Goal: Task Accomplishment & Management: Manage account settings

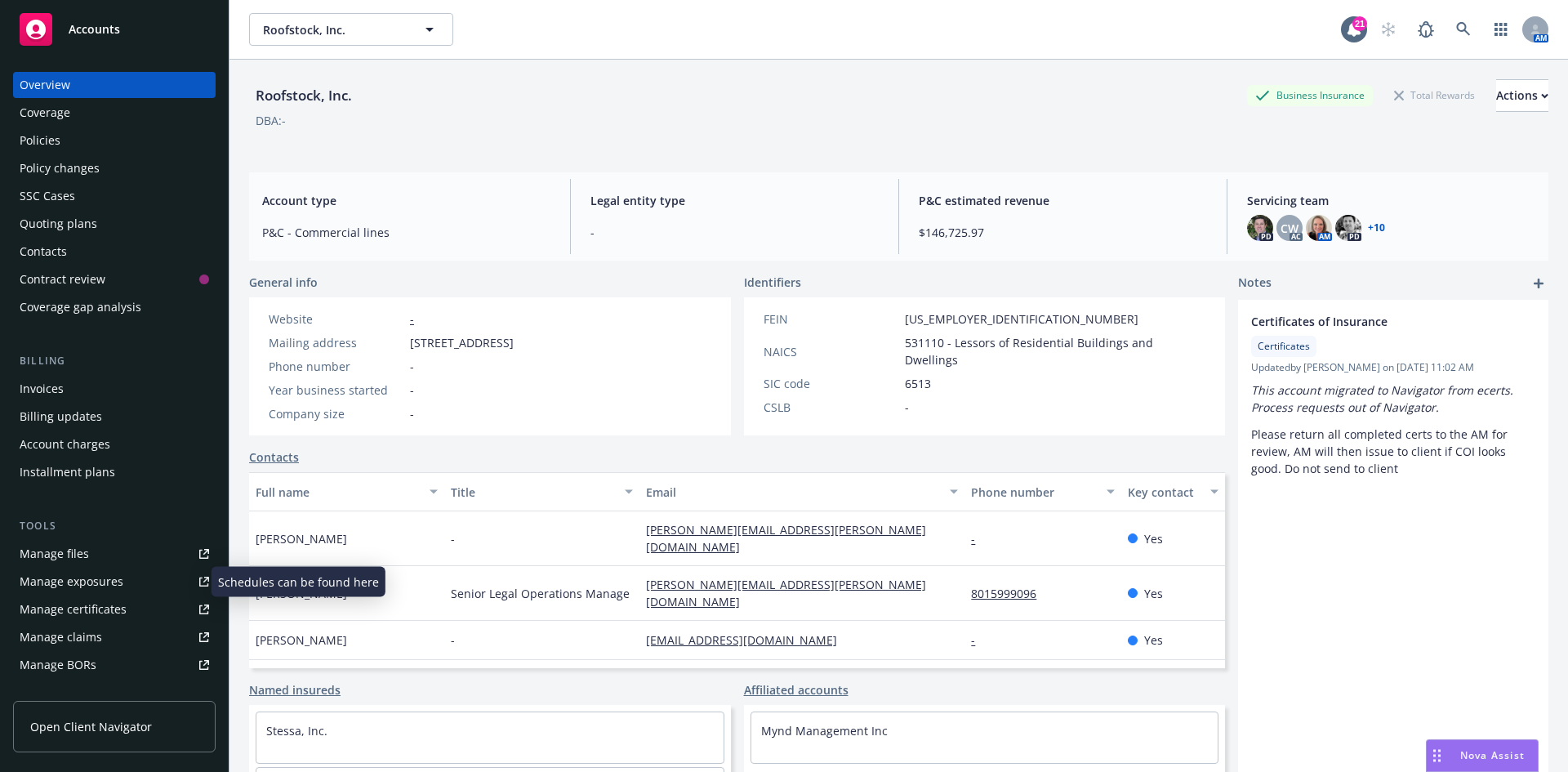
click at [79, 589] on div "Manage exposures" at bounding box center [71, 581] width 104 height 26
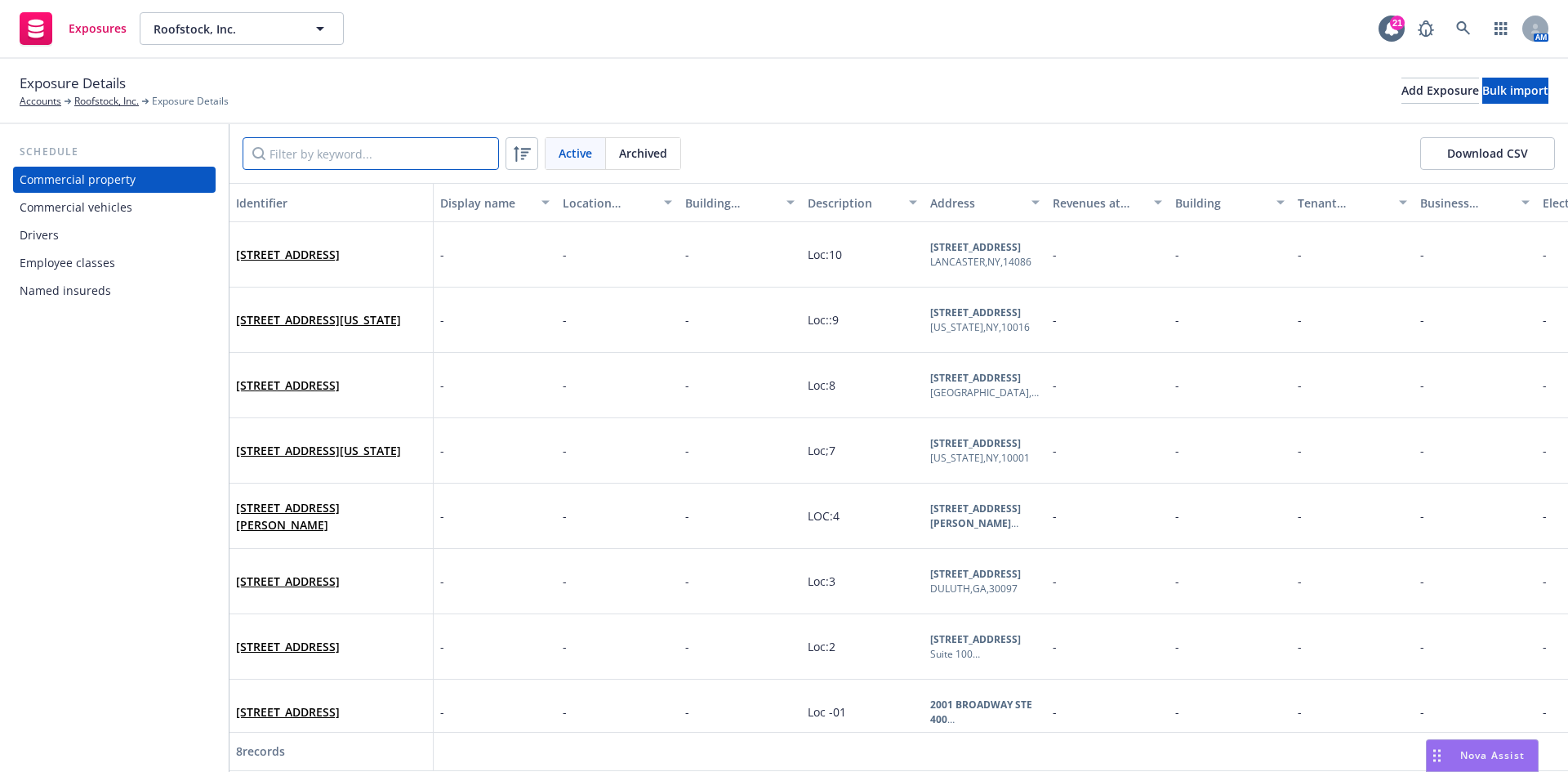
click at [329, 162] on input "Filter by keyword..." at bounding box center [370, 153] width 256 height 33
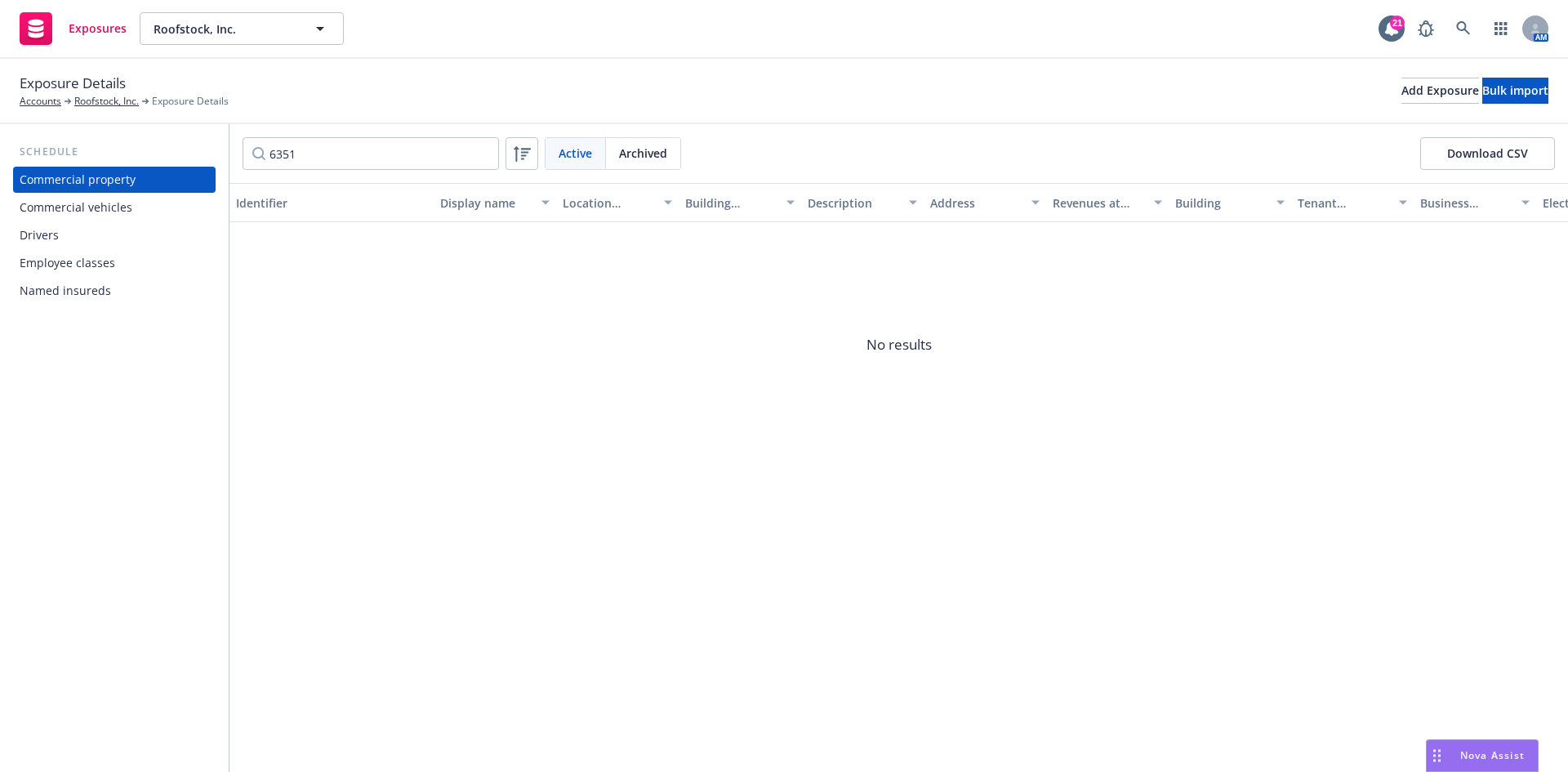
click at [63, 200] on div "Commercial vehicles" at bounding box center [76, 207] width 113 height 26
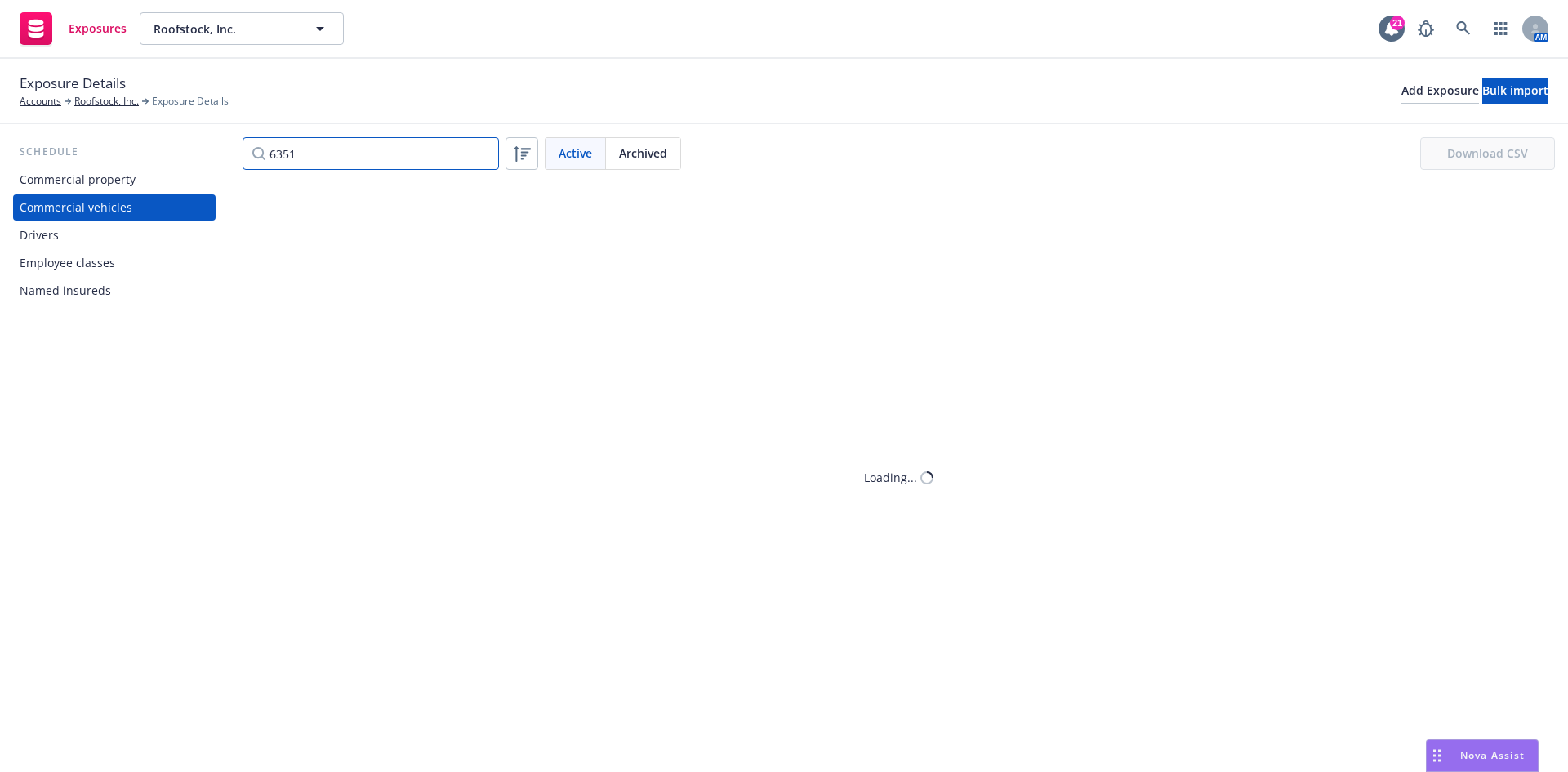
click at [321, 151] on input "6351" at bounding box center [370, 153] width 256 height 33
drag, startPoint x: 330, startPoint y: 163, endPoint x: 178, endPoint y: 146, distance: 152.9
click at [178, 146] on div "Schedule Commercial property Commercial vehicles Drivers Employee classes Named…" at bounding box center [784, 448] width 1568 height 648
type input "6"
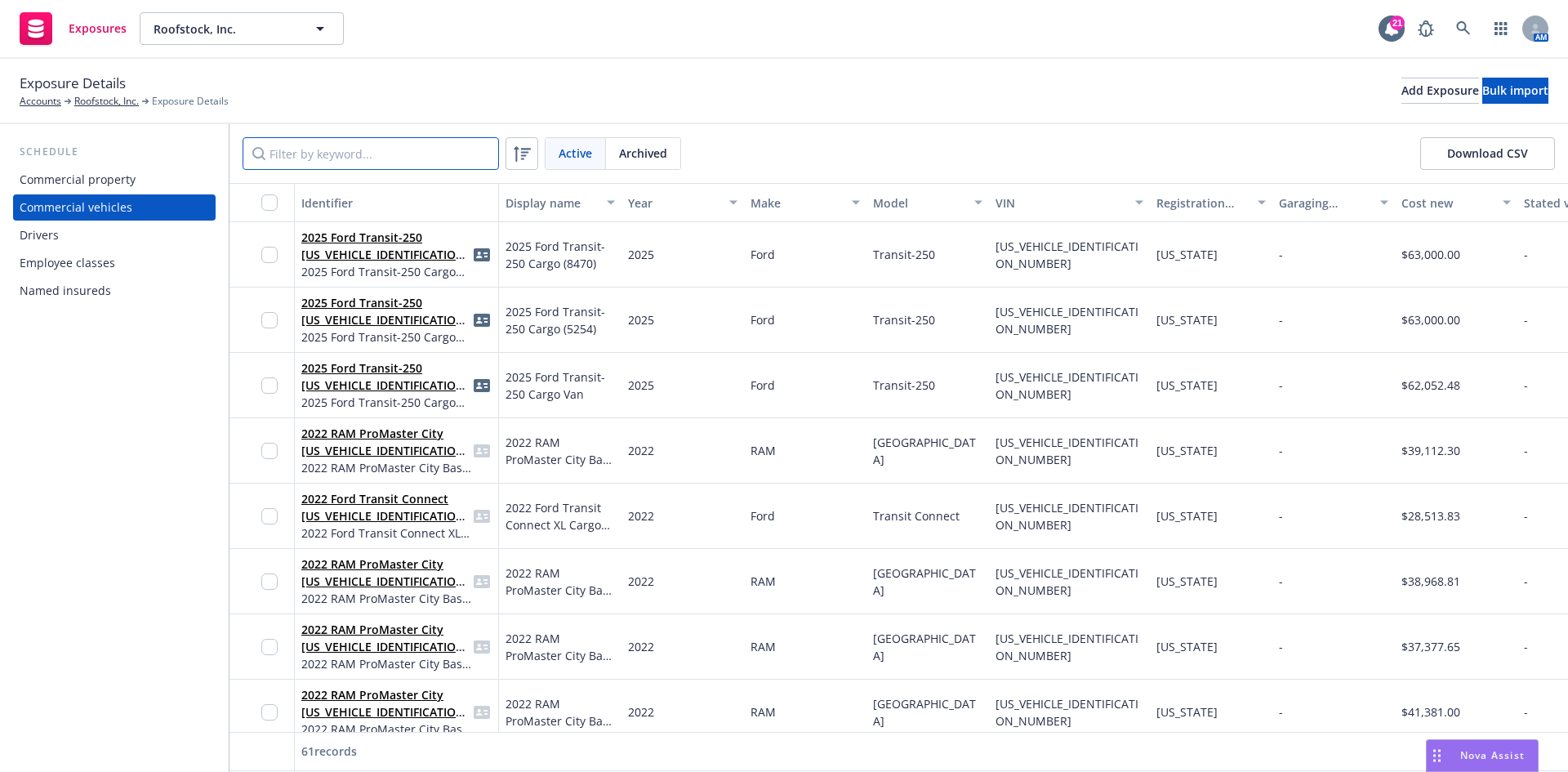
click at [444, 163] on input "Filter by keyword..." at bounding box center [370, 153] width 256 height 33
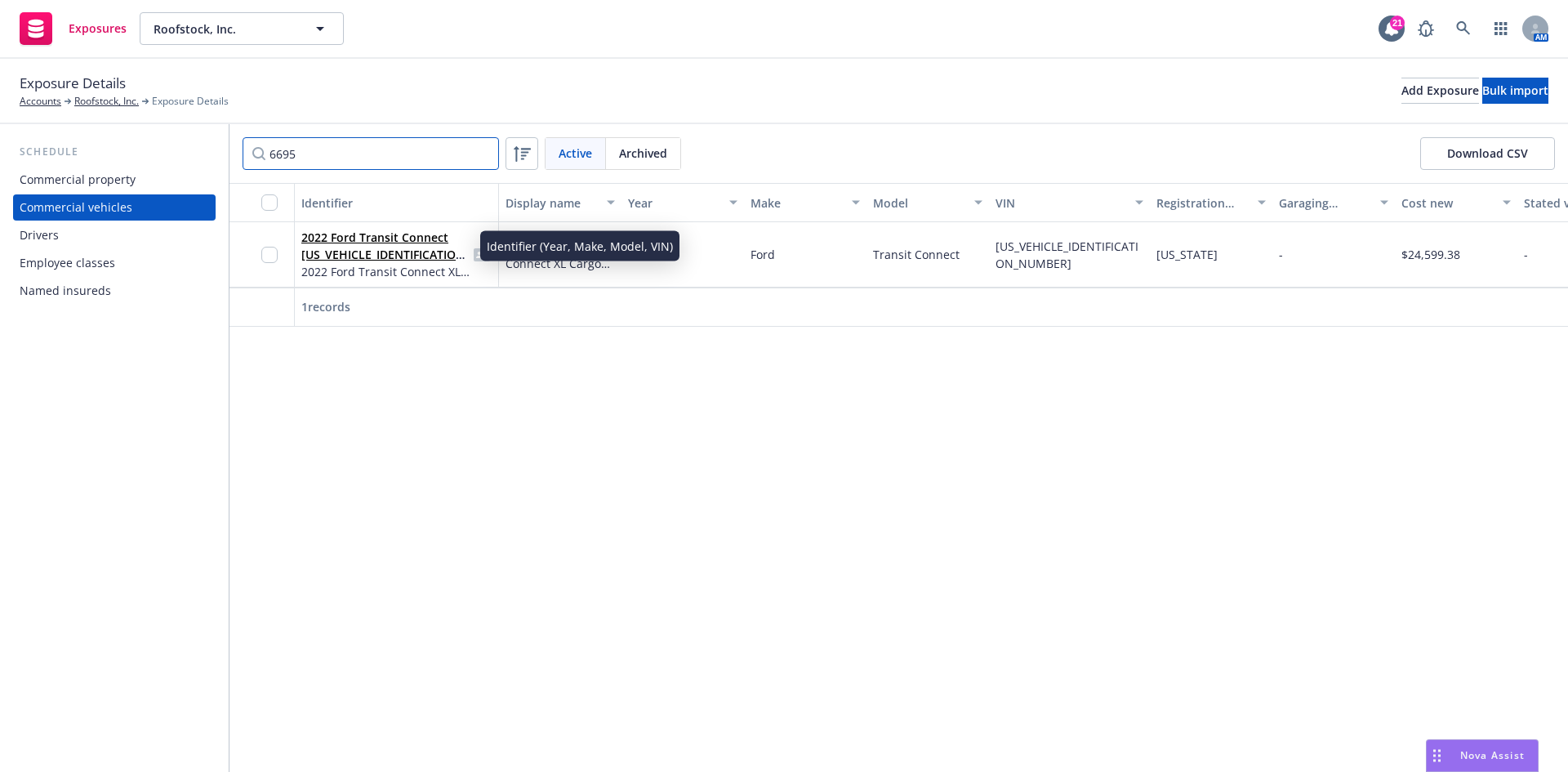
type input "6695"
click at [380, 231] on link "2022 Ford Transit Connect [US_VEHICLE_IDENTIFICATION_NUMBER]" at bounding box center [386, 254] width 169 height 50
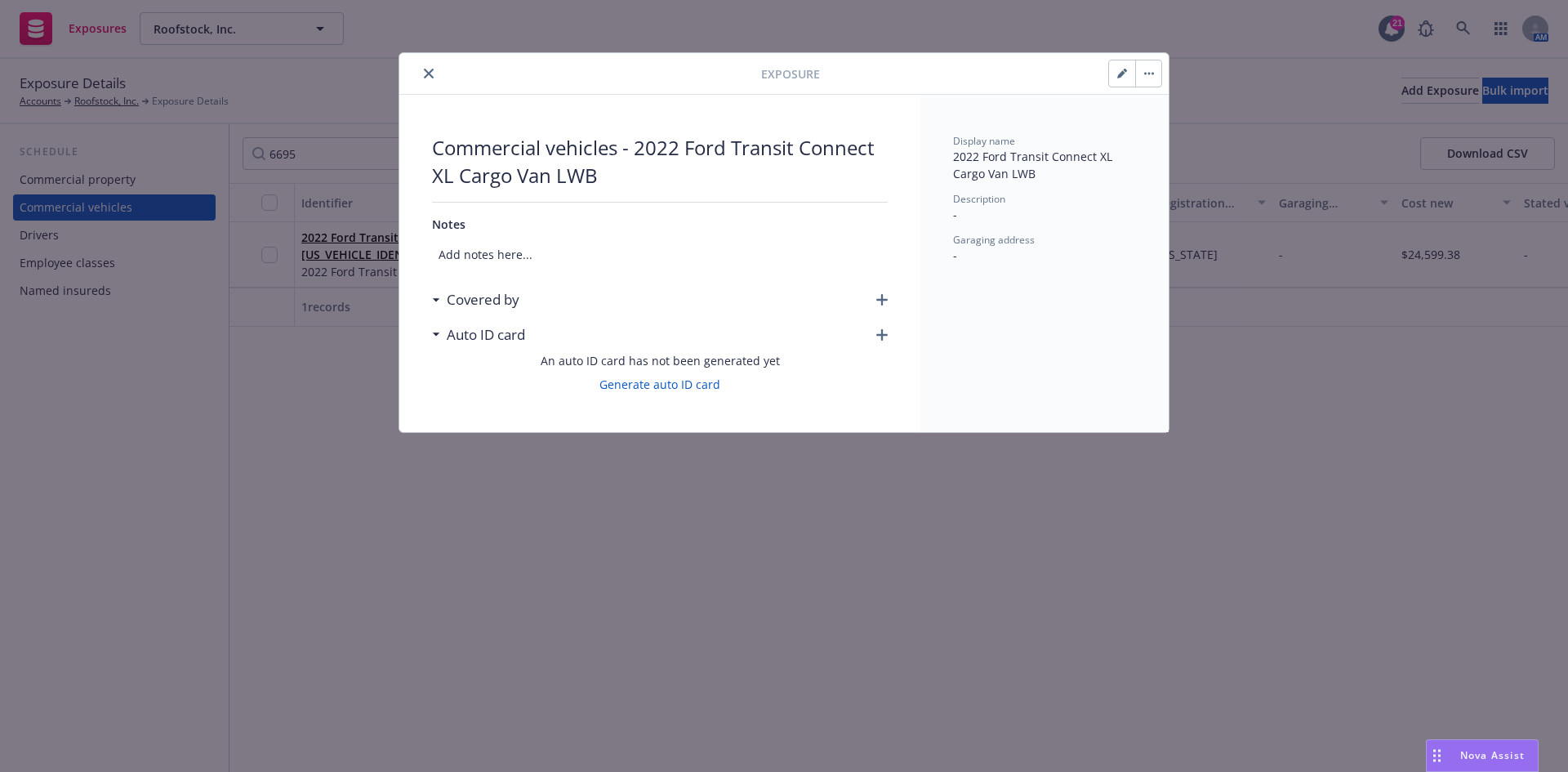
click at [1114, 71] on button "button" at bounding box center [1122, 73] width 26 height 26
select select "FL"
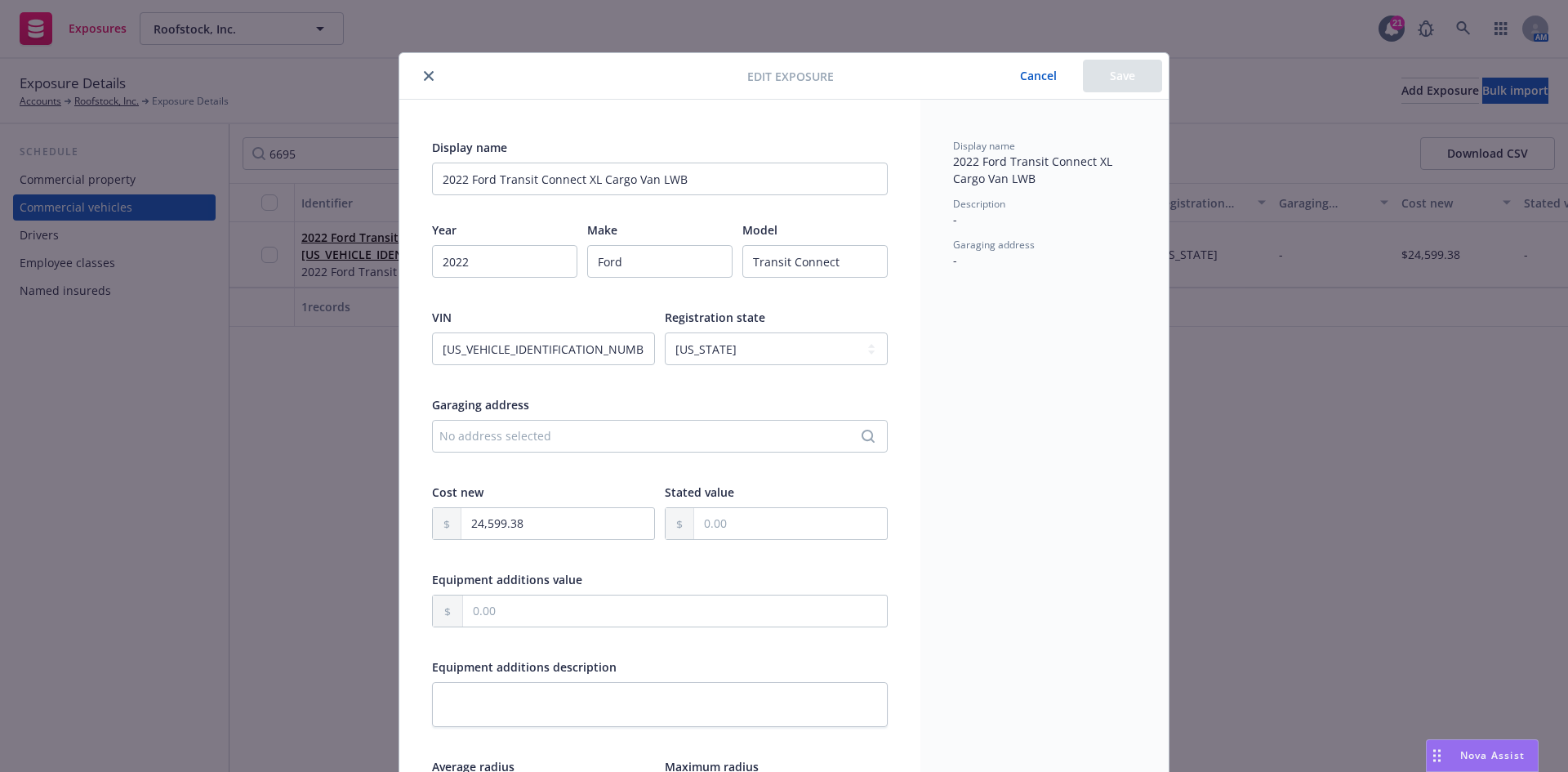
click at [424, 72] on icon "close" at bounding box center [429, 76] width 10 height 10
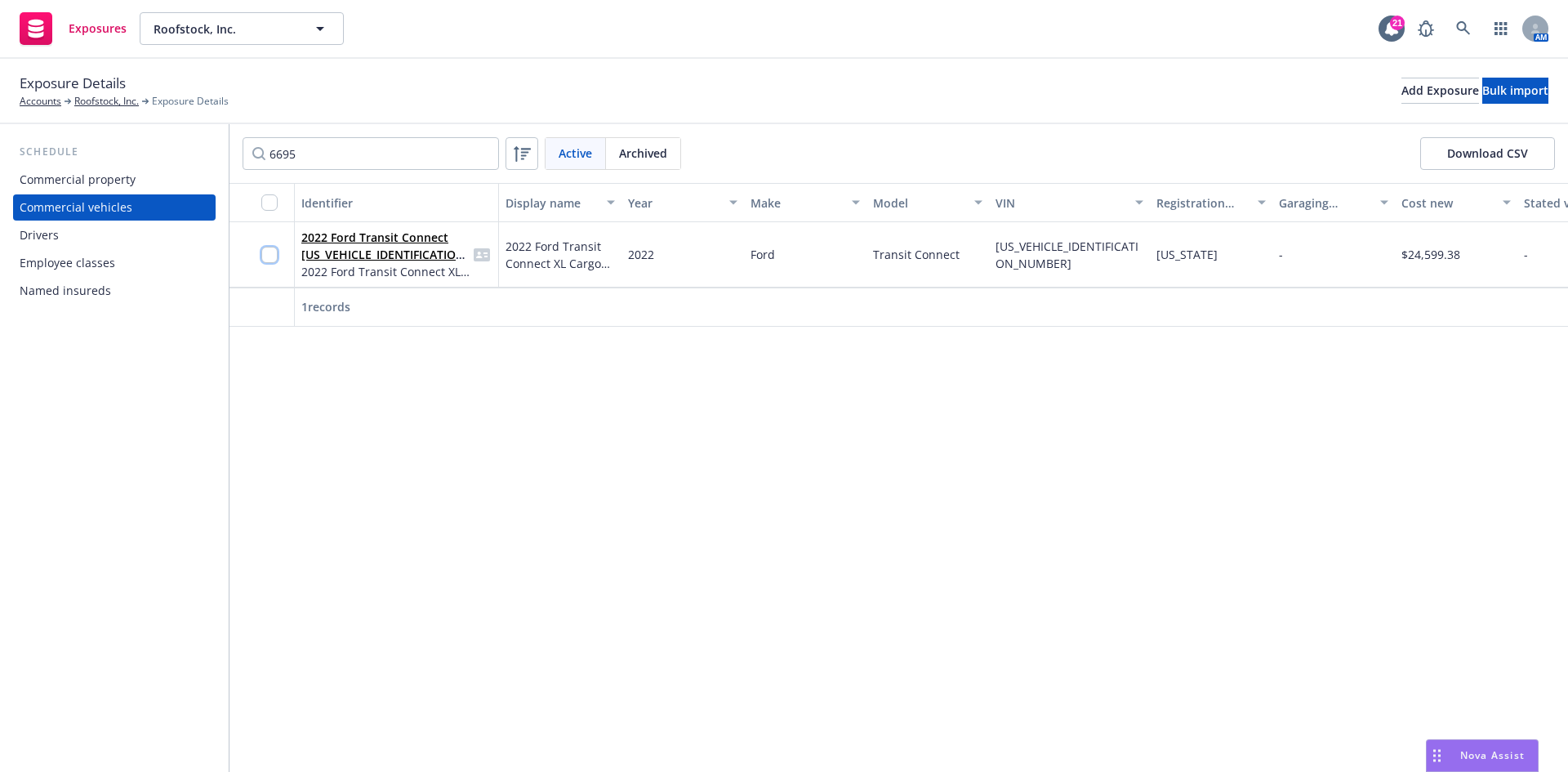
click at [270, 249] on input "checkbox" at bounding box center [269, 255] width 16 height 16
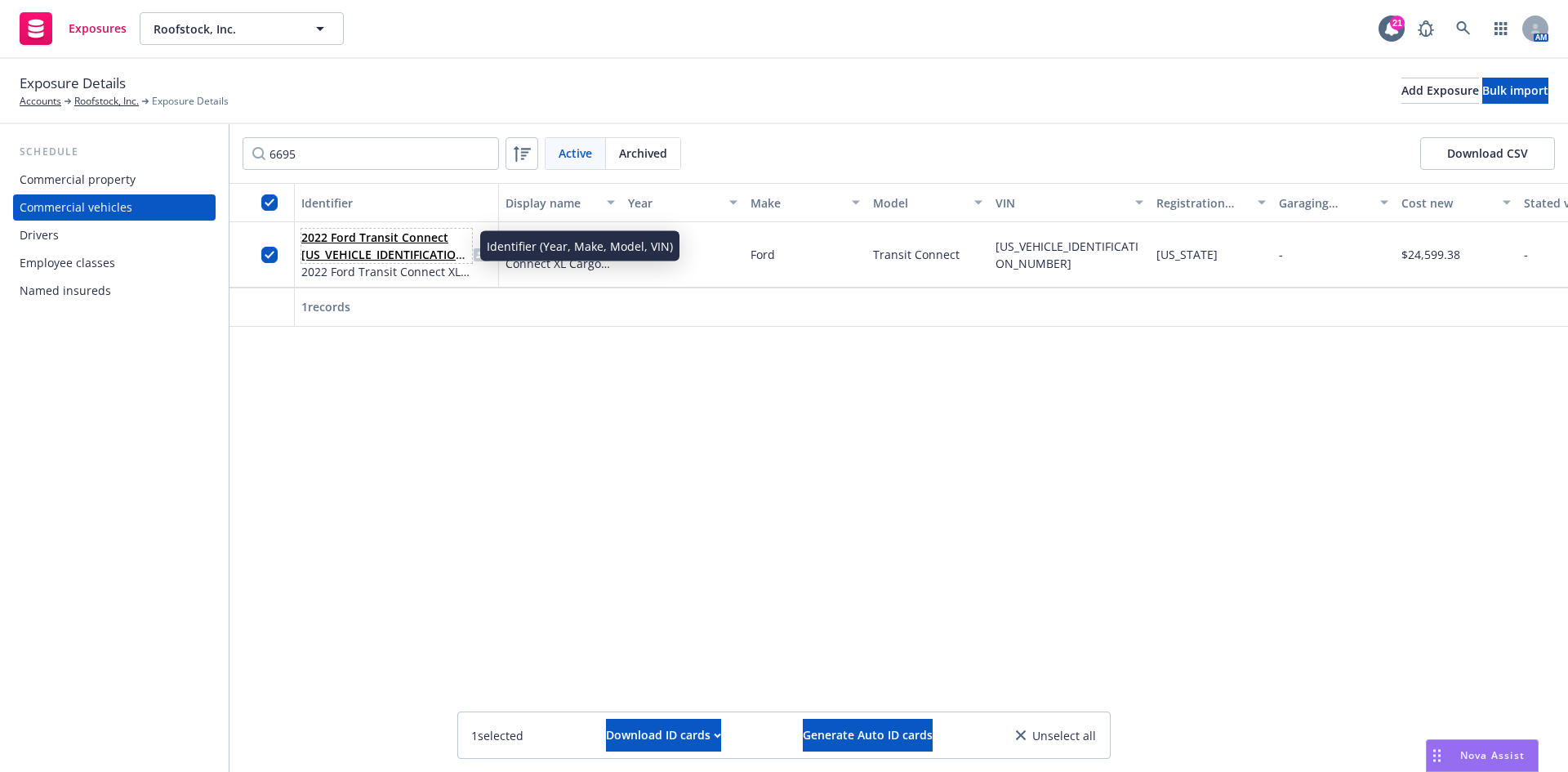
drag, startPoint x: 447, startPoint y: 252, endPoint x: 418, endPoint y: 251, distance: 29.0
click at [418, 251] on link "2022 Ford Transit Connect [US_VEHICLE_IDENTIFICATION_NUMBER]" at bounding box center [386, 254] width 169 height 50
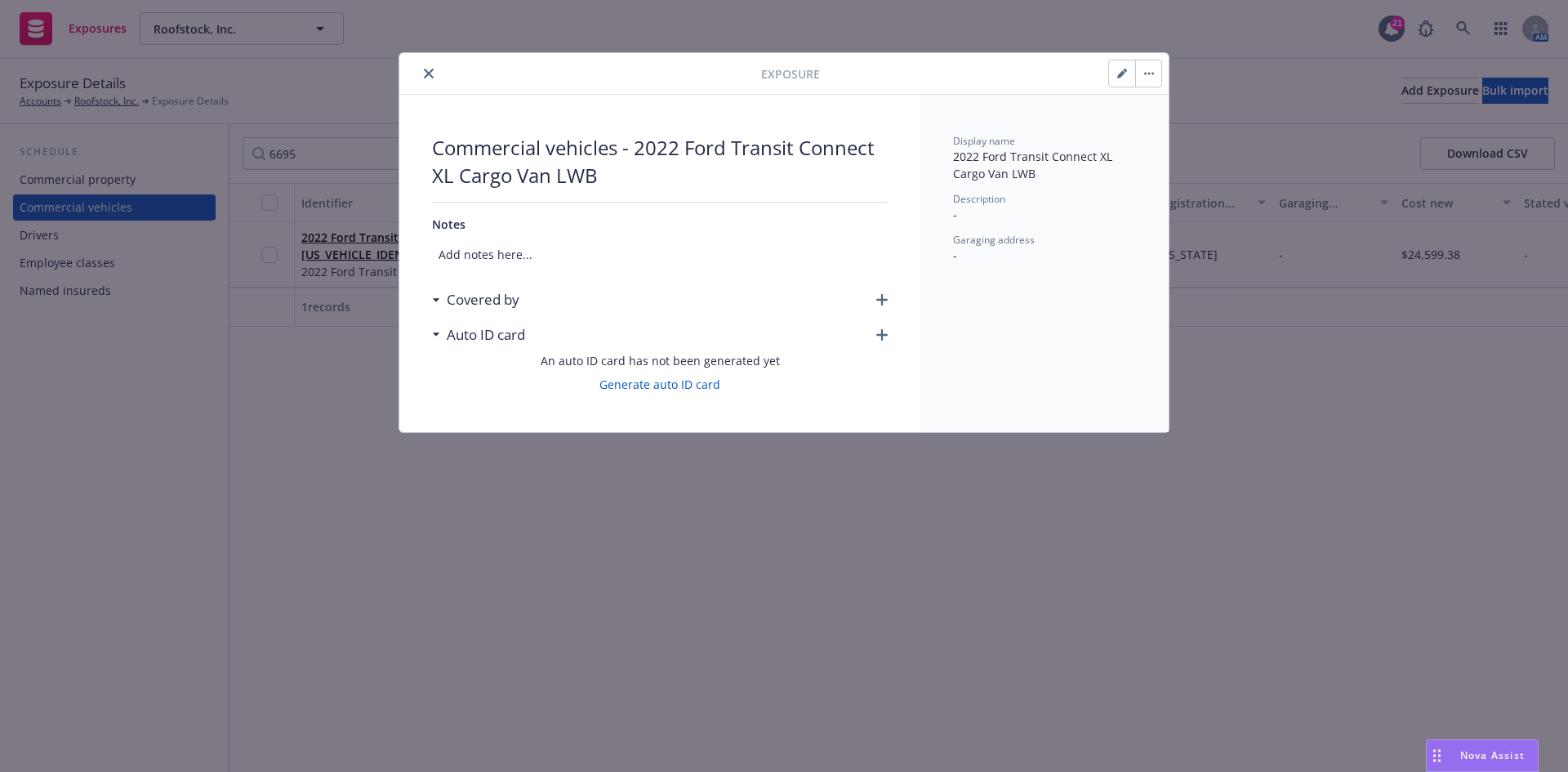
click at [1140, 77] on button "button" at bounding box center [1148, 73] width 26 height 26
click at [1184, 112] on link "Archive" at bounding box center [1183, 118] width 93 height 33
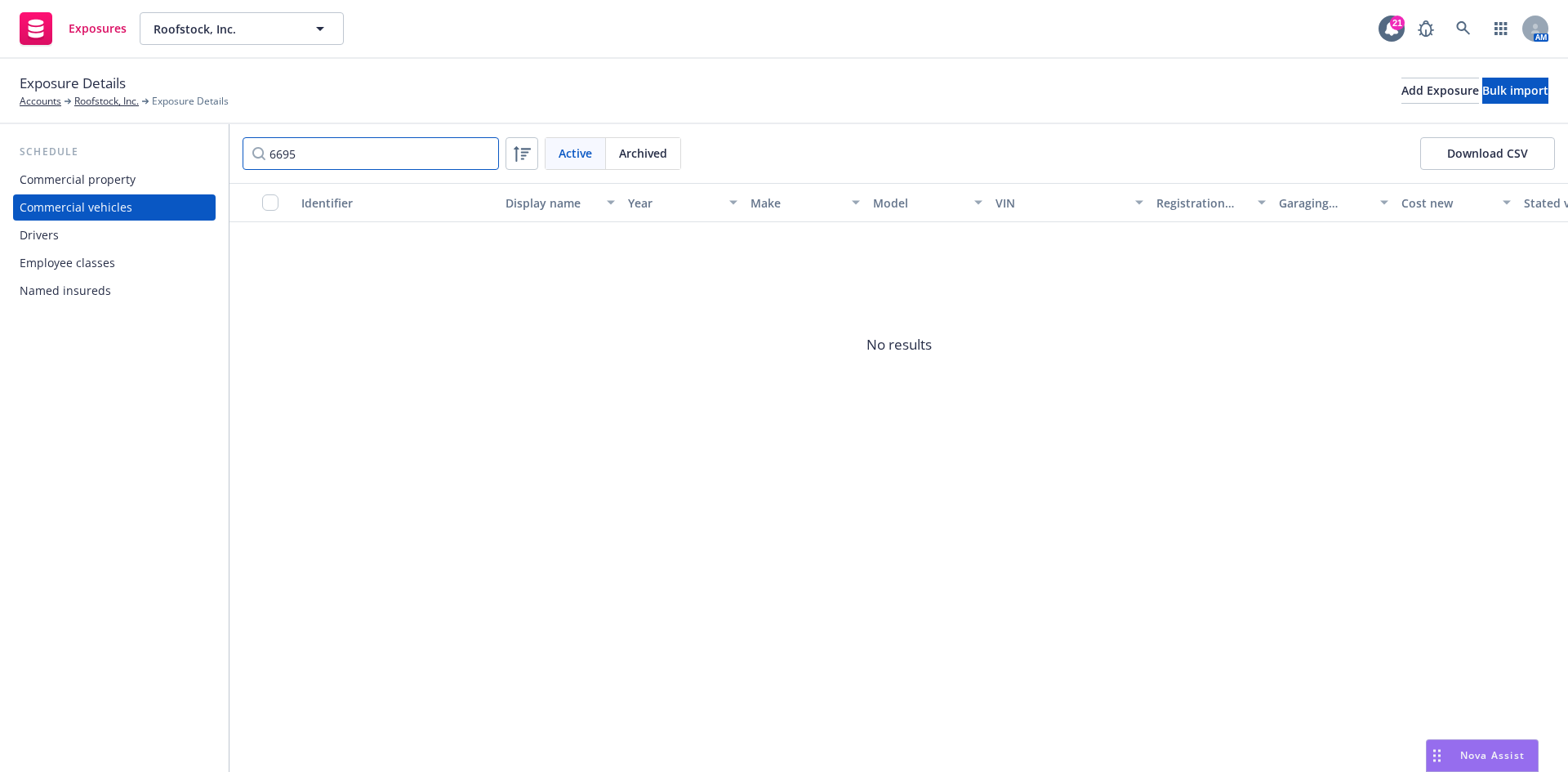
drag, startPoint x: 367, startPoint y: 139, endPoint x: 366, endPoint y: 171, distance: 32.0
click at [366, 145] on input "6695" at bounding box center [370, 153] width 256 height 33
drag, startPoint x: 362, startPoint y: 156, endPoint x: 243, endPoint y: 160, distance: 119.1
click at [210, 143] on div "Schedule Commercial property Commercial vehicles Drivers Employee classes Named…" at bounding box center [784, 448] width 1568 height 648
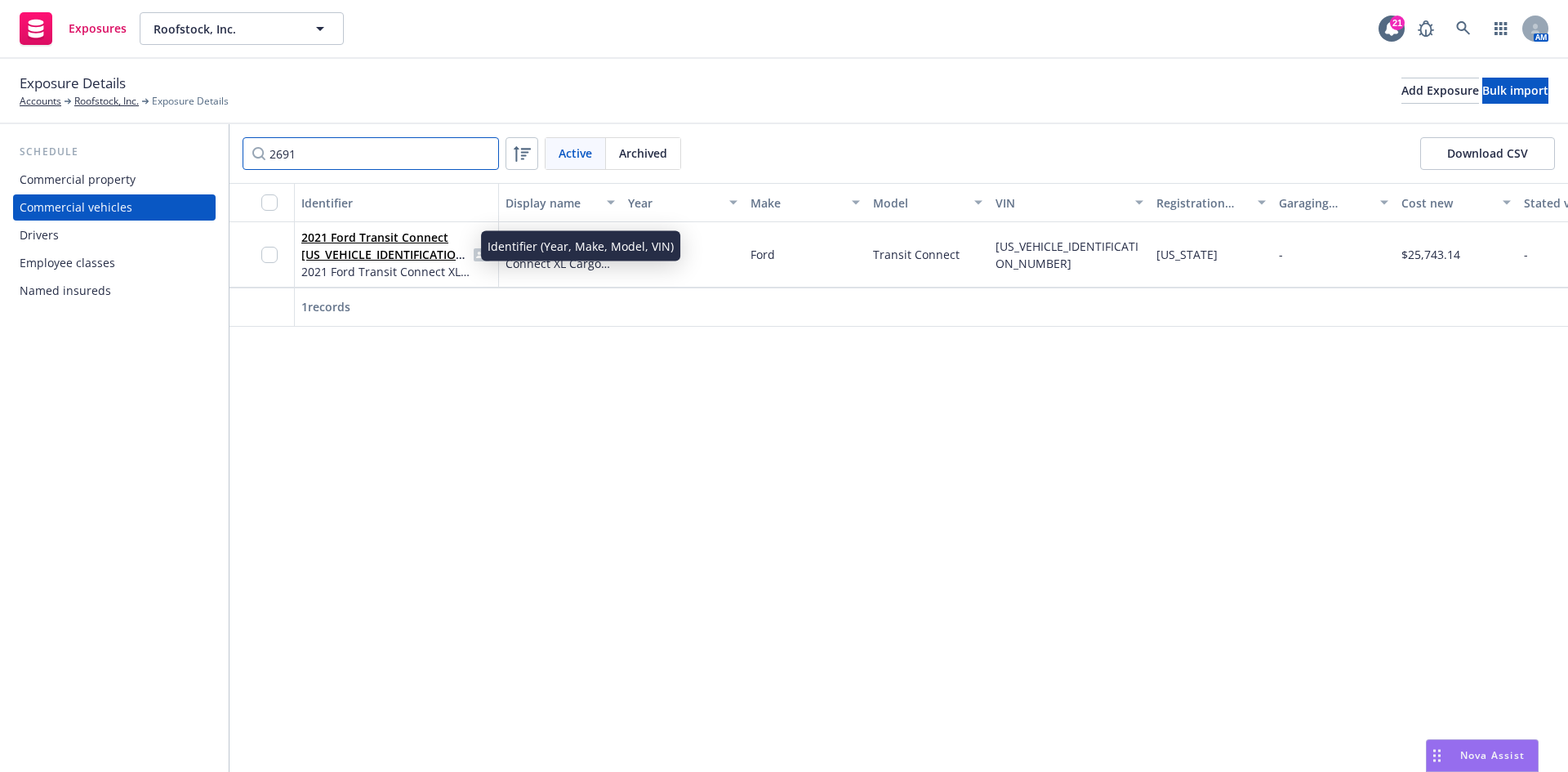
type input "2691"
click at [362, 245] on span "2021 Ford Transit Connect [US_VEHICLE_IDENTIFICATION_NUMBER]" at bounding box center [387, 245] width 171 height 35
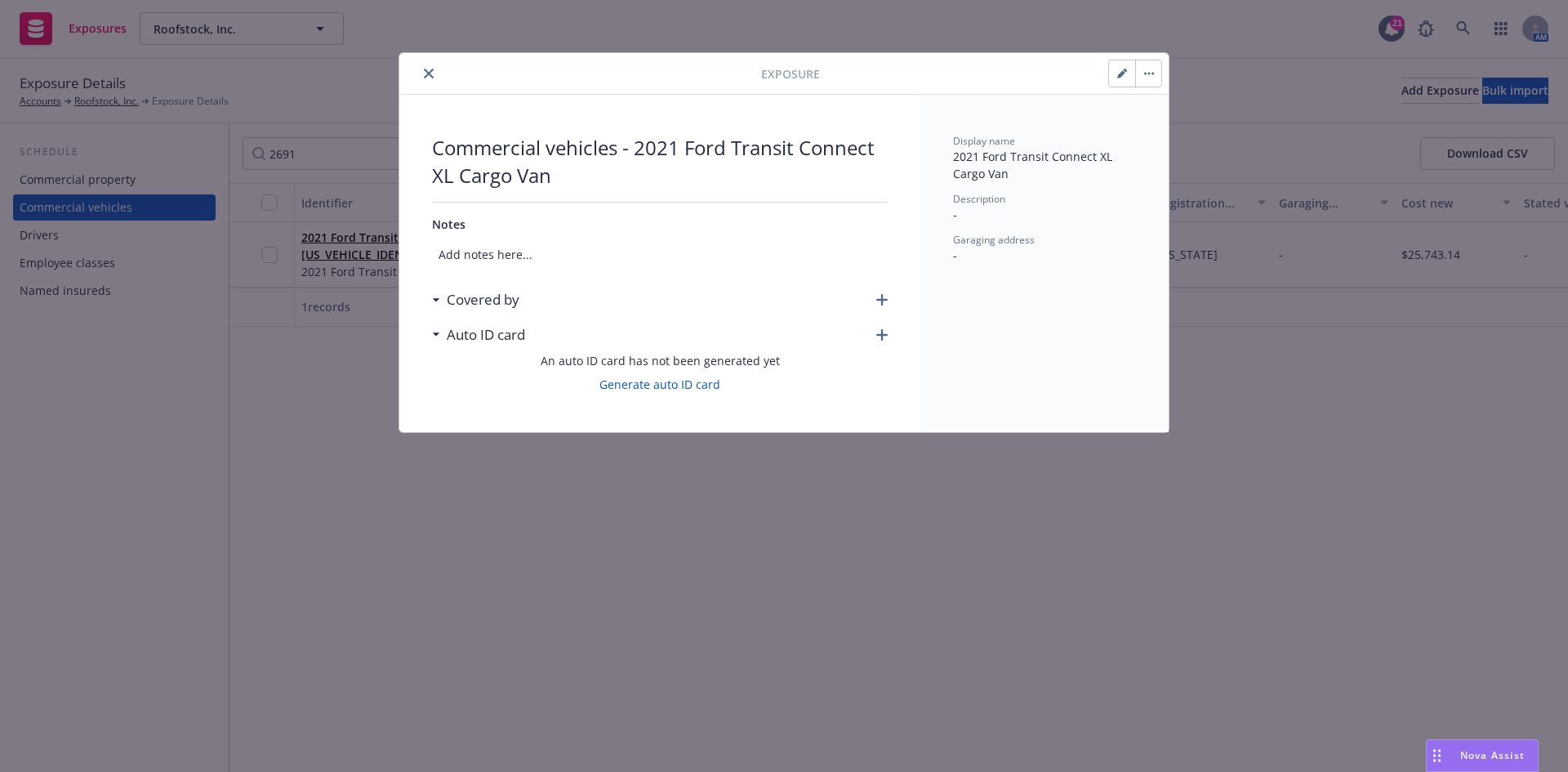
click at [1126, 74] on icon "button" at bounding box center [1122, 73] width 10 height 10
select select "TN"
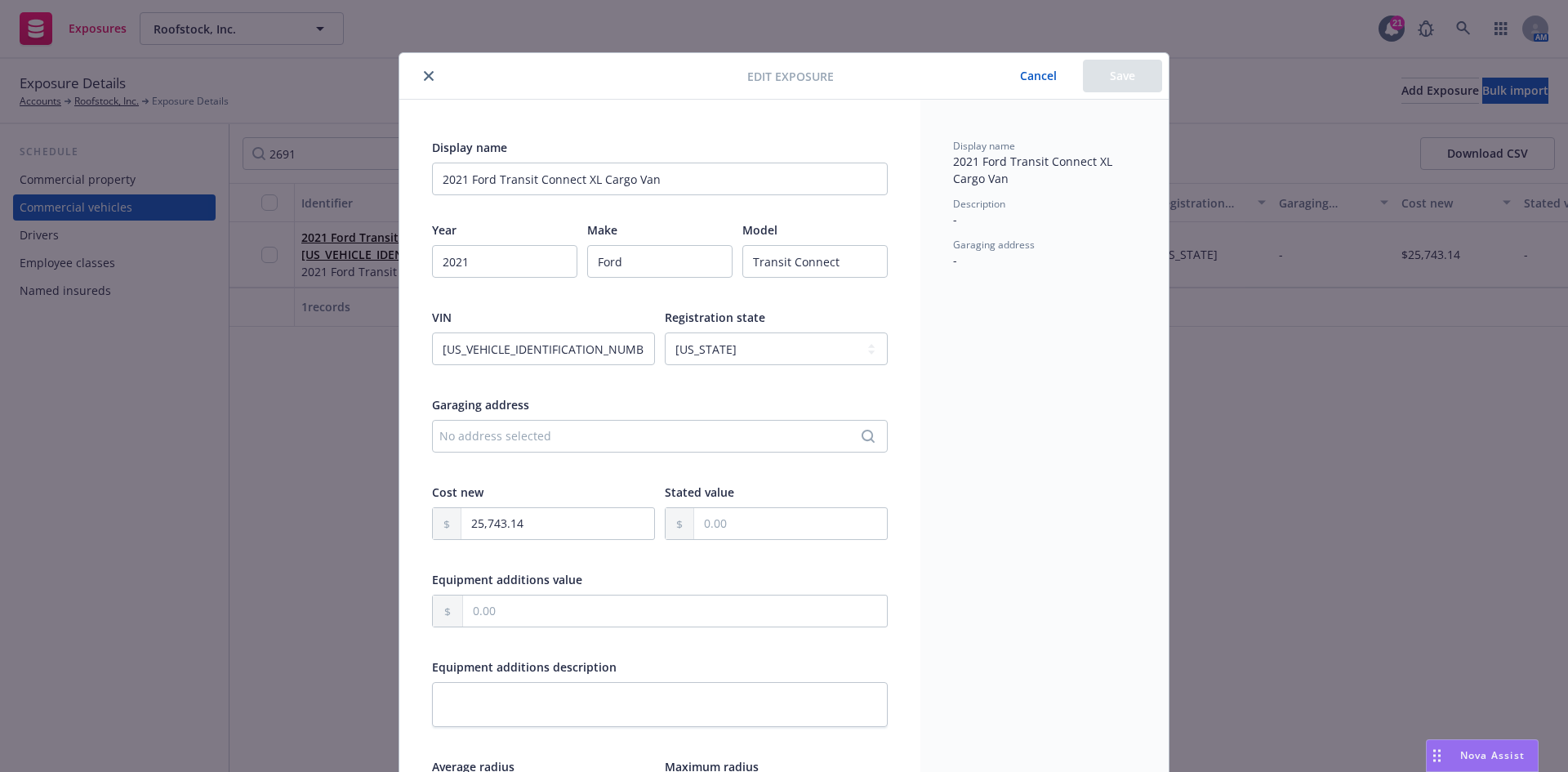
click at [1029, 85] on button "Cancel" at bounding box center [1039, 75] width 89 height 33
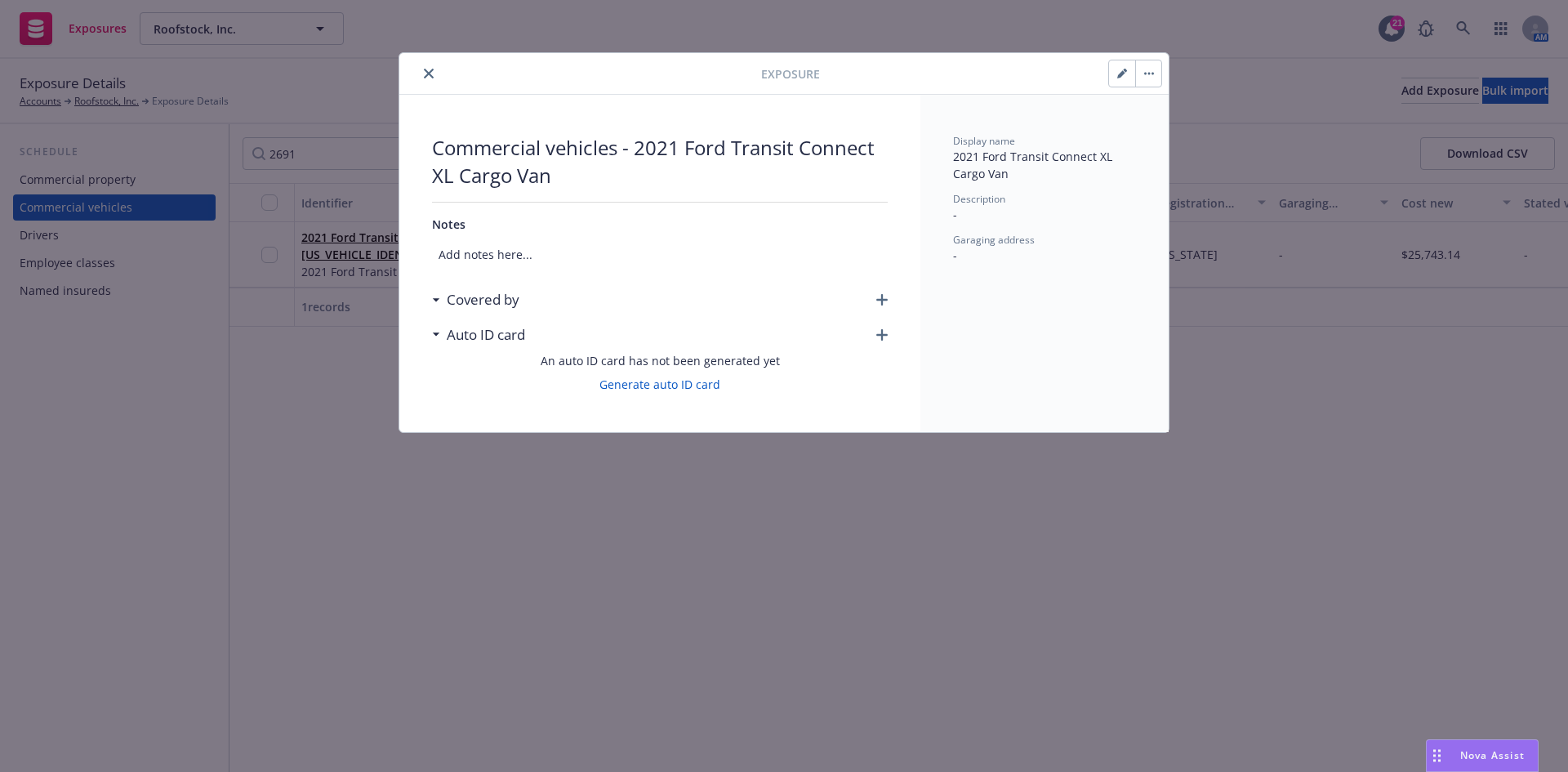
click at [1171, 70] on div "Exposure Commercial vehicles - 2021 Ford Transit Connect XL Cargo Van Notes Add…" at bounding box center [784, 386] width 1568 height 772
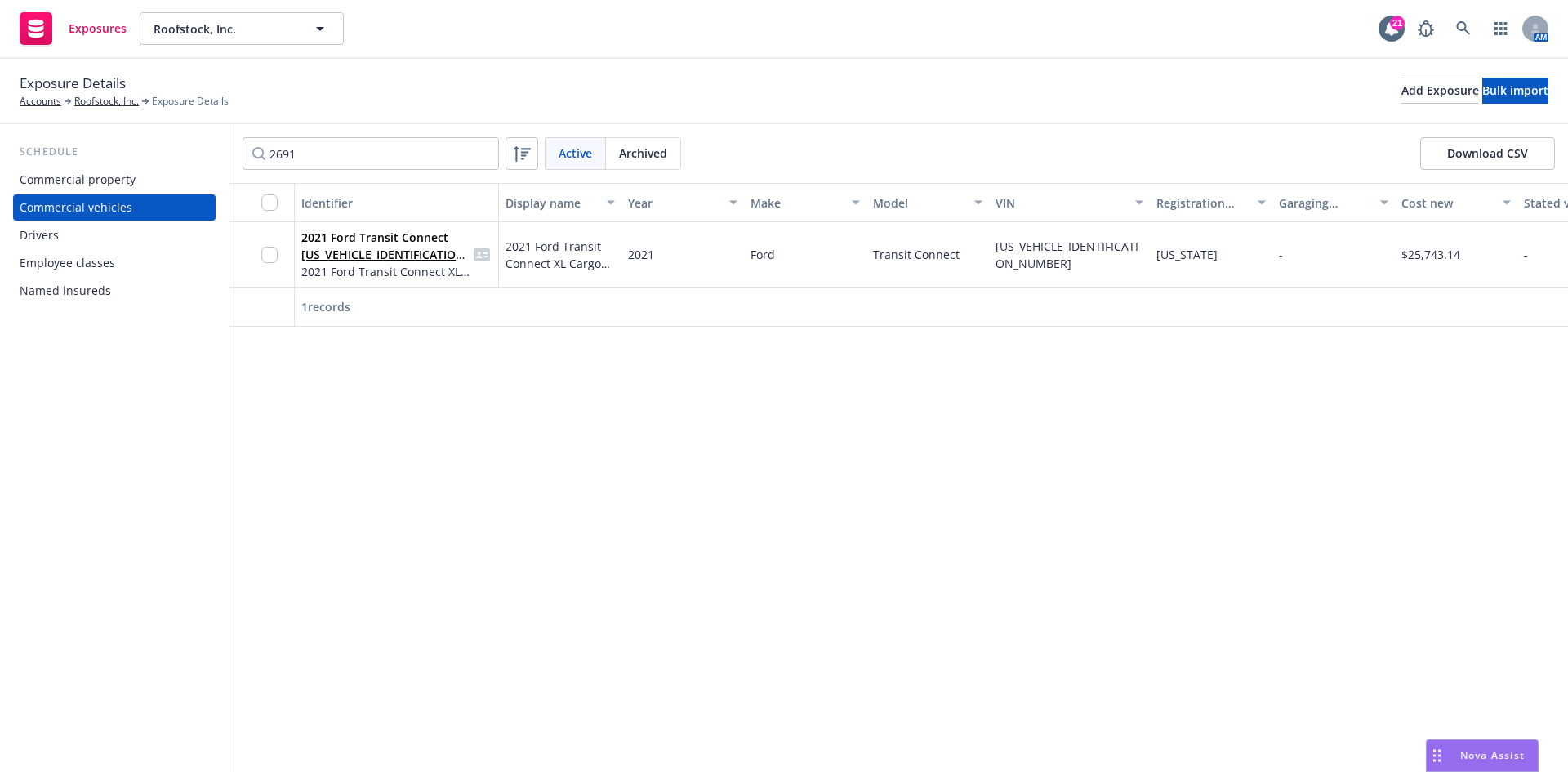
click at [1146, 73] on div "Exposure Details Accounts Roofstock, Inc. Exposure Details Add Exposure Bulk im…" at bounding box center [784, 90] width 1529 height 36
click at [433, 252] on span "2021 Ford Transit Connect [US_VEHICLE_IDENTIFICATION_NUMBER]" at bounding box center [387, 245] width 171 height 35
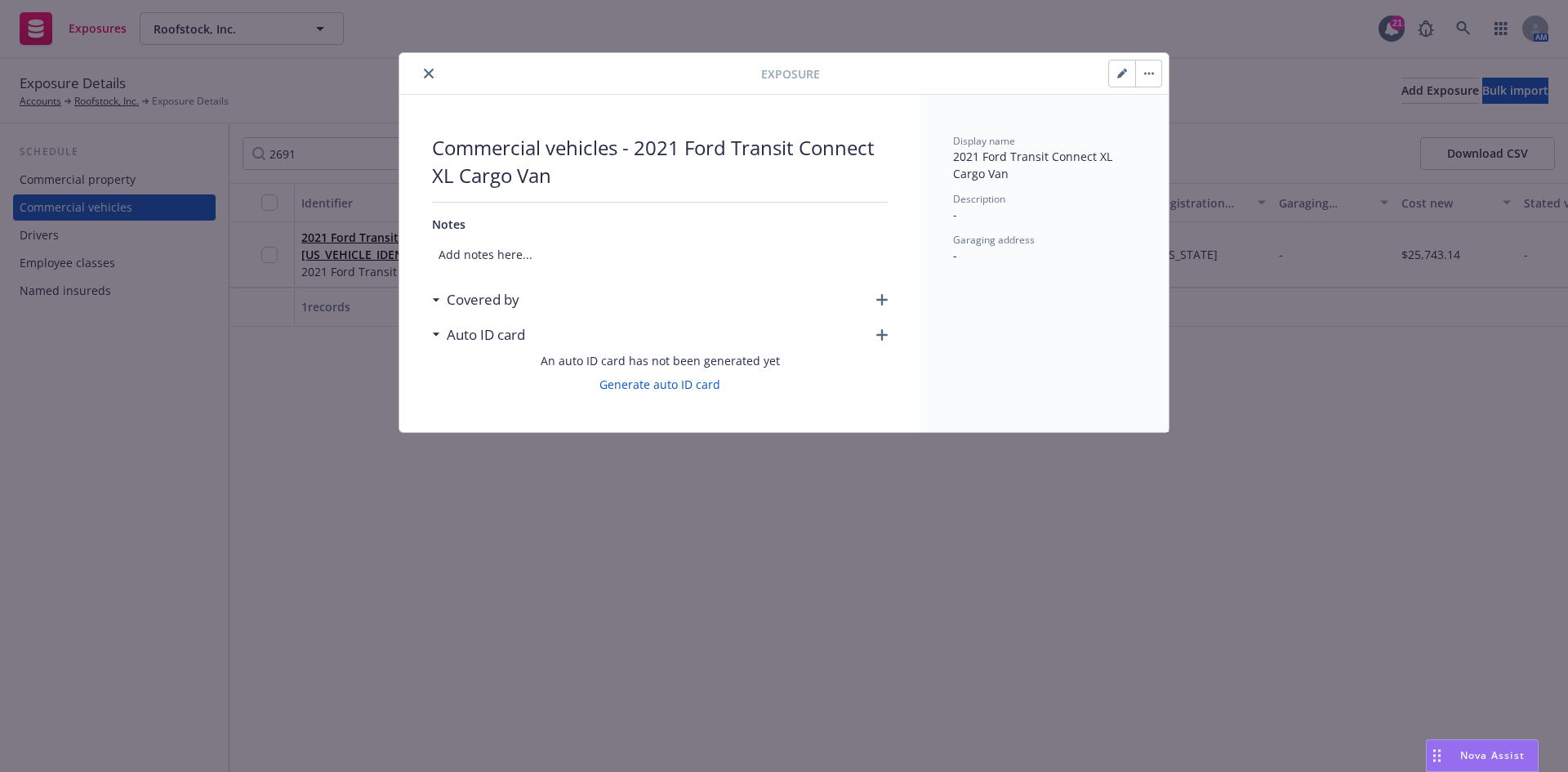
click at [1149, 71] on button "button" at bounding box center [1148, 73] width 26 height 26
click at [1159, 113] on link "Archive" at bounding box center [1183, 118] width 93 height 33
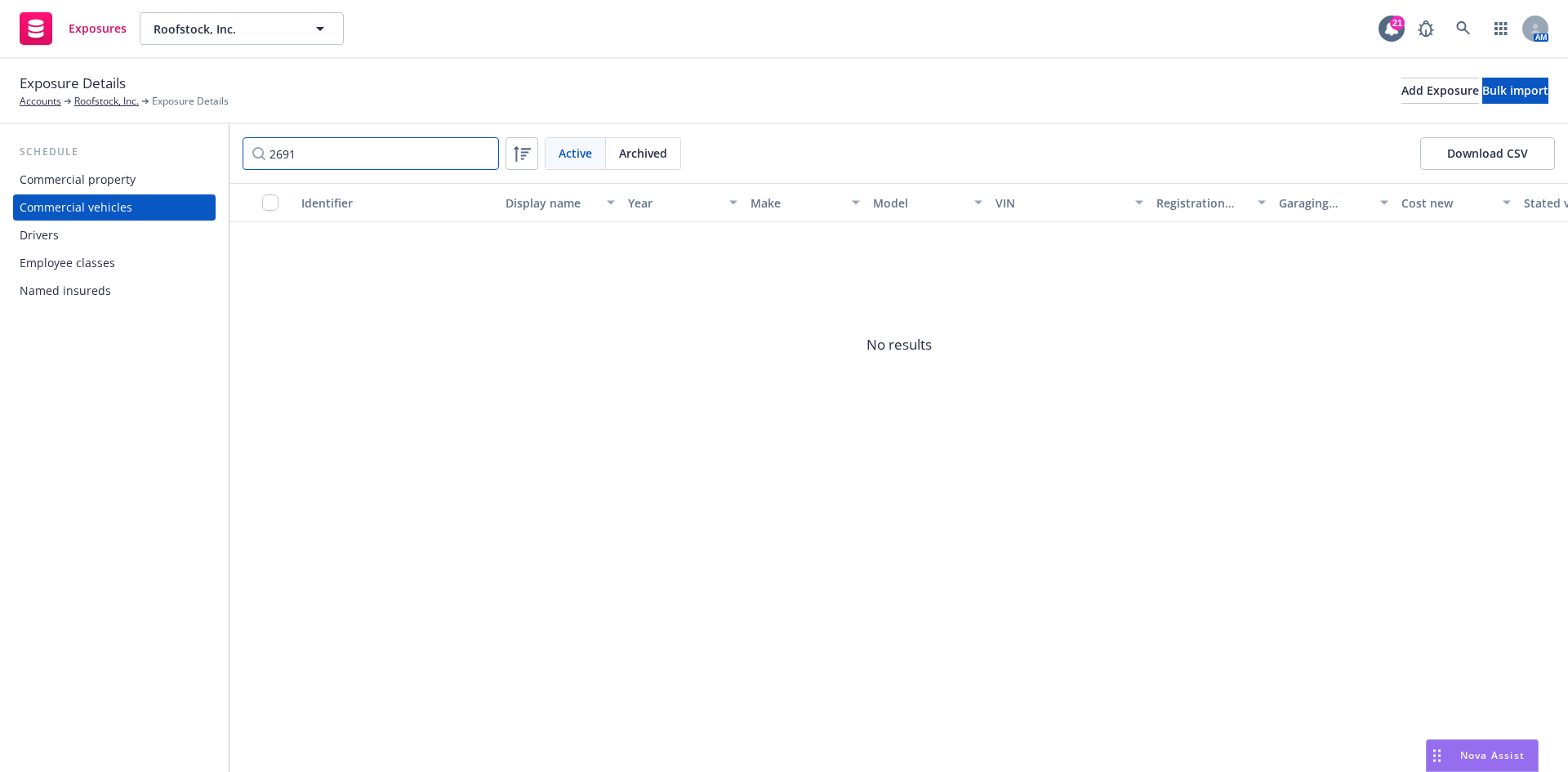
click at [384, 150] on input "2691" at bounding box center [370, 153] width 256 height 33
drag, startPoint x: 358, startPoint y: 153, endPoint x: 208, endPoint y: 139, distance: 150.7
click at [208, 139] on div "Schedule Commercial property Commercial vehicles Drivers Employee classes Named…" at bounding box center [784, 448] width 1568 height 648
type input "6"
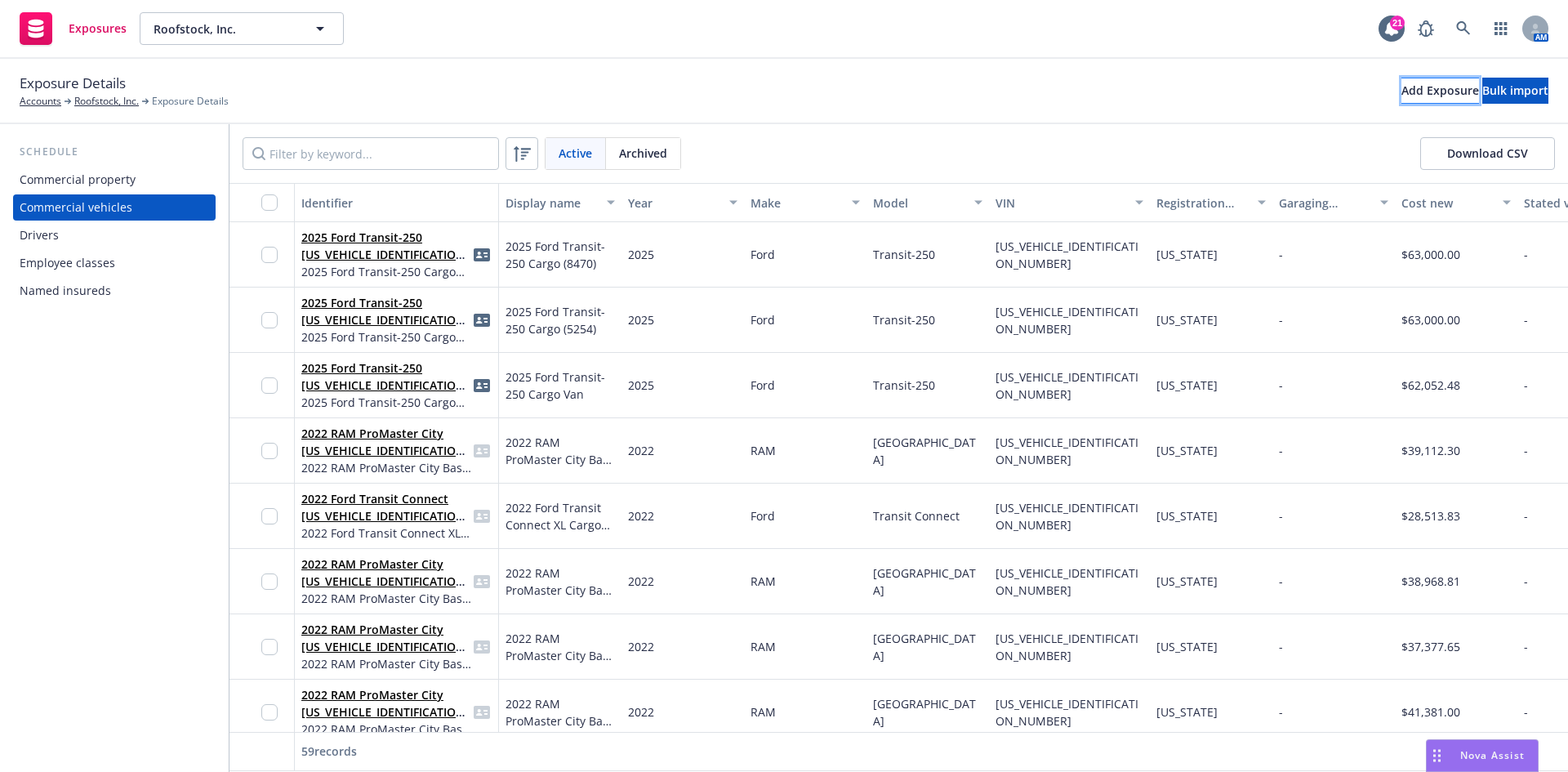
click at [1401, 92] on div "Add Exposure" at bounding box center [1440, 90] width 77 height 25
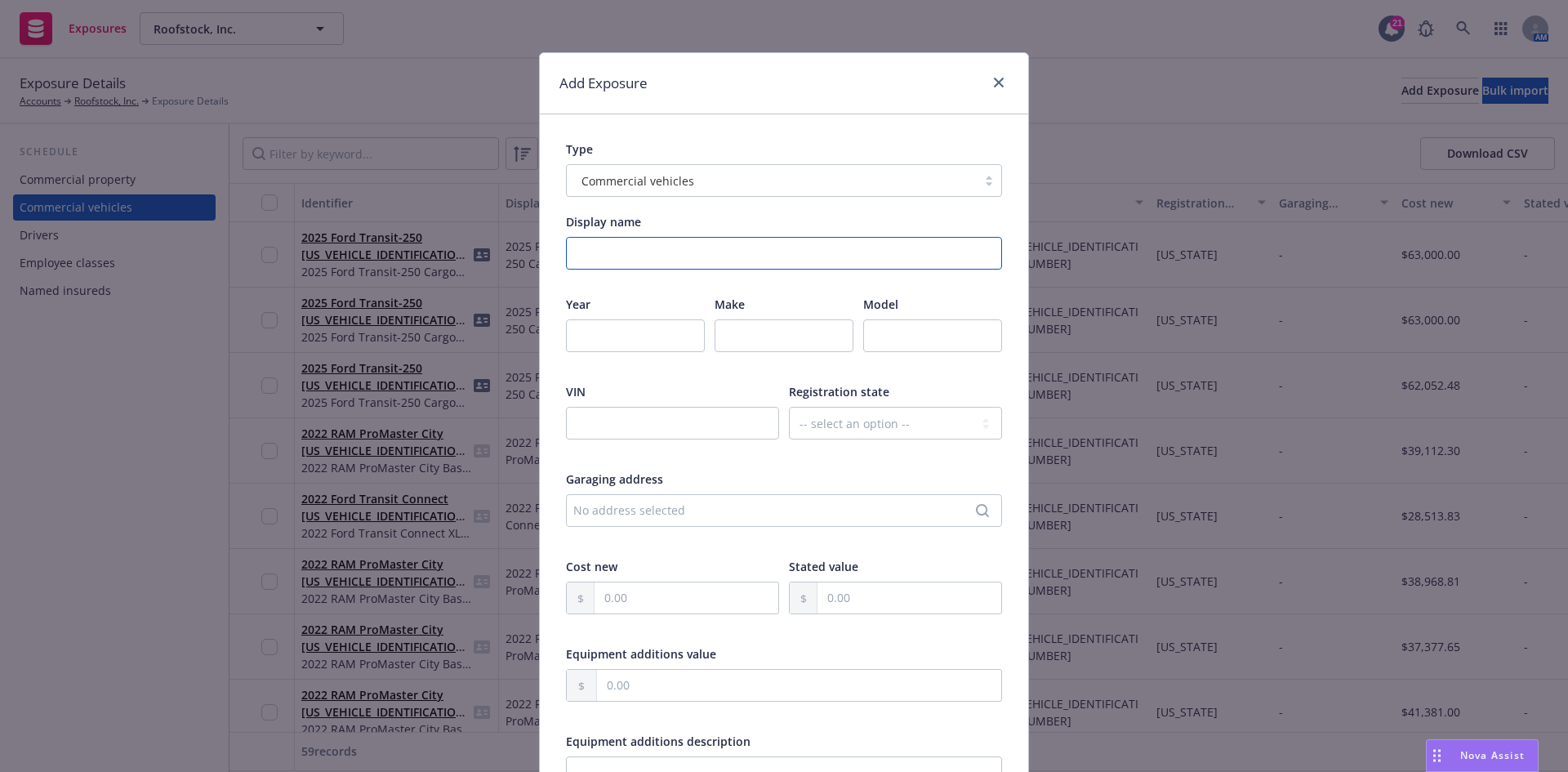
click at [660, 253] on input "Display name" at bounding box center [783, 253] width 436 height 33
click at [726, 251] on input "2025 Ford Transit-250 Cargo 4636" at bounding box center [783, 253] width 436 height 33
type input "2025 Ford Transit-250 Cargo VIN: 4636"
click at [581, 329] on input "number" at bounding box center [635, 335] width 139 height 33
type input "2025"
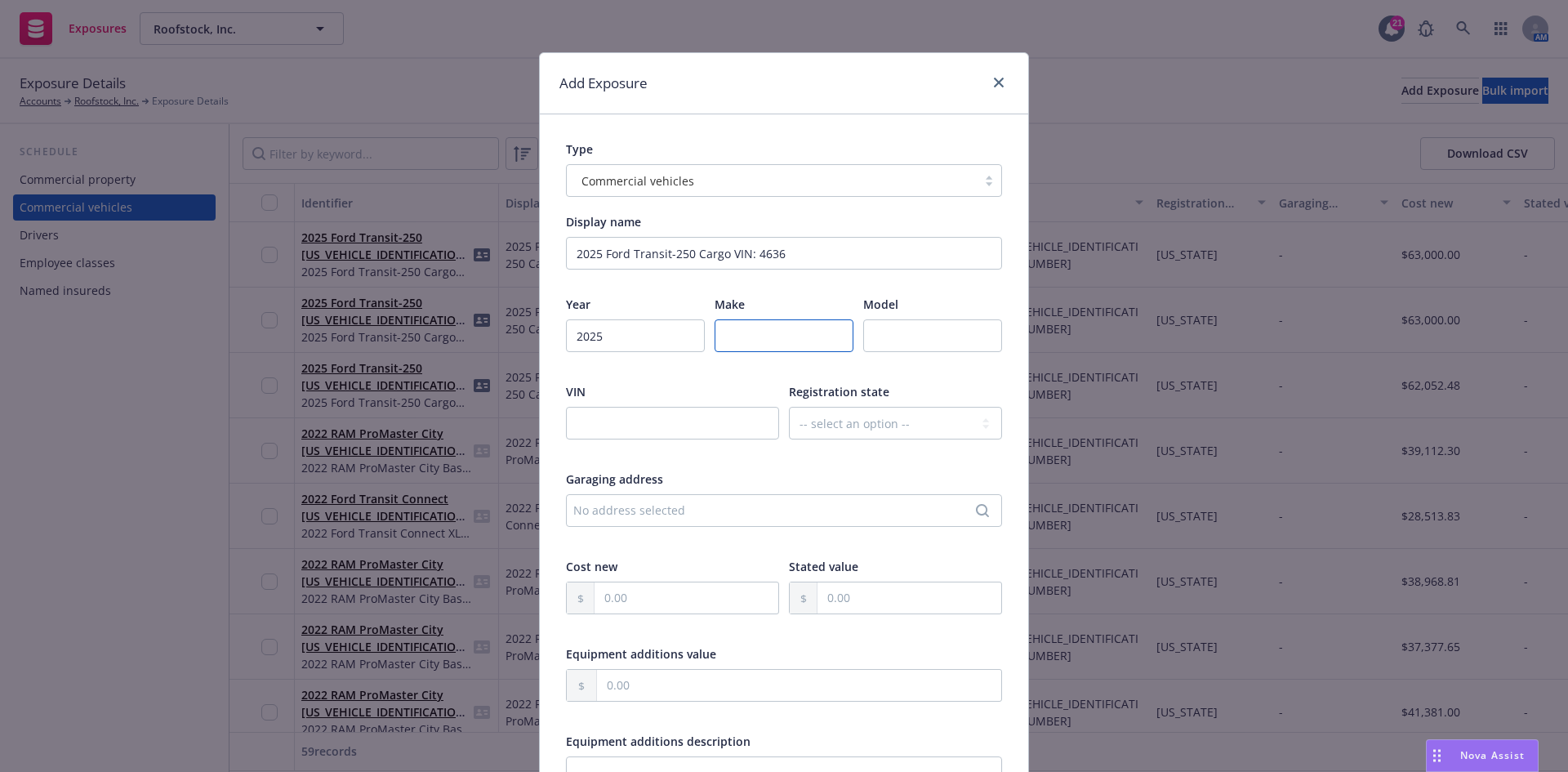
click at [796, 348] on input "text" at bounding box center [784, 335] width 139 height 33
type input "Ford"
type input "M"
type input "R"
type input "Transit-250"
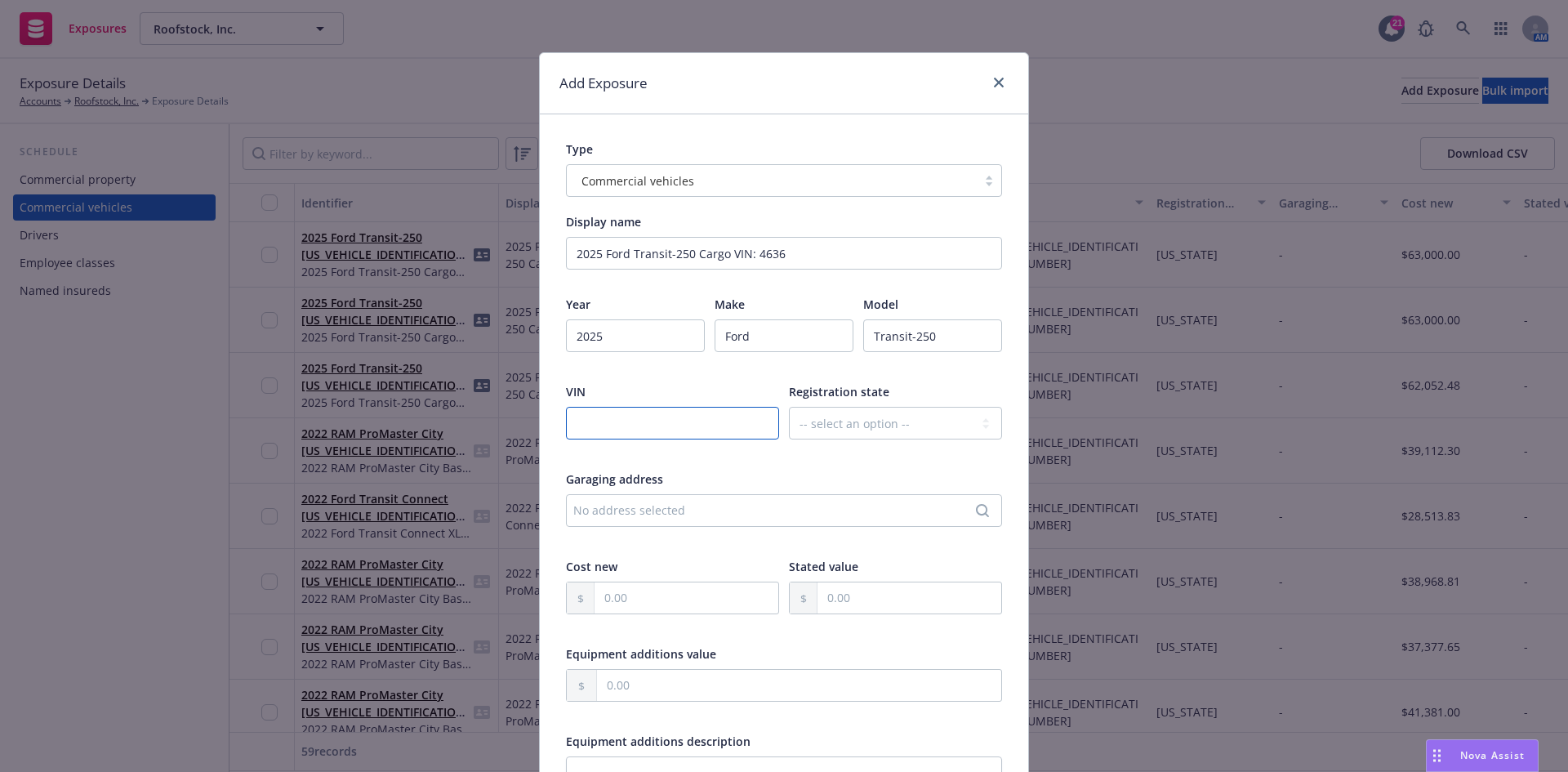
click at [670, 430] on input "text" at bounding box center [672, 423] width 213 height 33
paste input "[US_VEHICLE_IDENTIFICATION_NUMBER]"
type input "[US_VEHICLE_IDENTIFICATION_NUMBER]"
click at [855, 427] on select "-- select an option -- [US_STATE] [US_STATE] [US_STATE] [US_STATE] [US_STATE] […" at bounding box center [895, 423] width 213 height 33
select select "AL"
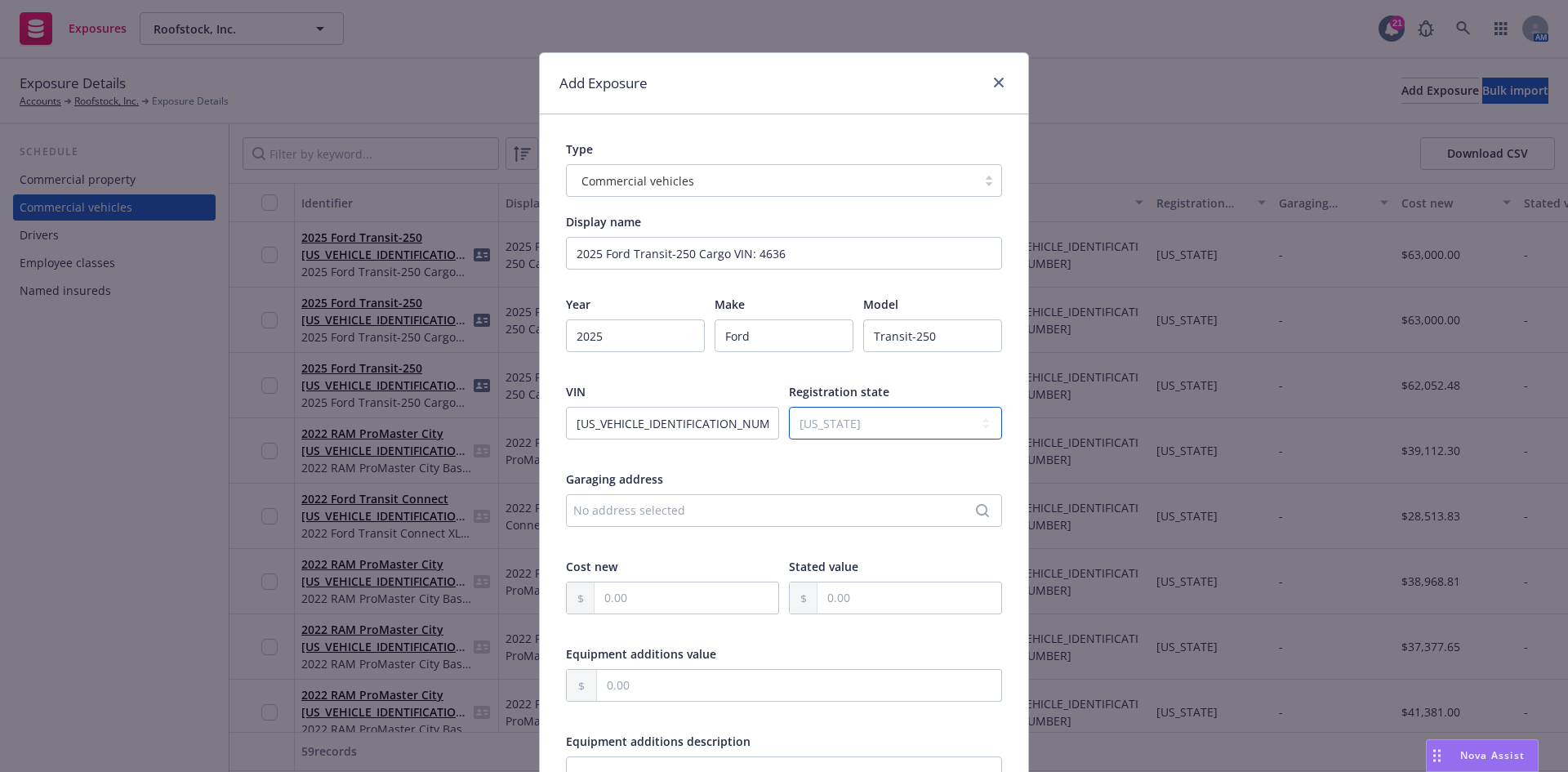
click at [789, 407] on select "-- select an option -- [US_STATE] [US_STATE] [US_STATE] [US_STATE] [US_STATE] […" at bounding box center [895, 423] width 213 height 33
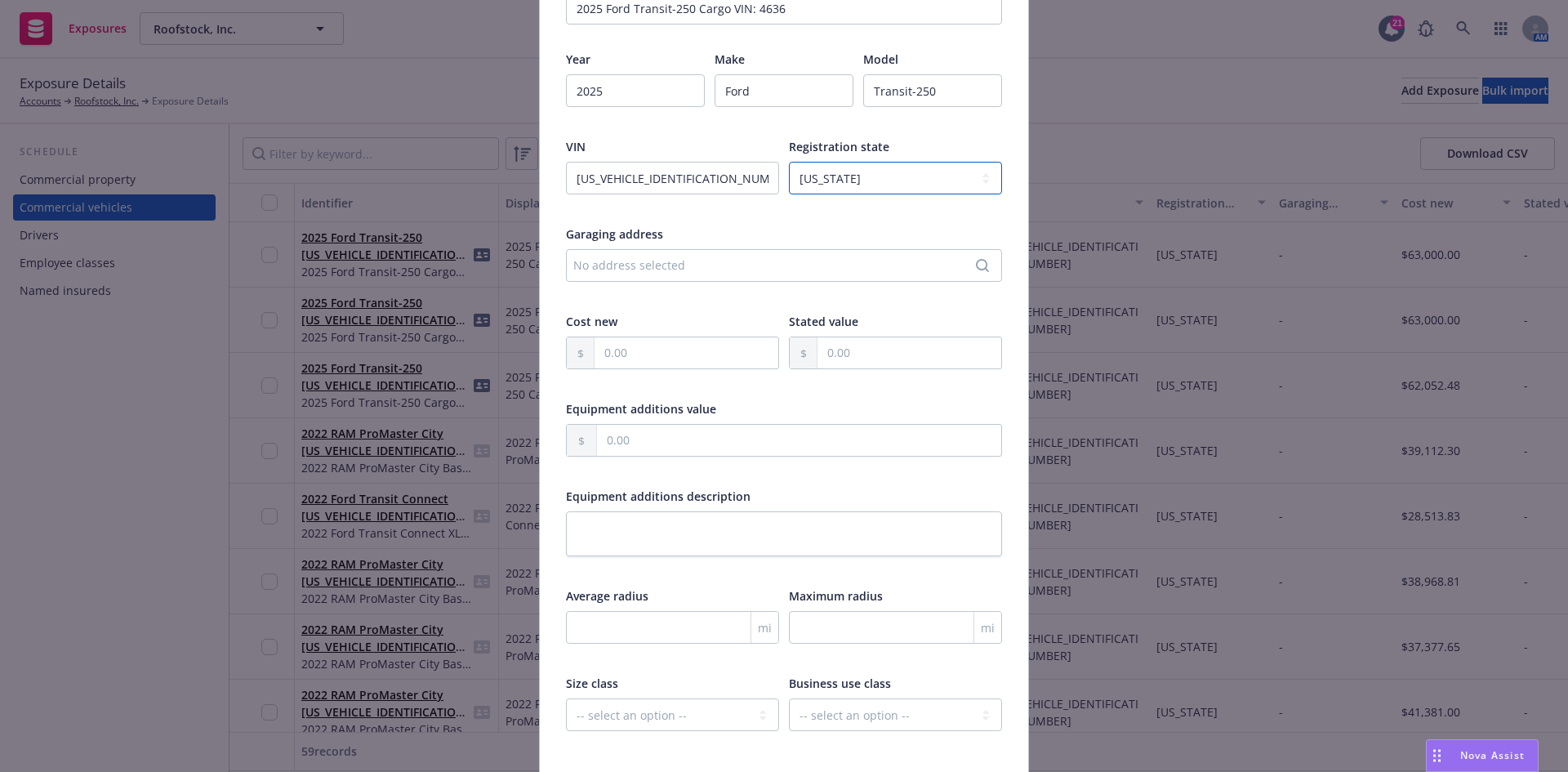
scroll to position [326, 0]
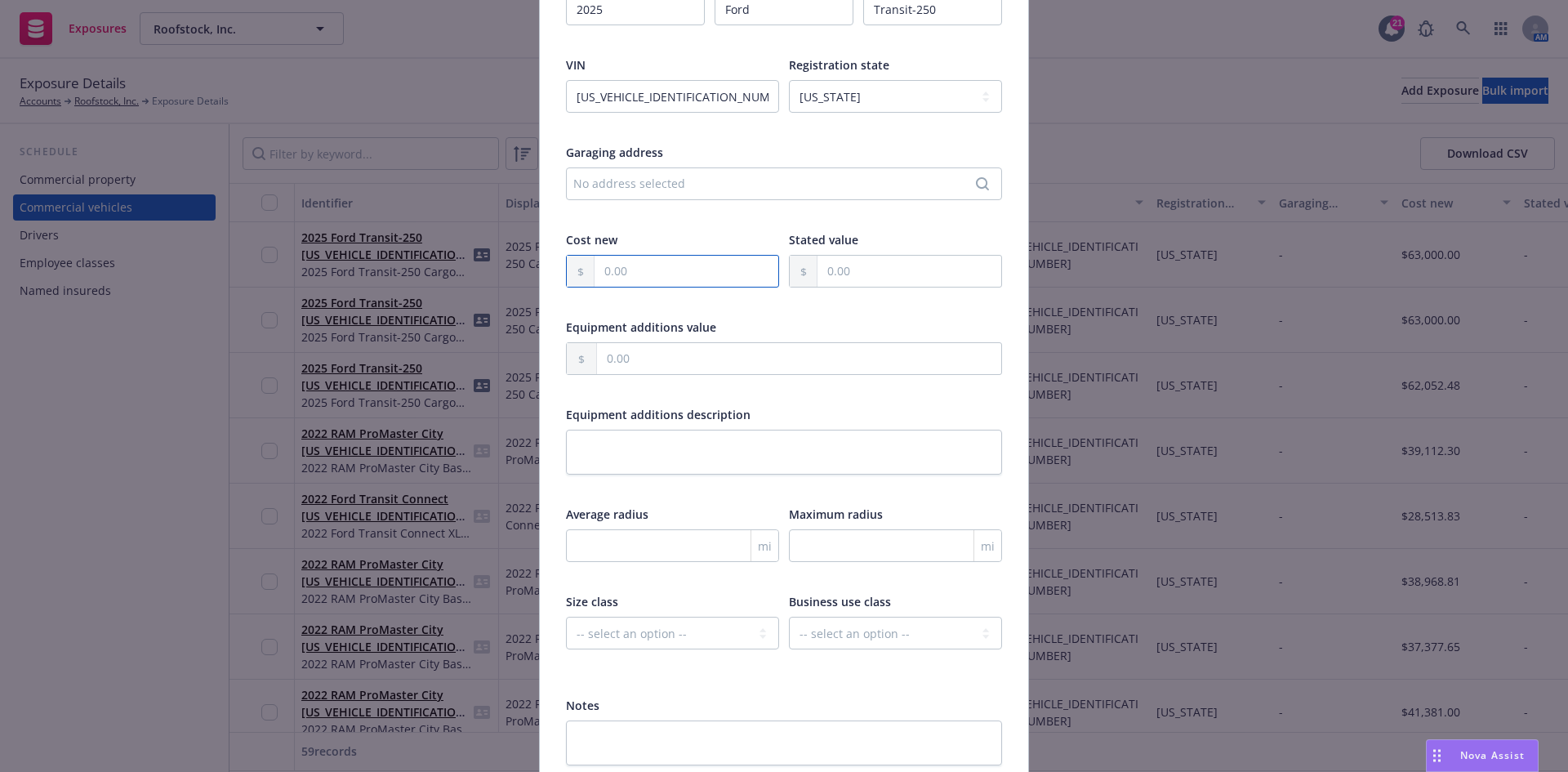
click at [691, 267] on input "text" at bounding box center [686, 271] width 184 height 31
type input "62,052.00"
click at [760, 304] on div at bounding box center [672, 301] width 213 height 15
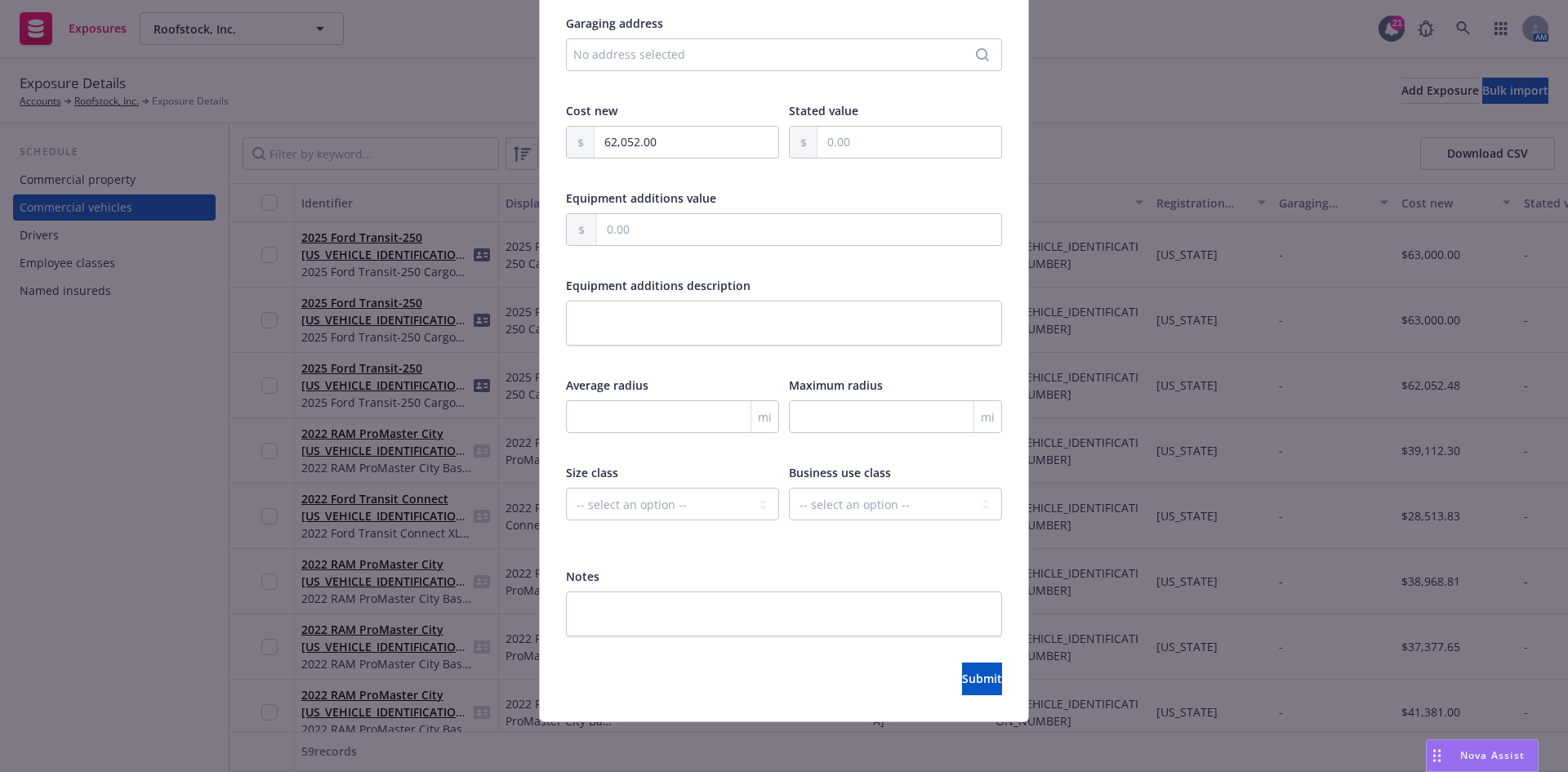
scroll to position [458, 0]
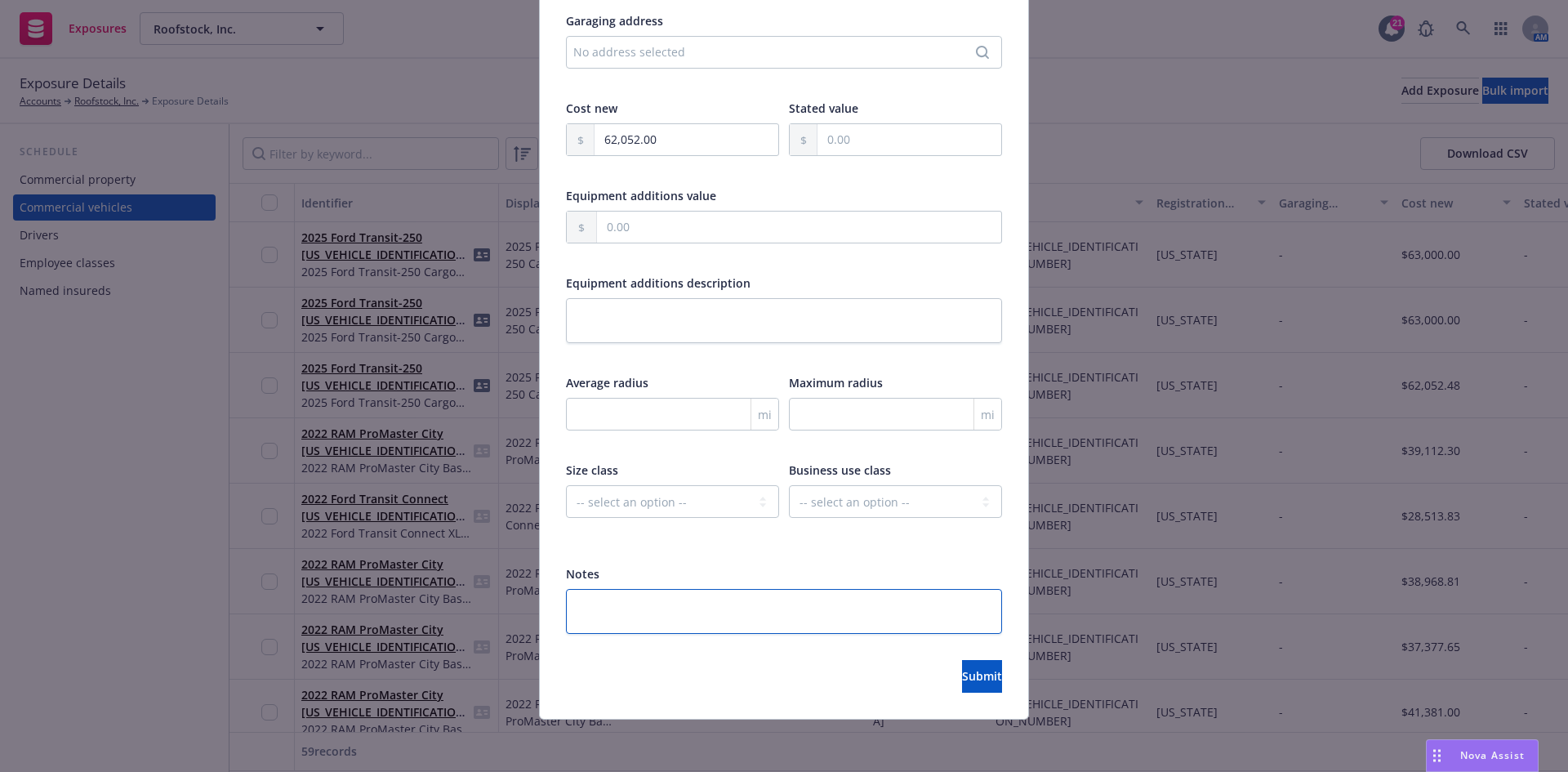
click at [690, 619] on textarea at bounding box center [783, 610] width 436 height 45
type textarea "x"
type textarea "G"
type textarea "x"
type textarea "Ga"
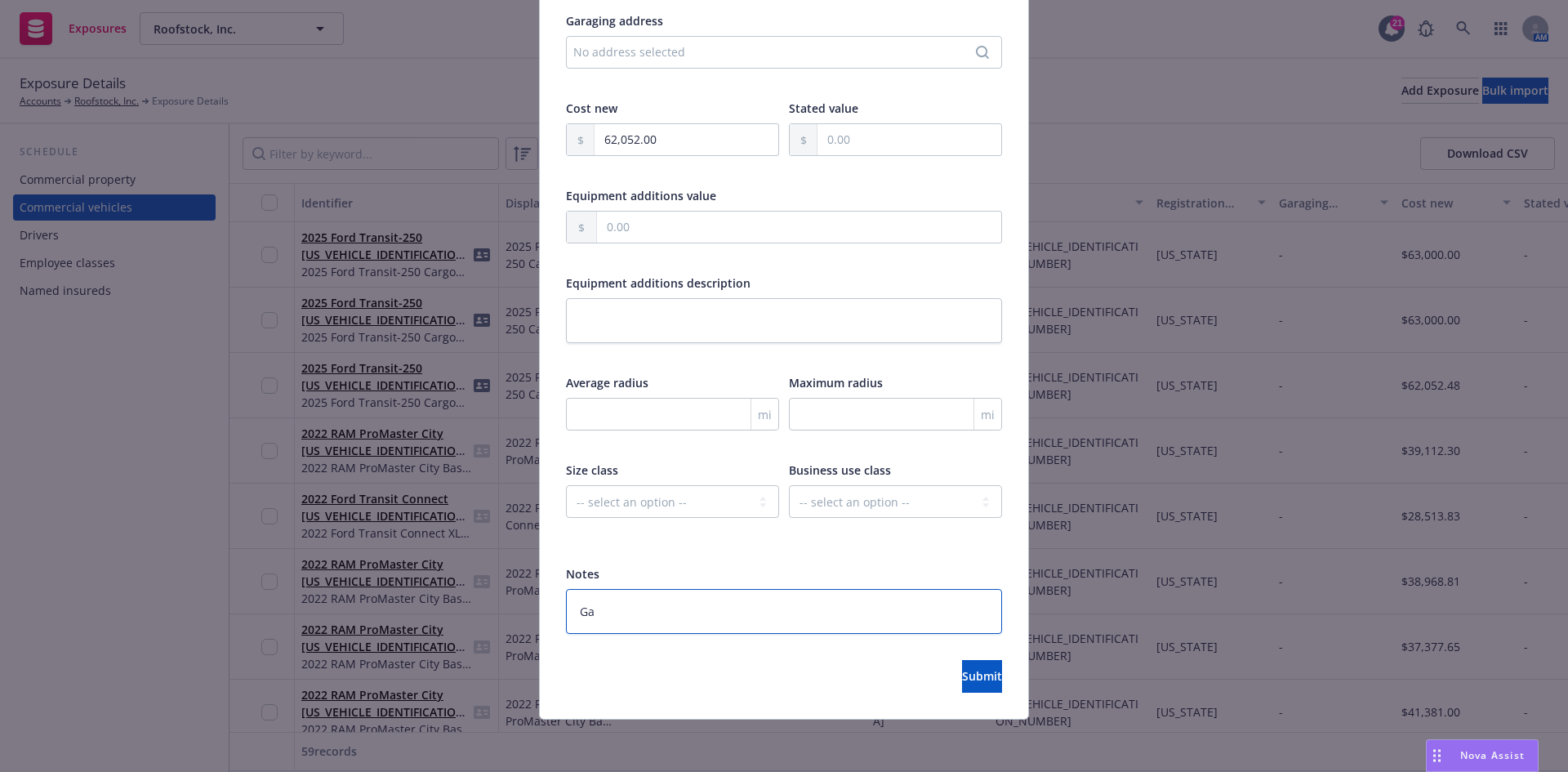
type textarea "x"
type textarea "Gar"
type textarea "x"
type textarea "Gara"
type textarea "x"
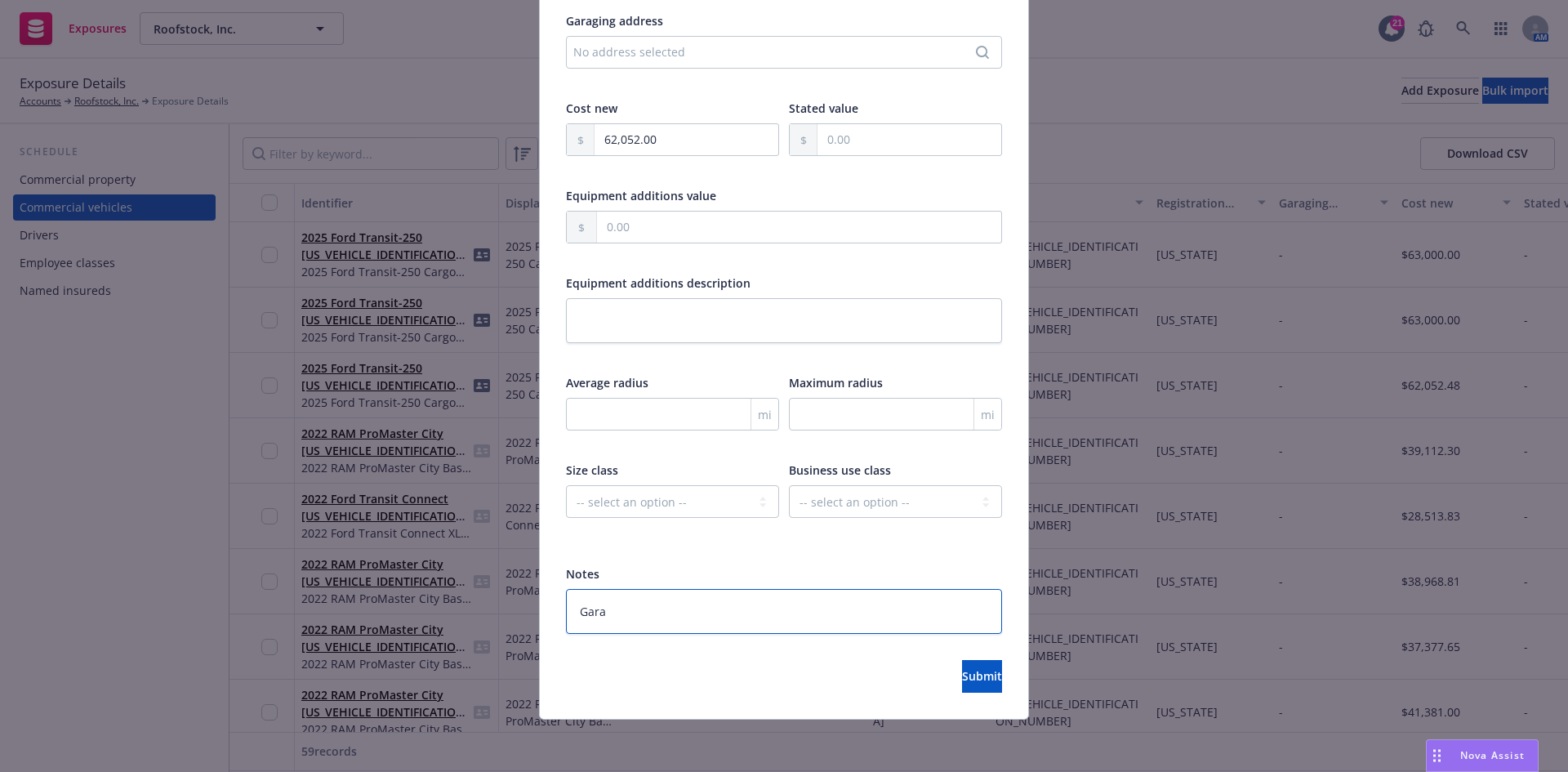
type textarea "Garag"
type textarea "x"
type textarea "Garage"
type textarea "x"
type textarea "Garaged"
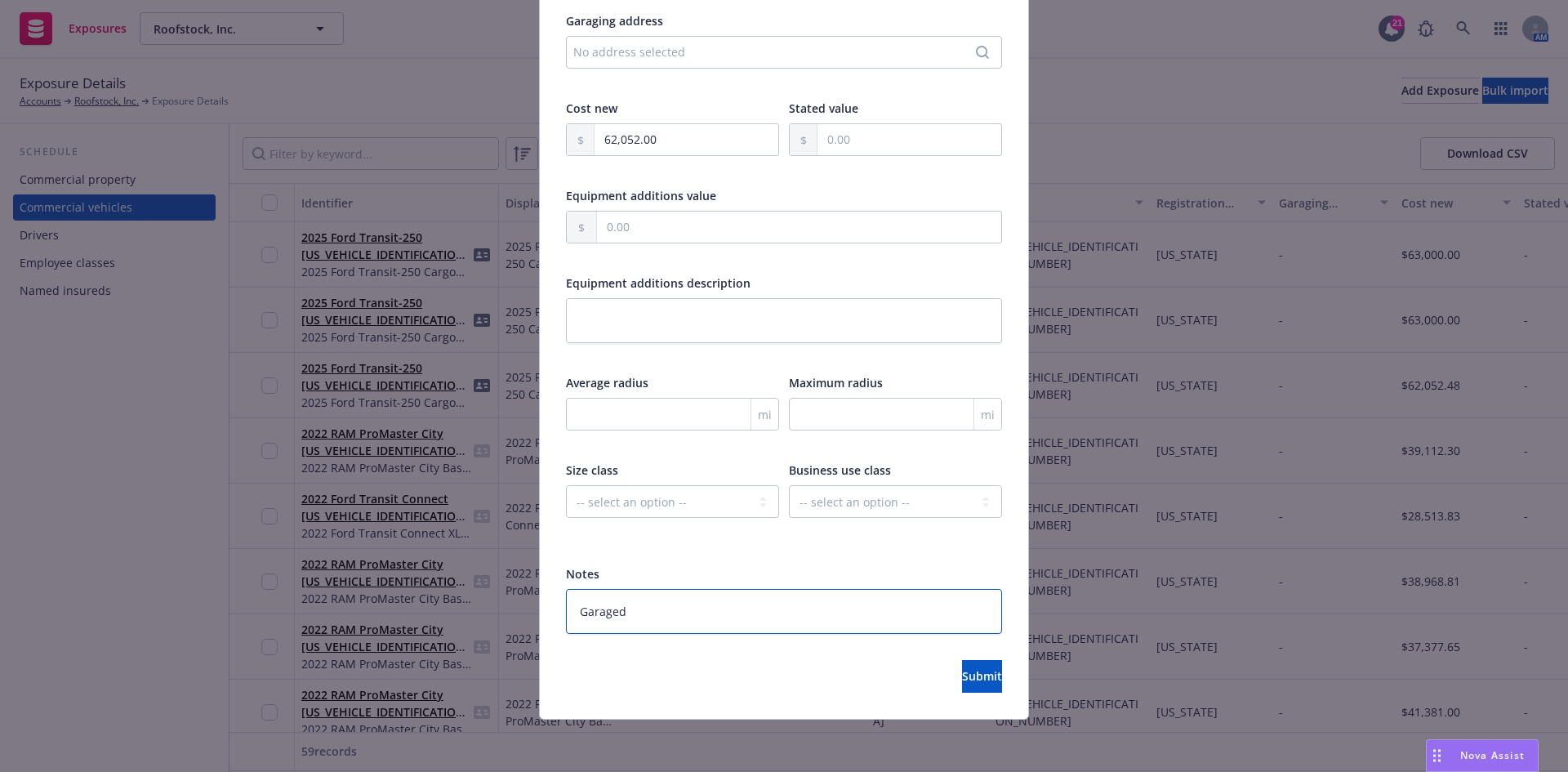
type textarea "x"
type textarea "Garaged"
type textarea "x"
type textarea "Garaged in"
type textarea "x"
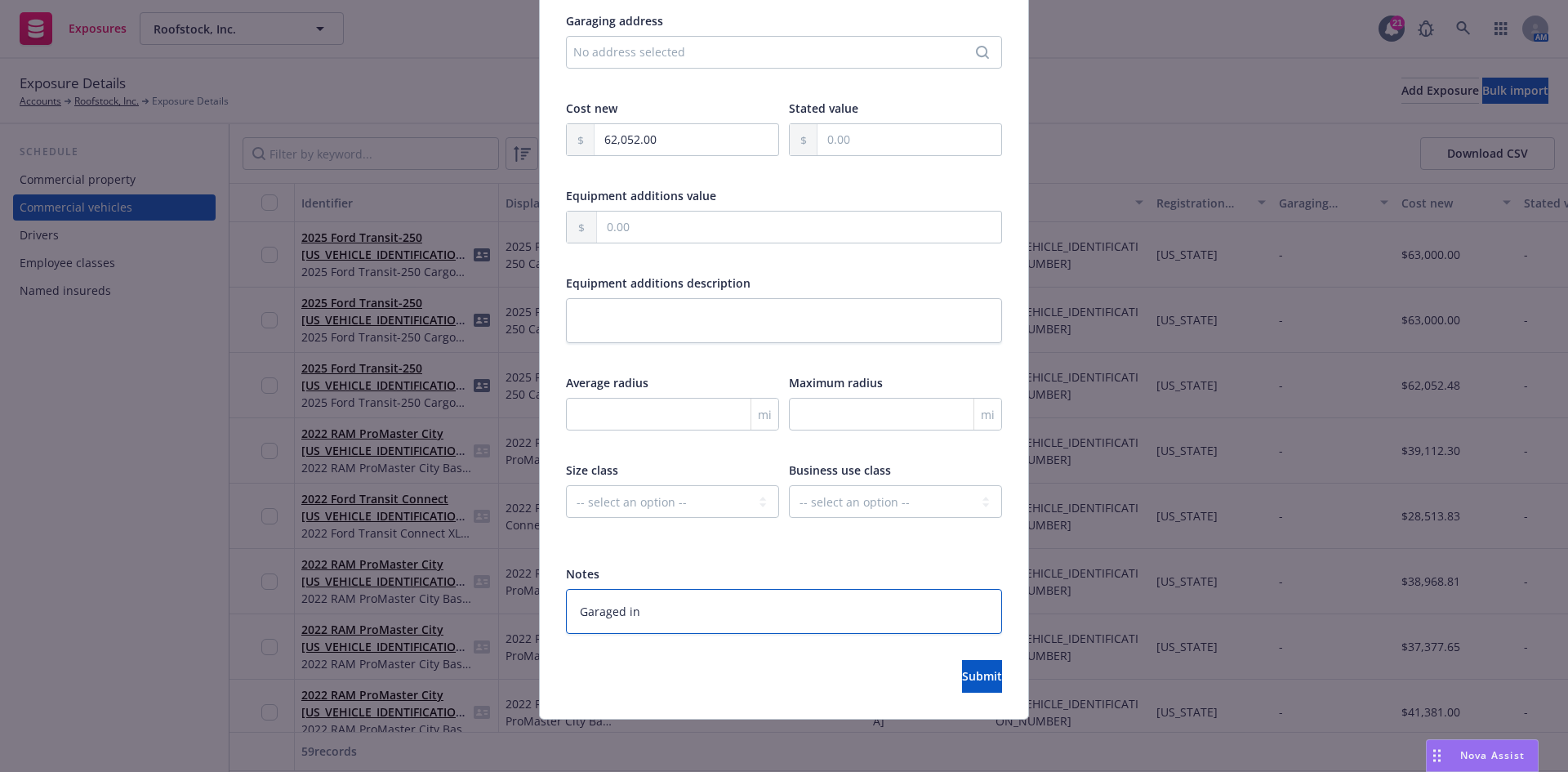
type textarea "Garaged in"
type textarea "x"
type textarea "Garaged in A"
type textarea "x"
type textarea "Garaged in AL"
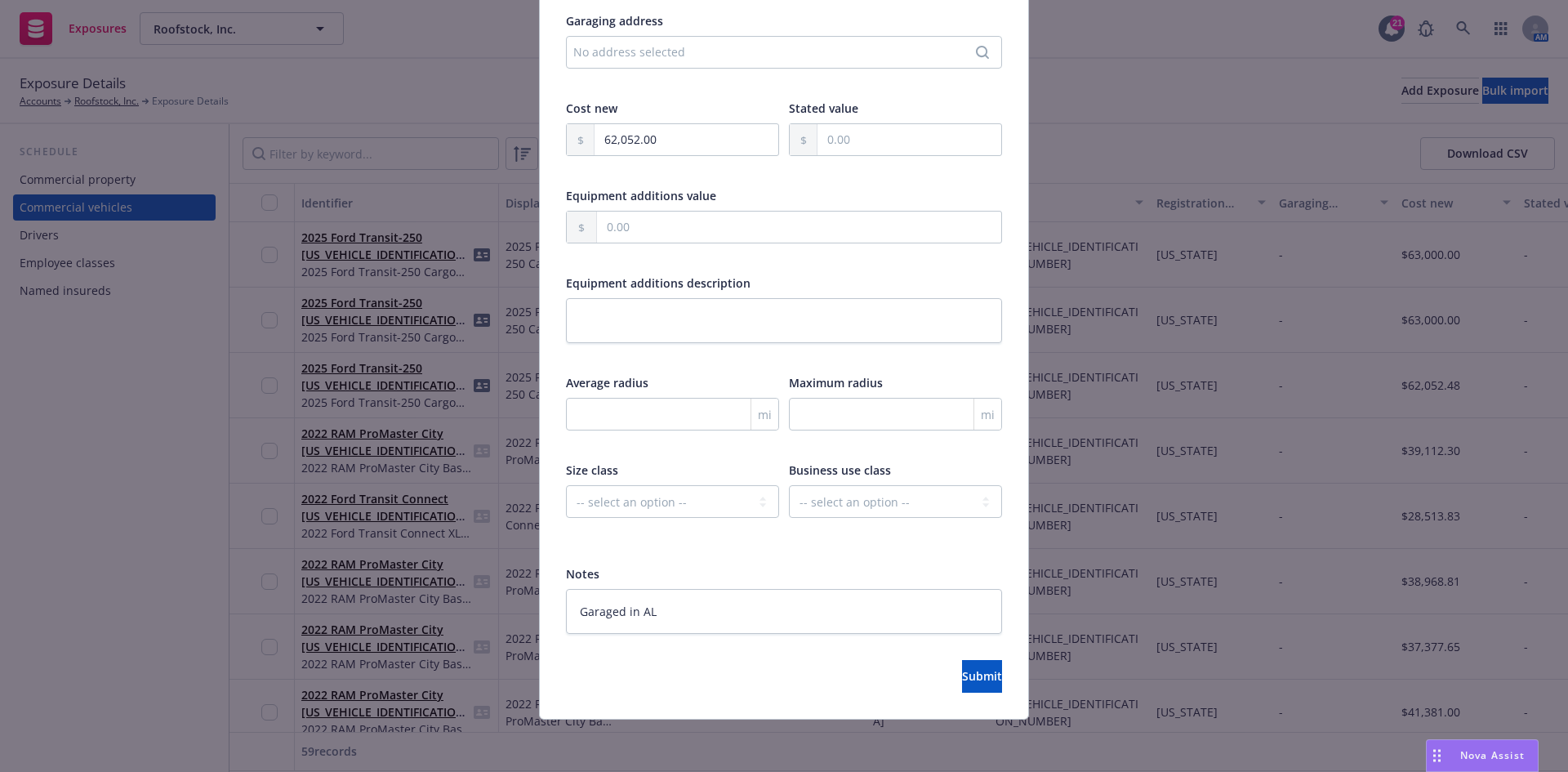
click at [958, 650] on div at bounding box center [783, 647] width 436 height 26
click at [962, 664] on button "Submit" at bounding box center [981, 676] width 40 height 33
type textarea "x"
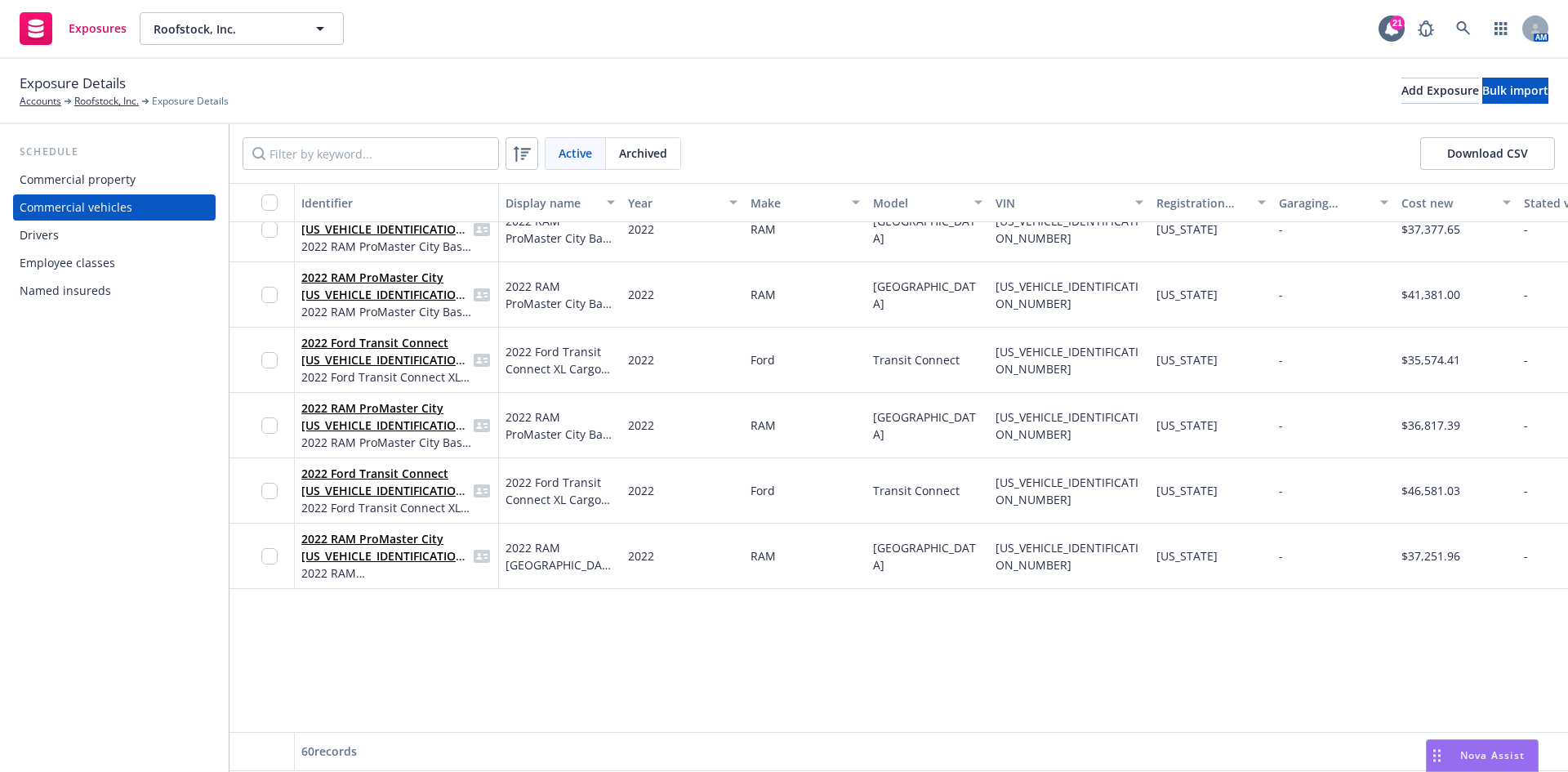
scroll to position [0, 0]
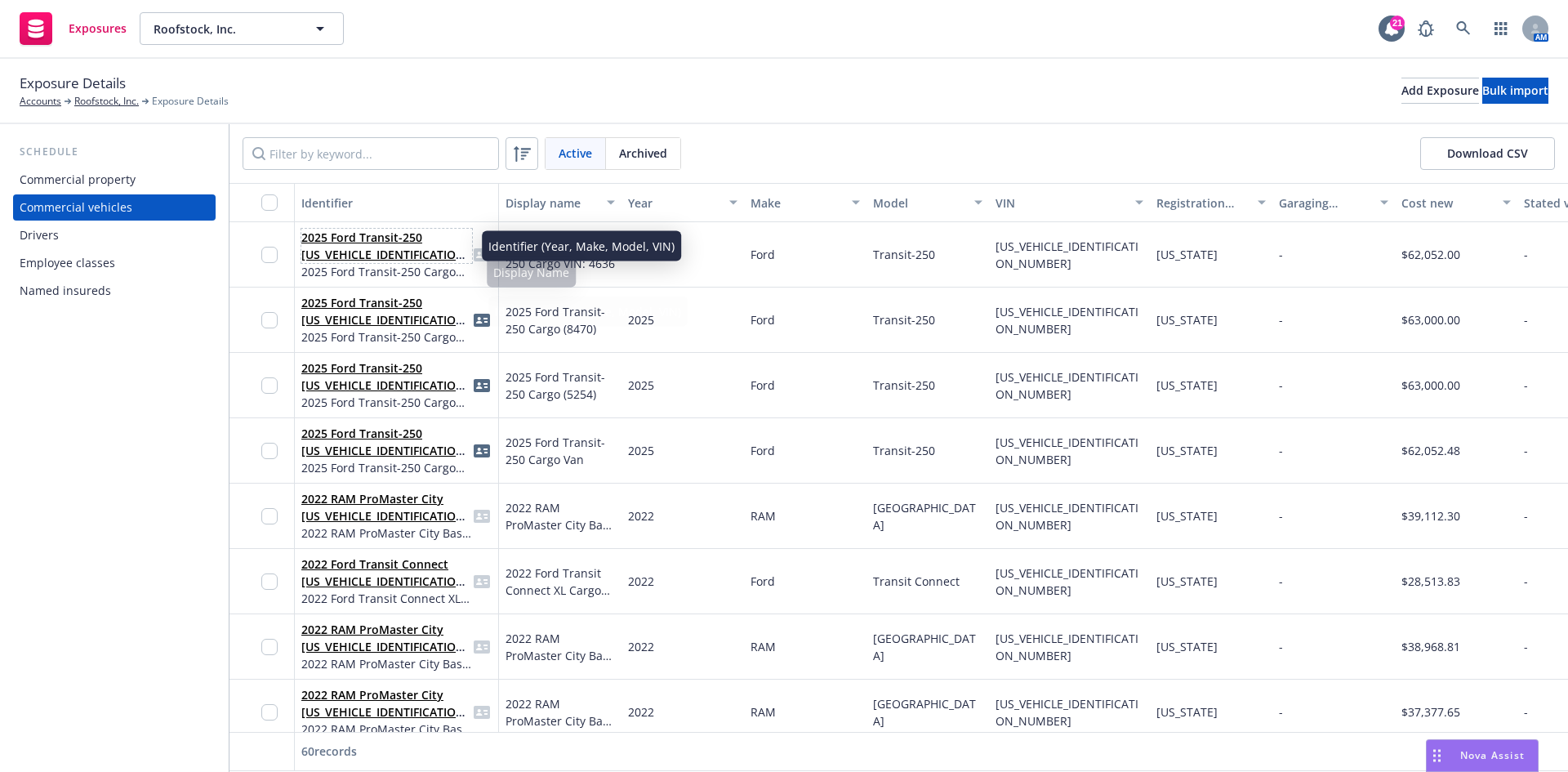
click at [353, 243] on link "2025 Ford Transit-250 [US_VEHICLE_IDENTIFICATION_NUMBER]" at bounding box center [386, 254] width 169 height 50
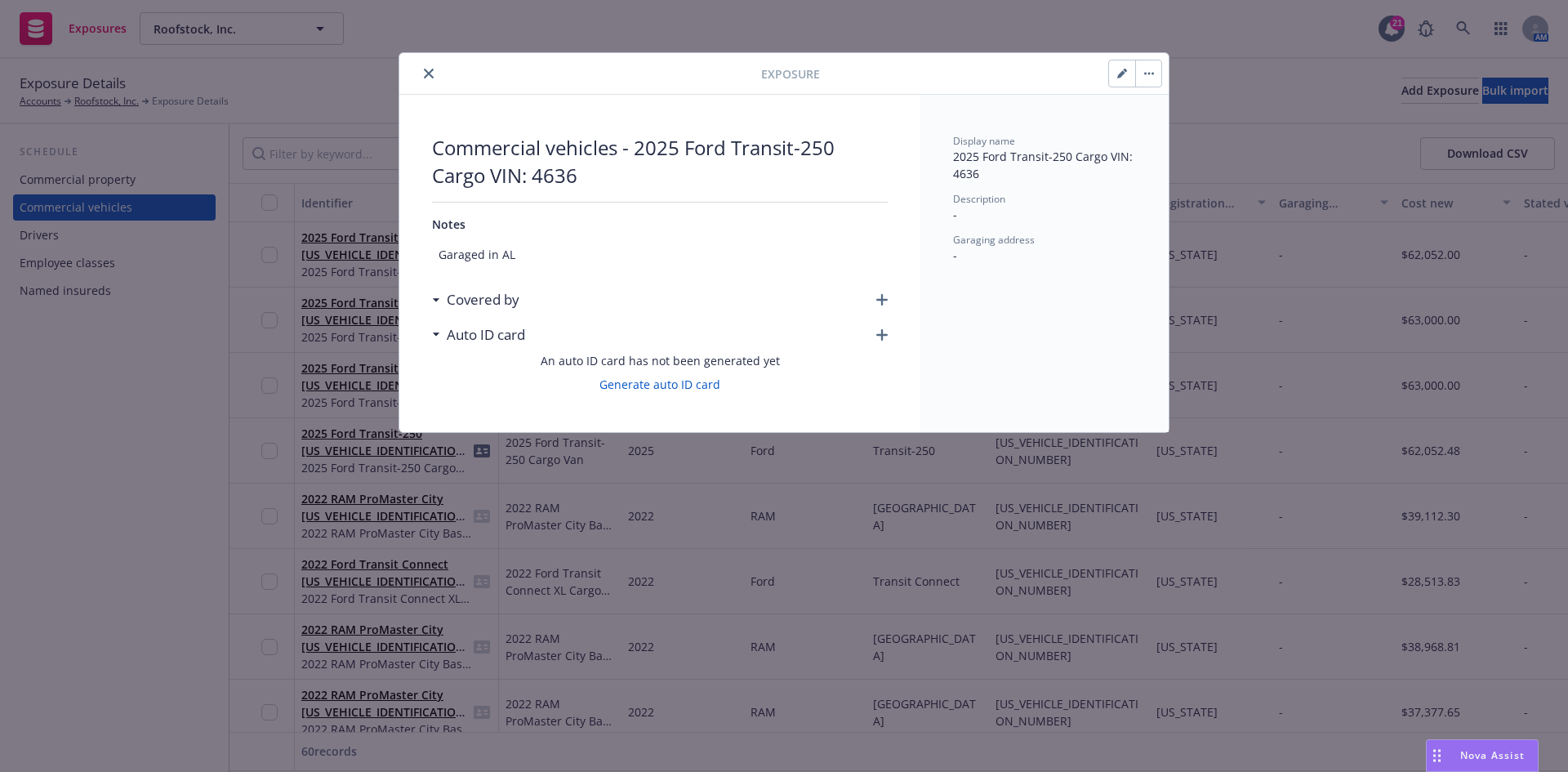
click at [878, 295] on icon "button" at bounding box center [882, 300] width 12 height 12
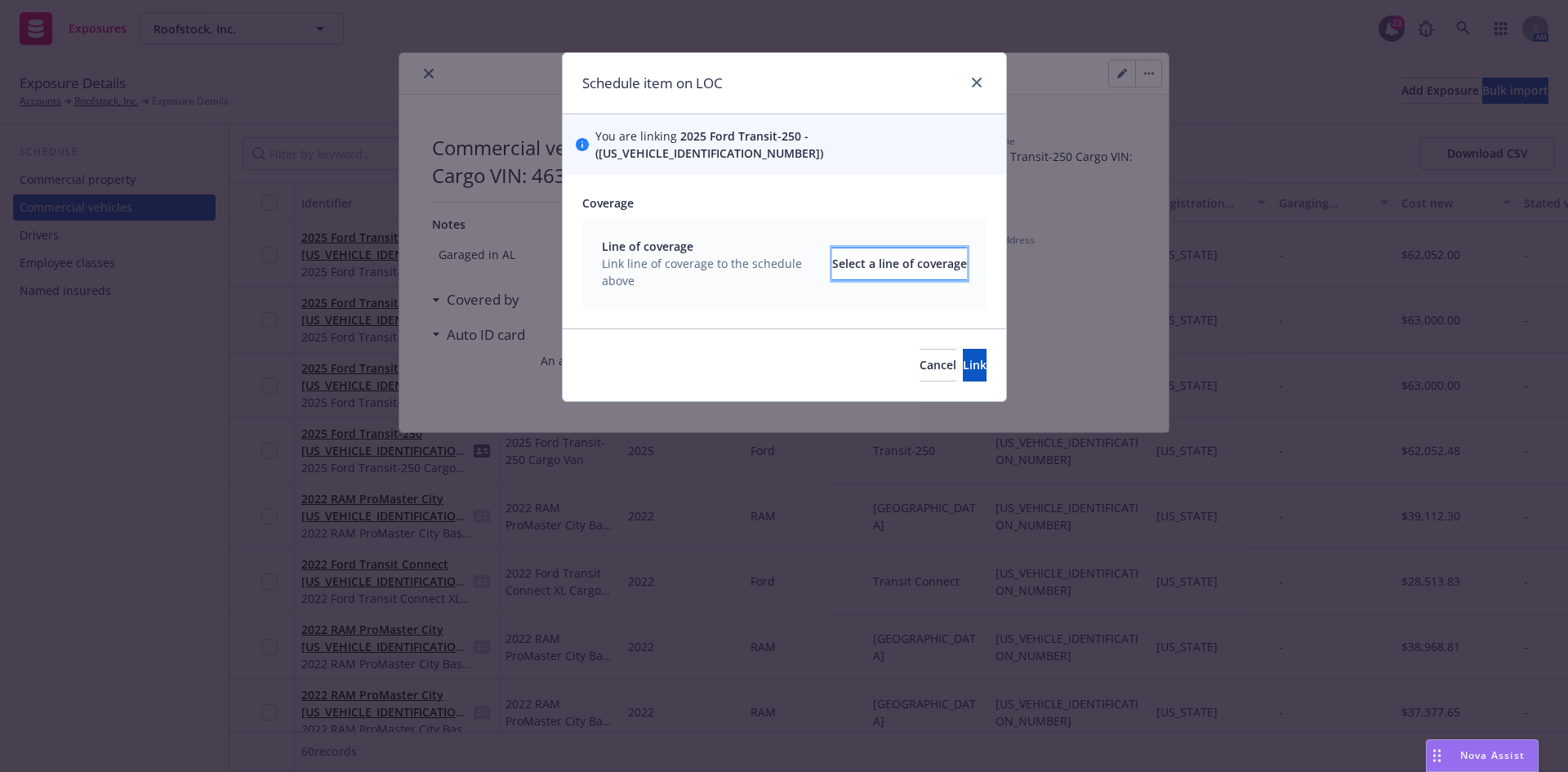
click at [865, 248] on div "Select a line of coverage" at bounding box center [900, 263] width 135 height 31
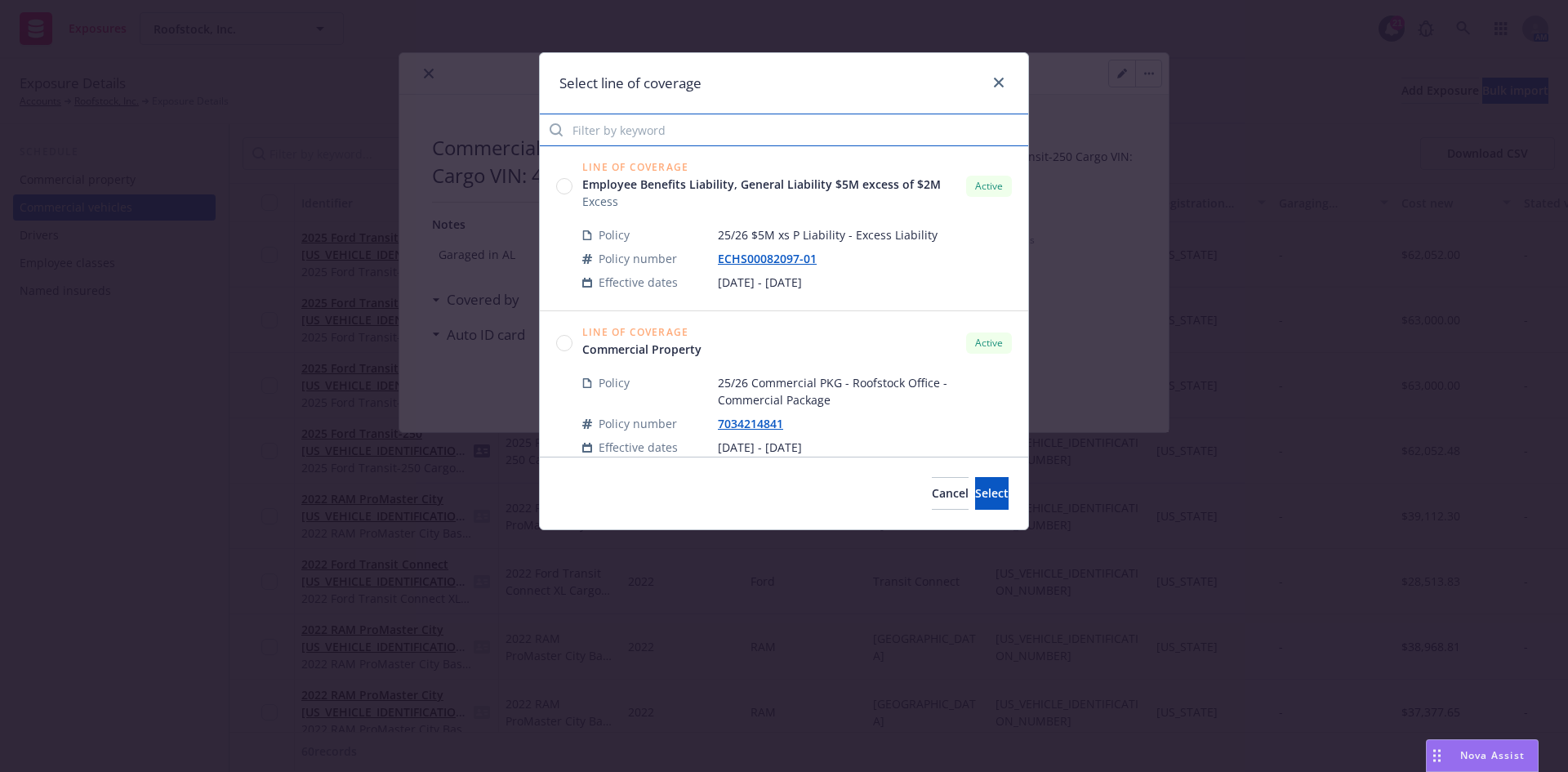
click at [631, 127] on input "Filter by keyword" at bounding box center [784, 129] width 488 height 33
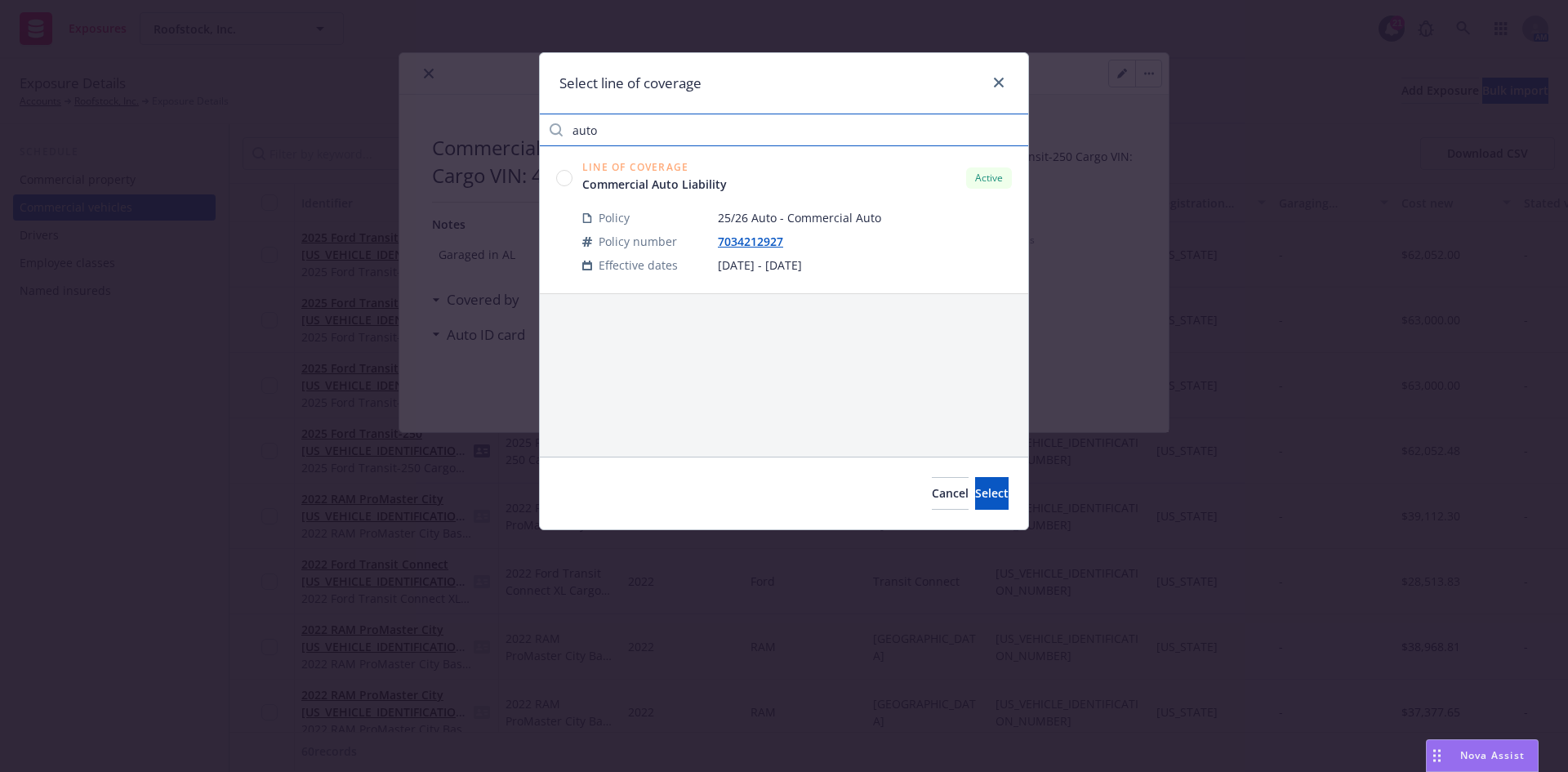
type input "auto"
click at [565, 182] on circle at bounding box center [565, 178] width 16 height 16
click at [976, 487] on span "Select" at bounding box center [992, 493] width 34 height 16
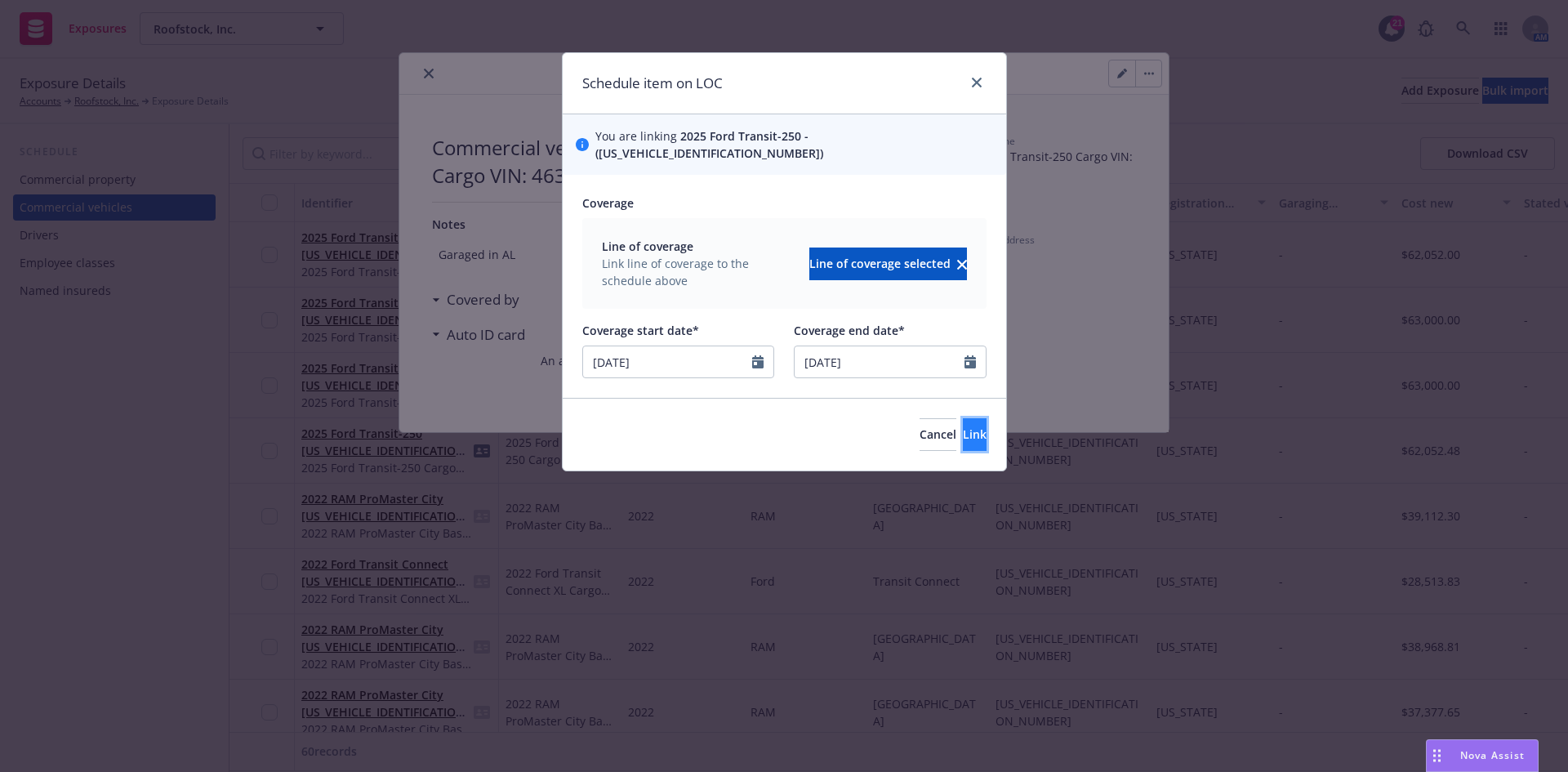
click at [963, 427] on span "Link" at bounding box center [975, 435] width 24 height 16
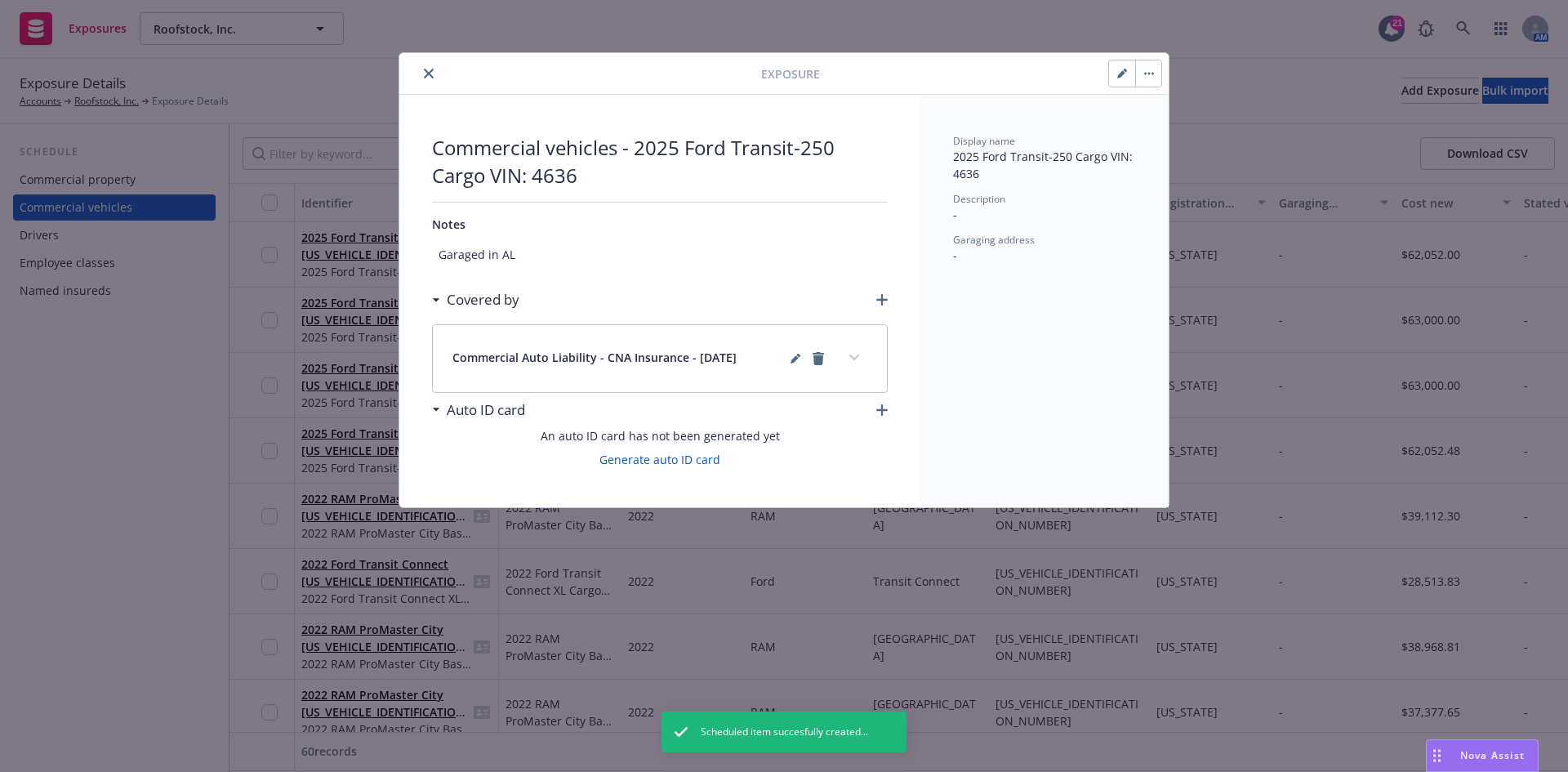
click at [883, 416] on div "Auto ID card" at bounding box center [659, 410] width 456 height 35
click at [429, 74] on icon "close" at bounding box center [429, 73] width 10 height 10
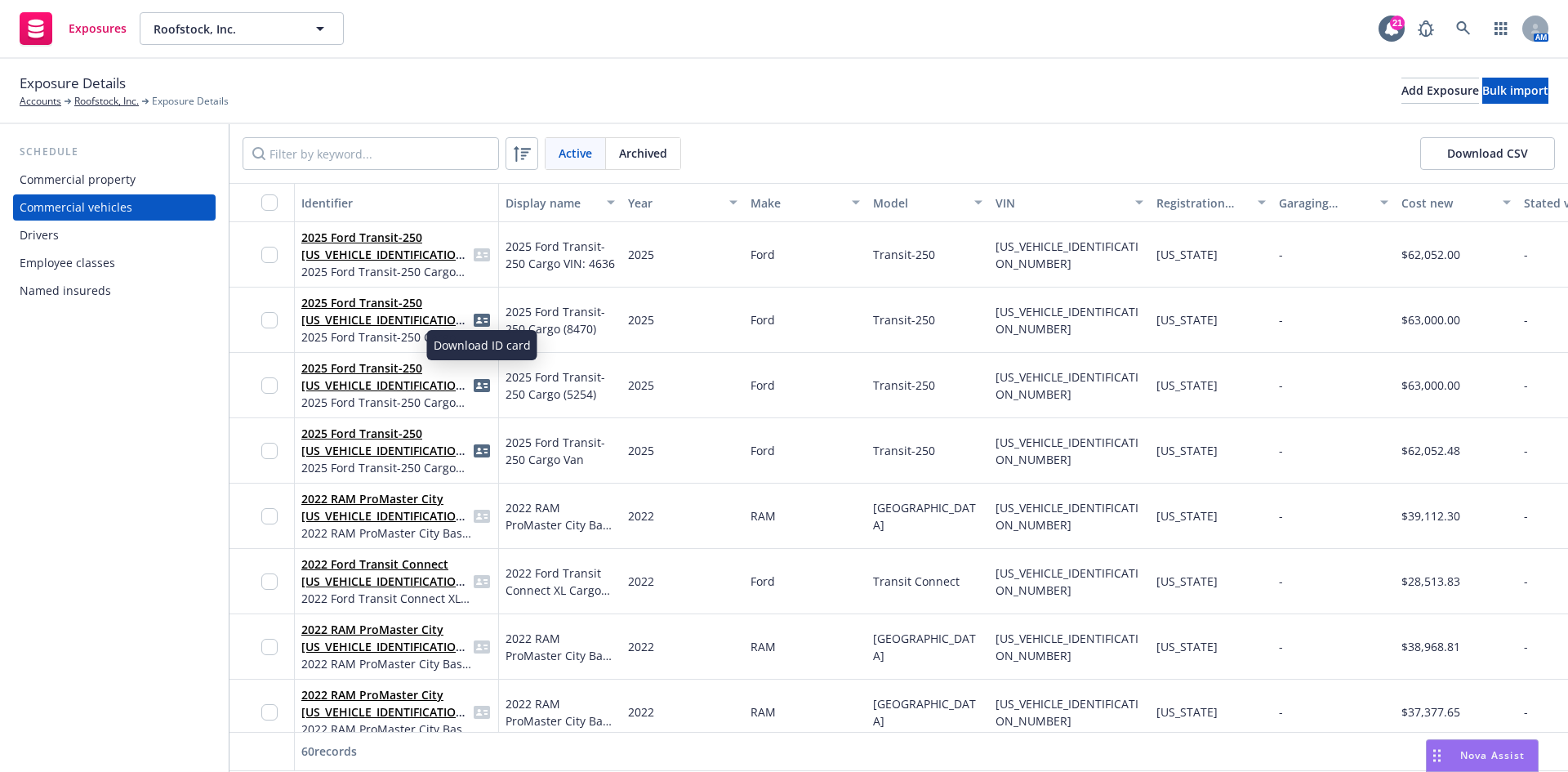
click at [487, 255] on div "Identifier (Year, Make, Model, VIN)" at bounding box center [580, 246] width 199 height 30
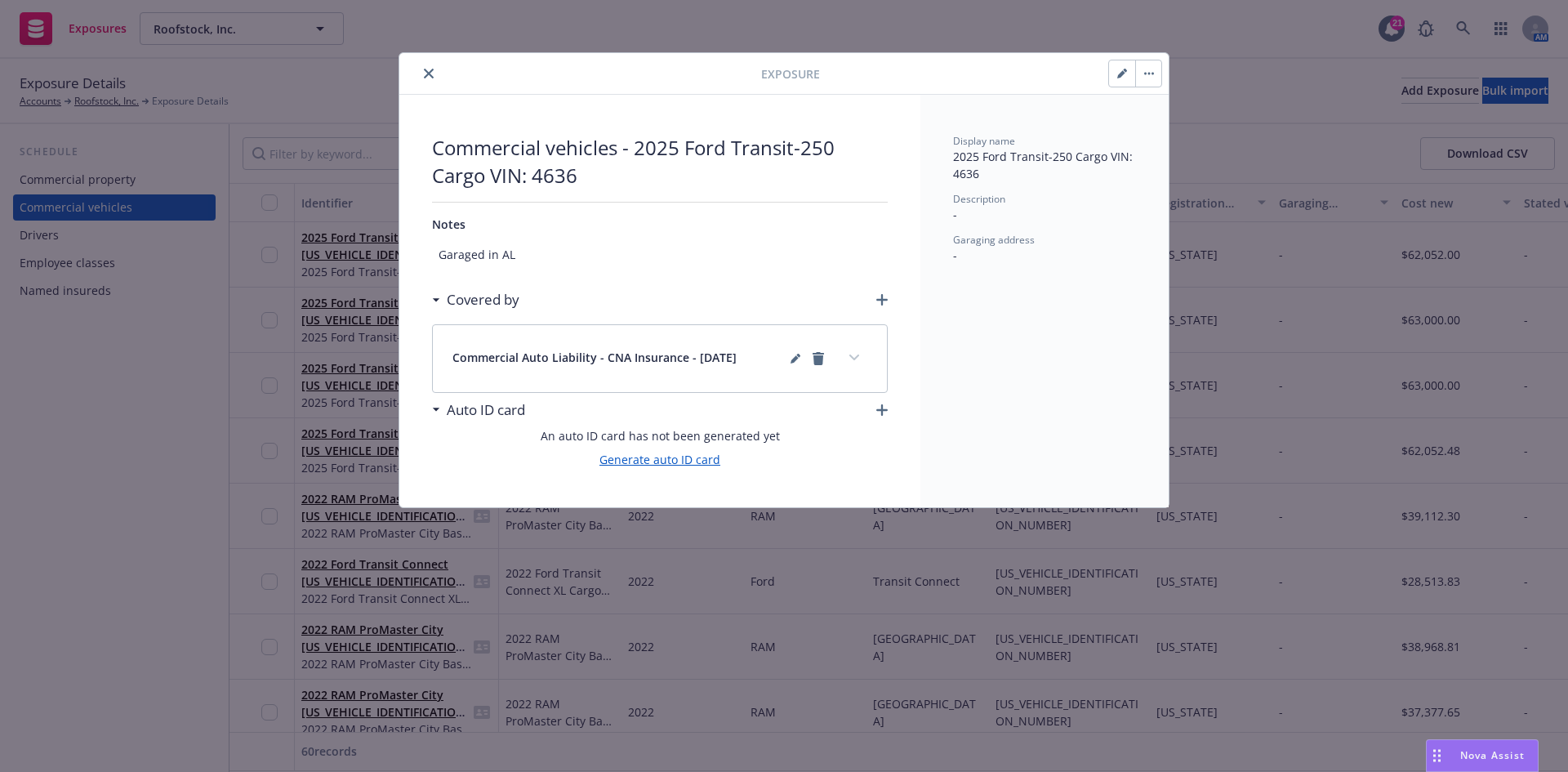
click at [668, 463] on link "Generate auto ID card" at bounding box center [660, 458] width 121 height 17
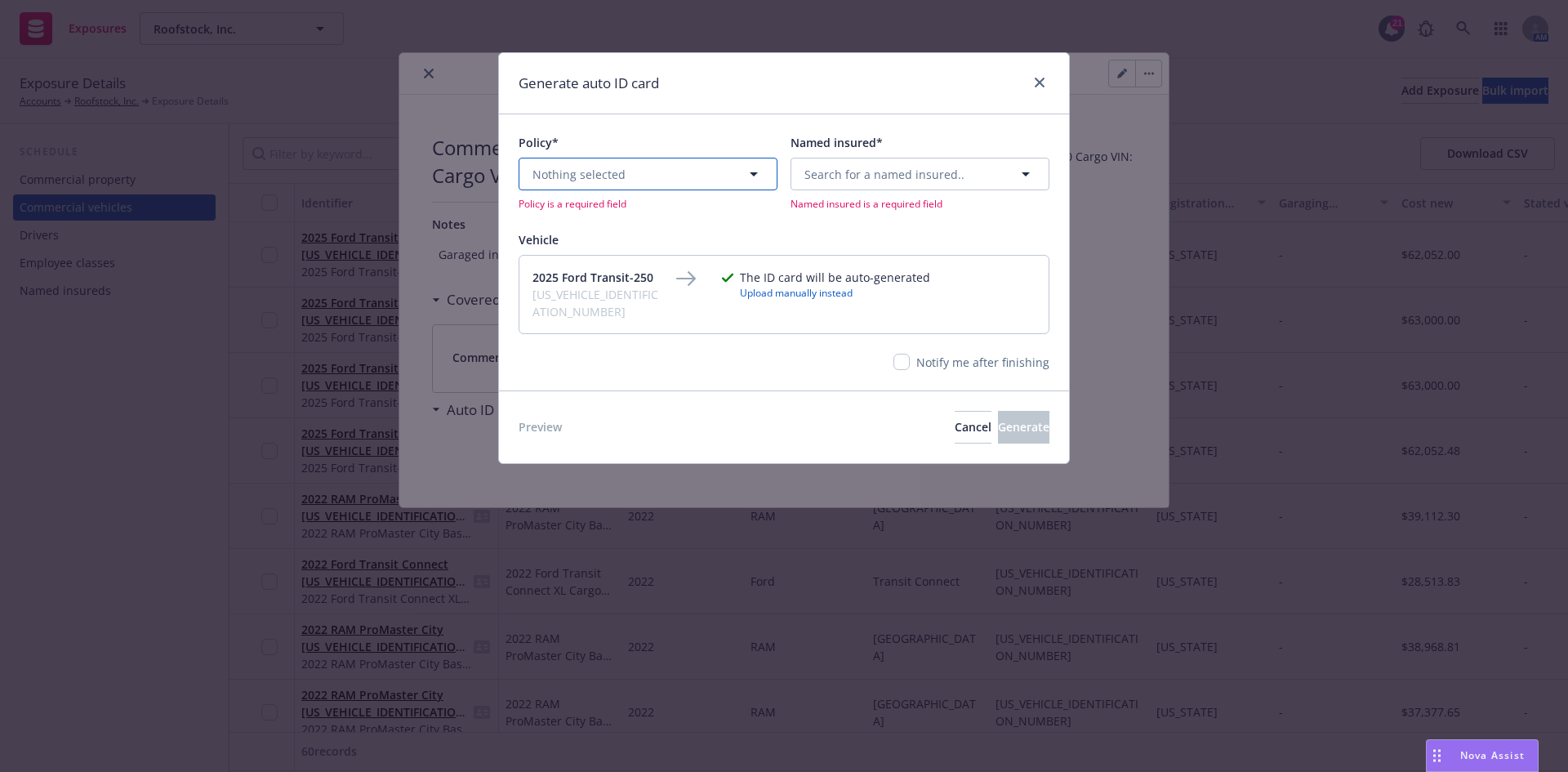
click at [697, 176] on button "Nothing selected" at bounding box center [648, 174] width 259 height 33
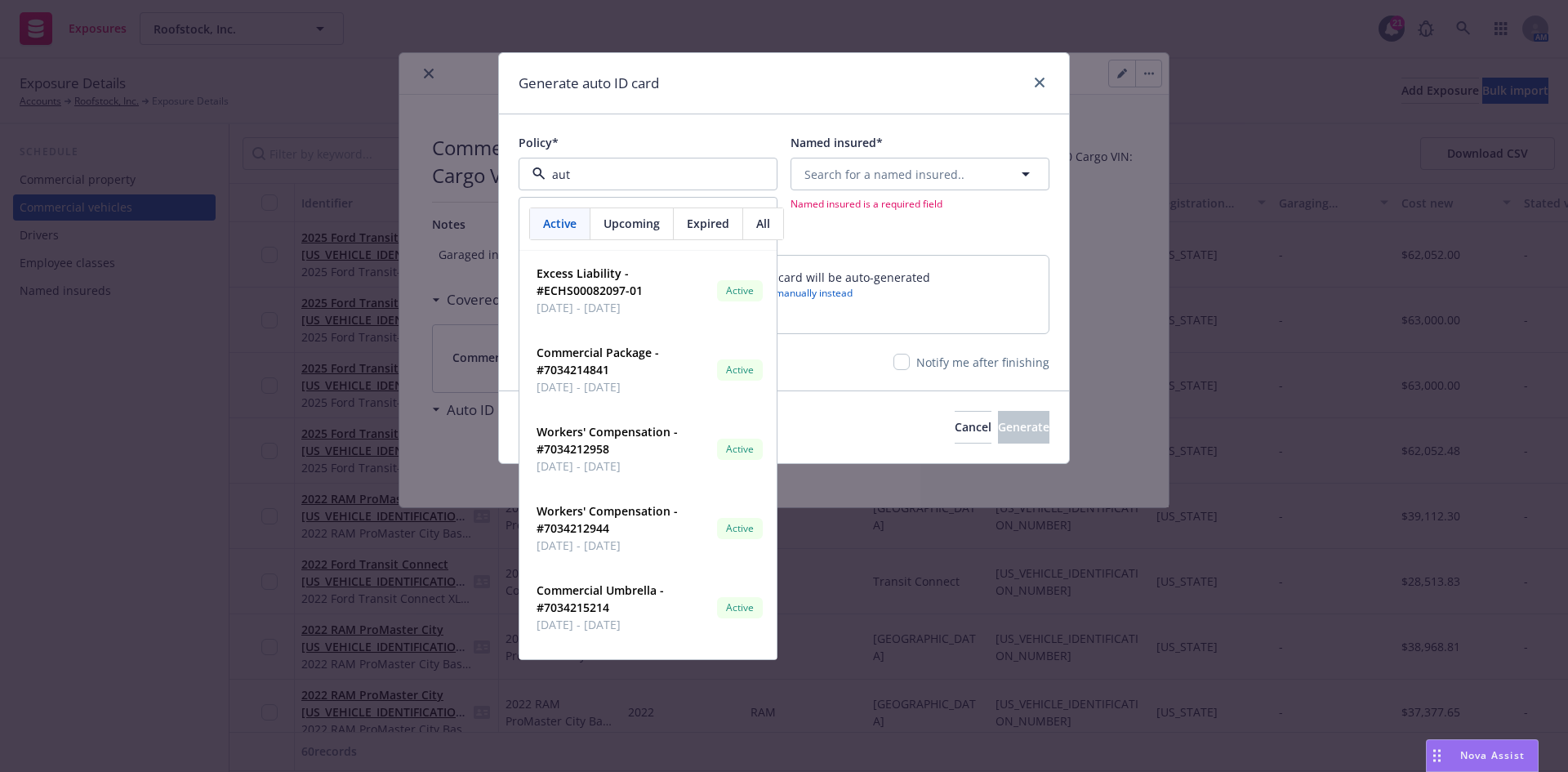
type input "auto"
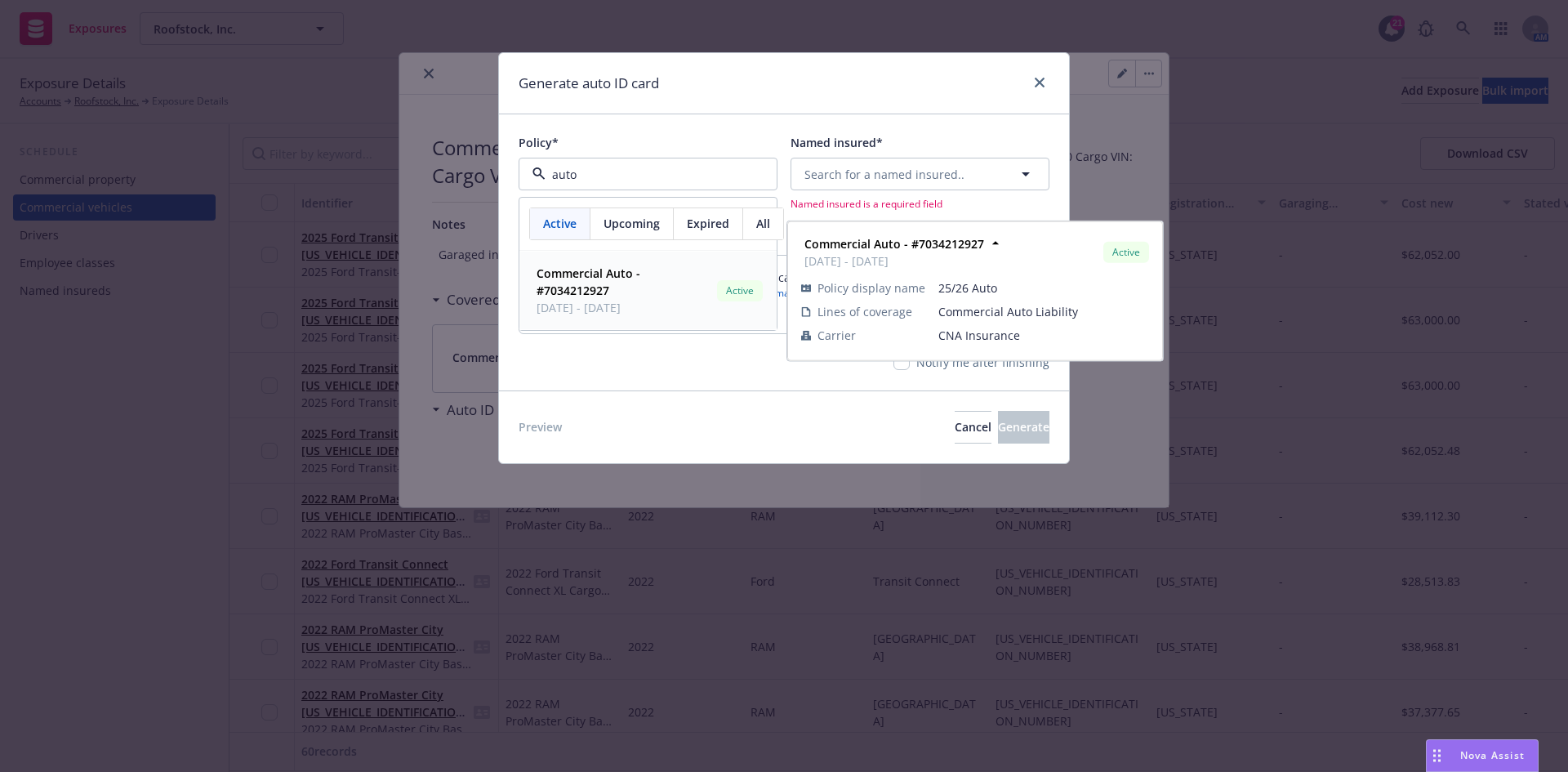
click at [635, 281] on strong "Commercial Auto - #7034212927" at bounding box center [588, 281] width 104 height 33
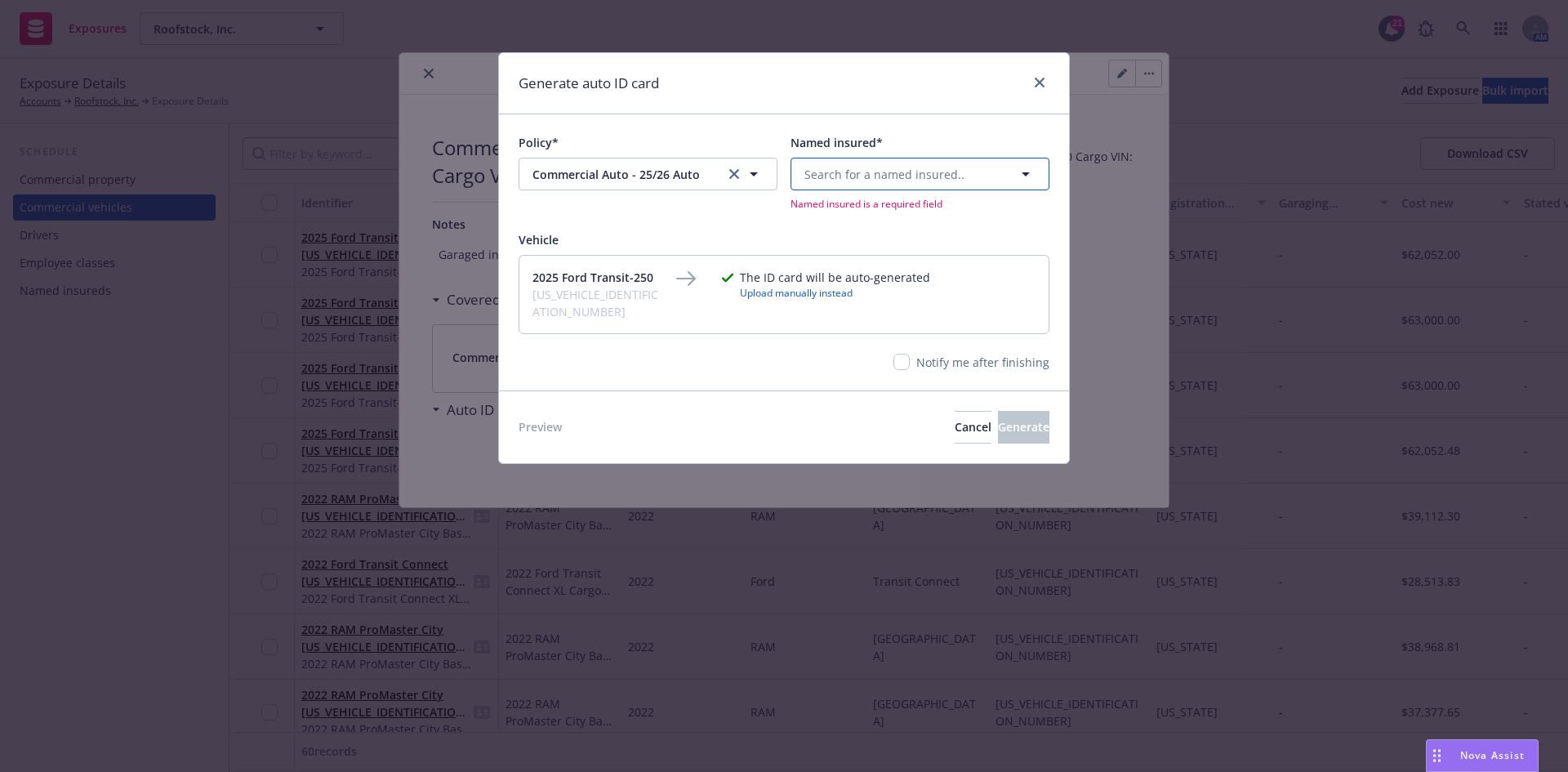
click at [896, 175] on span "Search for a named insured.." at bounding box center [884, 174] width 160 height 17
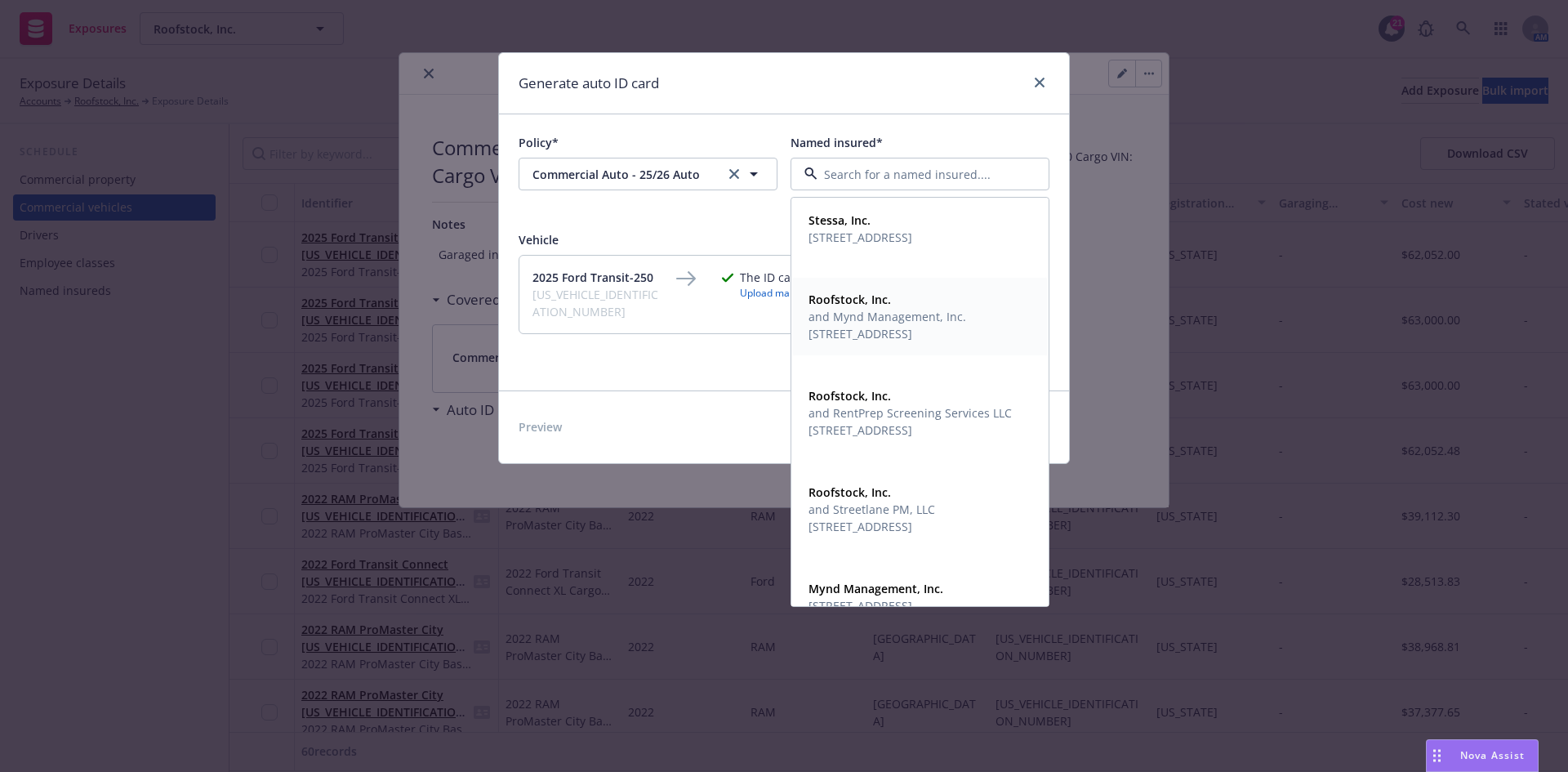
click at [882, 339] on span "[STREET_ADDRESS]" at bounding box center [887, 333] width 158 height 17
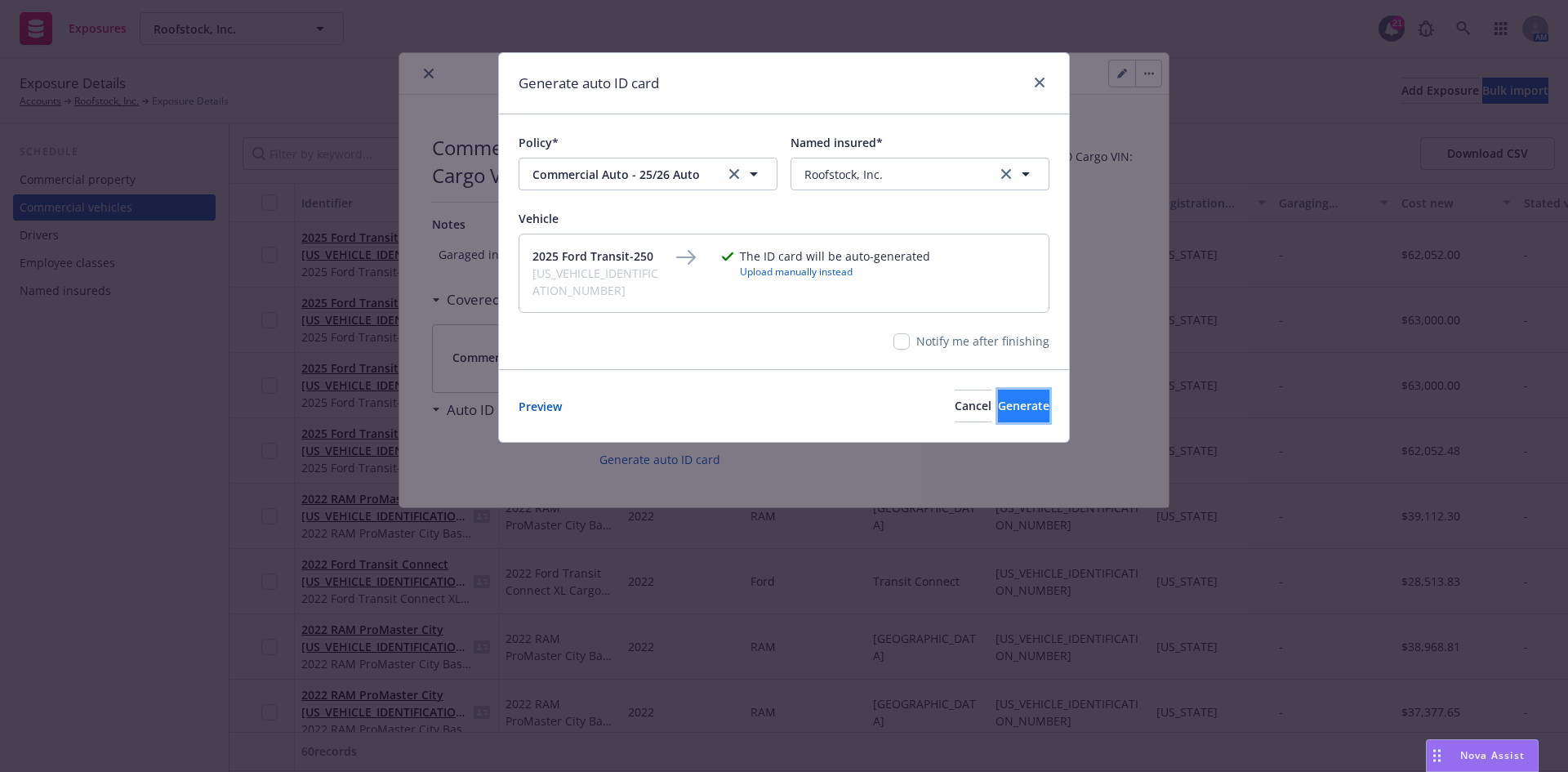
click at [1017, 398] on span "Generate" at bounding box center [1024, 406] width 52 height 16
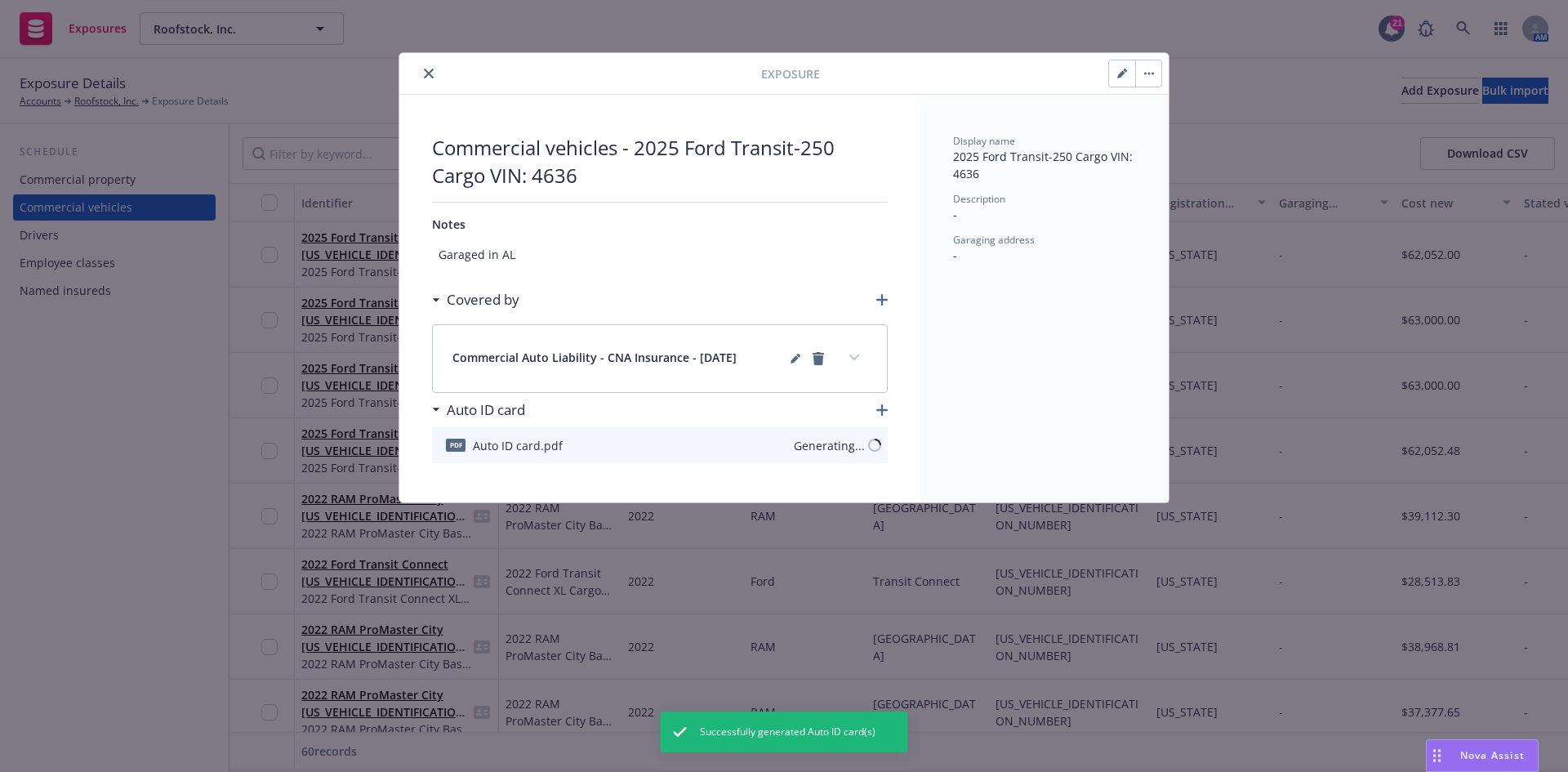
click at [428, 71] on icon "close" at bounding box center [429, 73] width 10 height 10
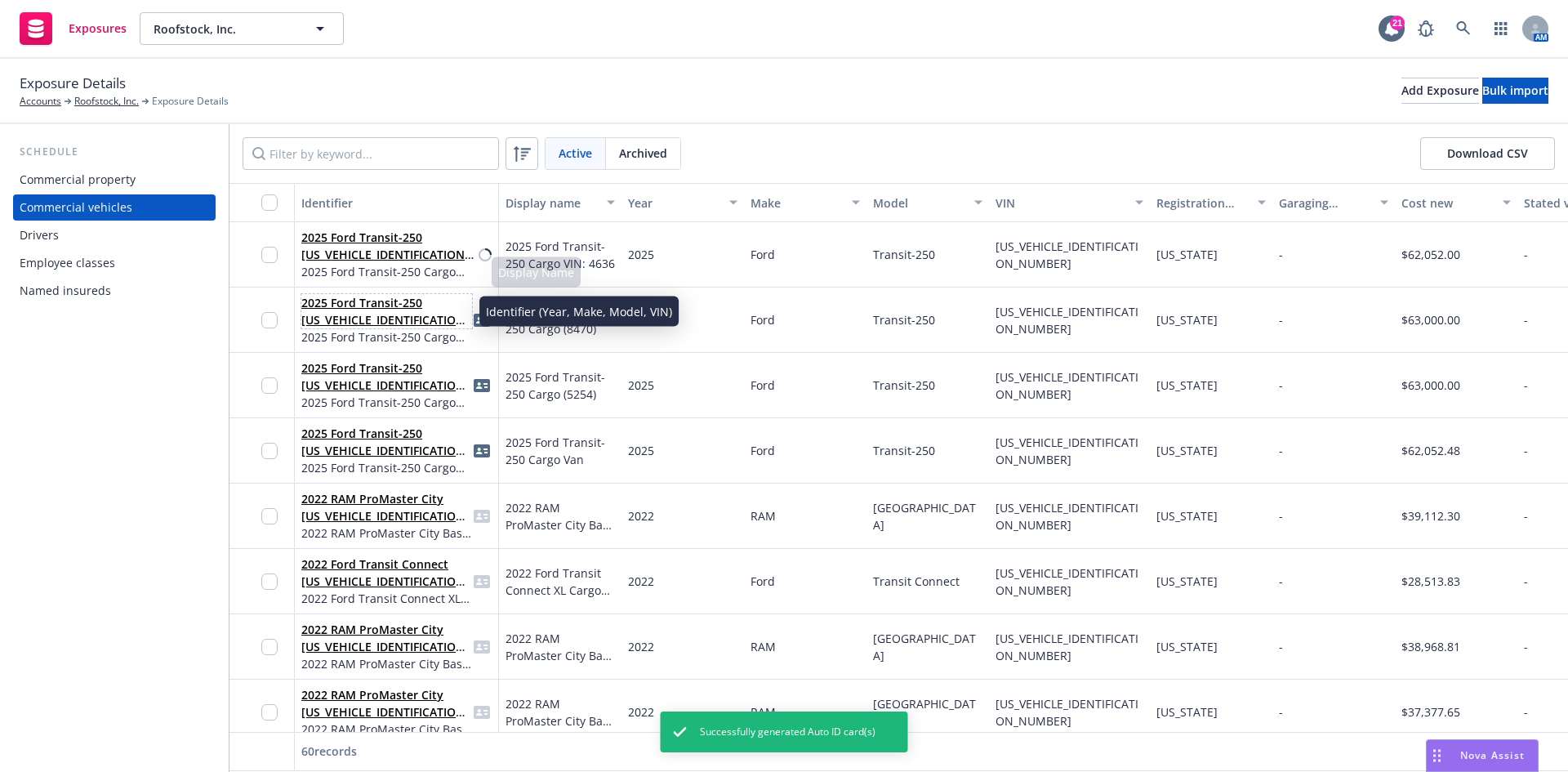
click at [357, 313] on link "2025 Ford Transit-250 [US_VEHICLE_IDENTIFICATION_NUMBER]" at bounding box center [386, 320] width 169 height 50
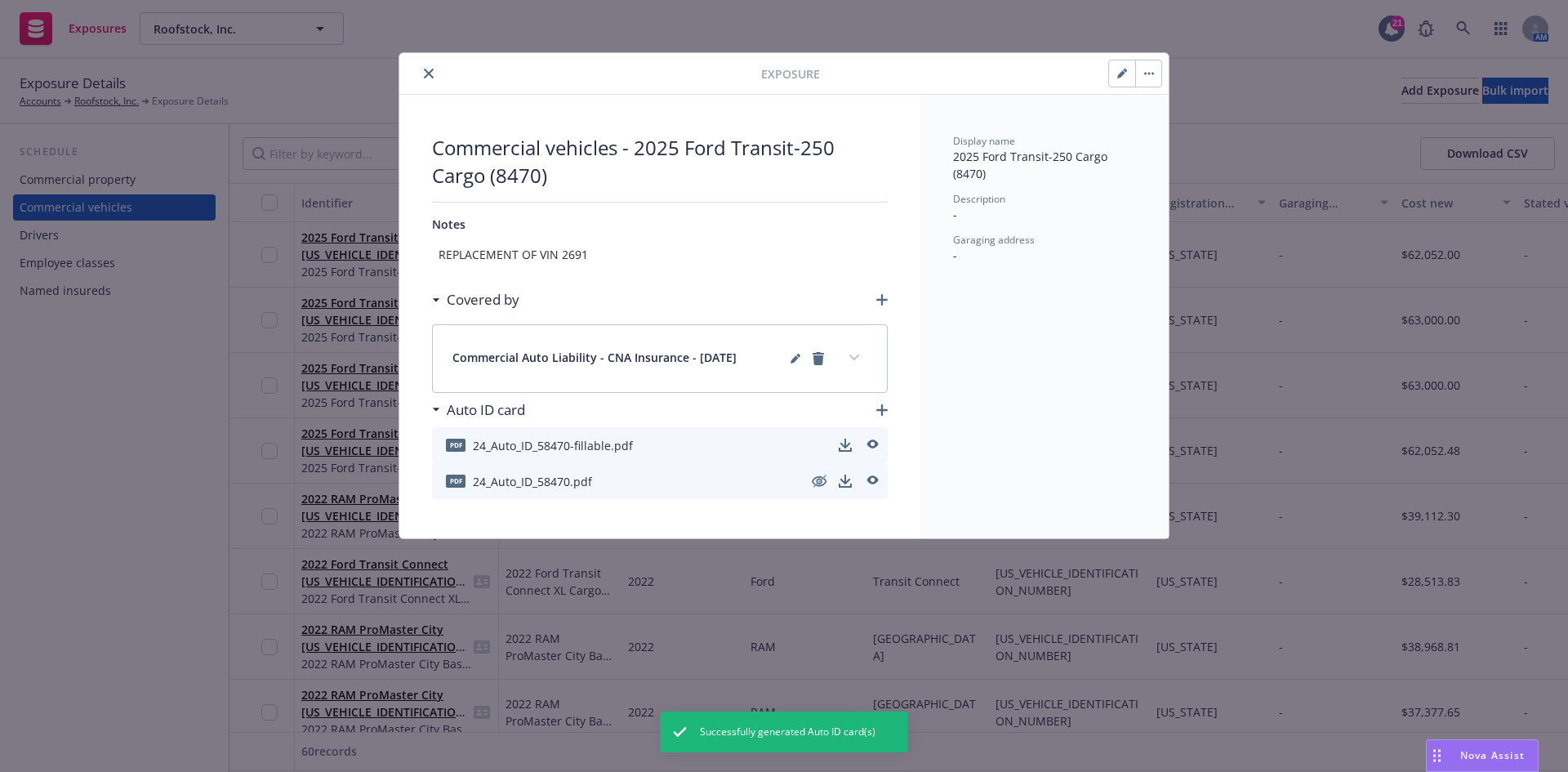
click at [1130, 76] on button "button" at bounding box center [1122, 73] width 26 height 26
type textarea "x"
select select "TN"
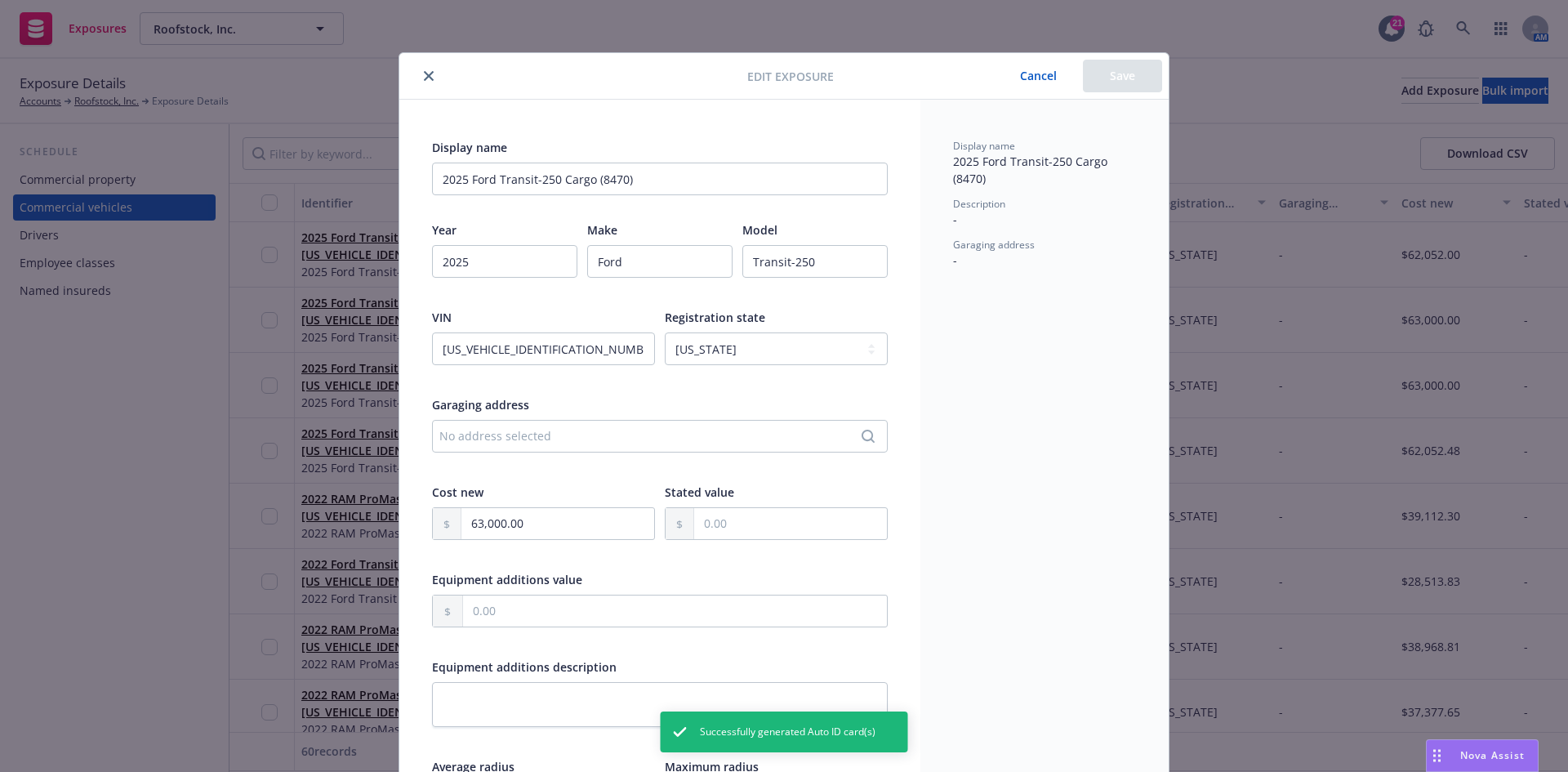
scroll to position [338, 0]
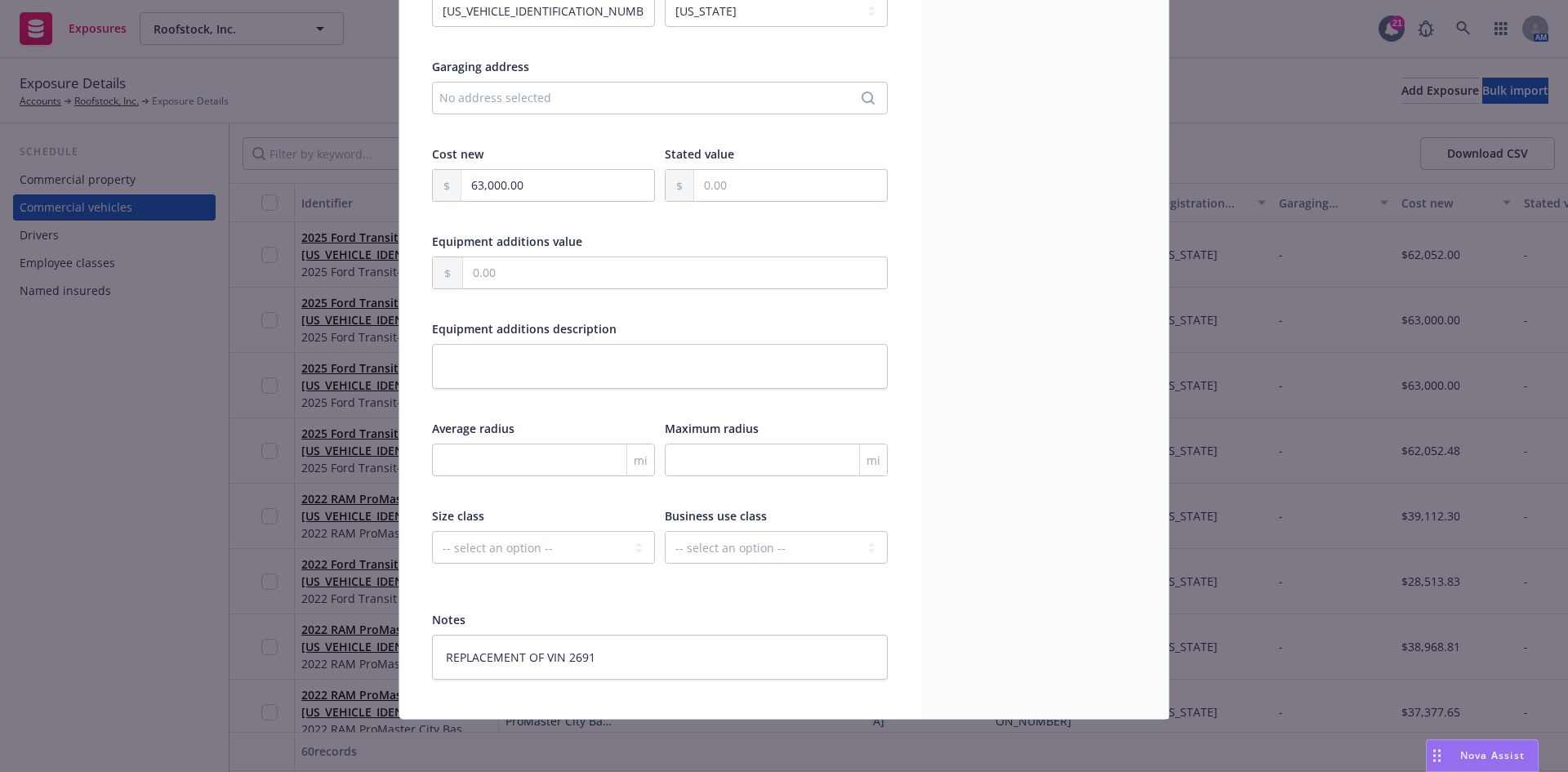
type textarea "x"
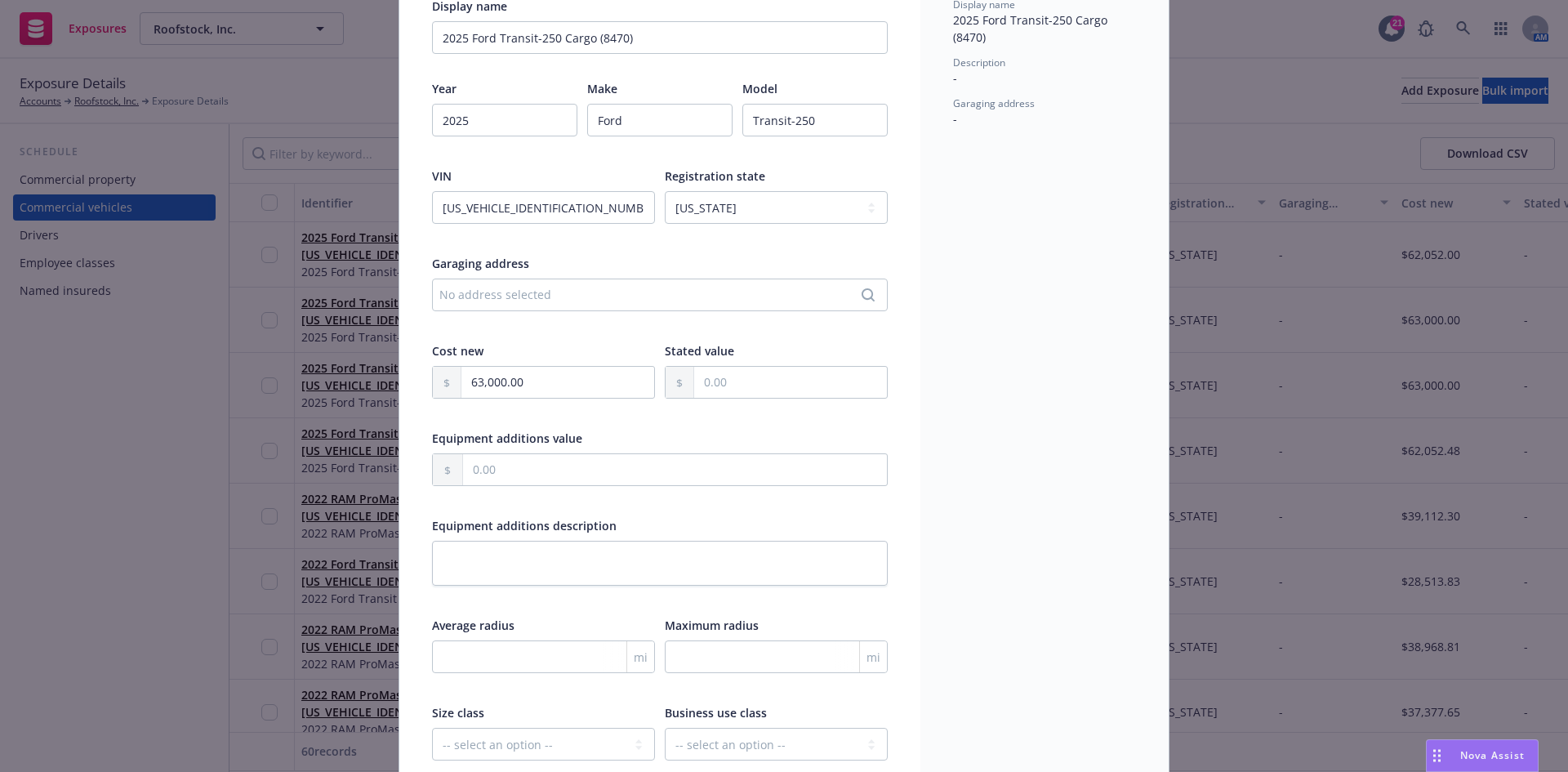
scroll to position [0, 0]
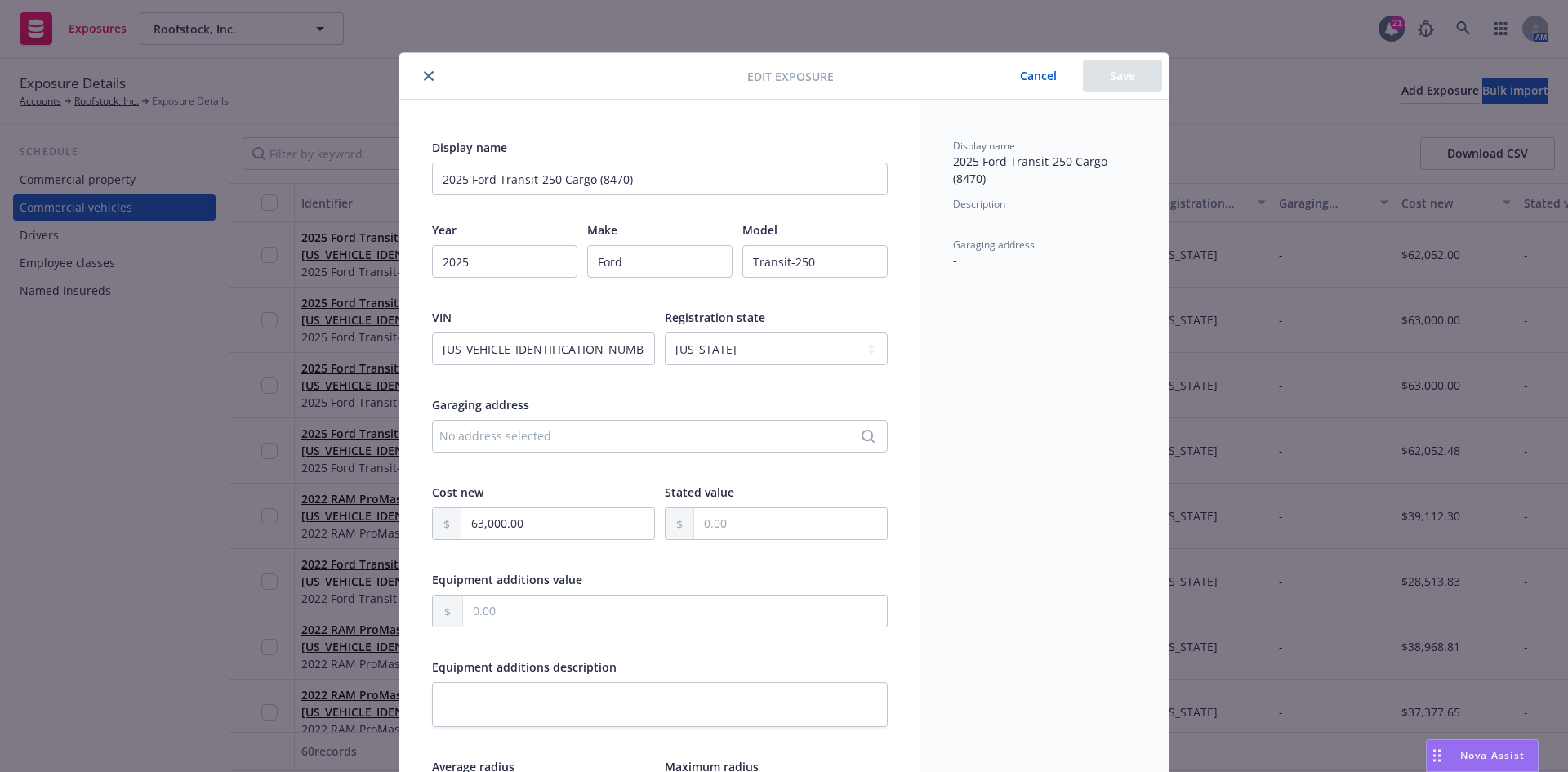
click at [428, 78] on button "close" at bounding box center [429, 76] width 20 height 20
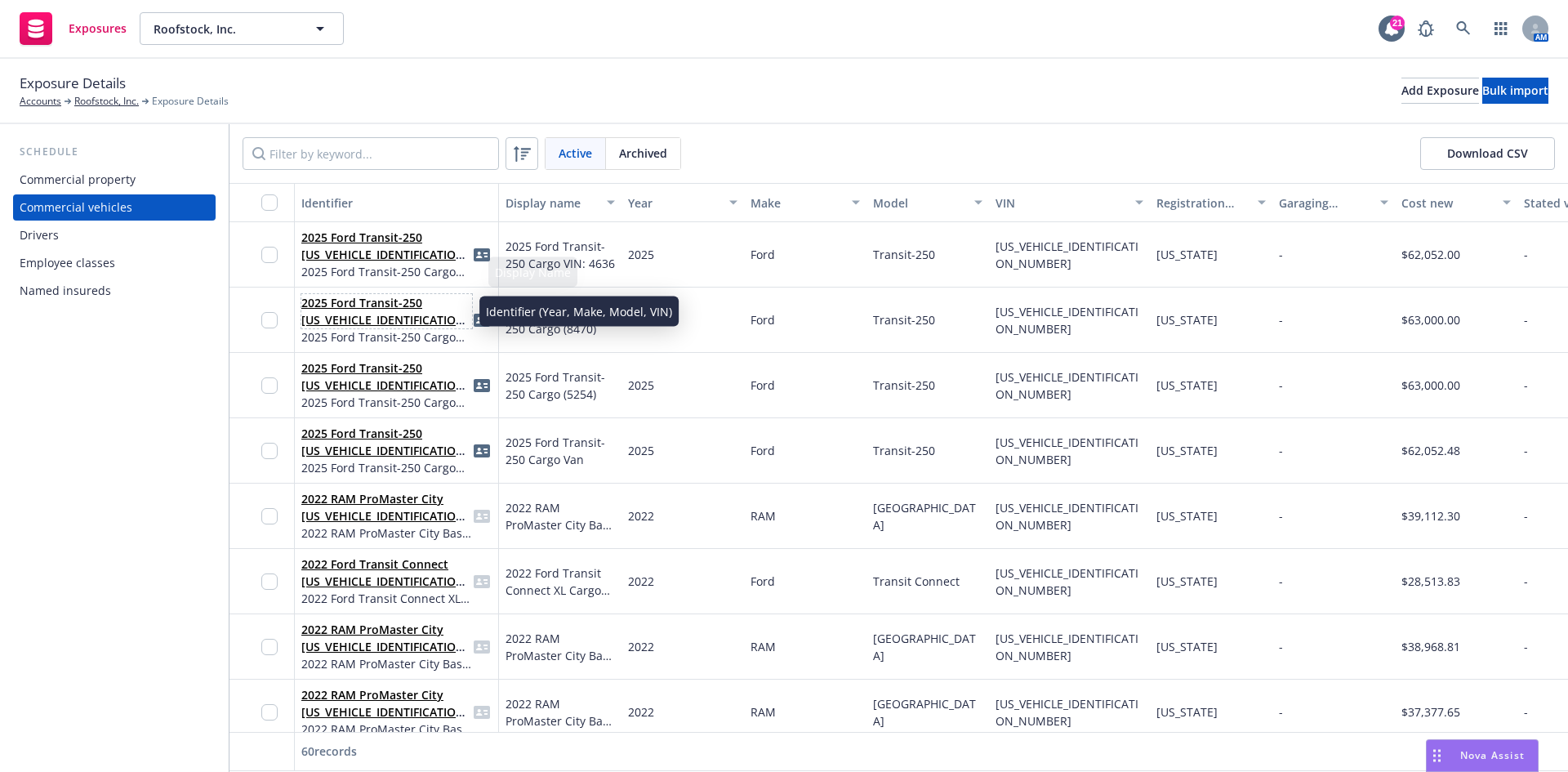
click at [348, 303] on link "2025 Ford Transit-250 [US_VEHICLE_IDENTIFICATION_NUMBER]" at bounding box center [386, 320] width 169 height 50
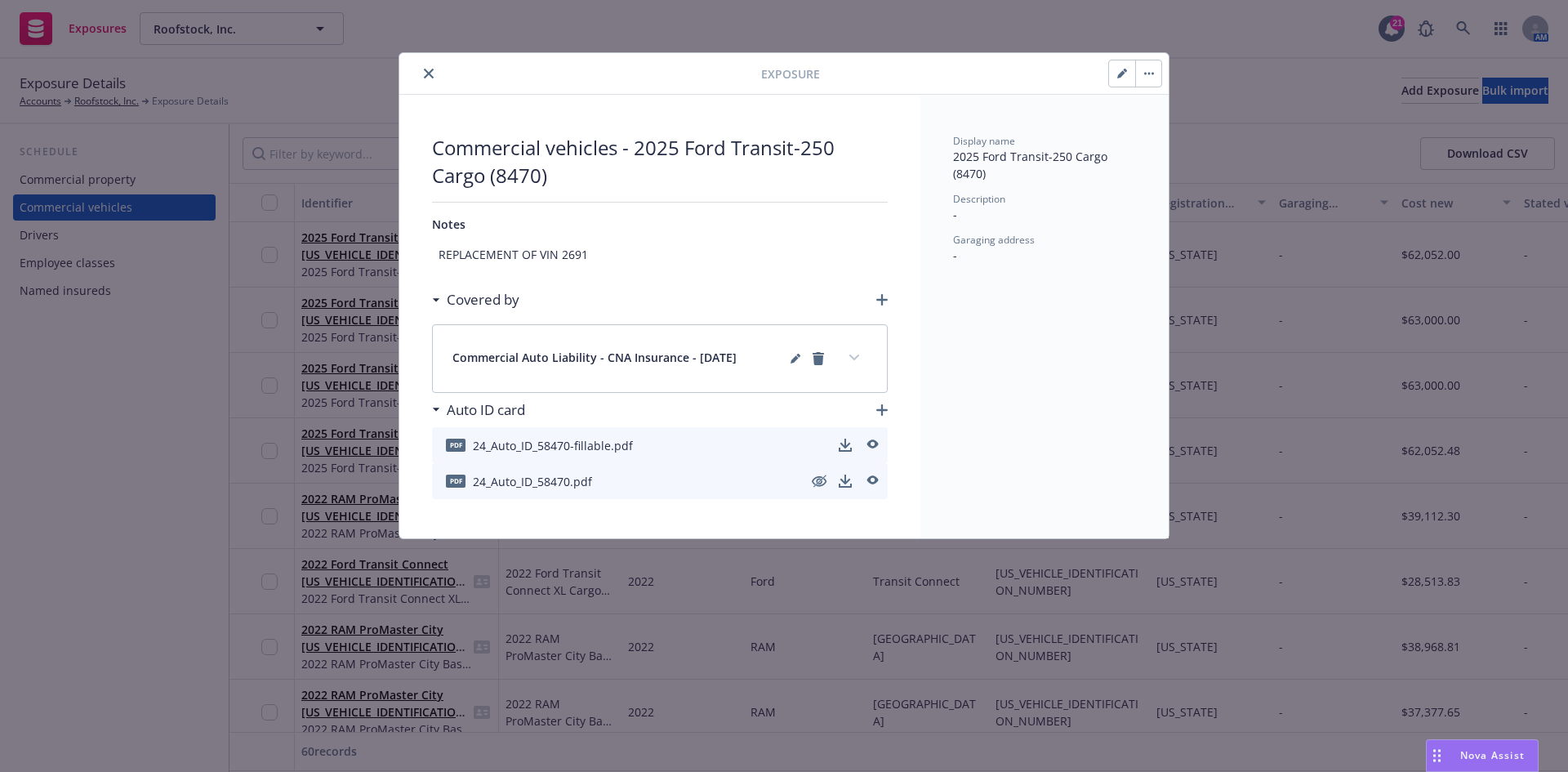
click at [431, 79] on button "close" at bounding box center [429, 73] width 20 height 20
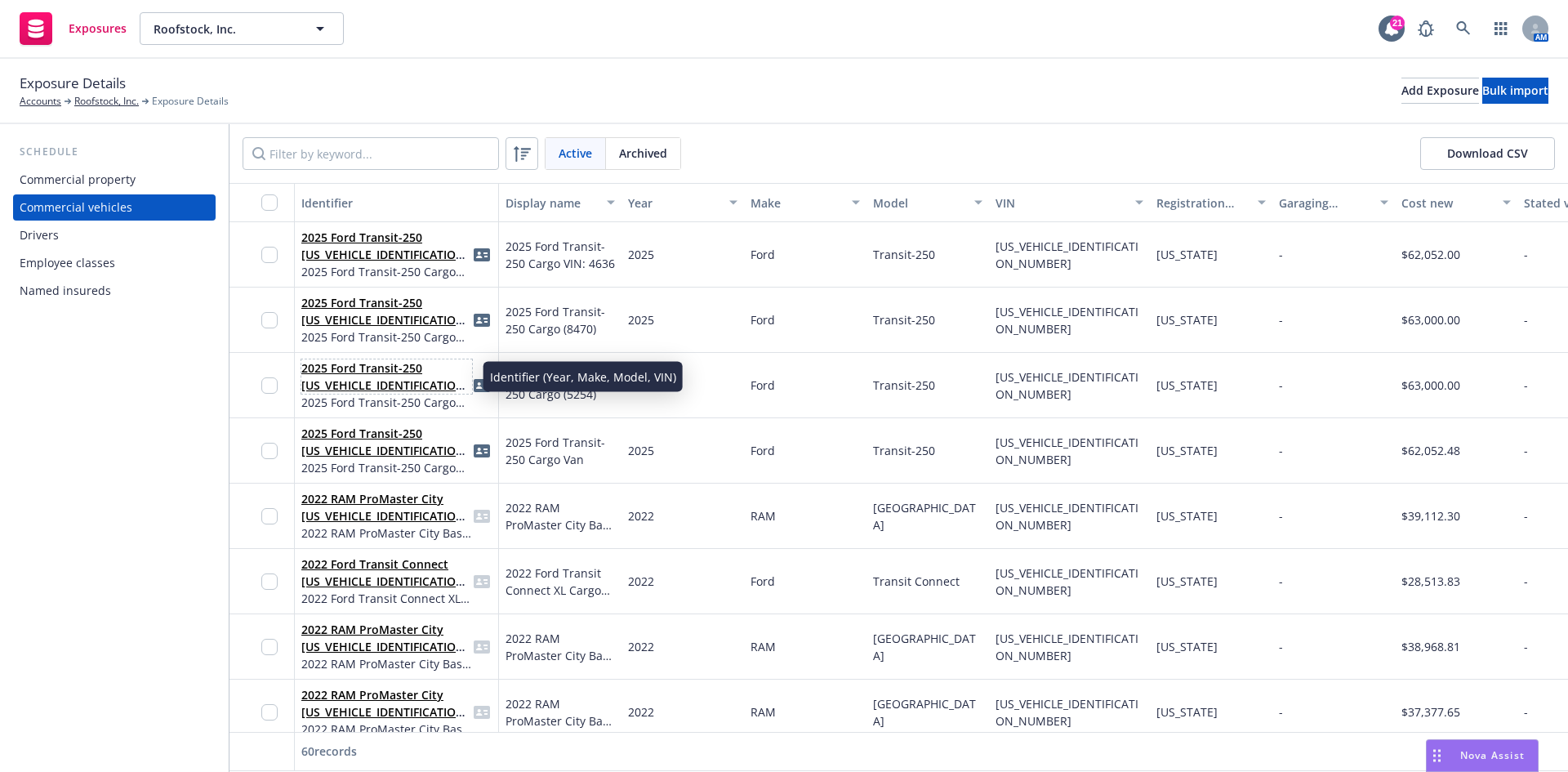
click at [371, 383] on link "2025 Ford Transit-250 [US_VEHICLE_IDENTIFICATION_NUMBER]" at bounding box center [386, 385] width 169 height 50
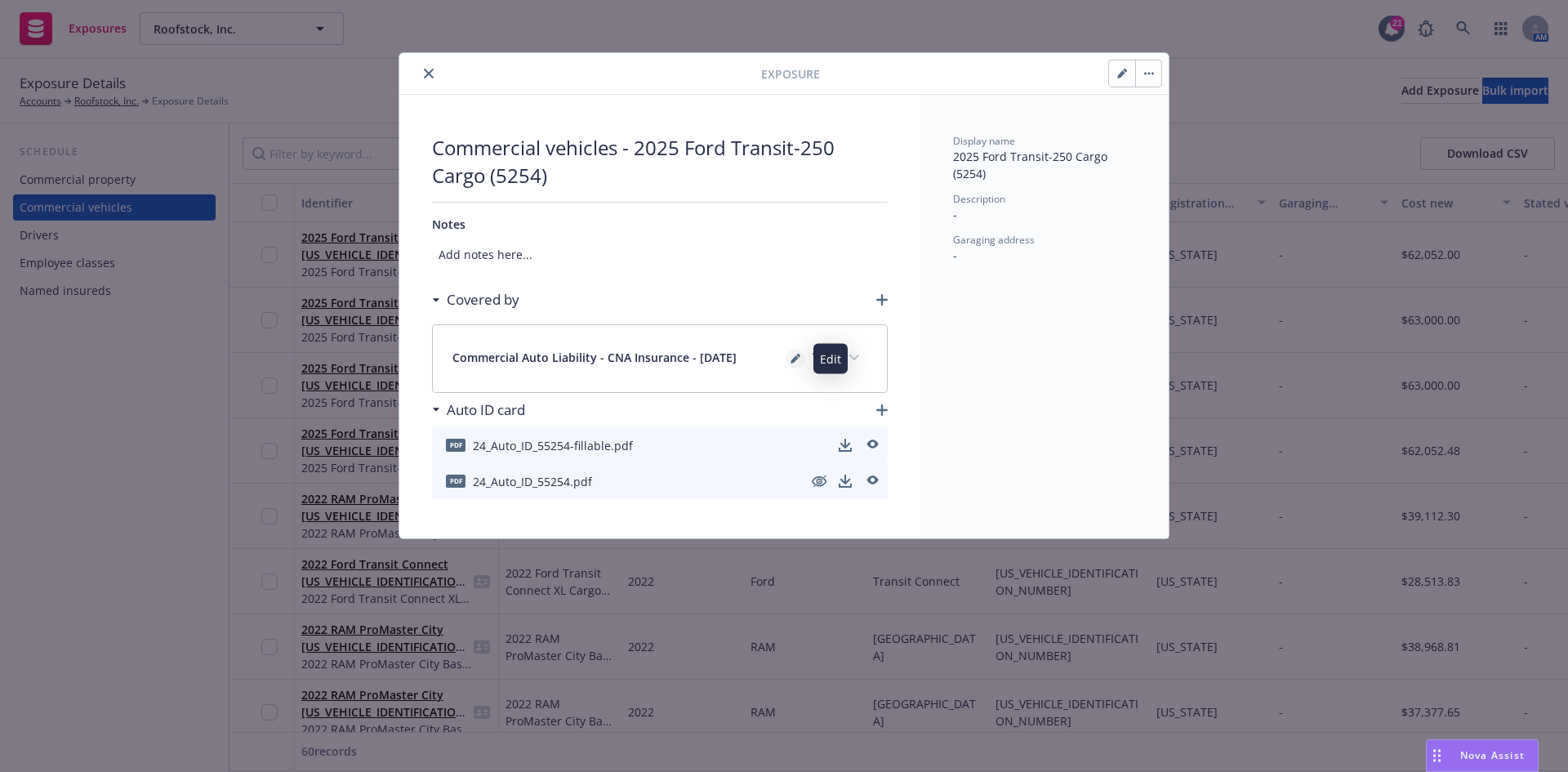
click at [795, 360] on icon "editPencil" at bounding box center [795, 359] width 8 height 8
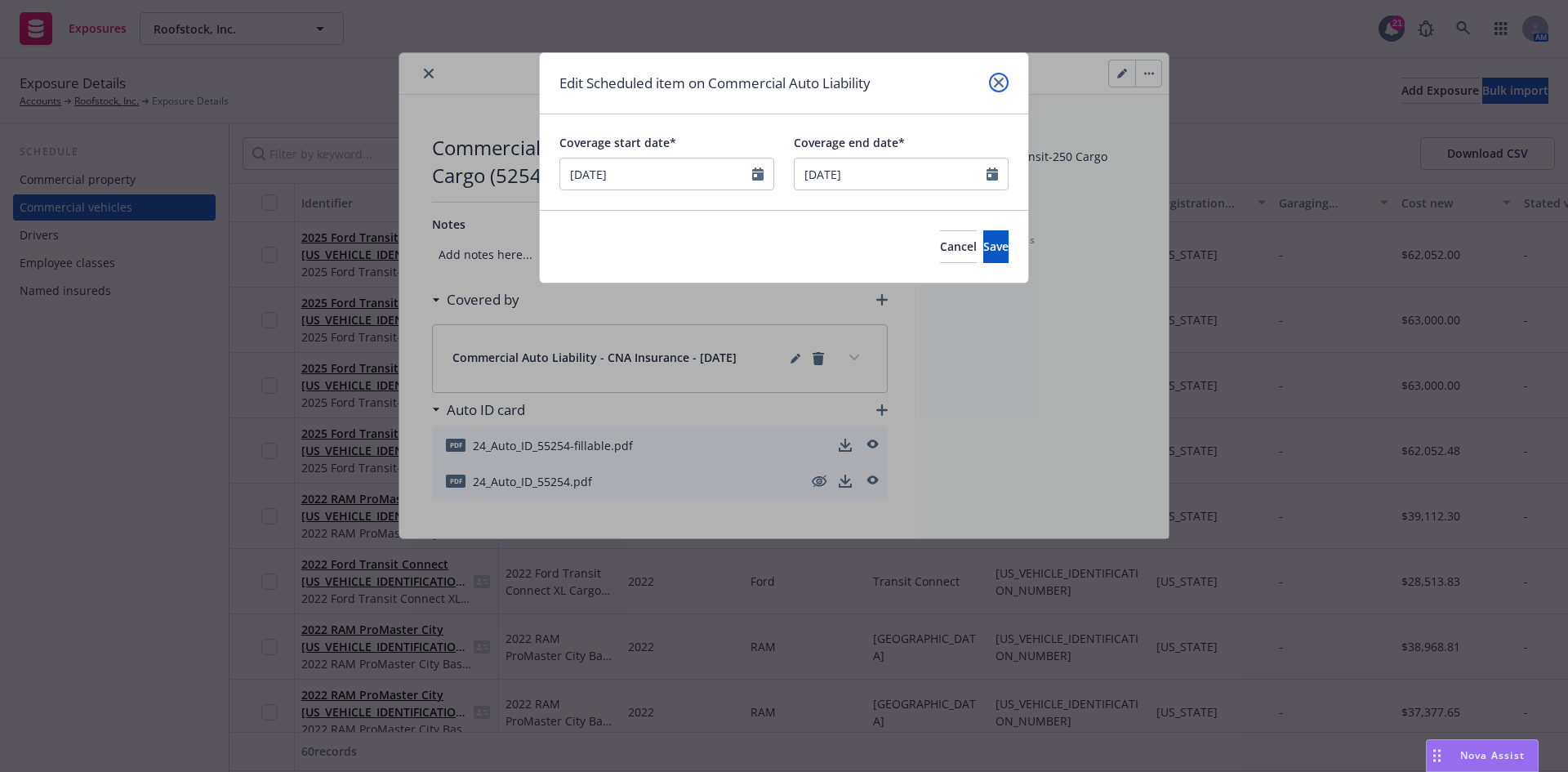
click at [996, 82] on icon "close" at bounding box center [999, 82] width 10 height 10
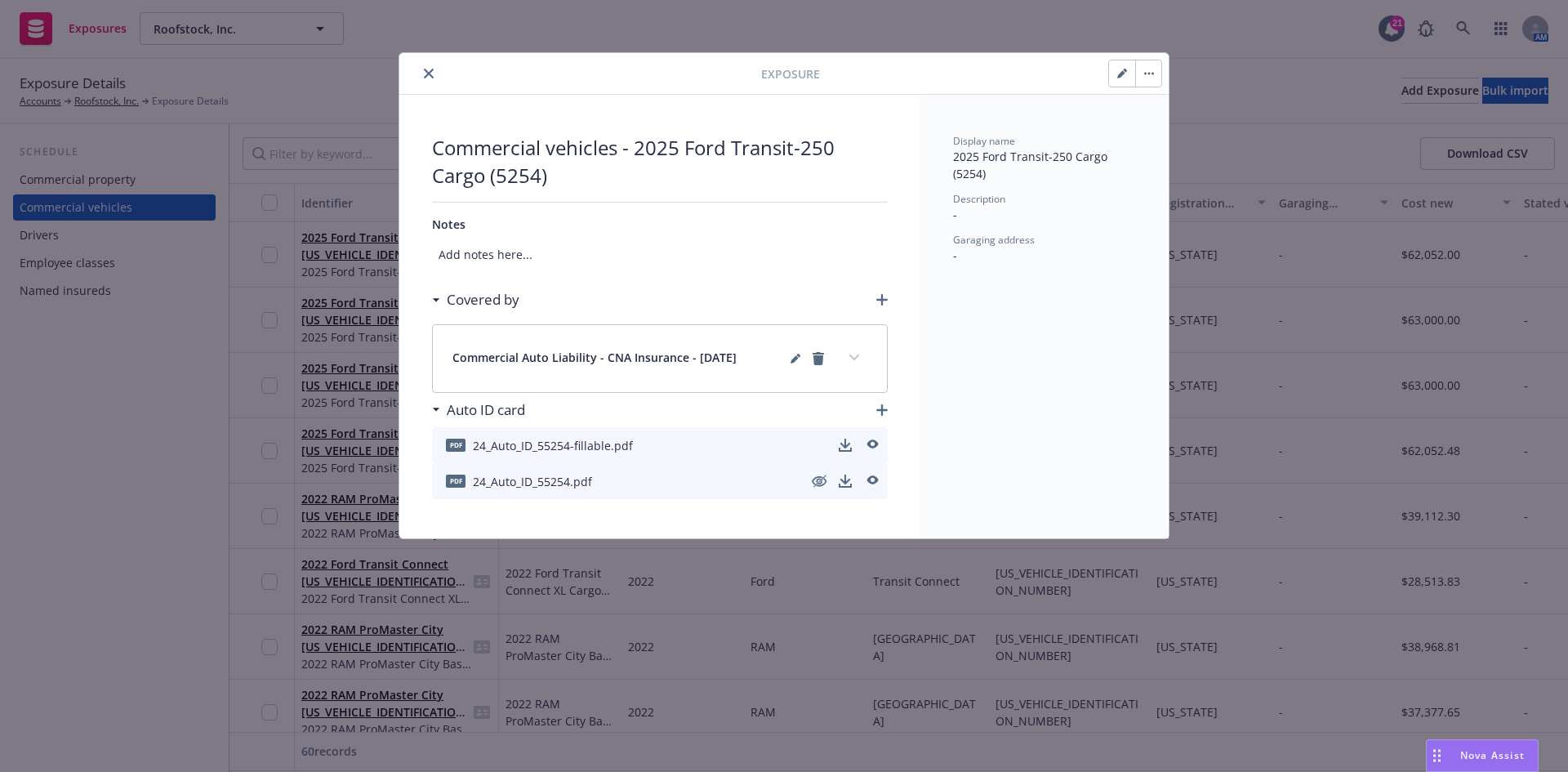
click at [432, 71] on icon "close" at bounding box center [429, 73] width 10 height 10
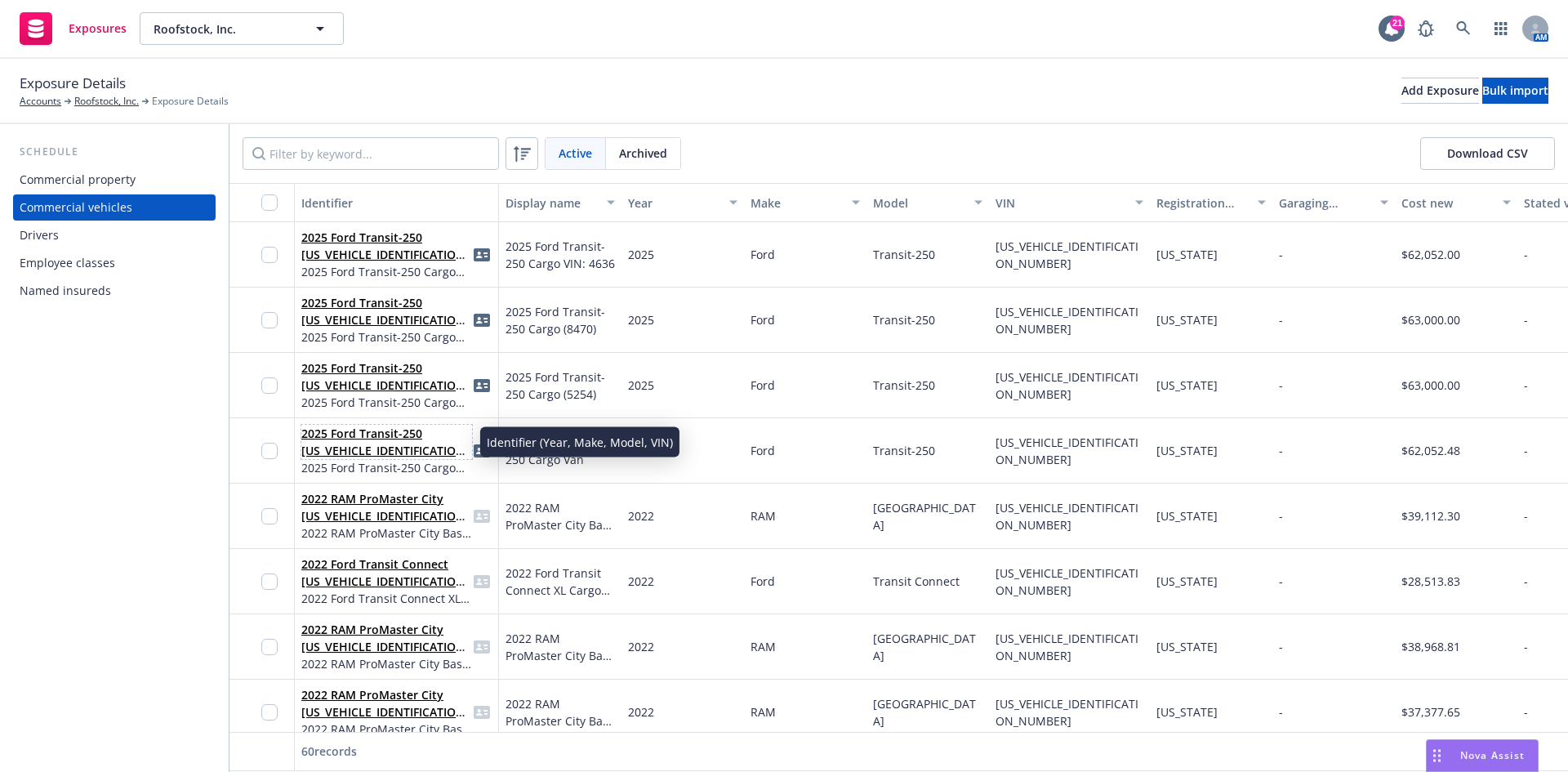
click at [377, 443] on link "2025 Ford Transit-250 [US_VEHICLE_IDENTIFICATION_NUMBER]" at bounding box center [386, 450] width 169 height 50
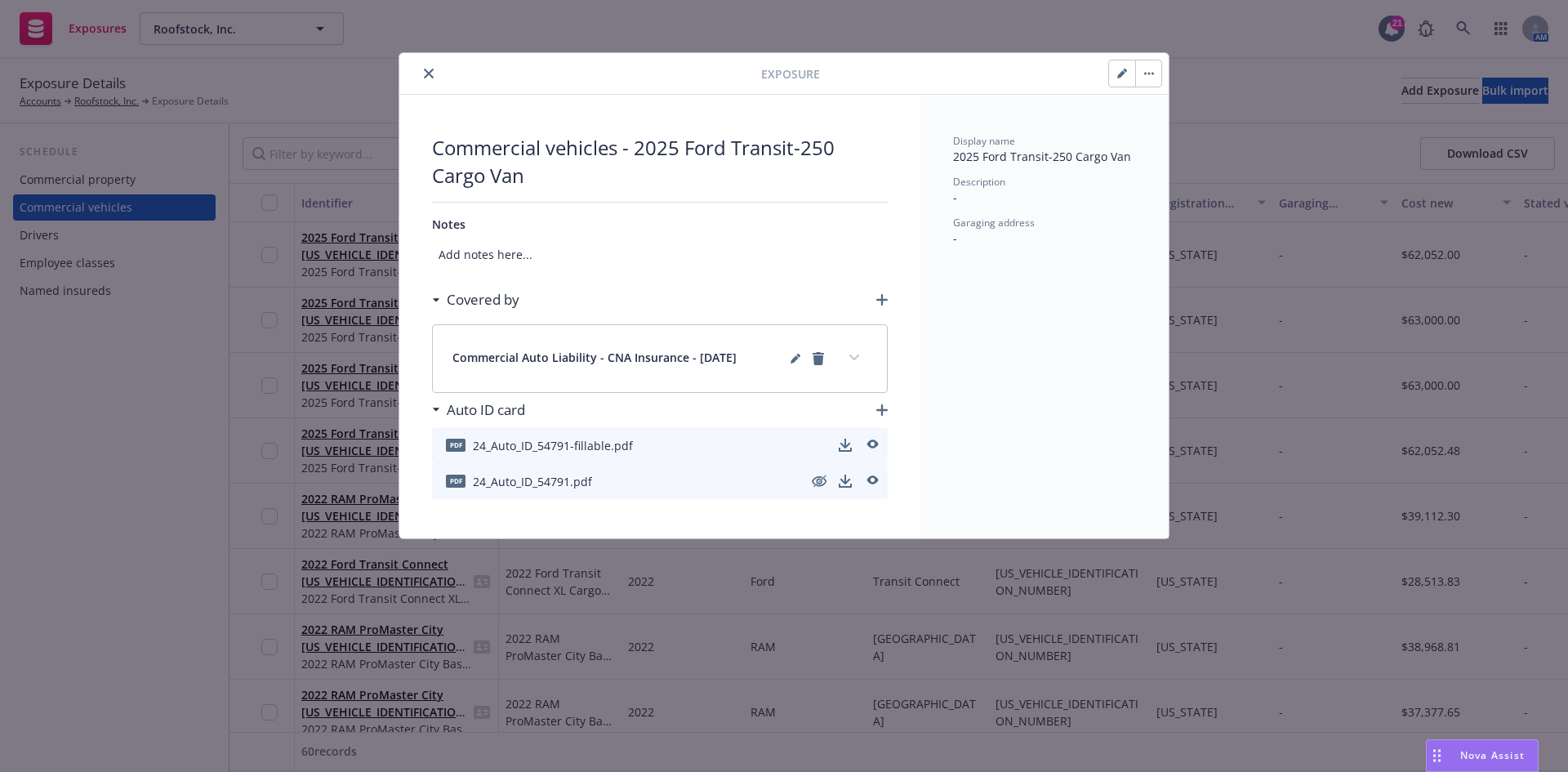
click at [425, 76] on icon "close" at bounding box center [429, 73] width 10 height 10
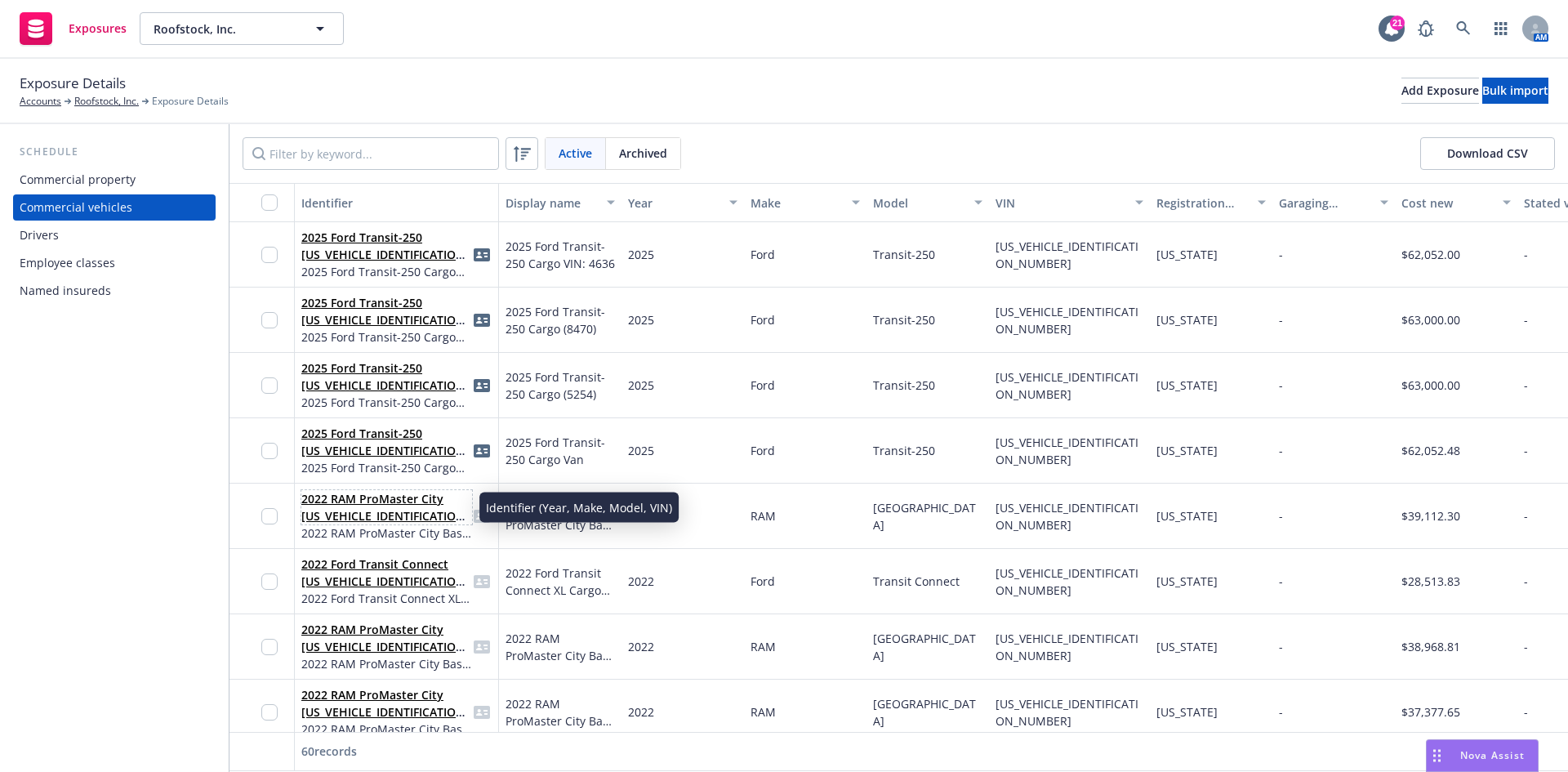
click at [390, 516] on link "2022 RAM ProMaster City [US_VEHICLE_IDENTIFICATION_NUMBER]" at bounding box center [386, 516] width 169 height 50
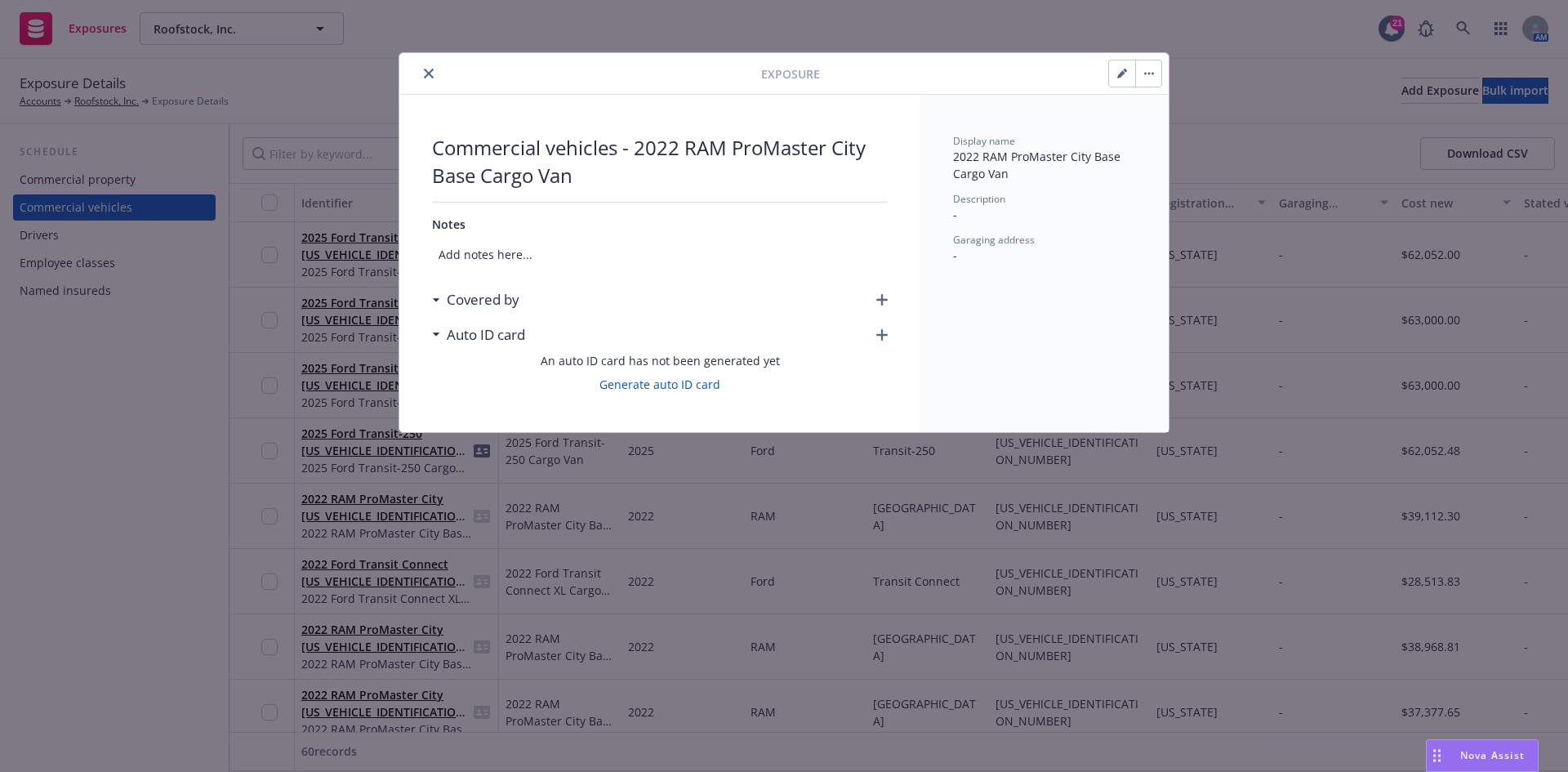
click at [883, 295] on icon "button" at bounding box center [882, 300] width 12 height 12
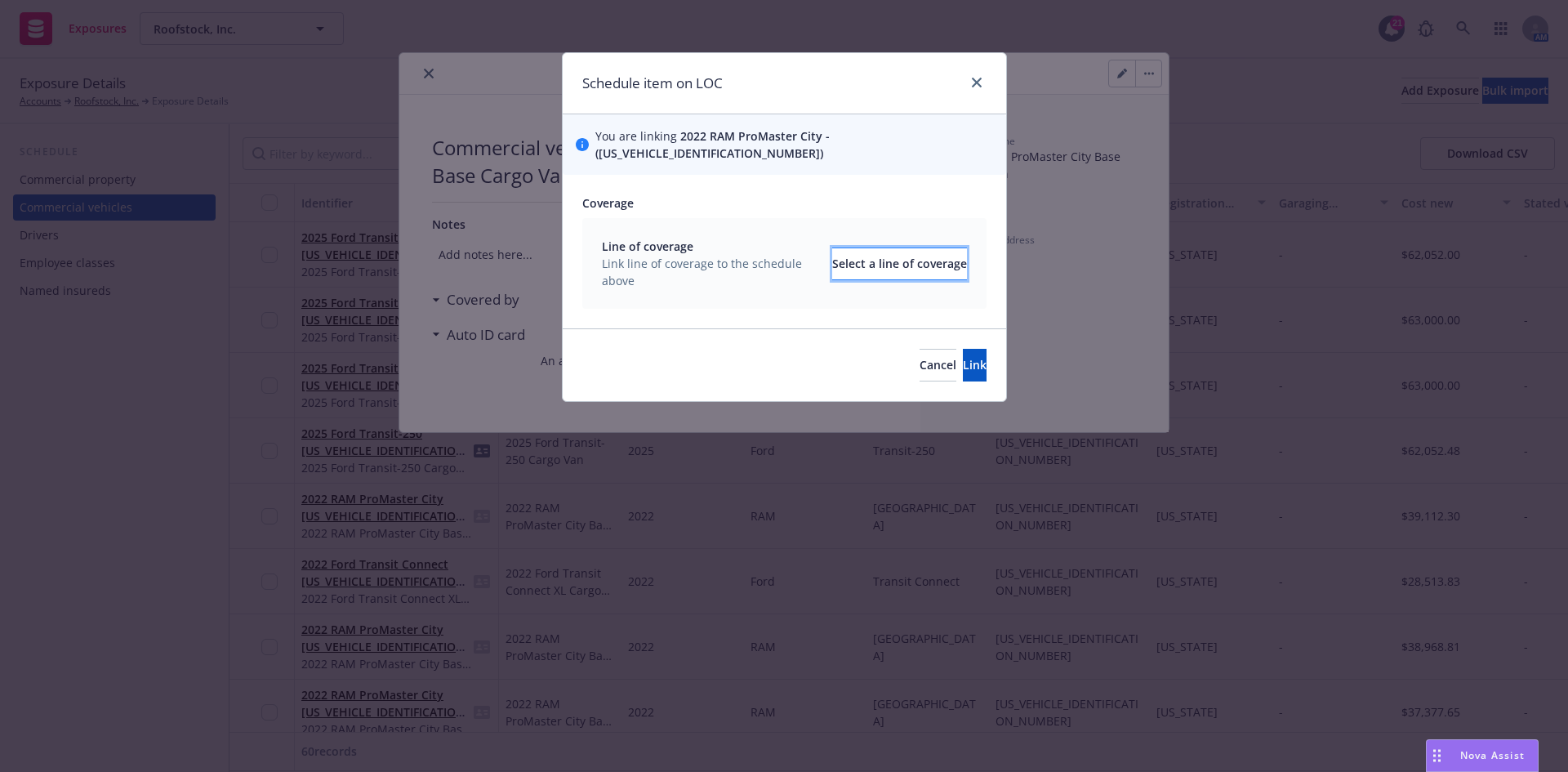
click at [879, 256] on div "Select a line of coverage" at bounding box center [900, 263] width 135 height 31
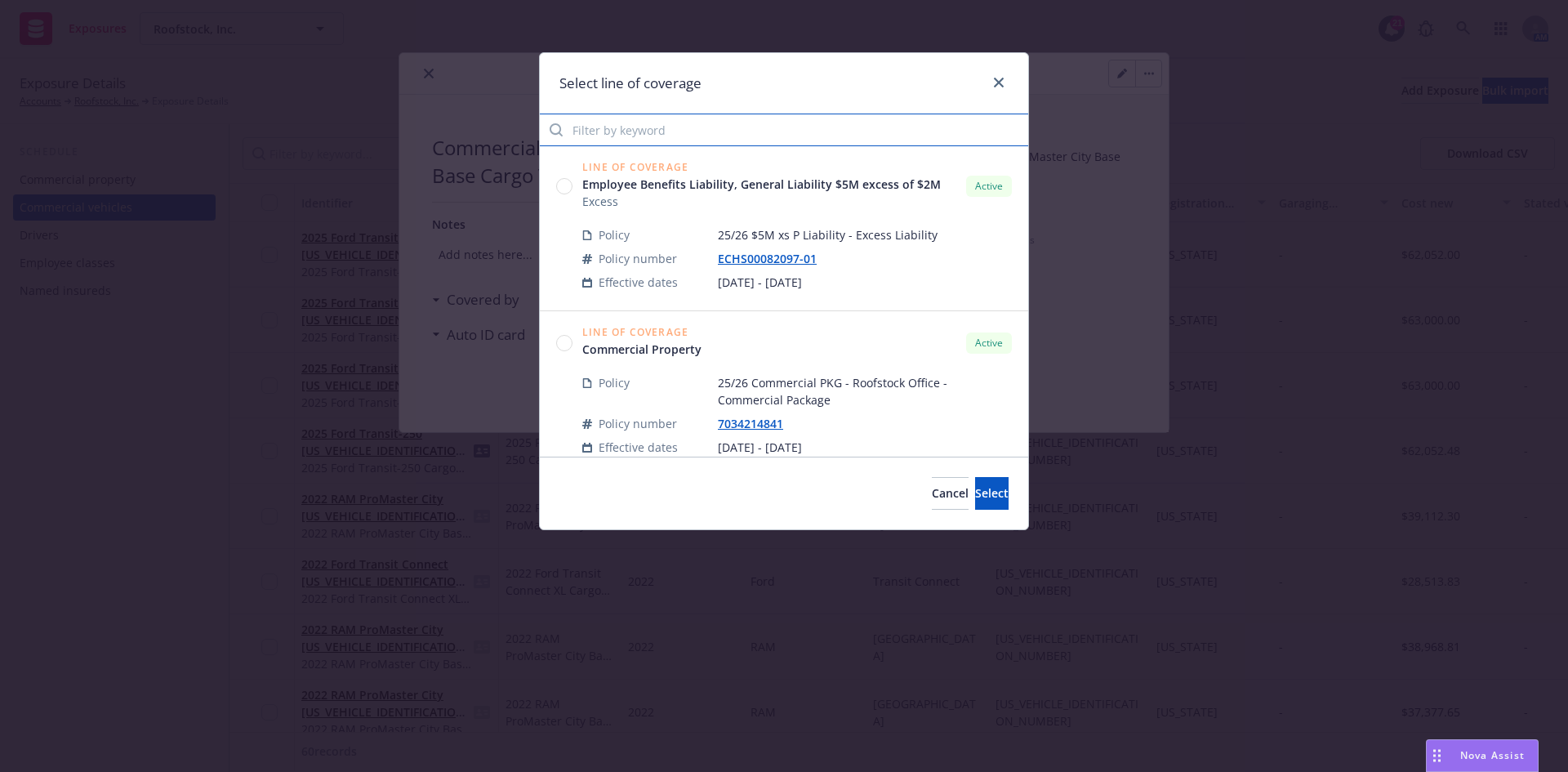
click at [683, 124] on input "Filter by keyword" at bounding box center [784, 129] width 488 height 33
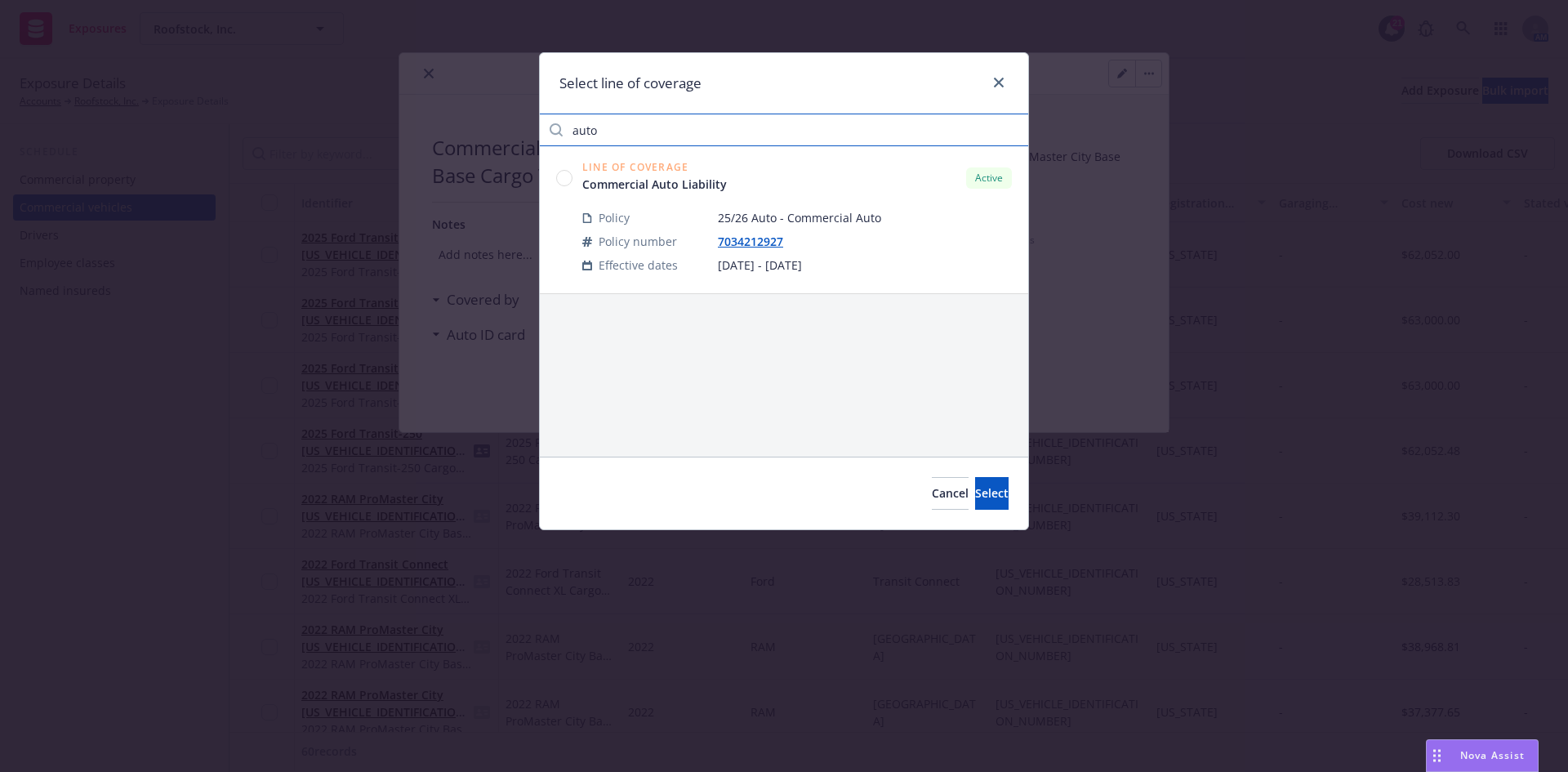
type input "auto"
click at [565, 173] on circle at bounding box center [565, 178] width 16 height 16
click at [997, 491] on button "Select" at bounding box center [992, 493] width 34 height 33
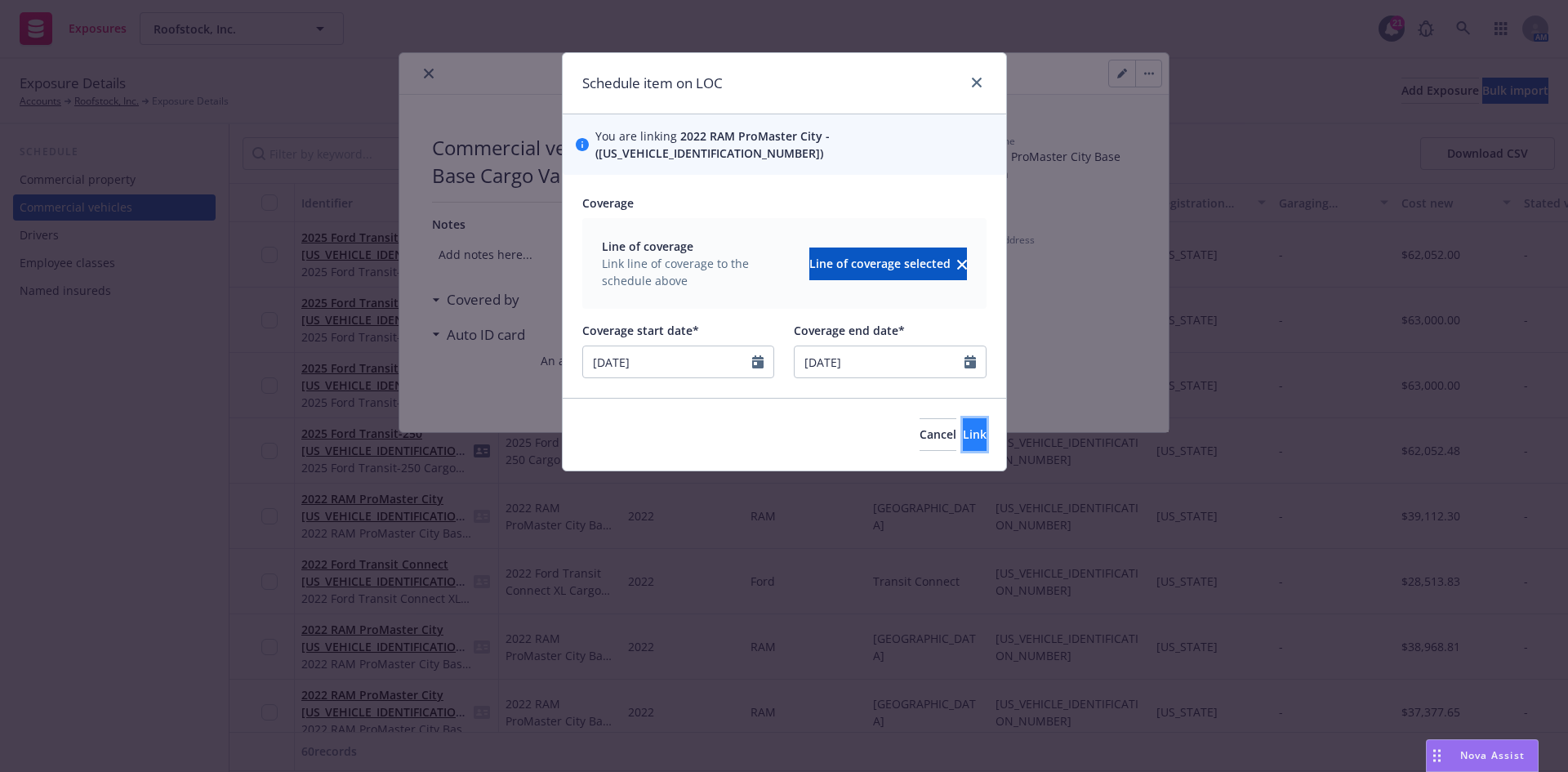
click at [963, 427] on span "Link" at bounding box center [975, 435] width 24 height 16
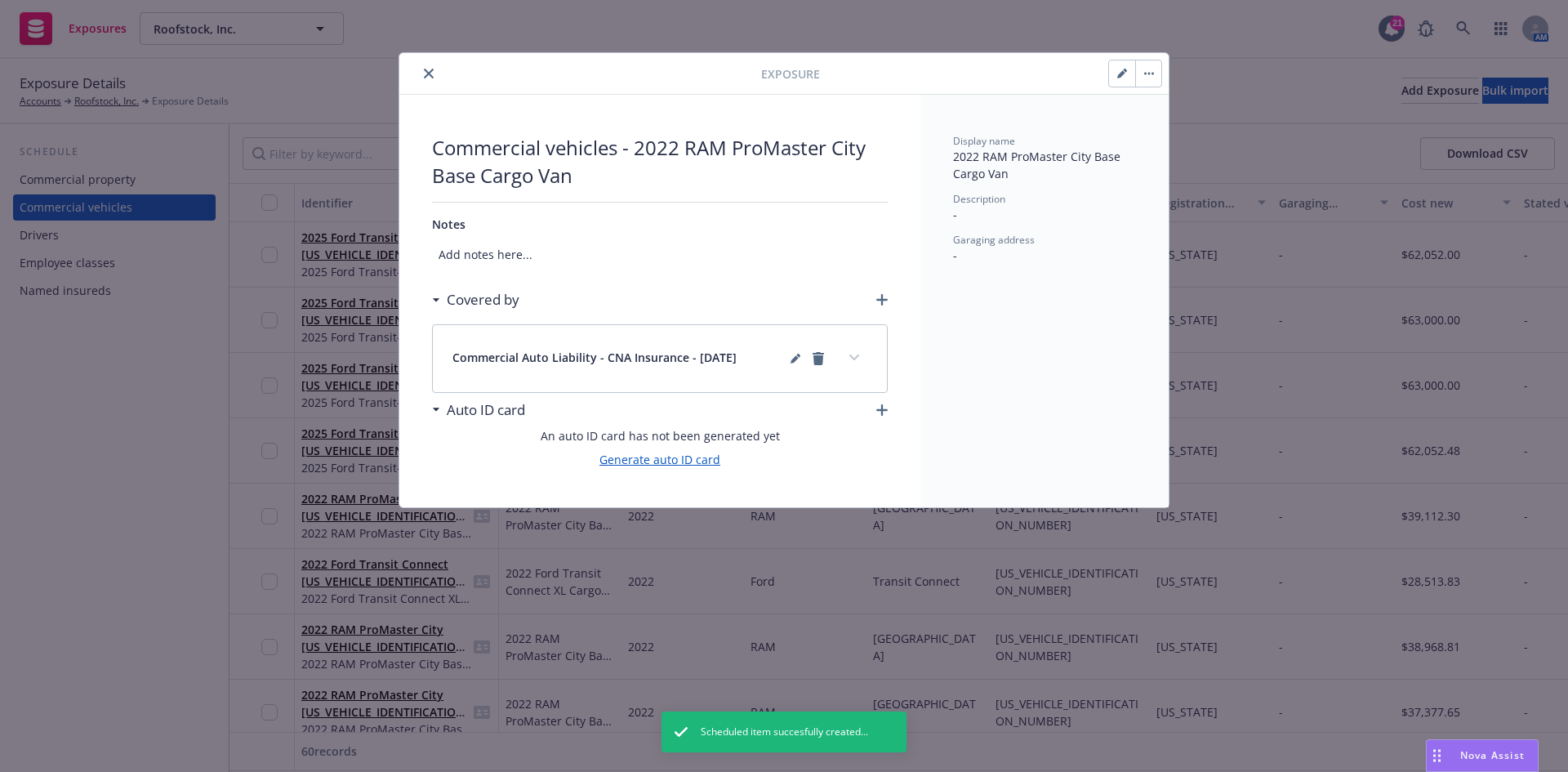
click at [622, 460] on link "Generate auto ID card" at bounding box center [660, 458] width 121 height 17
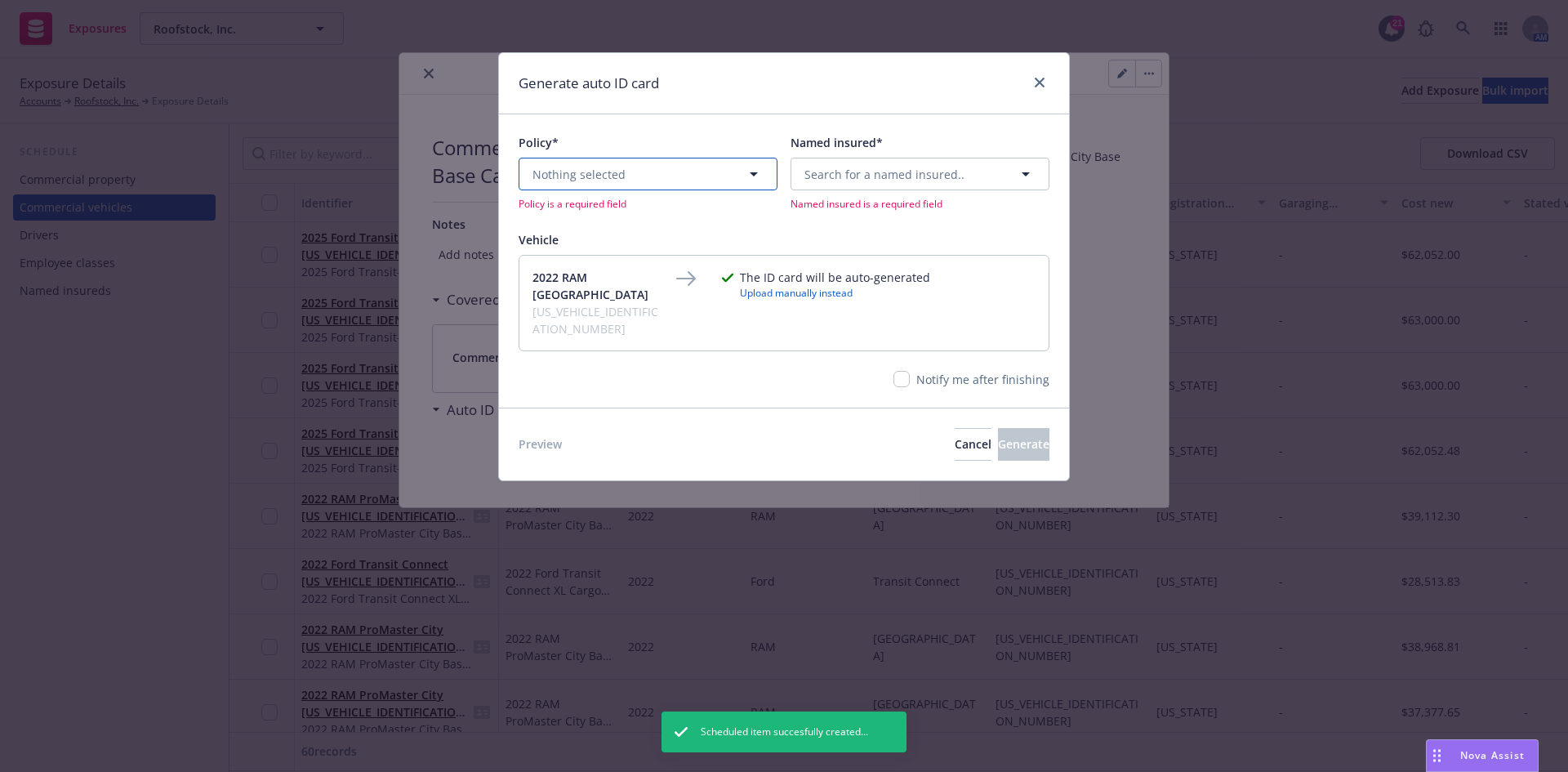
click at [581, 179] on span "Nothing selected" at bounding box center [580, 174] width 93 height 17
type input "aut"
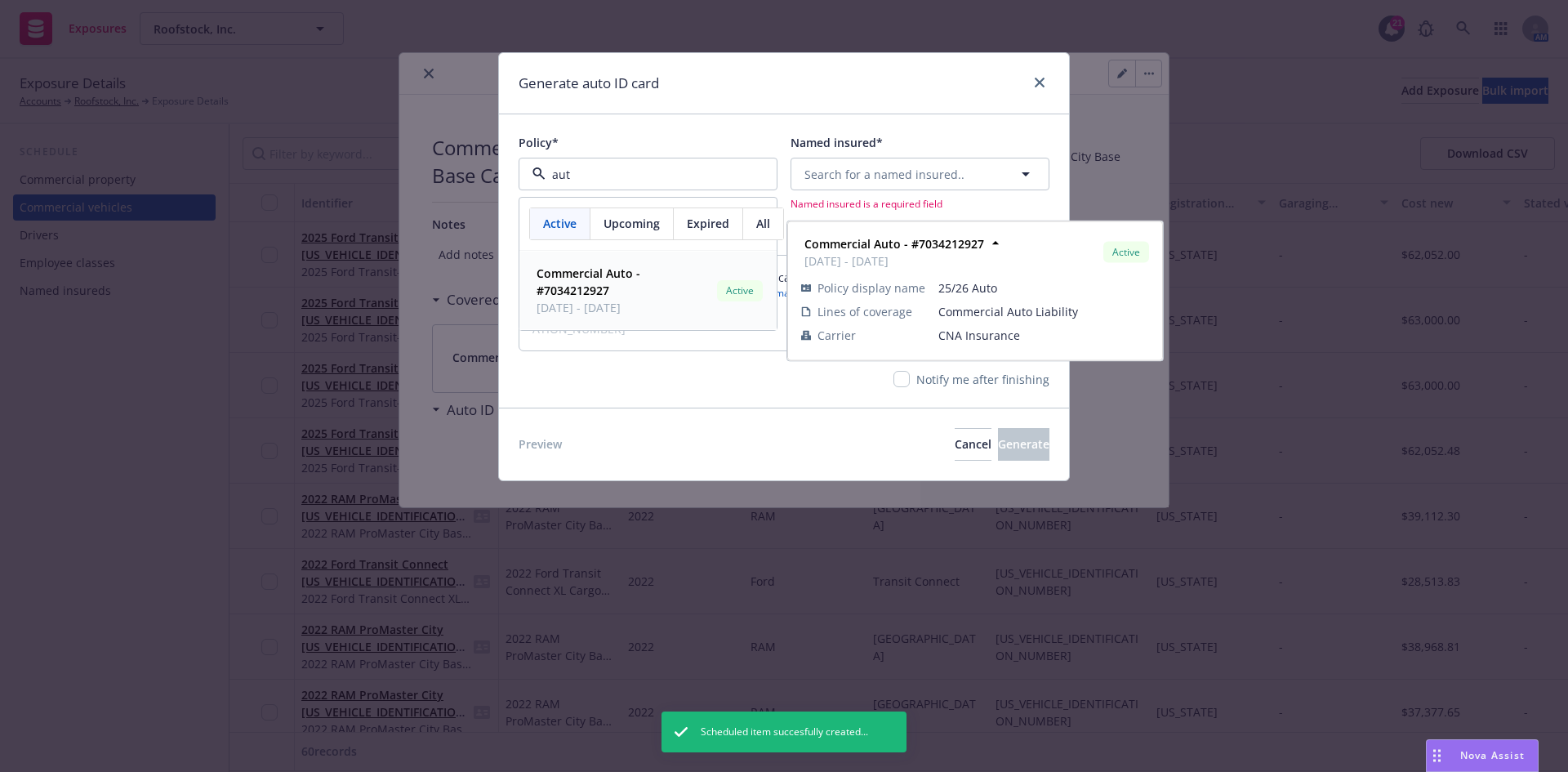
click at [617, 296] on span "Commercial Auto - #7034212927" at bounding box center [623, 282] width 174 height 35
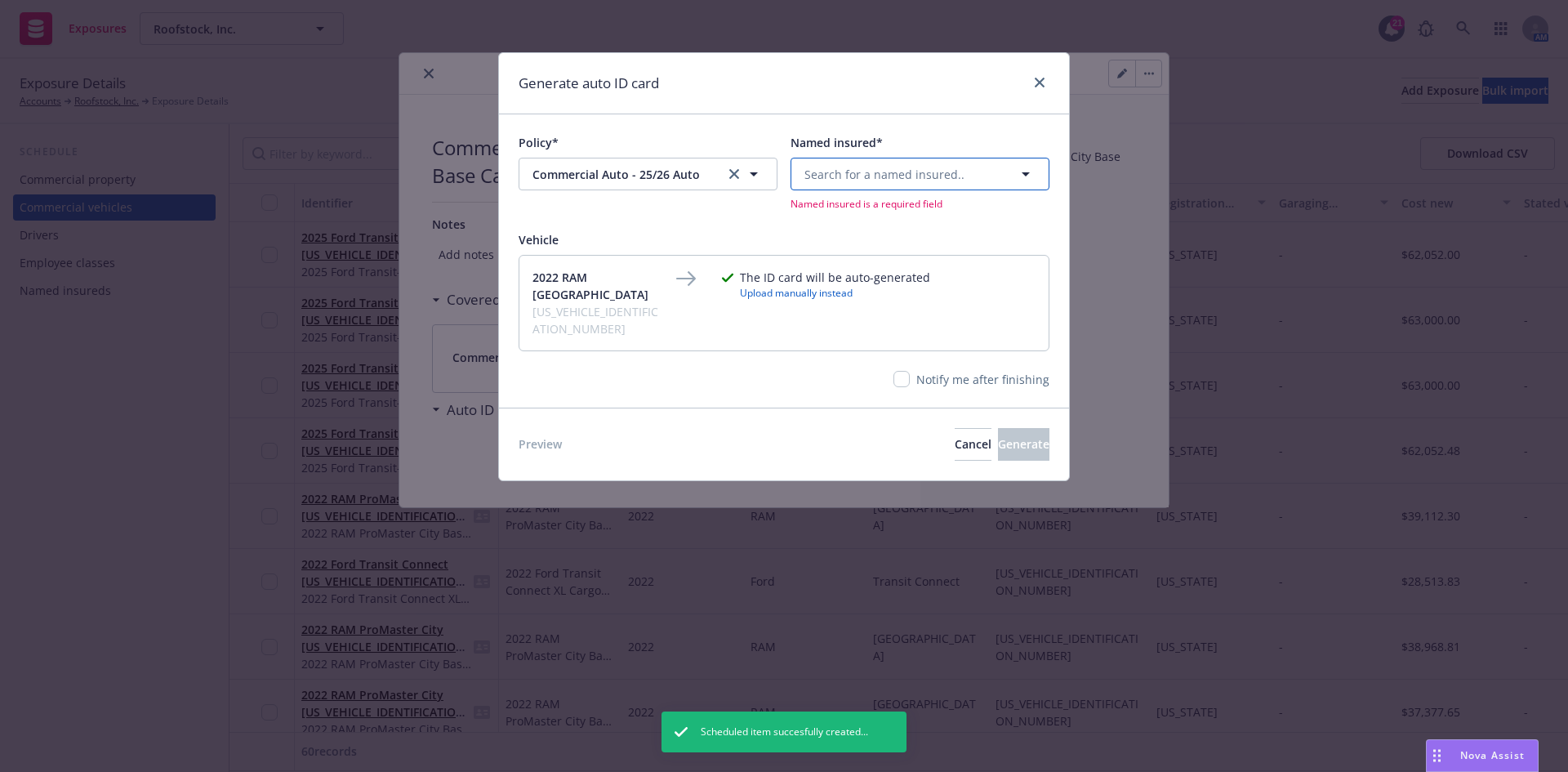
click at [883, 166] on span "Search for a named insured.." at bounding box center [884, 174] width 160 height 17
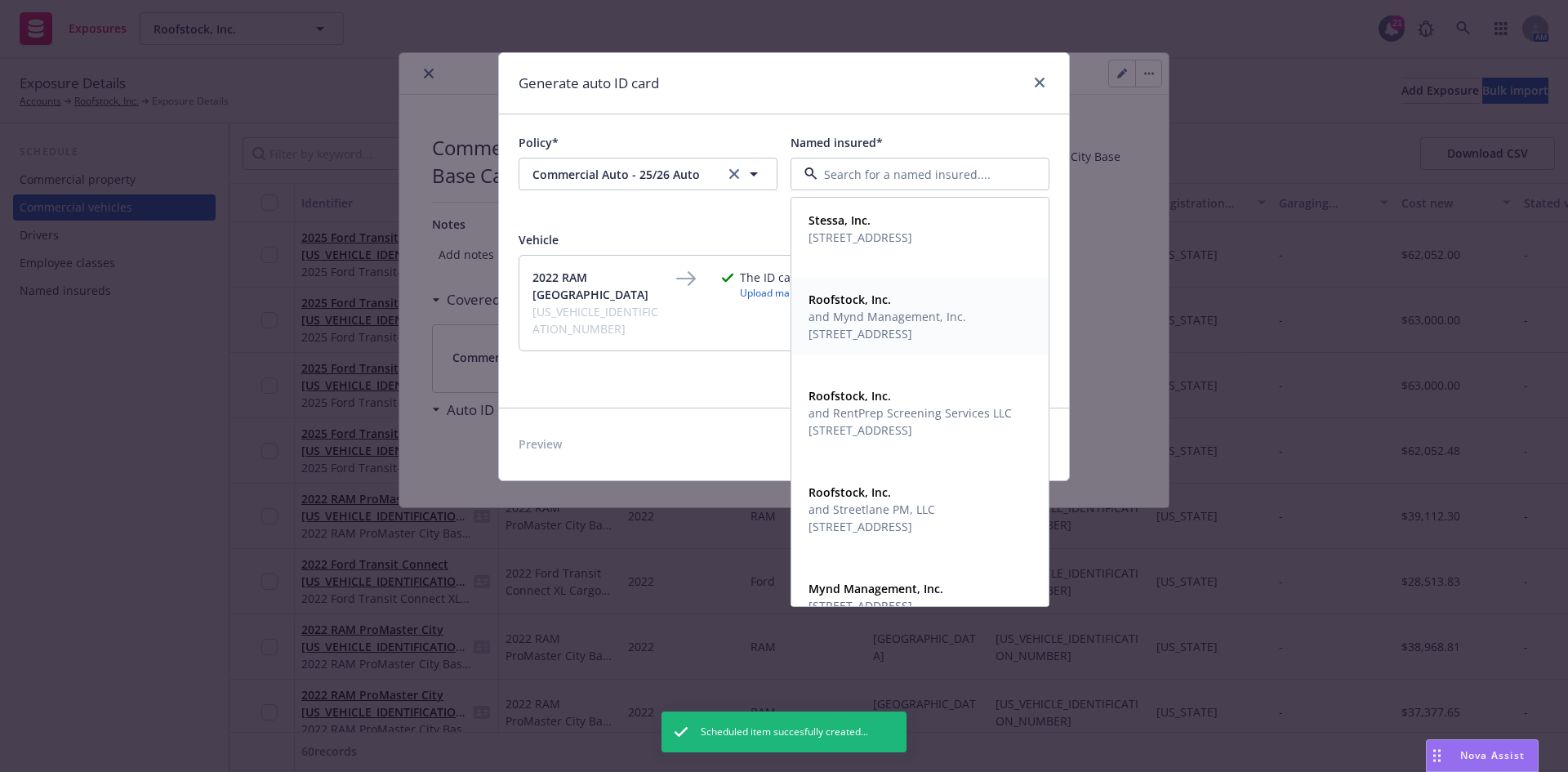
click at [872, 317] on span "and Mynd Management, Inc." at bounding box center [887, 316] width 158 height 17
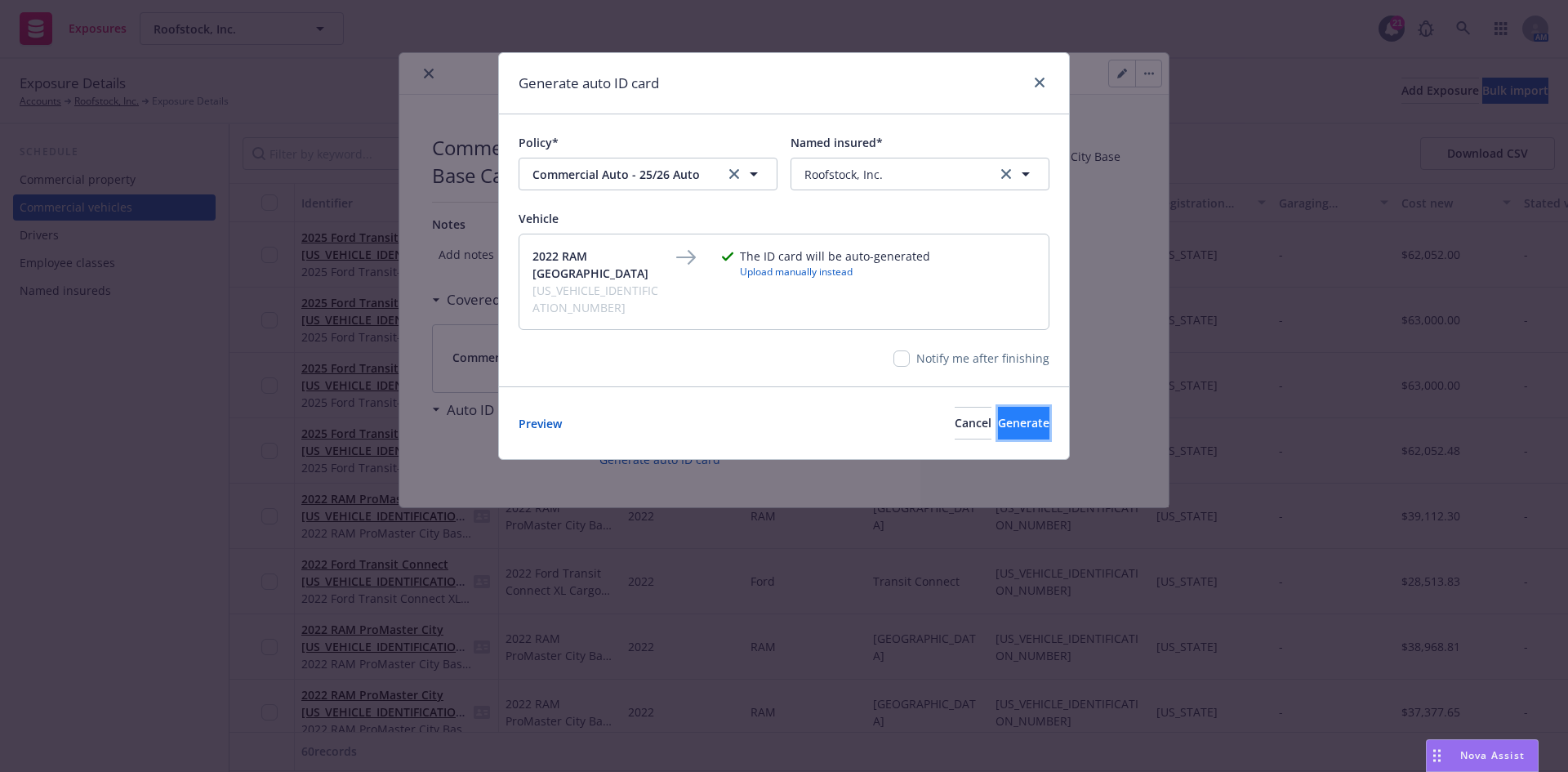
click at [1017, 415] on button "Generate" at bounding box center [1024, 423] width 52 height 33
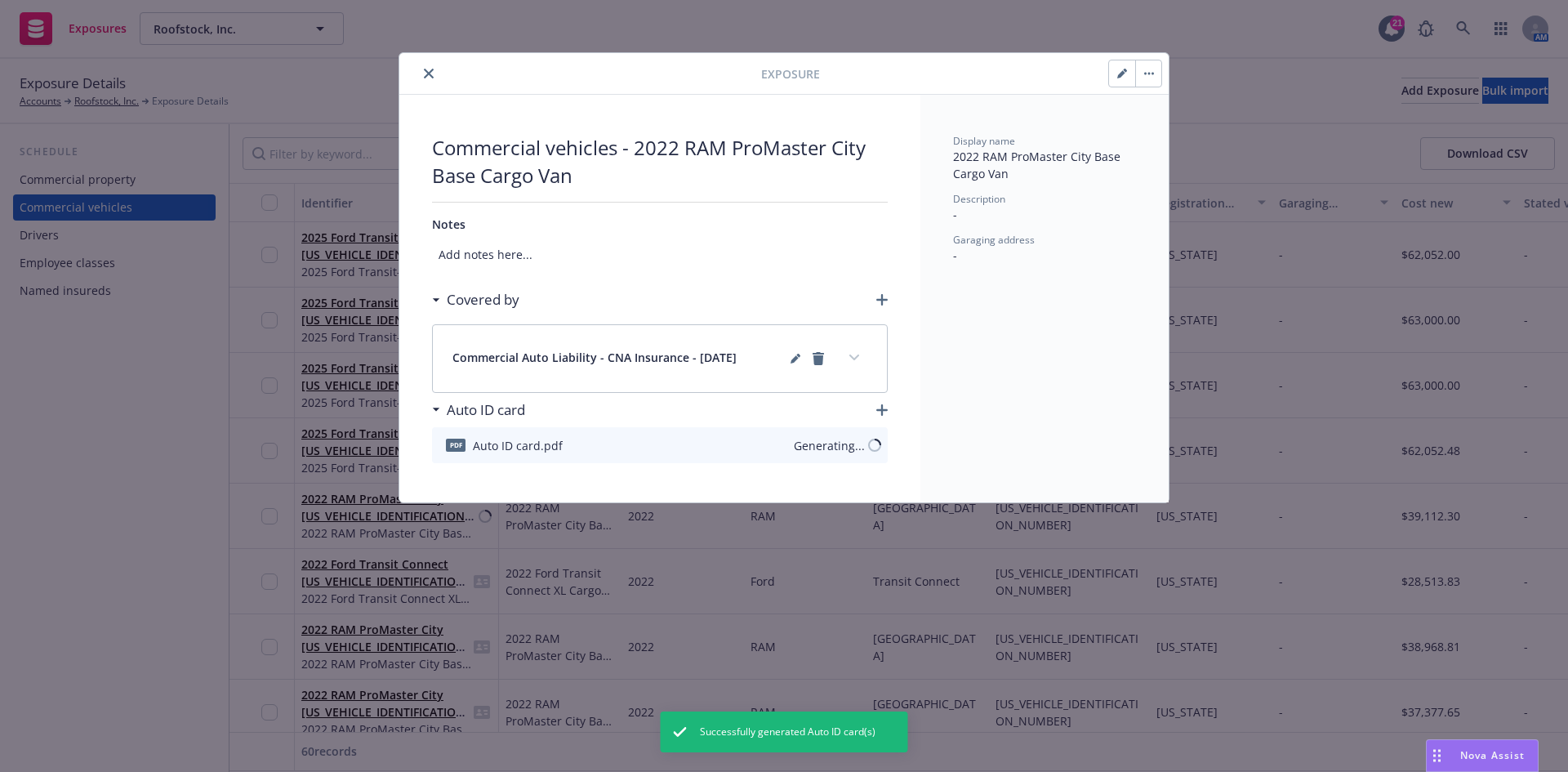
click at [426, 76] on icon "close" at bounding box center [429, 73] width 10 height 10
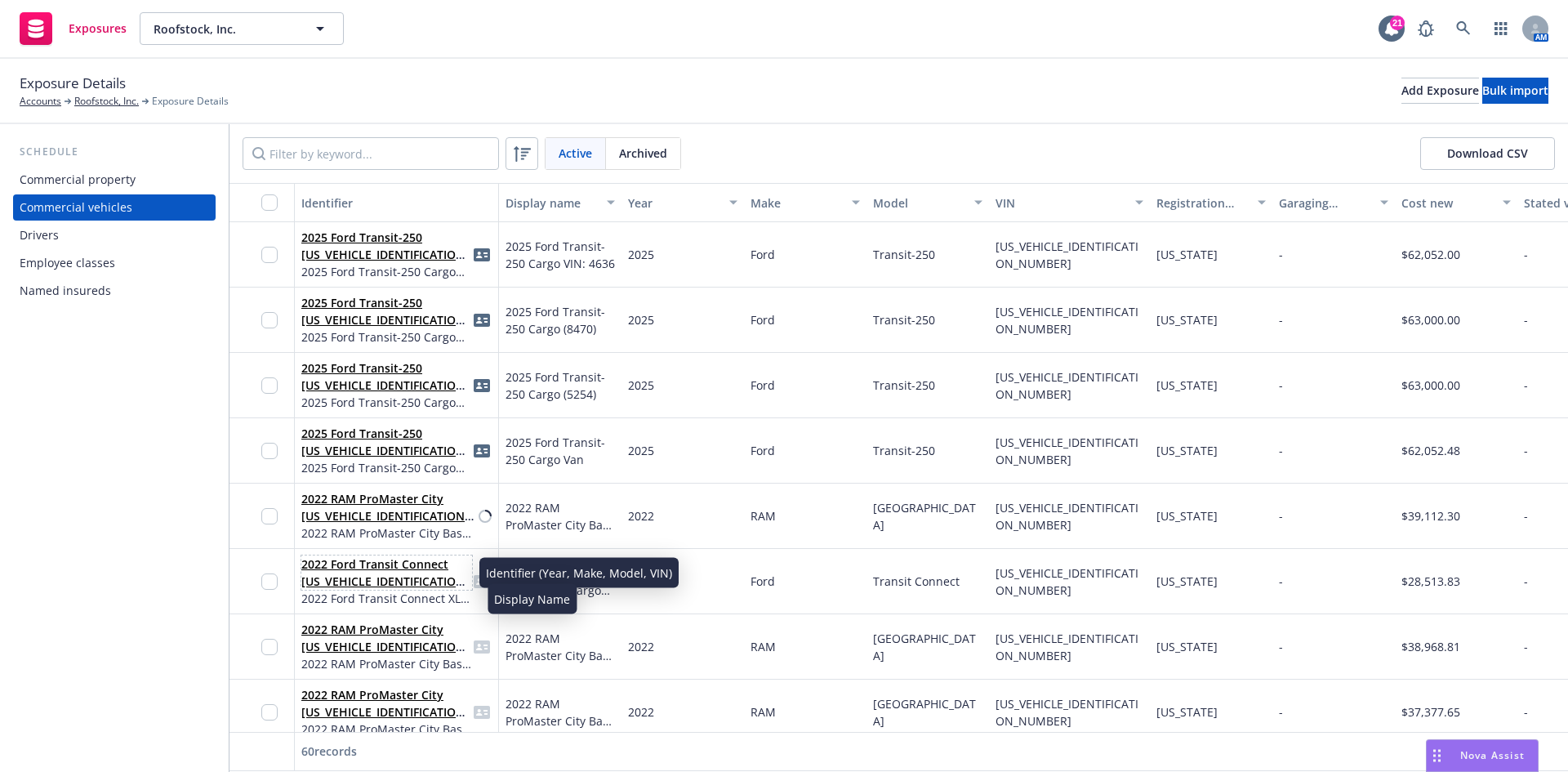
click at [350, 570] on link "2022 Ford Transit Connect [US_VEHICLE_IDENTIFICATION_NUMBER]" at bounding box center [386, 580] width 169 height 50
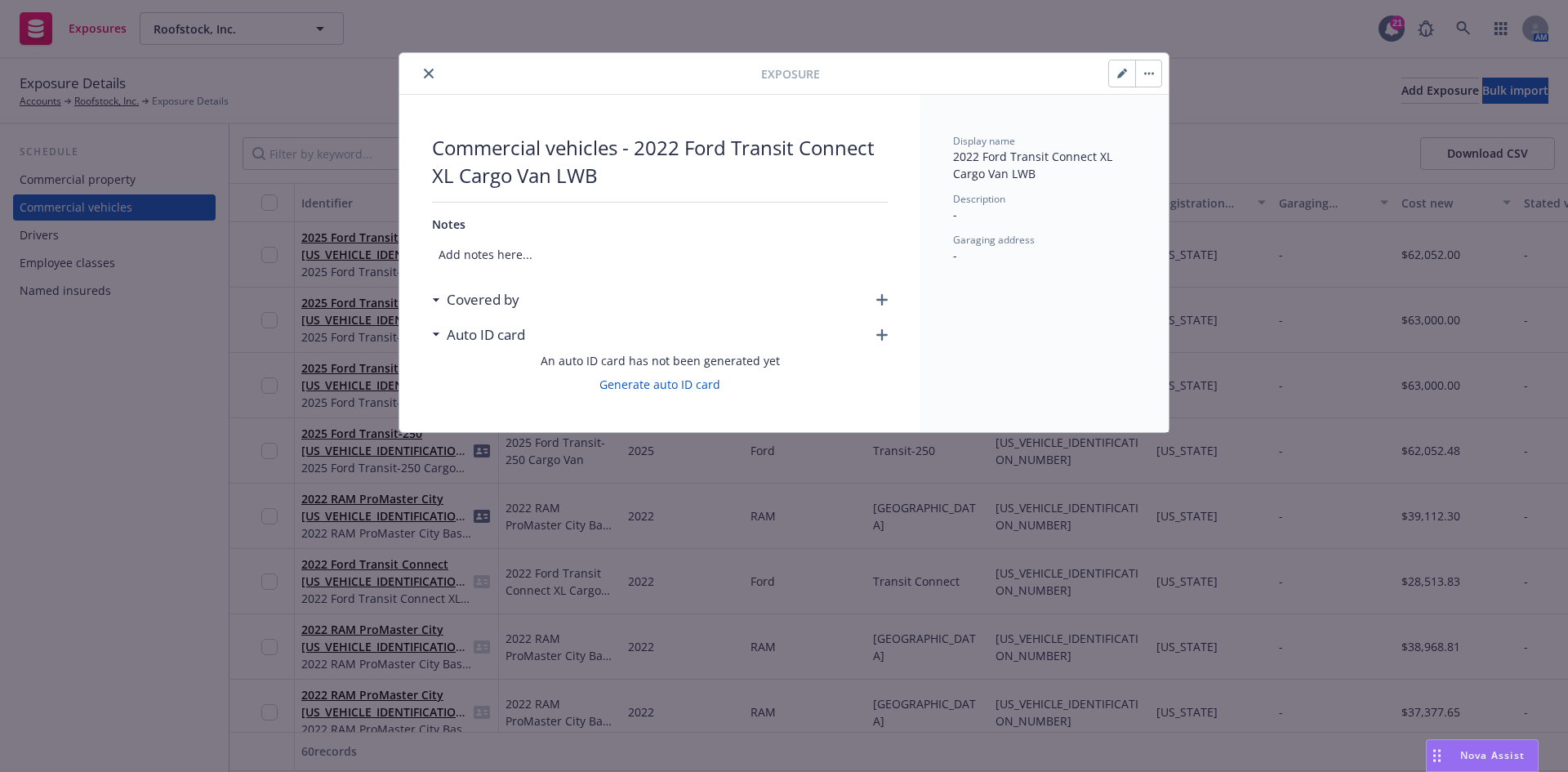
click at [879, 303] on icon "button" at bounding box center [882, 300] width 12 height 12
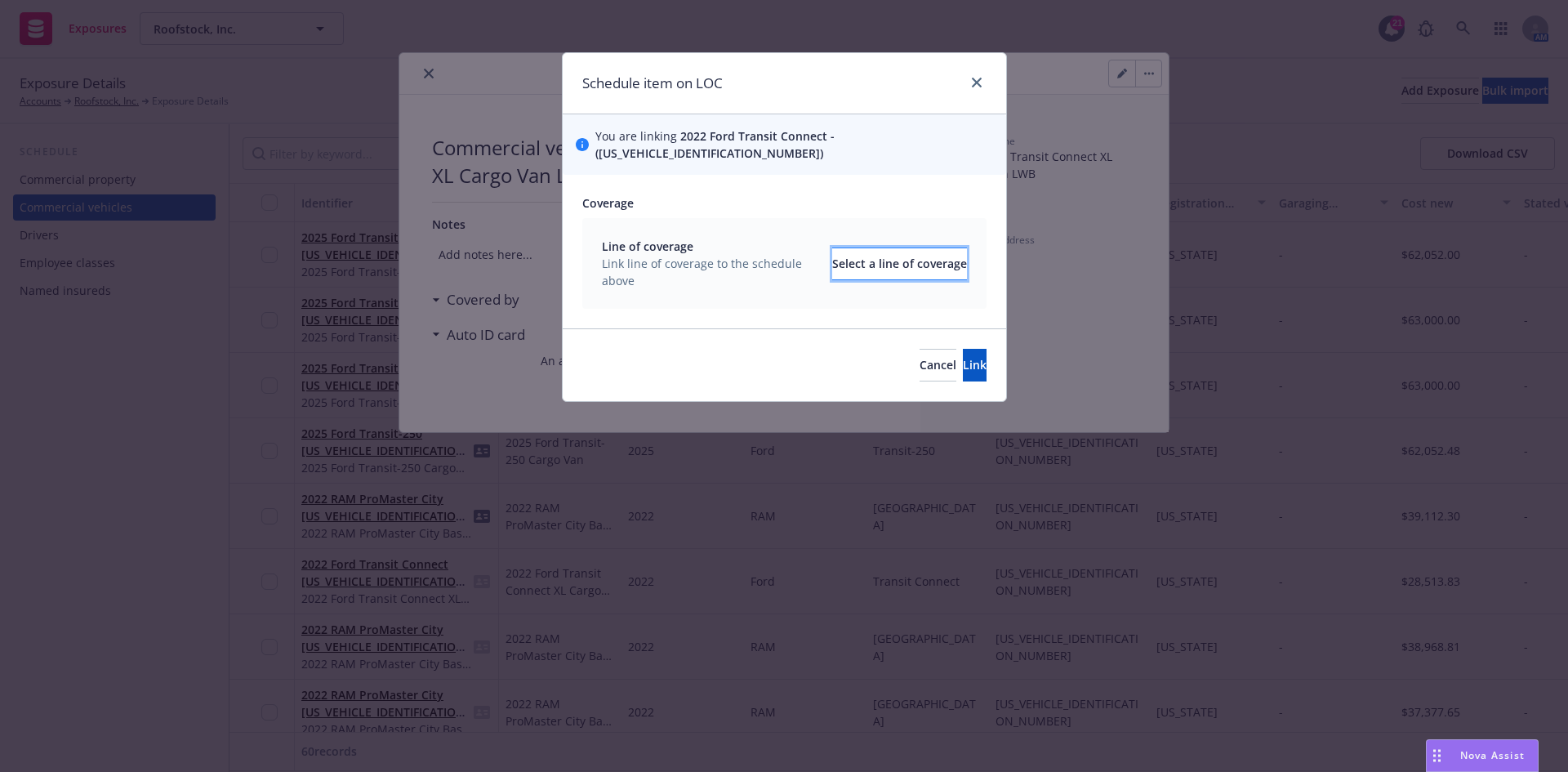
click at [833, 248] on div "Select a line of coverage" at bounding box center [900, 263] width 135 height 31
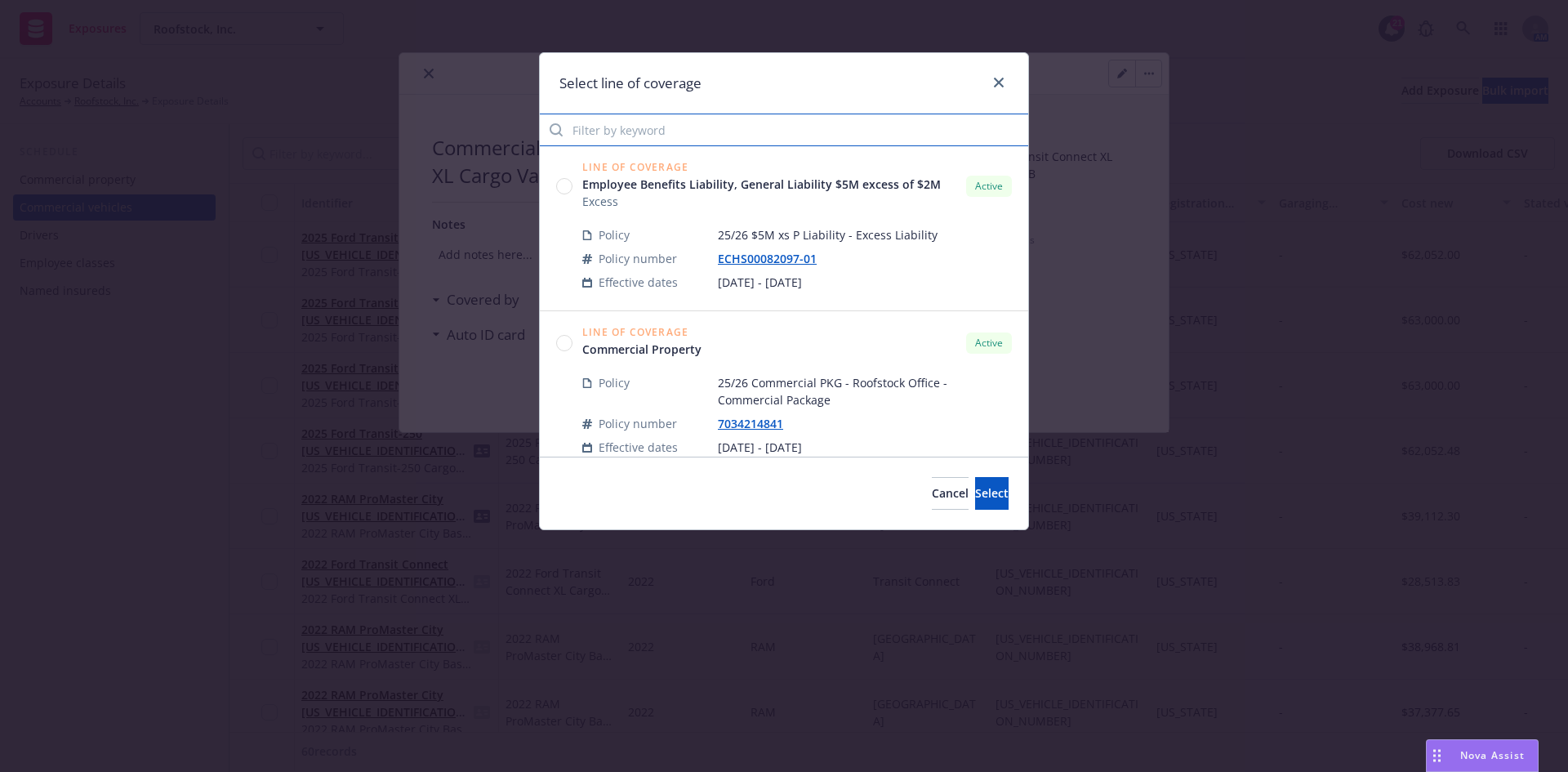
click at [746, 128] on input "Filter by keyword" at bounding box center [784, 129] width 488 height 33
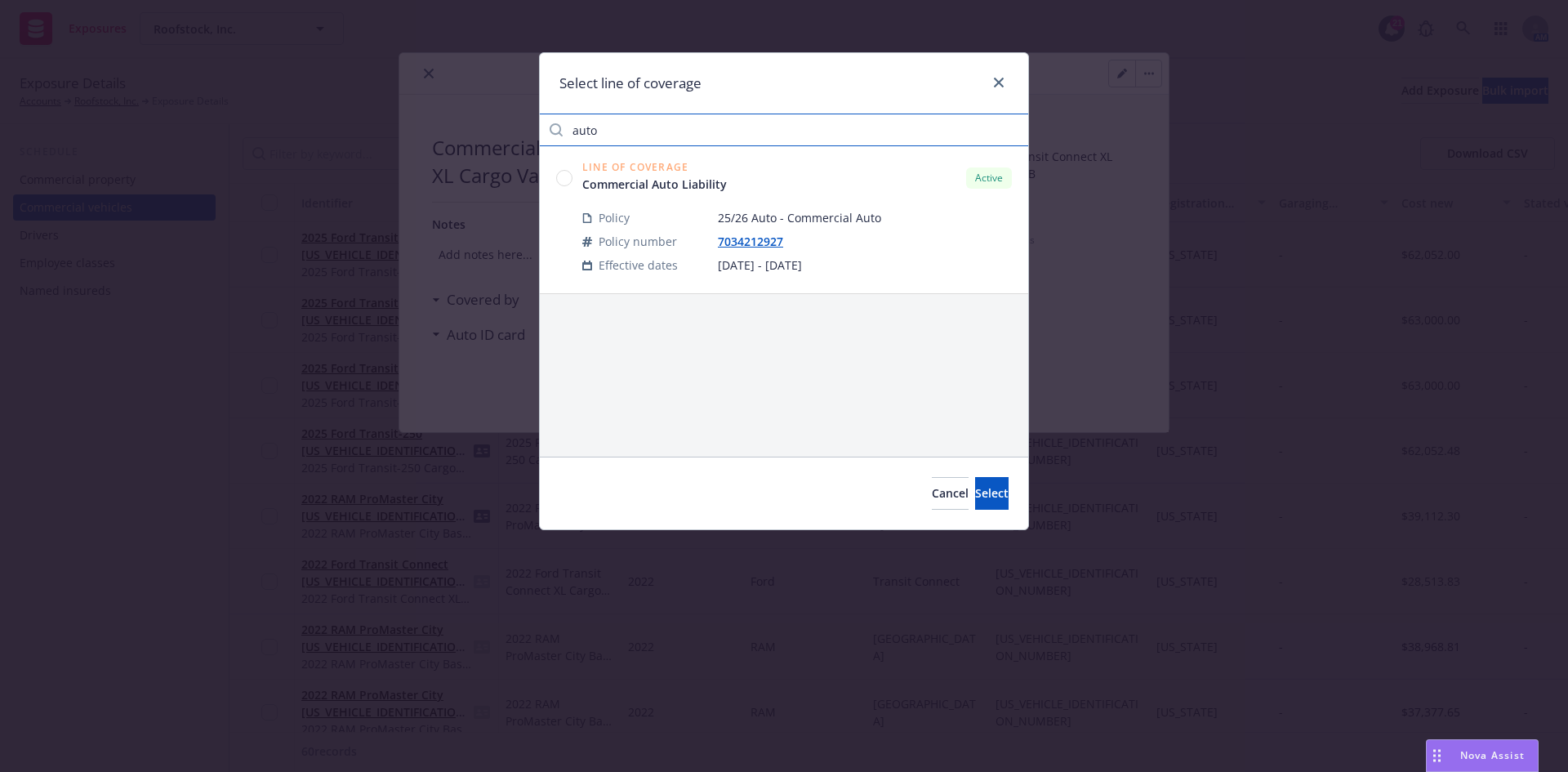
type input "auto"
click at [561, 179] on circle at bounding box center [565, 178] width 16 height 16
click at [976, 498] on span "Select" at bounding box center [992, 493] width 34 height 16
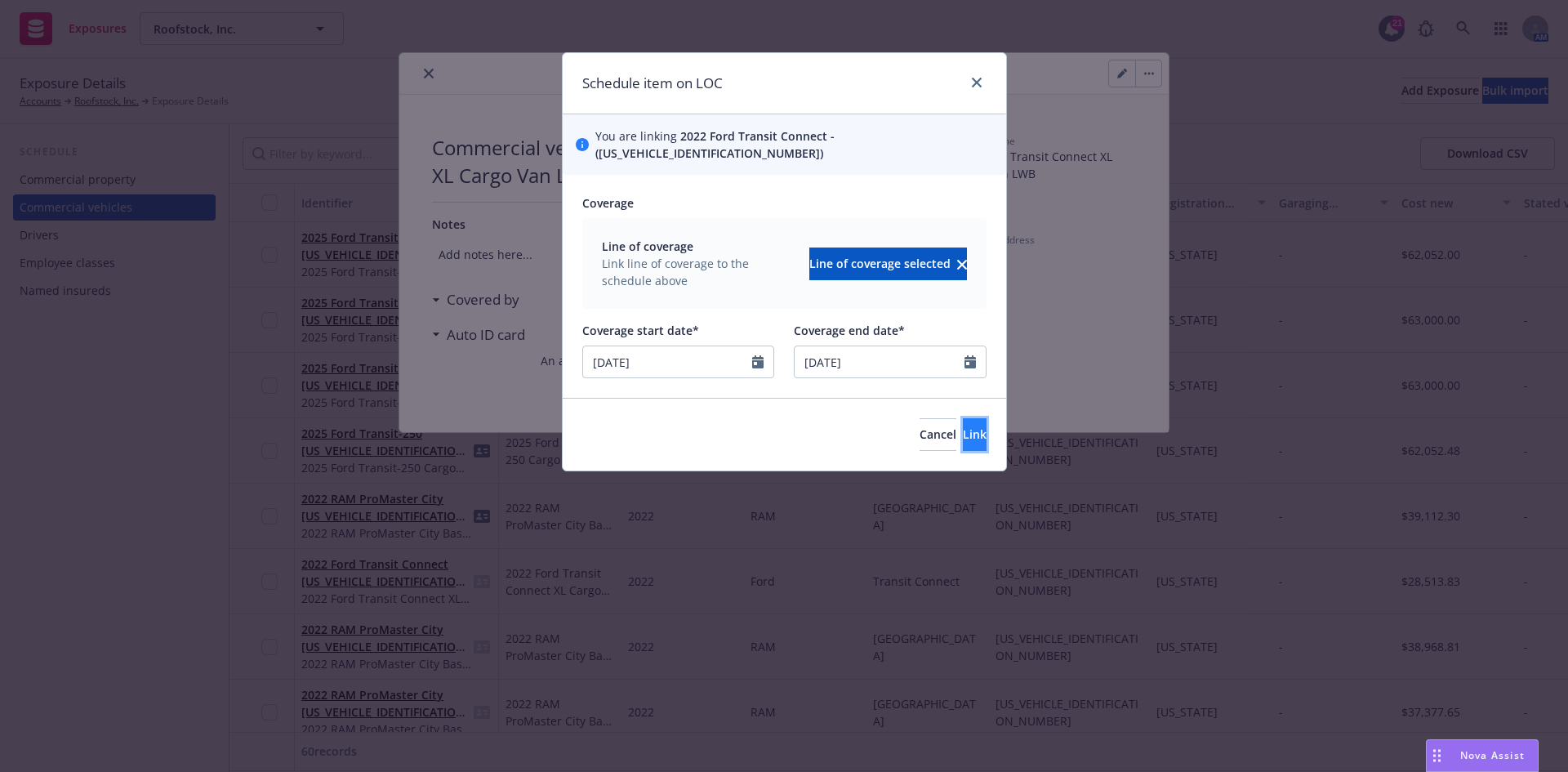
click at [963, 418] on button "Link" at bounding box center [975, 434] width 24 height 33
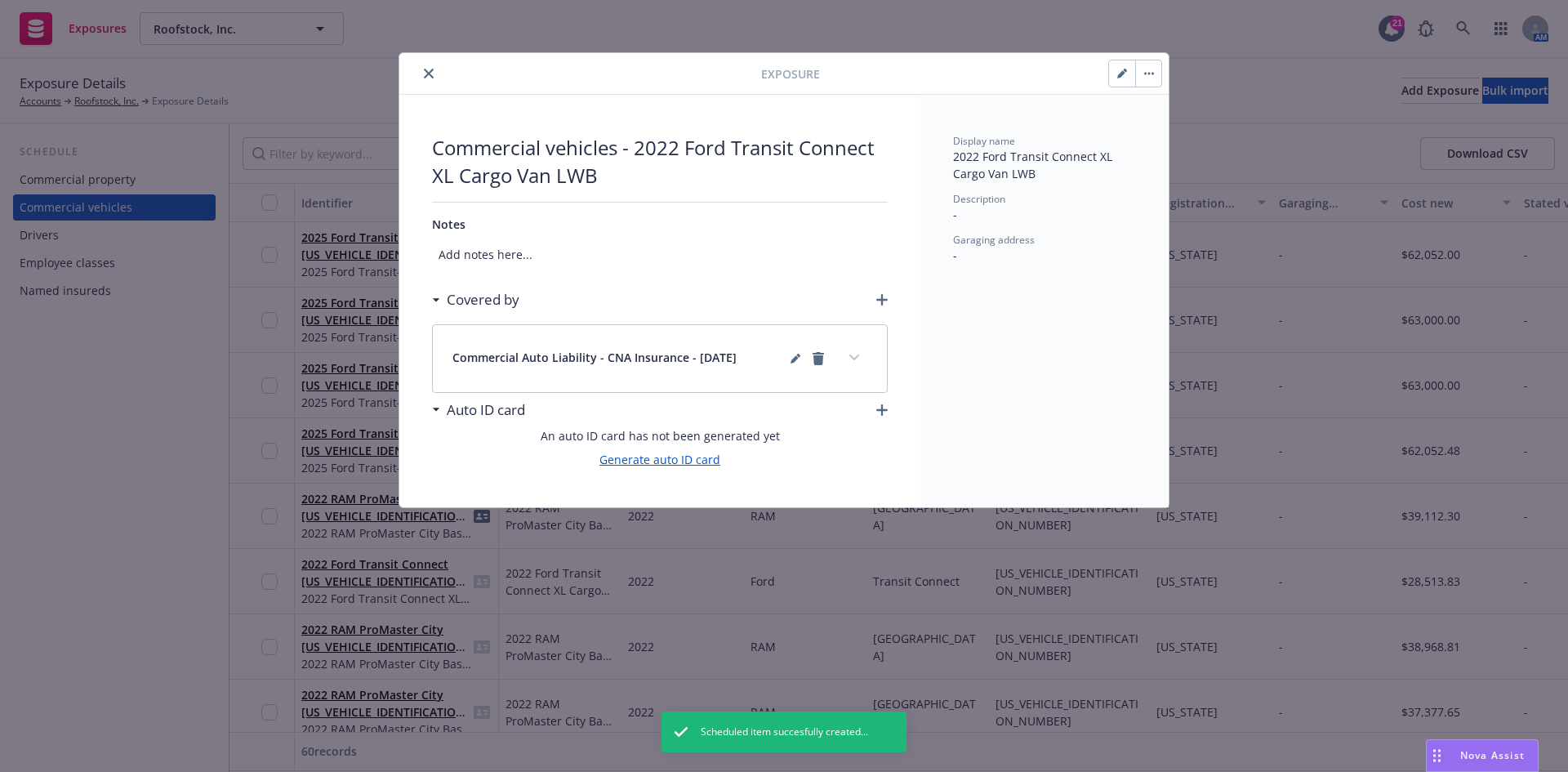
click at [640, 459] on link "Generate auto ID card" at bounding box center [660, 458] width 121 height 17
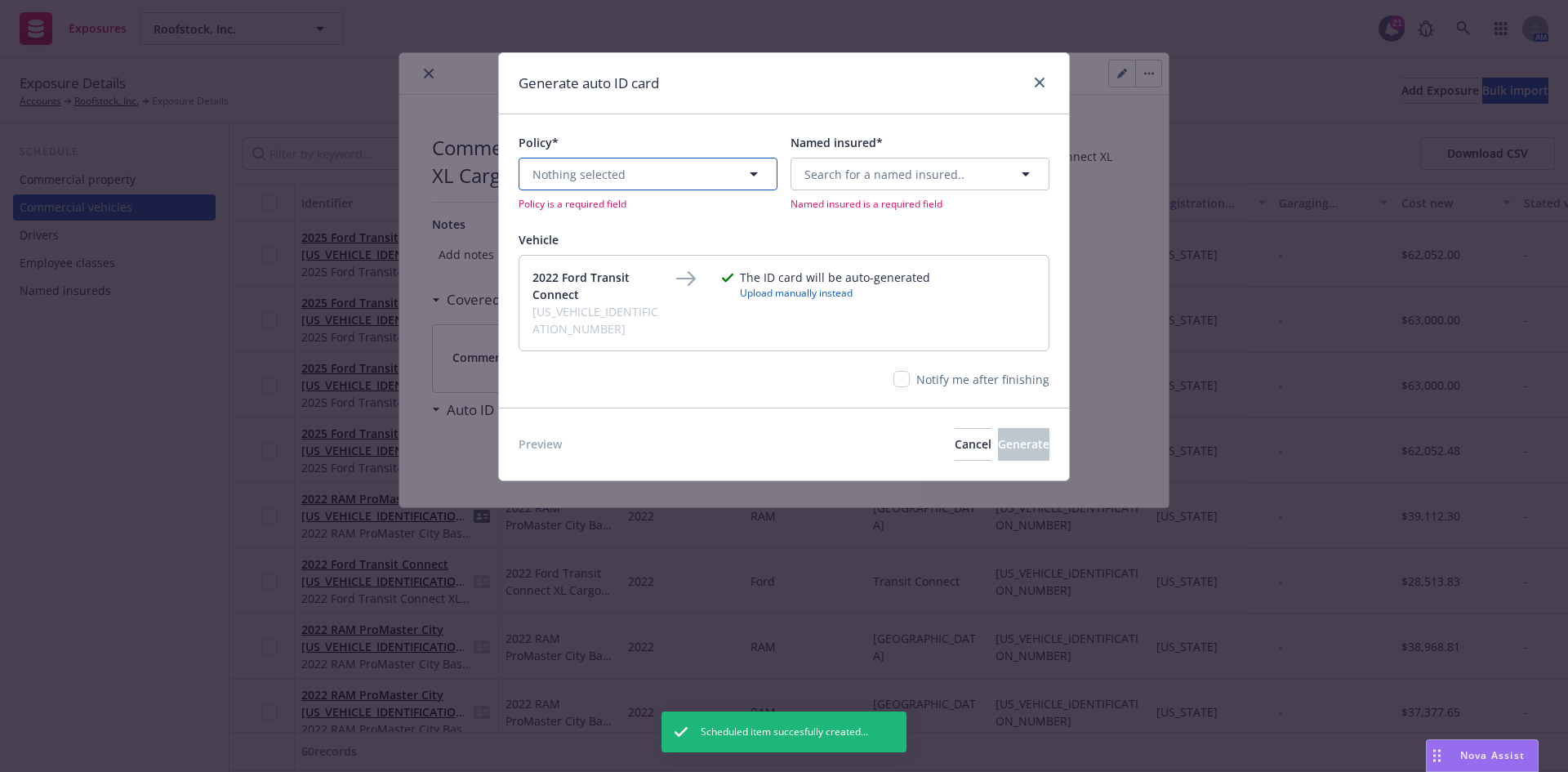
click at [630, 172] on button "Nothing selected" at bounding box center [648, 174] width 259 height 33
type input "aut"
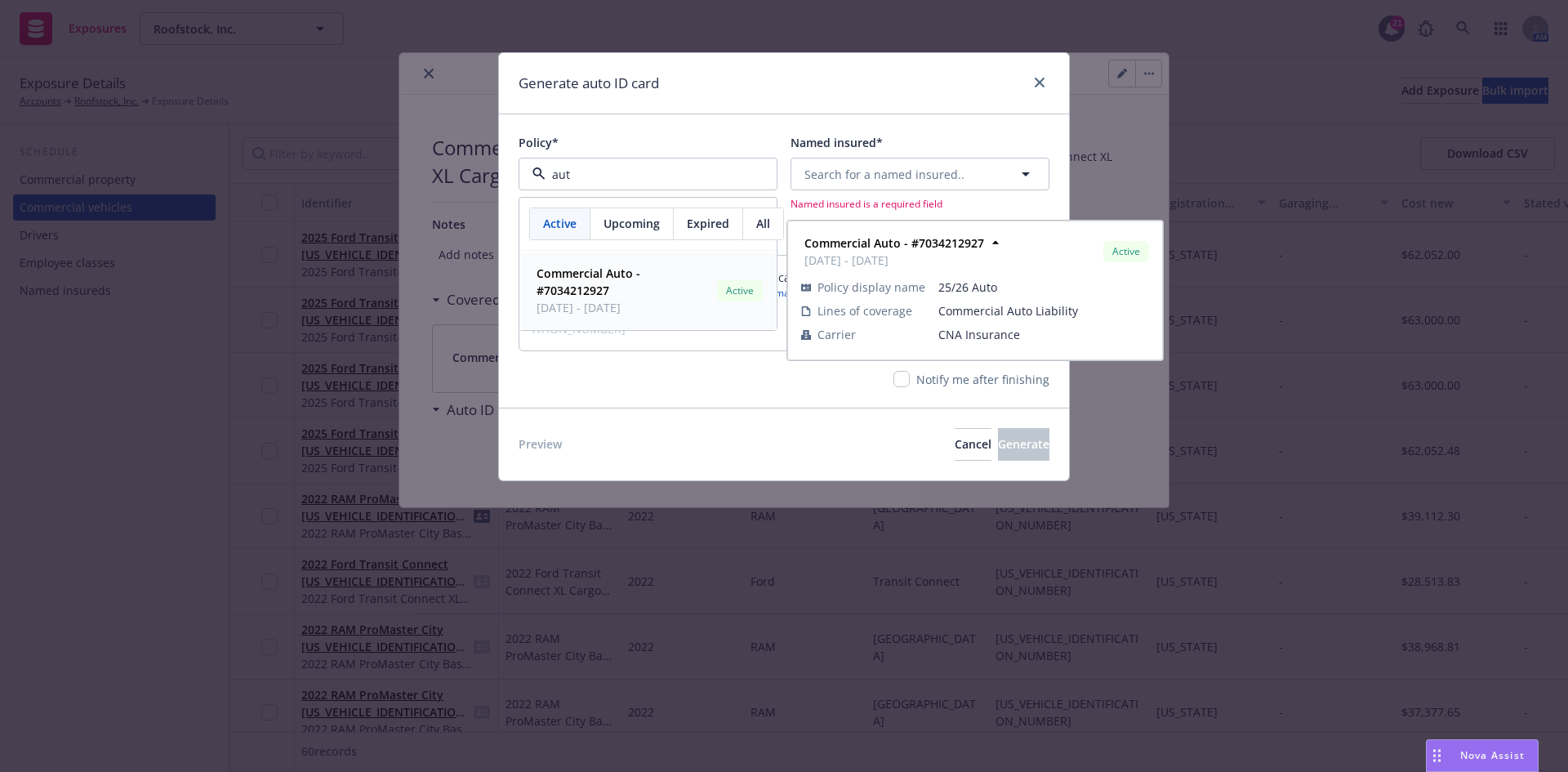
click at [646, 299] on span "Commercial Auto - #7034212927" at bounding box center [623, 282] width 174 height 35
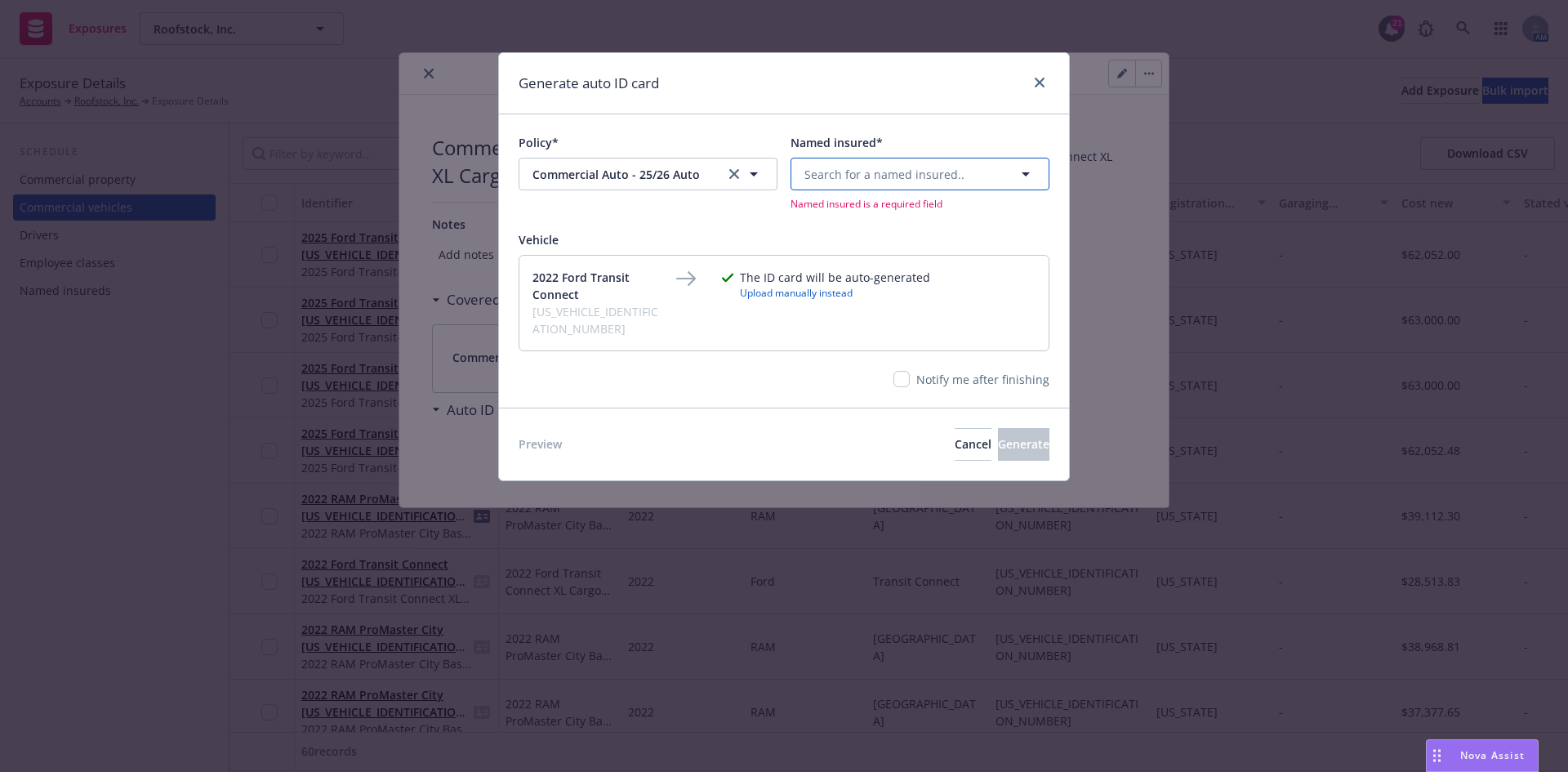
click at [862, 189] on button "Search for a named insured.." at bounding box center [920, 174] width 259 height 33
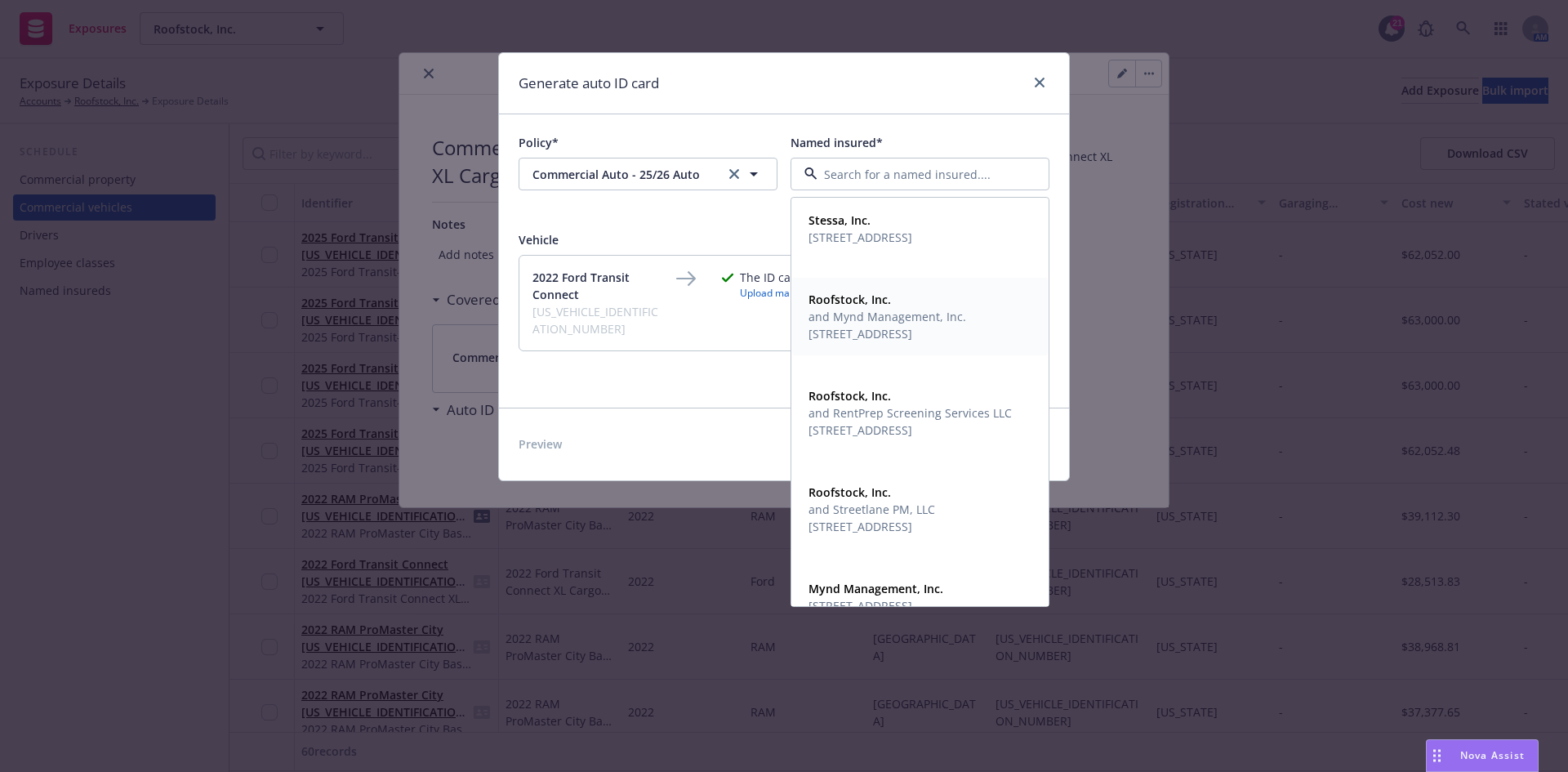
click at [856, 337] on span "[STREET_ADDRESS]" at bounding box center [887, 333] width 158 height 17
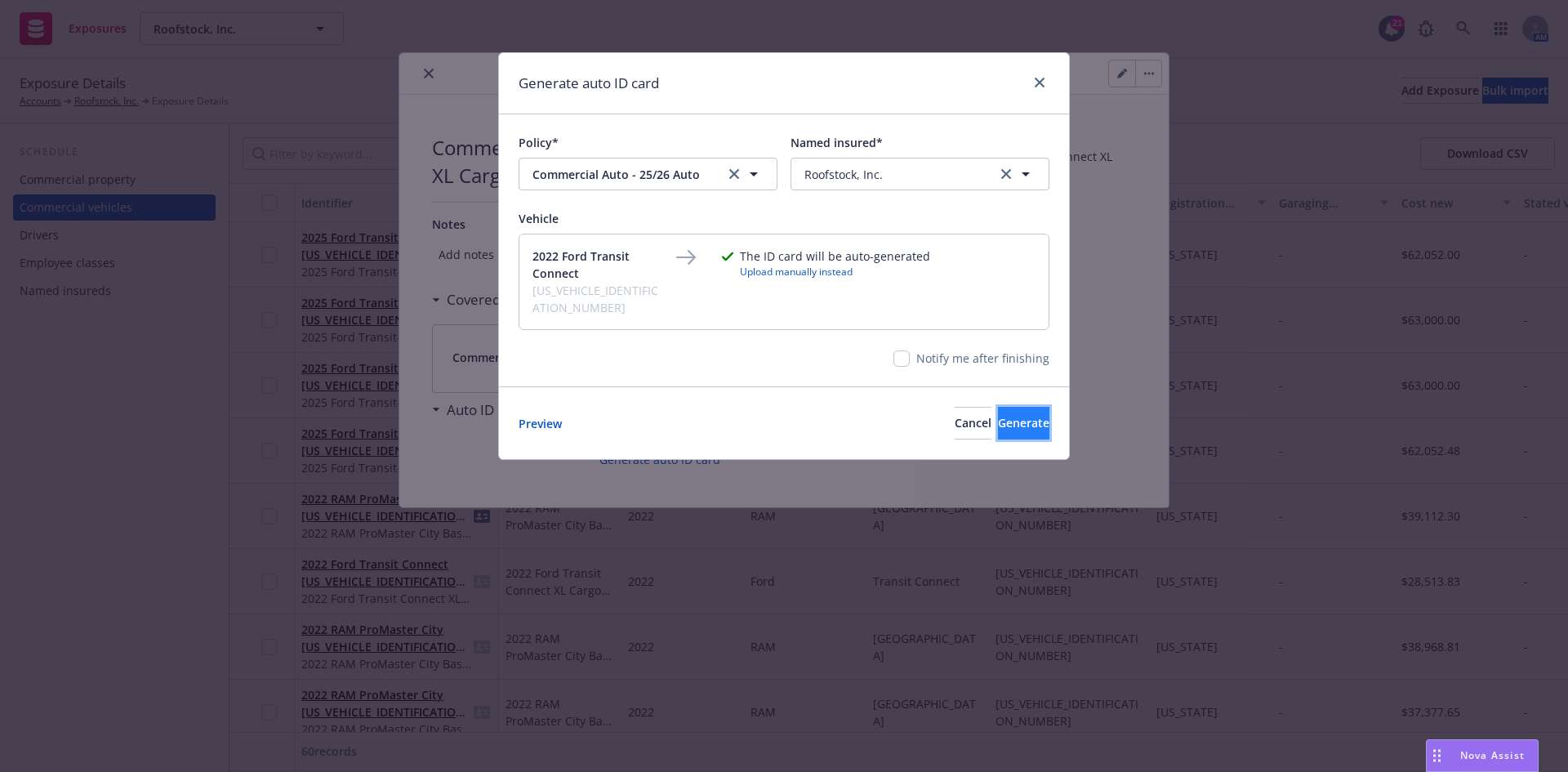
click at [1002, 415] on span "Generate" at bounding box center [1024, 423] width 52 height 16
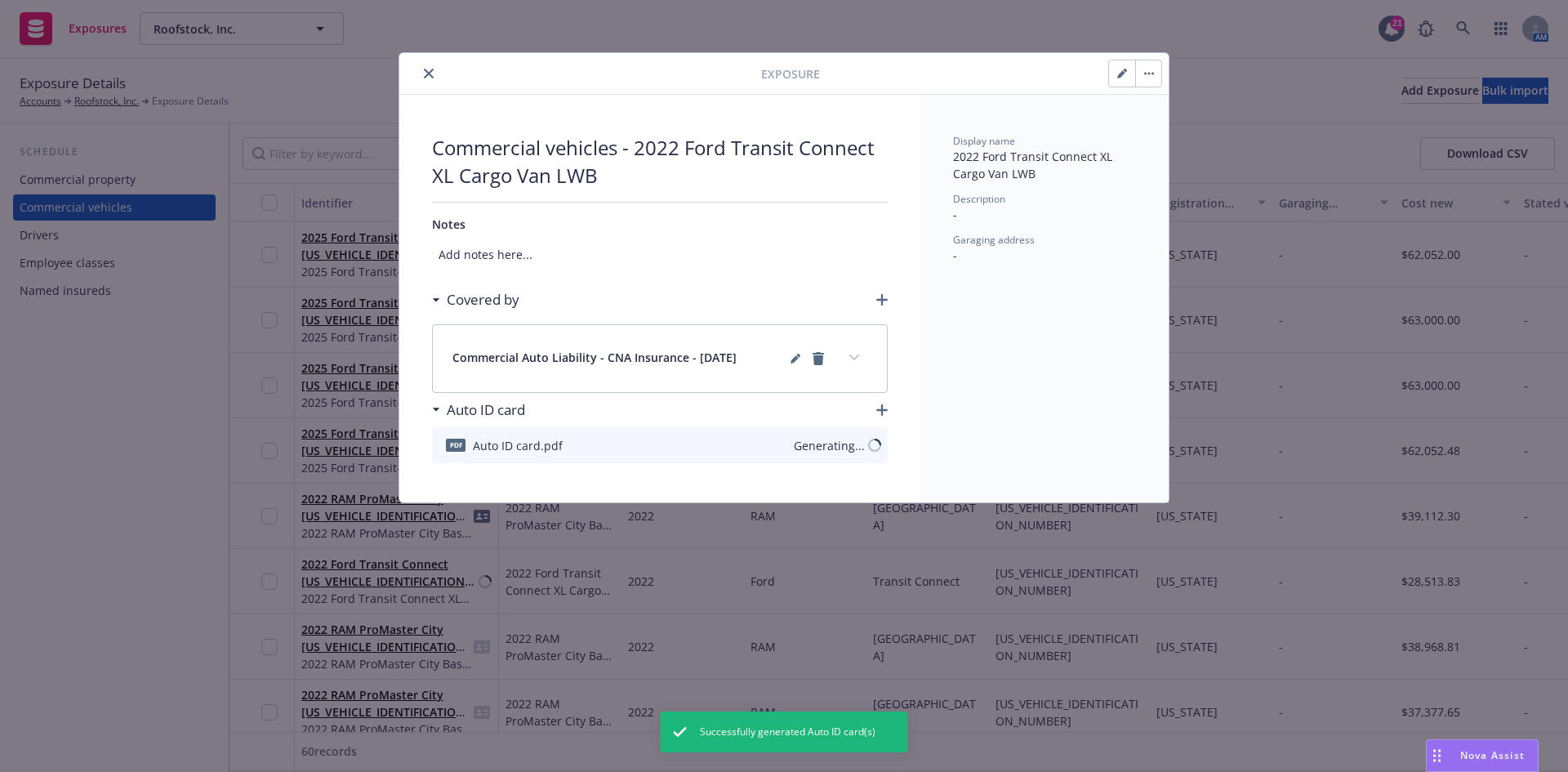
click at [418, 77] on div at bounding box center [584, 73] width 355 height 20
click at [426, 76] on icon "close" at bounding box center [429, 73] width 10 height 10
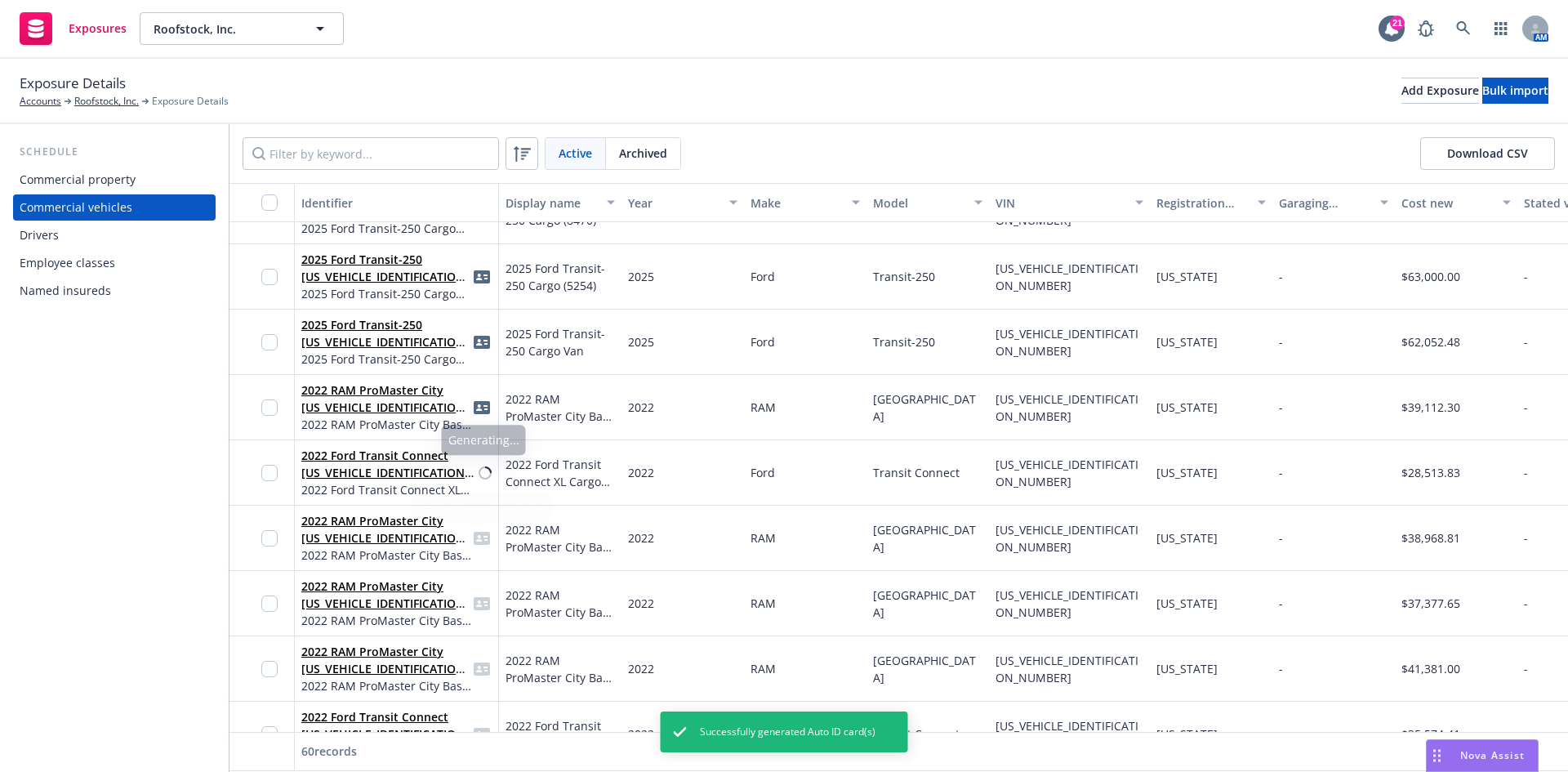
scroll to position [245, 0]
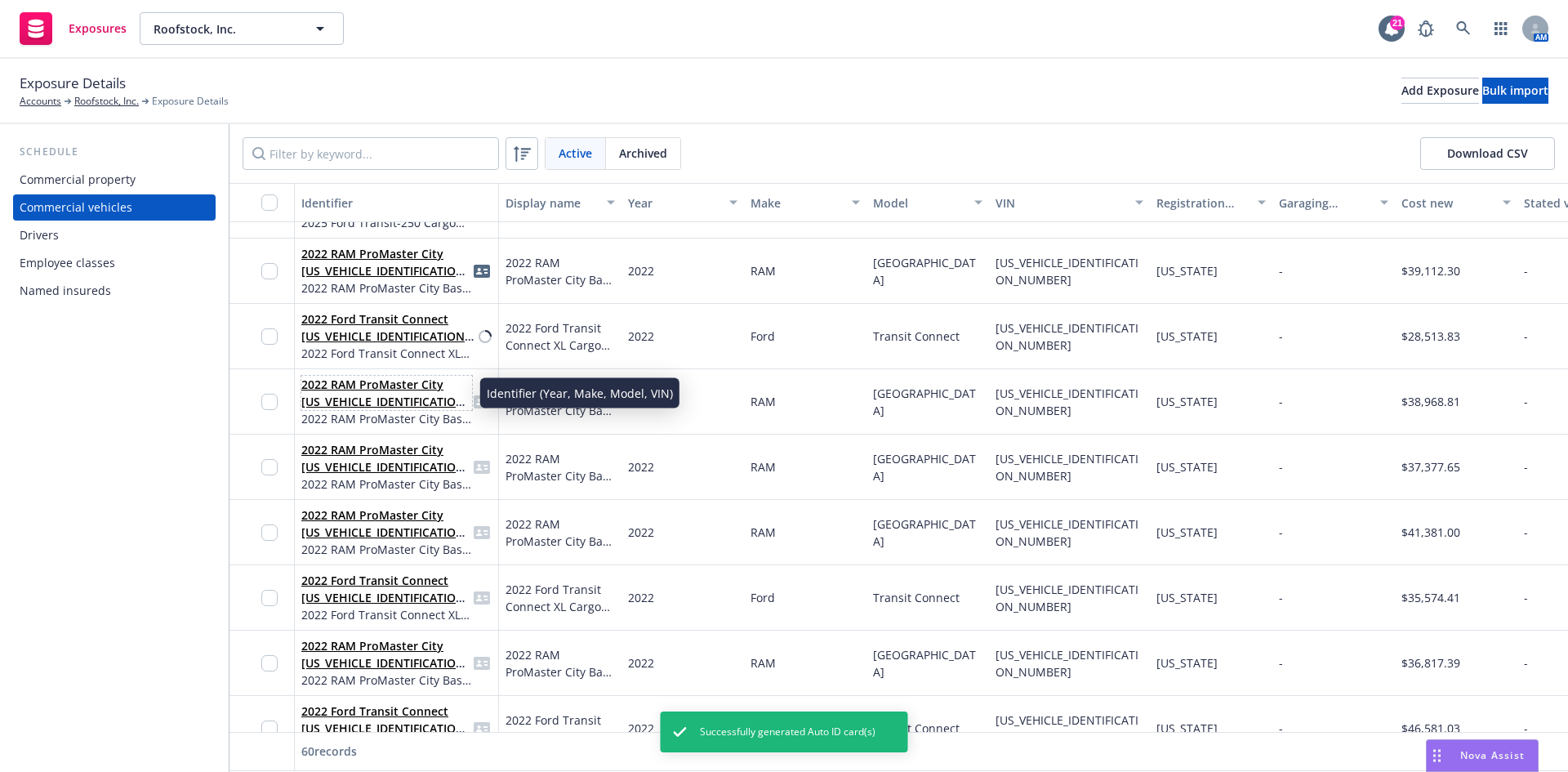
click at [391, 394] on link "2022 RAM ProMaster City [US_VEHICLE_IDENTIFICATION_NUMBER]" at bounding box center [386, 401] width 169 height 50
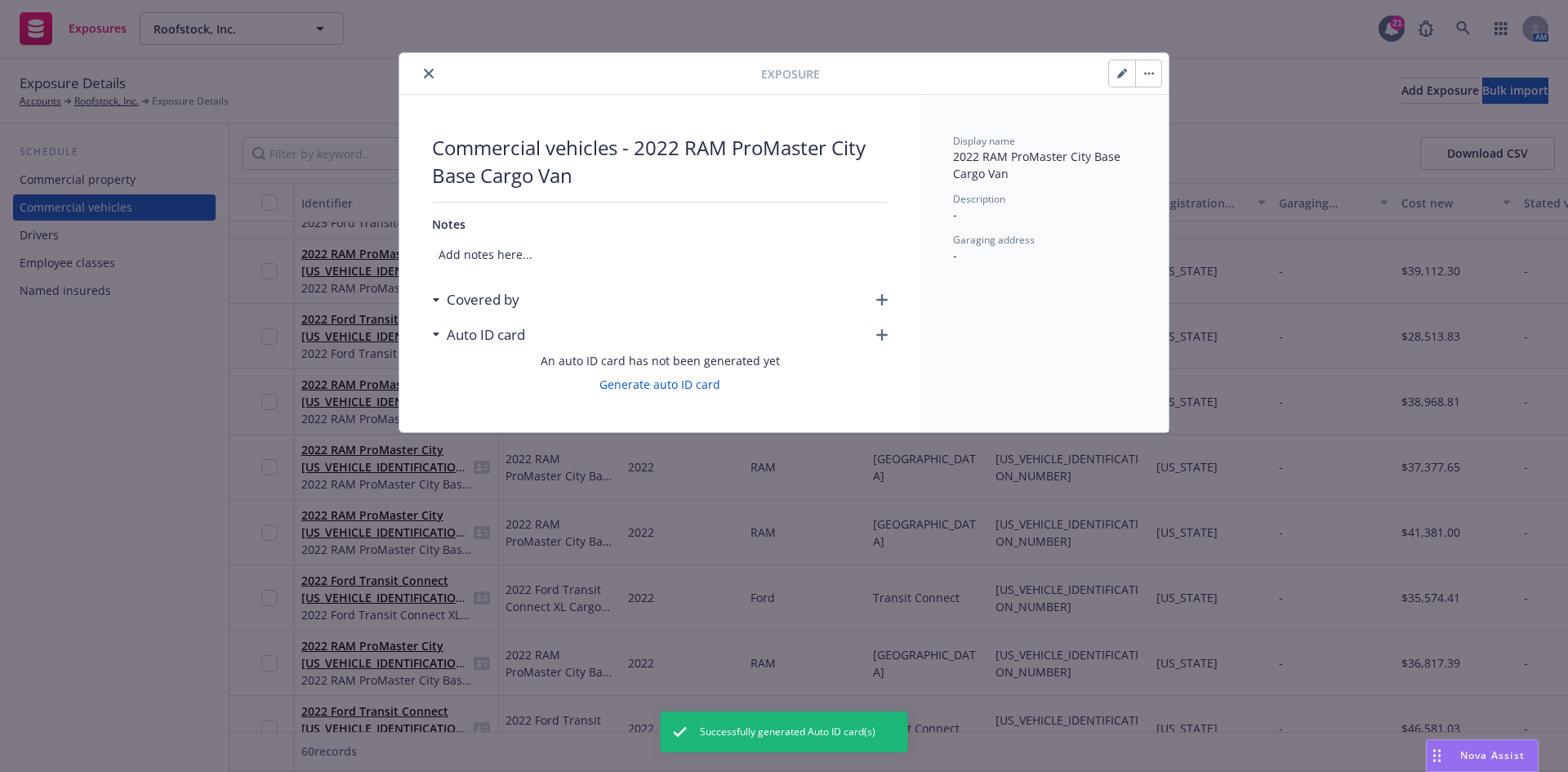
click at [880, 300] on icon "button" at bounding box center [882, 300] width 12 height 12
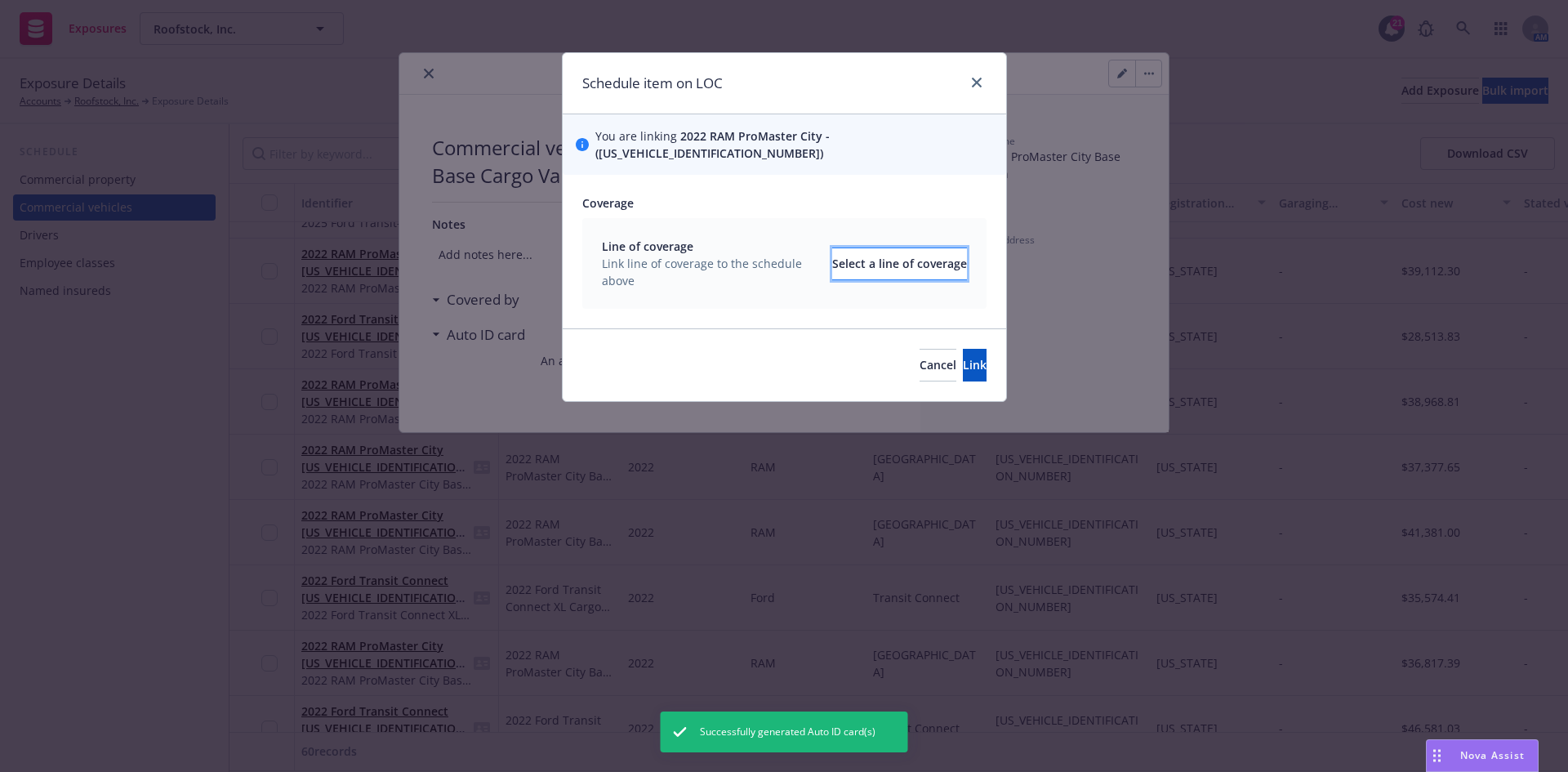
click at [899, 249] on div "Select a line of coverage" at bounding box center [900, 263] width 135 height 31
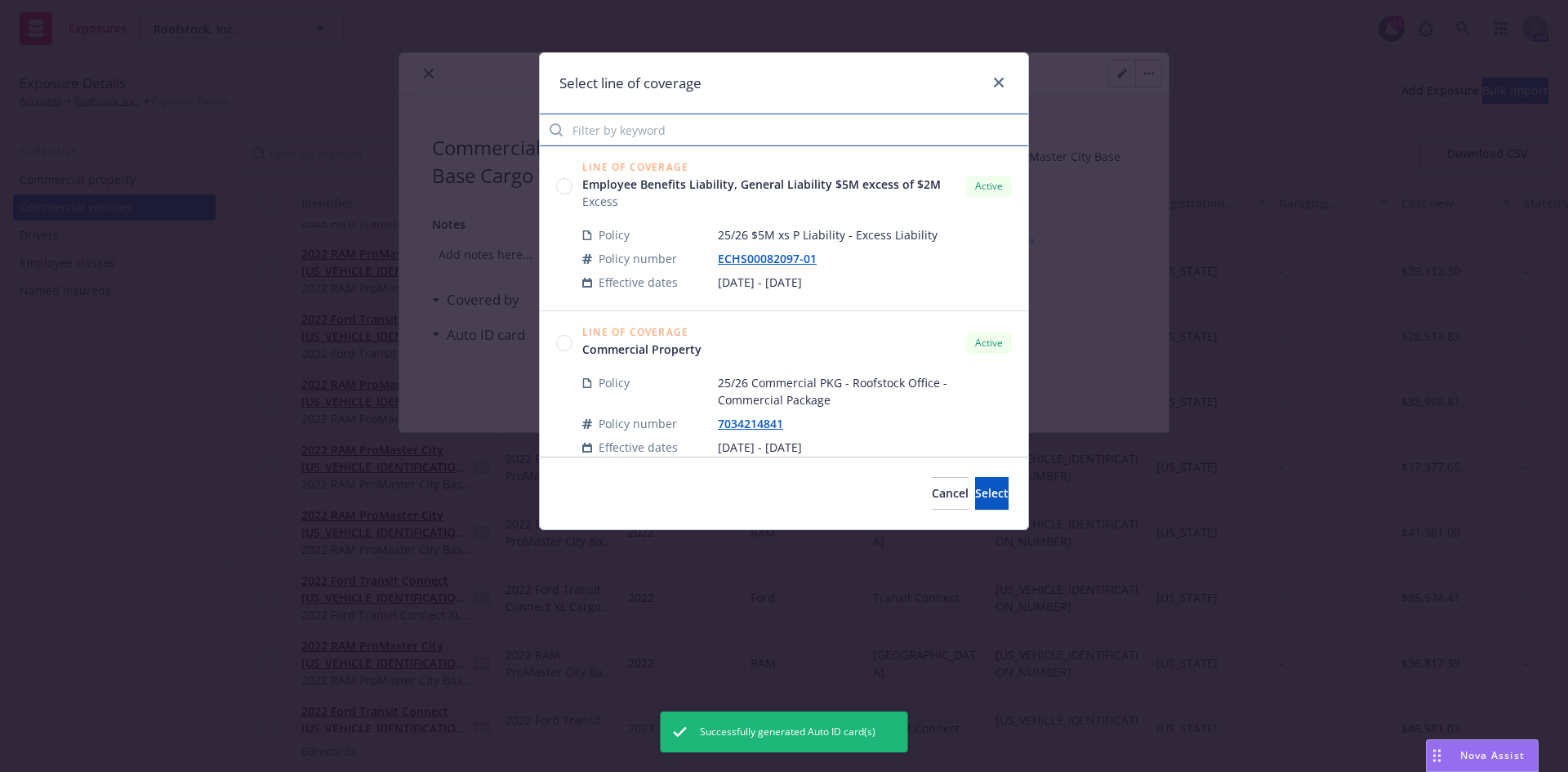
click at [636, 132] on input "Filter by keyword" at bounding box center [784, 129] width 488 height 33
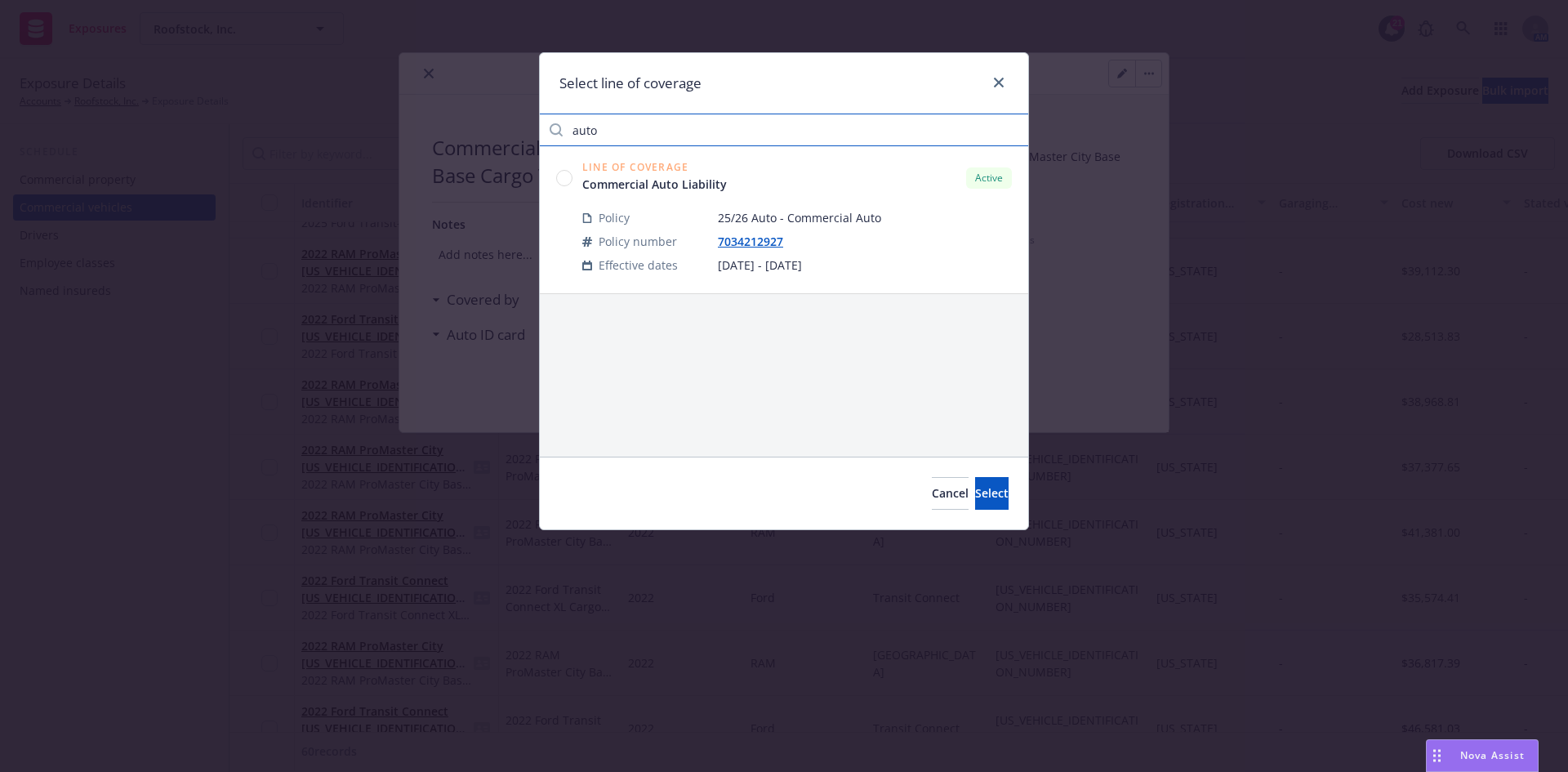
type input "auto"
click at [558, 176] on circle at bounding box center [565, 178] width 16 height 16
click at [976, 486] on span "Select" at bounding box center [992, 493] width 34 height 16
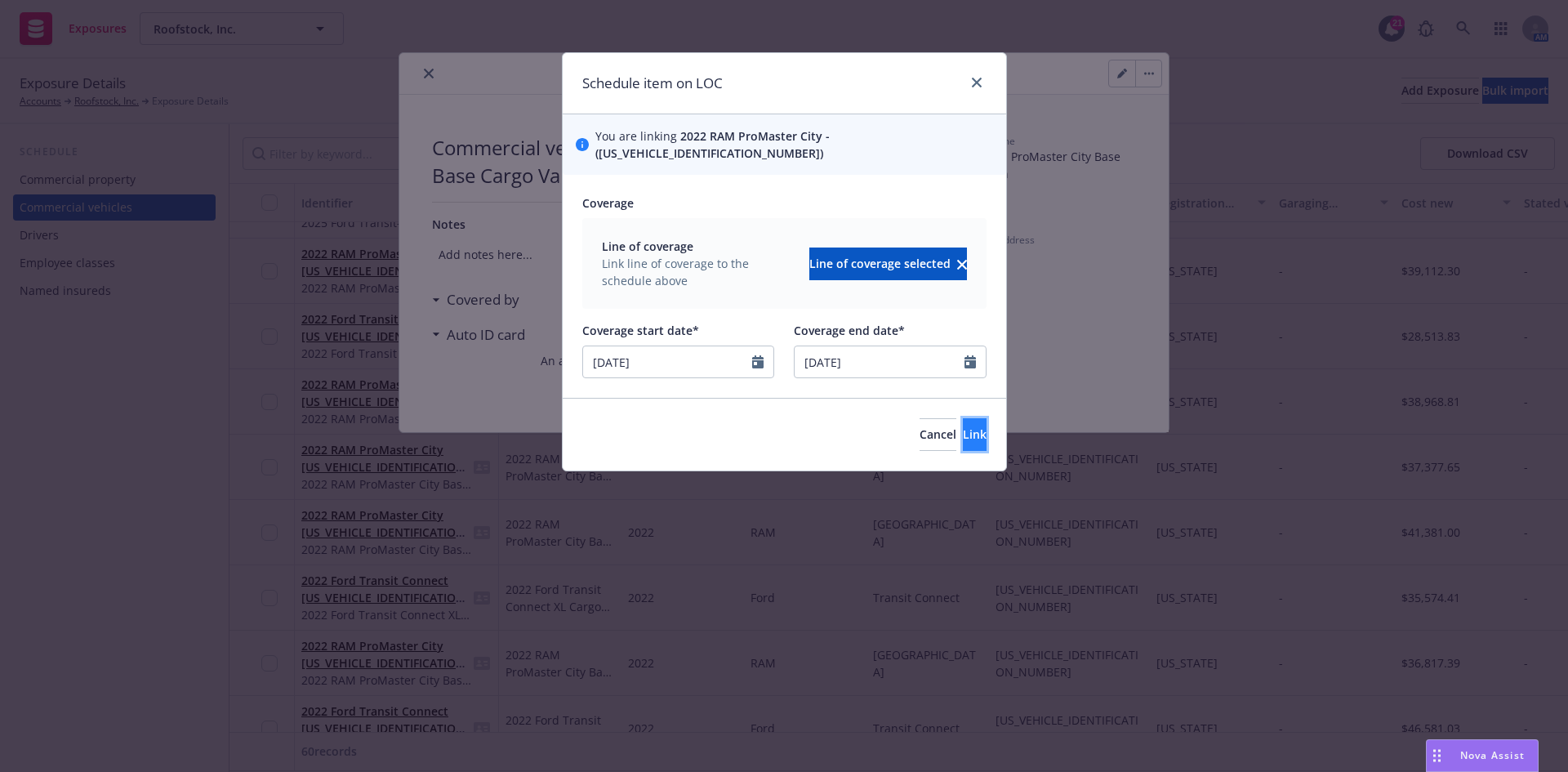
click at [963, 427] on span "Link" at bounding box center [975, 435] width 24 height 16
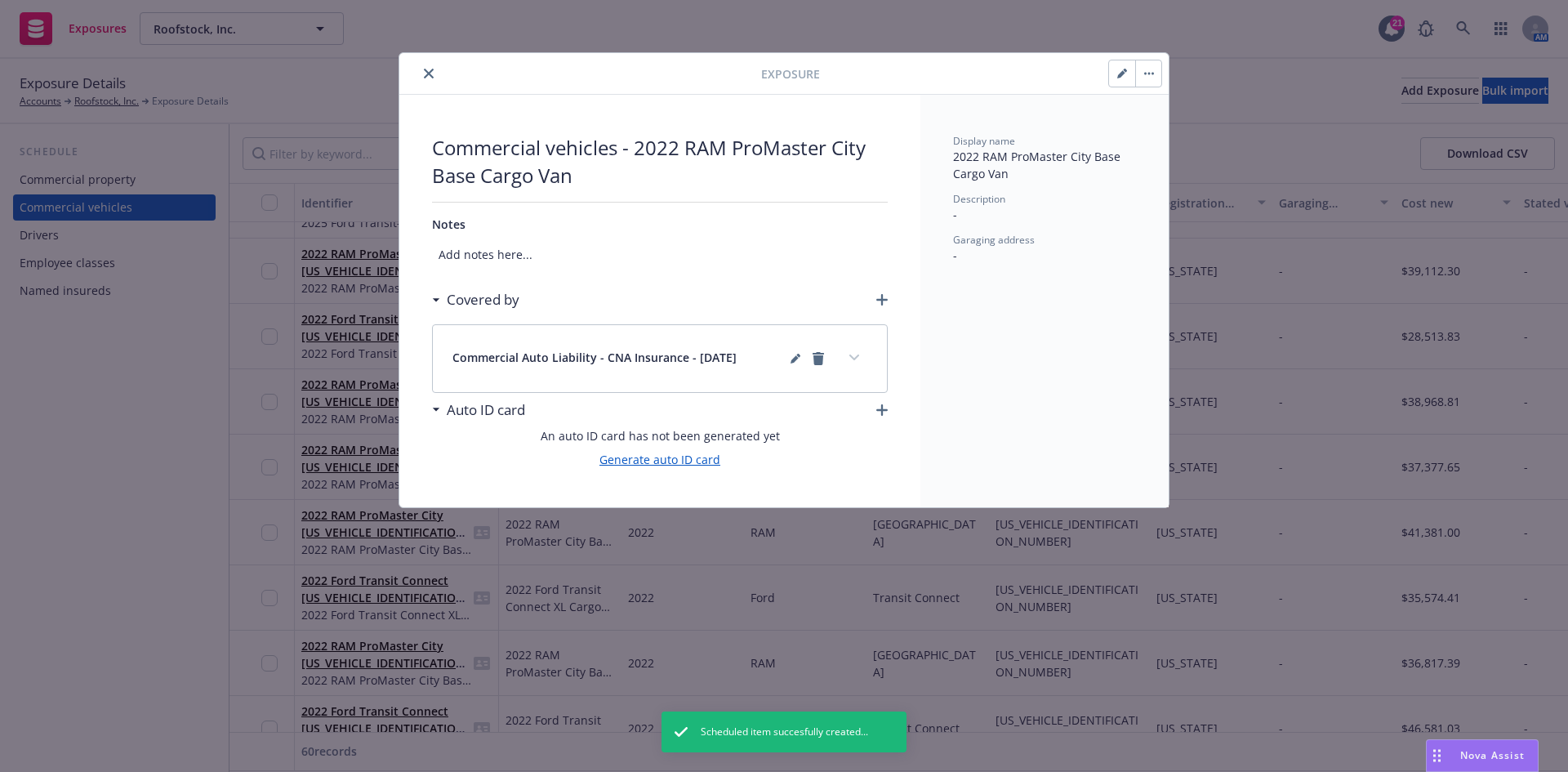
click at [688, 459] on link "Generate auto ID card" at bounding box center [660, 458] width 121 height 17
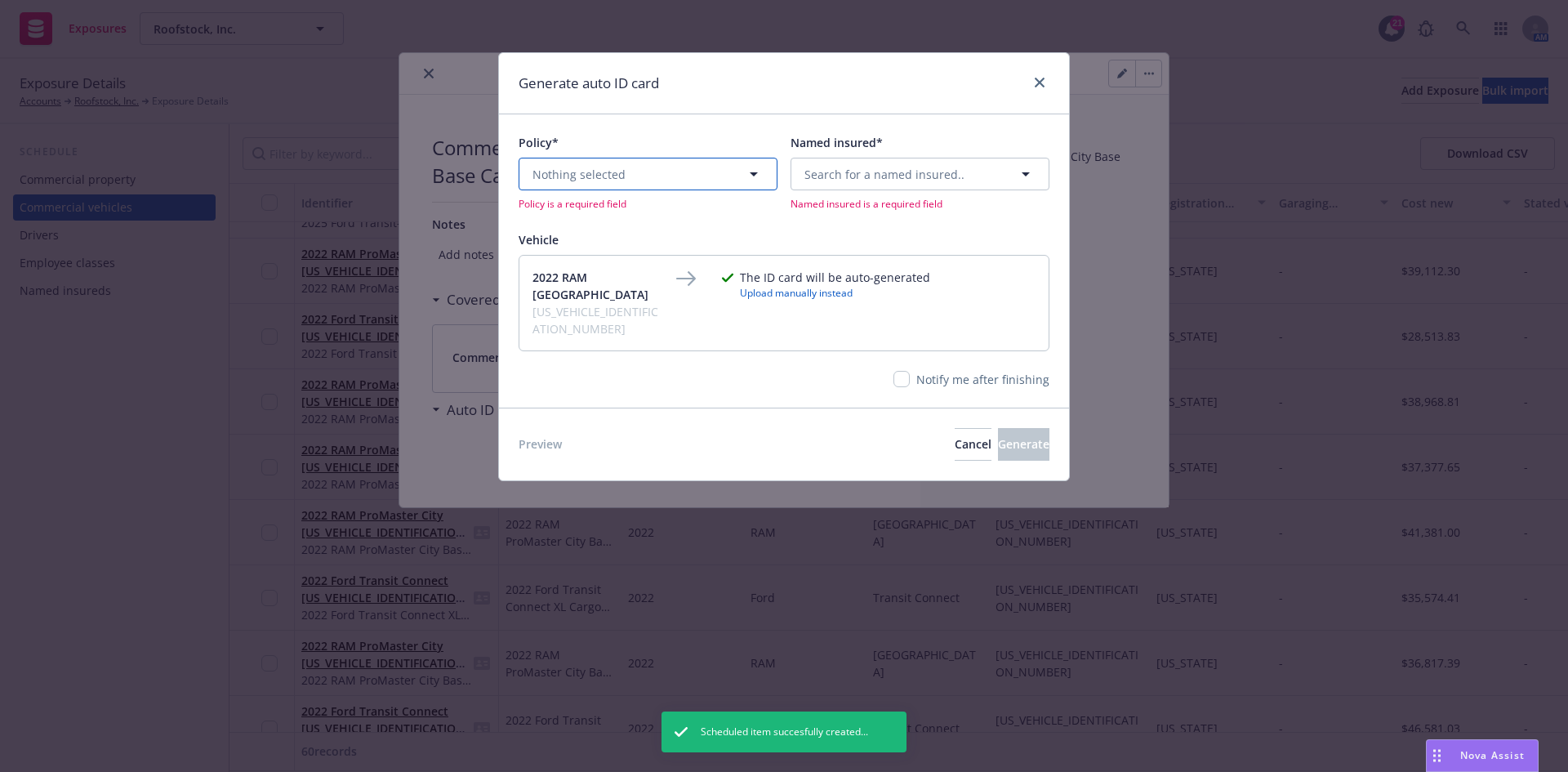
click at [687, 187] on button "Nothing selected" at bounding box center [648, 174] width 259 height 33
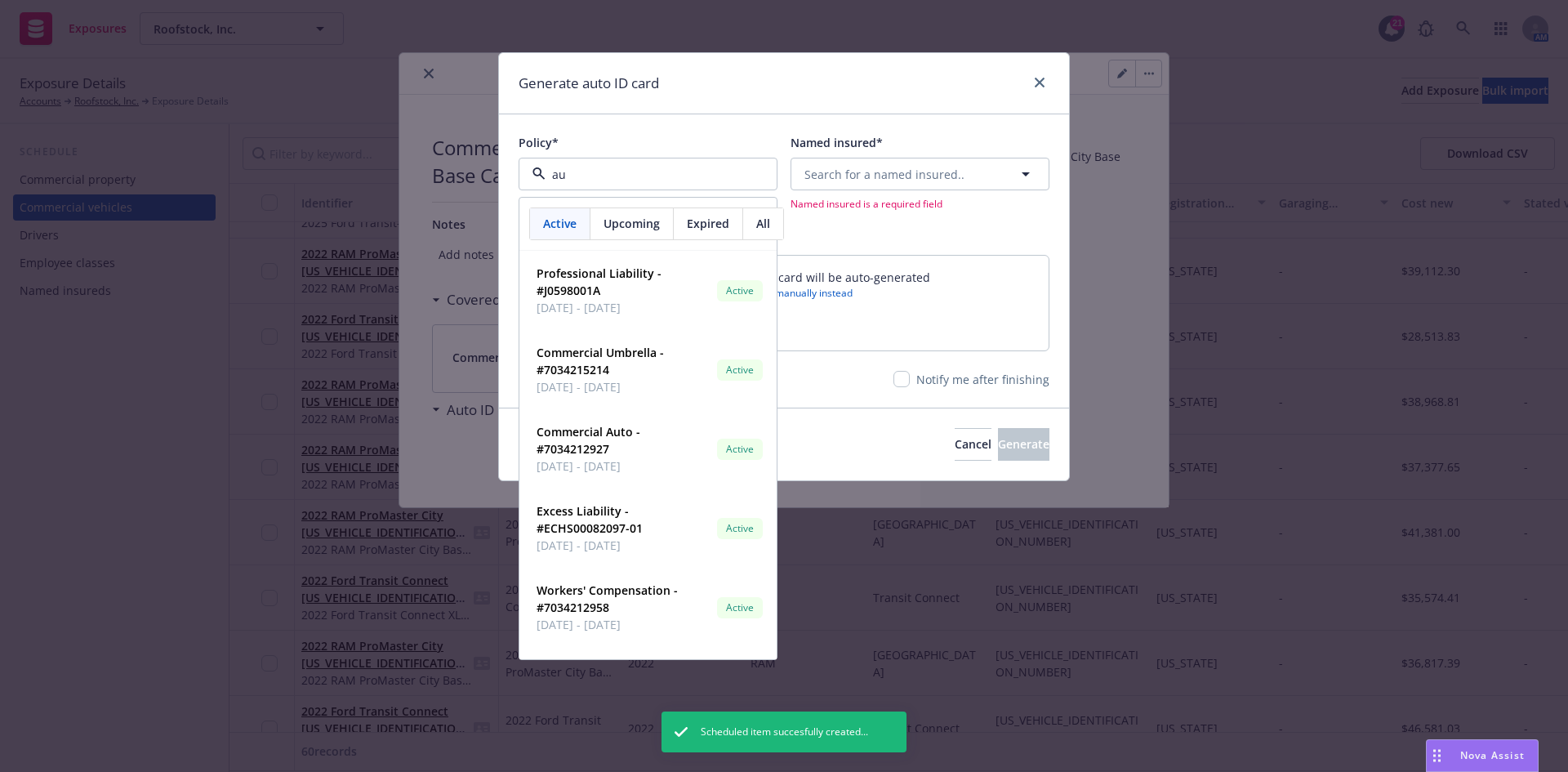
type input "aut"
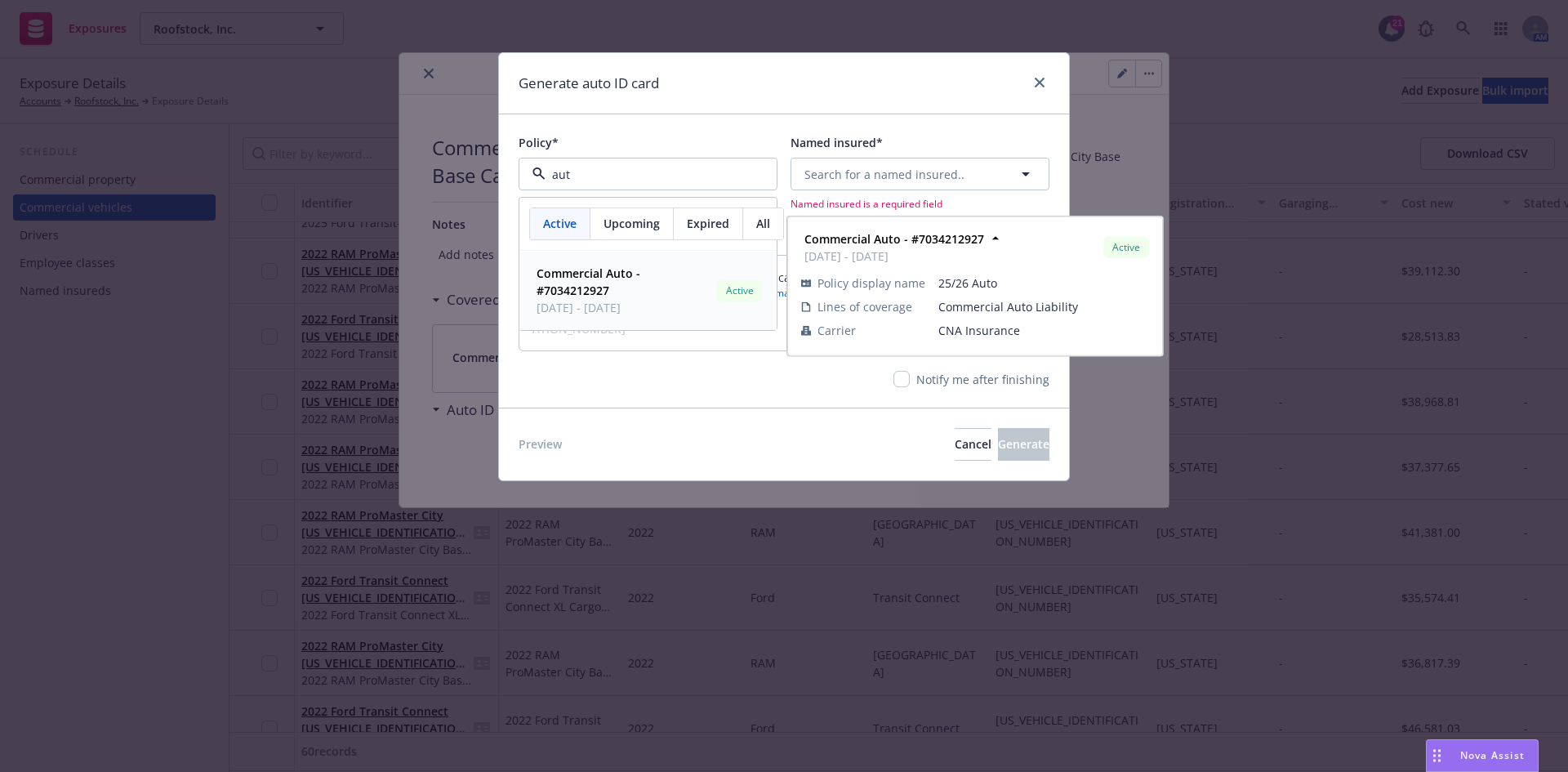
click at [634, 302] on span "[DATE] - [DATE]" at bounding box center [623, 307] width 174 height 17
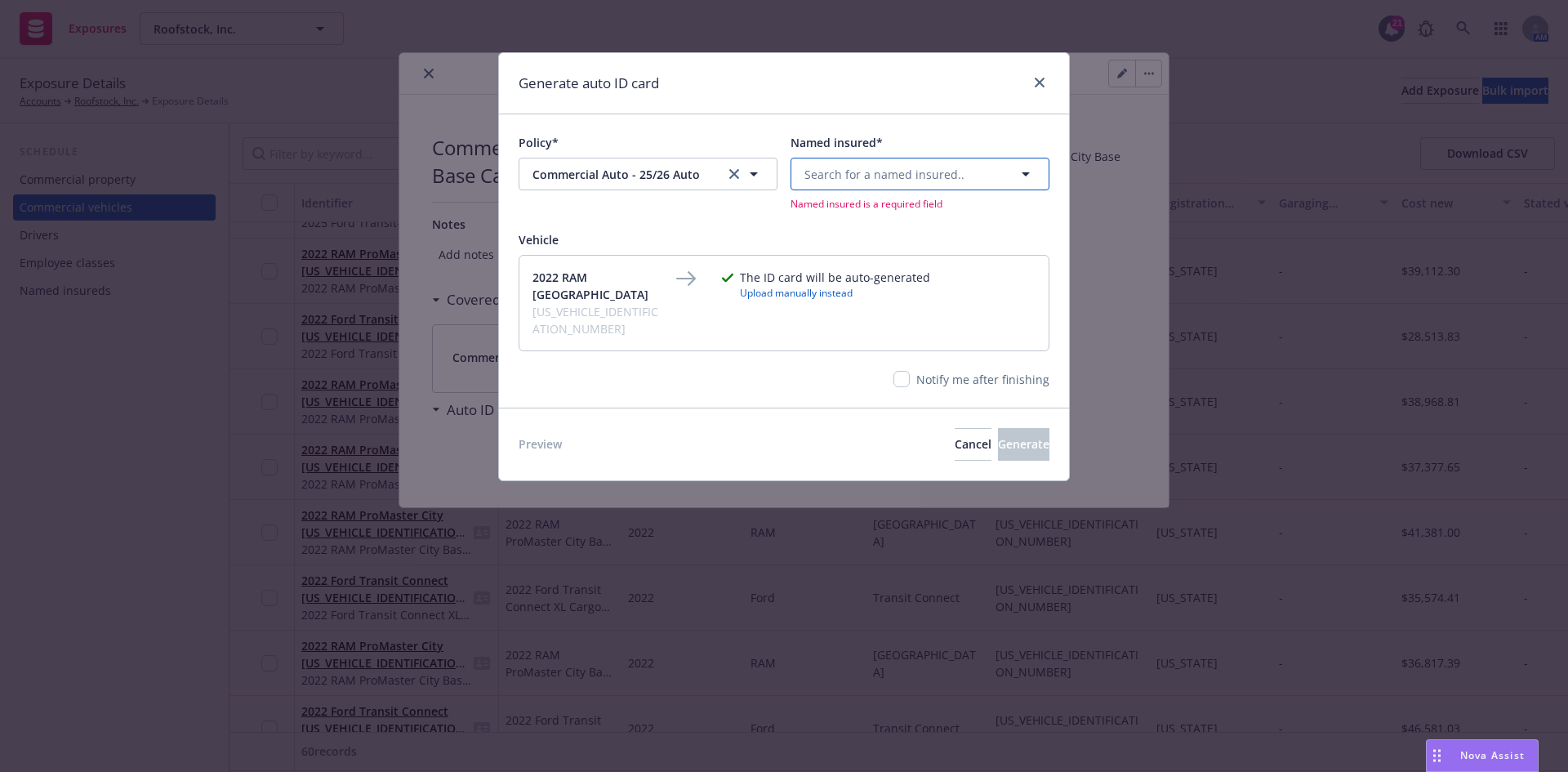
click at [873, 173] on span "Search for a named insured.." at bounding box center [884, 174] width 160 height 17
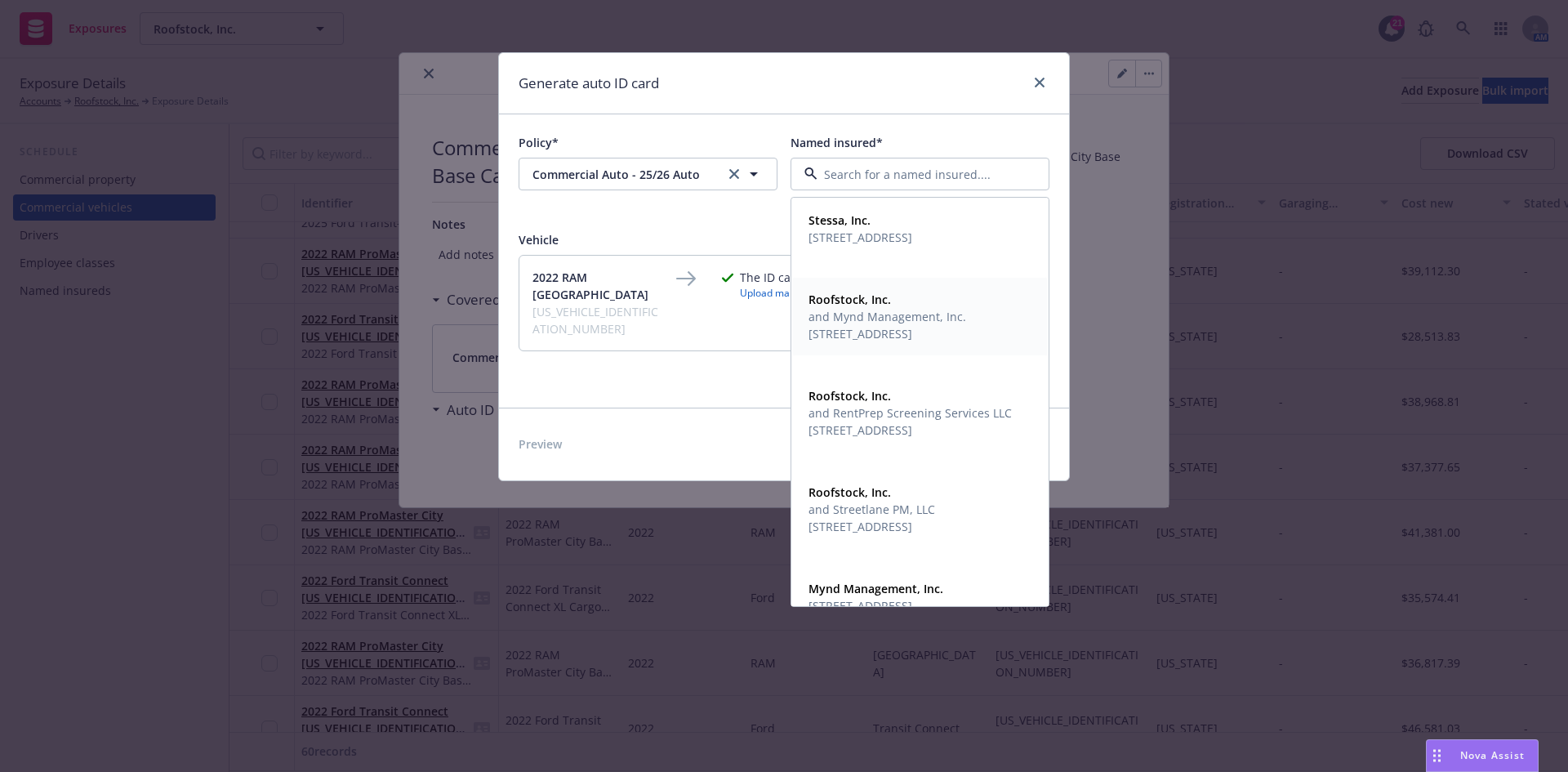
click at [866, 334] on span "[STREET_ADDRESS]" at bounding box center [887, 333] width 158 height 17
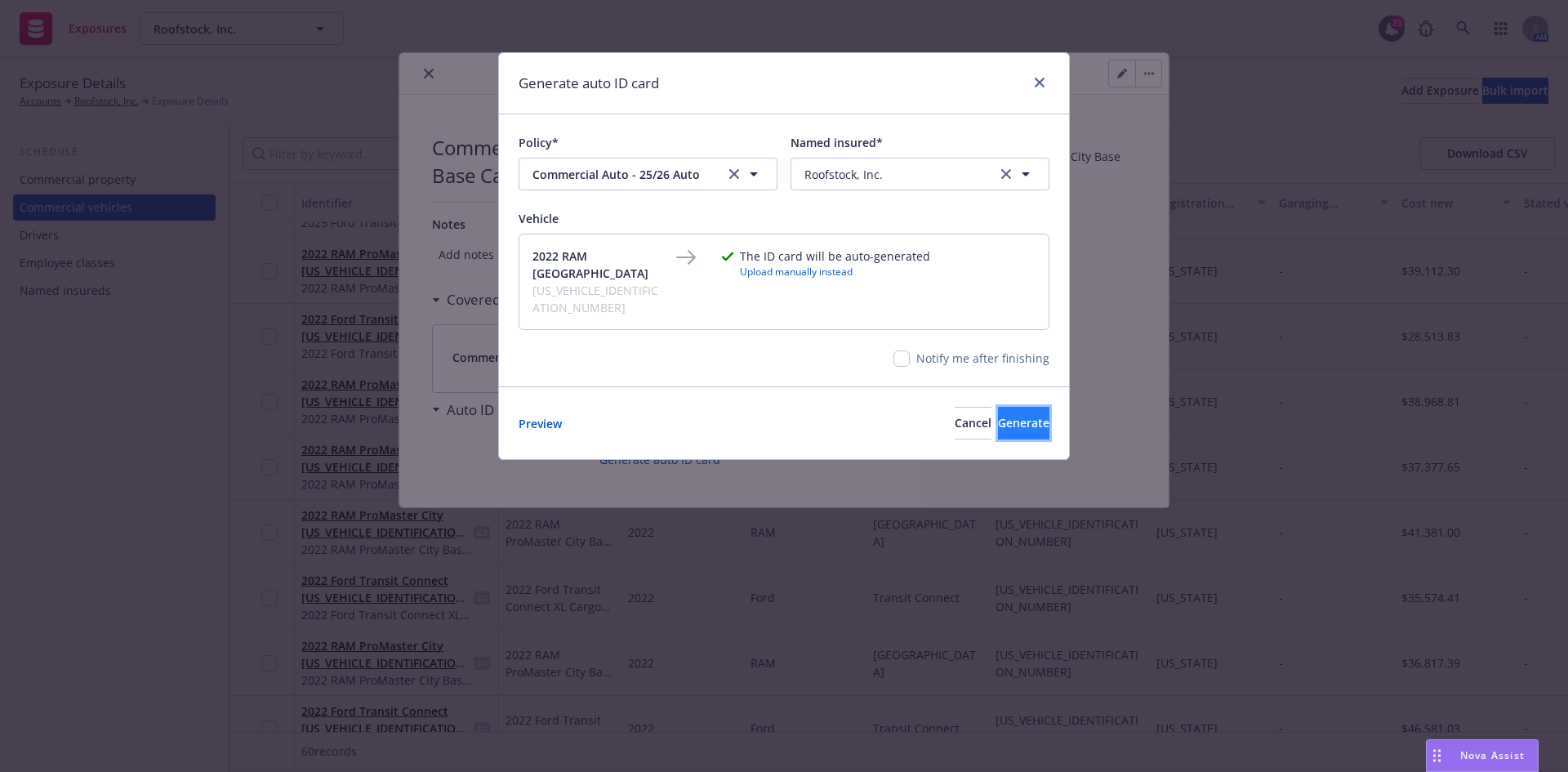
click at [1005, 415] on span "Generate" at bounding box center [1024, 423] width 52 height 16
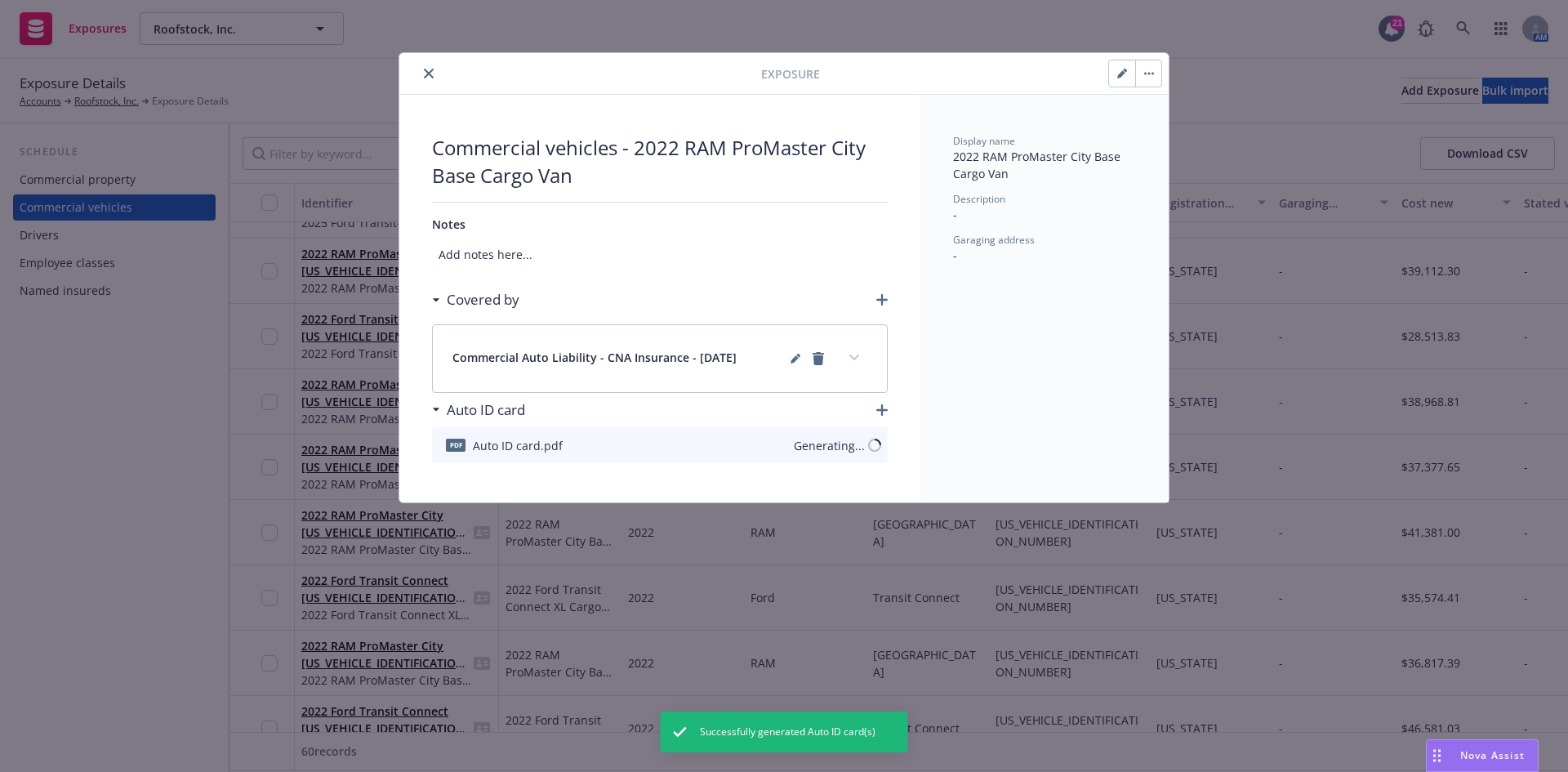
click at [428, 72] on icon "close" at bounding box center [429, 73] width 10 height 10
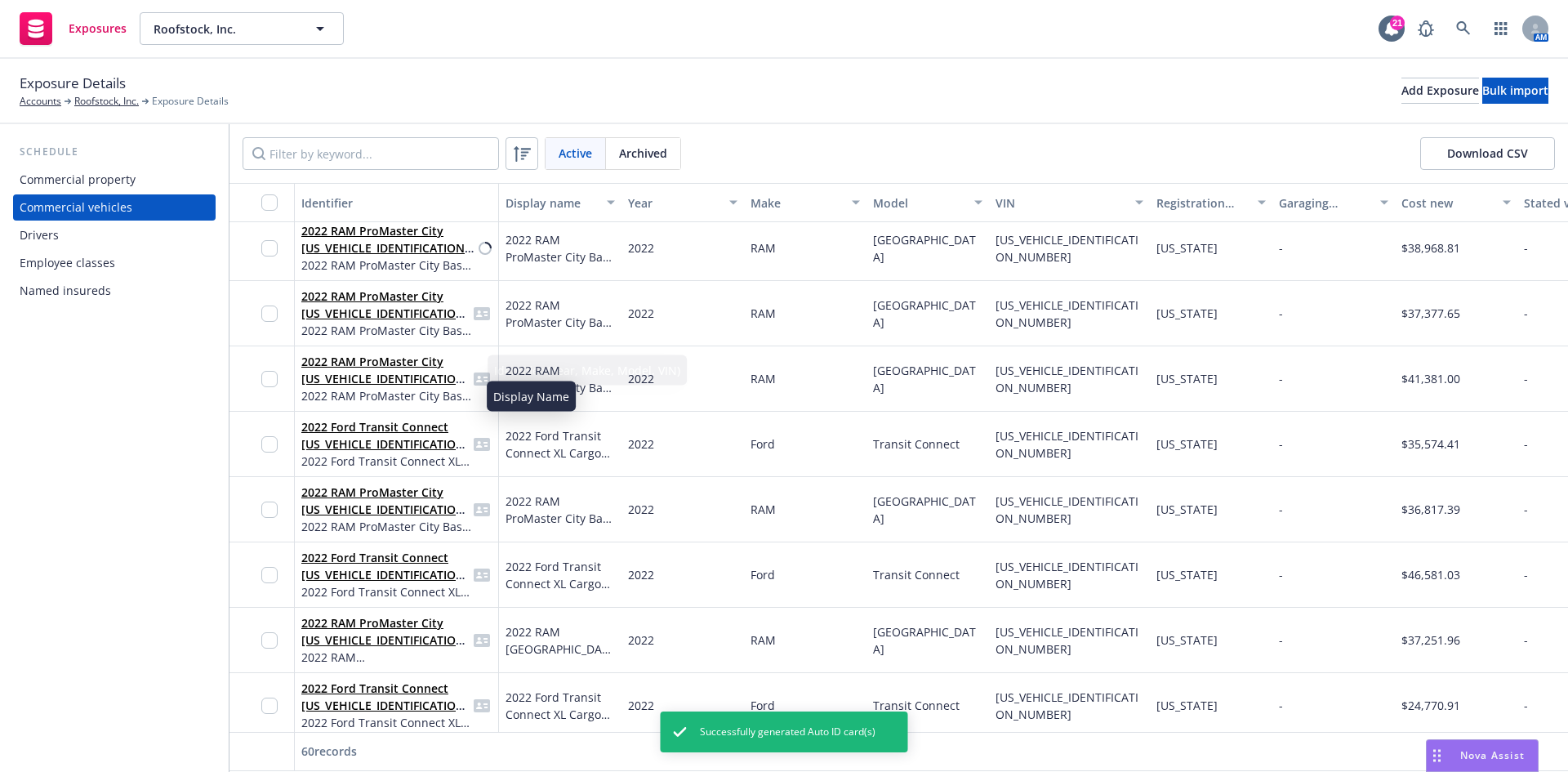
scroll to position [409, 0]
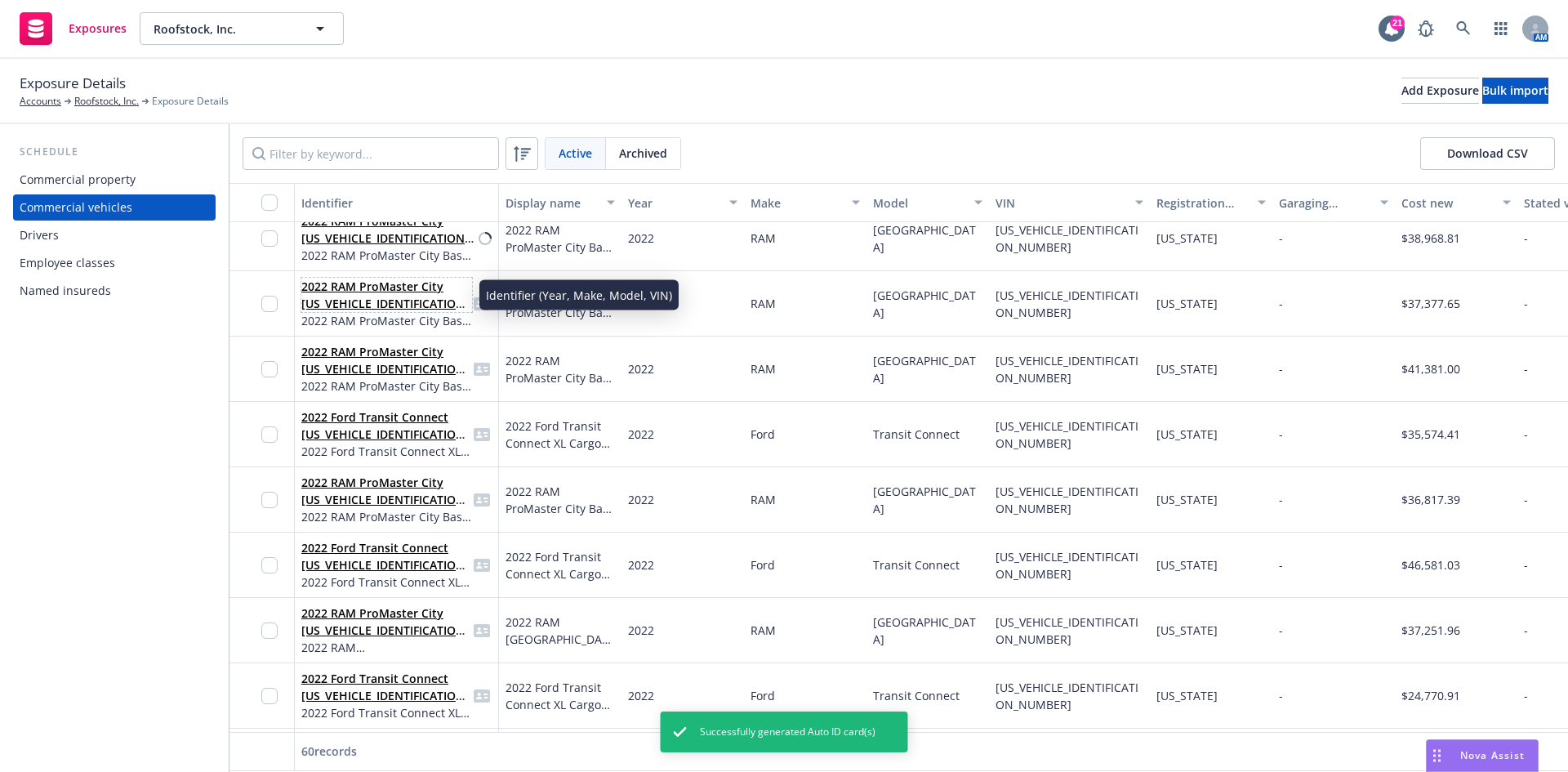
click at [389, 287] on link "2022 RAM ProMaster City [US_VEHICLE_IDENTIFICATION_NUMBER]" at bounding box center [386, 304] width 169 height 50
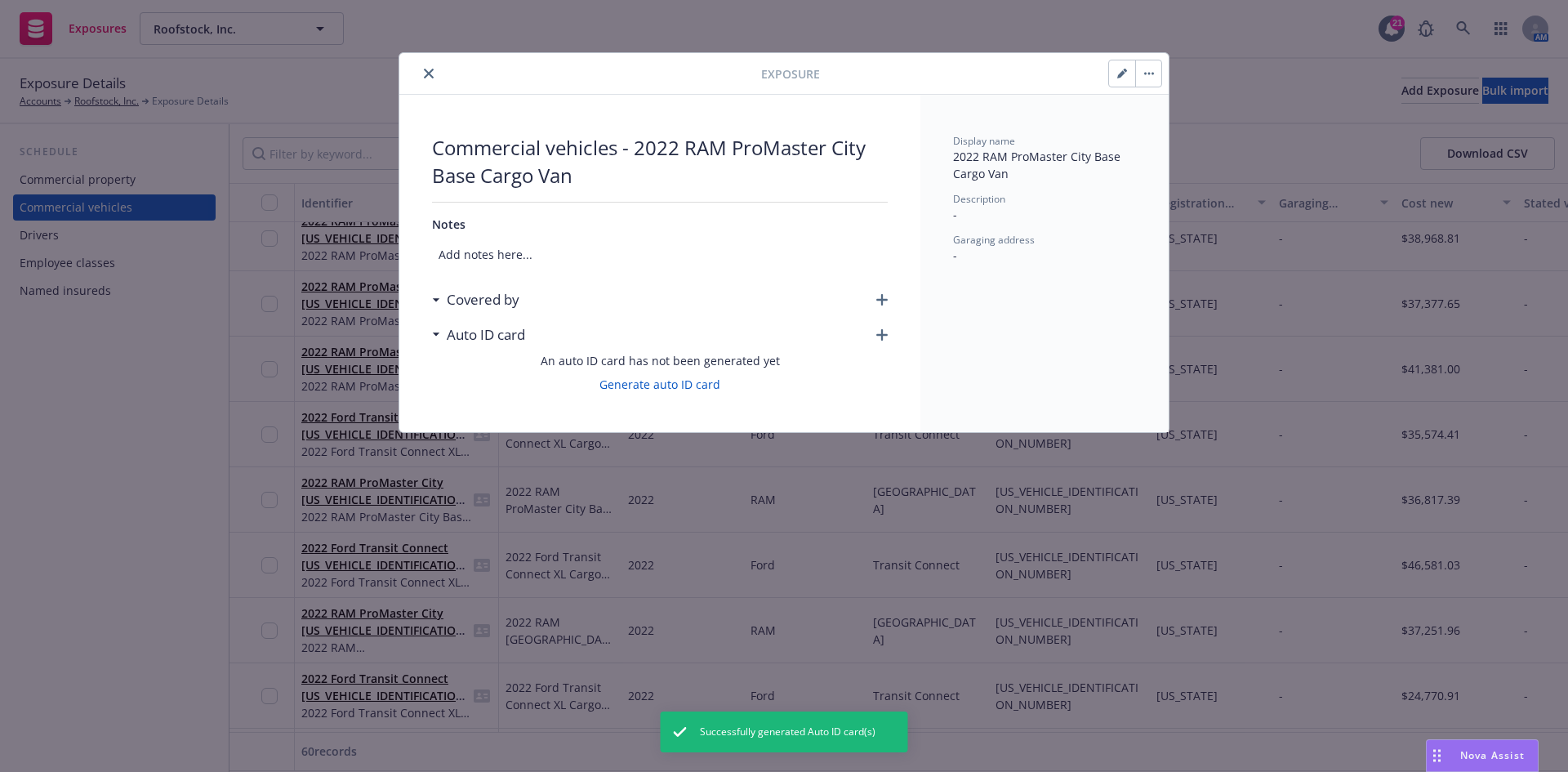
click at [880, 298] on icon "button" at bounding box center [882, 300] width 12 height 12
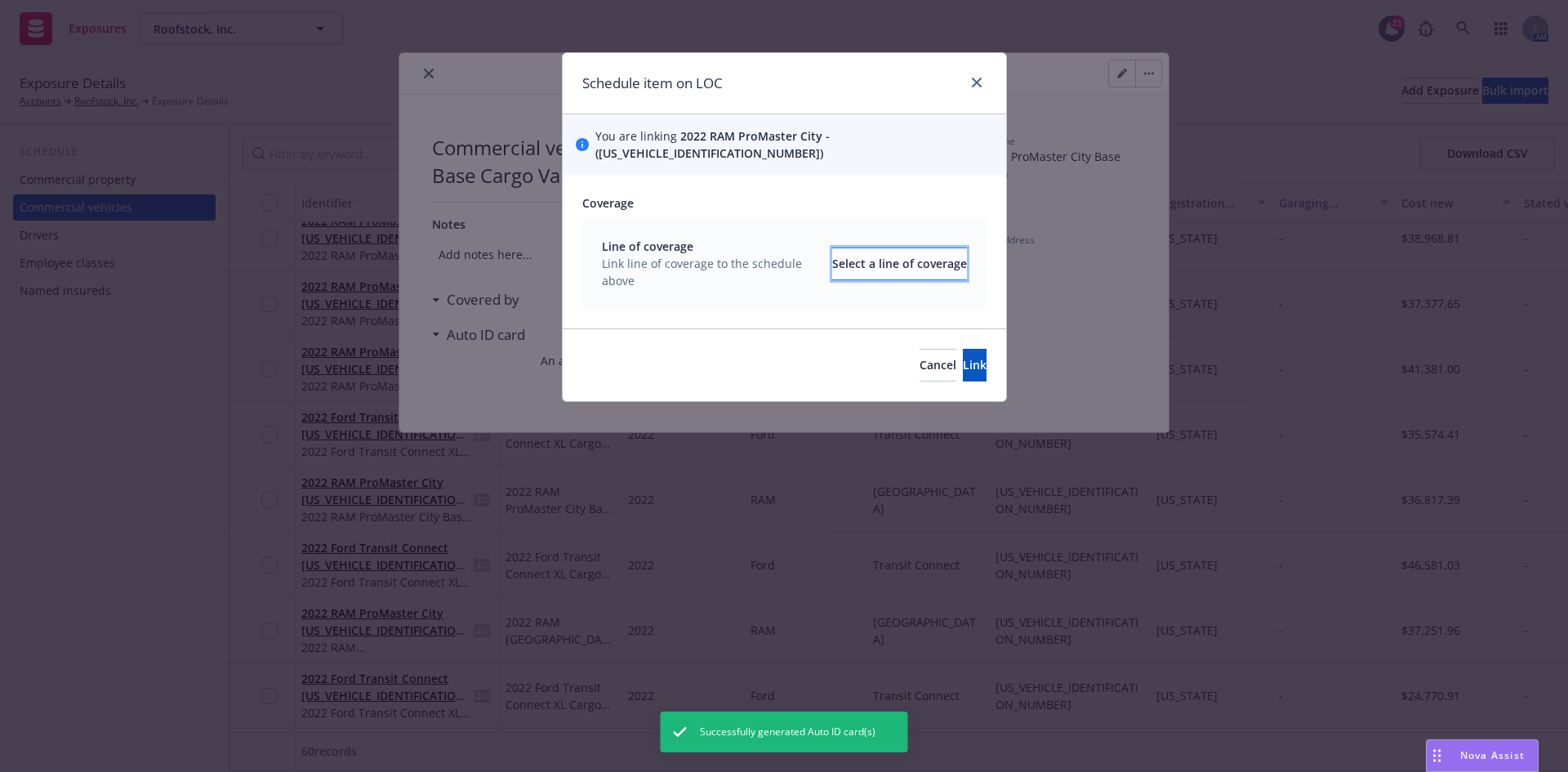
click at [833, 248] on div "Select a line of coverage" at bounding box center [900, 263] width 135 height 31
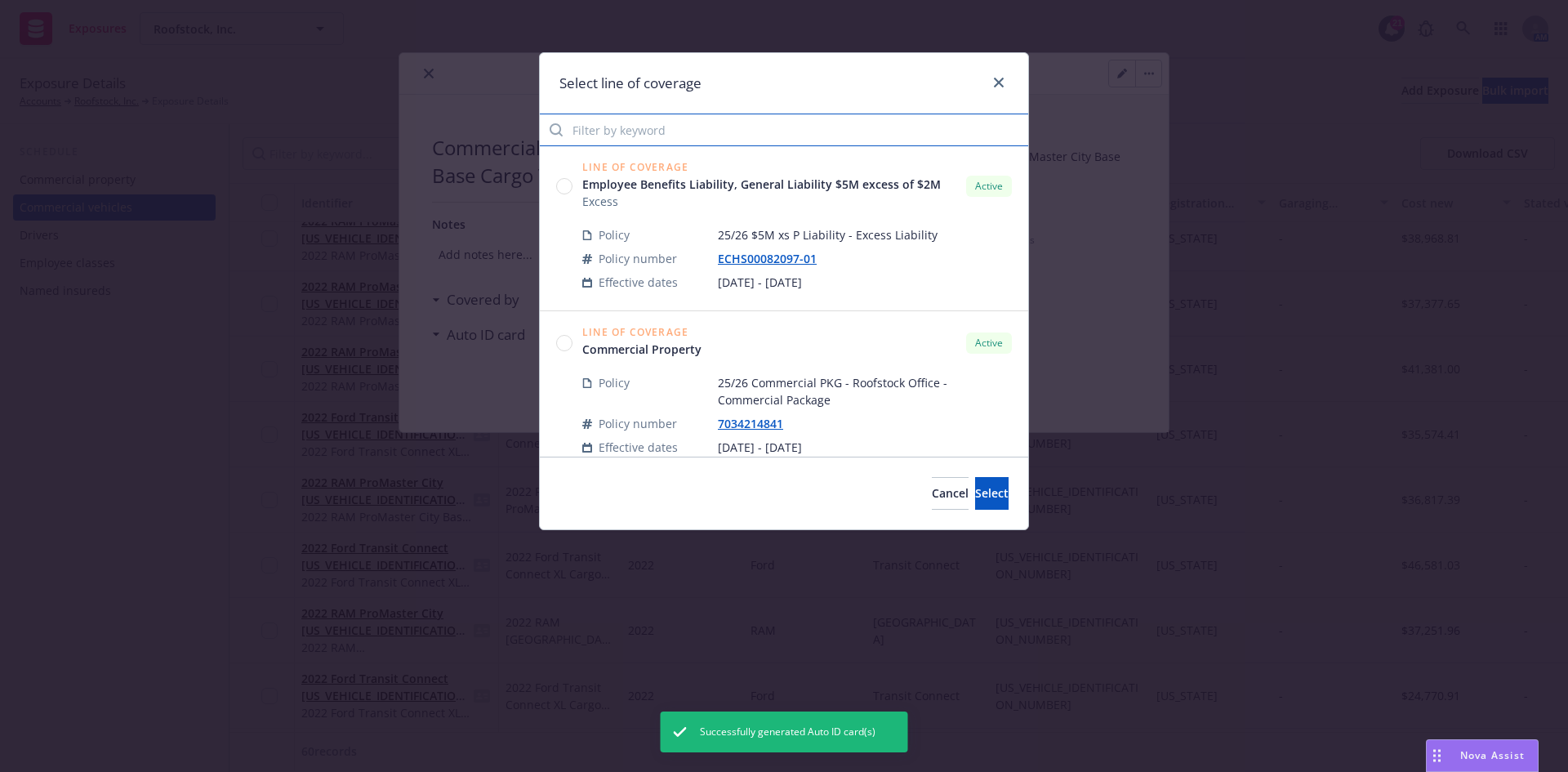
click at [575, 133] on input "Filter by keyword" at bounding box center [784, 129] width 488 height 33
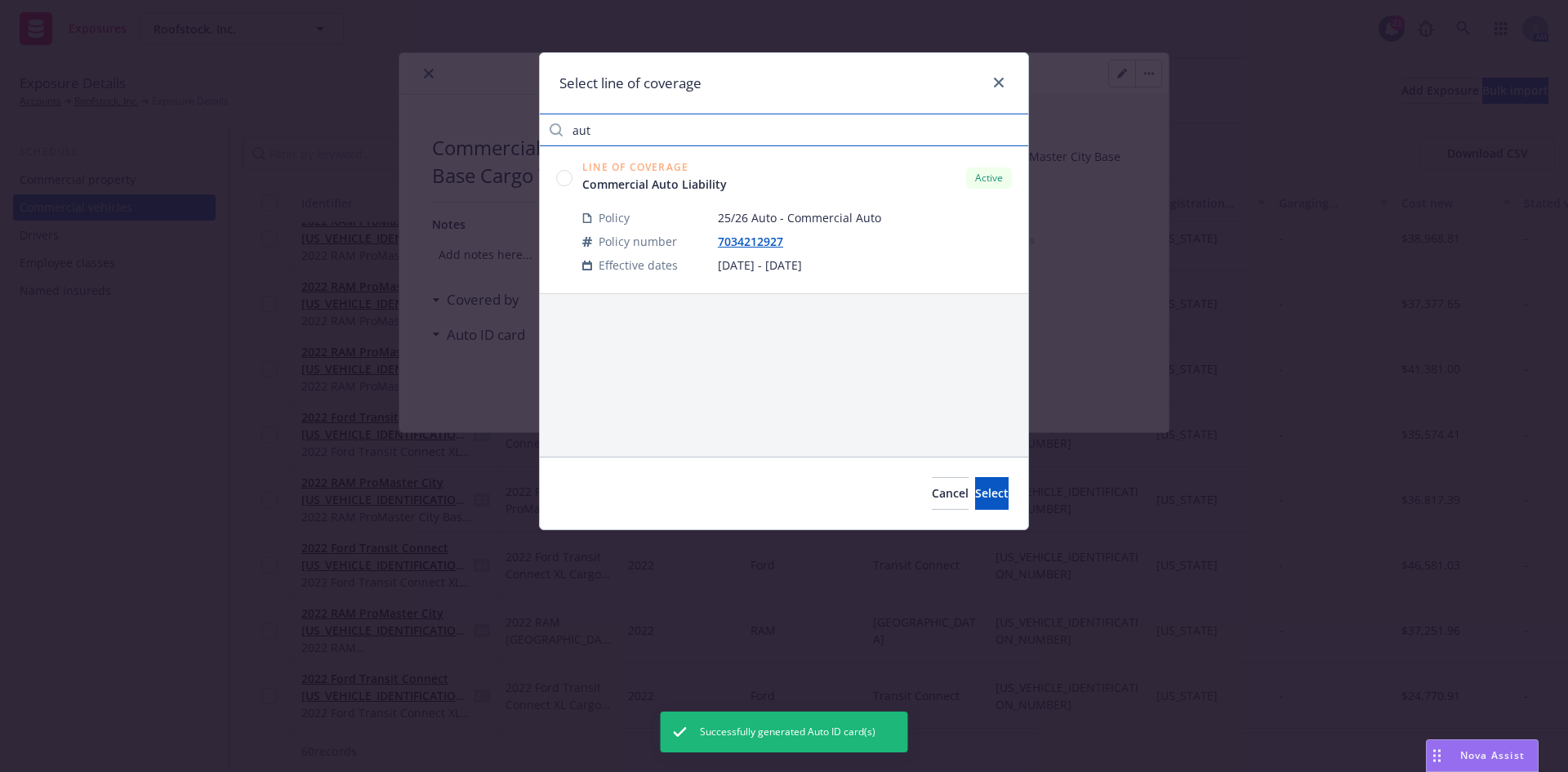
type input "aut"
click at [569, 180] on circle at bounding box center [565, 178] width 16 height 16
click at [980, 482] on button "Select" at bounding box center [992, 493] width 34 height 33
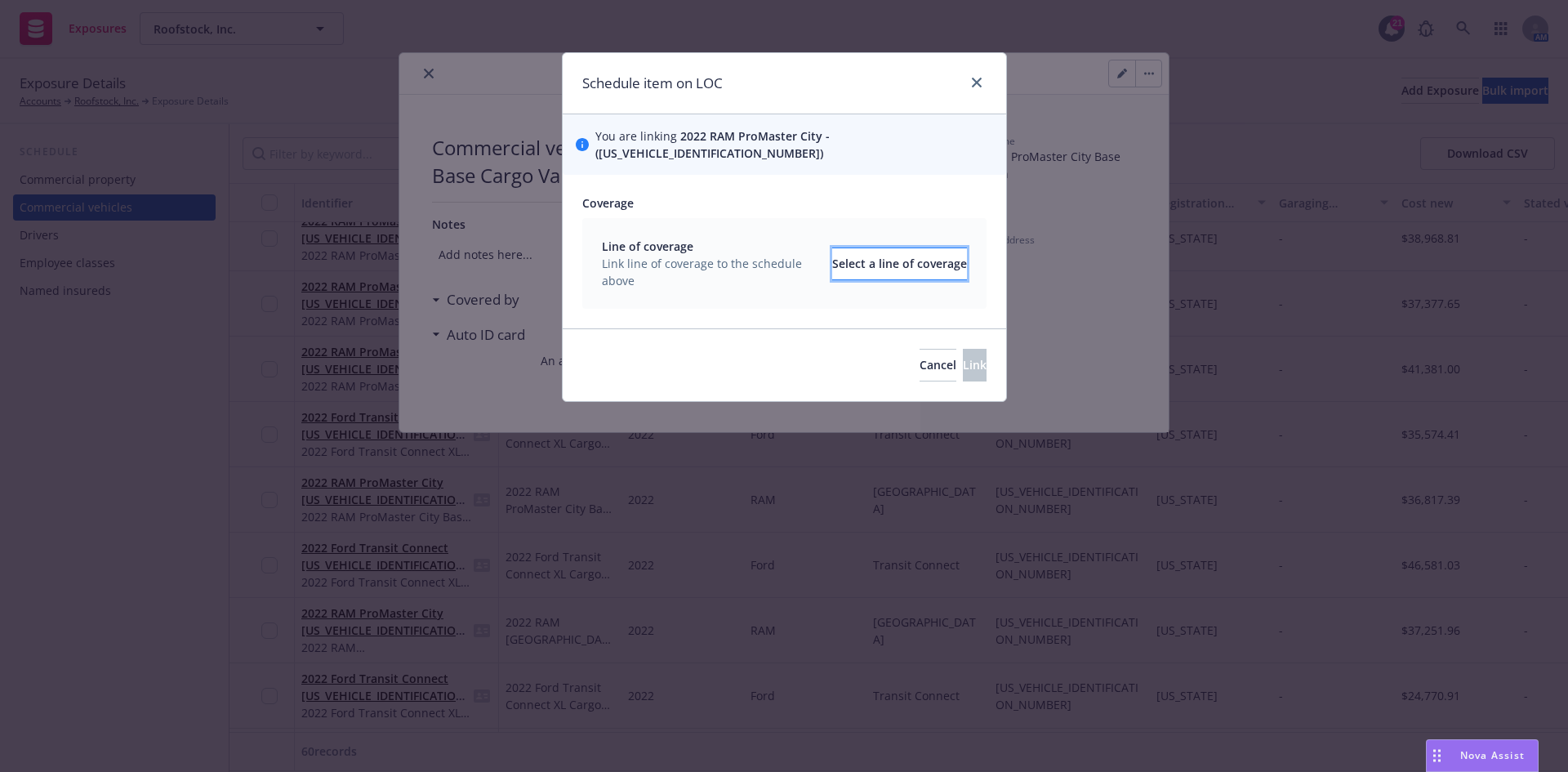
click at [868, 252] on div "Select a line of coverage" at bounding box center [900, 263] width 135 height 31
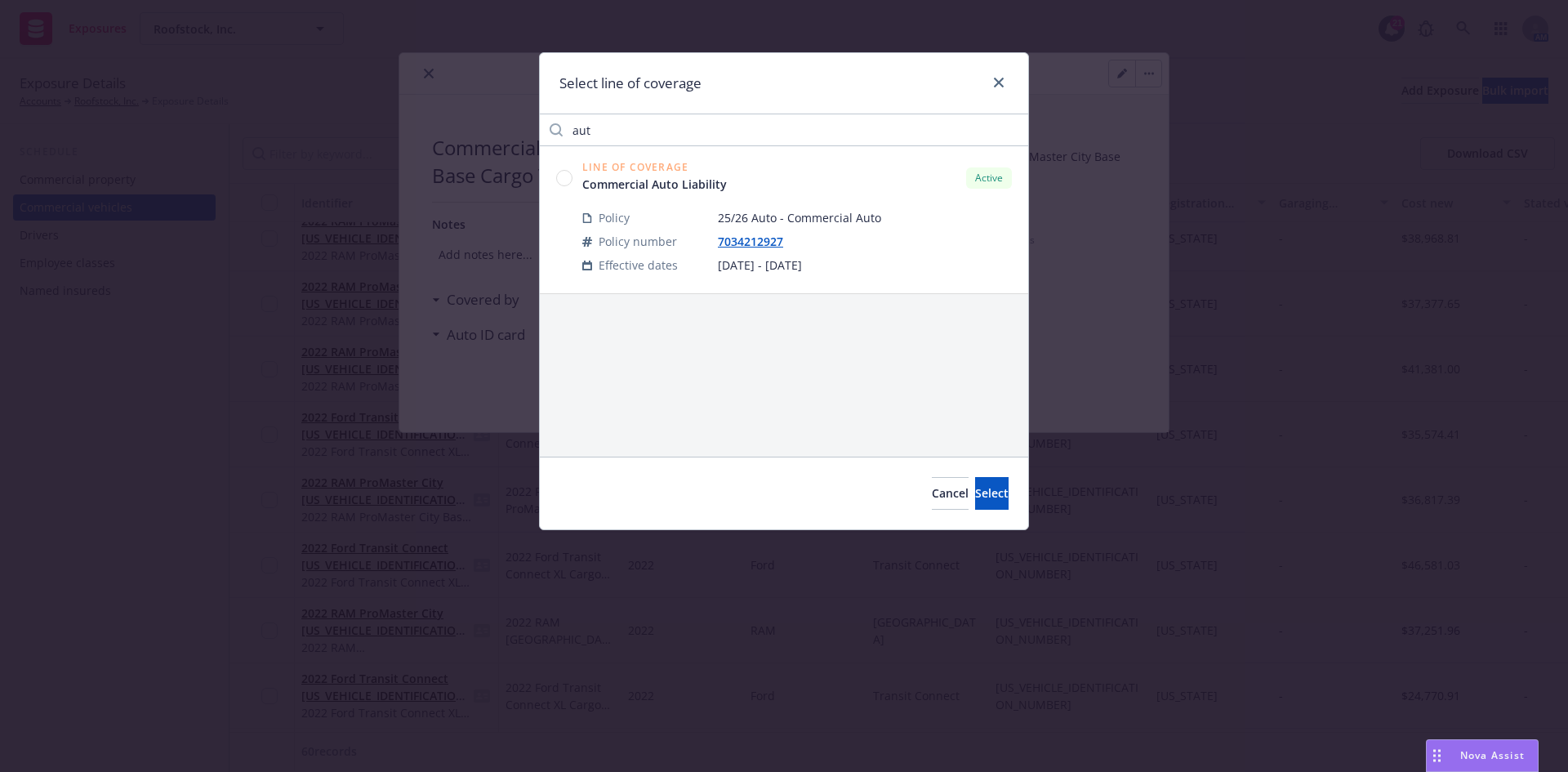
click at [569, 178] on circle at bounding box center [565, 178] width 16 height 16
click at [976, 497] on span "Select" at bounding box center [992, 493] width 34 height 16
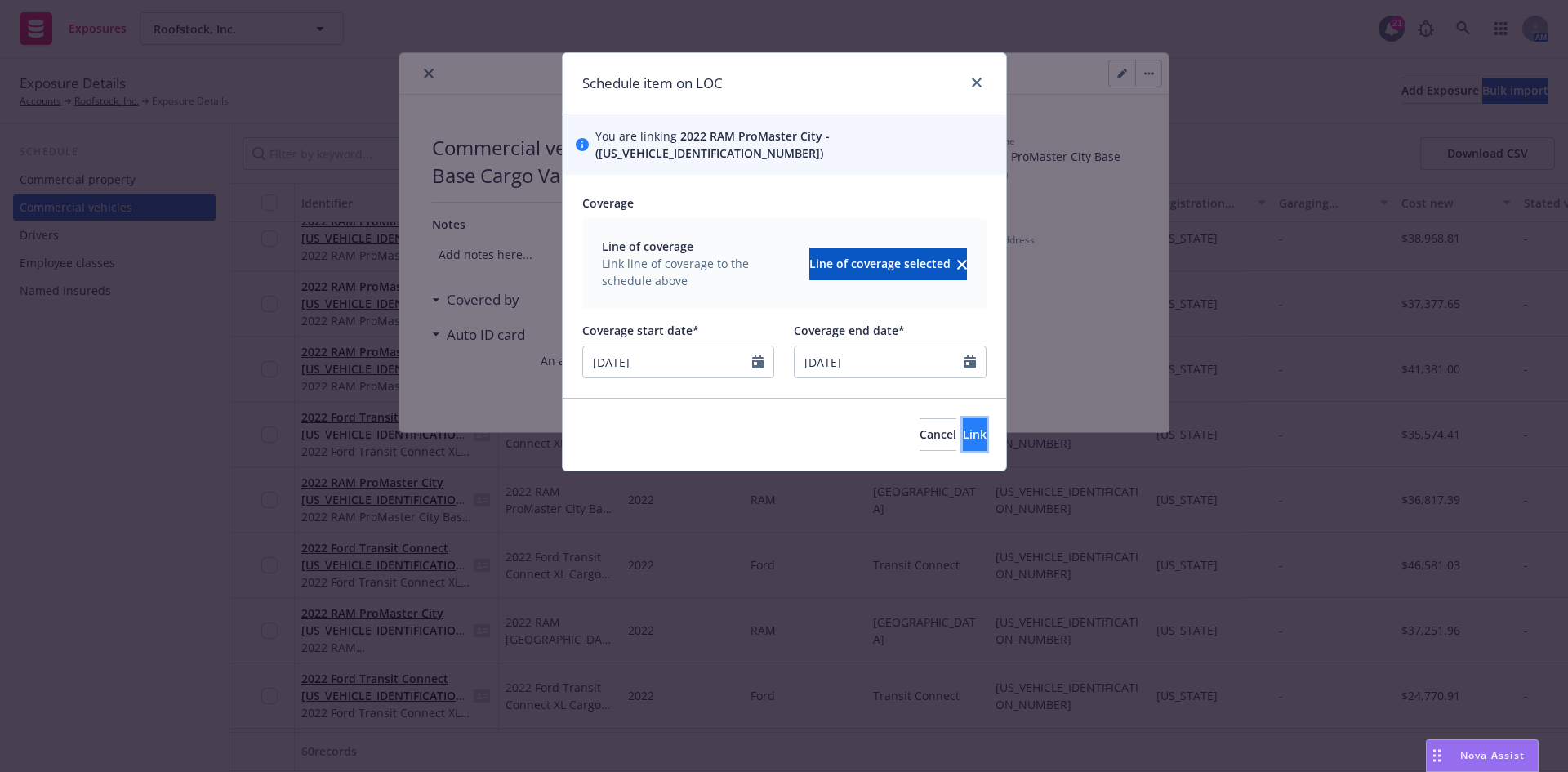
click at [963, 418] on button "Link" at bounding box center [975, 434] width 24 height 33
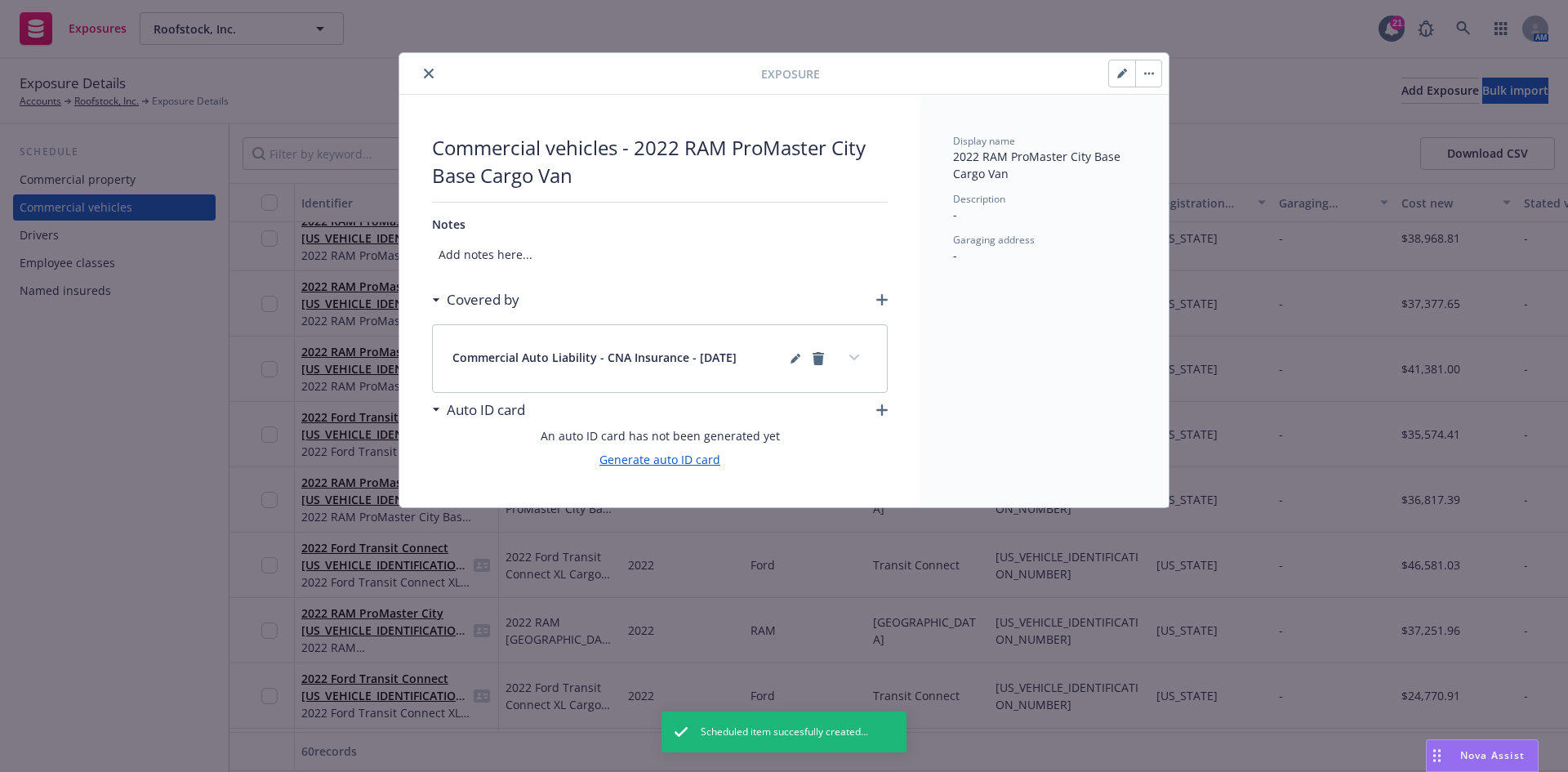
click at [706, 463] on link "Generate auto ID card" at bounding box center [660, 458] width 121 height 17
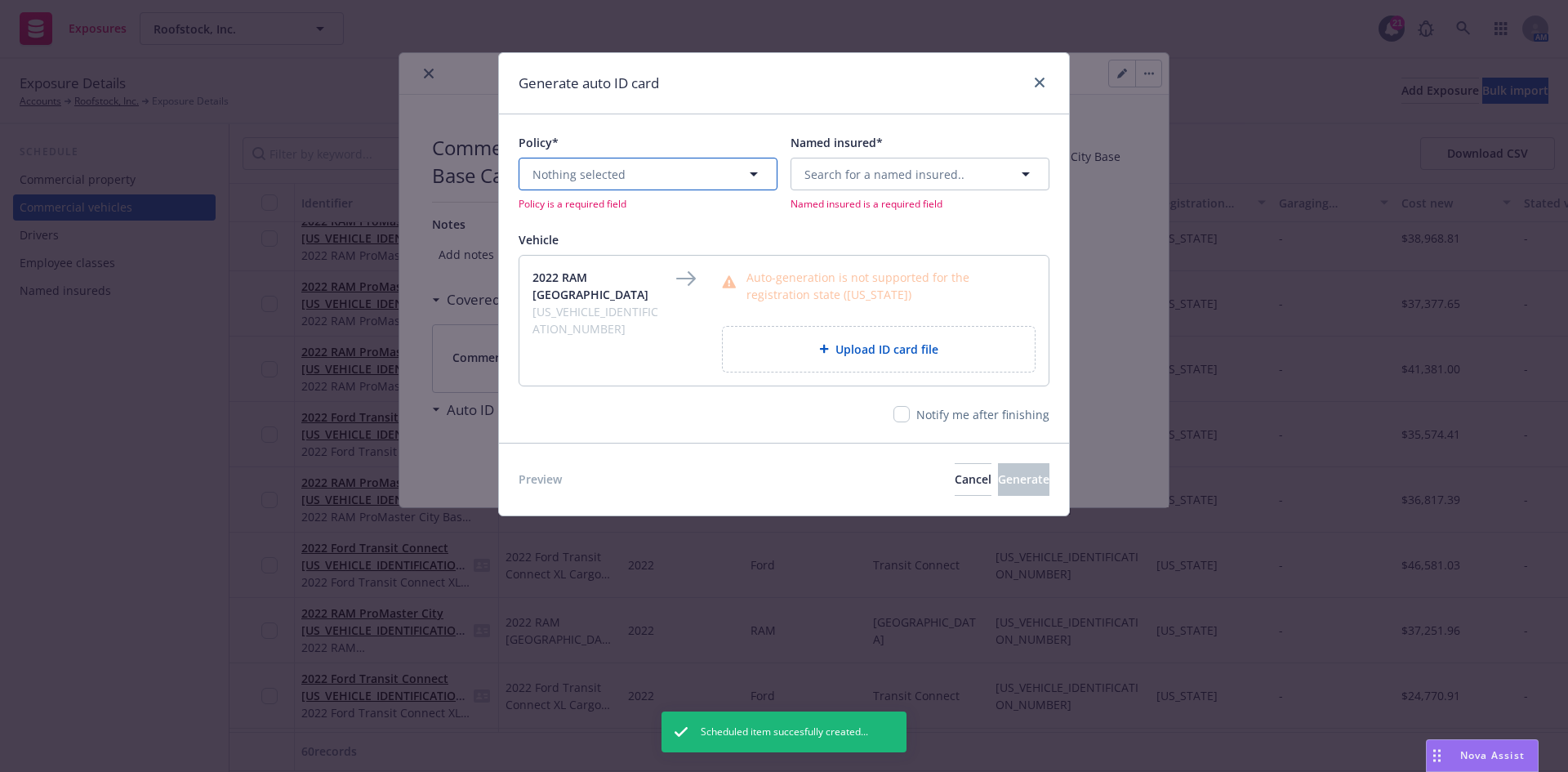
click at [653, 182] on button "Nothing selected" at bounding box center [648, 174] width 259 height 33
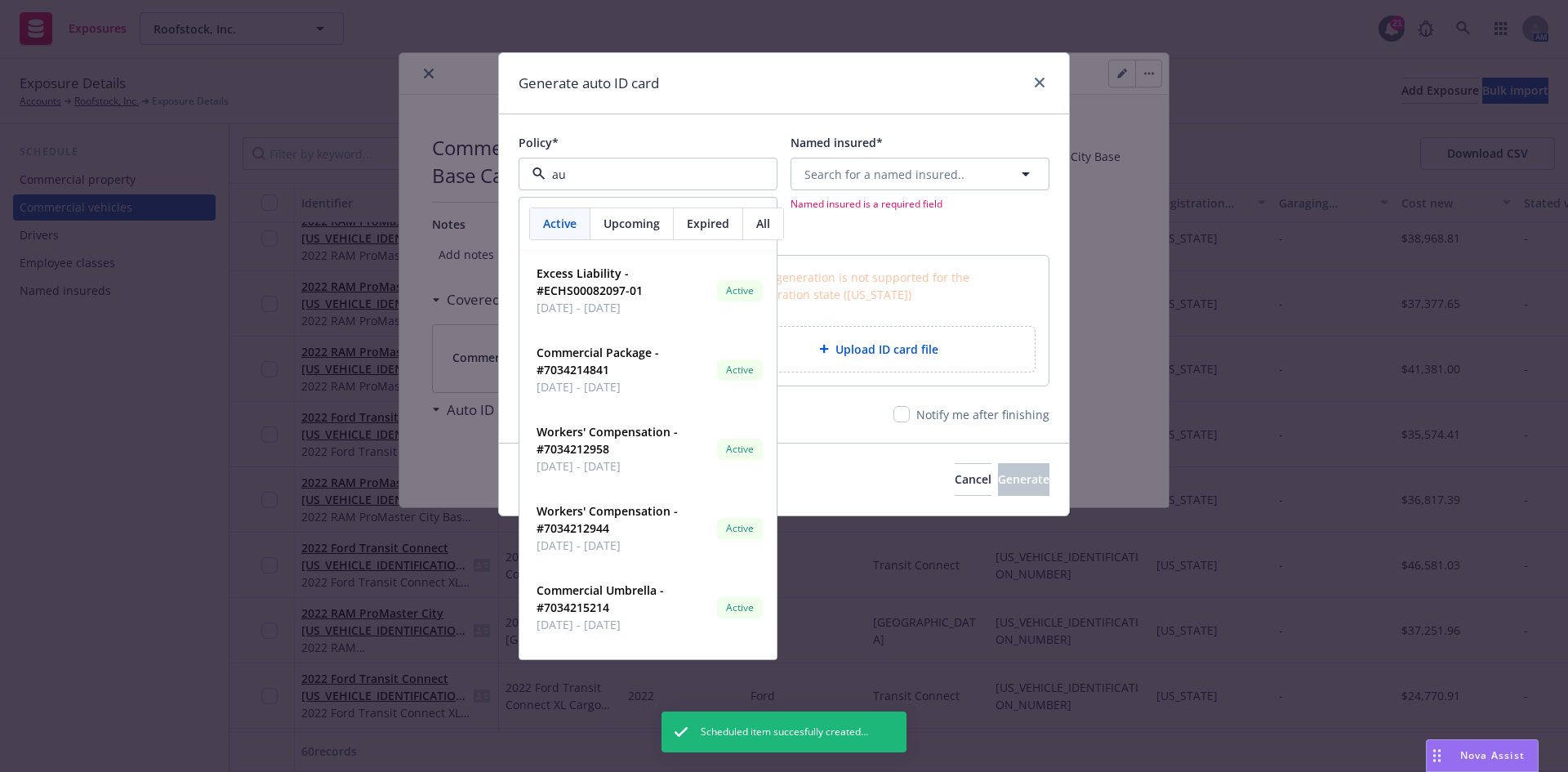
type input "aut"
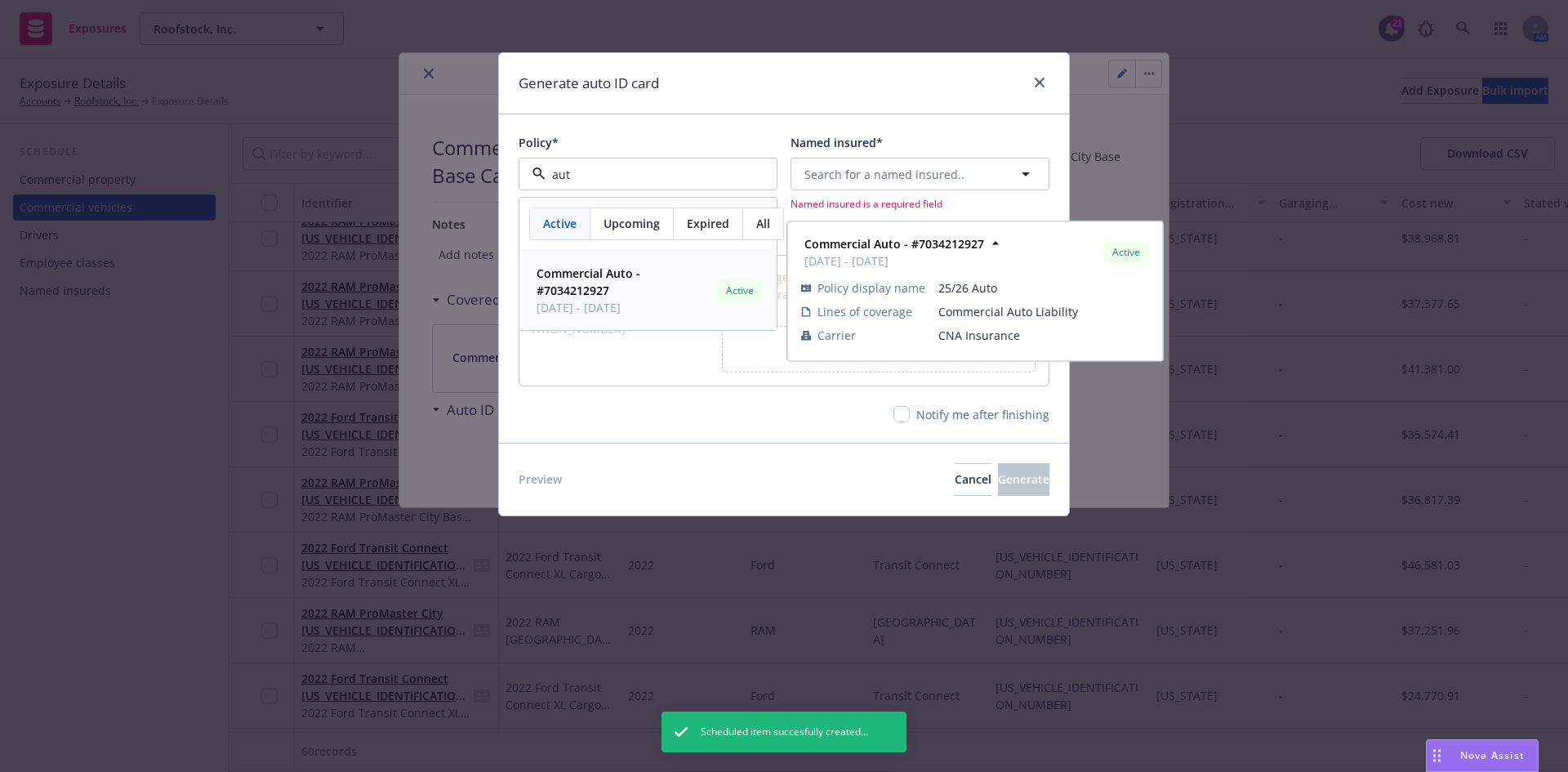
click at [630, 298] on span "Commercial Auto - #7034212927" at bounding box center [623, 282] width 174 height 35
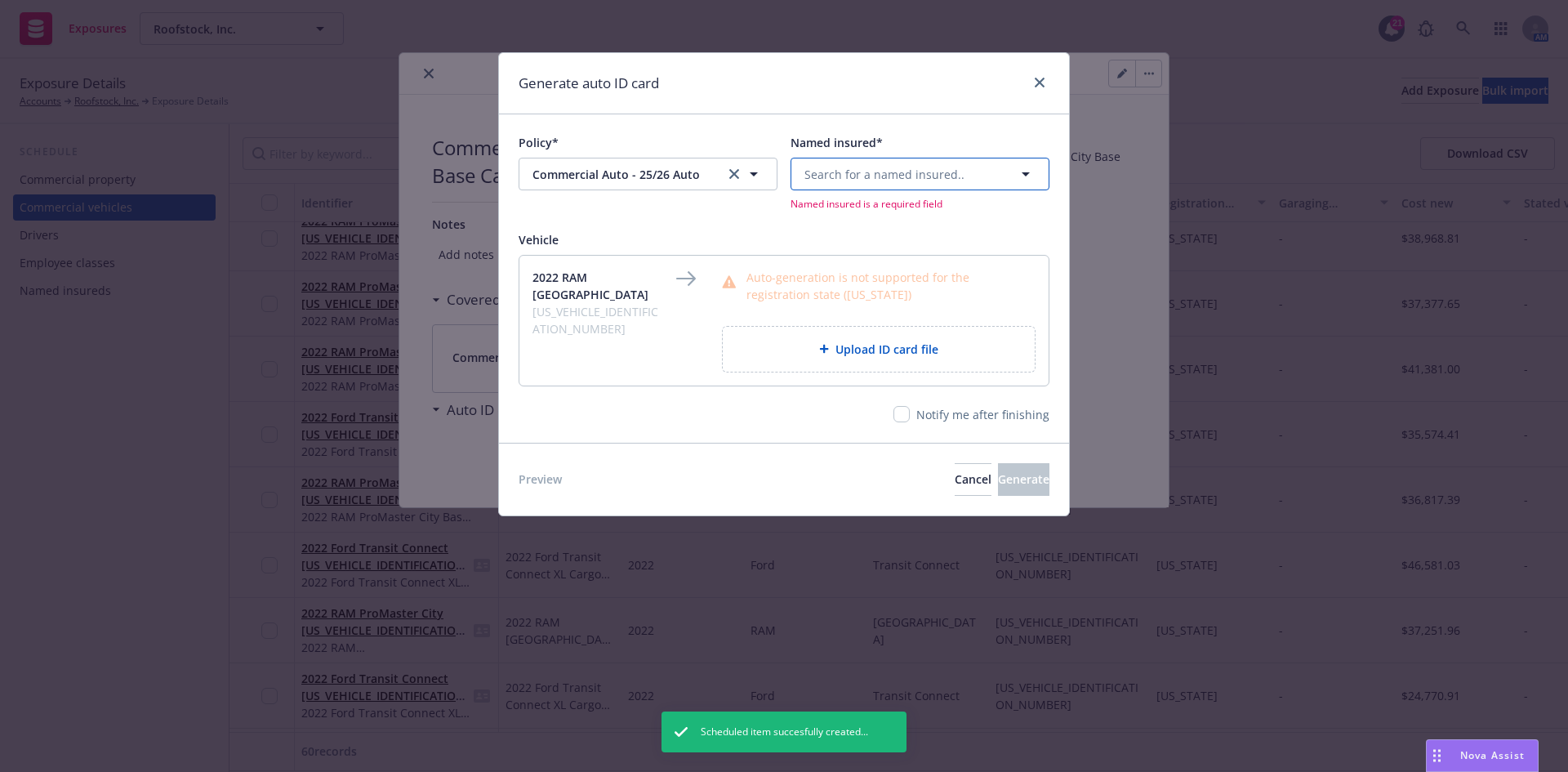
click at [890, 179] on span "Search for a named insured.." at bounding box center [884, 174] width 160 height 17
click at [879, 309] on span "and Mynd Management, Inc." at bounding box center [887, 316] width 158 height 17
type input "[object Object]"
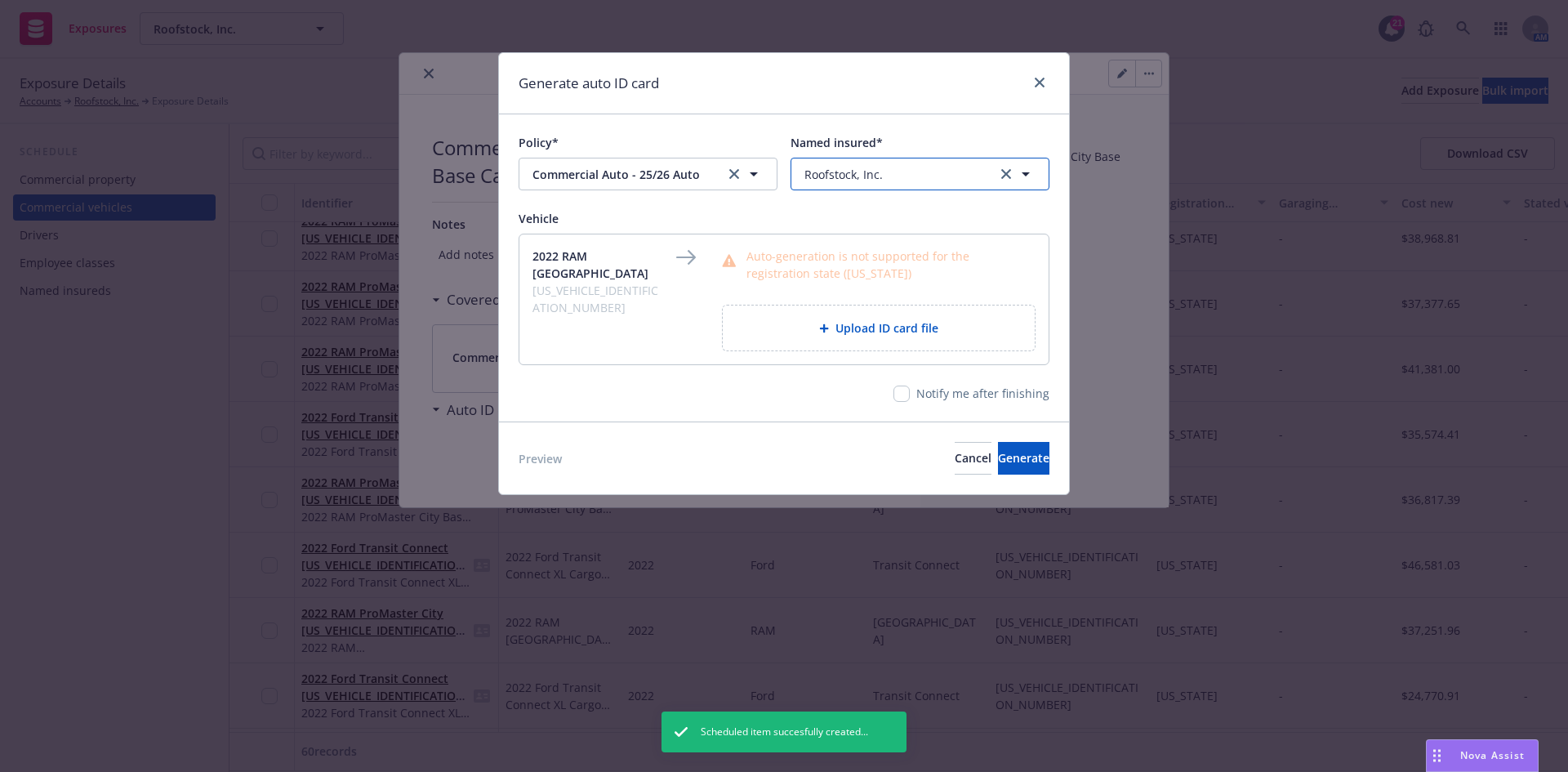
click at [871, 174] on span "Roofstock, Inc." at bounding box center [844, 174] width 78 height 17
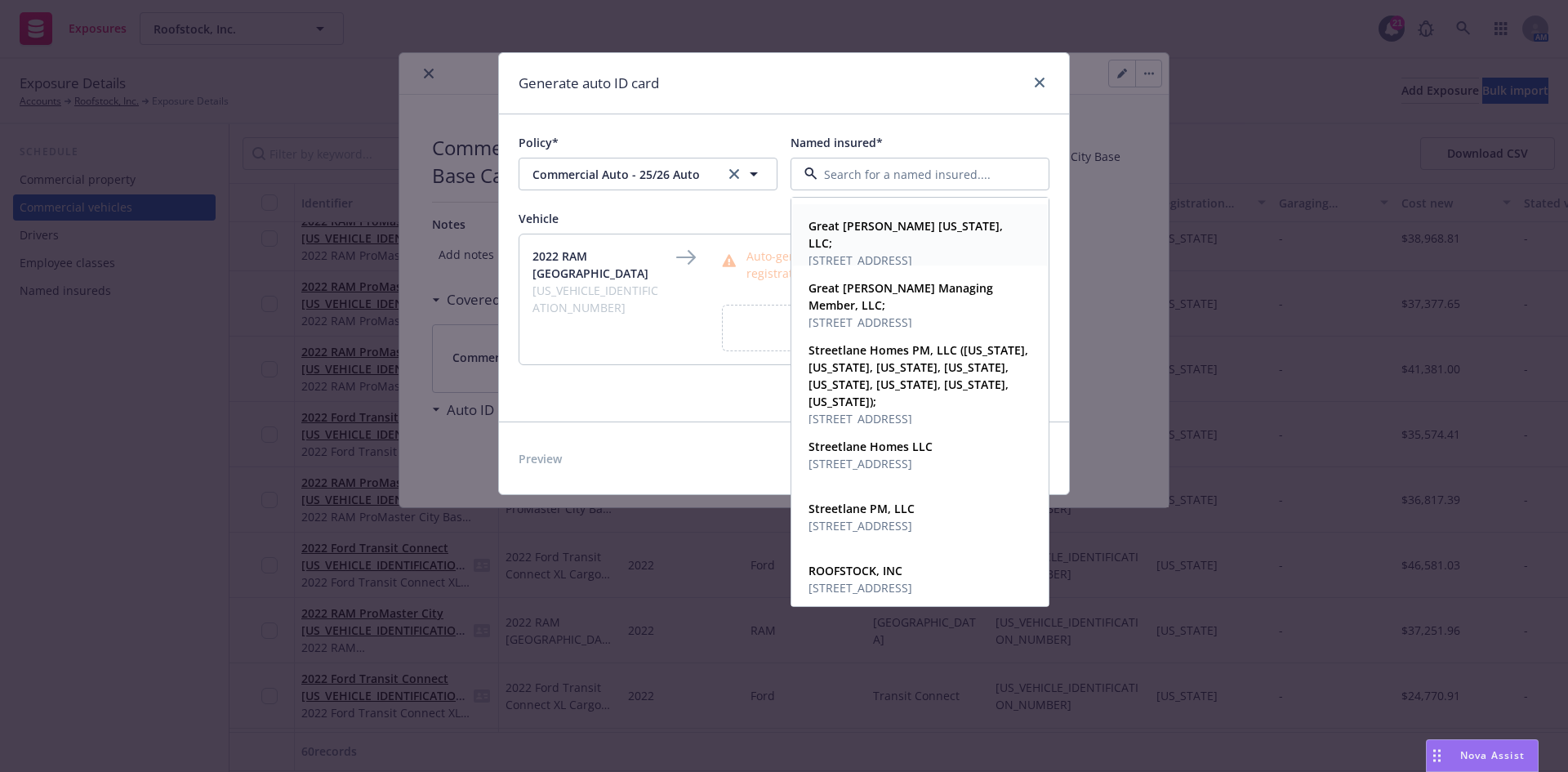
scroll to position [1332, 0]
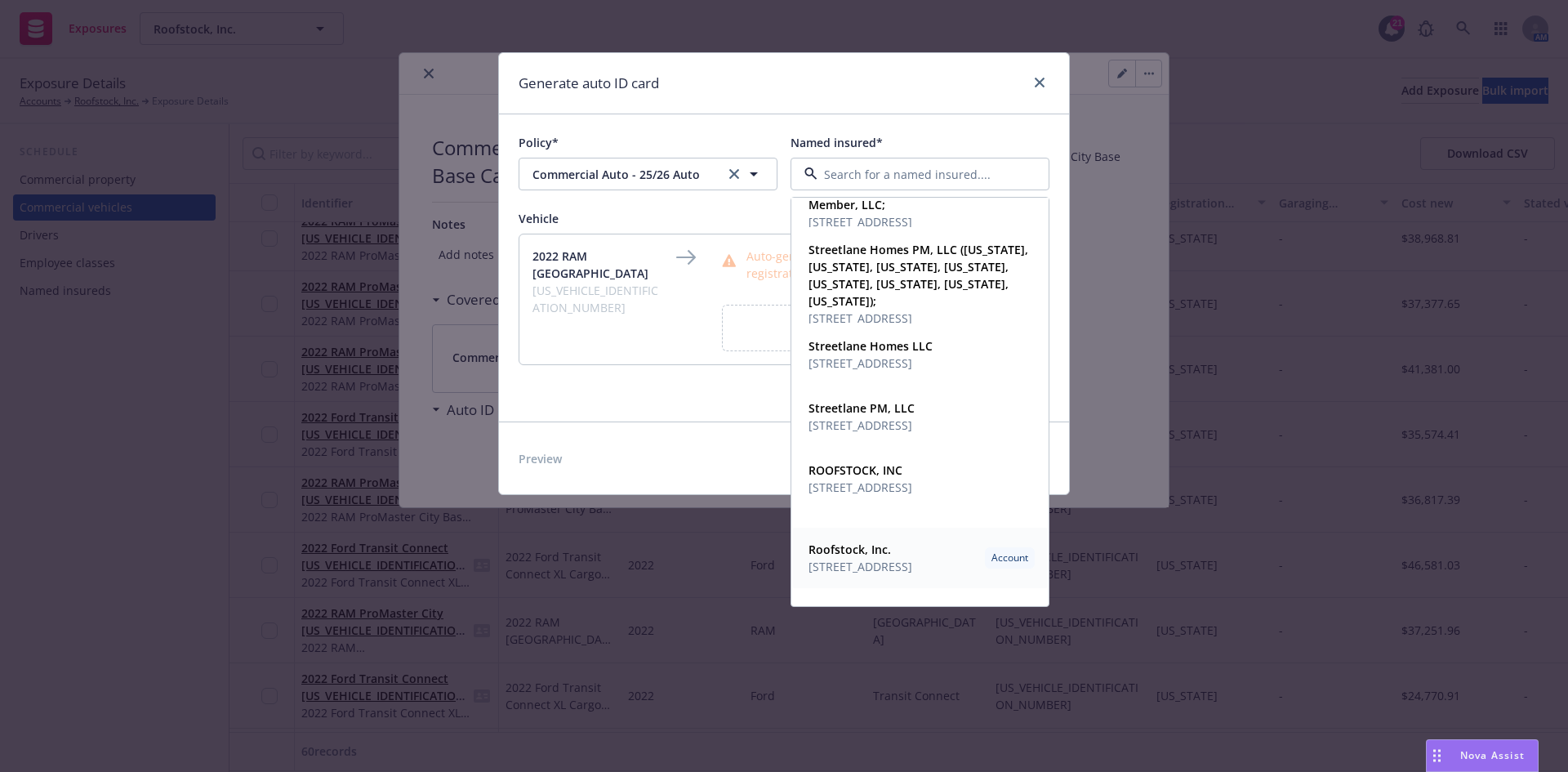
click at [859, 566] on span "[STREET_ADDRESS]" at bounding box center [860, 566] width 104 height 17
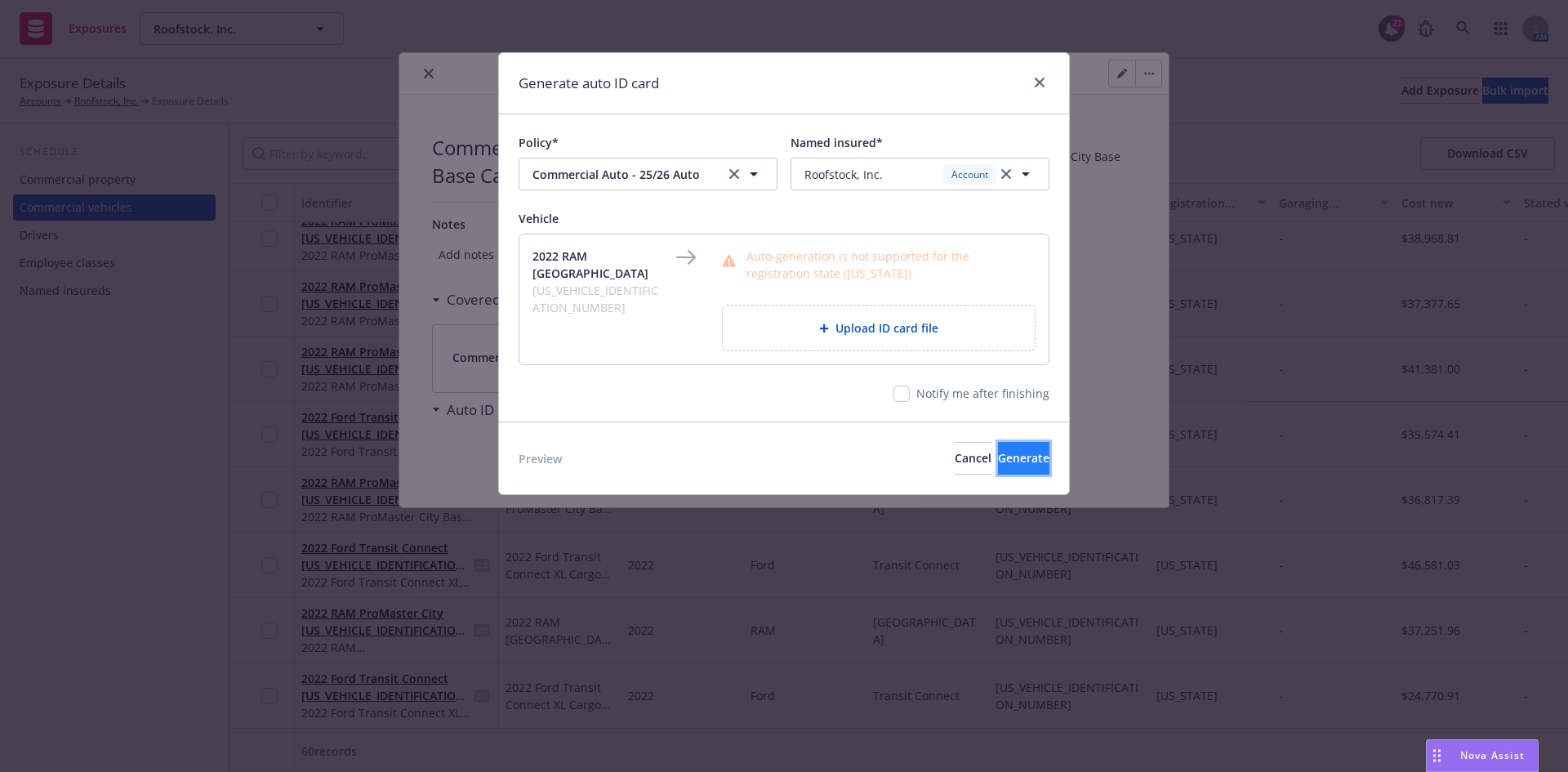
click at [999, 458] on span "Generate" at bounding box center [1024, 457] width 52 height 16
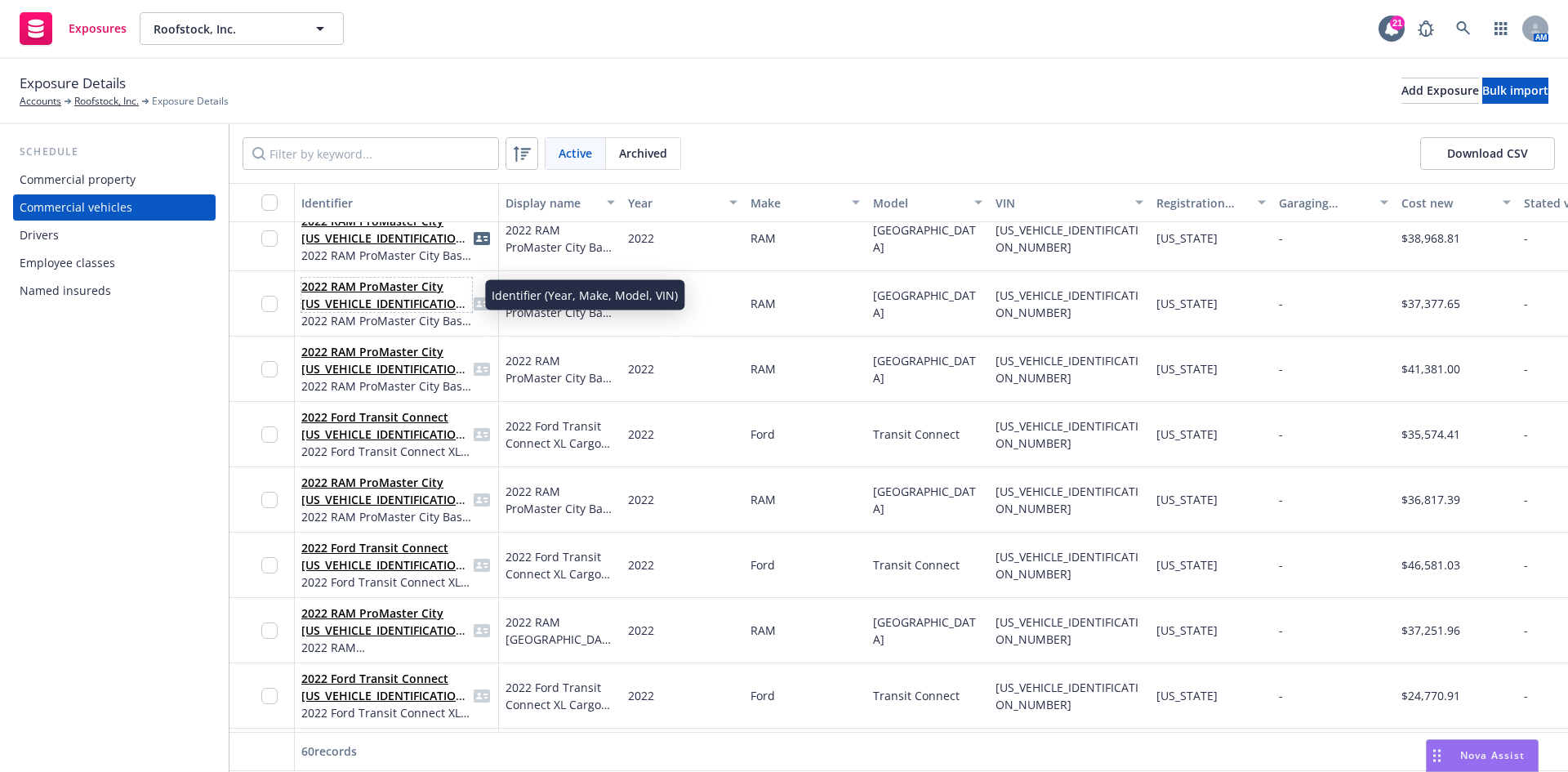
click at [410, 310] on link "2022 RAM ProMaster City [US_VEHICLE_IDENTIFICATION_NUMBER]" at bounding box center [386, 304] width 169 height 50
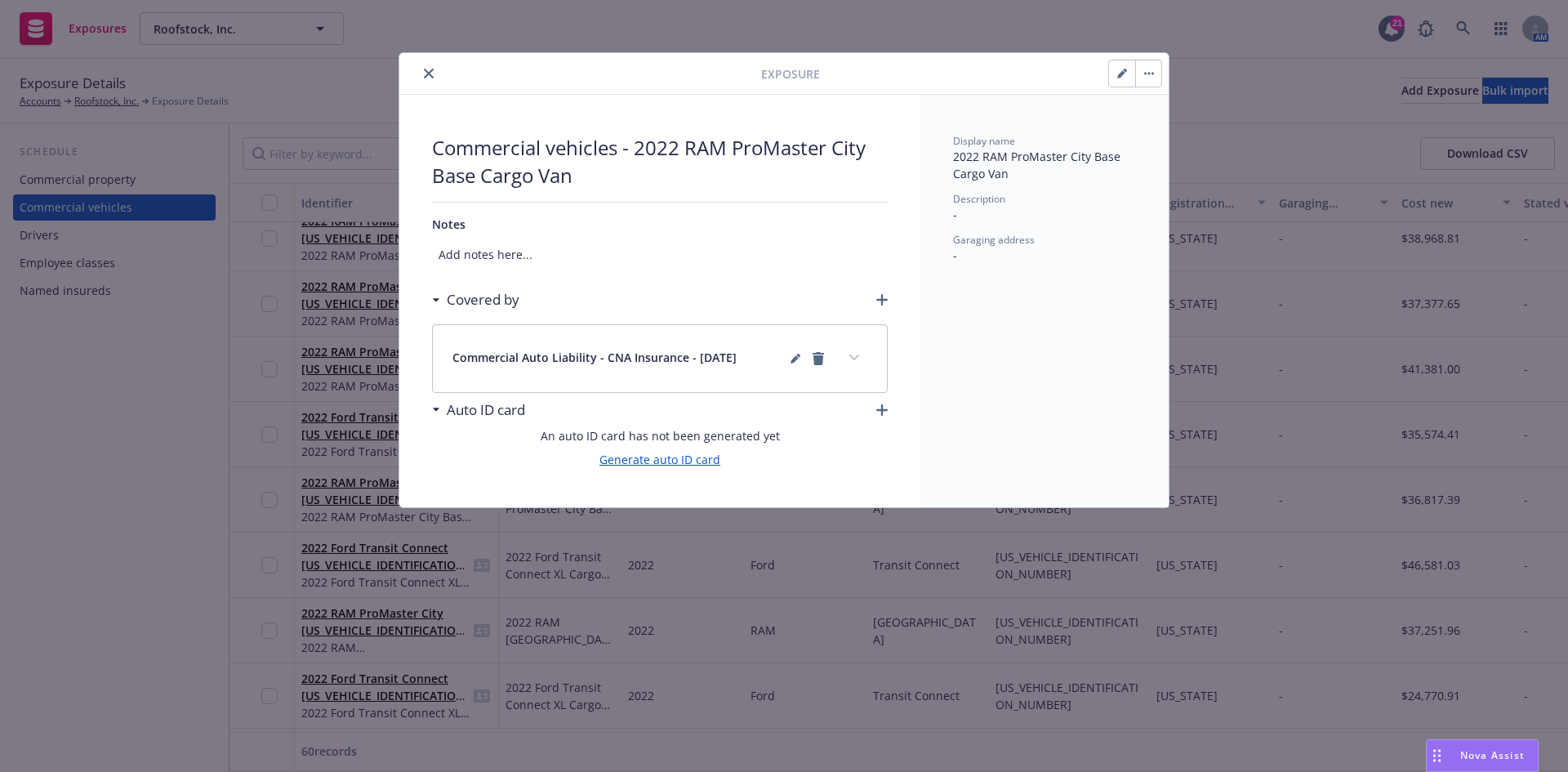
click at [659, 462] on link "Generate auto ID card" at bounding box center [660, 458] width 121 height 17
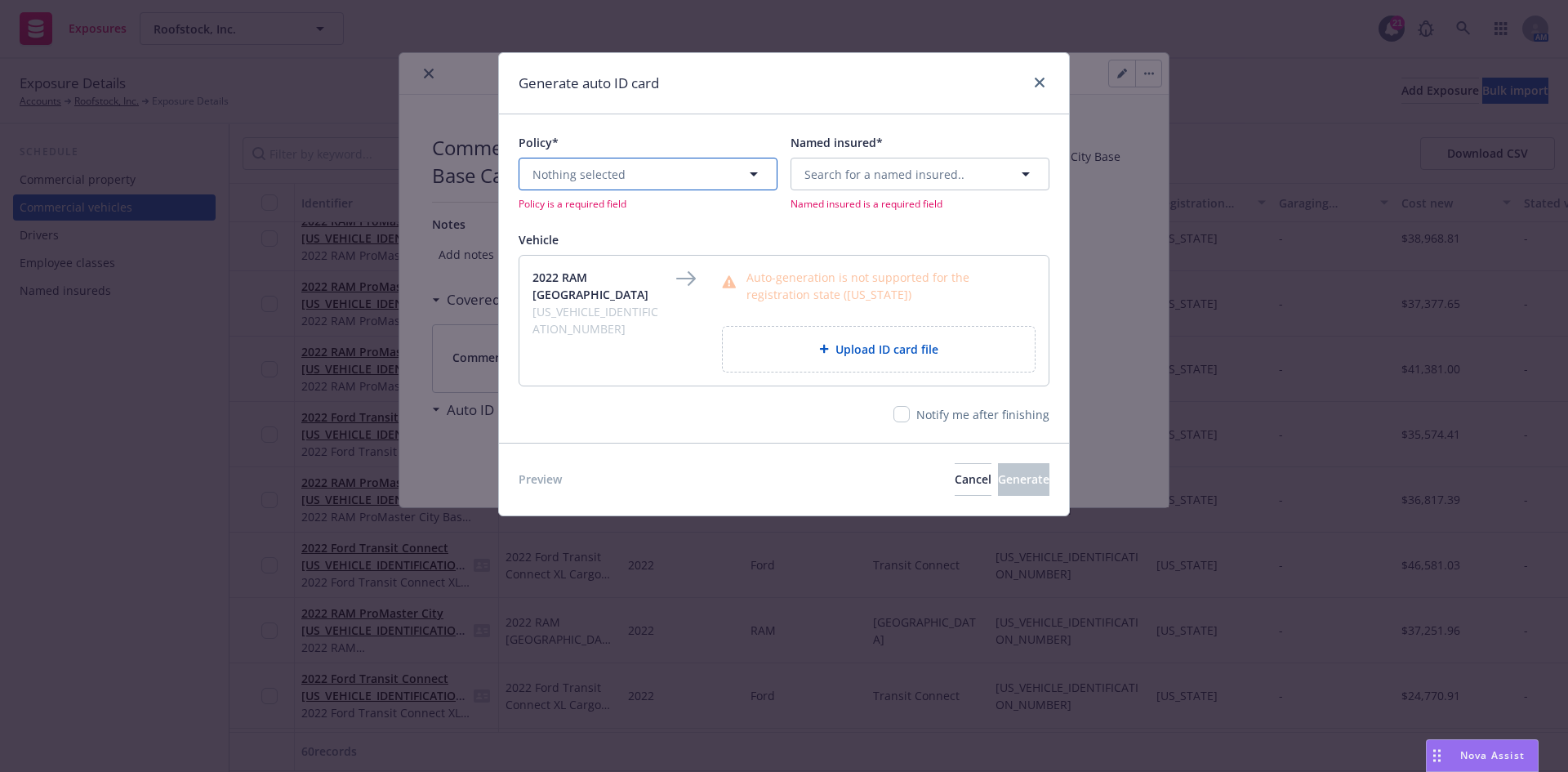
click at [636, 175] on button "Nothing selected" at bounding box center [648, 174] width 259 height 33
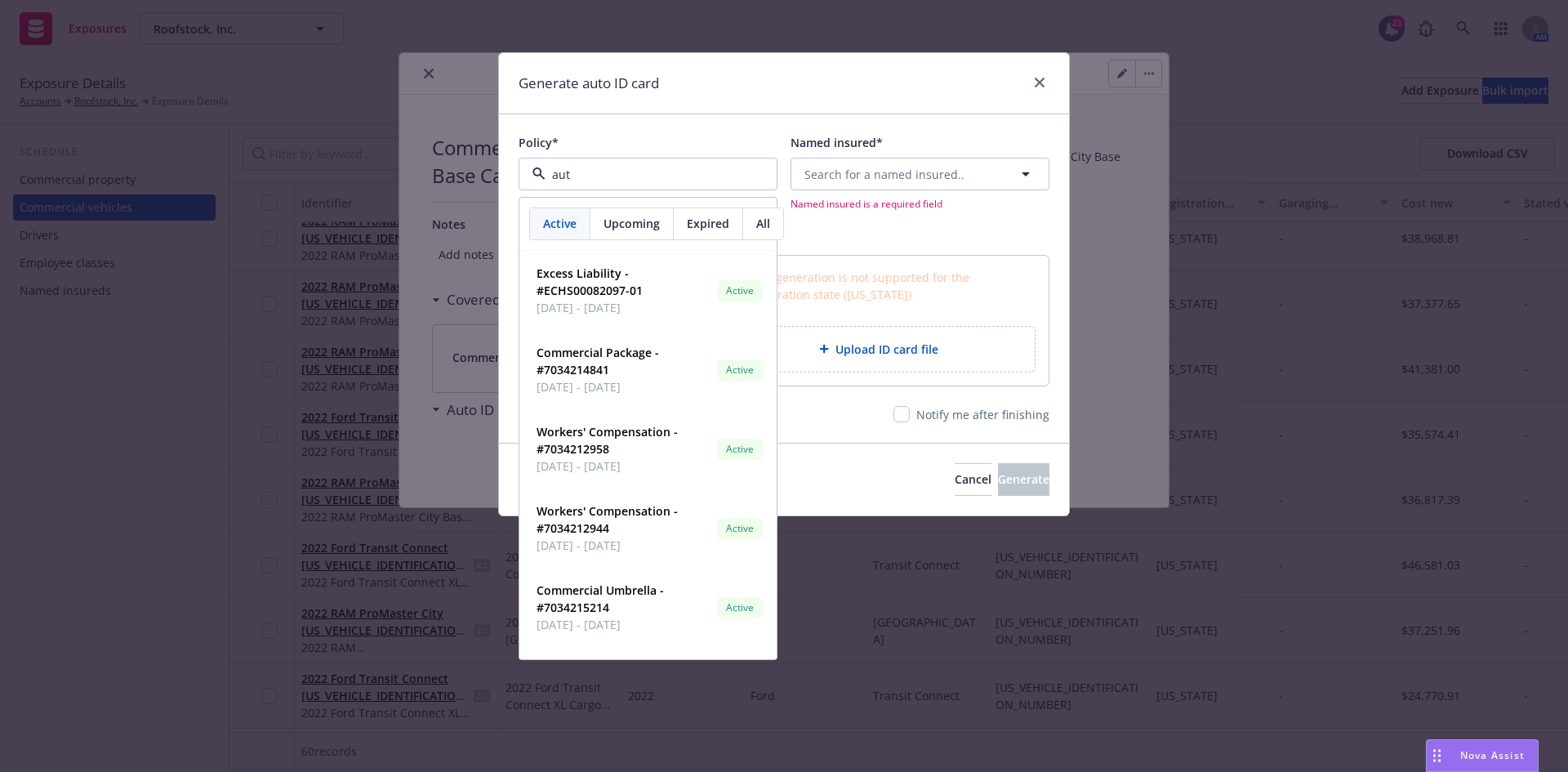
type input "auto"
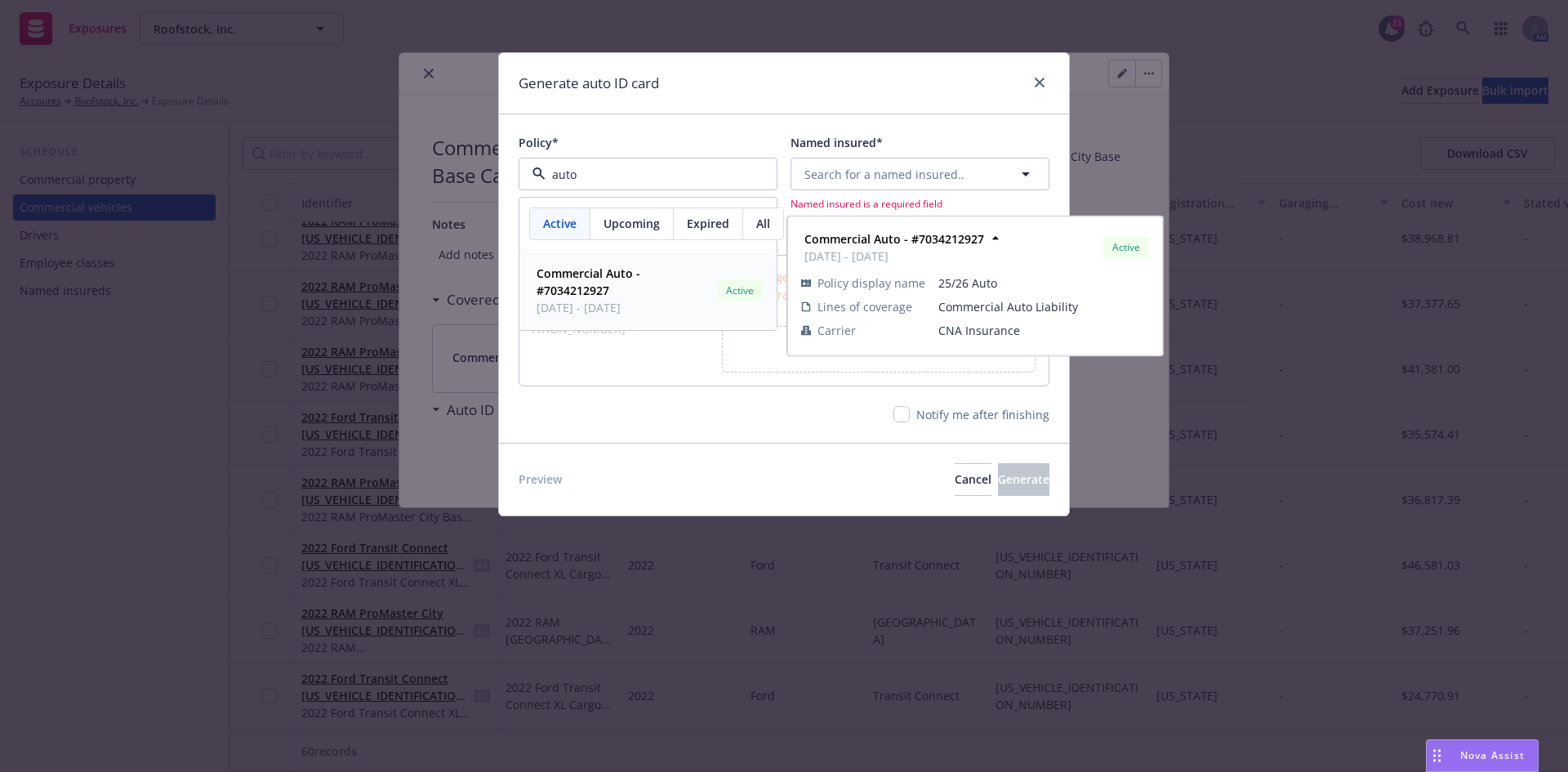
click at [648, 300] on span "[DATE] - [DATE]" at bounding box center [623, 307] width 174 height 17
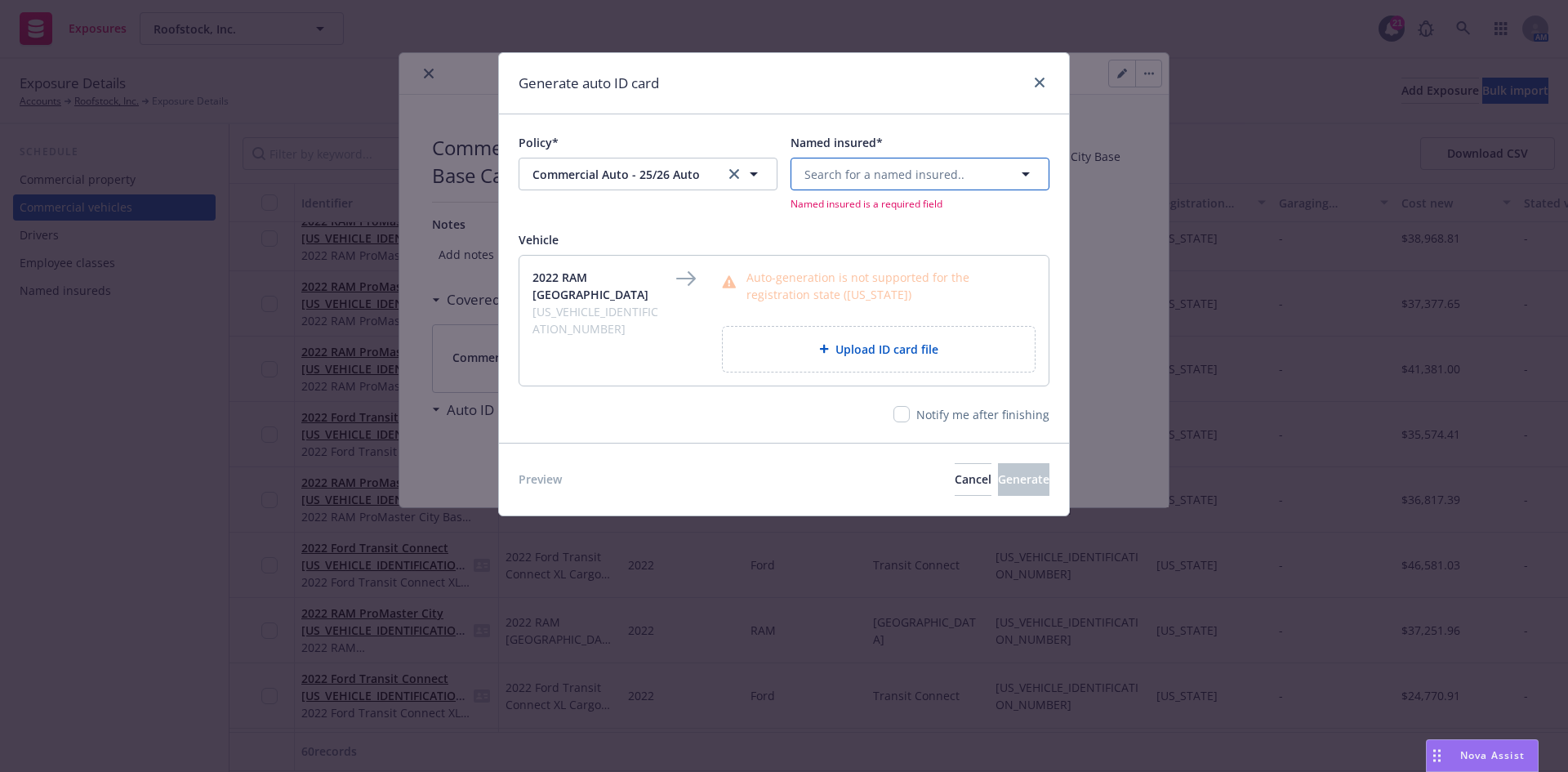
click at [966, 166] on button "Search for a named insured.." at bounding box center [920, 174] width 259 height 33
click at [931, 332] on span "[STREET_ADDRESS]" at bounding box center [887, 333] width 158 height 17
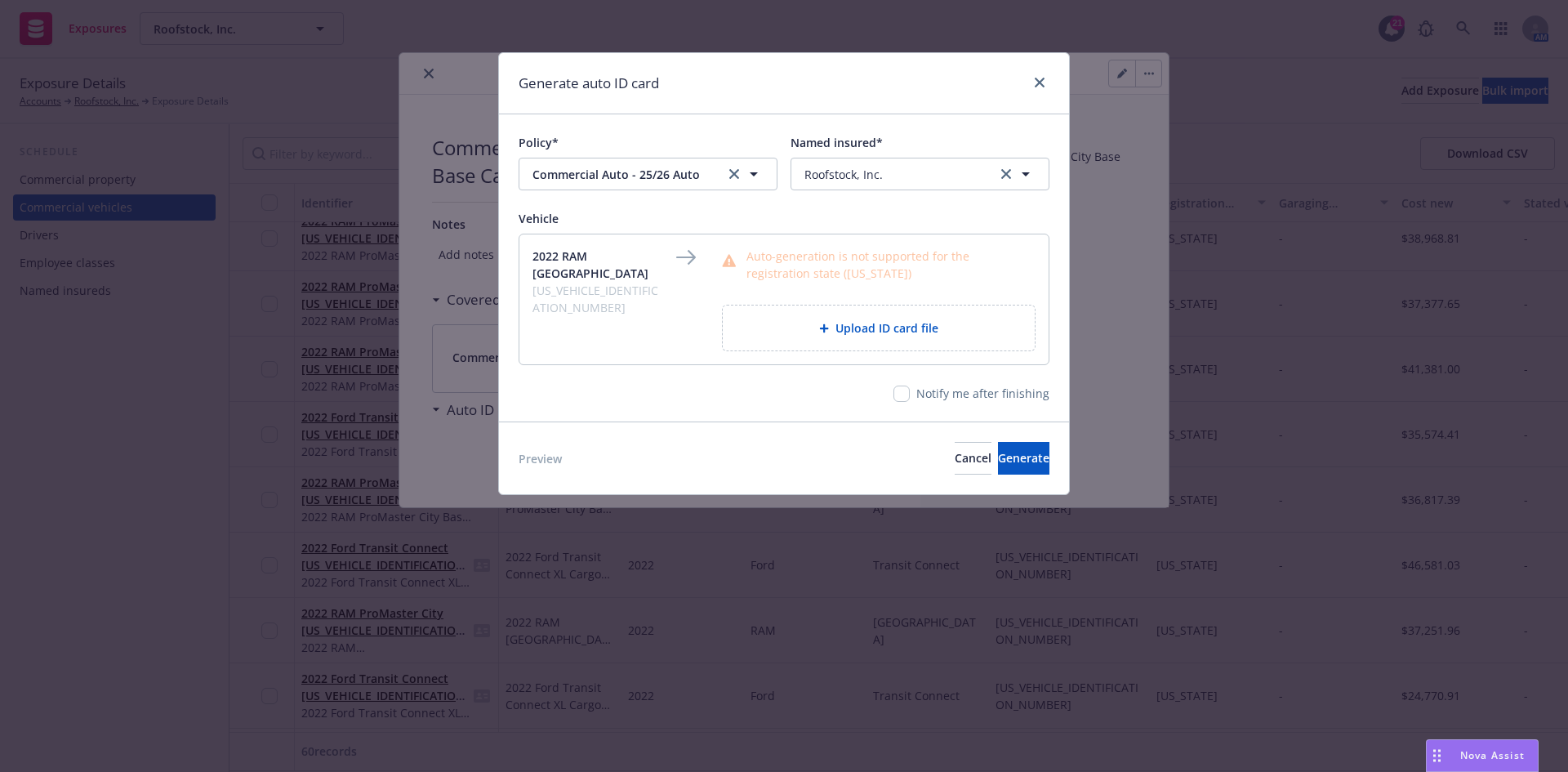
click at [897, 341] on div "Upload ID card file" at bounding box center [878, 327] width 312 height 45
click at [998, 468] on button "Generate" at bounding box center [1024, 457] width 52 height 33
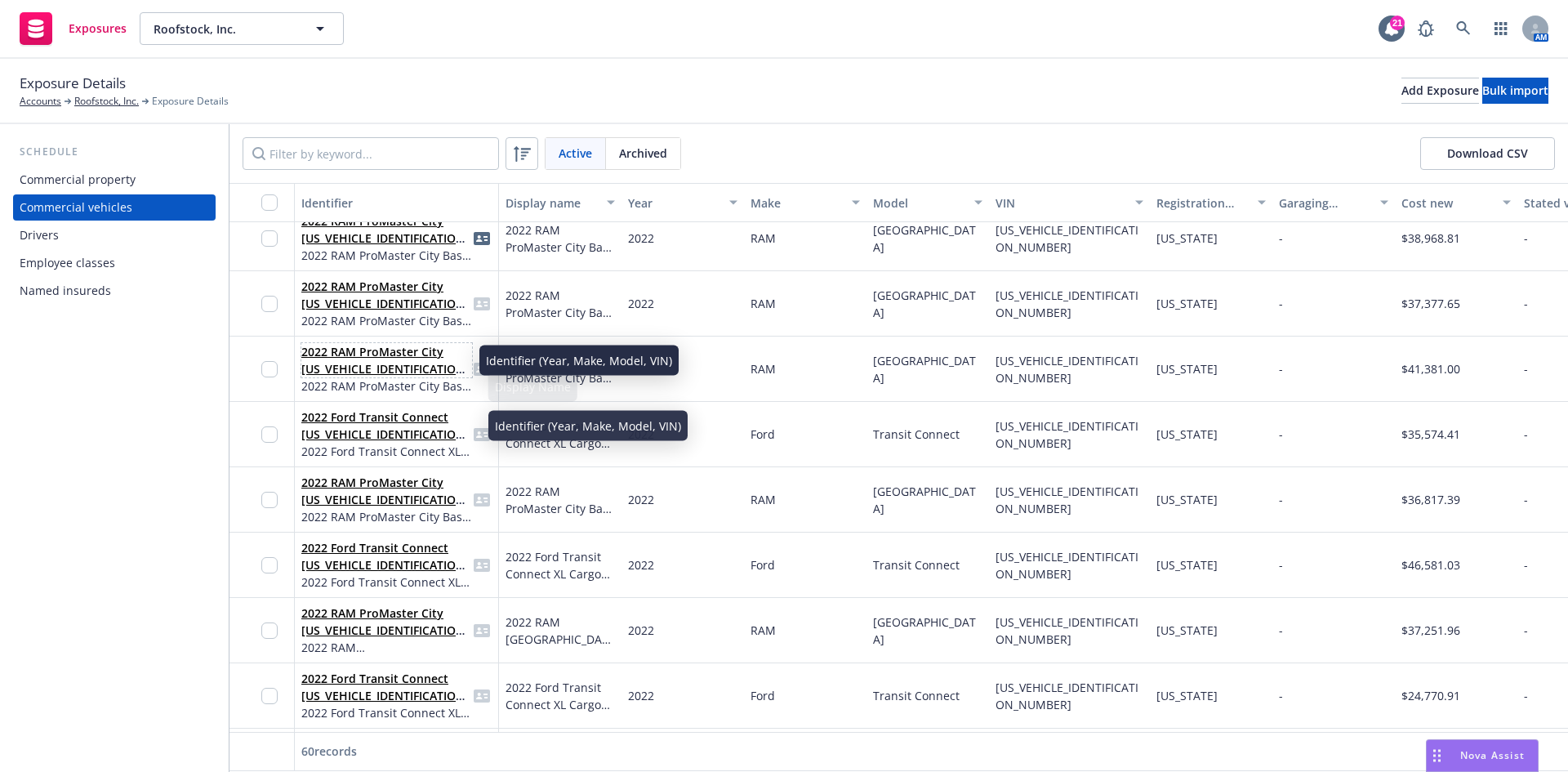
click at [376, 365] on link "2022 RAM ProMaster City [US_VEHICLE_IDENTIFICATION_NUMBER]" at bounding box center [386, 368] width 169 height 50
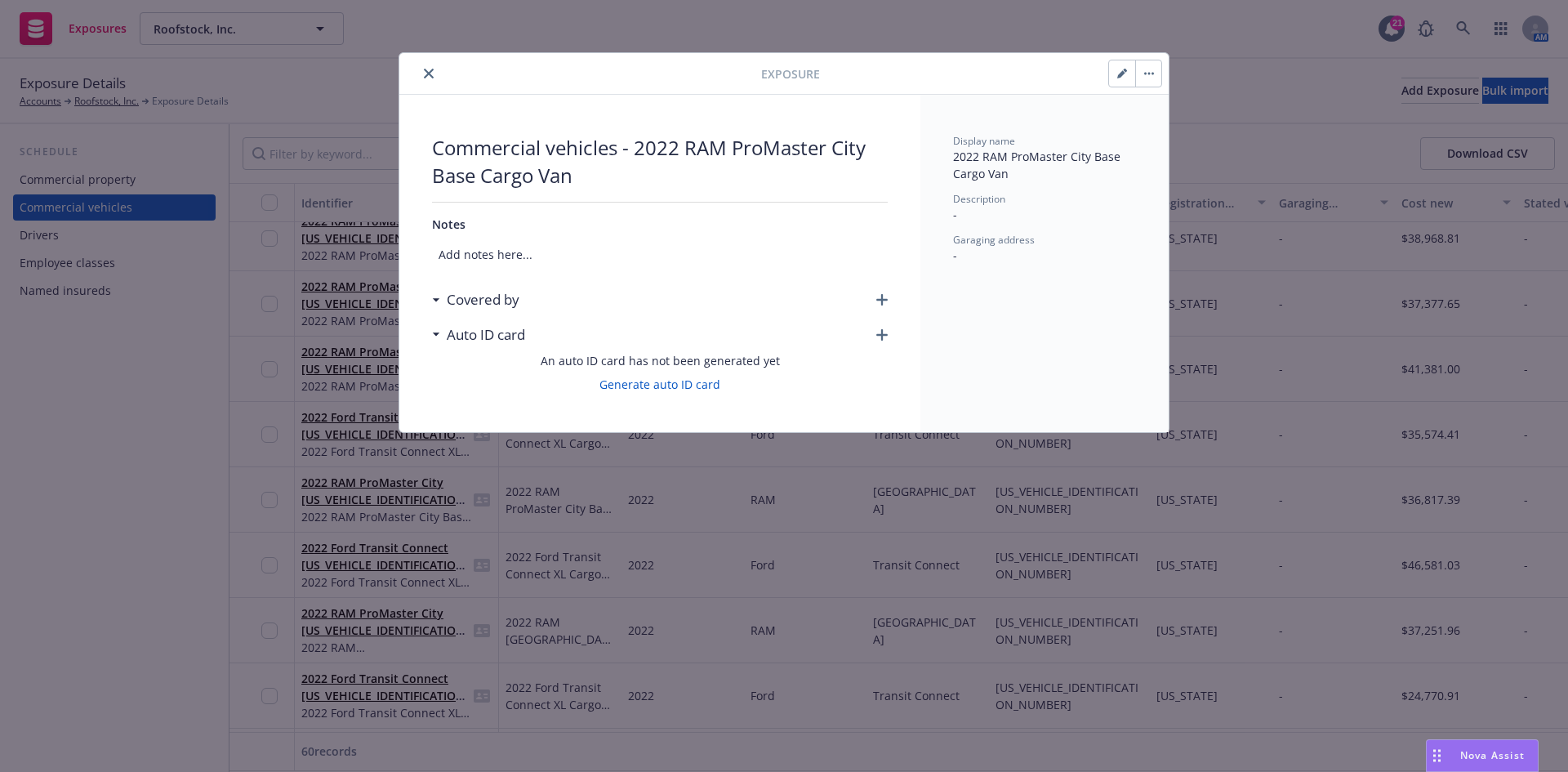
click at [881, 296] on icon "button" at bounding box center [882, 300] width 12 height 12
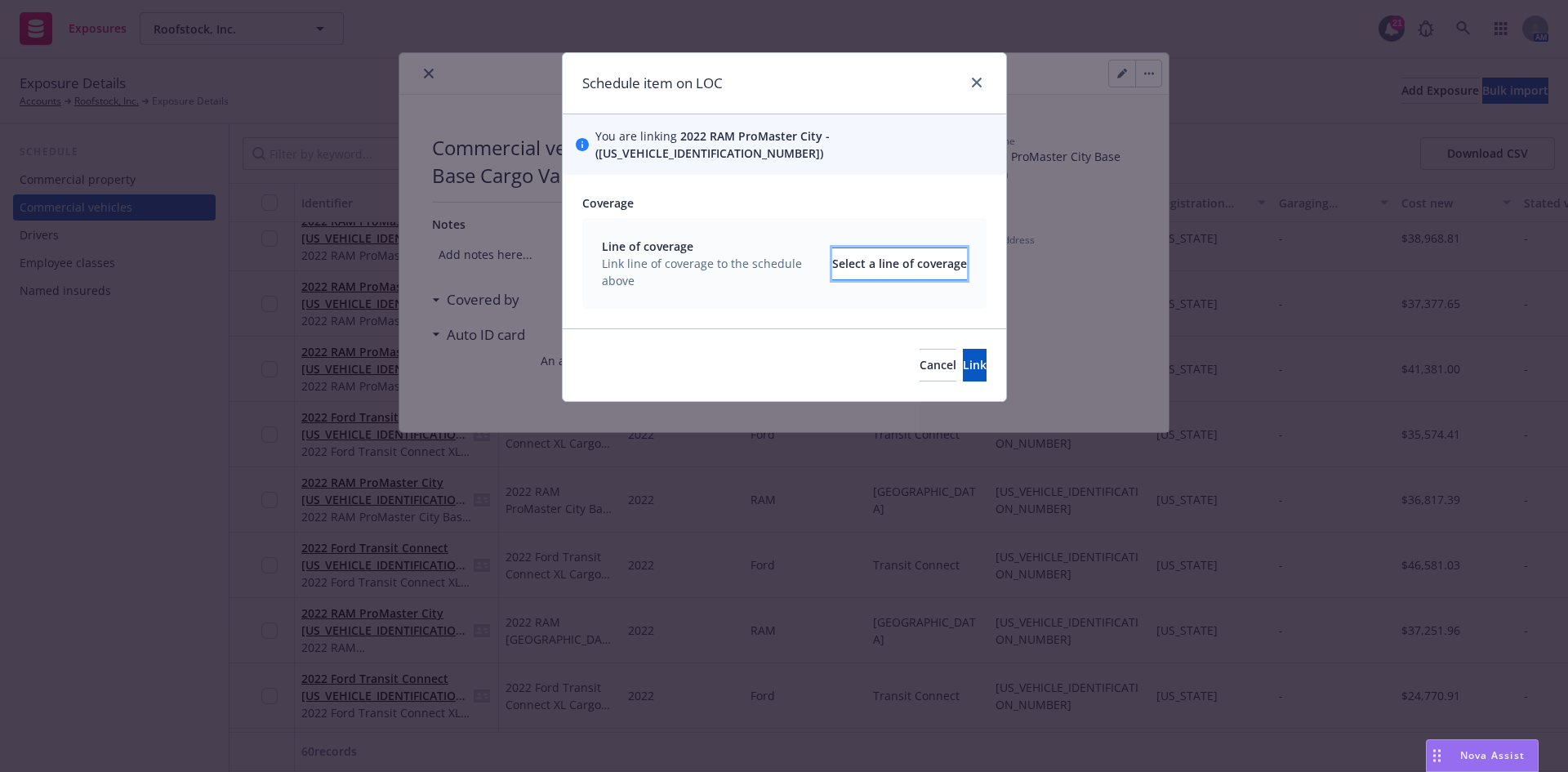
click at [840, 260] on div "Select a line of coverage" at bounding box center [900, 263] width 135 height 31
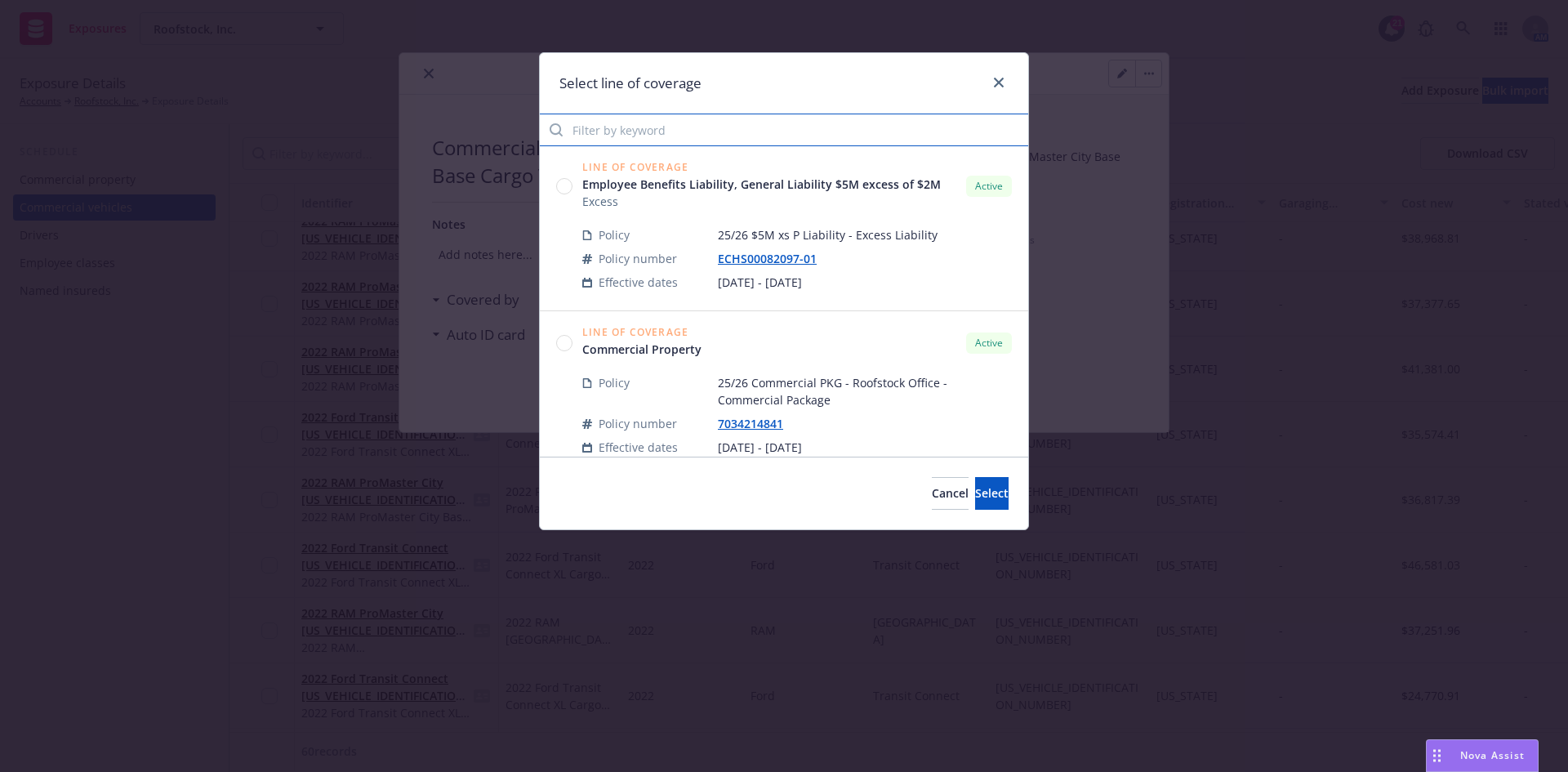
click at [645, 131] on input "Filter by keyword" at bounding box center [784, 129] width 488 height 33
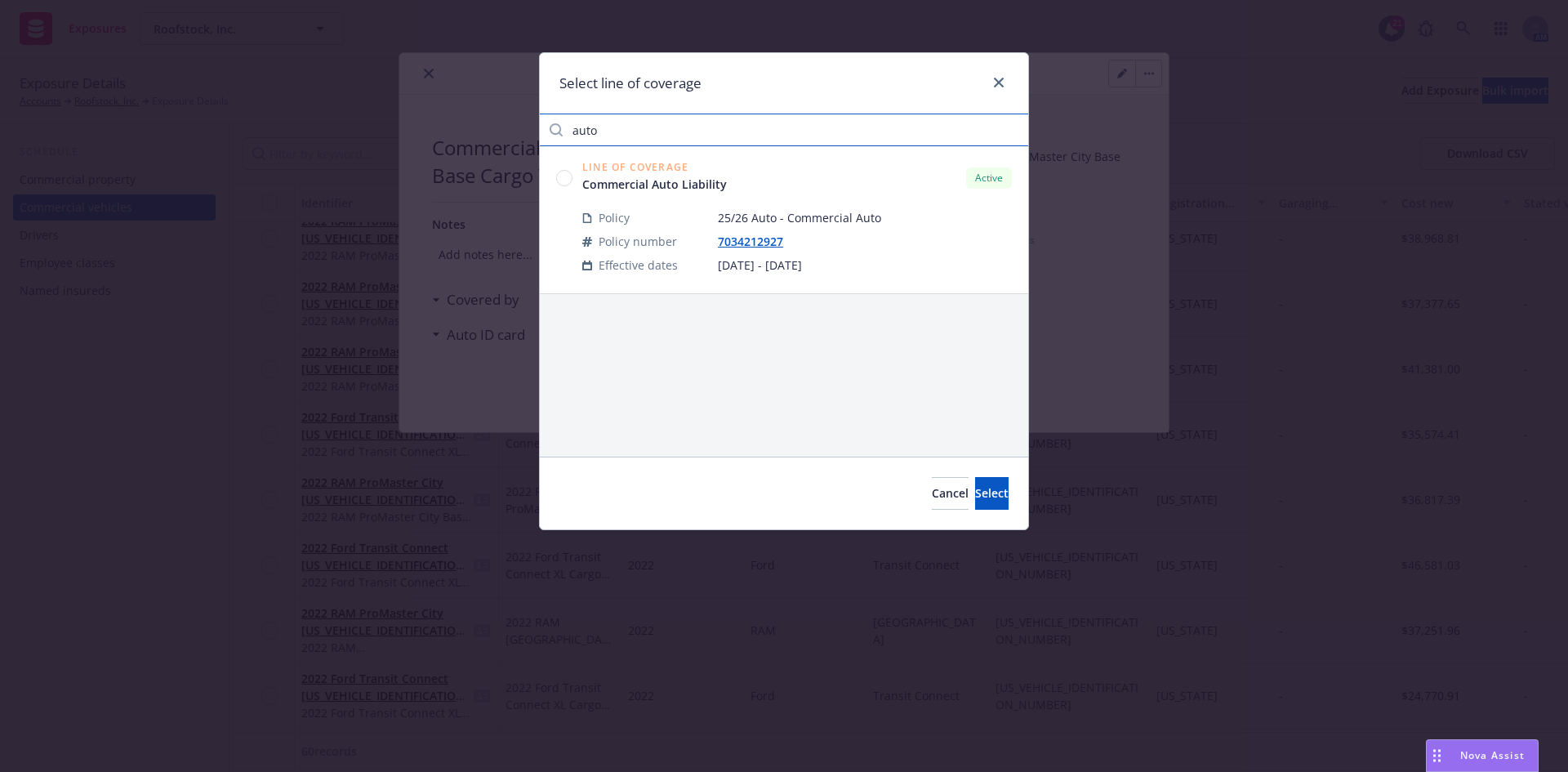
type input "auto"
click at [565, 177] on circle at bounding box center [565, 178] width 16 height 16
click at [976, 492] on span "Select" at bounding box center [992, 493] width 34 height 16
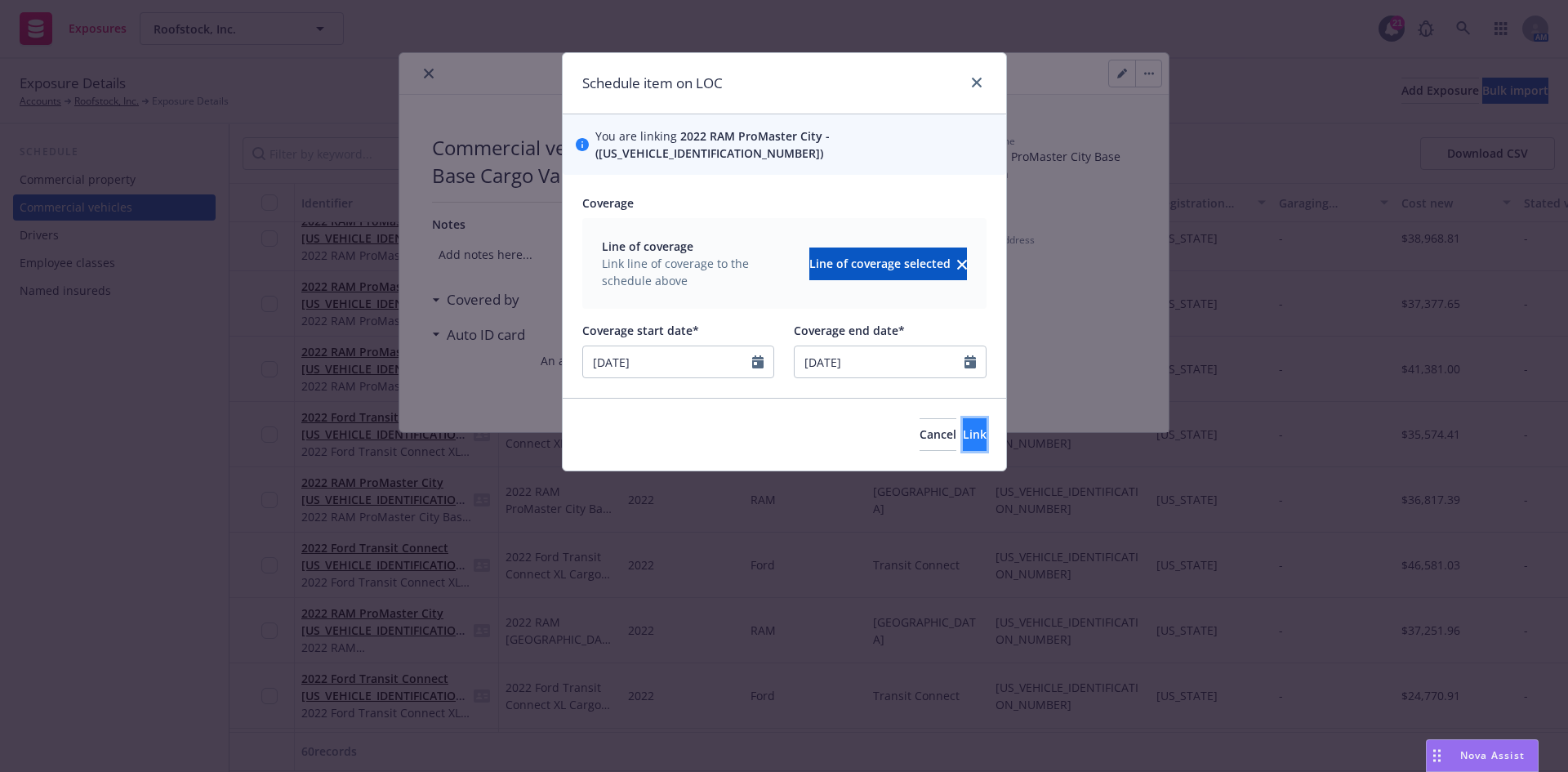
click at [966, 419] on button "Link" at bounding box center [975, 434] width 24 height 33
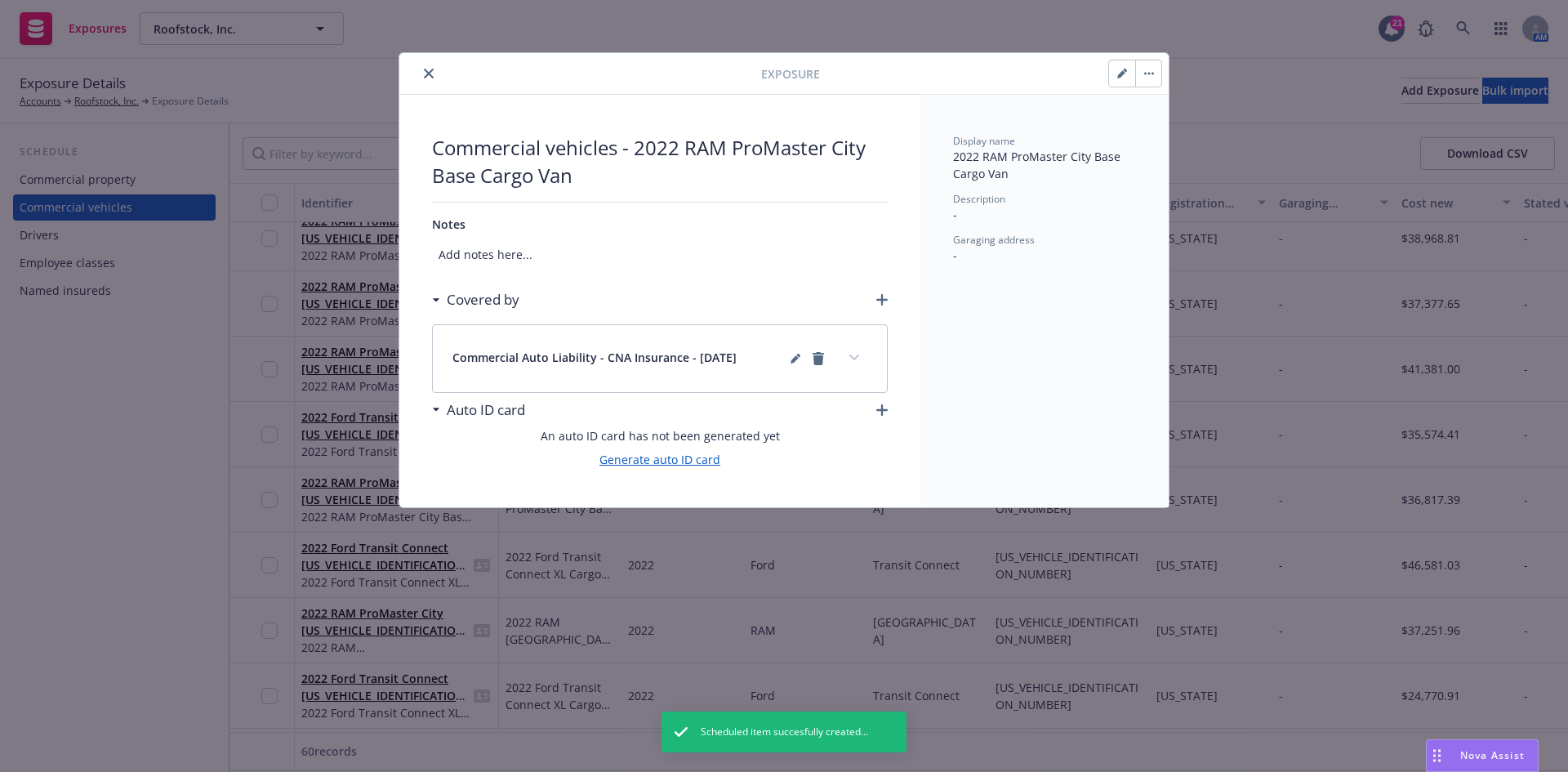
click at [702, 463] on link "Generate auto ID card" at bounding box center [660, 458] width 121 height 17
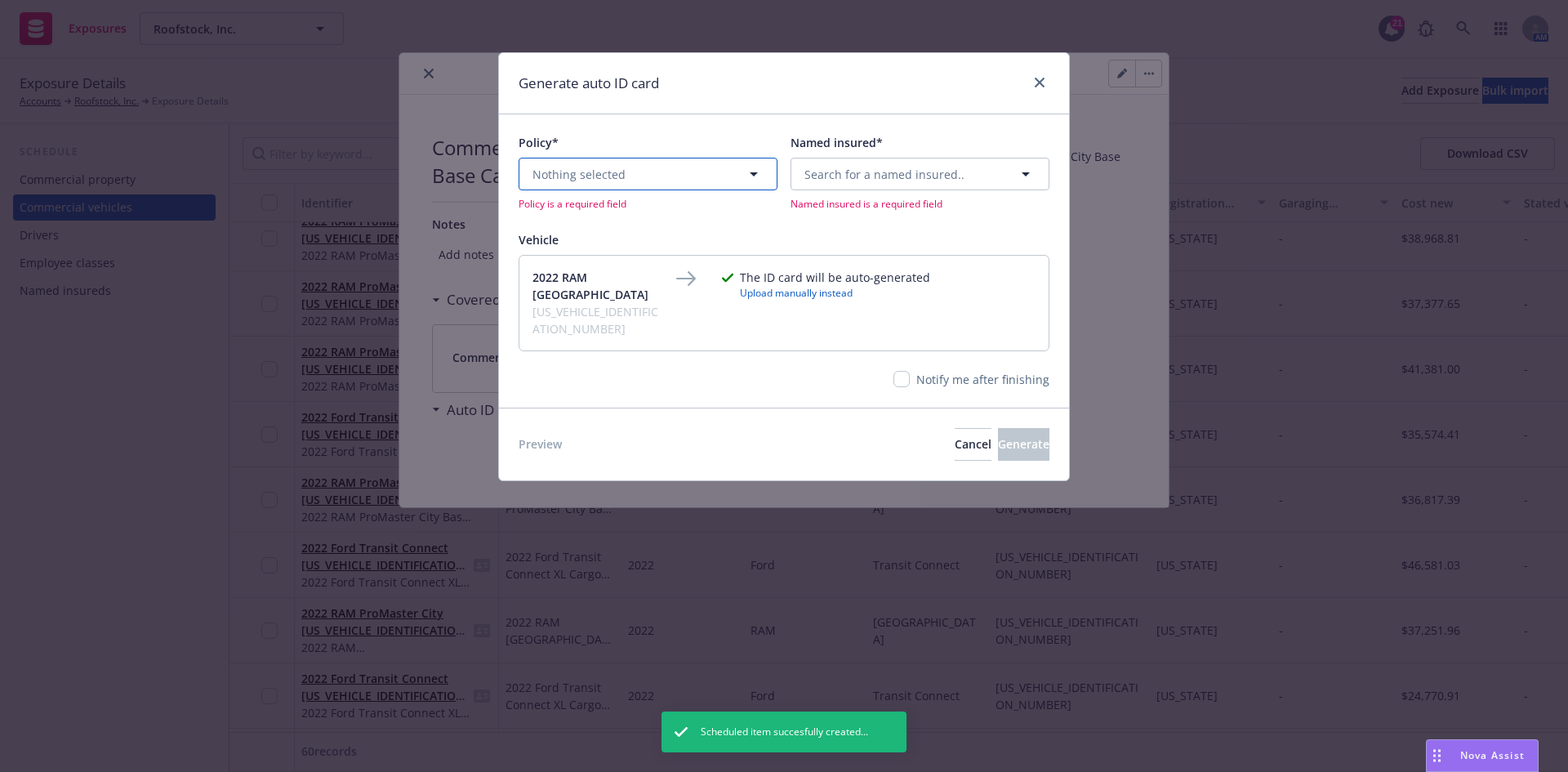
click at [655, 187] on button "Nothing selected" at bounding box center [648, 174] width 259 height 33
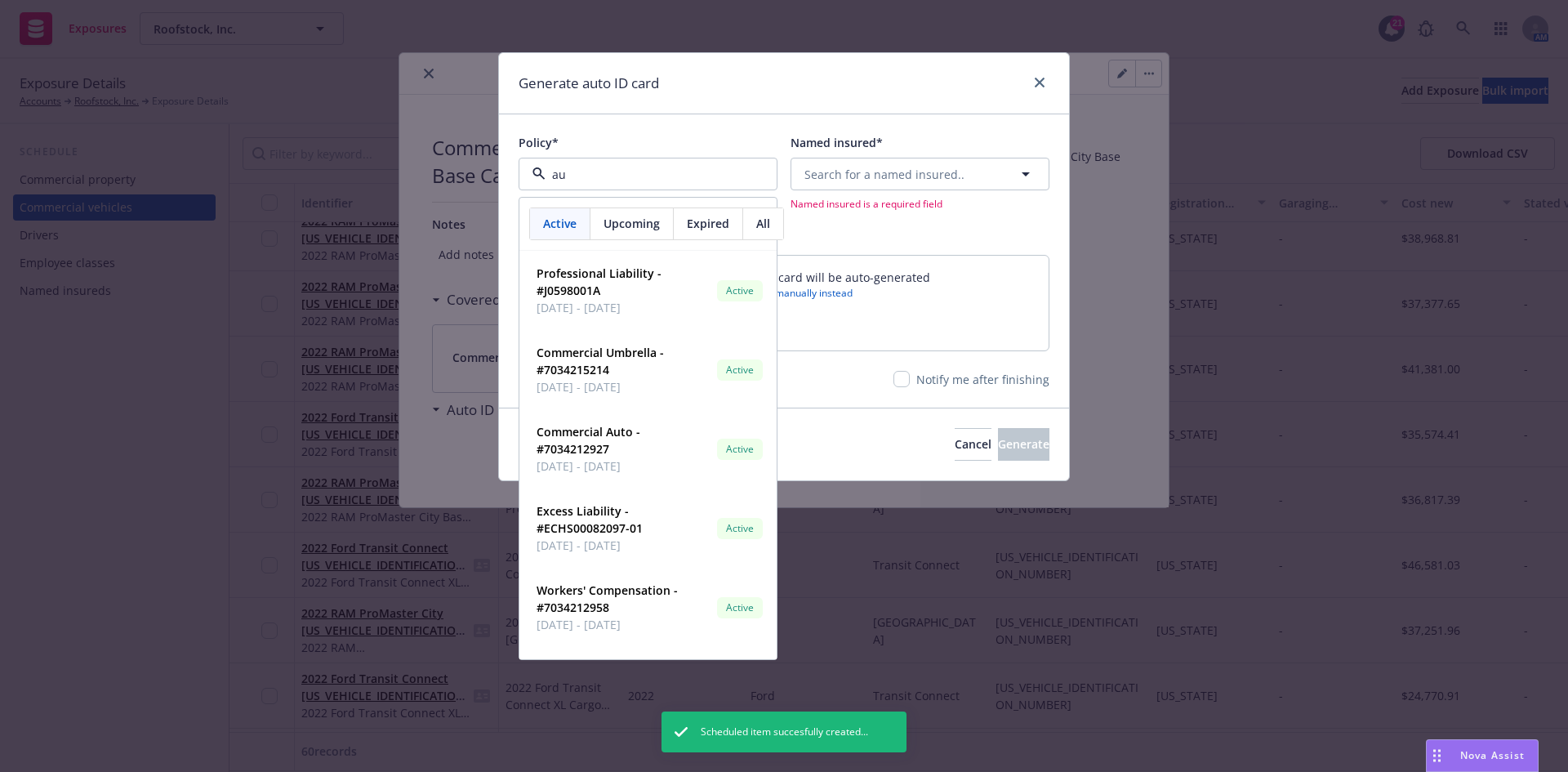
type input "aut"
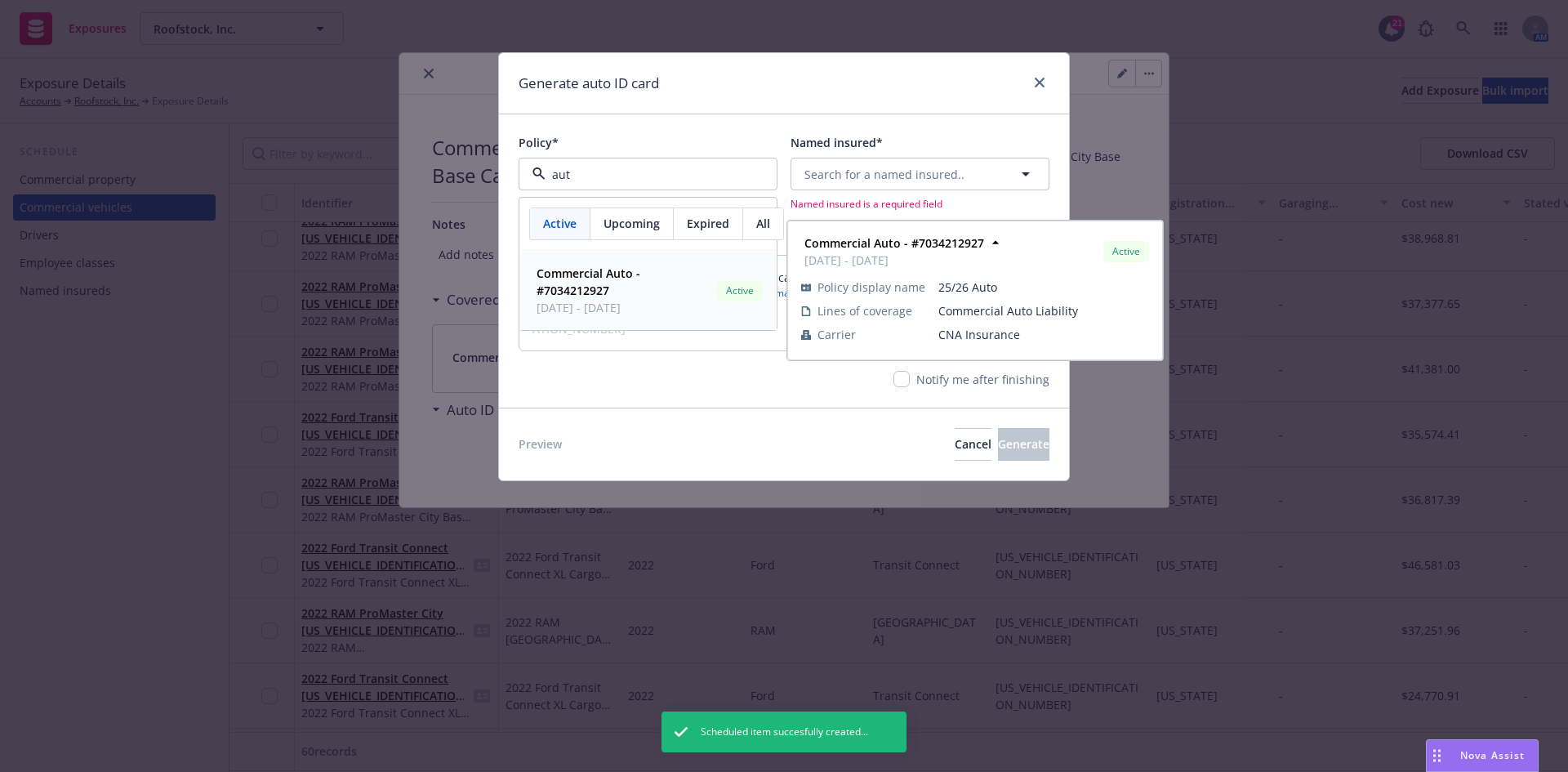
drag, startPoint x: 612, startPoint y: 303, endPoint x: 629, endPoint y: 289, distance: 22.0
click at [612, 304] on span "[DATE] - [DATE]" at bounding box center [623, 307] width 174 height 17
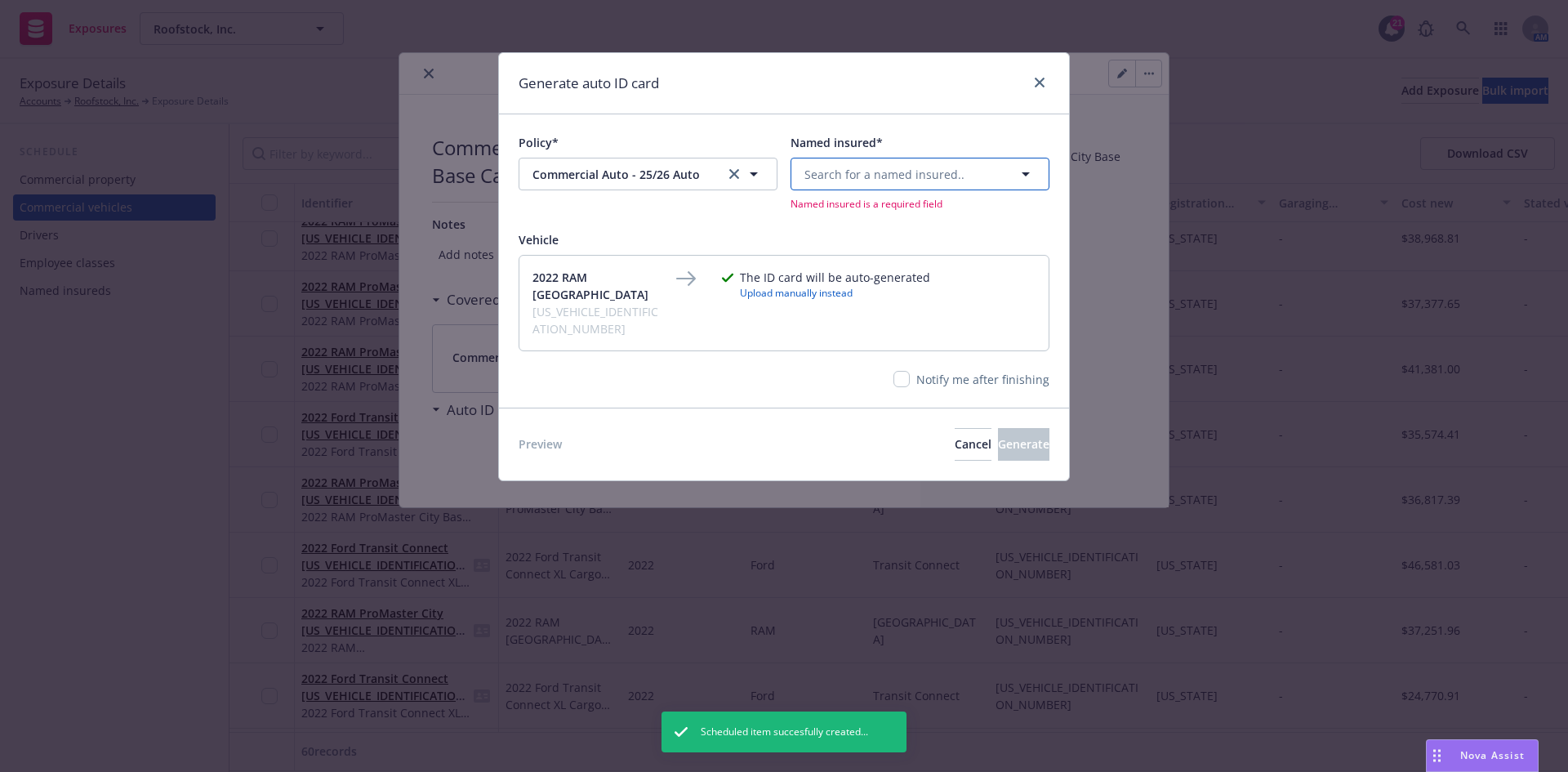
click at [819, 187] on button "Search for a named insured.." at bounding box center [920, 174] width 259 height 33
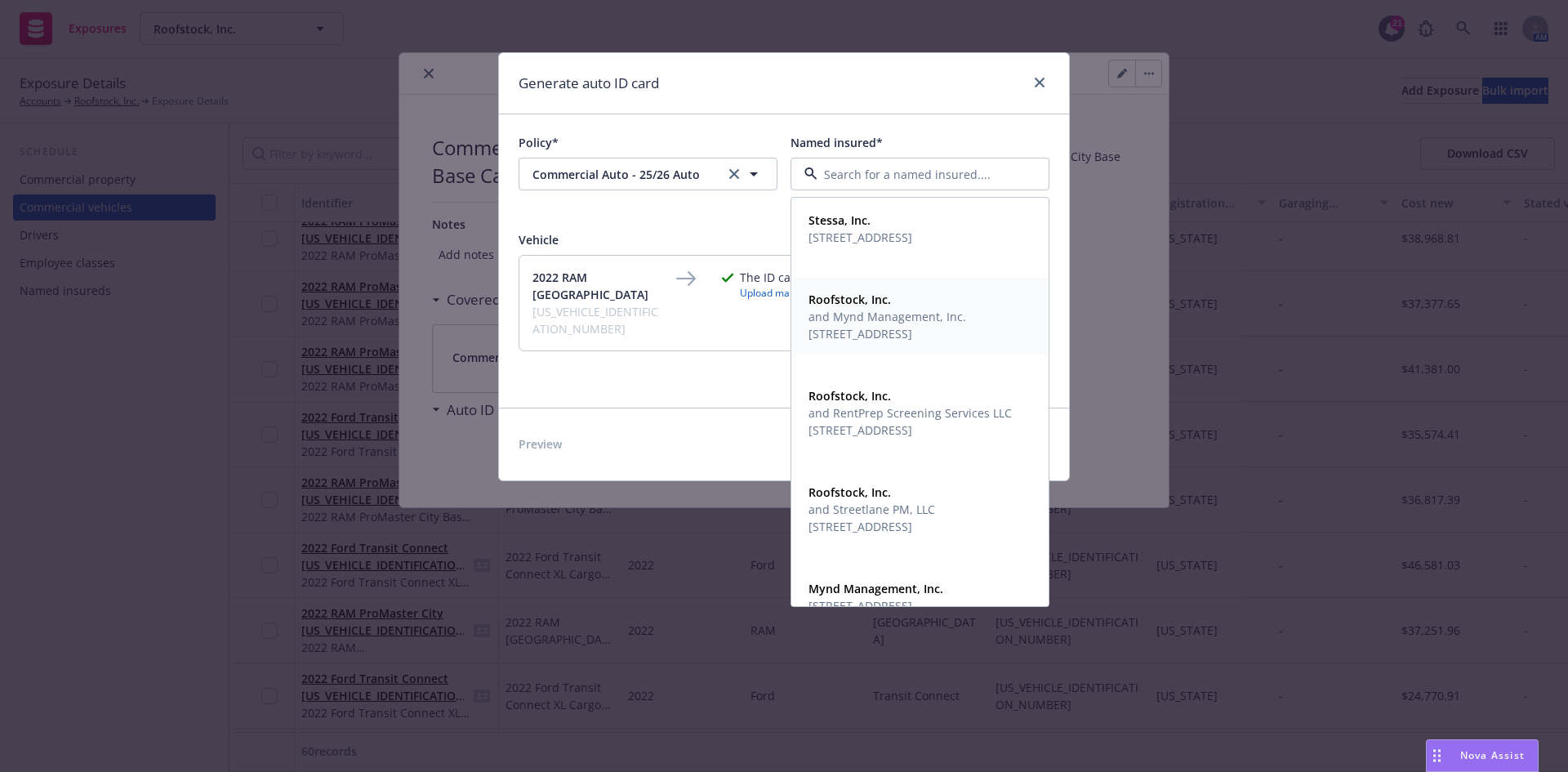
click at [874, 319] on span "and Mynd Management, Inc." at bounding box center [887, 316] width 158 height 17
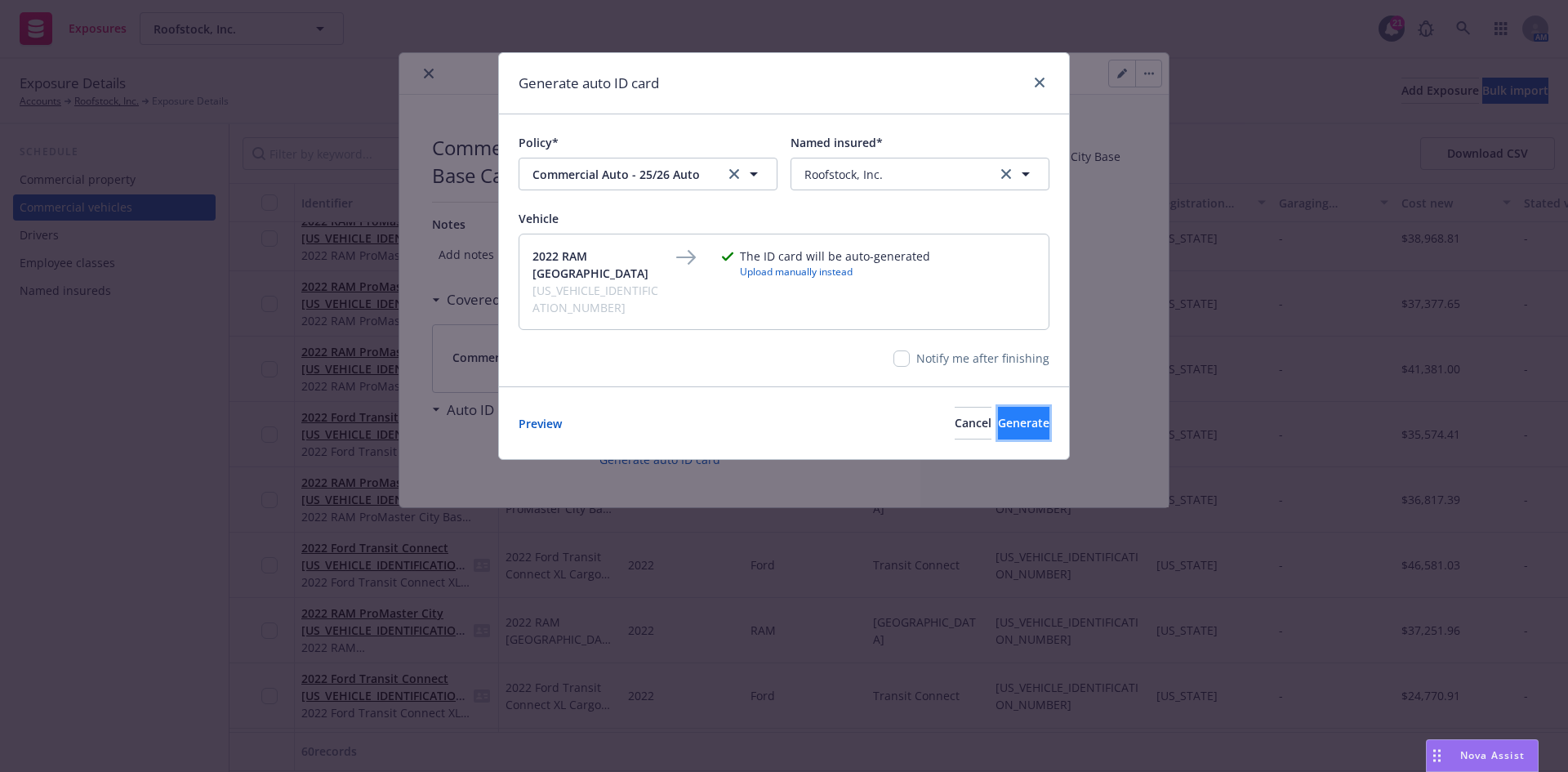
click at [1008, 415] on span "Generate" at bounding box center [1024, 423] width 52 height 16
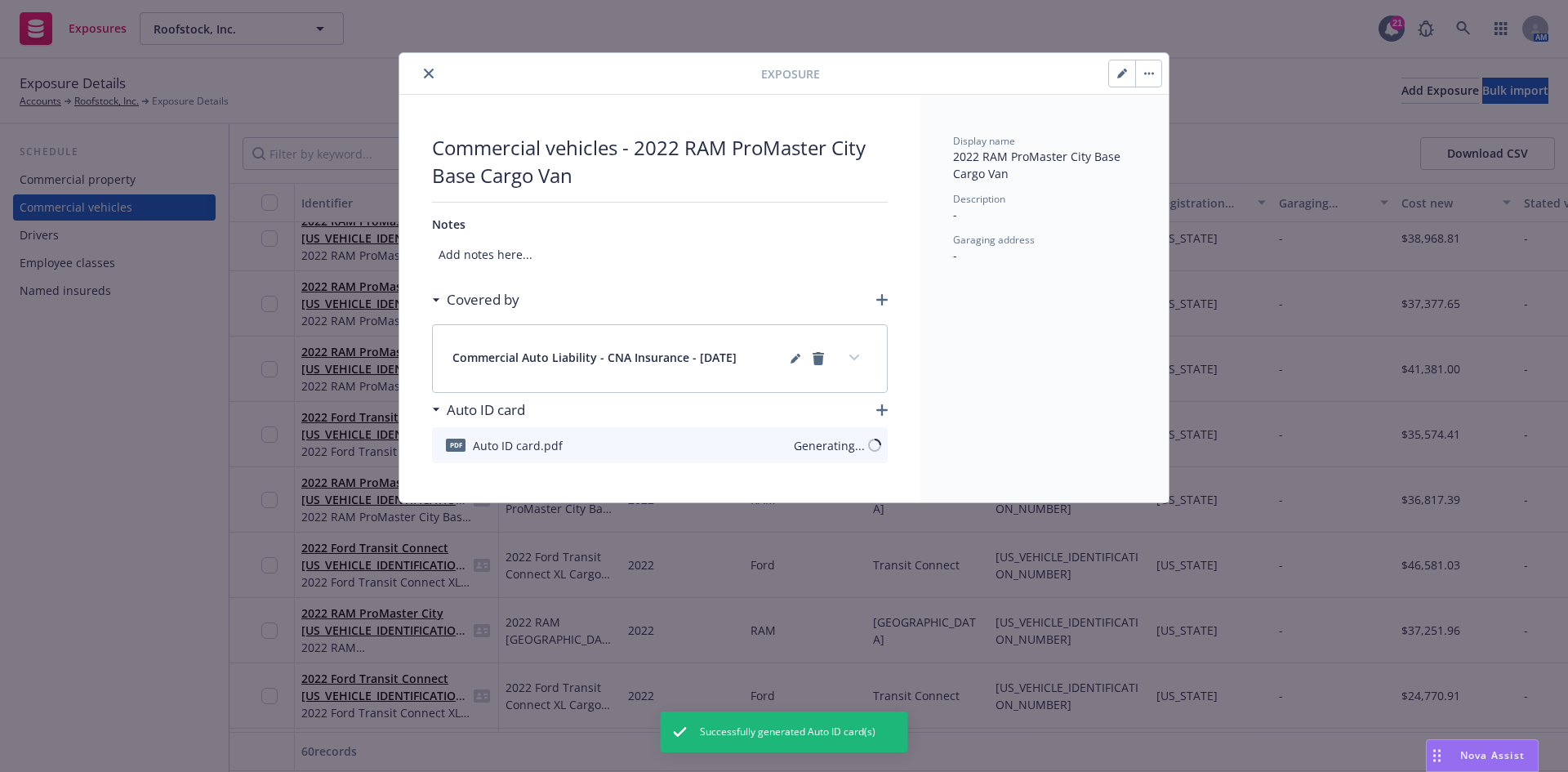
click at [429, 70] on icon "close" at bounding box center [429, 73] width 10 height 10
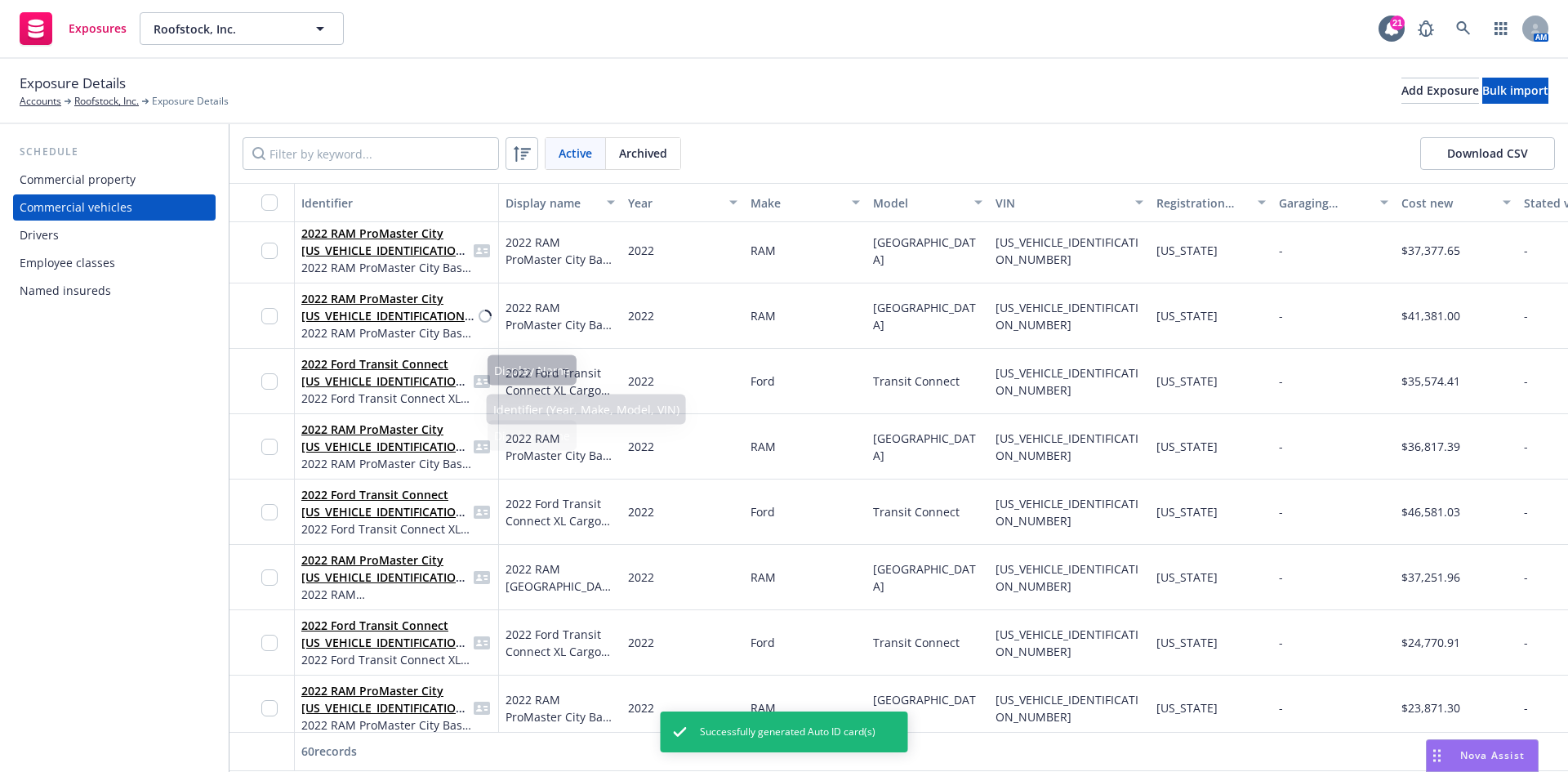
scroll to position [490, 0]
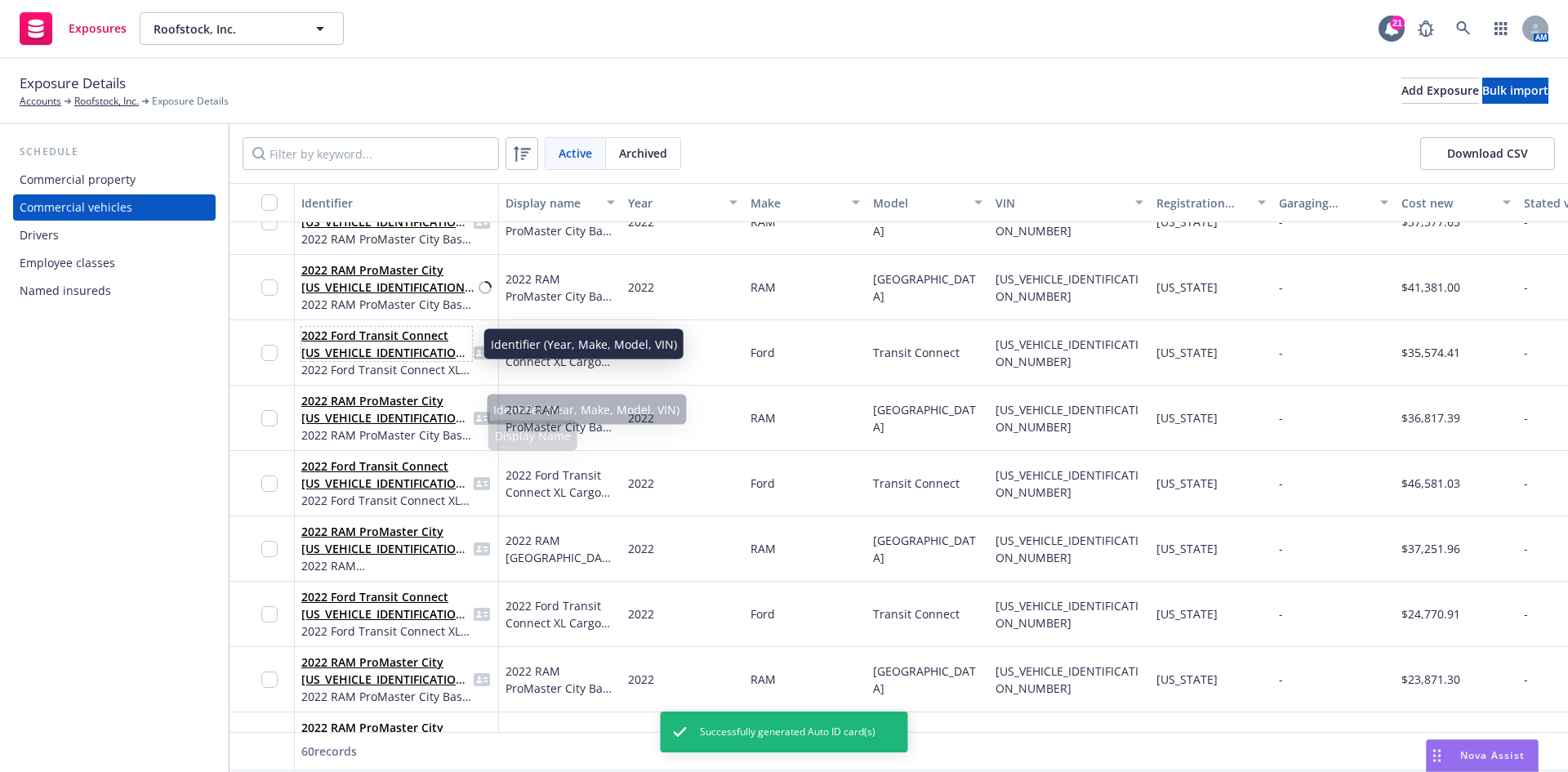
click at [371, 333] on link "2022 Ford Transit Connect [US_VEHICLE_IDENTIFICATION_NUMBER]" at bounding box center [386, 352] width 169 height 50
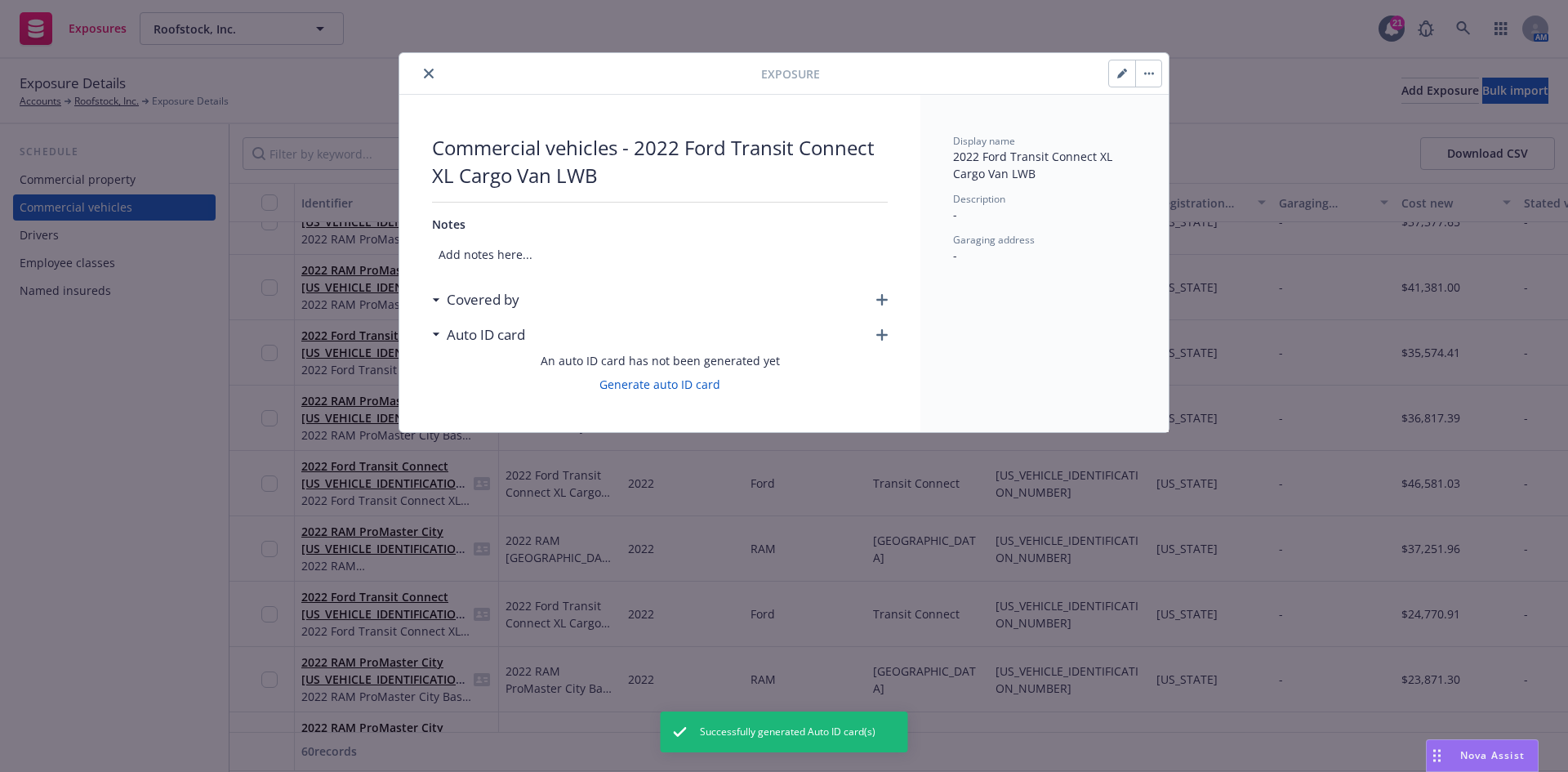
click at [879, 302] on icon "button" at bounding box center [882, 300] width 12 height 12
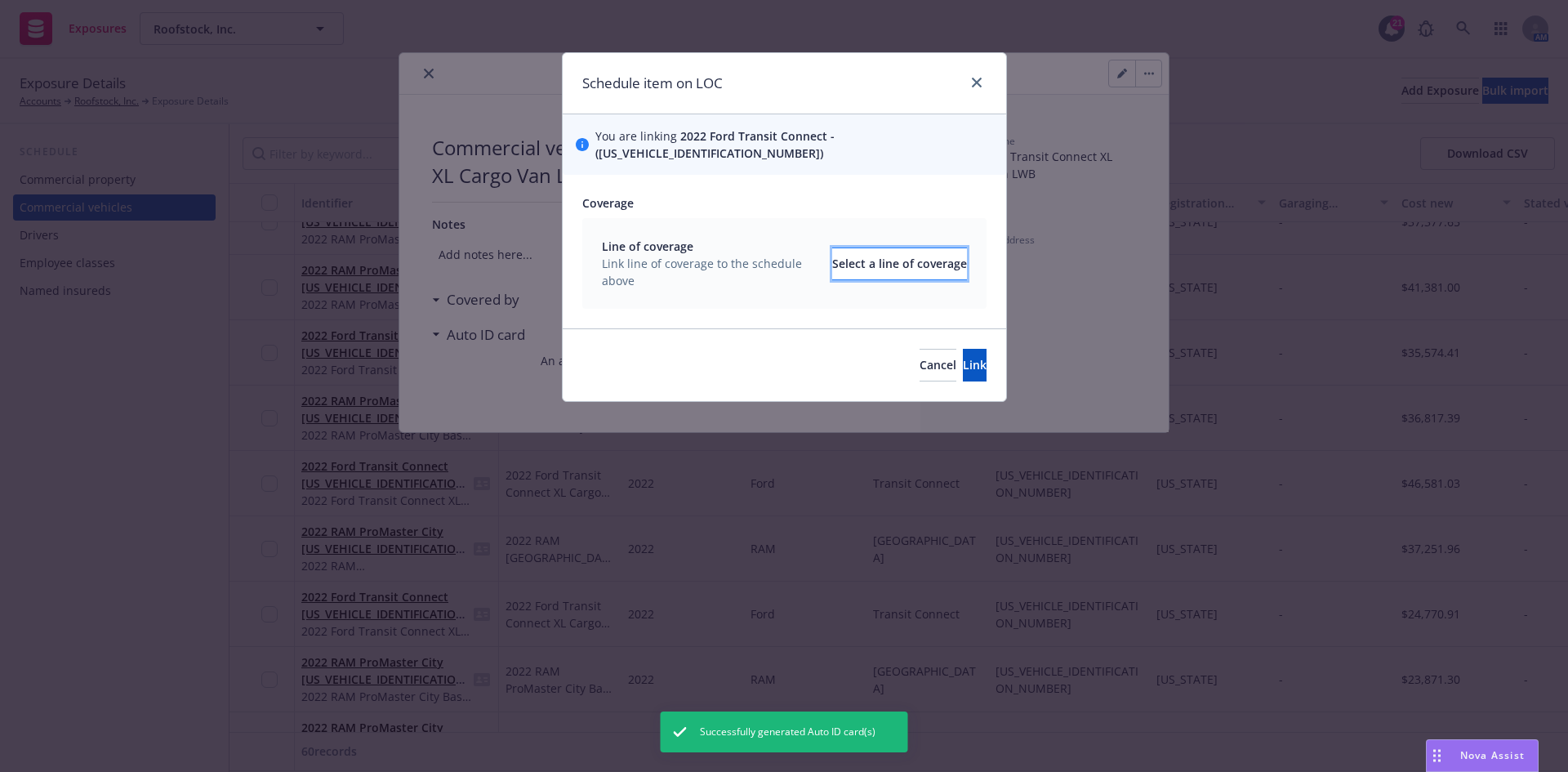
click at [833, 251] on div "Select a line of coverage" at bounding box center [900, 263] width 135 height 31
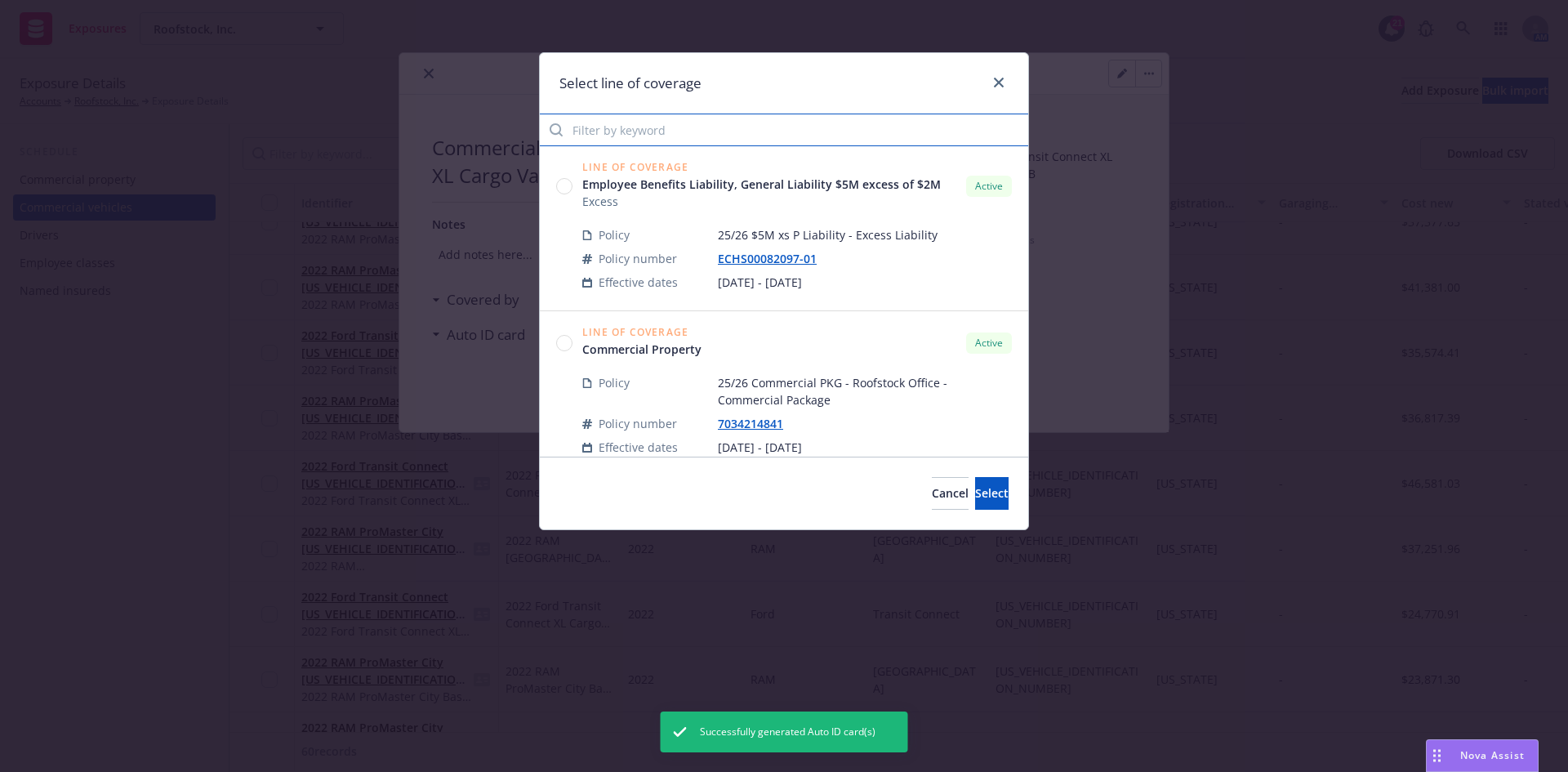
click at [612, 132] on input "Filter by keyword" at bounding box center [784, 129] width 488 height 33
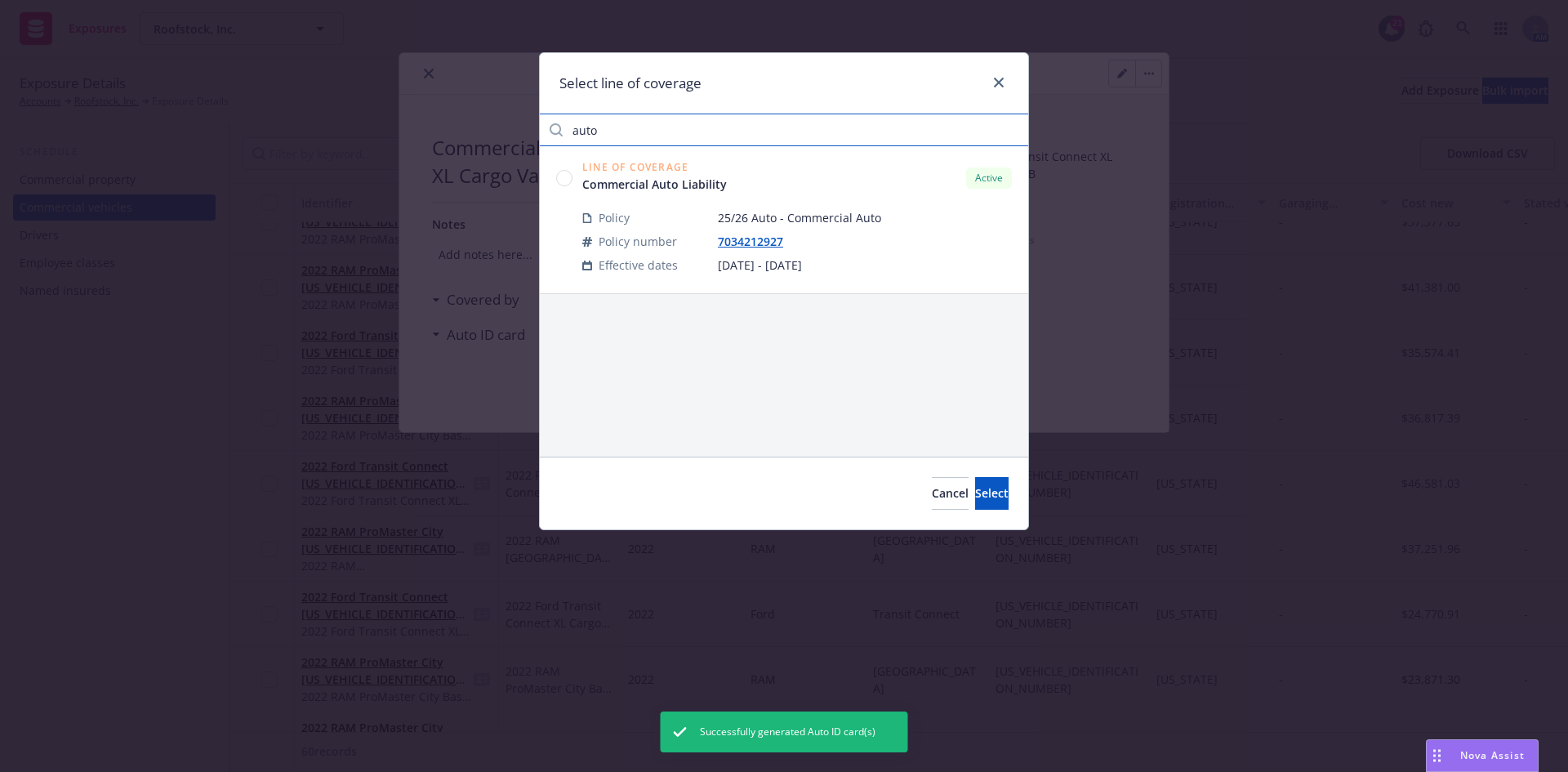
type input "auto"
click at [562, 185] on circle at bounding box center [565, 178] width 16 height 16
click at [976, 493] on button "Select" at bounding box center [992, 493] width 34 height 33
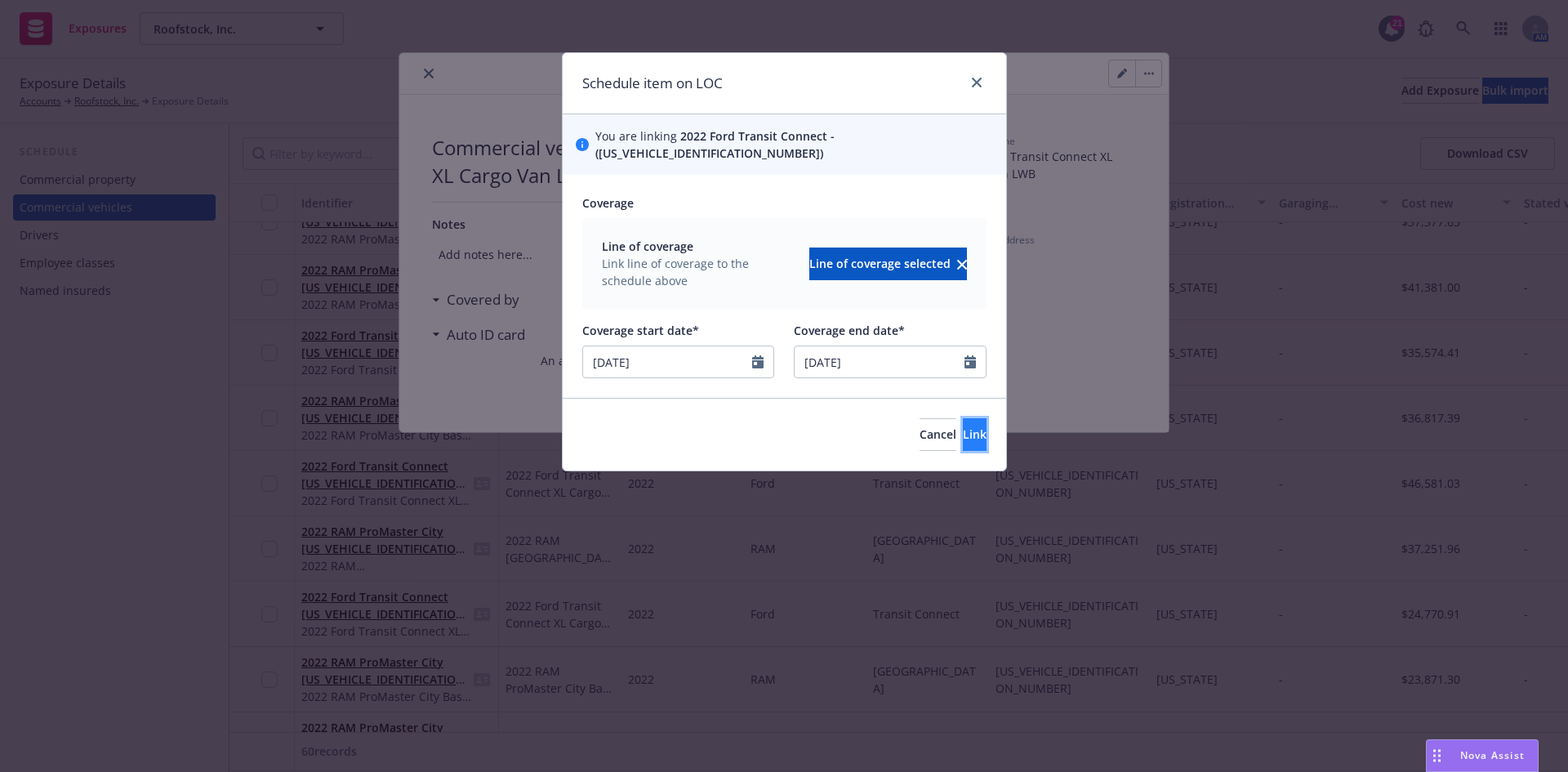
click at [969, 418] on button "Link" at bounding box center [975, 434] width 24 height 33
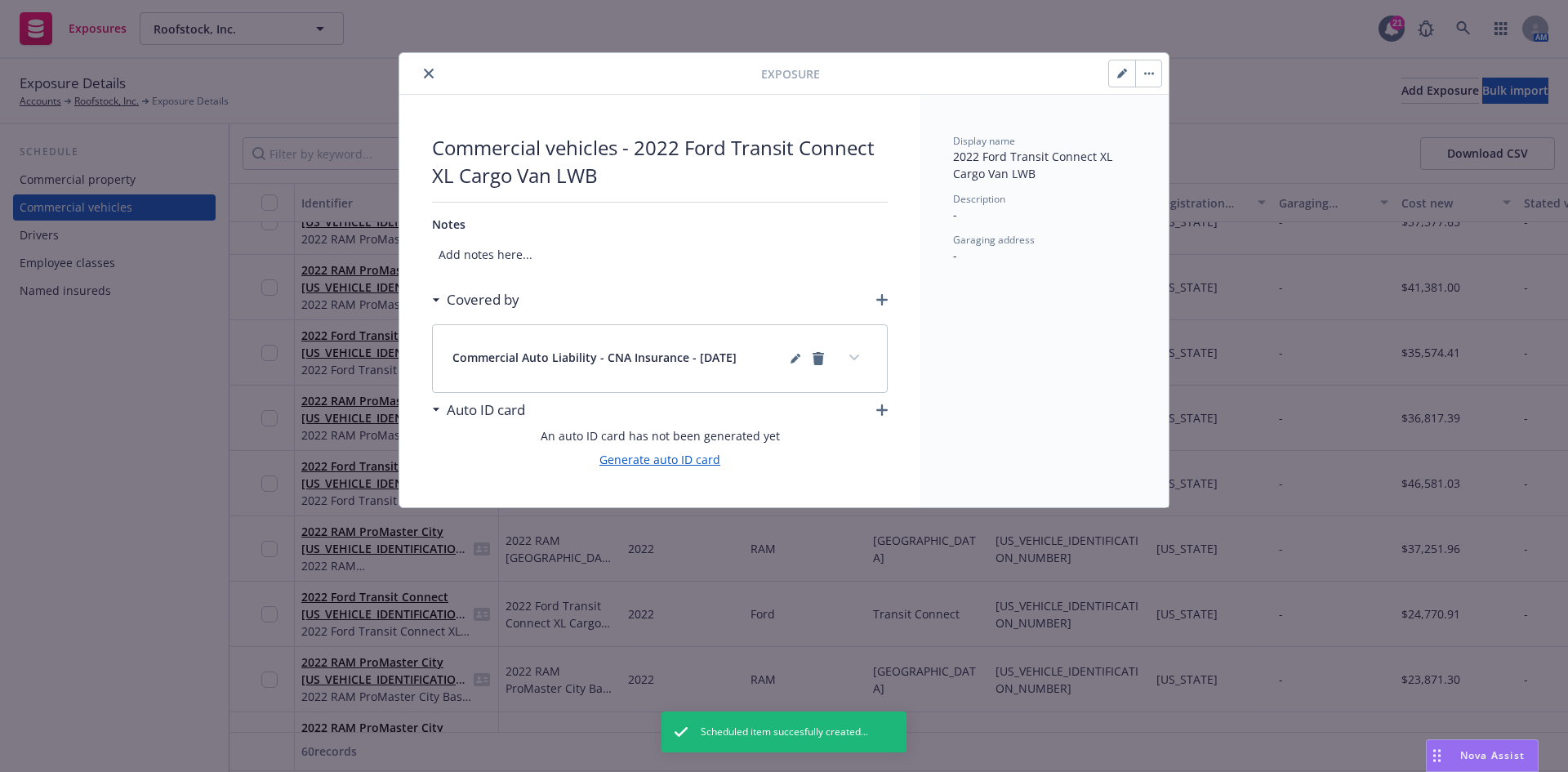
click at [681, 454] on link "Generate auto ID card" at bounding box center [660, 458] width 121 height 17
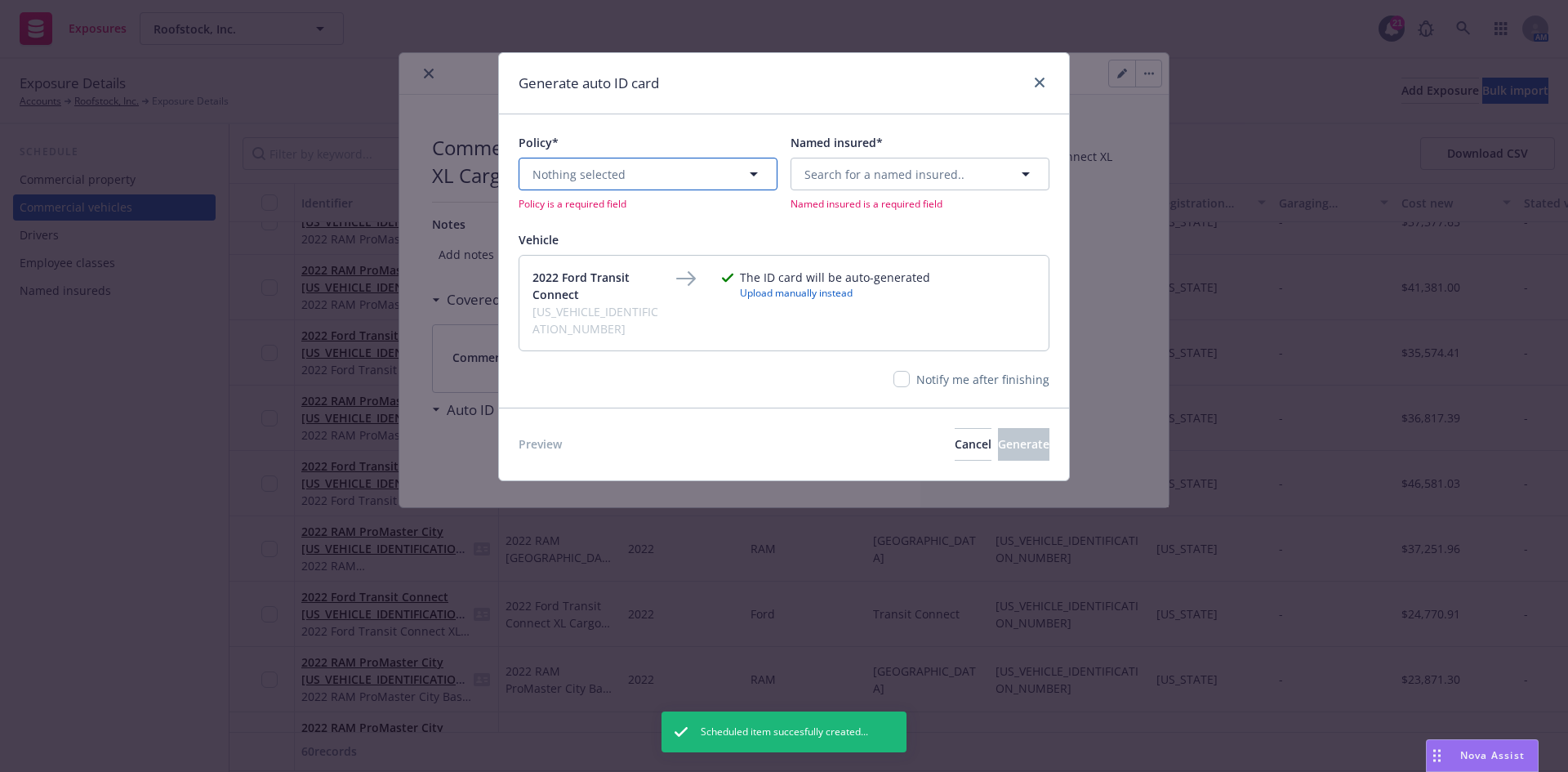
click at [668, 173] on button "Nothing selected" at bounding box center [648, 174] width 259 height 33
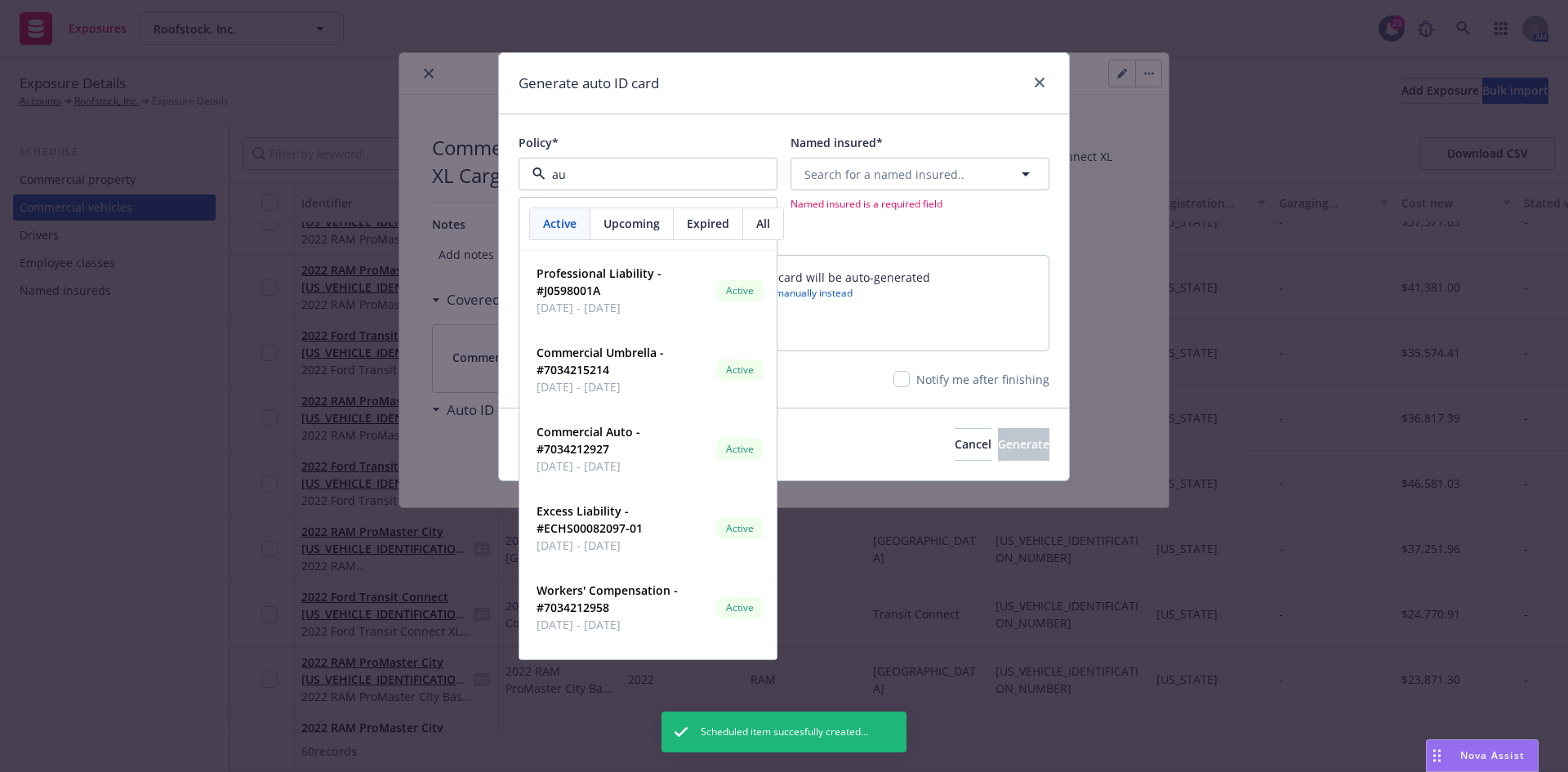
type input "aut"
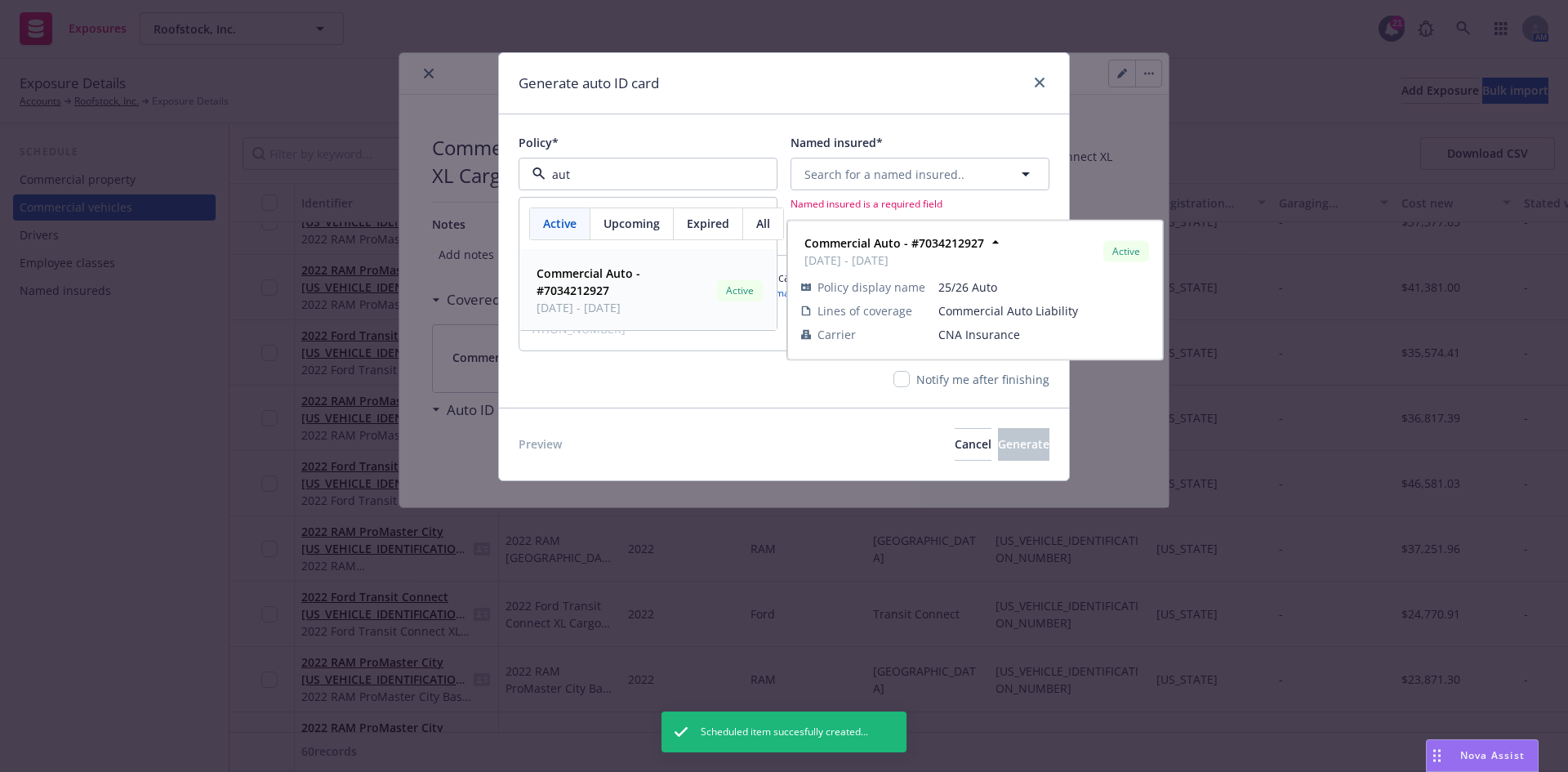
click at [635, 301] on span "[DATE] - [DATE]" at bounding box center [623, 307] width 174 height 17
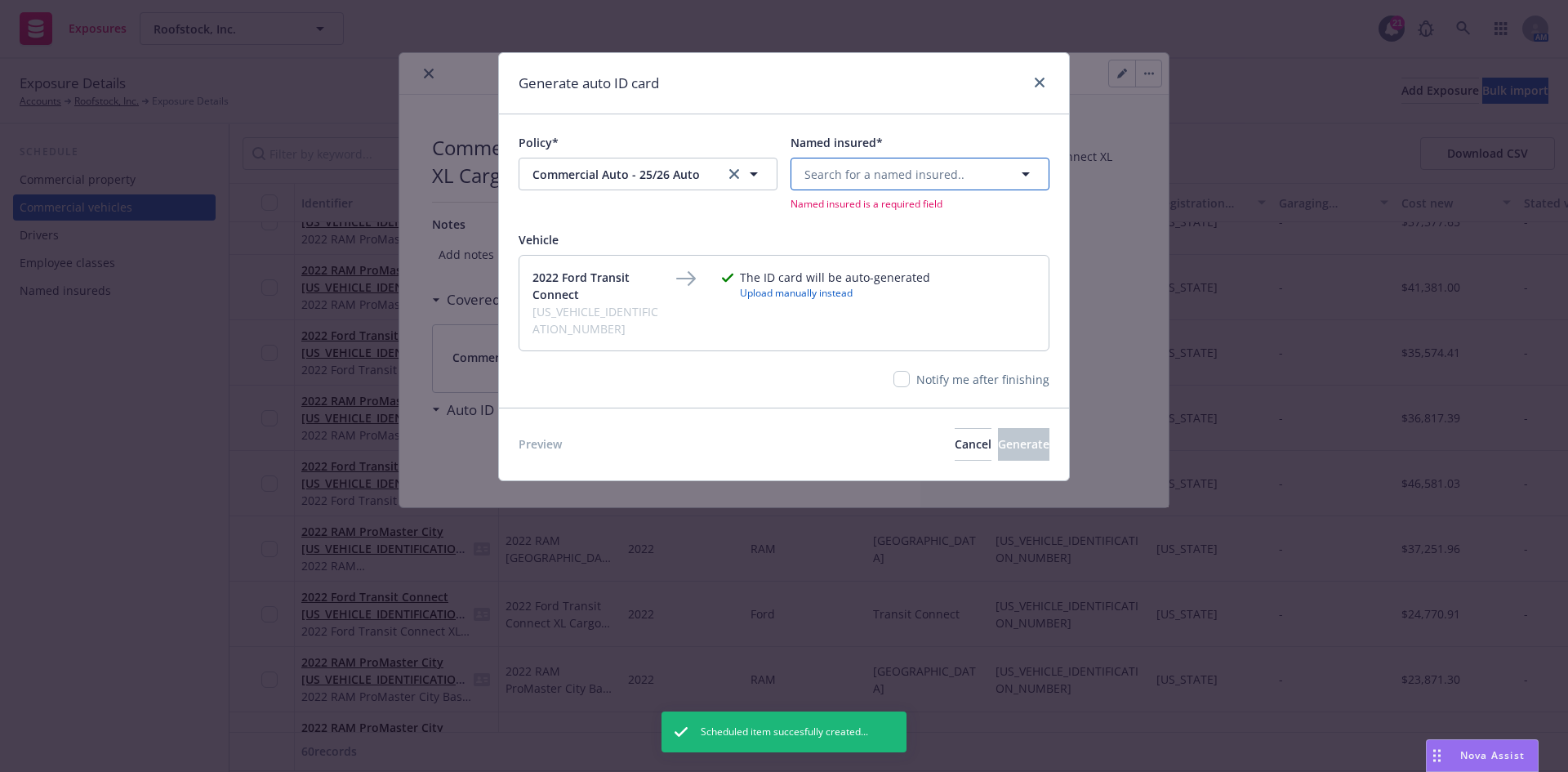
click at [951, 175] on span "Search for a named insured.." at bounding box center [884, 174] width 160 height 17
click at [915, 303] on span "Roofstock, Inc." at bounding box center [887, 299] width 158 height 17
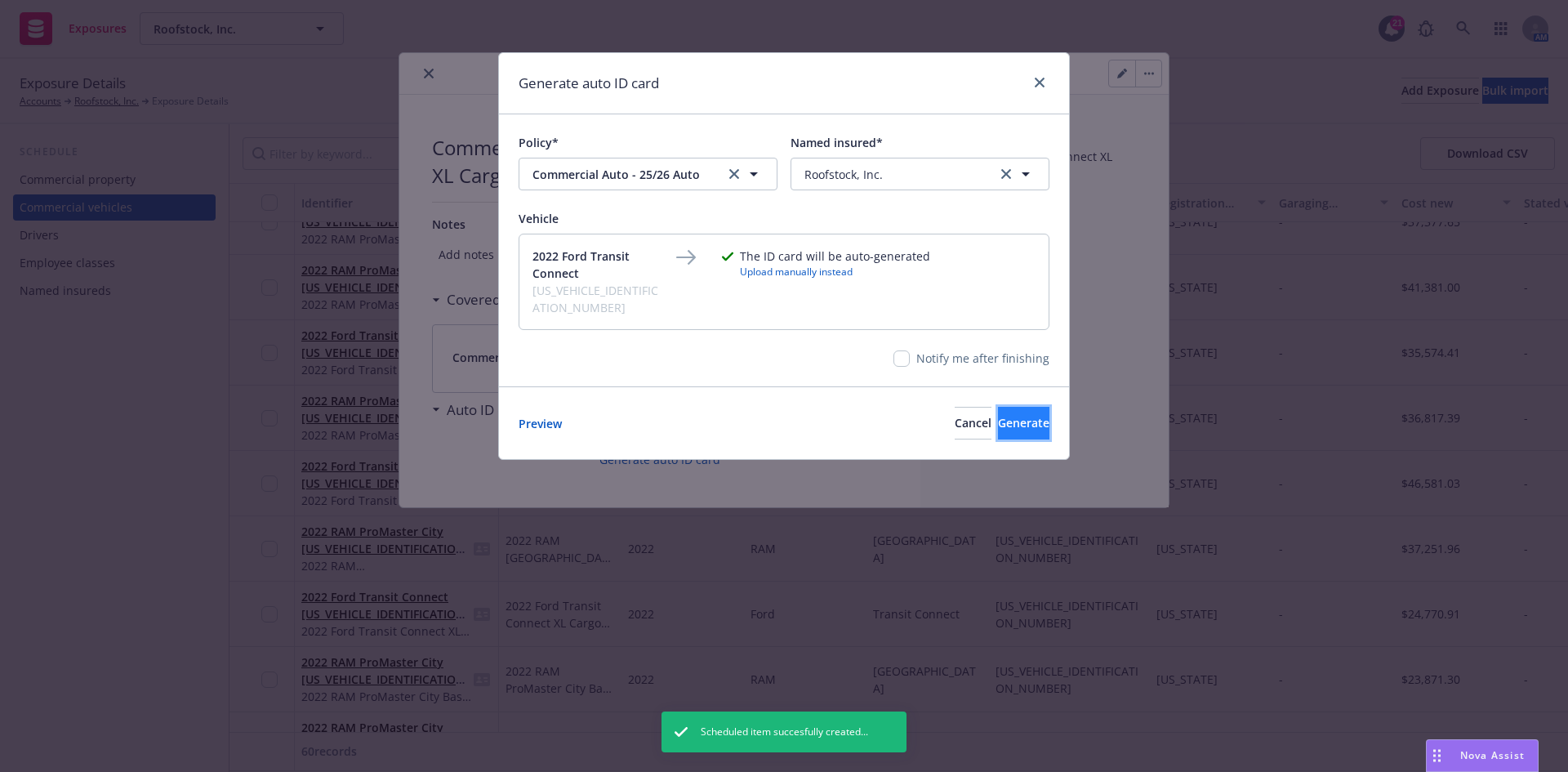
click at [1003, 415] on span "Generate" at bounding box center [1024, 423] width 52 height 16
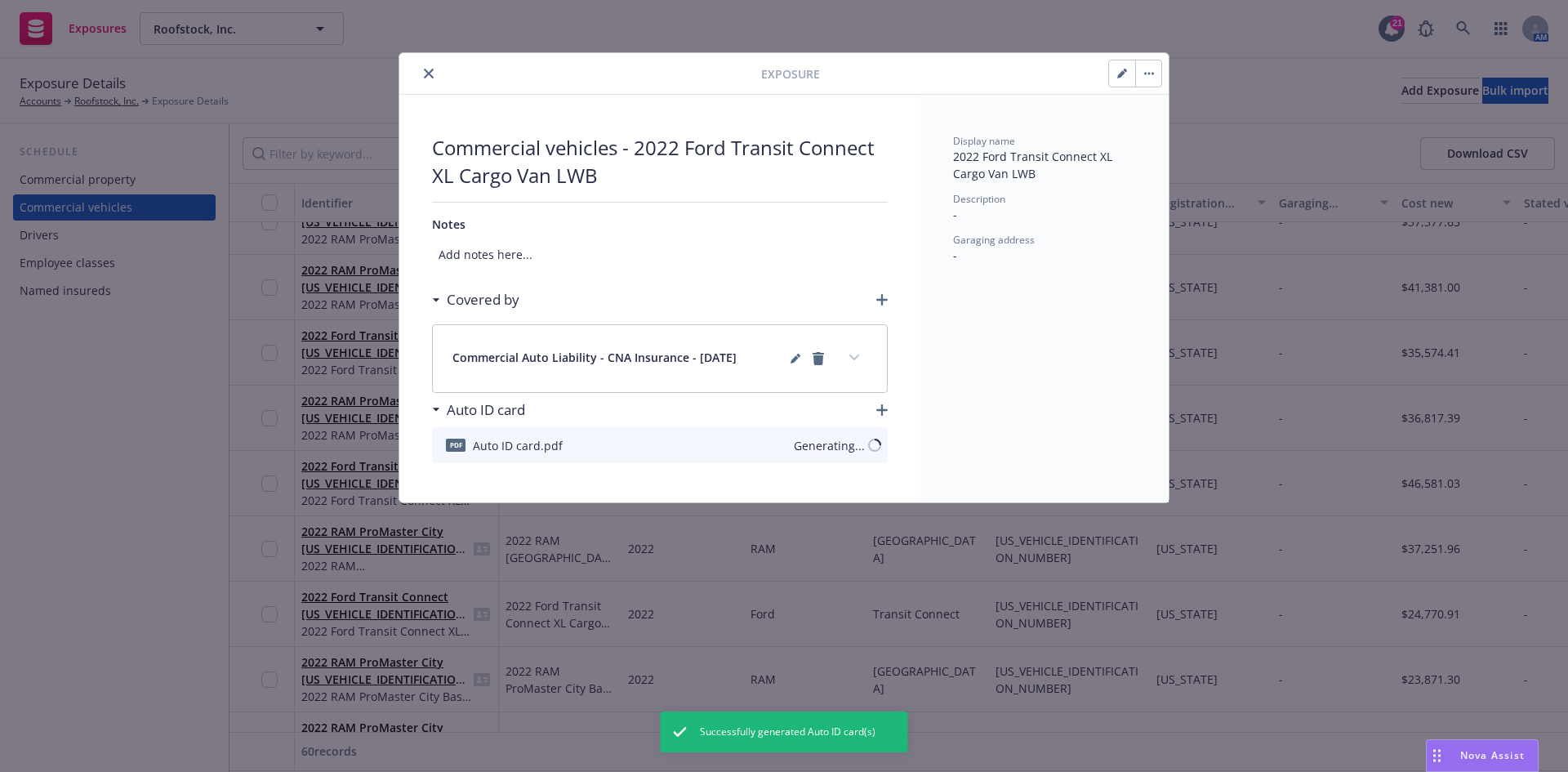
click at [423, 76] on button "close" at bounding box center [429, 73] width 20 height 20
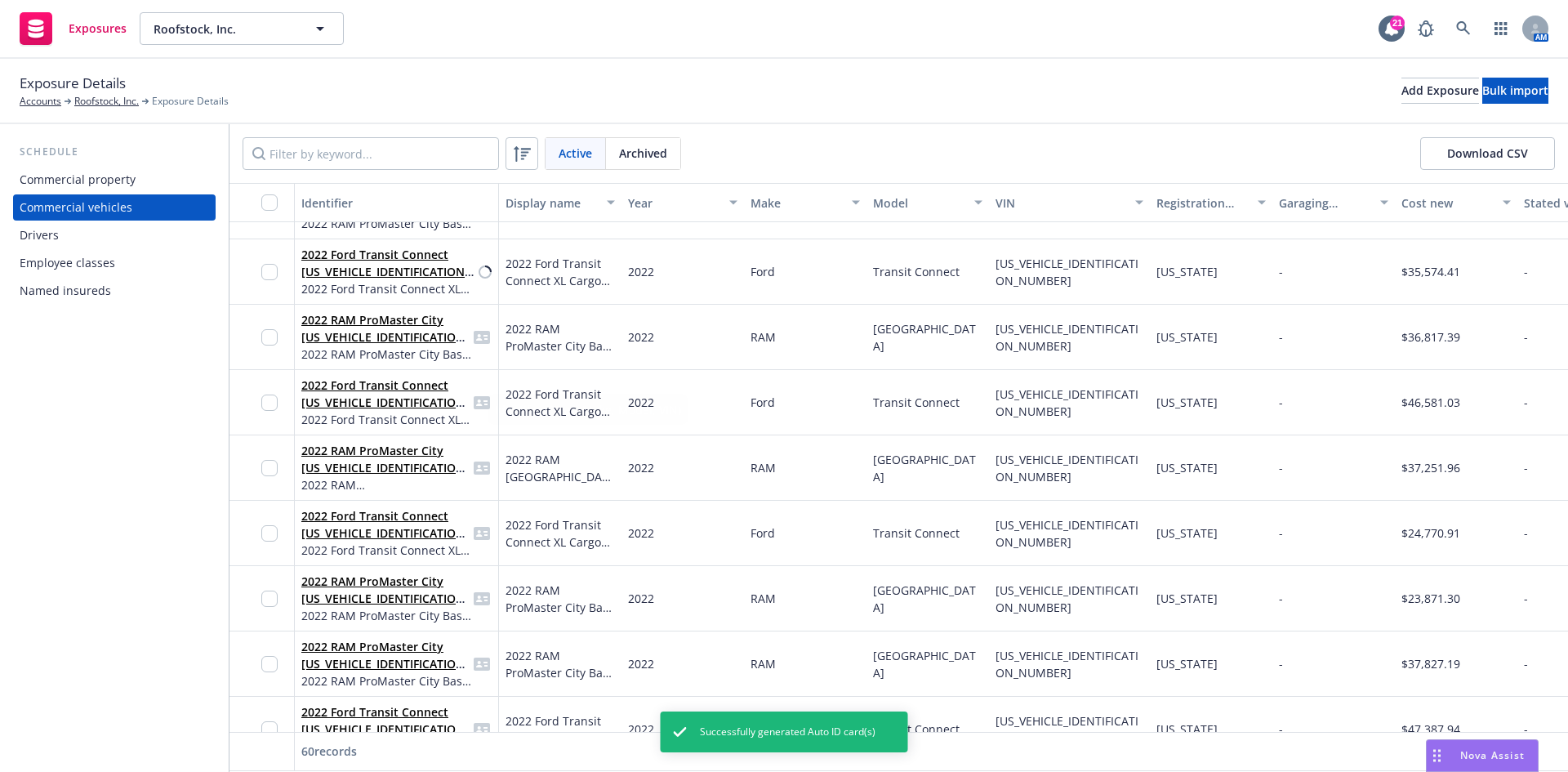
scroll to position [490, 0]
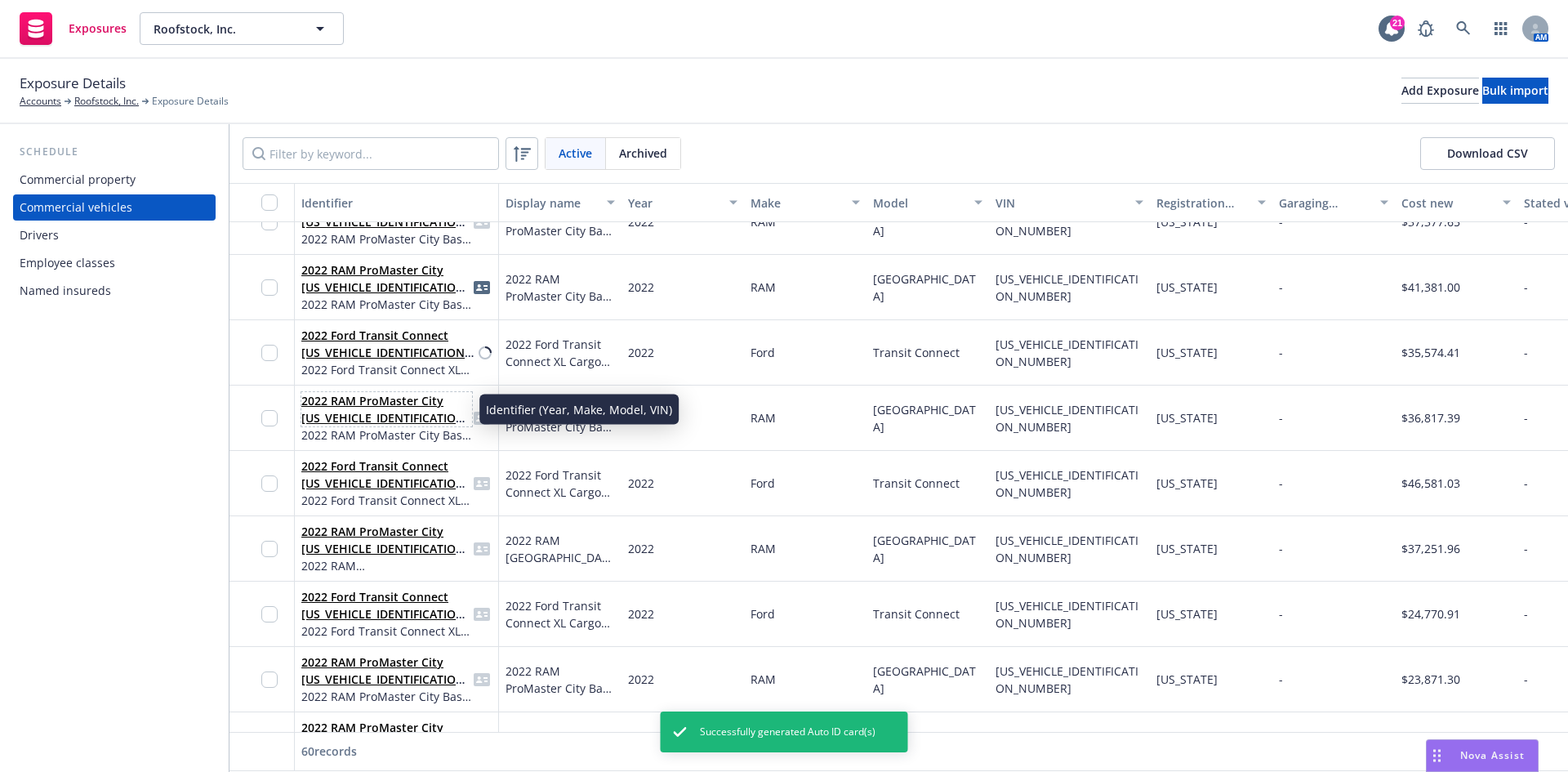
click at [381, 422] on link "2022 RAM ProMaster City [US_VEHICLE_IDENTIFICATION_NUMBER]" at bounding box center [386, 418] width 169 height 50
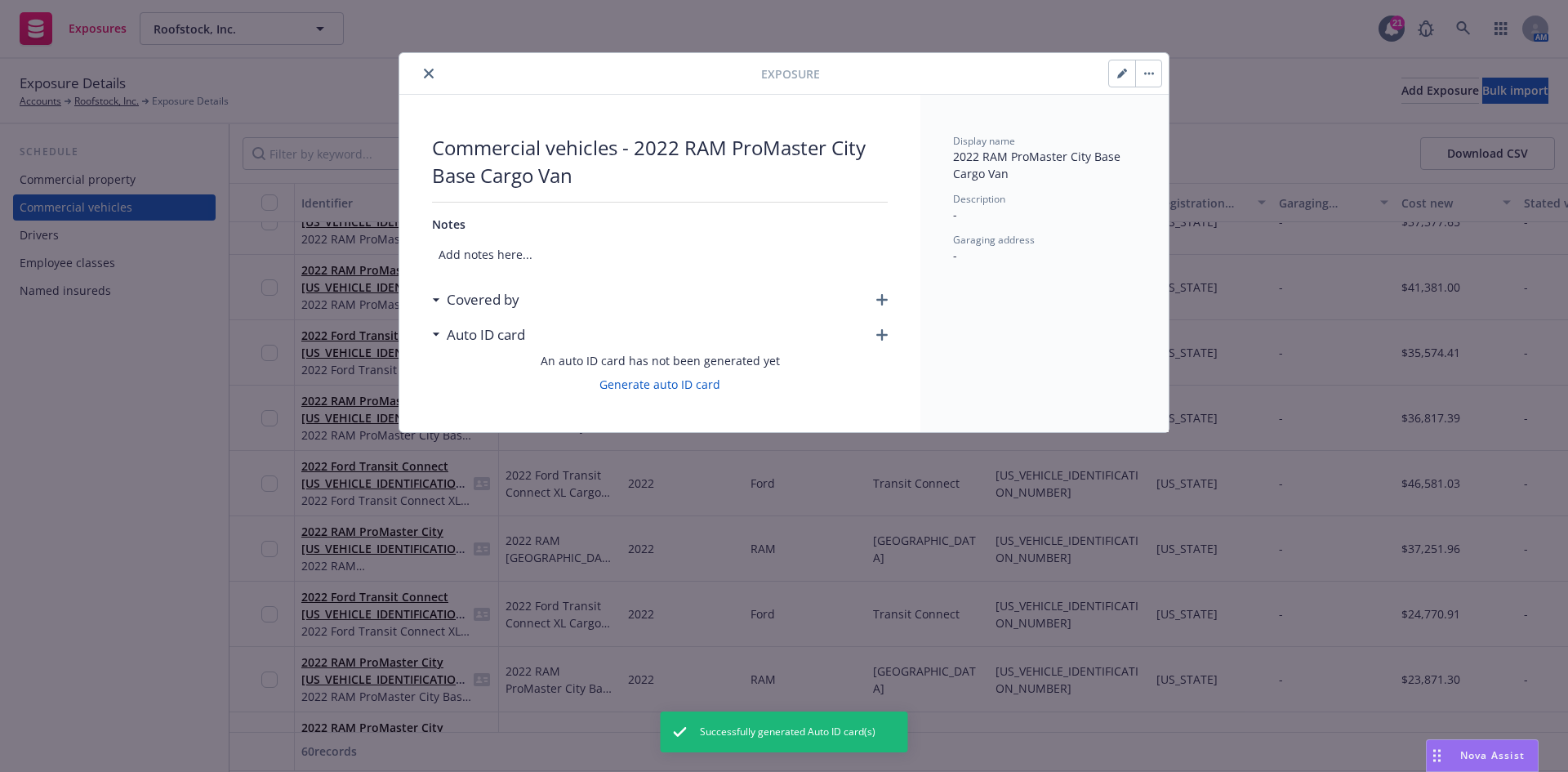
click at [886, 299] on icon "button" at bounding box center [882, 300] width 12 height 12
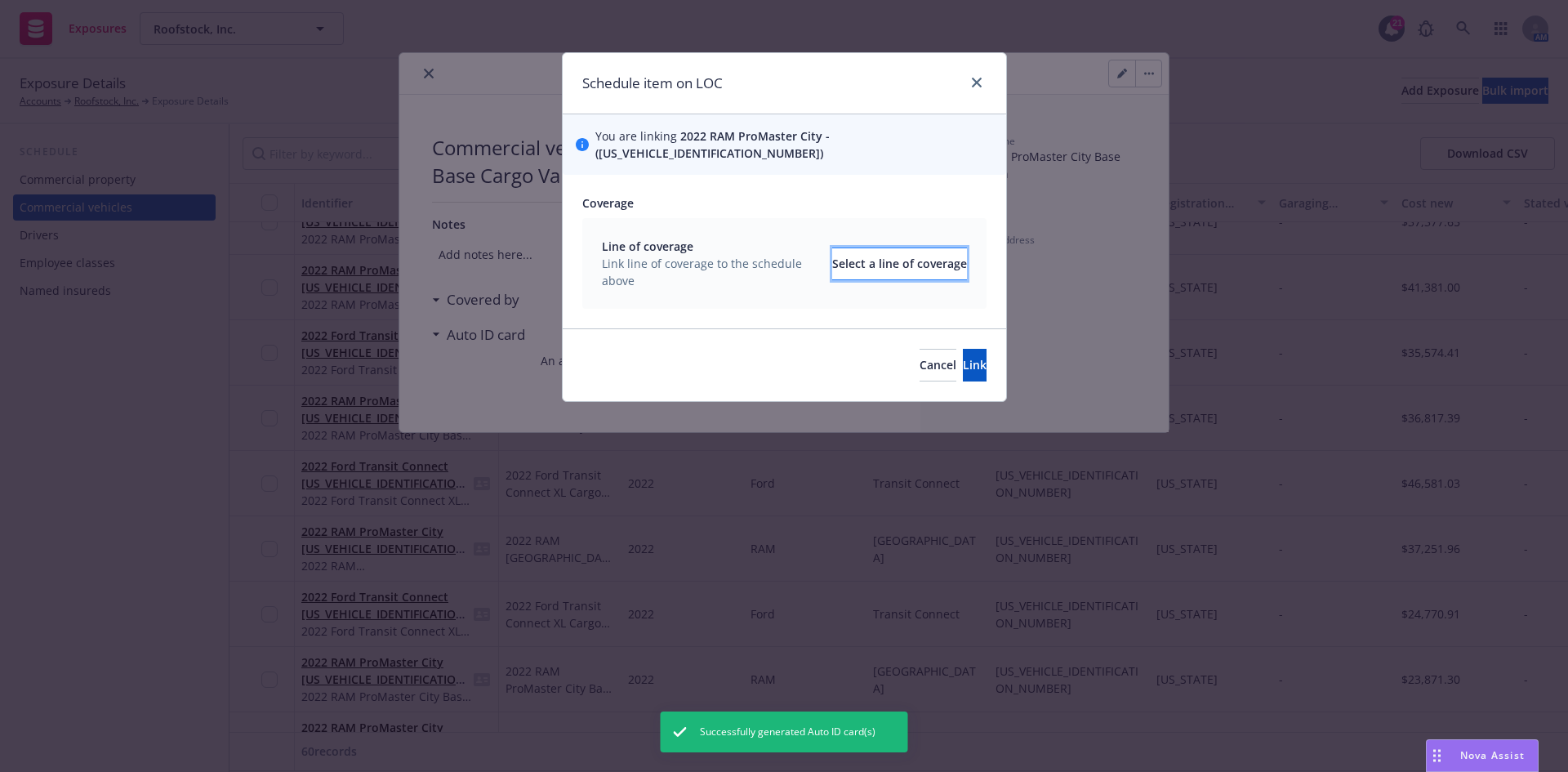
click at [833, 248] on div "Select a line of coverage" at bounding box center [900, 263] width 135 height 31
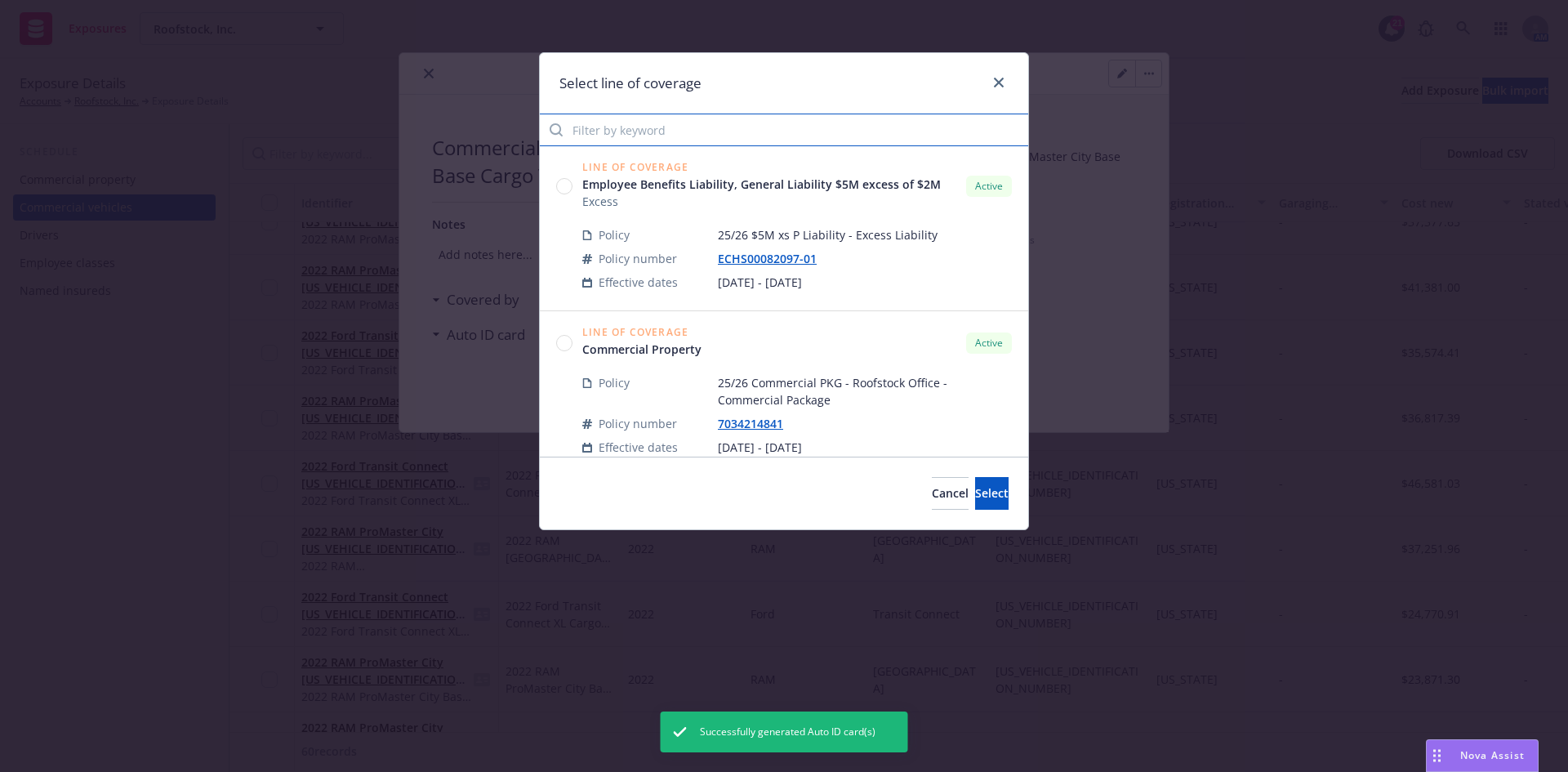
click at [602, 131] on input "Filter by keyword" at bounding box center [784, 129] width 488 height 33
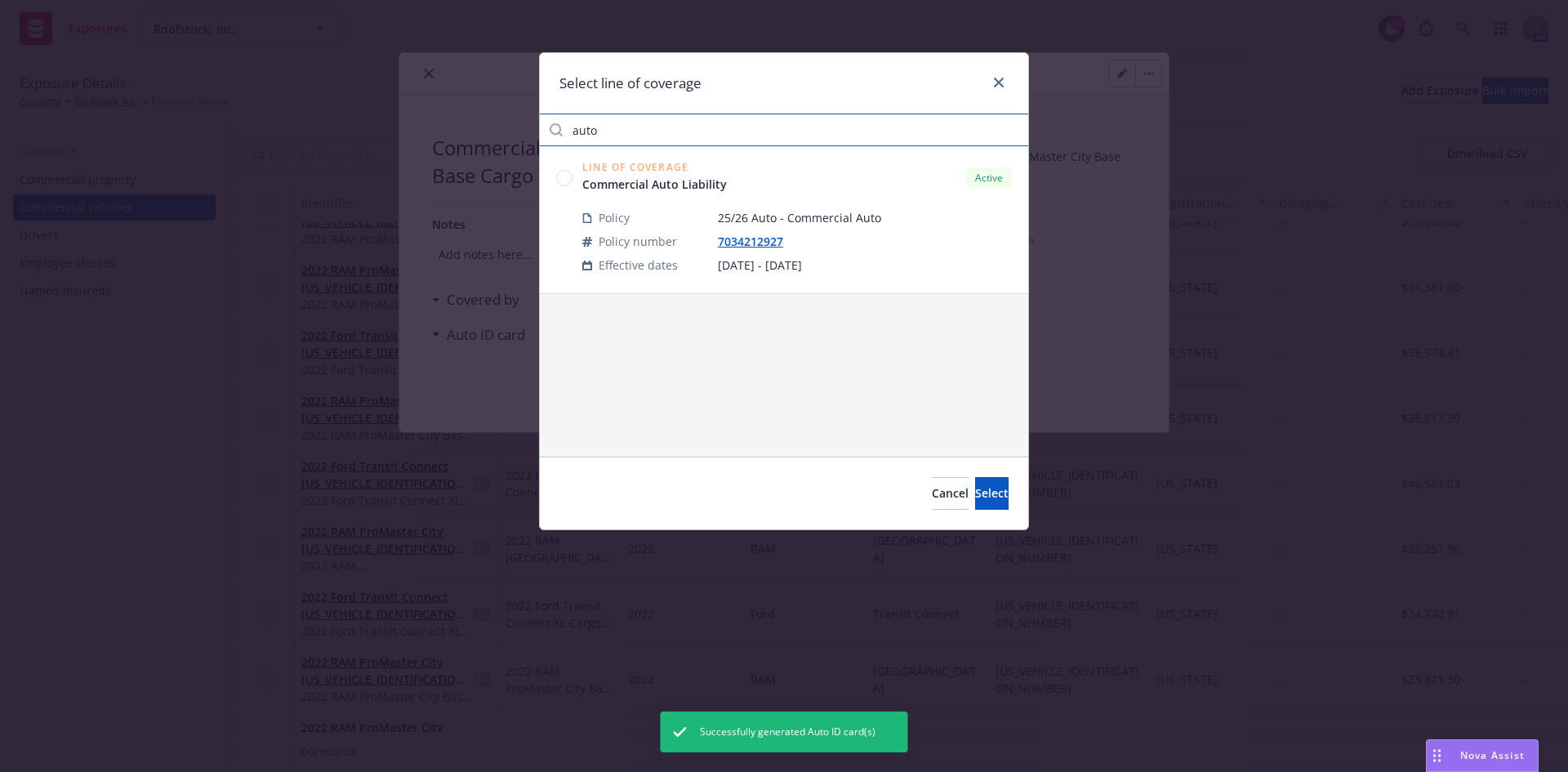
type input "auto"
drag, startPoint x: 568, startPoint y: 178, endPoint x: 625, endPoint y: 228, distance: 75.8
click at [569, 178] on circle at bounding box center [565, 178] width 16 height 16
click at [976, 484] on button "Select" at bounding box center [992, 493] width 34 height 33
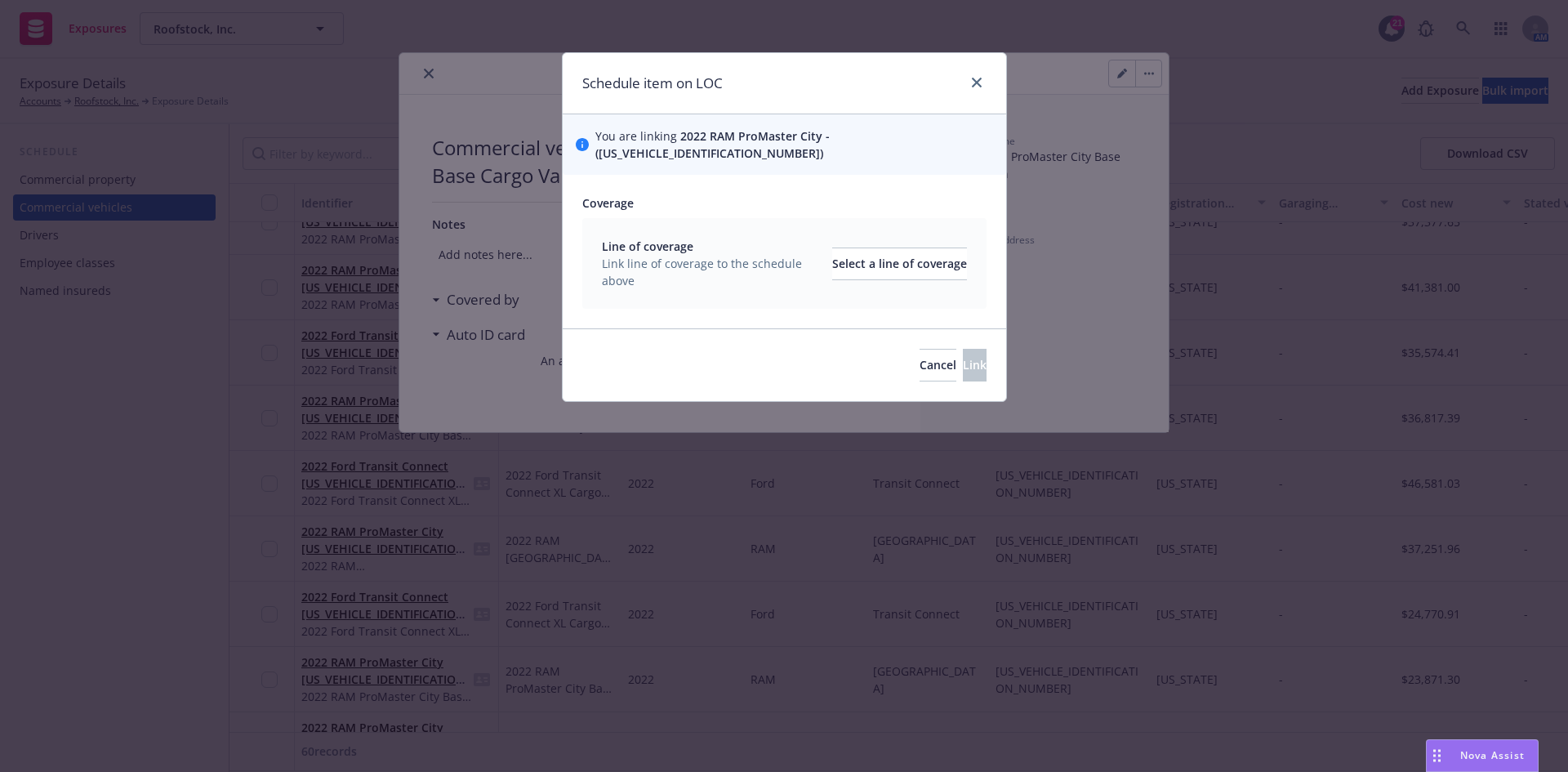
click at [842, 237] on div "Line of coverage Link line of coverage to the schedule above Select a line of c…" at bounding box center [785, 263] width 365 height 52
click at [844, 248] on div "Select a line of coverage" at bounding box center [900, 263] width 135 height 31
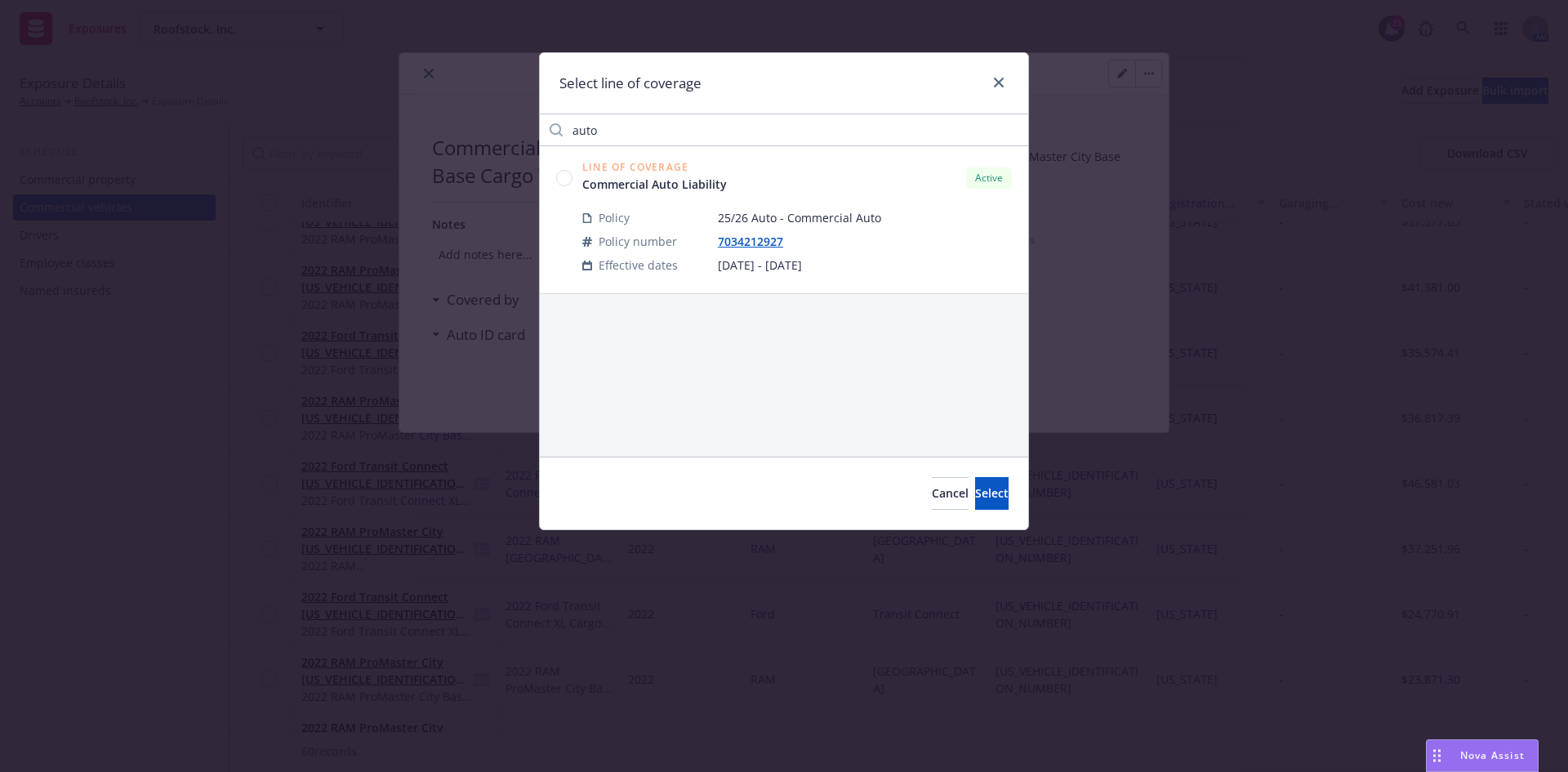
click at [559, 177] on icon at bounding box center [564, 178] width 16 height 16
click at [976, 484] on button "Select" at bounding box center [992, 493] width 34 height 33
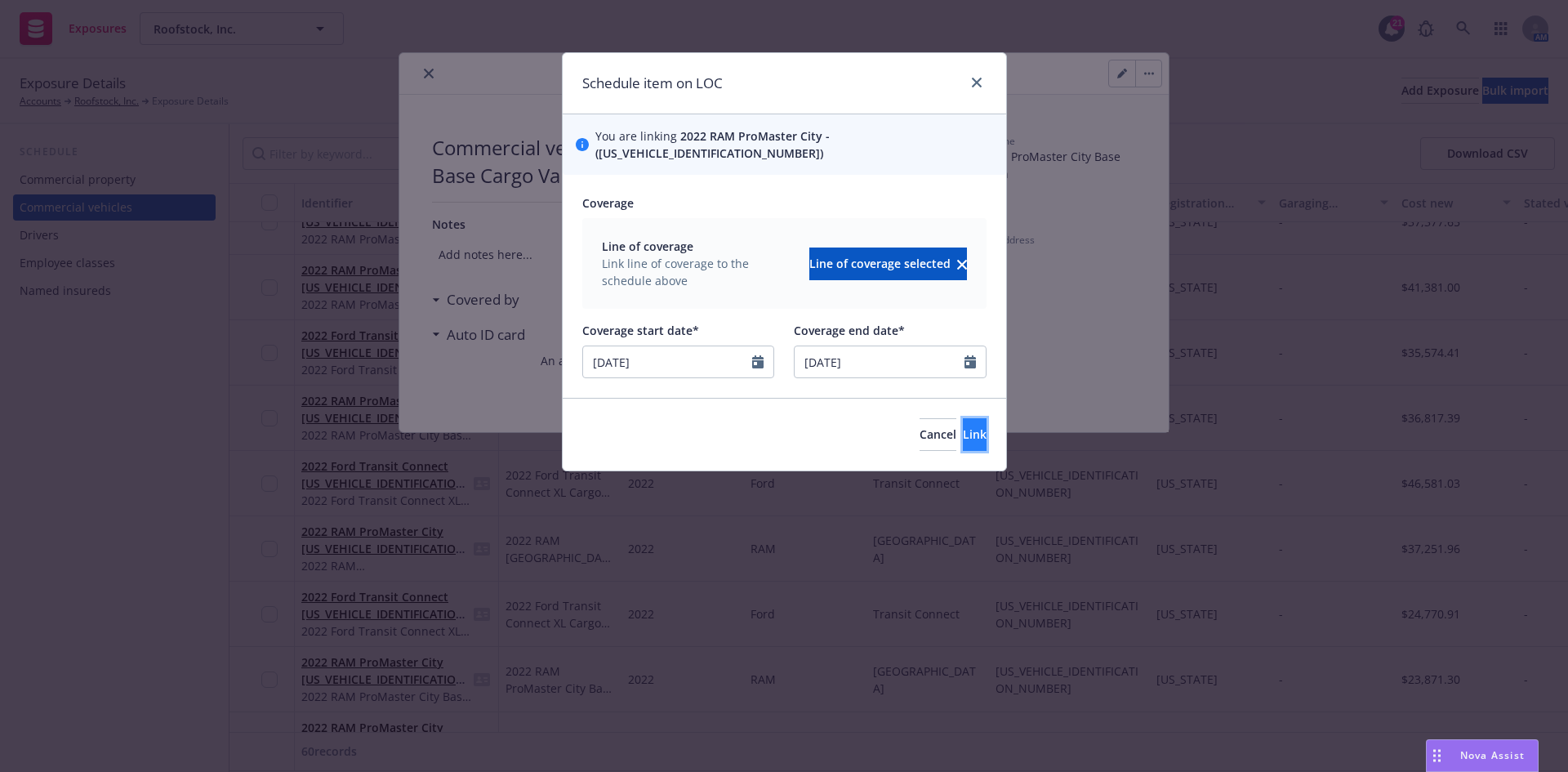
click at [963, 427] on span "Link" at bounding box center [975, 435] width 24 height 16
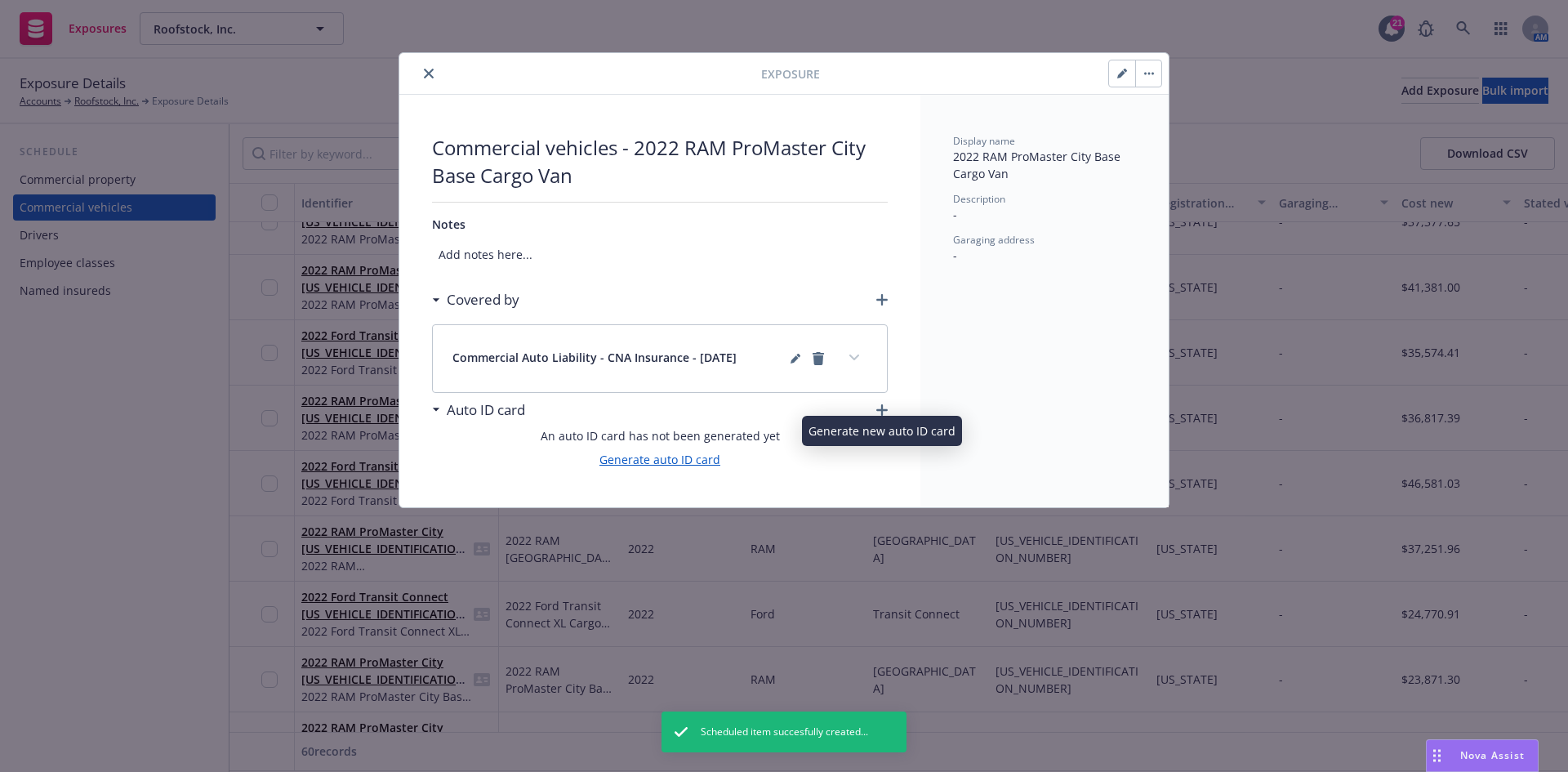
click at [718, 463] on link "Generate auto ID card" at bounding box center [660, 458] width 121 height 17
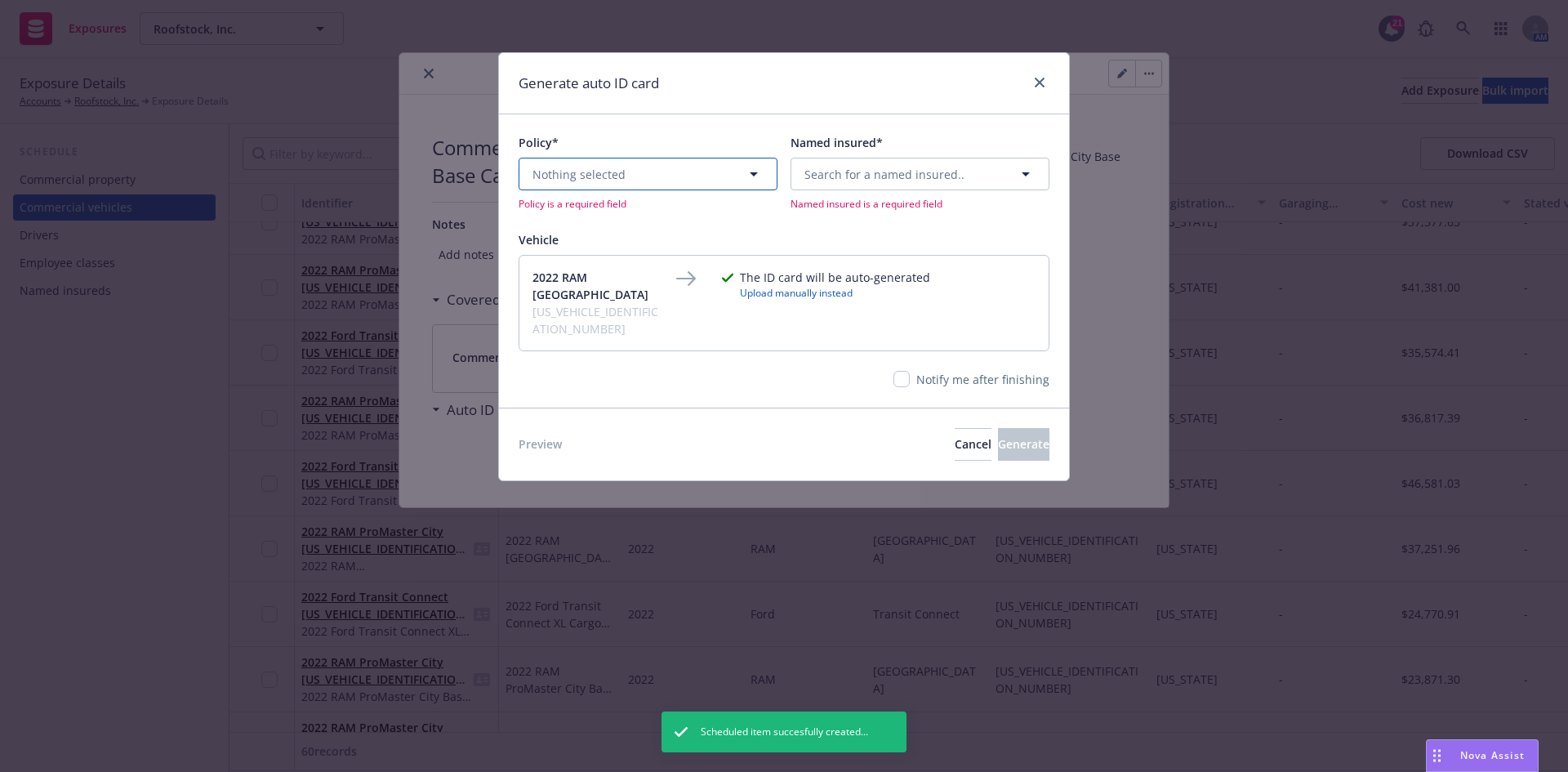
click at [639, 174] on button "Nothing selected" at bounding box center [648, 174] width 259 height 33
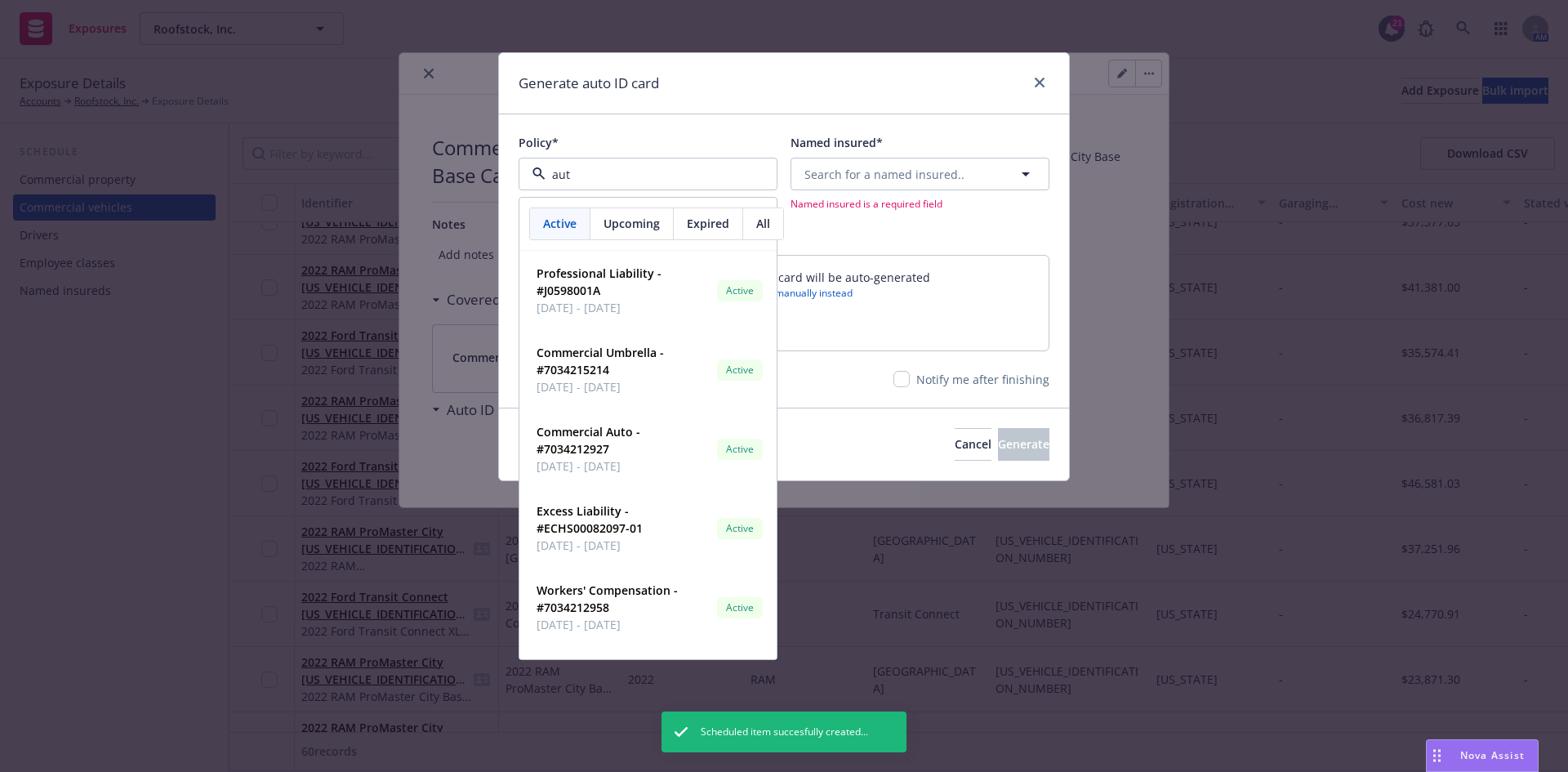
type input "auto"
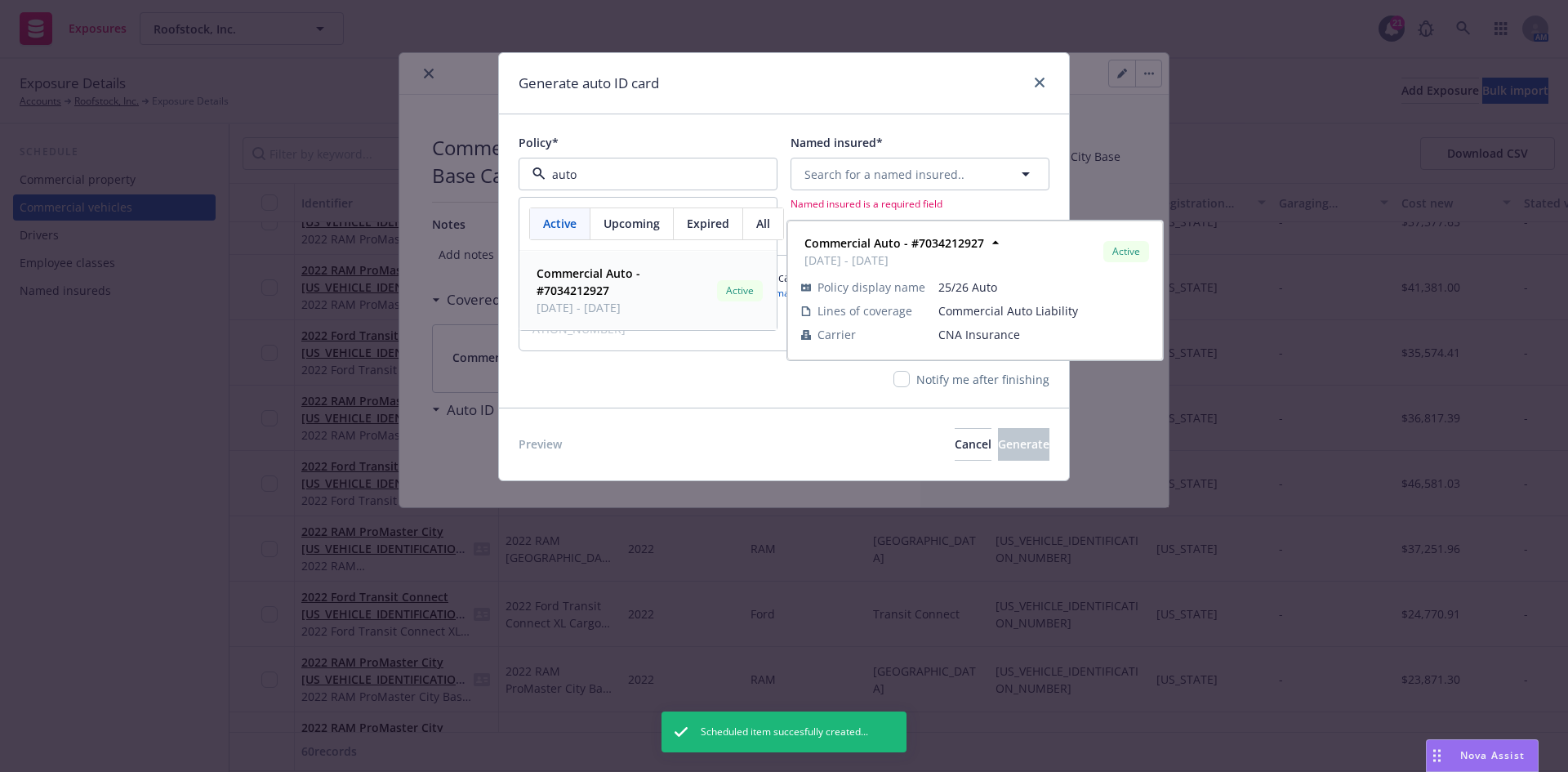
click at [600, 284] on strong "Commercial Auto - #7034212927" at bounding box center [588, 281] width 104 height 33
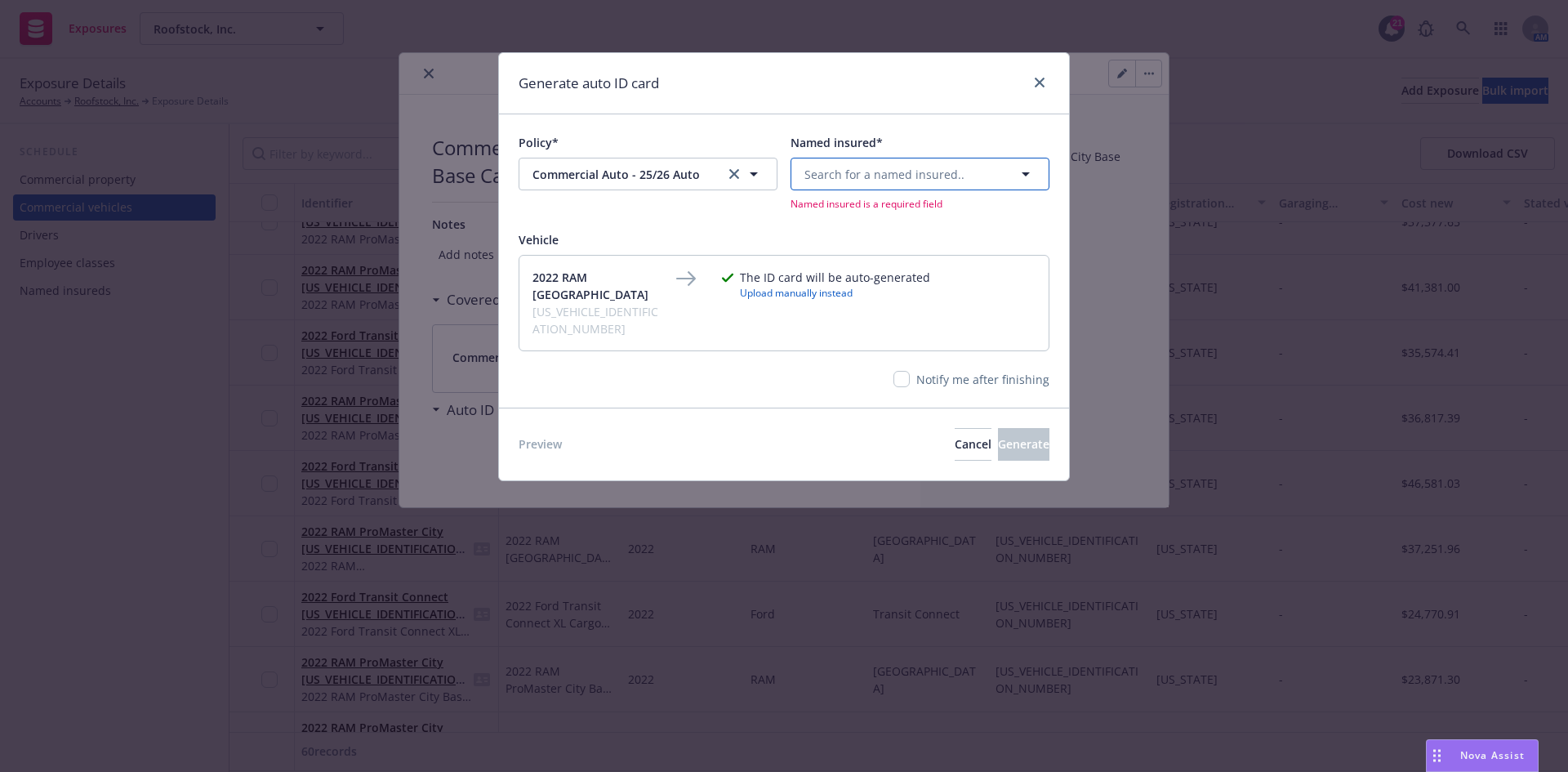
click at [950, 172] on span "Search for a named insured.." at bounding box center [884, 174] width 160 height 17
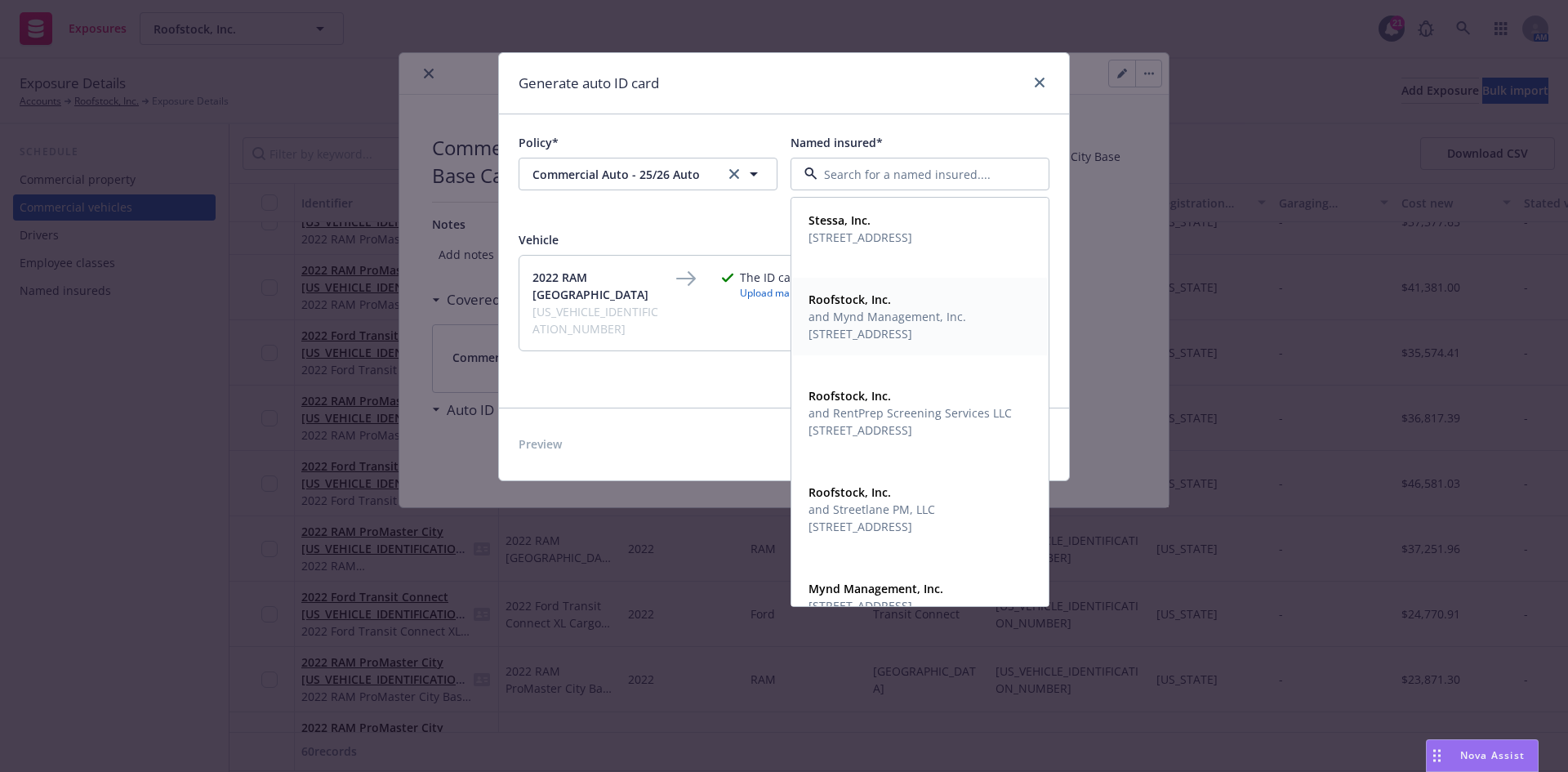
click at [901, 312] on span "and Mynd Management, Inc." at bounding box center [887, 316] width 158 height 17
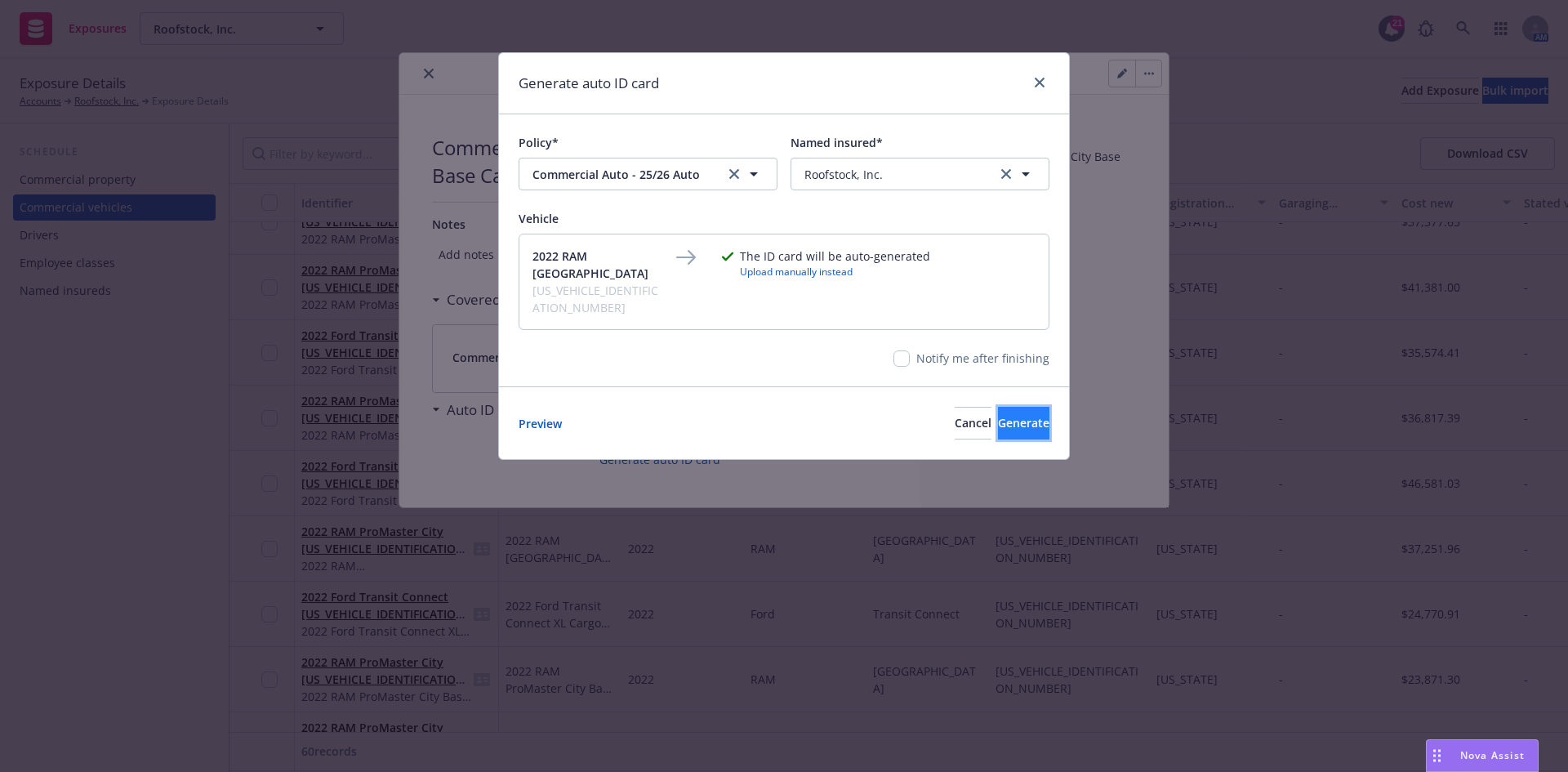
click at [1010, 415] on span "Generate" at bounding box center [1024, 423] width 52 height 16
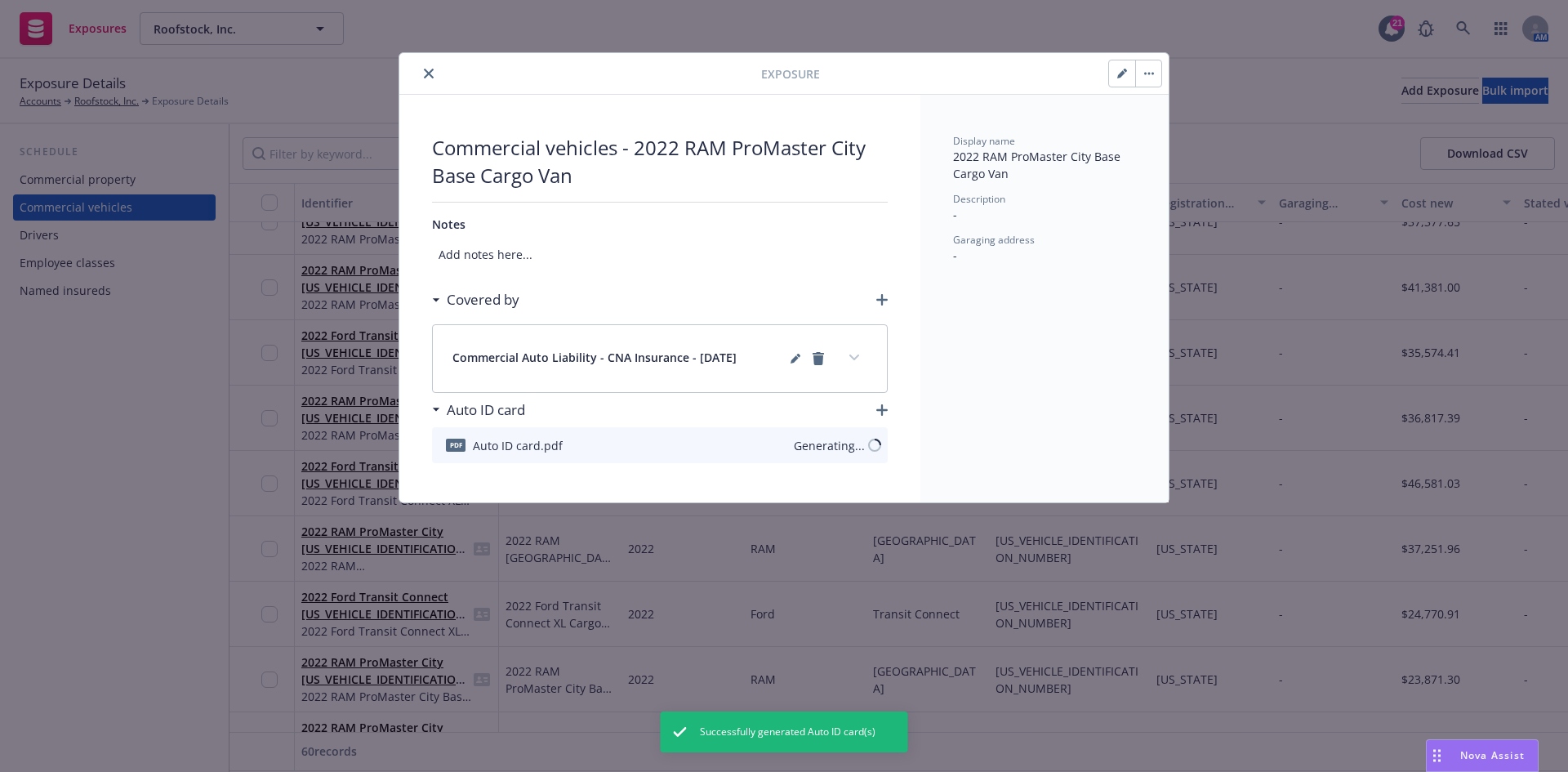
drag, startPoint x: 431, startPoint y: 73, endPoint x: 430, endPoint y: 141, distance: 68.0
click at [431, 73] on icon "close" at bounding box center [429, 73] width 10 height 10
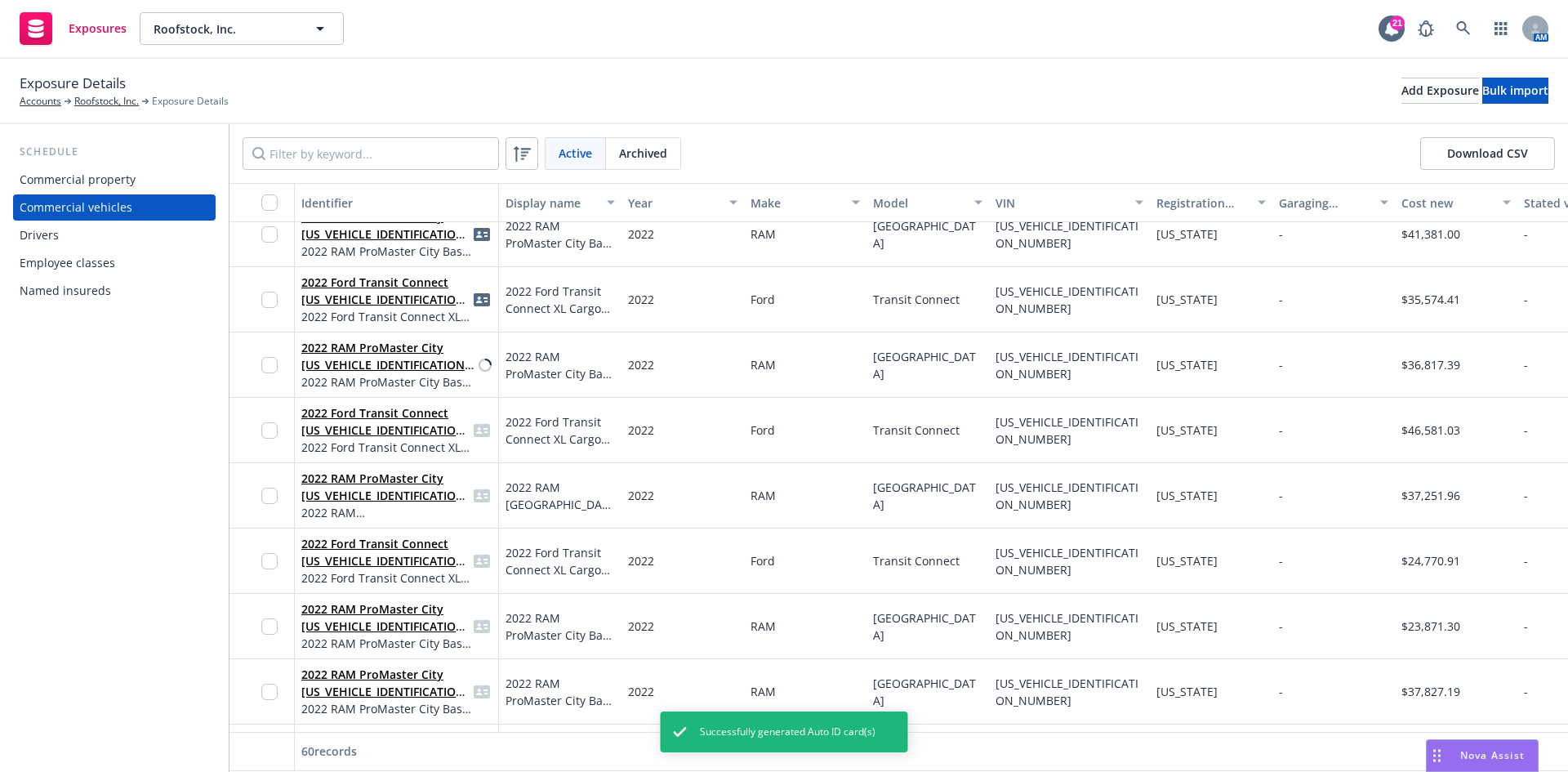
scroll to position [572, 0]
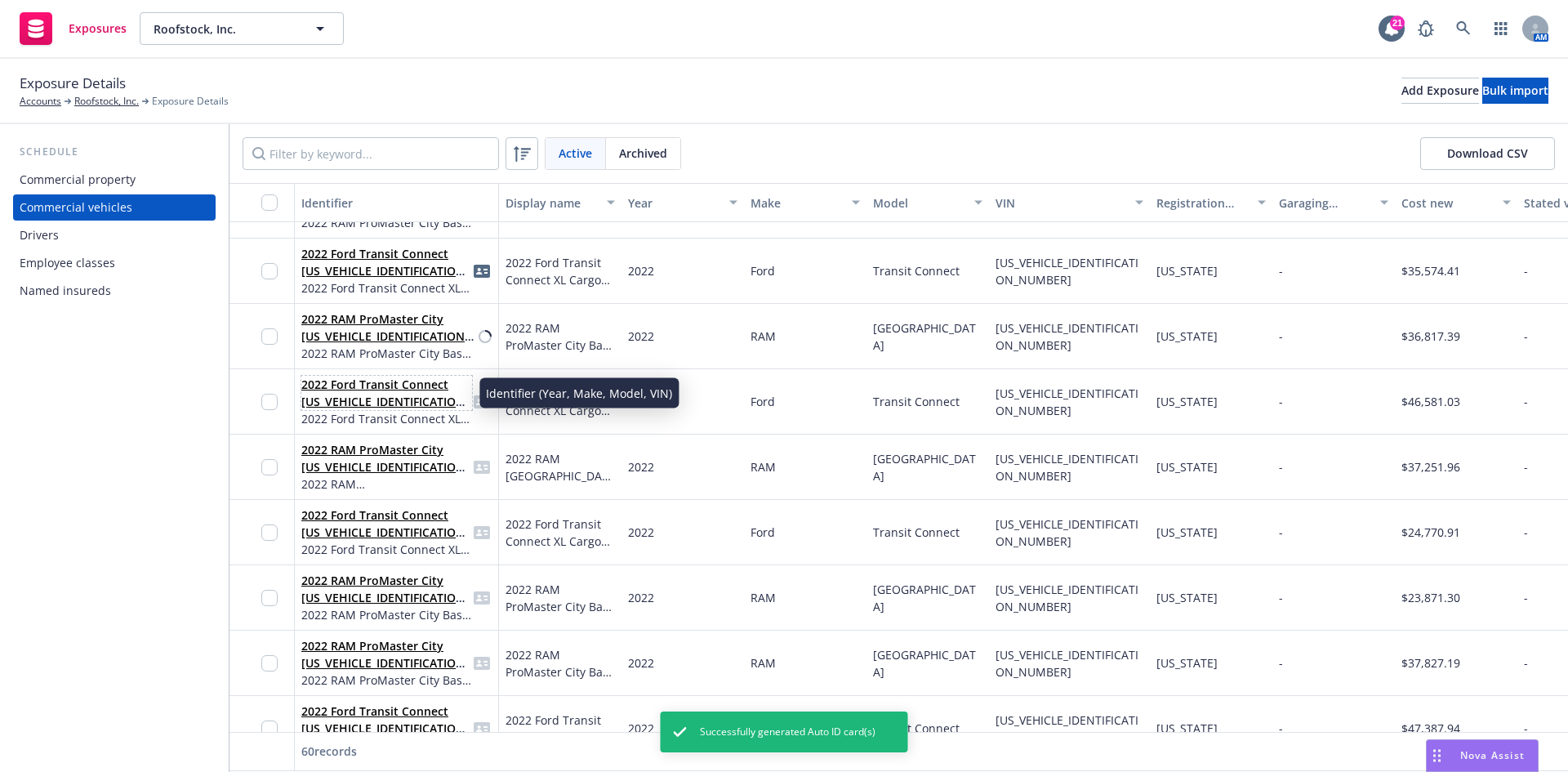
click at [377, 394] on link "2022 Ford Transit Connect [US_VEHICLE_IDENTIFICATION_NUMBER]" at bounding box center [386, 401] width 169 height 50
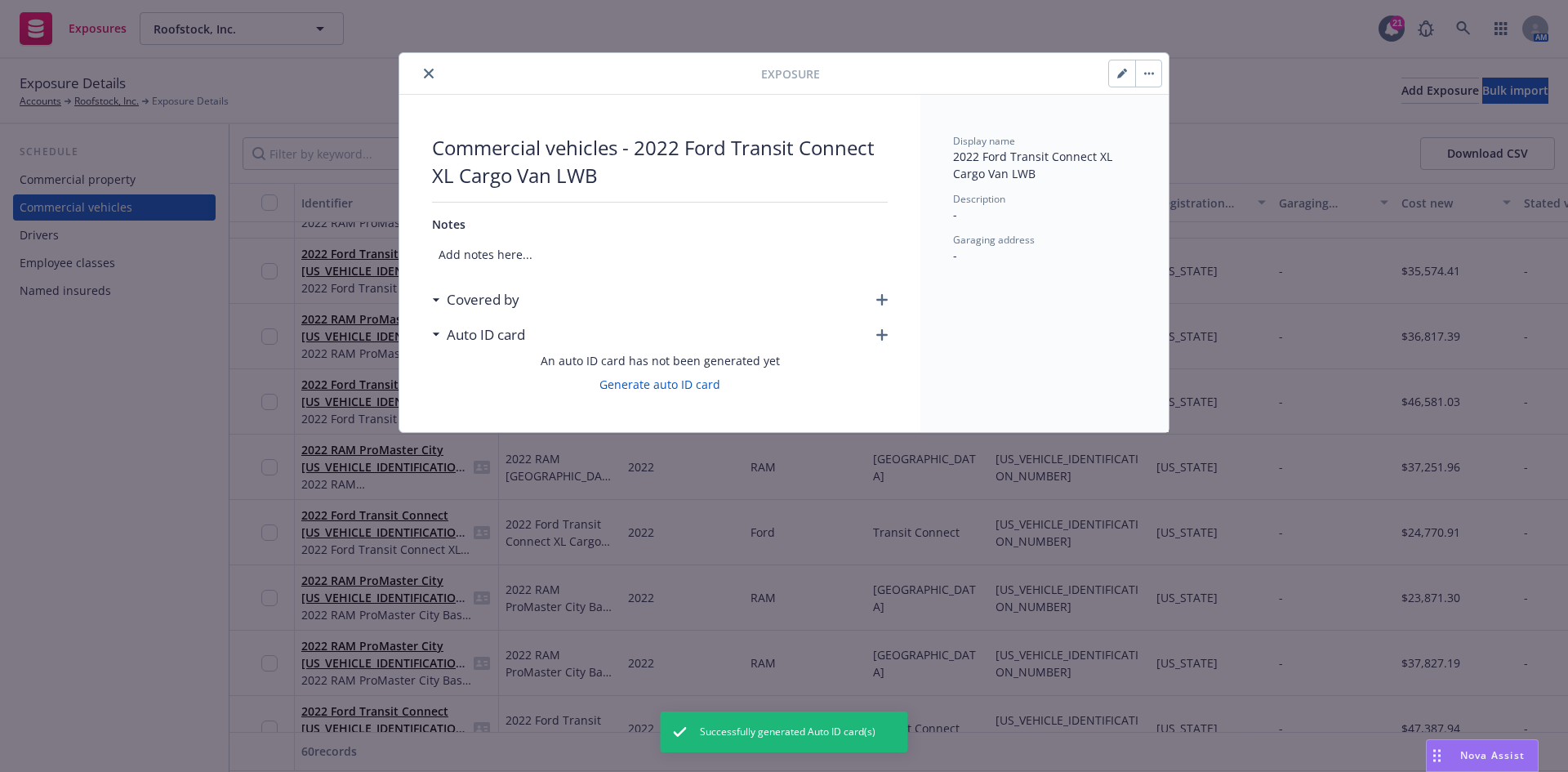
click at [885, 297] on icon "button" at bounding box center [882, 300] width 12 height 12
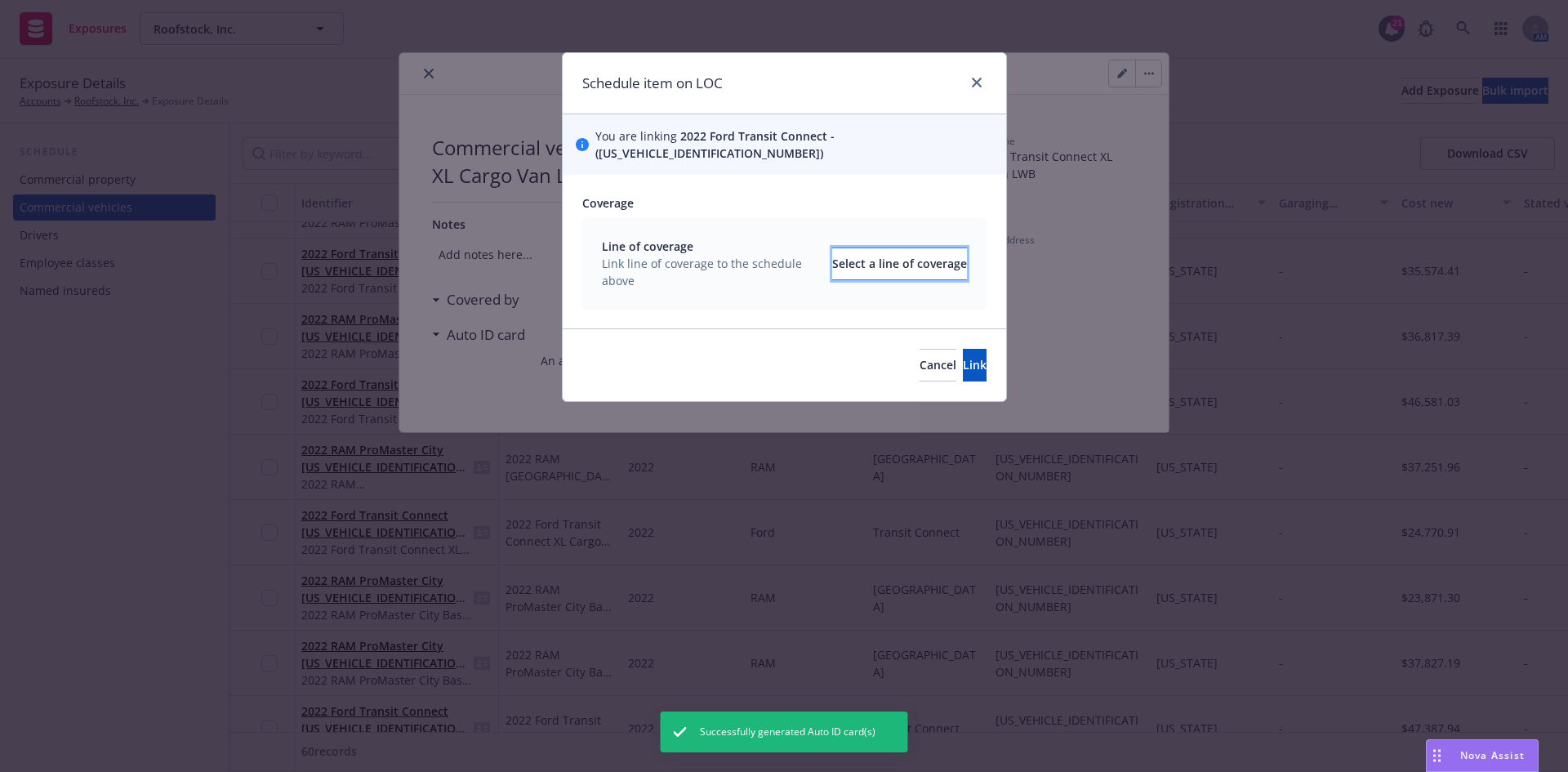
click at [869, 248] on div "Select a line of coverage" at bounding box center [900, 263] width 135 height 31
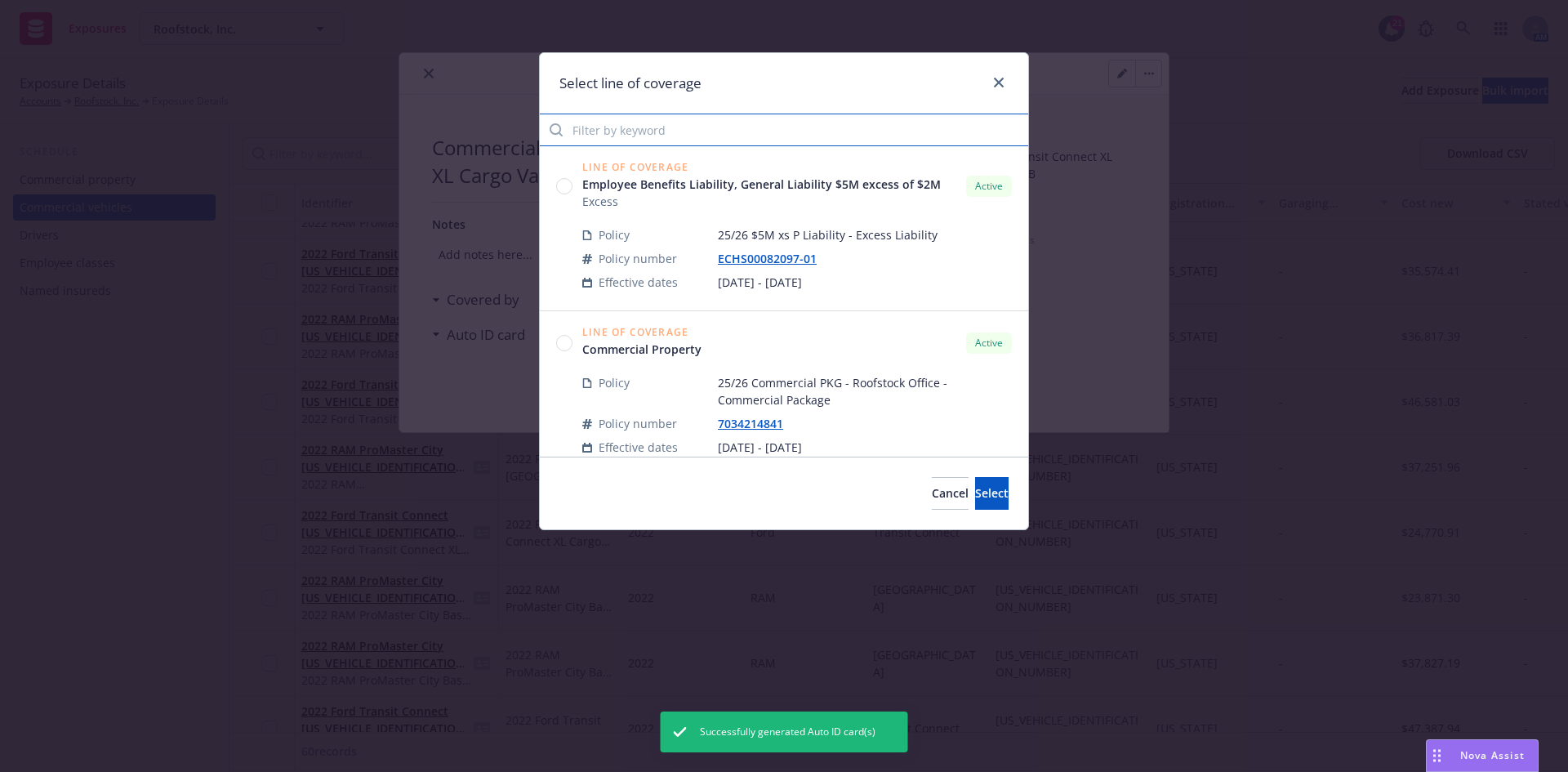
click at [667, 113] on input "Filter by keyword" at bounding box center [784, 129] width 488 height 33
click at [663, 132] on input "Filter by keyword" at bounding box center [784, 129] width 488 height 33
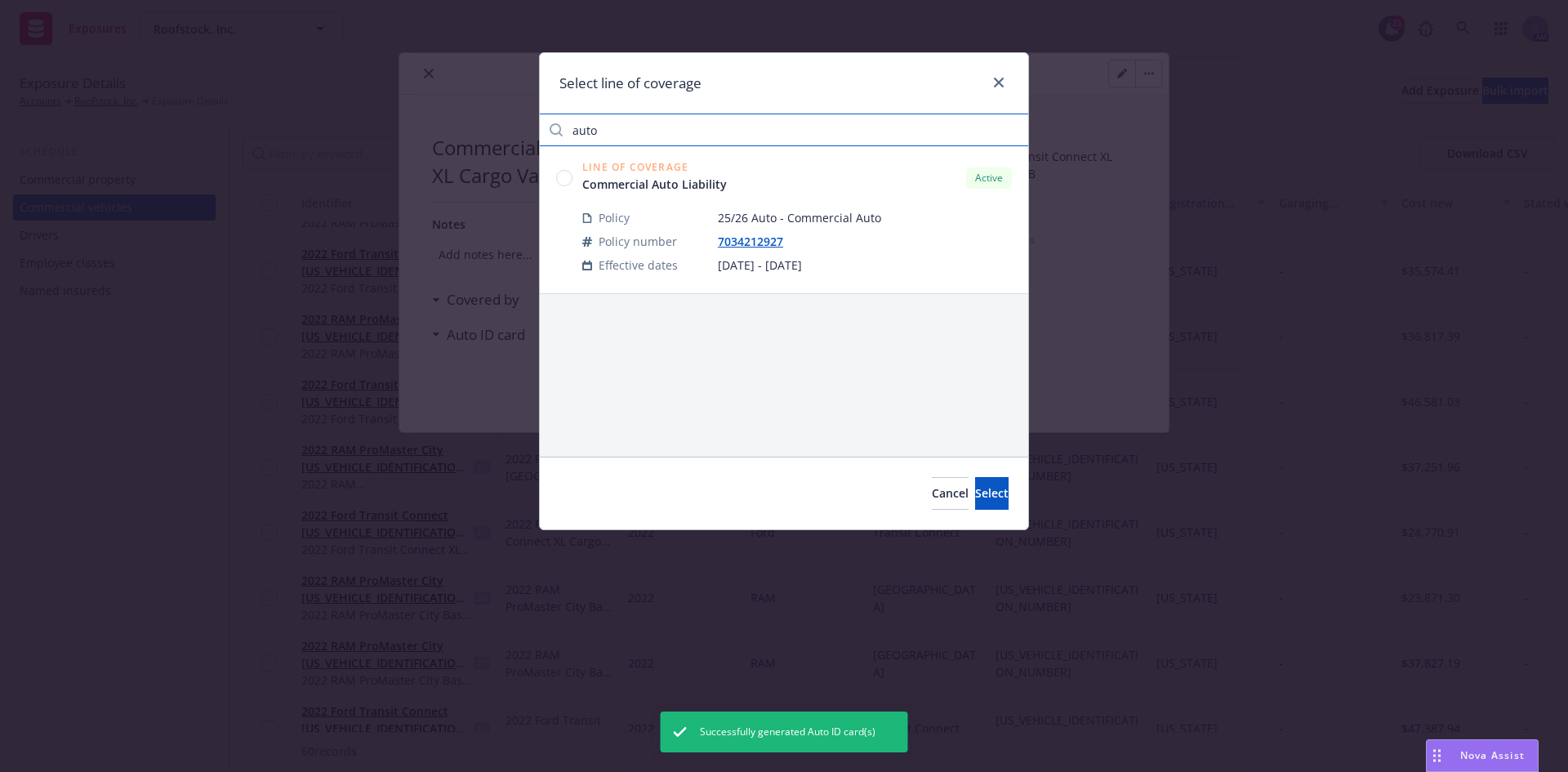
type input "auto"
click at [564, 178] on circle at bounding box center [565, 178] width 16 height 16
click at [561, 178] on circle at bounding box center [565, 178] width 16 height 16
click at [976, 499] on span "Select" at bounding box center [992, 493] width 34 height 16
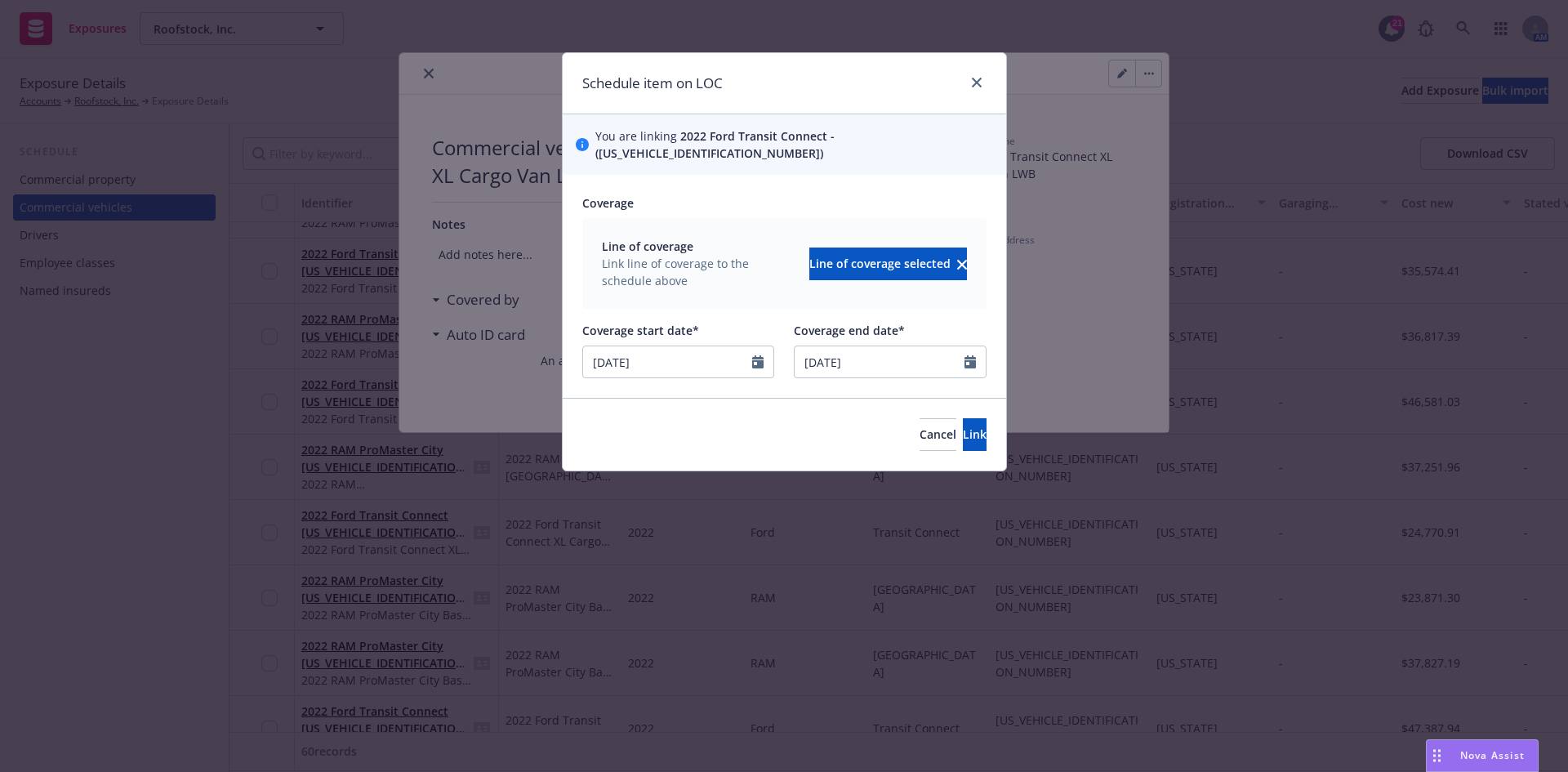
click at [984, 435] on div "Cancel Link" at bounding box center [784, 434] width 444 height 72
click at [977, 419] on button "Link" at bounding box center [975, 434] width 24 height 33
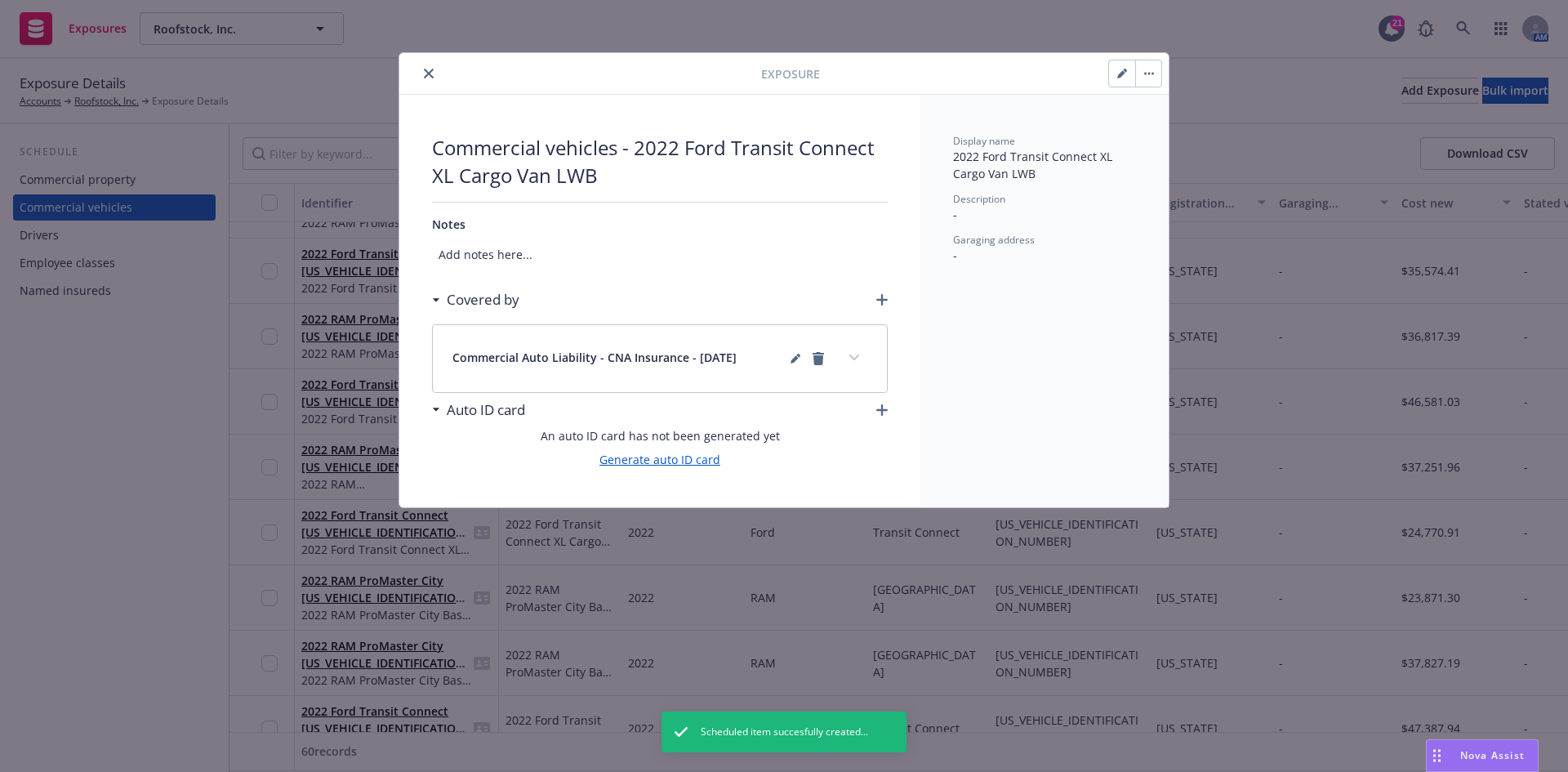
click at [704, 453] on link "Generate auto ID card" at bounding box center [660, 458] width 121 height 17
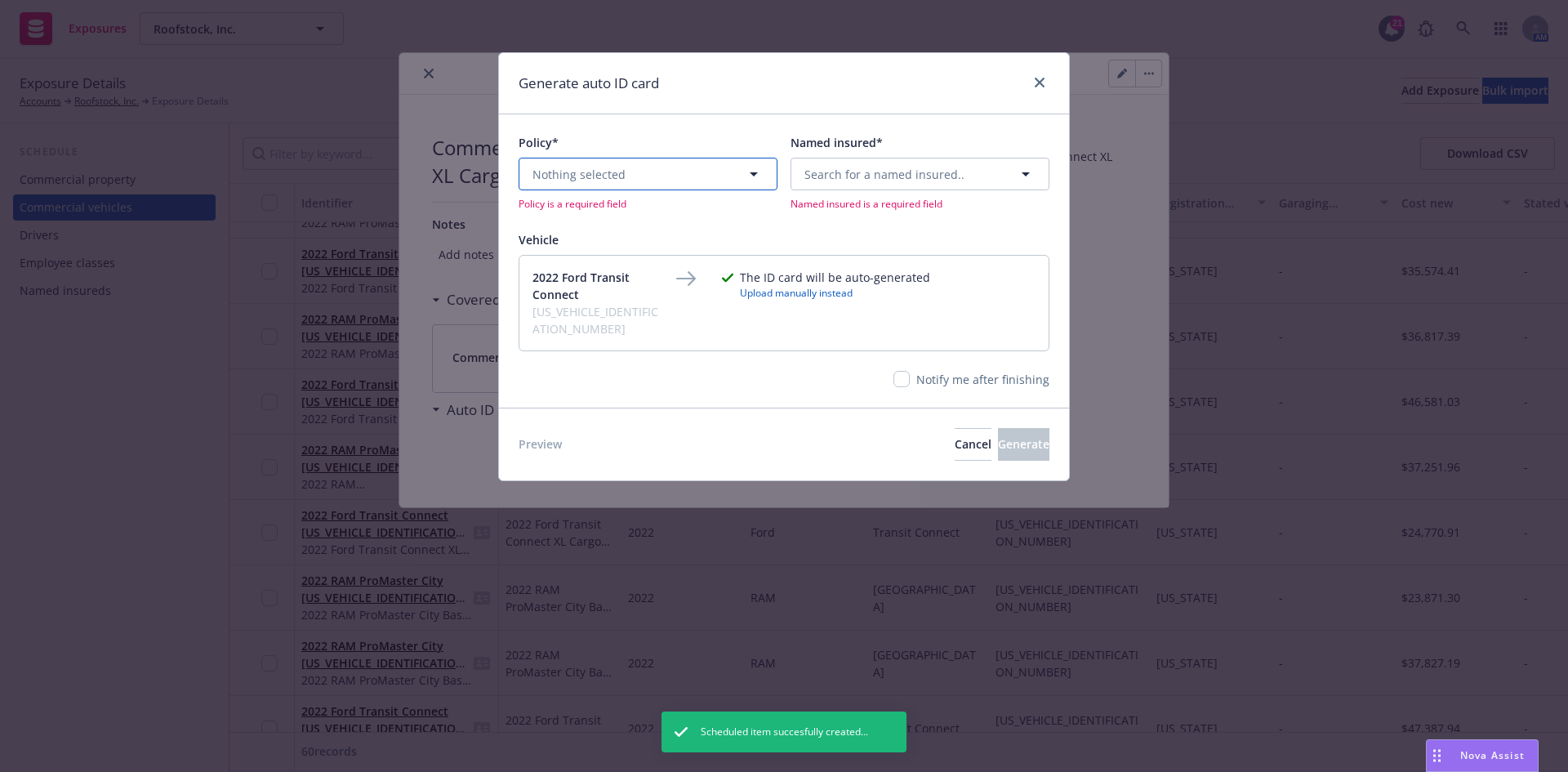
click at [681, 183] on button "Nothing selected" at bounding box center [648, 174] width 259 height 33
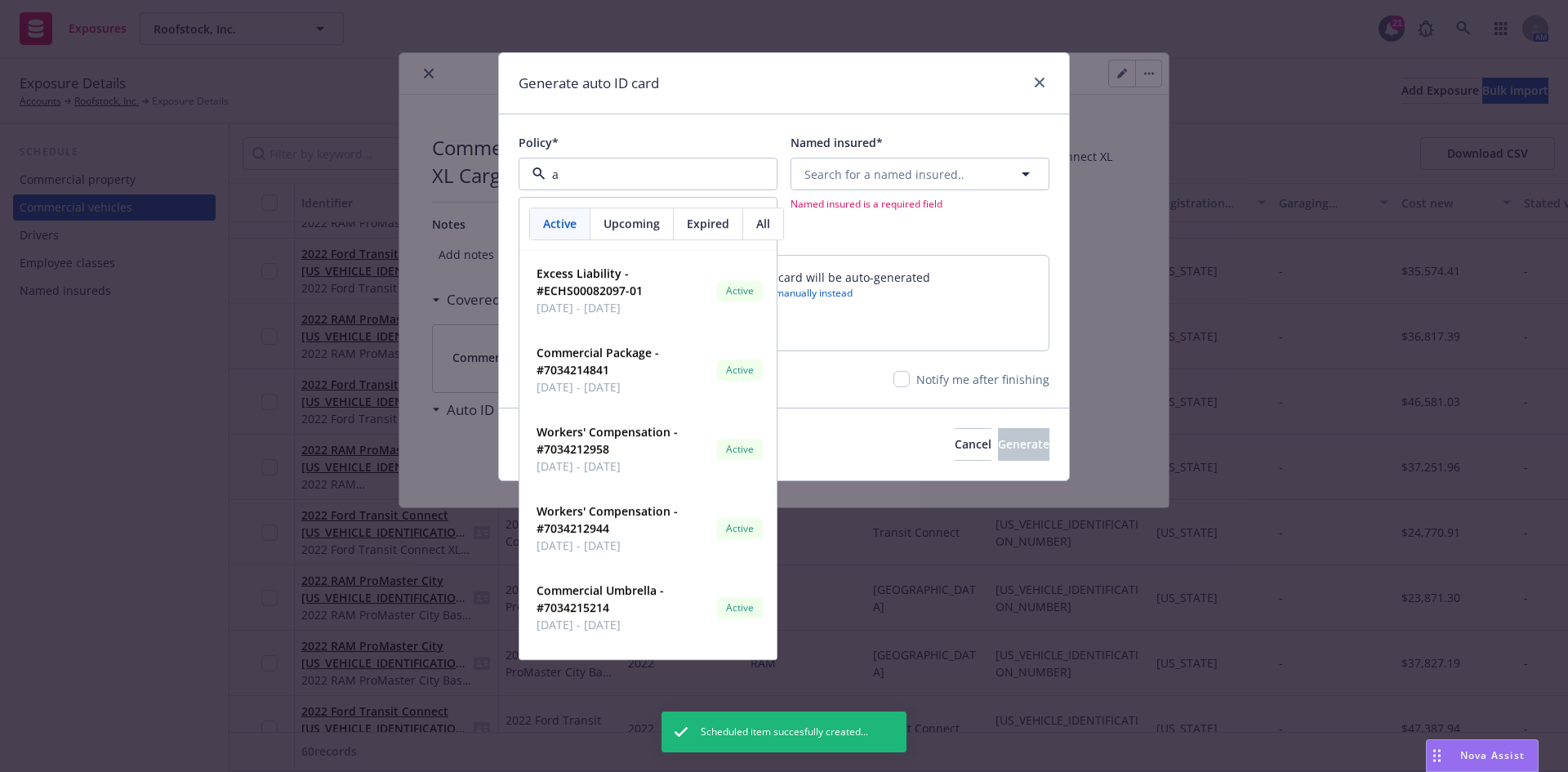
type input "au"
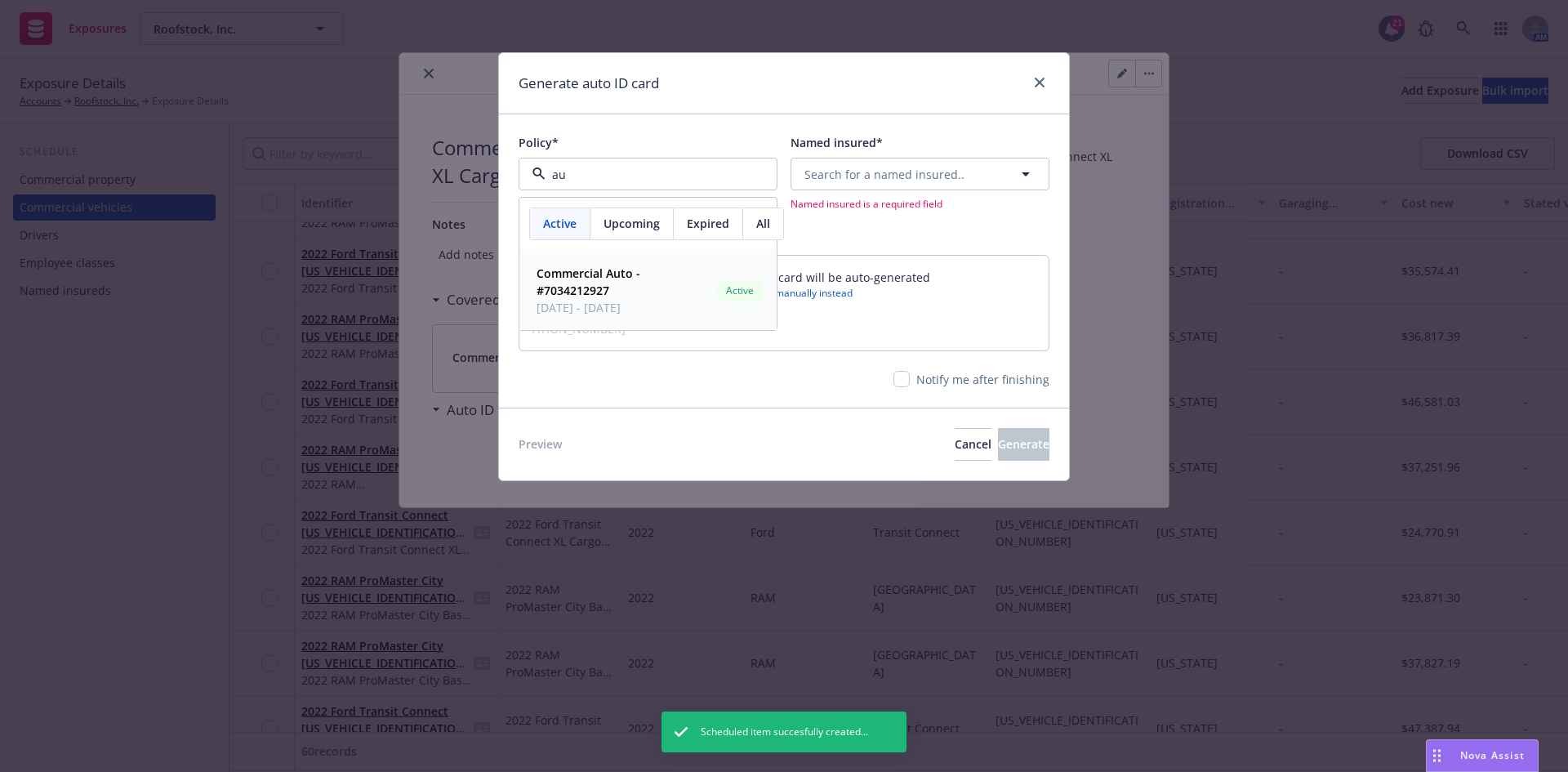
click at [585, 289] on strong "Commercial Auto - #7034212927" at bounding box center [588, 281] width 104 height 33
click at [953, 173] on span "Search for a named insured.." at bounding box center [884, 174] width 160 height 17
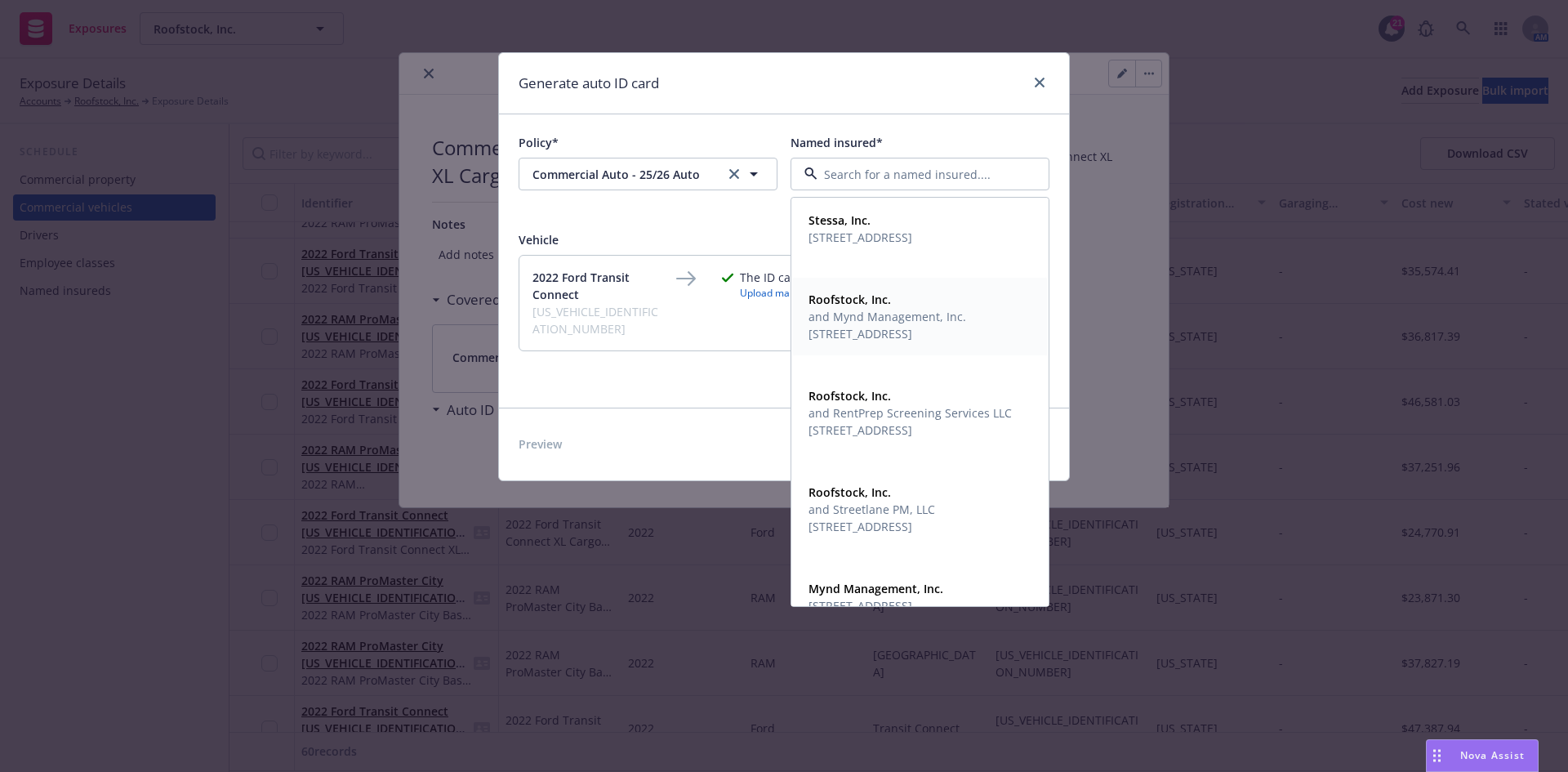
click at [856, 329] on span "[STREET_ADDRESS]" at bounding box center [887, 333] width 158 height 17
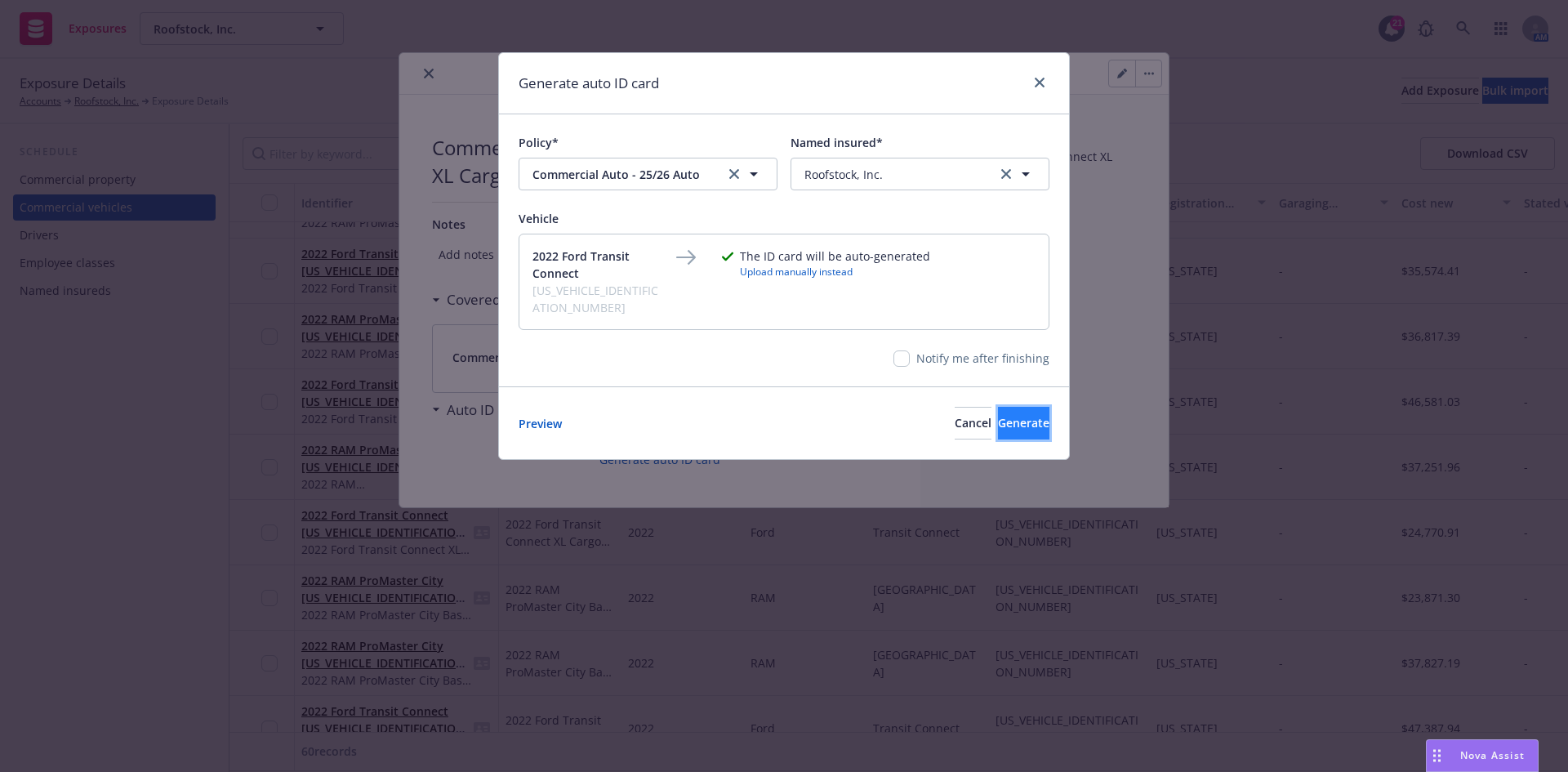
click at [998, 415] on span "Generate" at bounding box center [1024, 423] width 52 height 16
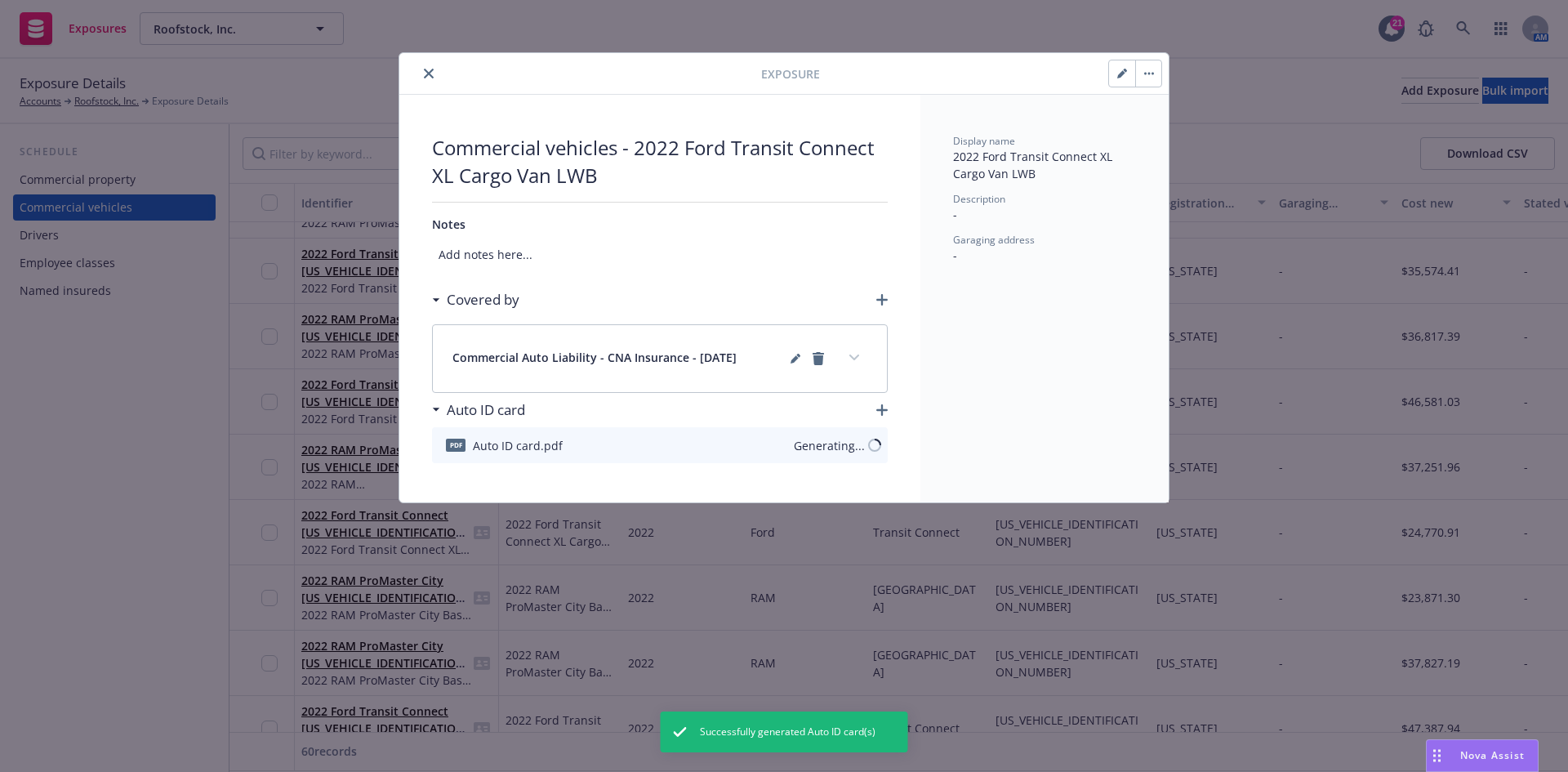
click at [434, 72] on button "close" at bounding box center [429, 73] width 20 height 20
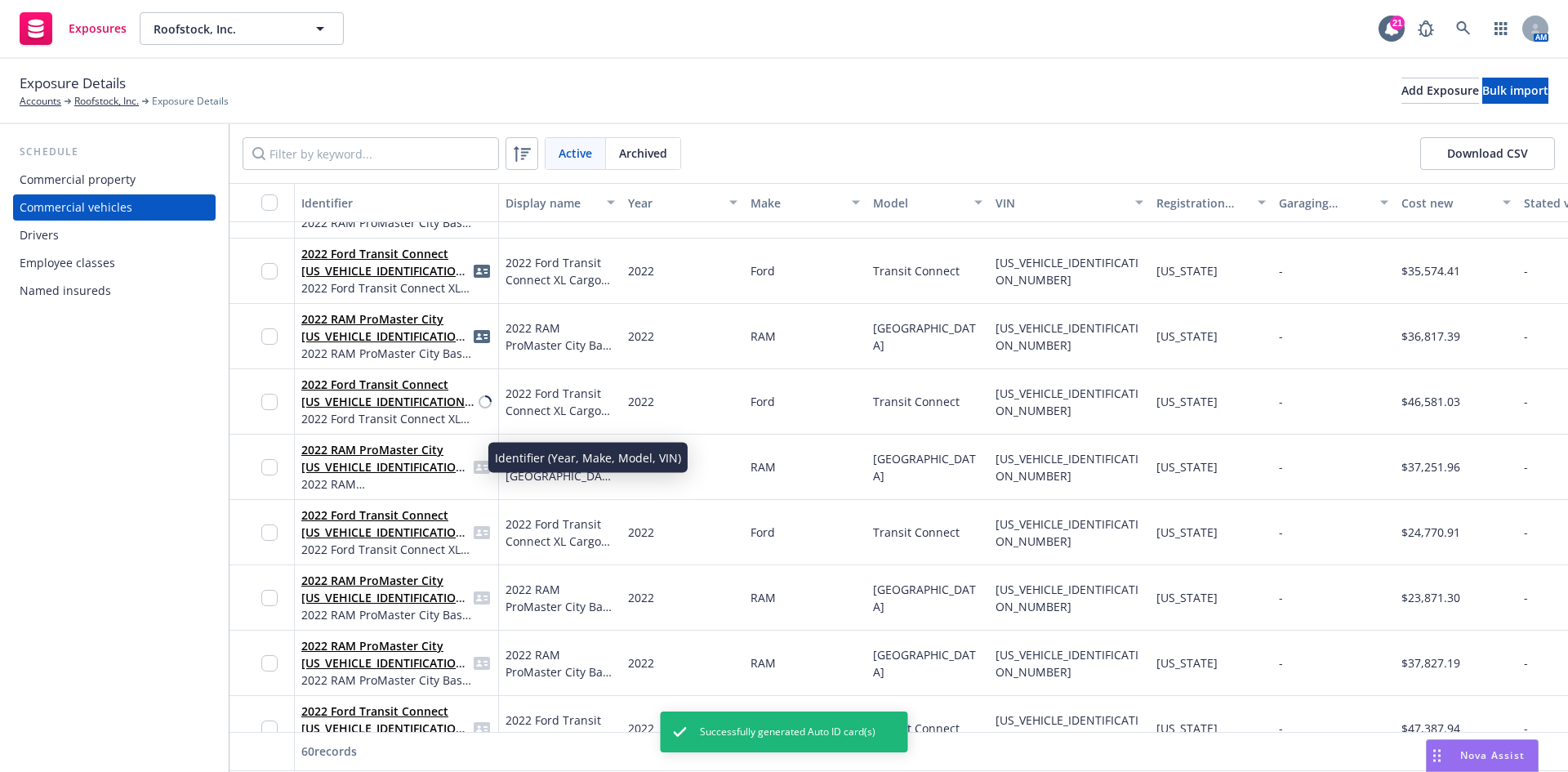
scroll to position [653, 0]
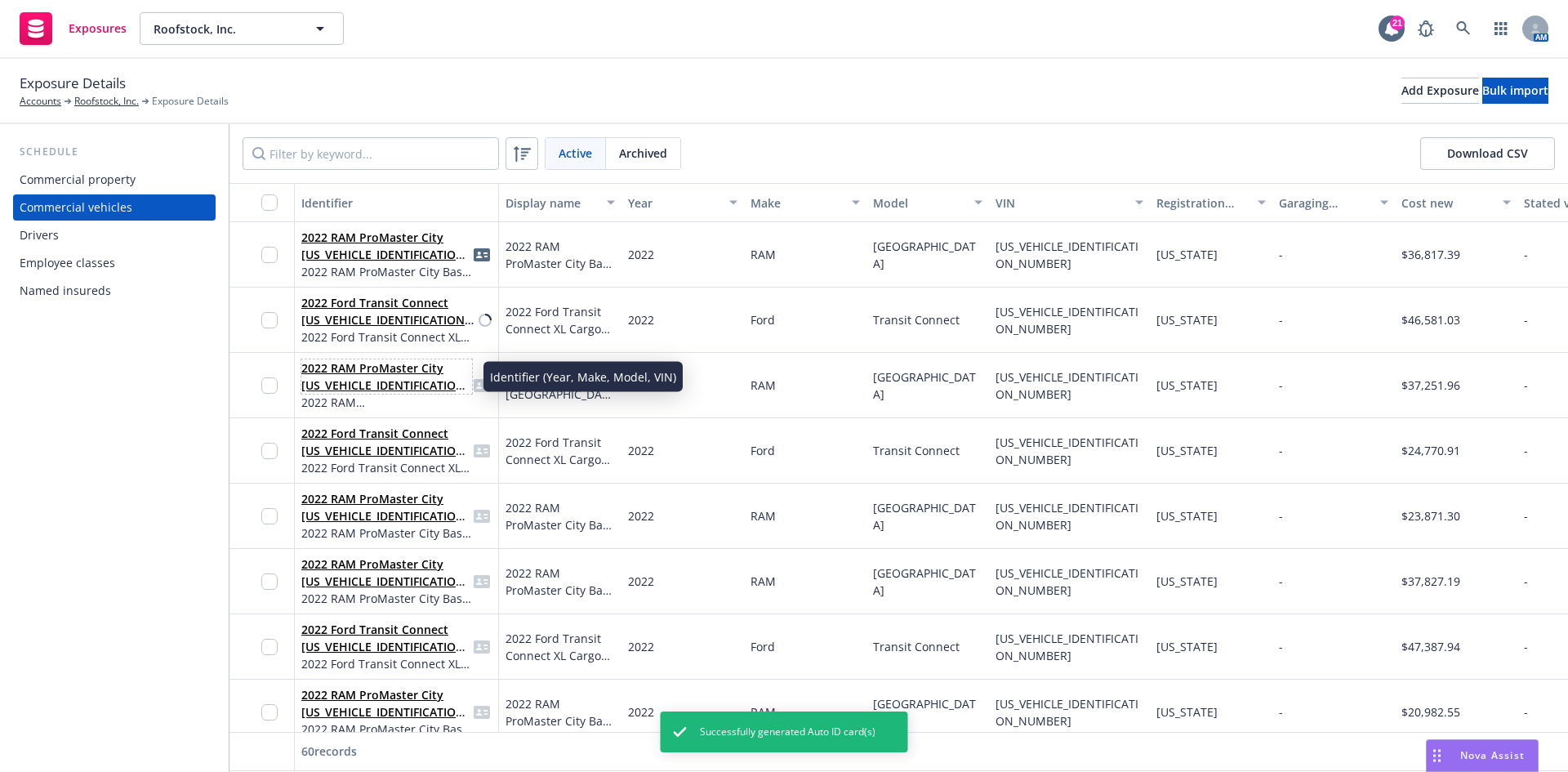
click at [381, 385] on link "2022 RAM ProMaster City [US_VEHICLE_IDENTIFICATION_NUMBER]" at bounding box center [386, 385] width 169 height 50
click at [377, 376] on span "2022 RAM ProMaster City [US_VEHICLE_IDENTIFICATION_NUMBER]" at bounding box center [387, 376] width 171 height 35
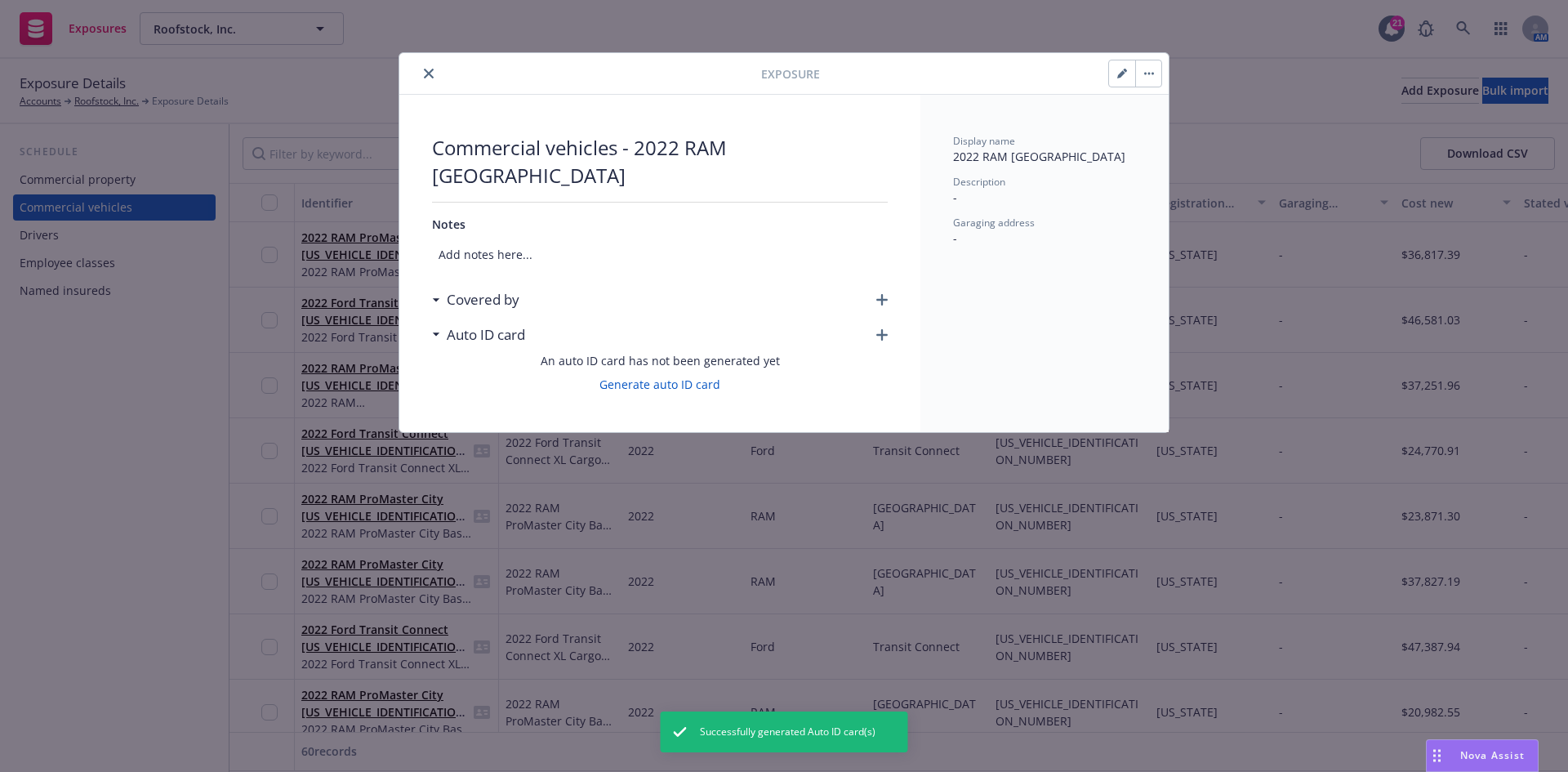
click at [887, 298] on icon "button" at bounding box center [882, 300] width 12 height 12
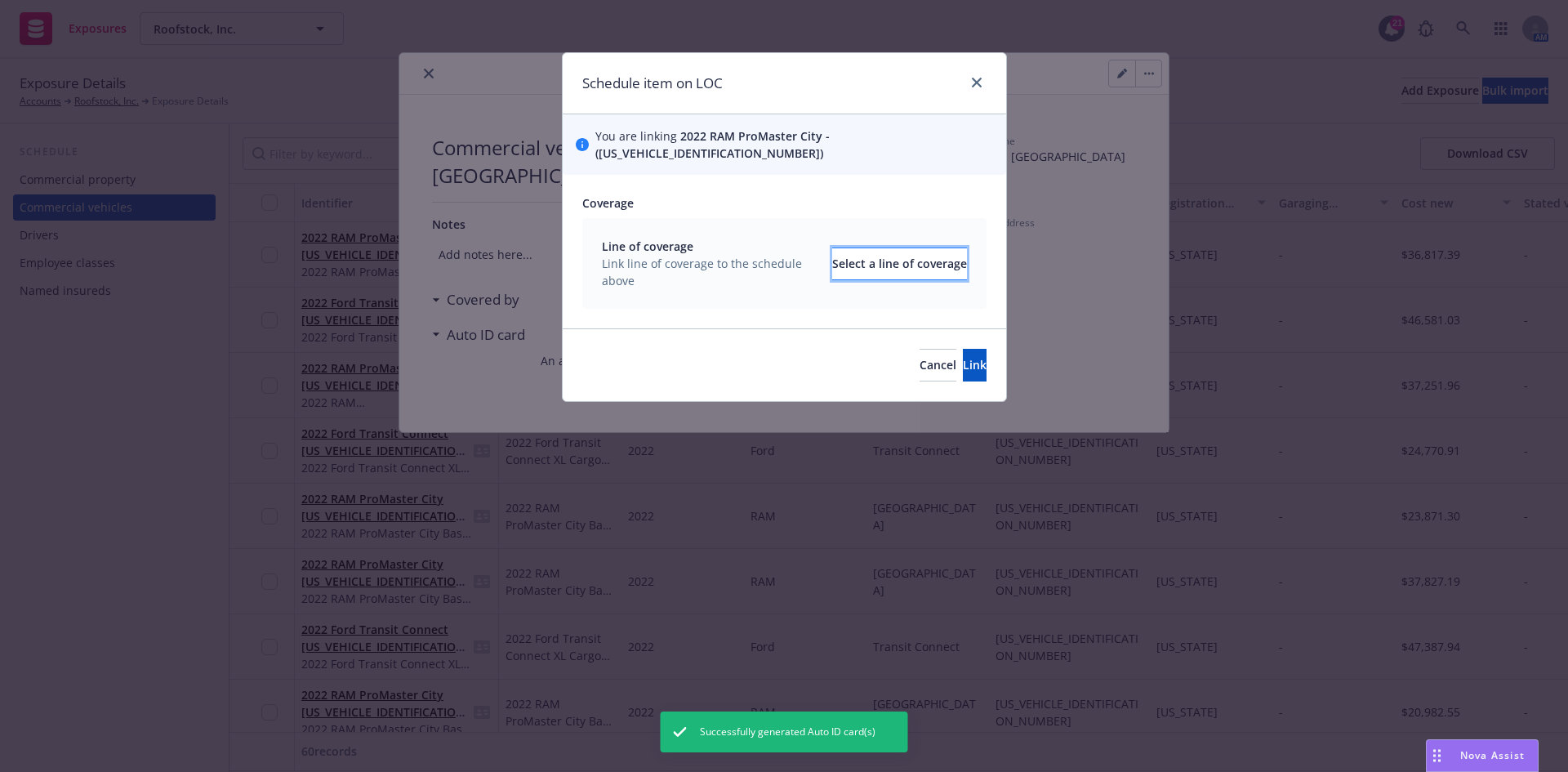
click at [885, 248] on div "Select a line of coverage" at bounding box center [900, 263] width 135 height 31
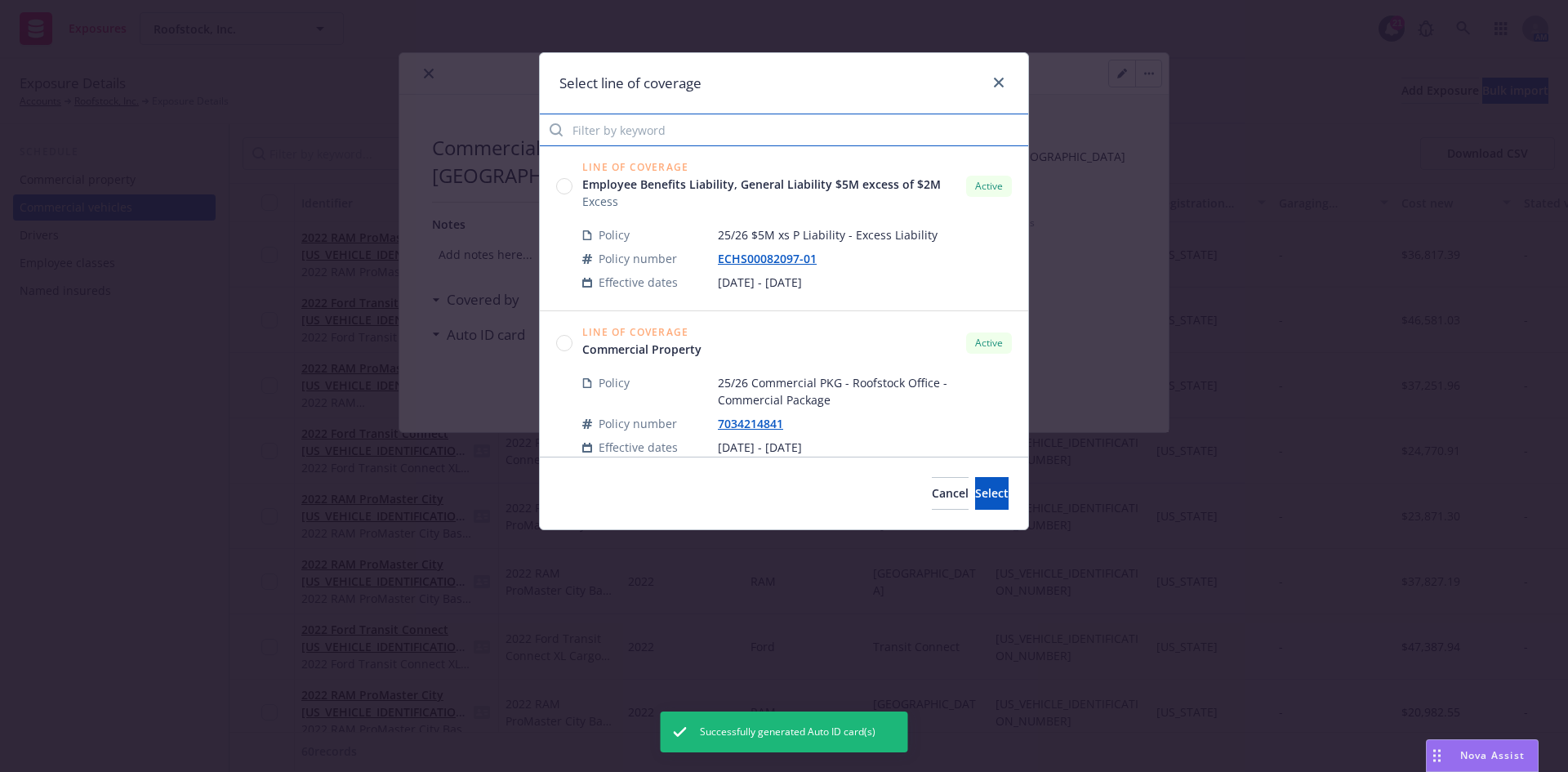
click at [697, 125] on input "Filter by keyword" at bounding box center [784, 129] width 488 height 33
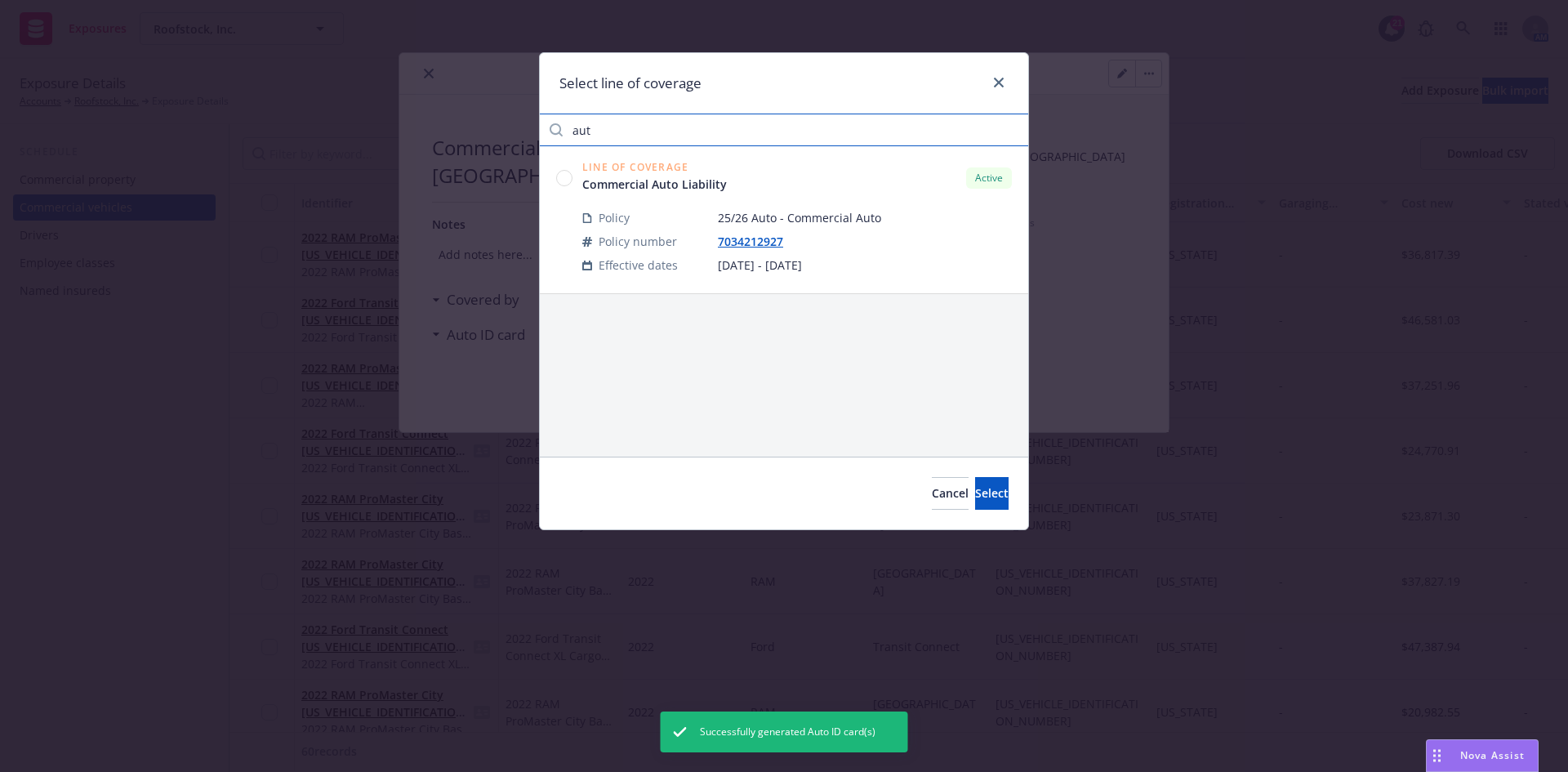
type input "aut"
click at [569, 176] on circle at bounding box center [565, 178] width 16 height 16
click at [976, 491] on span "Select" at bounding box center [992, 493] width 34 height 16
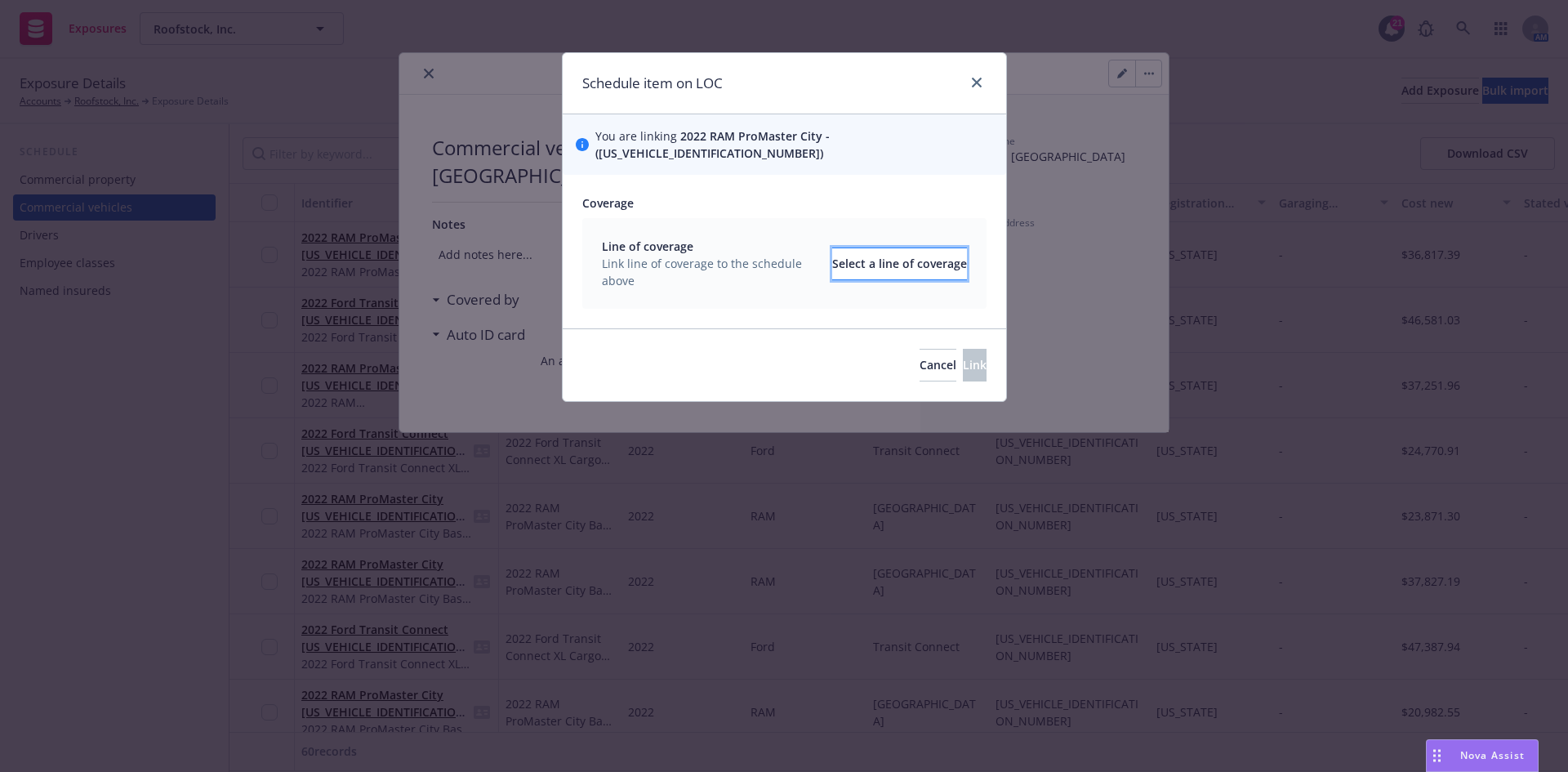
click at [838, 252] on div "Select a line of coverage" at bounding box center [900, 263] width 135 height 31
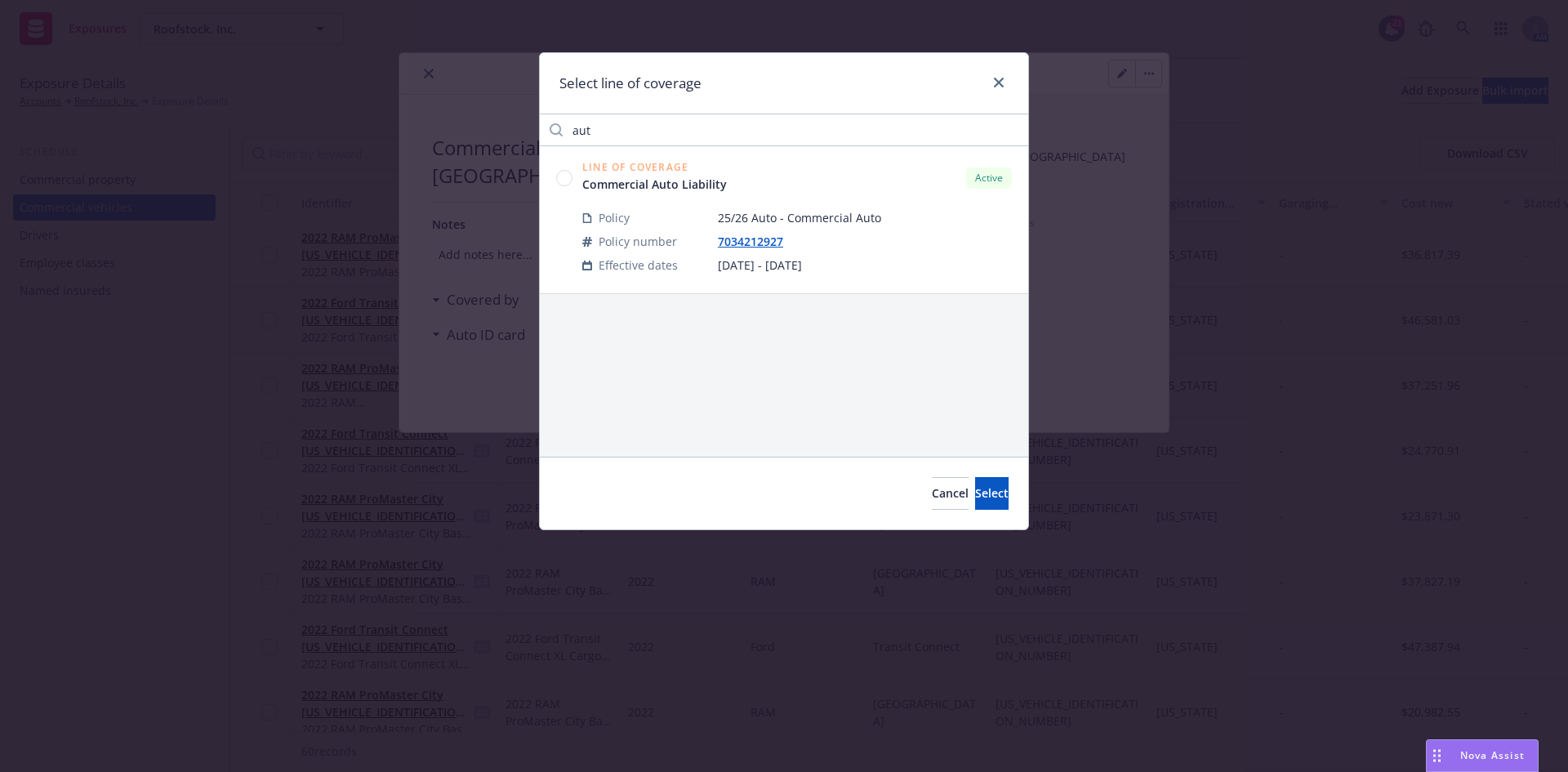
click at [563, 180] on circle at bounding box center [565, 178] width 16 height 16
click at [985, 492] on button "Select" at bounding box center [992, 493] width 34 height 33
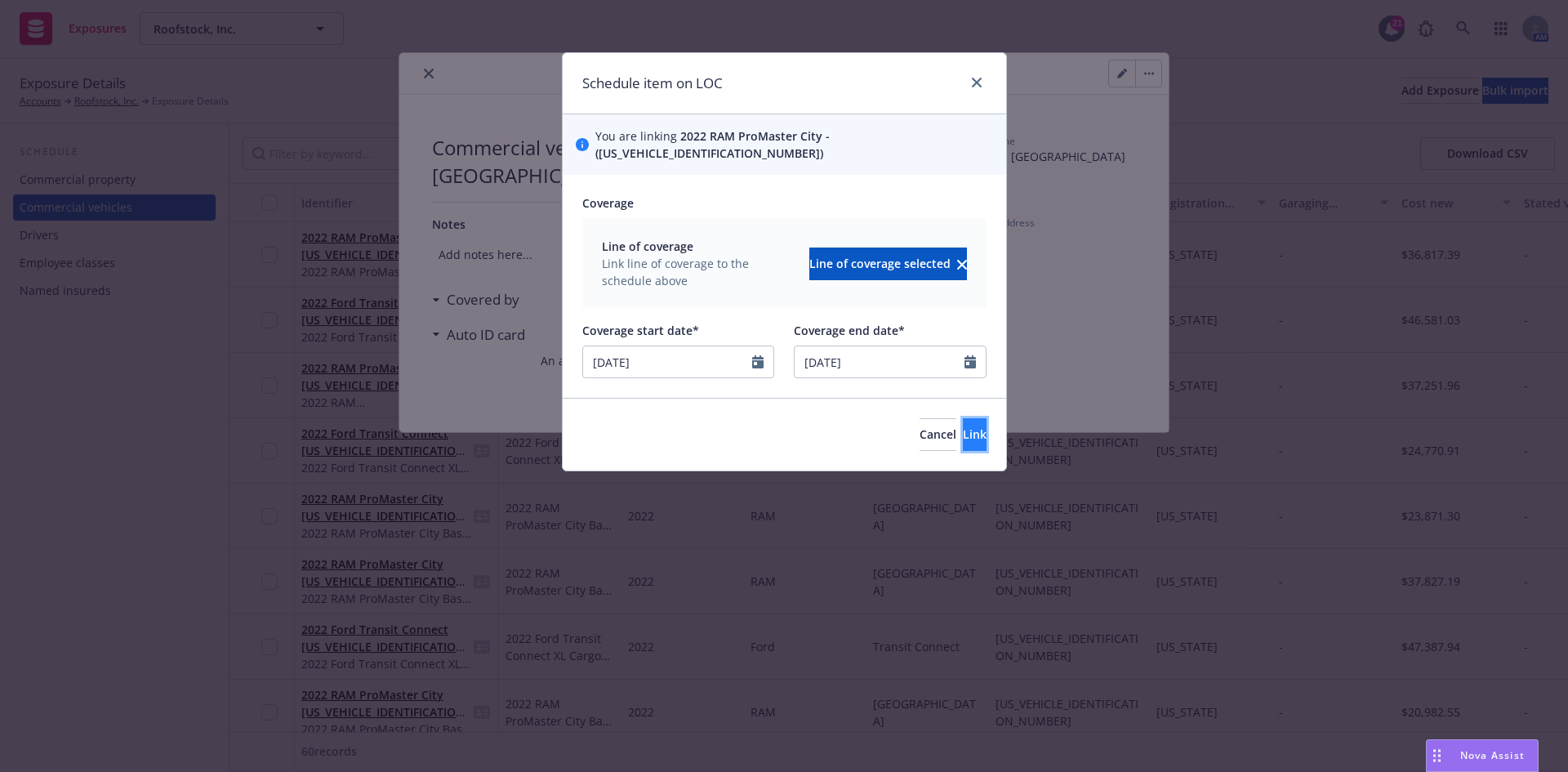
click at [963, 431] on button "Link" at bounding box center [975, 434] width 24 height 33
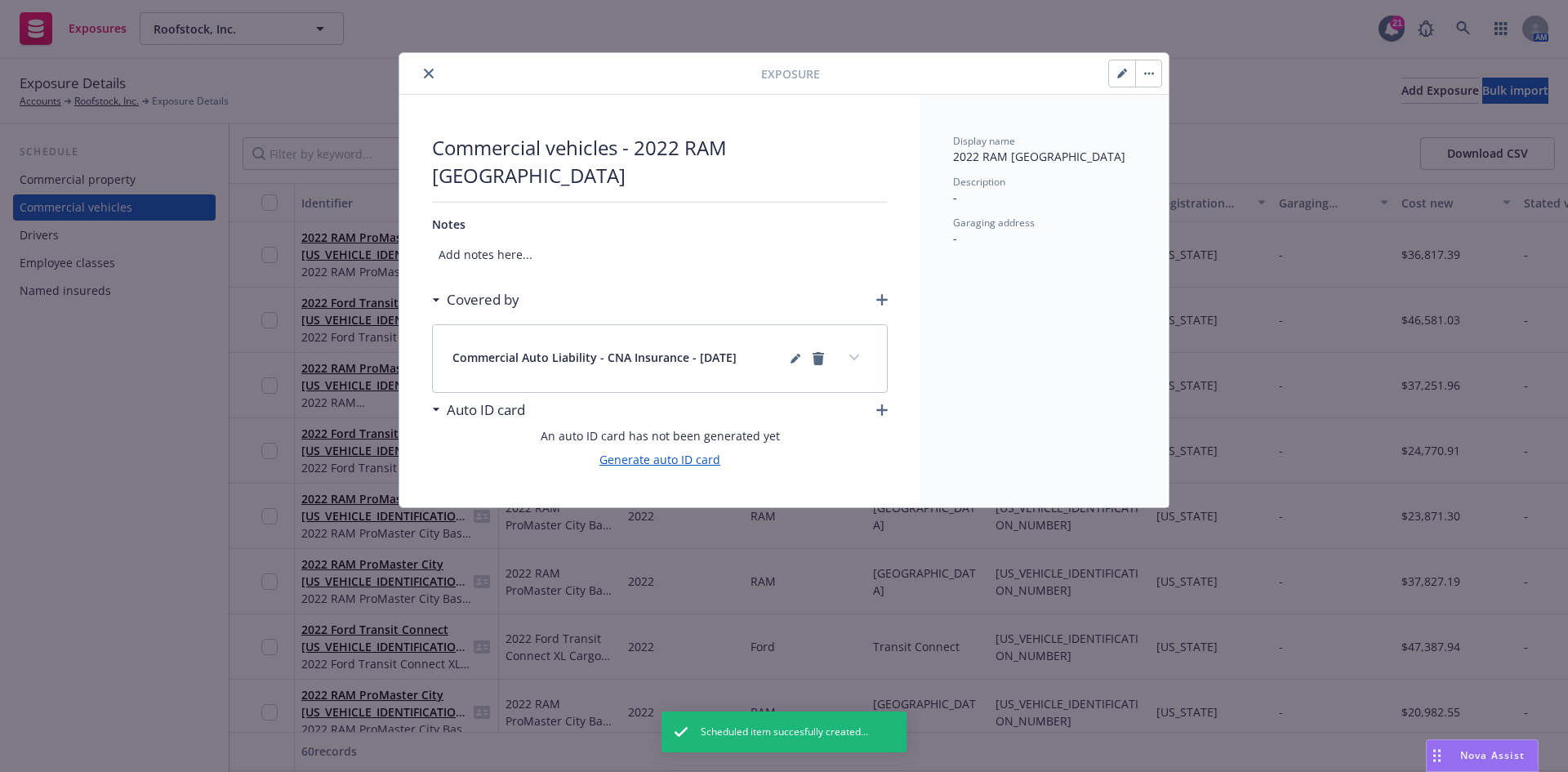
click at [687, 456] on link "Generate auto ID card" at bounding box center [660, 458] width 121 height 17
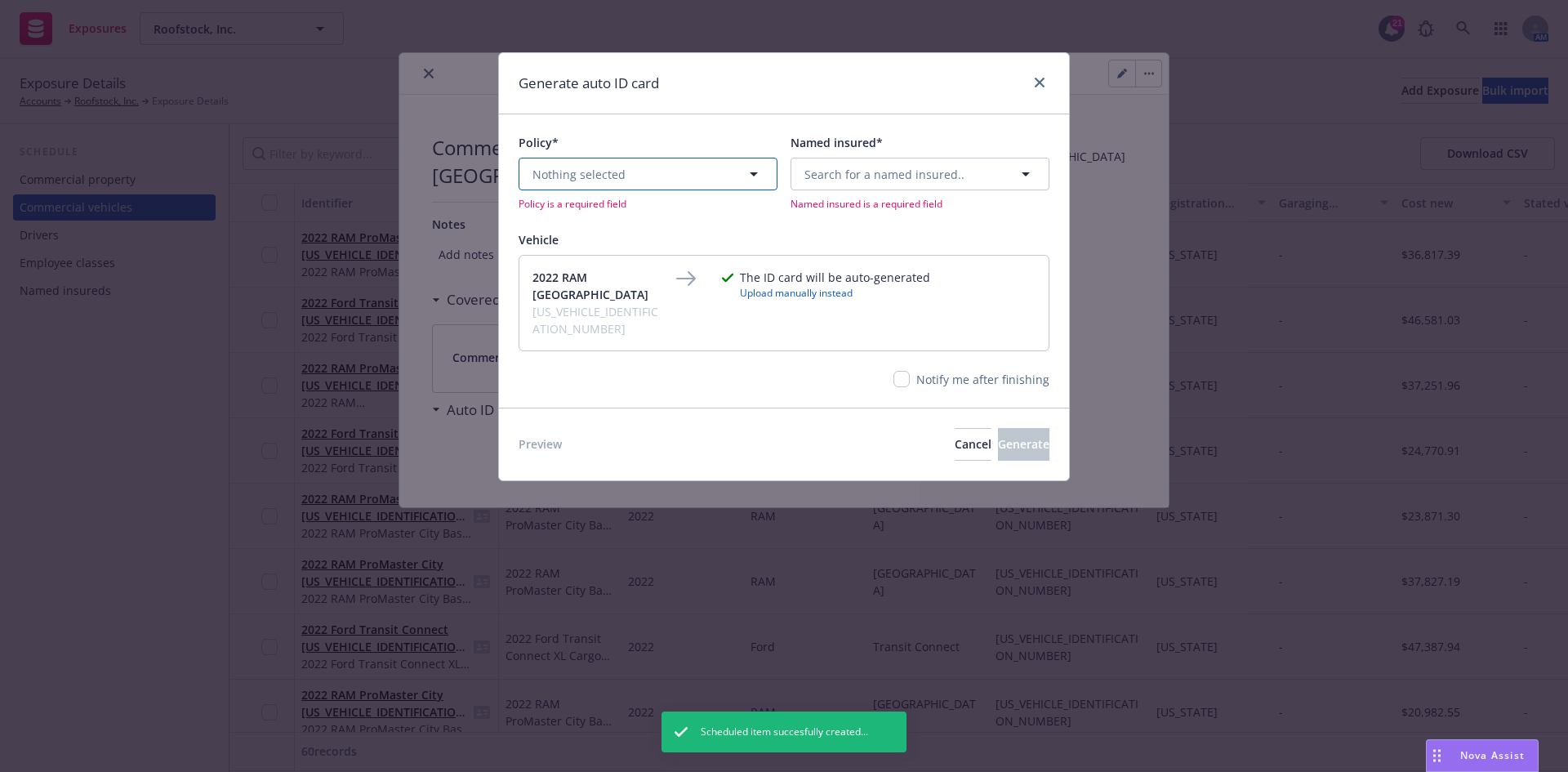
click at [650, 177] on button "Nothing selected" at bounding box center [648, 174] width 259 height 33
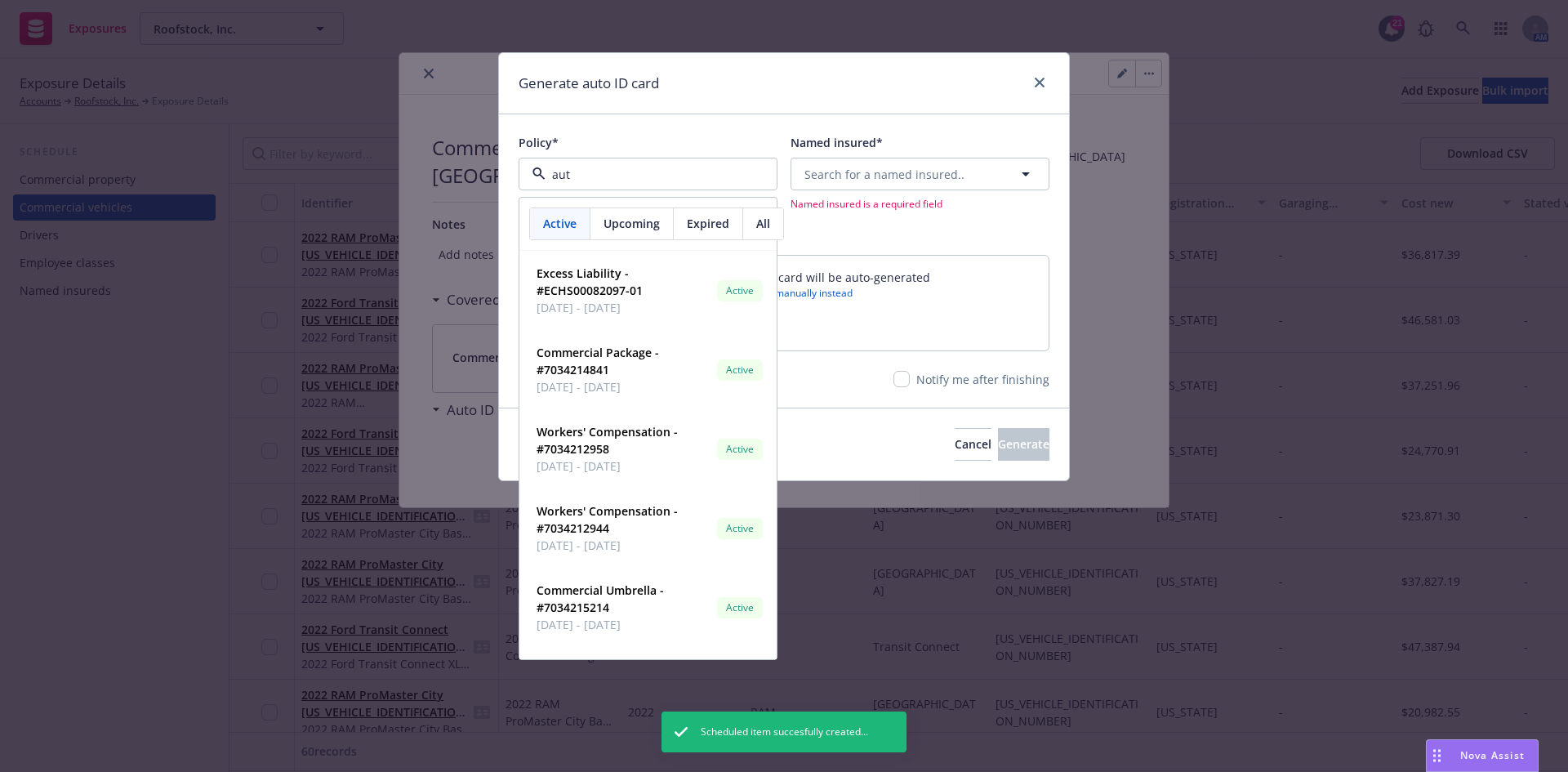
type input "auto"
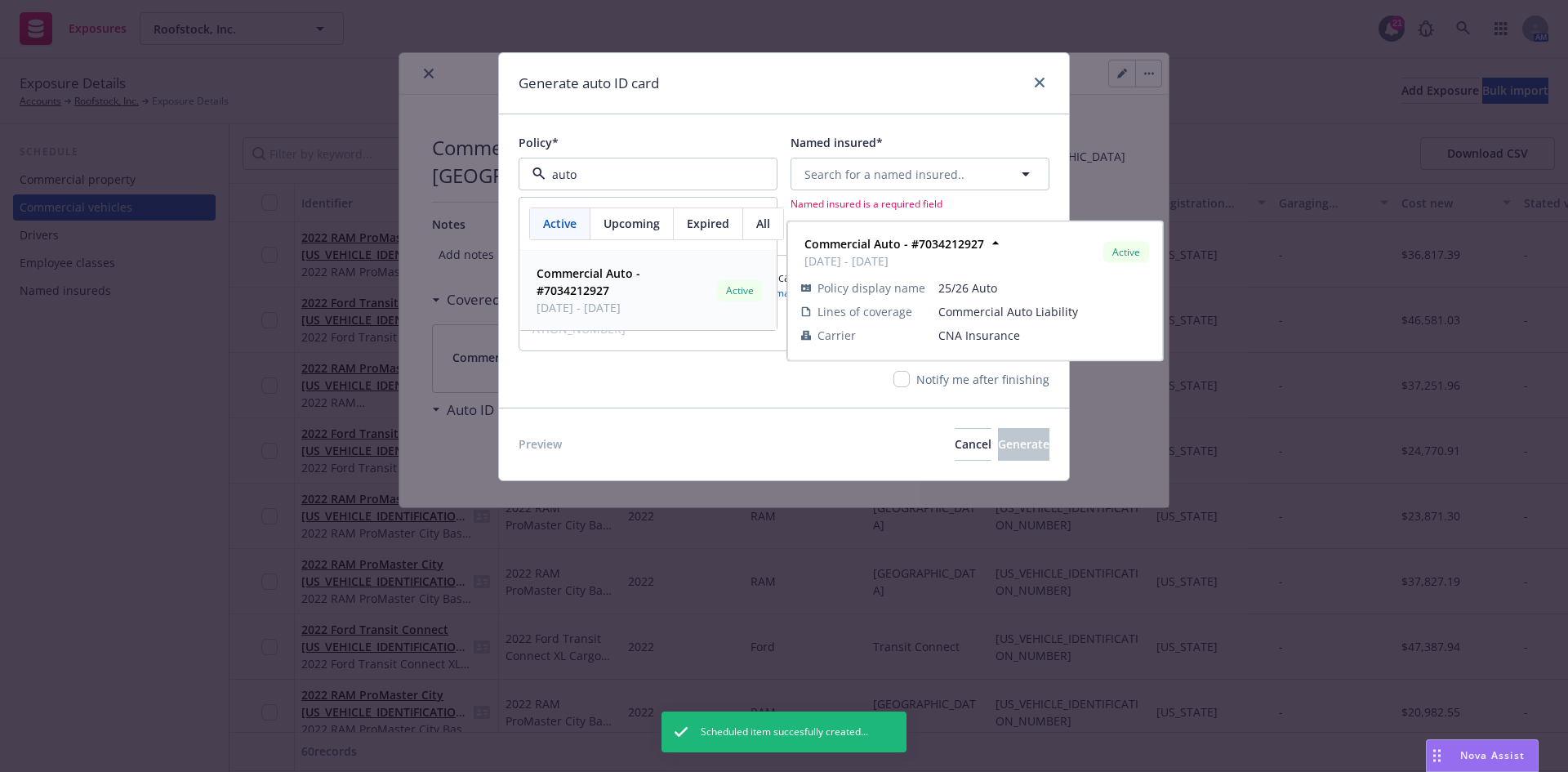
click at [579, 284] on strong "Commercial Auto - #7034212927" at bounding box center [588, 281] width 104 height 33
click at [970, 159] on button "Search for a named insured.." at bounding box center [920, 174] width 259 height 33
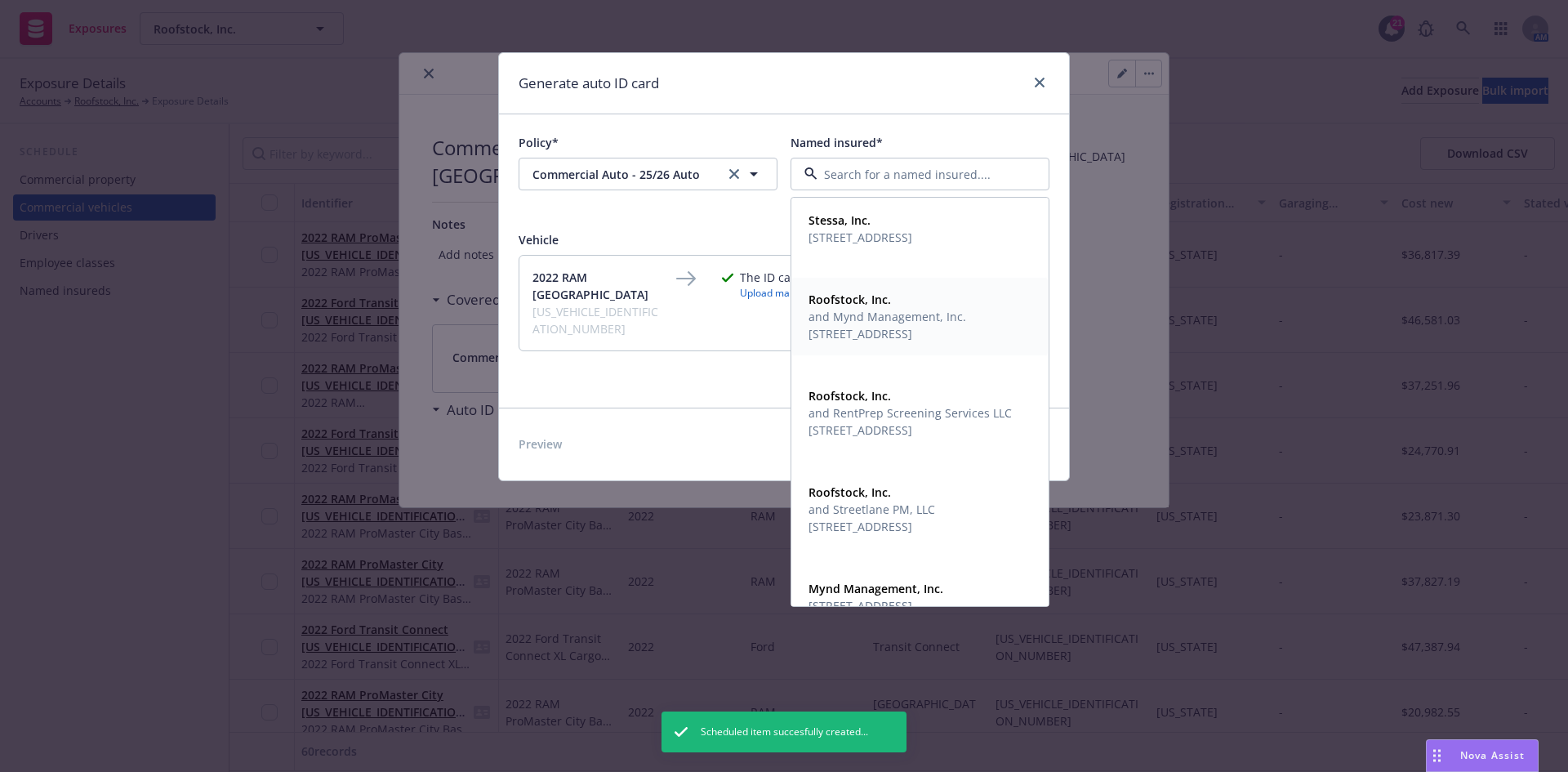
click at [903, 320] on span "and Mynd Management, Inc." at bounding box center [887, 316] width 158 height 17
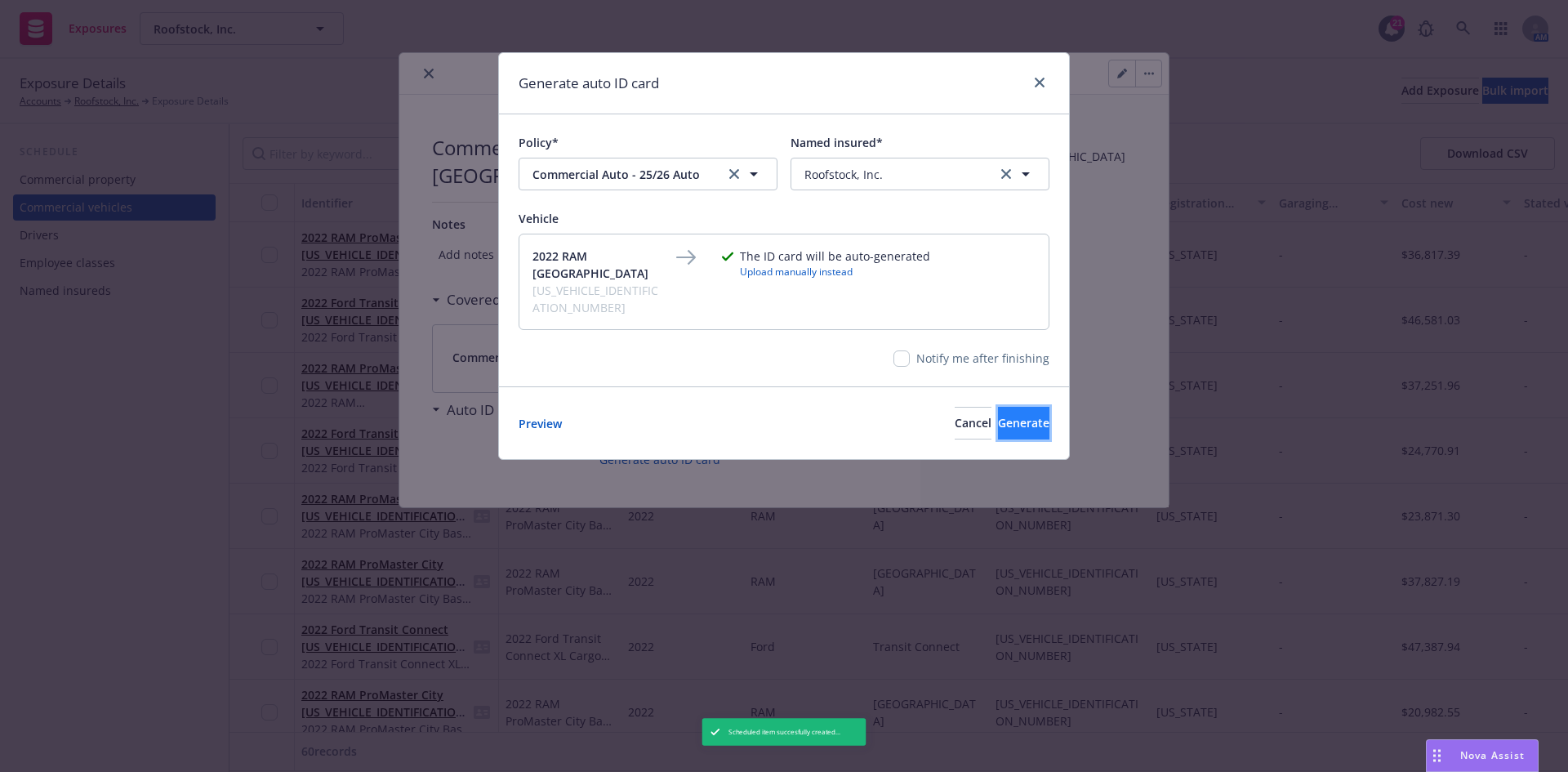
click at [998, 407] on button "Generate" at bounding box center [1024, 423] width 52 height 33
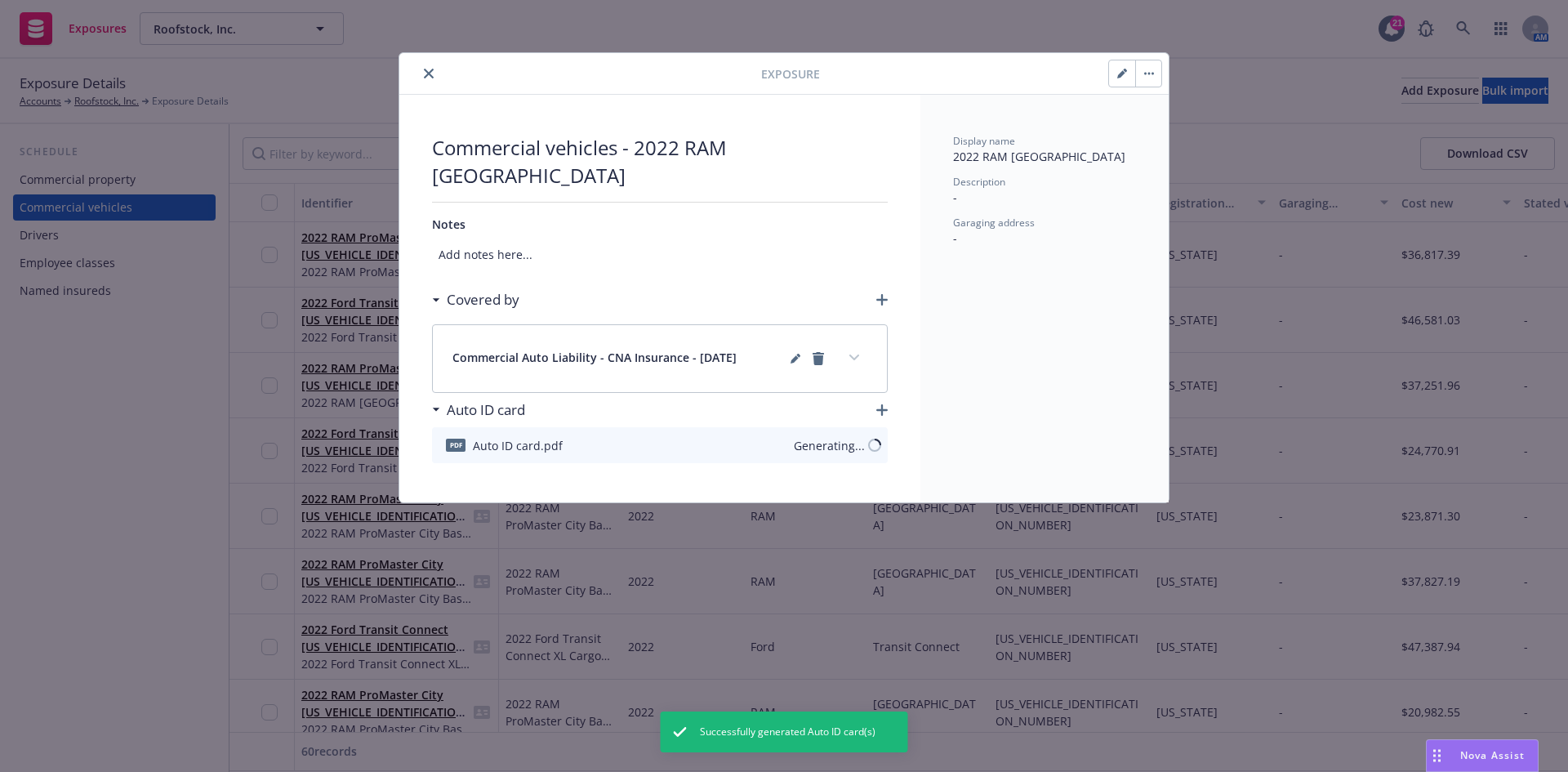
click at [426, 73] on icon "close" at bounding box center [429, 73] width 10 height 10
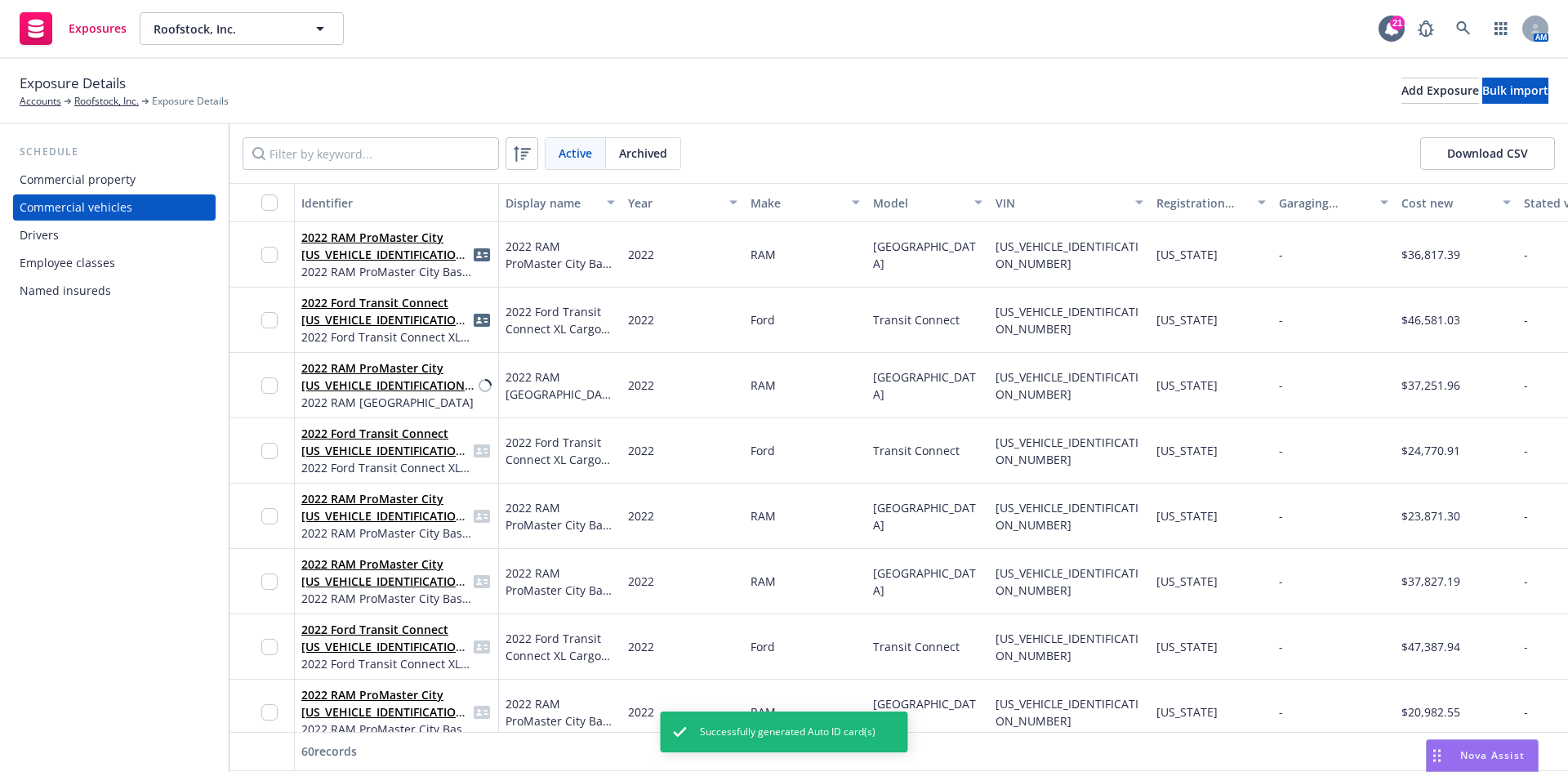
scroll to position [817, 0]
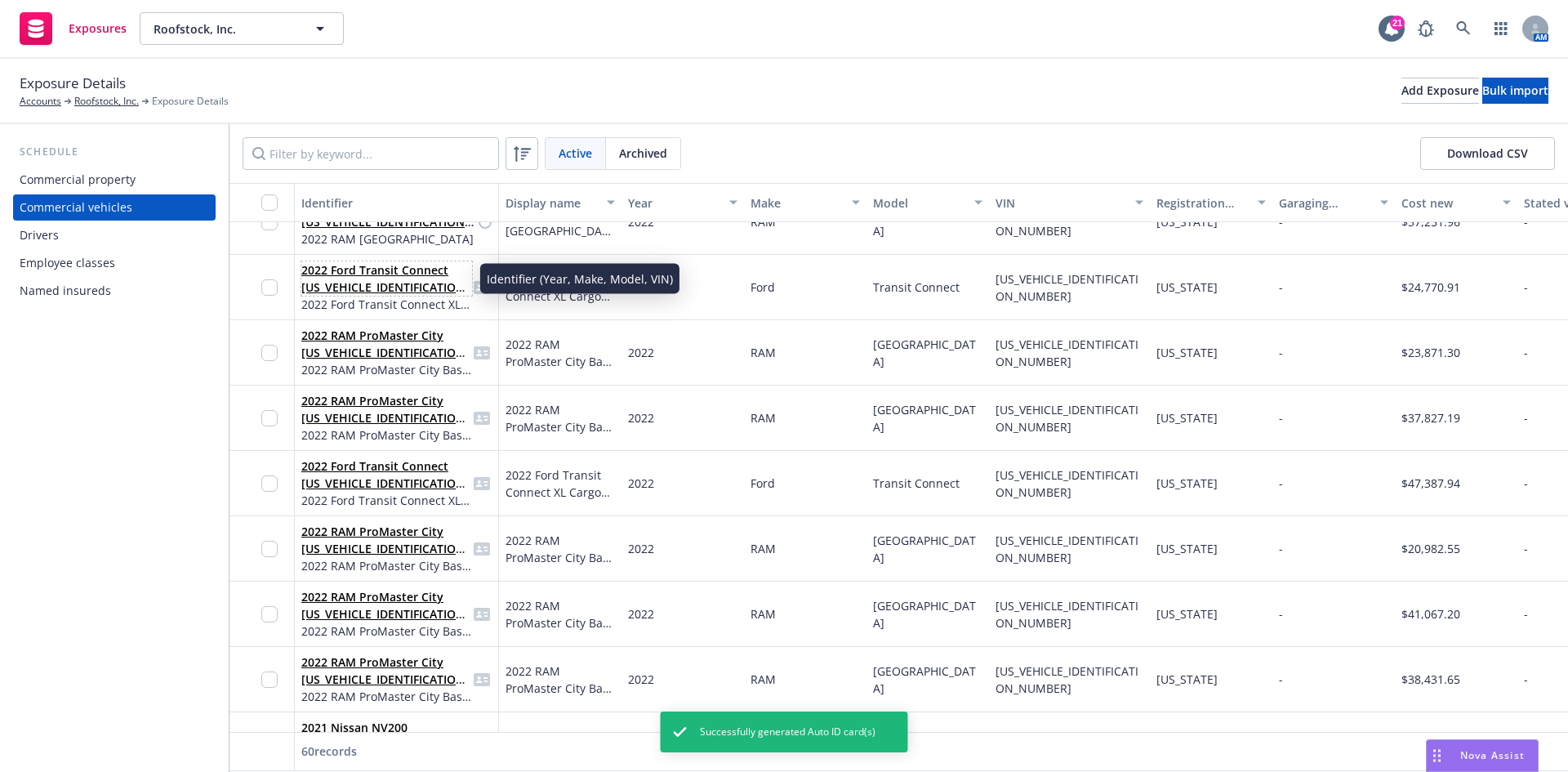
click at [355, 291] on link "2022 Ford Transit Connect [US_VEHICLE_IDENTIFICATION_NUMBER]" at bounding box center [386, 287] width 169 height 50
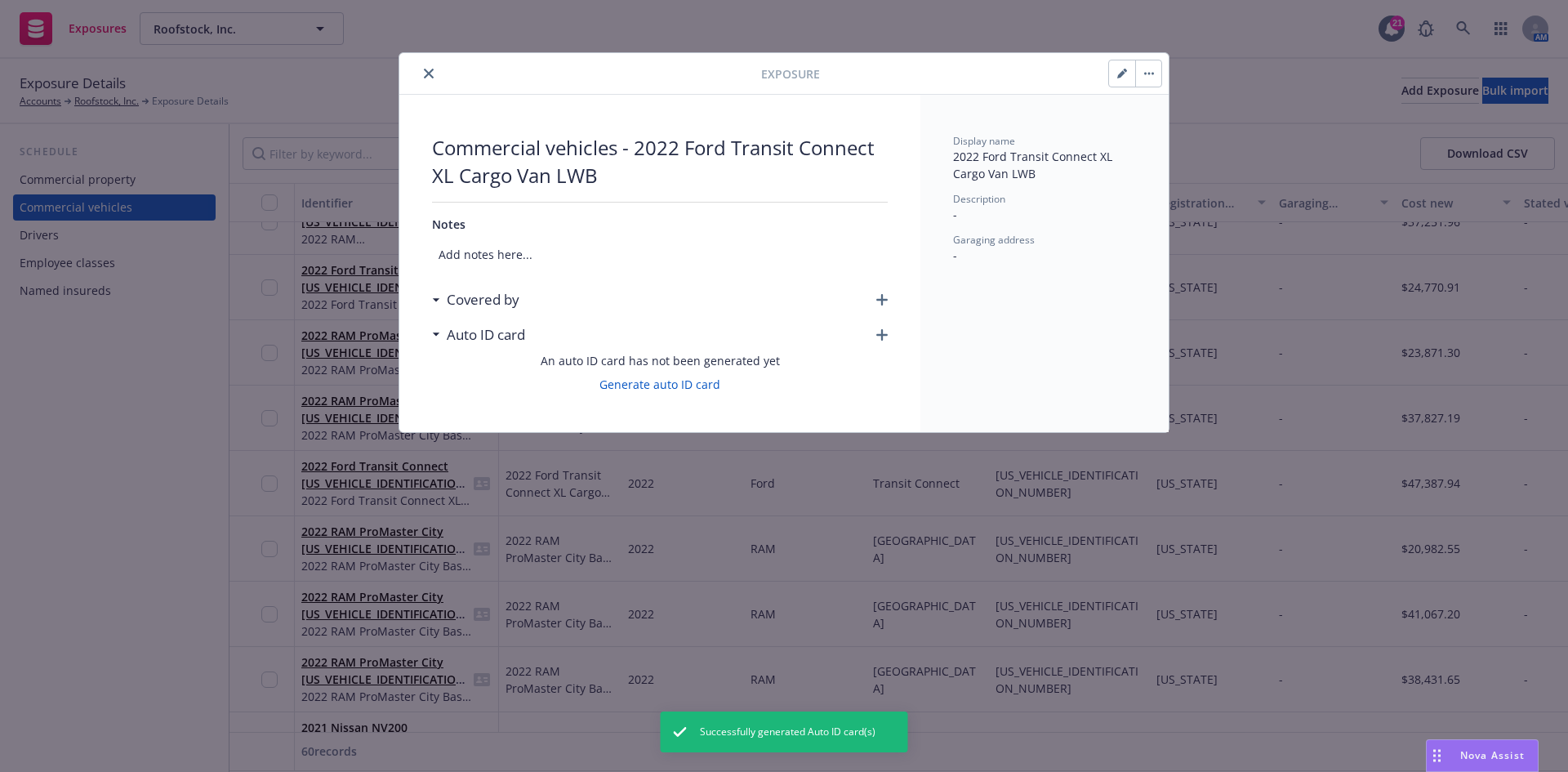
click at [881, 298] on icon "button" at bounding box center [882, 300] width 12 height 12
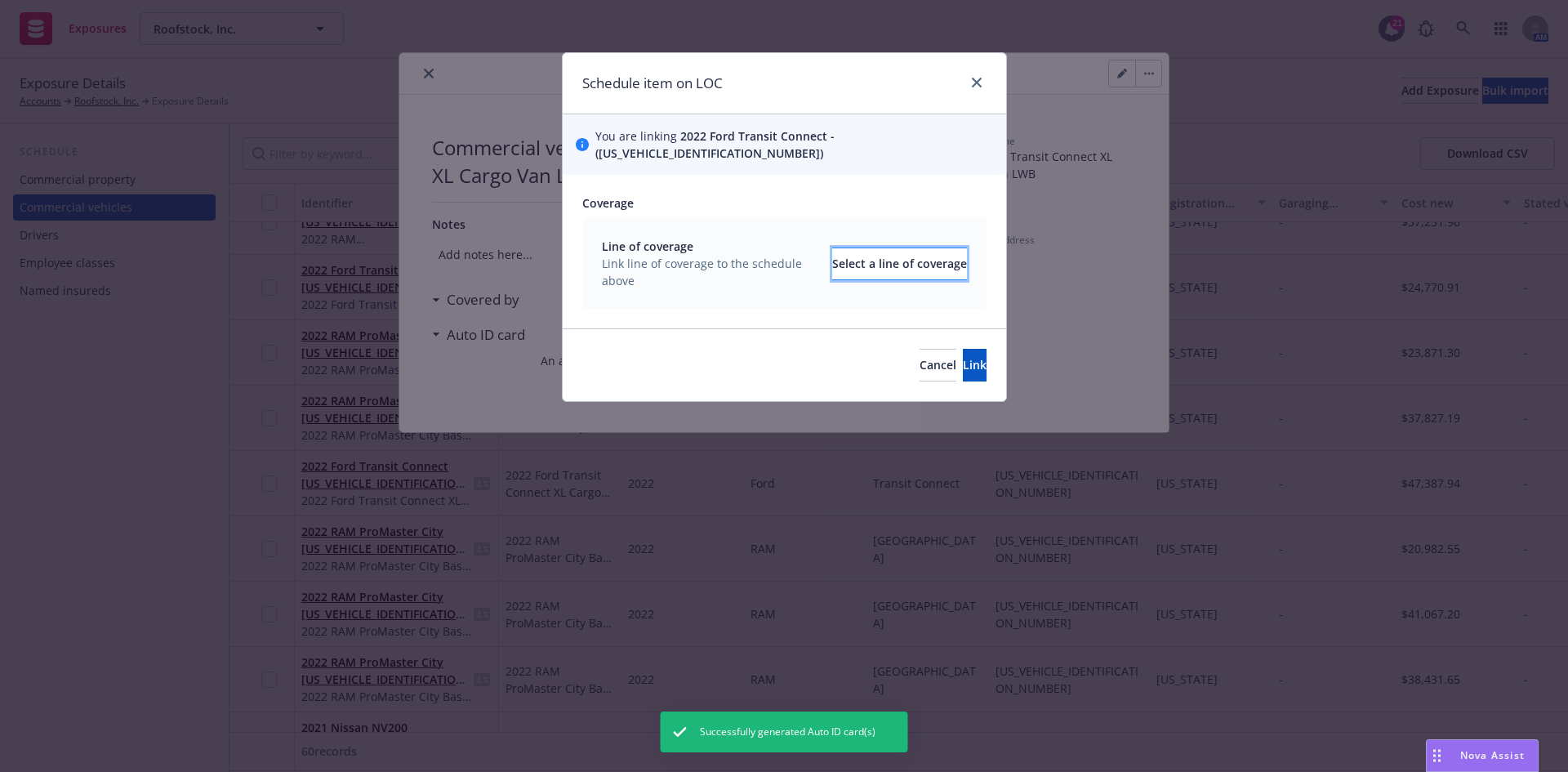
click at [867, 248] on div "Select a line of coverage" at bounding box center [900, 263] width 135 height 31
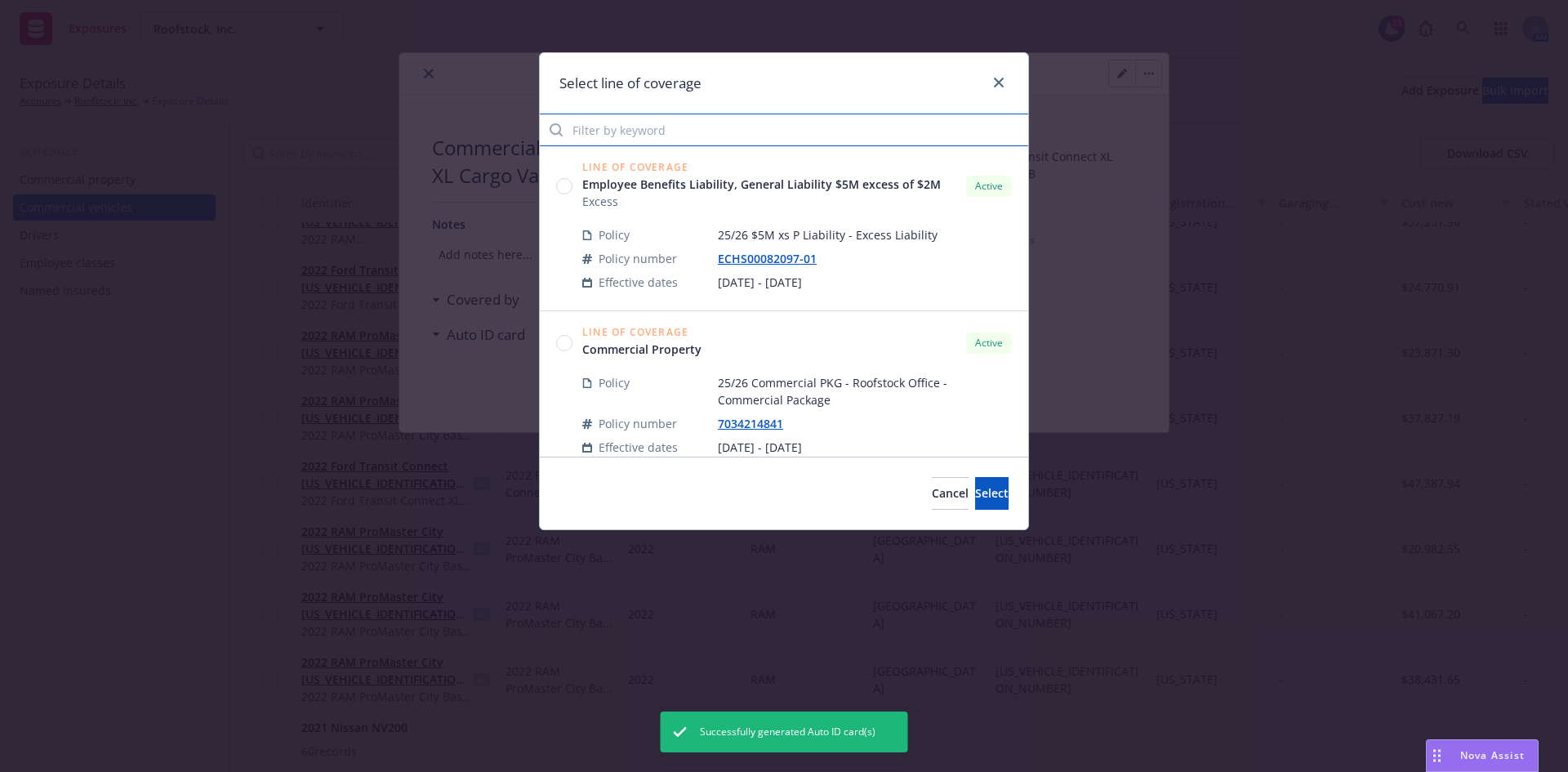
click at [726, 131] on input "Filter by keyword" at bounding box center [784, 129] width 488 height 33
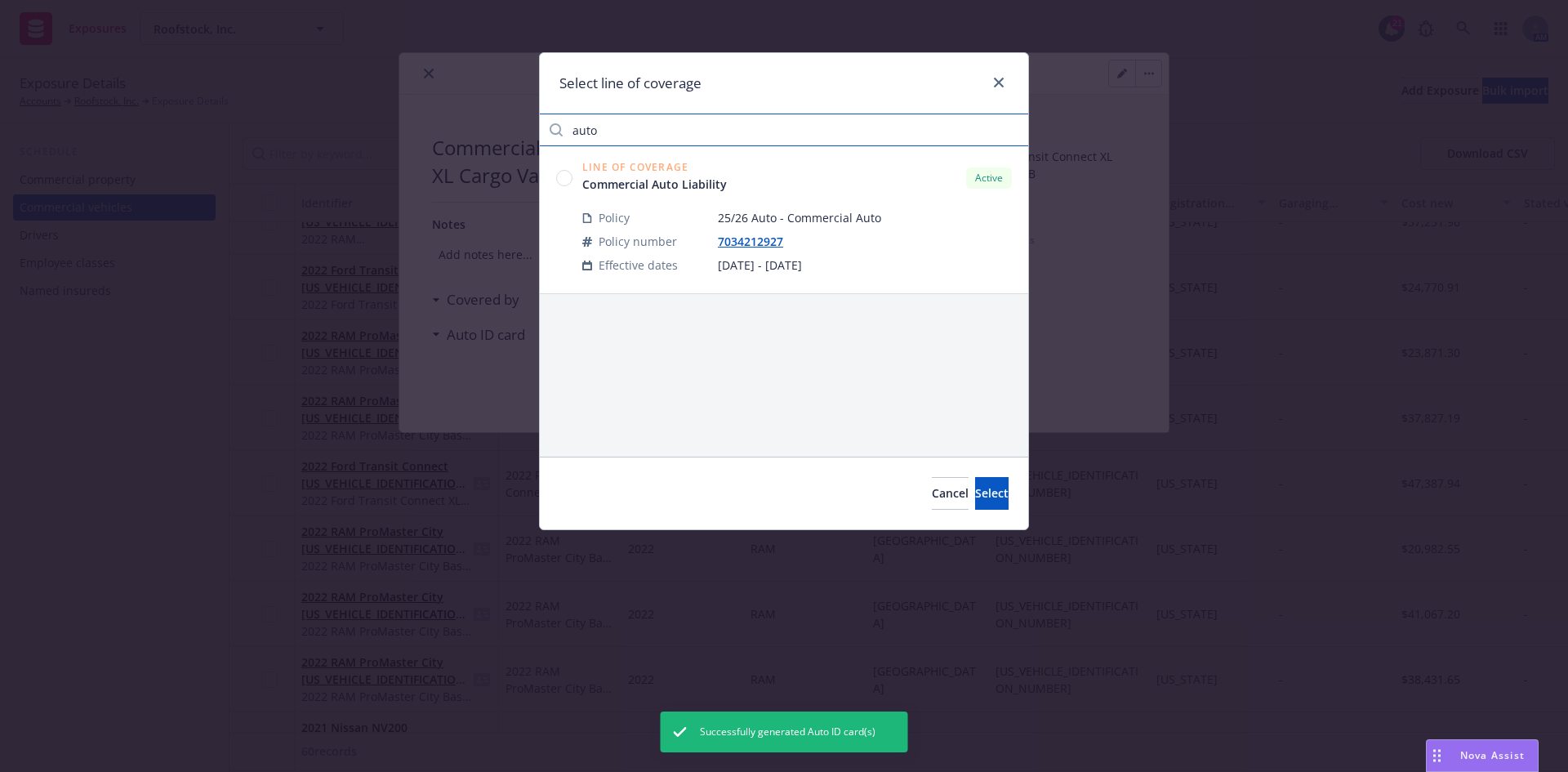
type input "auto"
click at [564, 176] on circle at bounding box center [565, 178] width 16 height 16
click at [982, 484] on button "Select" at bounding box center [992, 493] width 34 height 33
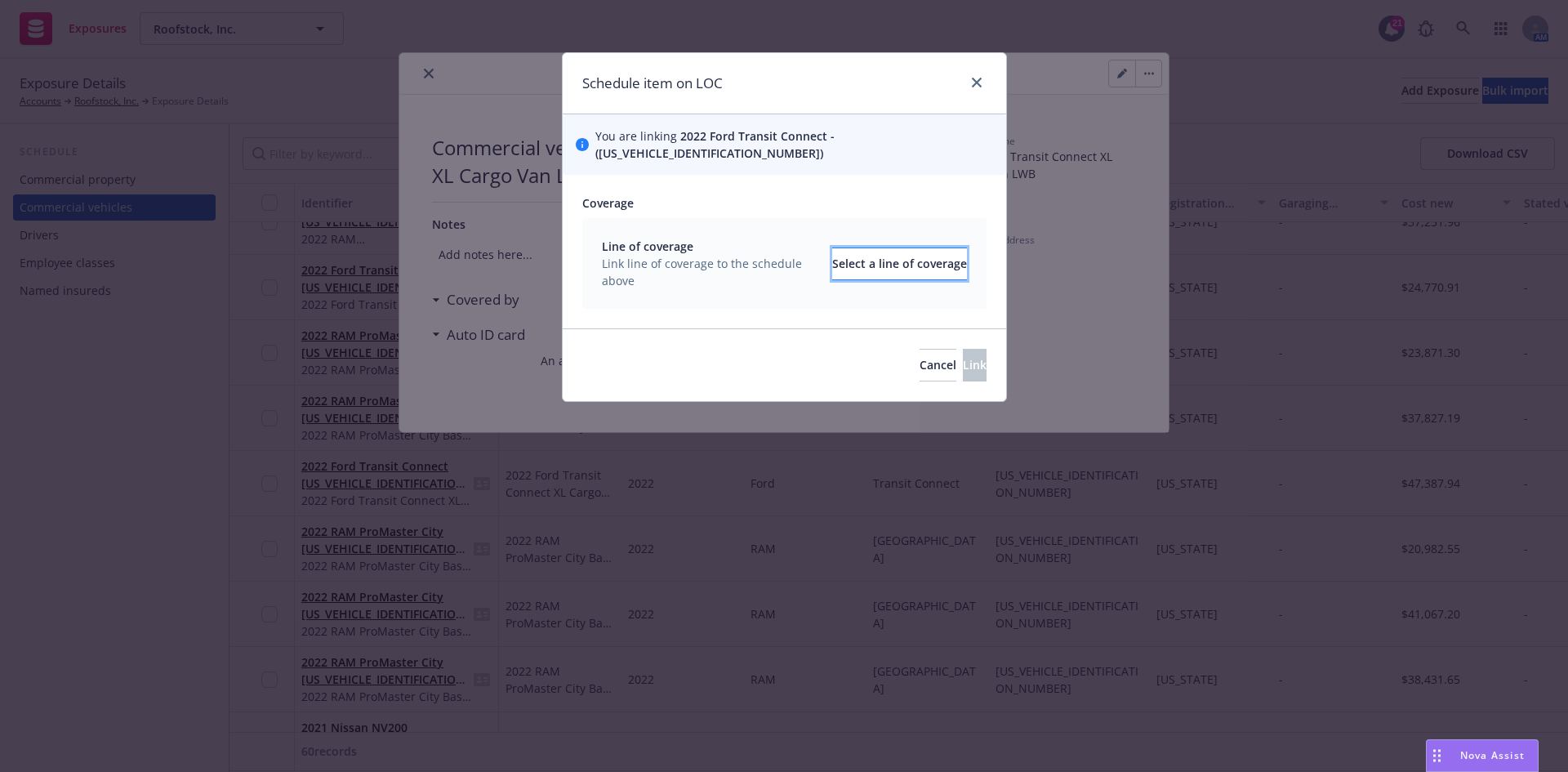
click at [833, 251] on div "Select a line of coverage" at bounding box center [900, 263] width 135 height 31
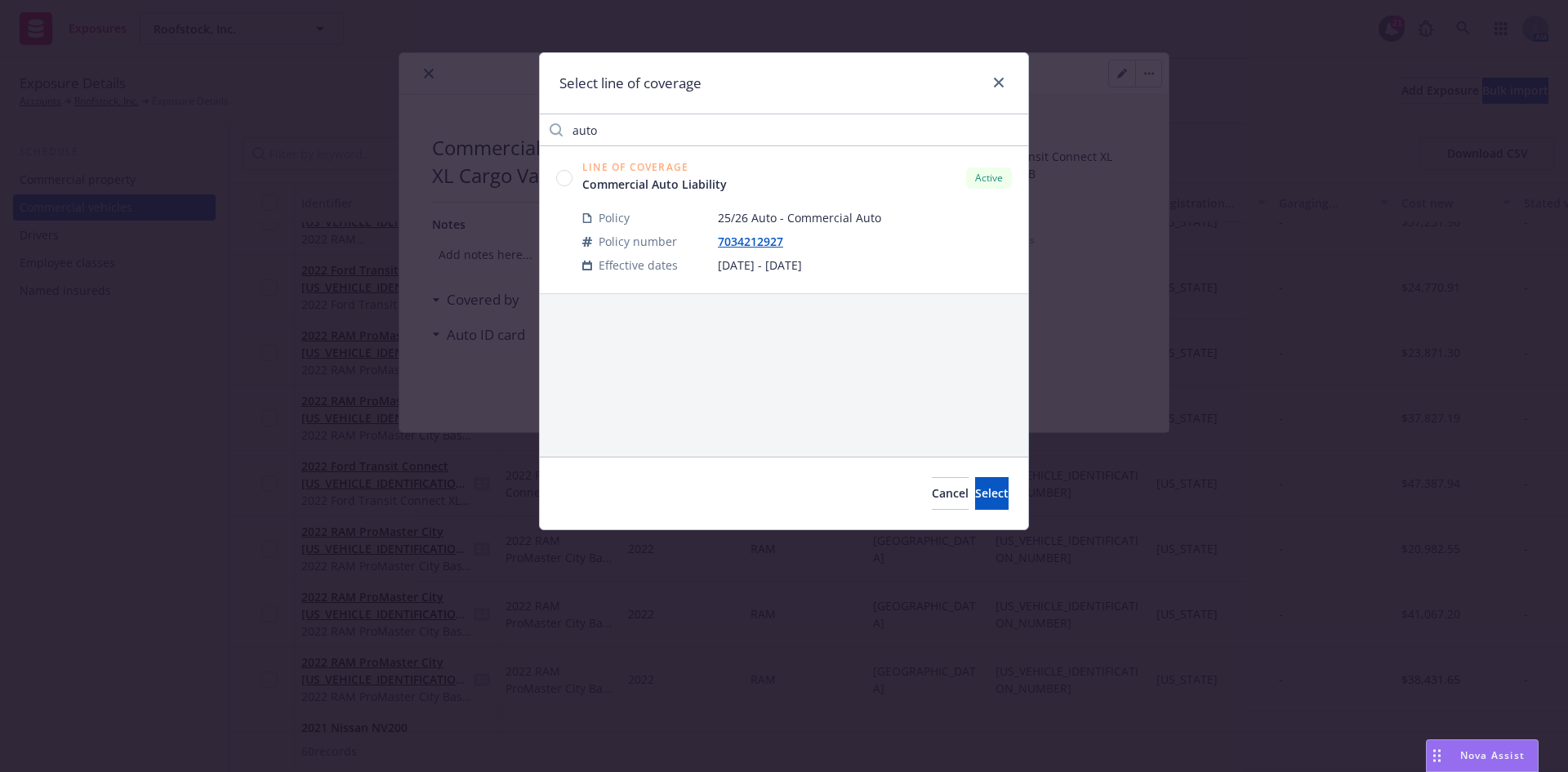
click at [566, 180] on circle at bounding box center [565, 178] width 16 height 16
click at [962, 510] on div "Cancel Select" at bounding box center [784, 492] width 488 height 72
click at [976, 490] on span "Select" at bounding box center [992, 493] width 34 height 16
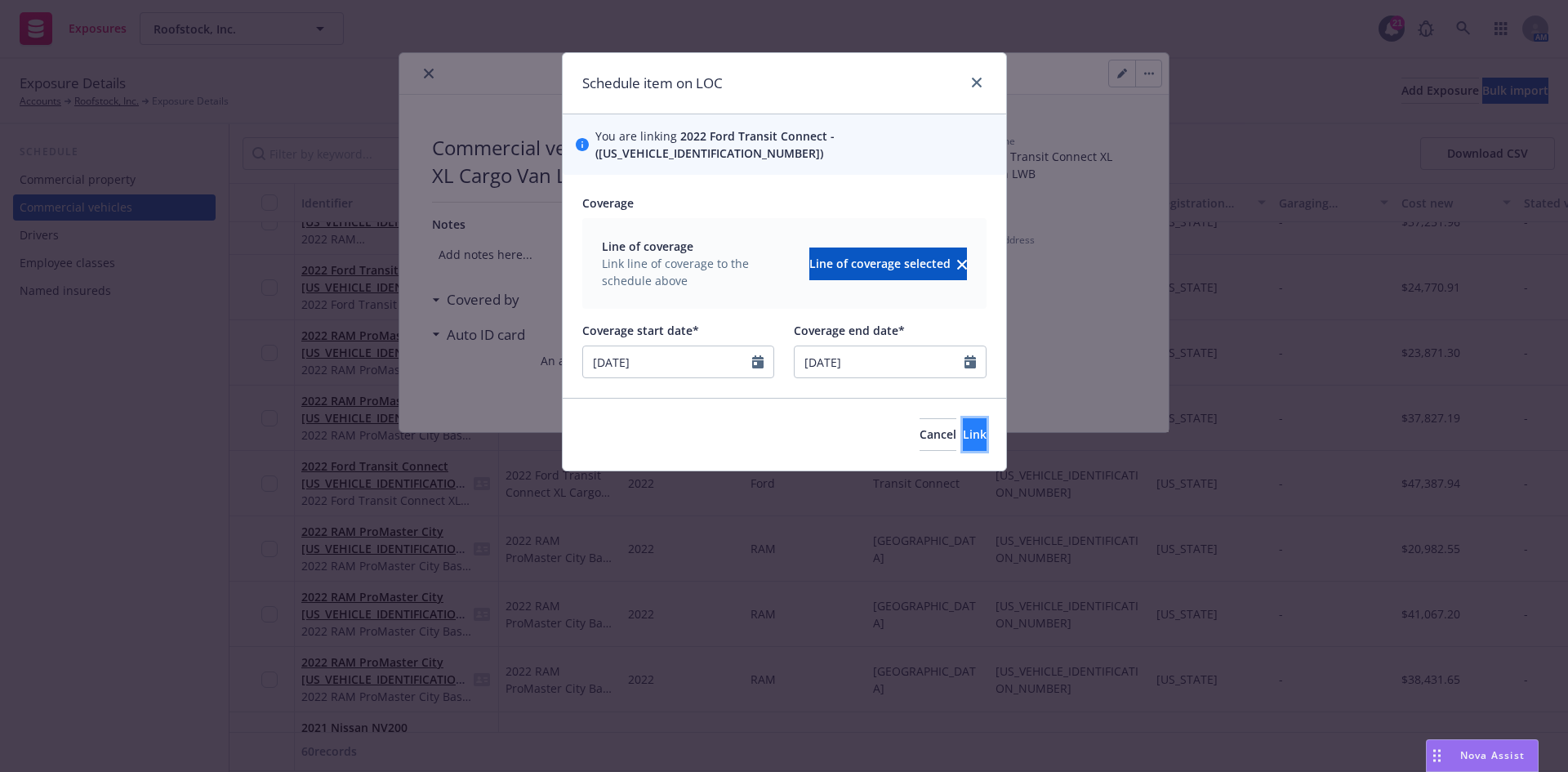
click at [963, 422] on button "Link" at bounding box center [975, 434] width 24 height 33
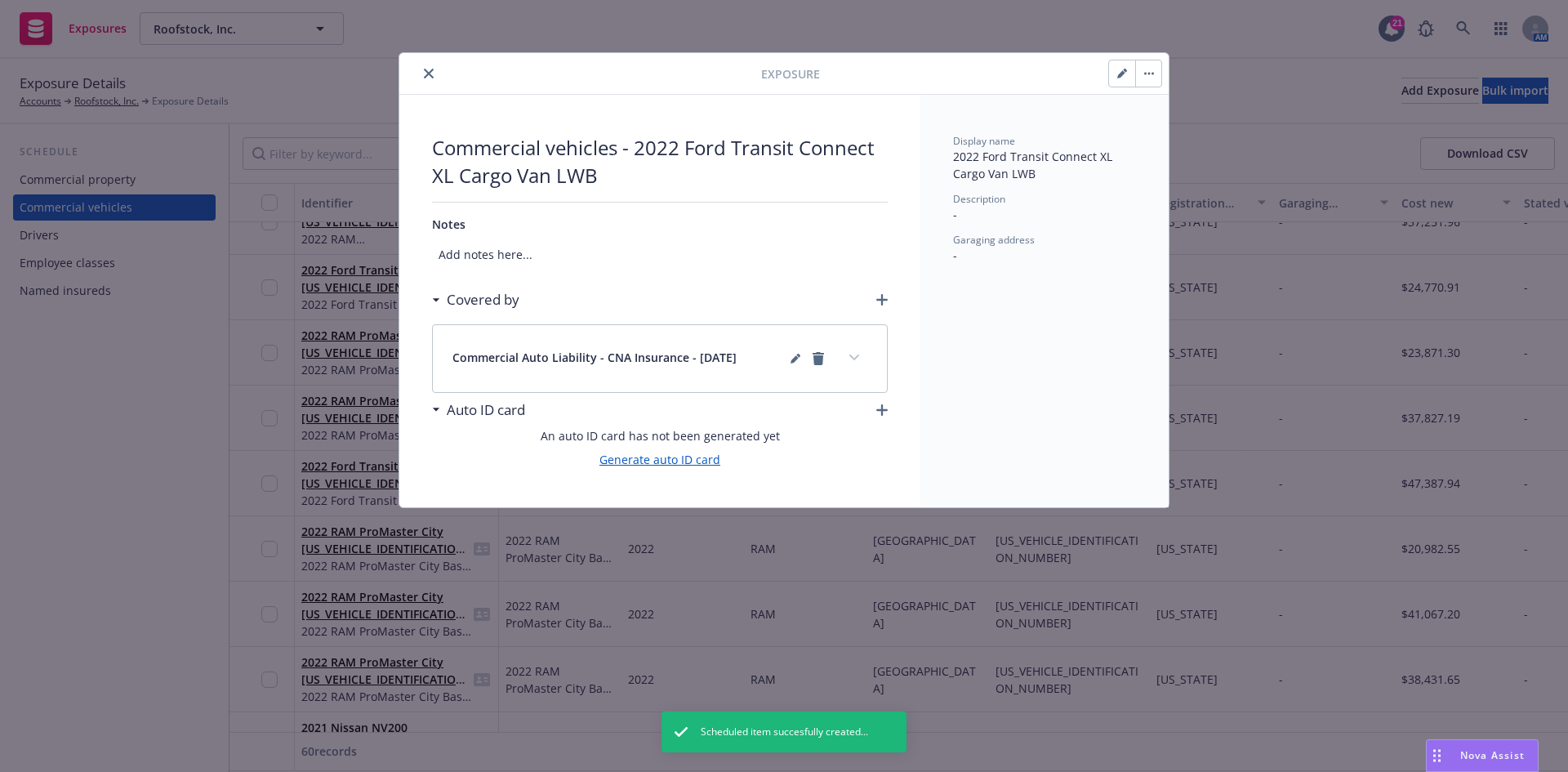
click at [681, 458] on link "Generate auto ID card" at bounding box center [660, 458] width 121 height 17
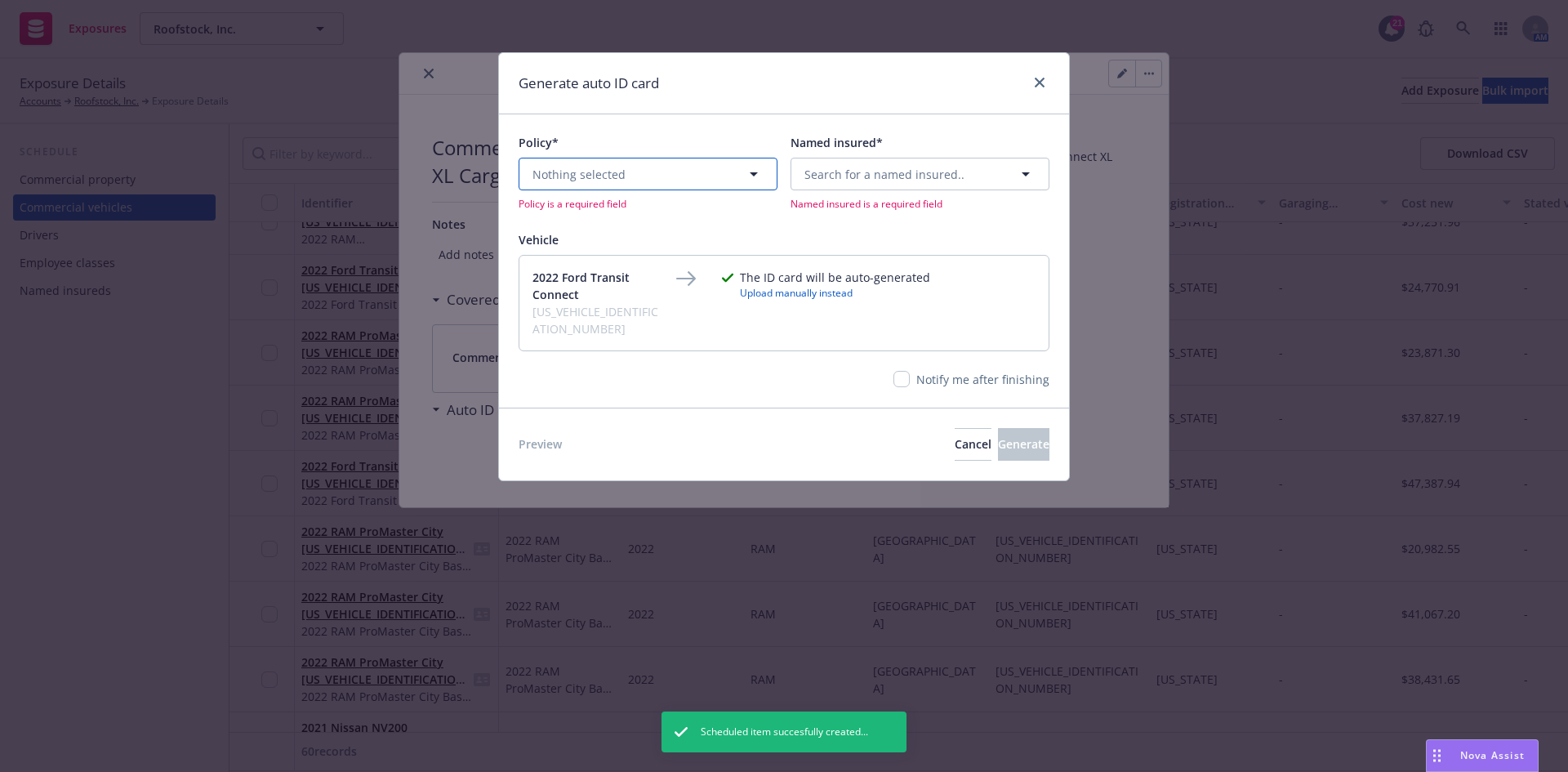
click at [714, 169] on button "Nothing selected" at bounding box center [648, 174] width 259 height 33
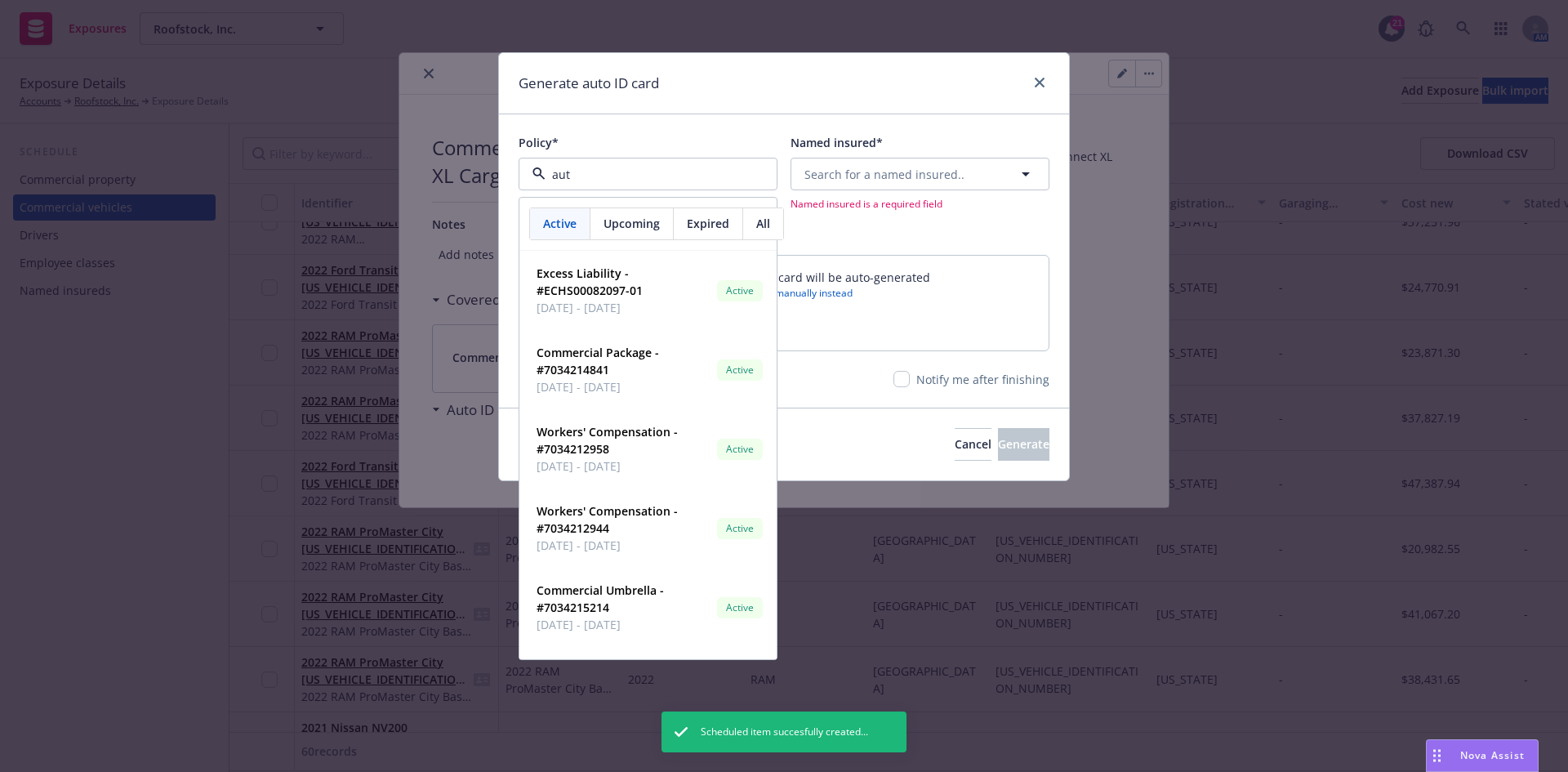
type input "auto"
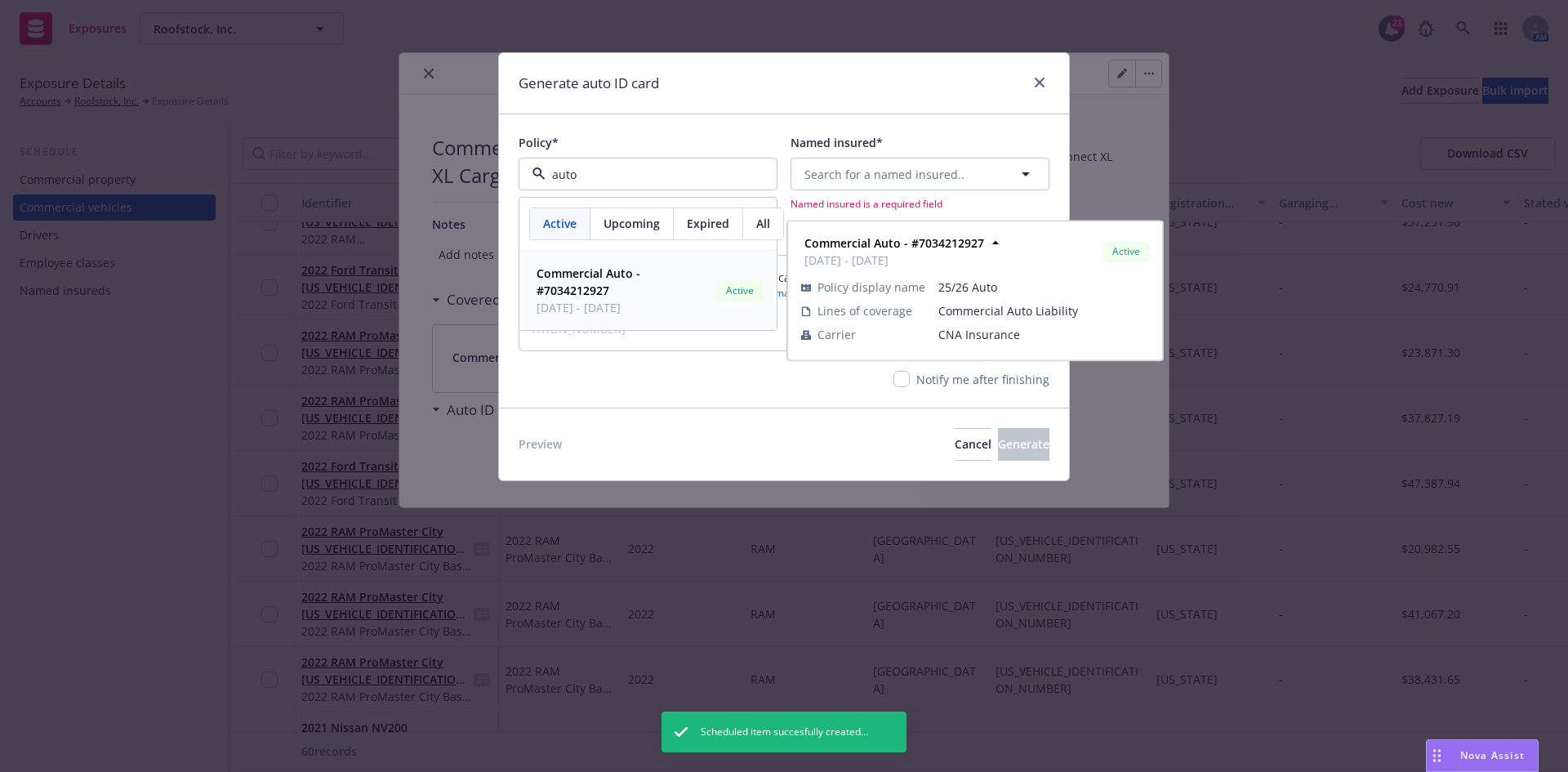
click at [589, 283] on strong "Commercial Auto - #7034212927" at bounding box center [588, 281] width 104 height 33
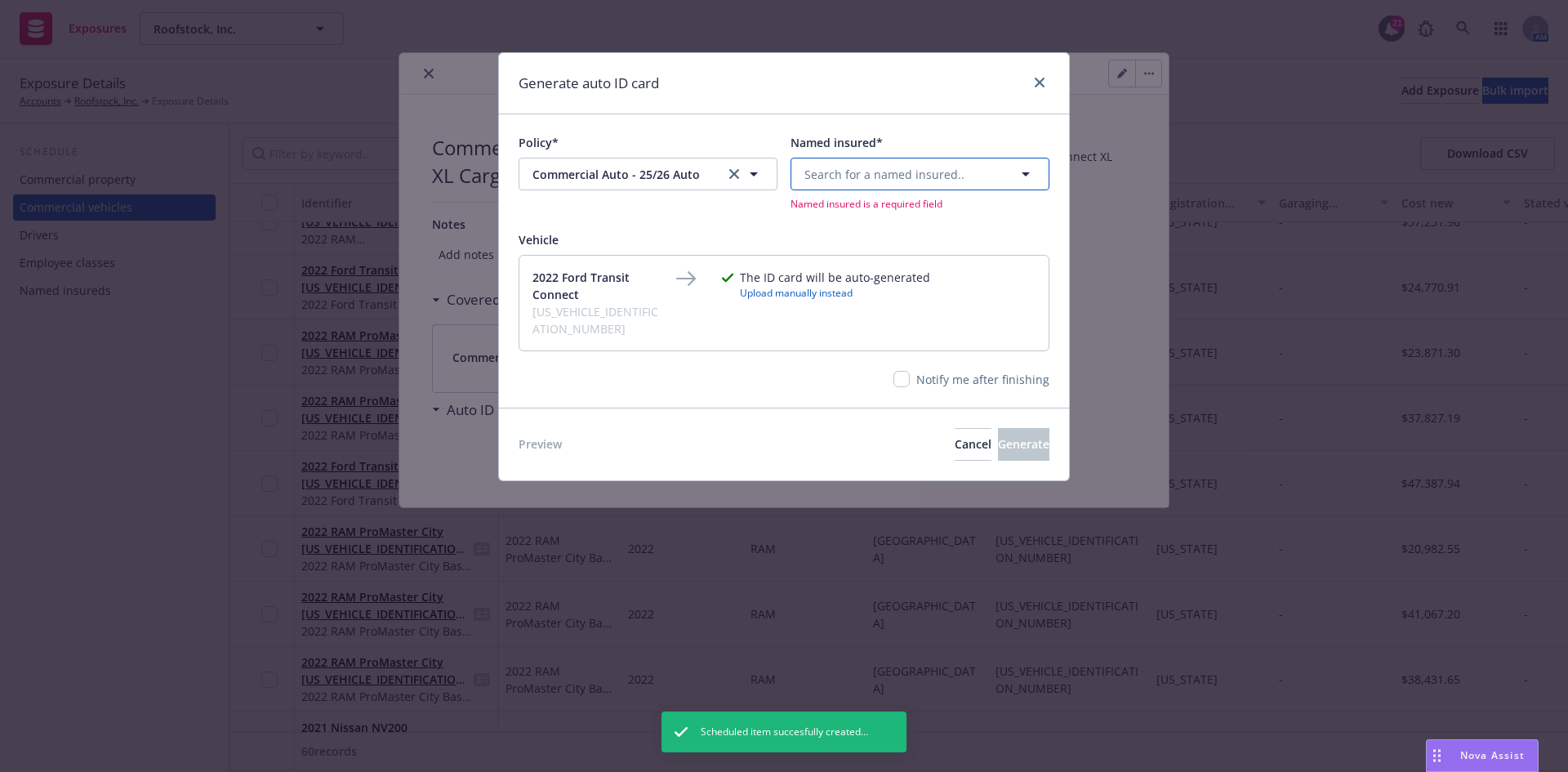
click at [930, 176] on span "Search for a named insured.." at bounding box center [884, 174] width 160 height 17
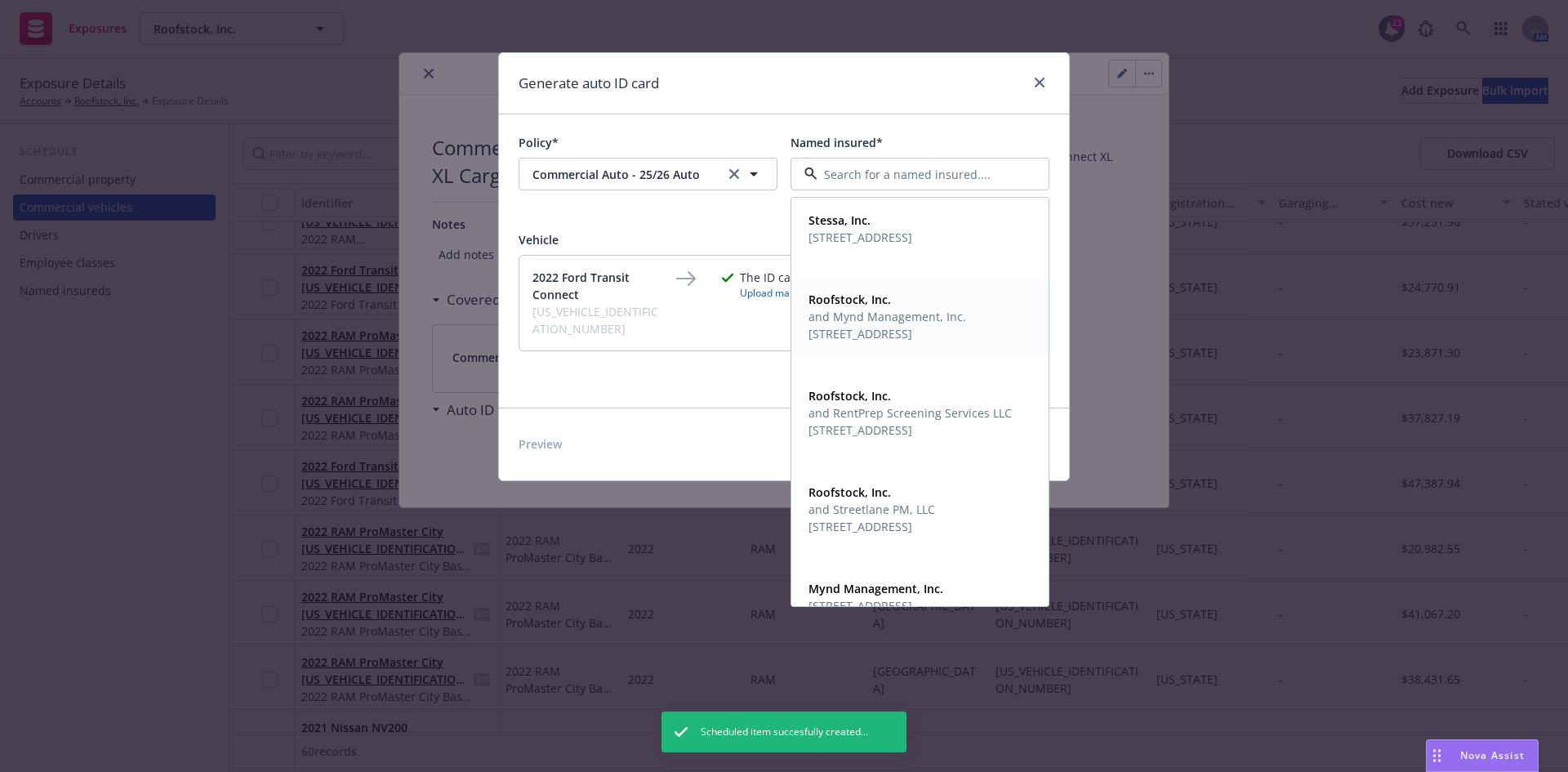
click at [852, 332] on span "[STREET_ADDRESS]" at bounding box center [887, 333] width 158 height 17
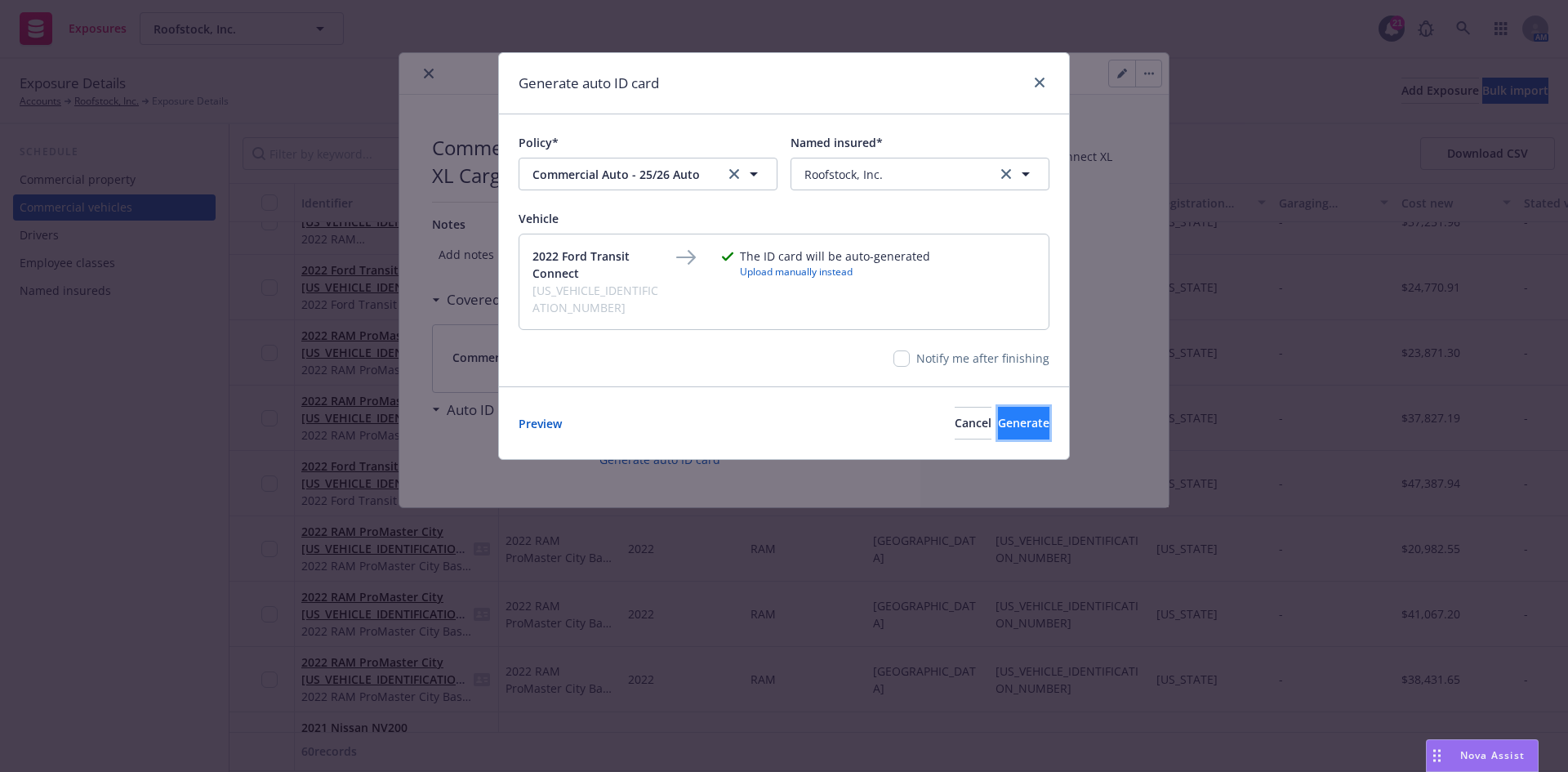
click at [998, 415] on span "Generate" at bounding box center [1024, 423] width 52 height 16
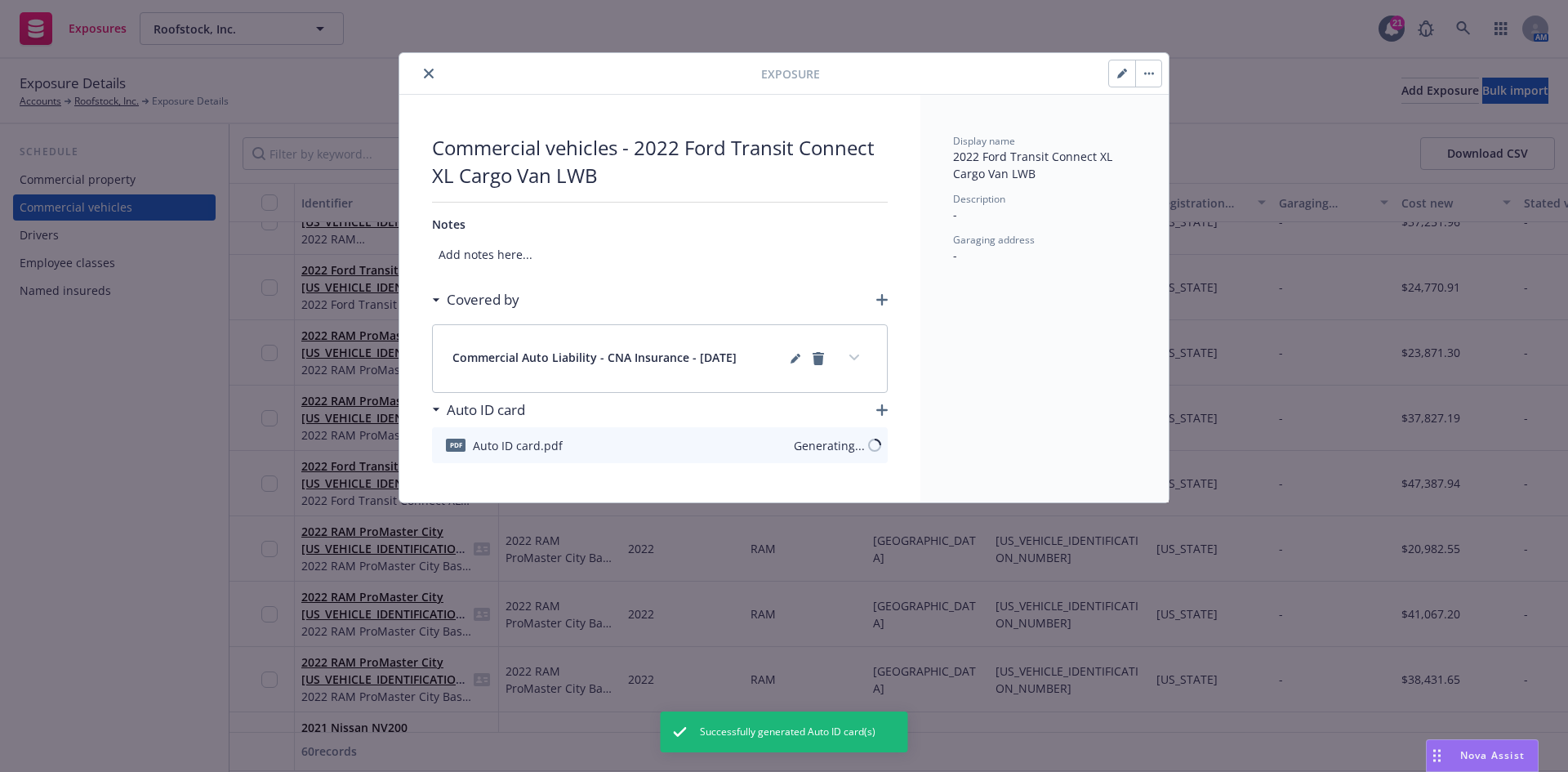
click at [432, 71] on icon "close" at bounding box center [429, 73] width 10 height 10
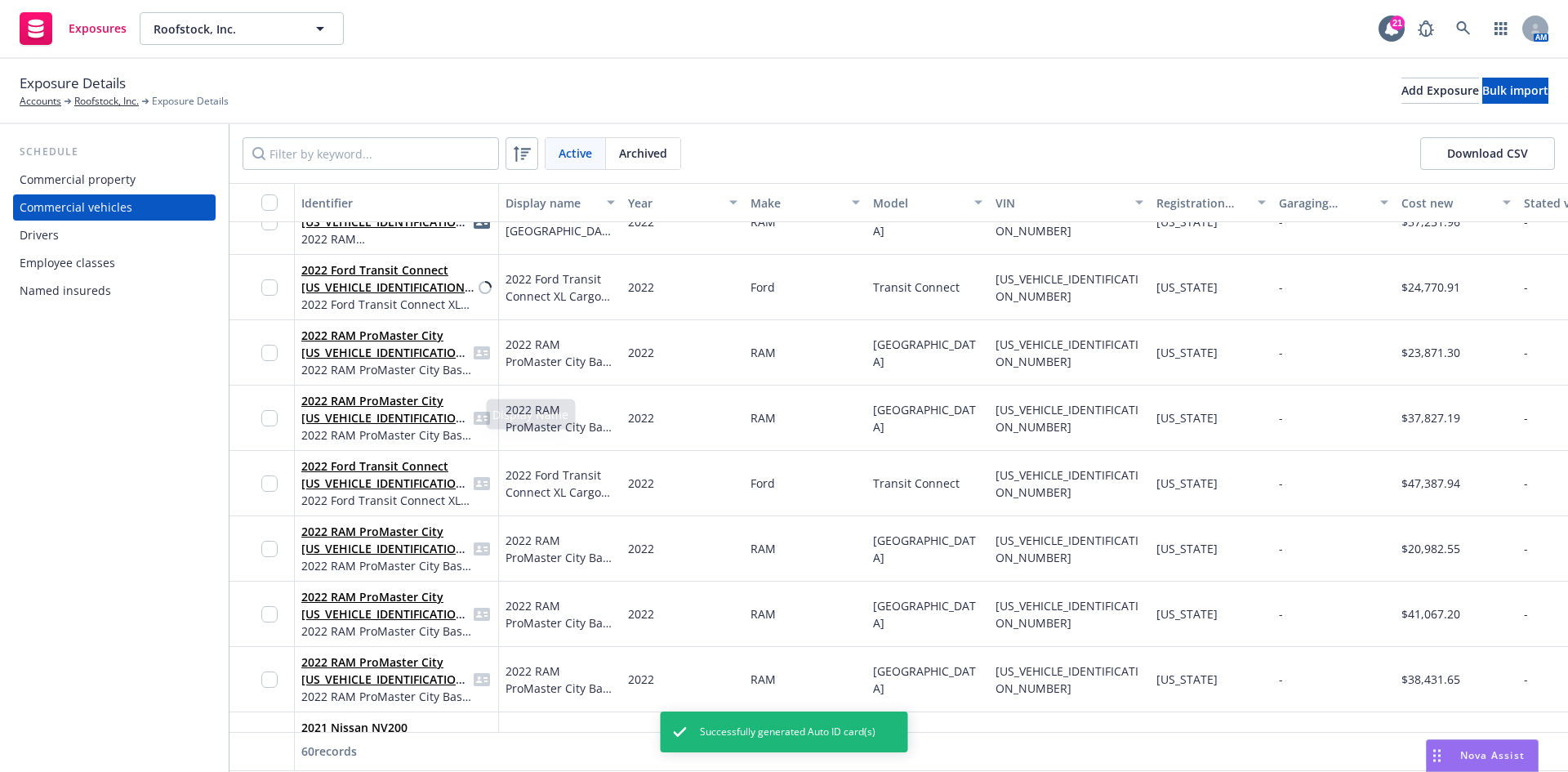
scroll to position [898, 0]
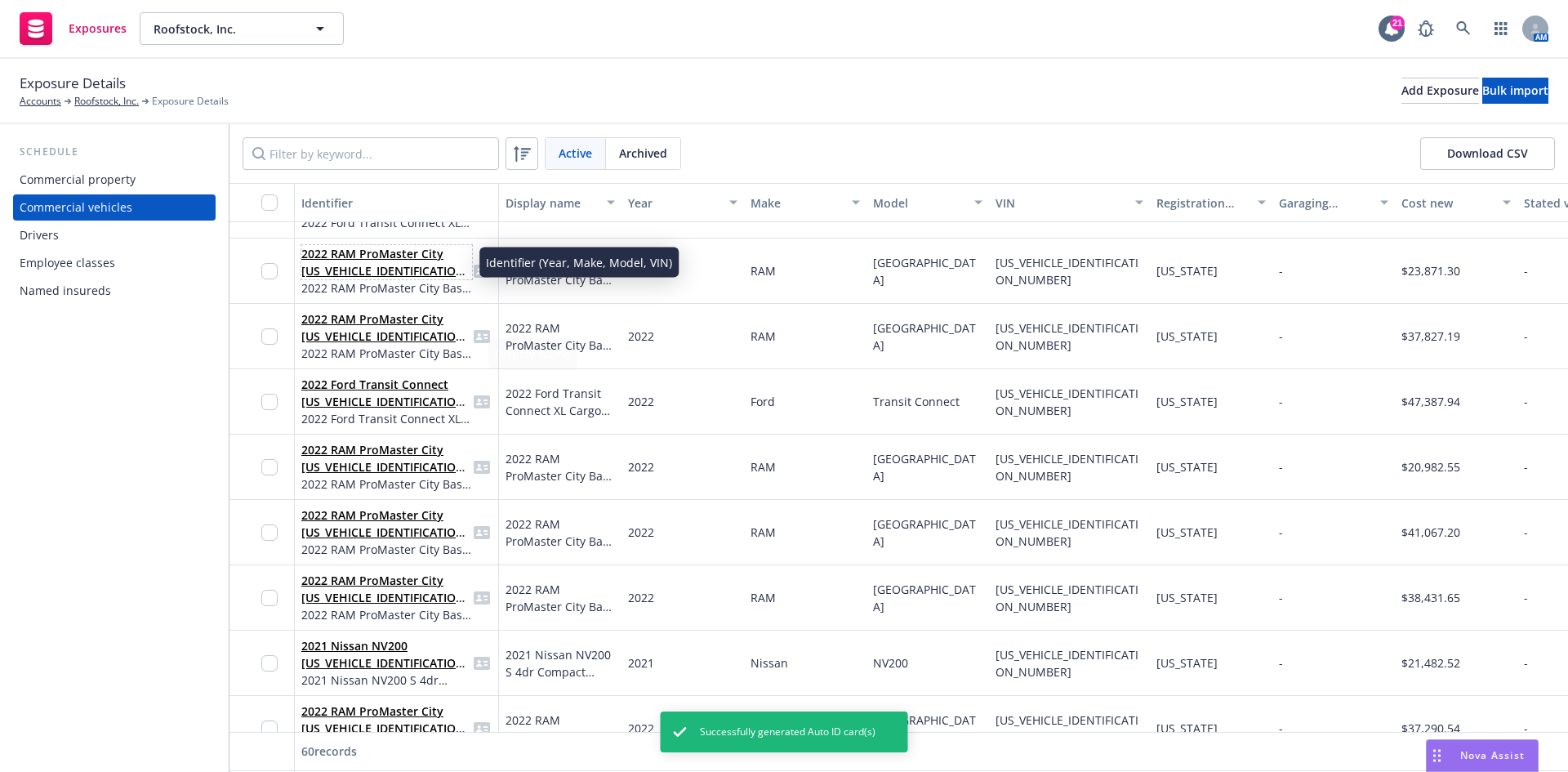
click at [409, 264] on link "2022 RAM ProMaster City [US_VEHICLE_IDENTIFICATION_NUMBER]" at bounding box center [386, 271] width 169 height 50
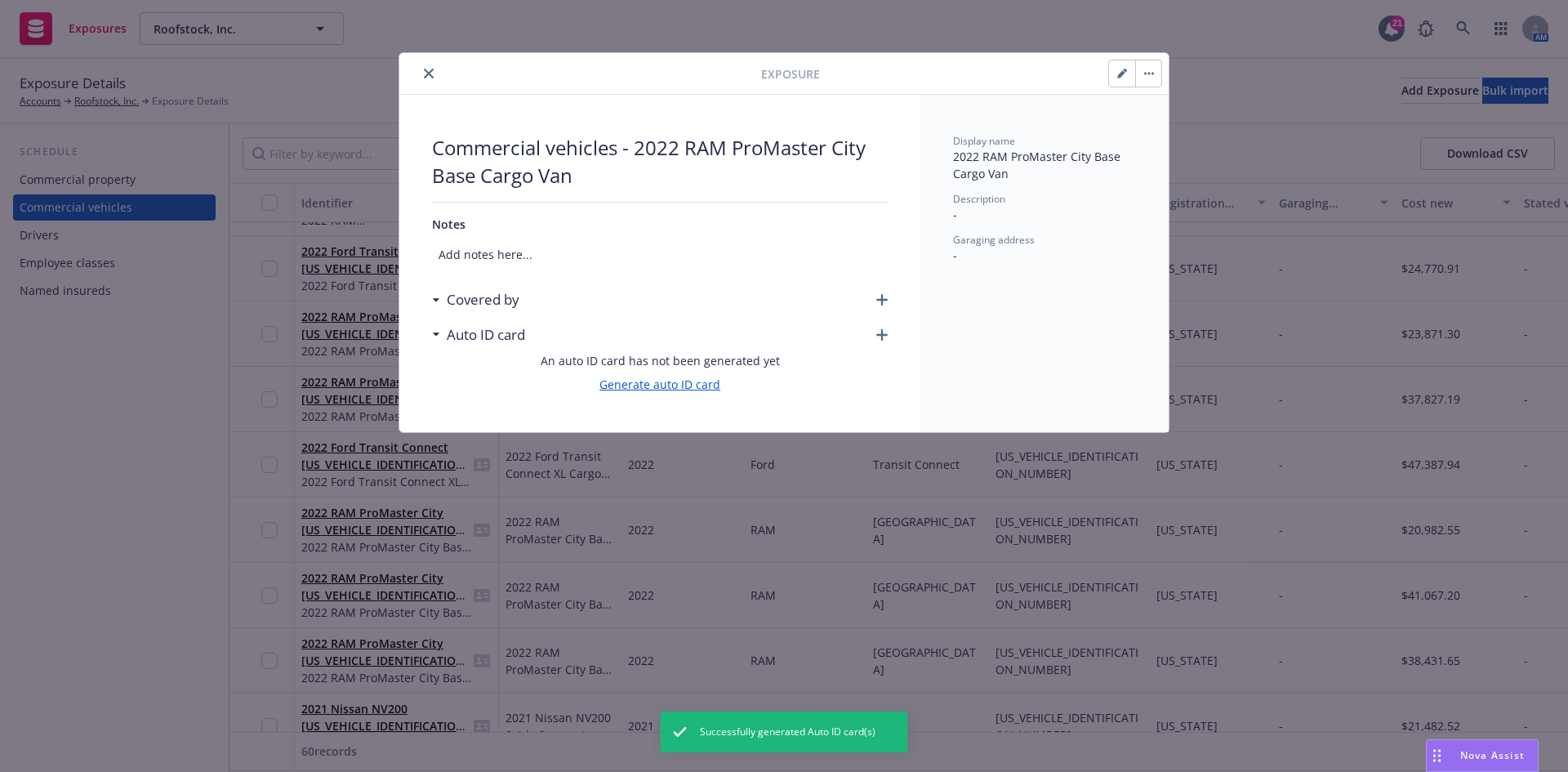
scroll to position [817, 0]
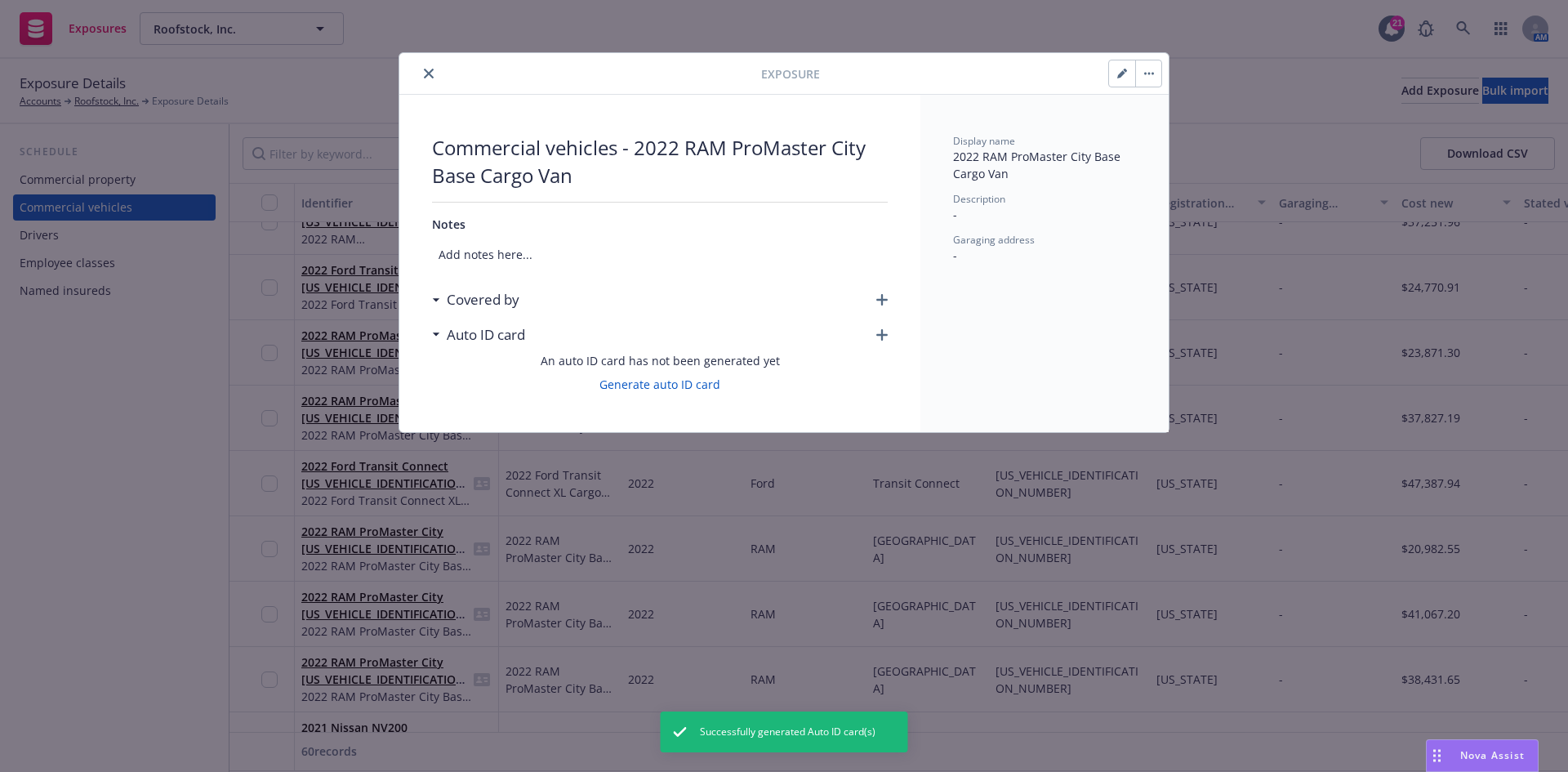
click at [883, 298] on icon "button" at bounding box center [882, 300] width 12 height 12
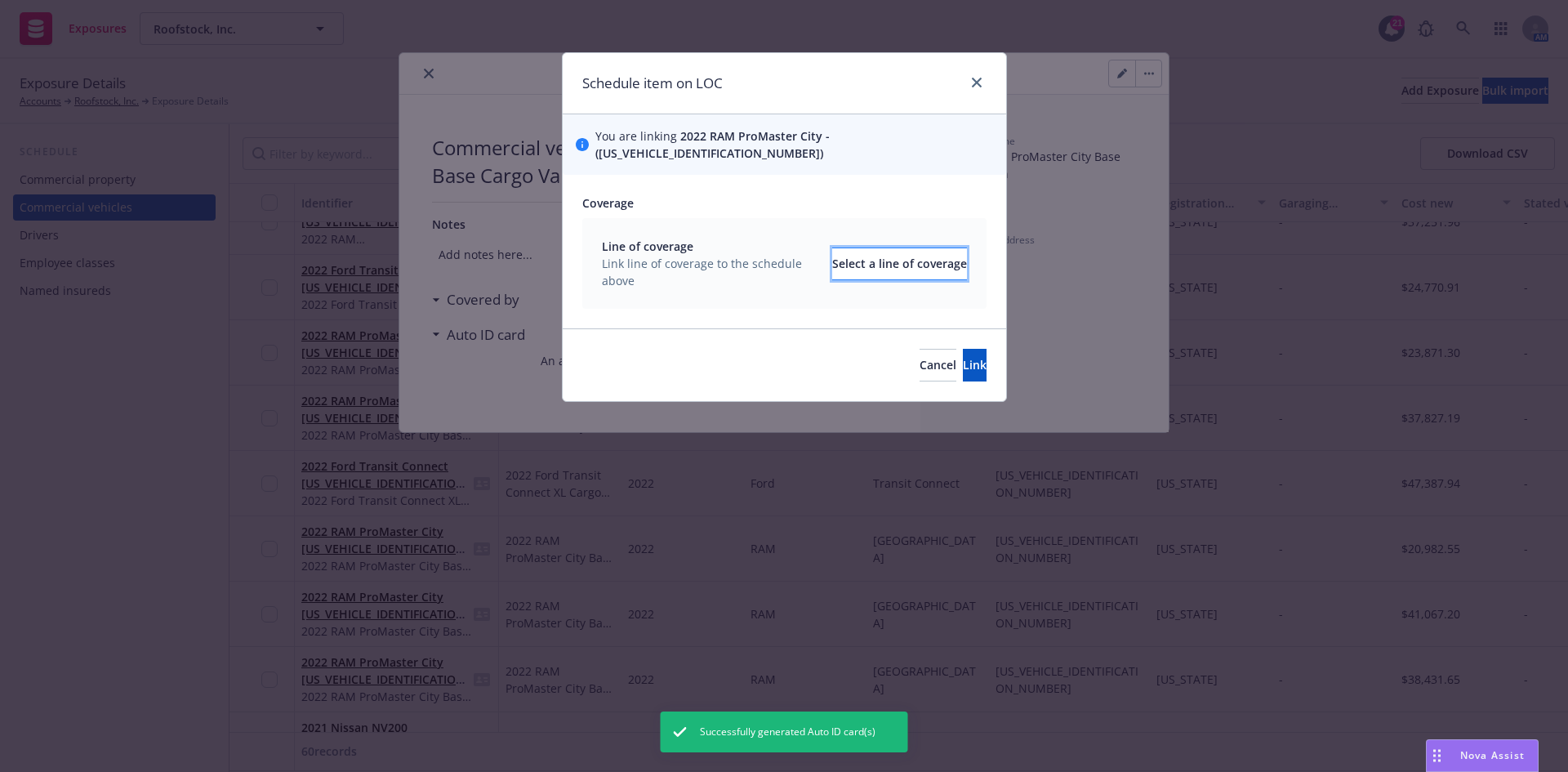
click at [847, 248] on div "Select a line of coverage" at bounding box center [900, 263] width 135 height 31
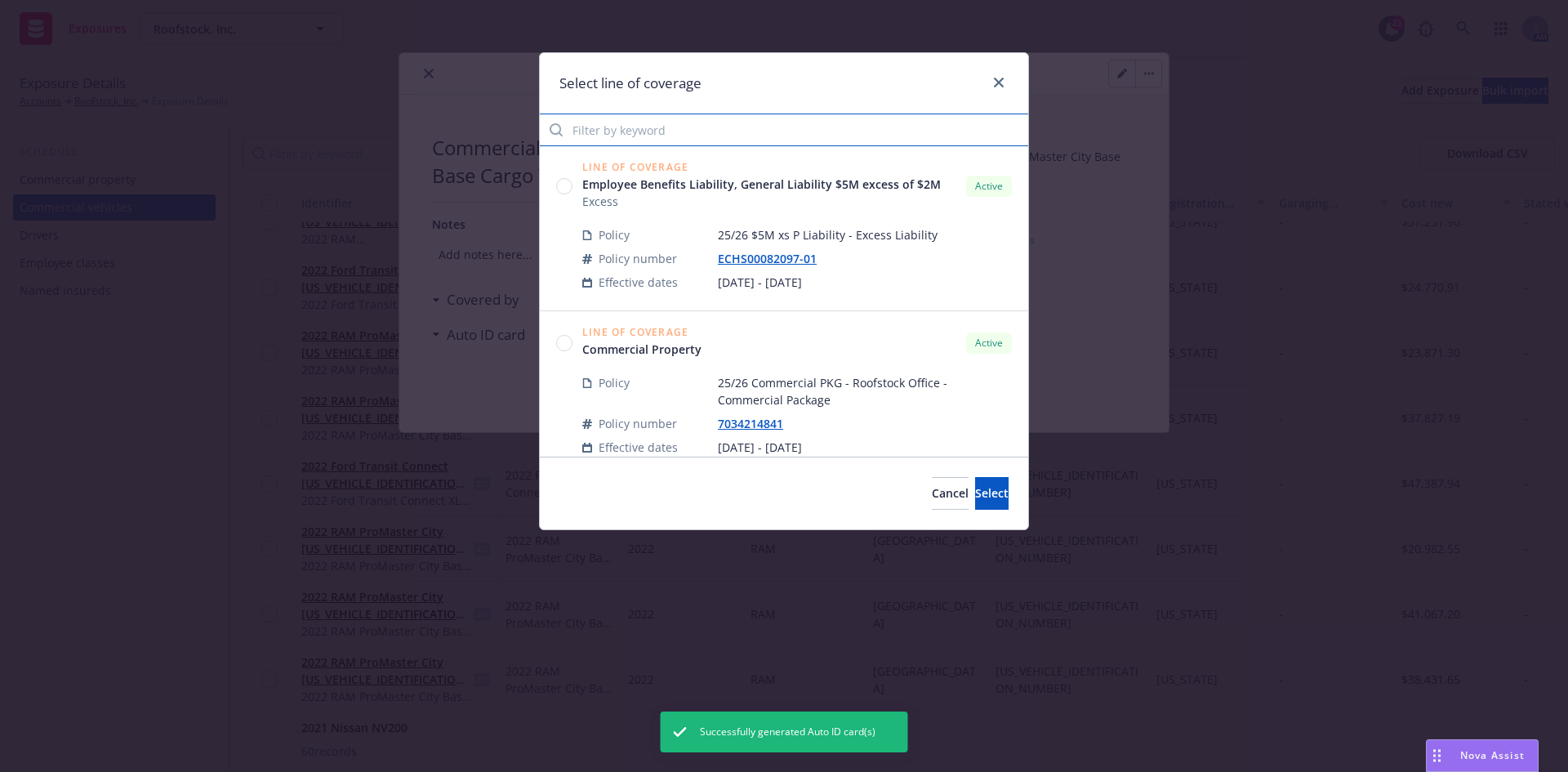
click at [640, 127] on input "Filter by keyword" at bounding box center [784, 129] width 488 height 33
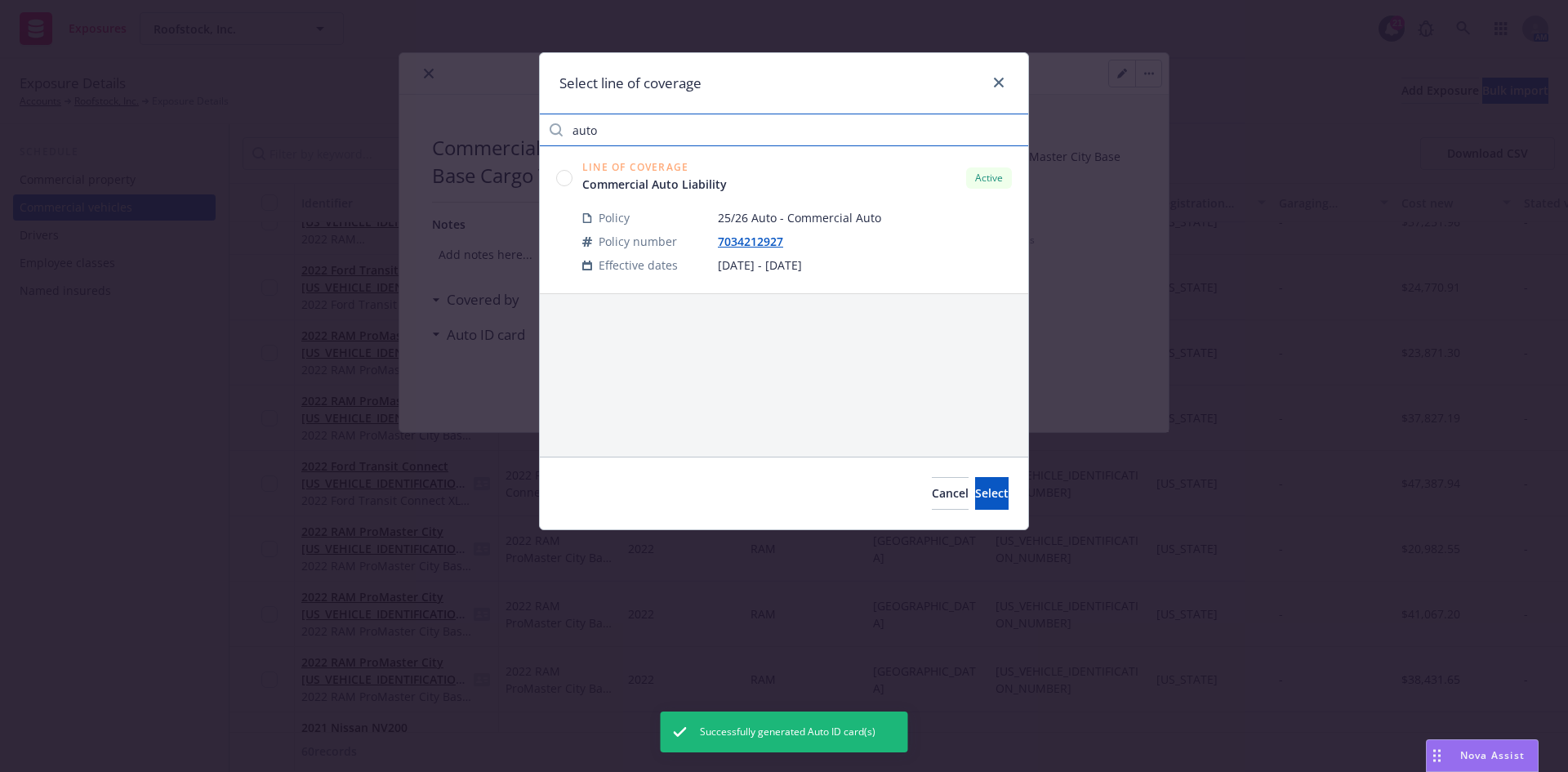
type input "auto"
click at [566, 183] on circle at bounding box center [565, 178] width 16 height 16
click at [976, 496] on span "Select" at bounding box center [992, 493] width 34 height 16
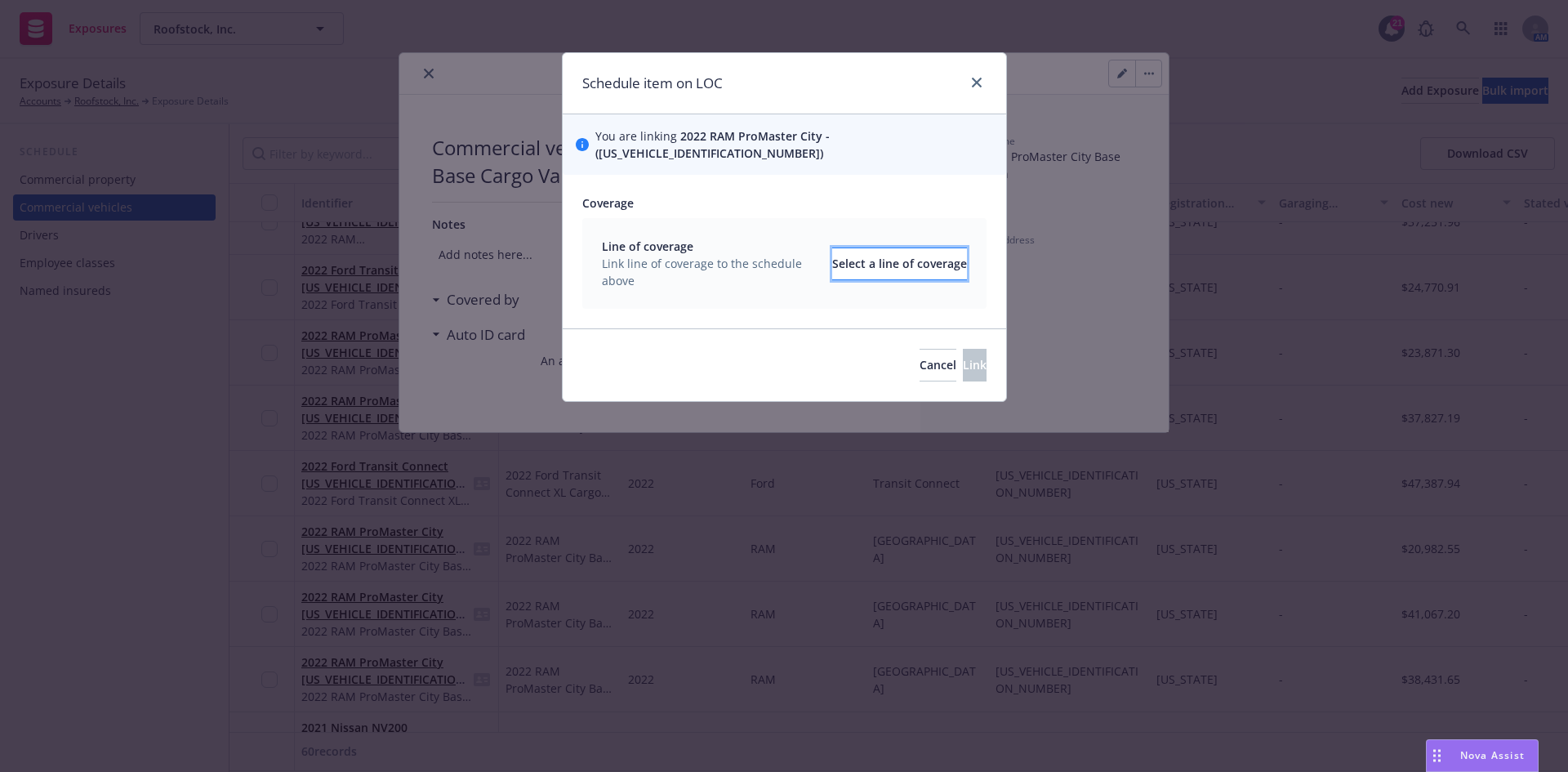
click at [840, 259] on div "Select a line of coverage" at bounding box center [900, 263] width 135 height 31
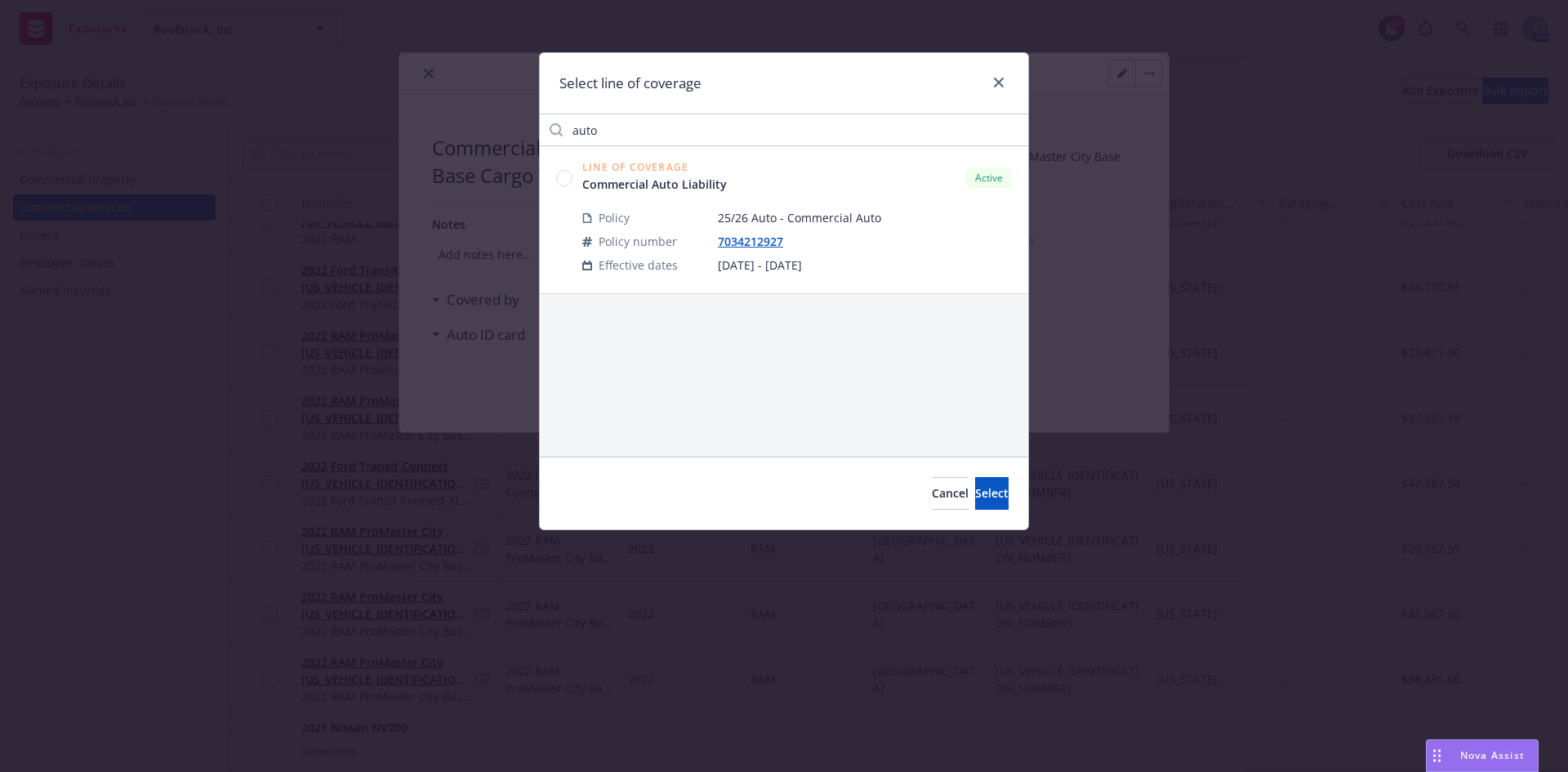
click at [564, 176] on circle at bounding box center [565, 178] width 16 height 16
click at [999, 491] on button "Select" at bounding box center [992, 493] width 34 height 33
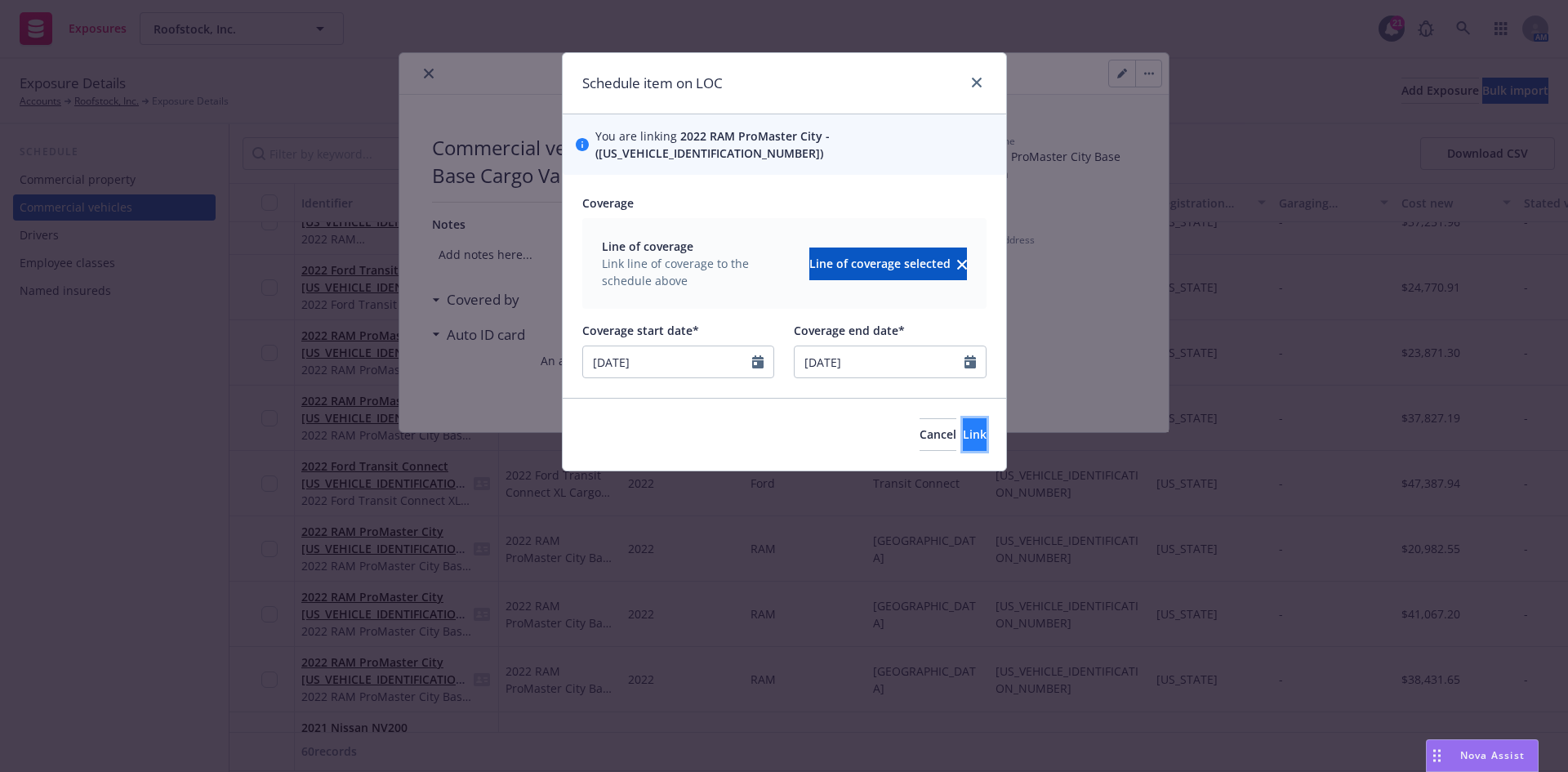
click at [963, 424] on button "Link" at bounding box center [975, 434] width 24 height 33
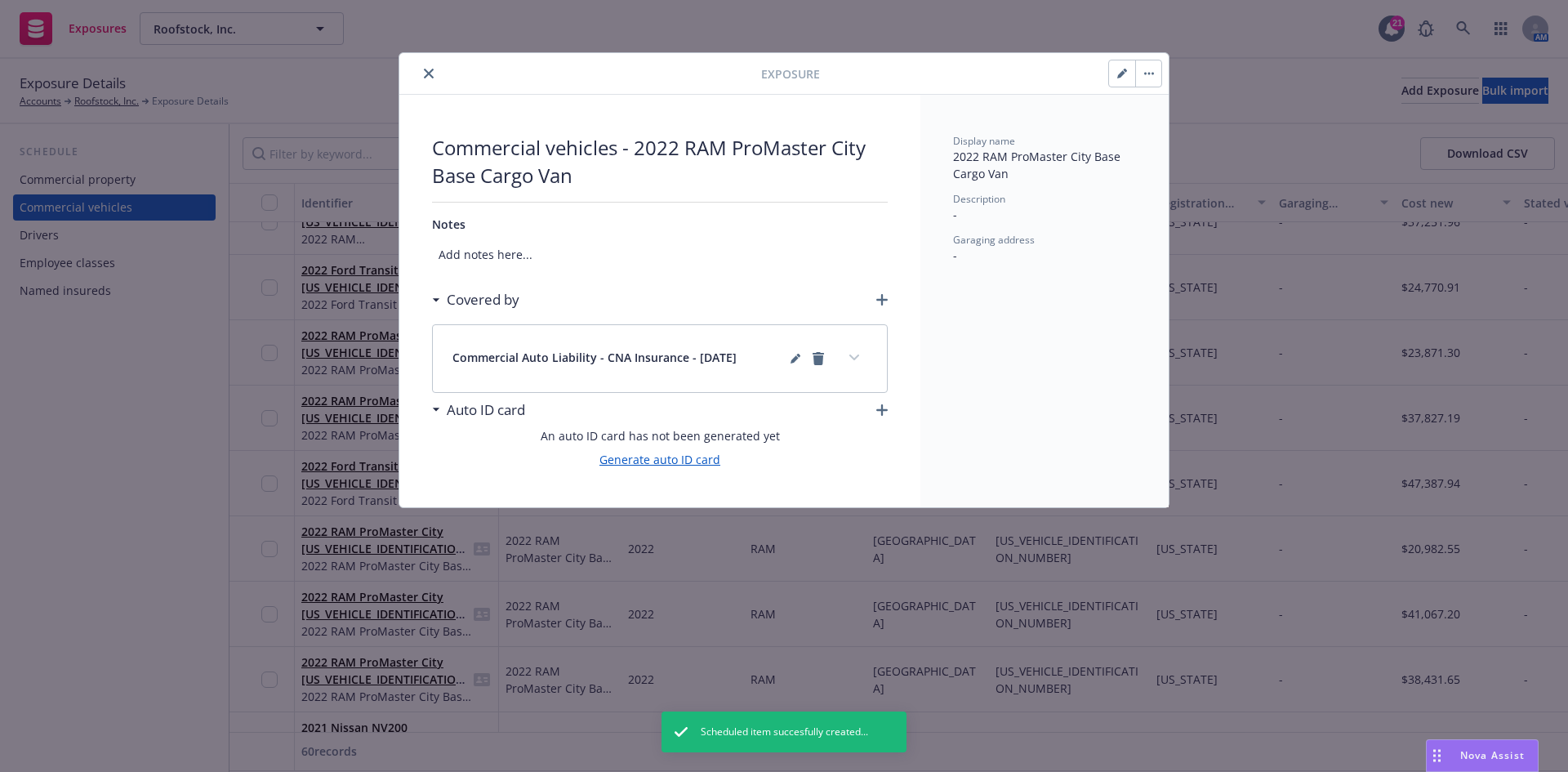
click at [634, 453] on link "Generate auto ID card" at bounding box center [660, 458] width 121 height 17
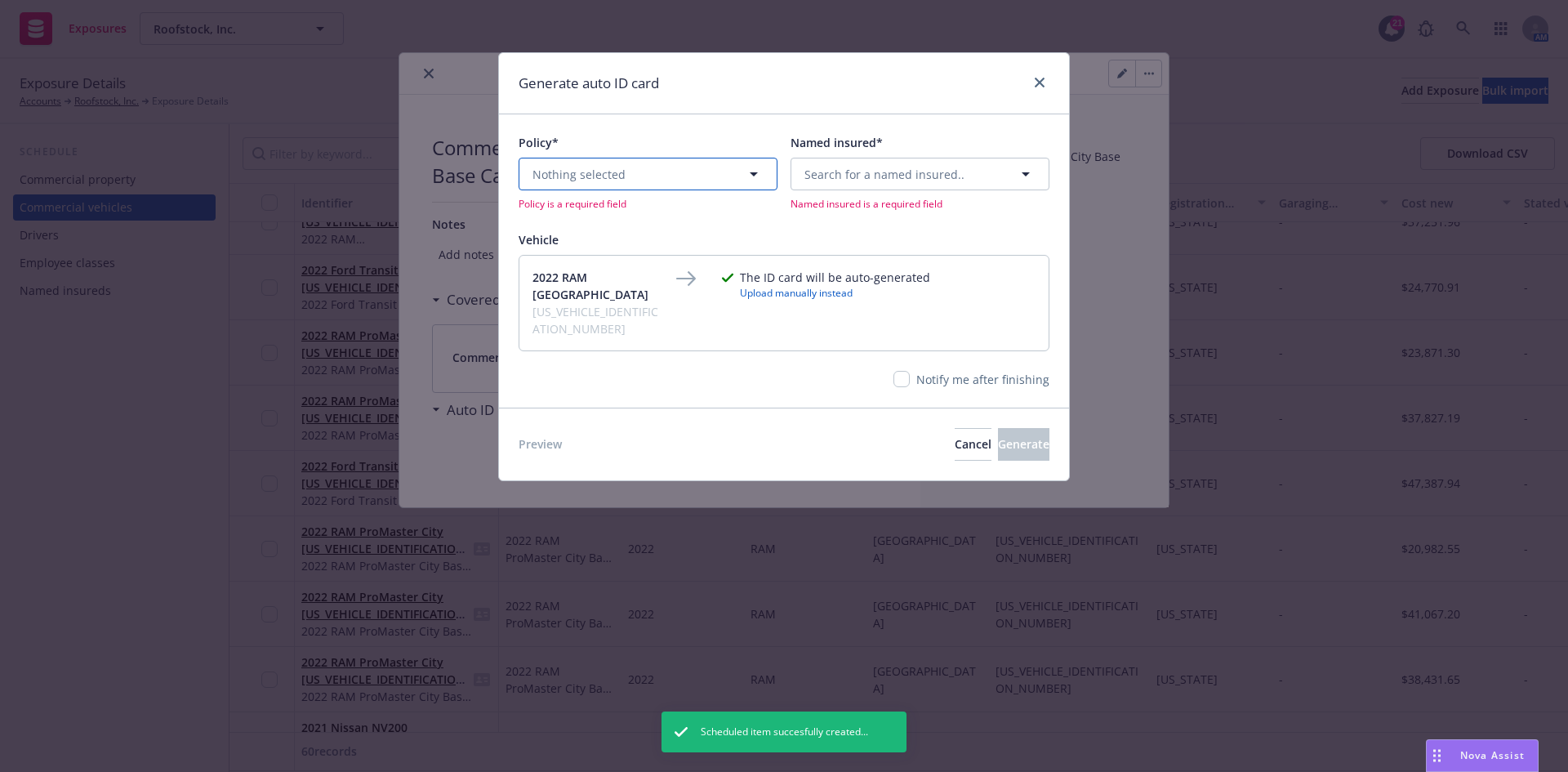
click at [596, 173] on span "Nothing selected" at bounding box center [580, 174] width 93 height 17
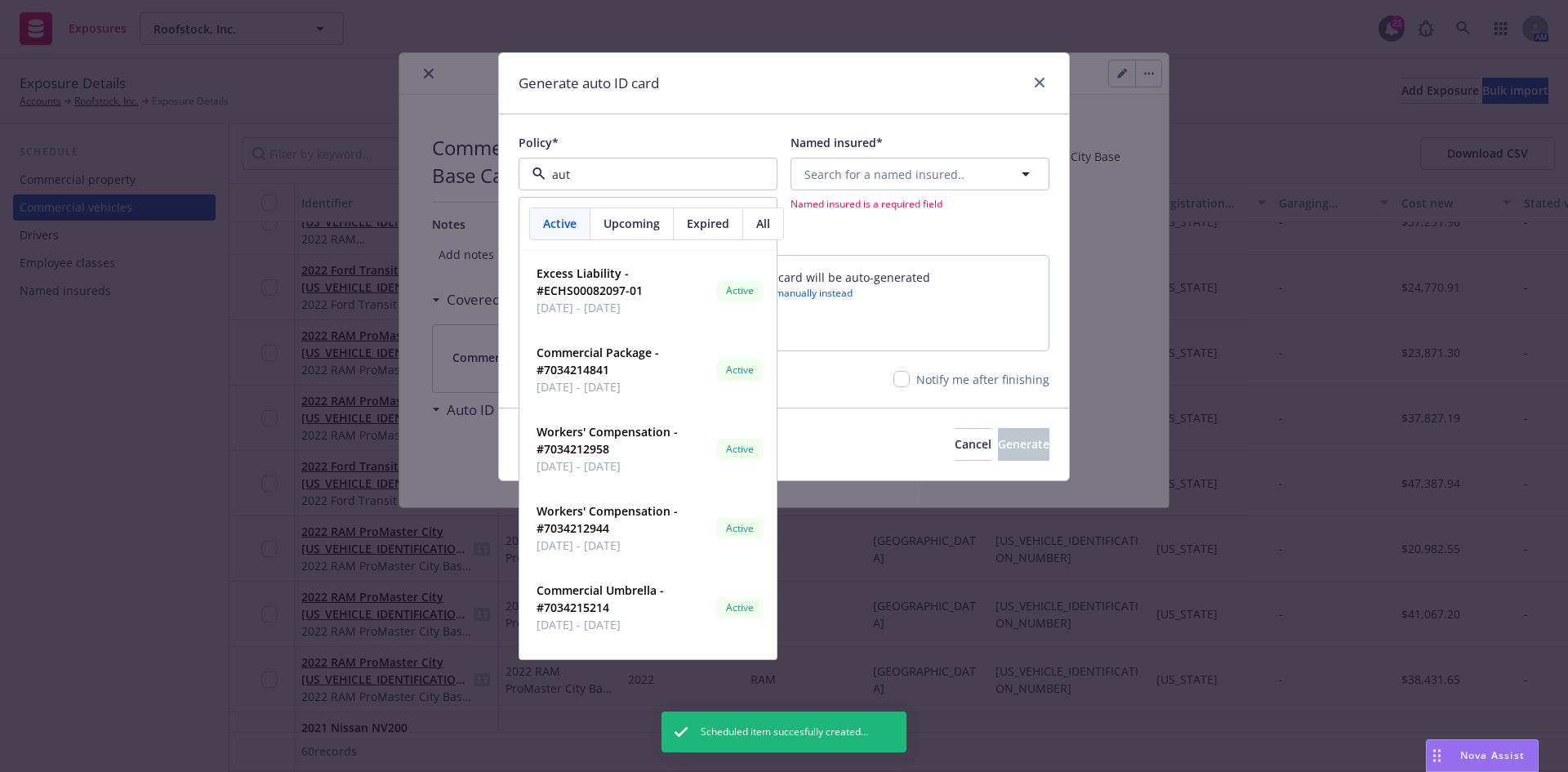
type input "auto"
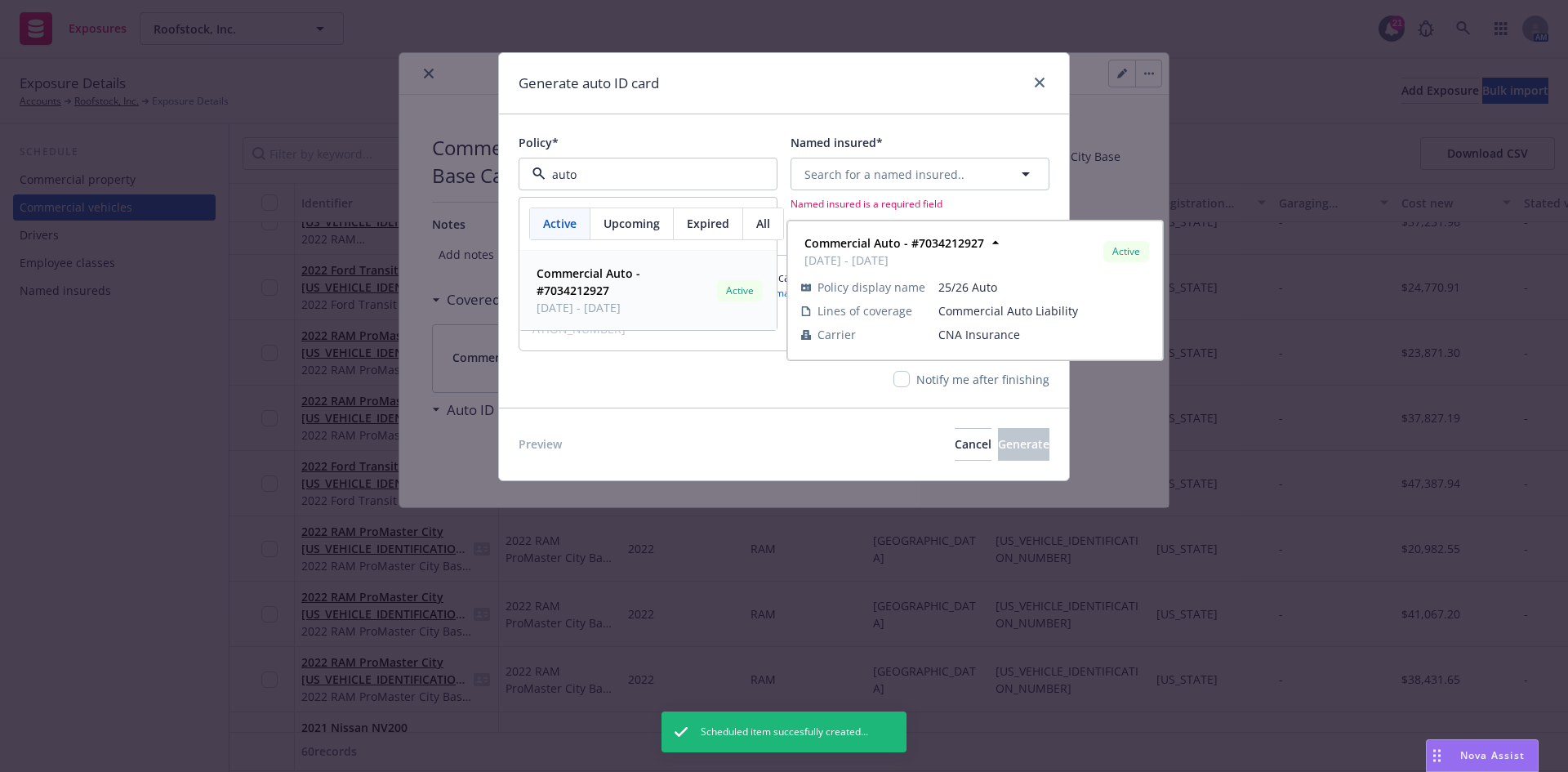
drag, startPoint x: 575, startPoint y: 289, endPoint x: 608, endPoint y: 289, distance: 33.0
click at [576, 289] on strong "Commercial Auto - #7034212927" at bounding box center [588, 281] width 104 height 33
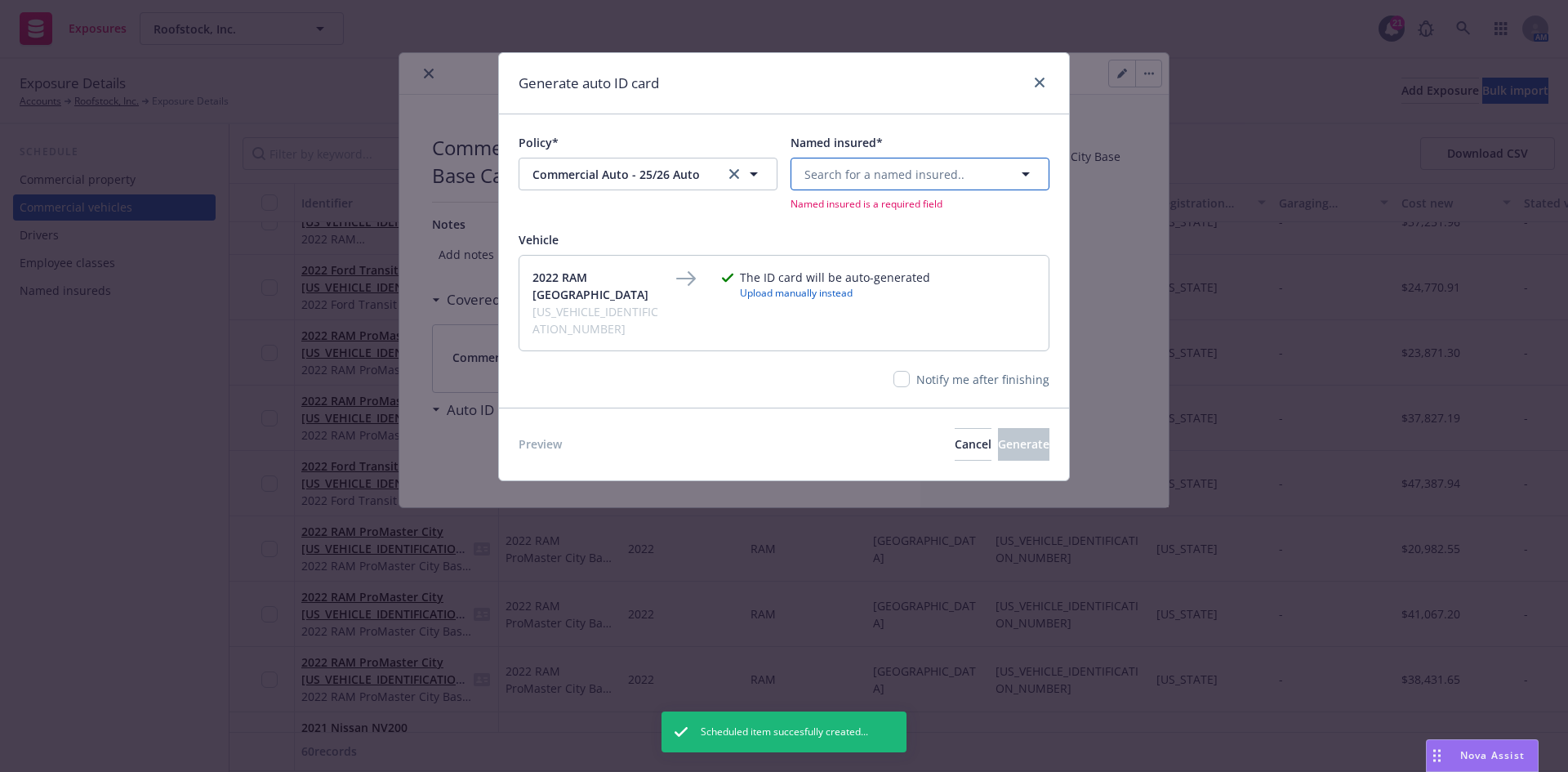
click at [899, 168] on span "Search for a named insured.." at bounding box center [884, 174] width 160 height 17
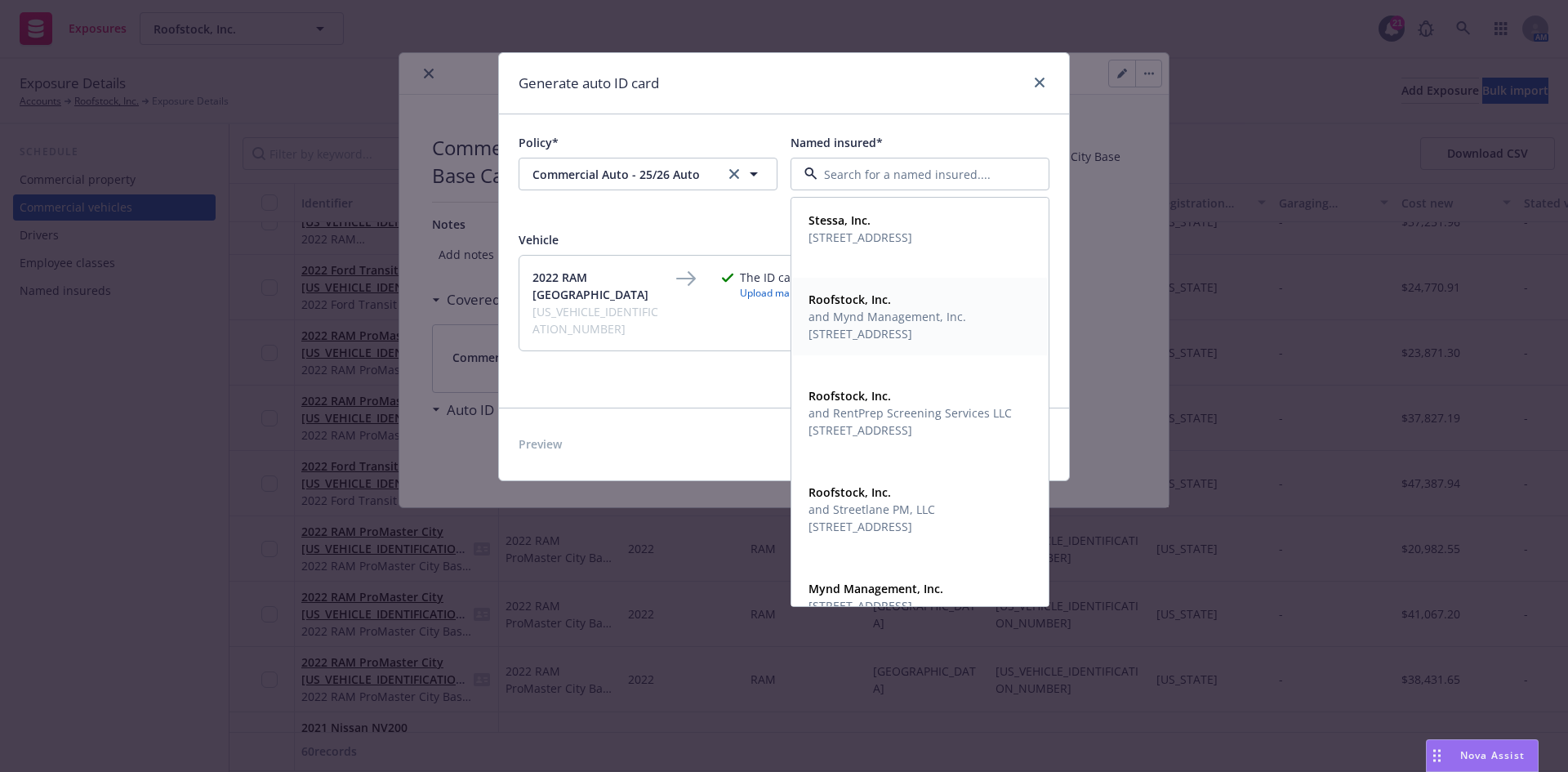
click at [864, 321] on span "and Mynd Management, Inc." at bounding box center [887, 316] width 158 height 17
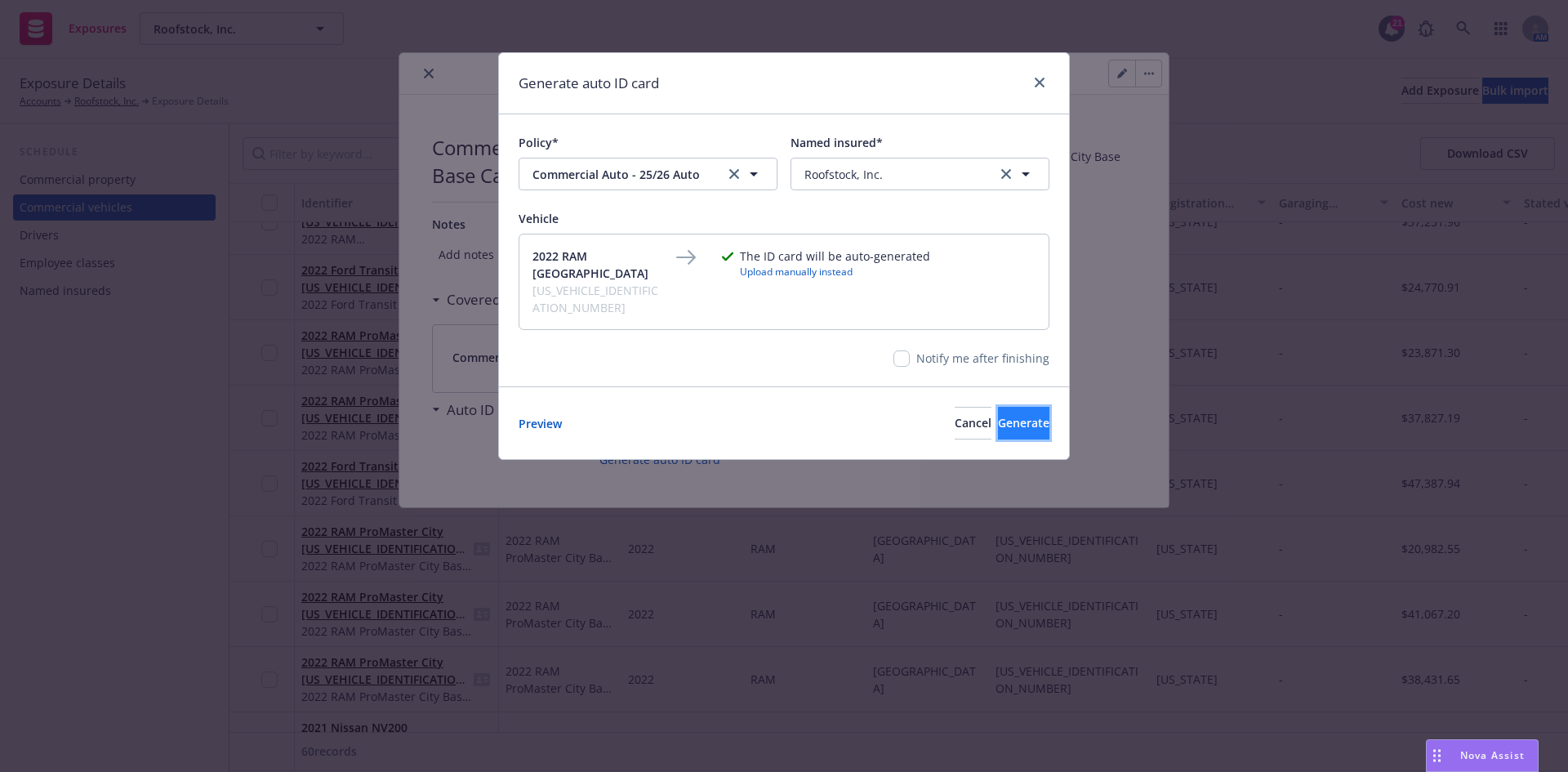
click at [998, 415] on span "Generate" at bounding box center [1024, 423] width 52 height 16
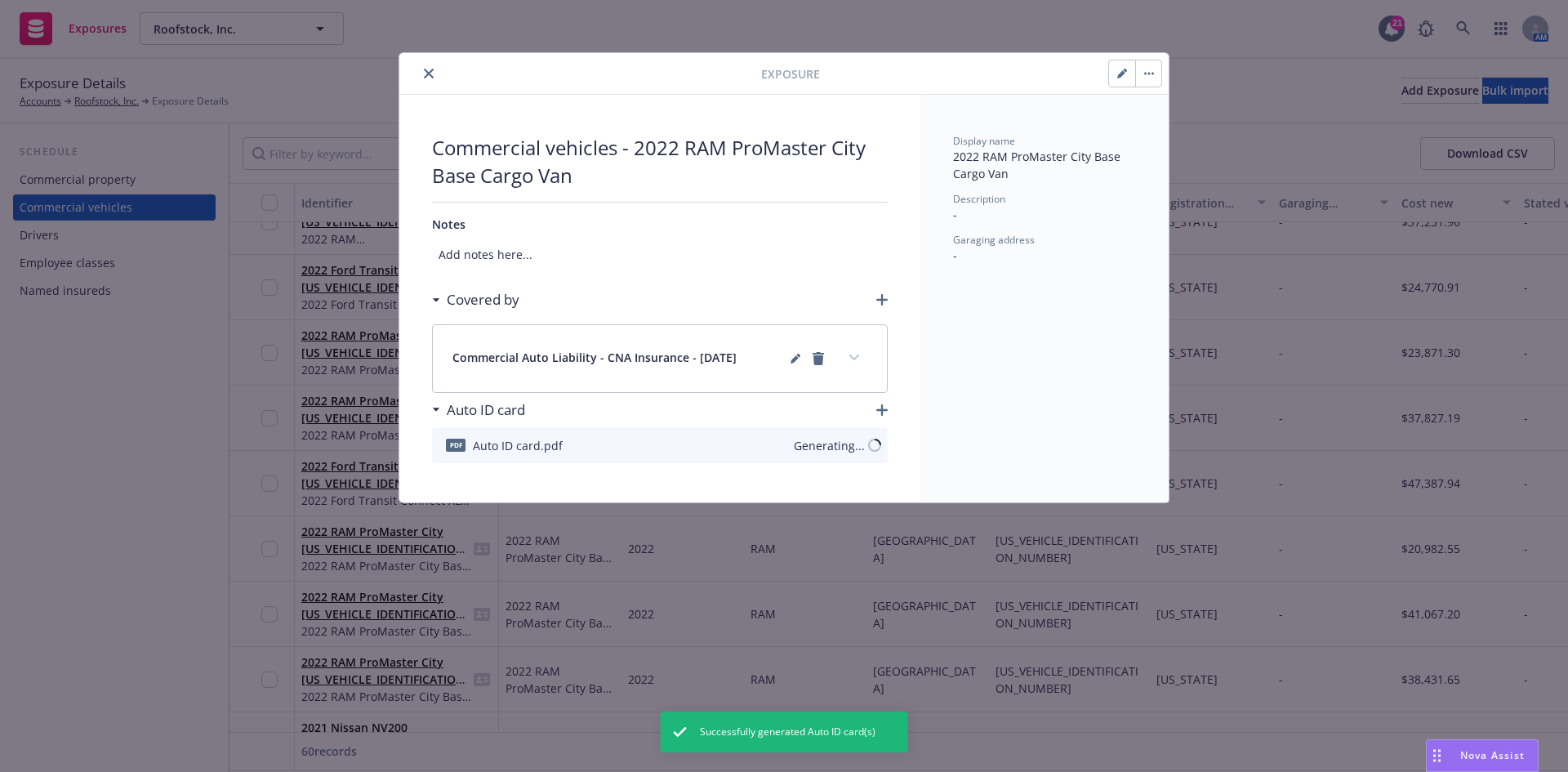
click at [431, 67] on button "close" at bounding box center [429, 73] width 20 height 20
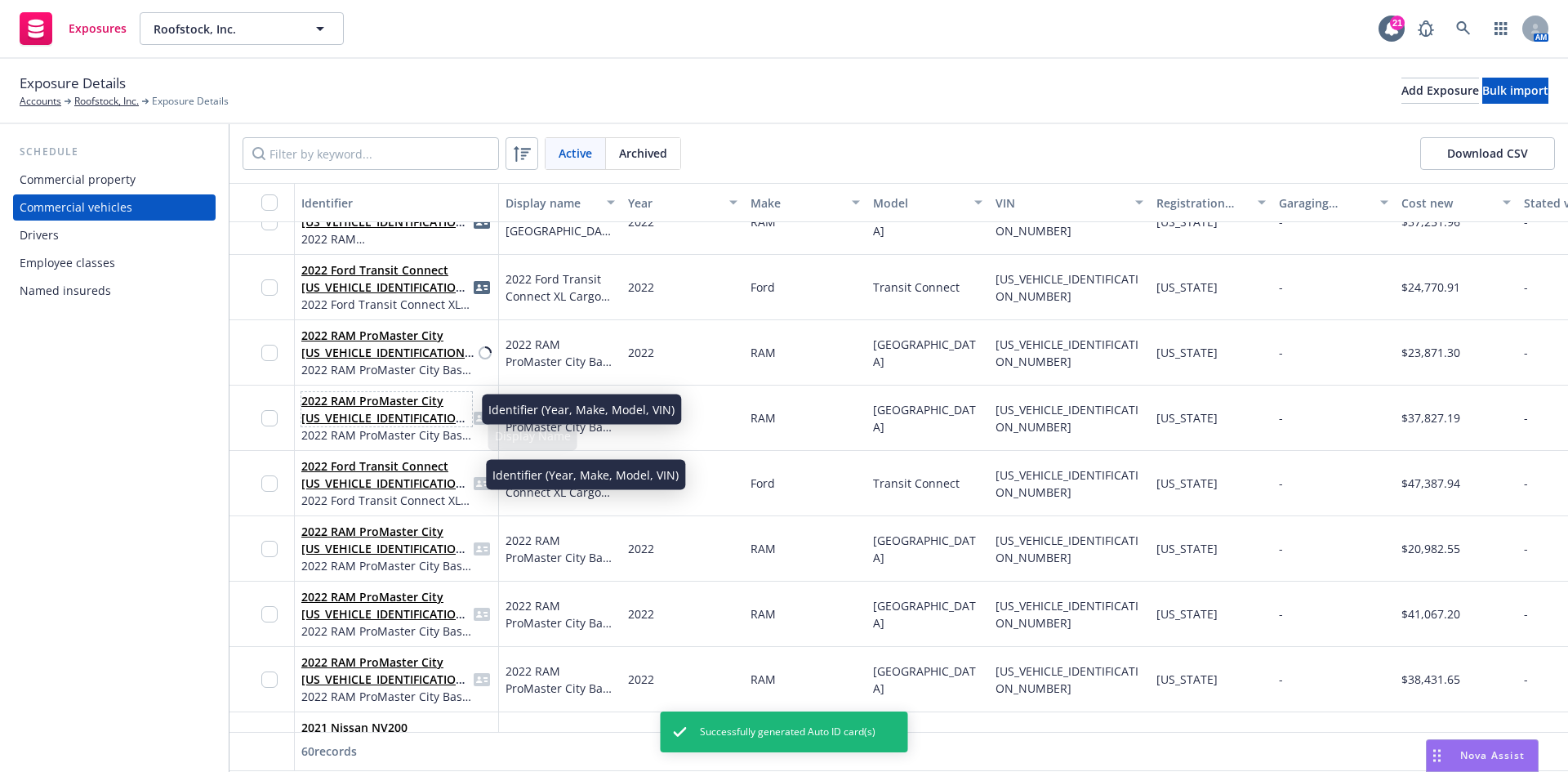
click at [333, 404] on link "2022 RAM ProMaster City [US_VEHICLE_IDENTIFICATION_NUMBER]" at bounding box center [386, 418] width 169 height 50
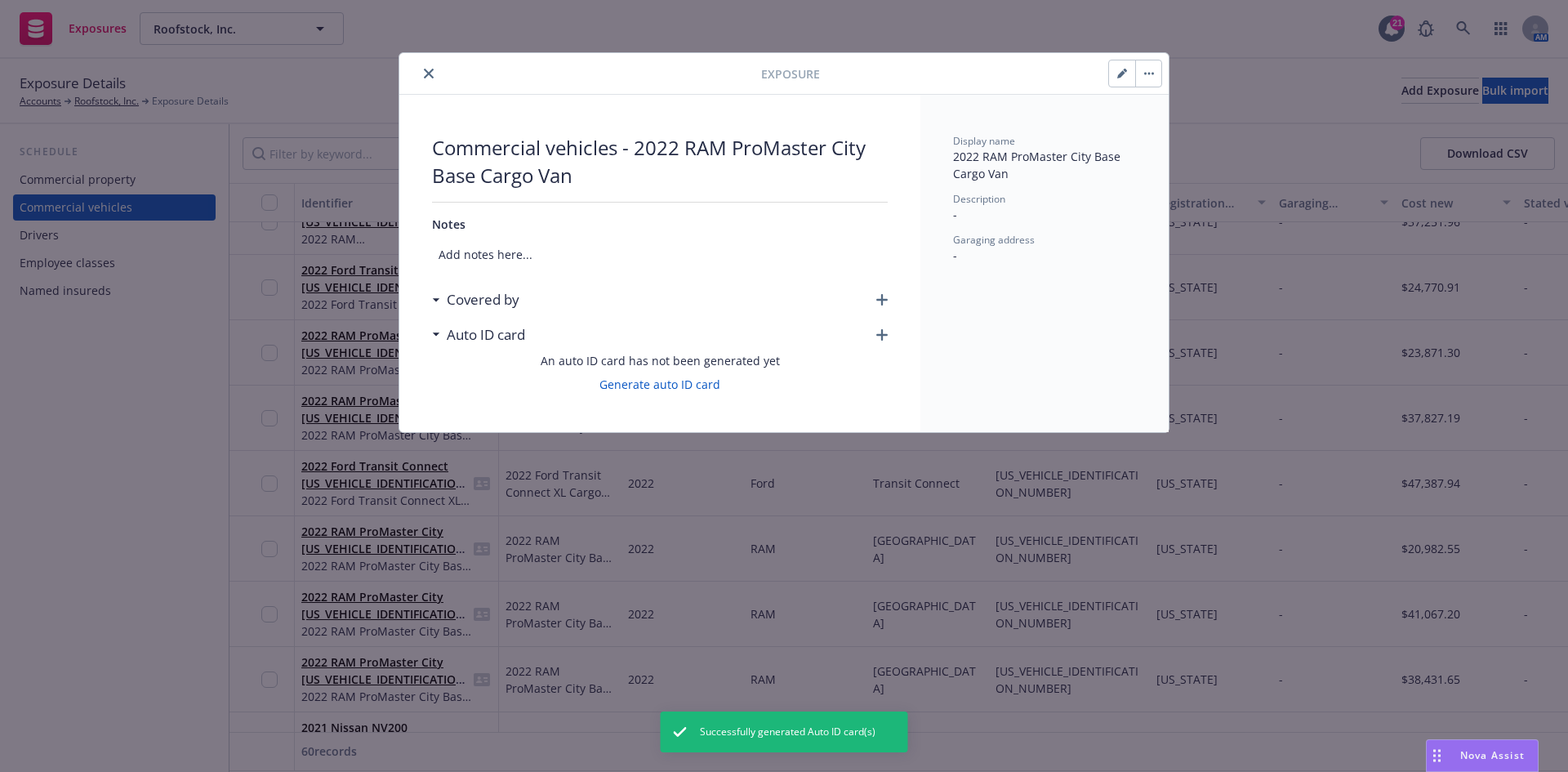
click at [884, 303] on icon "button" at bounding box center [882, 300] width 12 height 12
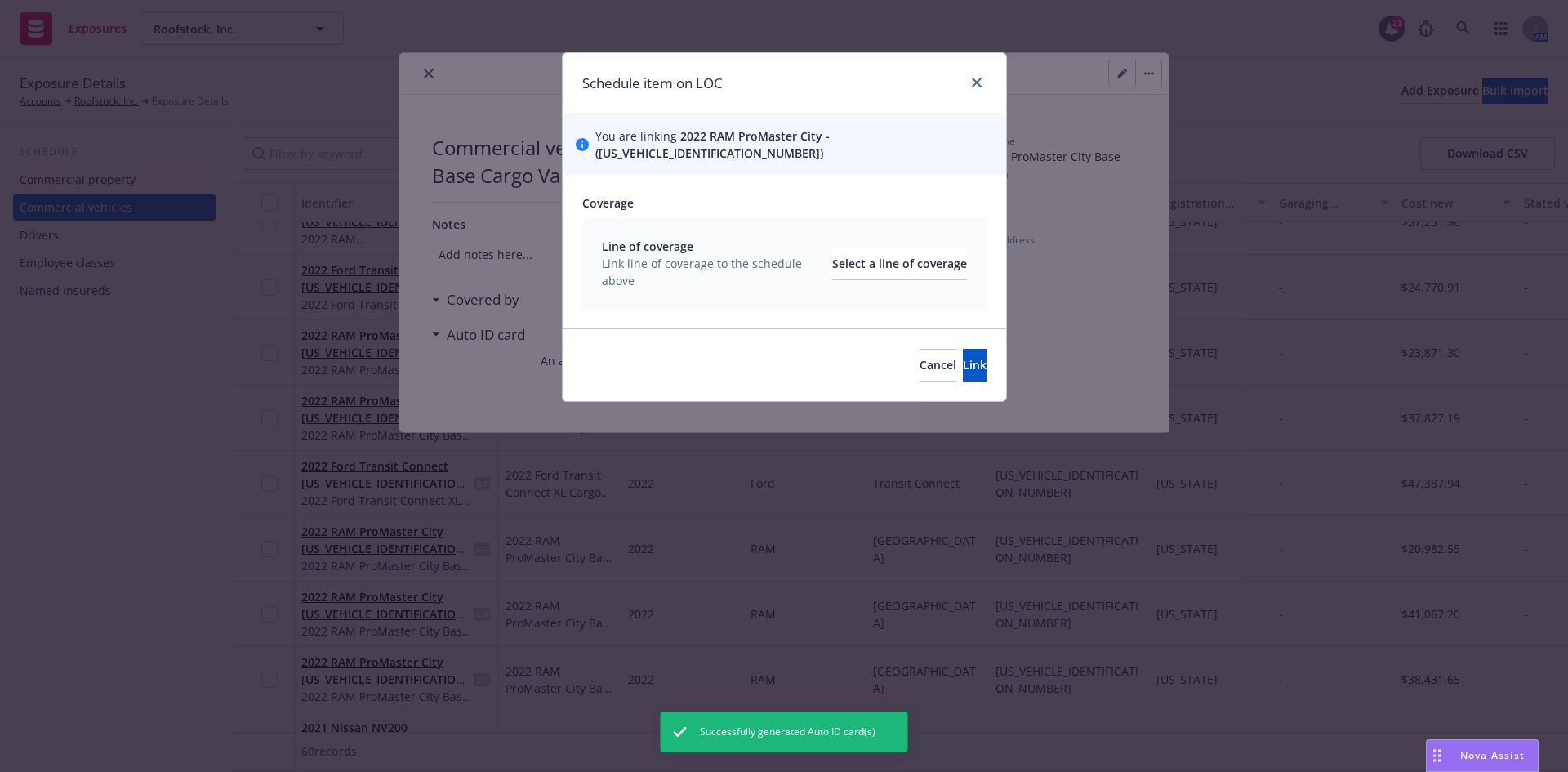
click at [817, 266] on div "Line of coverage Link line of coverage to the schedule above Select a line of c…" at bounding box center [785, 263] width 365 height 52
click at [833, 253] on div "Select a line of coverage" at bounding box center [900, 263] width 135 height 31
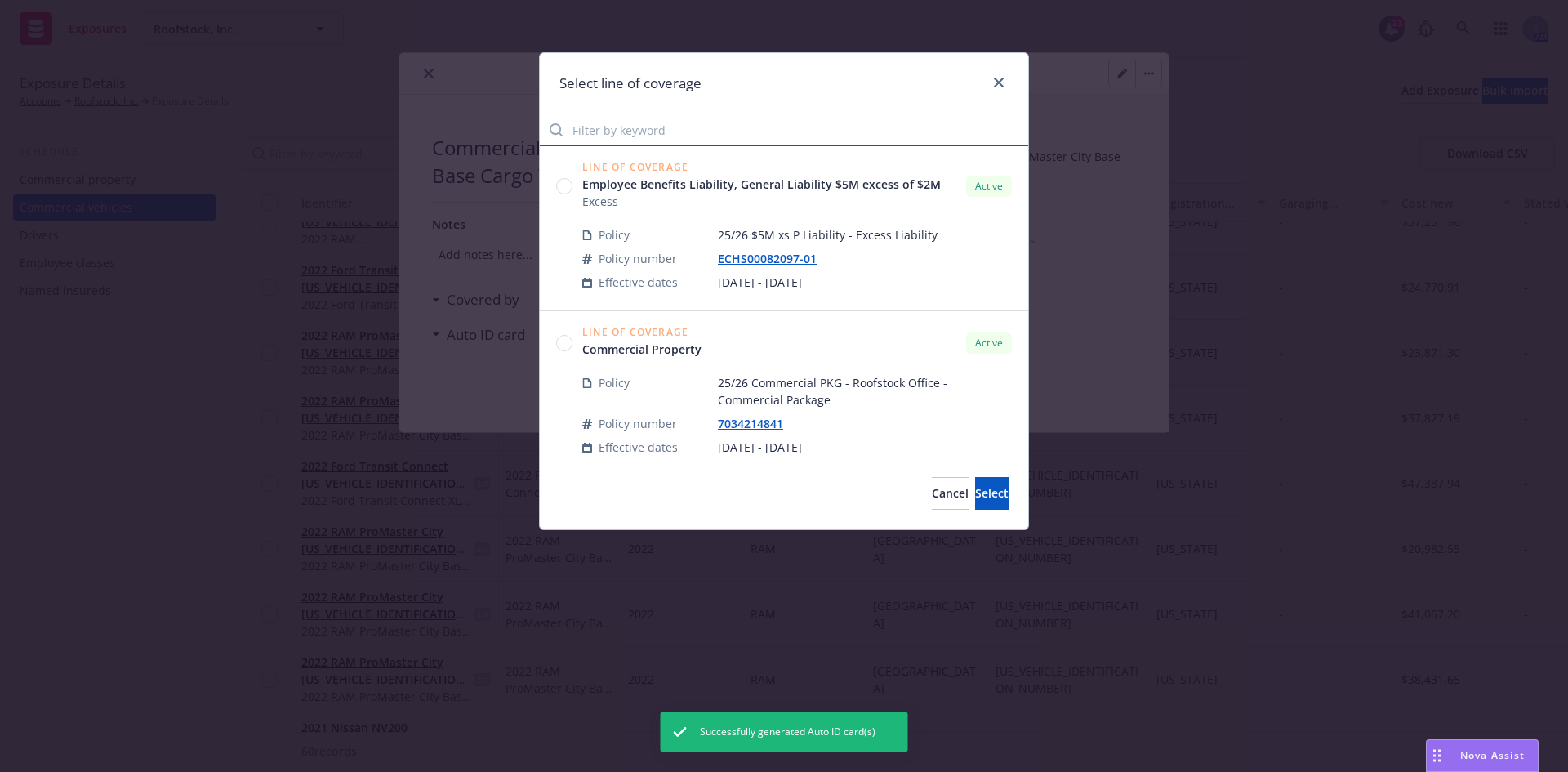
click at [642, 136] on input "Filter by keyword" at bounding box center [784, 129] width 488 height 33
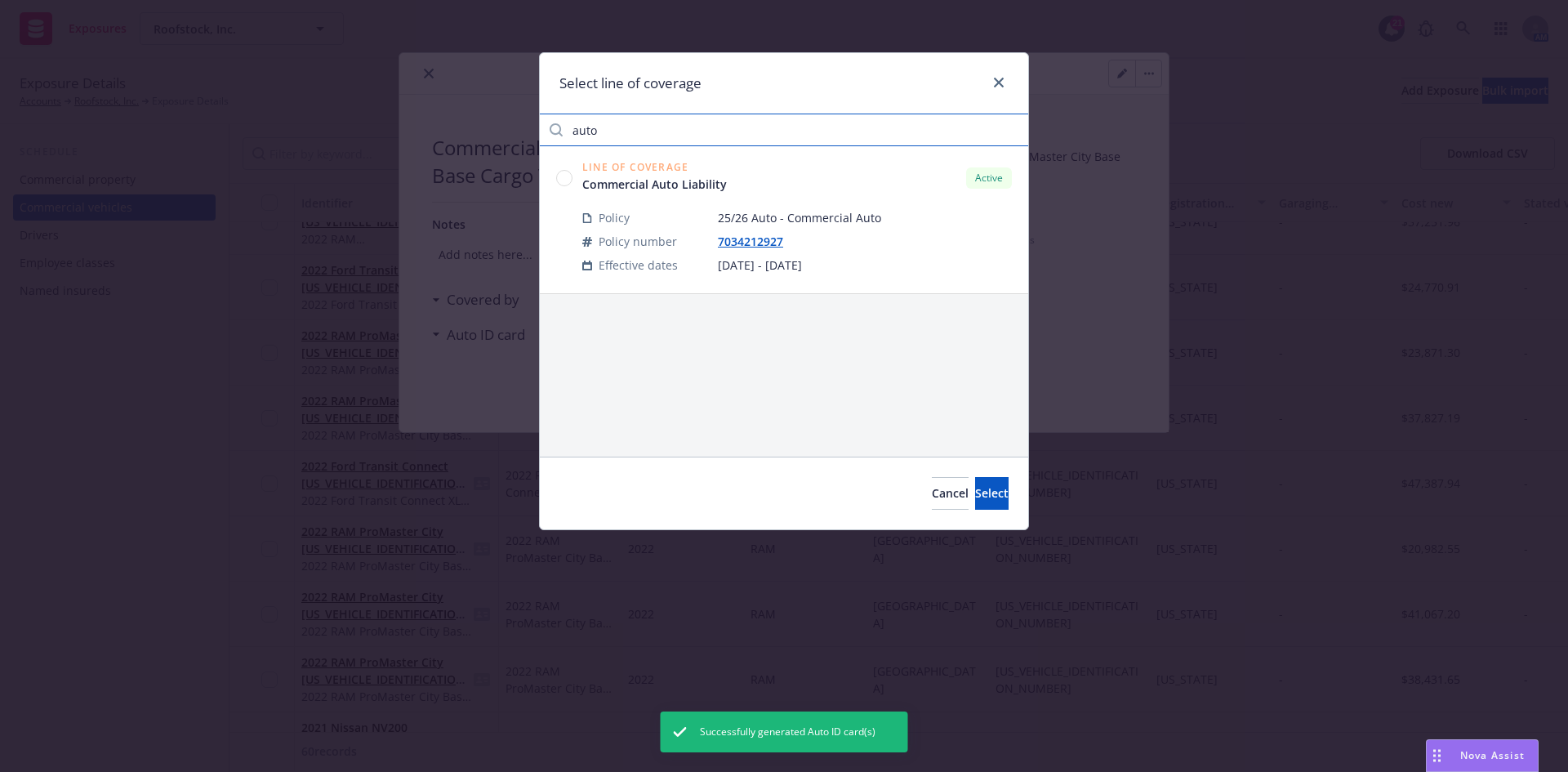
type input "auto"
click at [564, 181] on circle at bounding box center [565, 178] width 16 height 16
click at [976, 508] on button "Select" at bounding box center [992, 493] width 34 height 33
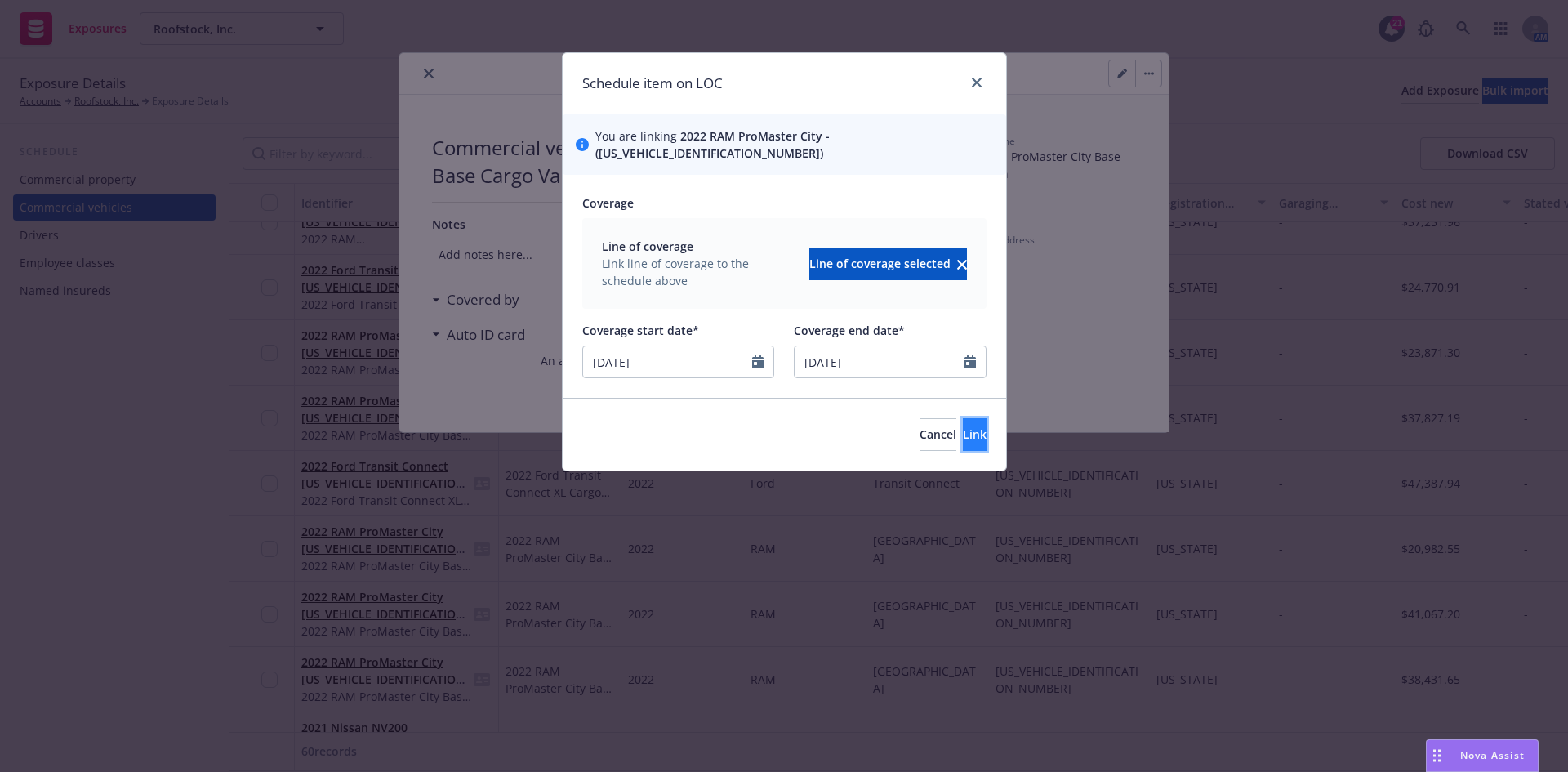
click at [963, 427] on span "Link" at bounding box center [975, 435] width 24 height 16
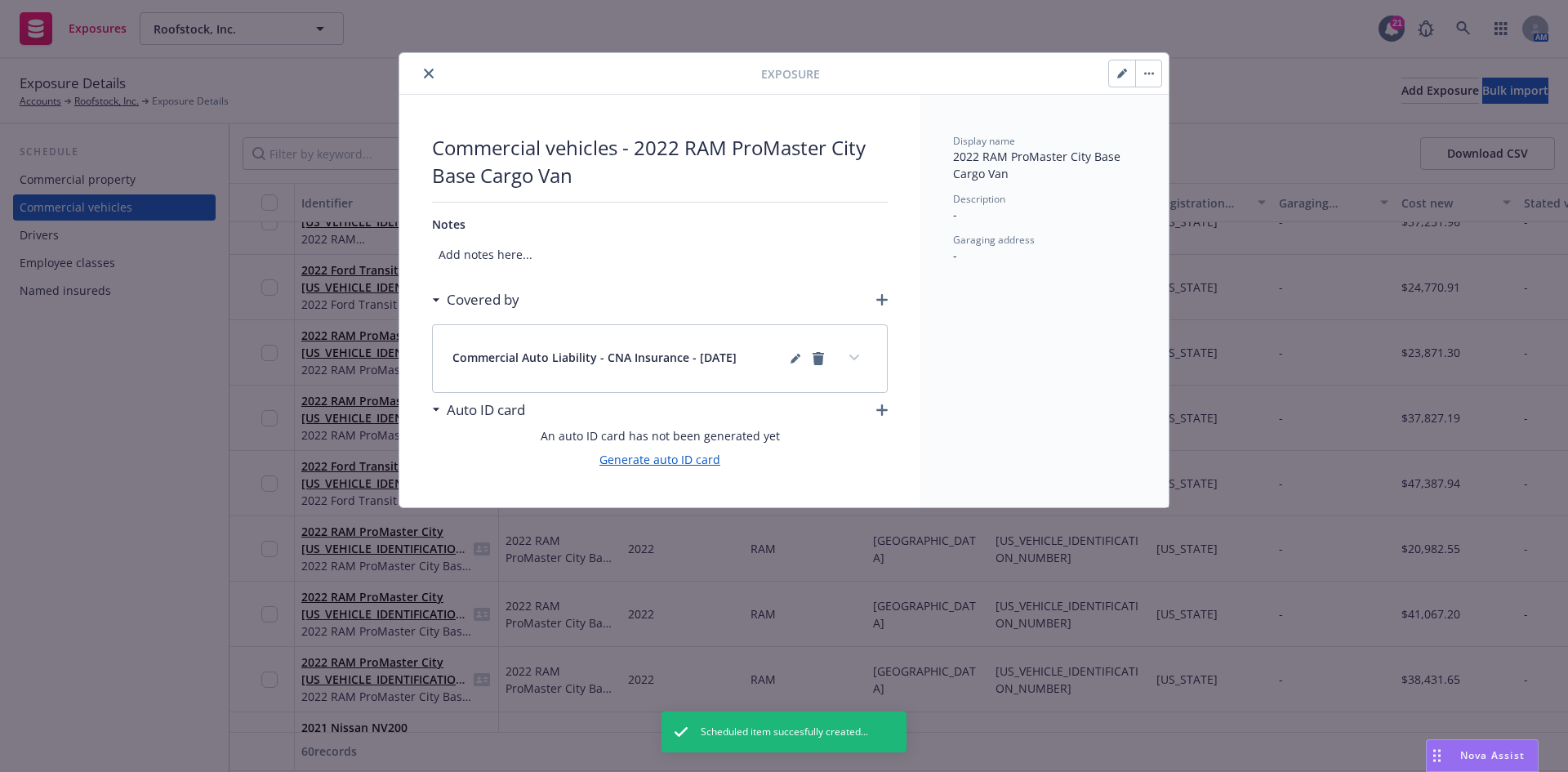
click at [690, 463] on link "Generate auto ID card" at bounding box center [660, 458] width 121 height 17
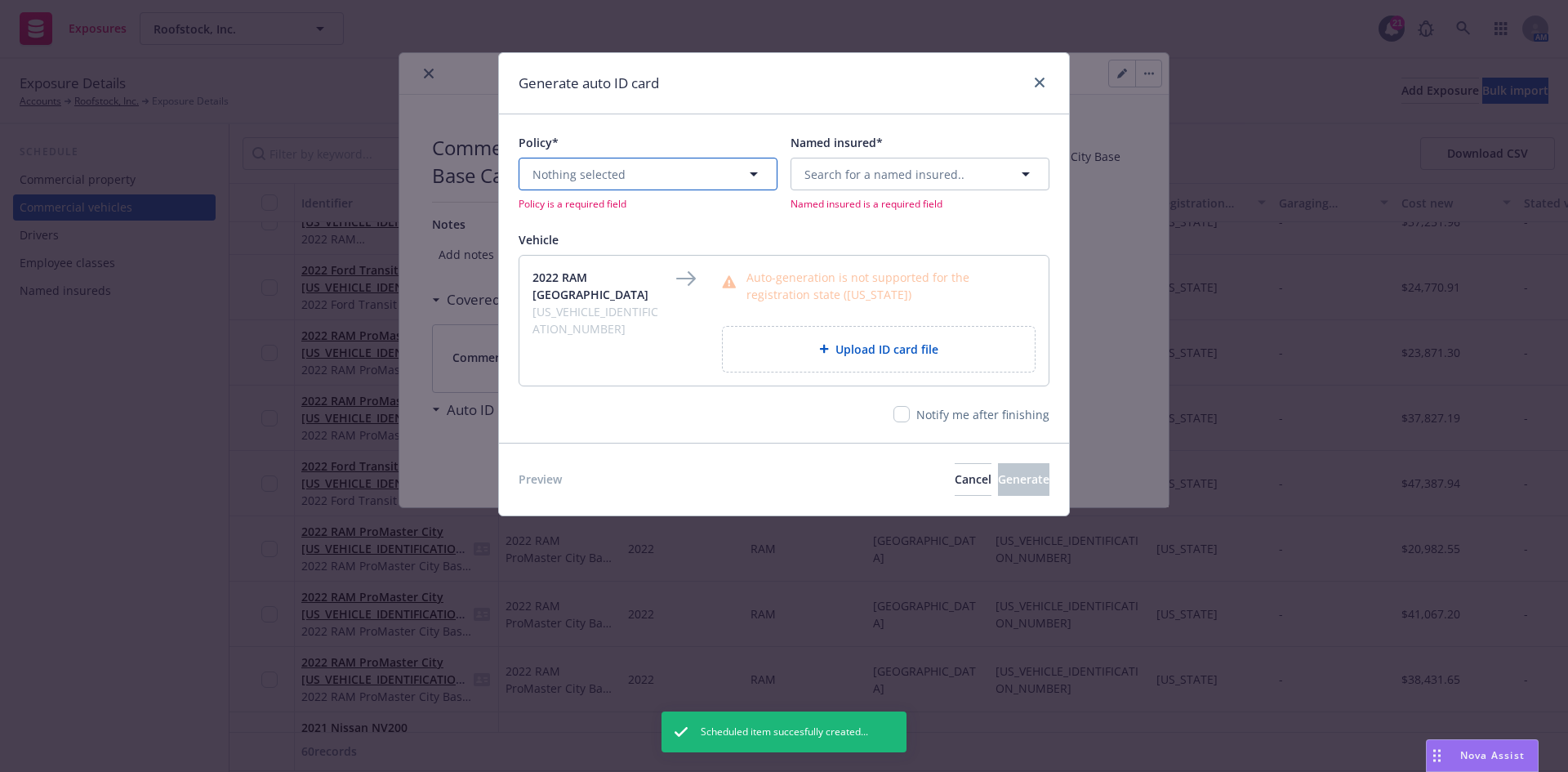
click at [620, 184] on button "Nothing selected" at bounding box center [648, 174] width 259 height 33
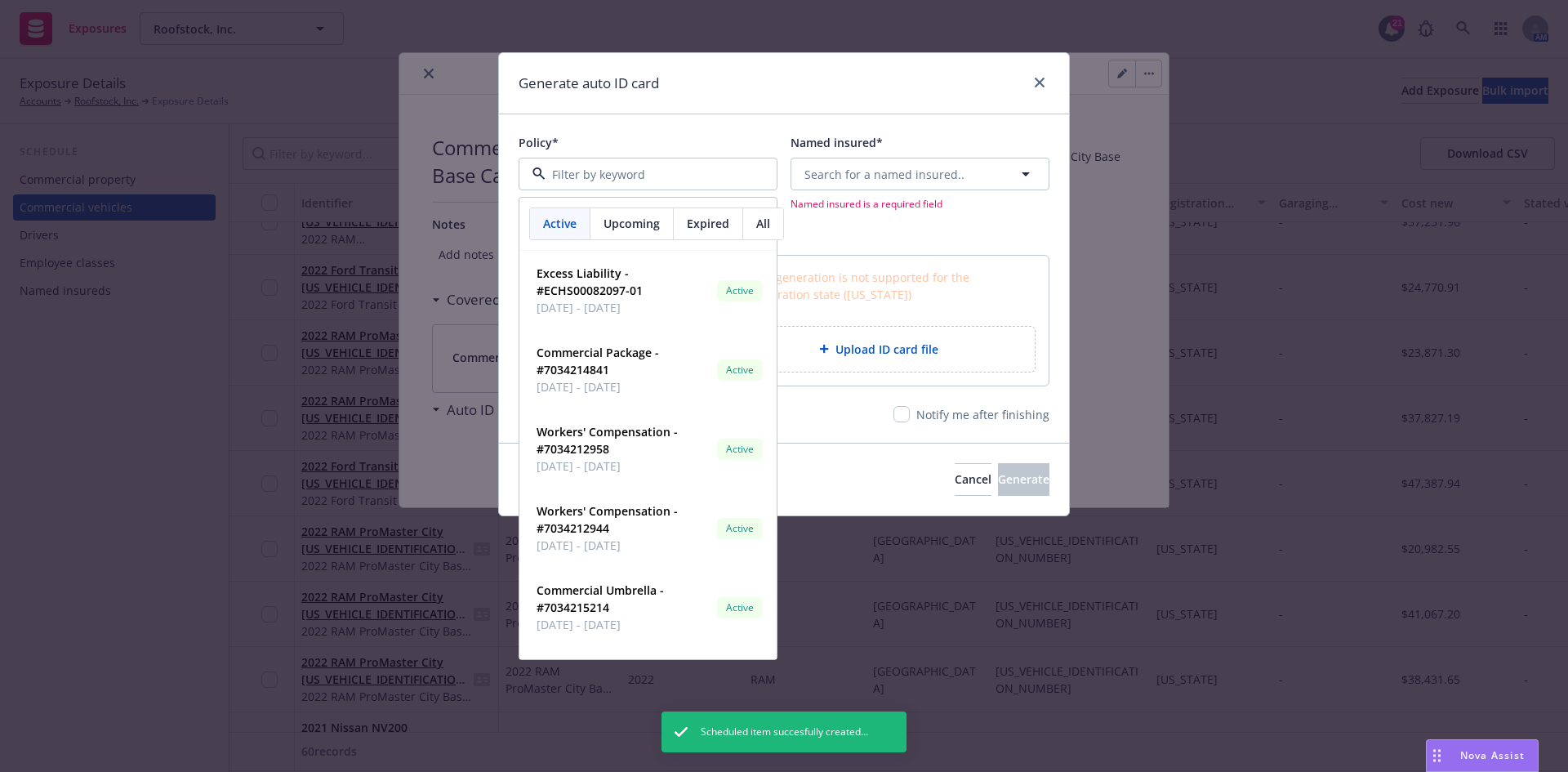
click at [989, 431] on div "Policy* Active Upcoming Expired All Excess Liability - #ECHS00082097-01 [DATE] …" at bounding box center [784, 278] width 570 height 327
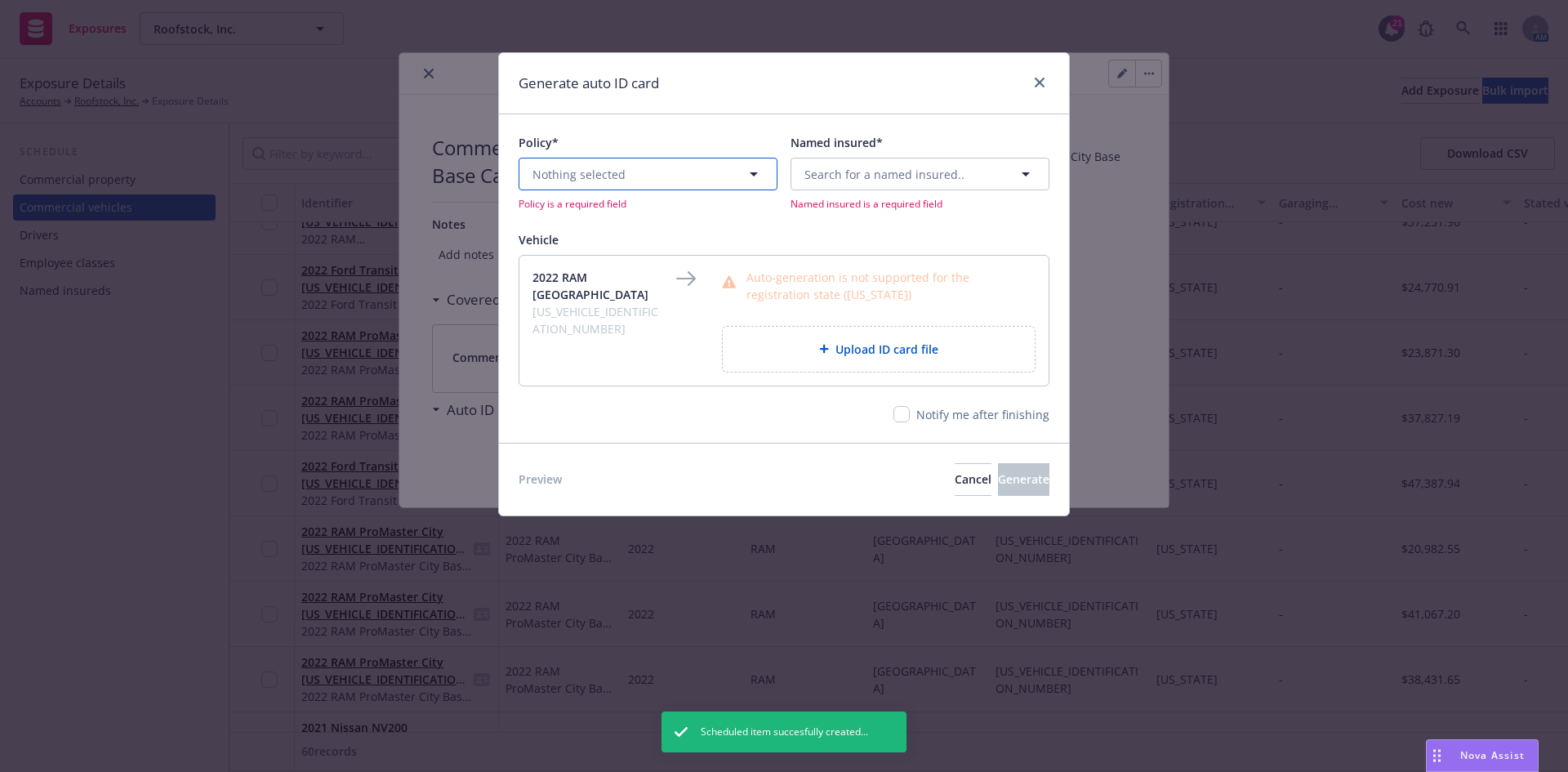
click at [687, 169] on button "Nothing selected" at bounding box center [648, 174] width 259 height 33
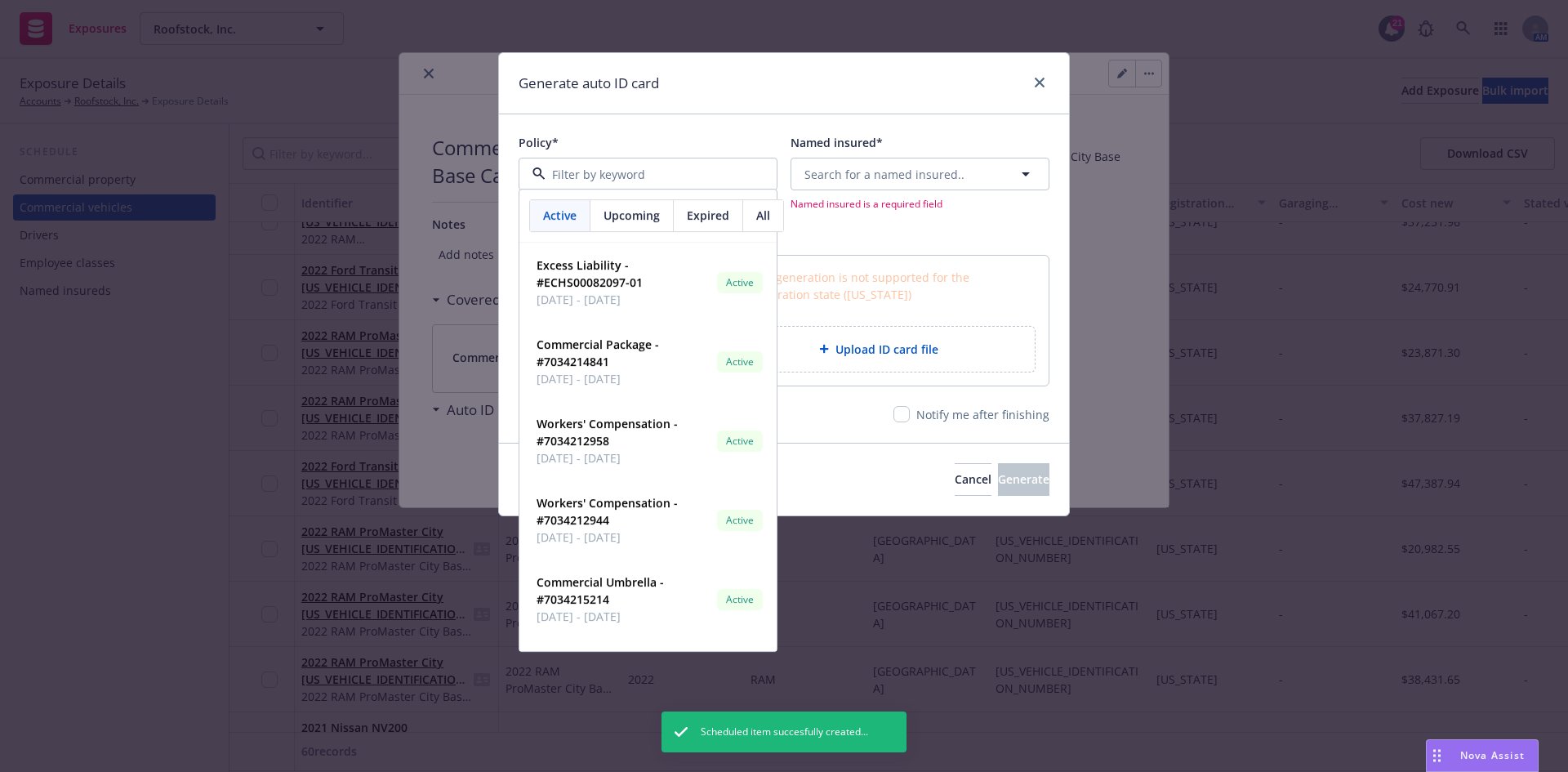
type input "a"
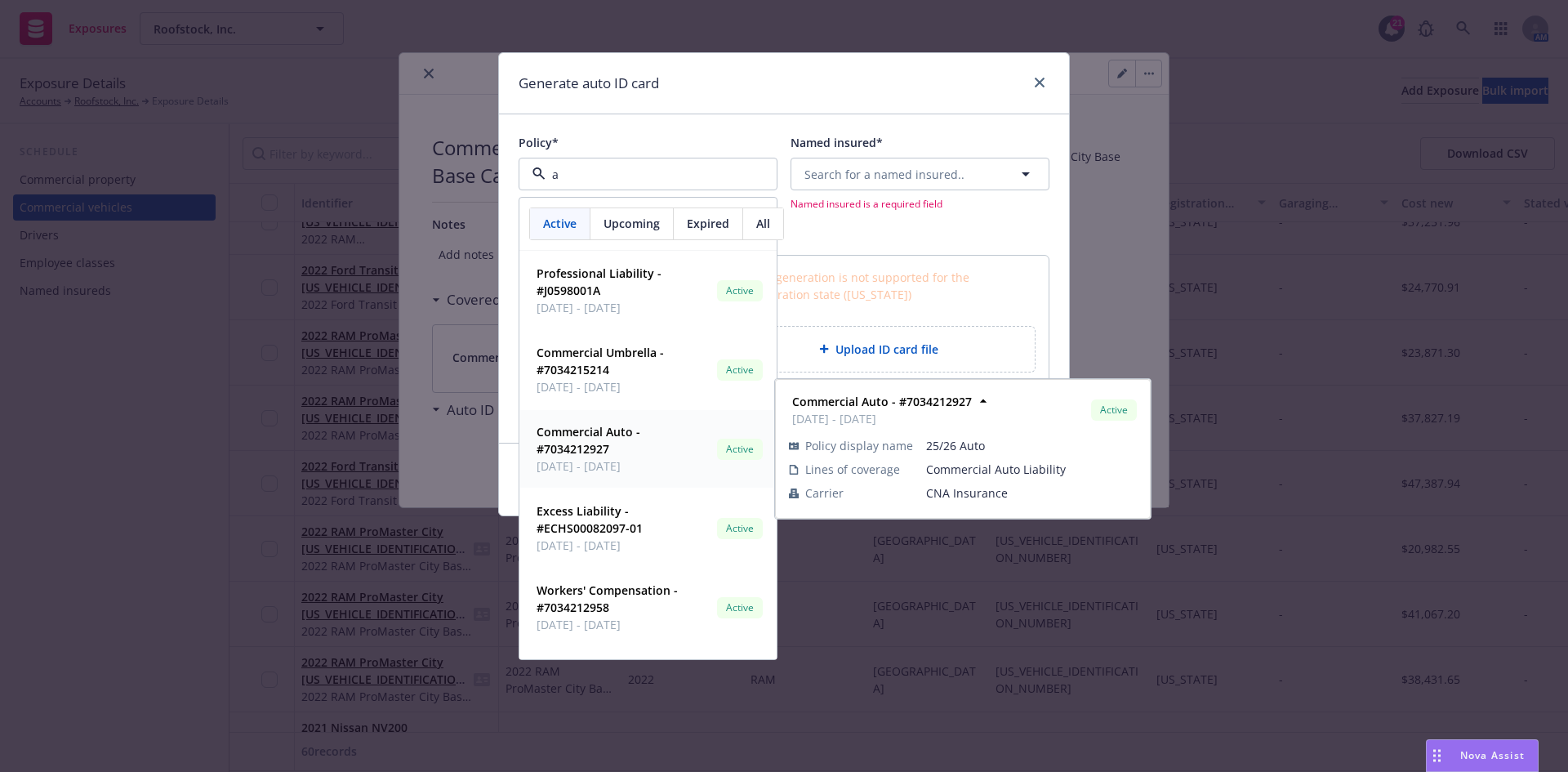
click at [588, 440] on strong "Commercial Auto - #7034212927" at bounding box center [588, 440] width 104 height 33
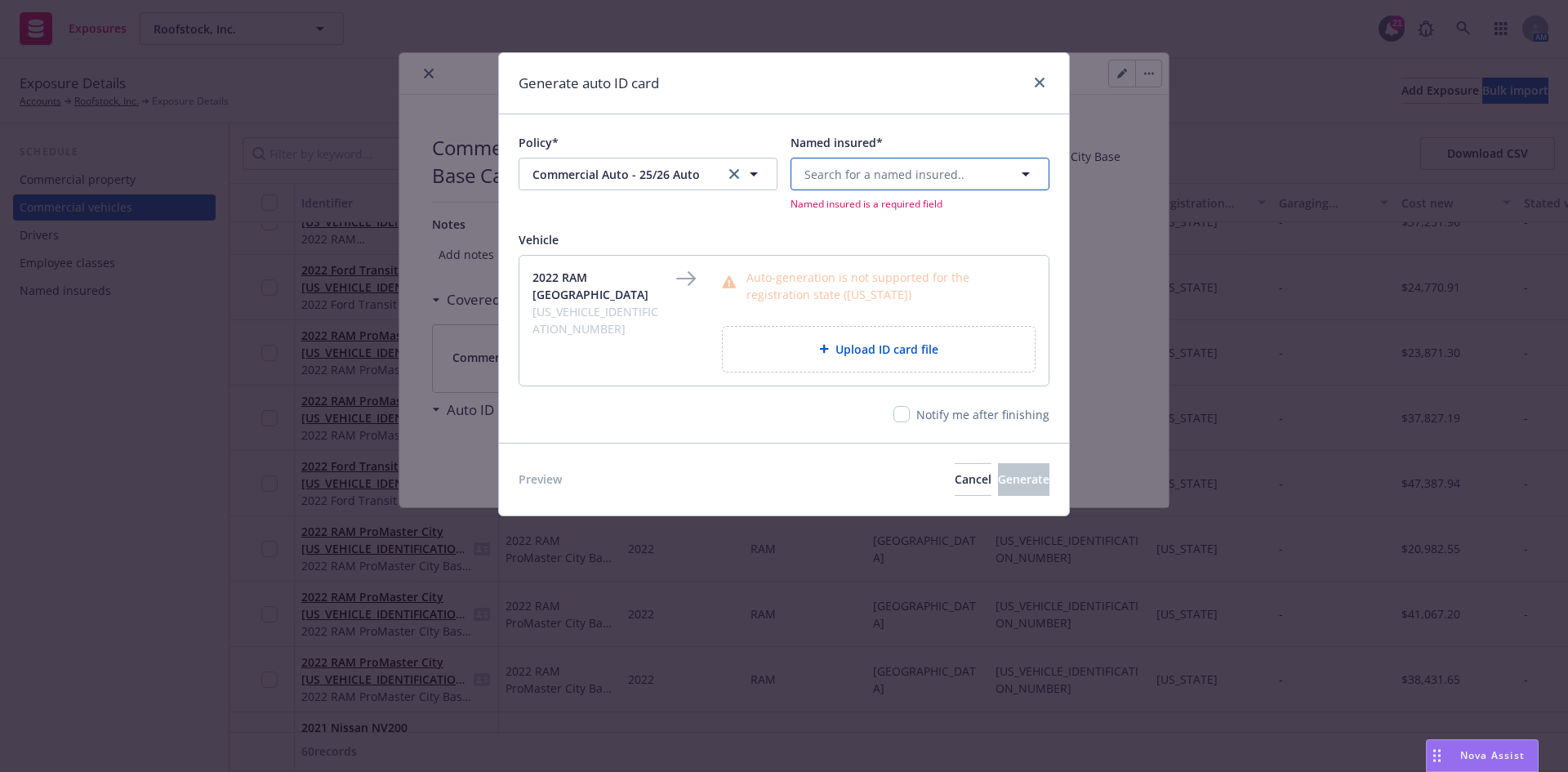
click at [860, 170] on span "Search for a named insured.." at bounding box center [884, 174] width 160 height 17
click at [856, 324] on span "and Mynd Management, Inc." at bounding box center [887, 316] width 158 height 17
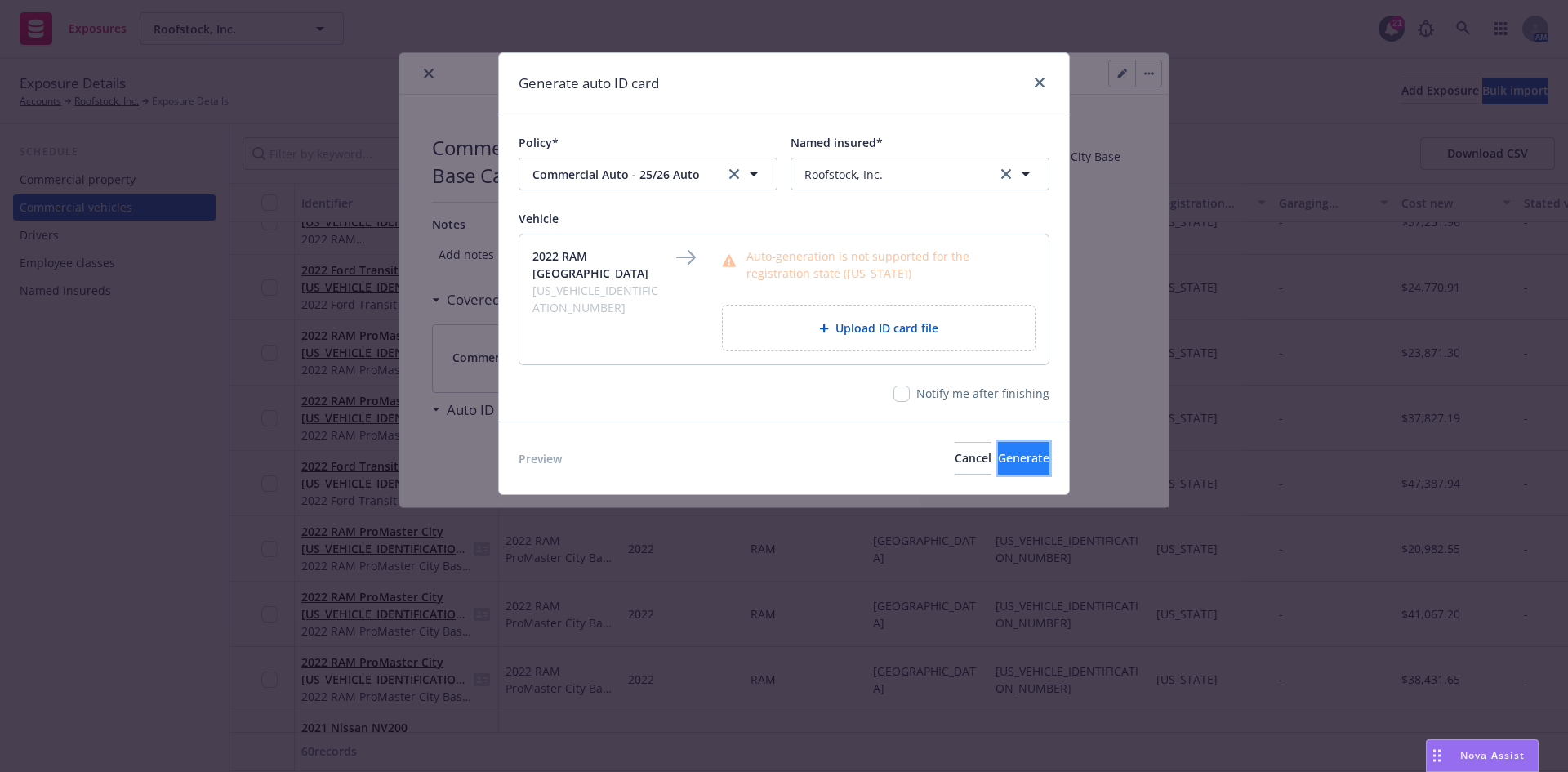
click at [998, 454] on span "Generate" at bounding box center [1024, 457] width 52 height 16
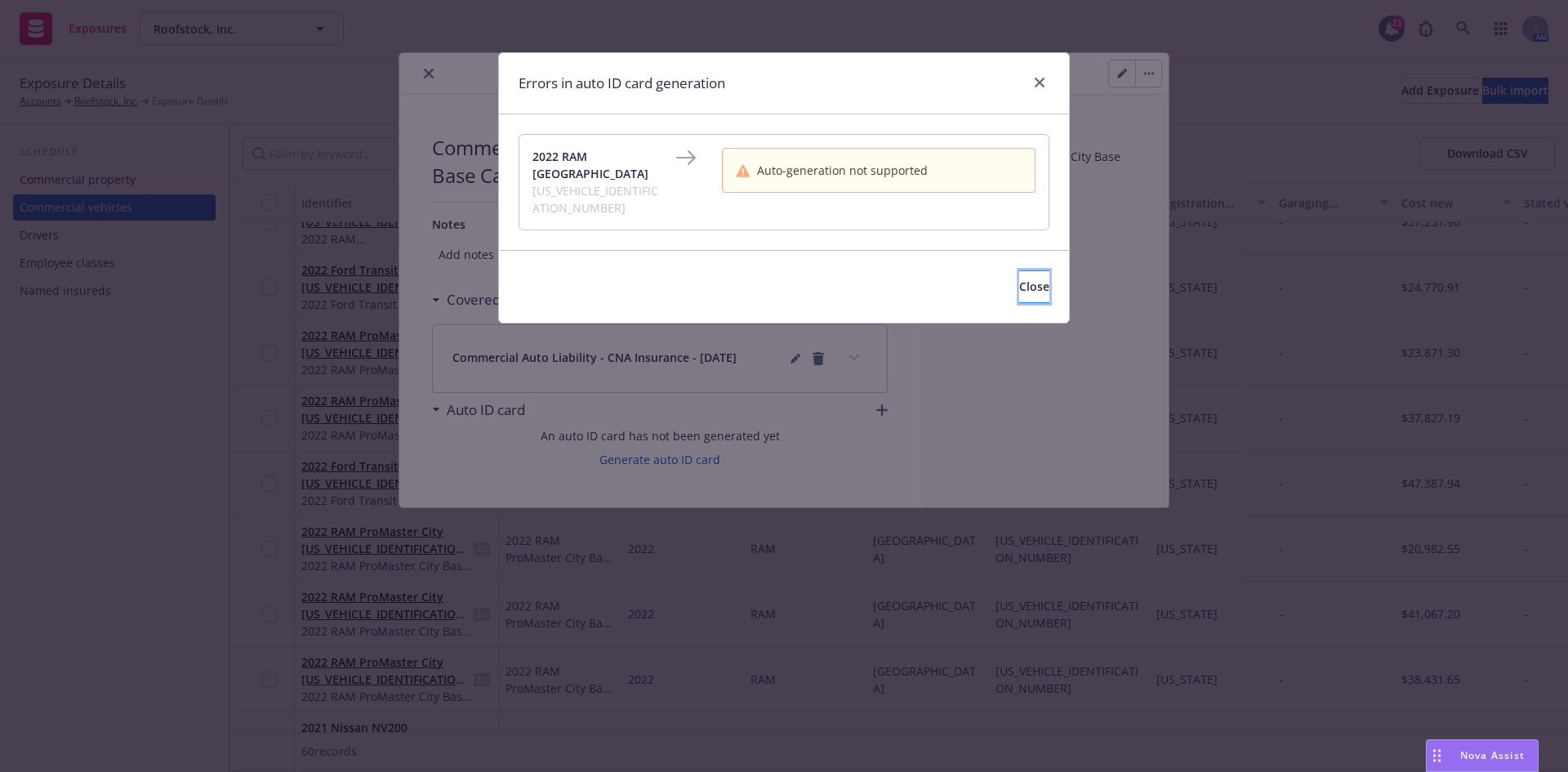
click at [1019, 279] on span "Close" at bounding box center [1034, 287] width 30 height 16
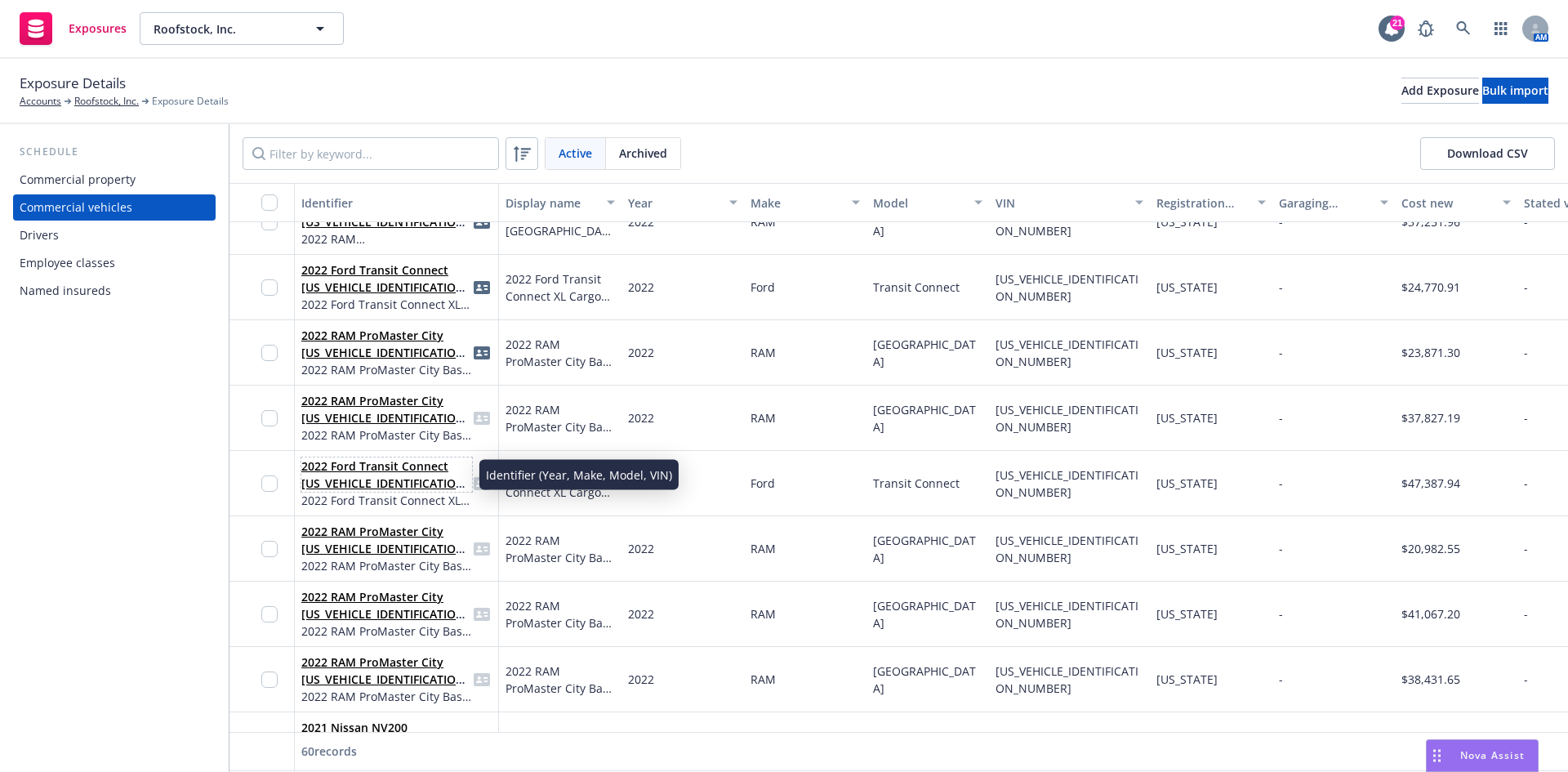
click at [385, 466] on link "2022 Ford Transit Connect [US_VEHICLE_IDENTIFICATION_NUMBER]" at bounding box center [386, 483] width 169 height 50
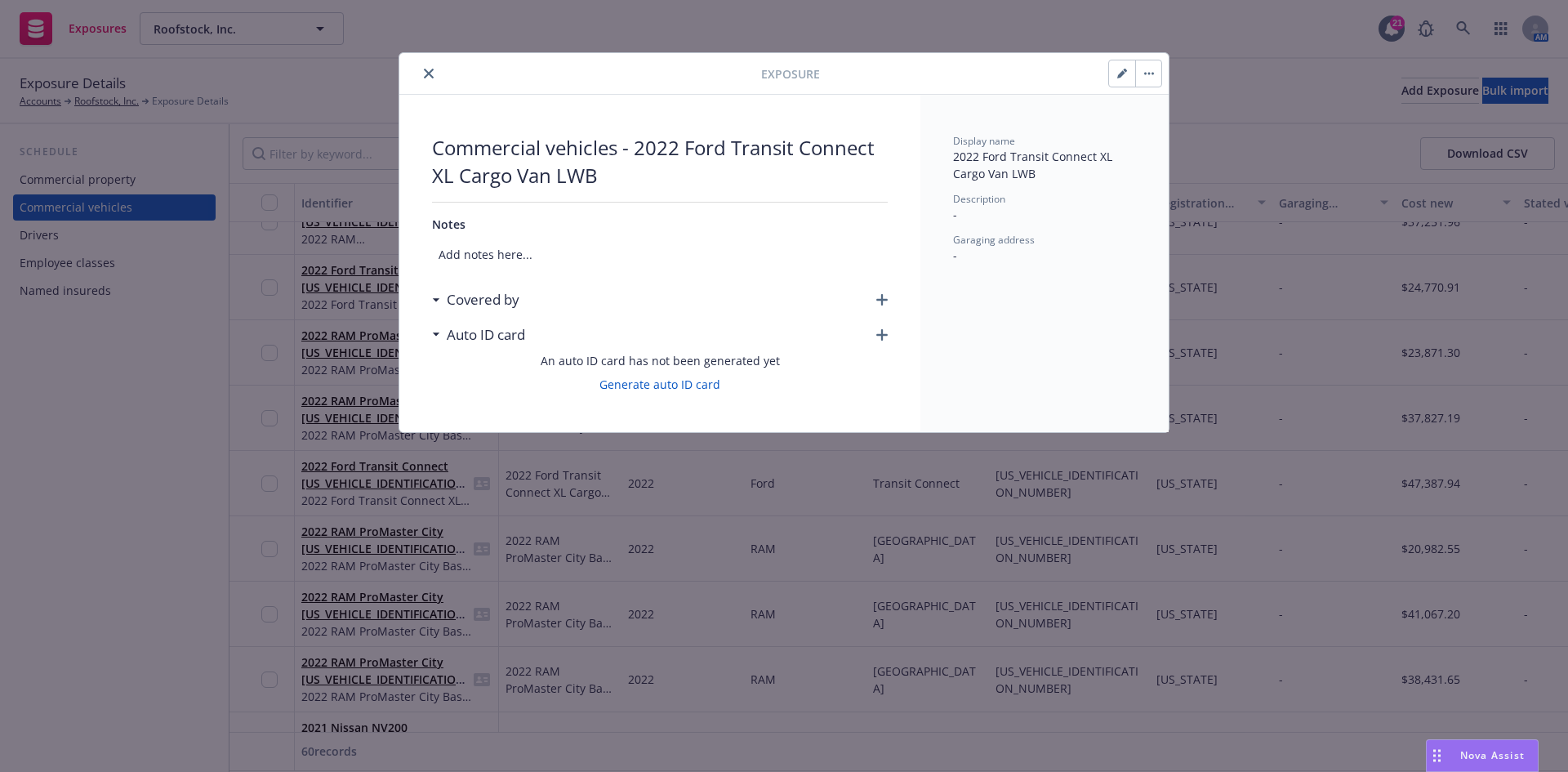
click at [888, 298] on div "Commercial vehicles - 2022 Ford Transit Connect XL Cargo Van LWB Notes Add note…" at bounding box center [659, 263] width 521 height 337
click at [882, 300] on icon "button" at bounding box center [882, 300] width 12 height 12
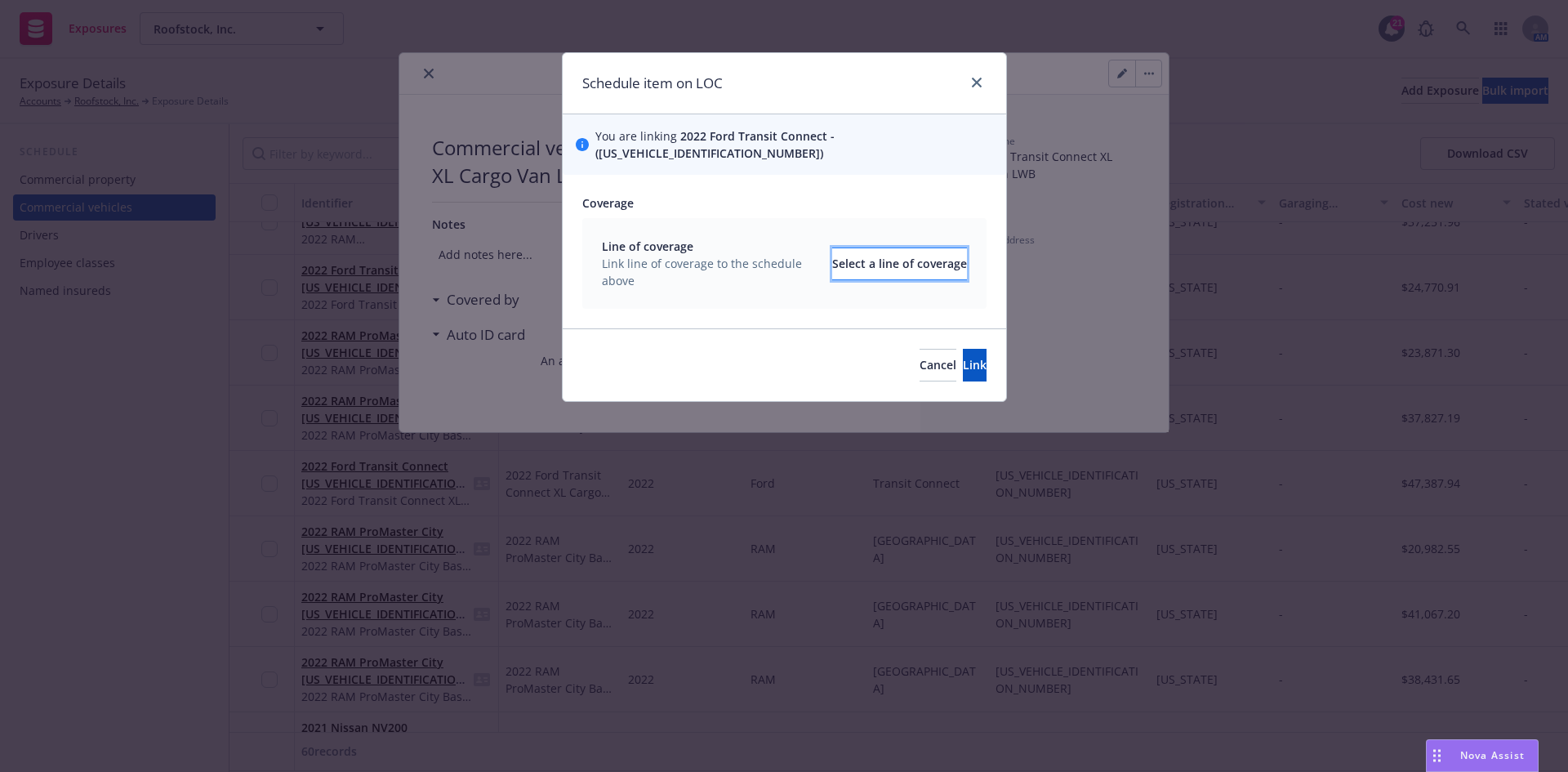
click at [833, 251] on div "Select a line of coverage" at bounding box center [900, 263] width 135 height 31
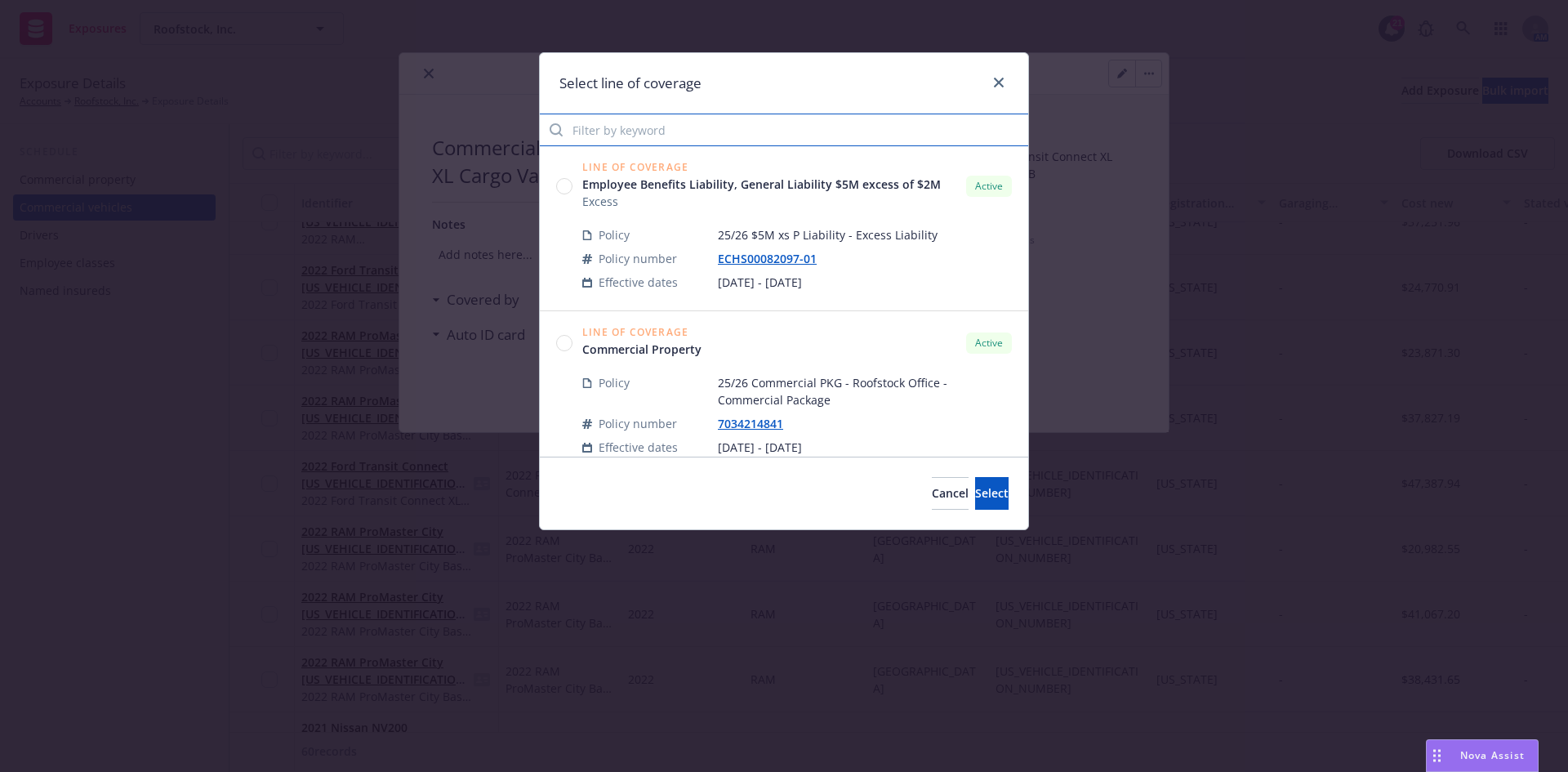
click at [608, 136] on input "Filter by keyword" at bounding box center [784, 129] width 488 height 33
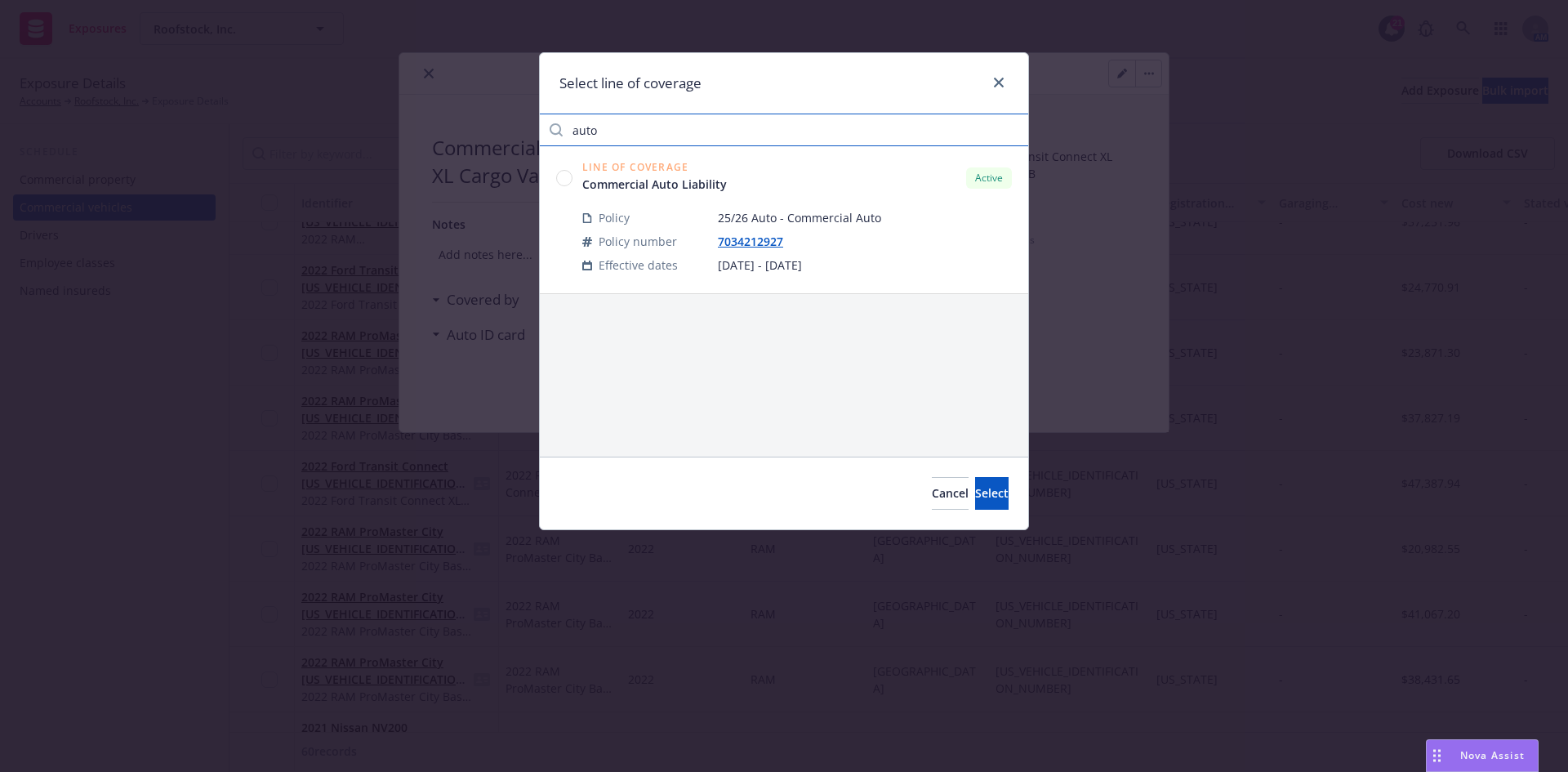
type input "auto"
click at [565, 170] on circle at bounding box center [565, 178] width 16 height 16
click at [976, 477] on button "Select" at bounding box center [992, 493] width 34 height 33
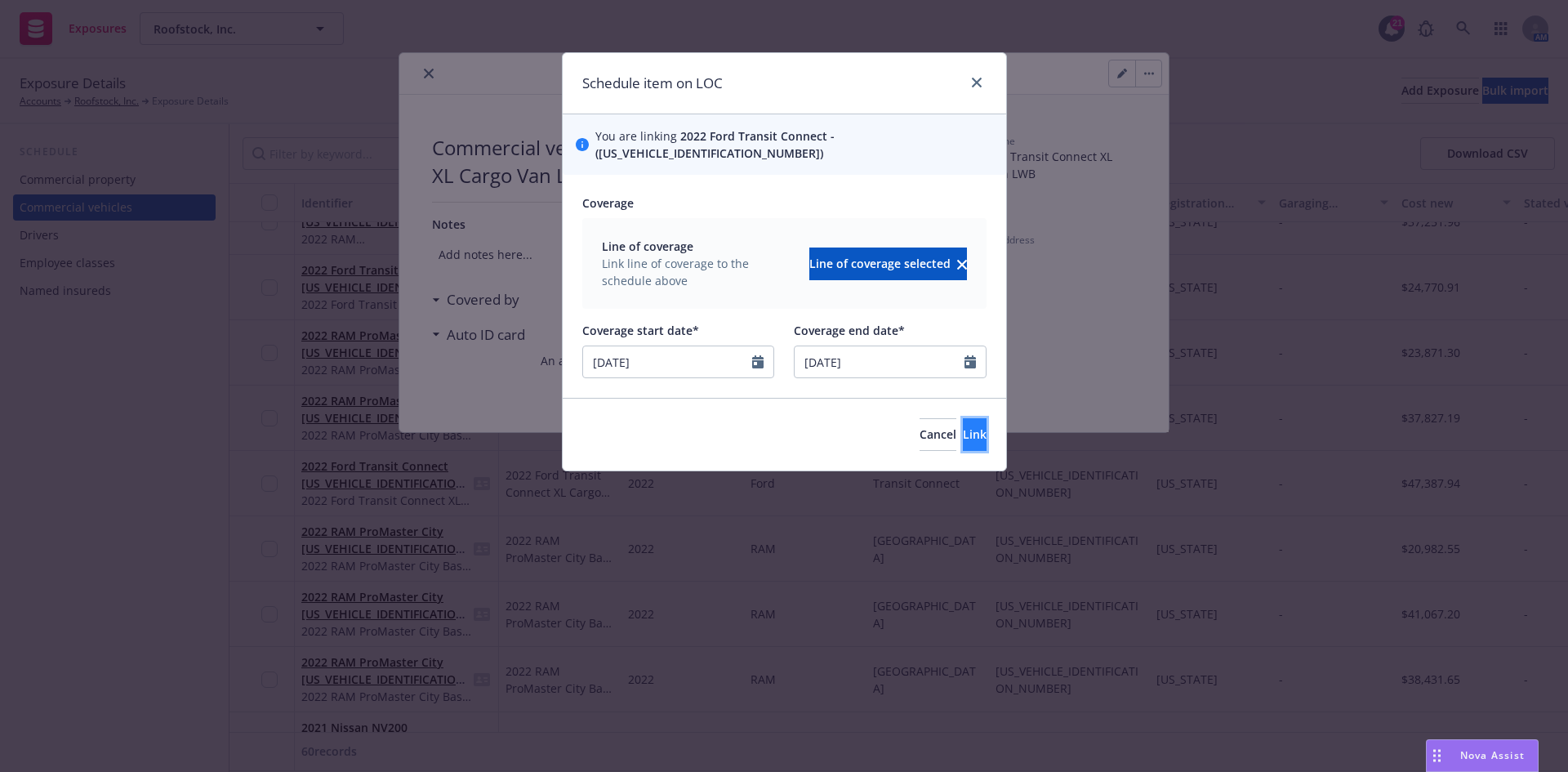
click at [963, 427] on span "Link" at bounding box center [975, 435] width 24 height 16
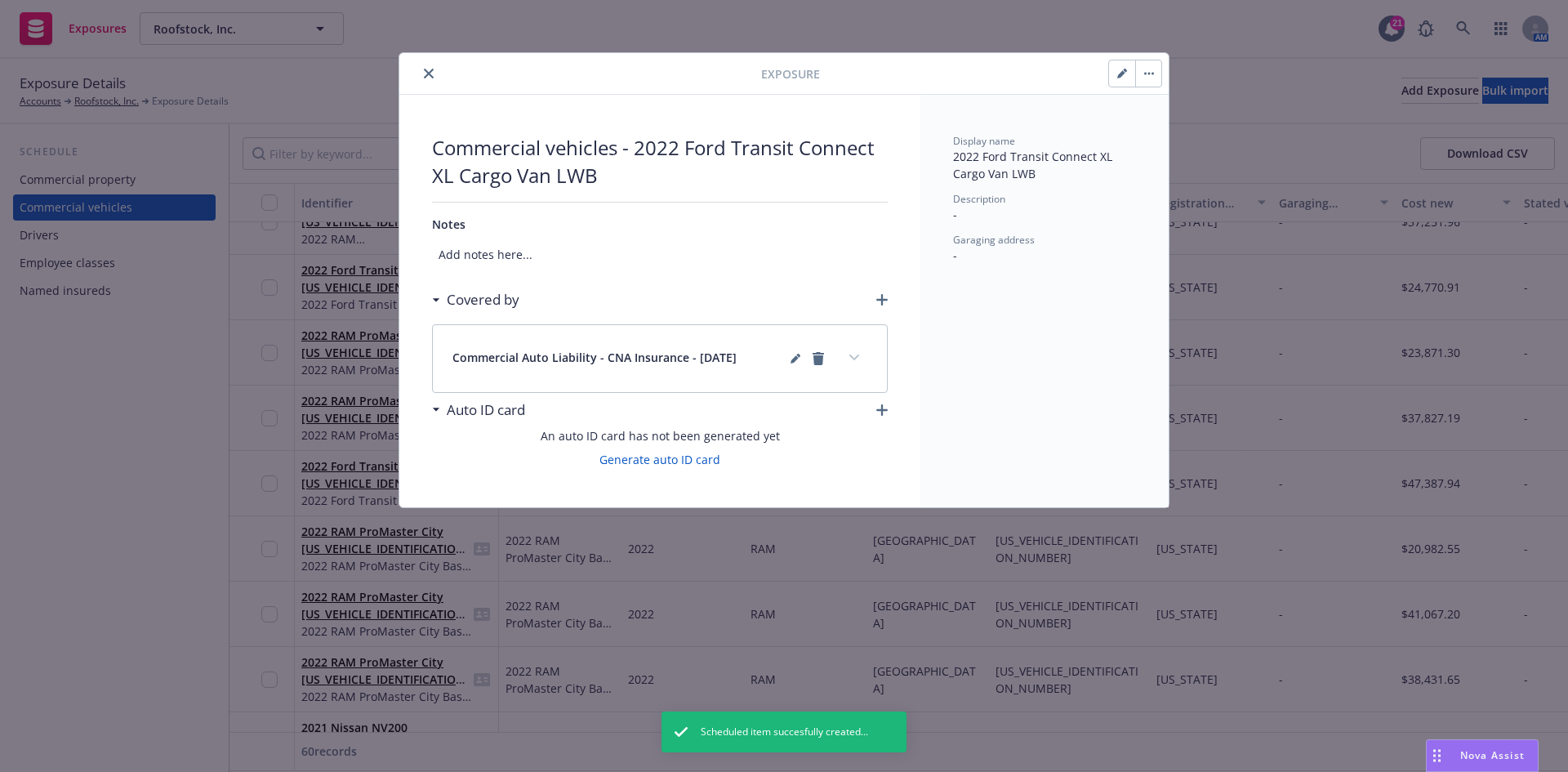
click at [666, 450] on div "An auto ID card has not been generated yet Generate auto ID card" at bounding box center [659, 447] width 456 height 41
click at [665, 459] on link "Generate auto ID card" at bounding box center [660, 458] width 121 height 17
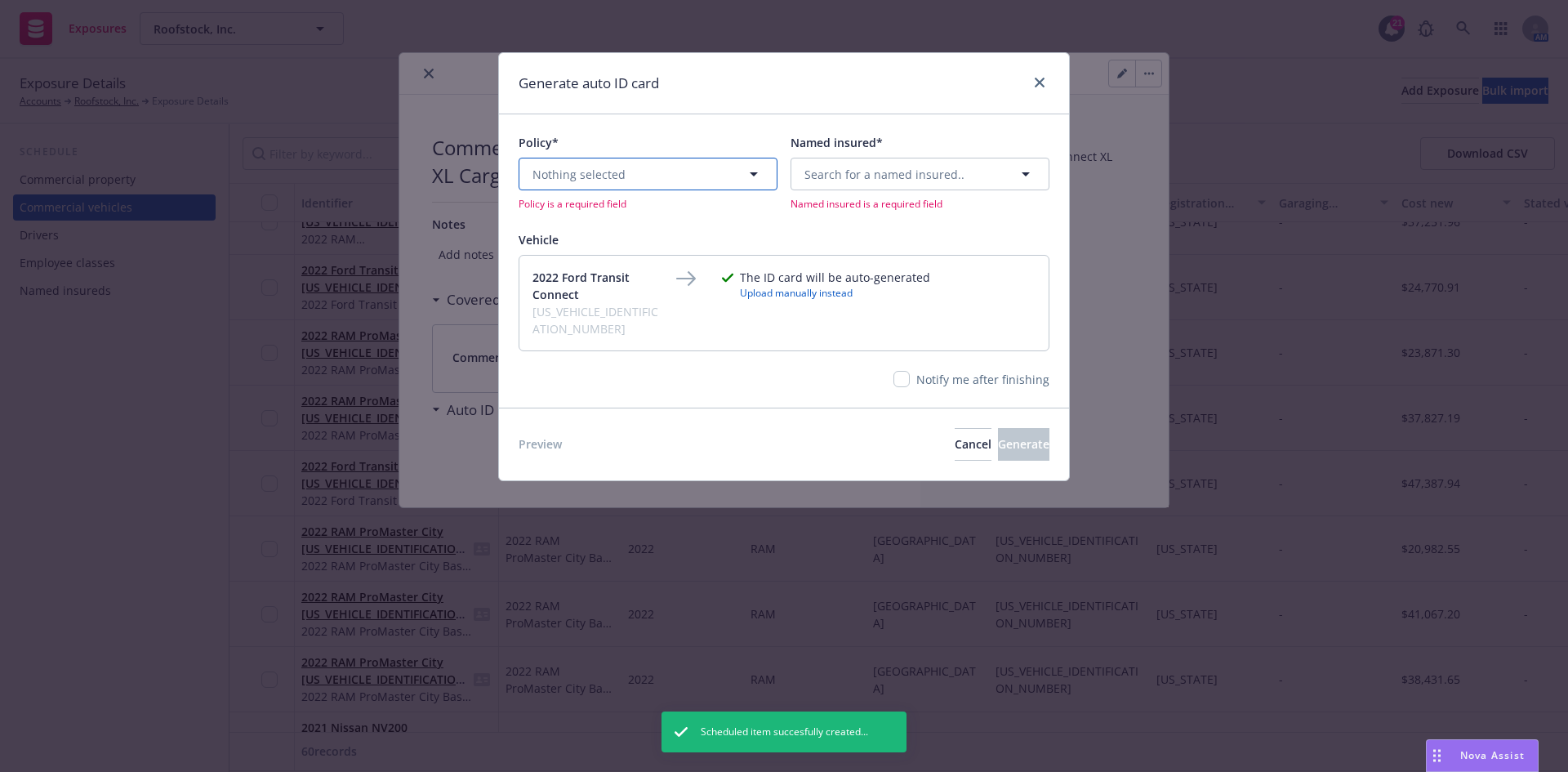
click at [587, 168] on span "Nothing selected" at bounding box center [580, 174] width 93 height 17
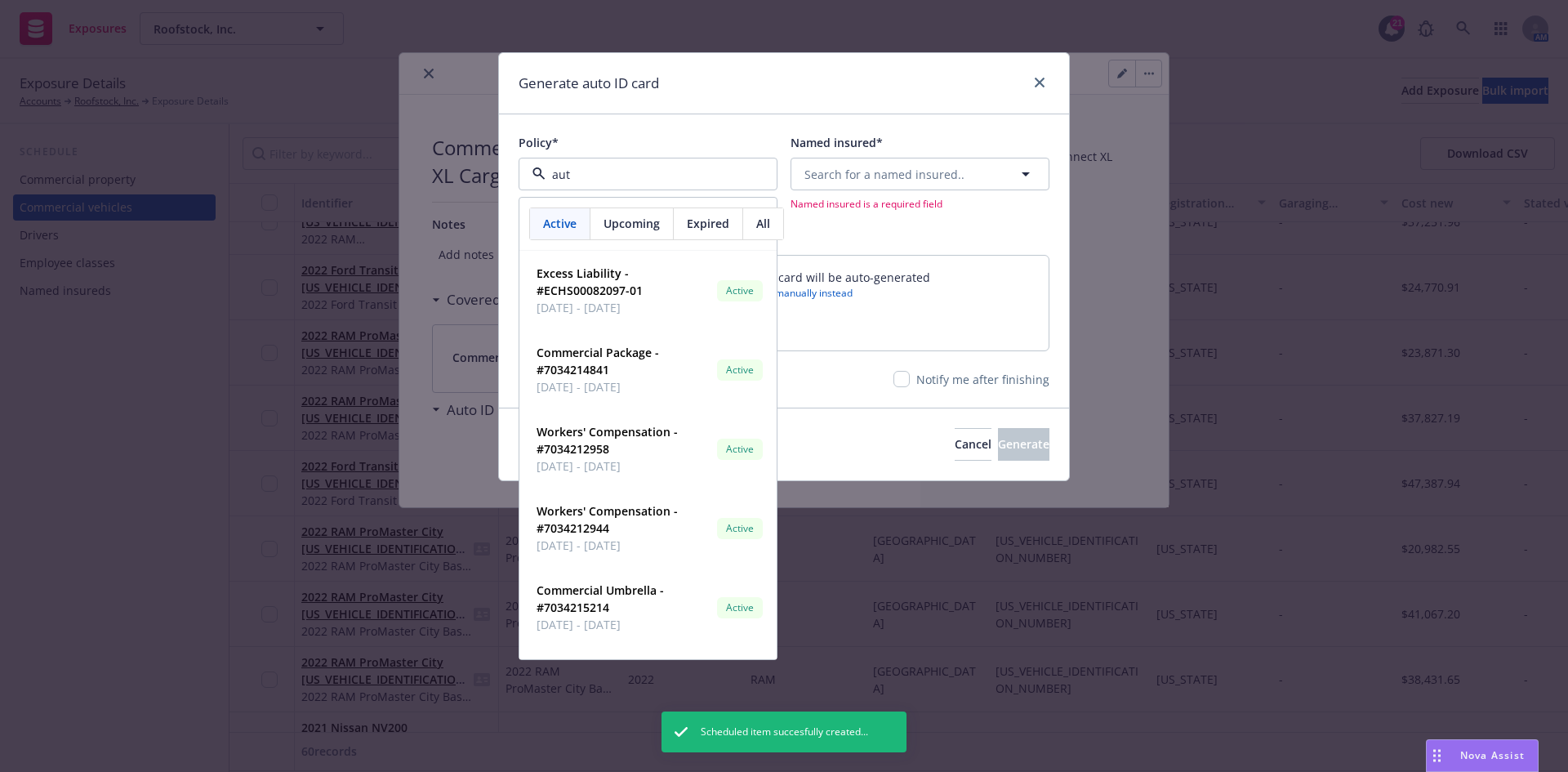
type input "auto"
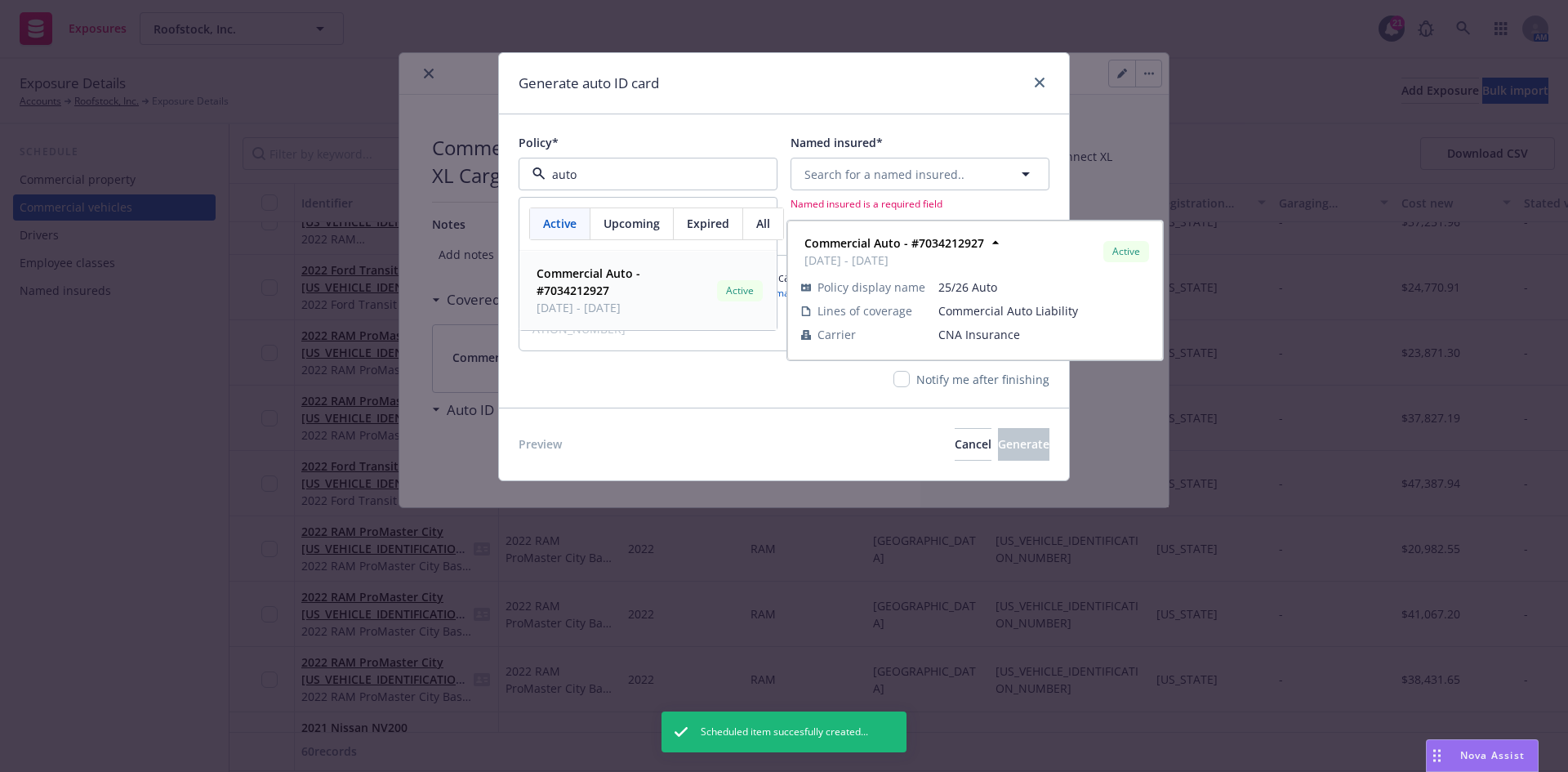
drag, startPoint x: 585, startPoint y: 286, endPoint x: 612, endPoint y: 268, distance: 32.4
click at [586, 285] on strong "Commercial Auto - #7034212927" at bounding box center [588, 281] width 104 height 33
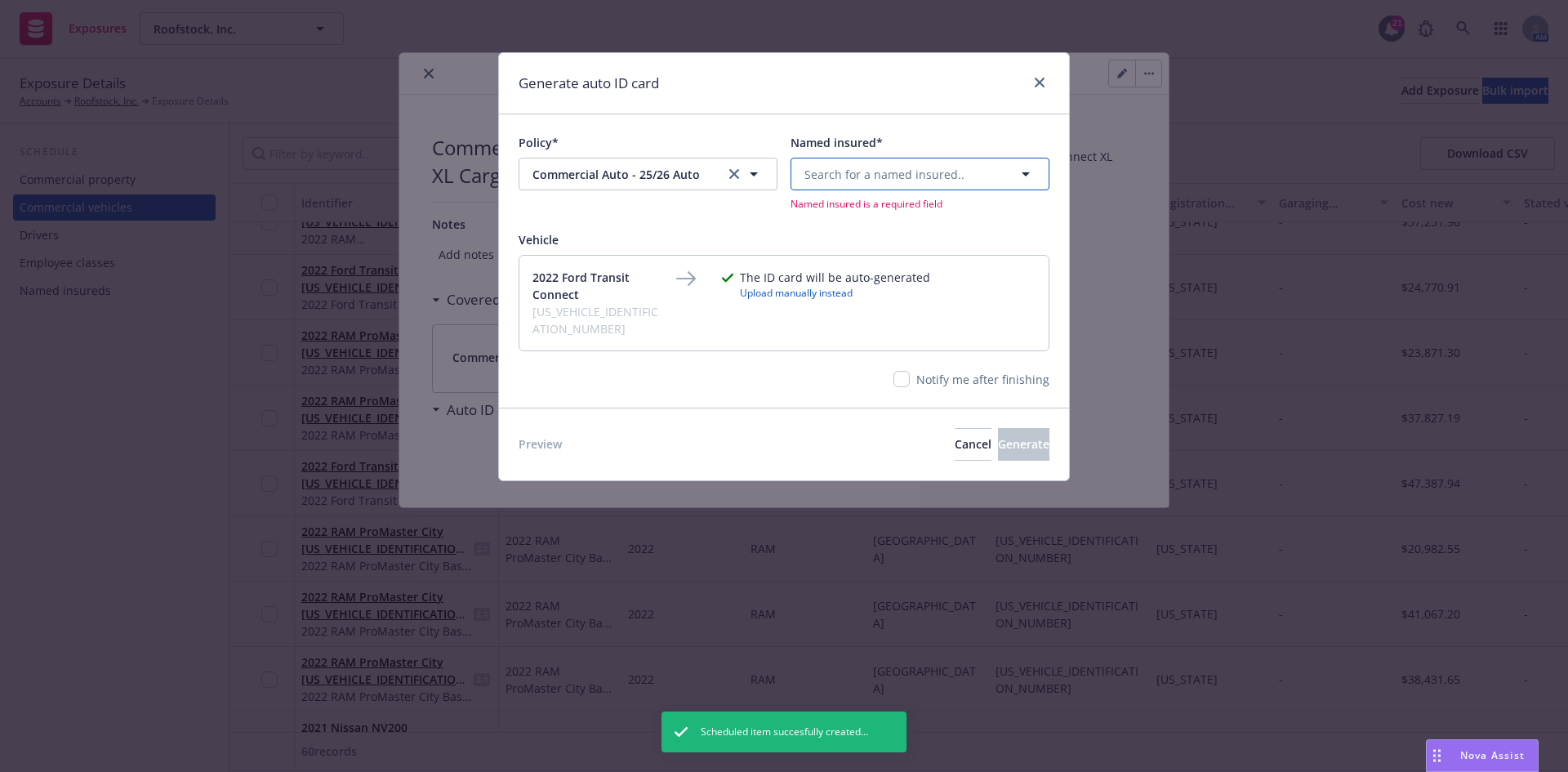
click at [877, 163] on button "Search for a named insured.." at bounding box center [920, 174] width 259 height 33
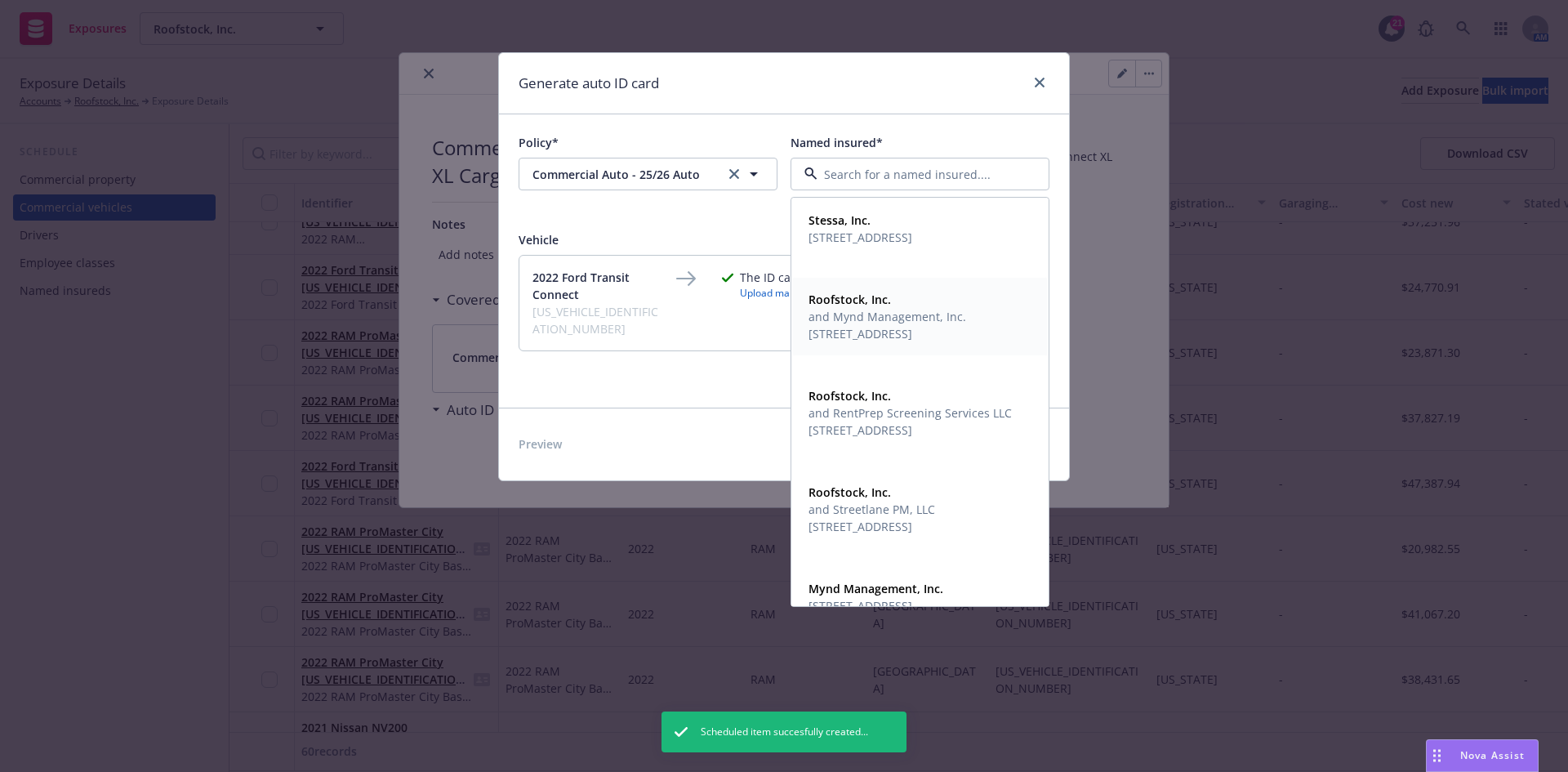
click at [855, 333] on span "[STREET_ADDRESS]" at bounding box center [887, 333] width 158 height 17
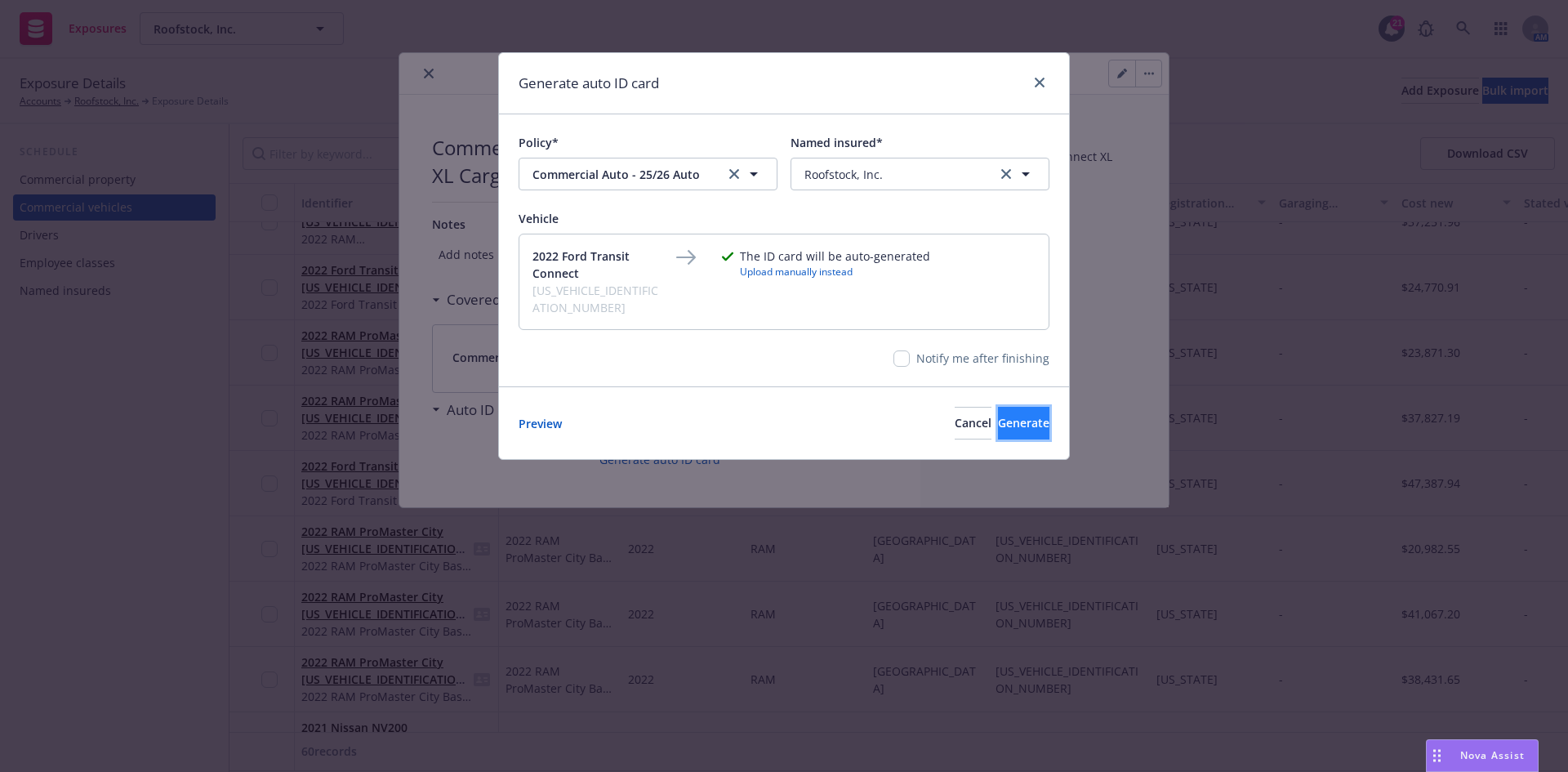
click at [1006, 415] on span "Generate" at bounding box center [1024, 423] width 52 height 16
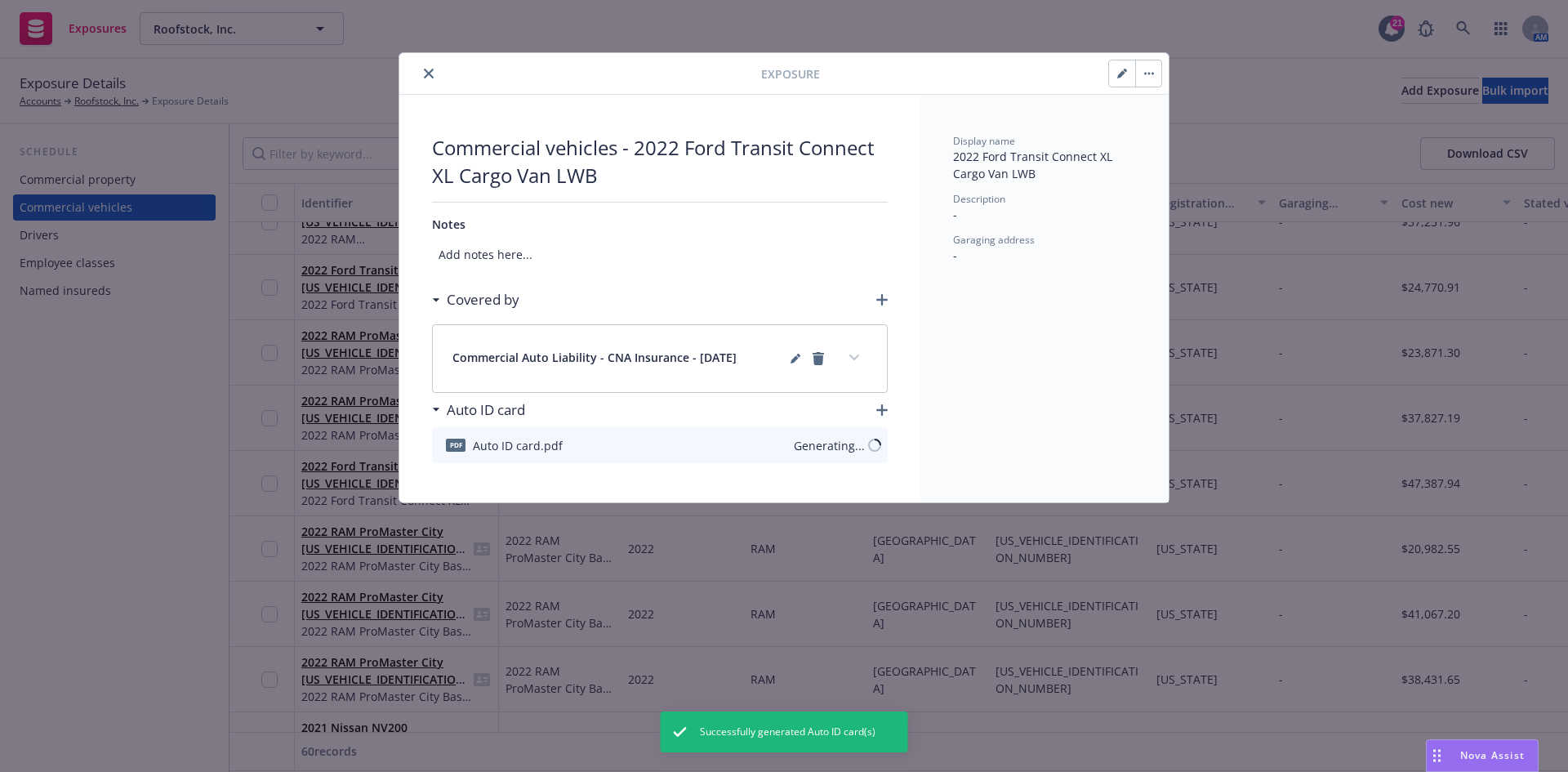
click at [431, 73] on icon "close" at bounding box center [429, 73] width 10 height 10
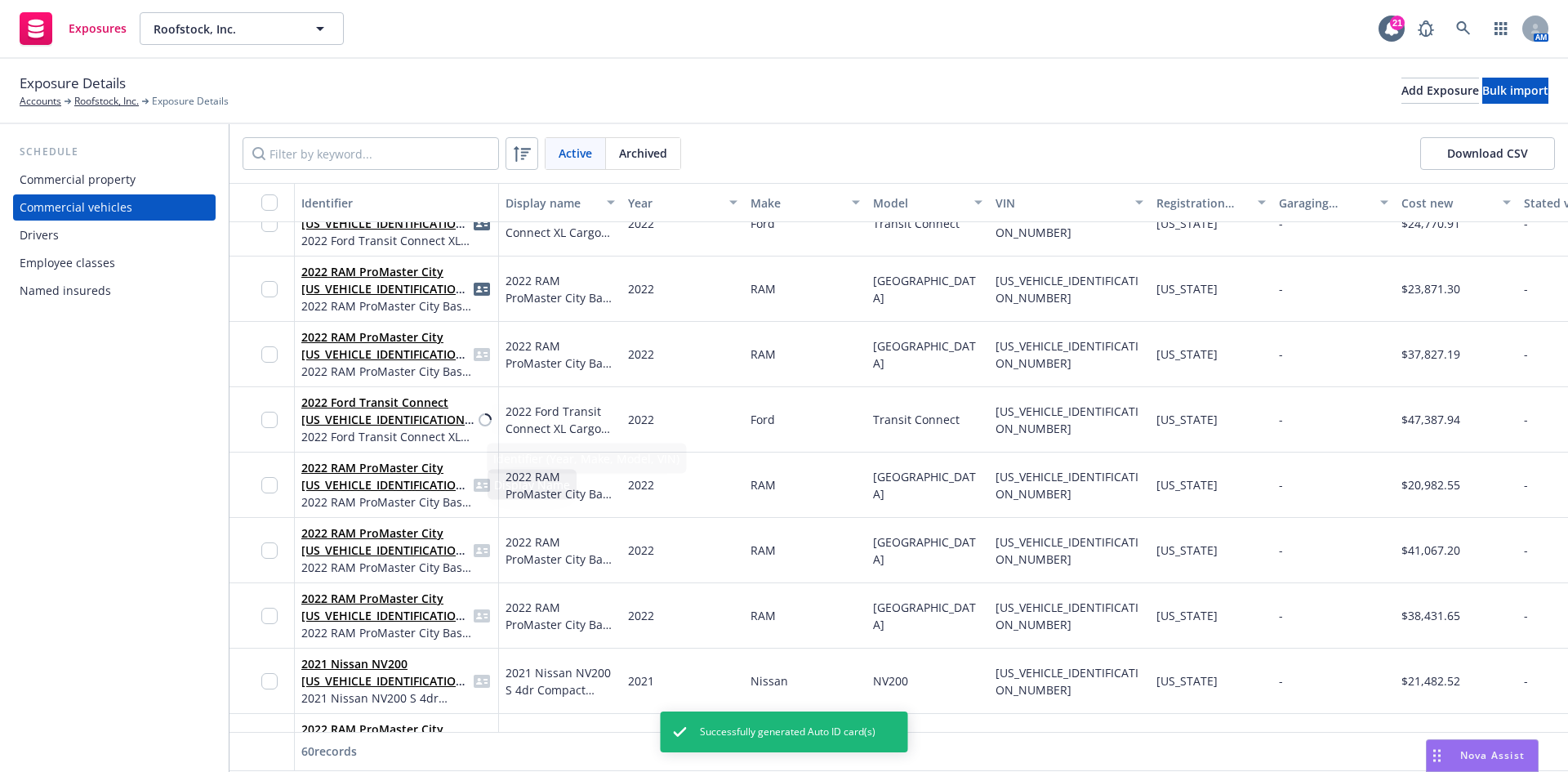
scroll to position [898, 0]
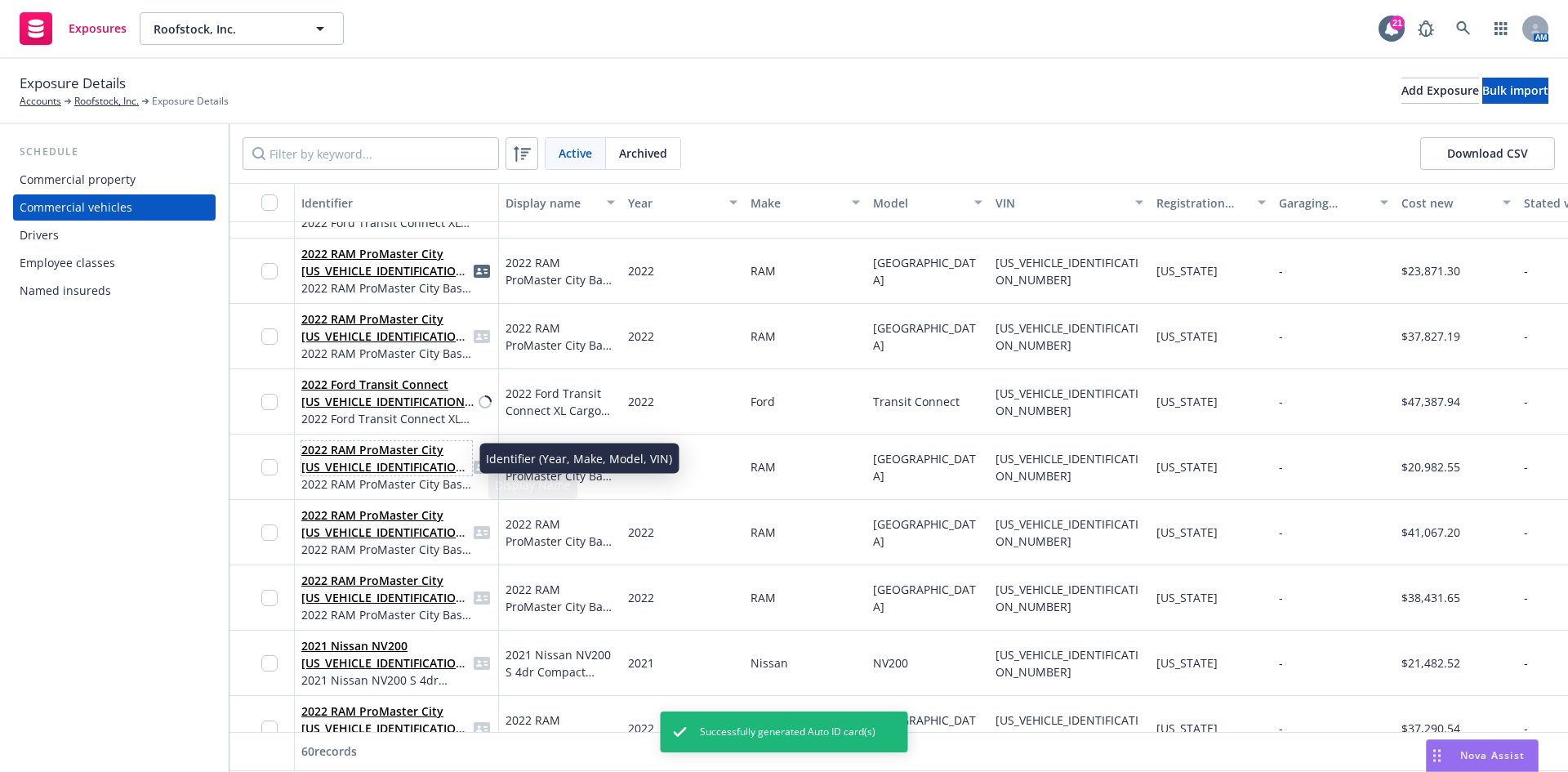
click at [385, 454] on link "2022 RAM ProMaster City [US_VEHICLE_IDENTIFICATION_NUMBER]" at bounding box center [386, 466] width 169 height 50
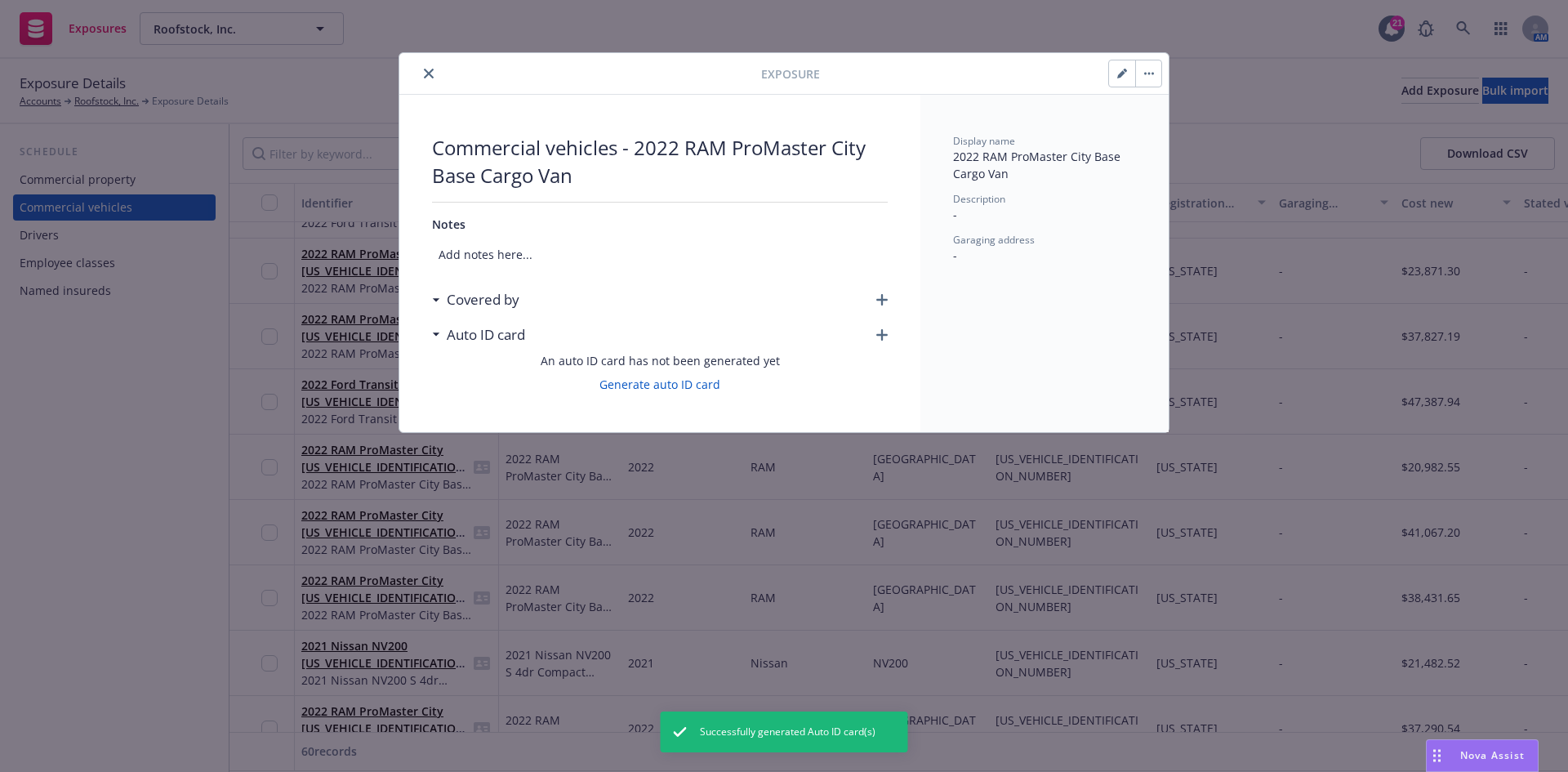
click at [881, 293] on div "Covered by" at bounding box center [659, 300] width 456 height 35
click at [877, 304] on icon "button" at bounding box center [882, 300] width 12 height 12
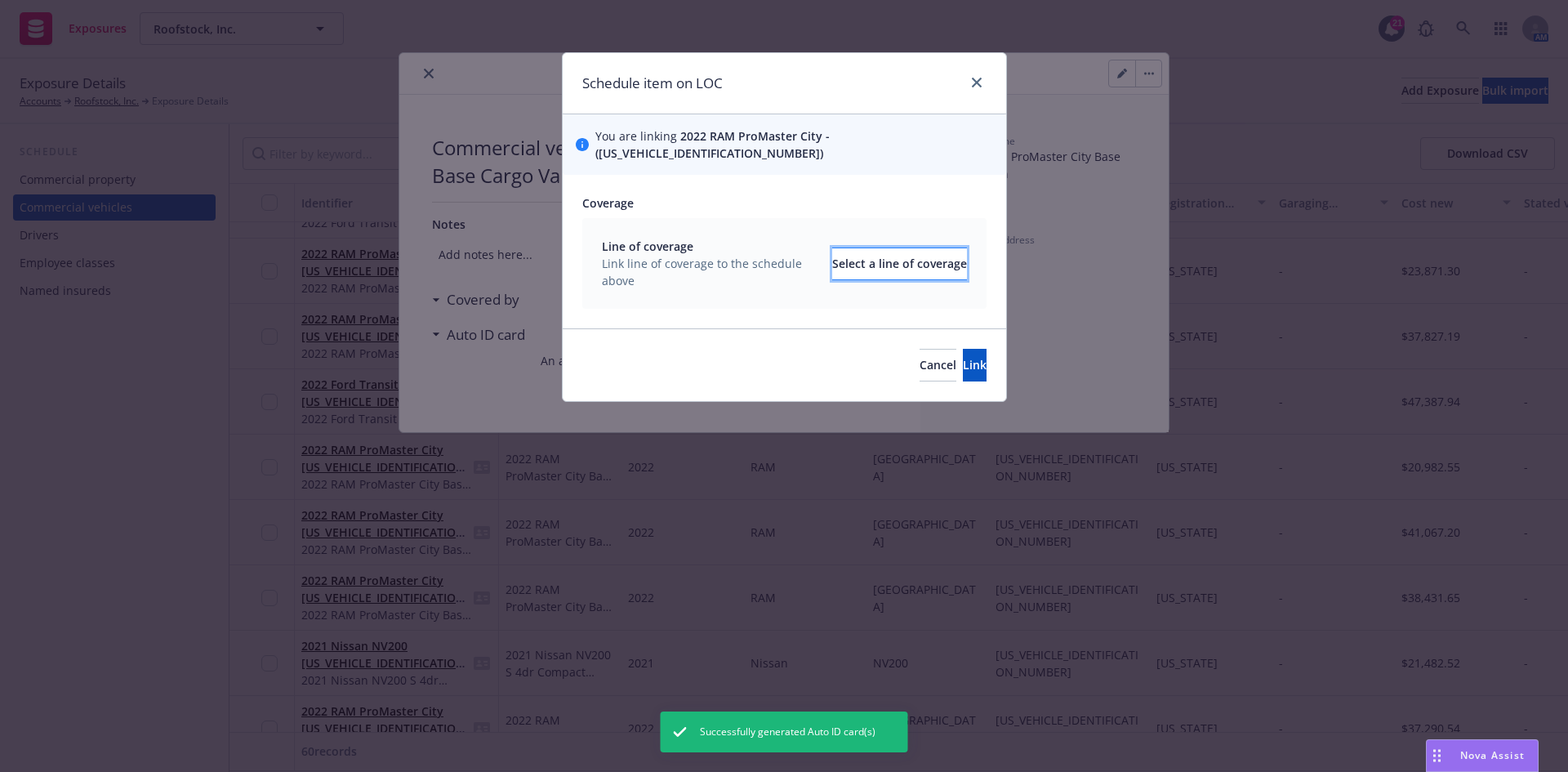
click at [851, 251] on div "Select a line of coverage" at bounding box center [900, 263] width 135 height 31
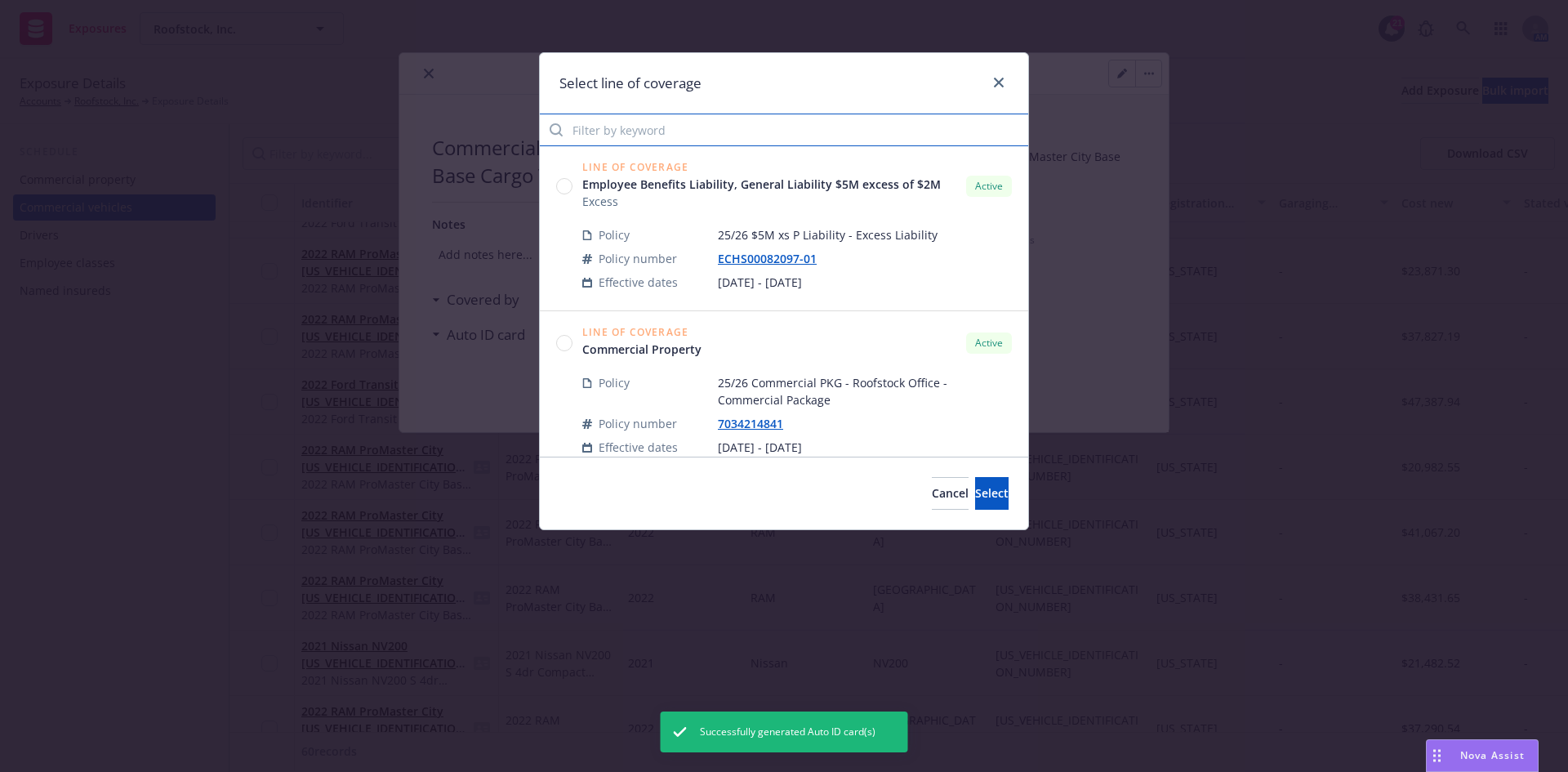
click at [652, 121] on input "Filter by keyword" at bounding box center [784, 129] width 488 height 33
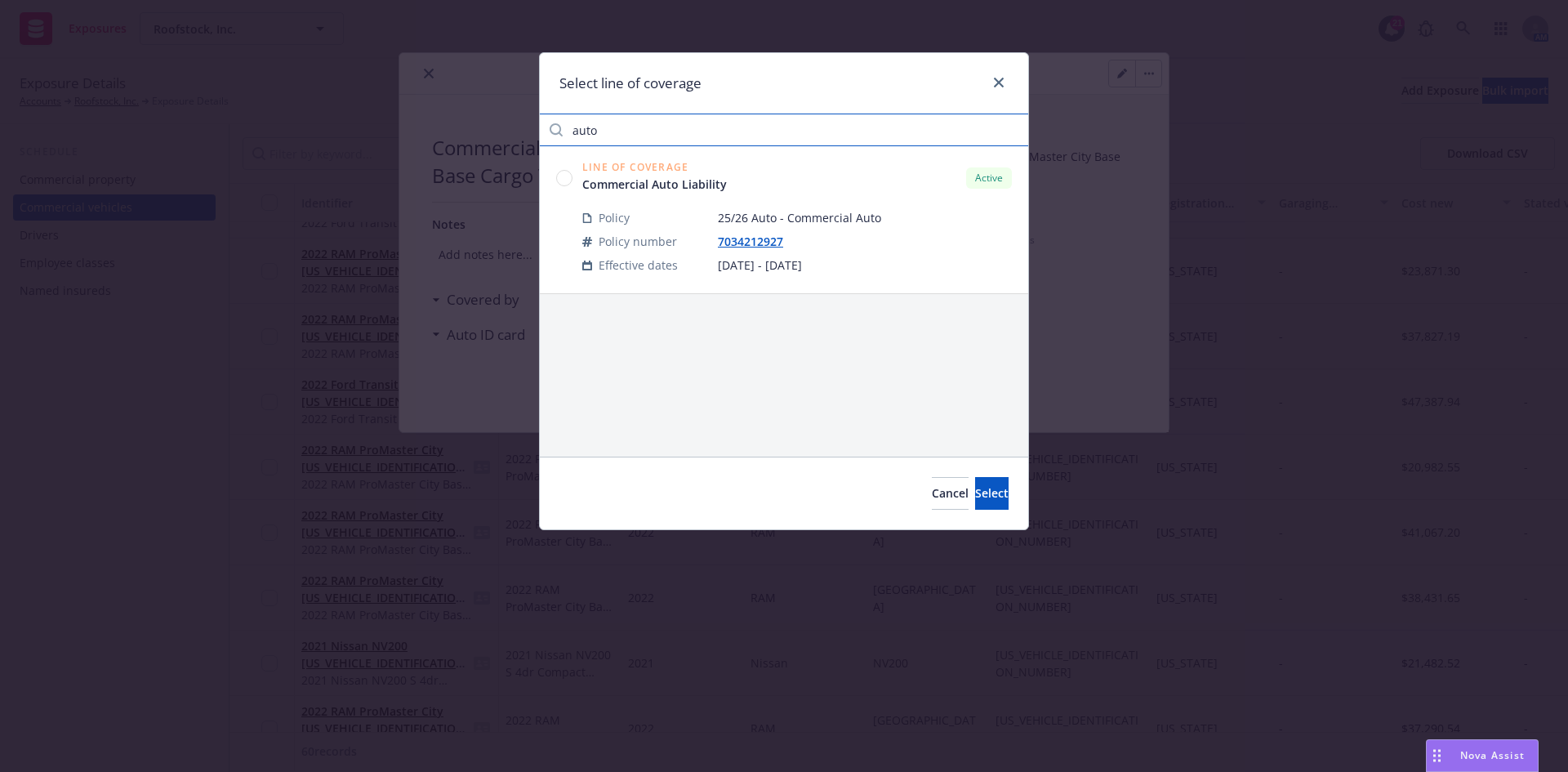
type input "auto"
click at [566, 183] on circle at bounding box center [565, 178] width 16 height 16
click at [976, 497] on span "Select" at bounding box center [992, 493] width 34 height 16
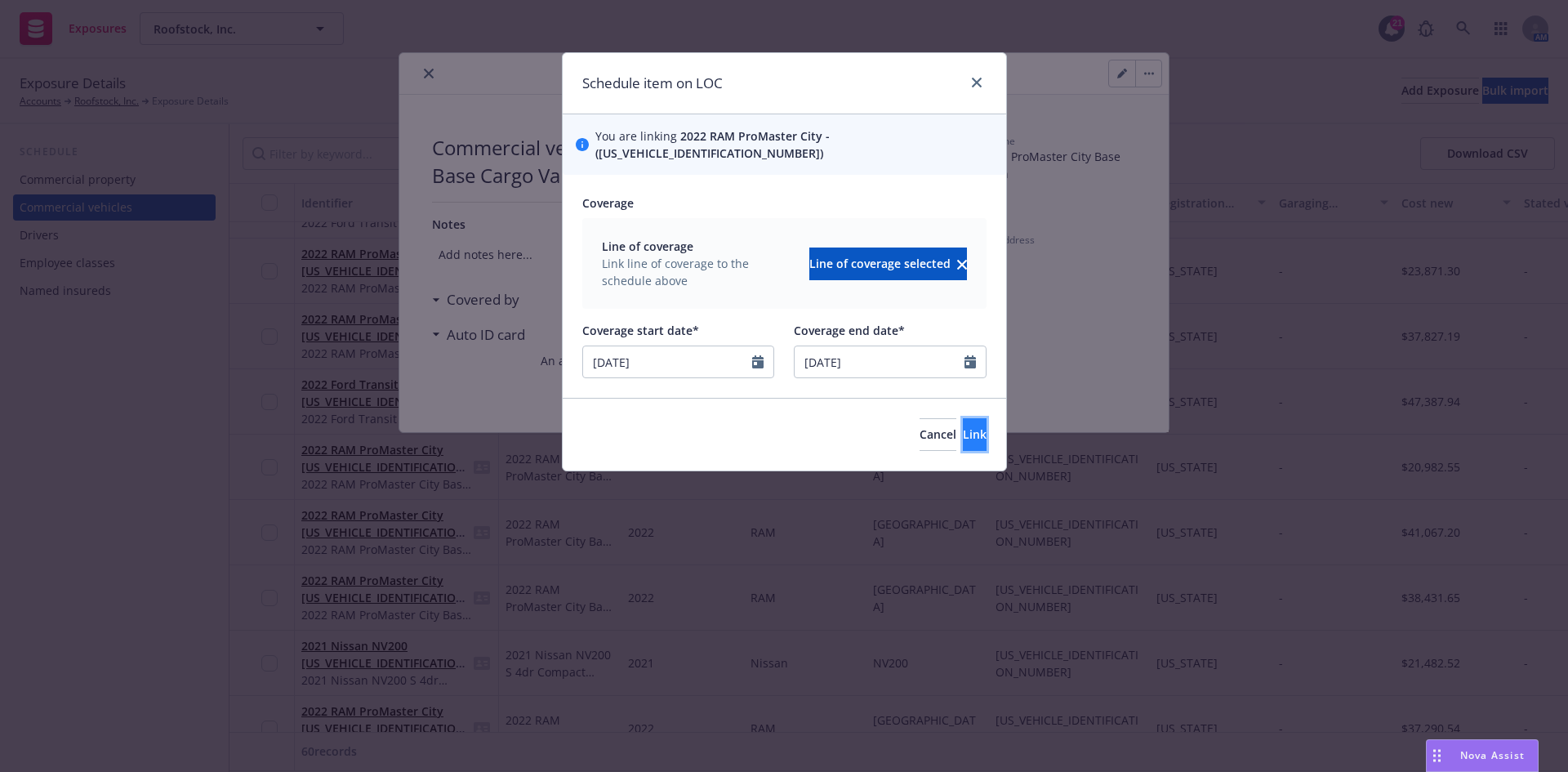
click at [963, 427] on span "Link" at bounding box center [975, 435] width 24 height 16
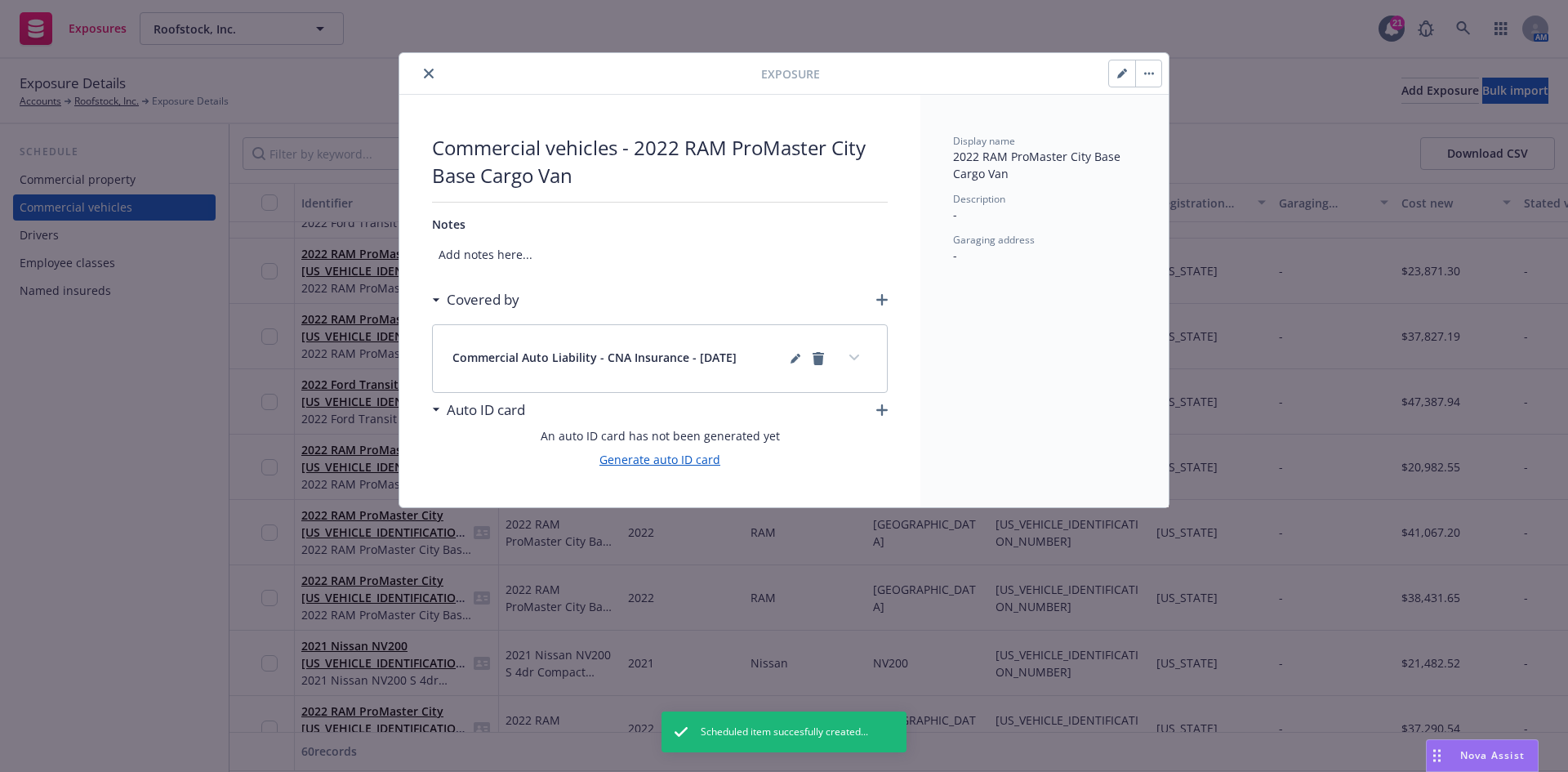
click at [659, 457] on link "Generate auto ID card" at bounding box center [660, 458] width 121 height 17
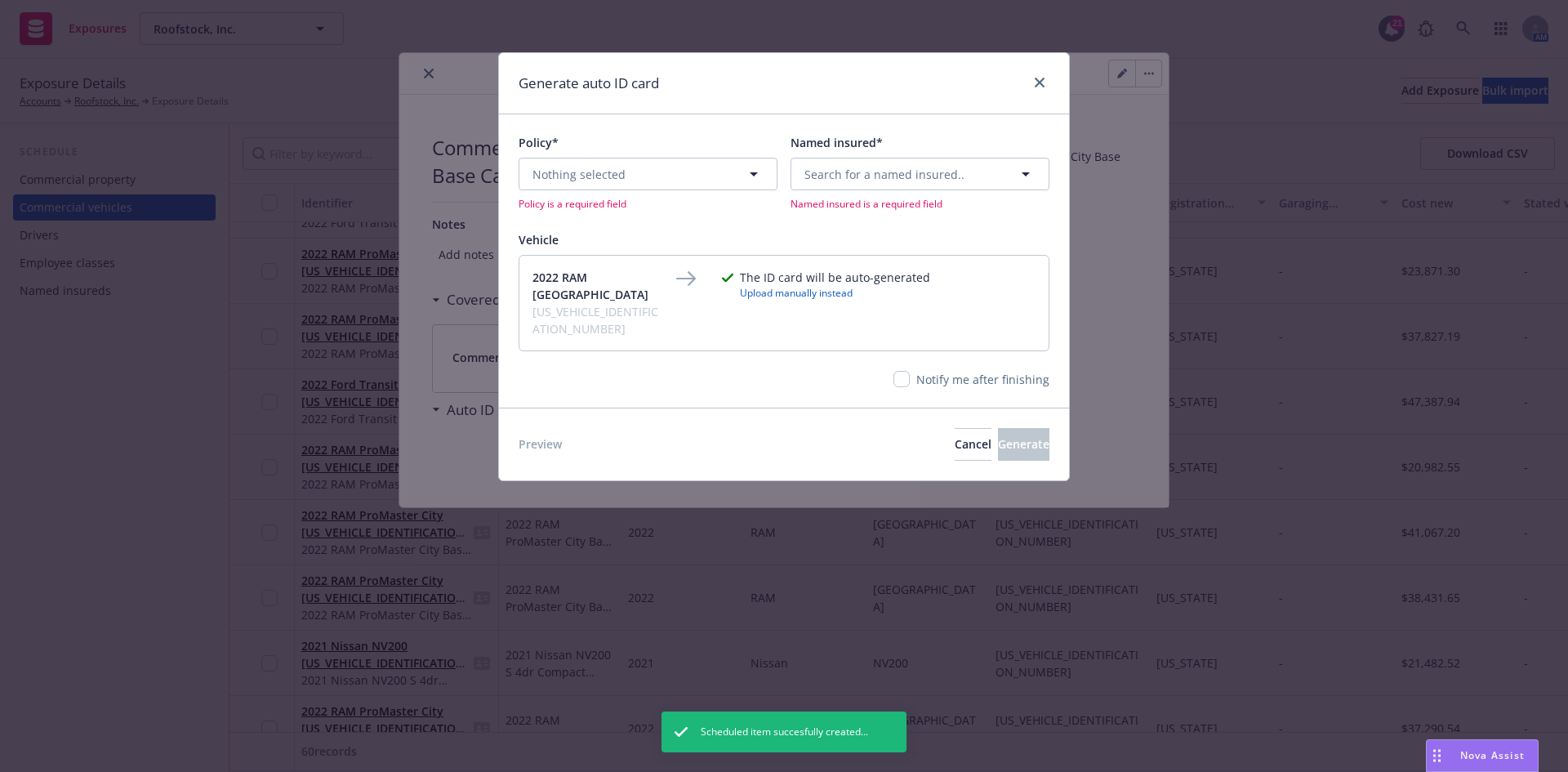
click at [651, 158] on div "Policy* Nothing selected Policy is a required field" at bounding box center [648, 172] width 259 height 76
click at [653, 165] on button "Nothing selected" at bounding box center [648, 174] width 259 height 33
type input "aut"
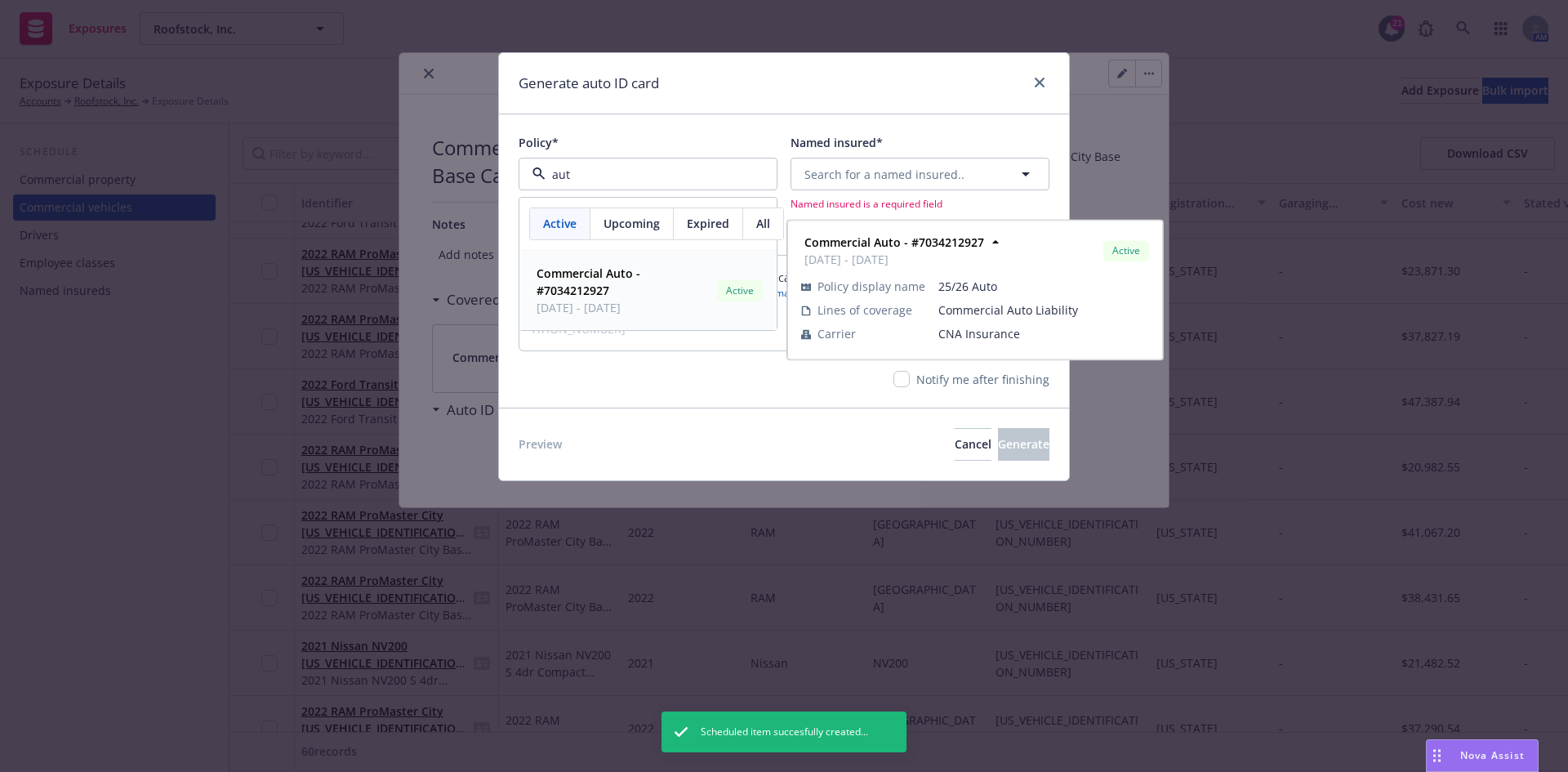
click at [602, 295] on strong "Commercial Auto - #7034212927" at bounding box center [588, 281] width 104 height 33
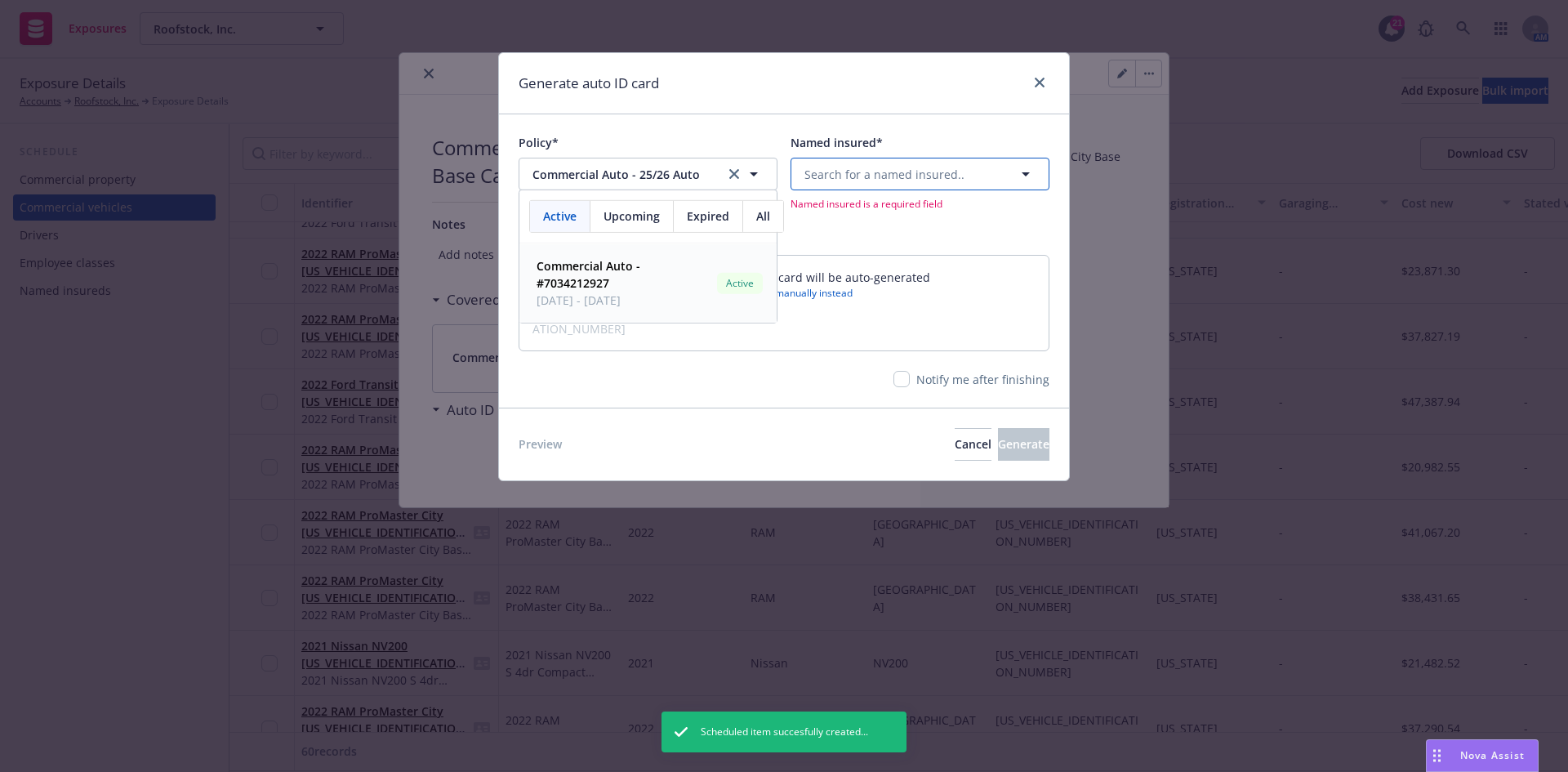
click at [862, 184] on button "Search for a named insured.." at bounding box center [920, 174] width 259 height 33
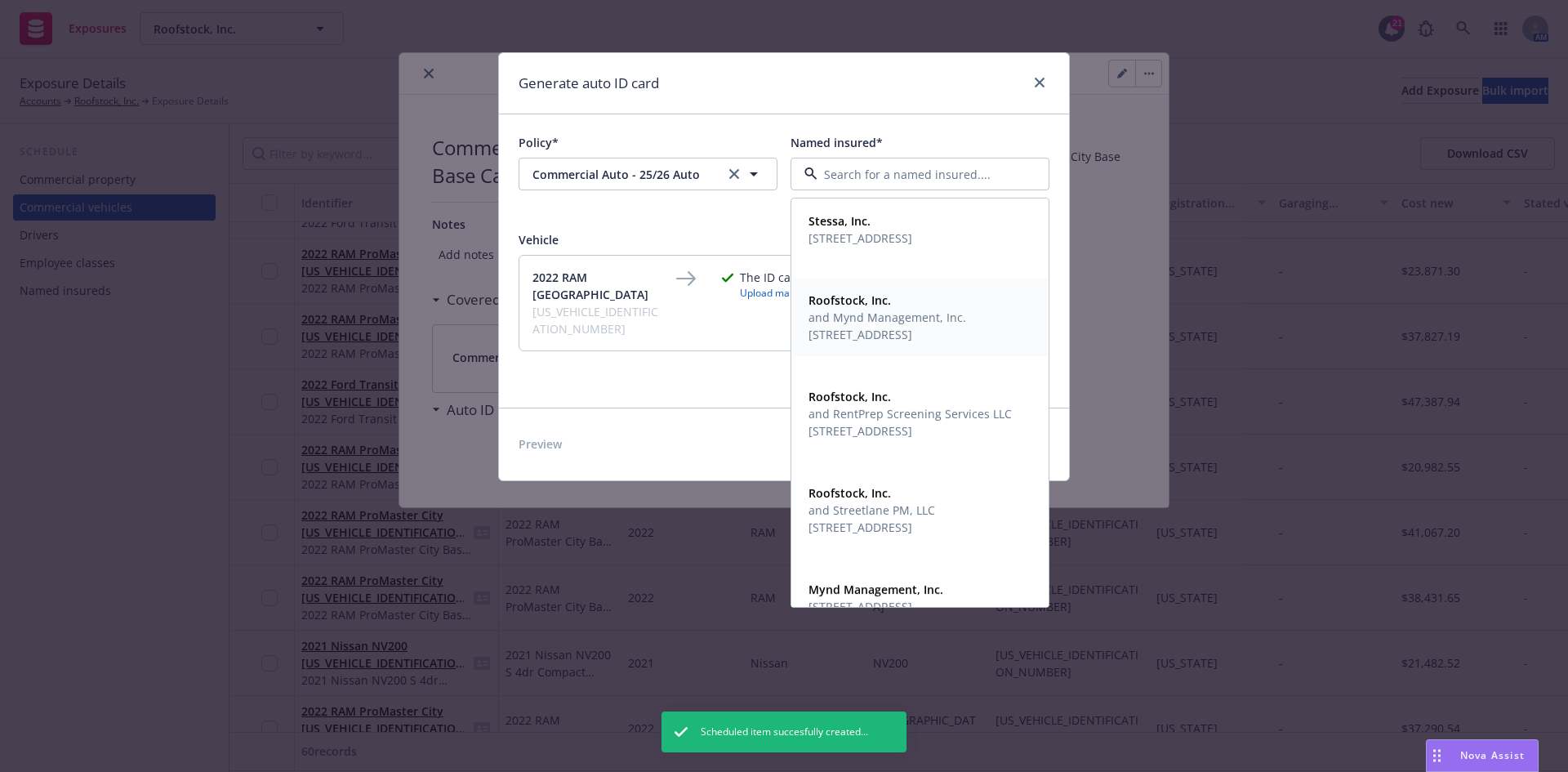
click at [901, 339] on span "[STREET_ADDRESS]" at bounding box center [887, 333] width 158 height 17
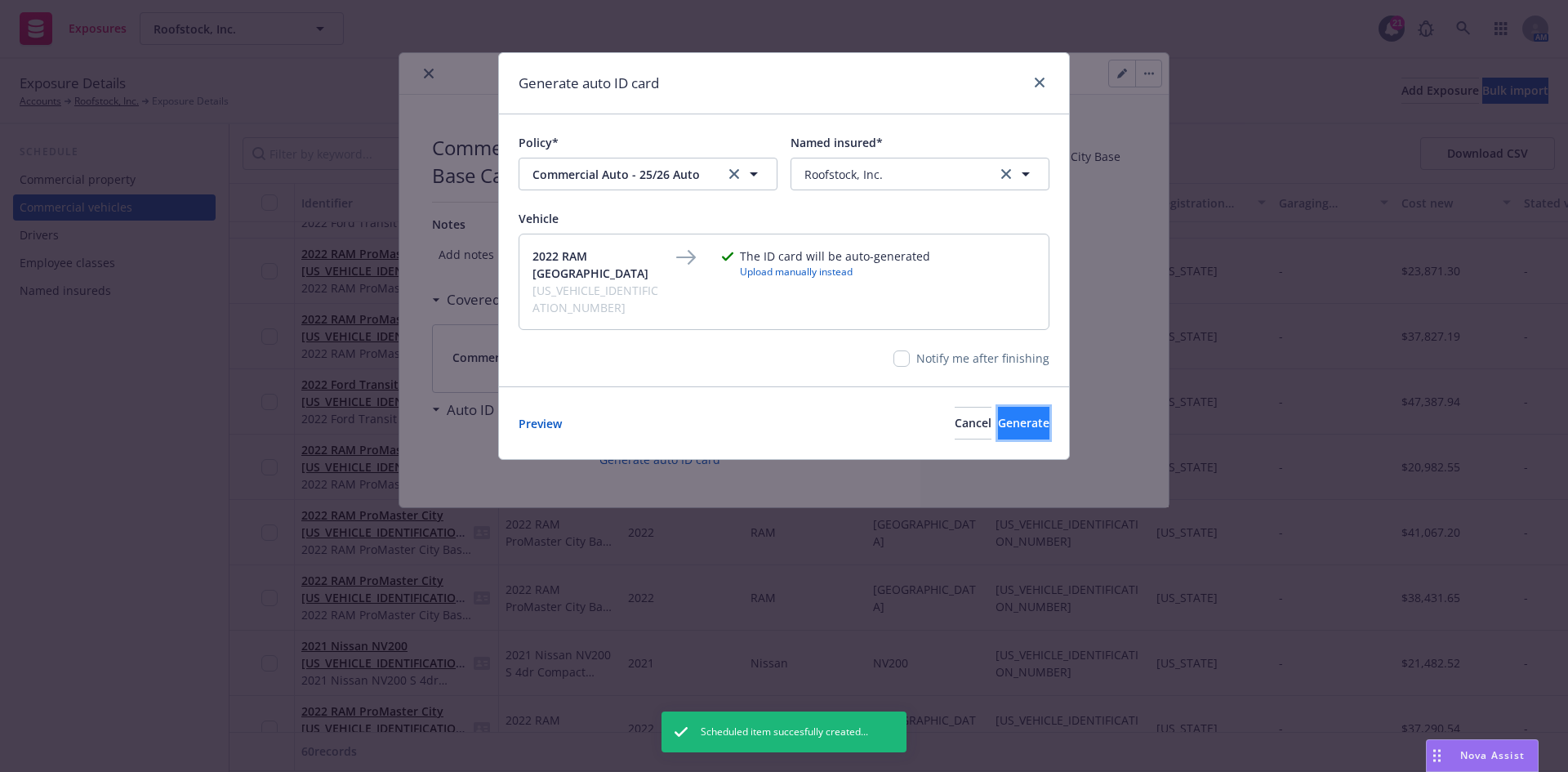
click at [1009, 415] on span "Generate" at bounding box center [1024, 423] width 52 height 16
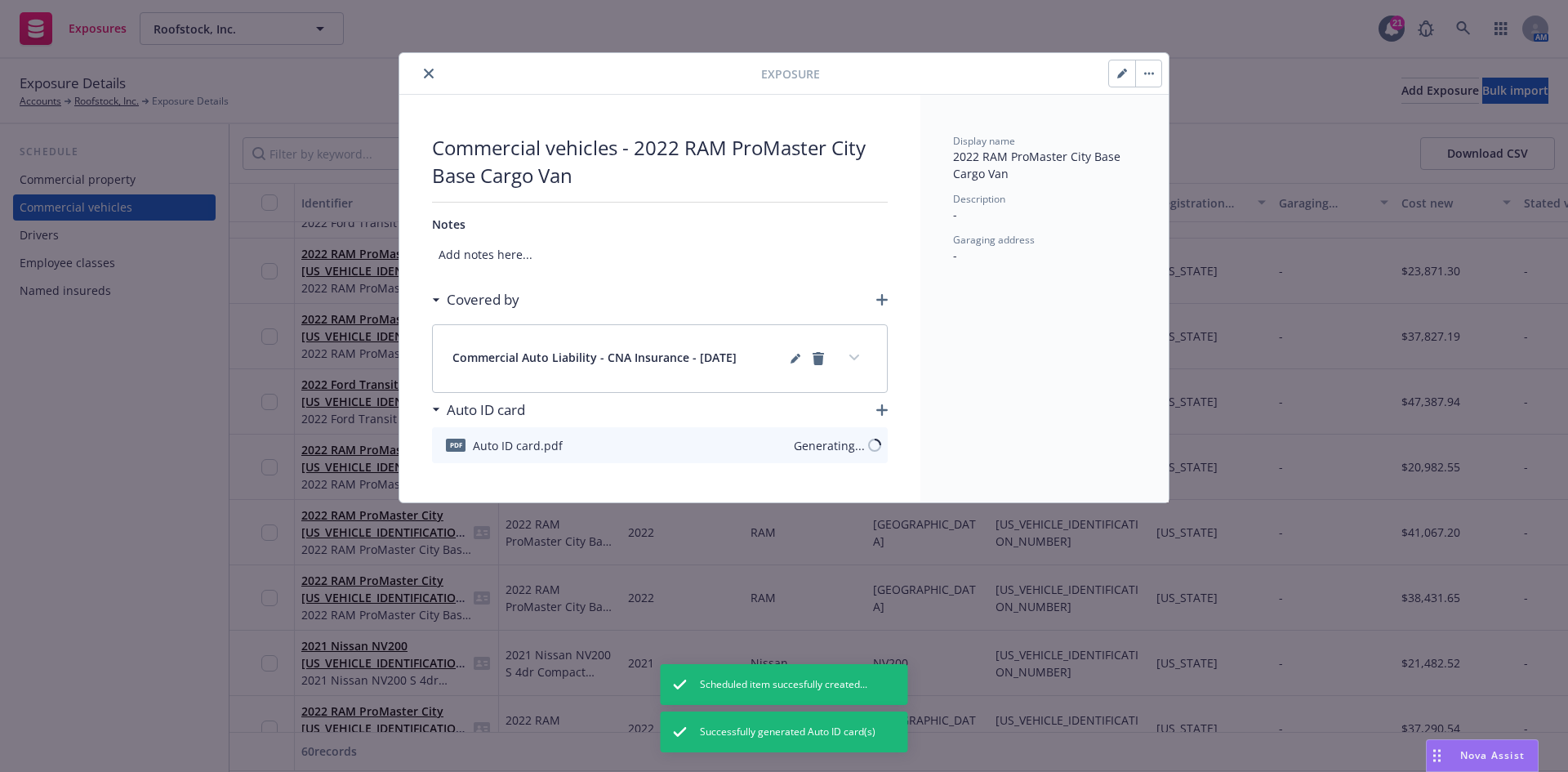
click at [436, 76] on button "close" at bounding box center [429, 73] width 20 height 20
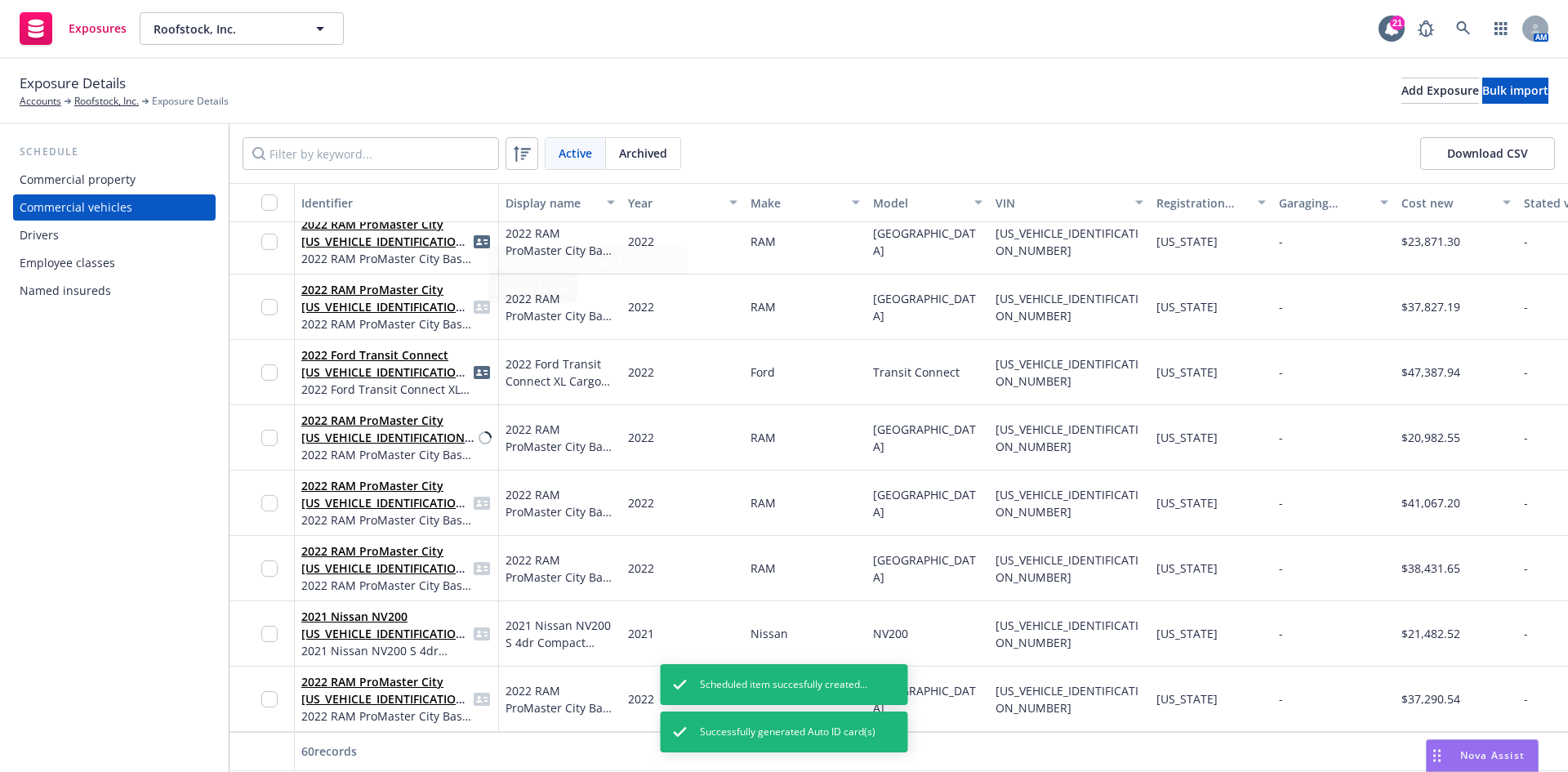
scroll to position [980, 0]
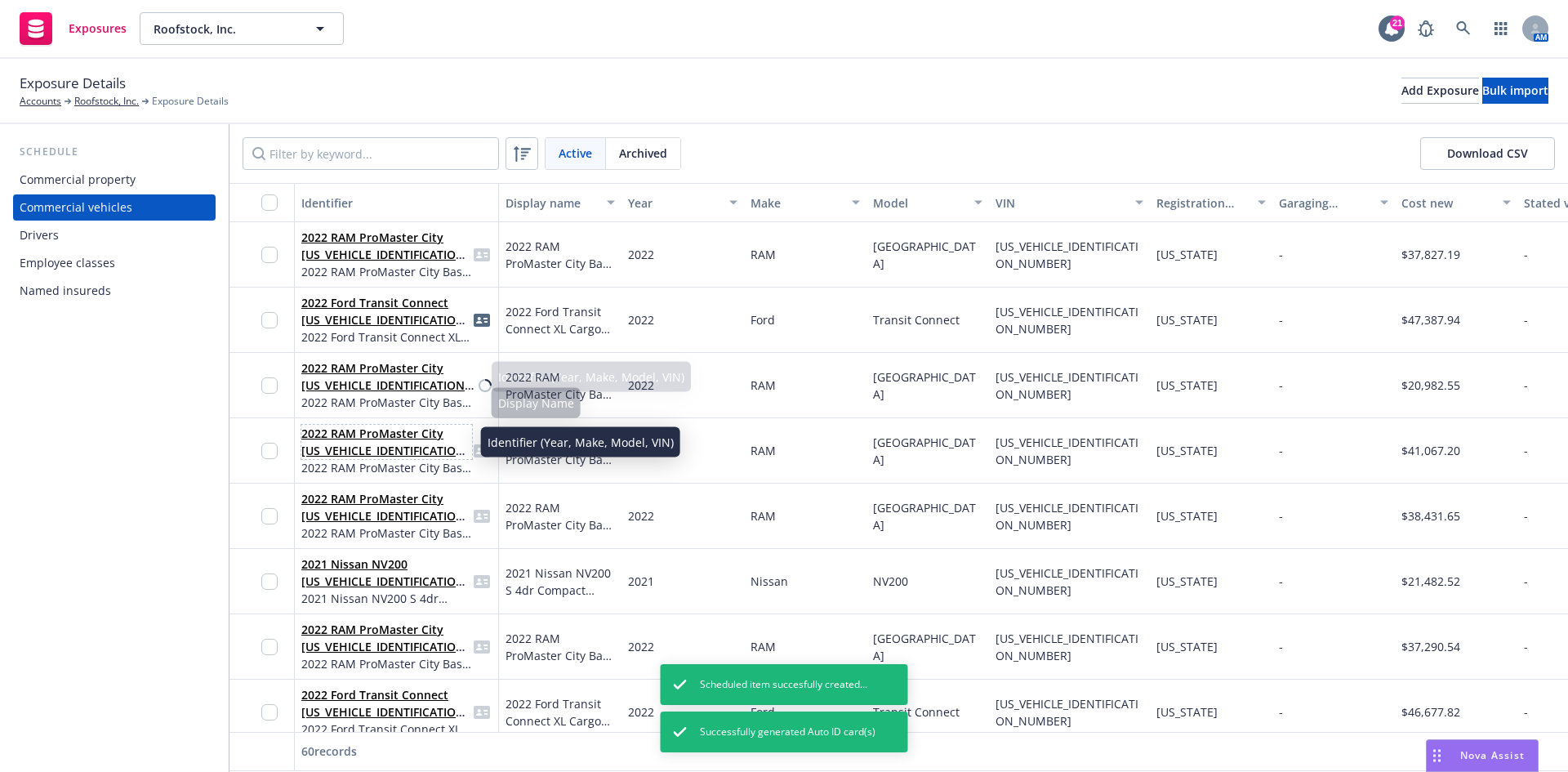
click at [374, 438] on link "2022 RAM ProMaster City [US_VEHICLE_IDENTIFICATION_NUMBER]" at bounding box center [386, 450] width 169 height 50
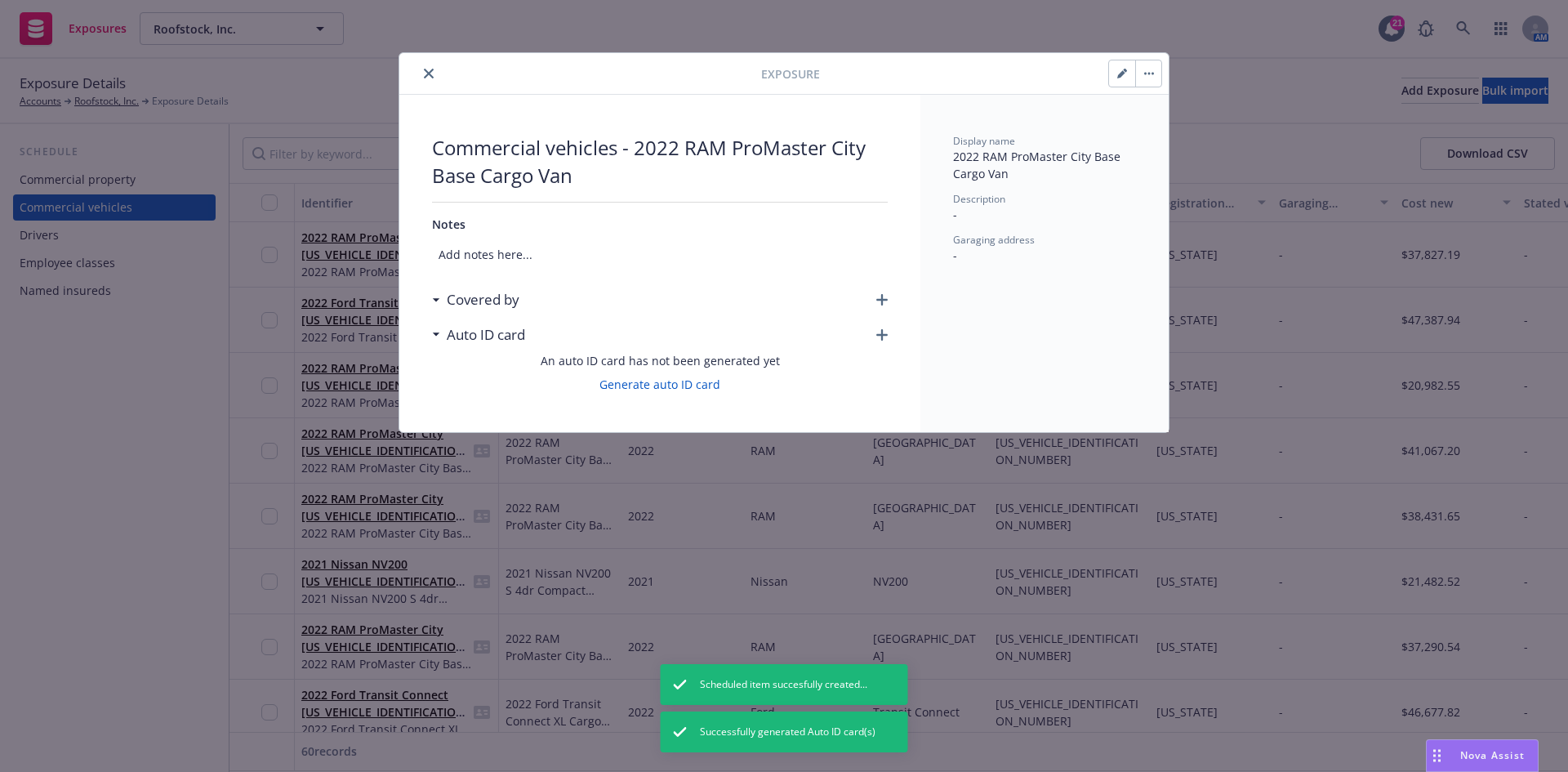
click at [877, 301] on icon "button" at bounding box center [882, 300] width 12 height 12
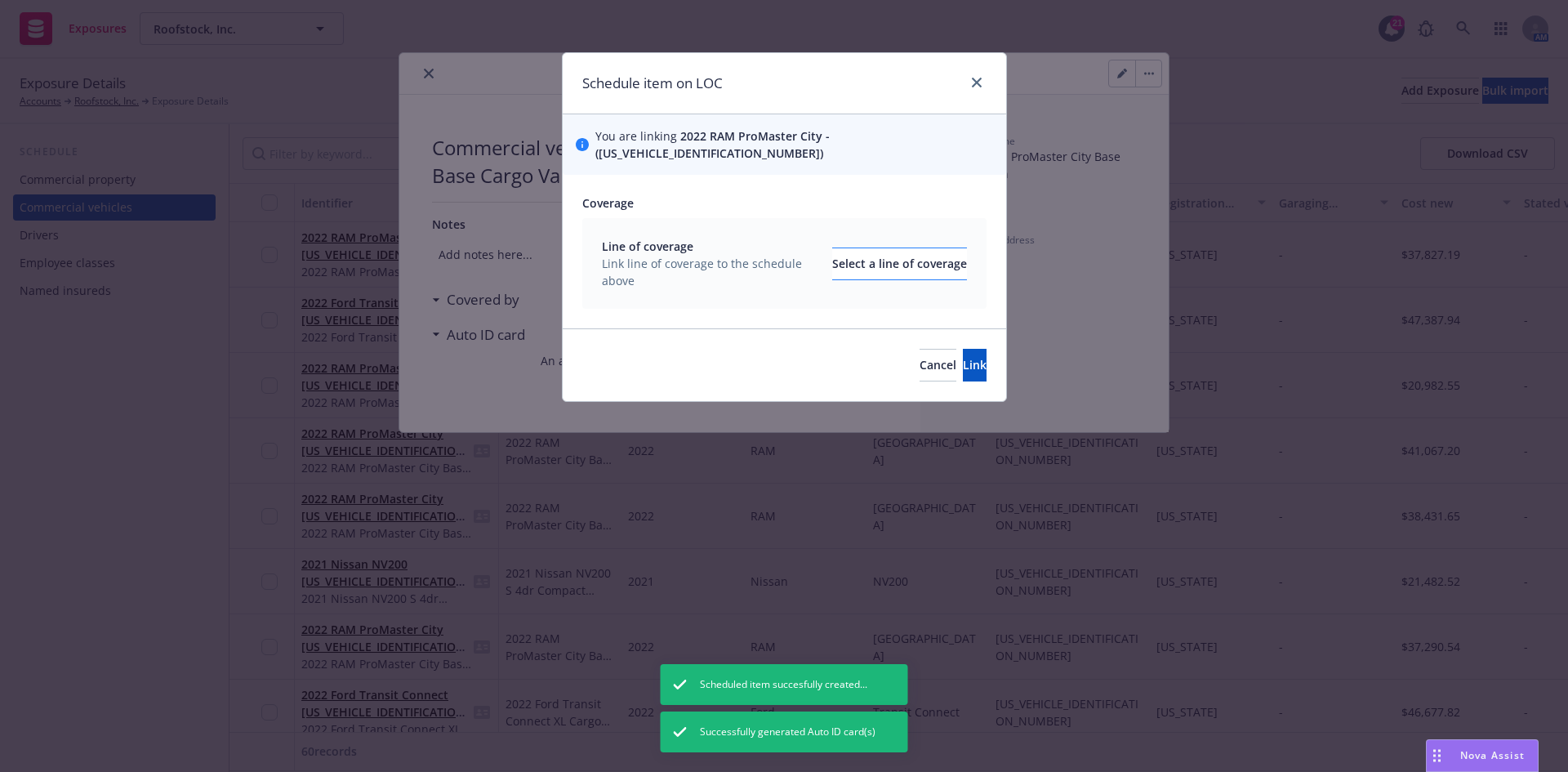
click at [910, 262] on div "Line of coverage Link line of coverage to the schedule above Select a line of c…" at bounding box center [785, 263] width 365 height 52
click at [890, 248] on div "Select a line of coverage" at bounding box center [900, 263] width 135 height 31
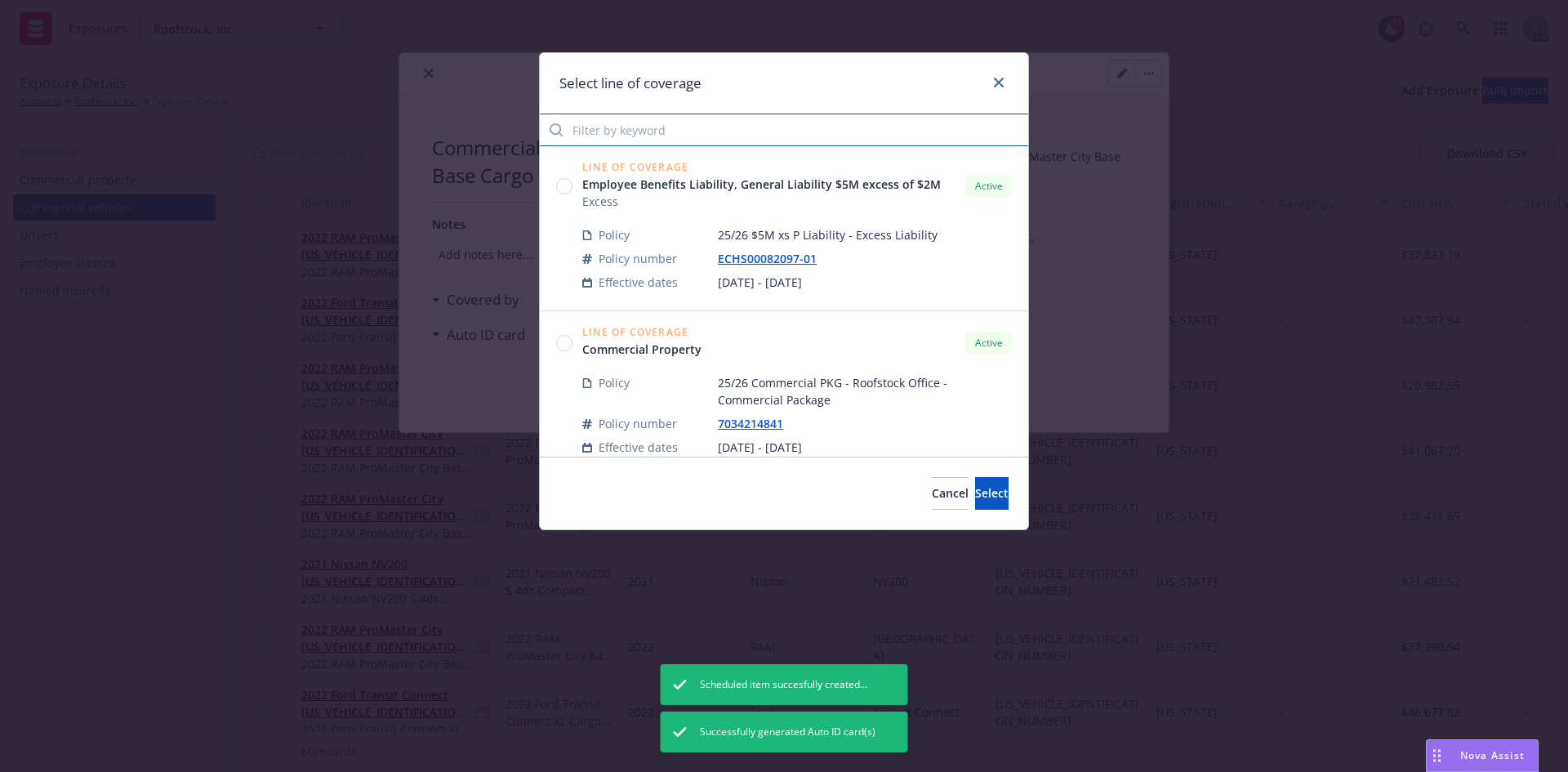
click at [687, 125] on input "Filter by keyword" at bounding box center [784, 129] width 488 height 33
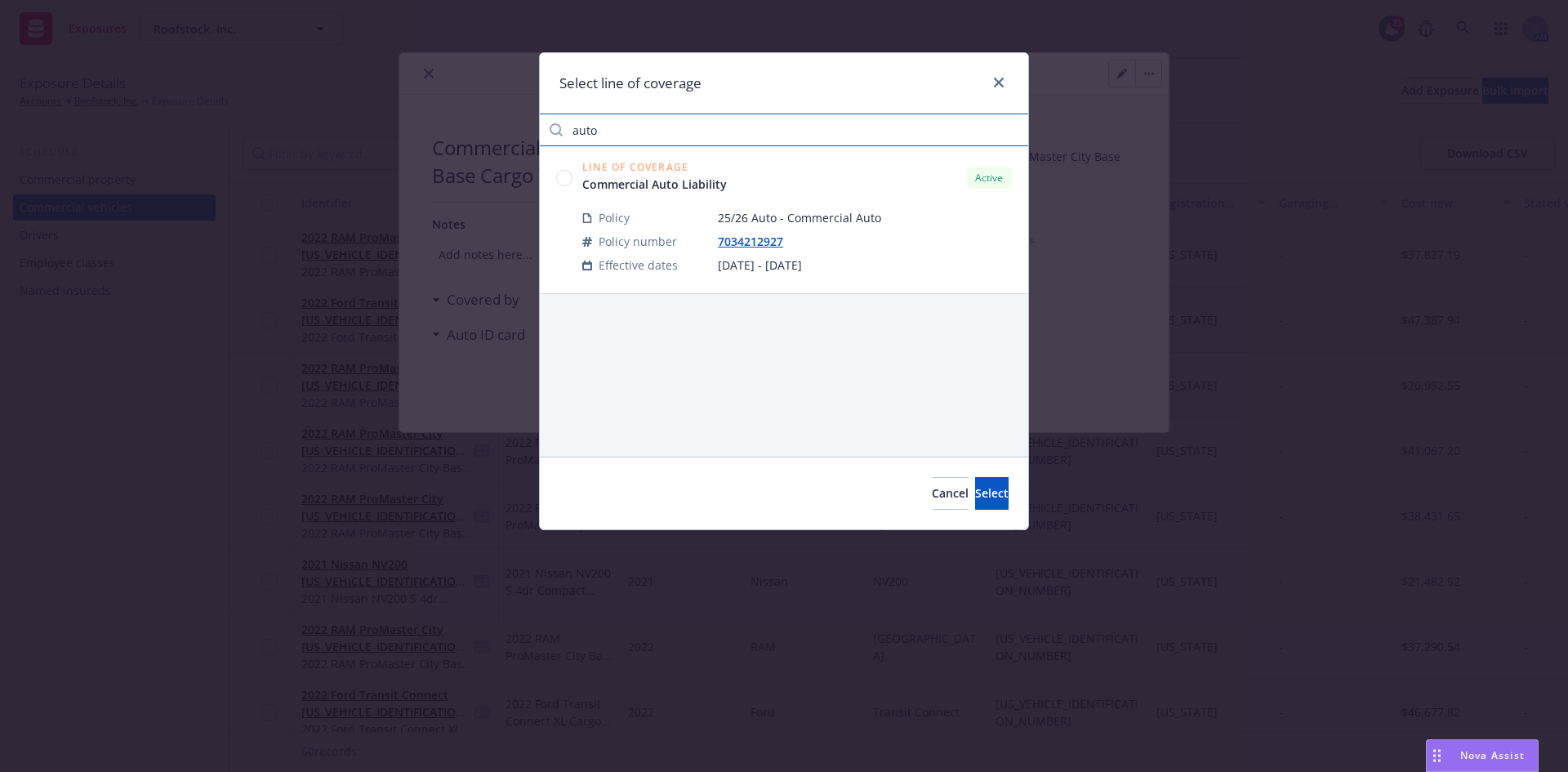
type input "auto"
click at [570, 180] on circle at bounding box center [565, 178] width 16 height 16
click at [976, 479] on button "Select" at bounding box center [992, 493] width 34 height 33
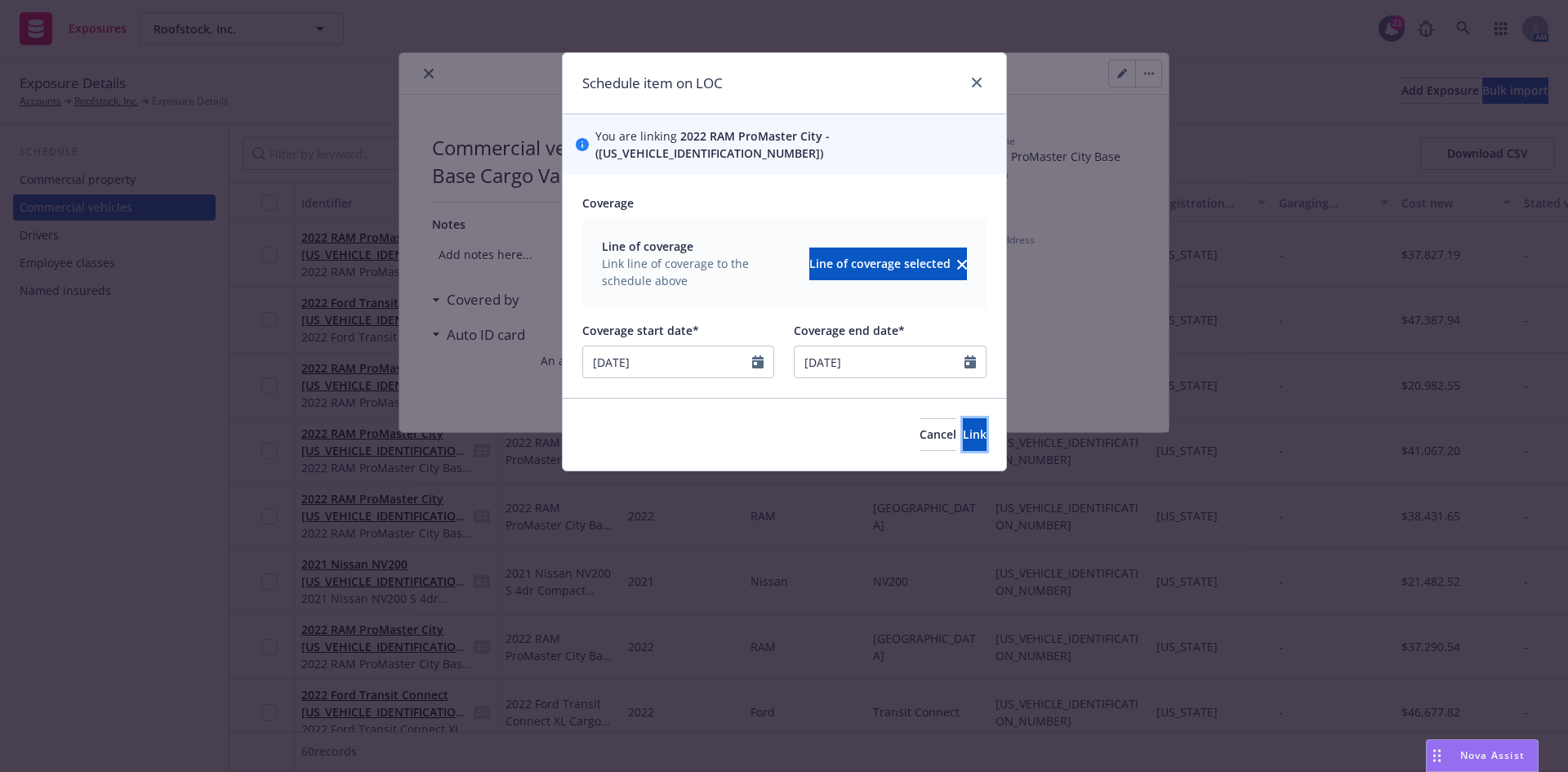
drag, startPoint x: 952, startPoint y: 425, endPoint x: 935, endPoint y: 394, distance: 35.4
click at [963, 427] on span "Link" at bounding box center [975, 435] width 24 height 16
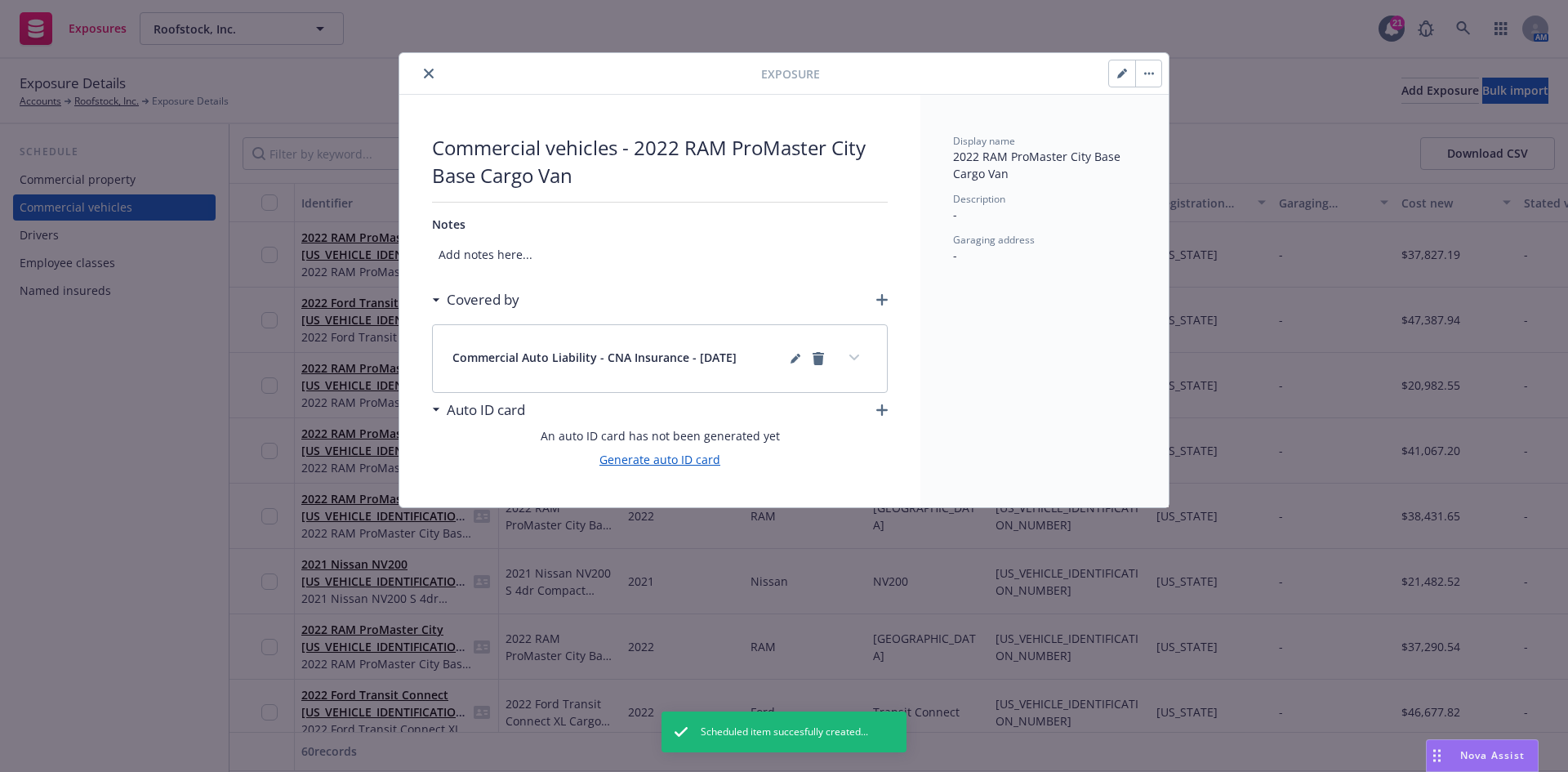
click at [693, 455] on link "Generate auto ID card" at bounding box center [660, 458] width 121 height 17
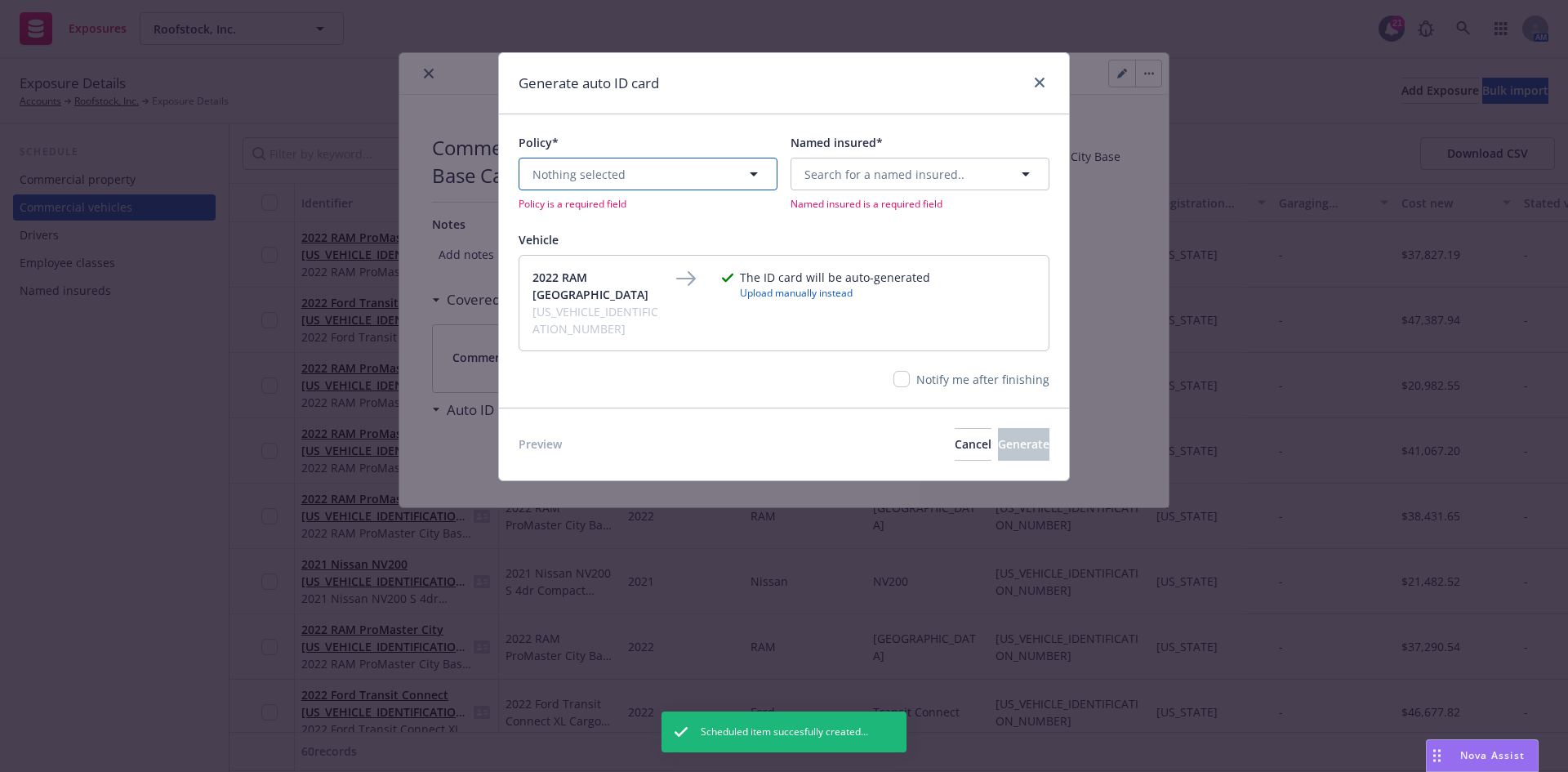
click at [716, 173] on button "Nothing selected" at bounding box center [648, 174] width 259 height 33
type input "aut"
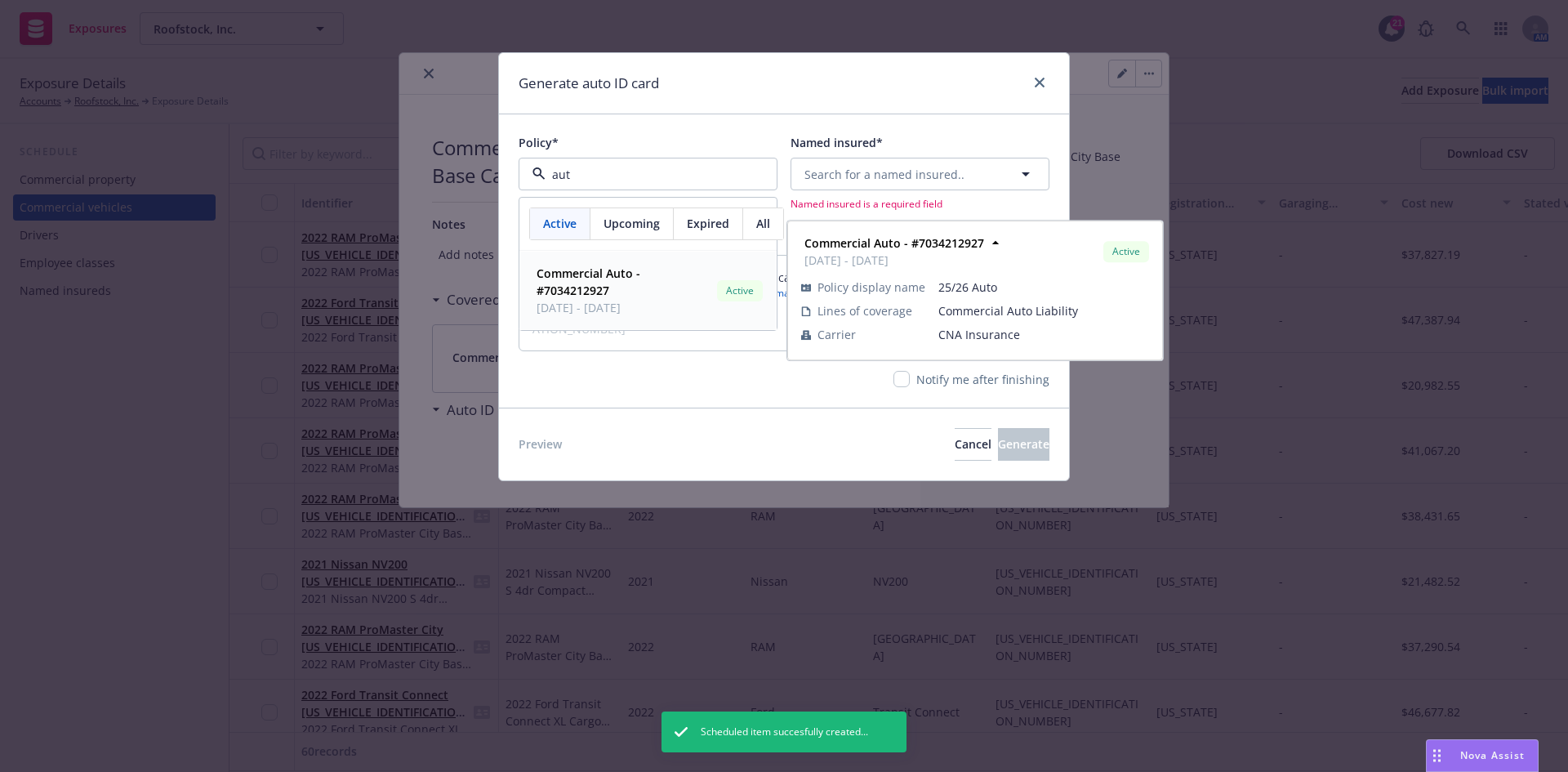
click at [643, 294] on span "Commercial Auto - #7034212927" at bounding box center [623, 282] width 174 height 35
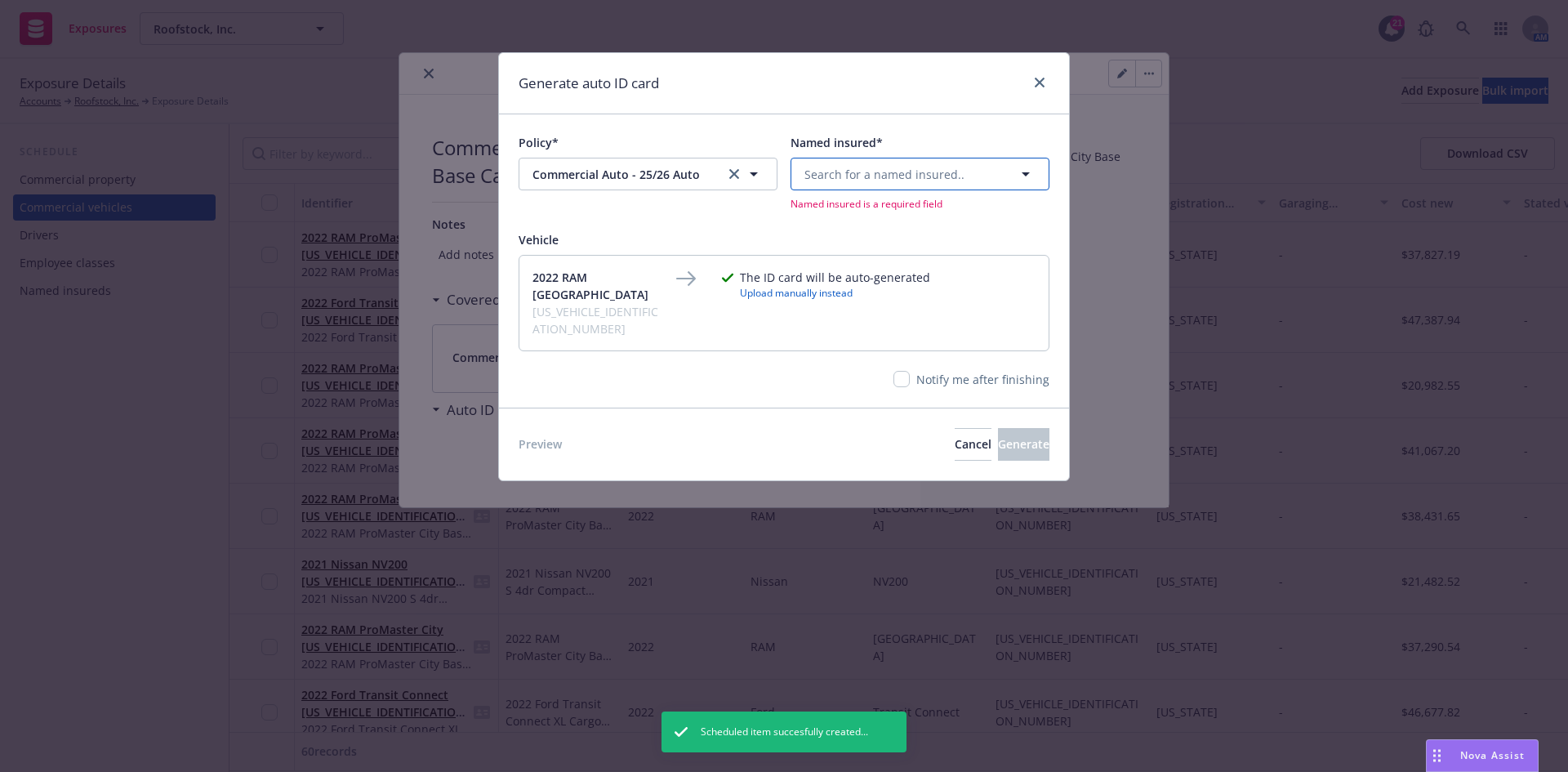
click at [925, 164] on button "Search for a named insured.." at bounding box center [920, 174] width 259 height 33
click at [882, 307] on strong "Roofstock, Inc." at bounding box center [849, 300] width 82 height 16
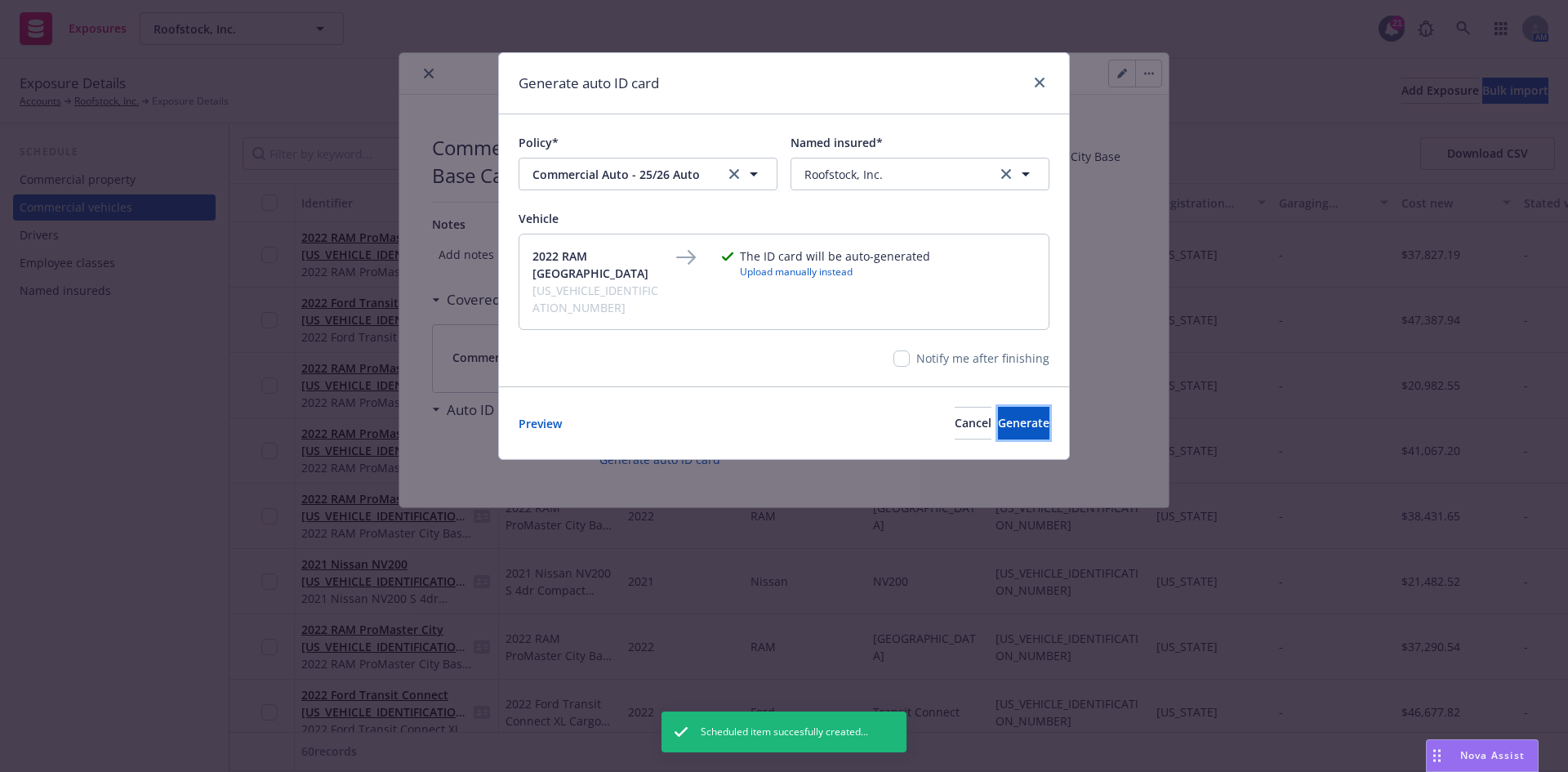
click at [1011, 407] on button "Generate" at bounding box center [1024, 423] width 52 height 33
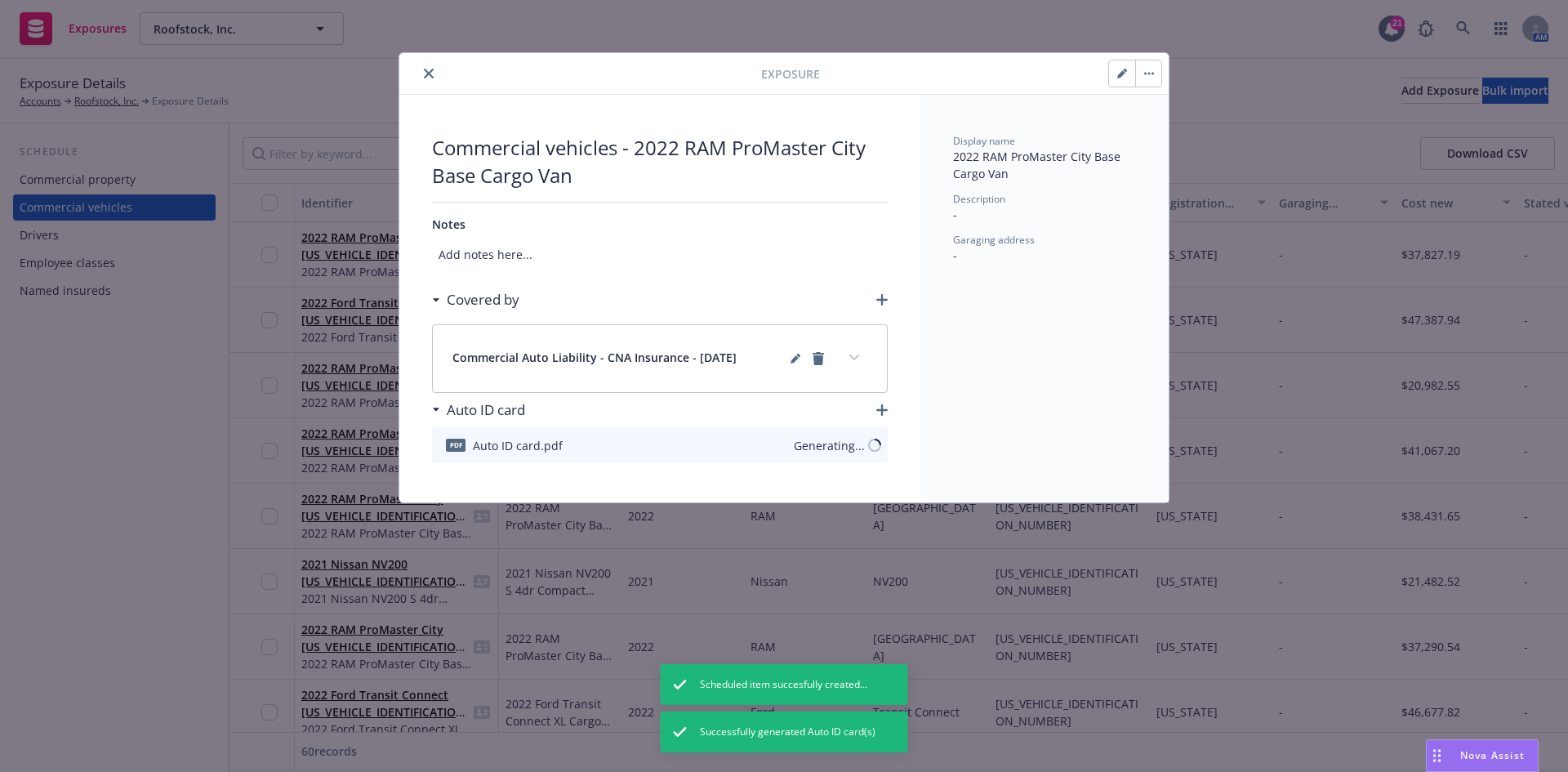
click at [428, 80] on button "close" at bounding box center [429, 73] width 20 height 20
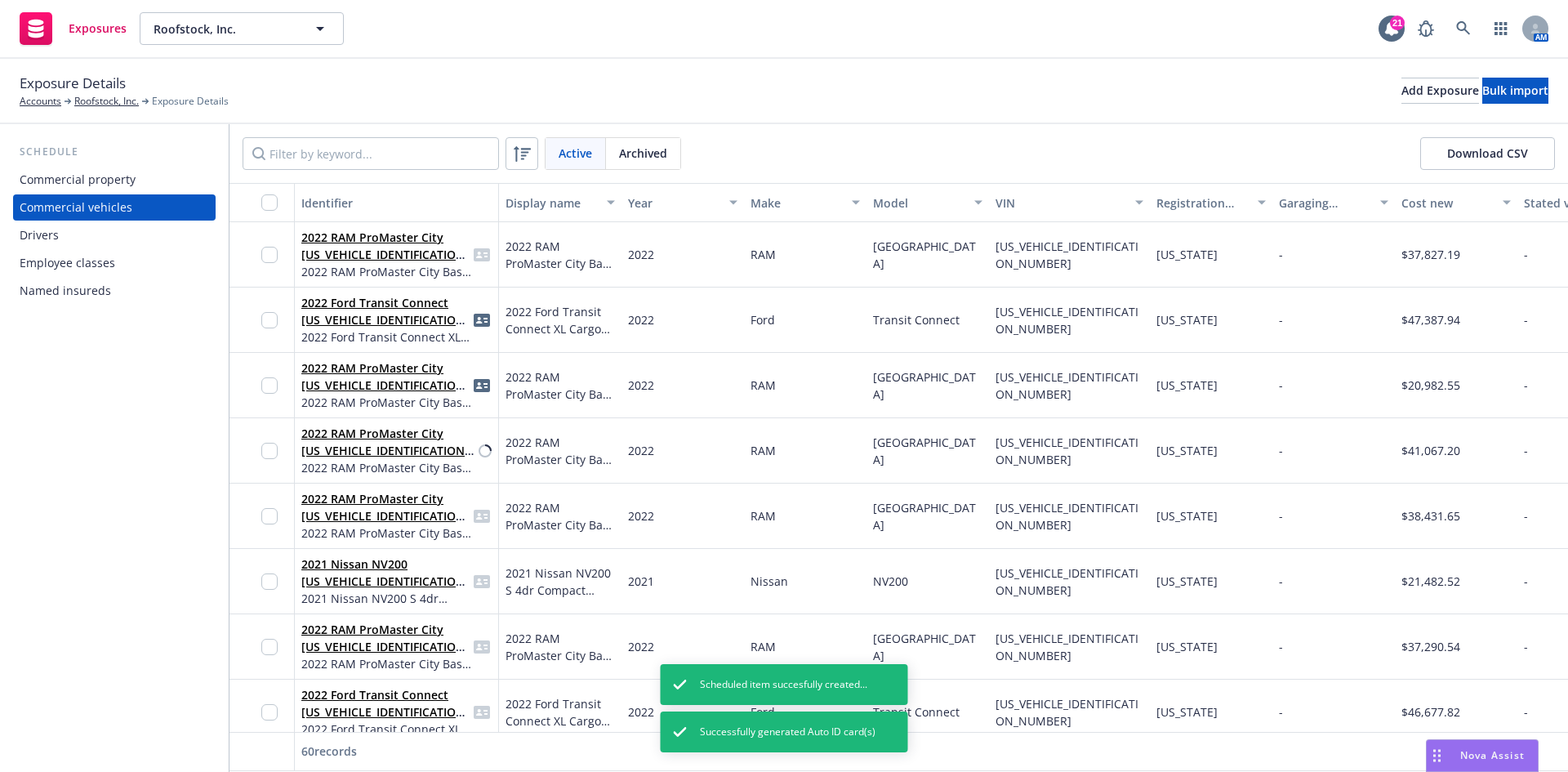
scroll to position [1062, 0]
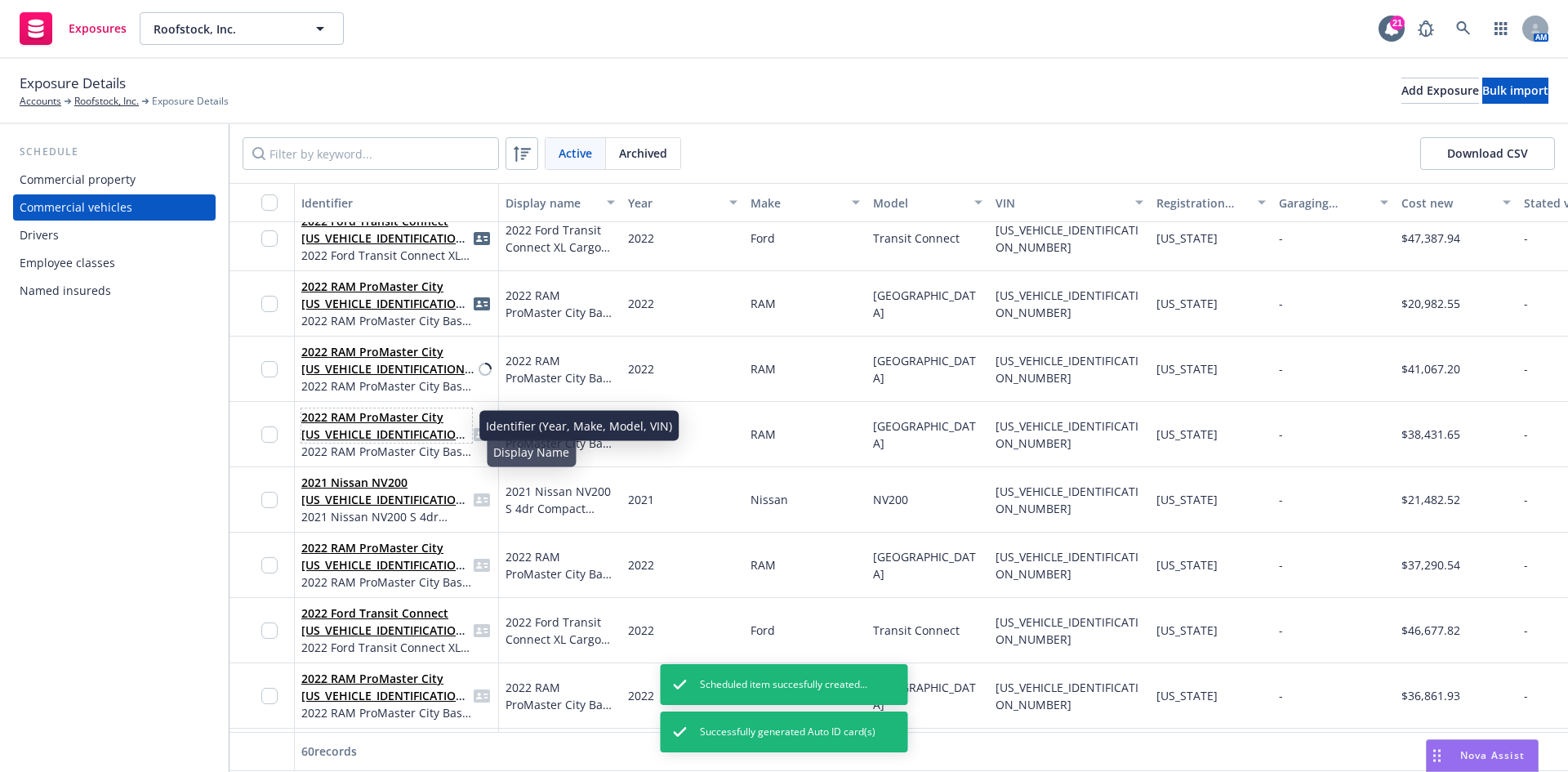
click at [375, 433] on link "2022 RAM ProMaster City [US_VEHICLE_IDENTIFICATION_NUMBER]" at bounding box center [386, 434] width 169 height 50
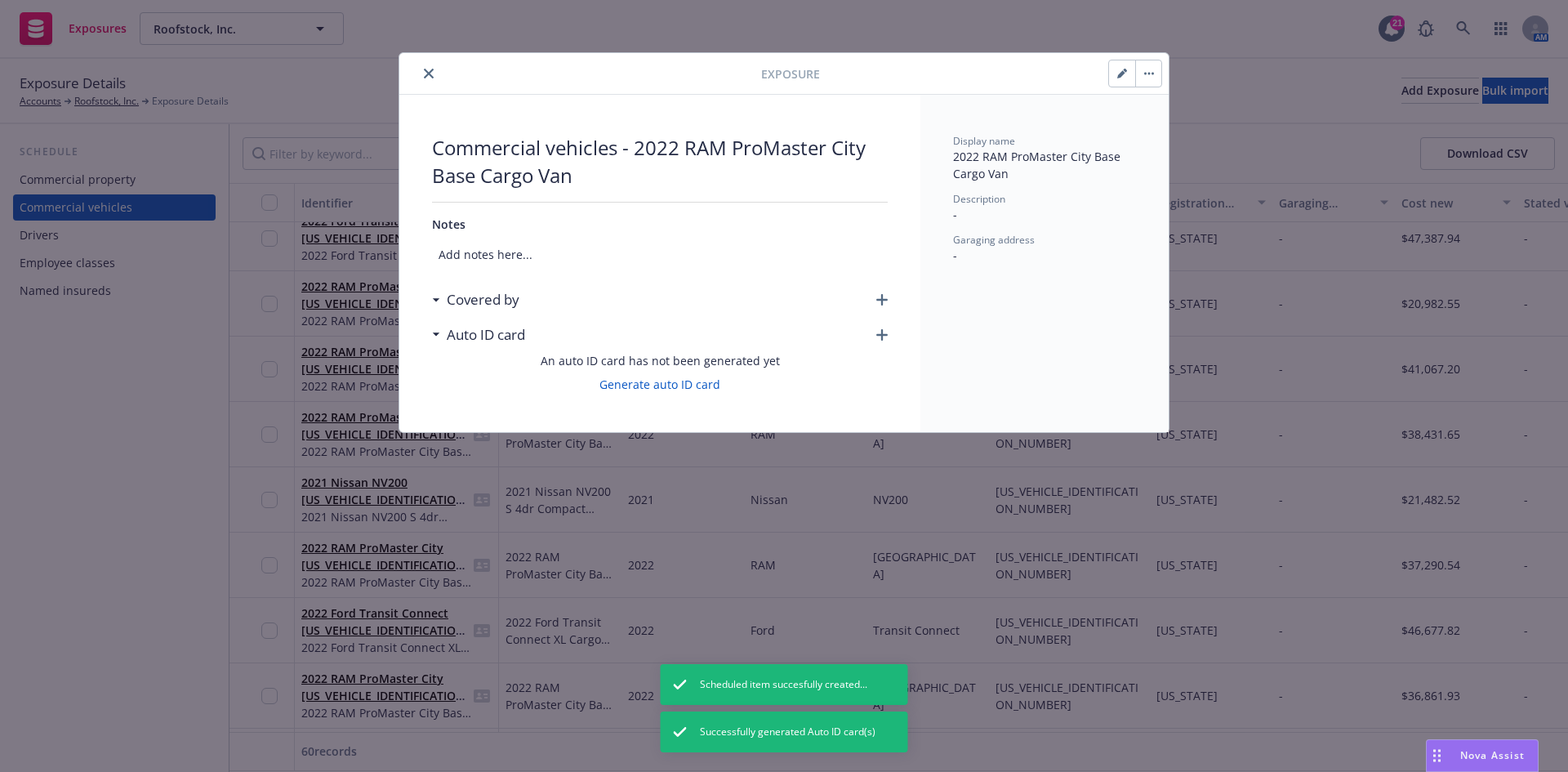
click at [875, 299] on div "Covered by" at bounding box center [659, 300] width 456 height 35
click at [880, 299] on icon "button" at bounding box center [882, 300] width 12 height 12
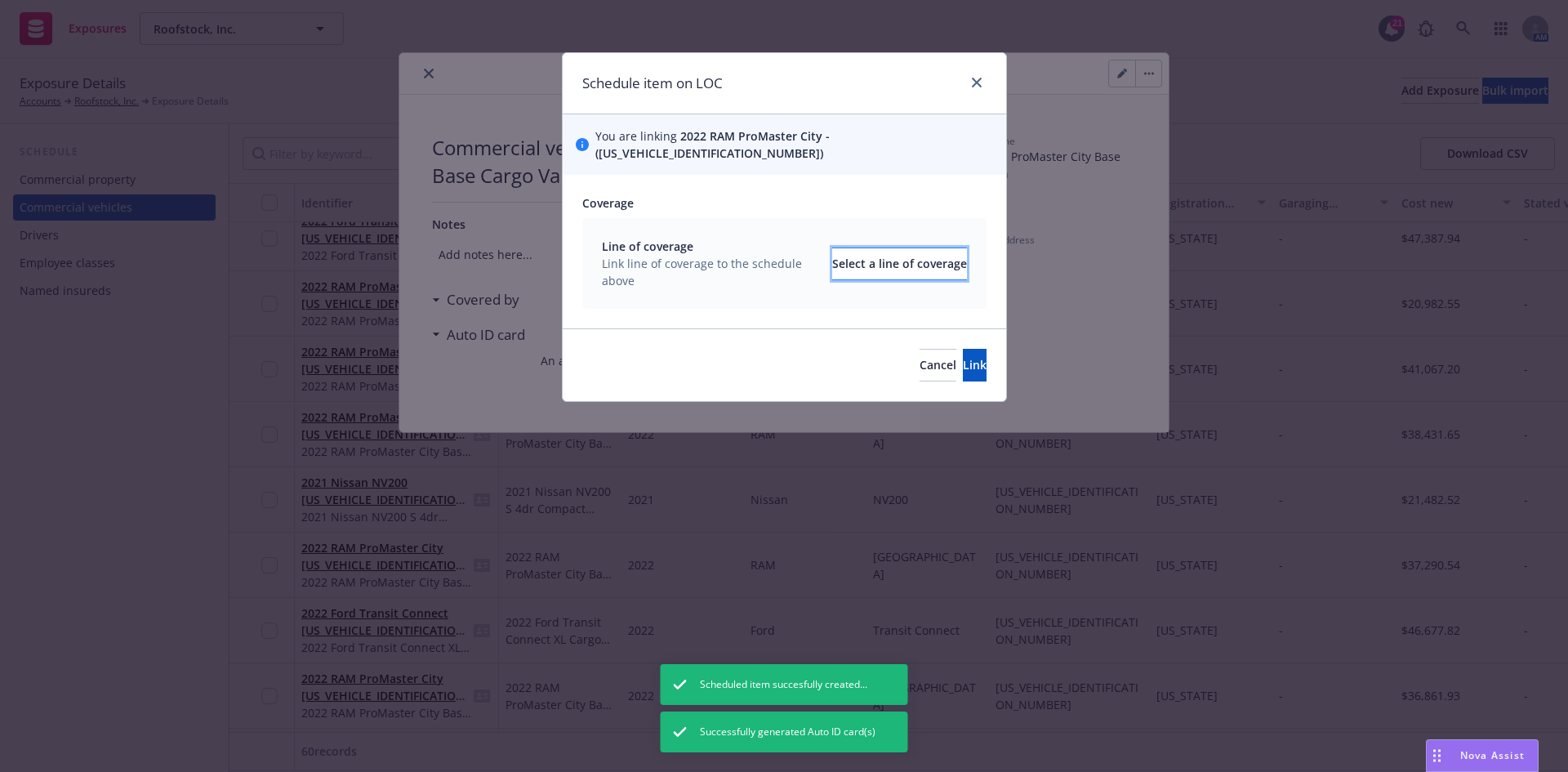
click at [833, 254] on div "Select a line of coverage" at bounding box center [900, 263] width 135 height 31
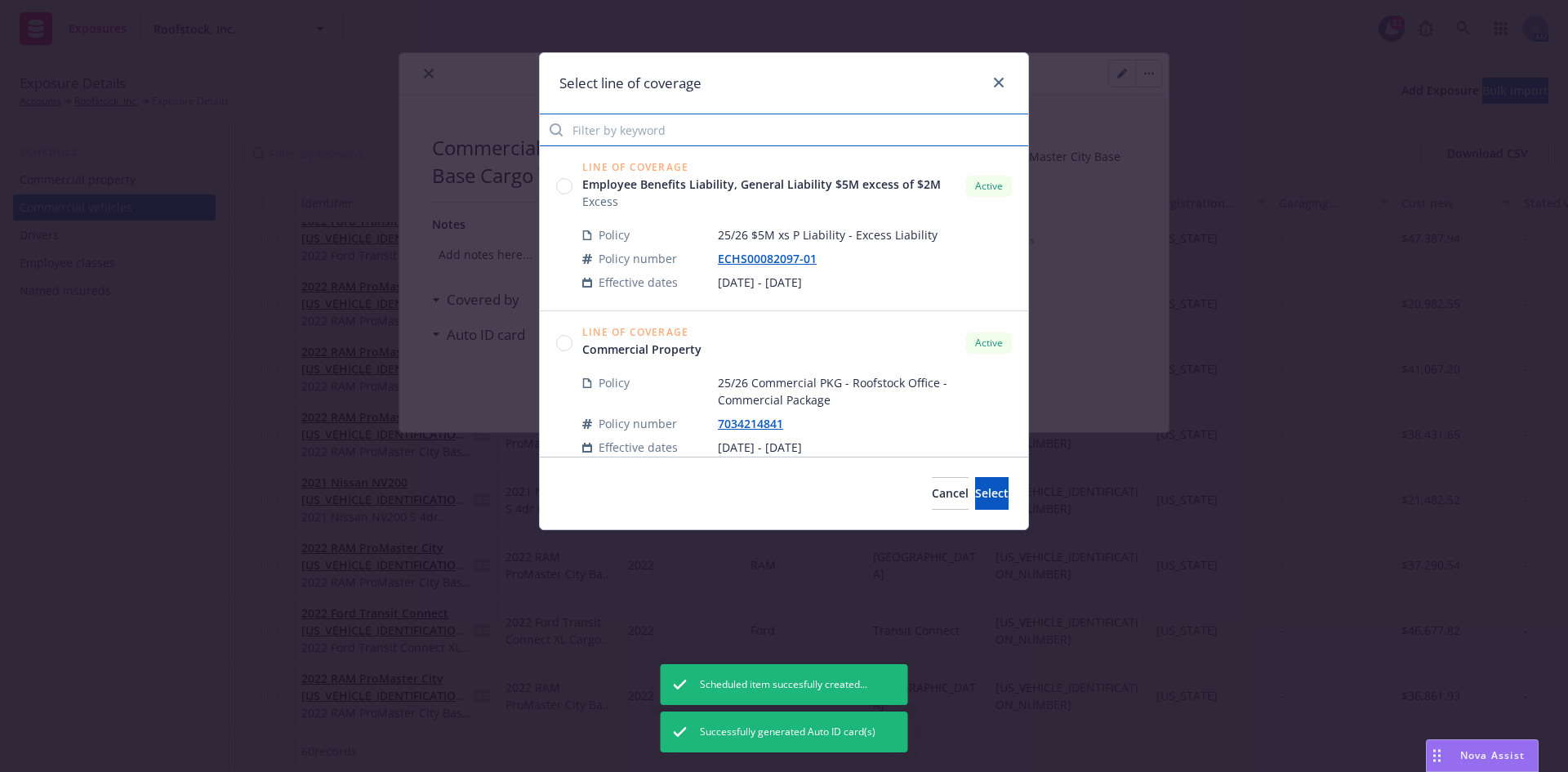
drag, startPoint x: 625, startPoint y: 121, endPoint x: 626, endPoint y: 132, distance: 11.0
click at [625, 121] on input "Filter by keyword" at bounding box center [784, 129] width 488 height 33
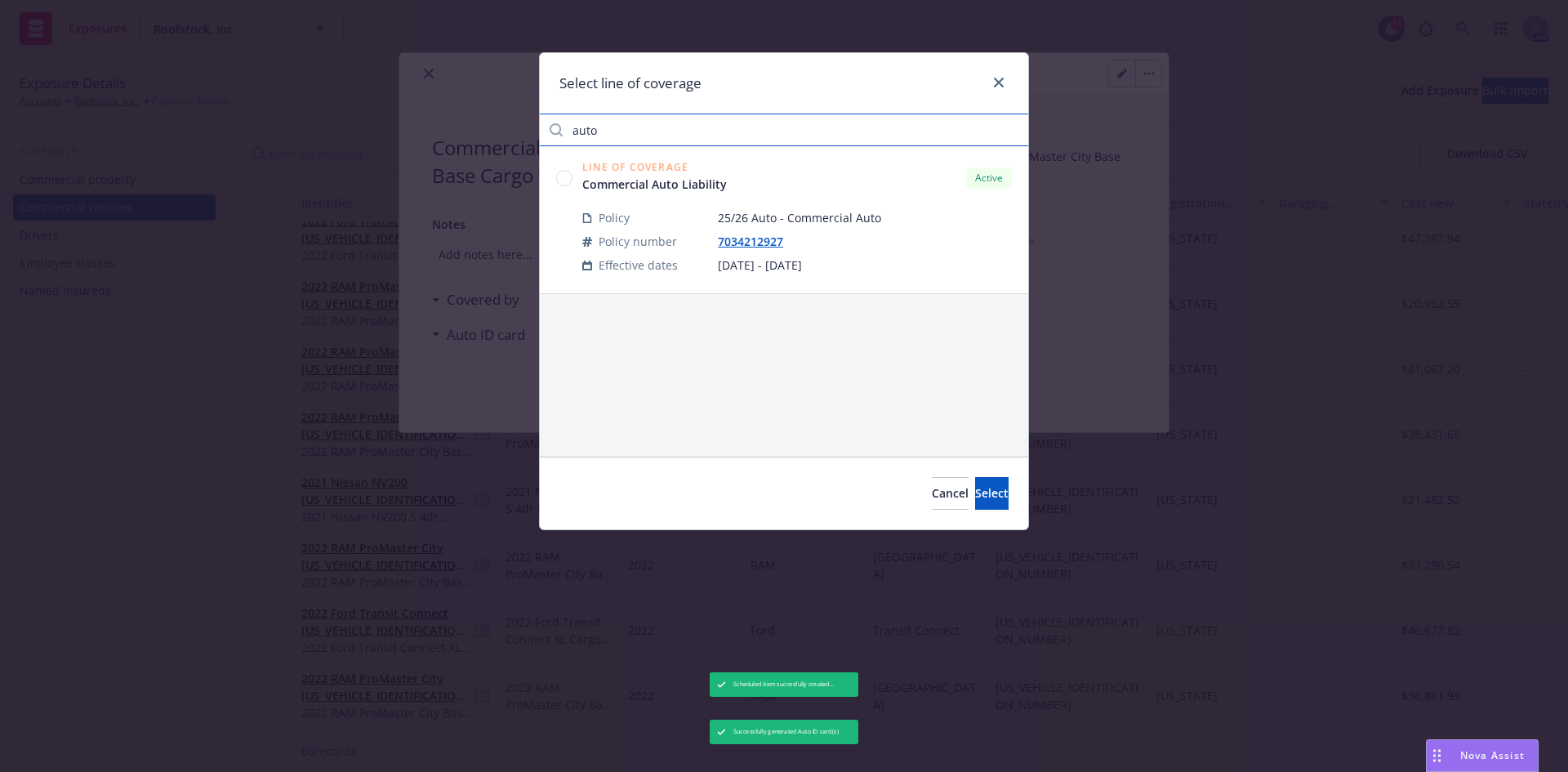
type input "auto"
click at [564, 180] on circle at bounding box center [565, 178] width 16 height 16
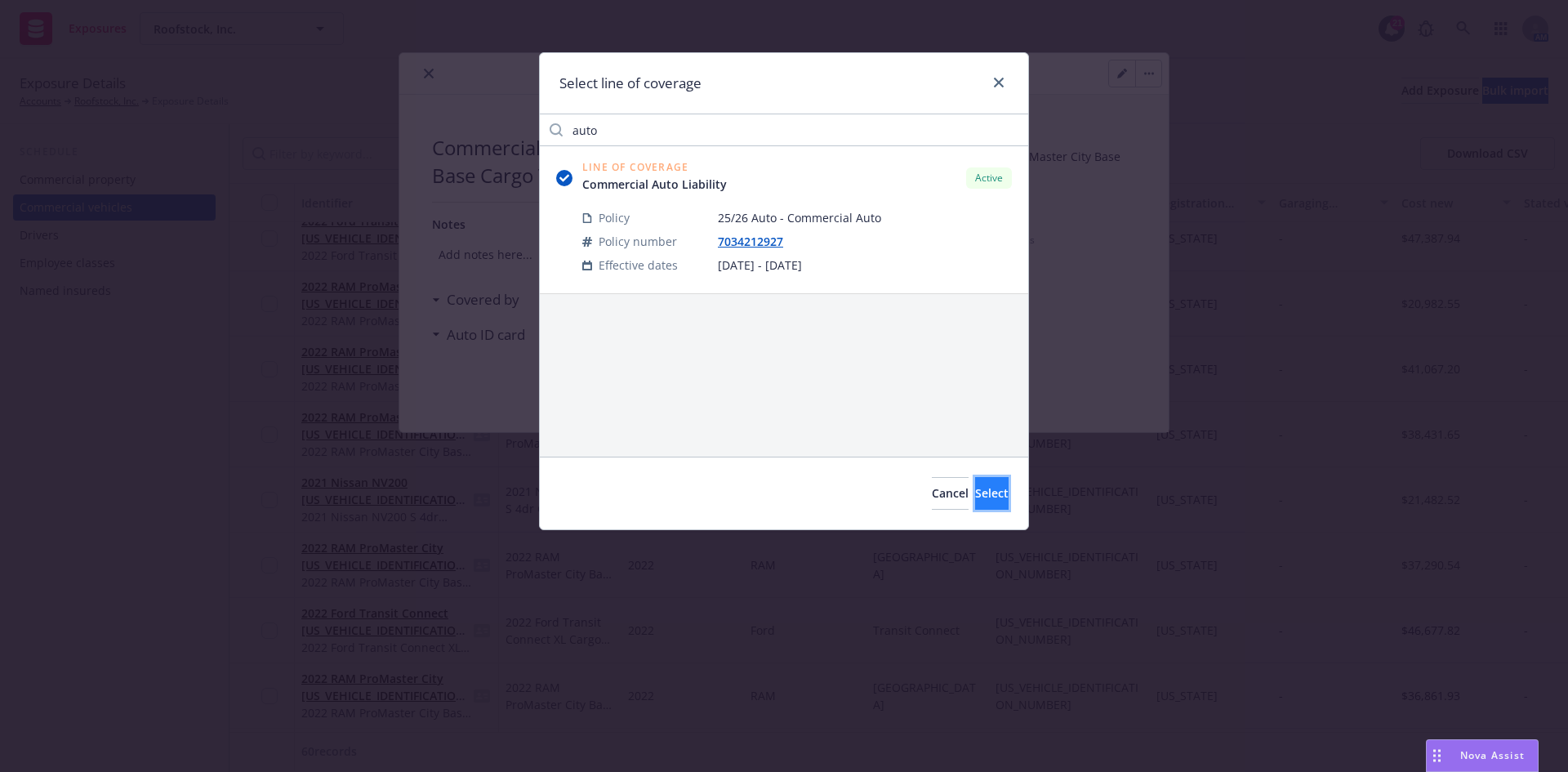
click at [976, 487] on button "Select" at bounding box center [992, 493] width 34 height 33
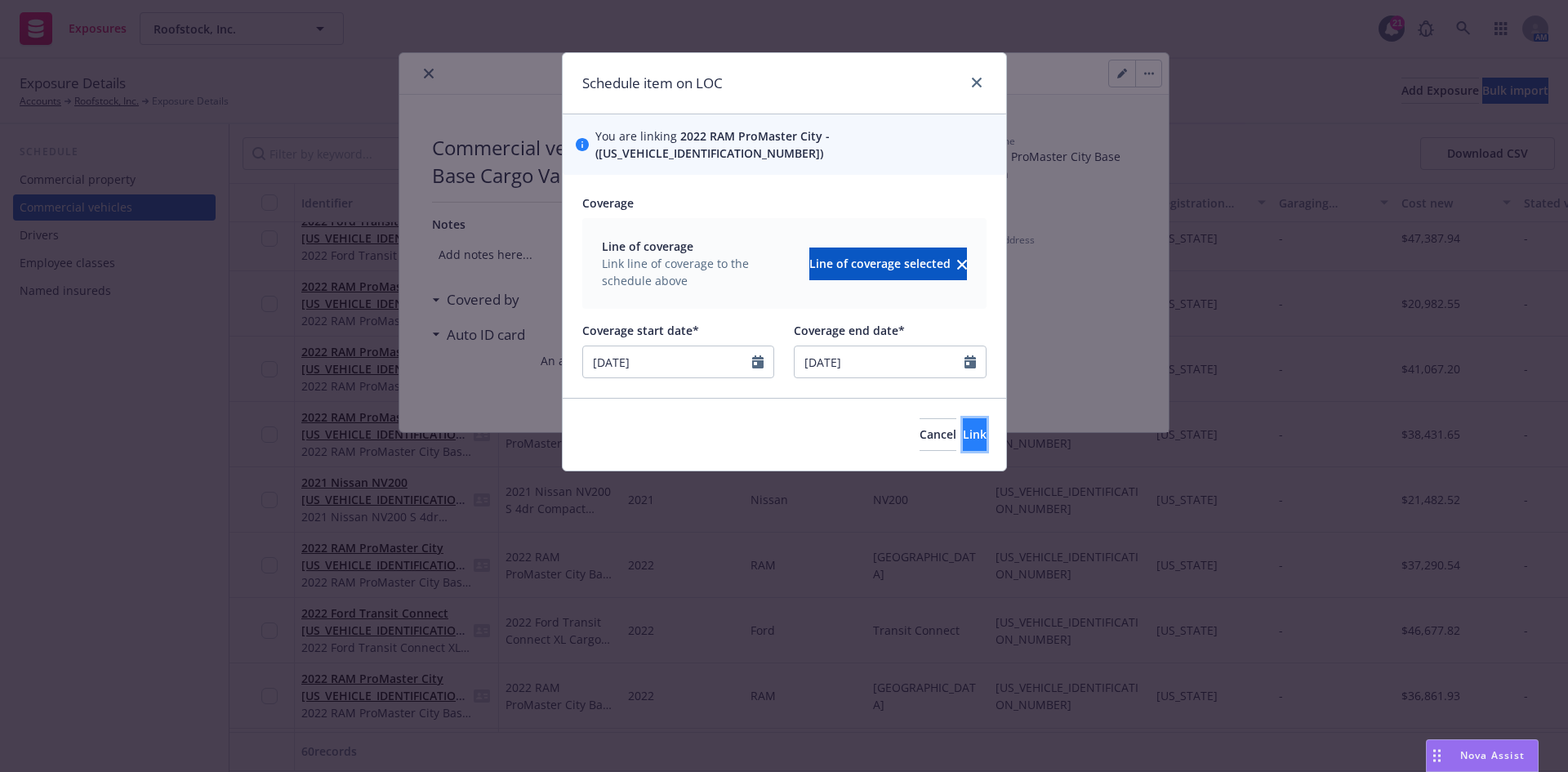
click at [963, 424] on button "Link" at bounding box center [975, 434] width 24 height 33
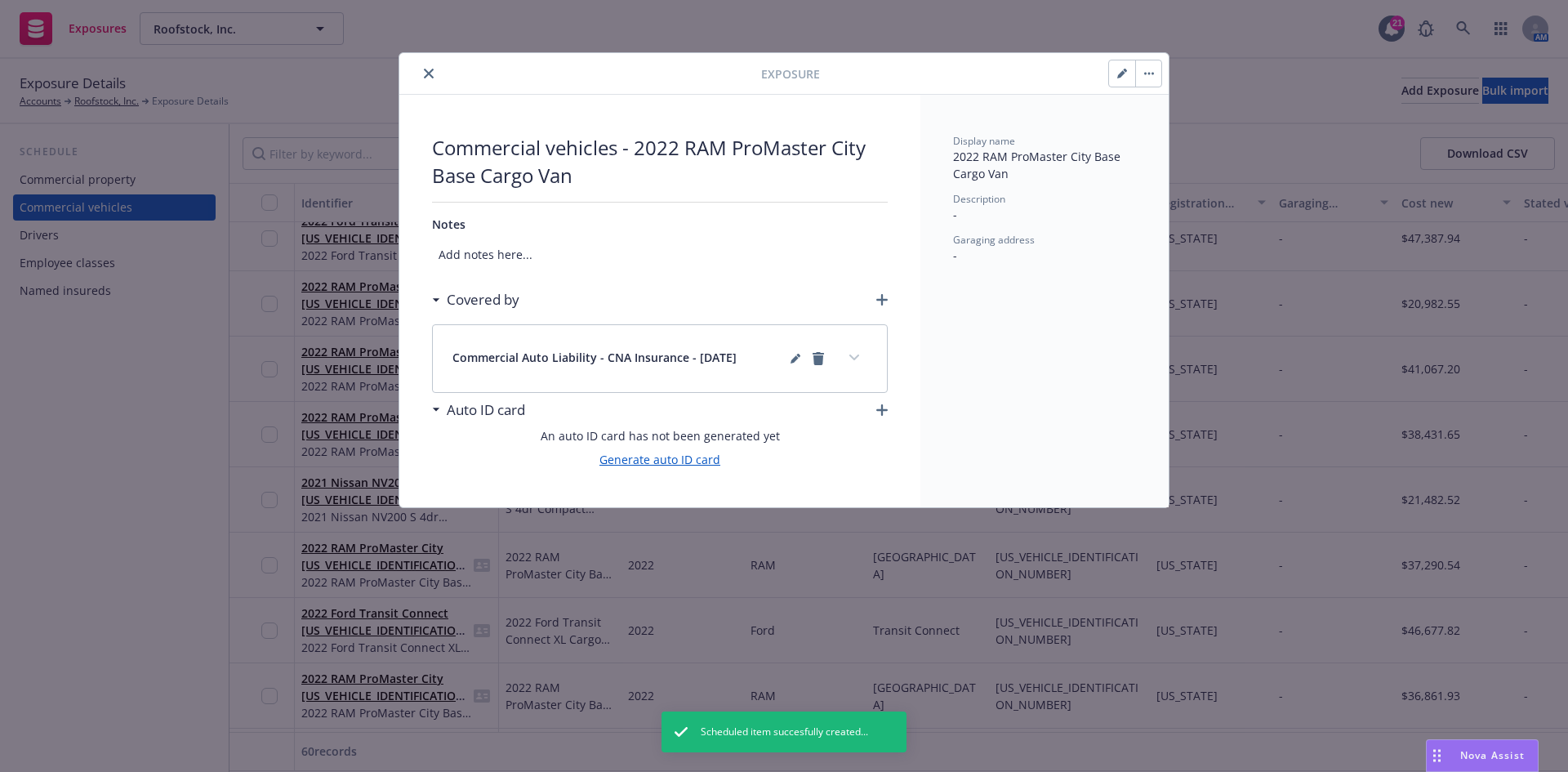
click at [678, 454] on link "Generate auto ID card" at bounding box center [660, 458] width 121 height 17
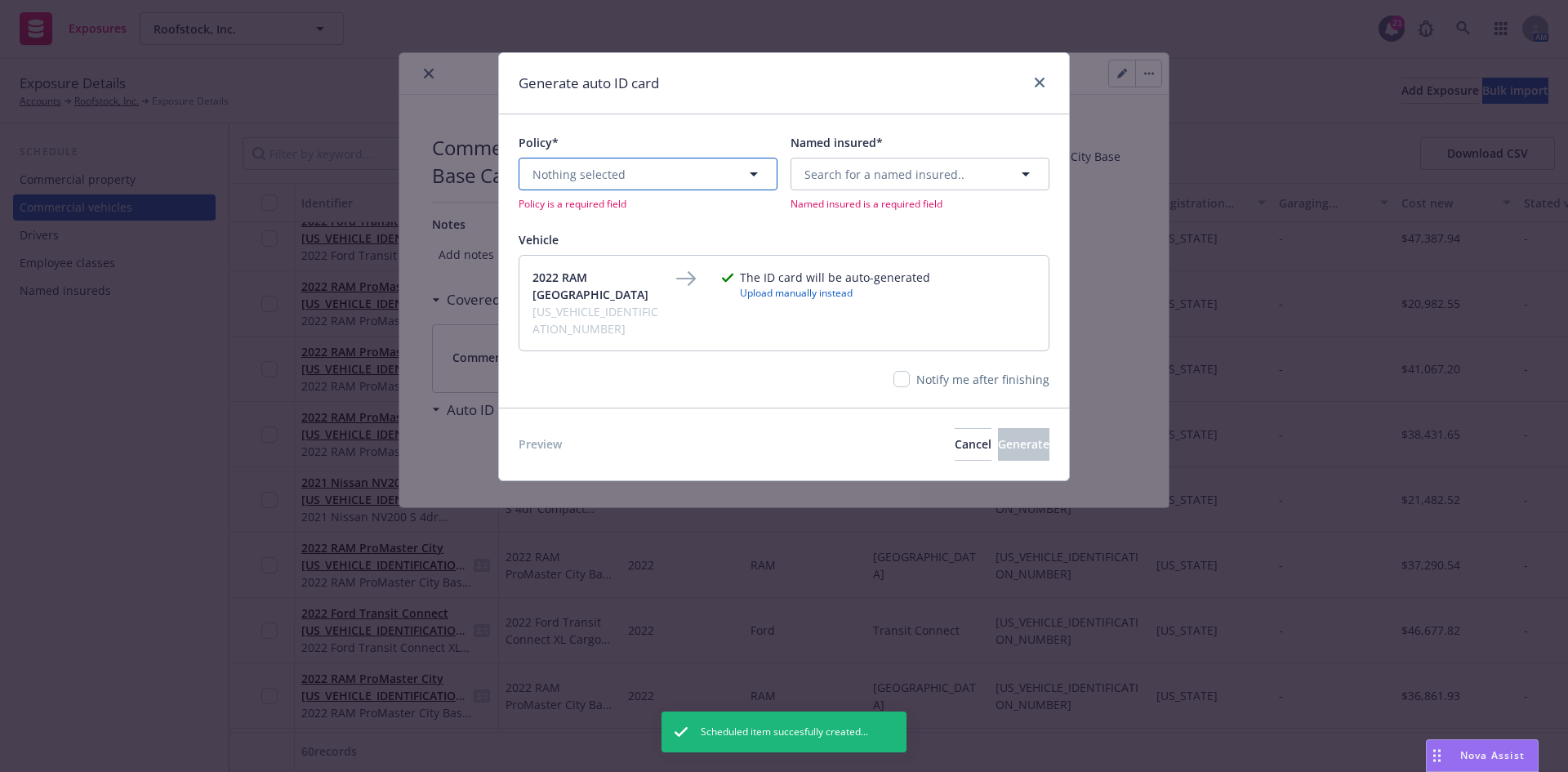
click at [653, 172] on button "Nothing selected" at bounding box center [648, 174] width 259 height 33
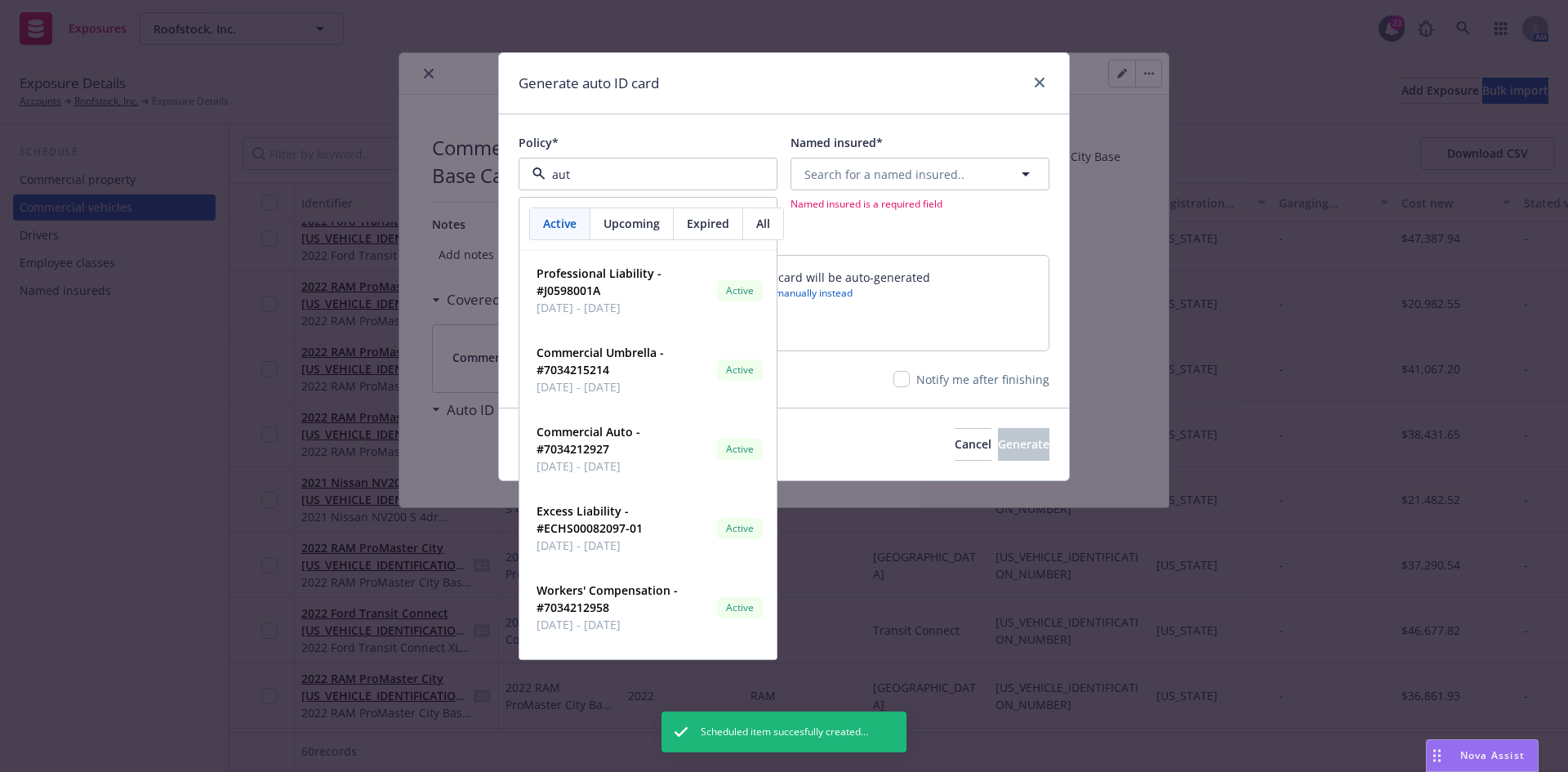
type input "auto"
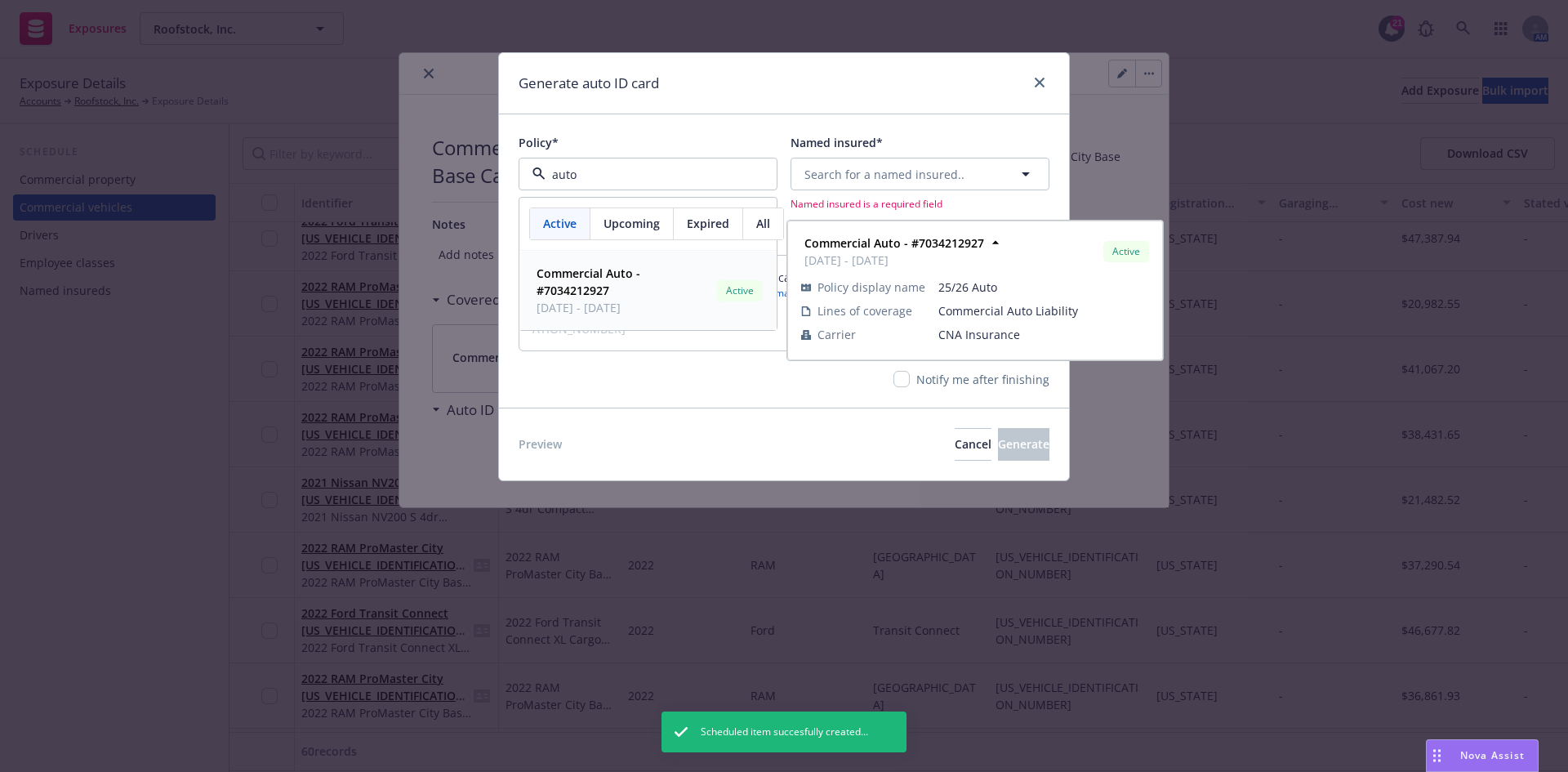
click at [576, 286] on strong "Commercial Auto - #7034212927" at bounding box center [588, 281] width 104 height 33
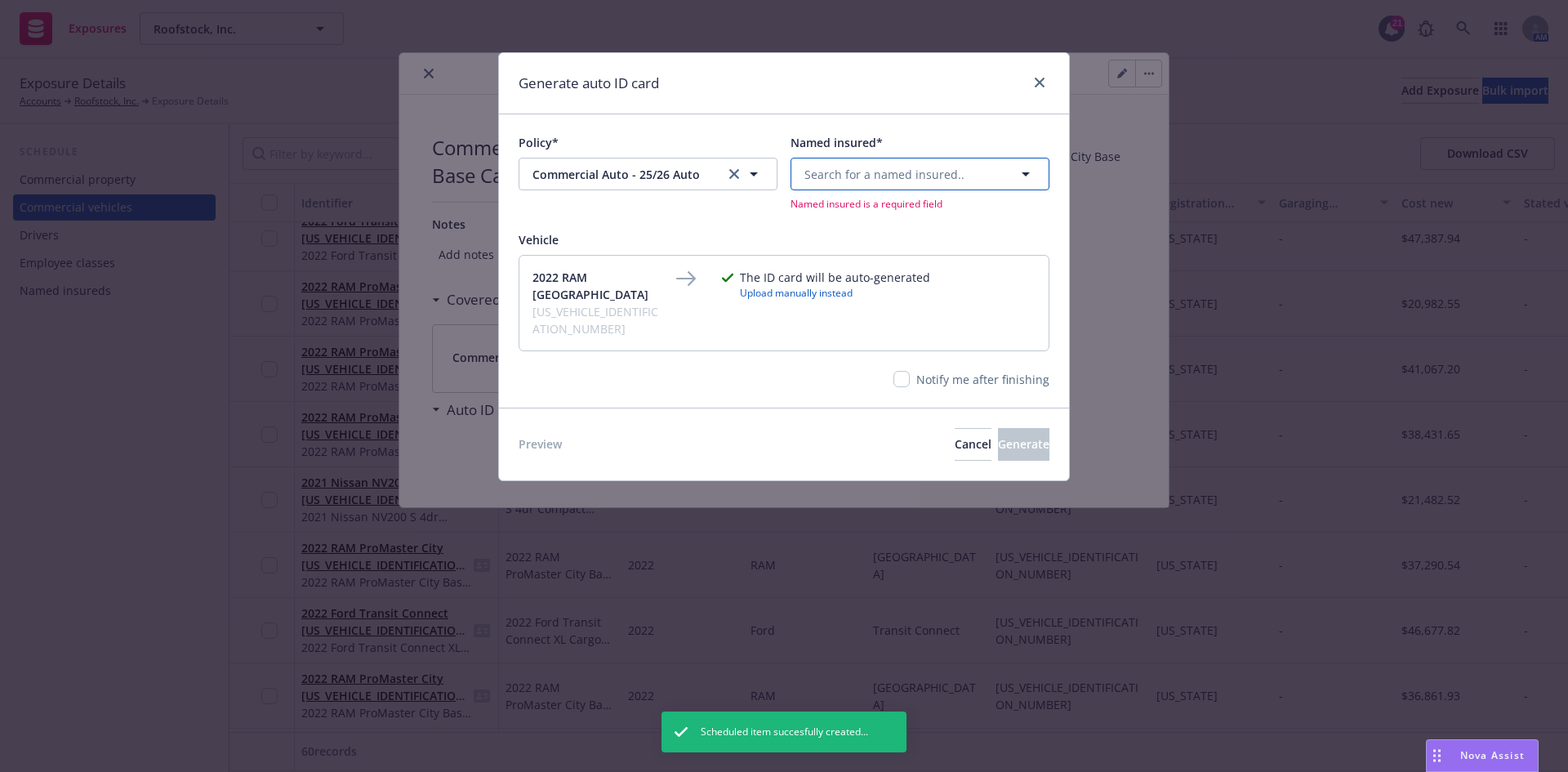
click at [906, 183] on span "Search for a named insured.." at bounding box center [884, 174] width 160 height 17
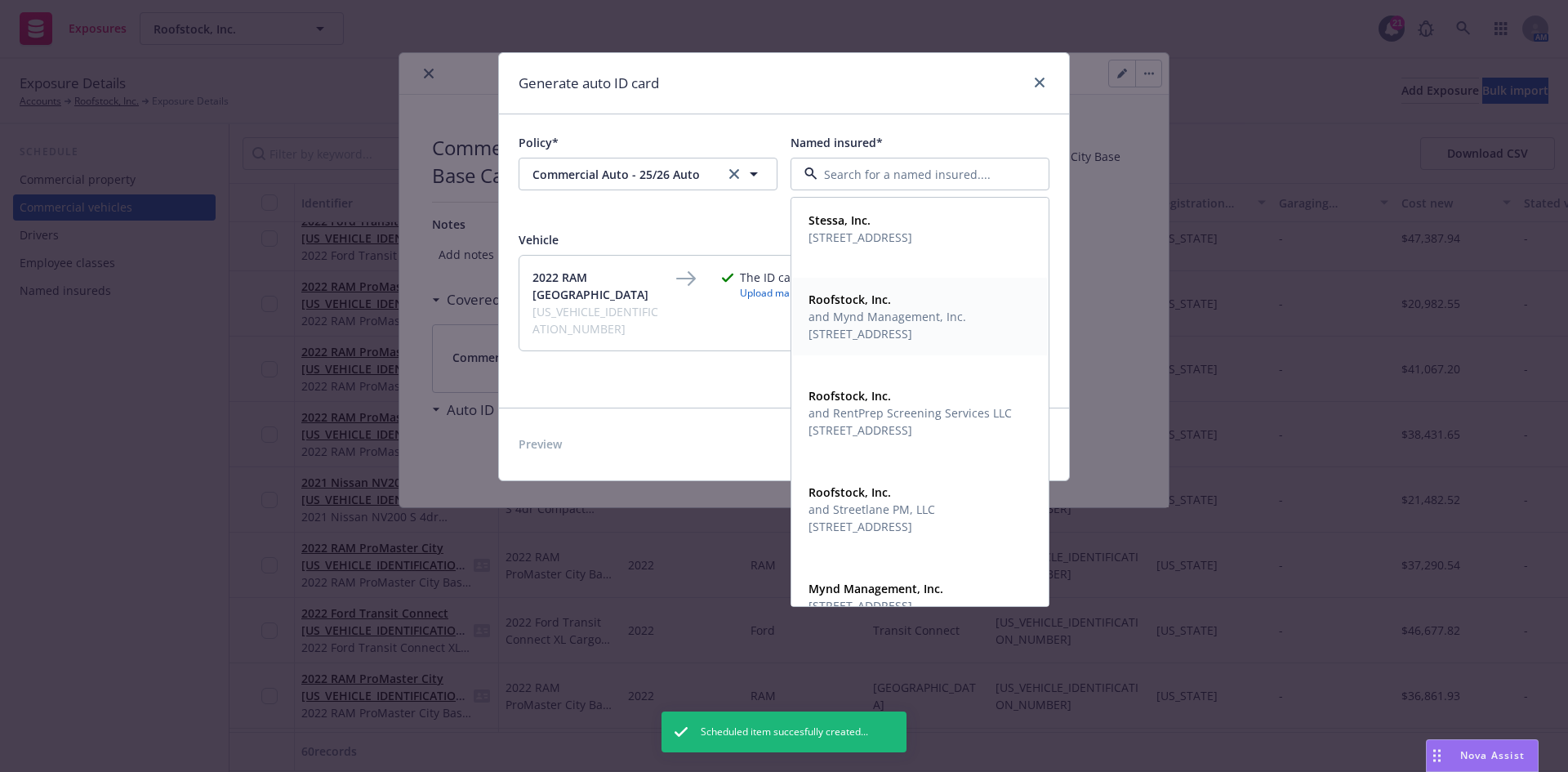
click at [861, 324] on span "and Mynd Management, Inc." at bounding box center [887, 316] width 158 height 17
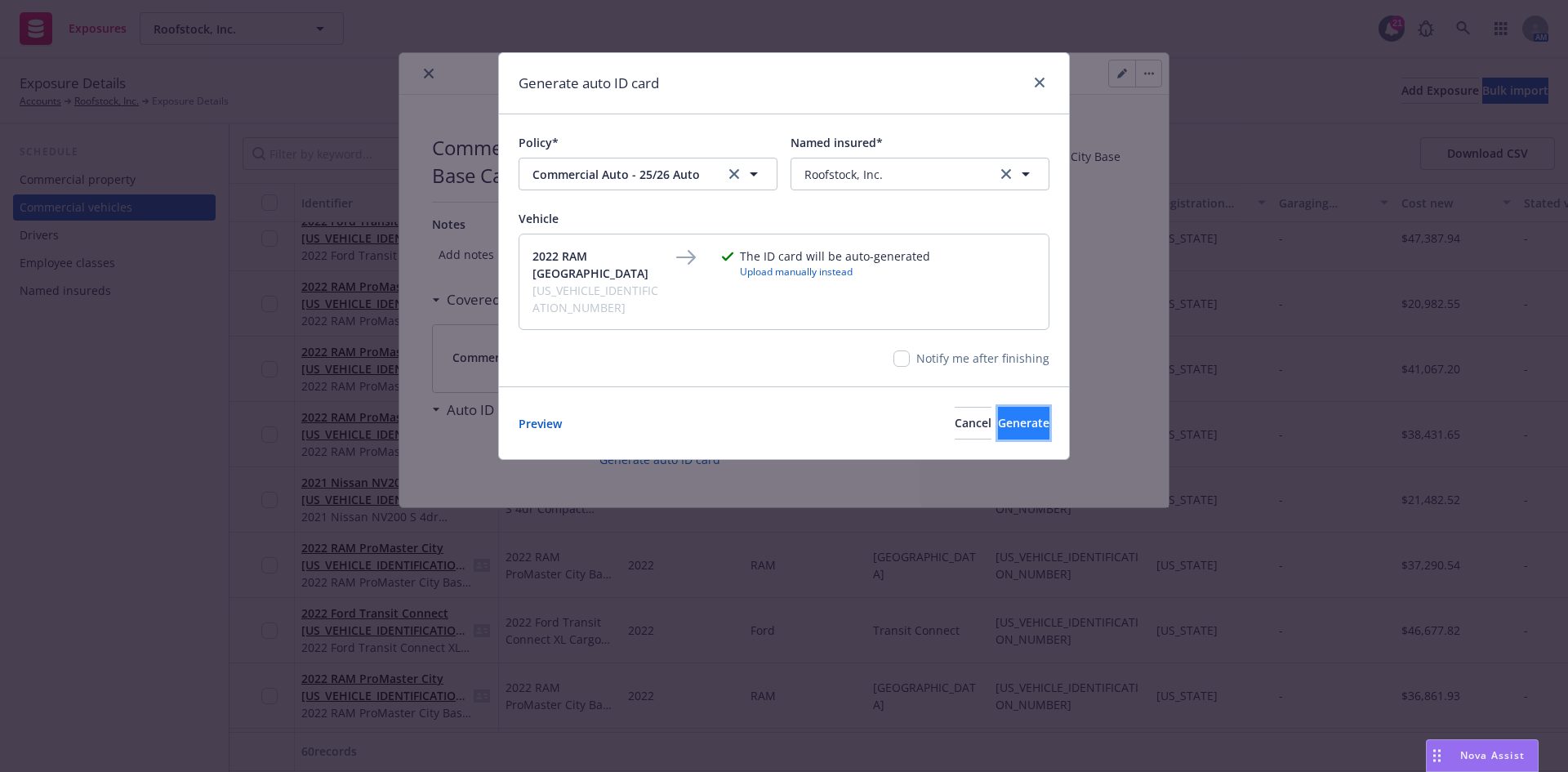
click at [998, 415] on span "Generate" at bounding box center [1024, 423] width 52 height 16
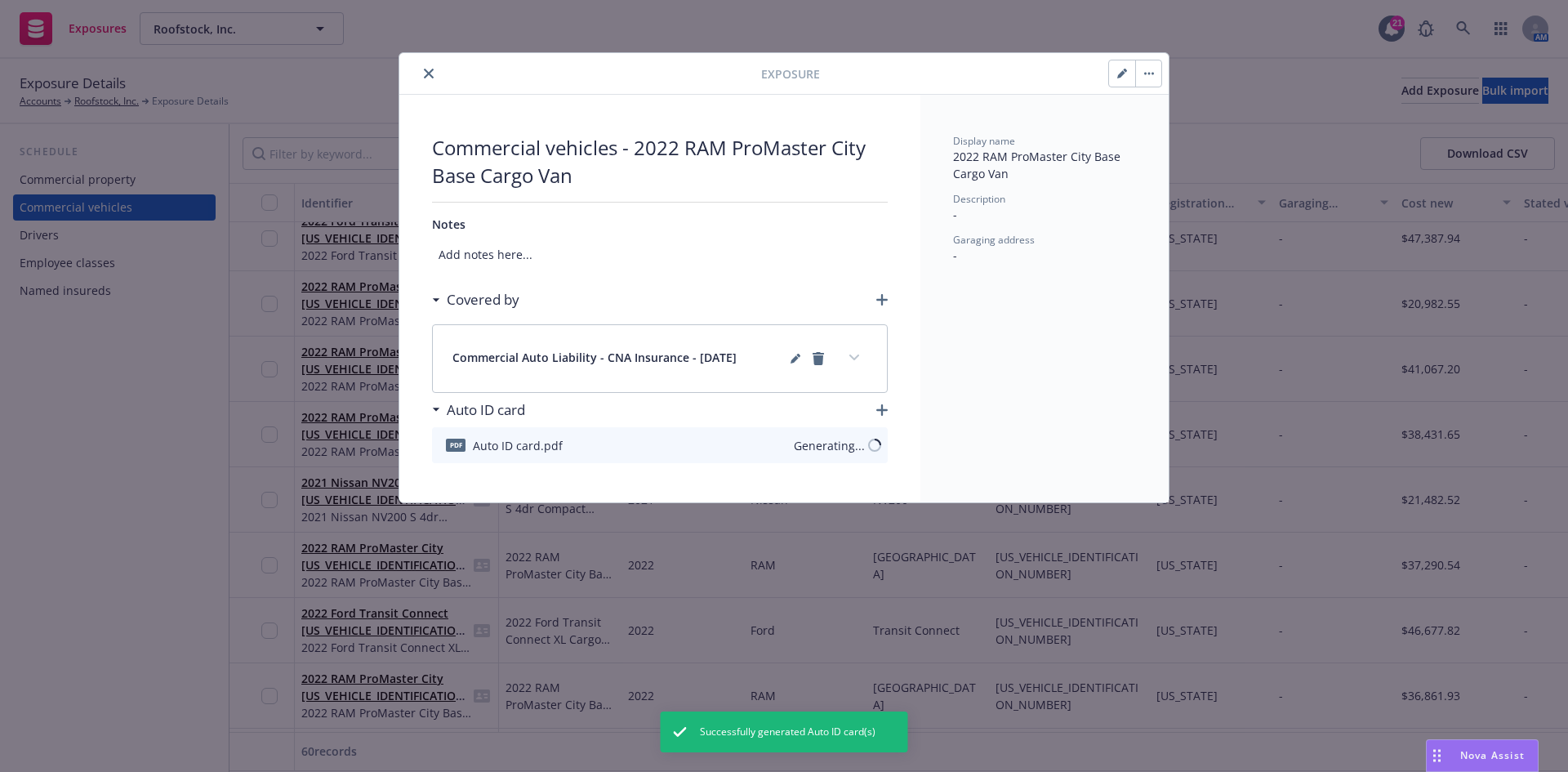
click at [427, 68] on icon "close" at bounding box center [429, 73] width 10 height 10
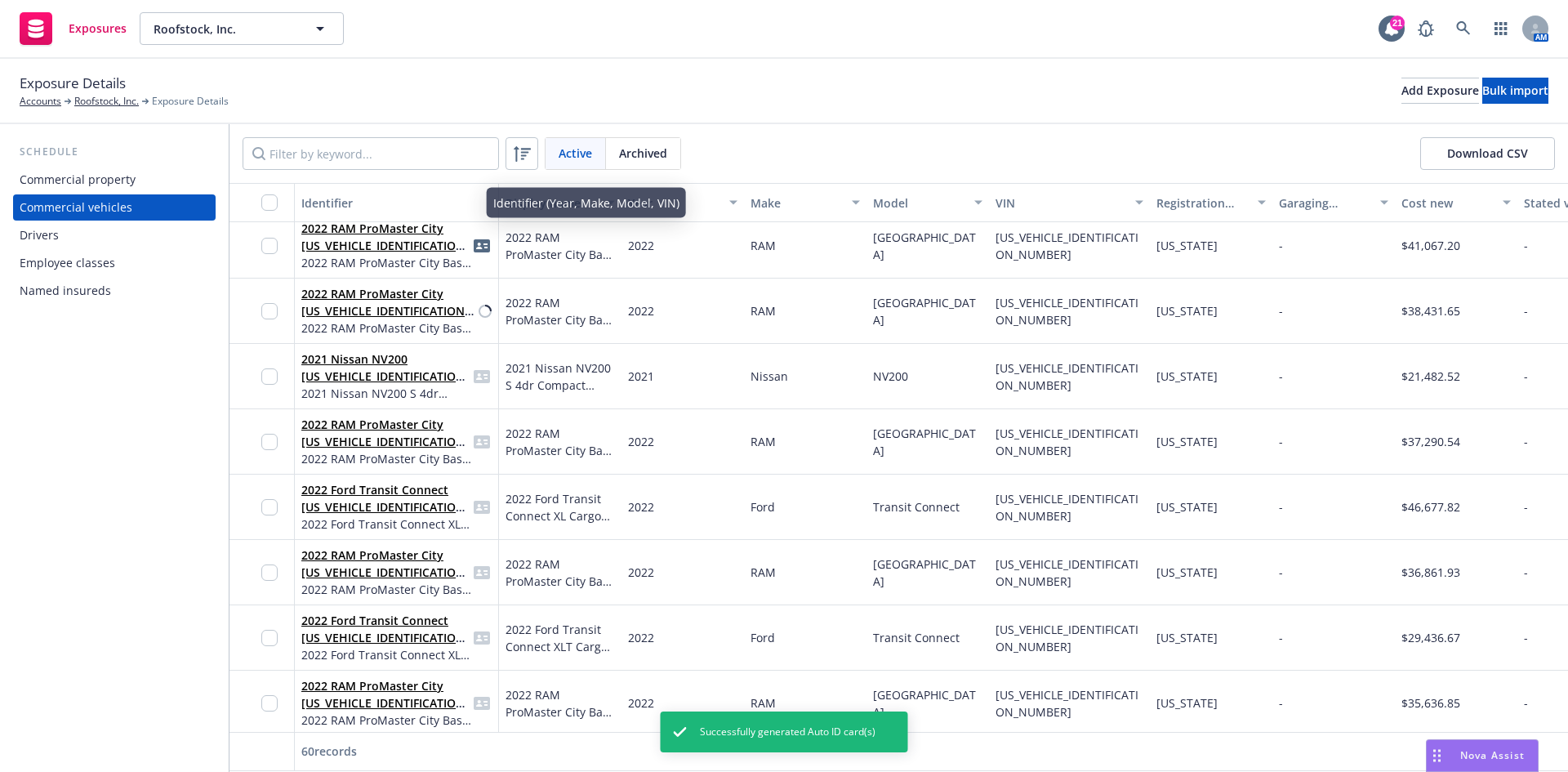
scroll to position [1225, 0]
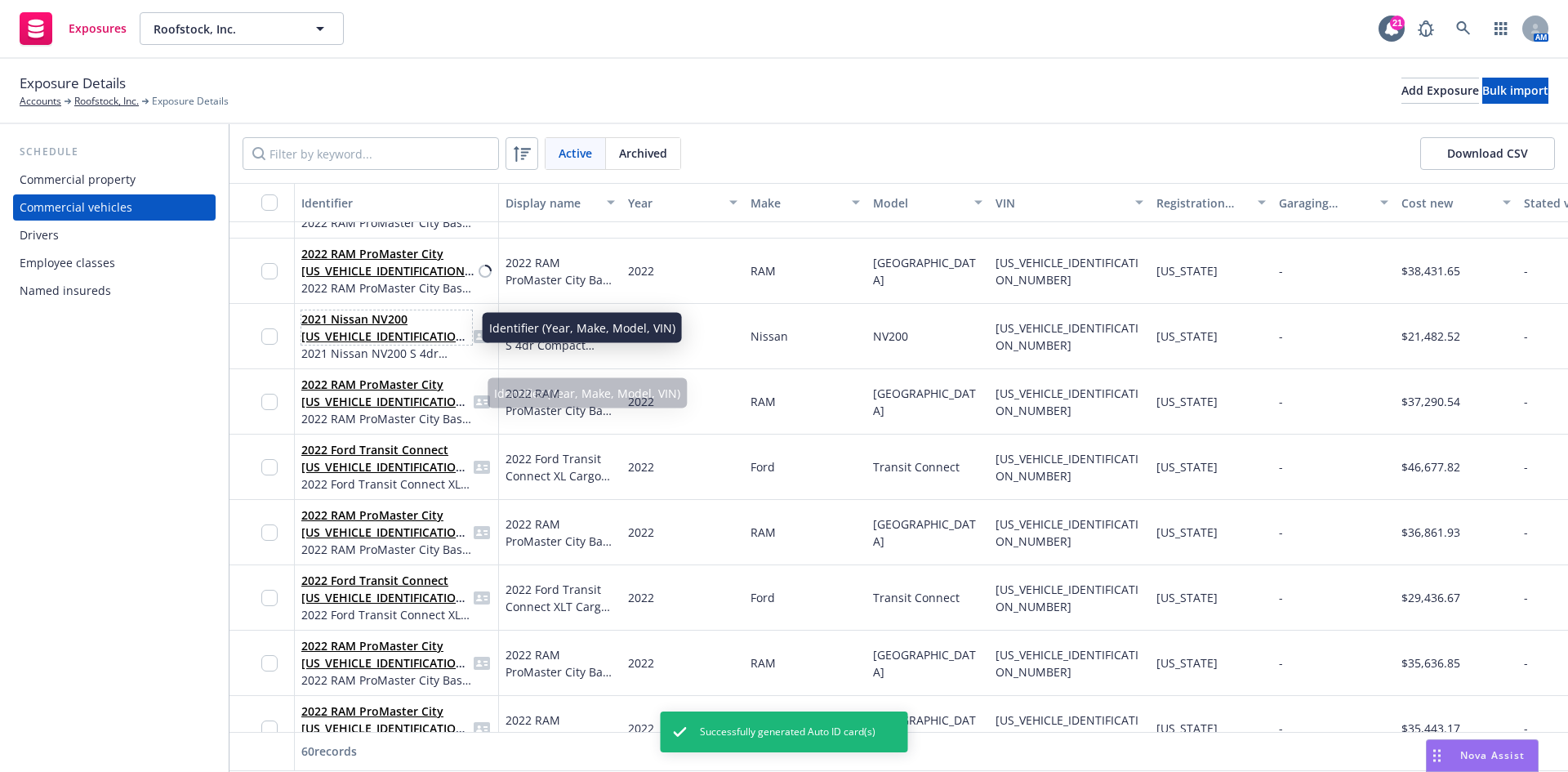
click at [386, 336] on link "2021 Nissan NV200 [US_VEHICLE_IDENTIFICATION_NUMBER]" at bounding box center [386, 336] width 169 height 50
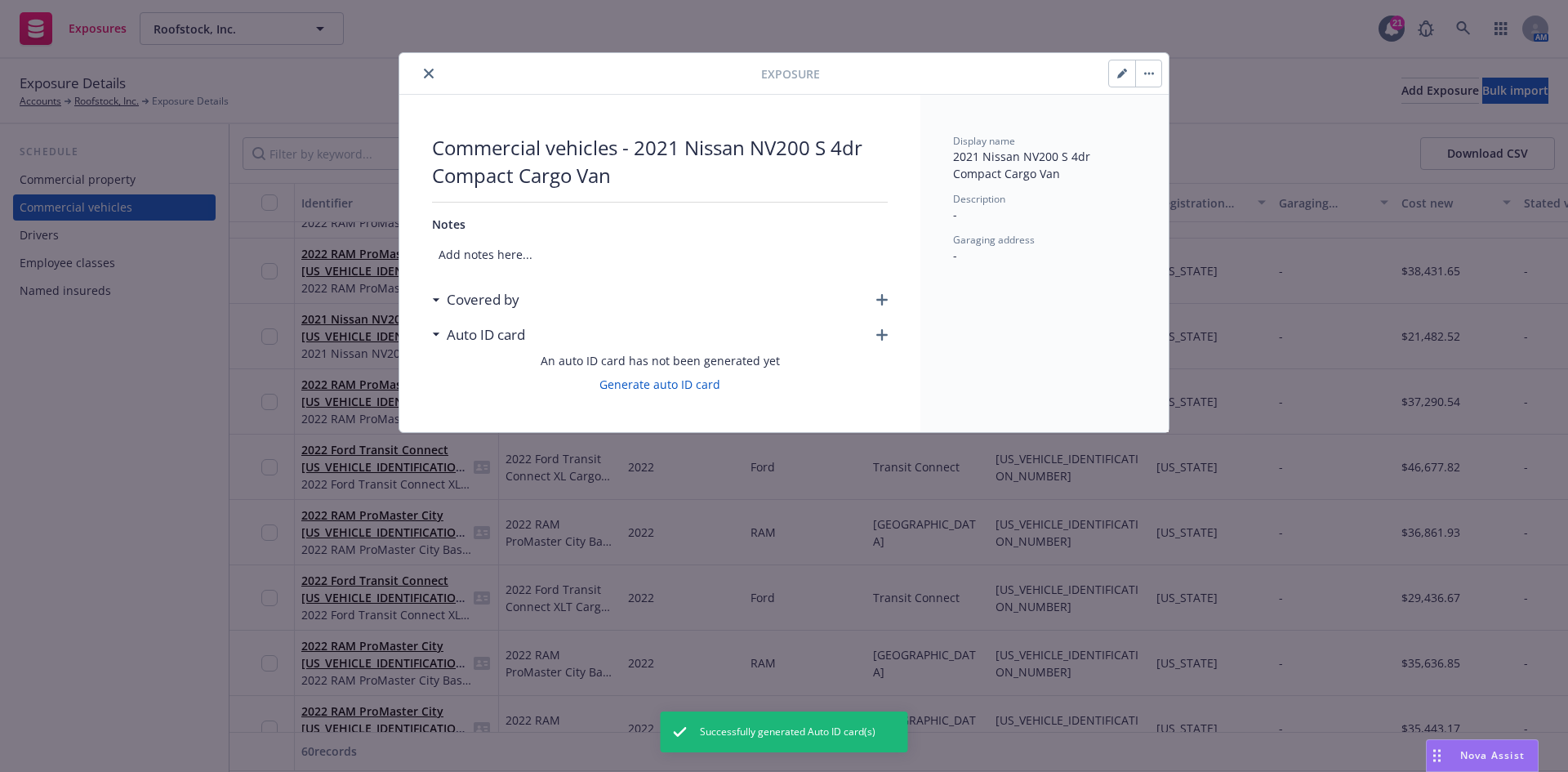
click at [878, 299] on icon "button" at bounding box center [882, 300] width 12 height 12
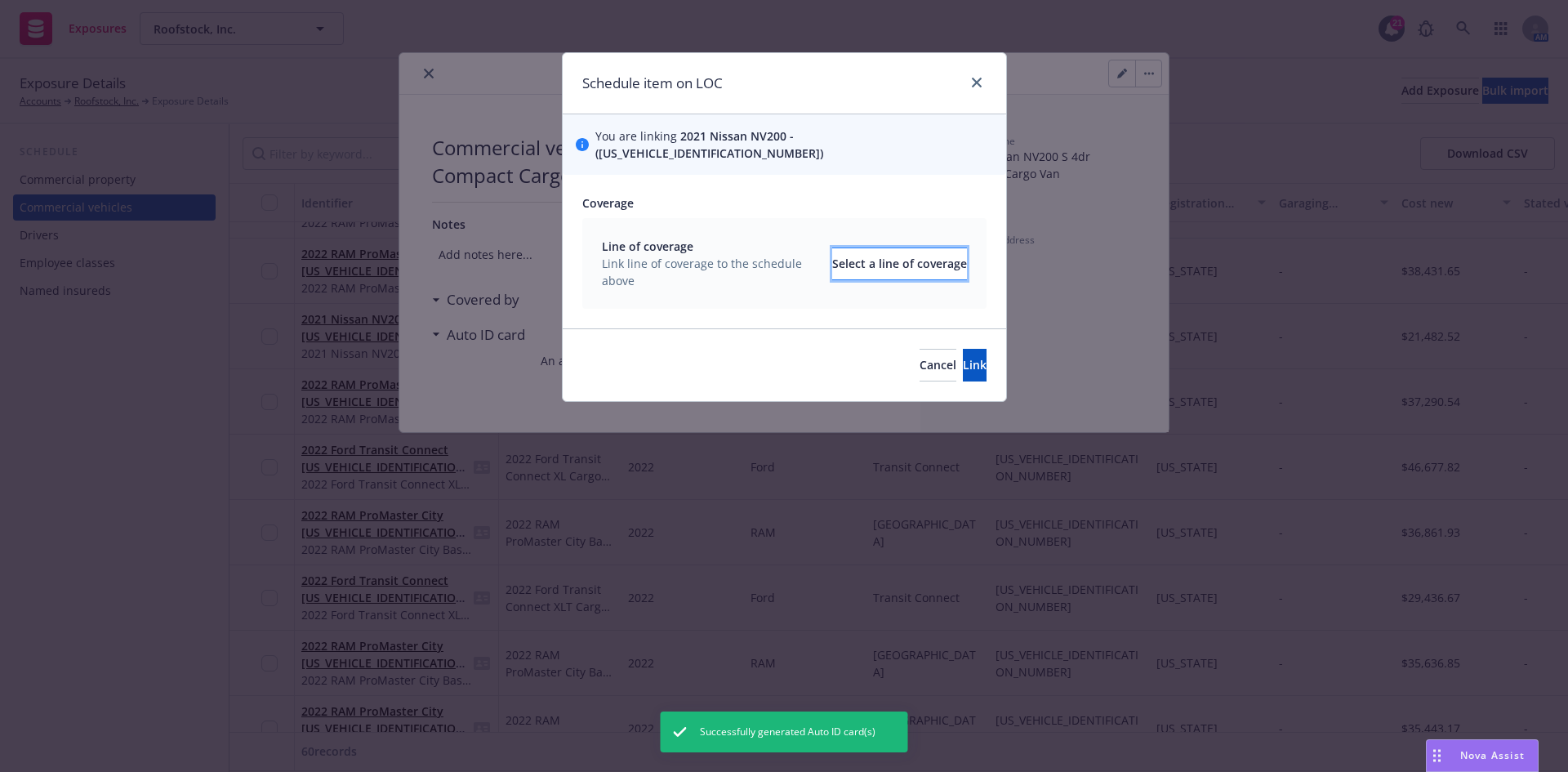
click at [860, 251] on div "Select a line of coverage" at bounding box center [900, 263] width 135 height 31
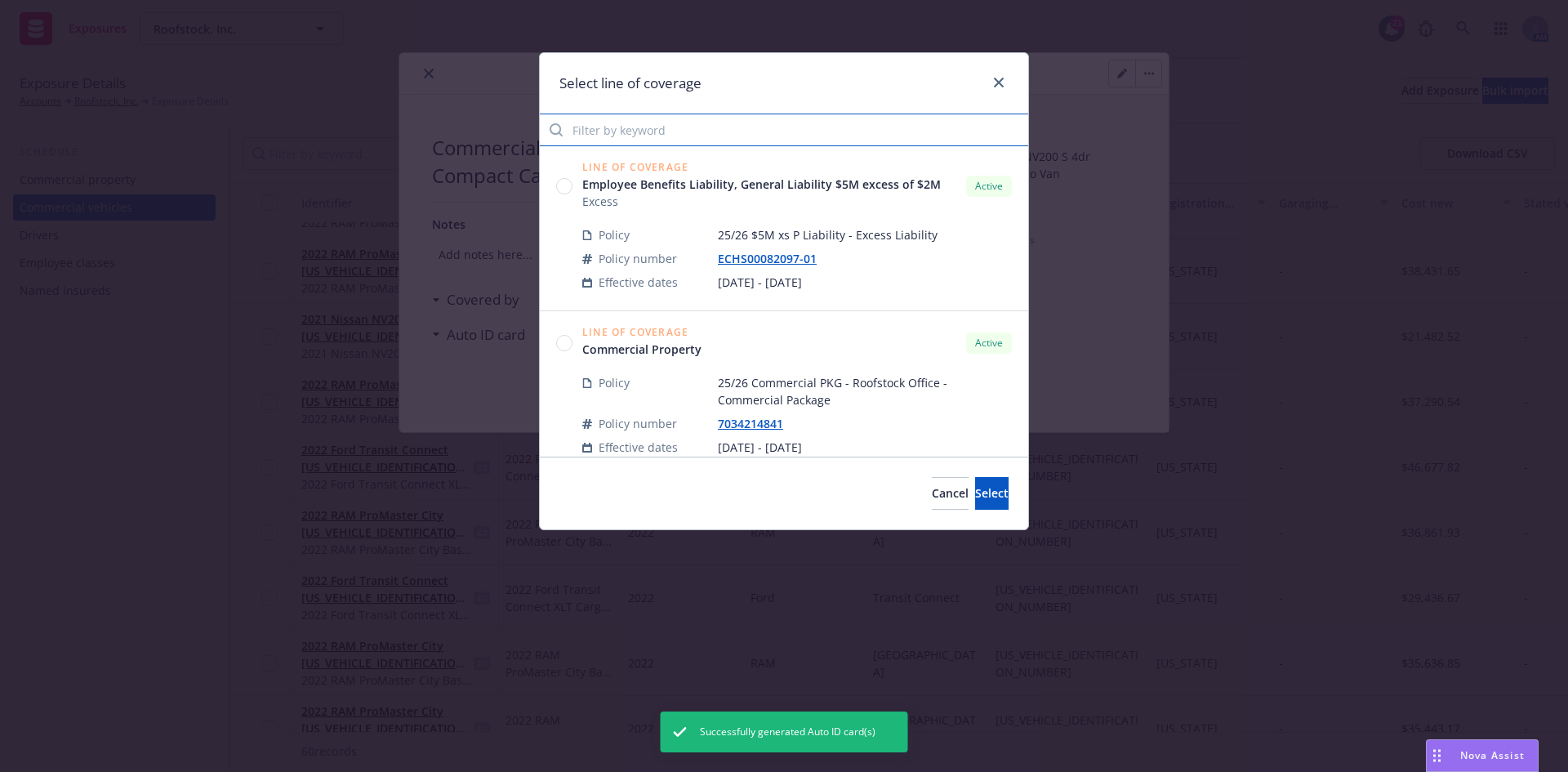
click at [652, 136] on input "Filter by keyword" at bounding box center [784, 129] width 488 height 33
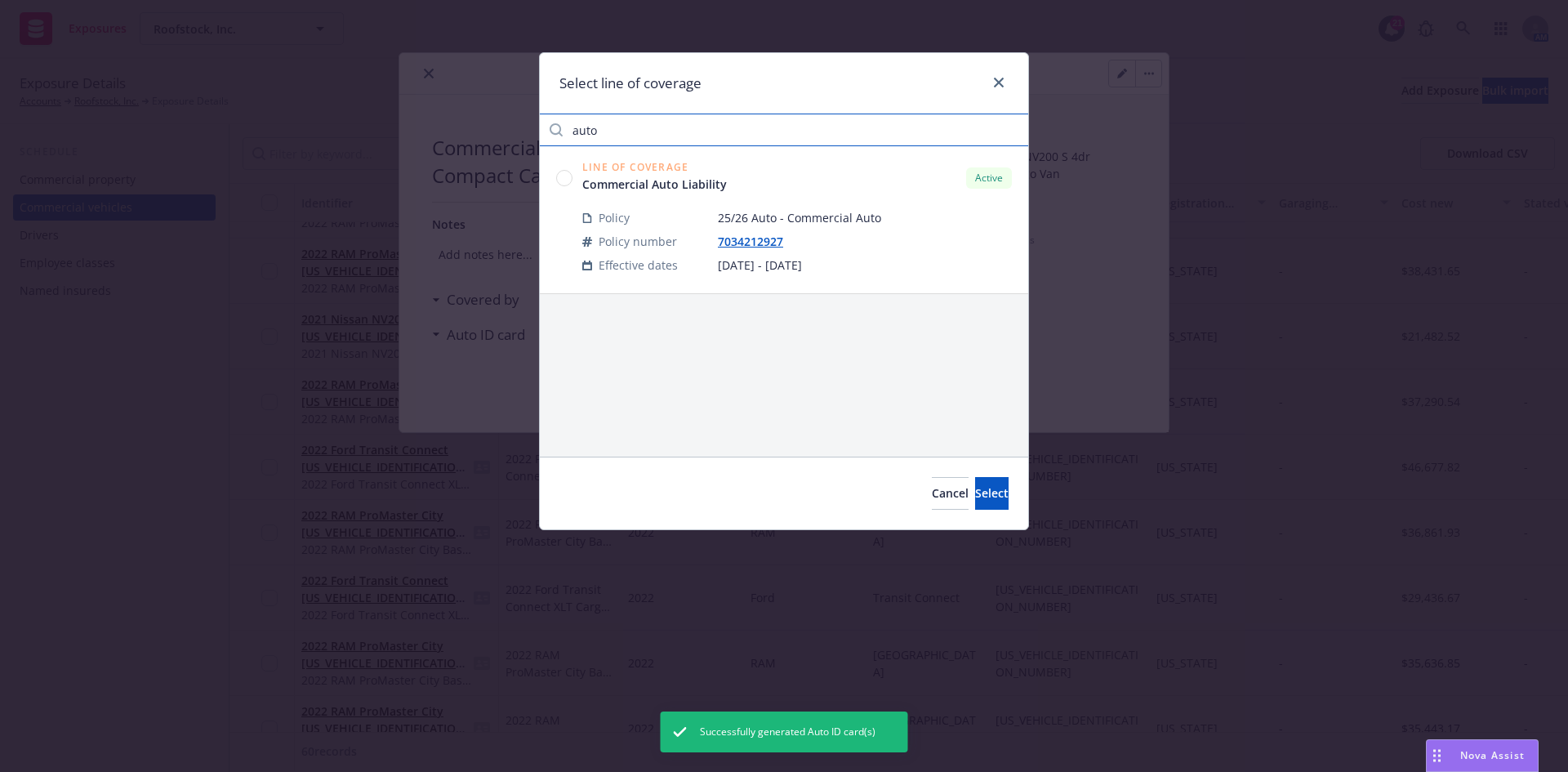
type input "auto"
click at [564, 175] on circle at bounding box center [565, 178] width 16 height 16
click at [976, 489] on span "Select" at bounding box center [992, 493] width 34 height 16
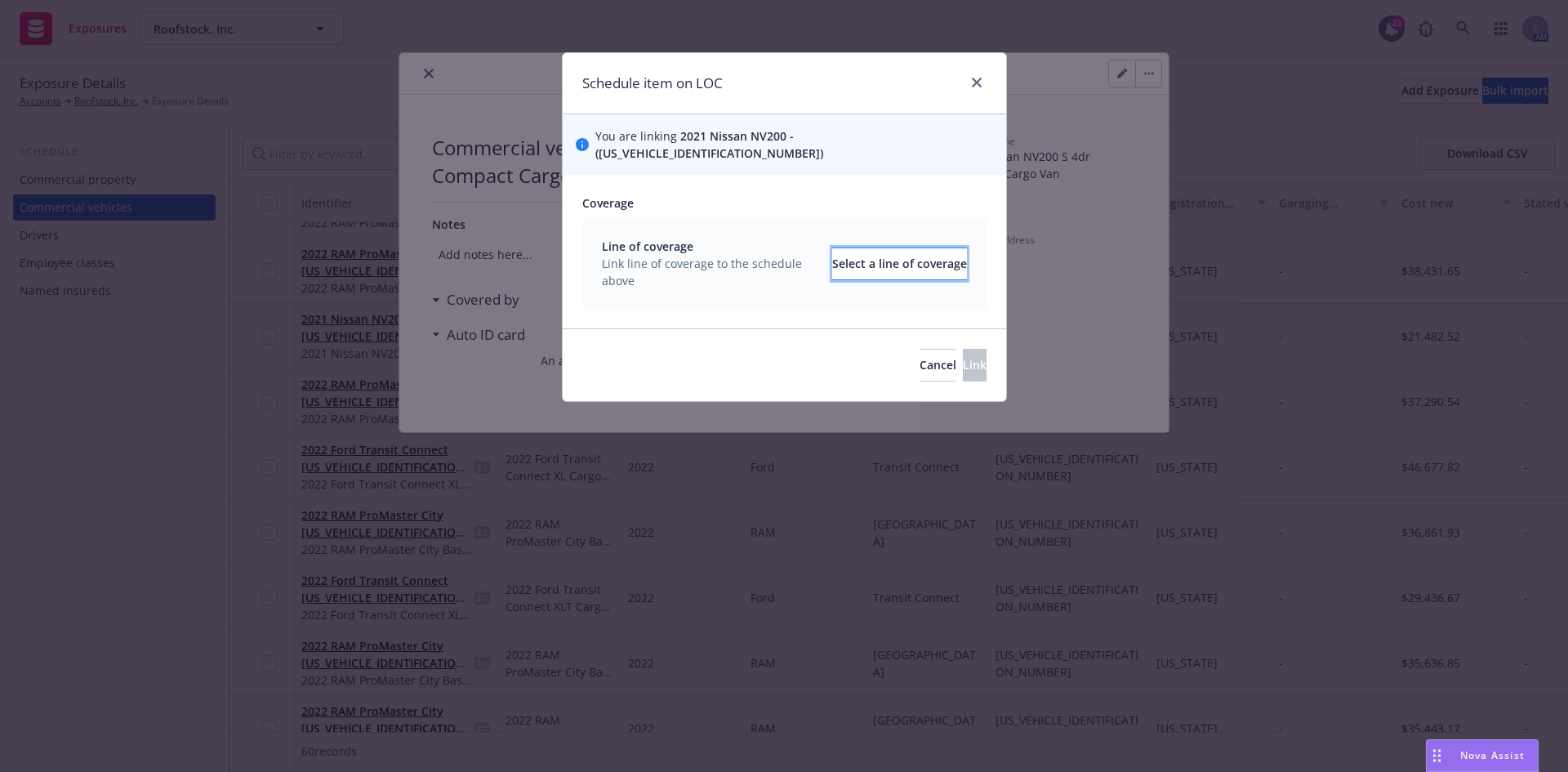
click at [887, 258] on div "Select a line of coverage" at bounding box center [900, 263] width 135 height 31
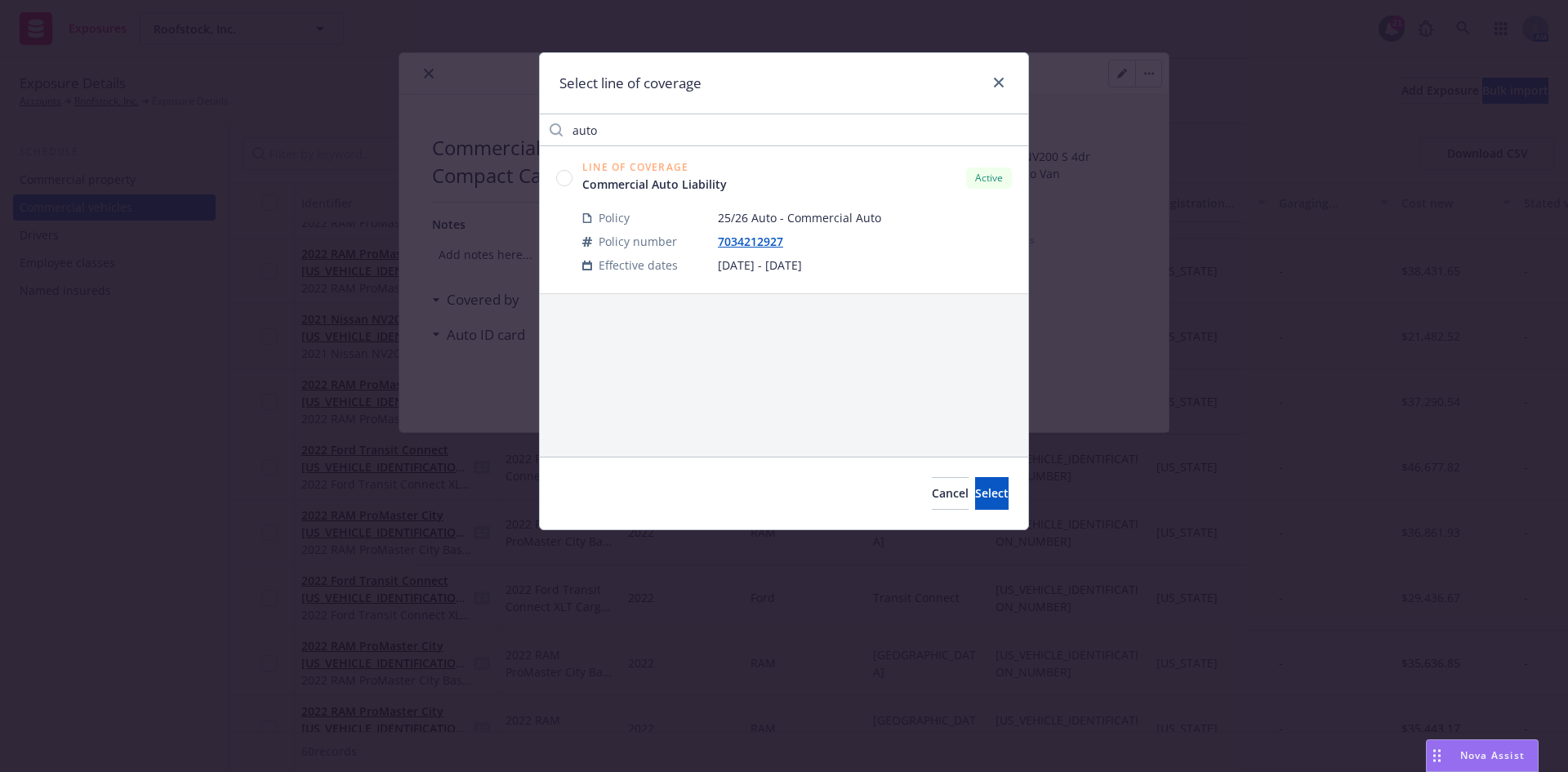
click at [566, 183] on circle at bounding box center [565, 178] width 16 height 16
click at [983, 500] on button "Select" at bounding box center [992, 493] width 34 height 33
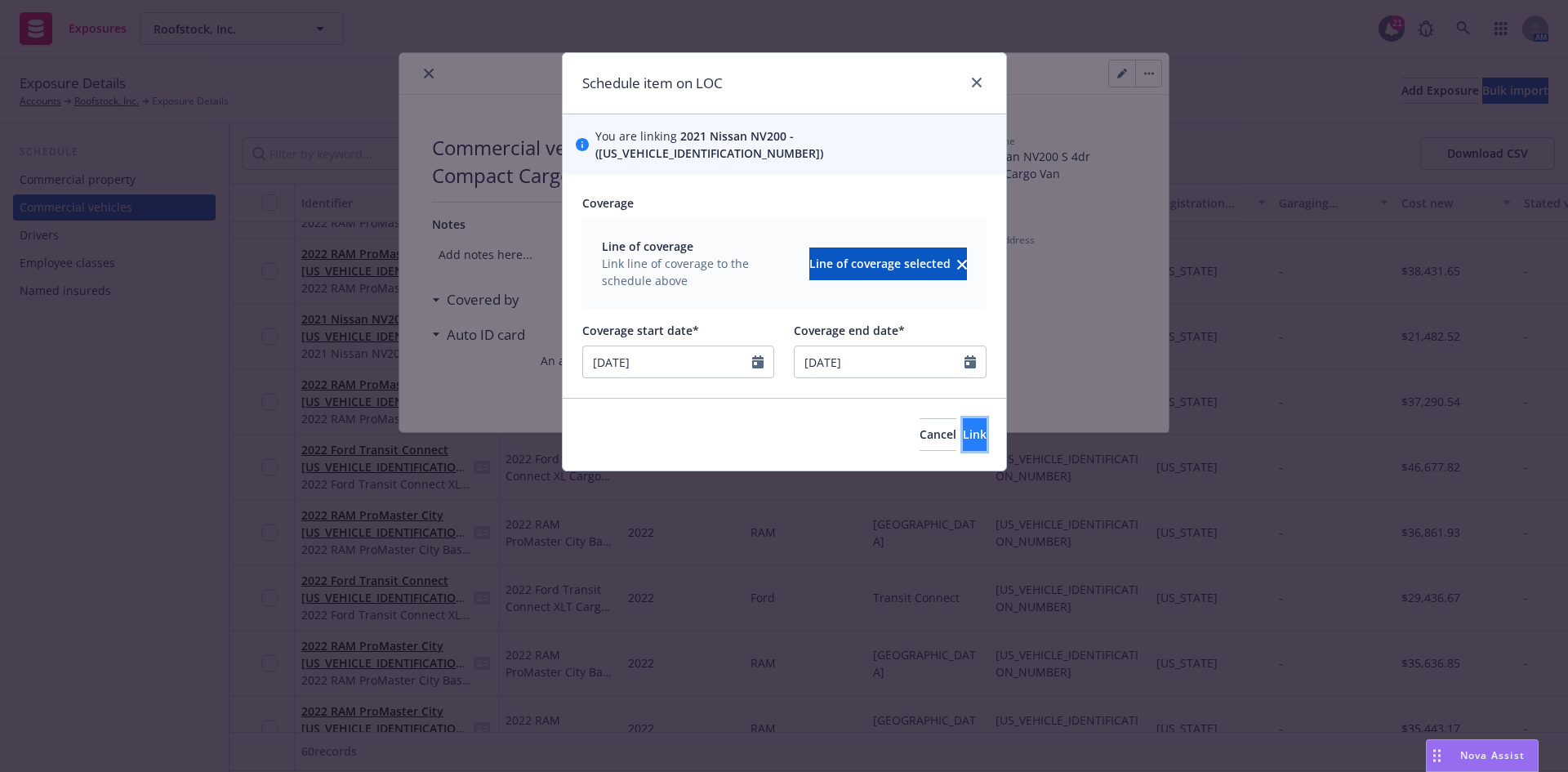
click at [963, 427] on span "Link" at bounding box center [975, 435] width 24 height 16
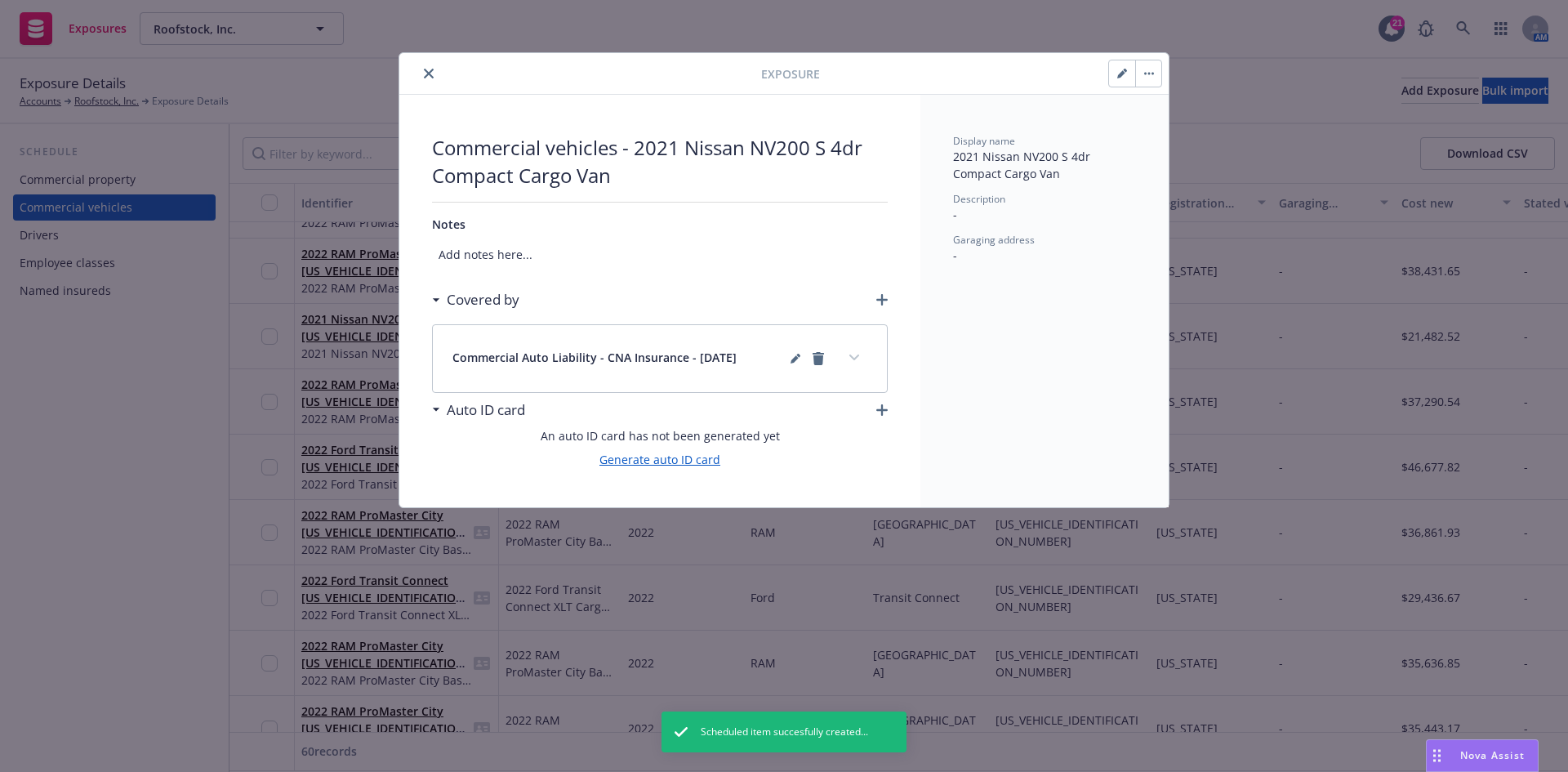
click at [695, 457] on link "Generate auto ID card" at bounding box center [660, 458] width 121 height 17
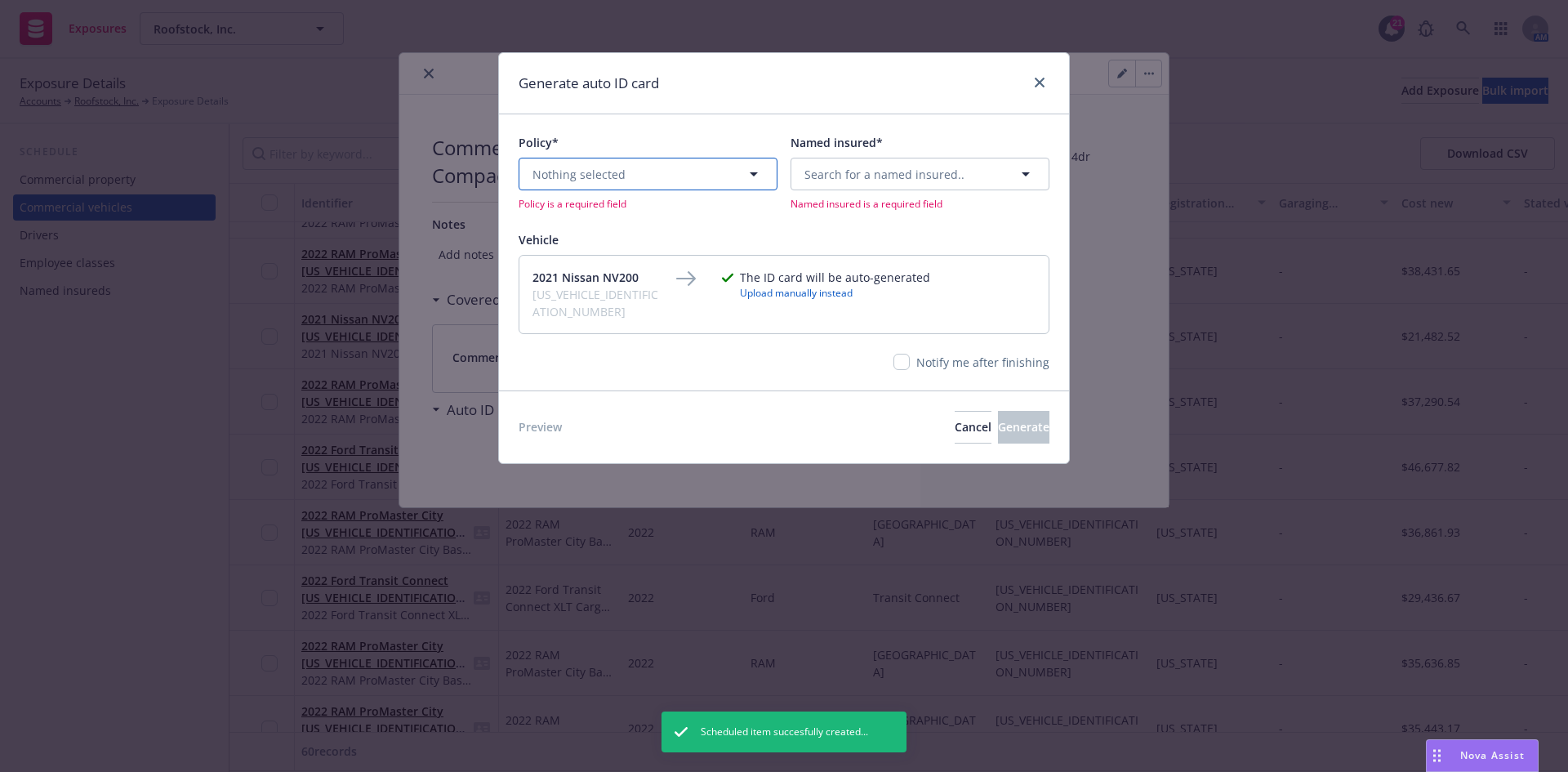
click at [696, 181] on button "Nothing selected" at bounding box center [648, 174] width 259 height 33
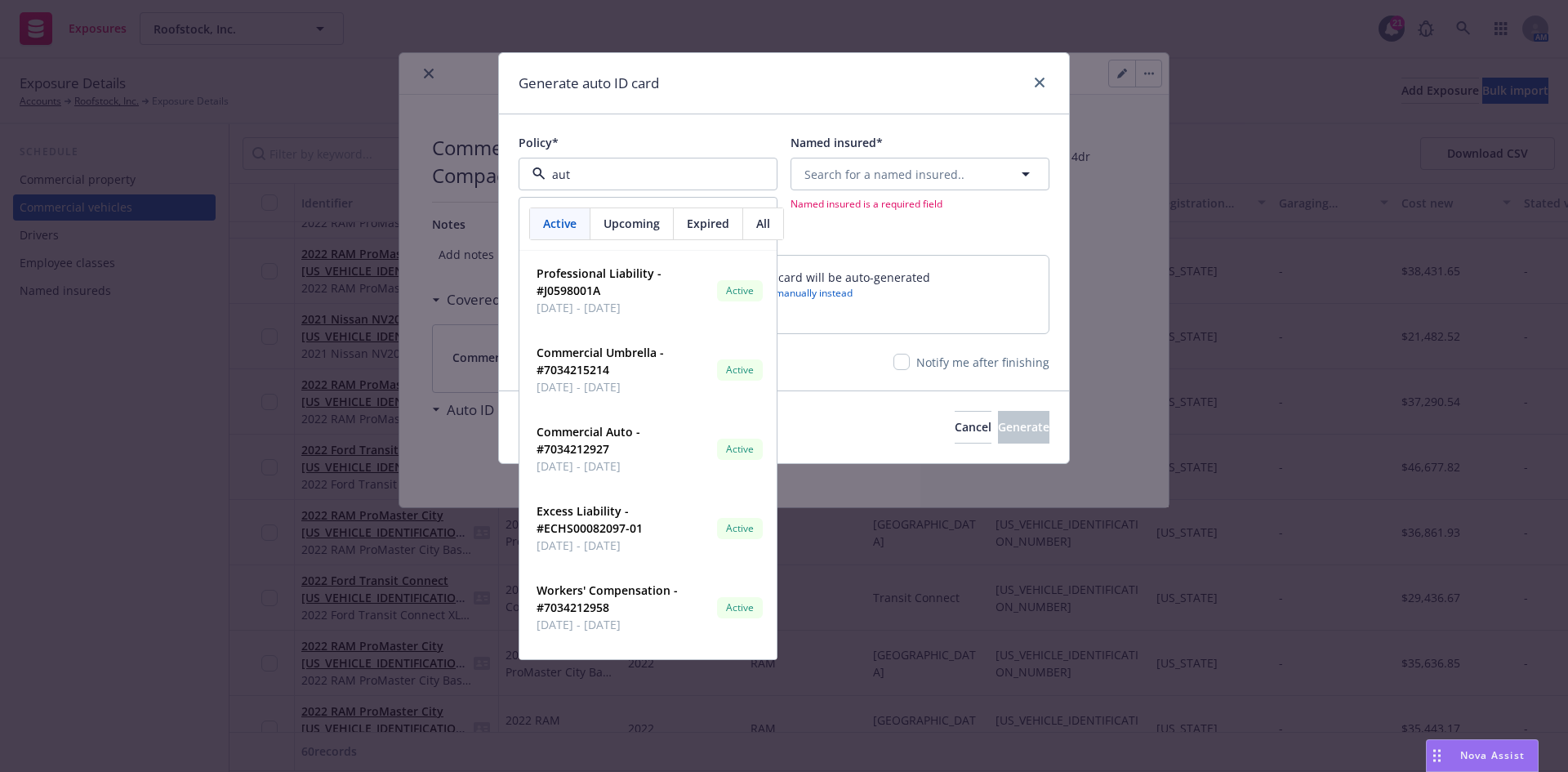
type input "auto"
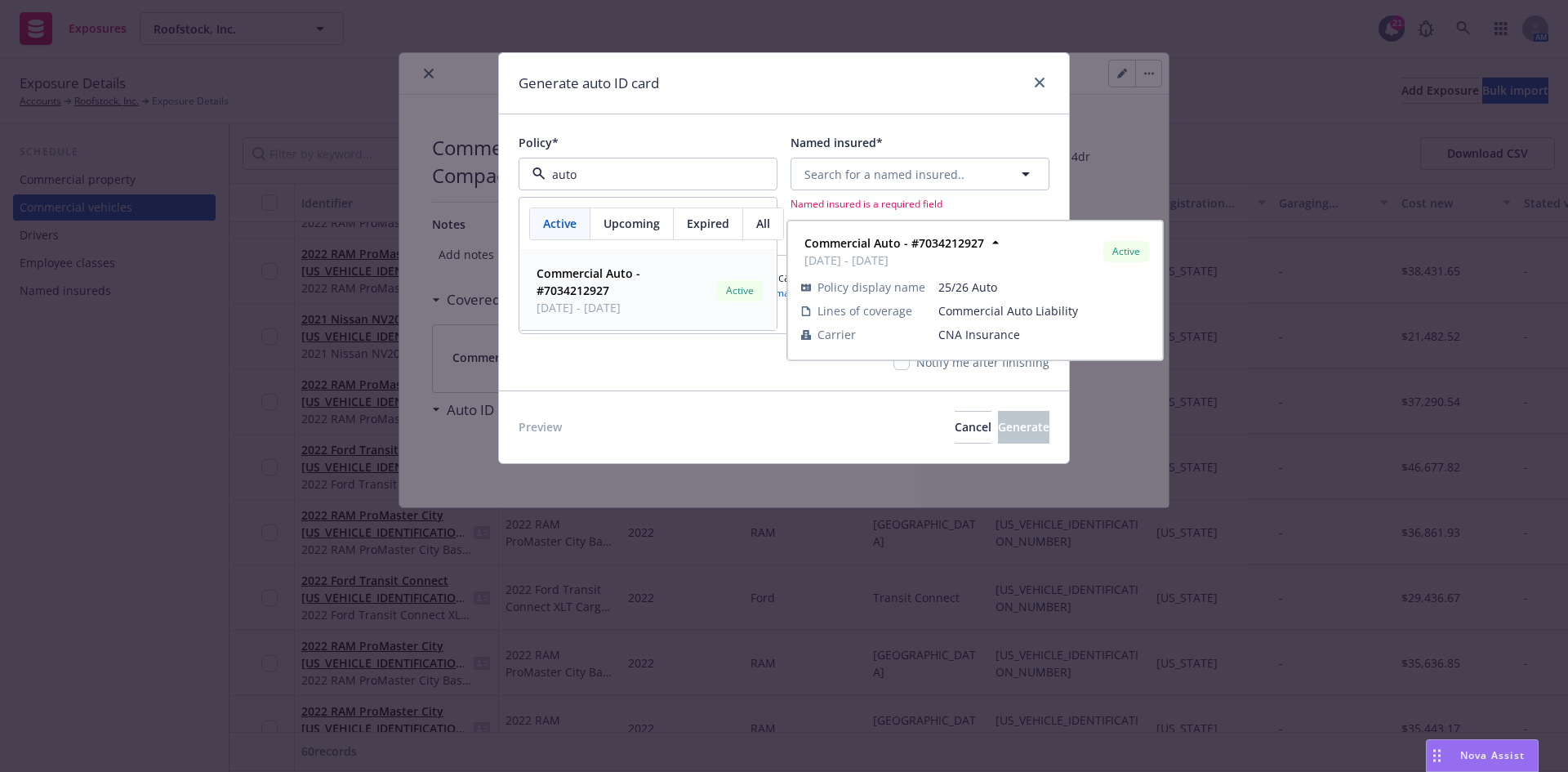
click at [588, 284] on strong "Commercial Auto - #7034212927" at bounding box center [588, 281] width 104 height 33
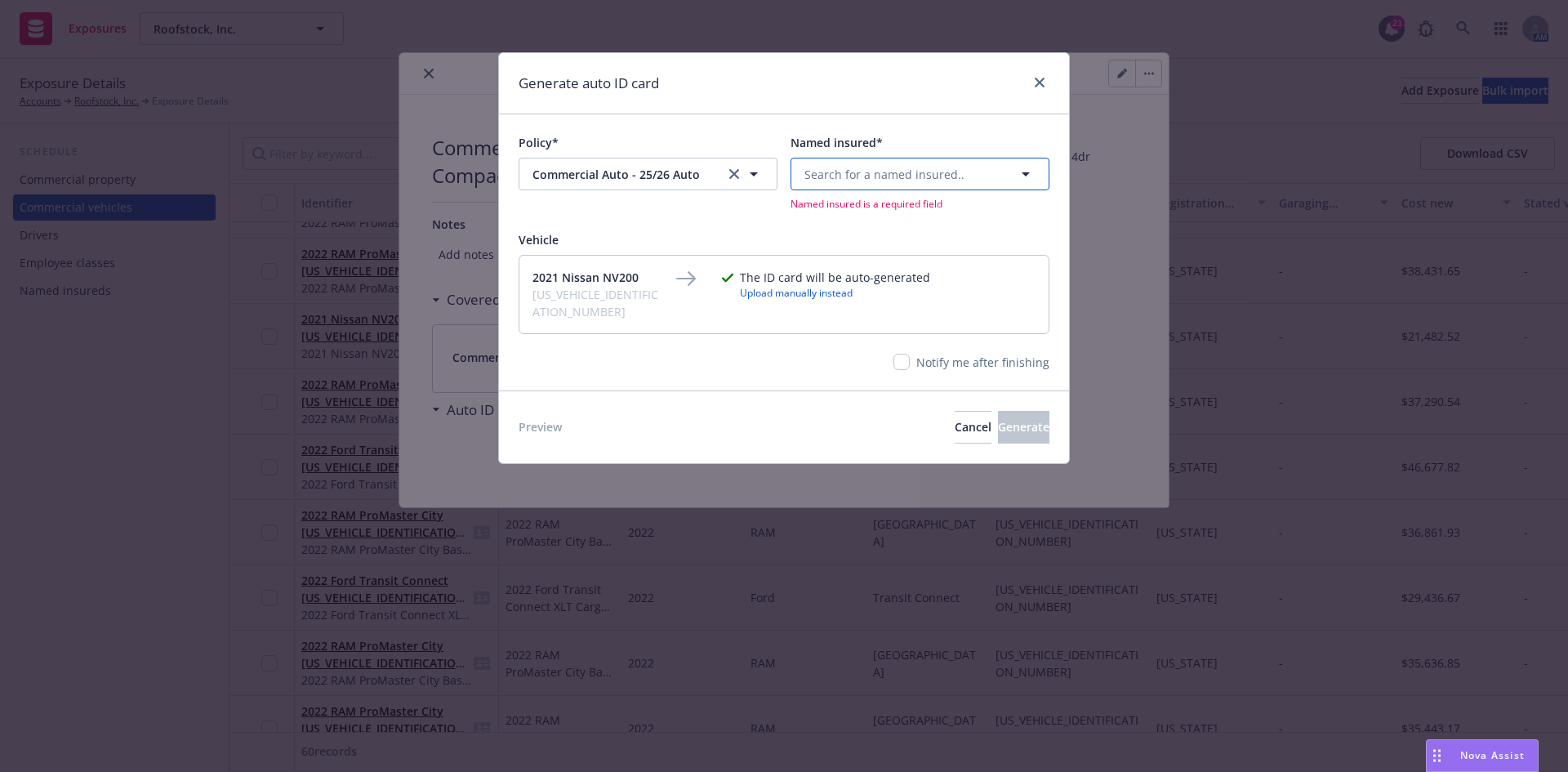
click at [968, 172] on button "Search for a named insured.." at bounding box center [920, 174] width 259 height 33
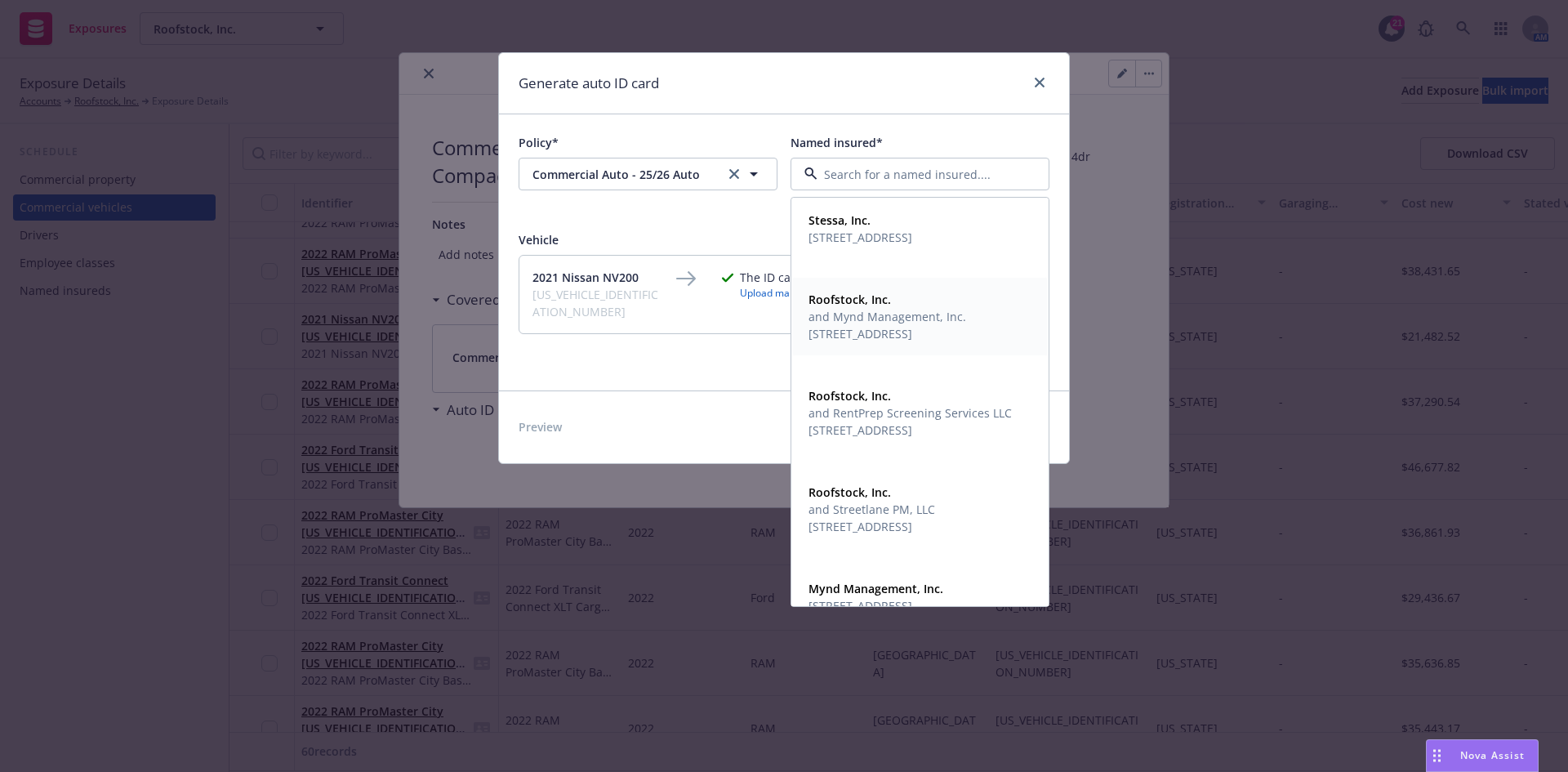
click at [865, 342] on span "[STREET_ADDRESS]" at bounding box center [887, 333] width 158 height 17
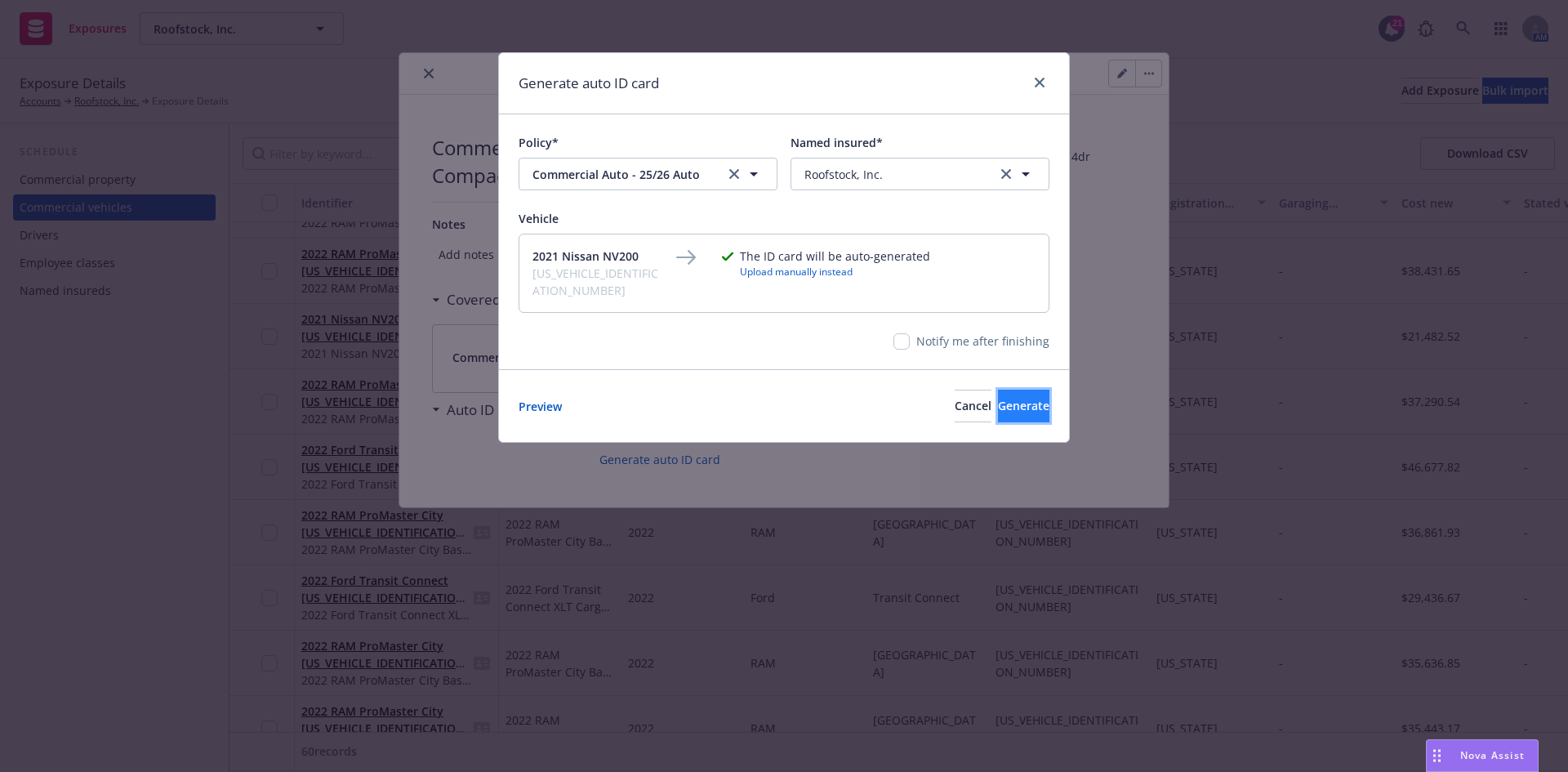
click at [1016, 403] on span "Generate" at bounding box center [1024, 406] width 52 height 16
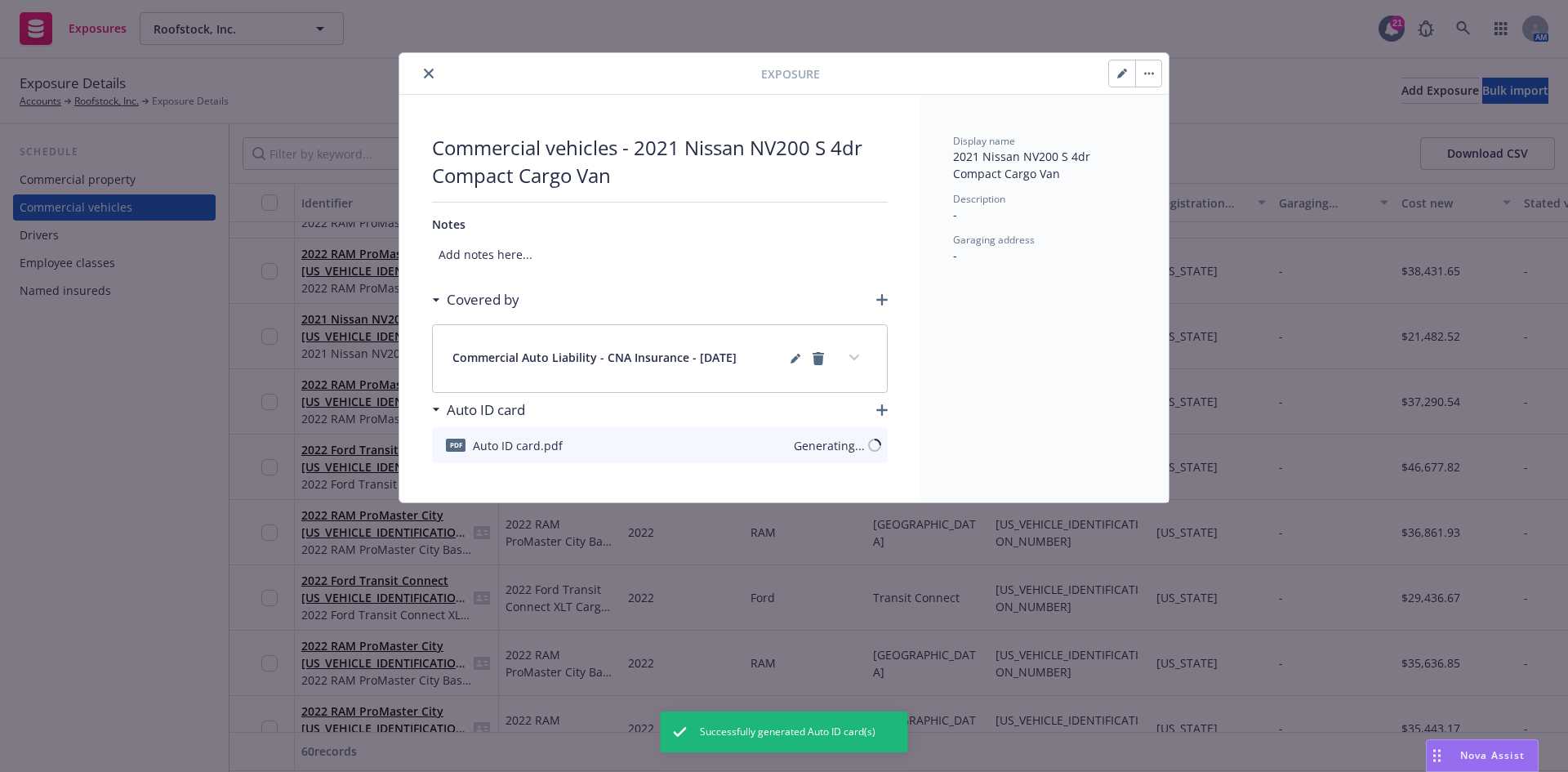
click at [427, 72] on icon "close" at bounding box center [429, 73] width 10 height 10
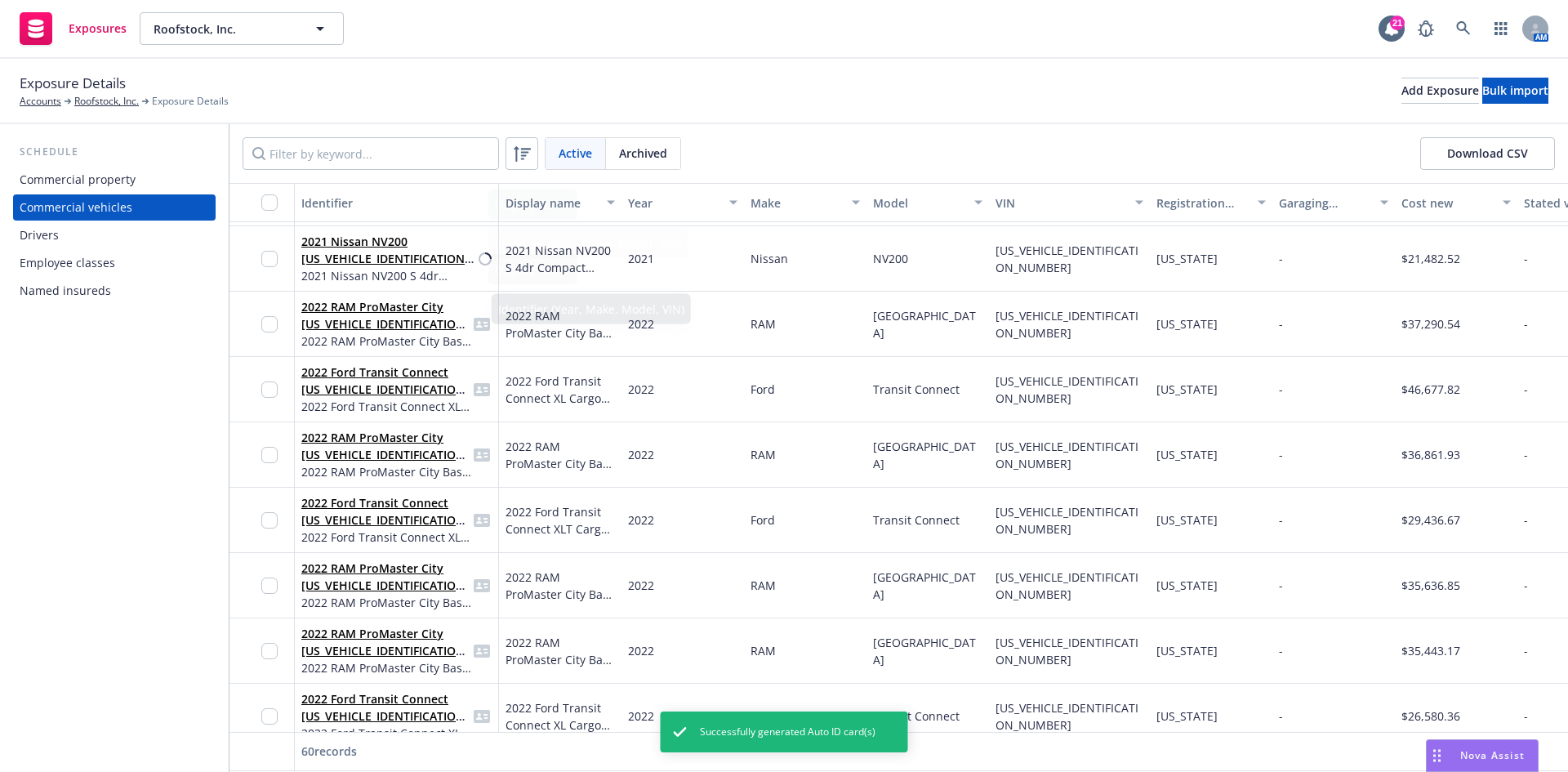
scroll to position [1307, 0]
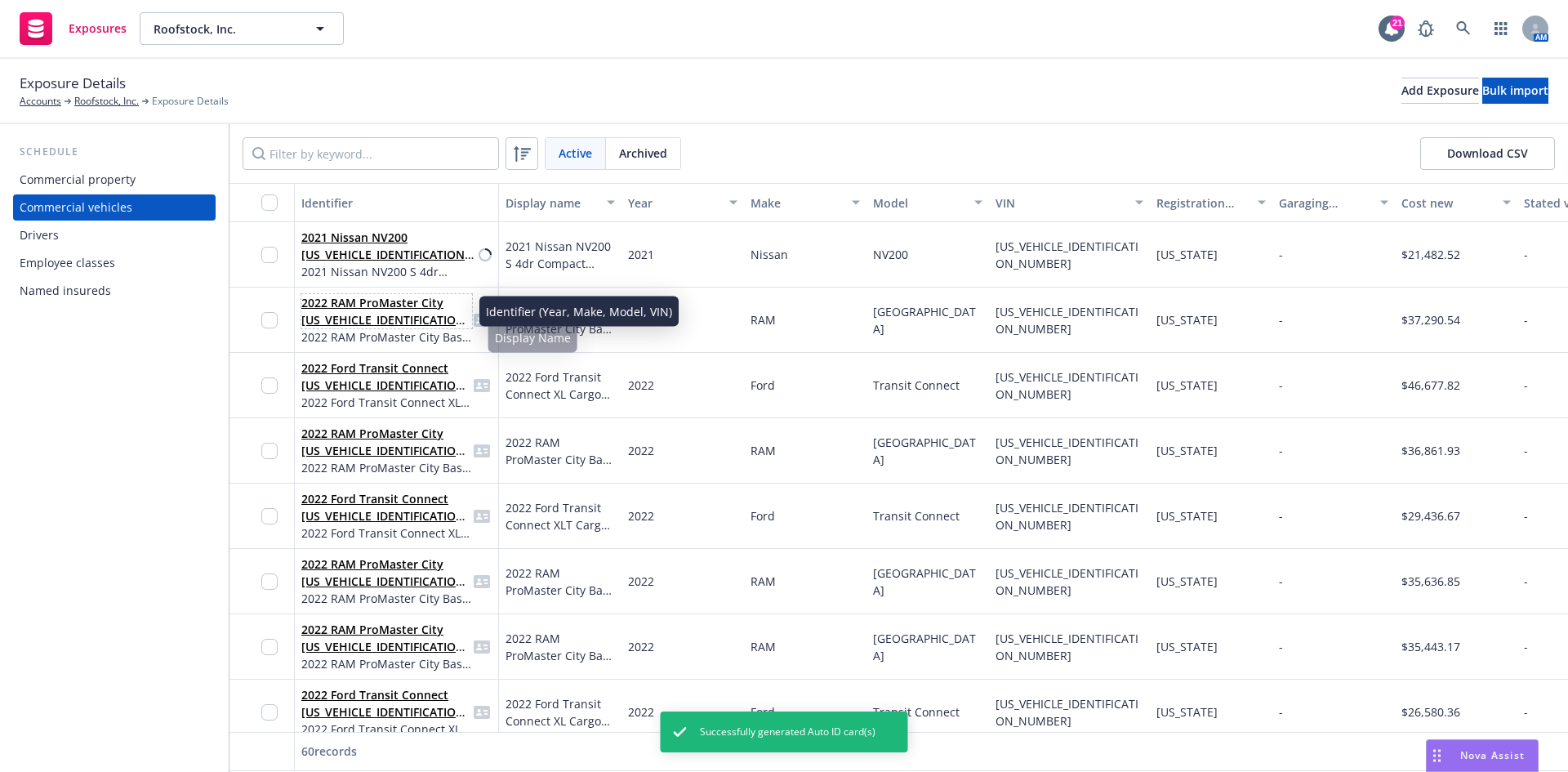
click at [362, 299] on link "2022 RAM ProMaster City [US_VEHICLE_IDENTIFICATION_NUMBER]" at bounding box center [386, 320] width 169 height 50
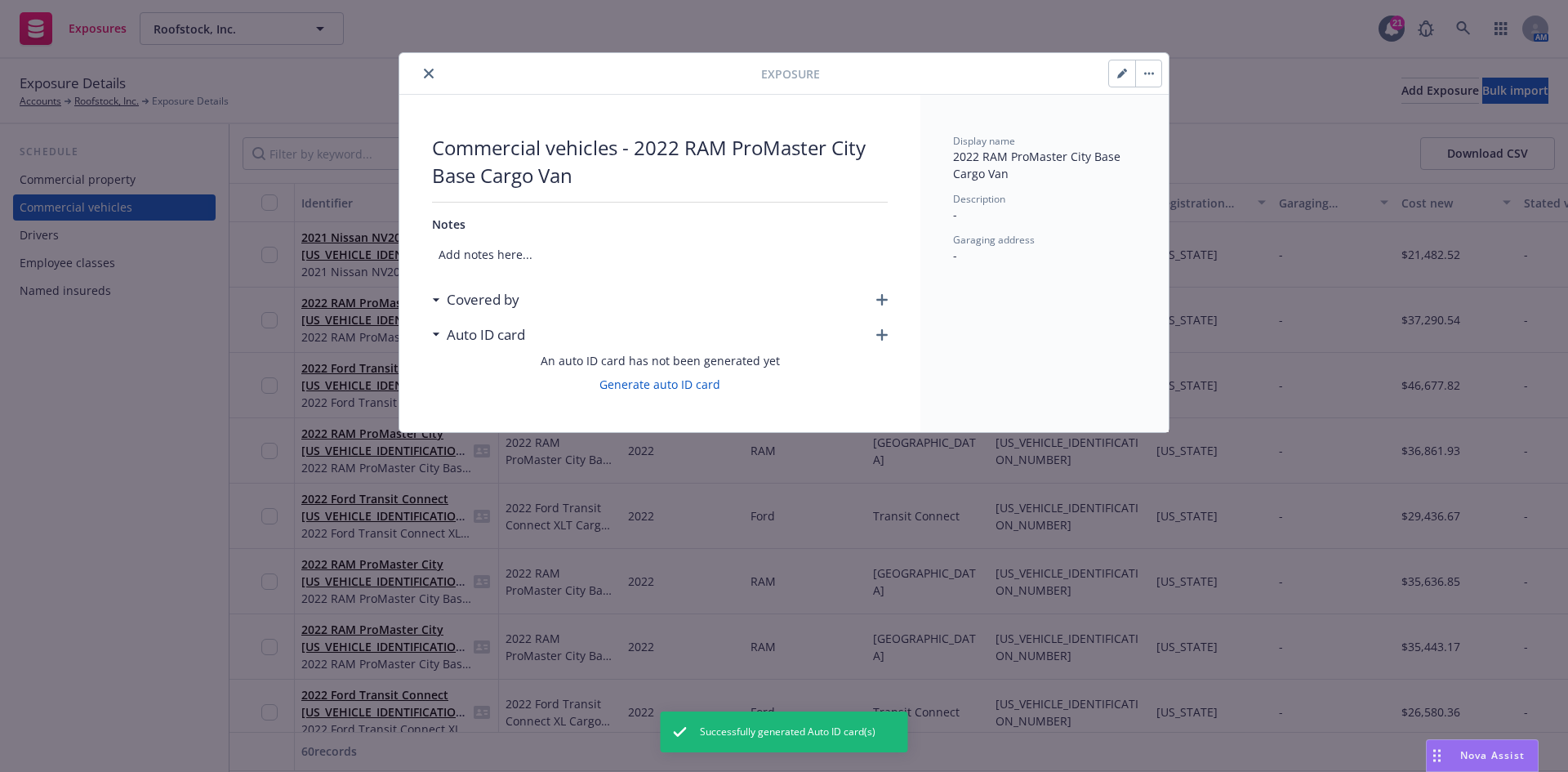
click at [879, 297] on icon "button" at bounding box center [882, 300] width 12 height 12
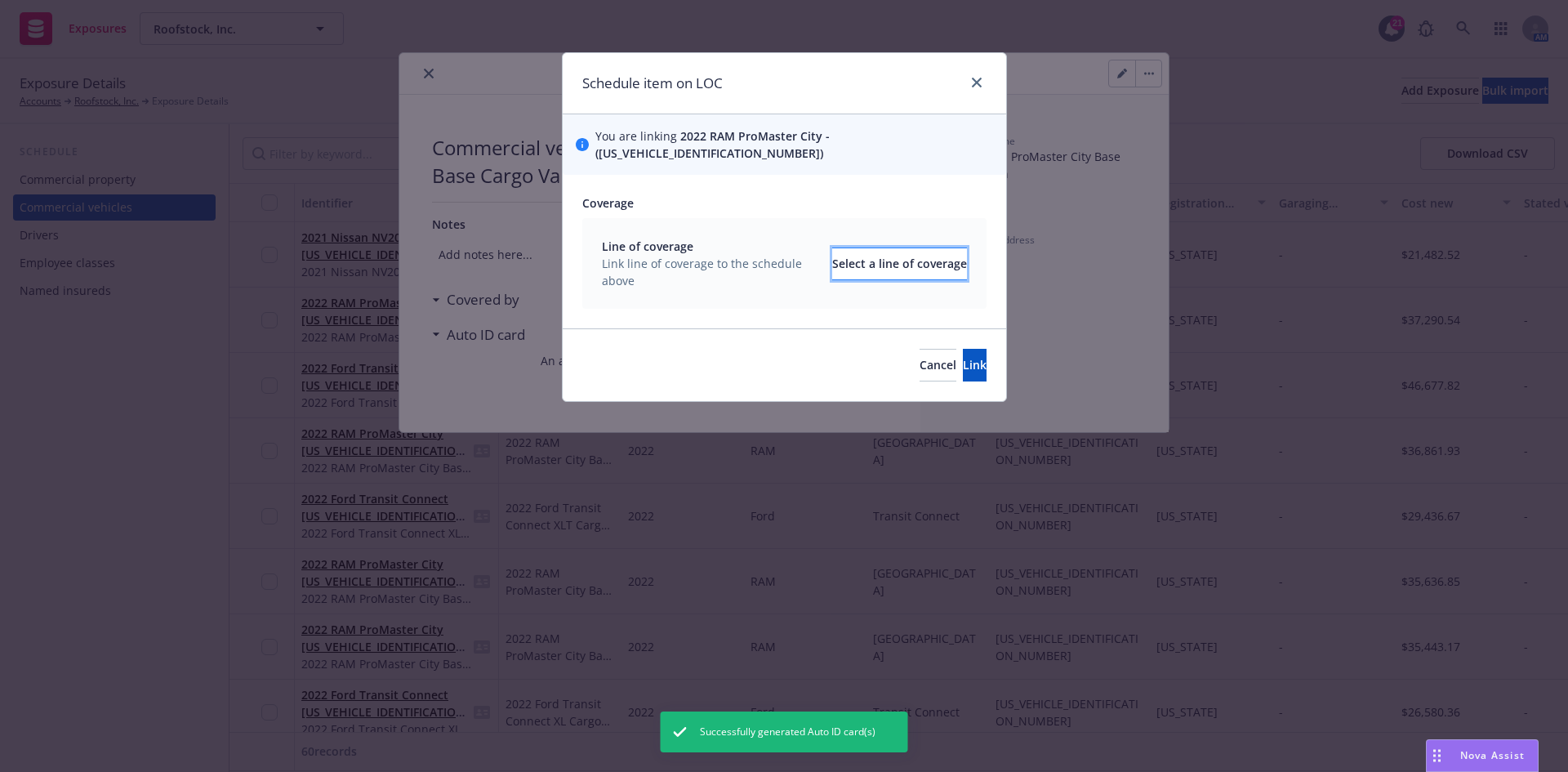
click at [869, 248] on div "Select a line of coverage" at bounding box center [900, 263] width 135 height 31
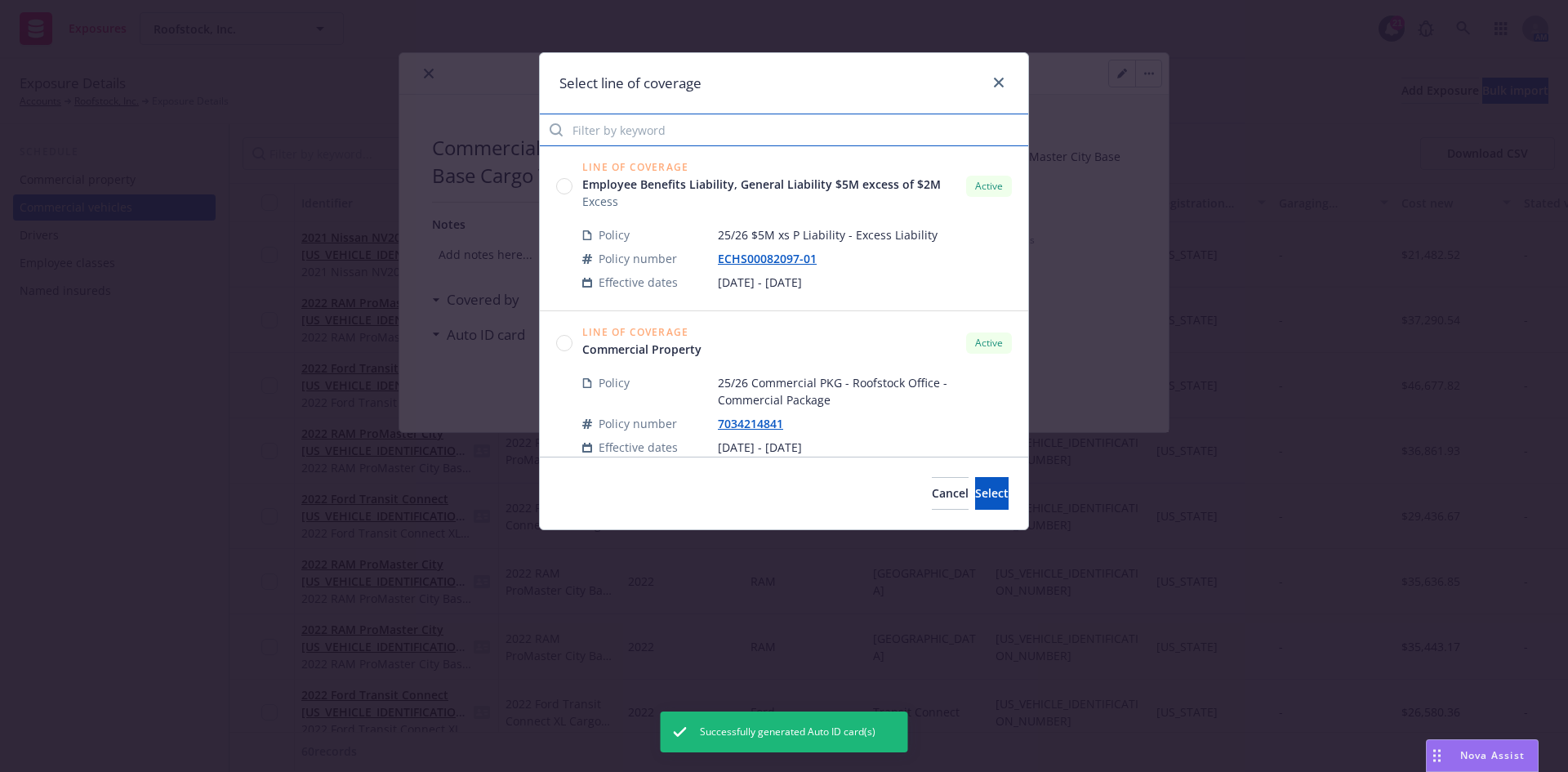
click at [628, 138] on input "Filter by keyword" at bounding box center [784, 129] width 488 height 33
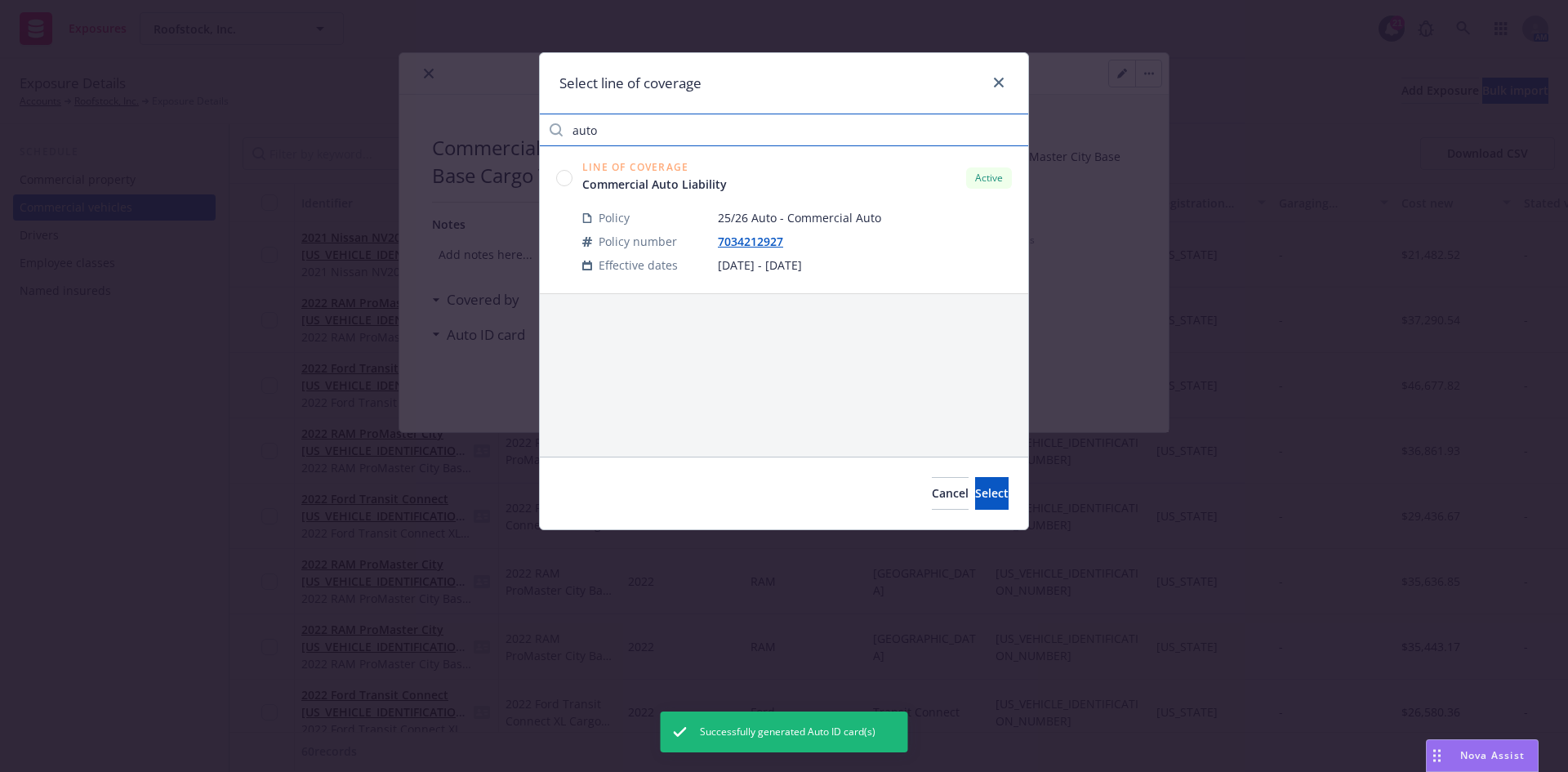
type input "auto"
click at [569, 178] on circle at bounding box center [565, 178] width 16 height 16
click at [976, 484] on button "Select" at bounding box center [992, 493] width 34 height 33
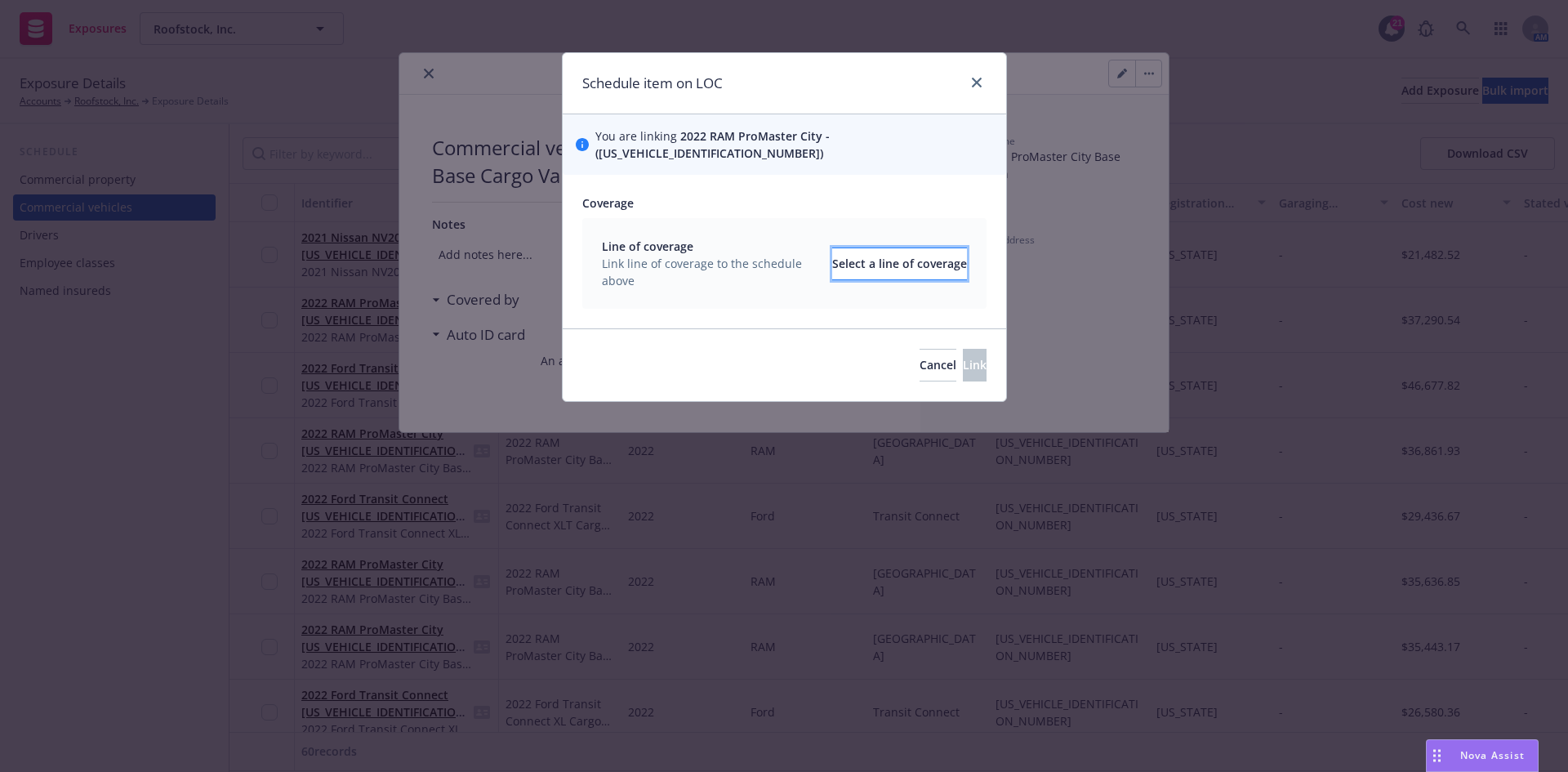
click at [864, 256] on div "Select a line of coverage" at bounding box center [900, 263] width 135 height 31
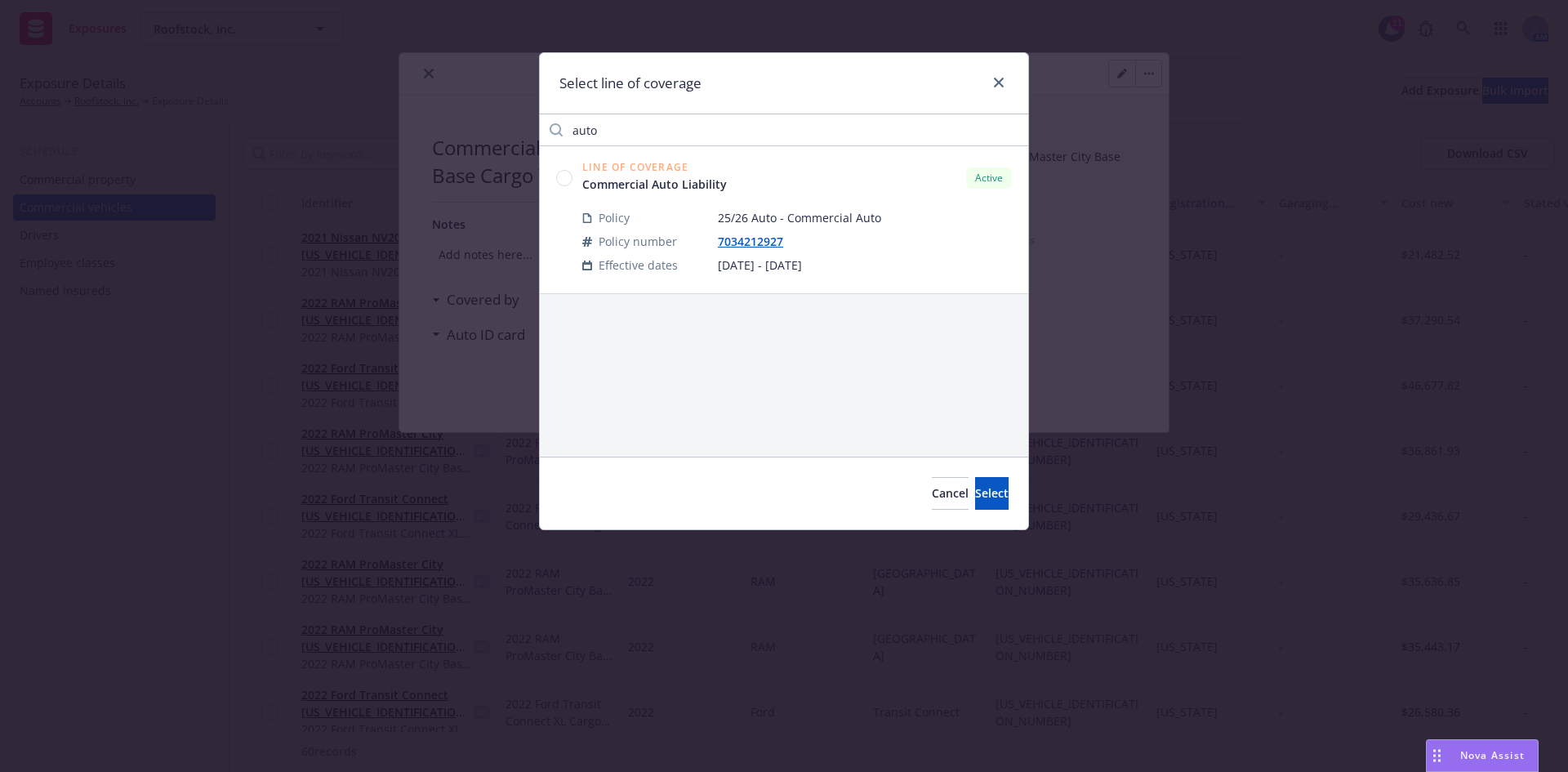
click at [565, 180] on circle at bounding box center [565, 178] width 16 height 16
click at [976, 499] on span "Select" at bounding box center [992, 493] width 34 height 16
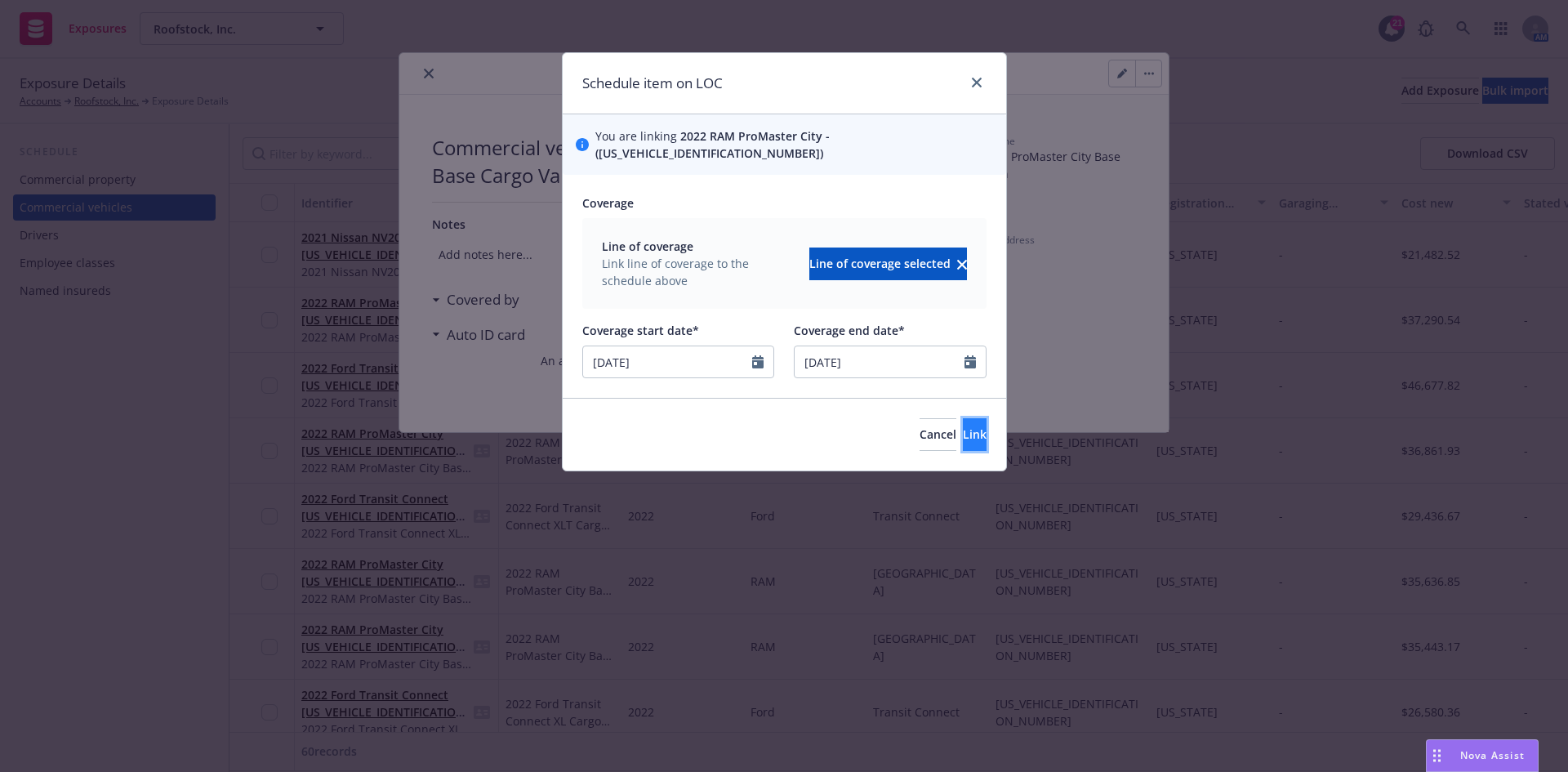
click at [963, 418] on button "Link" at bounding box center [975, 434] width 24 height 33
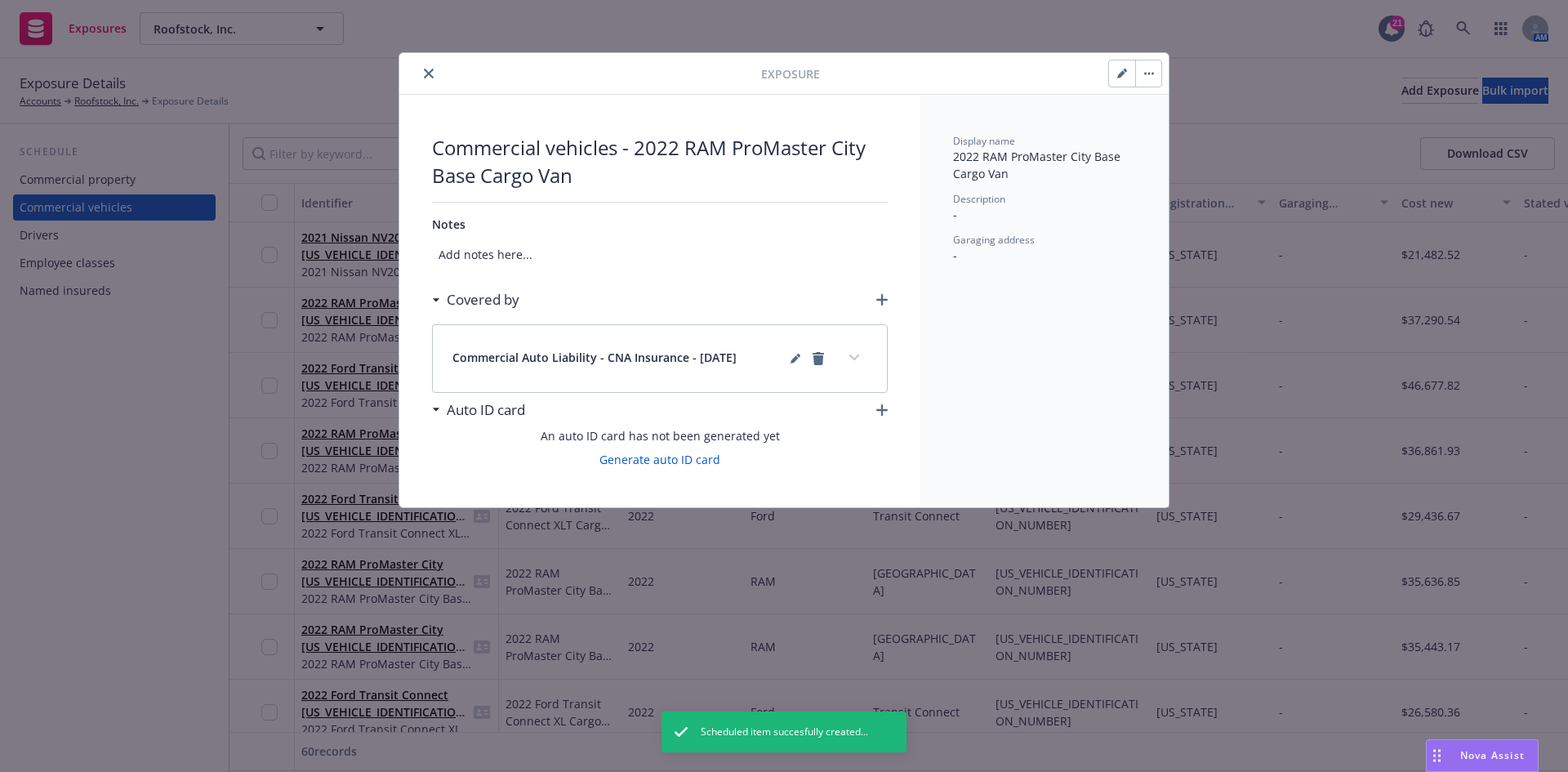
click at [682, 447] on div "An auto ID card has not been generated yet Generate auto ID card" at bounding box center [659, 447] width 456 height 41
click at [685, 463] on link "Generate auto ID card" at bounding box center [660, 458] width 121 height 17
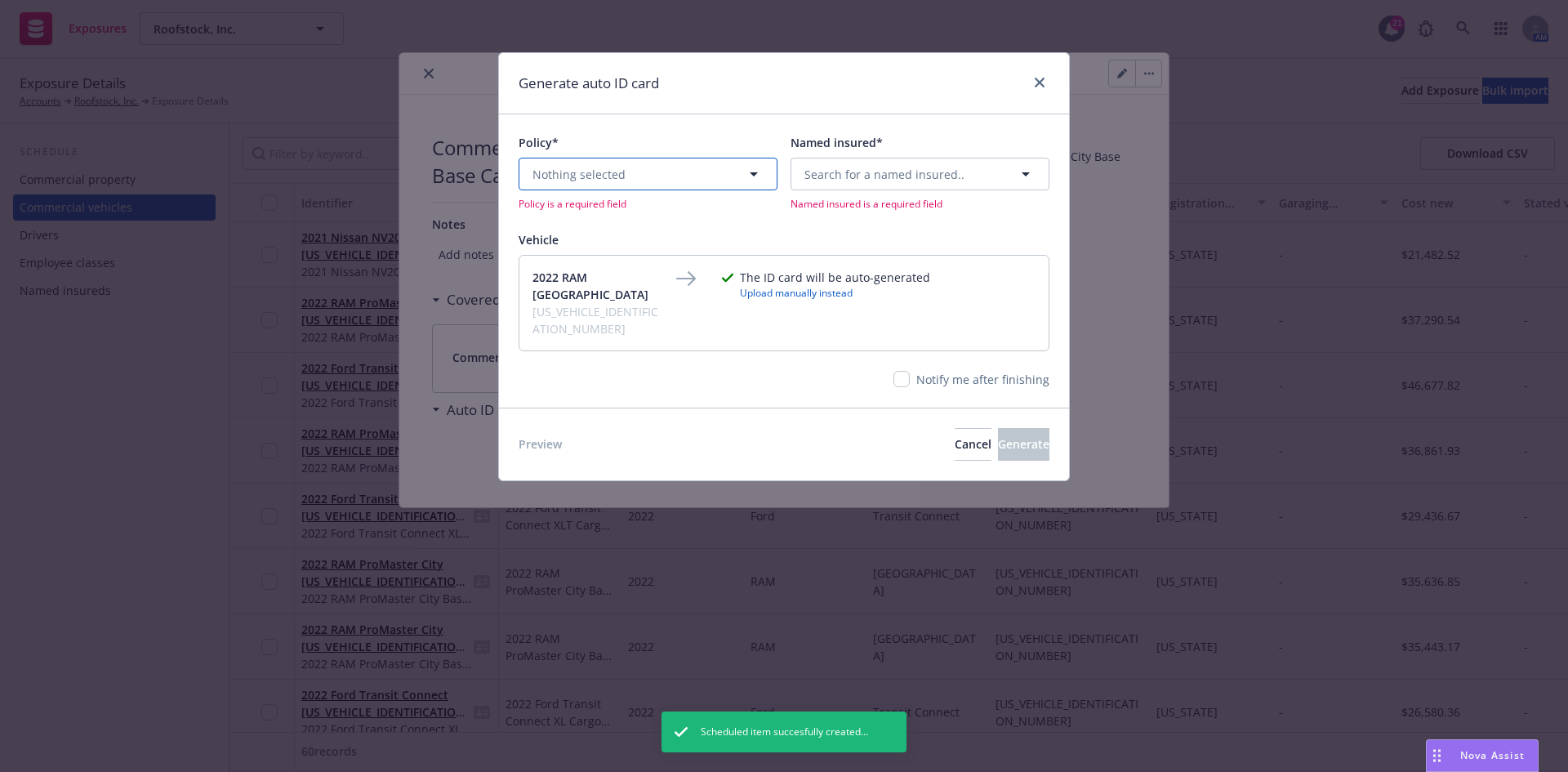
click at [676, 179] on button "Nothing selected" at bounding box center [648, 174] width 259 height 33
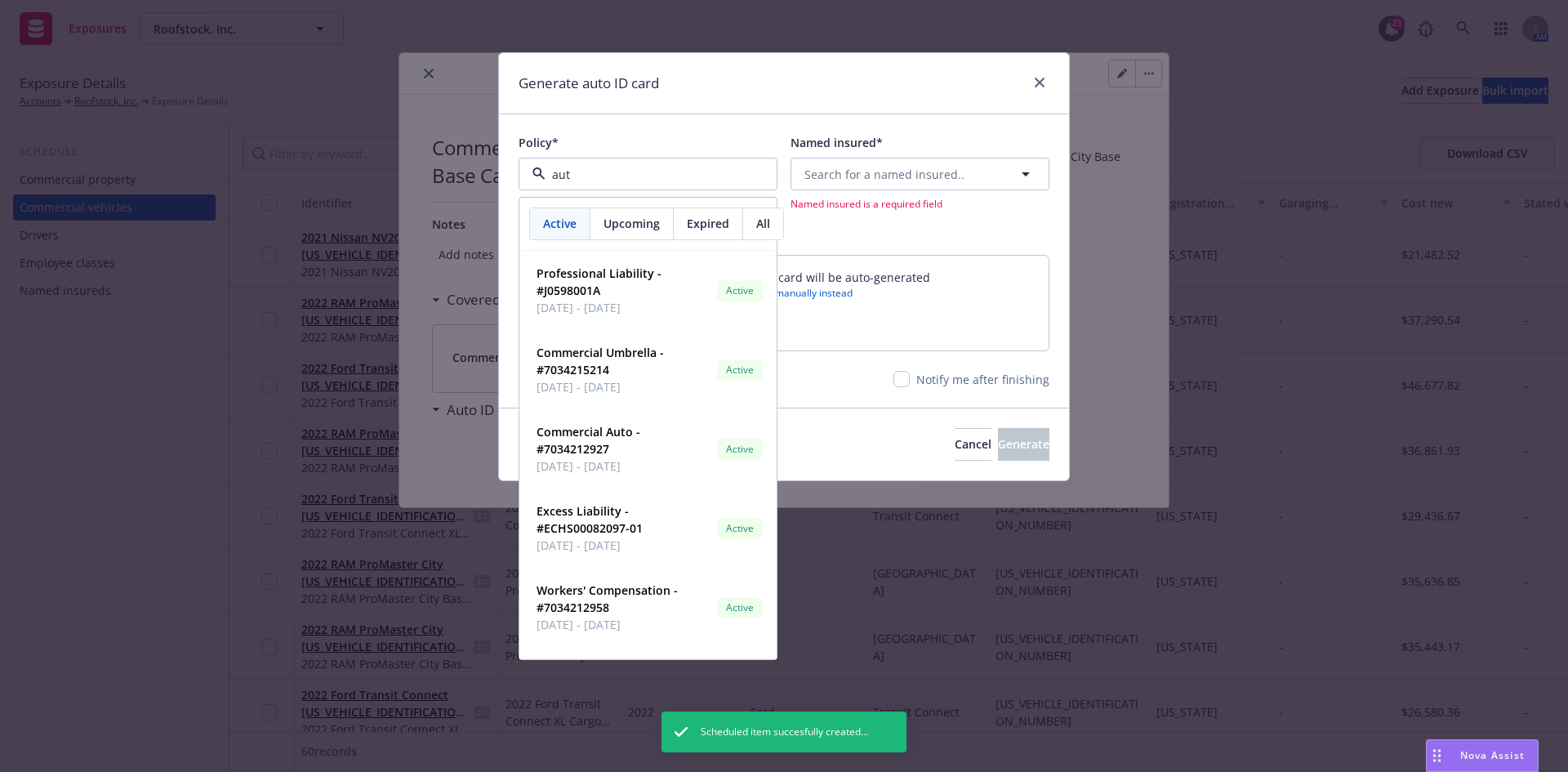
type input "auto"
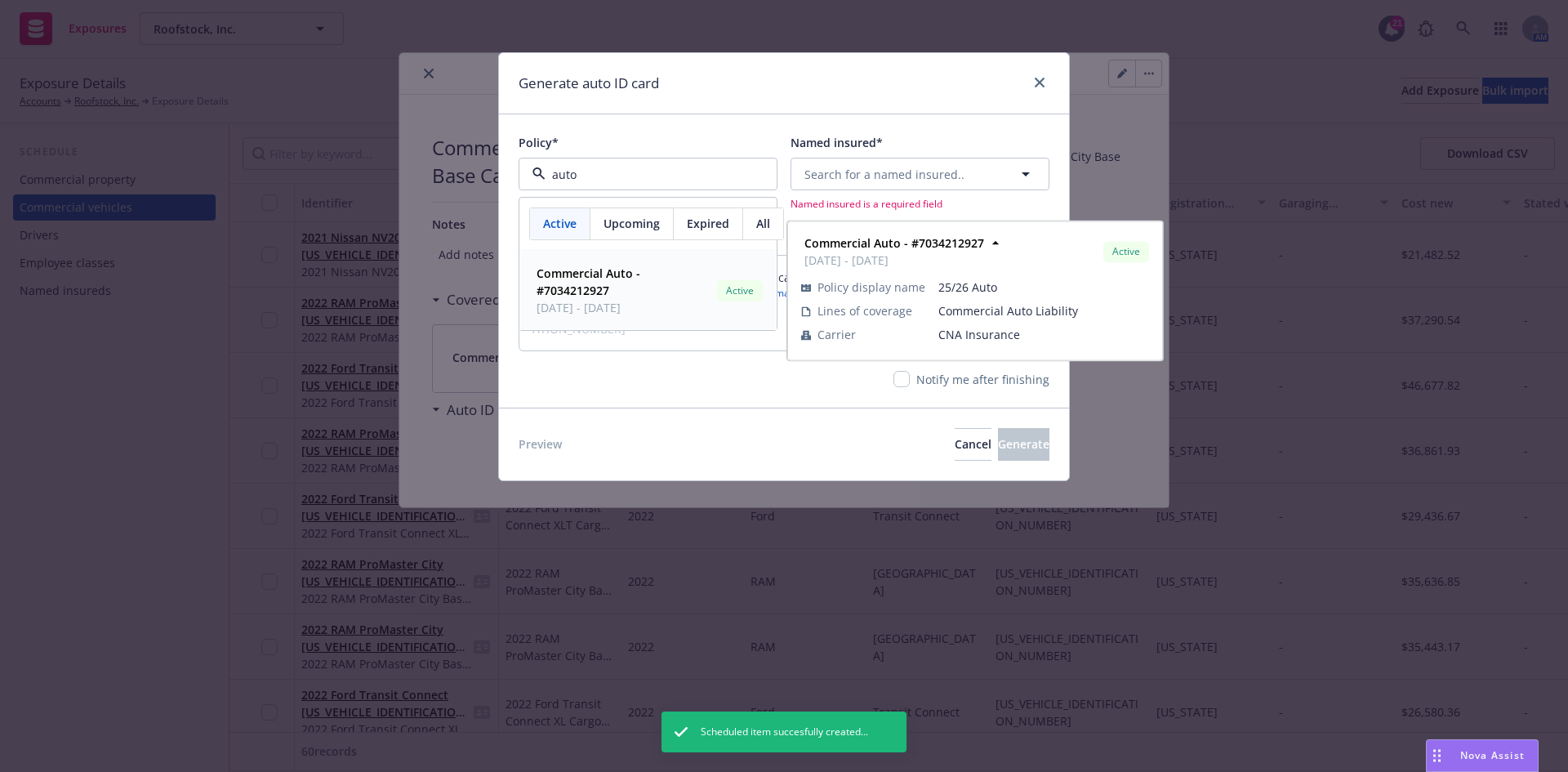
drag, startPoint x: 605, startPoint y: 287, endPoint x: 750, endPoint y: 232, distance: 155.1
click at [605, 286] on strong "Commercial Auto - #7034212927" at bounding box center [588, 281] width 104 height 33
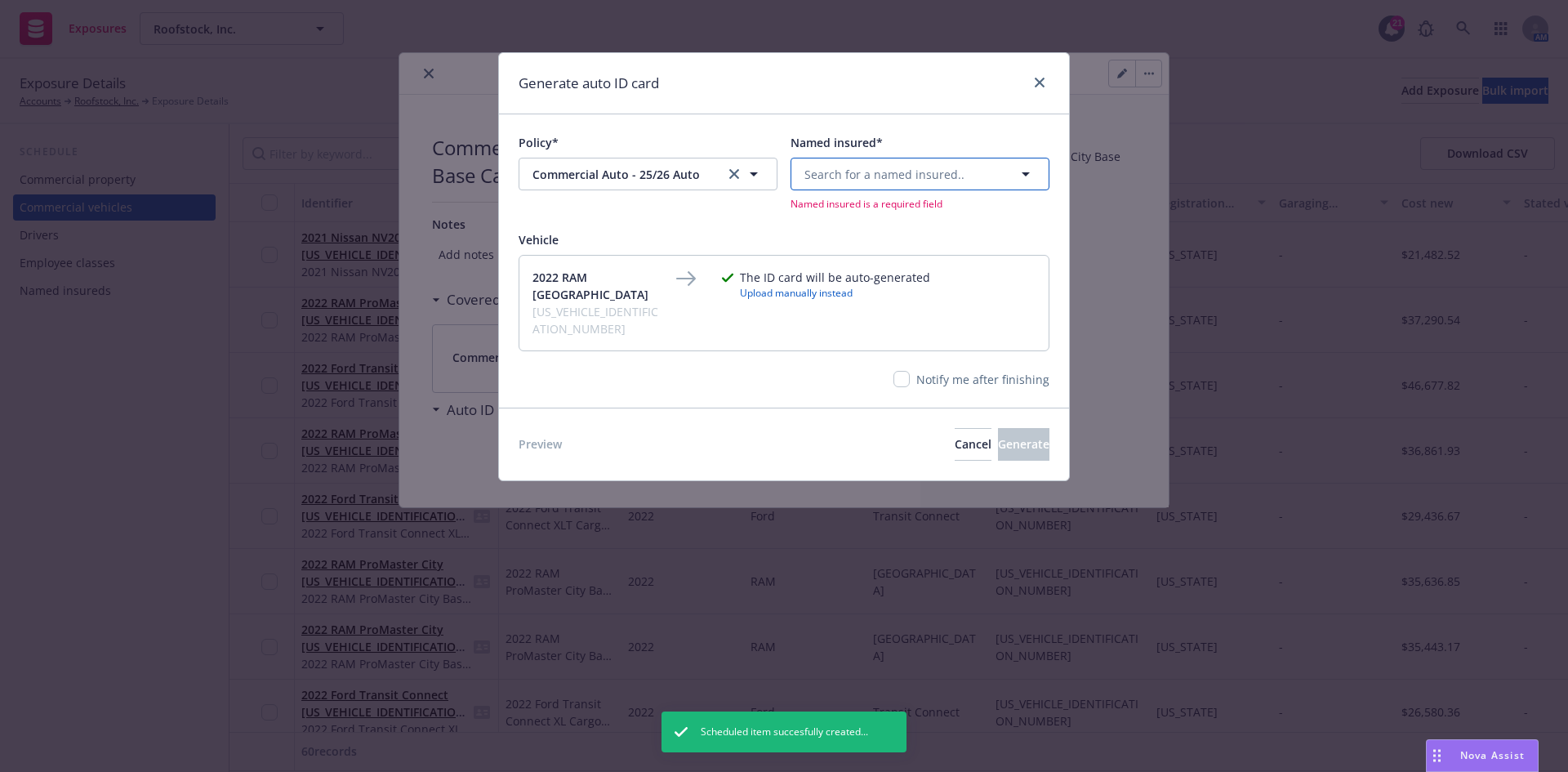
click at [894, 176] on span "Search for a named insured.." at bounding box center [884, 174] width 160 height 17
click at [852, 322] on span "and Mynd Management, Inc." at bounding box center [887, 316] width 158 height 17
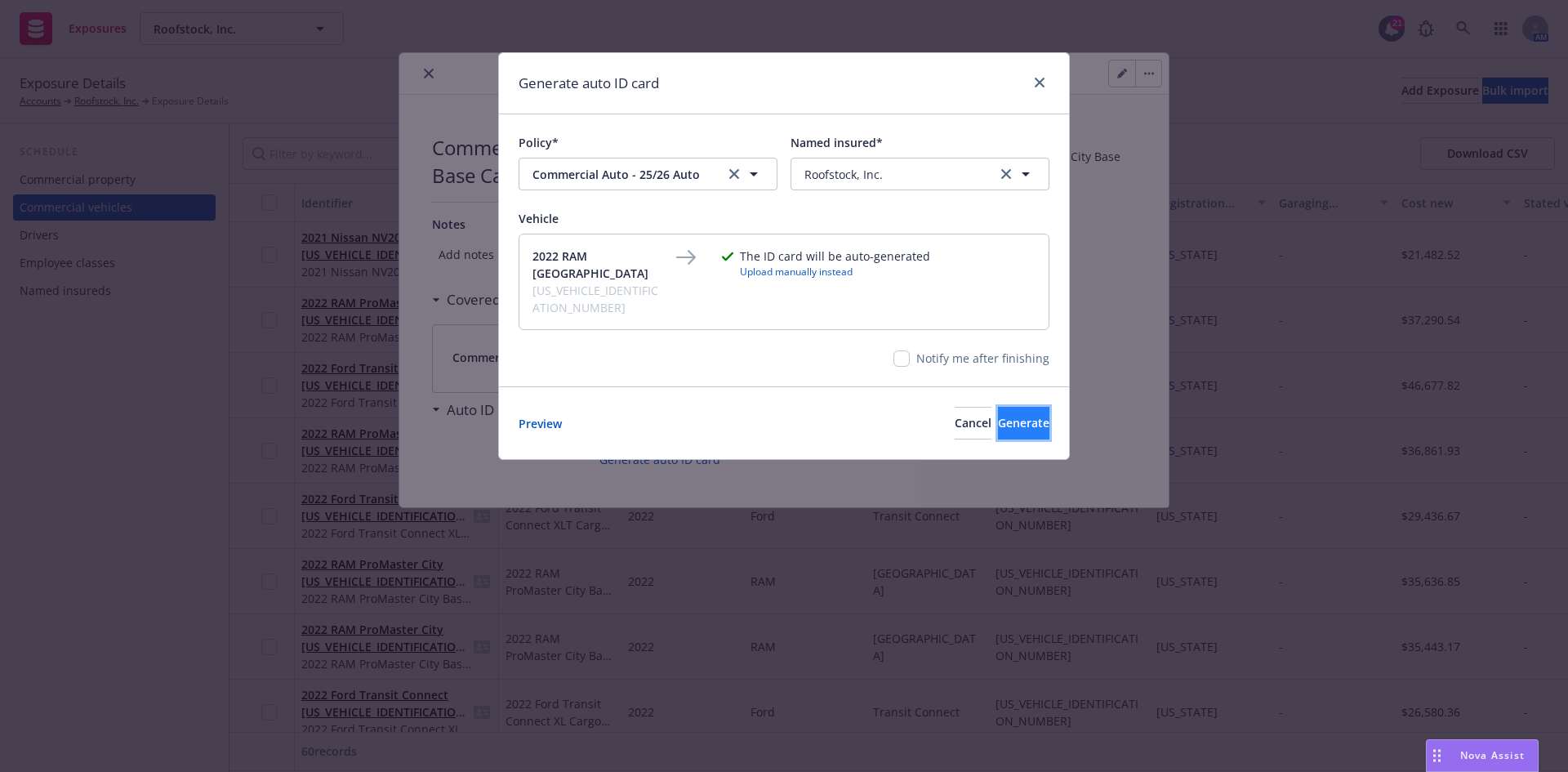
click at [1017, 420] on button "Generate" at bounding box center [1024, 423] width 52 height 33
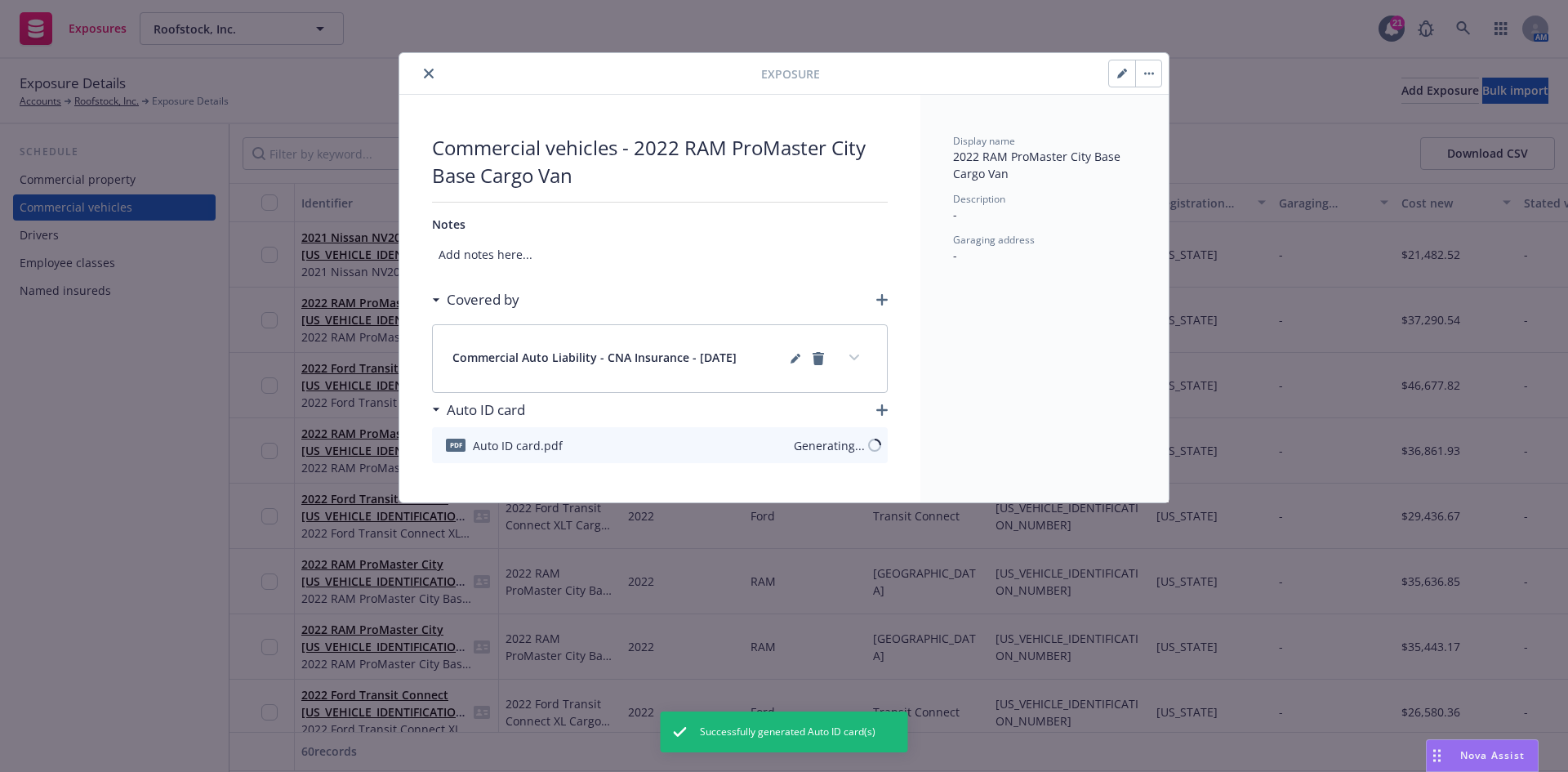
click at [432, 72] on icon "close" at bounding box center [429, 73] width 10 height 10
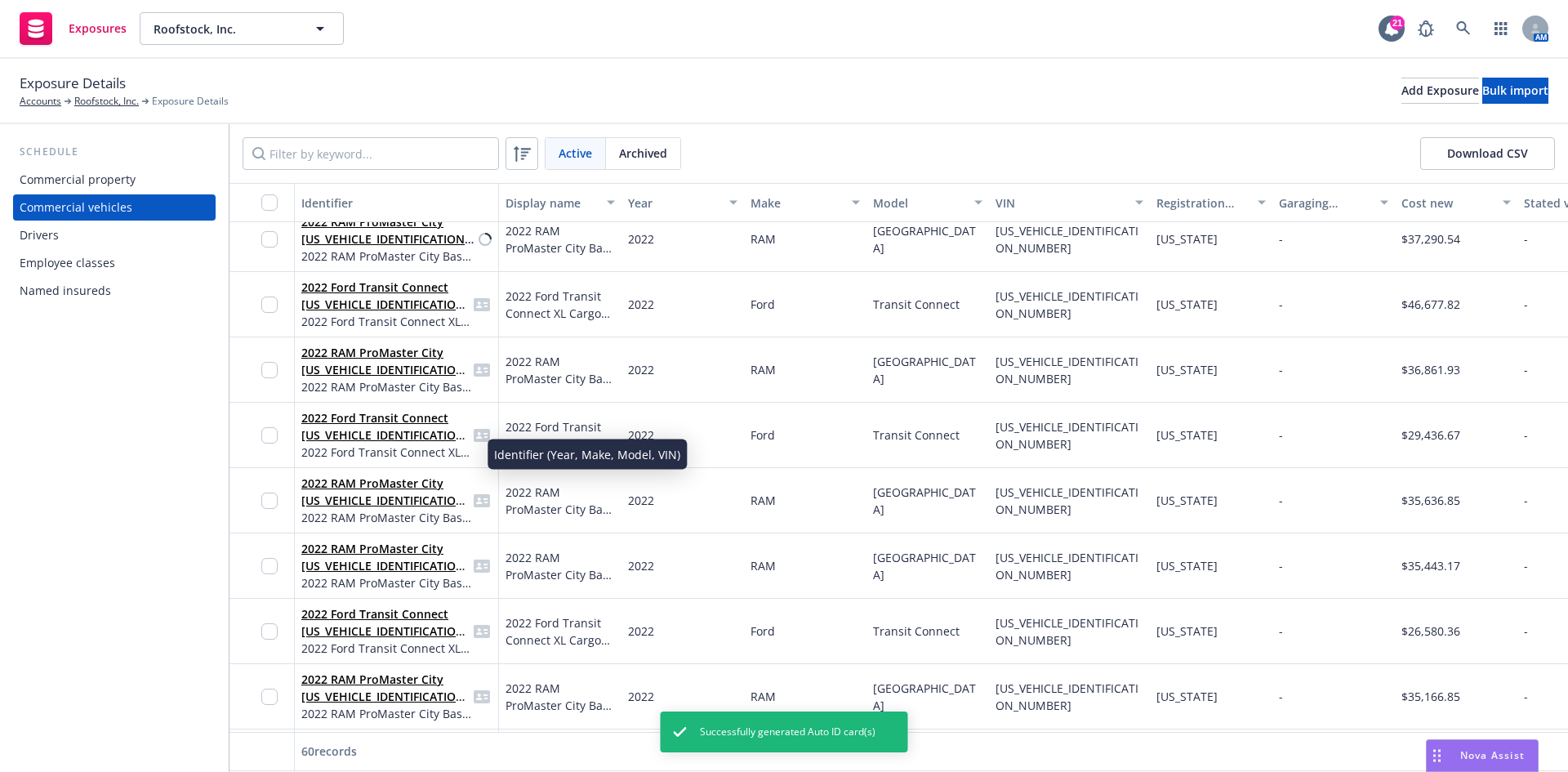
scroll to position [1388, 0]
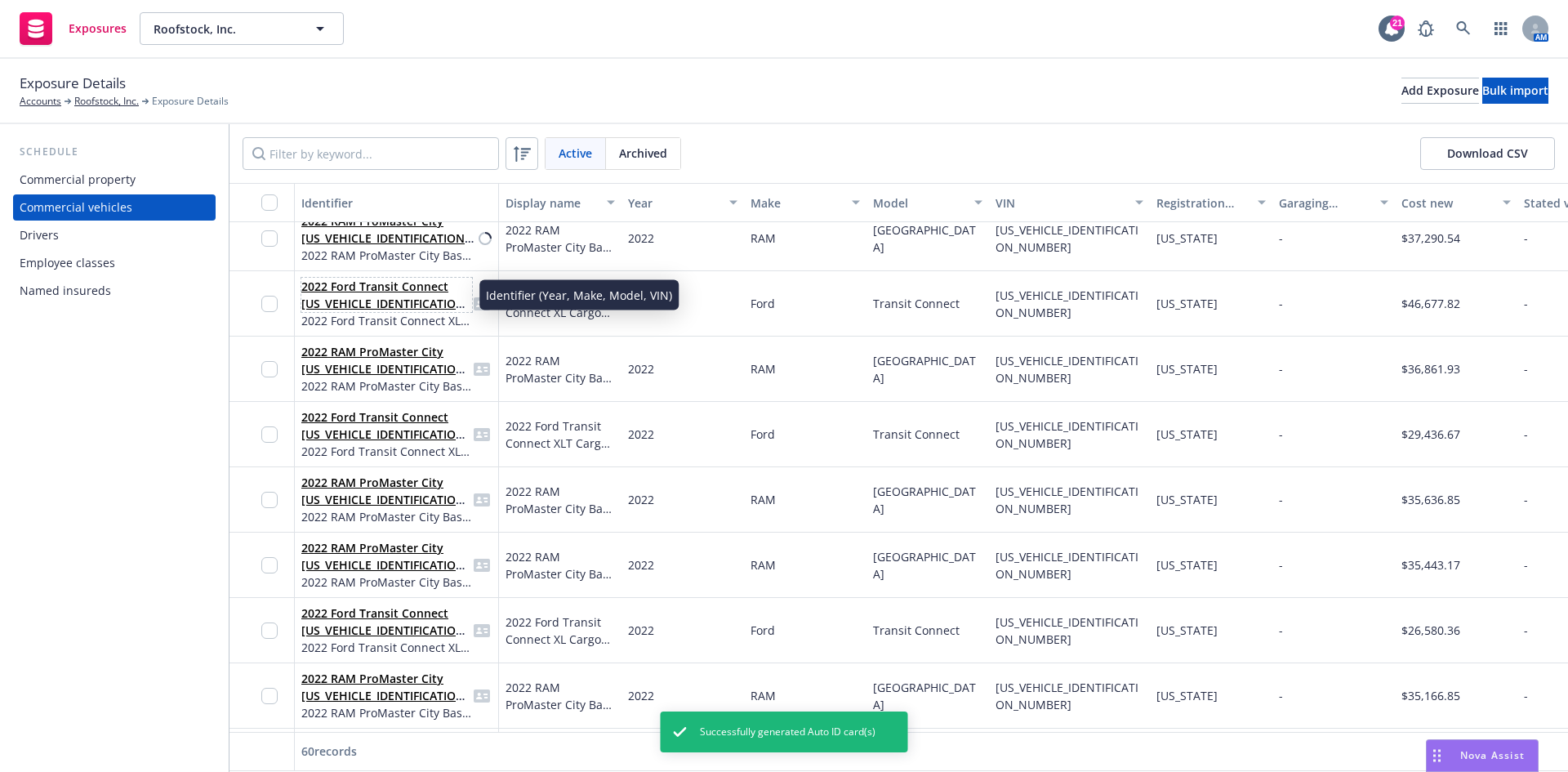
click at [353, 298] on link "2022 Ford Transit Connect [US_VEHICLE_IDENTIFICATION_NUMBER]" at bounding box center [386, 304] width 169 height 50
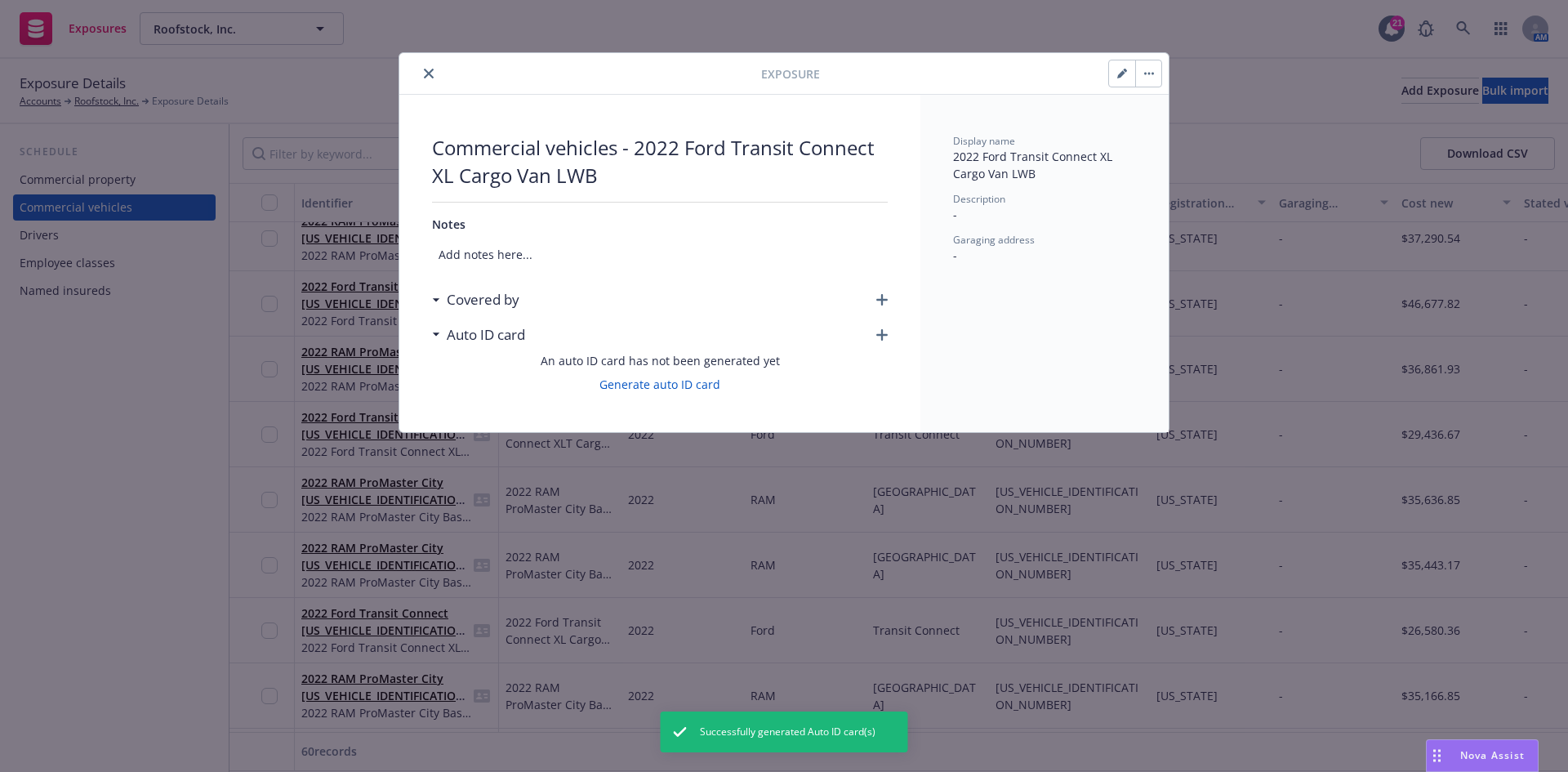
click at [879, 300] on icon "button" at bounding box center [882, 300] width 12 height 12
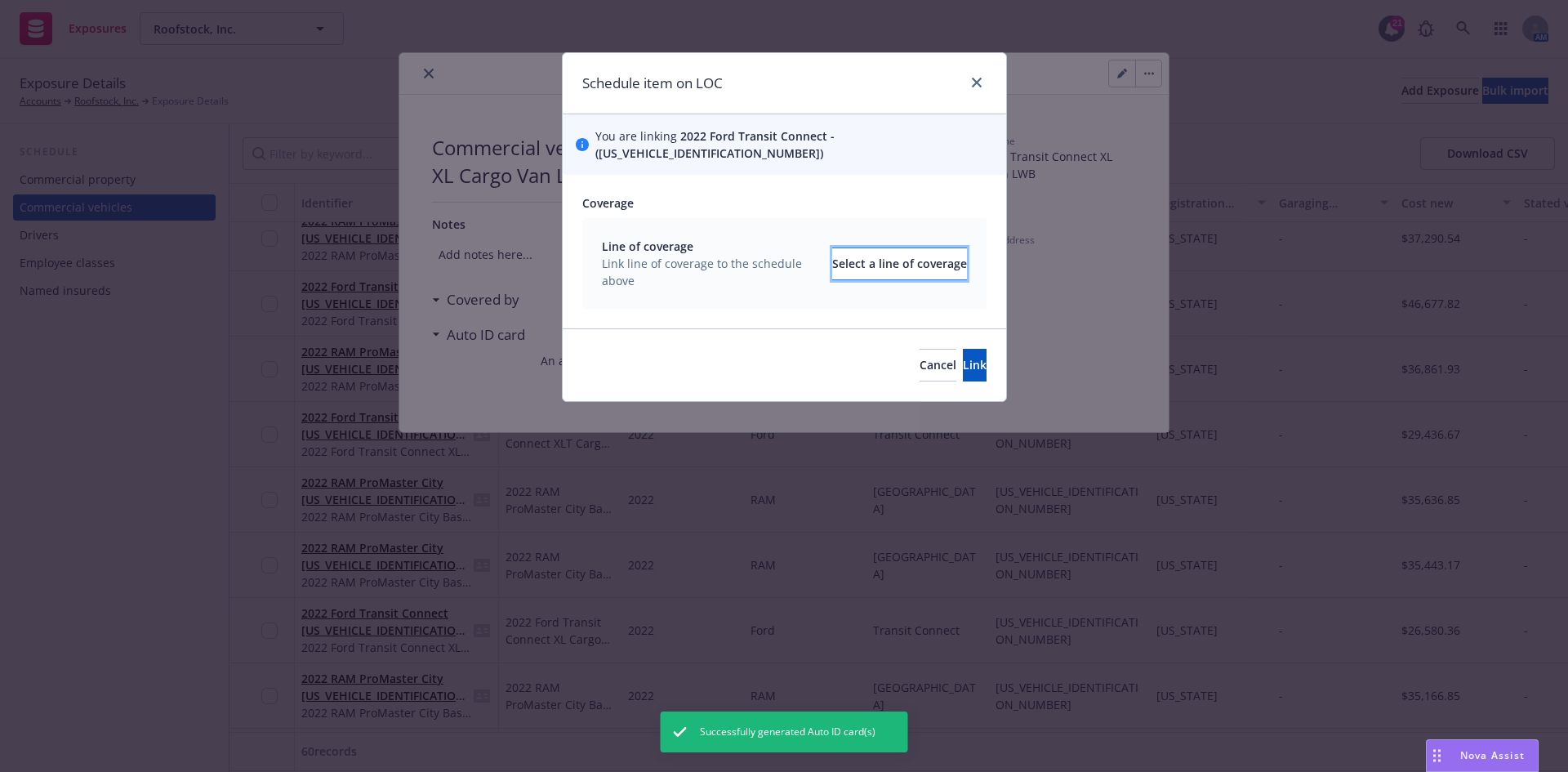
click at [833, 257] on button "Select a line of coverage" at bounding box center [900, 263] width 135 height 33
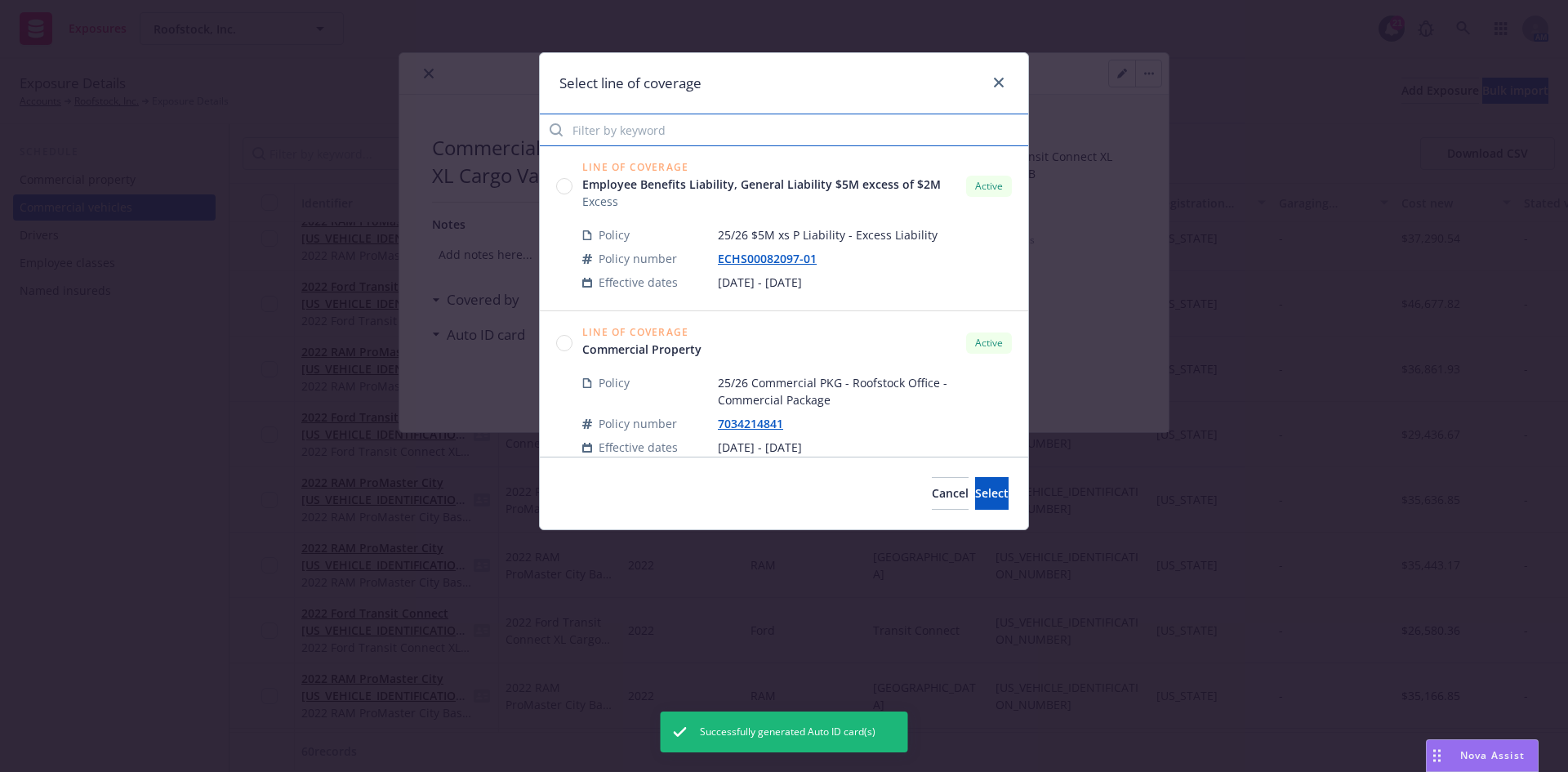
click at [610, 129] on input "Filter by keyword" at bounding box center [784, 129] width 488 height 33
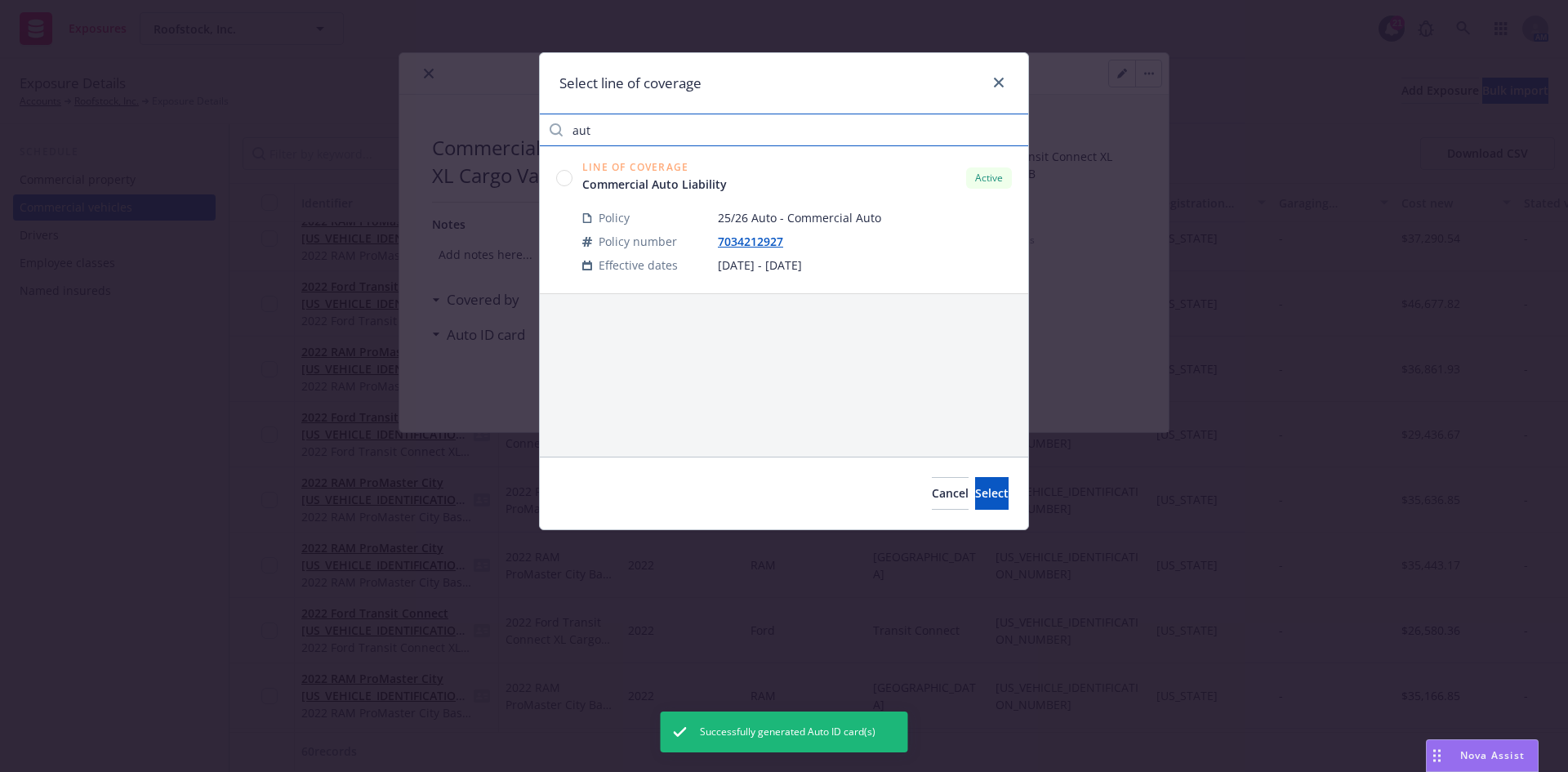
type input "aut"
click at [566, 179] on circle at bounding box center [565, 178] width 16 height 16
click at [976, 487] on button "Select" at bounding box center [992, 493] width 34 height 33
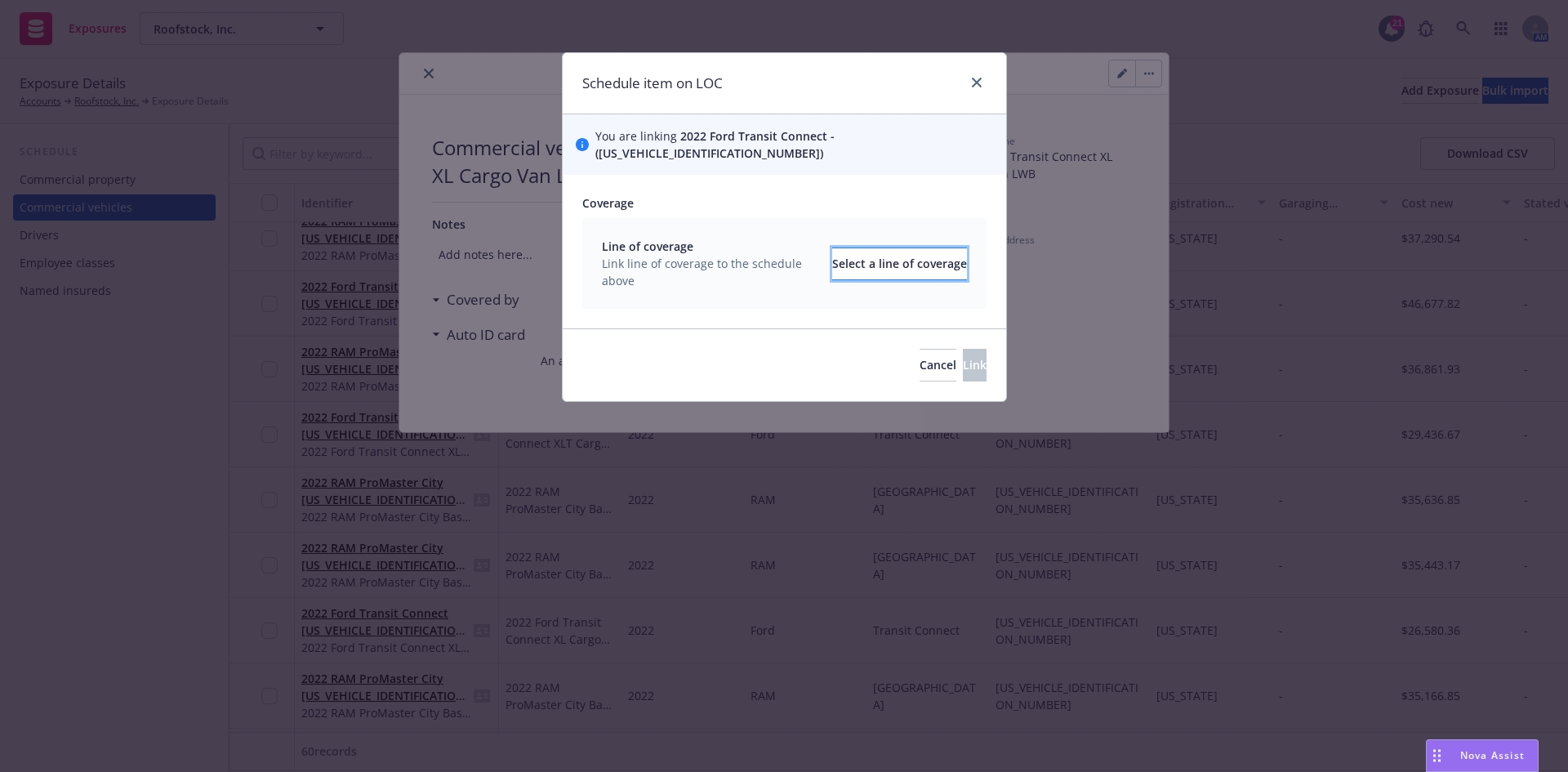
click at [844, 251] on div "Select a line of coverage" at bounding box center [900, 263] width 135 height 31
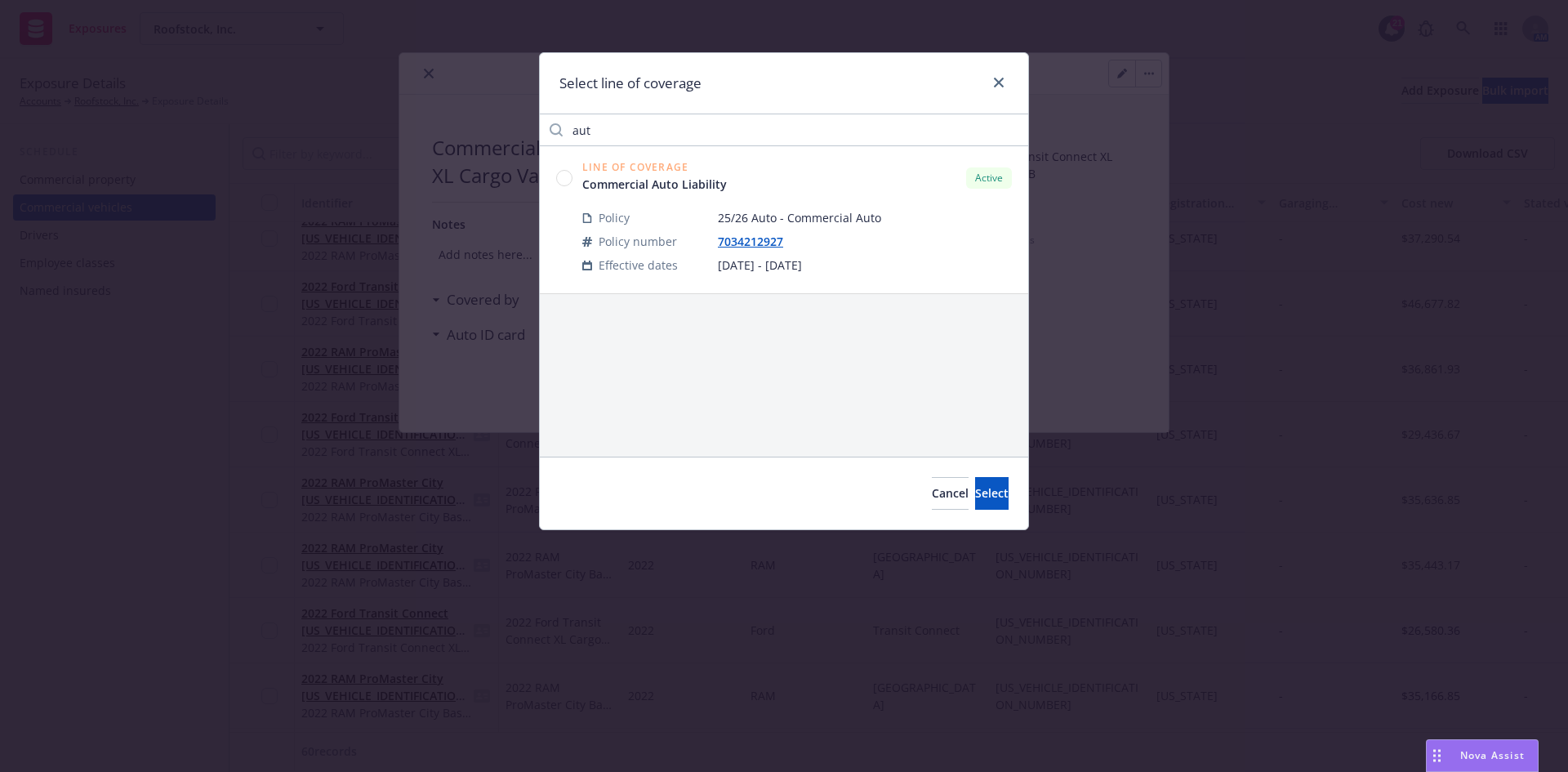
click at [566, 177] on circle at bounding box center [565, 178] width 16 height 16
click at [991, 491] on button "Select" at bounding box center [992, 493] width 34 height 33
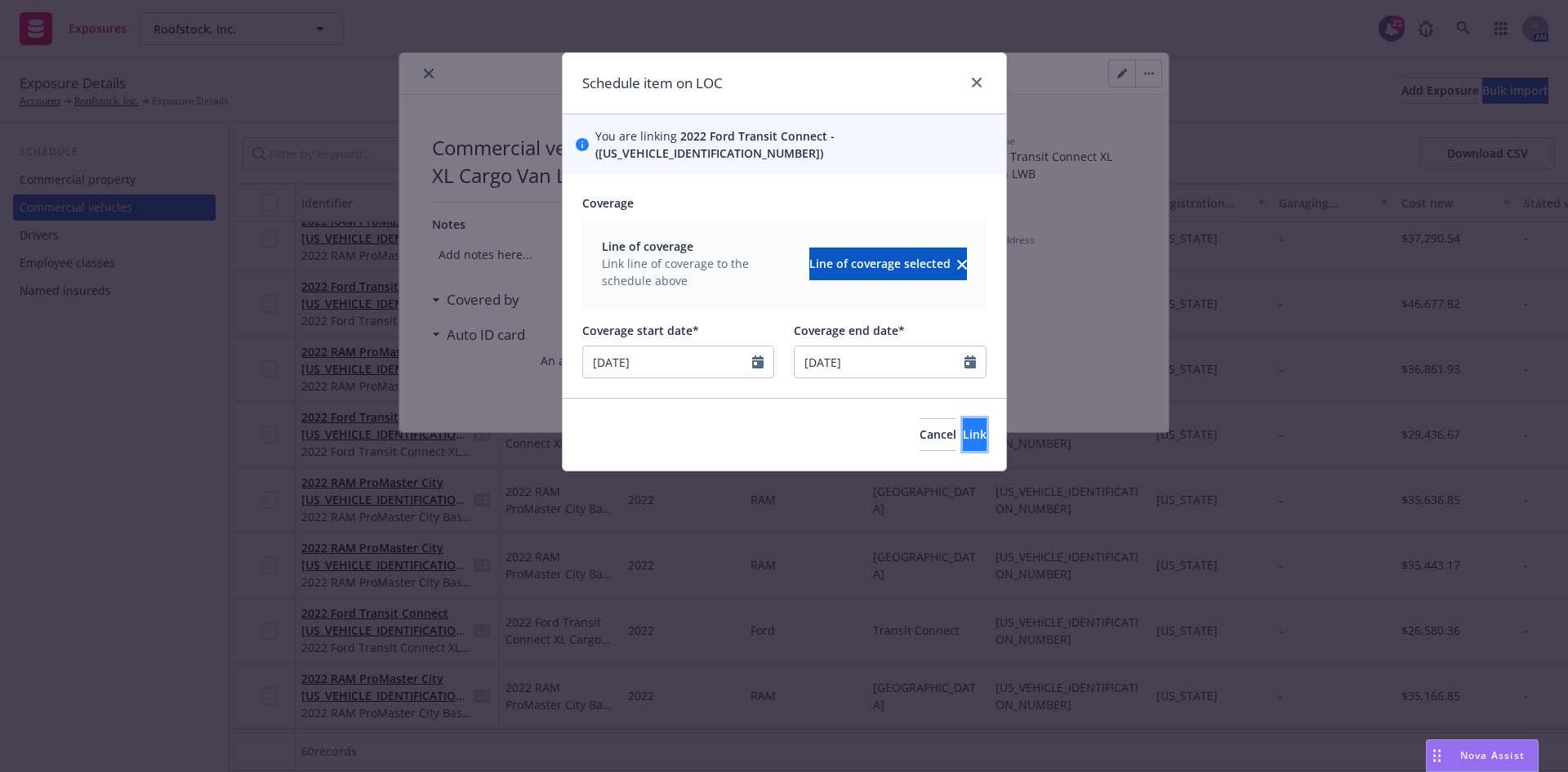
click at [963, 418] on button "Link" at bounding box center [975, 434] width 24 height 33
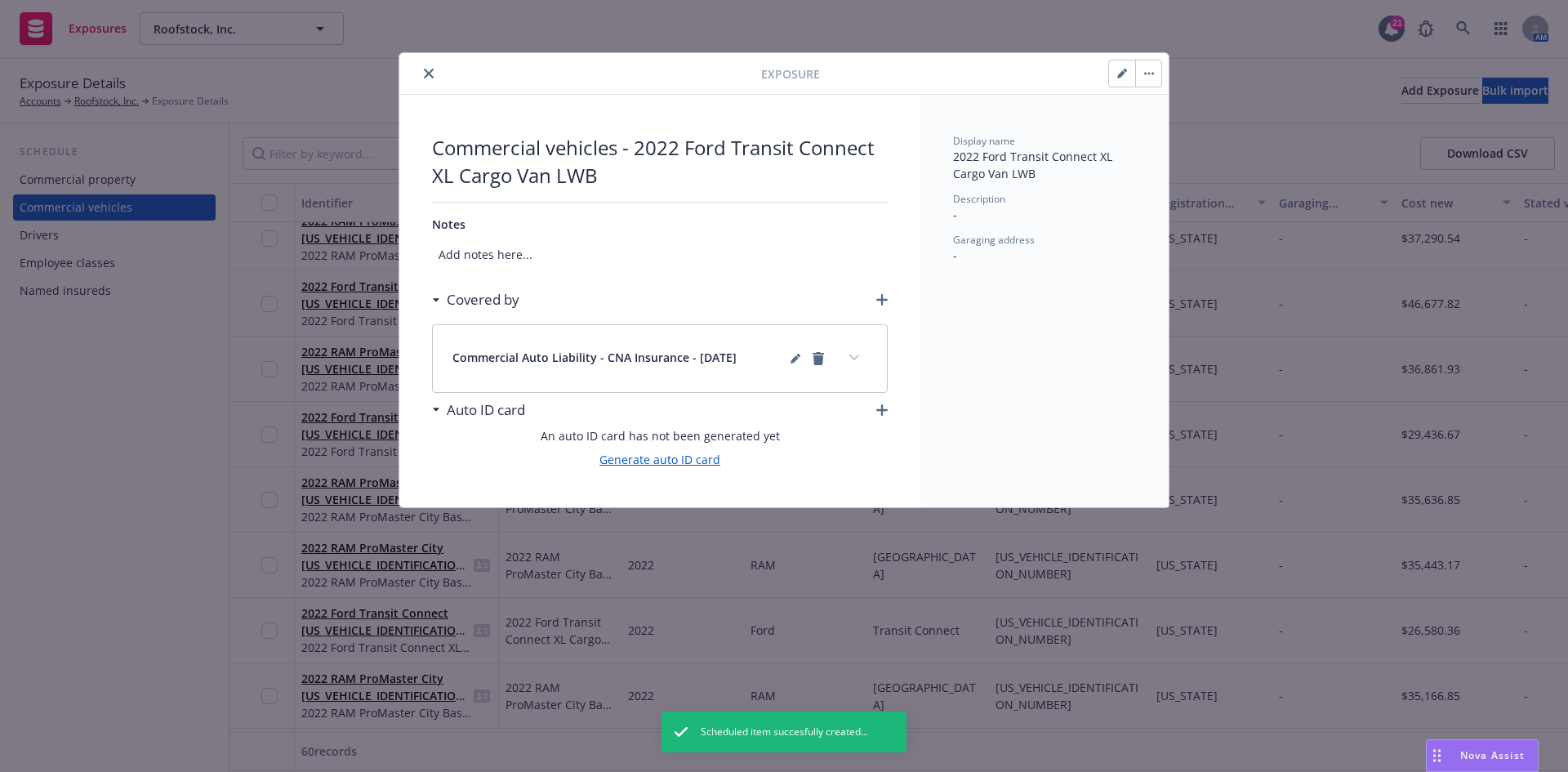
click at [675, 460] on link "Generate auto ID card" at bounding box center [660, 458] width 121 height 17
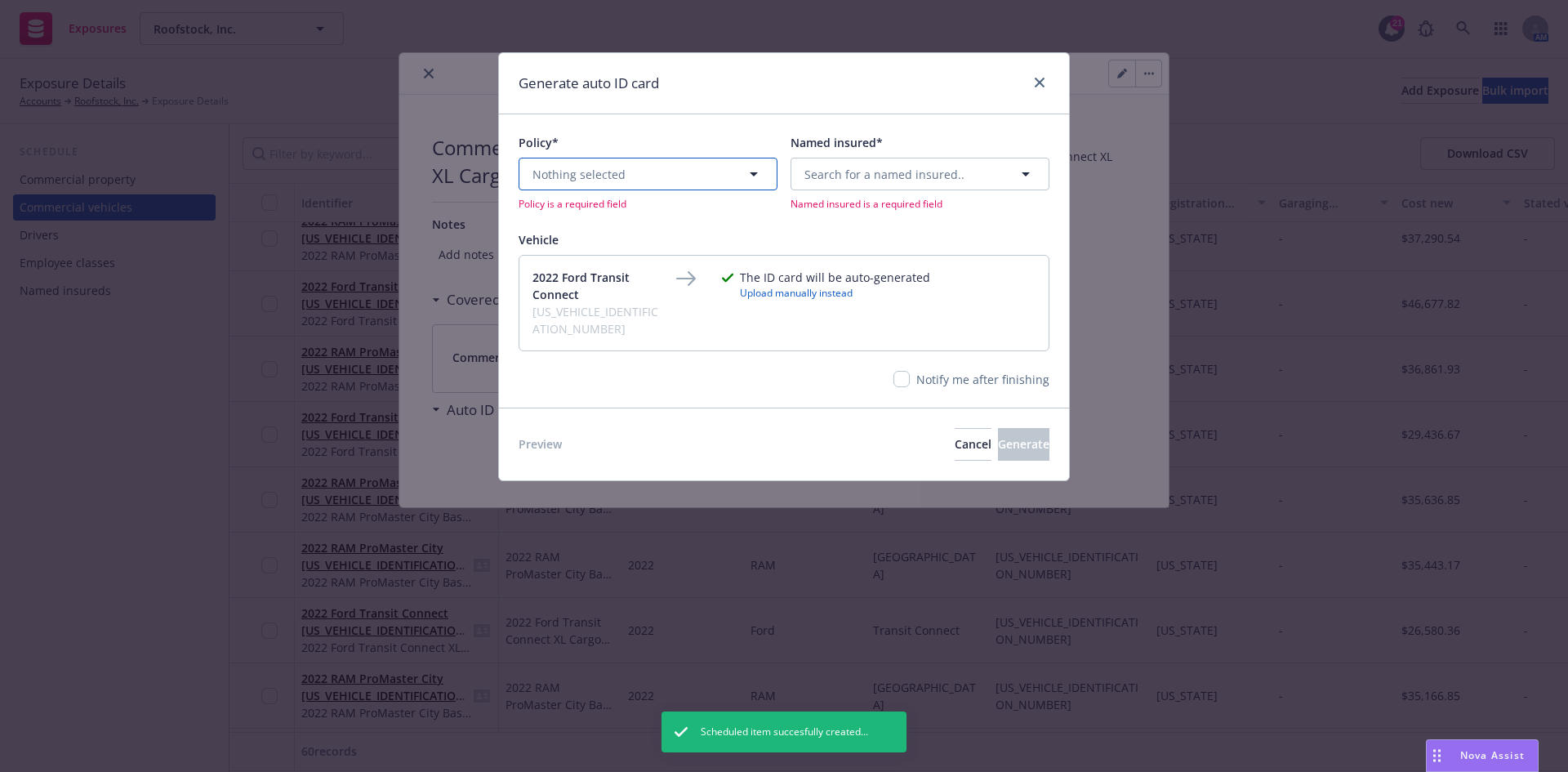
click at [703, 185] on button "Nothing selected" at bounding box center [648, 174] width 259 height 33
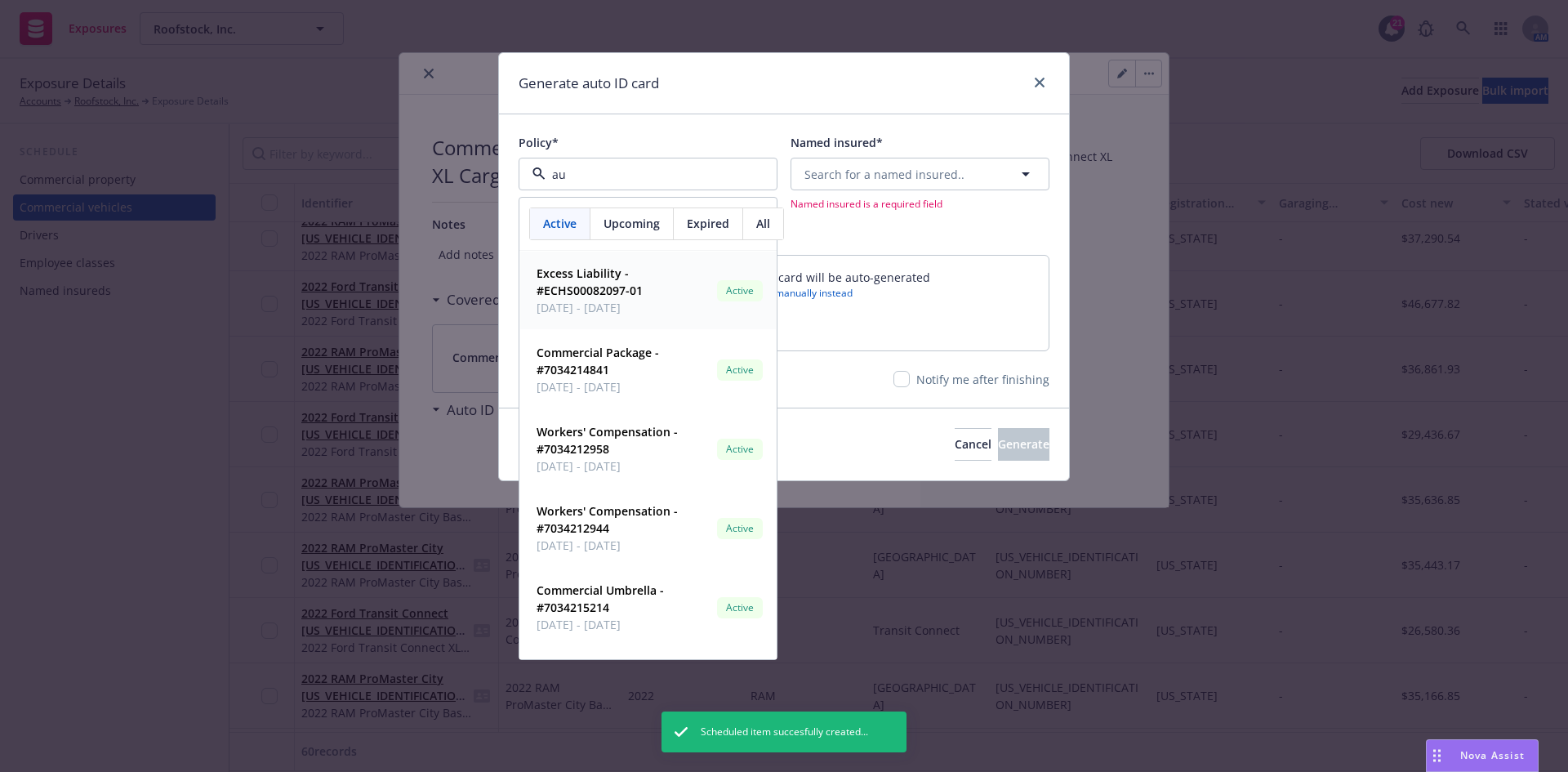
type input "aut"
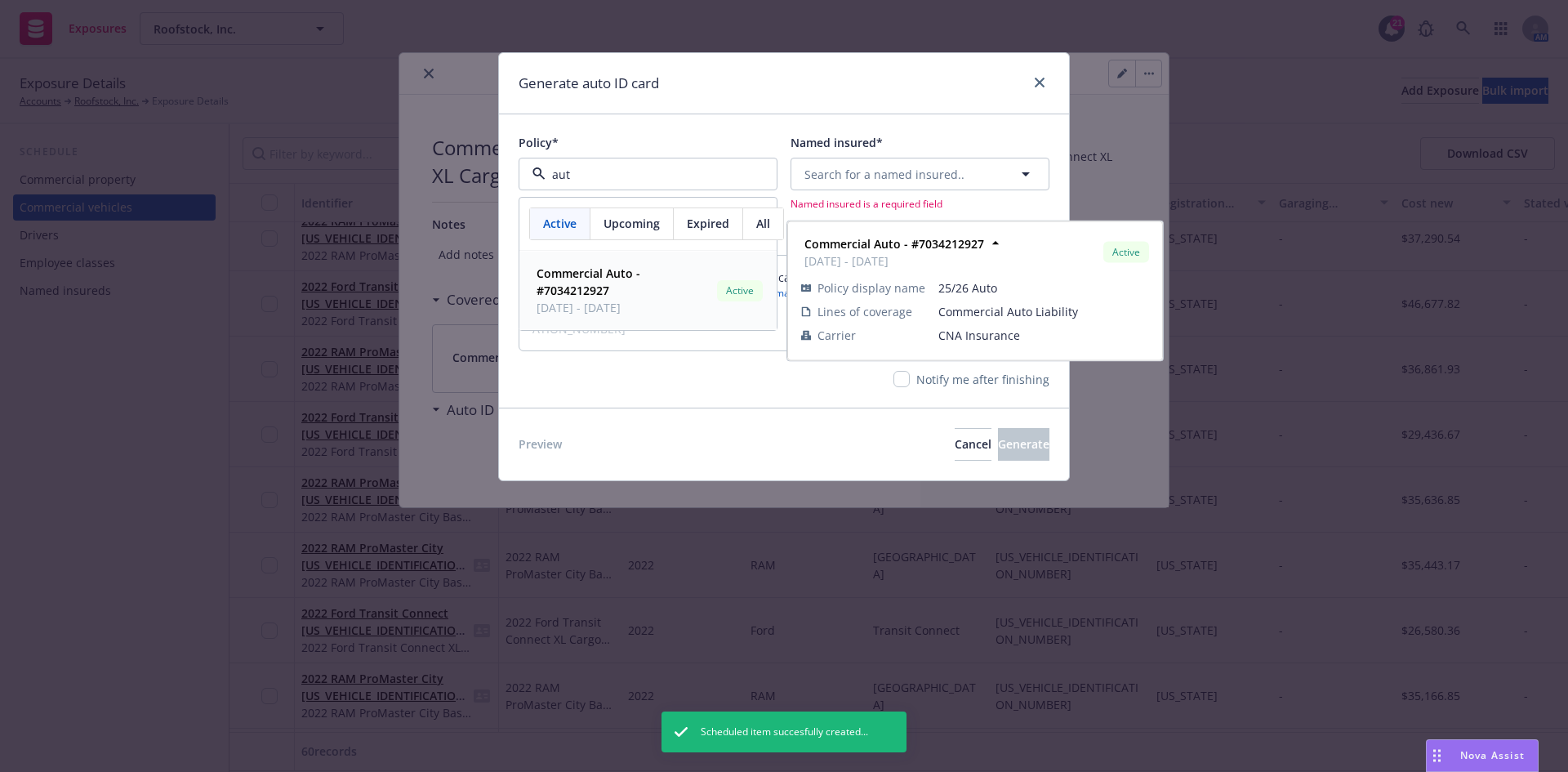
click at [596, 280] on span "Commercial Auto - #7034212927" at bounding box center [623, 282] width 174 height 35
click at [878, 155] on div "Named insured* Search for a named insured.. Named insured is a required field" at bounding box center [920, 172] width 259 height 76
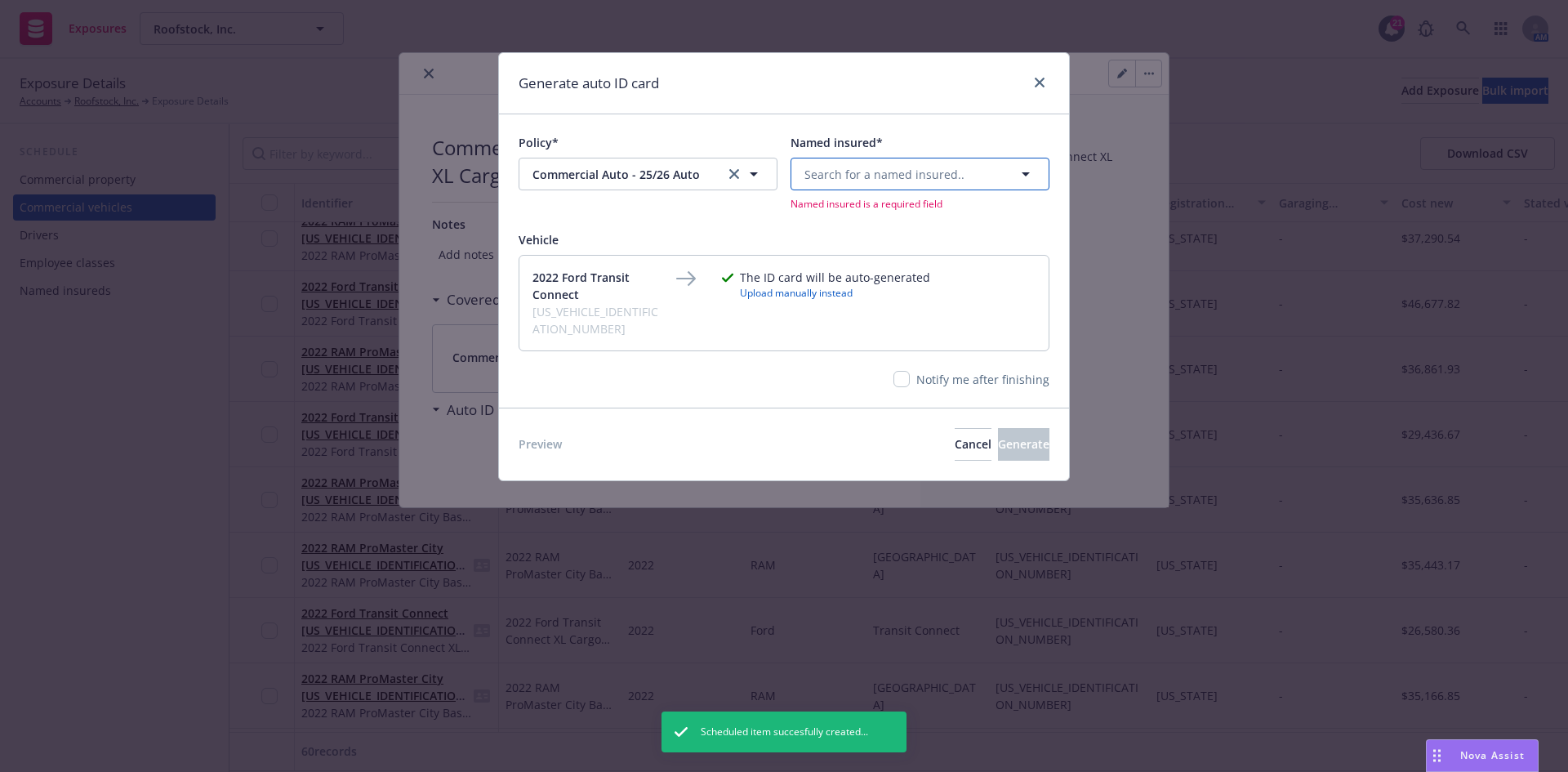
click at [882, 169] on span "Search for a named insured.." at bounding box center [884, 174] width 160 height 17
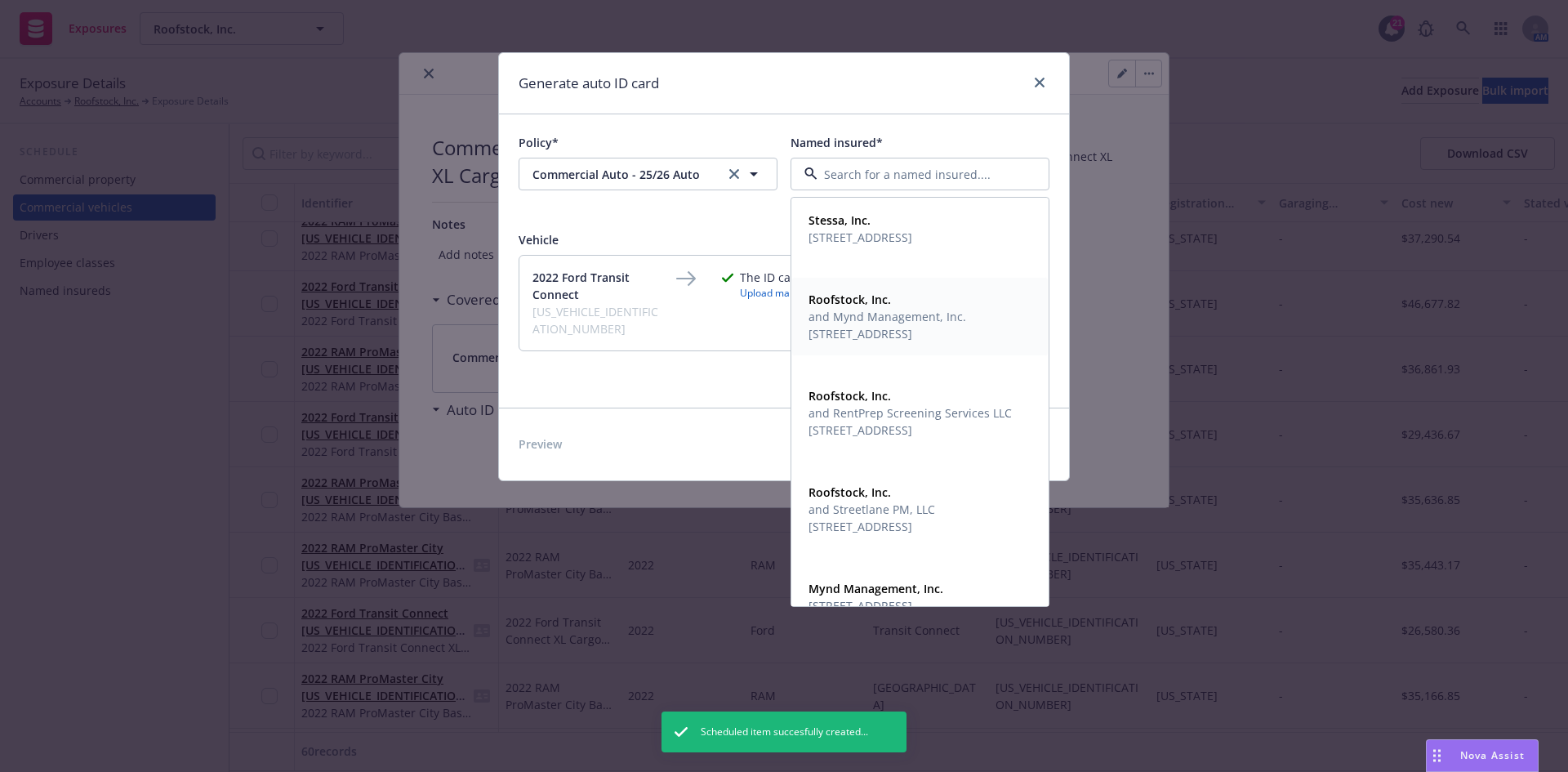
click at [907, 325] on span "[STREET_ADDRESS]" at bounding box center [887, 333] width 158 height 17
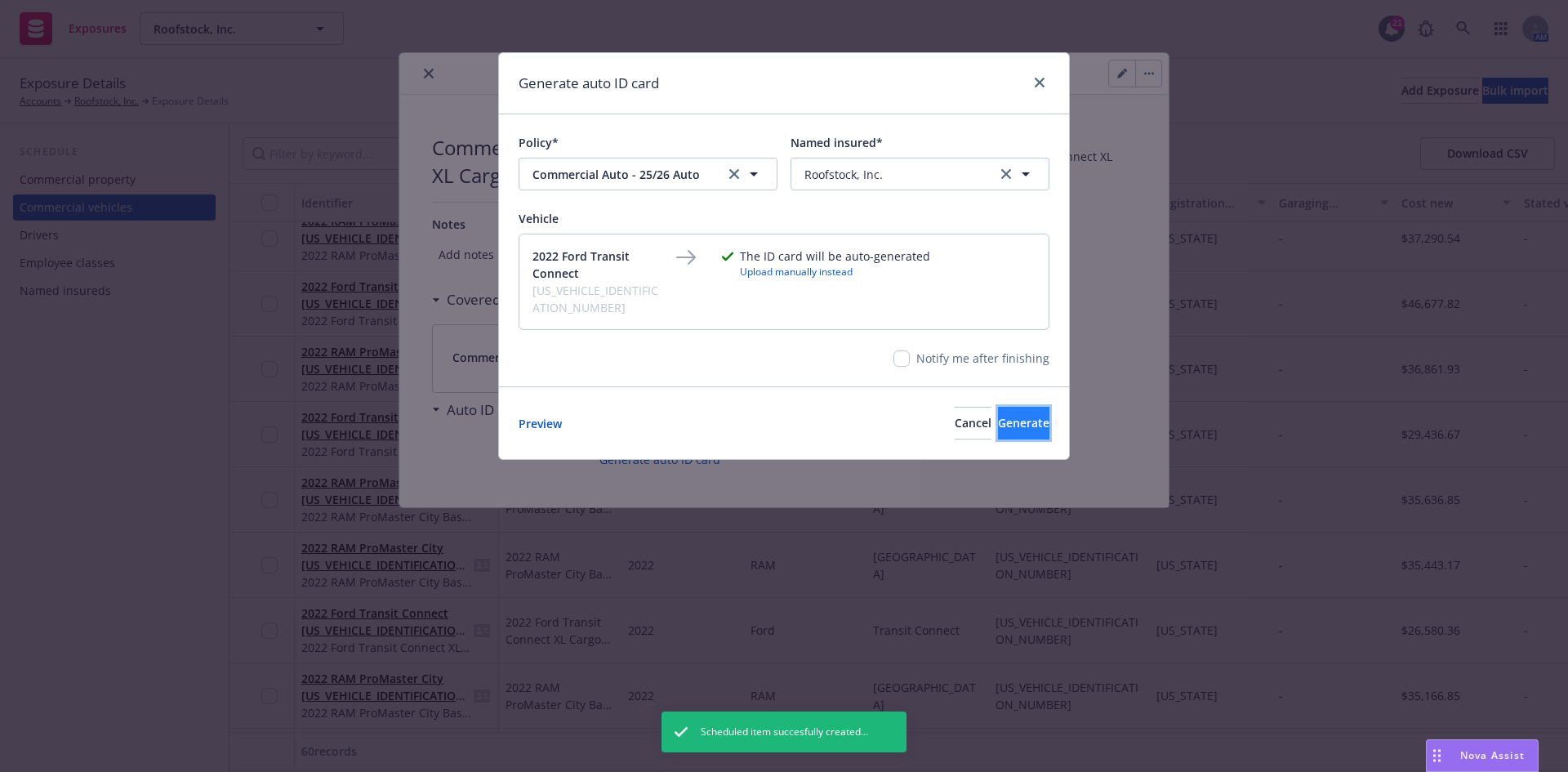
click at [998, 415] on span "Generate" at bounding box center [1024, 423] width 52 height 16
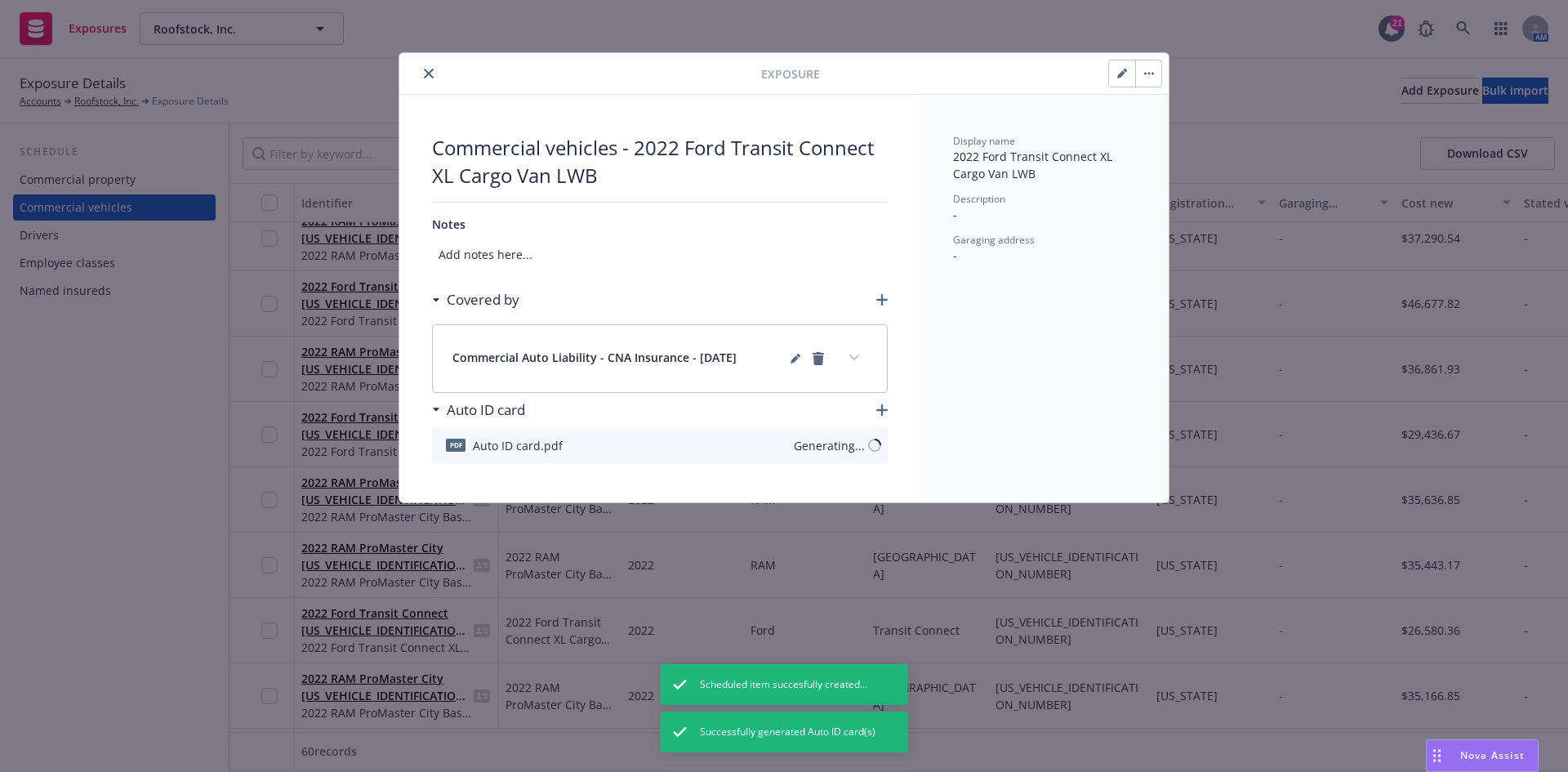
click at [428, 71] on icon "close" at bounding box center [429, 73] width 10 height 10
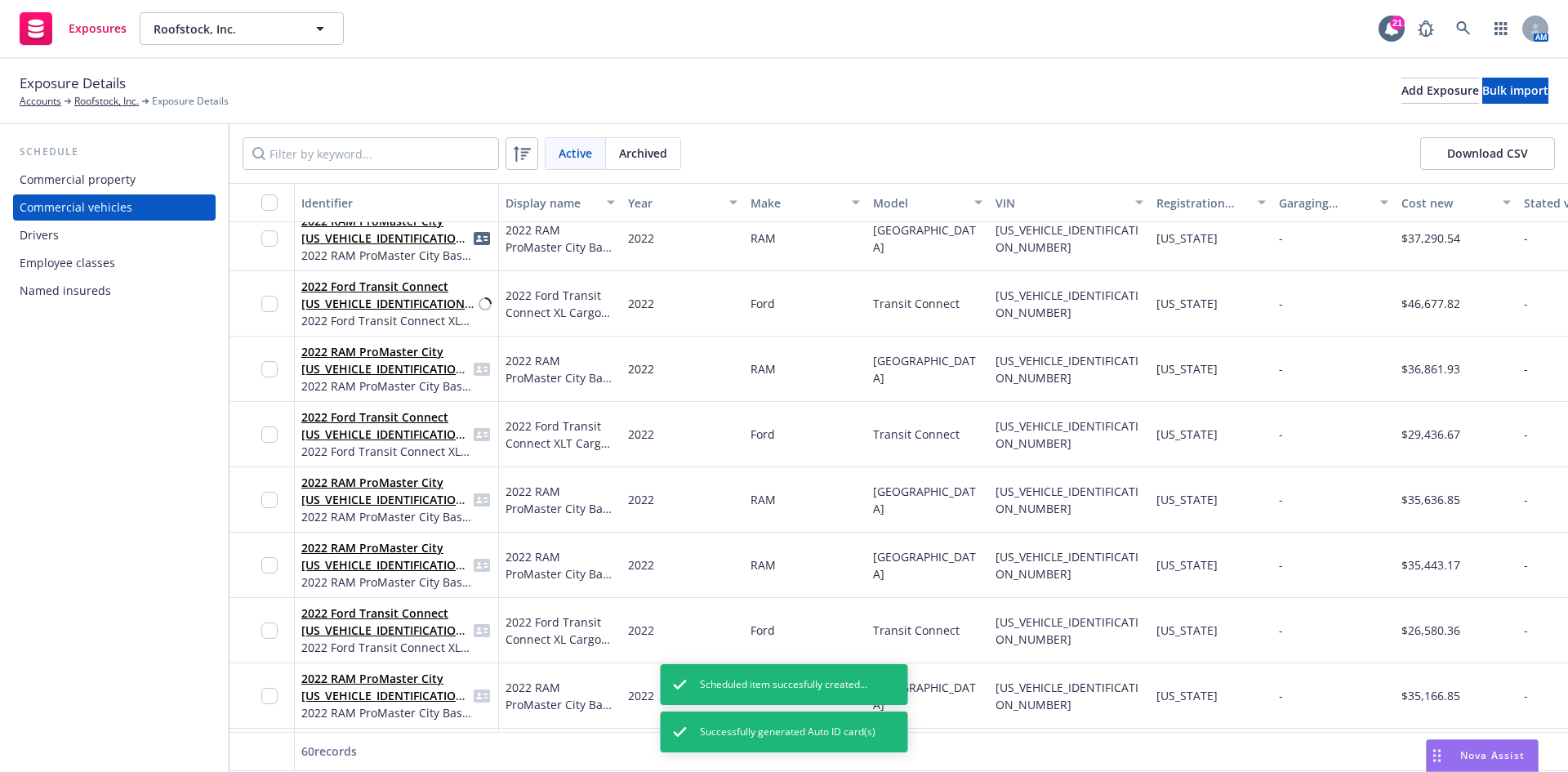
scroll to position [1470, 0]
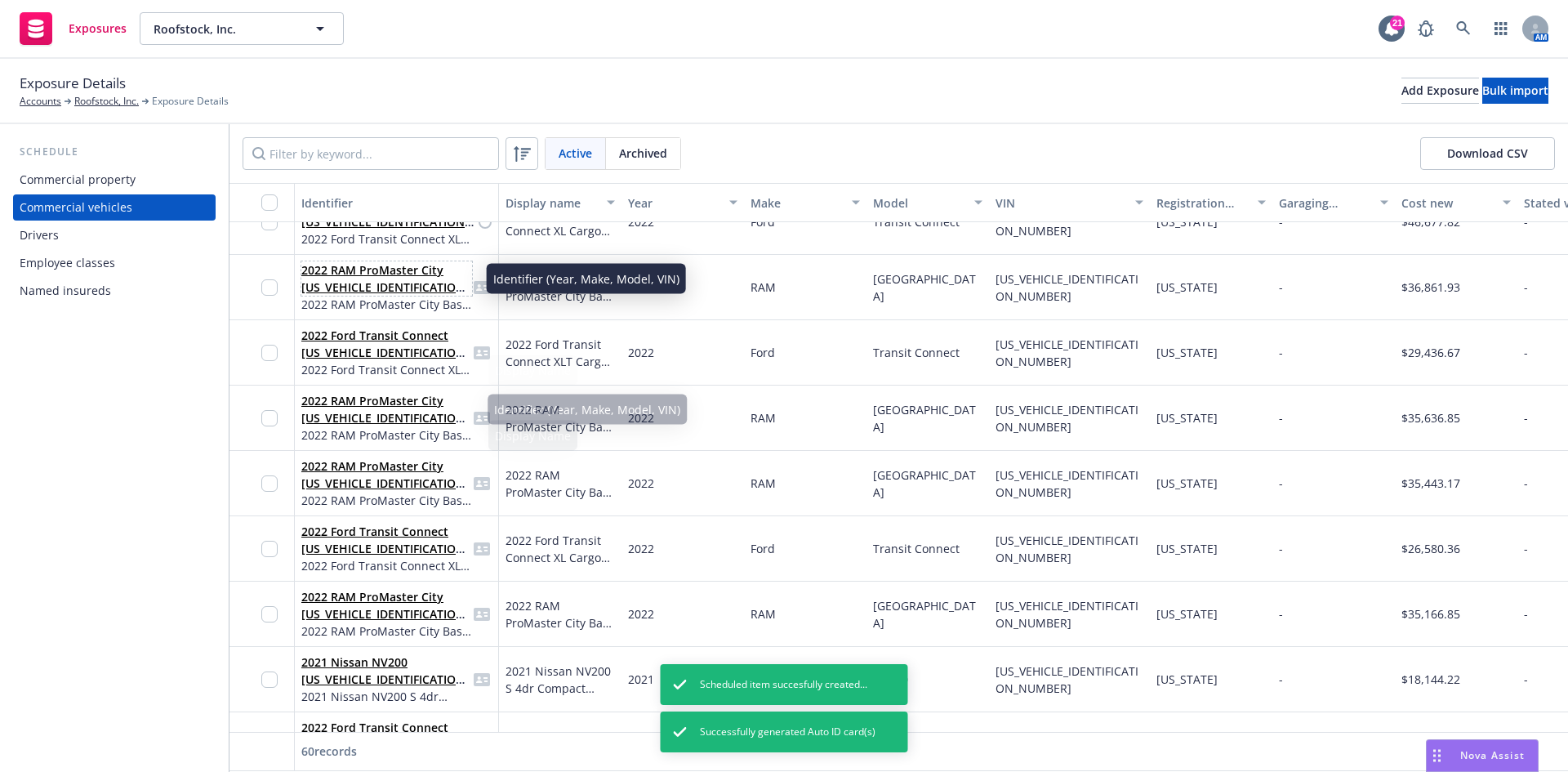
click at [376, 281] on link "2022 RAM ProMaster City [US_VEHICLE_IDENTIFICATION_NUMBER]" at bounding box center [386, 287] width 169 height 50
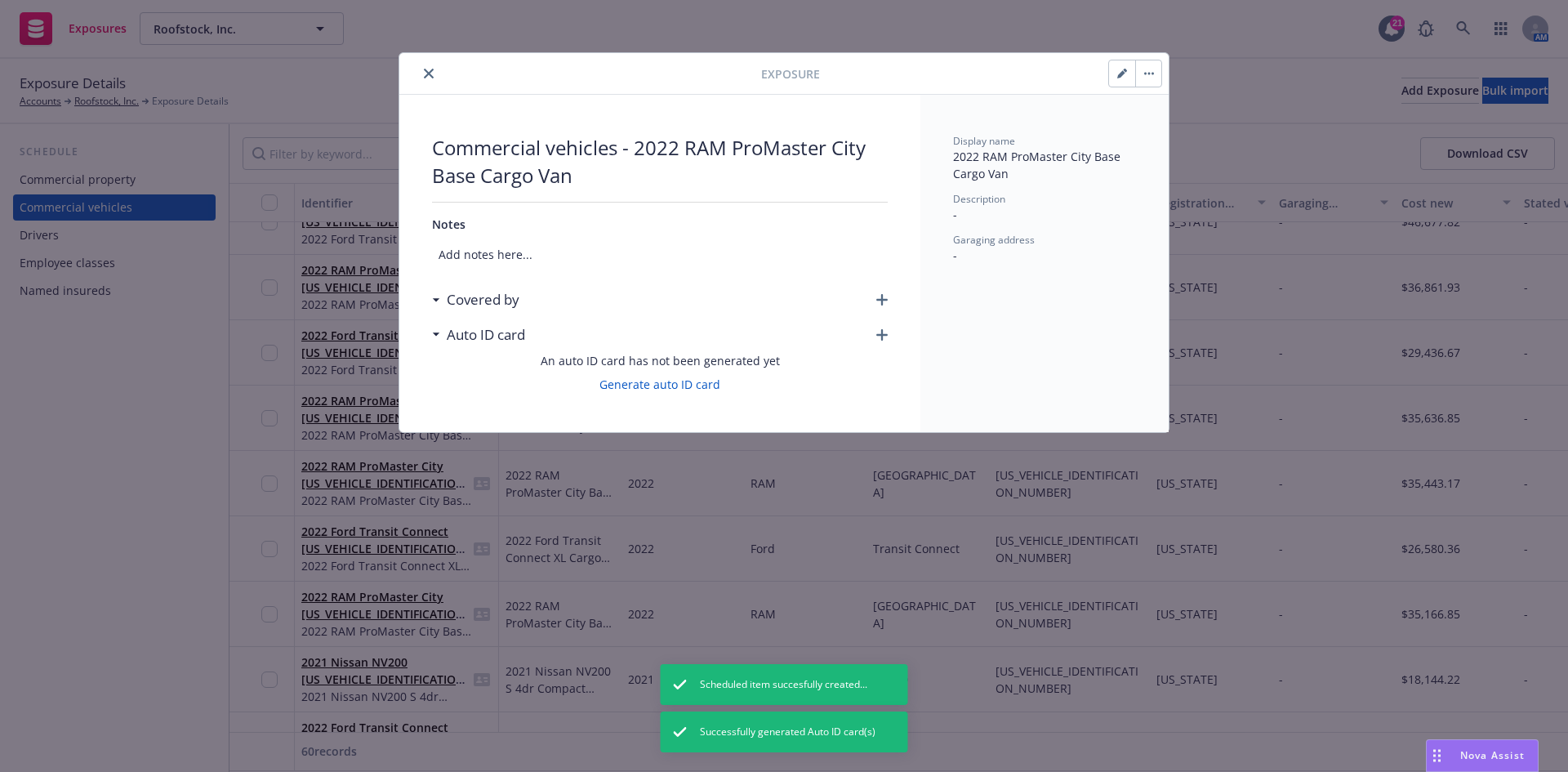
click at [882, 298] on icon "button" at bounding box center [882, 300] width 12 height 12
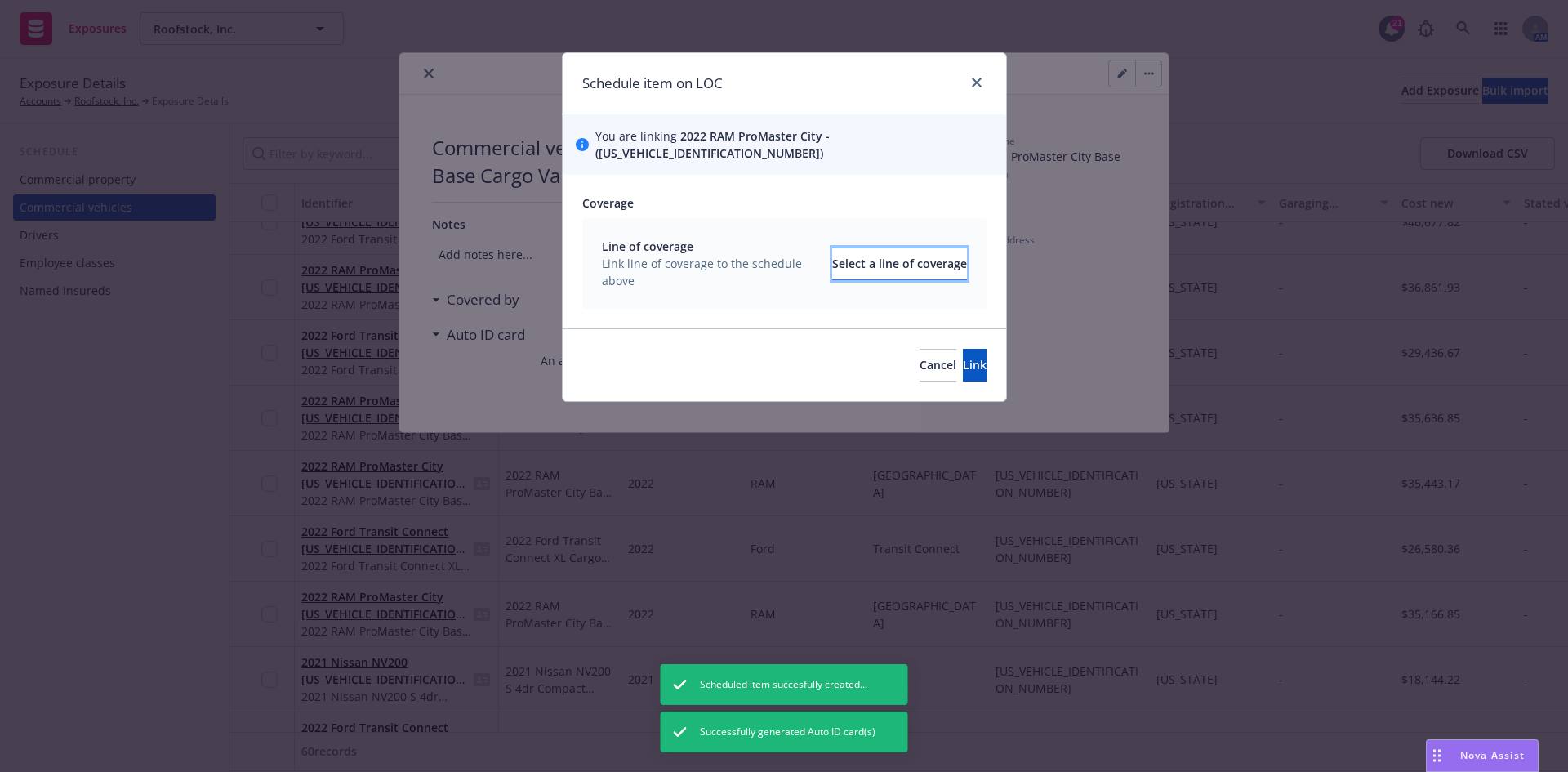
click at [861, 261] on div "Select a line of coverage" at bounding box center [900, 263] width 135 height 31
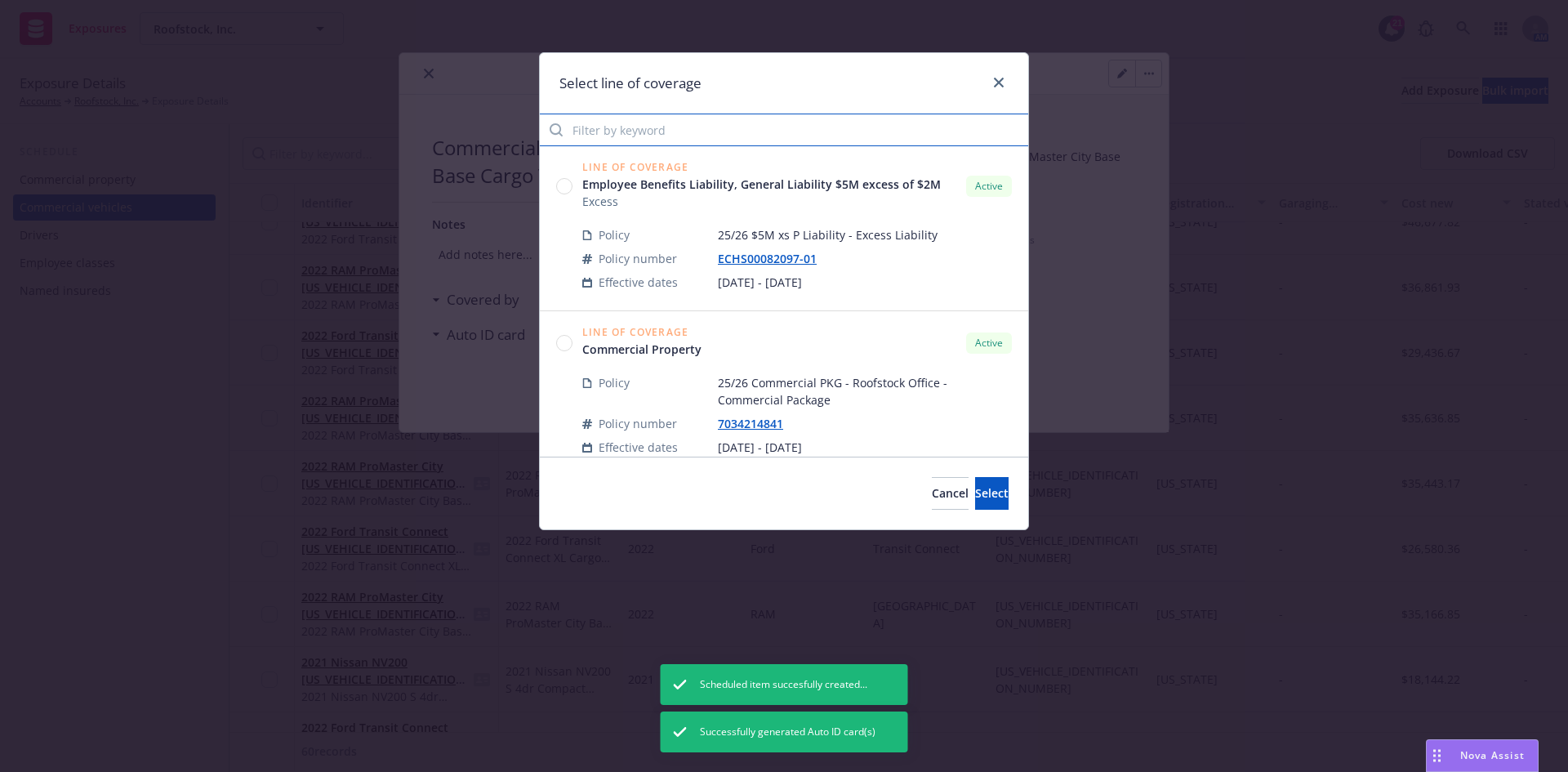
click at [644, 113] on input "Filter by keyword" at bounding box center [784, 129] width 488 height 33
click at [644, 127] on input "Filter by keyword" at bounding box center [784, 129] width 488 height 33
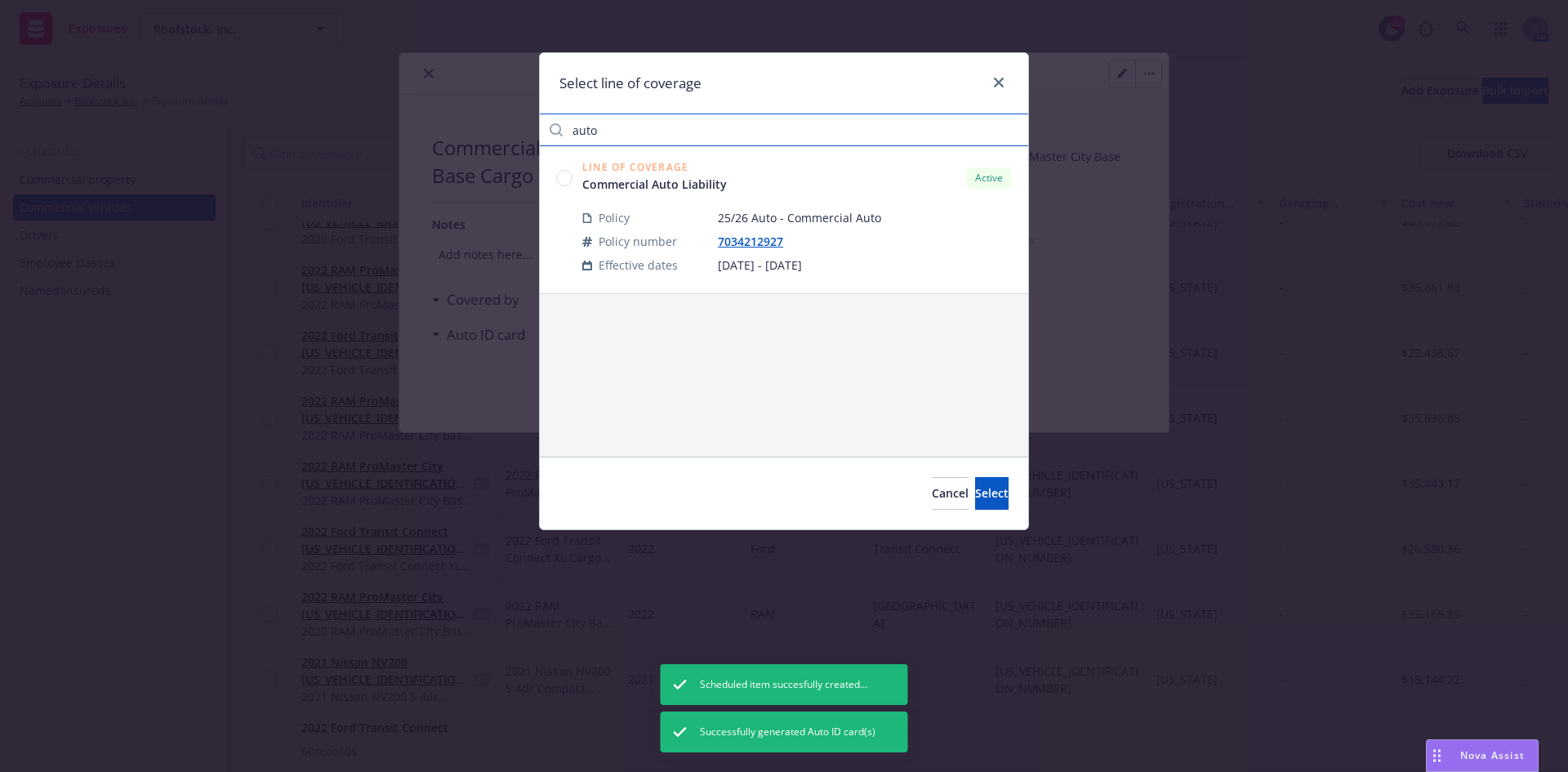
type input "auto"
click at [566, 177] on circle at bounding box center [565, 178] width 16 height 16
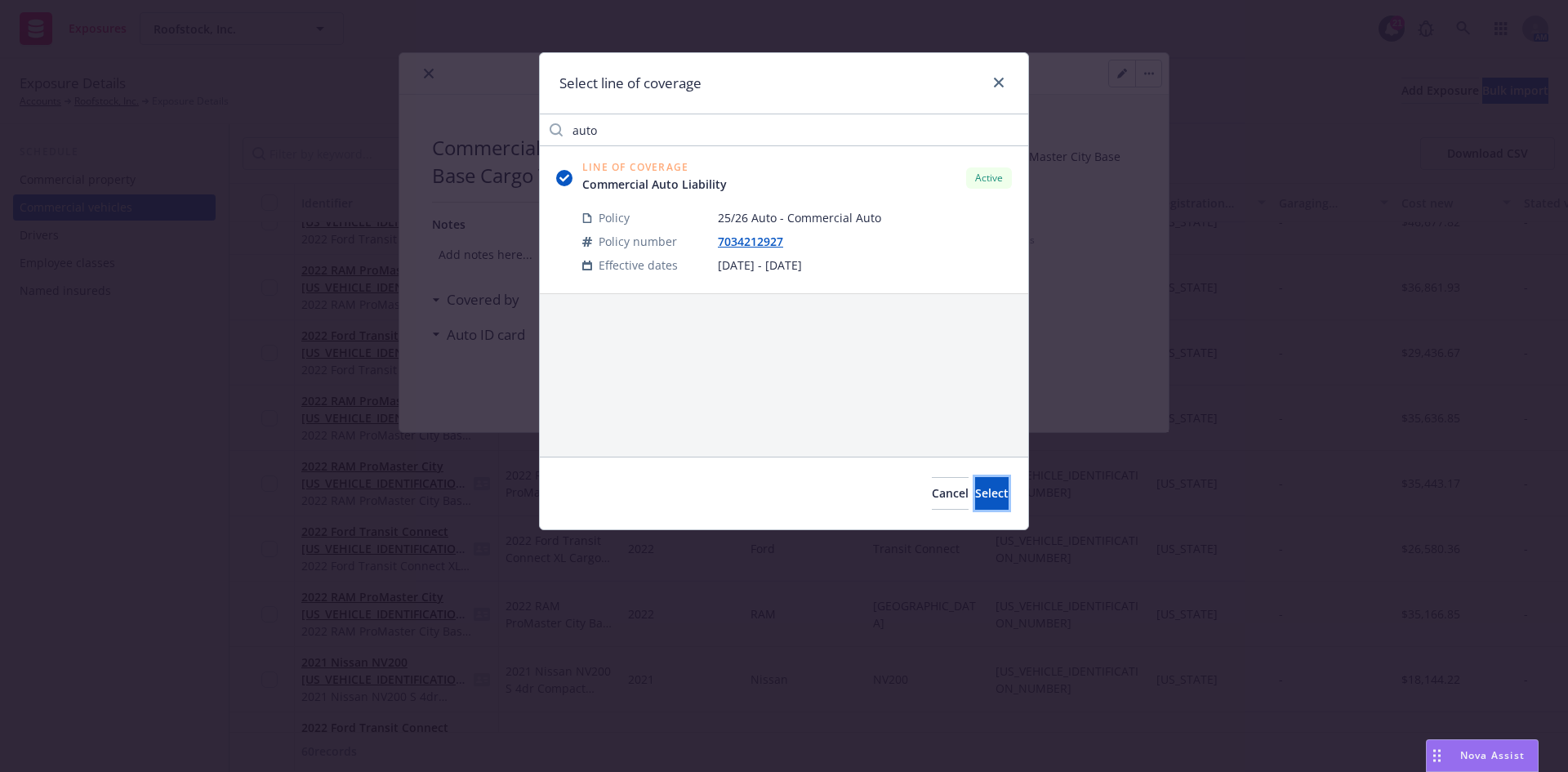
click at [976, 490] on button "Select" at bounding box center [992, 493] width 34 height 33
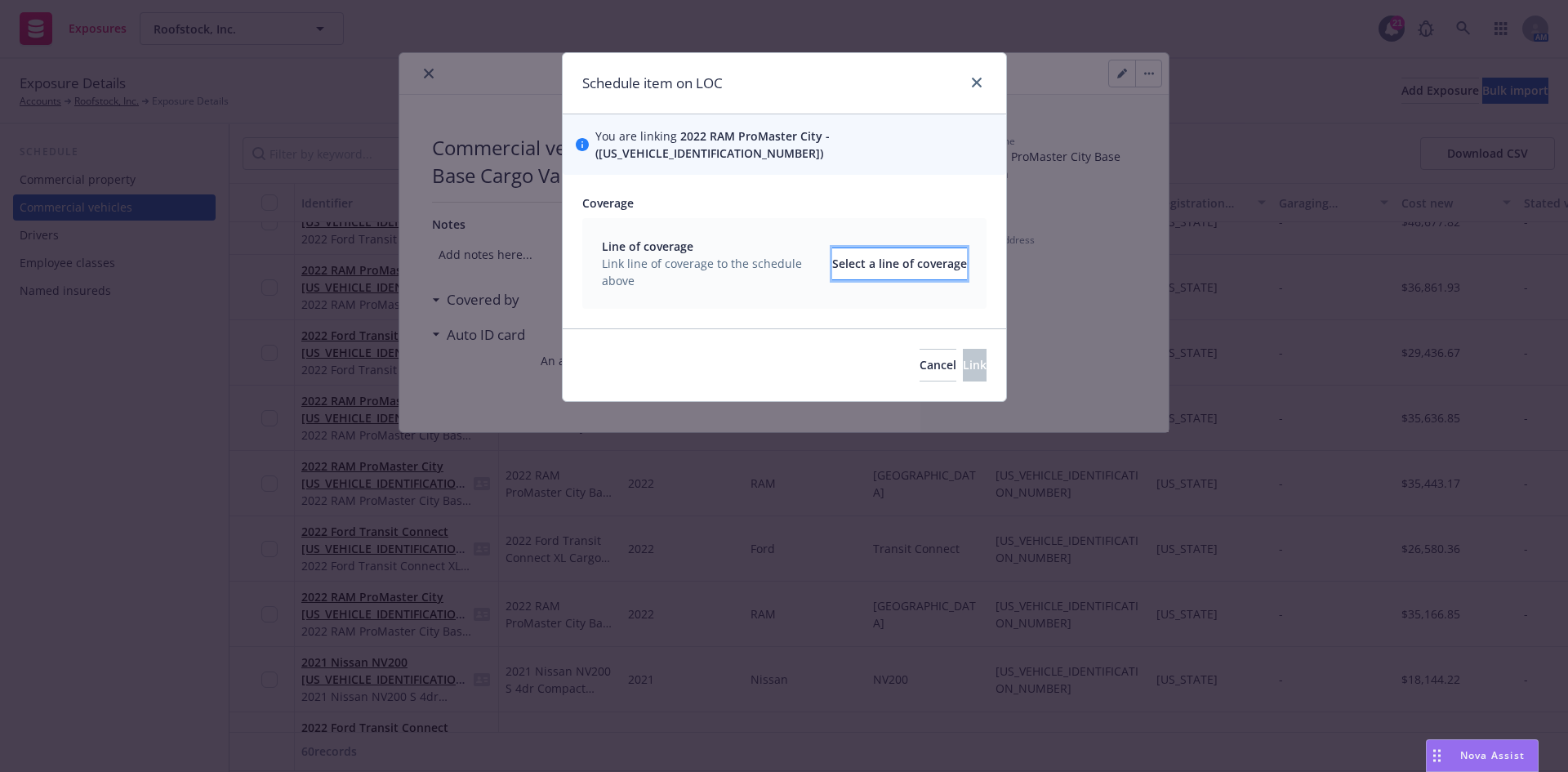
click at [833, 248] on div "Select a line of coverage" at bounding box center [900, 263] width 135 height 31
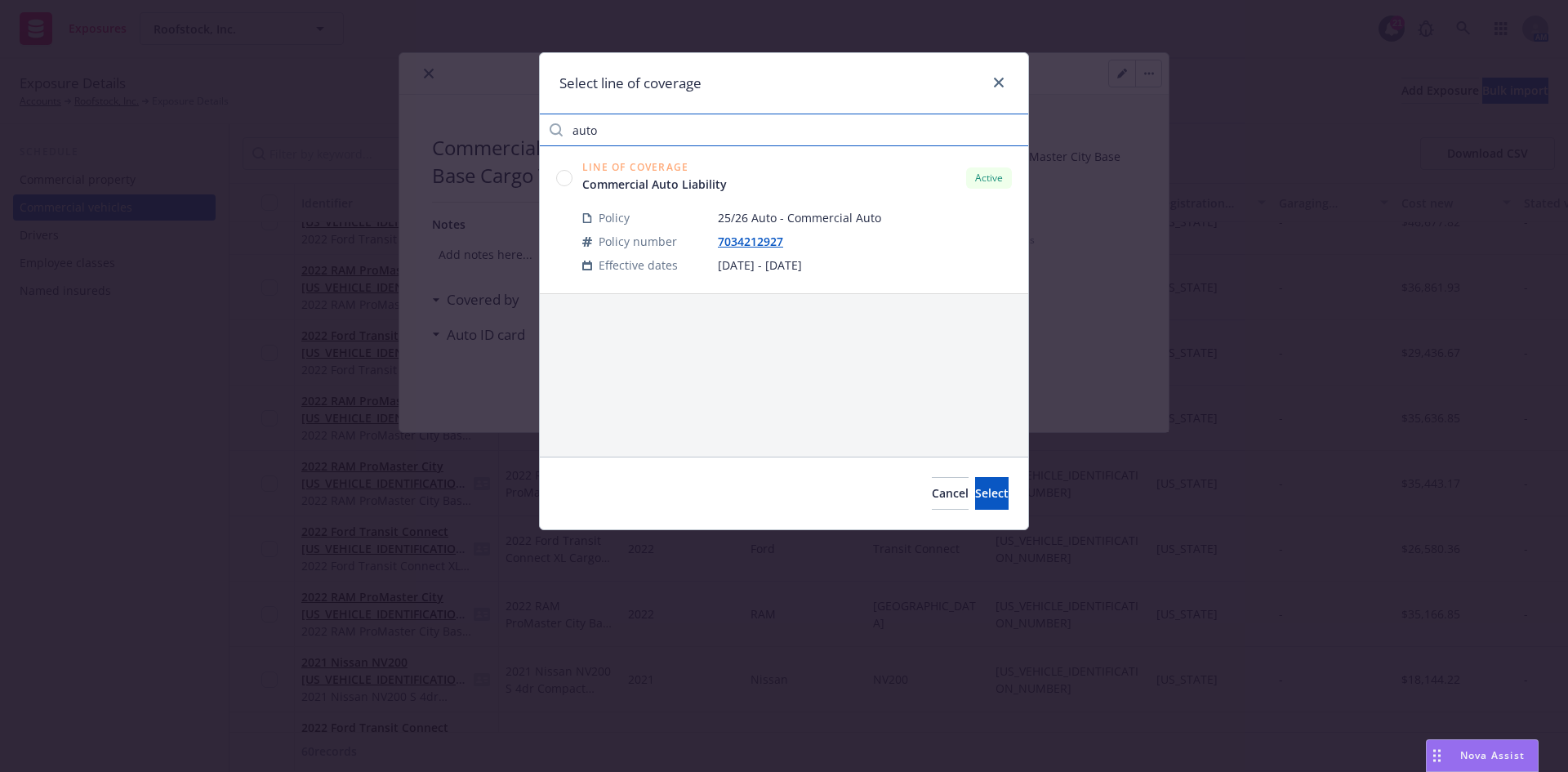
click at [636, 128] on input "auto" at bounding box center [784, 129] width 488 height 33
click at [562, 175] on circle at bounding box center [565, 178] width 16 height 16
click at [976, 486] on span "Select" at bounding box center [992, 493] width 34 height 16
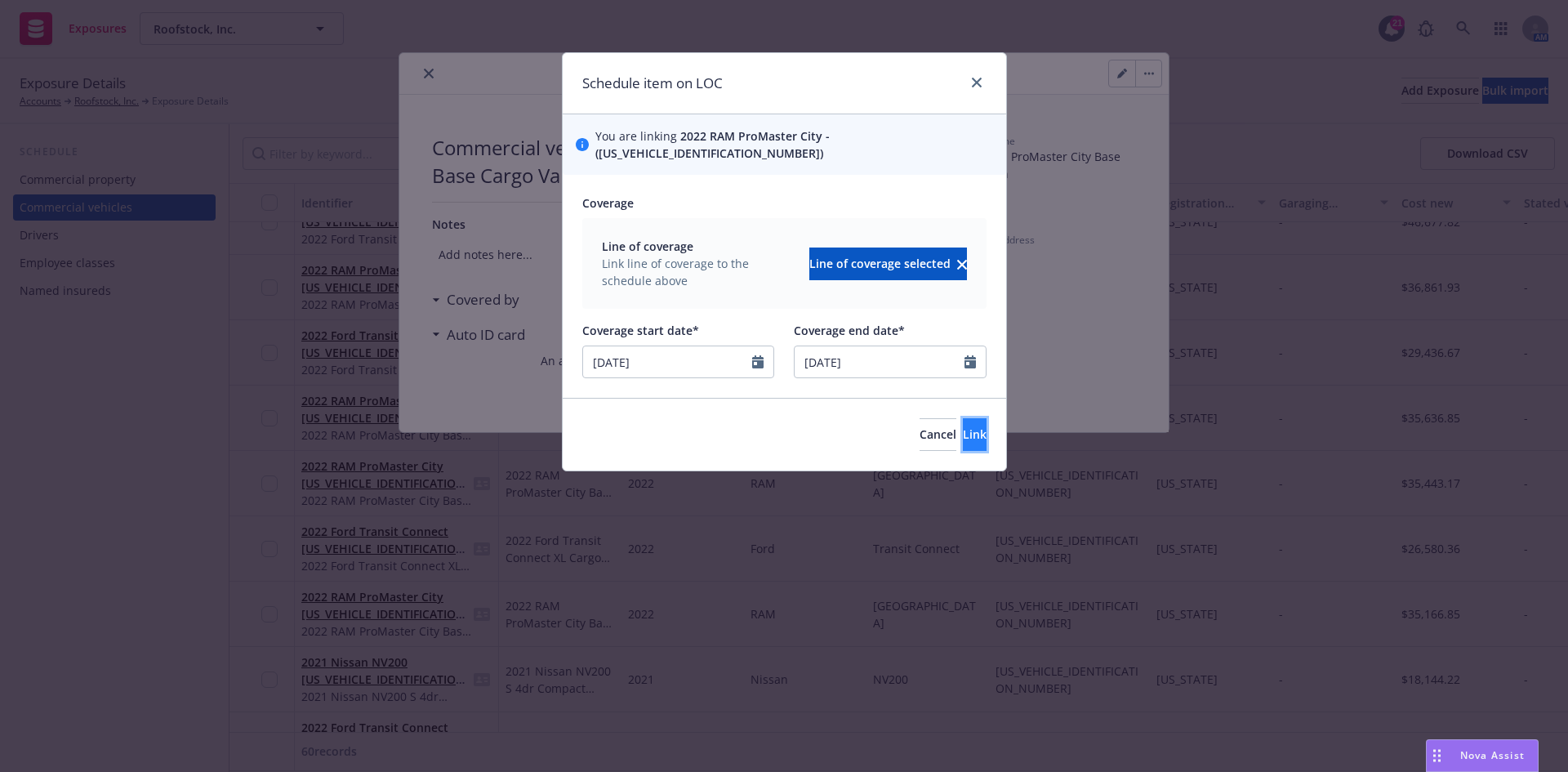
click at [963, 420] on button "Link" at bounding box center [975, 434] width 24 height 33
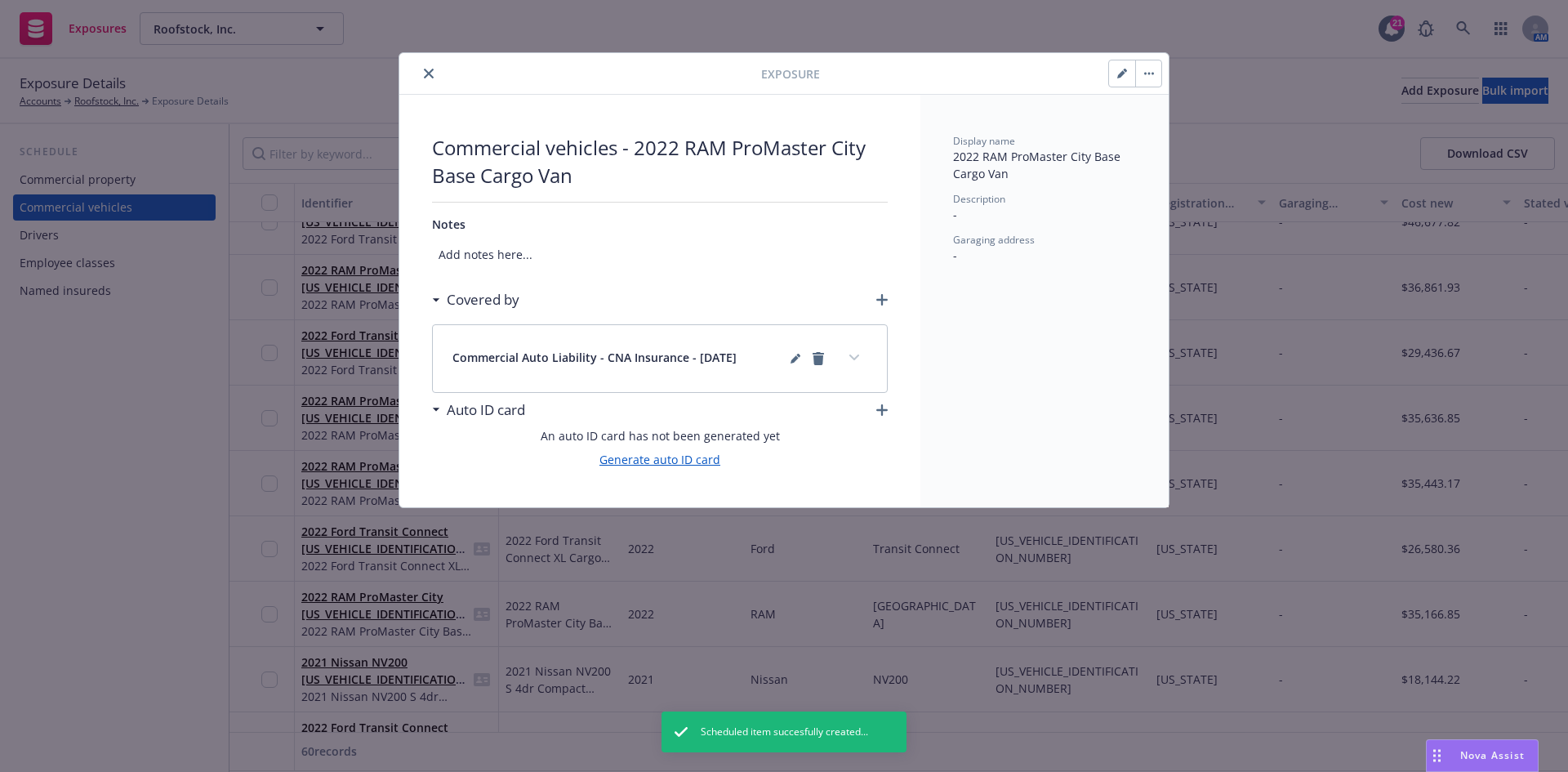
click at [667, 459] on link "Generate auto ID card" at bounding box center [660, 458] width 121 height 17
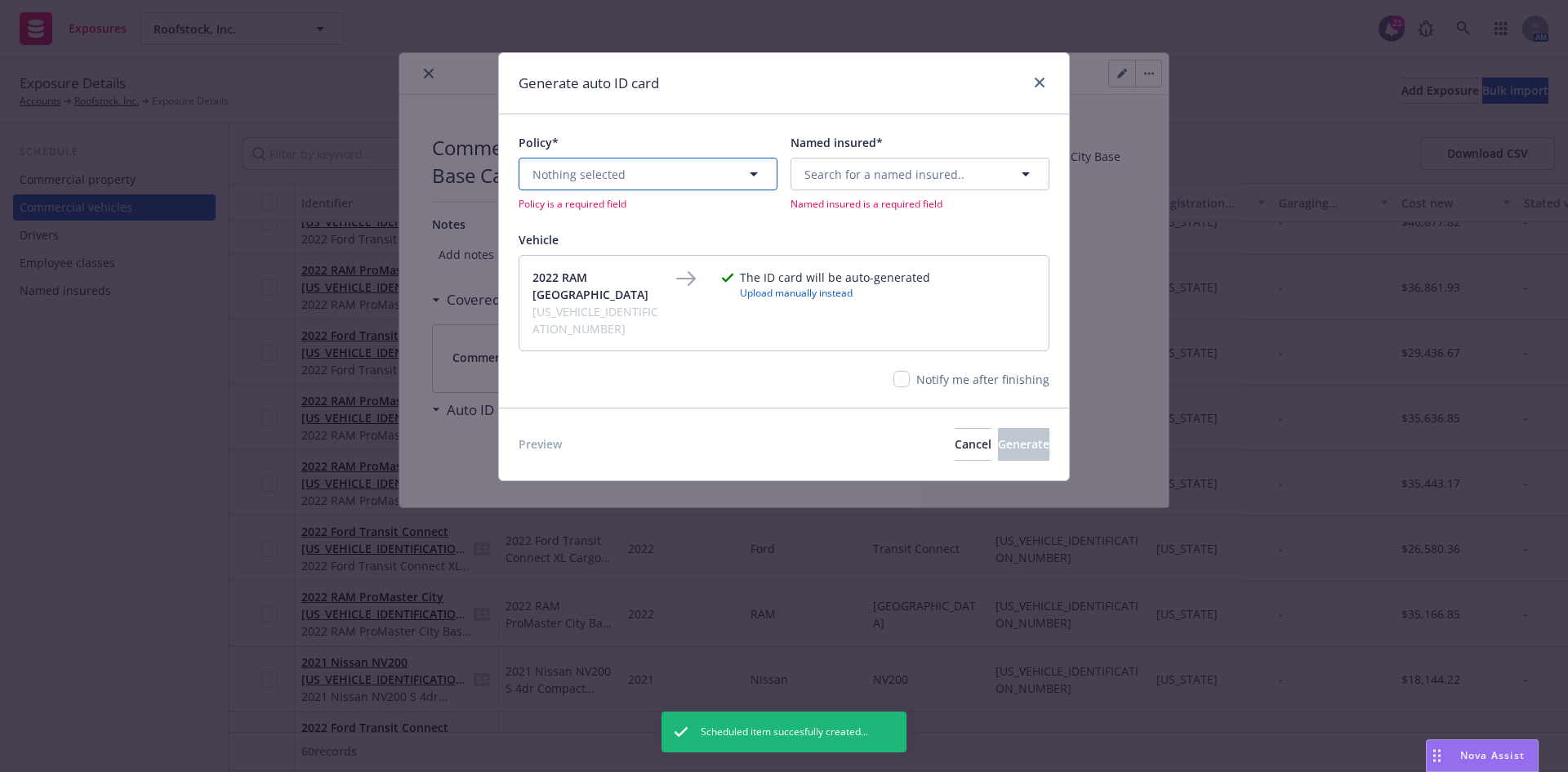
click at [687, 189] on button "Nothing selected" at bounding box center [648, 174] width 259 height 33
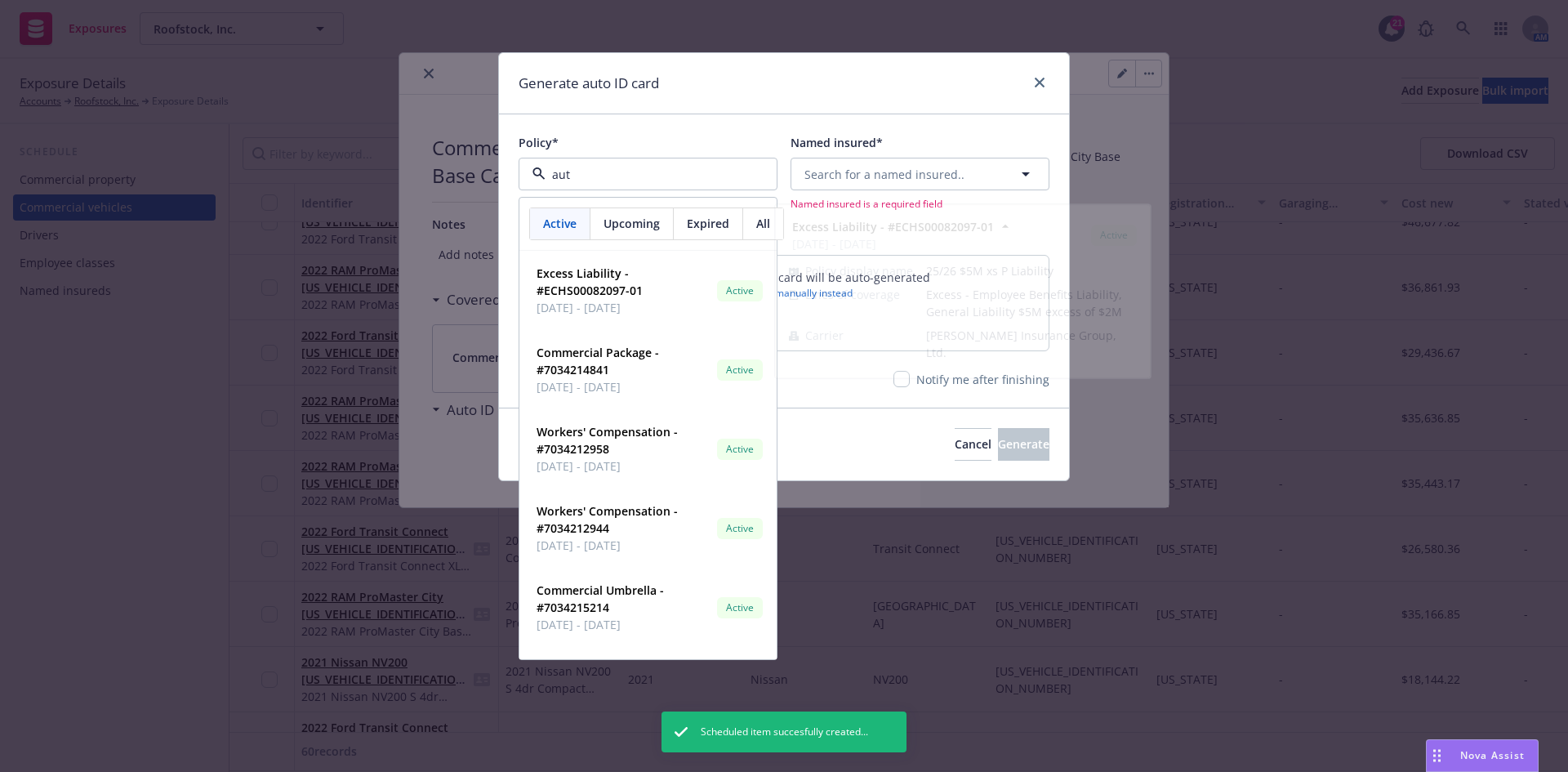
type input "auto"
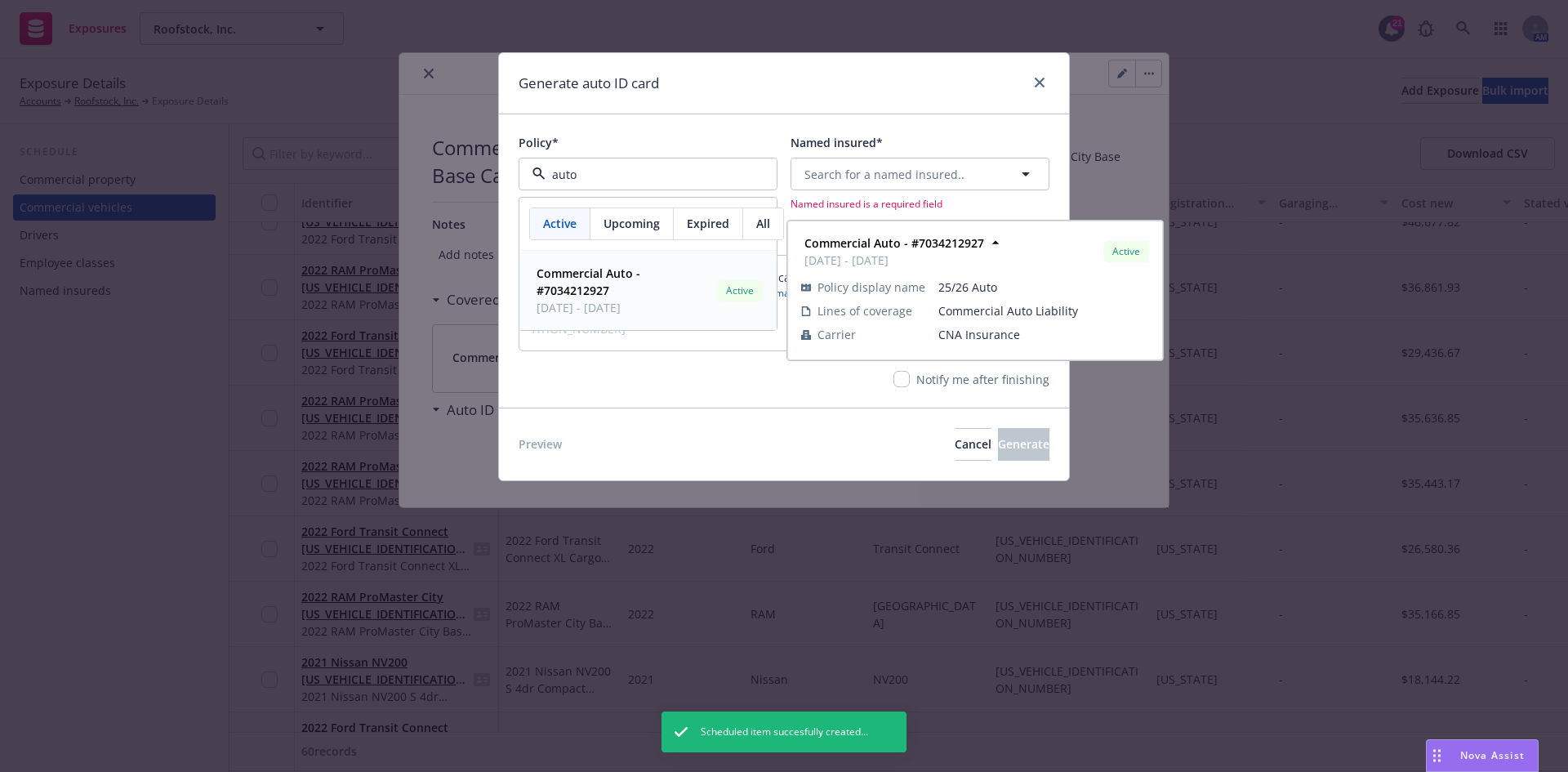
click at [577, 287] on strong "Commercial Auto - #7034212927" at bounding box center [588, 281] width 104 height 33
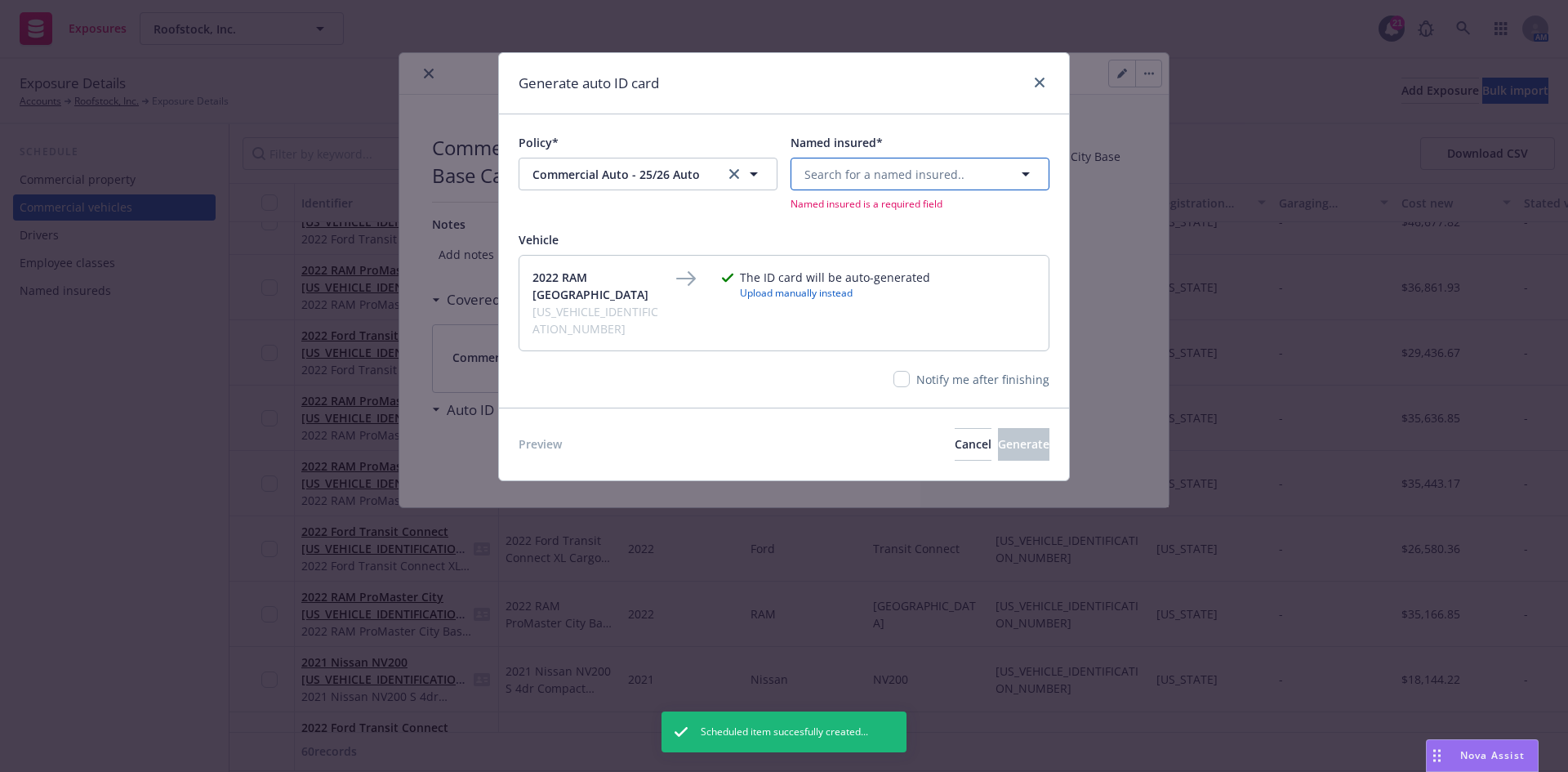
click at [947, 179] on span "Search for a named insured.." at bounding box center [884, 174] width 160 height 17
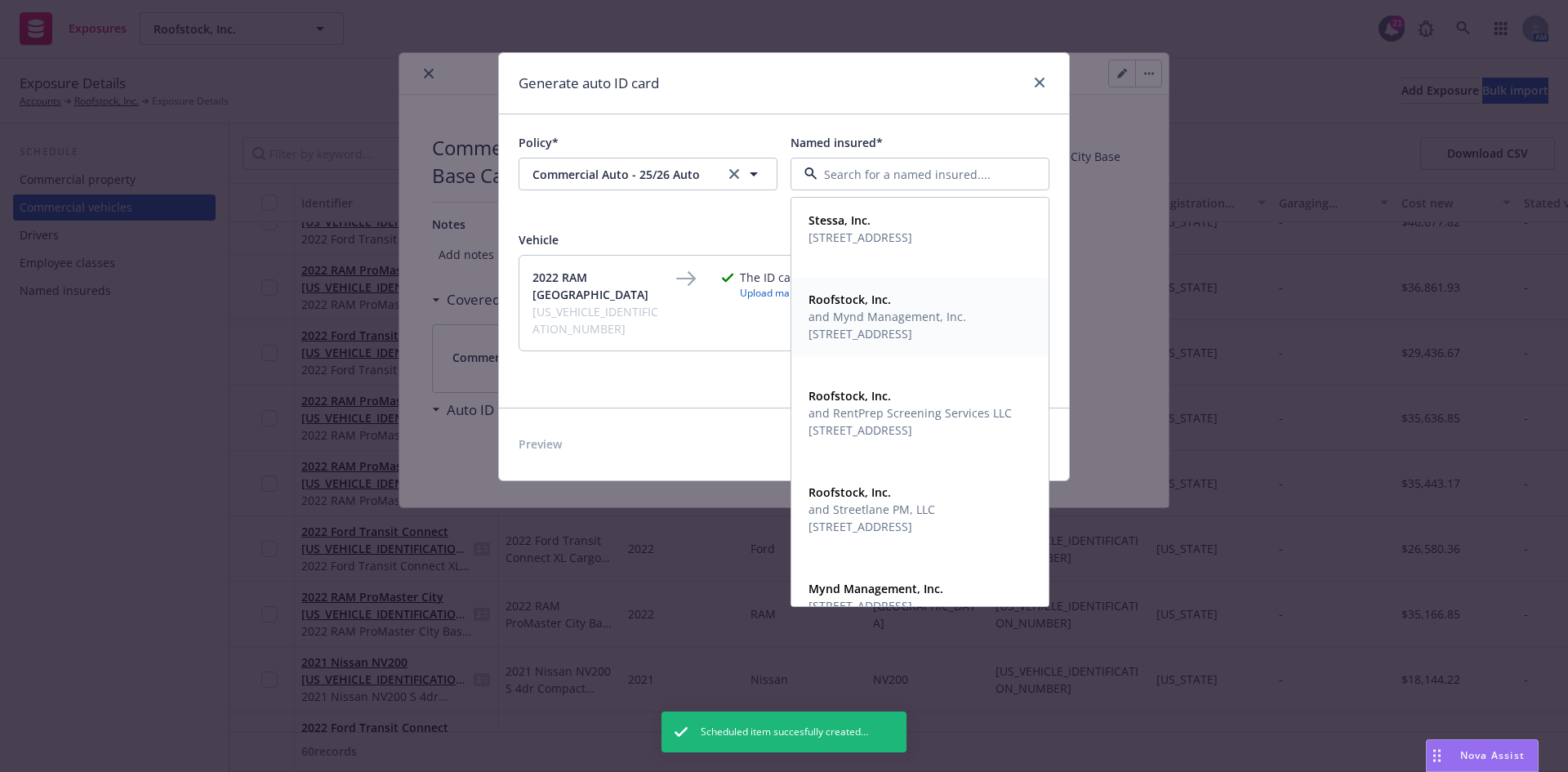
click at [894, 334] on span "[STREET_ADDRESS]" at bounding box center [887, 333] width 158 height 17
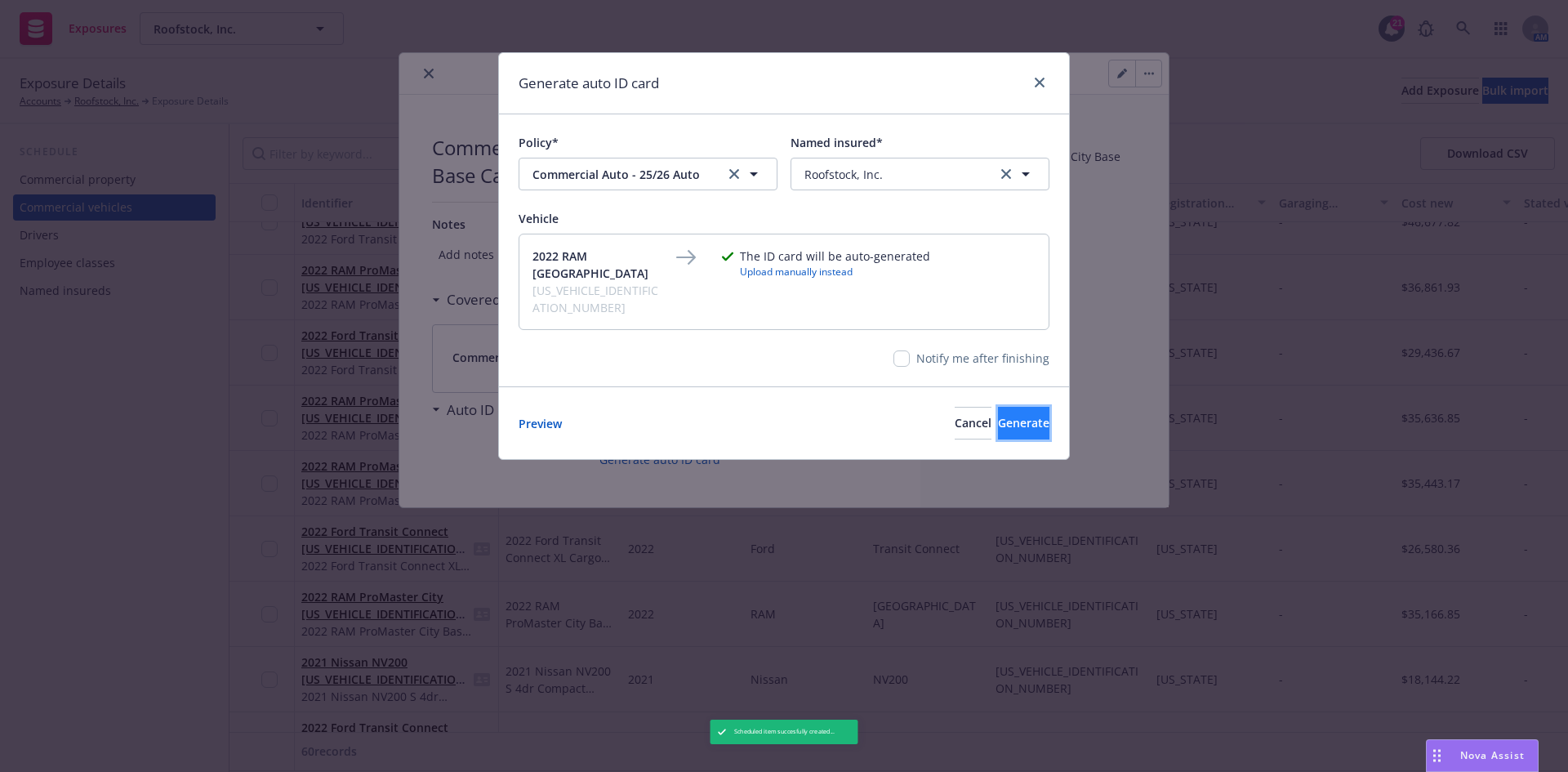
drag, startPoint x: 1047, startPoint y: 414, endPoint x: 1035, endPoint y: 414, distance: 12.0
click at [1044, 415] on button "Generate" at bounding box center [1024, 423] width 52 height 33
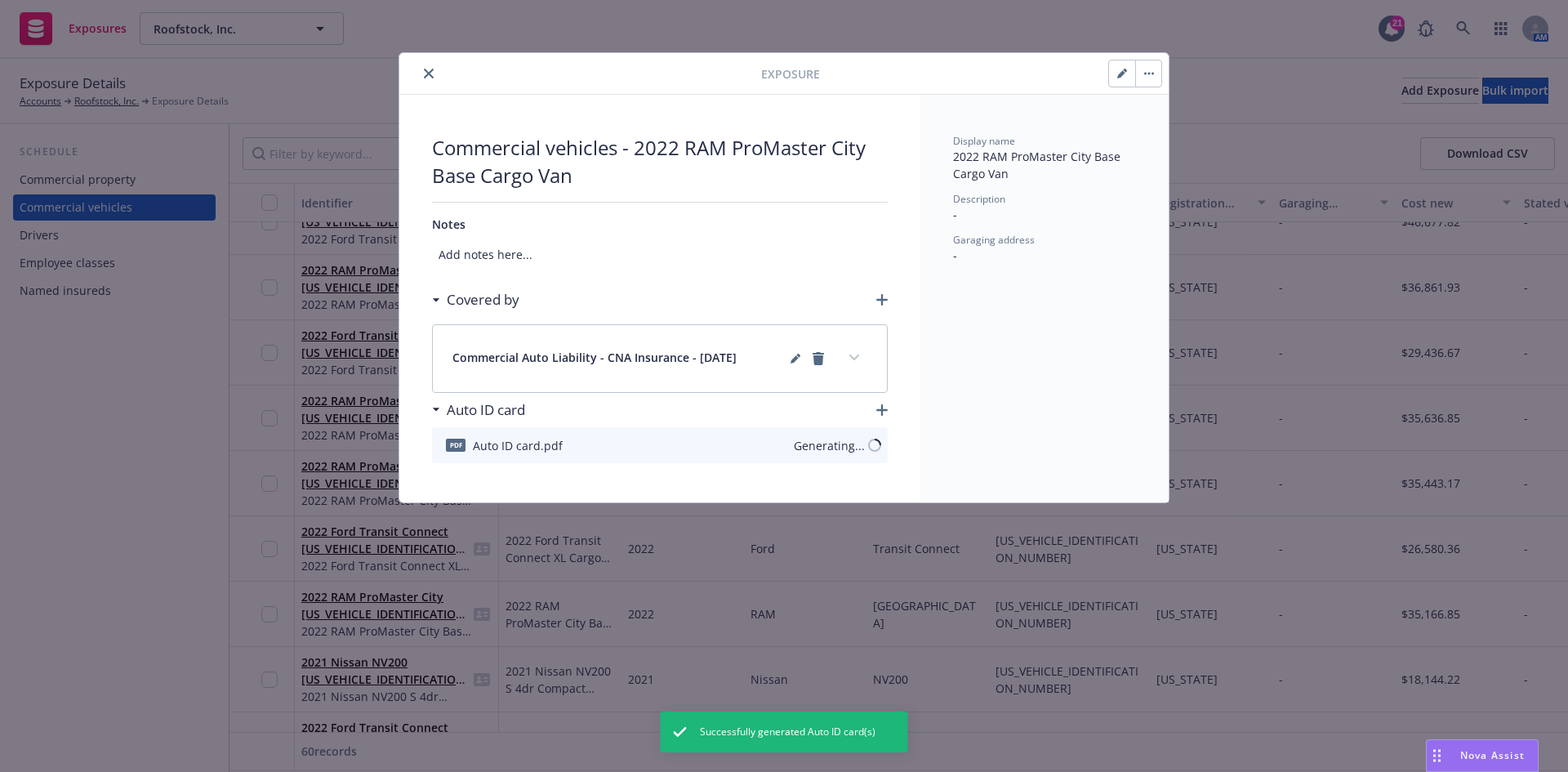
click at [432, 66] on button "close" at bounding box center [429, 73] width 20 height 20
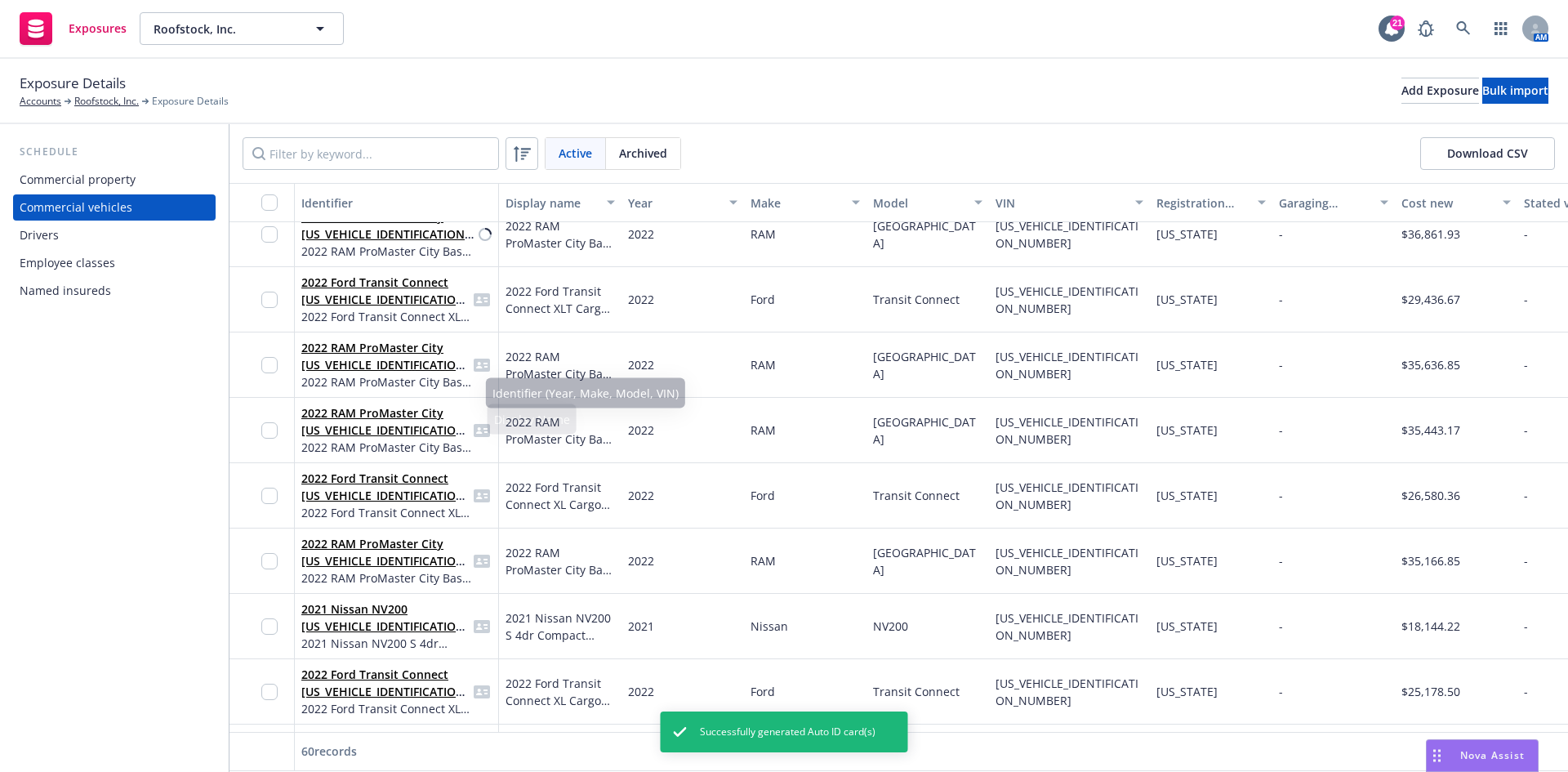
scroll to position [1552, 0]
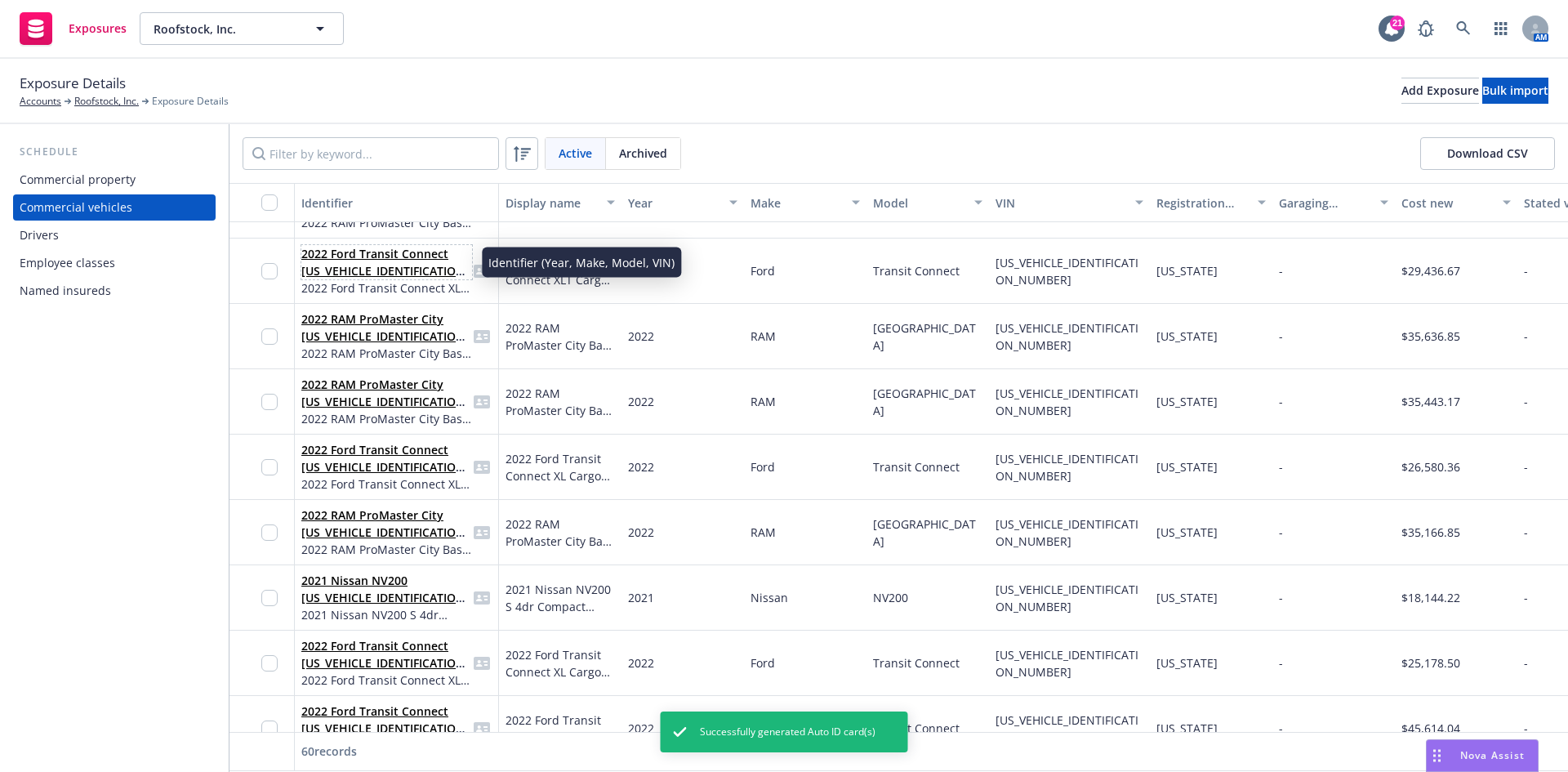
click at [337, 263] on link "2022 Ford Transit Connect [US_VEHICLE_IDENTIFICATION_NUMBER]" at bounding box center [386, 271] width 169 height 50
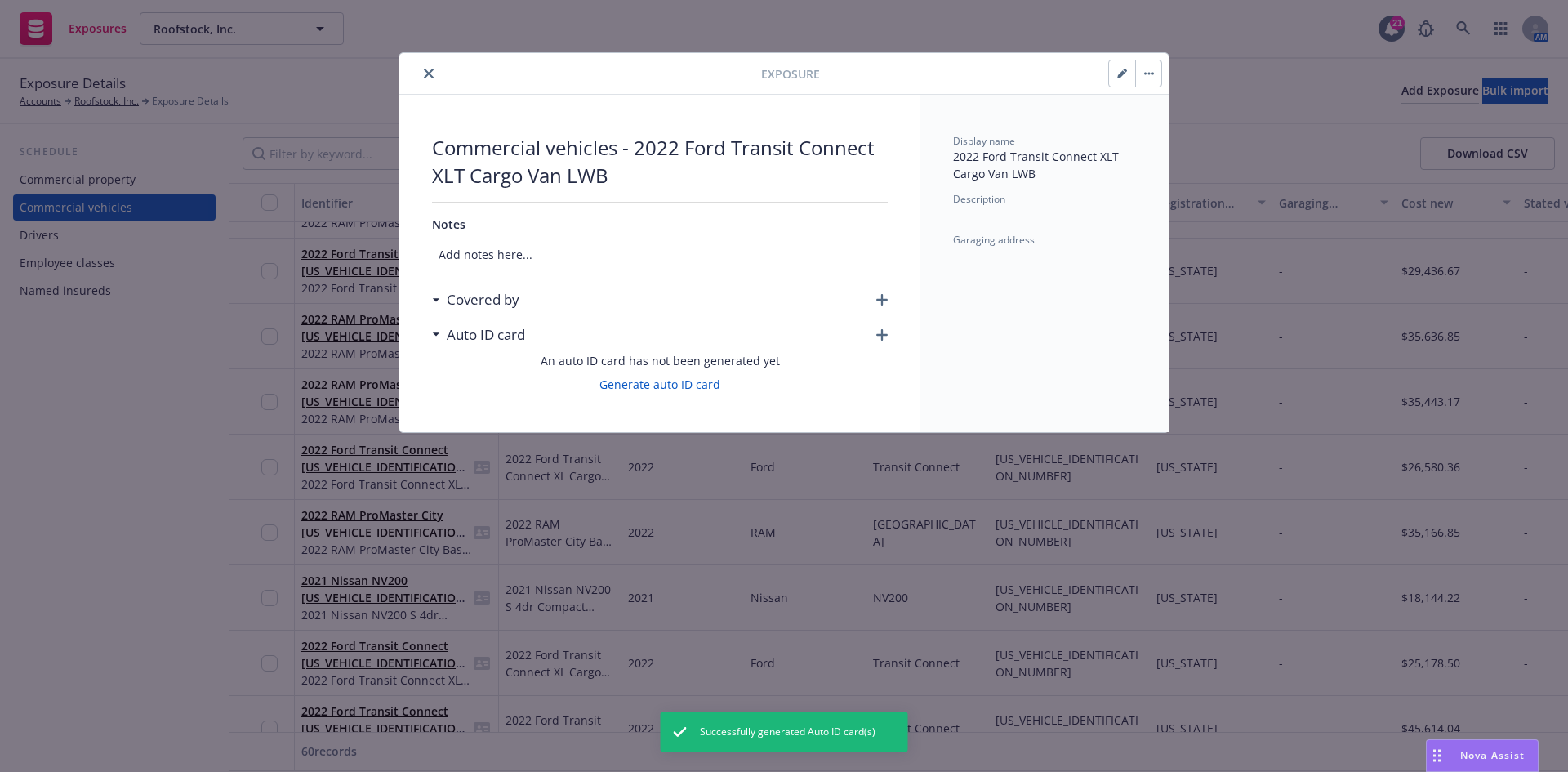
click at [879, 298] on icon "button" at bounding box center [882, 300] width 12 height 12
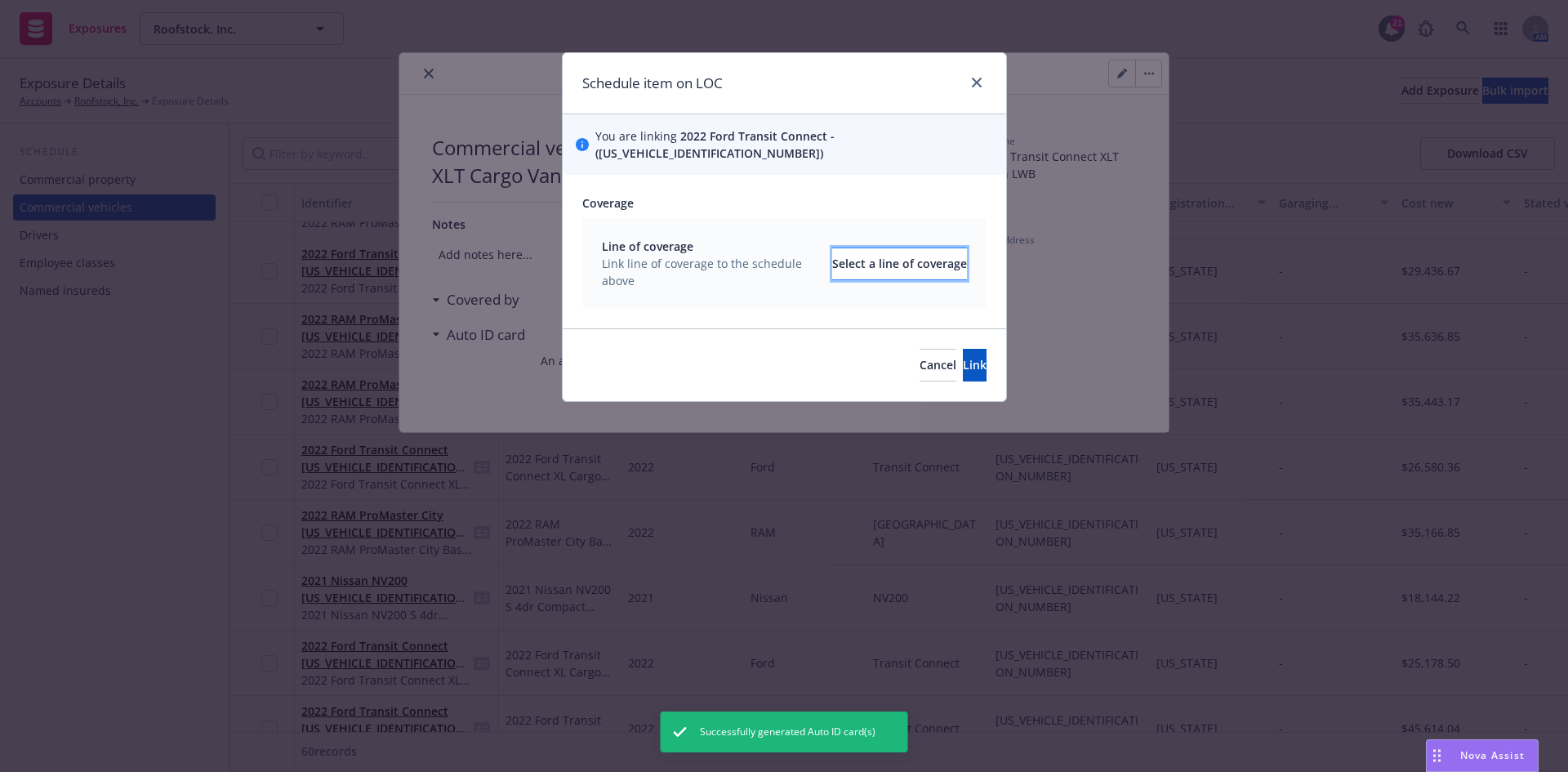
click at [838, 247] on button "Select a line of coverage" at bounding box center [900, 263] width 135 height 33
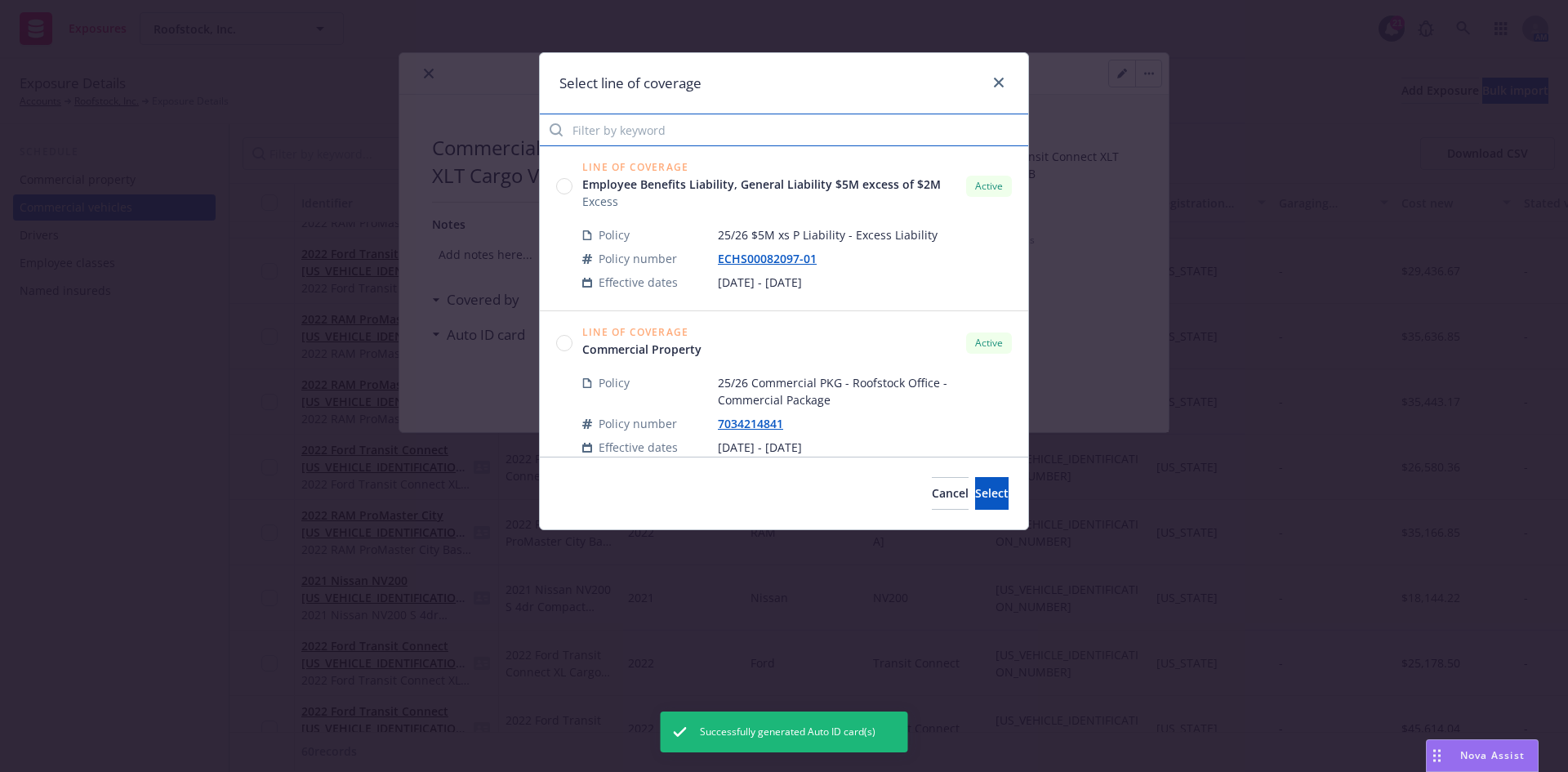
click at [619, 141] on input "Filter by keyword" at bounding box center [784, 129] width 488 height 33
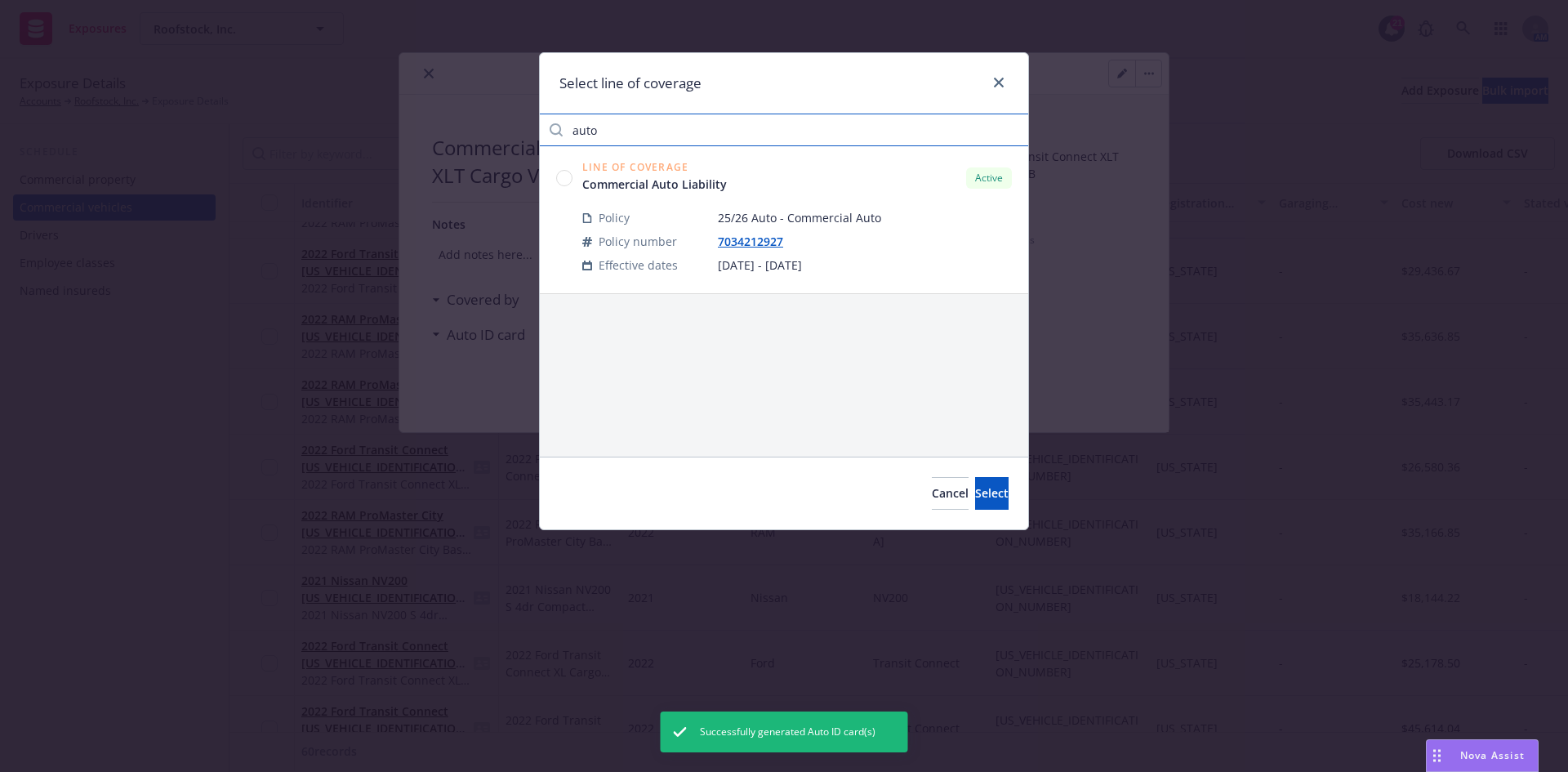
type input "auto"
click at [561, 173] on circle at bounding box center [565, 178] width 16 height 16
click at [990, 478] on button "Select" at bounding box center [992, 493] width 34 height 33
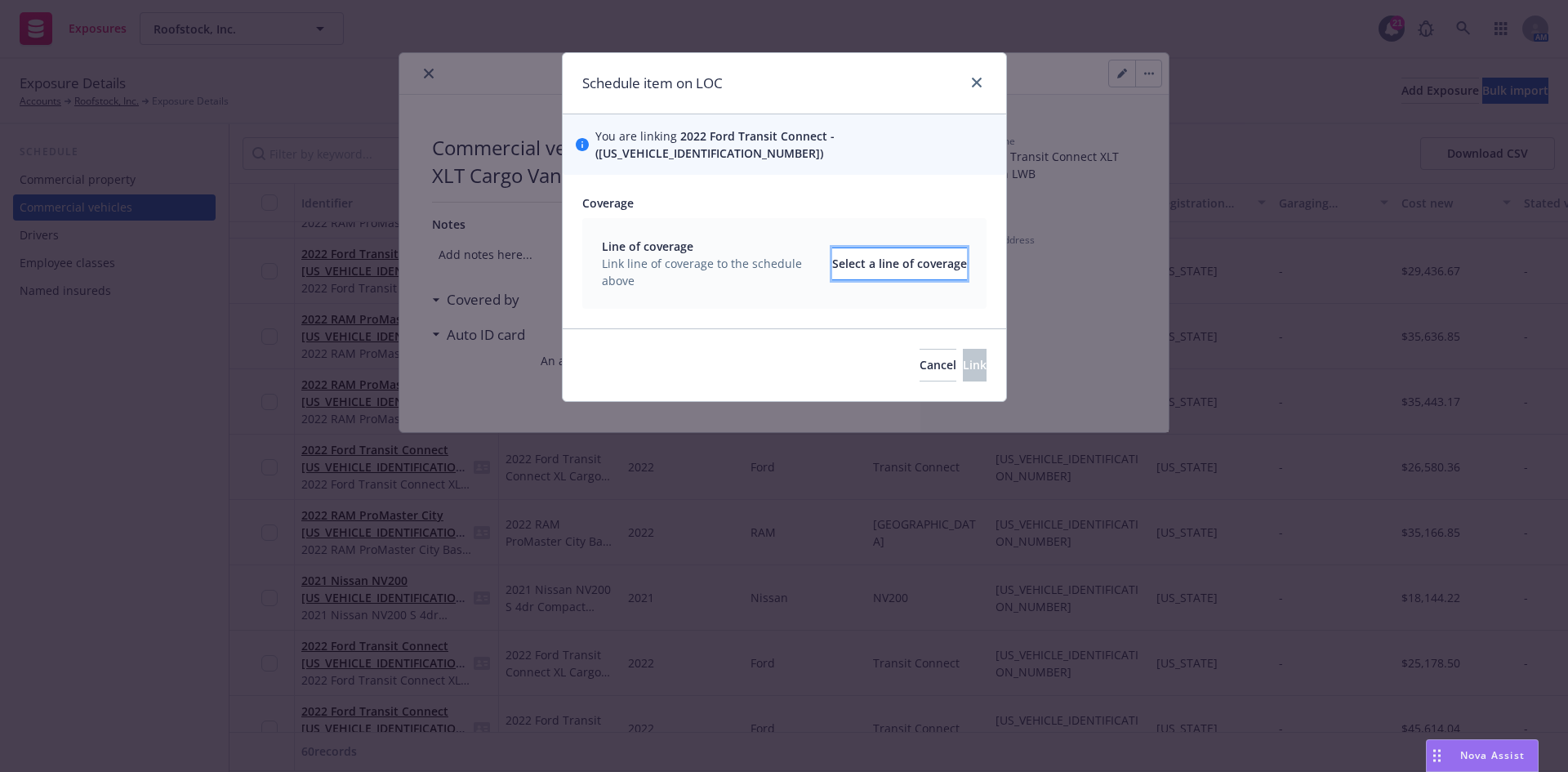
click at [852, 253] on div "Select a line of coverage" at bounding box center [900, 263] width 135 height 31
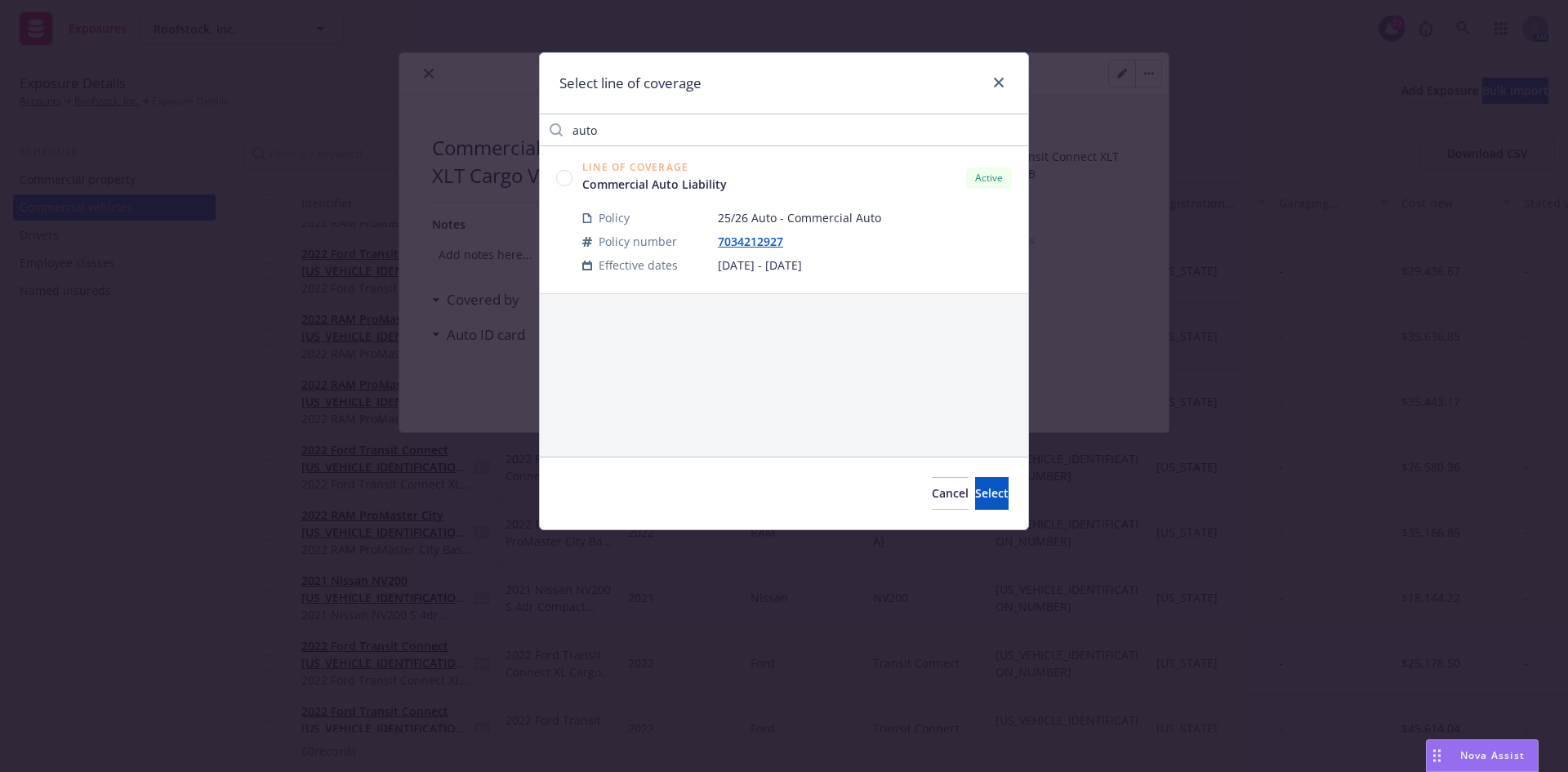
click at [576, 189] on div "Line of Coverage Commercial Auto Liability Active" at bounding box center [783, 178] width 456 height 30
click at [569, 180] on circle at bounding box center [565, 178] width 16 height 16
click at [976, 493] on button "Select" at bounding box center [992, 493] width 34 height 33
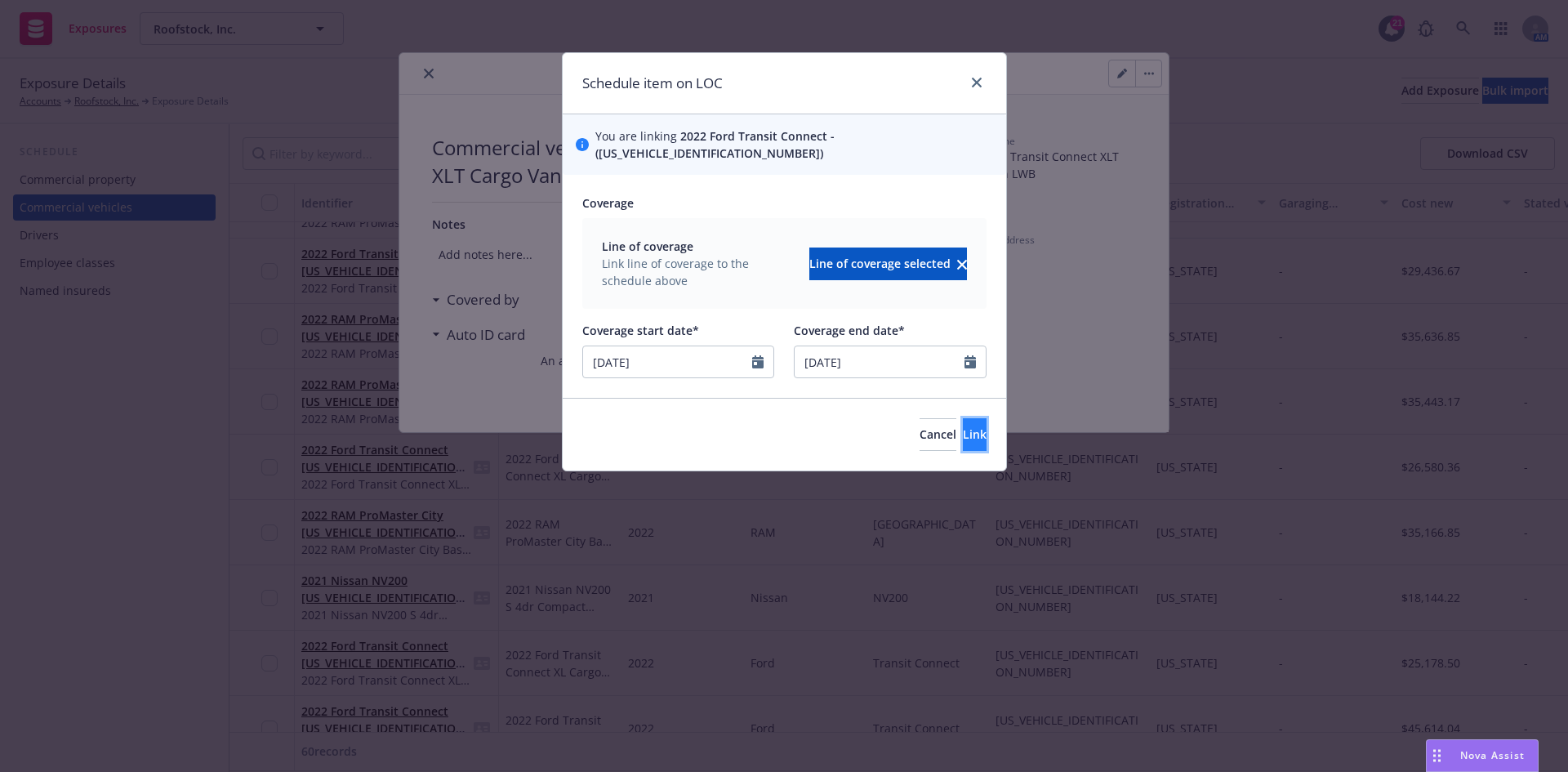
click at [965, 424] on button "Link" at bounding box center [975, 434] width 24 height 33
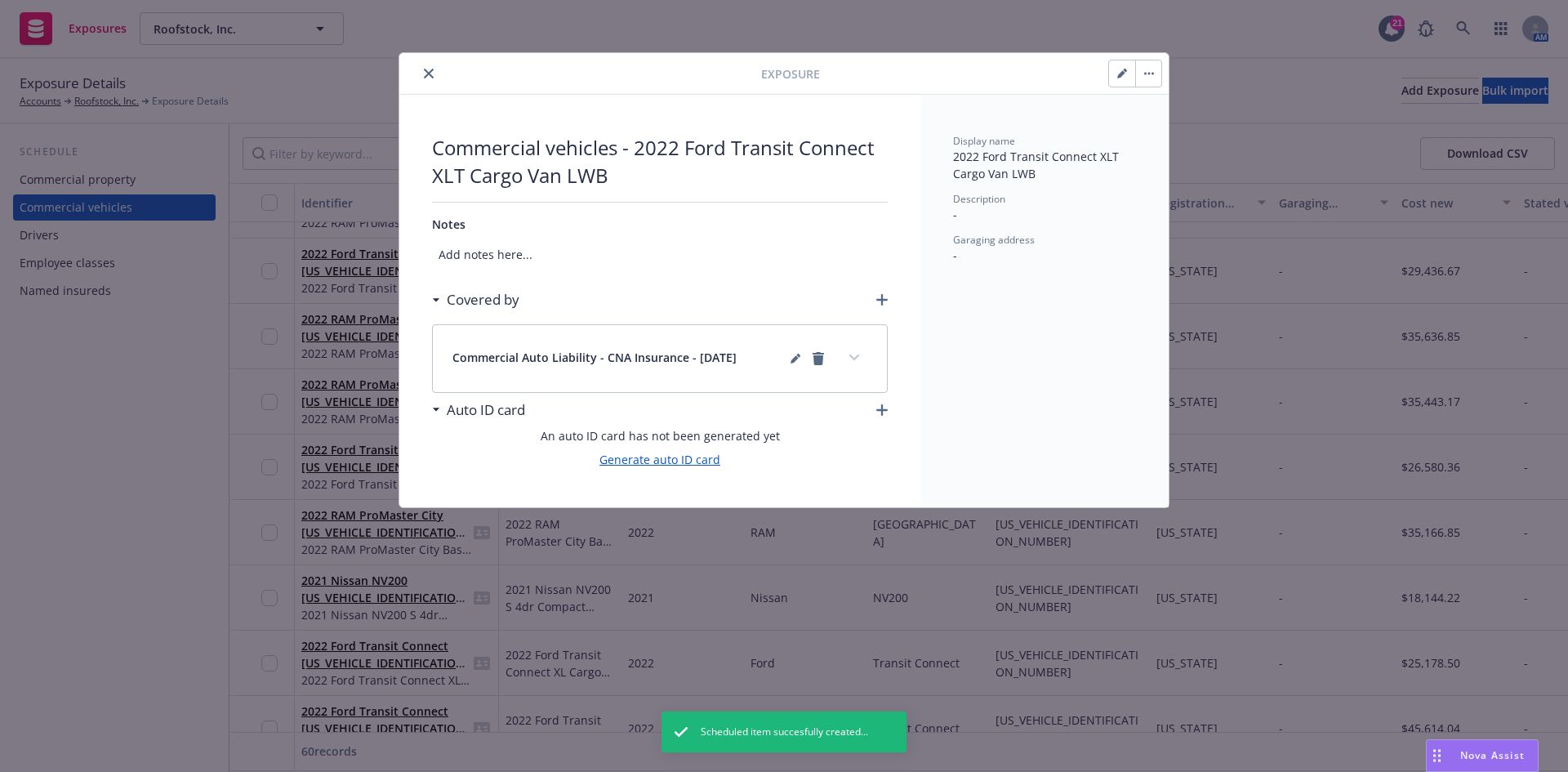
click at [679, 452] on link "Generate auto ID card" at bounding box center [660, 458] width 121 height 17
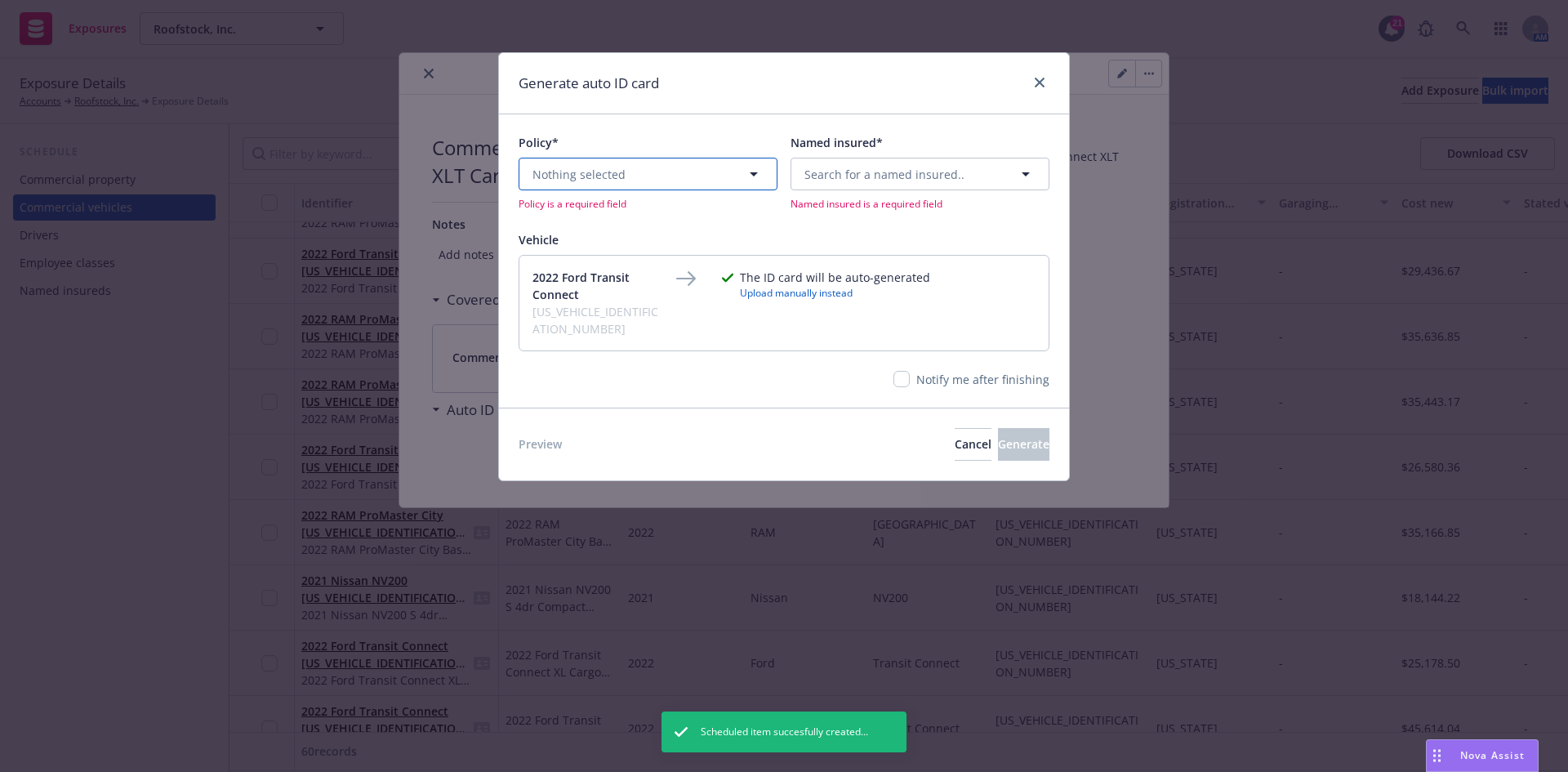
click at [645, 169] on button "Nothing selected" at bounding box center [648, 174] width 259 height 33
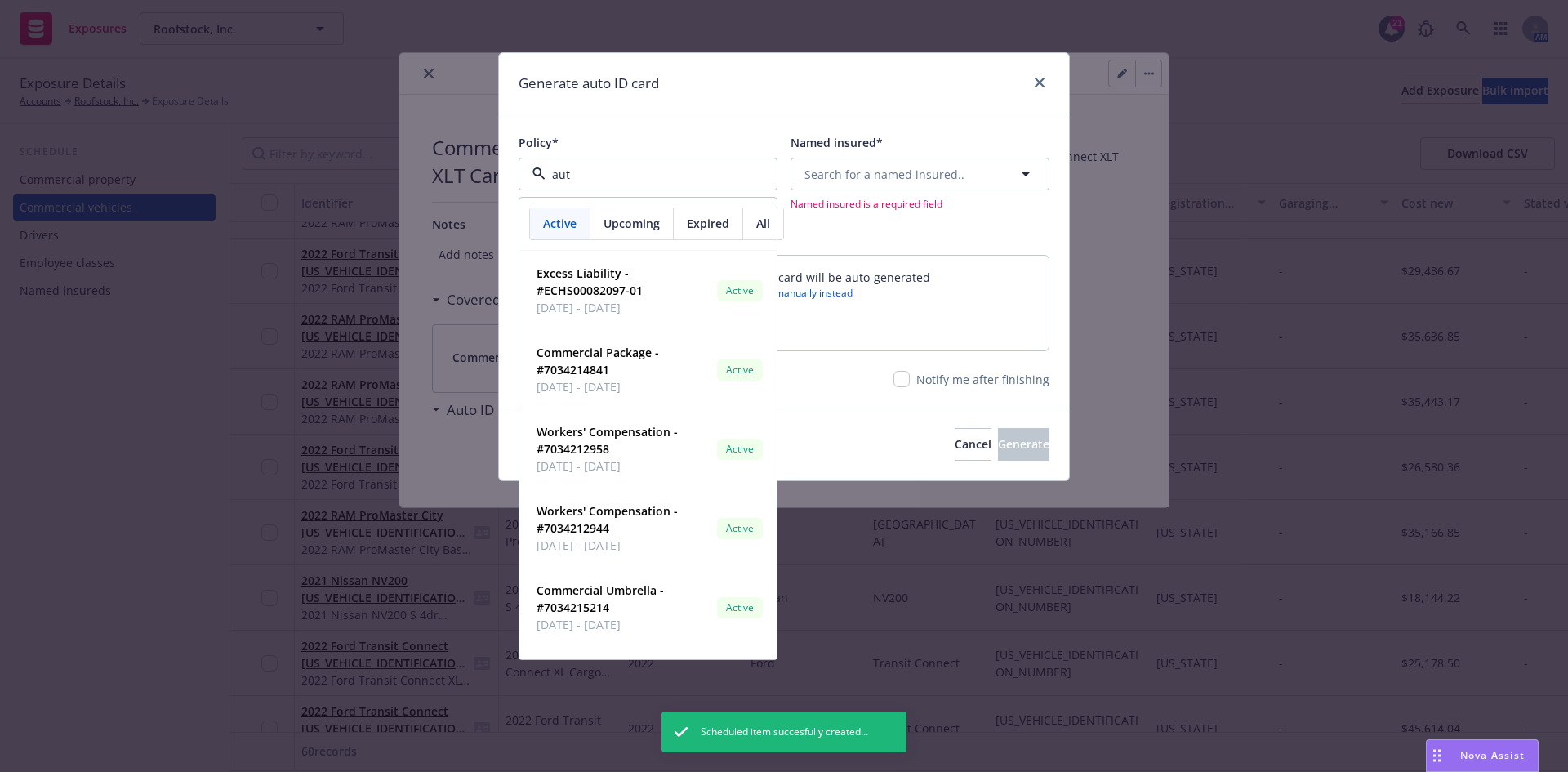
type input "auto"
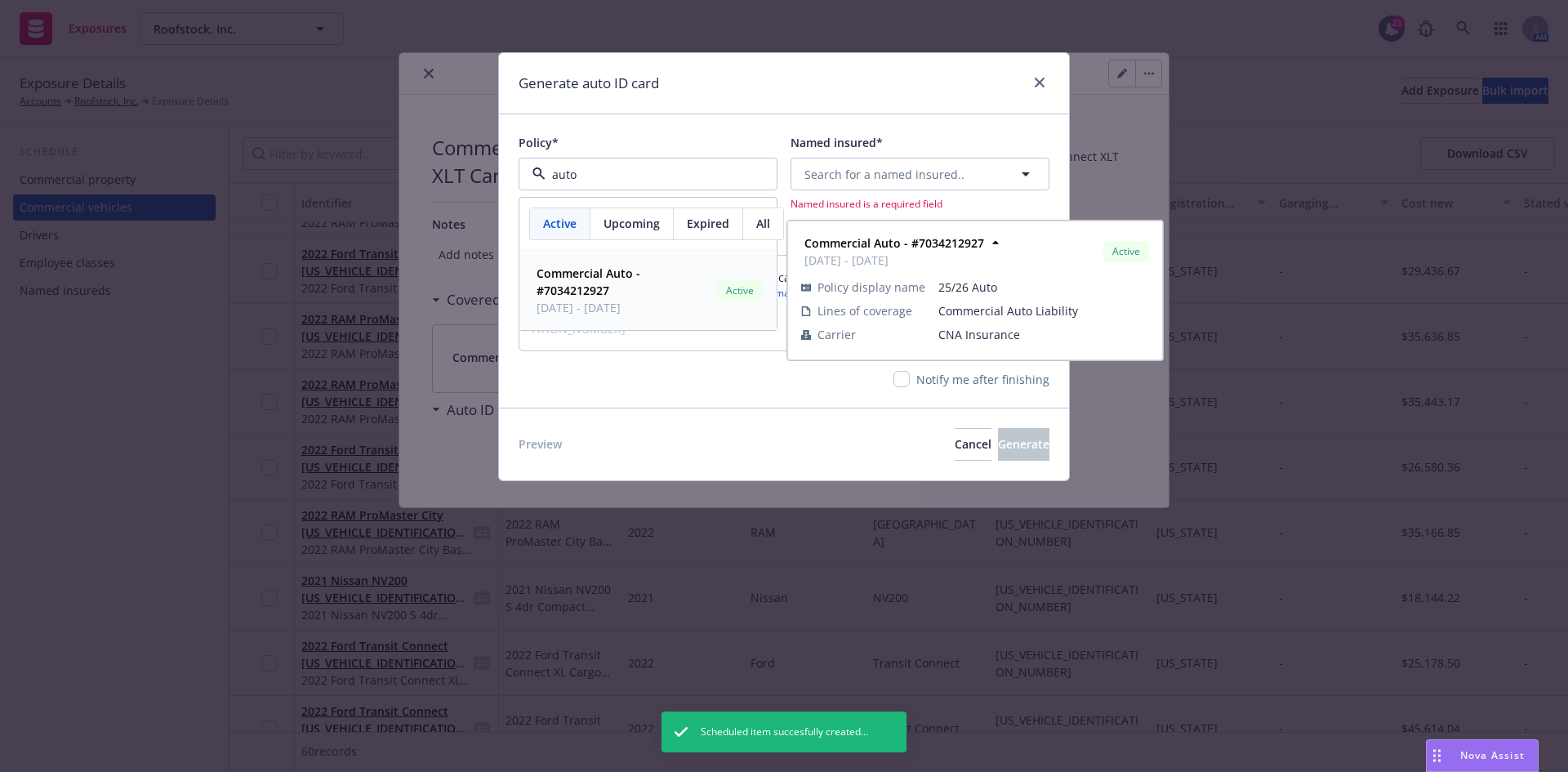
drag, startPoint x: 605, startPoint y: 287, endPoint x: 655, endPoint y: 262, distance: 55.9
click at [605, 285] on strong "Commercial Auto - #7034212927" at bounding box center [588, 281] width 104 height 33
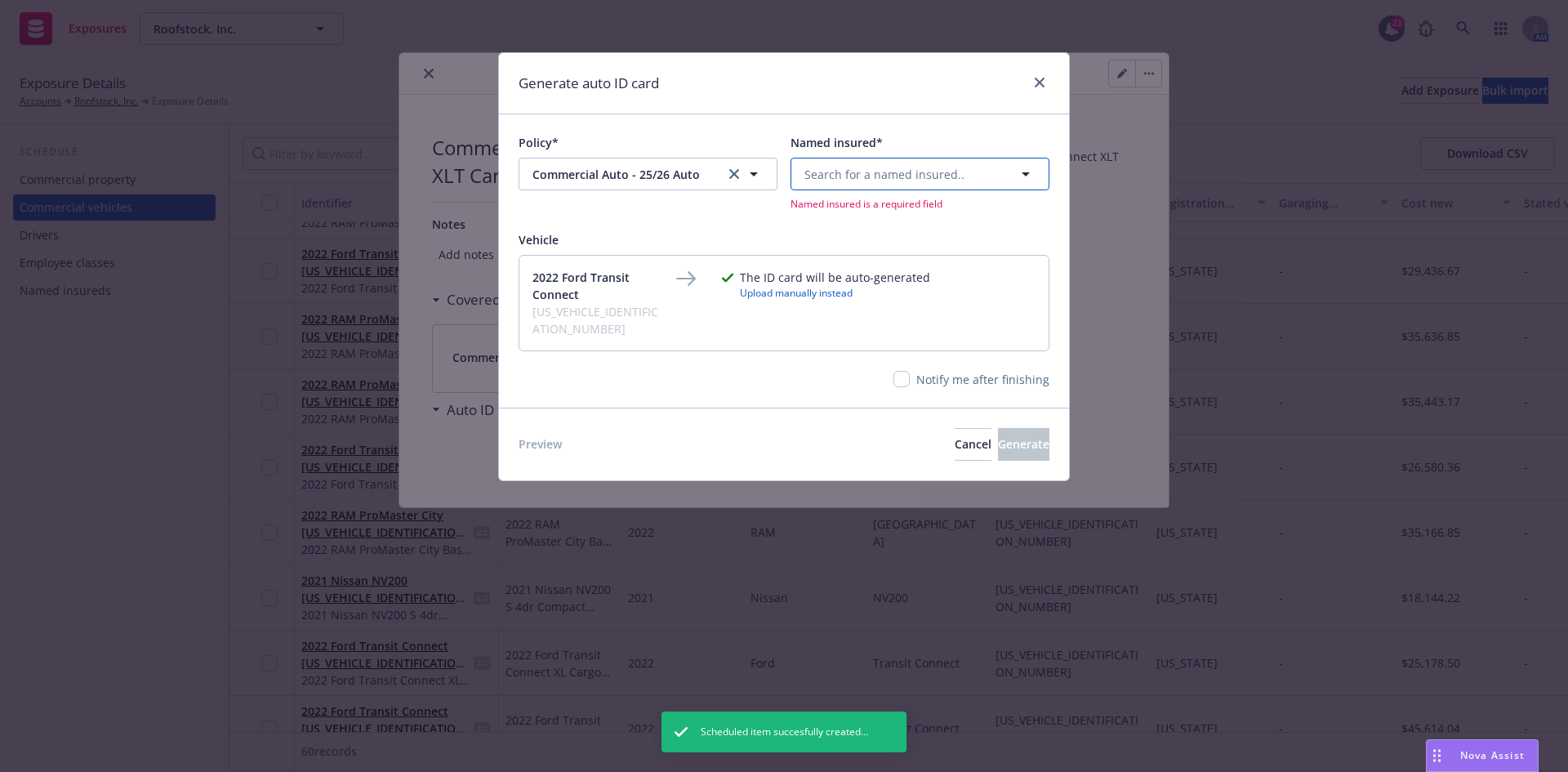
click at [911, 173] on span "Search for a named insured.." at bounding box center [884, 174] width 160 height 17
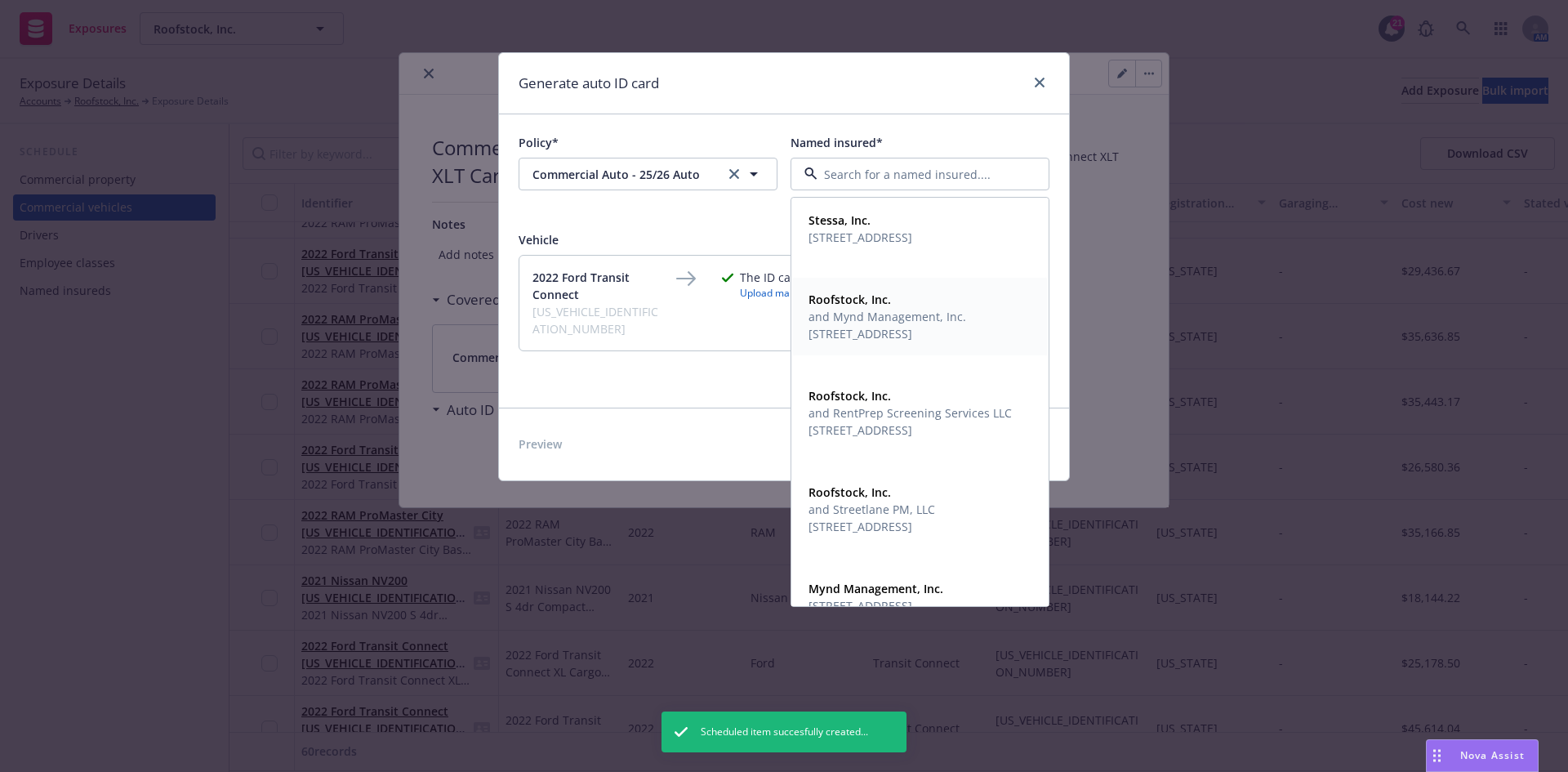
click at [875, 328] on span "[STREET_ADDRESS]" at bounding box center [887, 333] width 158 height 17
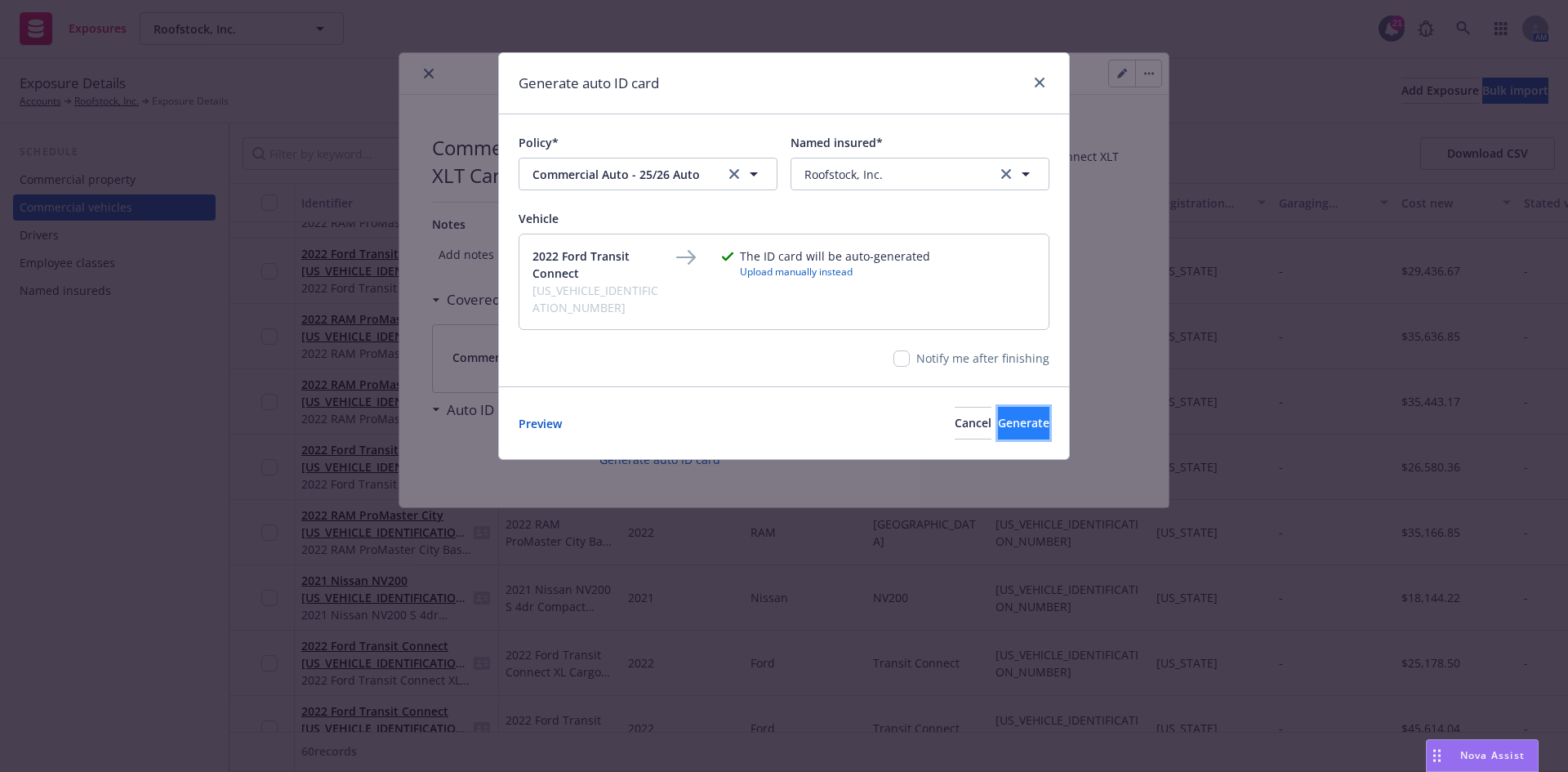
click at [998, 415] on span "Generate" at bounding box center [1024, 423] width 52 height 16
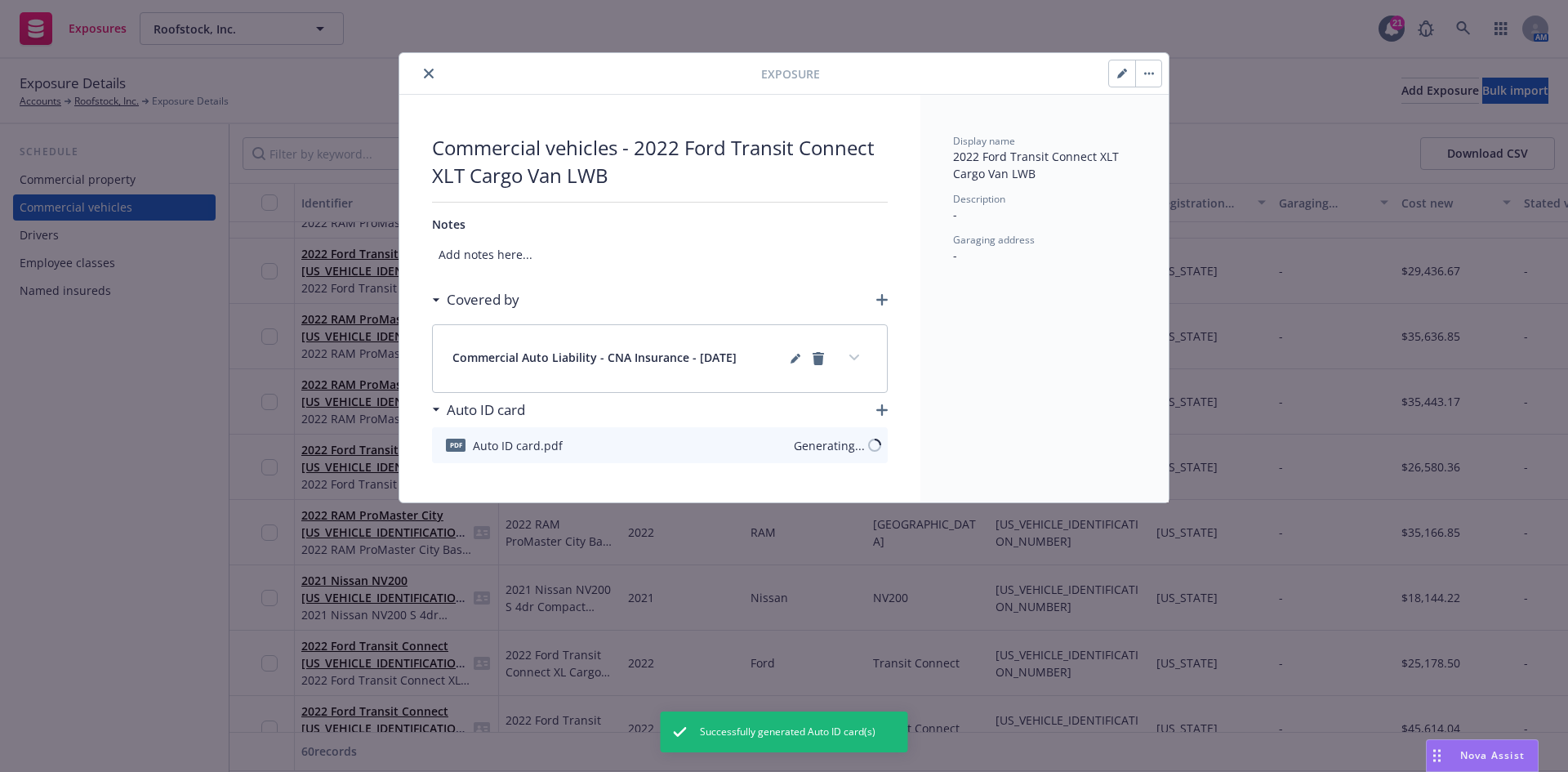
drag, startPoint x: 430, startPoint y: 71, endPoint x: 431, endPoint y: 151, distance: 80.0
click at [430, 72] on icon "close" at bounding box center [429, 73] width 10 height 10
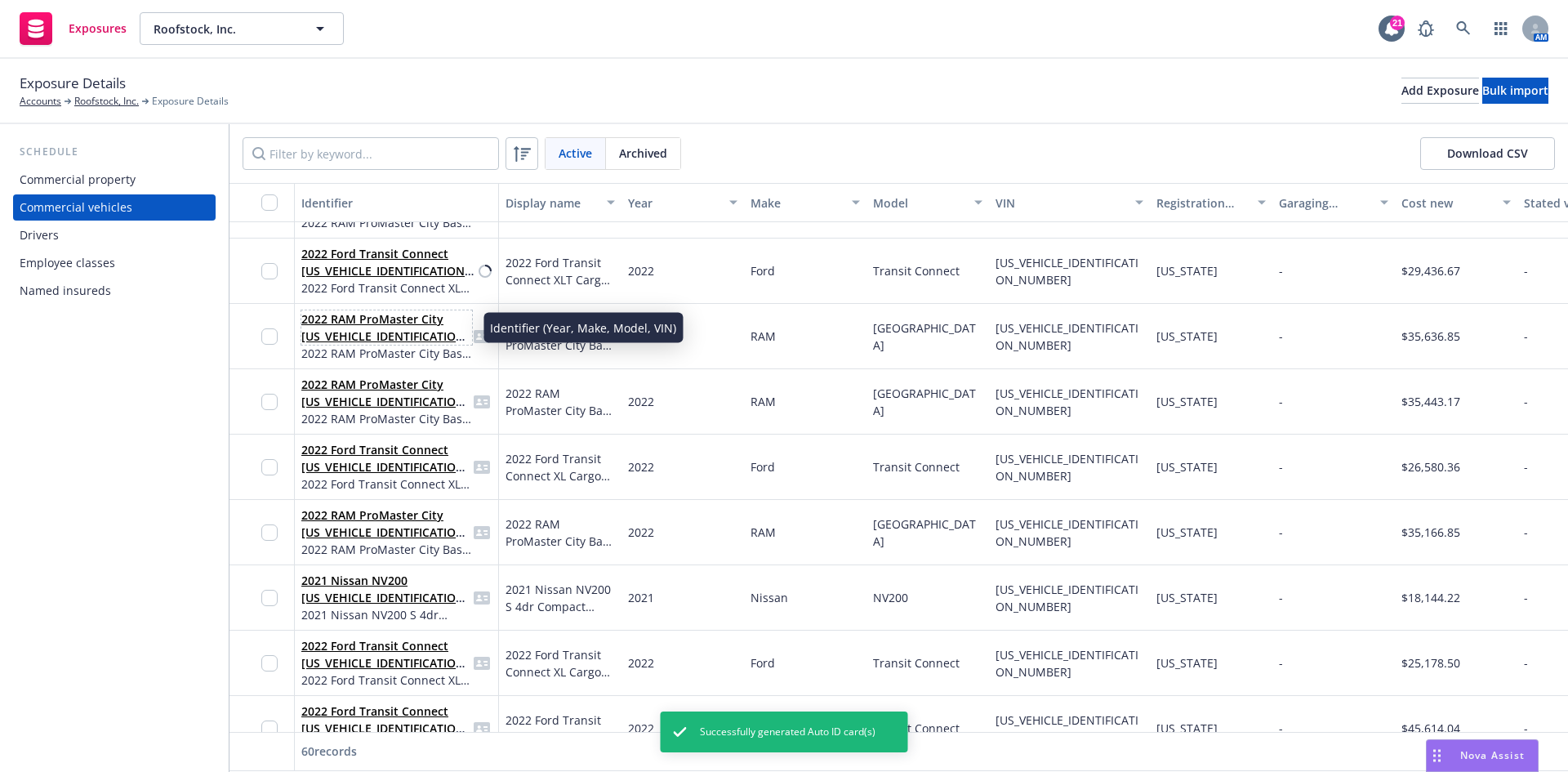
click at [365, 343] on span "2022 RAM ProMaster City [US_VEHICLE_IDENTIFICATION_NUMBER]" at bounding box center [387, 327] width 171 height 35
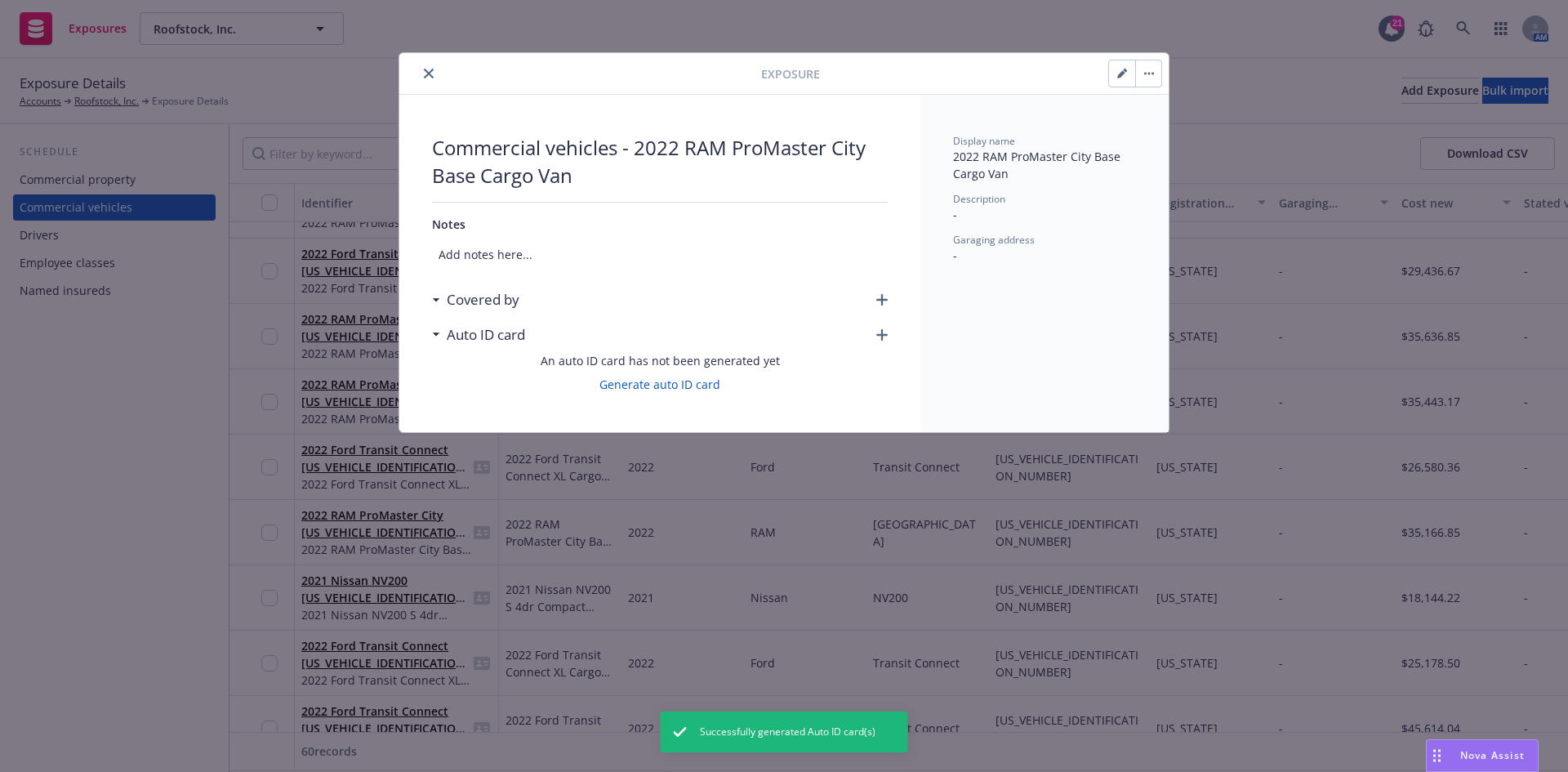
click at [882, 294] on icon "button" at bounding box center [882, 300] width 12 height 12
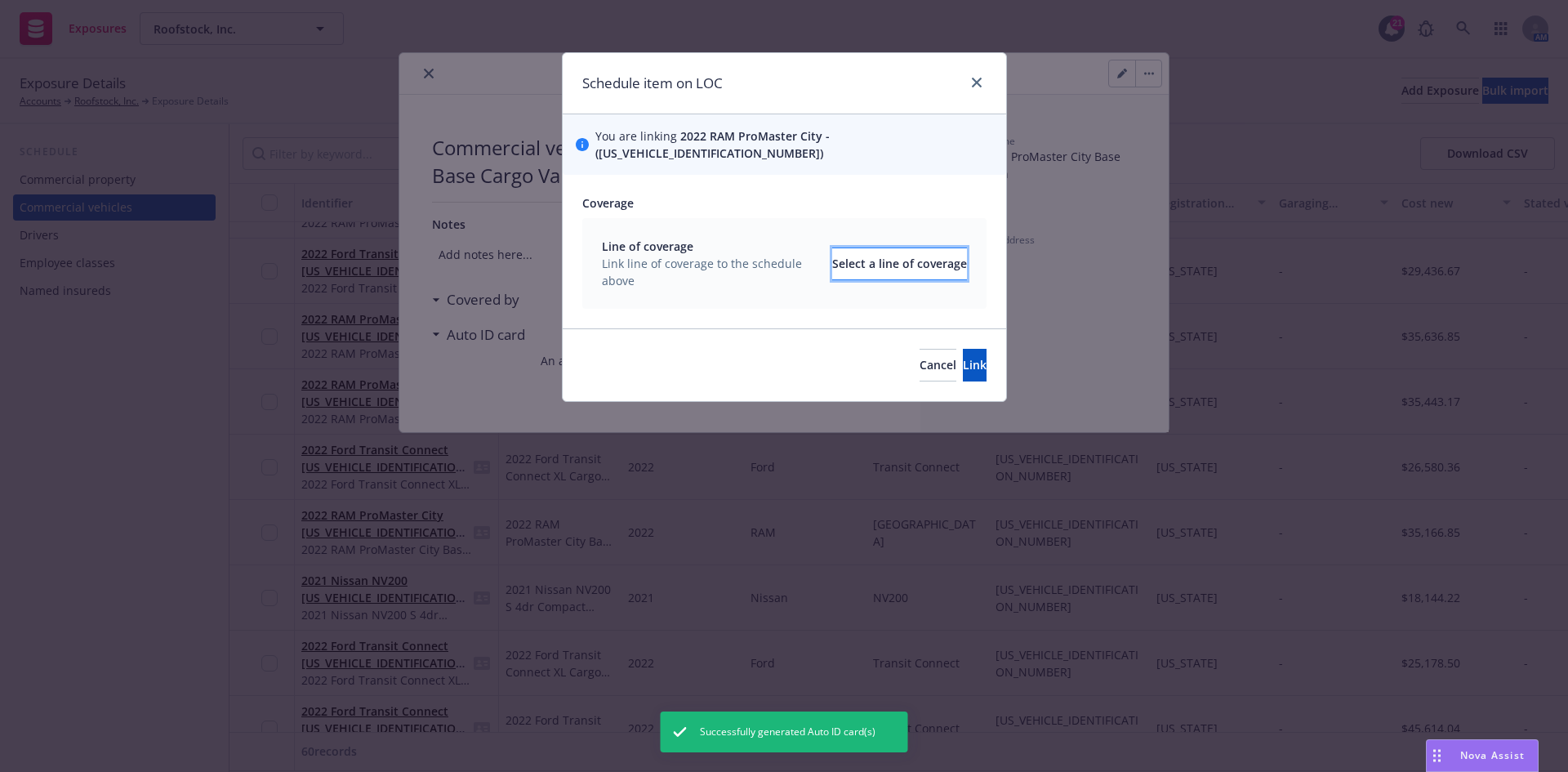
click at [847, 248] on div "Select a line of coverage" at bounding box center [900, 263] width 135 height 31
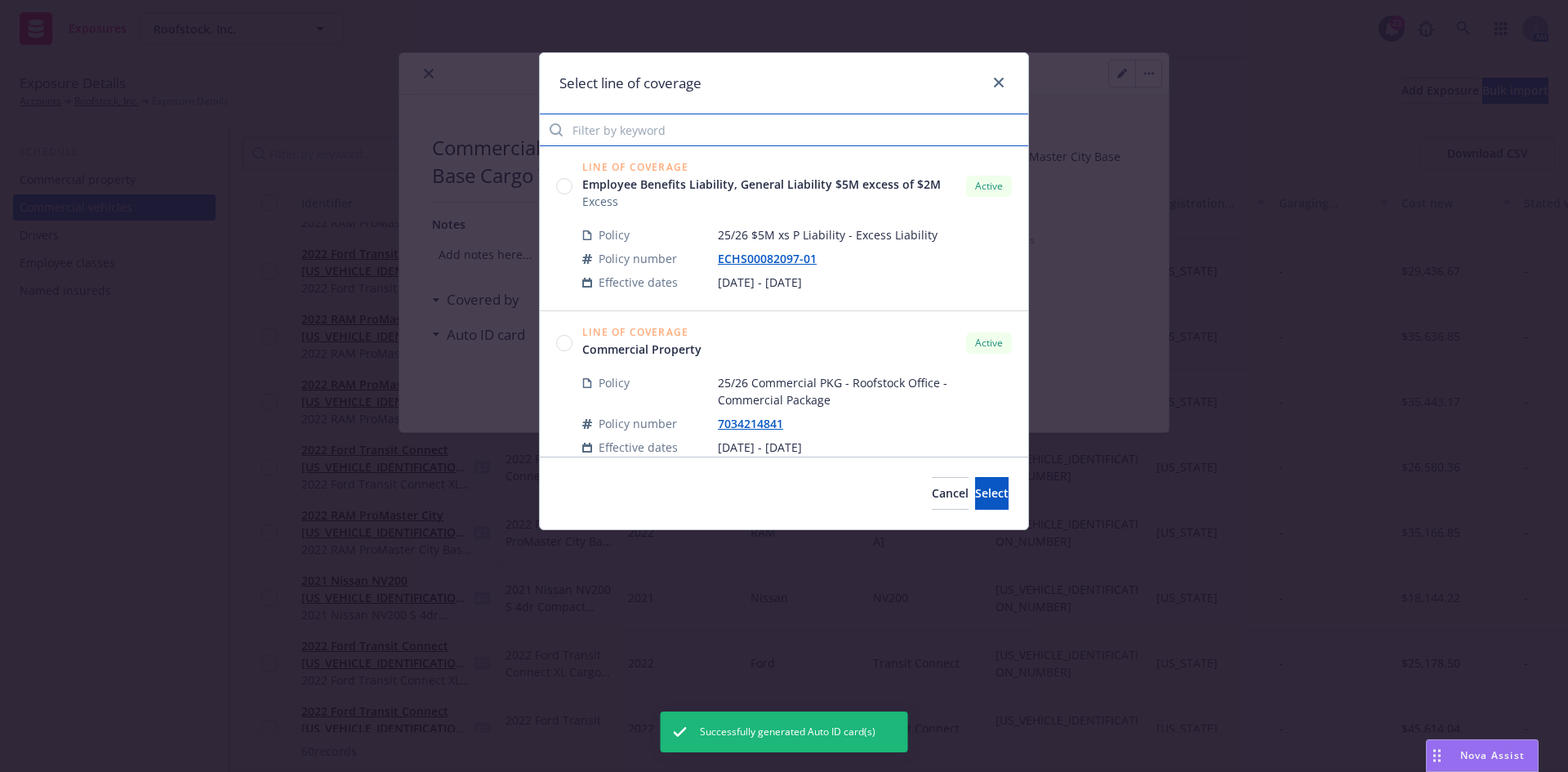
click at [651, 134] on input "Filter by keyword" at bounding box center [784, 129] width 488 height 33
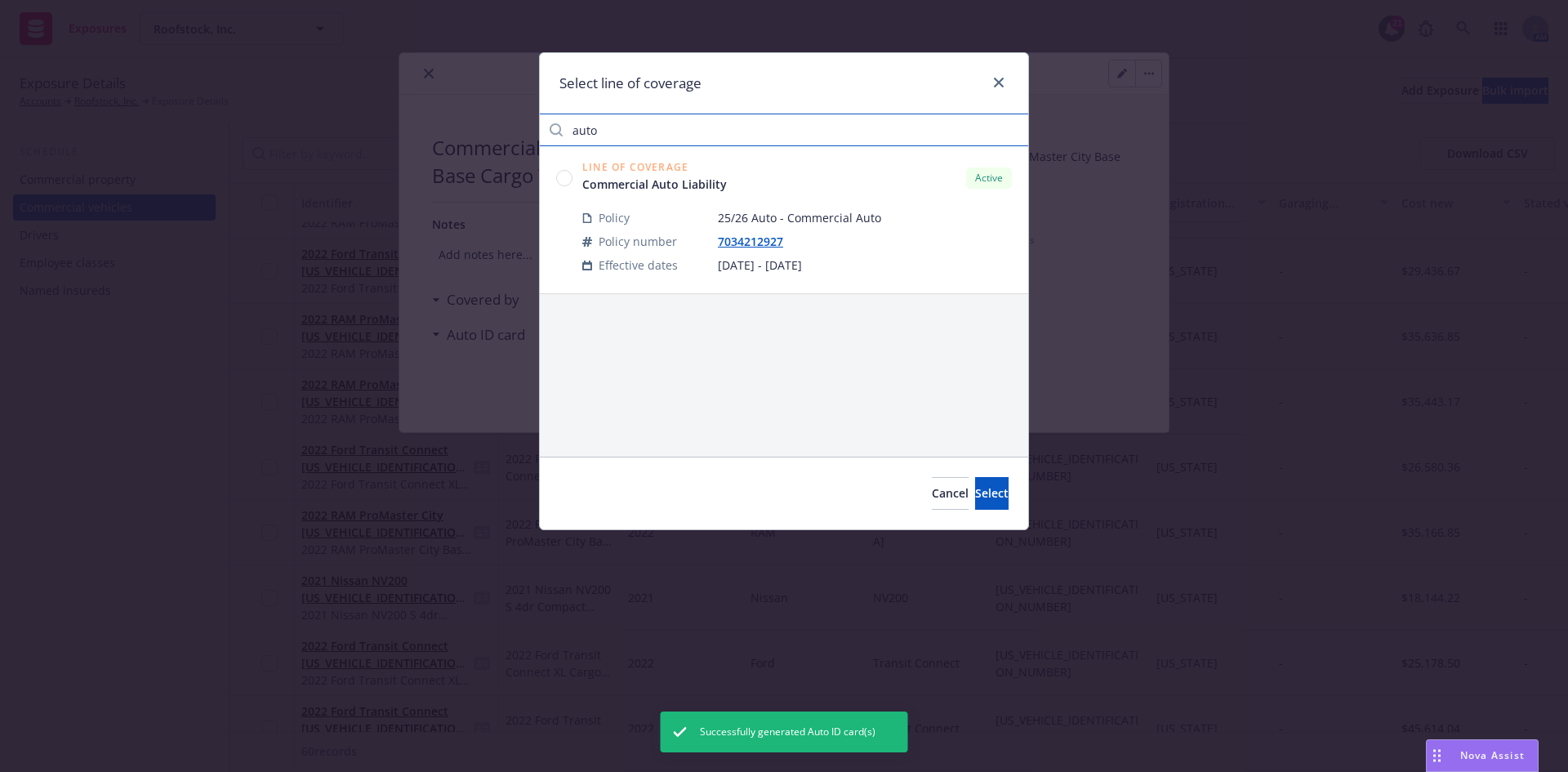
type input "auto"
drag, startPoint x: 554, startPoint y: 170, endPoint x: 564, endPoint y: 180, distance: 14.1
click at [553, 170] on div "Line of Coverage Commercial Auto Liability Active Policy 25/26 Auto - Commercia…" at bounding box center [784, 219] width 488 height 148
click at [564, 181] on circle at bounding box center [565, 178] width 16 height 16
click at [976, 491] on span "Select" at bounding box center [992, 493] width 34 height 16
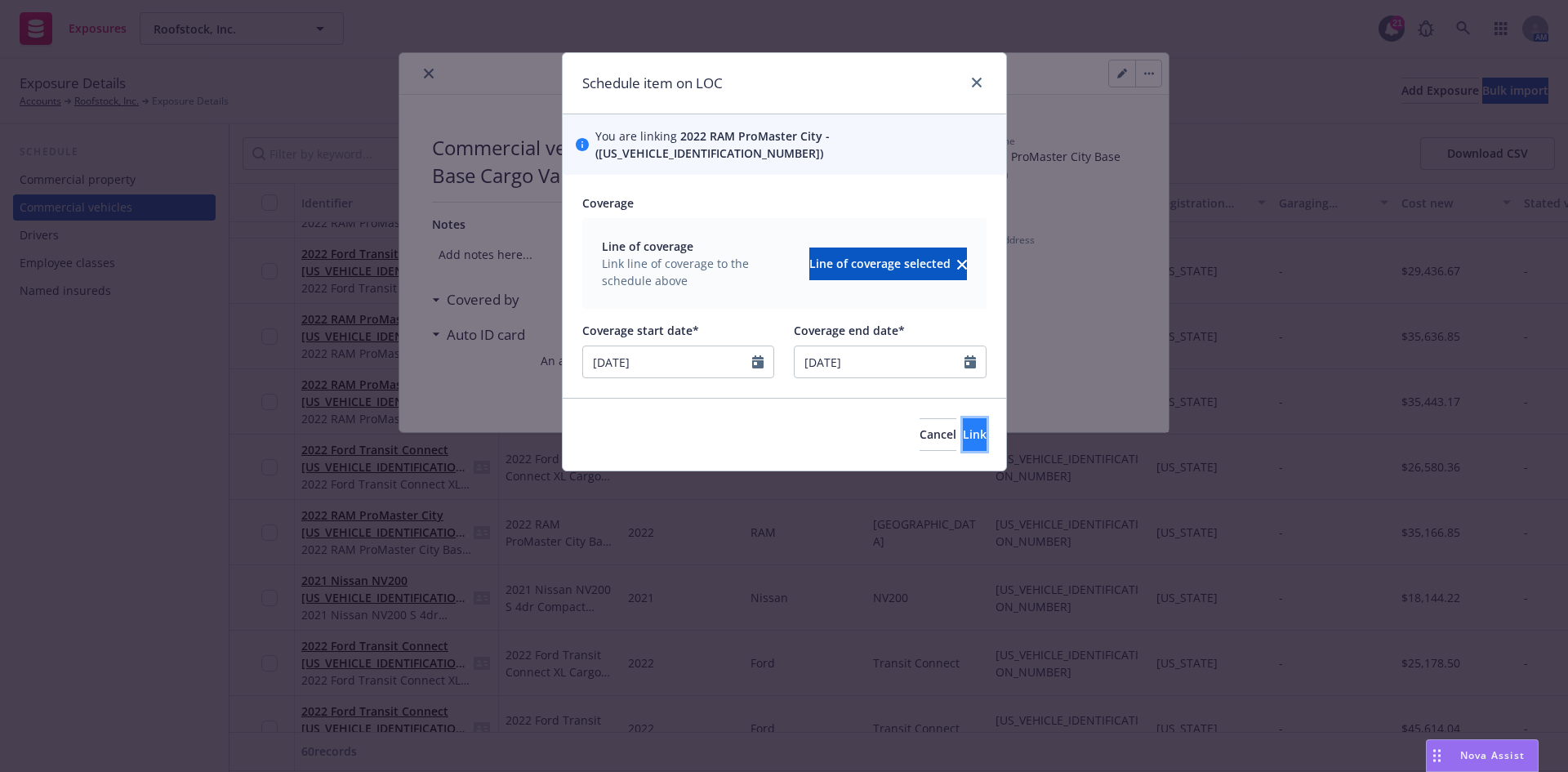
click at [963, 427] on span "Link" at bounding box center [975, 435] width 24 height 16
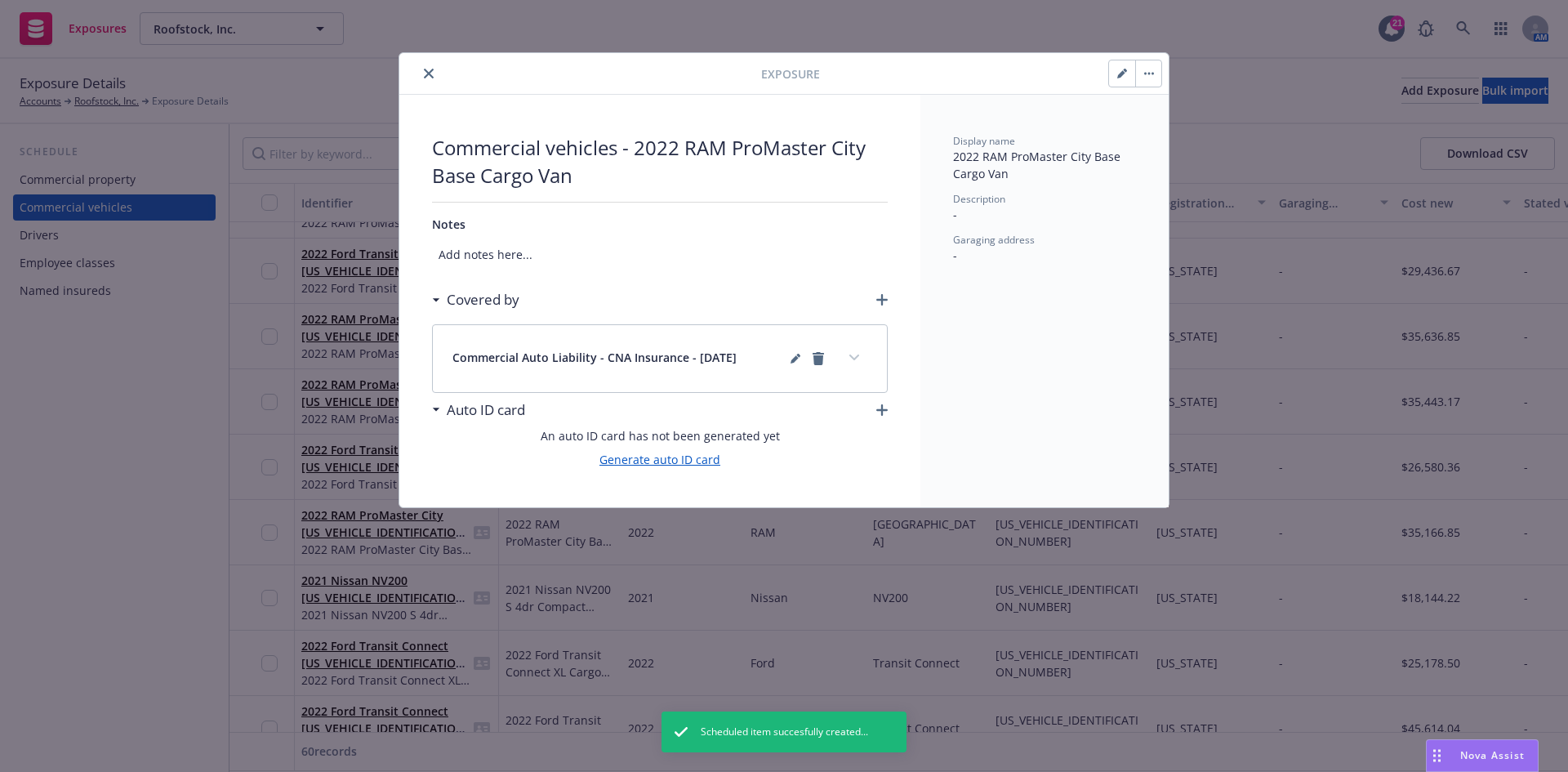
click at [655, 461] on link "Generate auto ID card" at bounding box center [660, 458] width 121 height 17
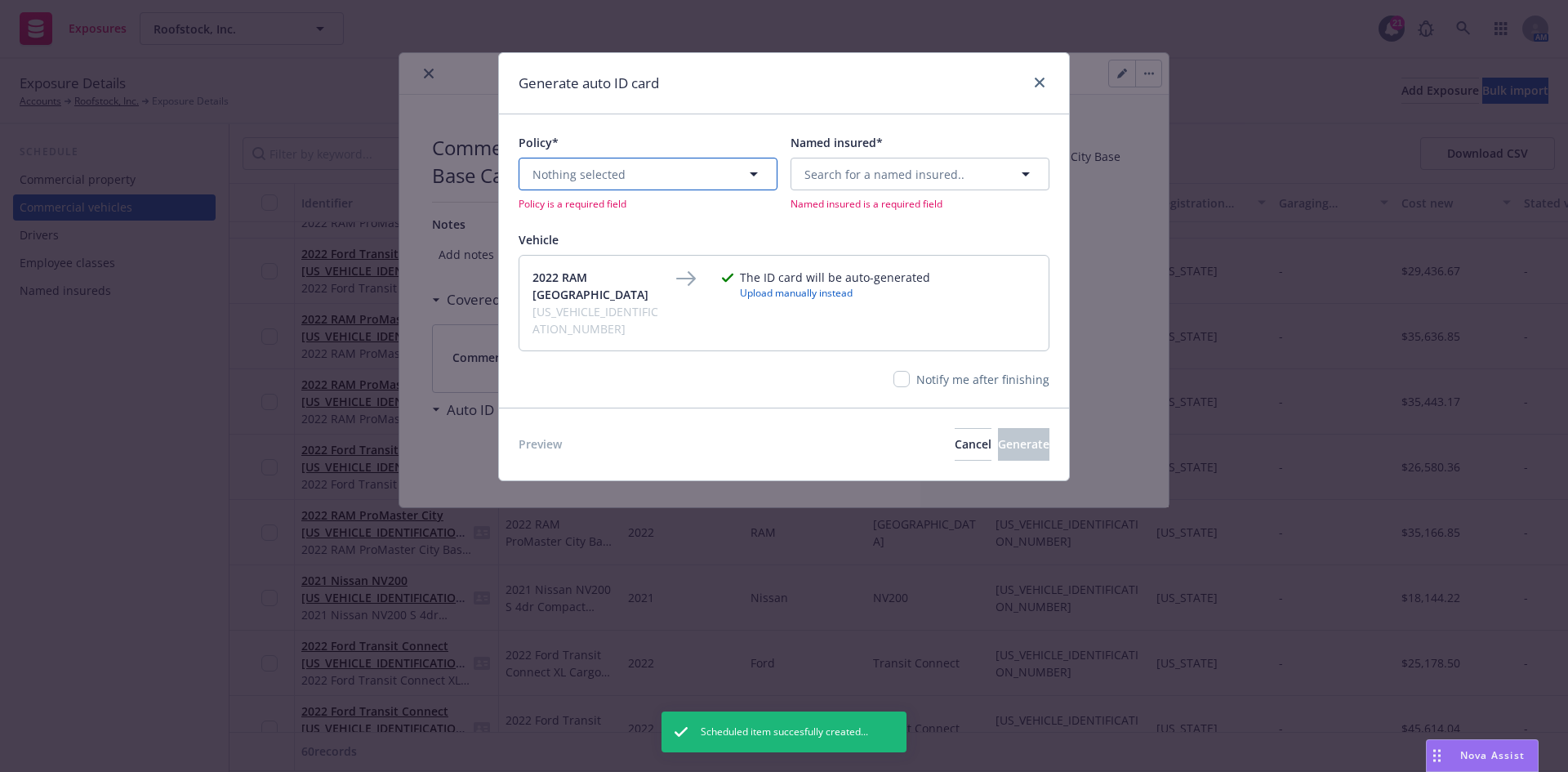
click at [662, 190] on button "Nothing selected" at bounding box center [648, 174] width 259 height 33
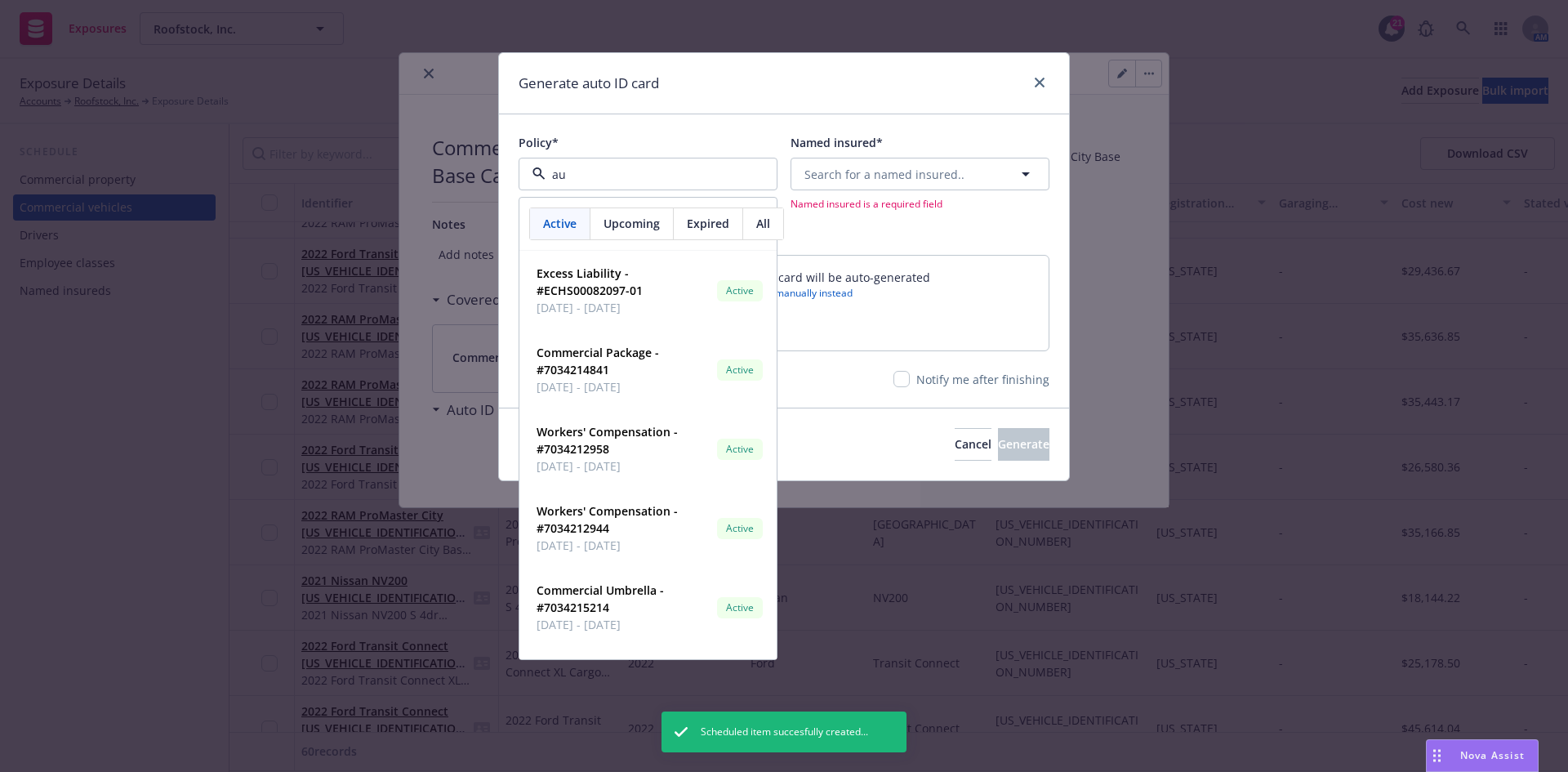
type input "aut"
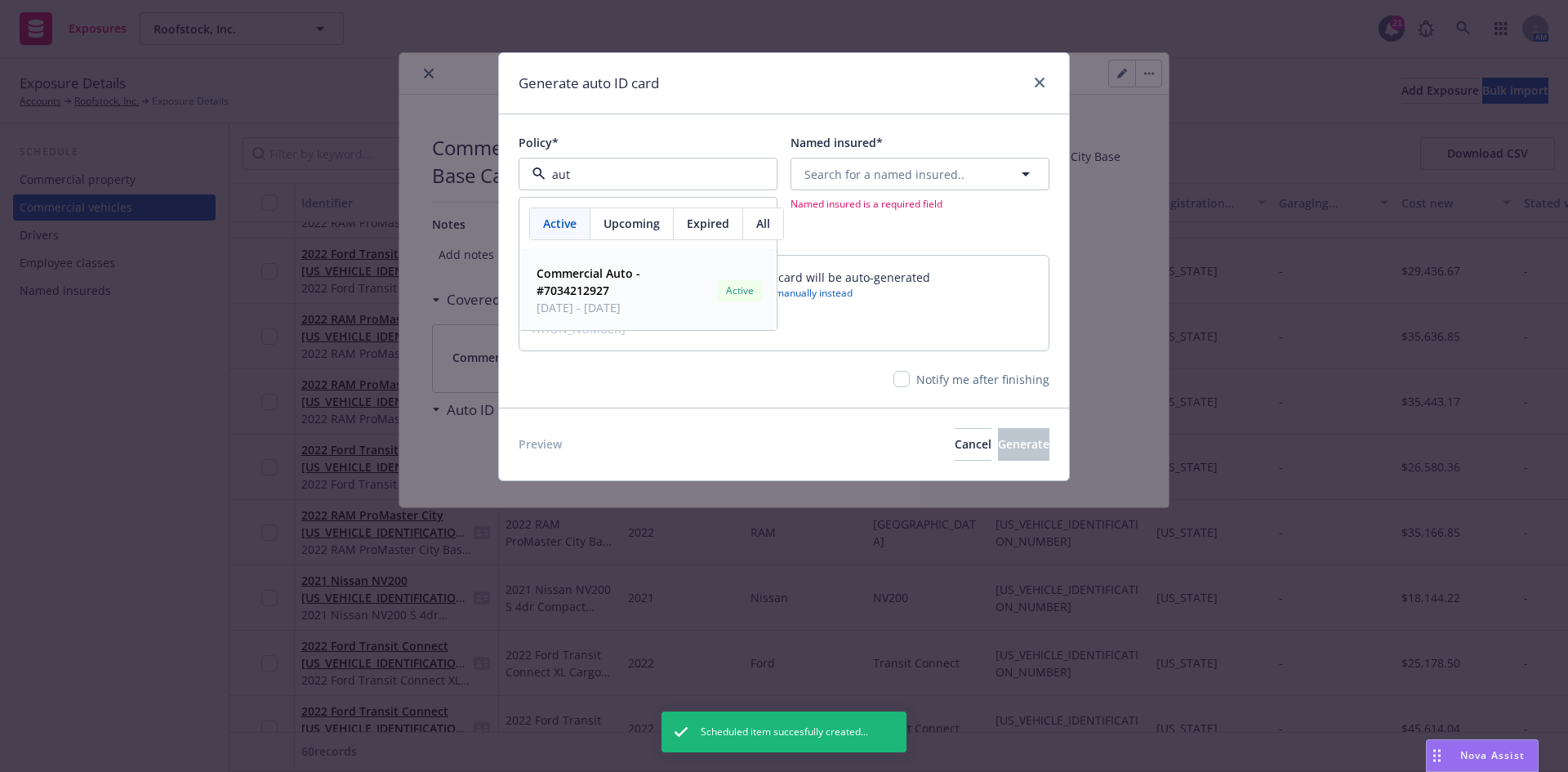
click at [584, 281] on strong "Commercial Auto - #7034212927" at bounding box center [588, 281] width 104 height 33
click at [889, 183] on button "Search for a named insured.." at bounding box center [920, 174] width 259 height 33
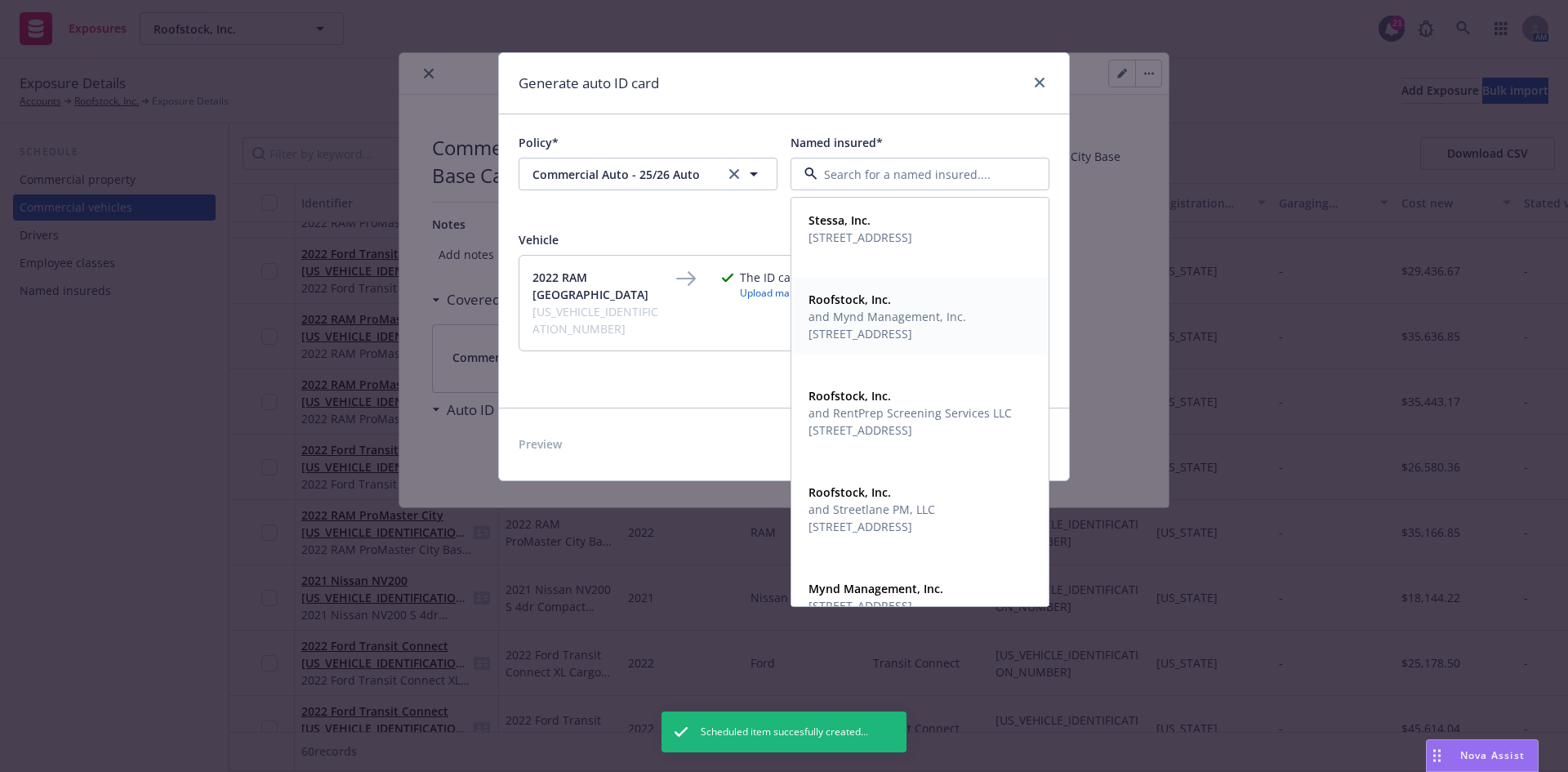
click at [858, 303] on strong "Roofstock, Inc." at bounding box center [849, 300] width 82 height 16
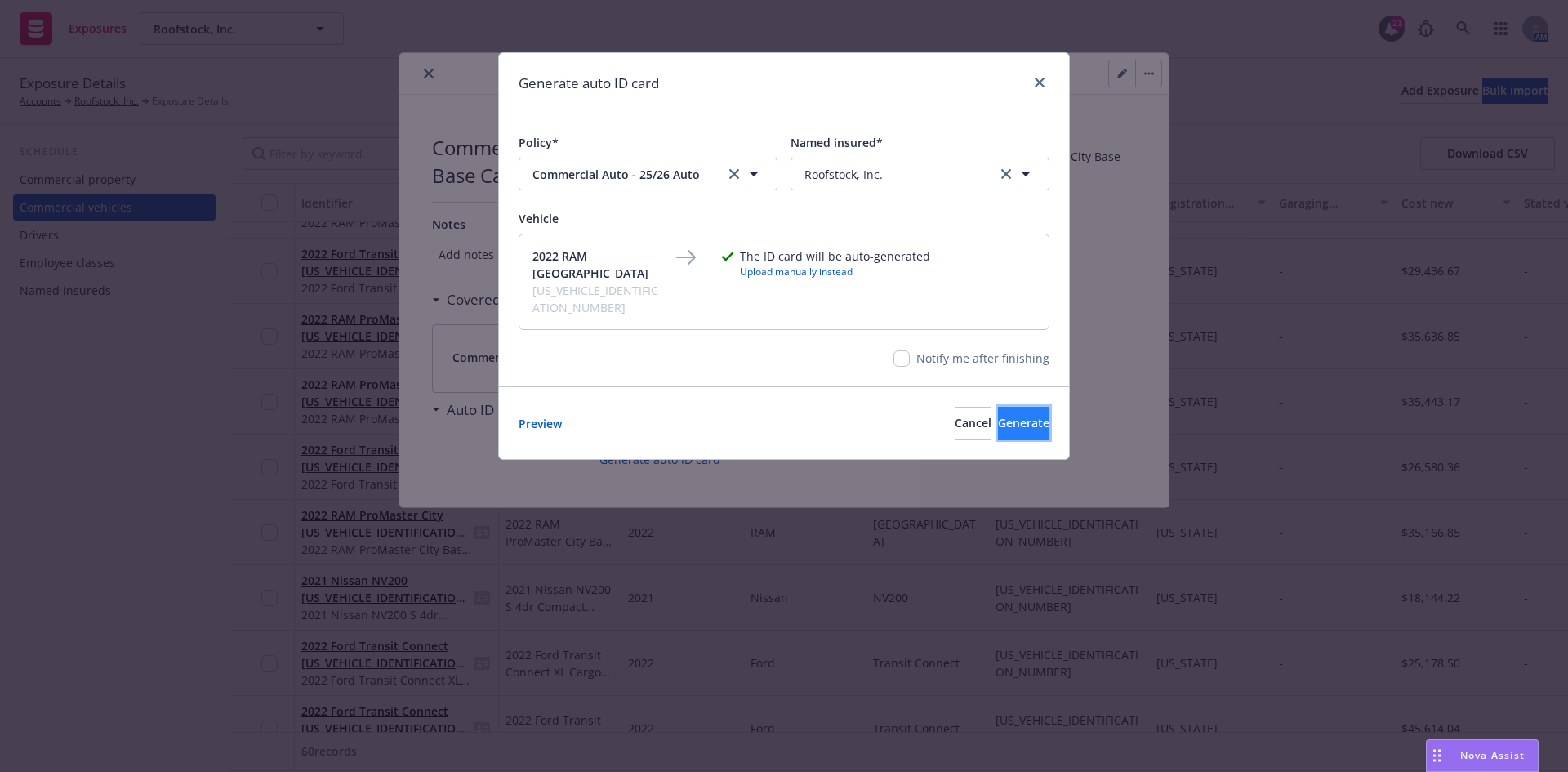
click at [1013, 415] on span "Generate" at bounding box center [1024, 423] width 52 height 16
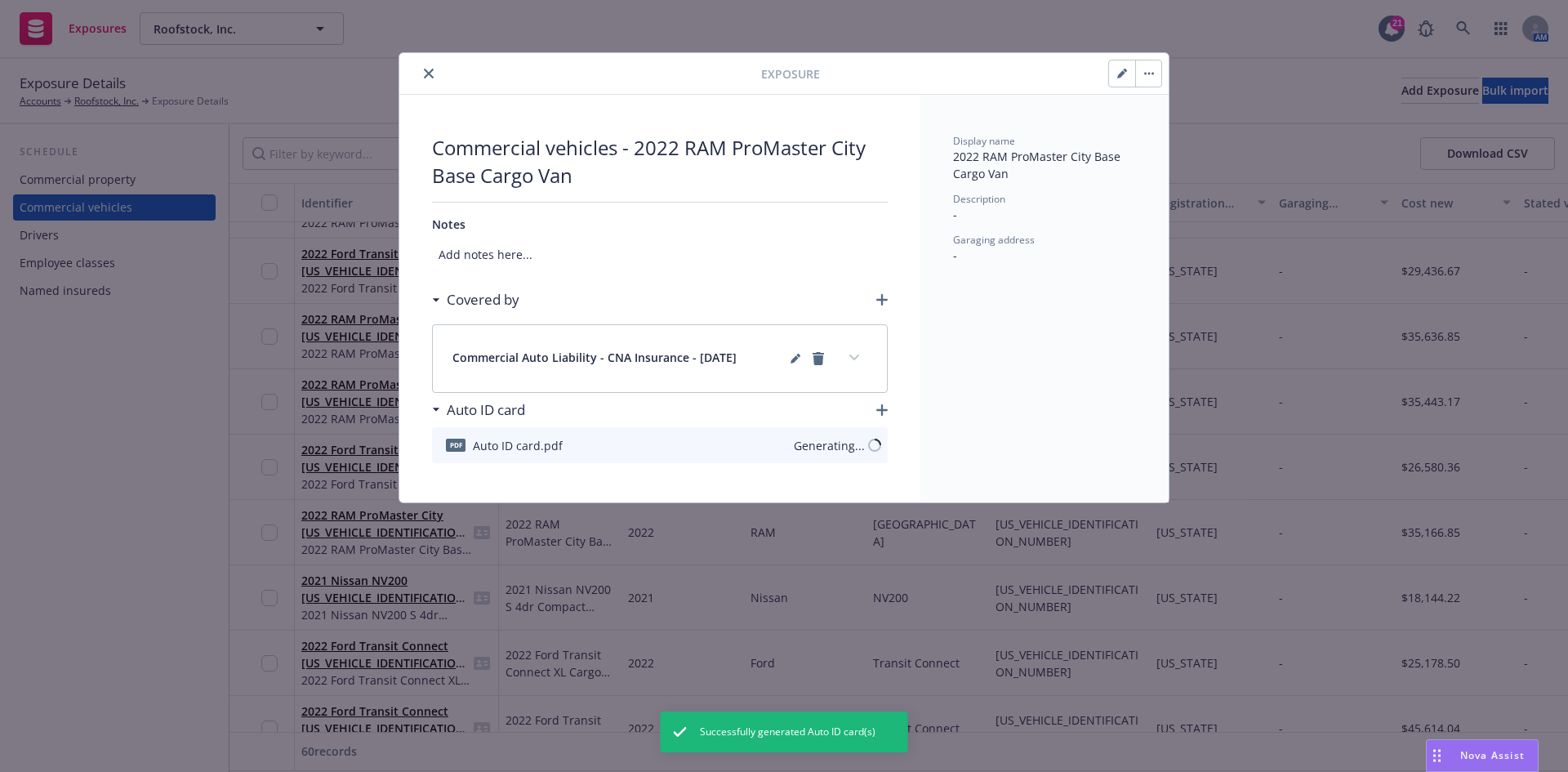
click at [432, 75] on icon "close" at bounding box center [429, 73] width 10 height 10
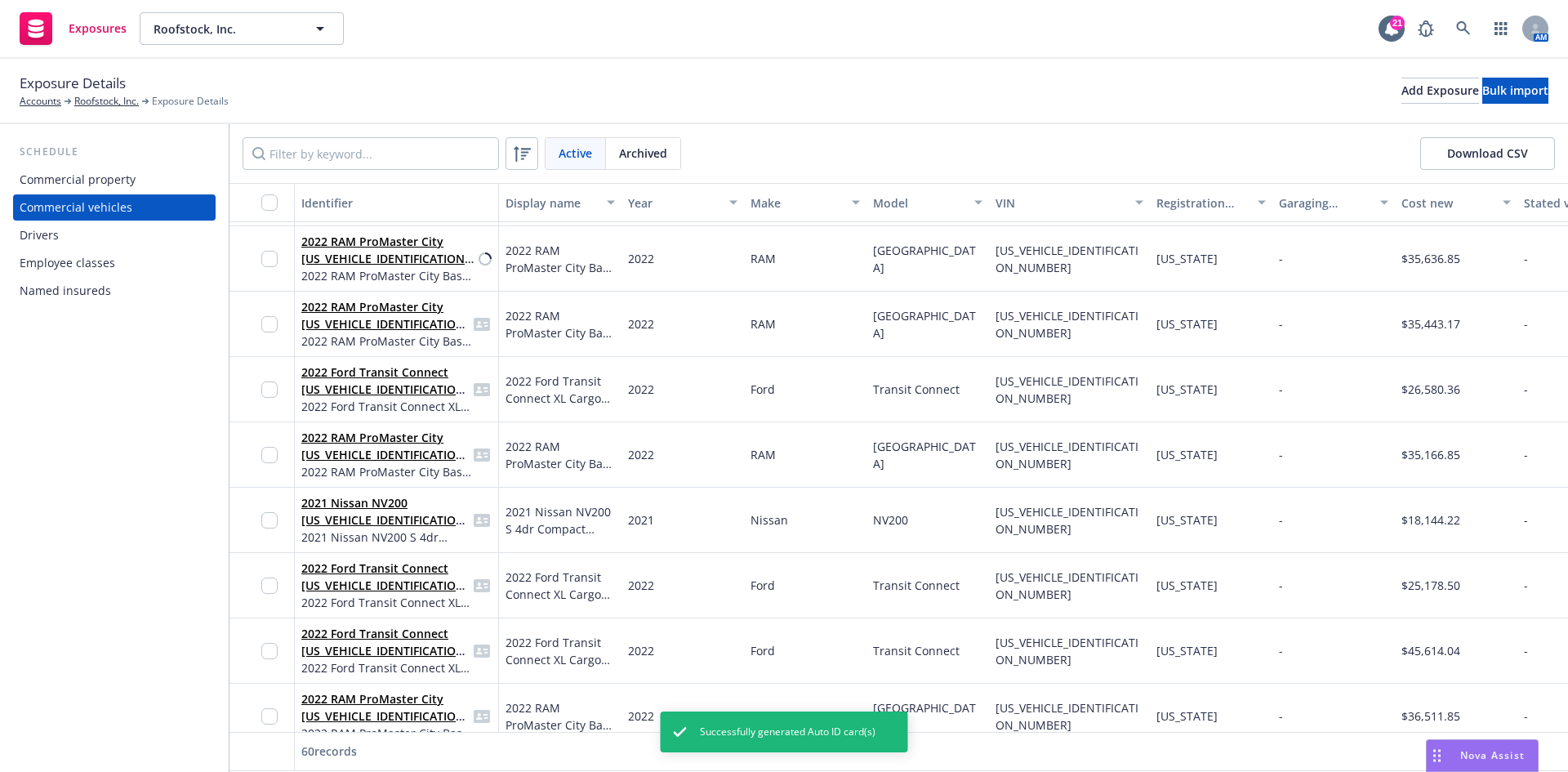
scroll to position [1633, 0]
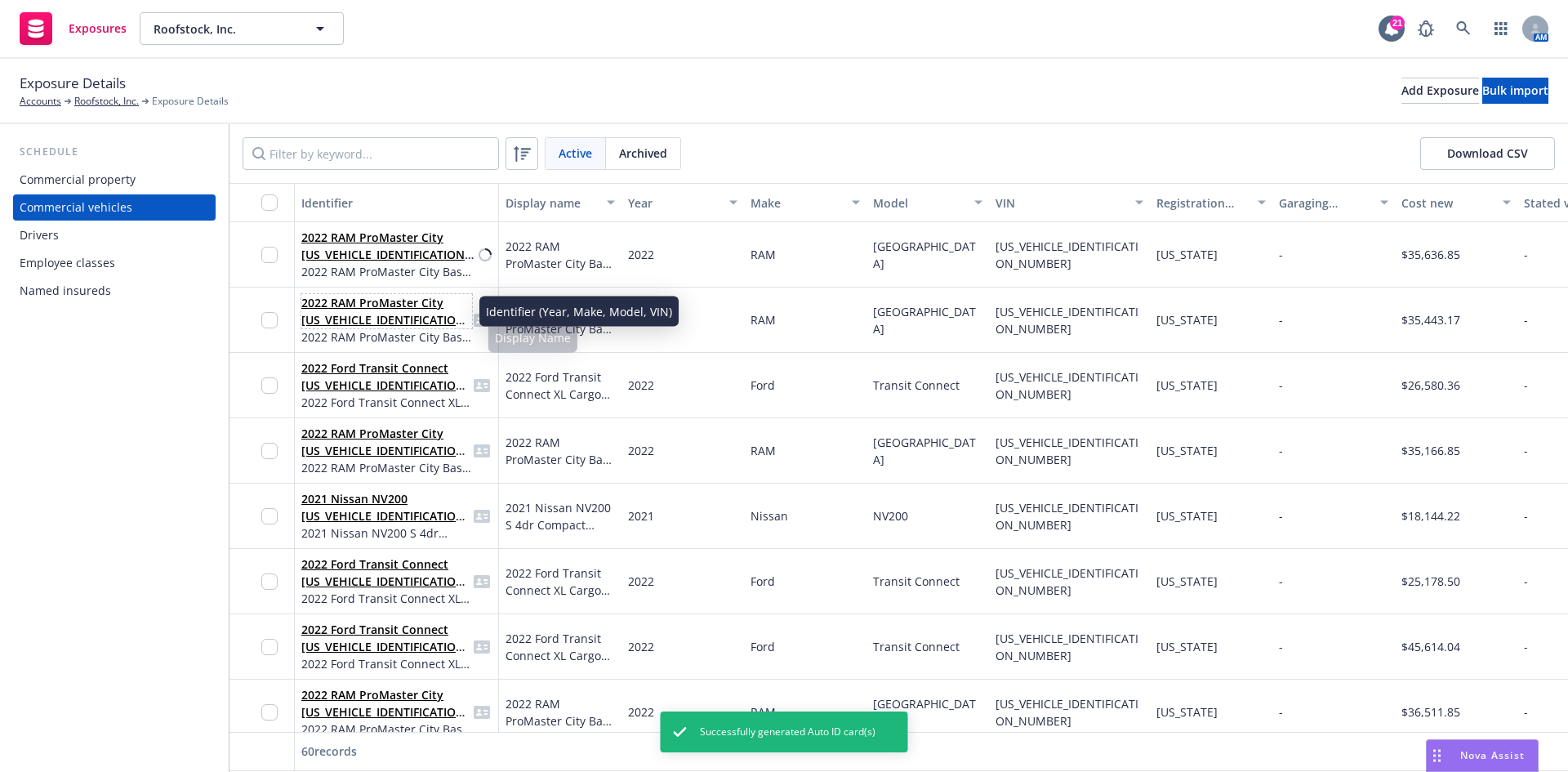
click at [371, 297] on link "2022 RAM ProMaster City [US_VEHICLE_IDENTIFICATION_NUMBER]" at bounding box center [386, 320] width 169 height 50
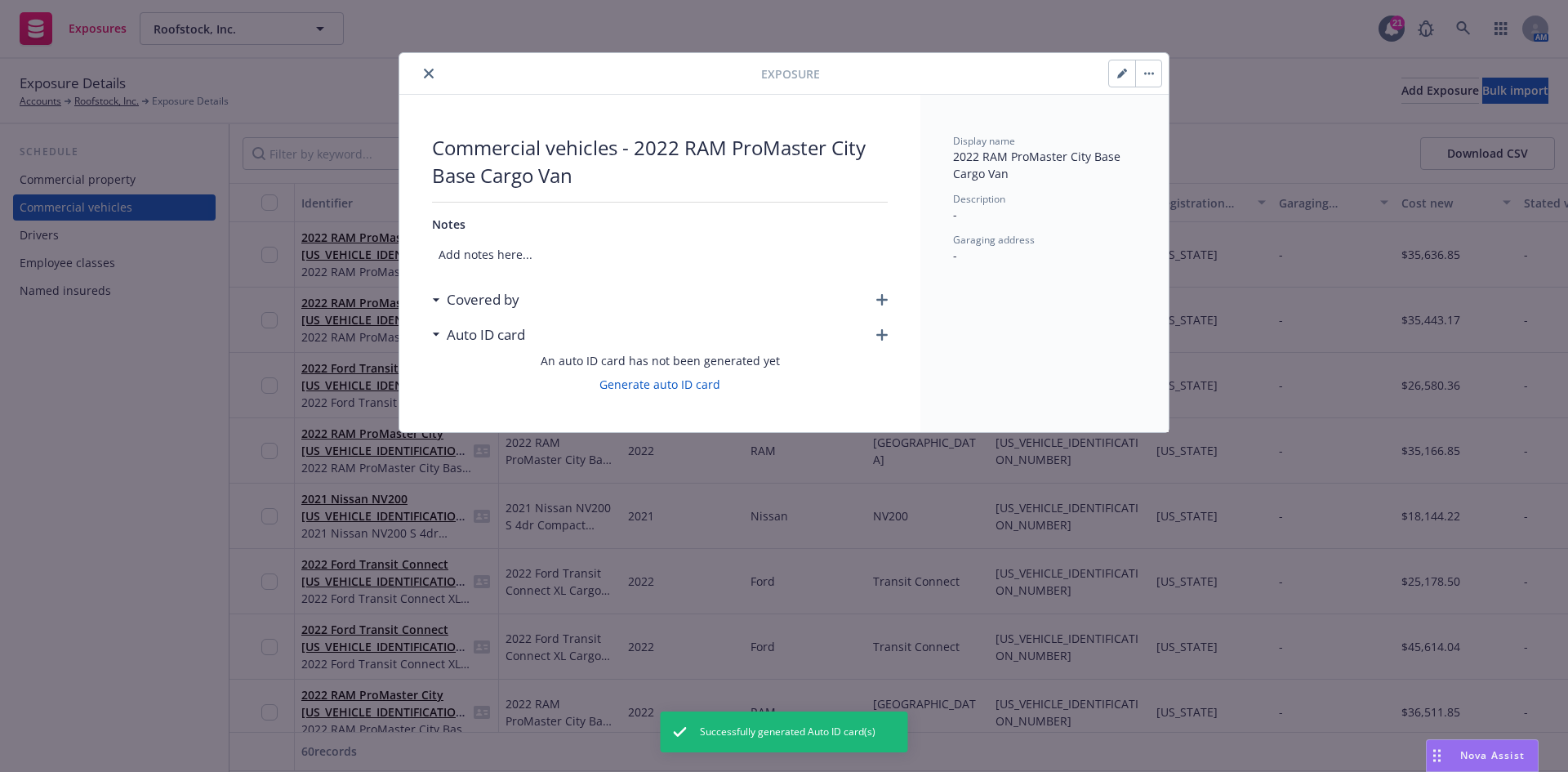
click at [874, 296] on div "Covered by" at bounding box center [659, 300] width 456 height 35
click at [874, 298] on div "Covered by" at bounding box center [659, 300] width 456 height 35
click at [879, 299] on icon "button" at bounding box center [882, 300] width 12 height 12
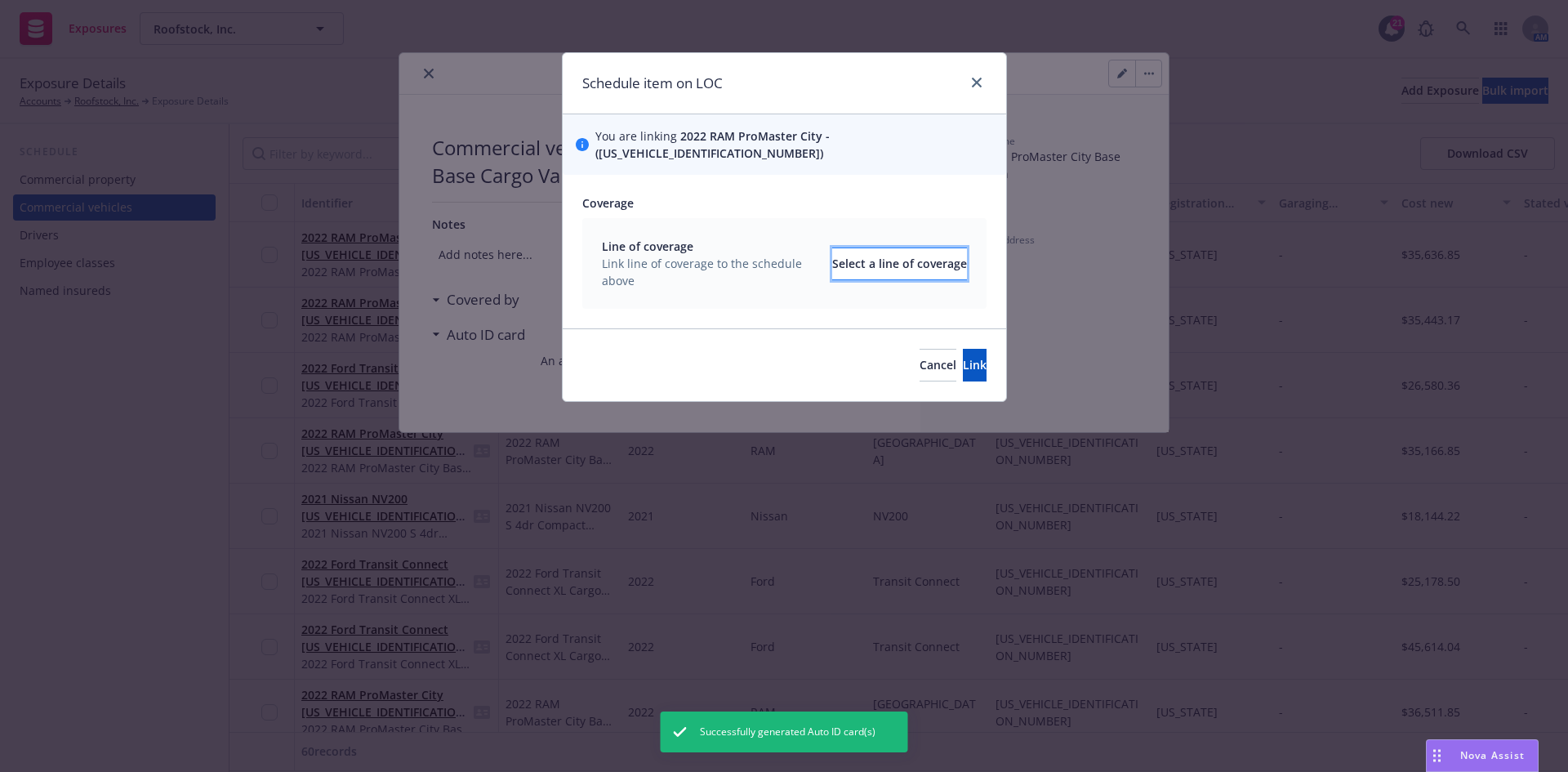
click at [869, 251] on div "Select a line of coverage" at bounding box center [900, 263] width 135 height 31
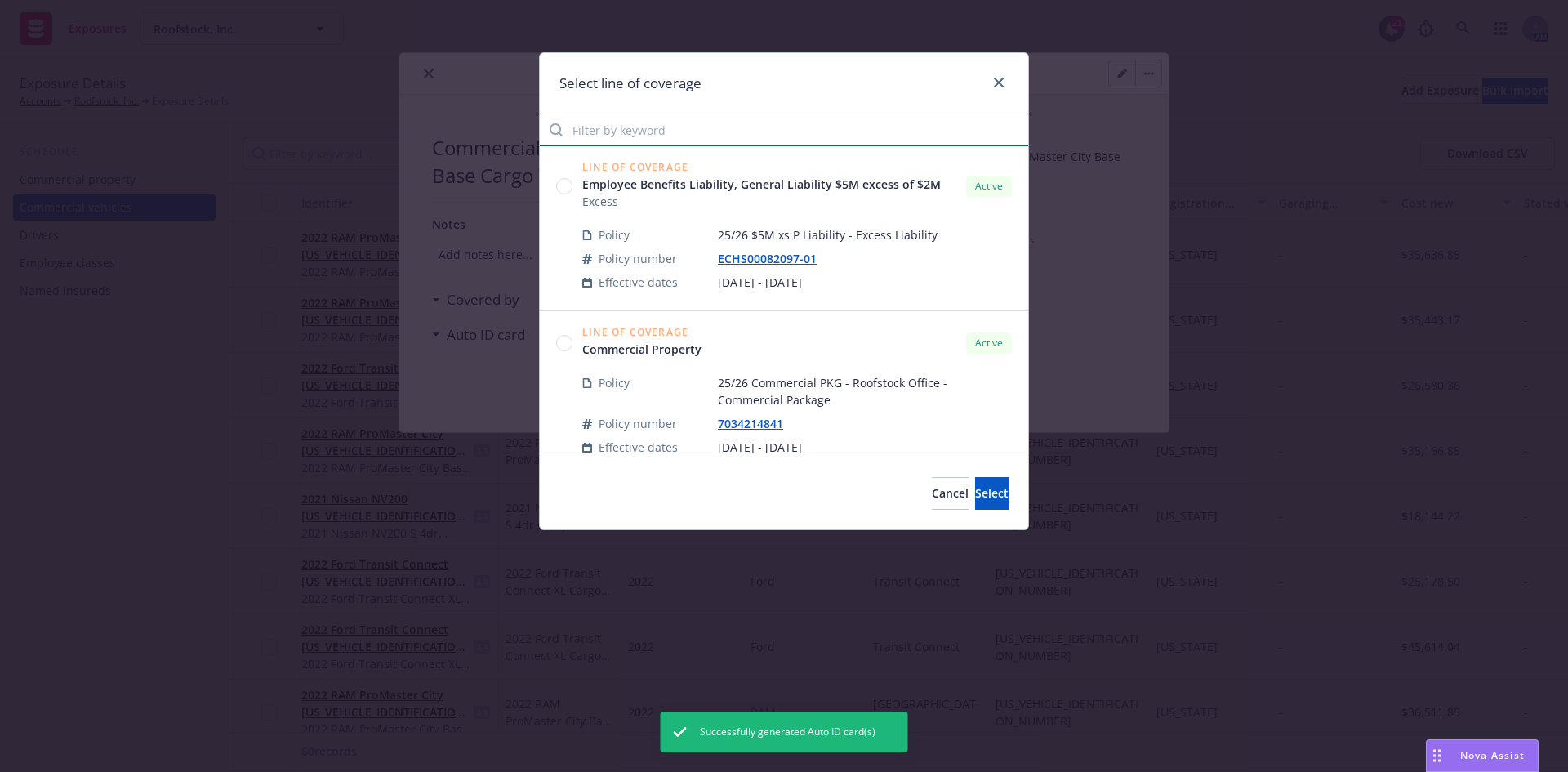
click at [582, 131] on input "Filter by keyword" at bounding box center [784, 129] width 488 height 33
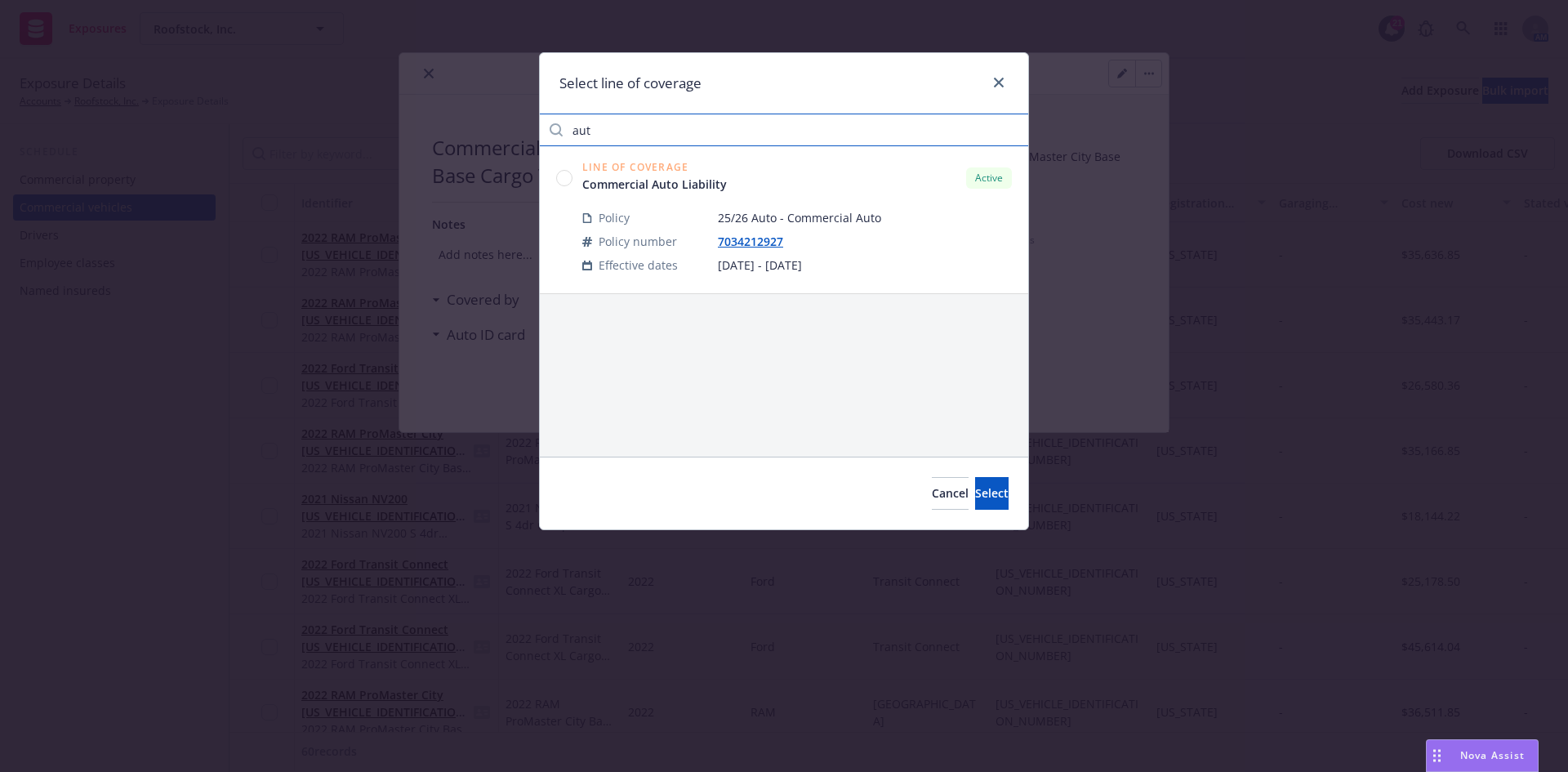
type input "aut"
click at [568, 171] on div "Line of Coverage Commercial Auto Liability Active" at bounding box center [783, 178] width 456 height 30
click at [566, 181] on circle at bounding box center [565, 178] width 16 height 16
click at [976, 480] on button "Select" at bounding box center [992, 493] width 34 height 33
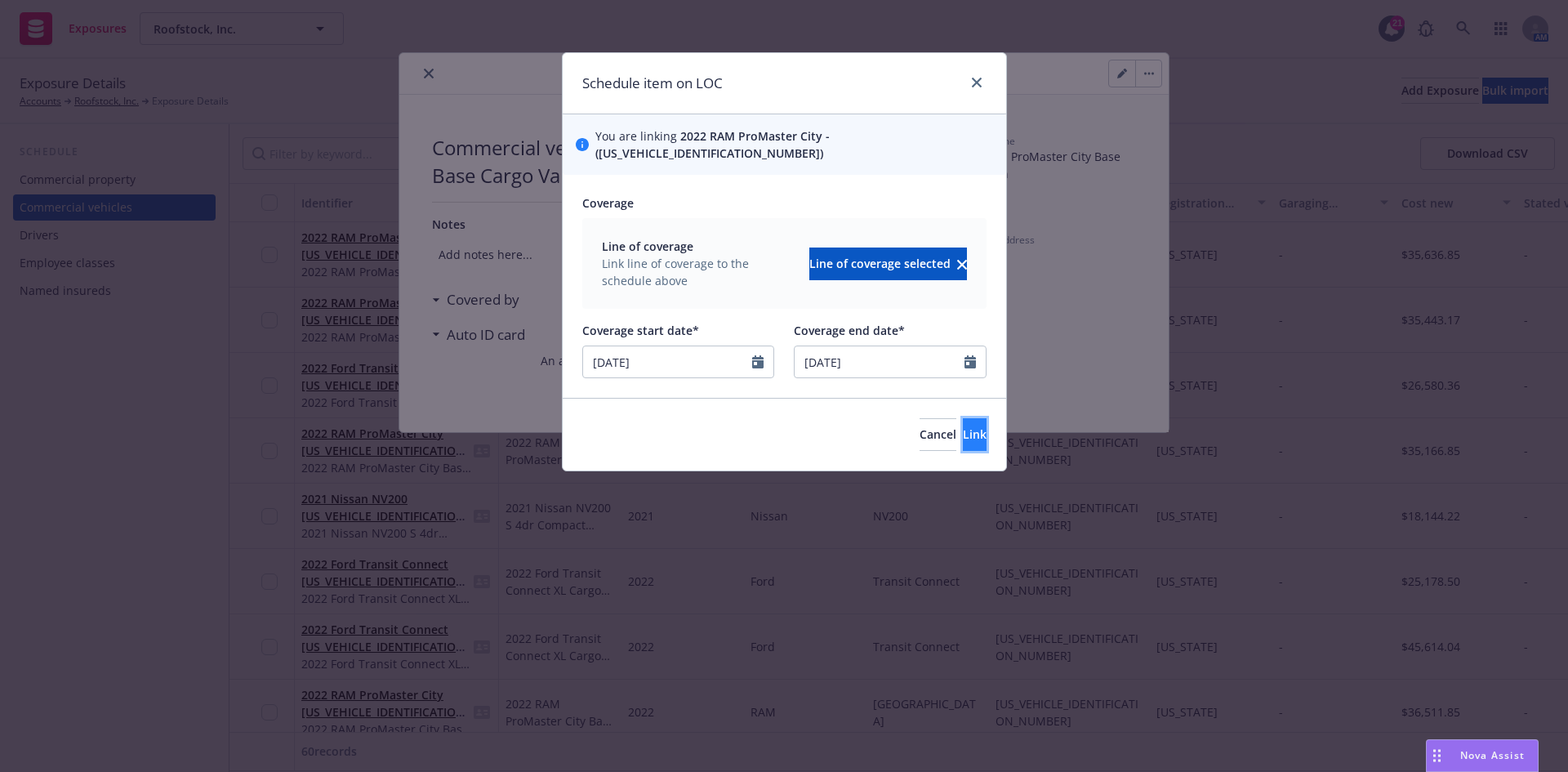
click at [963, 418] on button "Link" at bounding box center [975, 434] width 24 height 33
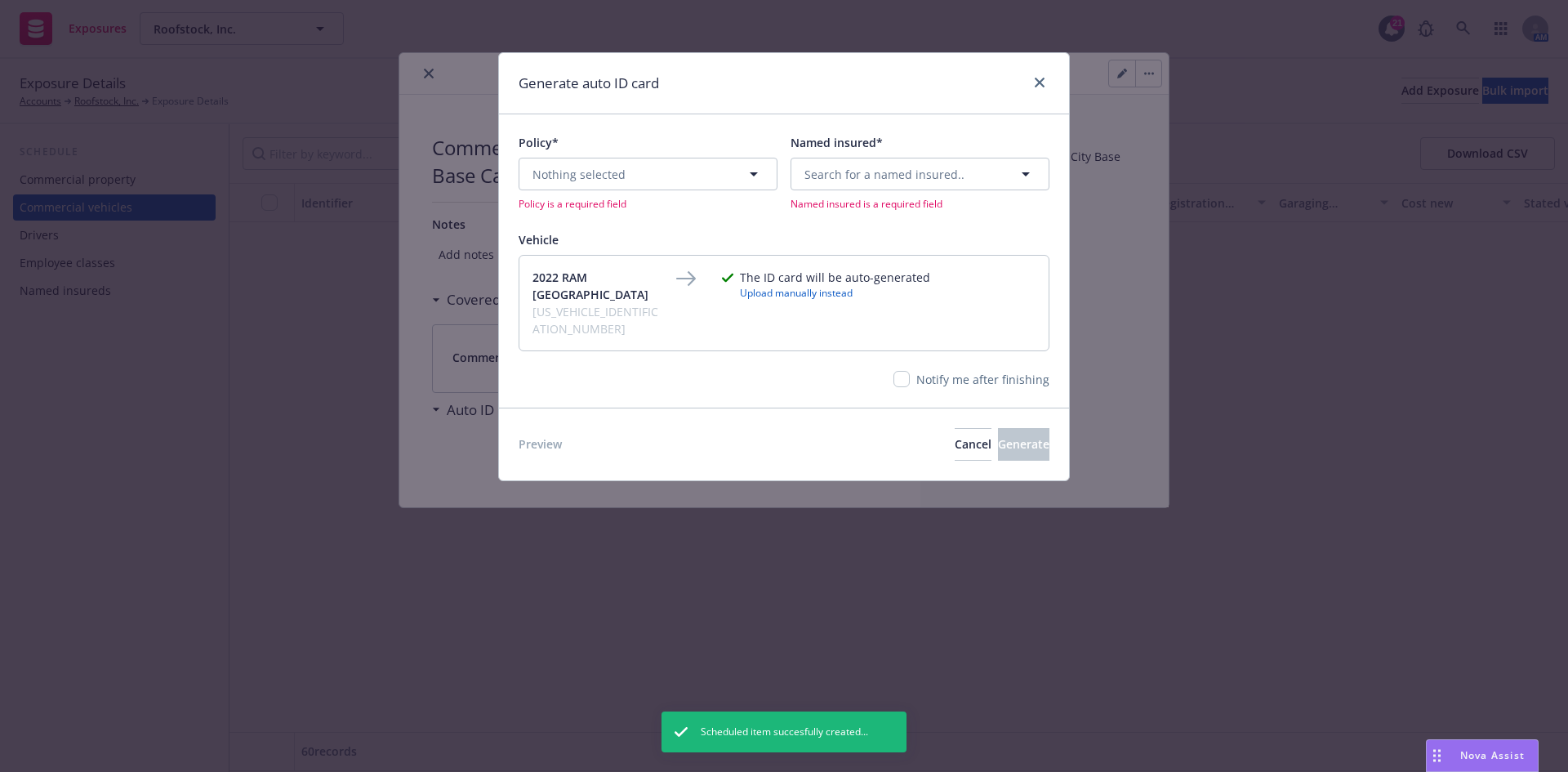
scroll to position [1633, 0]
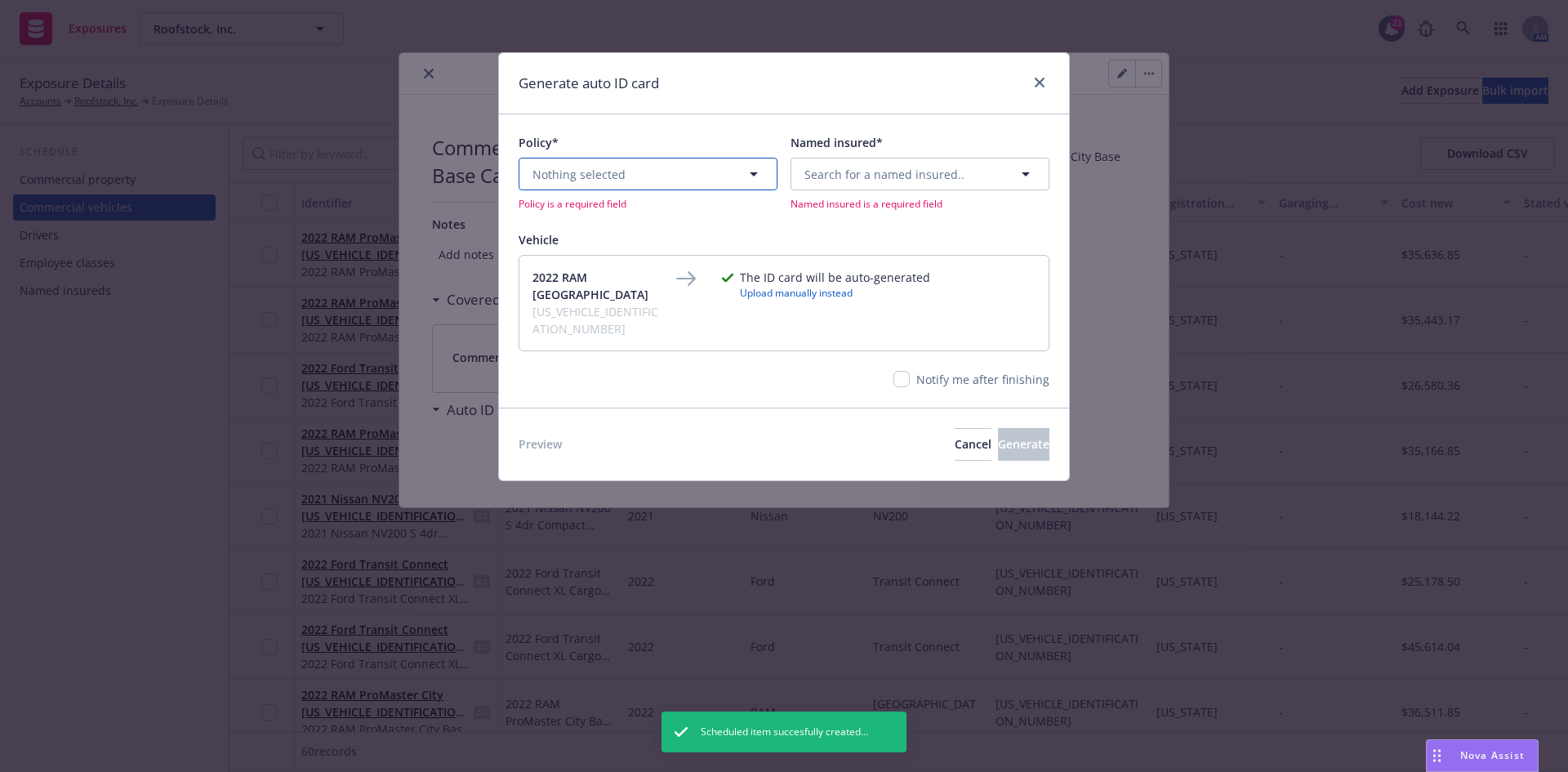
click at [708, 164] on button "Nothing selected" at bounding box center [648, 174] width 259 height 33
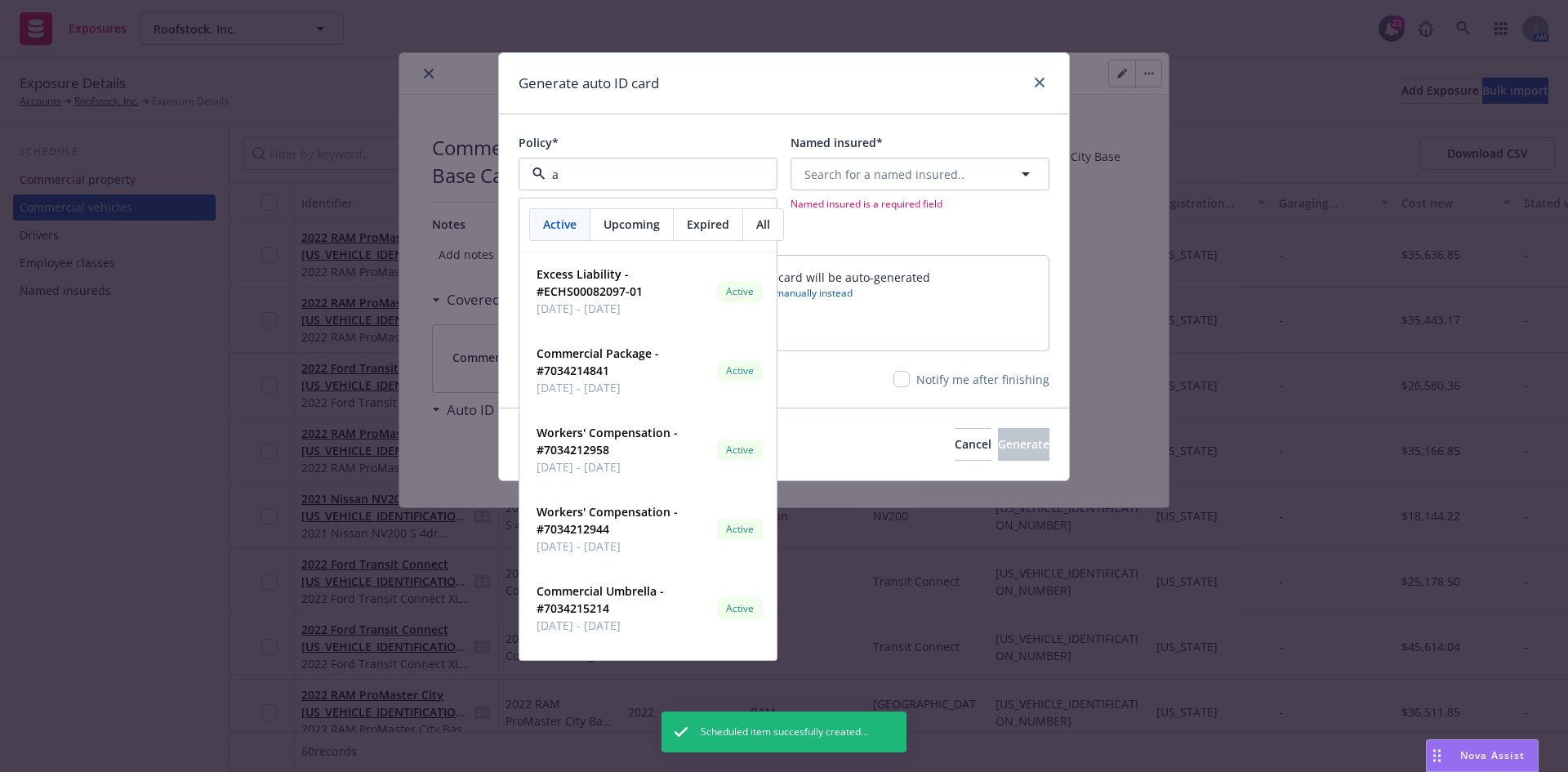
type input "au"
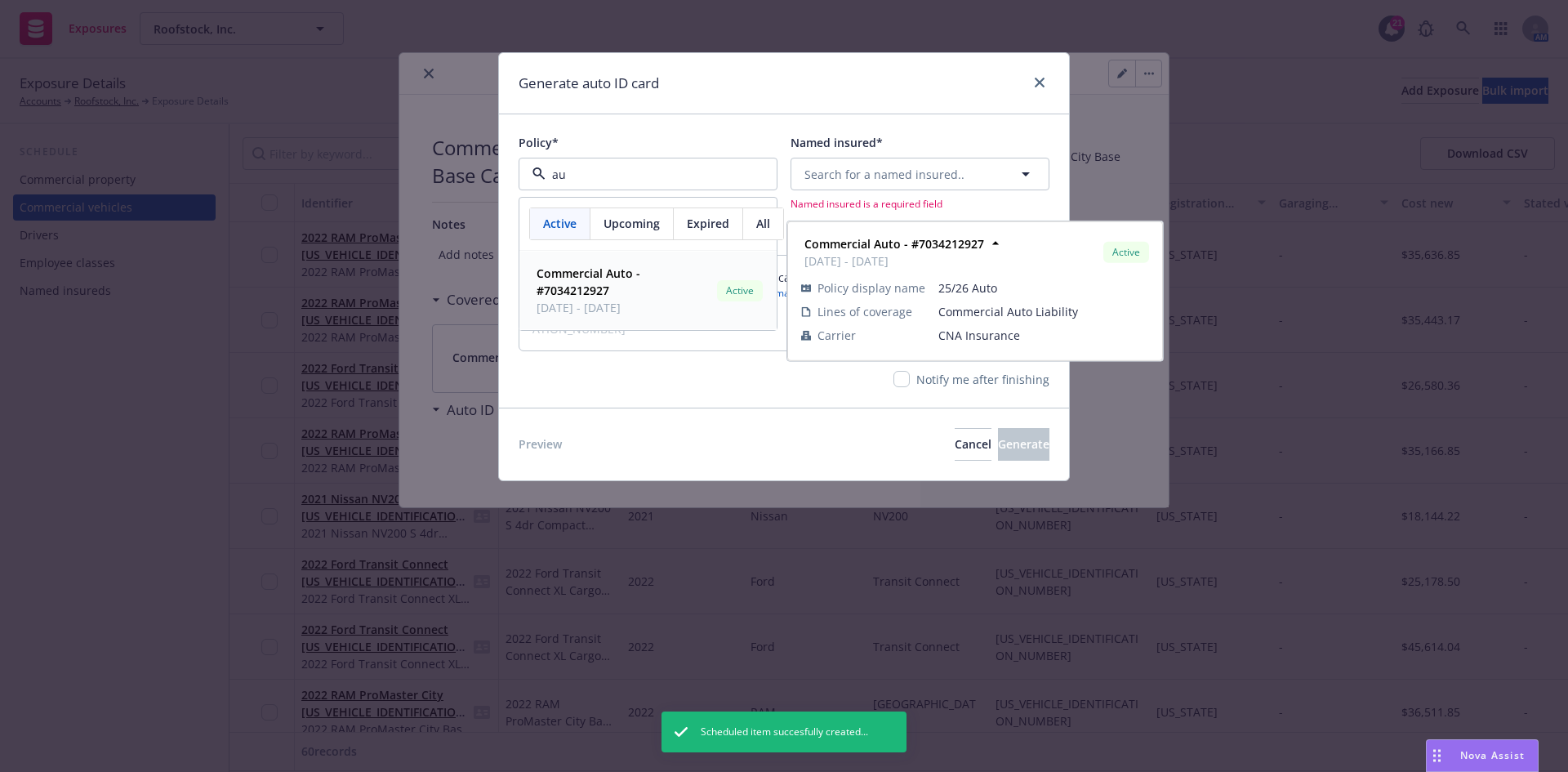
click at [622, 294] on span "Commercial Auto - #7034212927" at bounding box center [623, 282] width 174 height 35
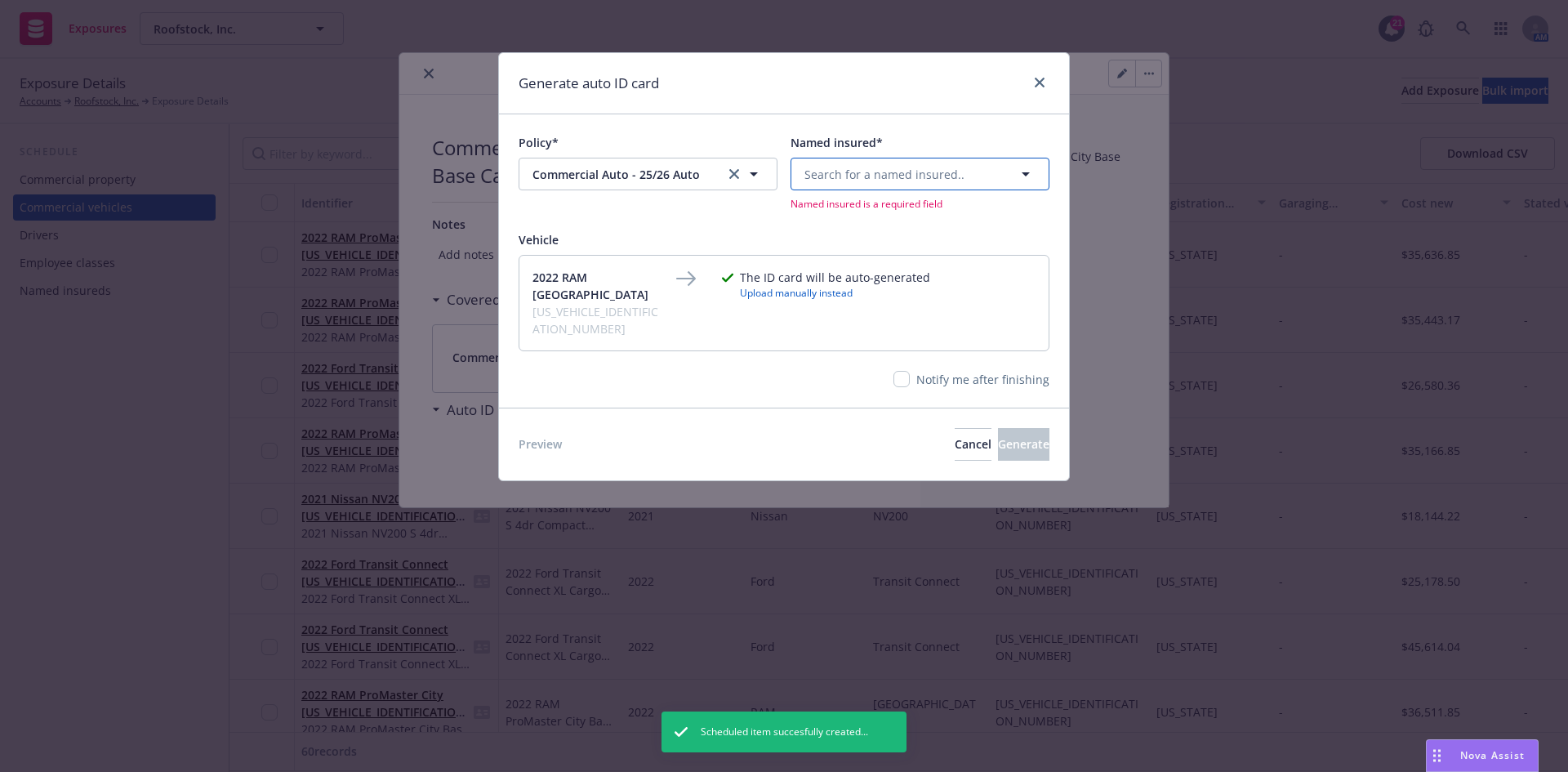
click at [944, 170] on span "Search for a named insured.." at bounding box center [884, 174] width 160 height 17
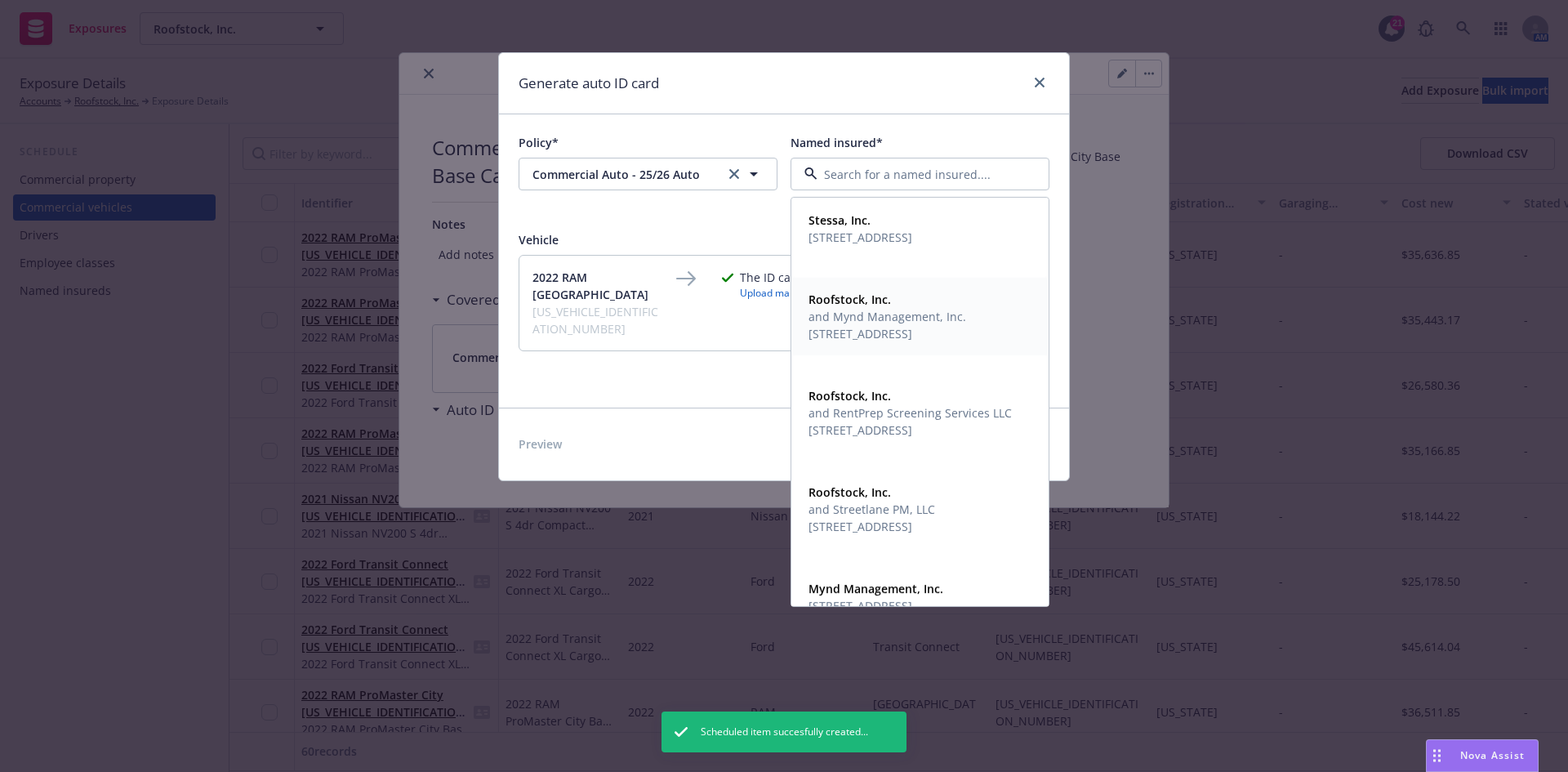
click at [879, 323] on span "and Mynd Management, Inc." at bounding box center [887, 316] width 158 height 17
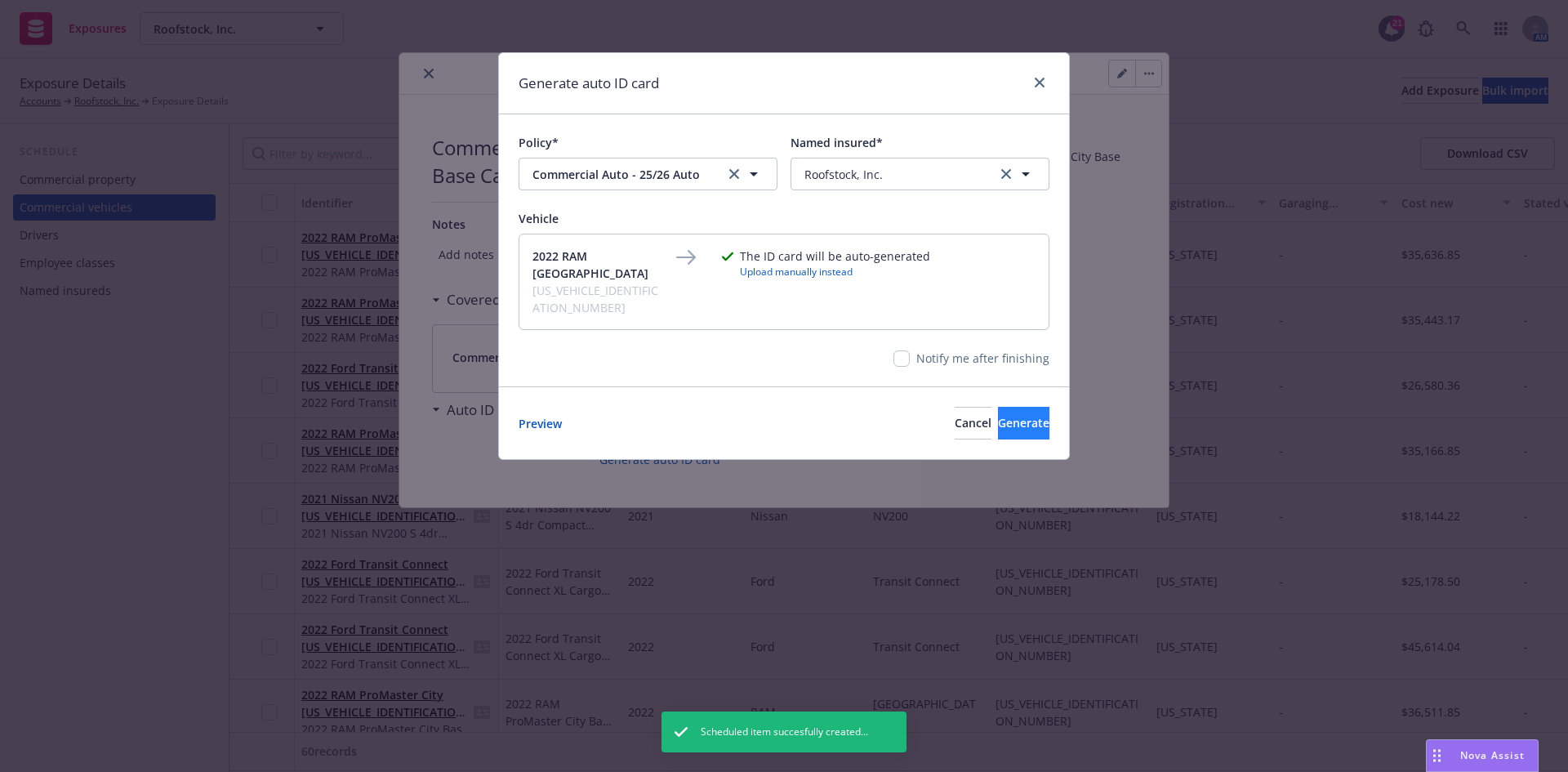
drag, startPoint x: 1009, startPoint y: 422, endPoint x: 1009, endPoint y: 412, distance: 10.0
click at [1009, 422] on div "Preview Cancel Generate" at bounding box center [784, 422] width 570 height 72
click at [1009, 415] on span "Generate" at bounding box center [1024, 423] width 52 height 16
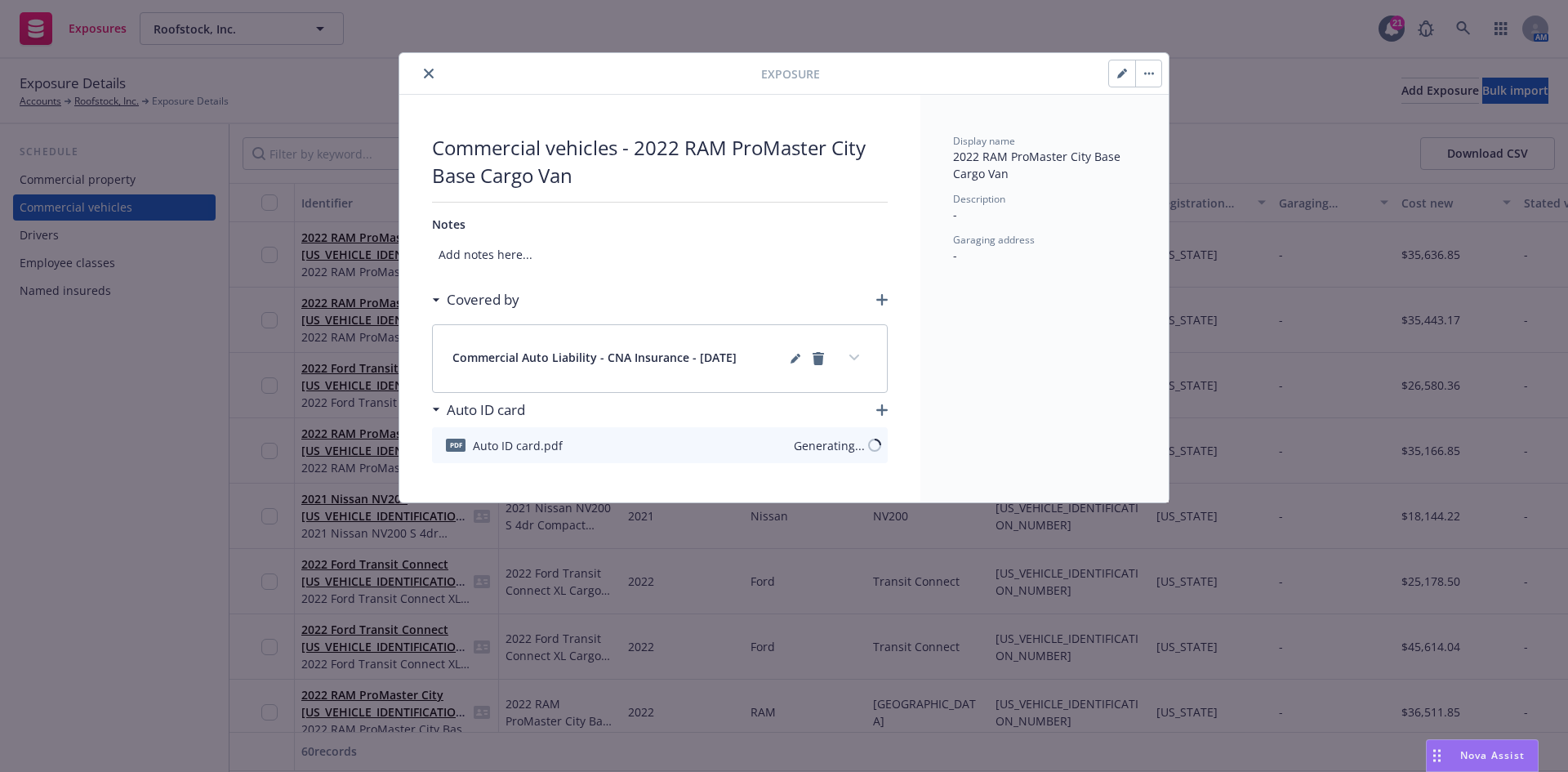
click at [431, 71] on icon "close" at bounding box center [429, 73] width 10 height 10
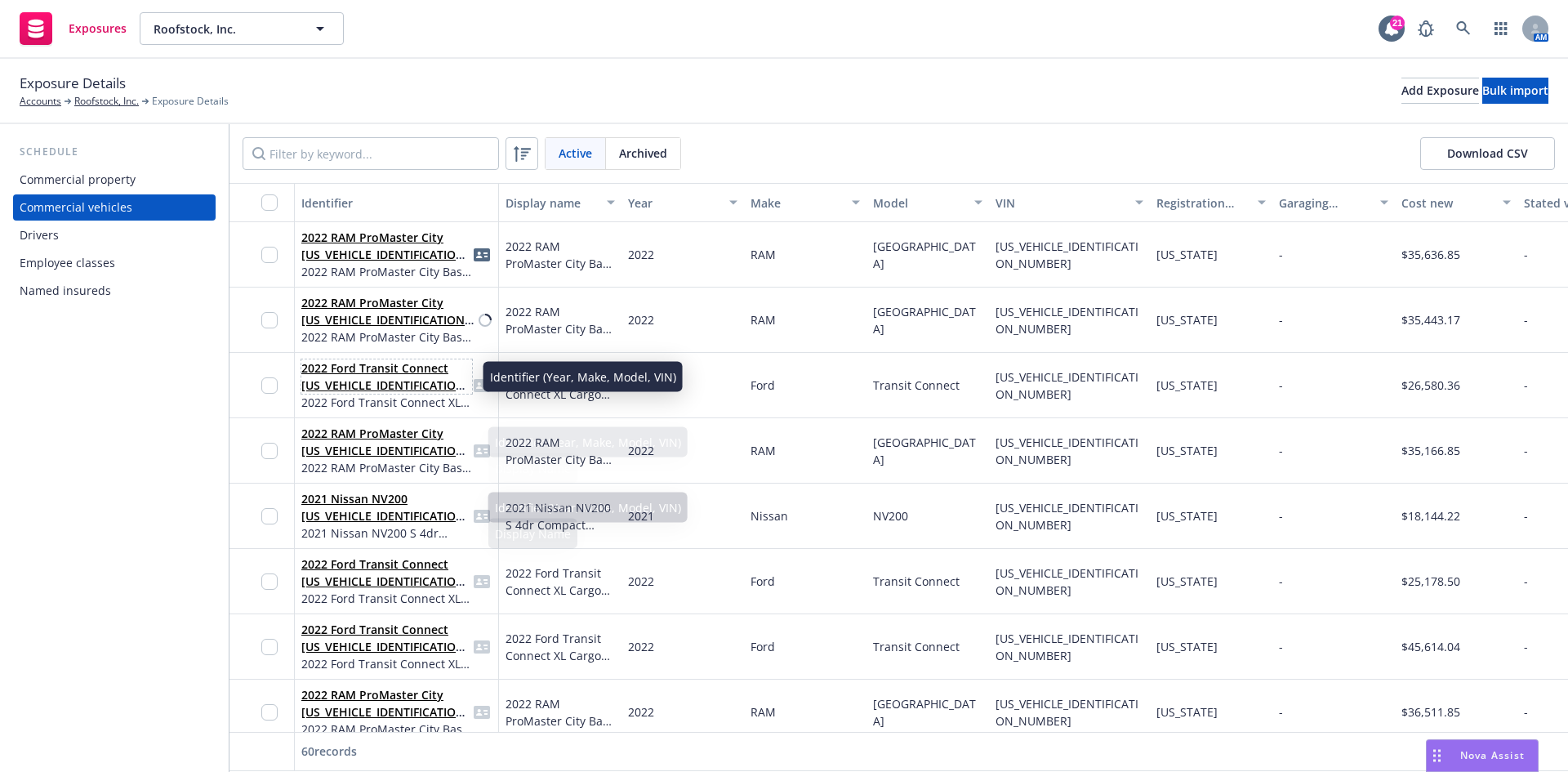
click at [363, 385] on link "2022 Ford Transit Connect [US_VEHICLE_IDENTIFICATION_NUMBER]" at bounding box center [386, 385] width 169 height 50
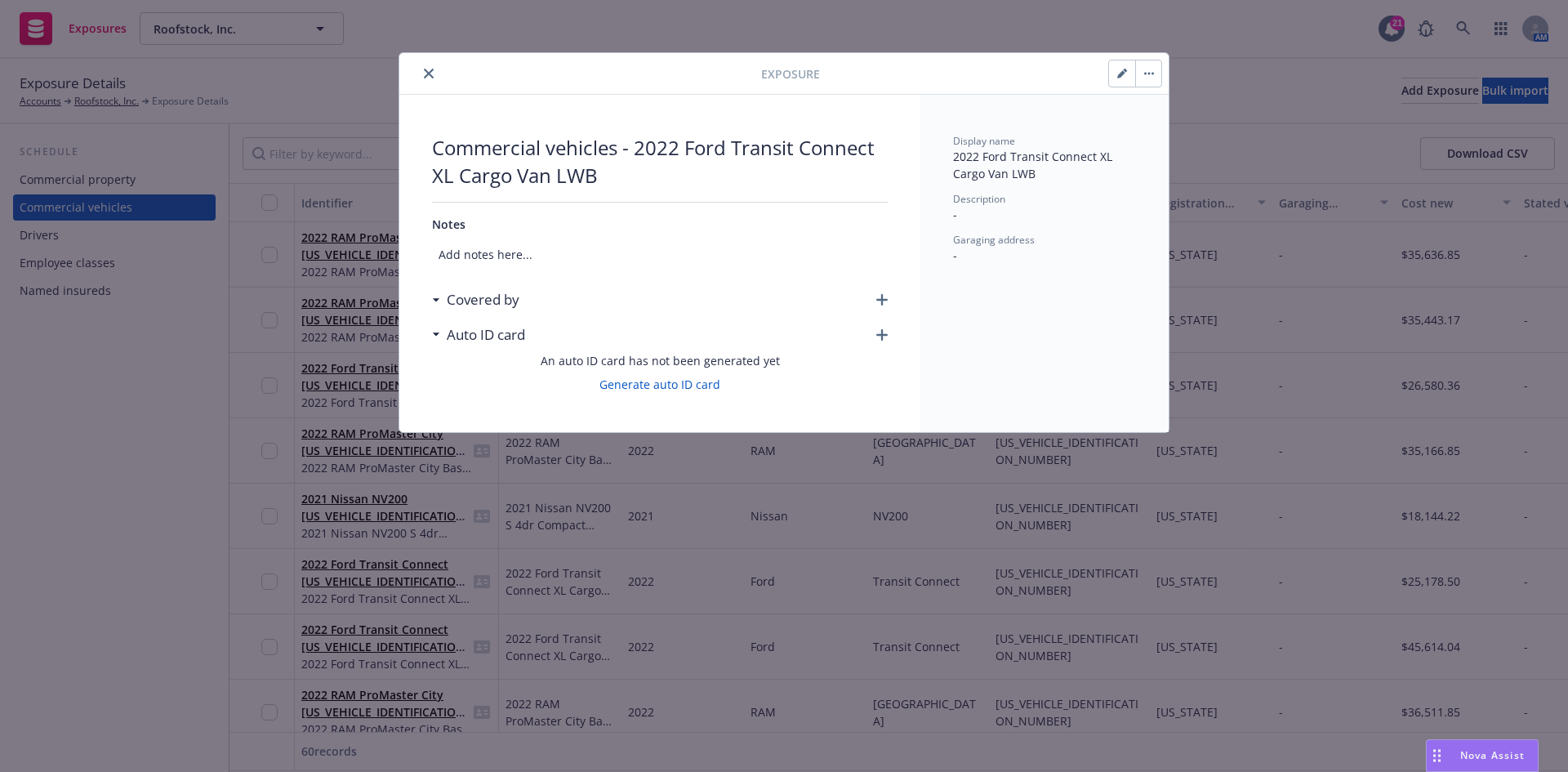
click at [878, 299] on icon "button" at bounding box center [882, 300] width 12 height 12
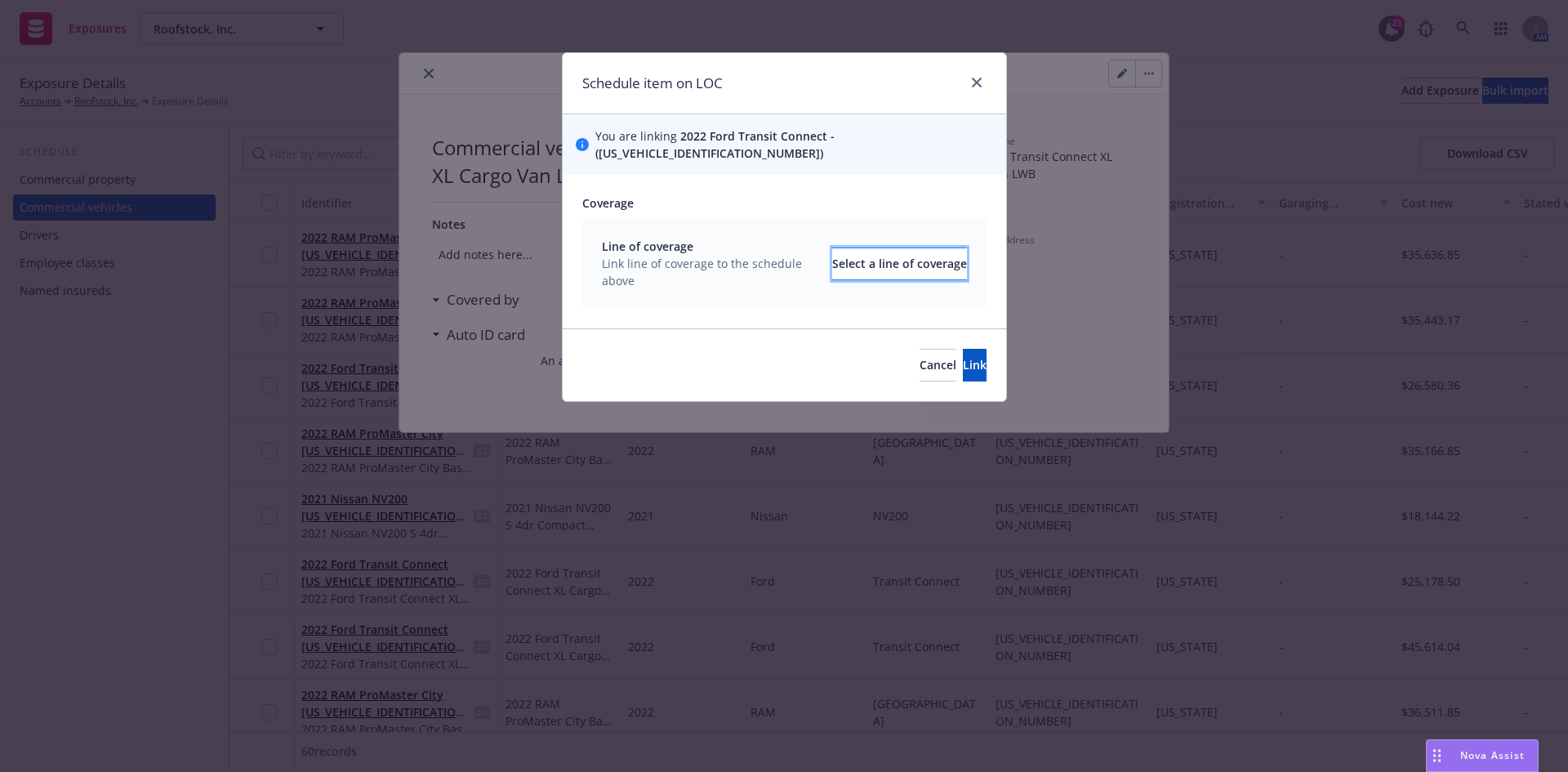
click at [883, 248] on div "Select a line of coverage" at bounding box center [900, 263] width 135 height 31
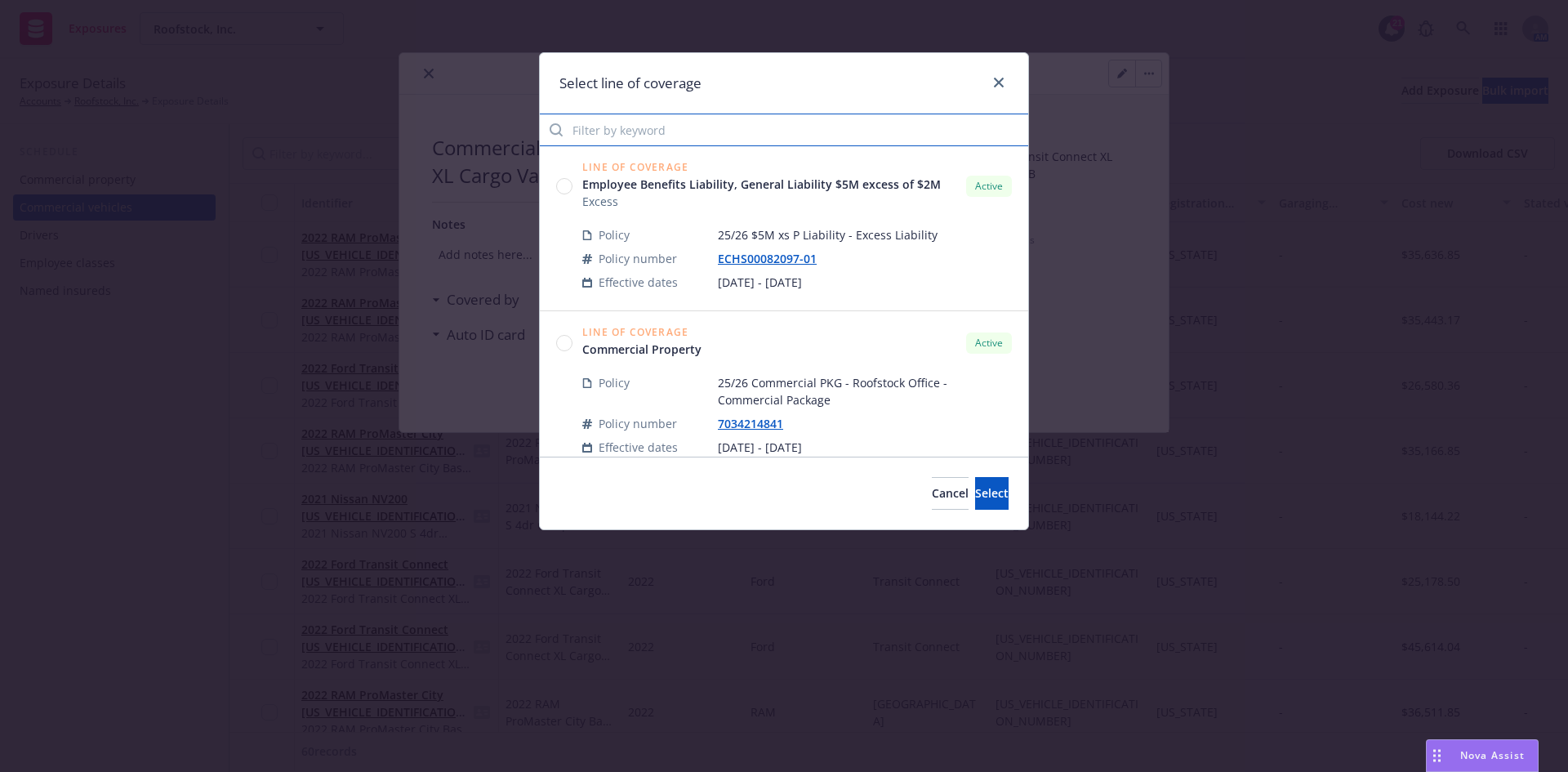
click at [654, 123] on input "Filter by keyword" at bounding box center [784, 129] width 488 height 33
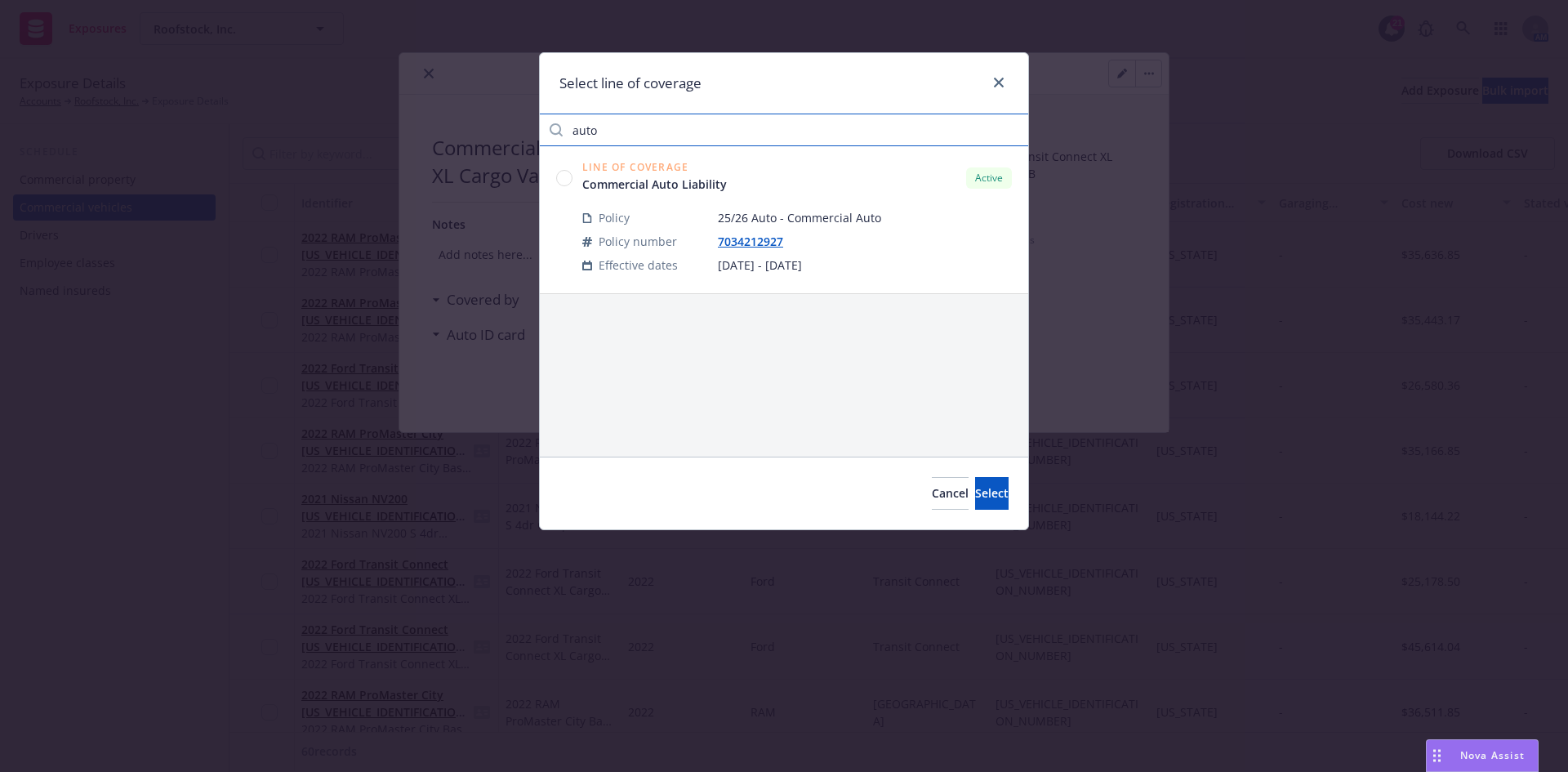
type input "auto"
click at [559, 178] on circle at bounding box center [565, 178] width 16 height 16
click at [976, 488] on span "Select" at bounding box center [992, 493] width 34 height 16
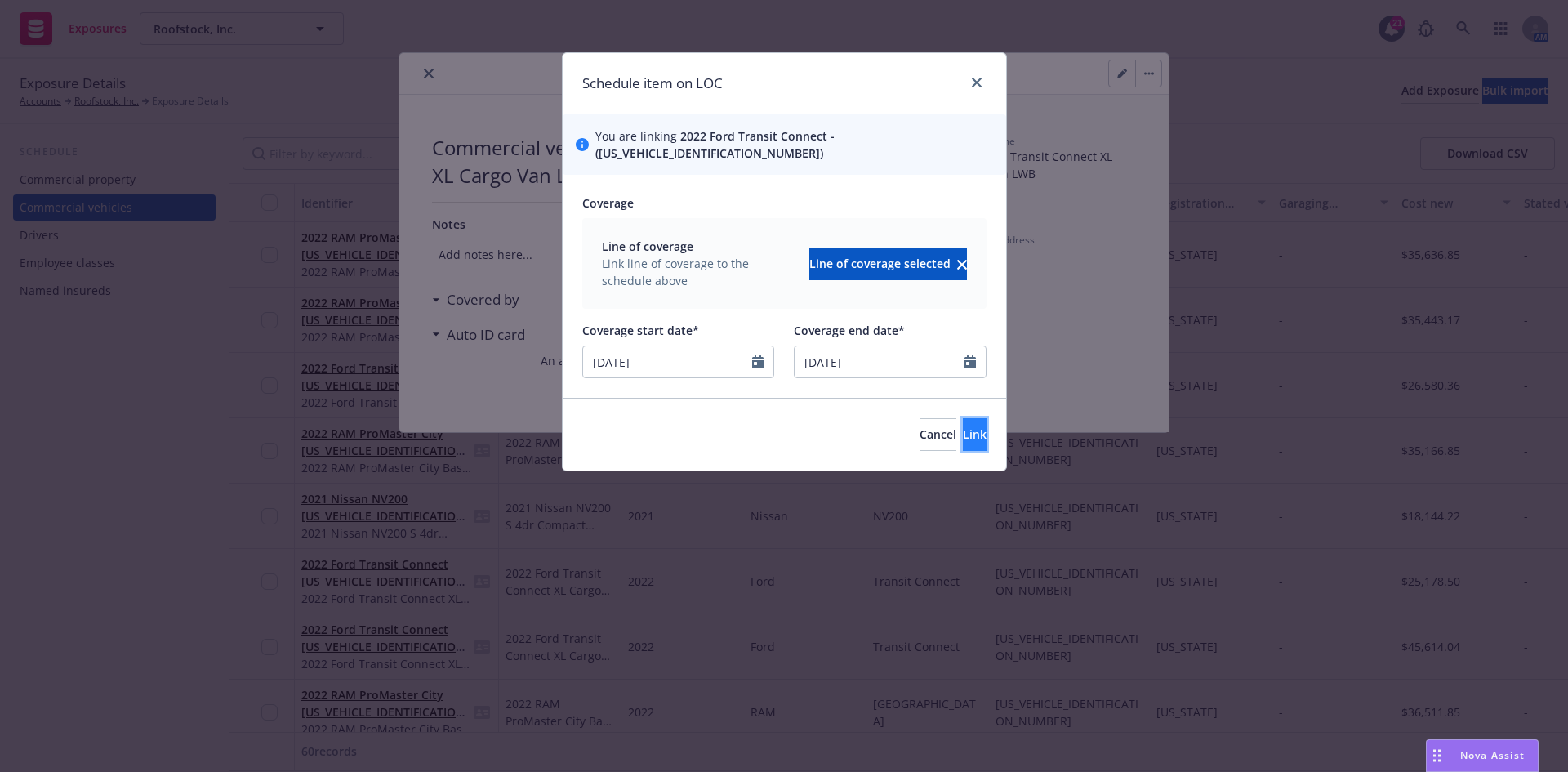
click at [963, 427] on span "Link" at bounding box center [975, 435] width 24 height 16
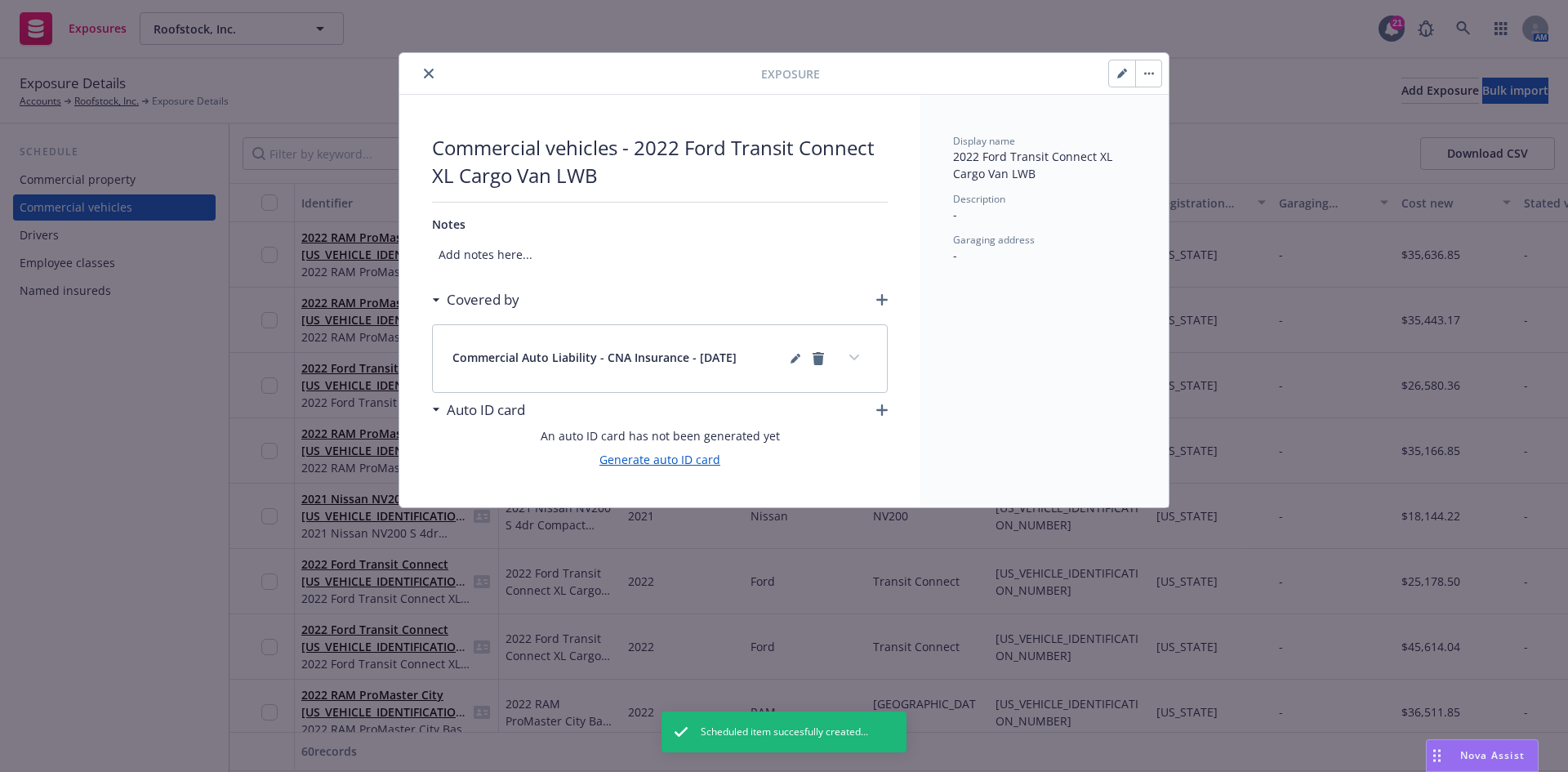
click at [679, 457] on link "Generate auto ID card" at bounding box center [660, 458] width 121 height 17
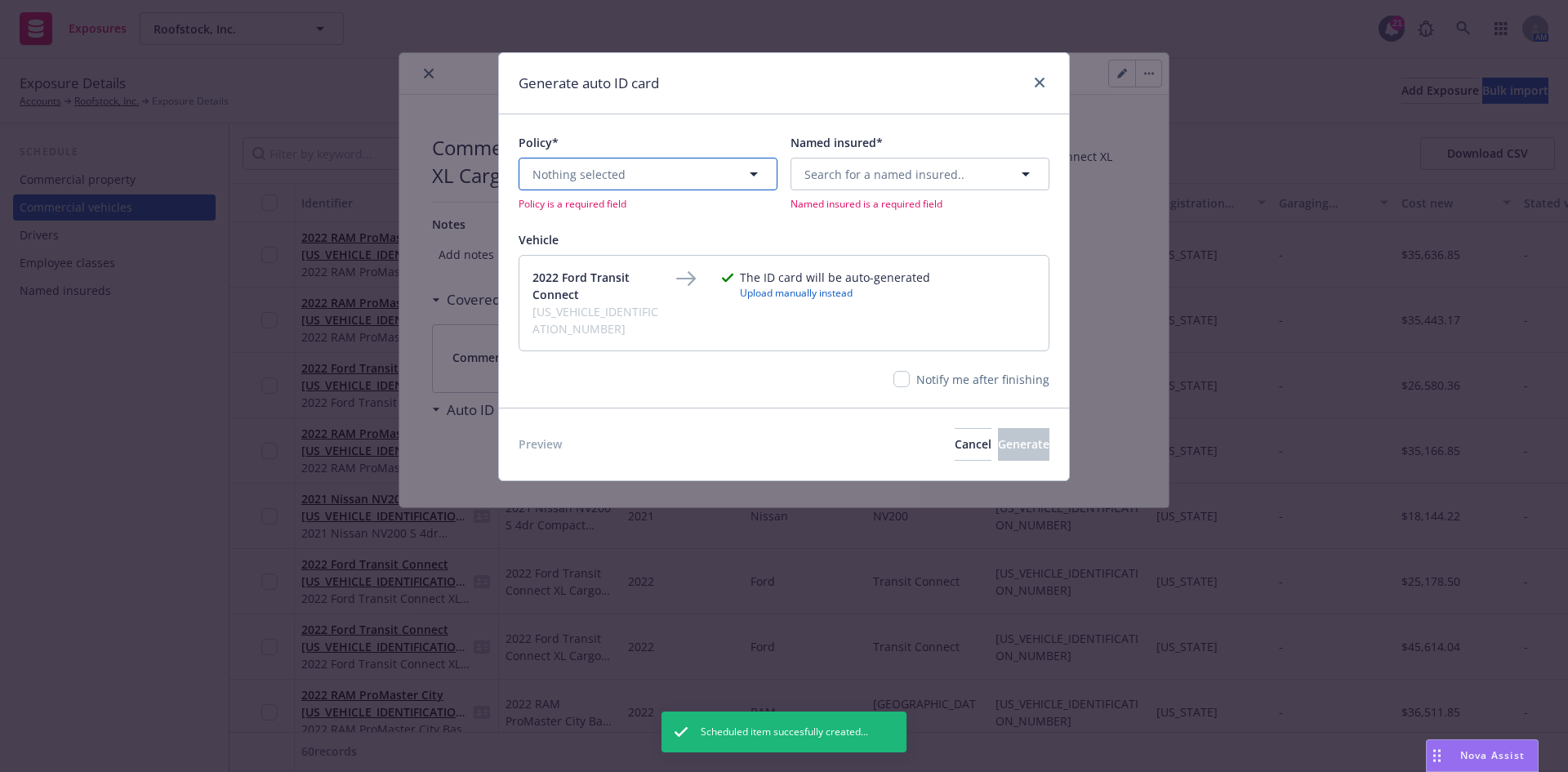
click at [638, 174] on button "Nothing selected" at bounding box center [648, 174] width 259 height 33
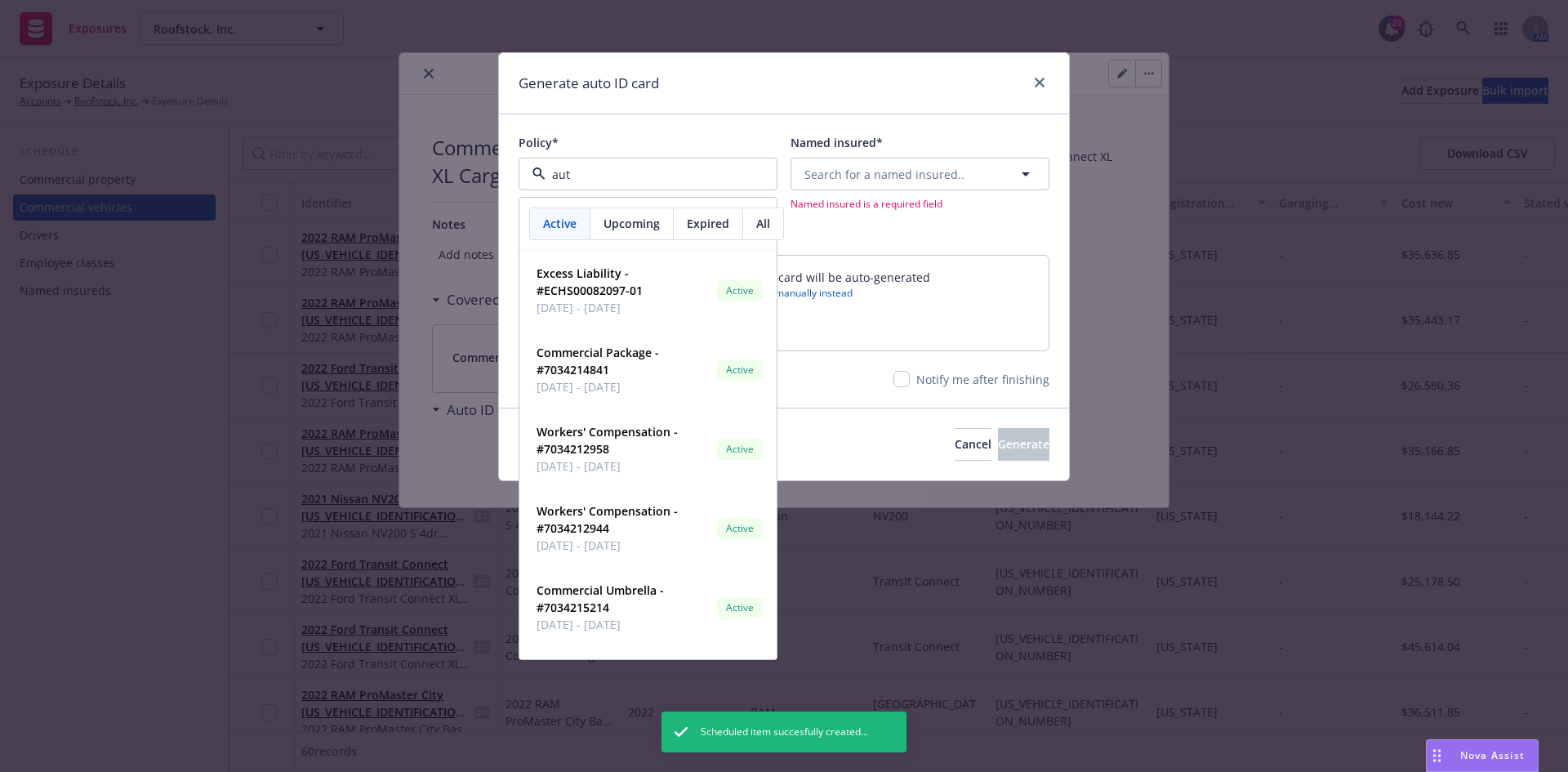
type input "auto"
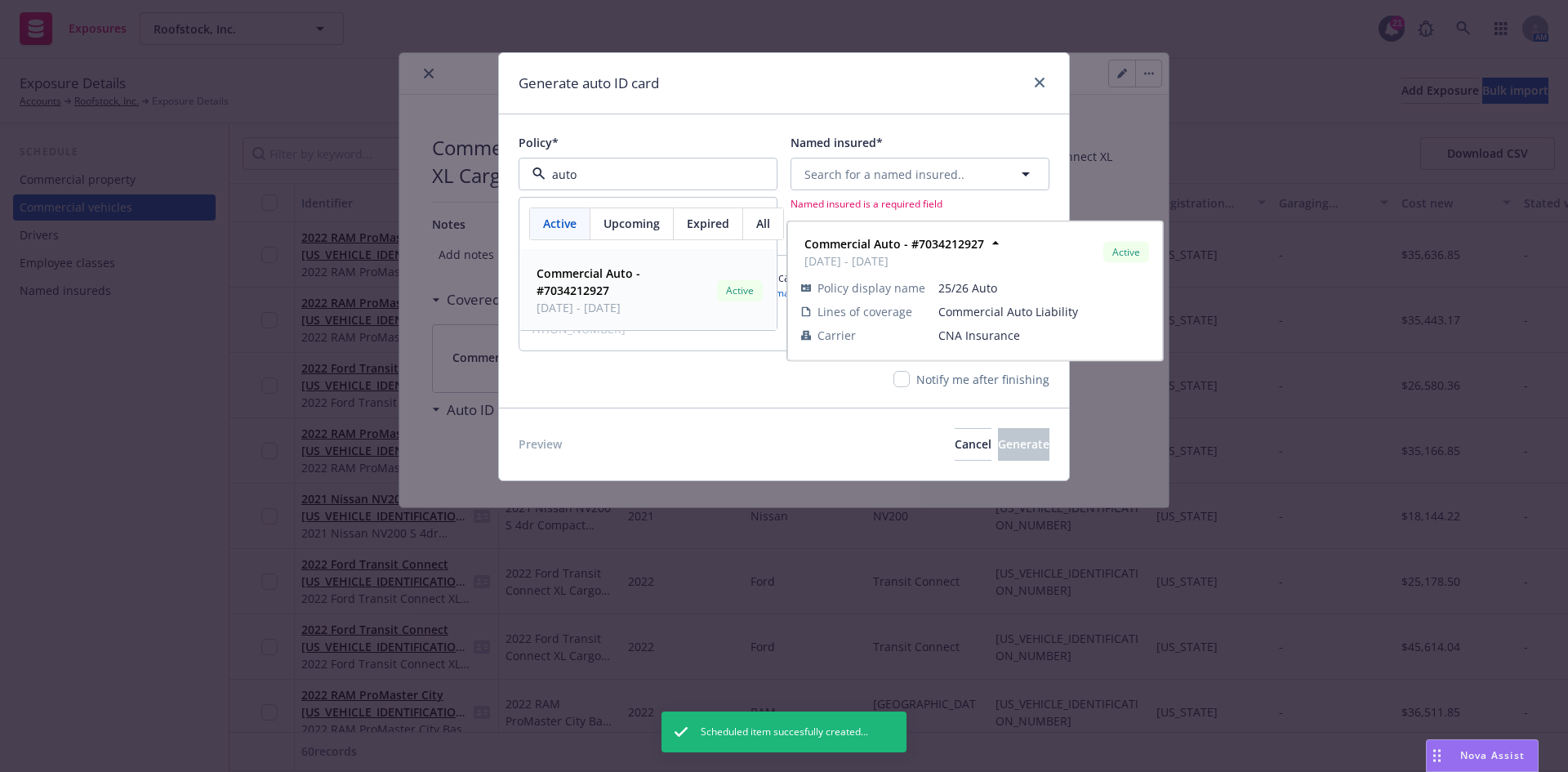
click at [625, 288] on span "Commercial Auto - #7034212927" at bounding box center [623, 282] width 174 height 35
click at [893, 166] on span "Search for a named insured.." at bounding box center [884, 174] width 160 height 17
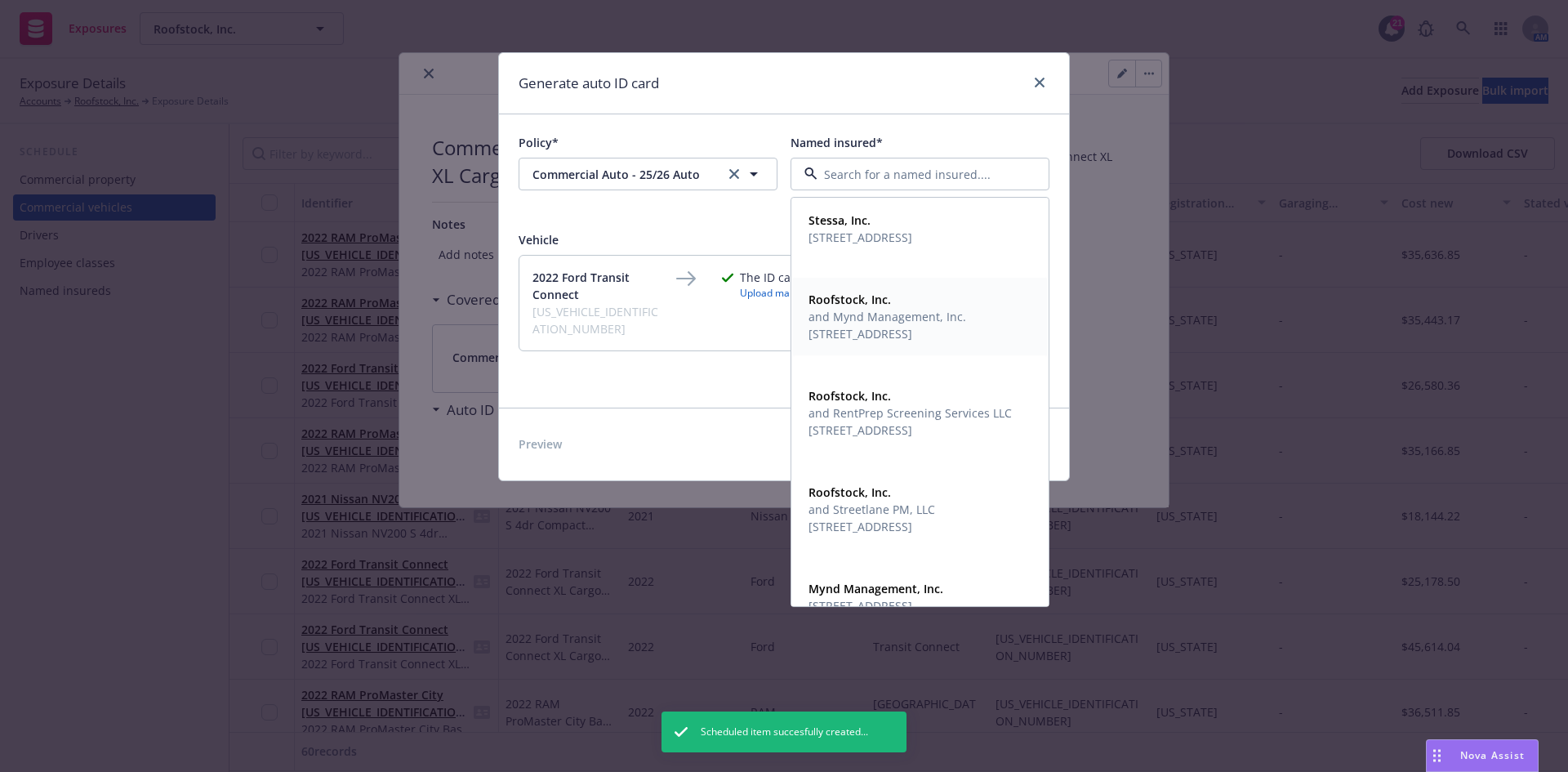
click at [915, 336] on span "[STREET_ADDRESS]" at bounding box center [887, 333] width 158 height 17
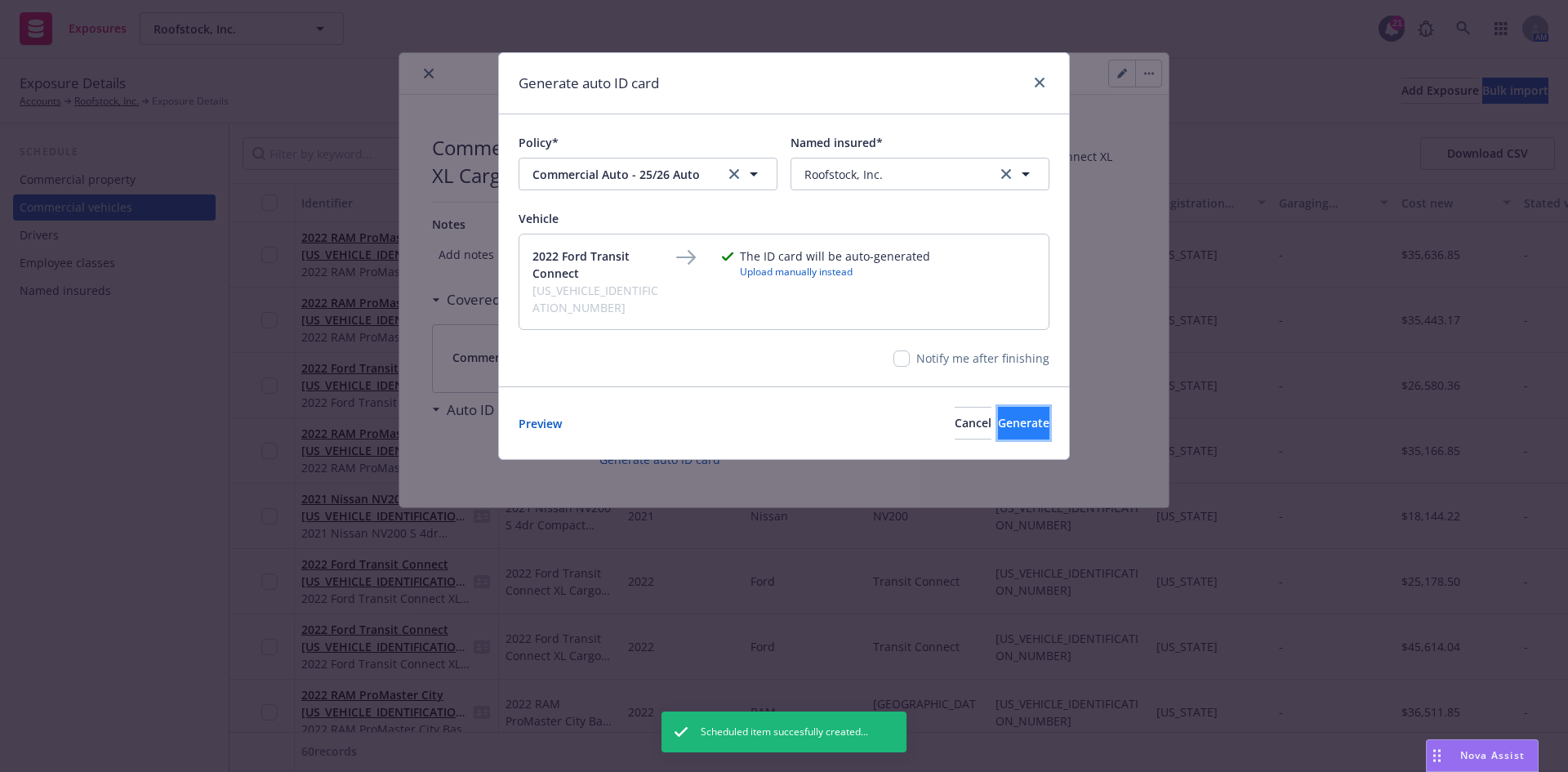
click at [1025, 408] on button "Generate" at bounding box center [1024, 423] width 52 height 33
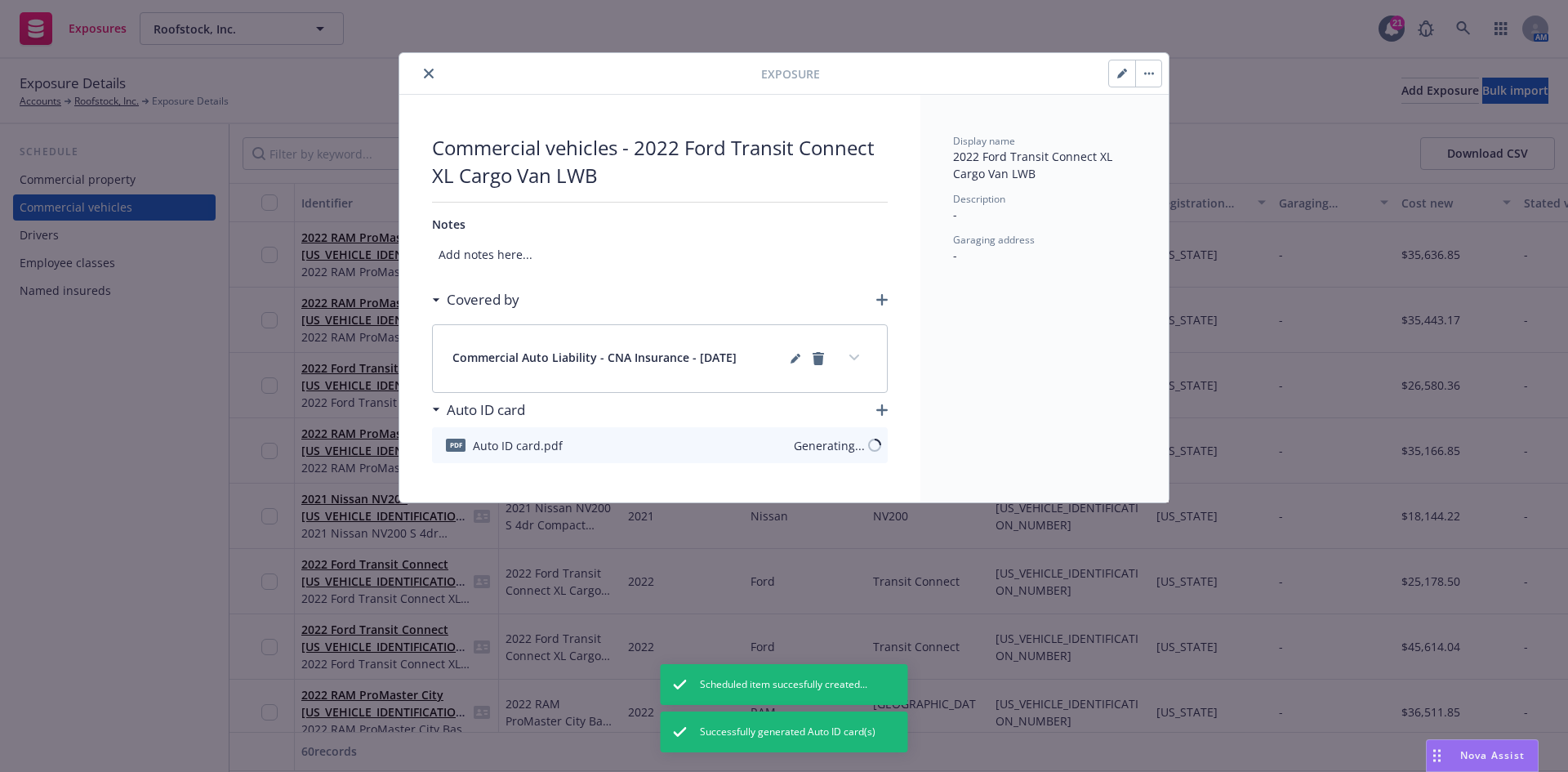
click at [431, 74] on icon "close" at bounding box center [429, 73] width 10 height 10
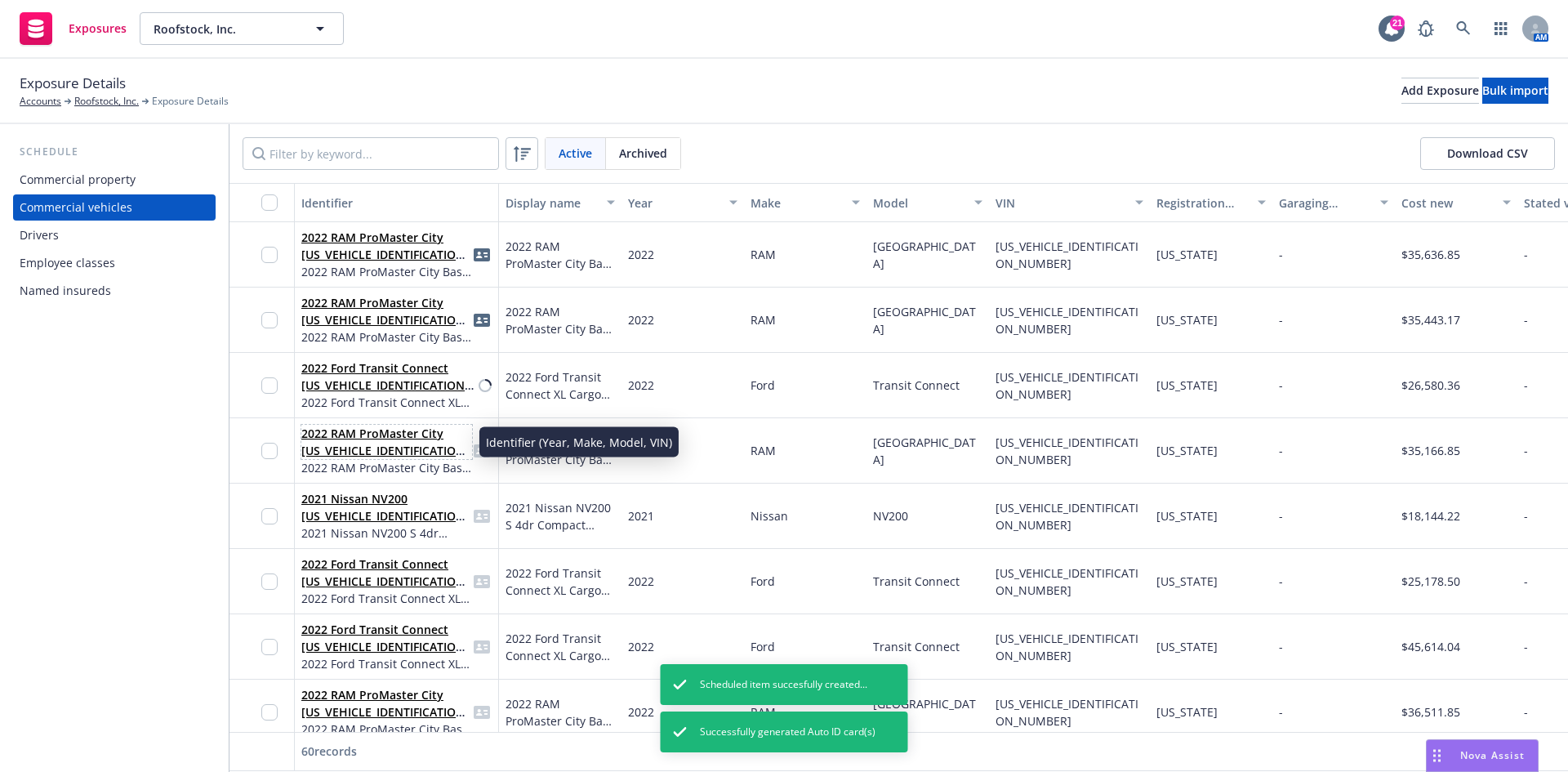
drag, startPoint x: 378, startPoint y: 445, endPoint x: 498, endPoint y: 454, distance: 120.3
click at [379, 445] on link "2022 RAM ProMaster City [US_VEHICLE_IDENTIFICATION_NUMBER]" at bounding box center [386, 450] width 169 height 50
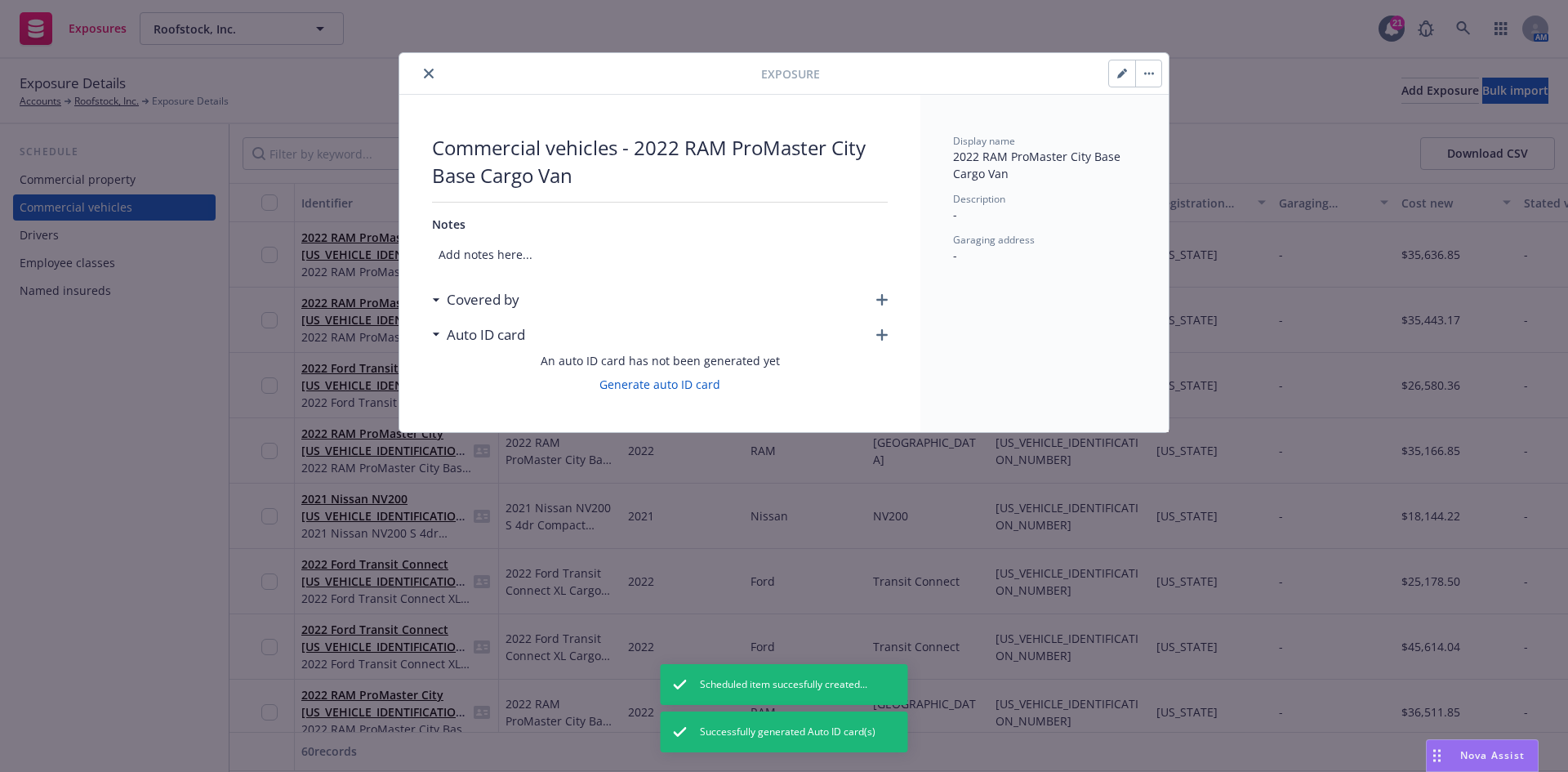
click at [889, 305] on div "Commercial vehicles - 2022 RAM ProMaster City Base Cargo Van Notes Add notes he…" at bounding box center [659, 263] width 521 height 337
click at [881, 300] on icon "button" at bounding box center [882, 300] width 12 height 12
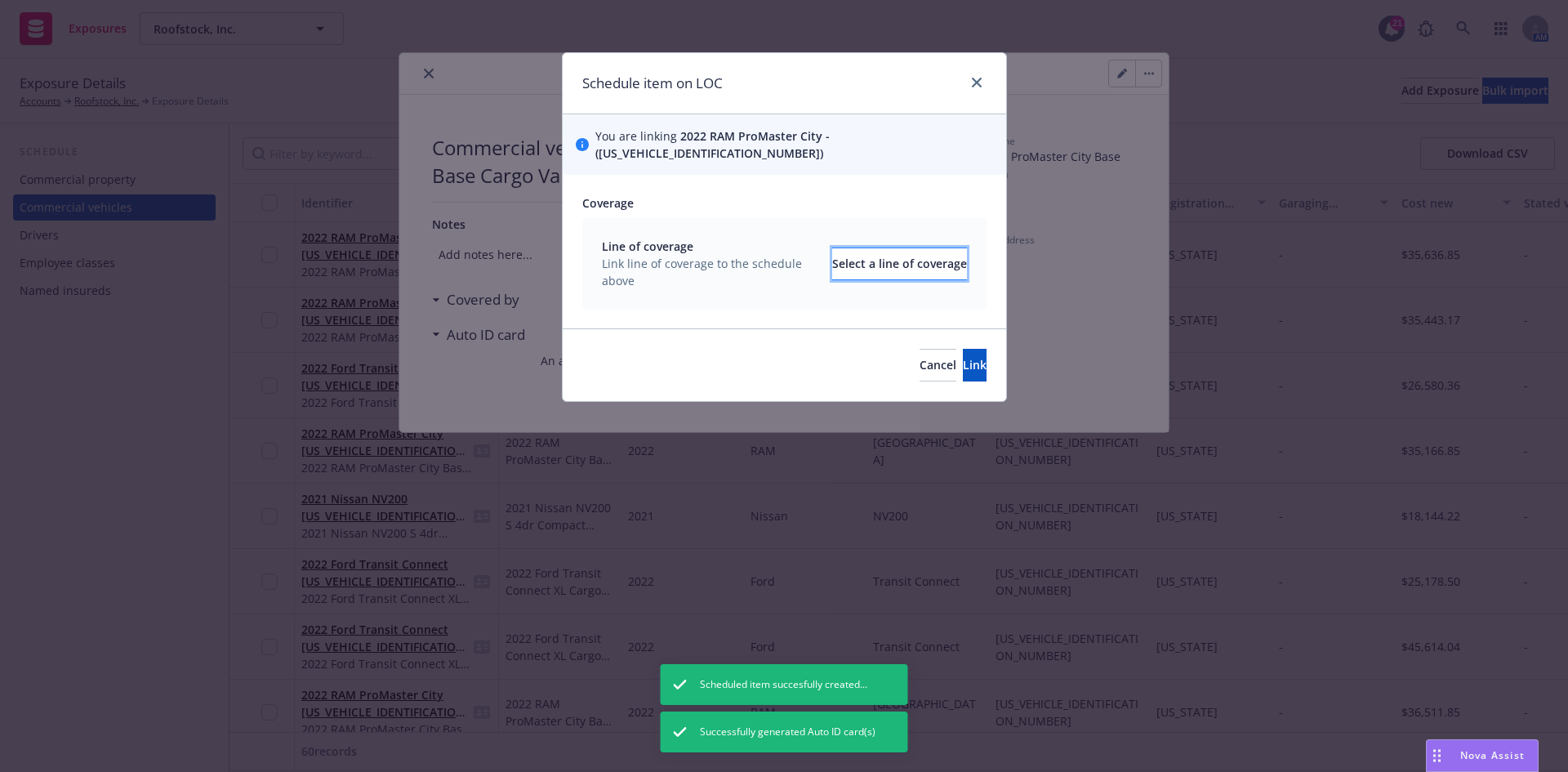
click at [903, 248] on div "Select a line of coverage" at bounding box center [900, 263] width 135 height 31
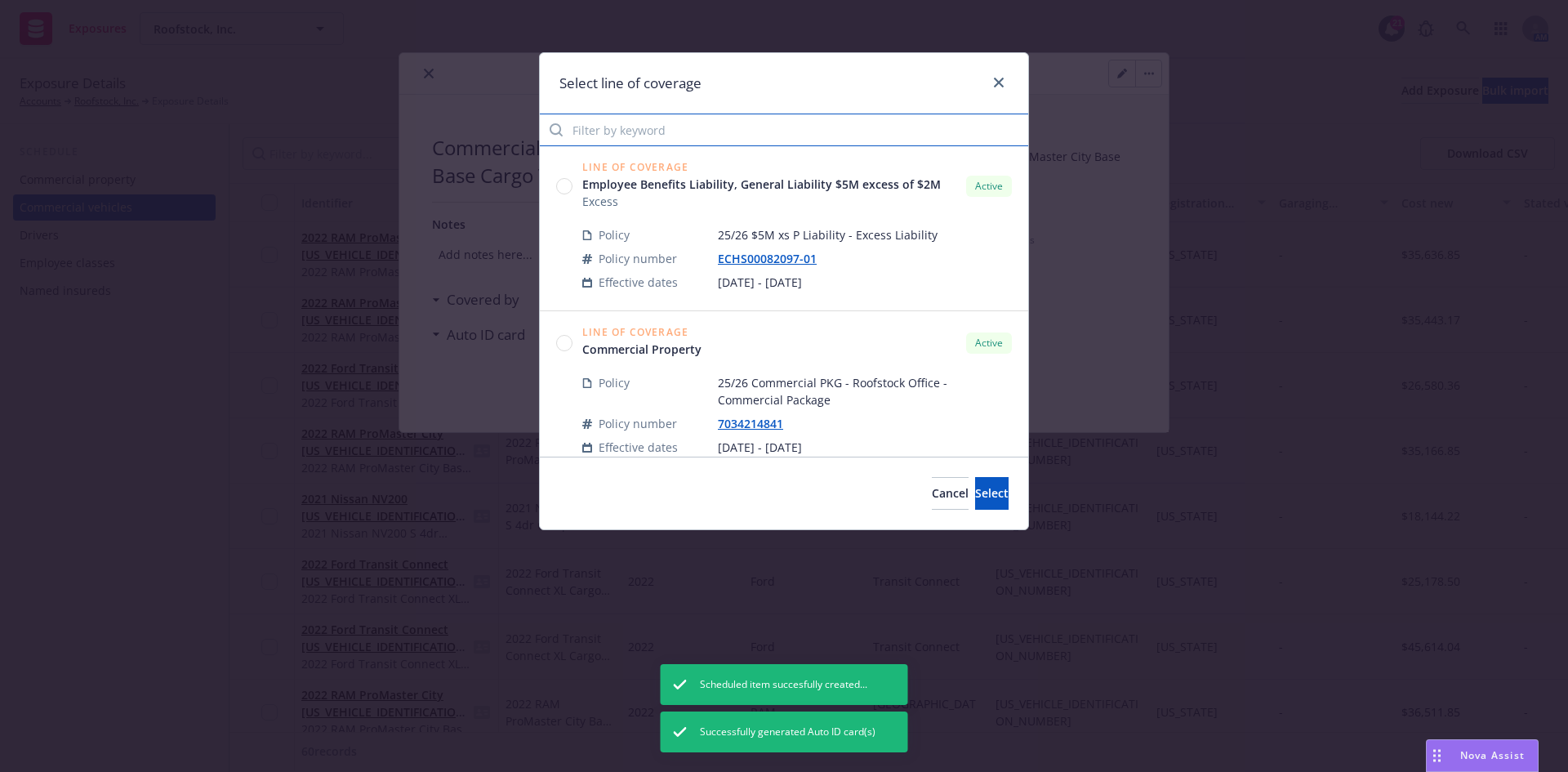
click at [713, 126] on input "Filter by keyword" at bounding box center [784, 129] width 488 height 33
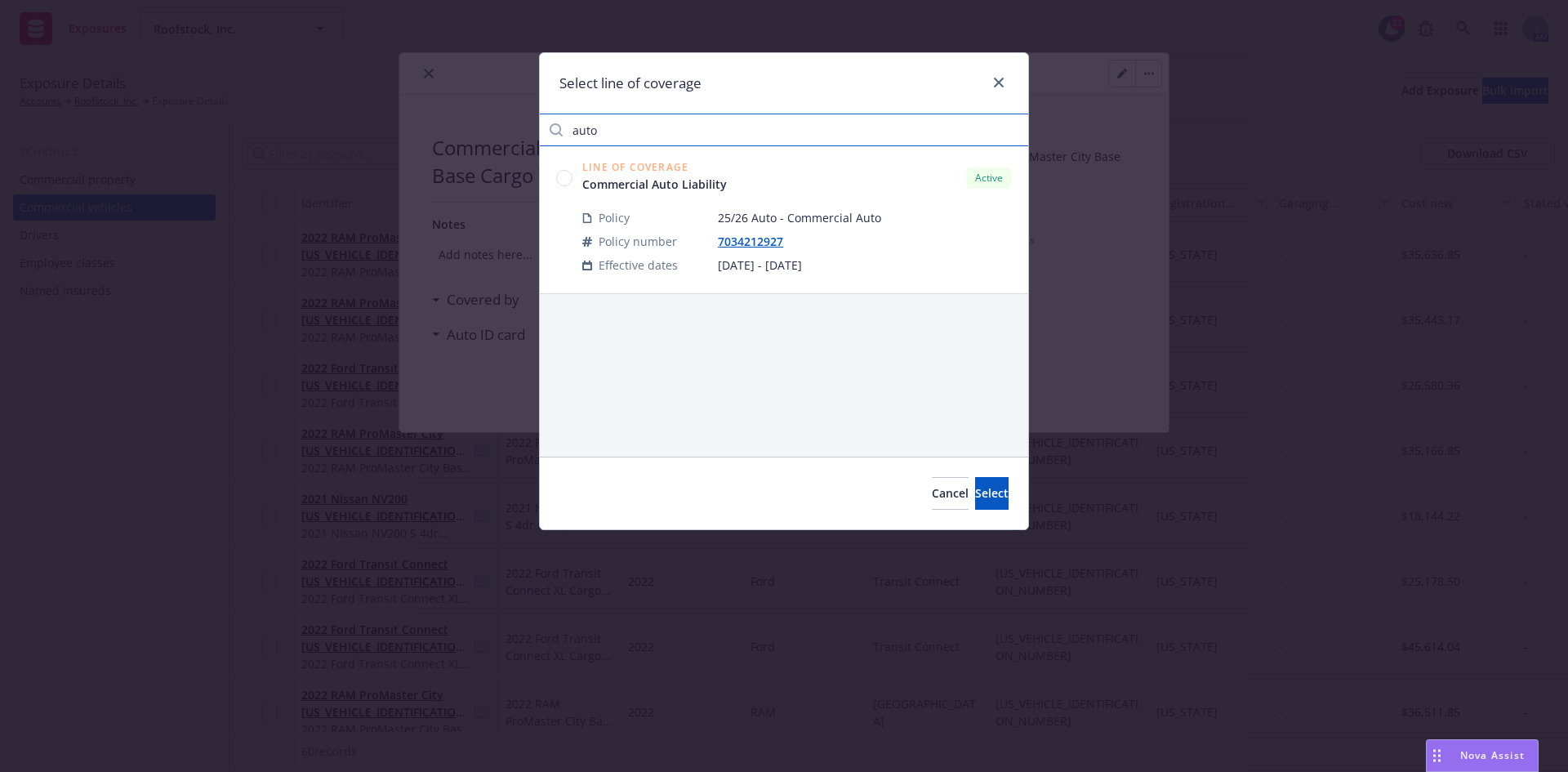
type input "auto"
click at [561, 170] on icon at bounding box center [564, 178] width 16 height 16
click at [976, 494] on span "Select" at bounding box center [992, 493] width 34 height 16
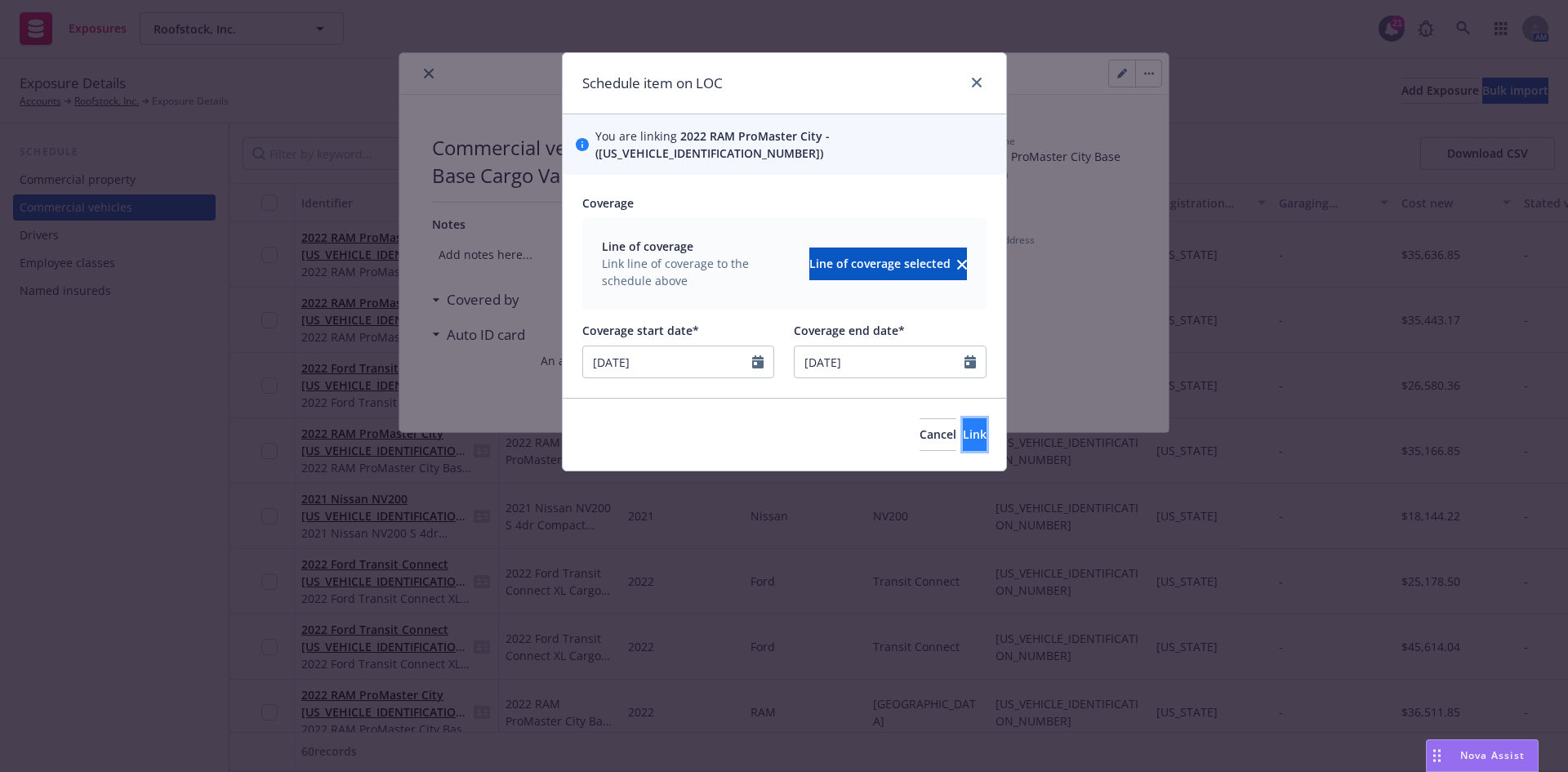
click at [963, 427] on span "Link" at bounding box center [975, 435] width 24 height 16
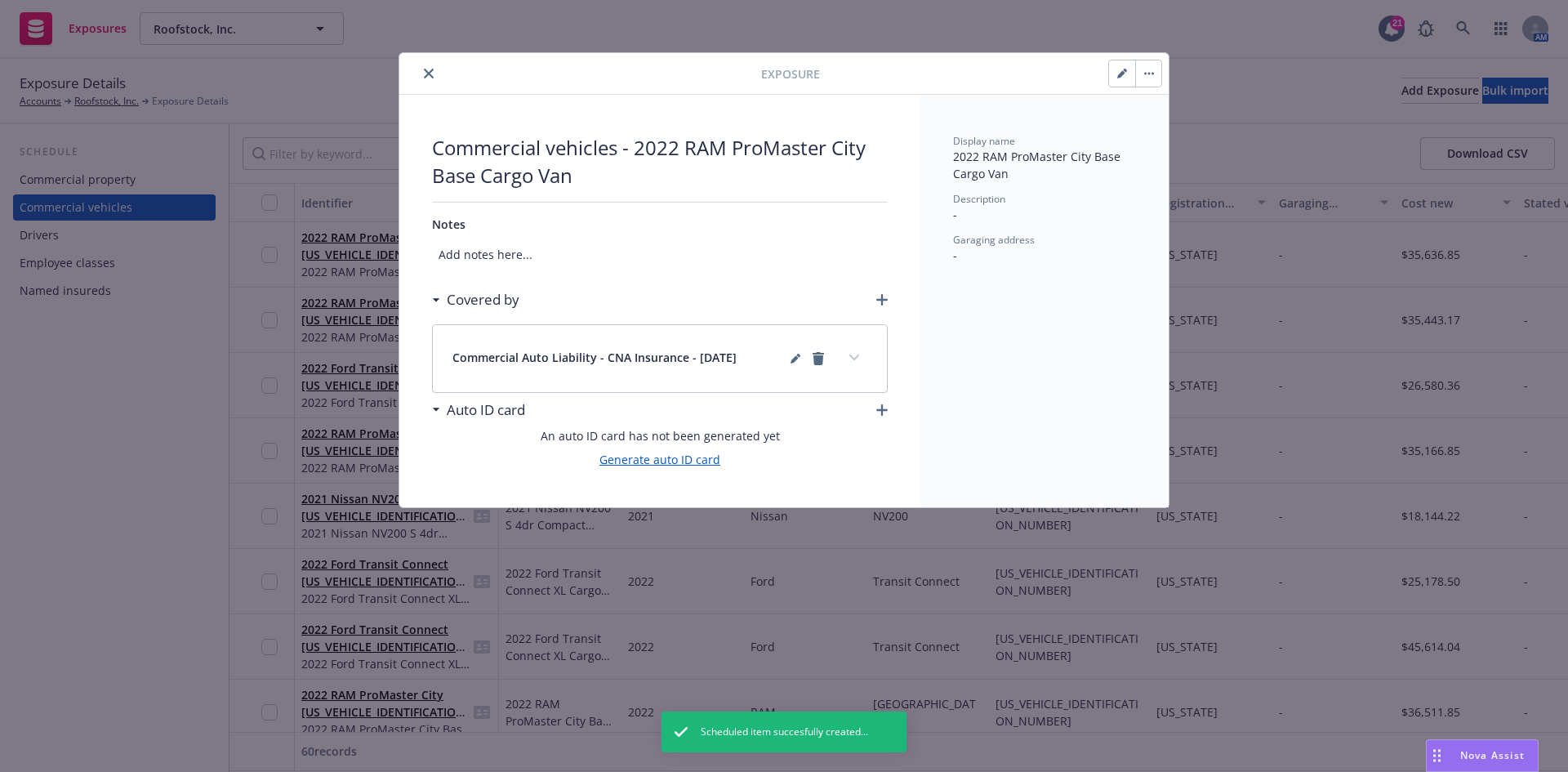
click at [698, 459] on link "Generate auto ID card" at bounding box center [660, 458] width 121 height 17
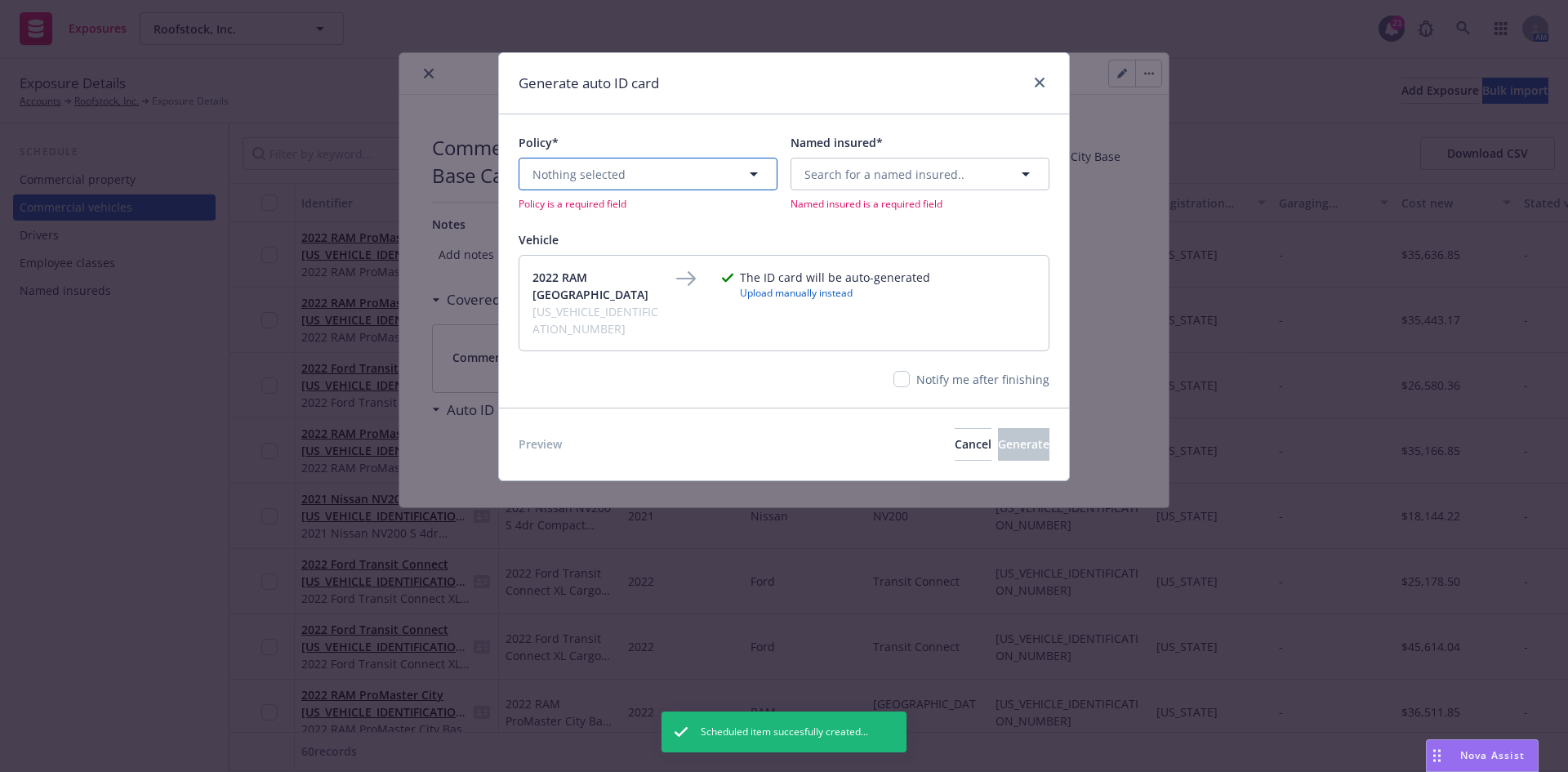
click at [672, 173] on button "Nothing selected" at bounding box center [648, 174] width 259 height 33
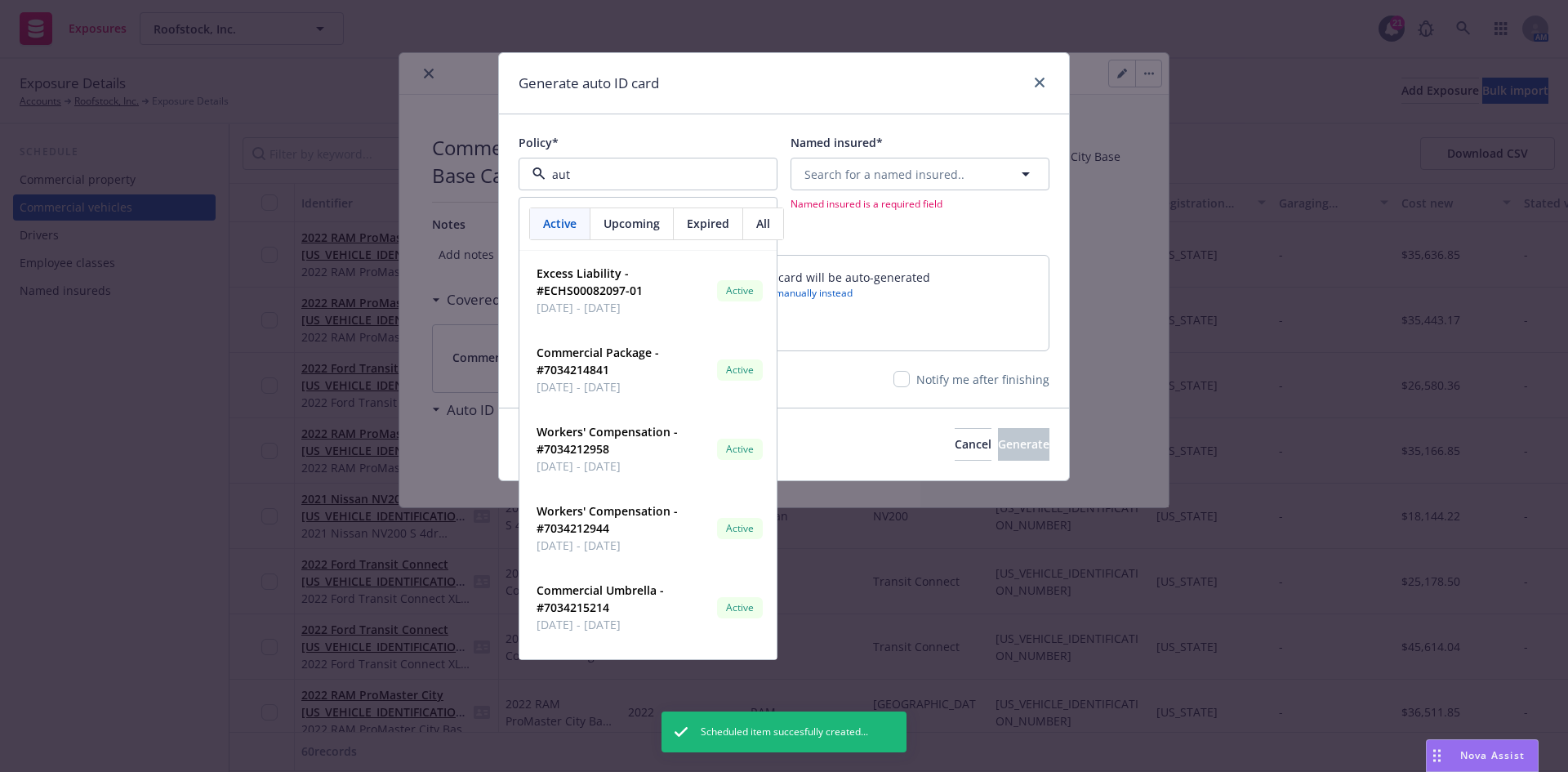
type input "auto"
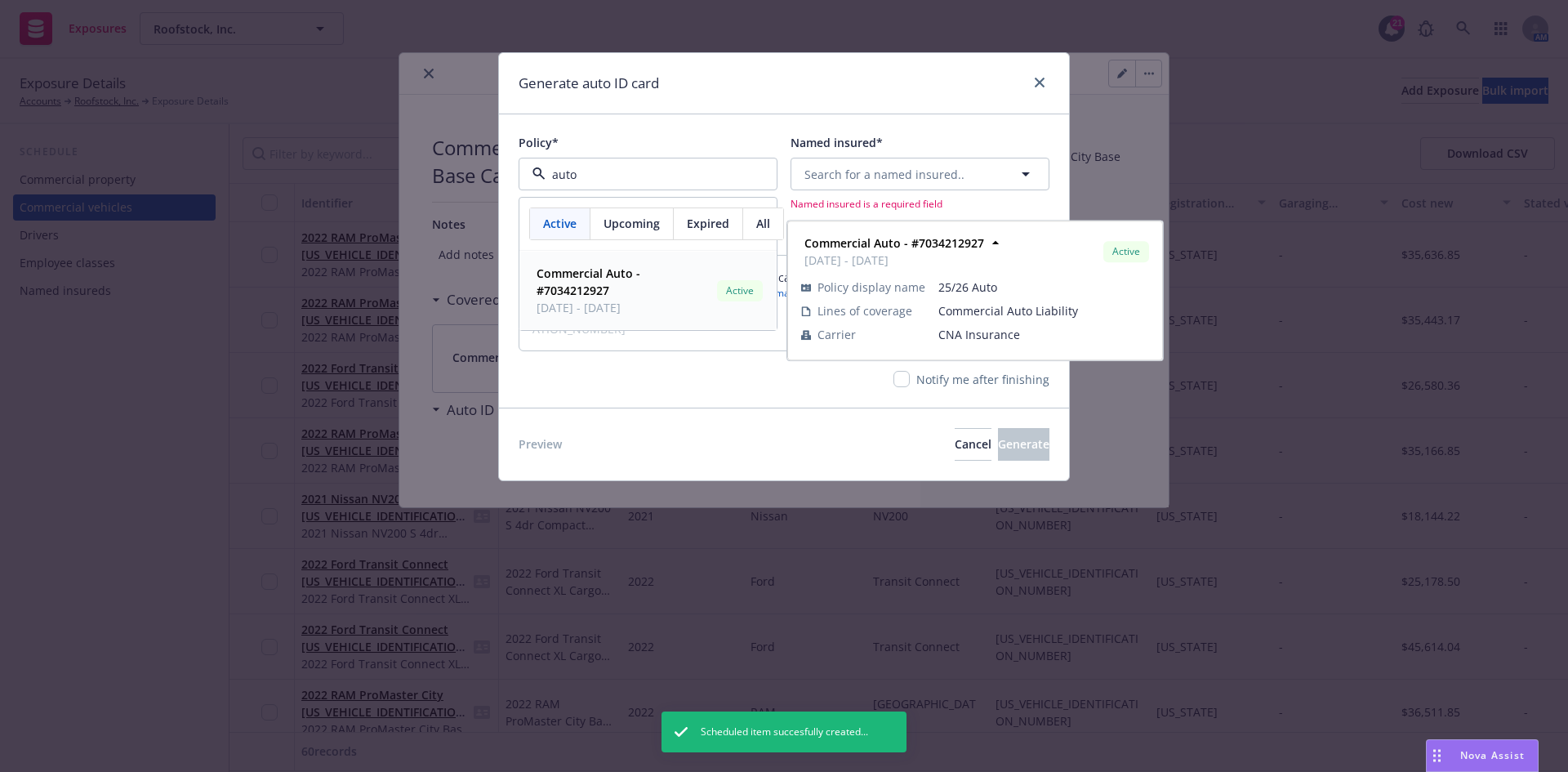
click at [633, 306] on span "[DATE] - [DATE]" at bounding box center [623, 307] width 174 height 17
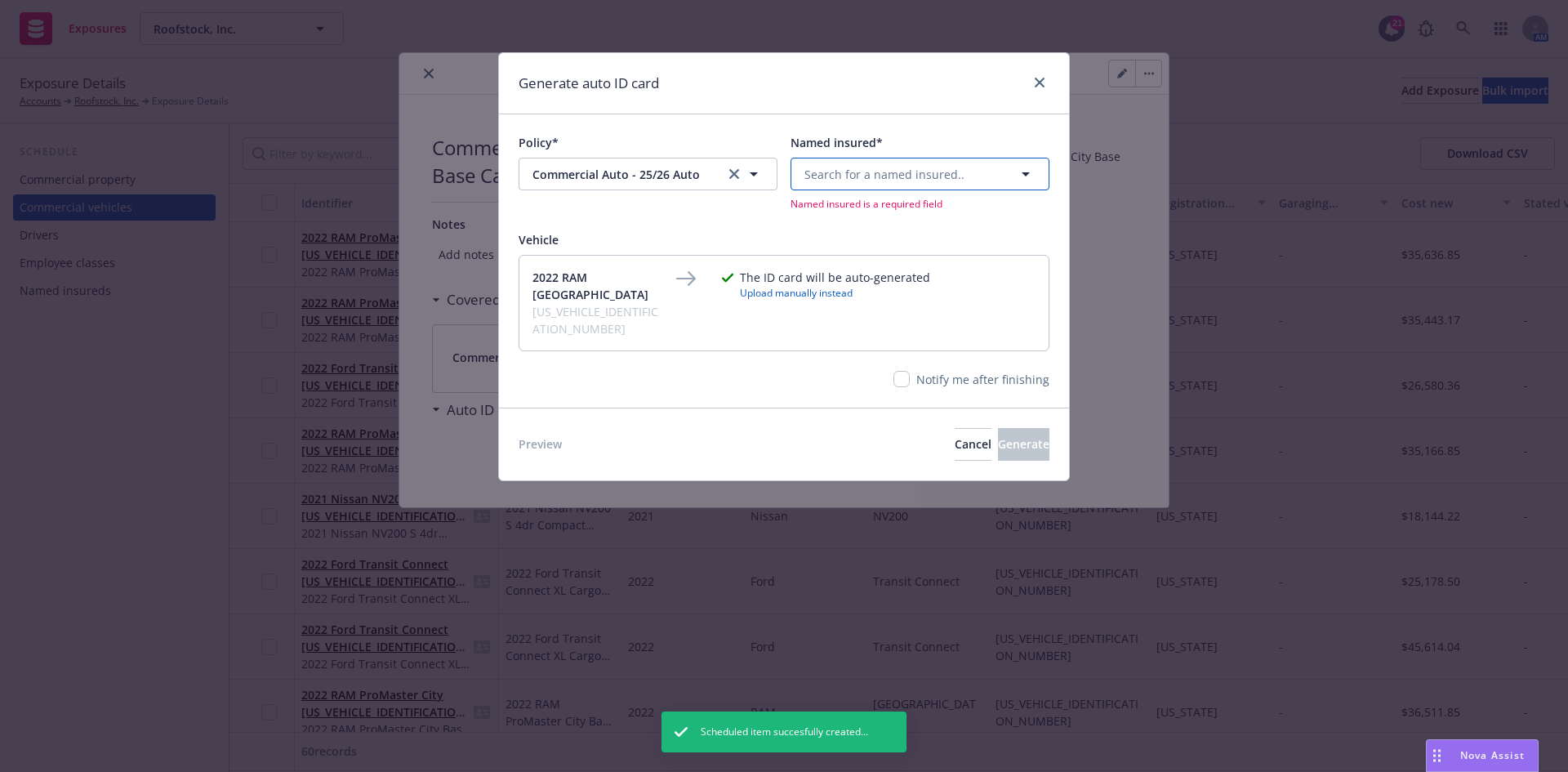
click at [874, 173] on span "Search for a named insured.." at bounding box center [884, 174] width 160 height 17
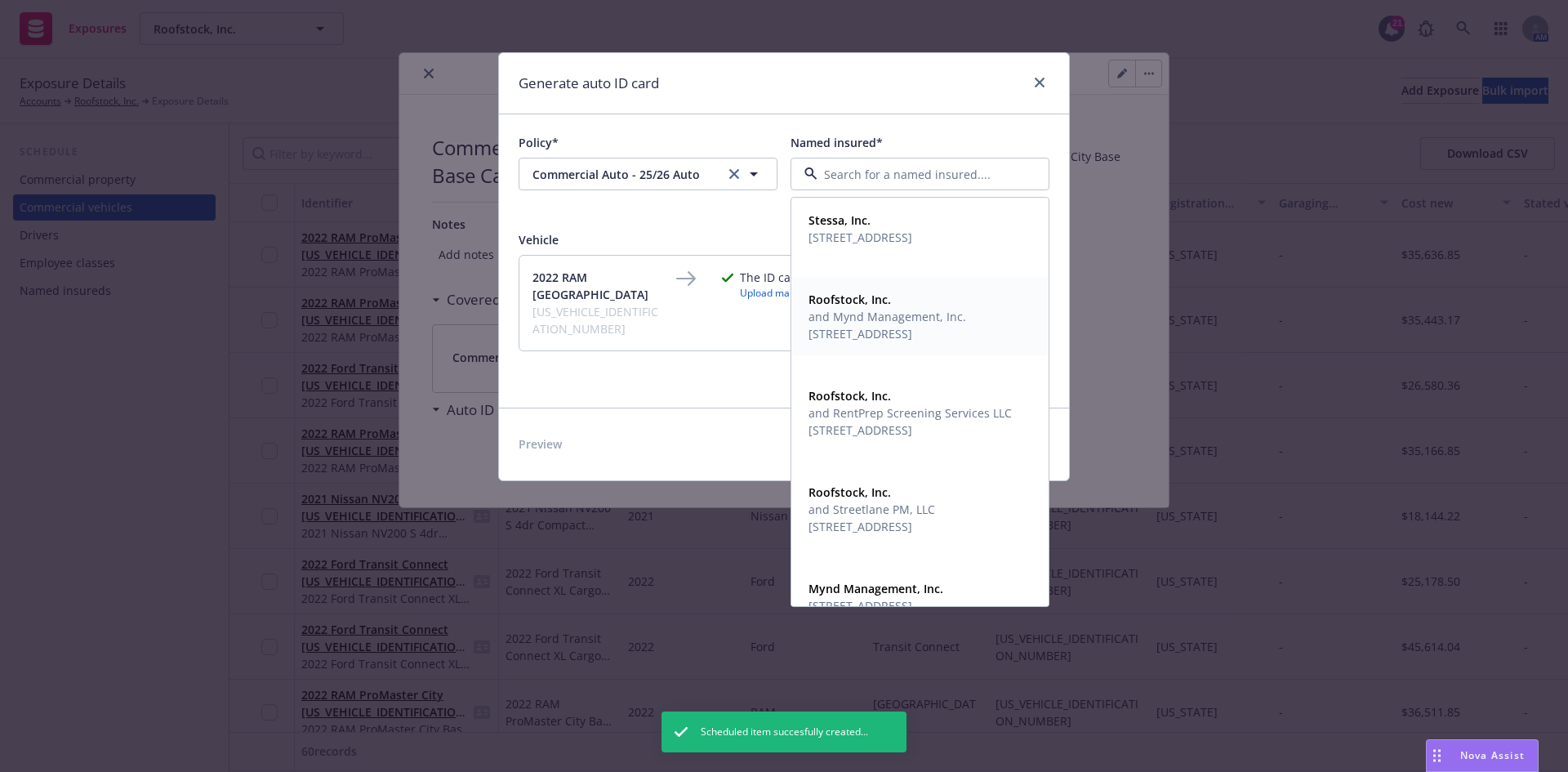
click at [877, 342] on span "[STREET_ADDRESS]" at bounding box center [887, 333] width 158 height 17
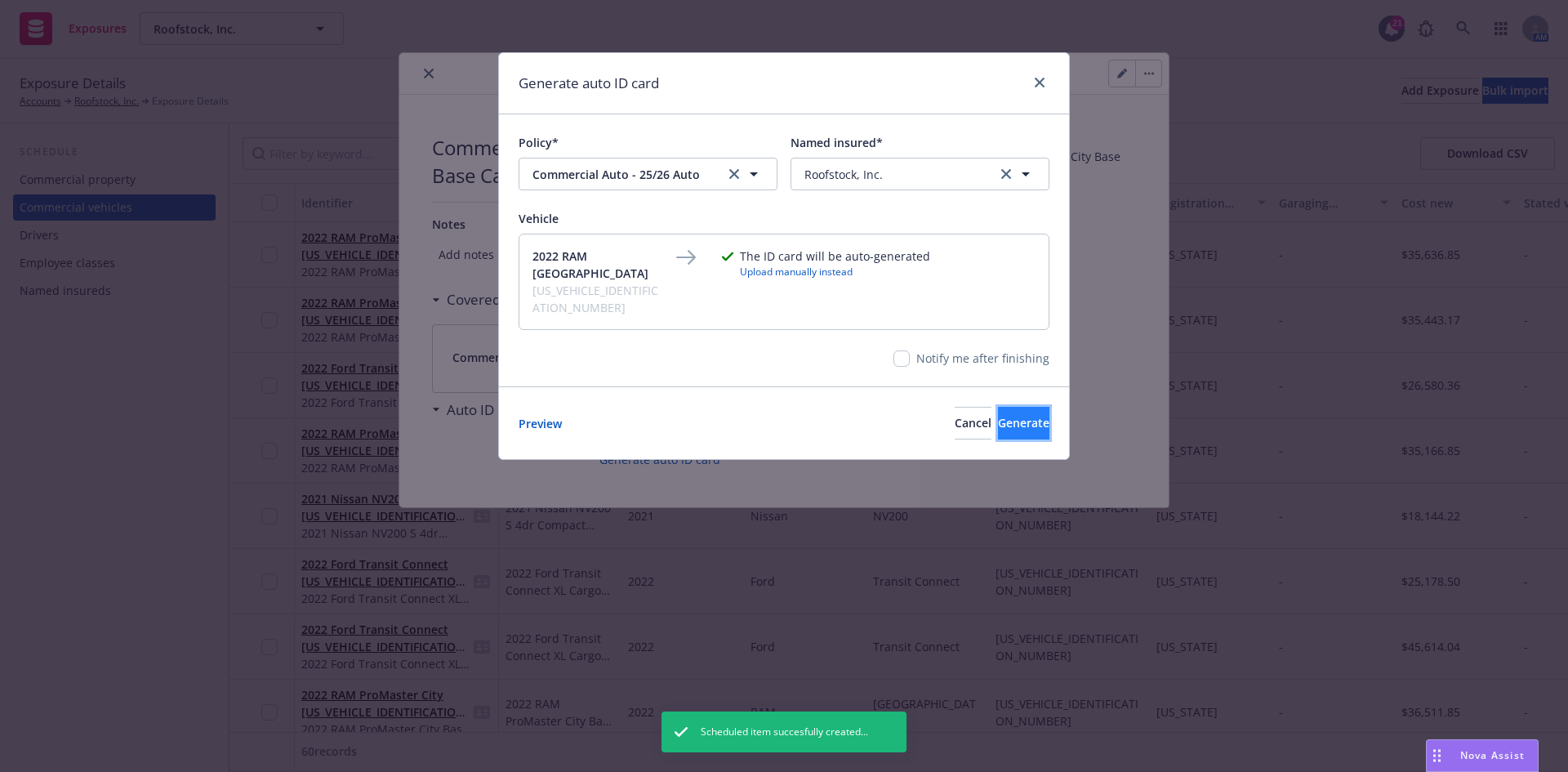
click at [1015, 415] on span "Generate" at bounding box center [1024, 423] width 52 height 16
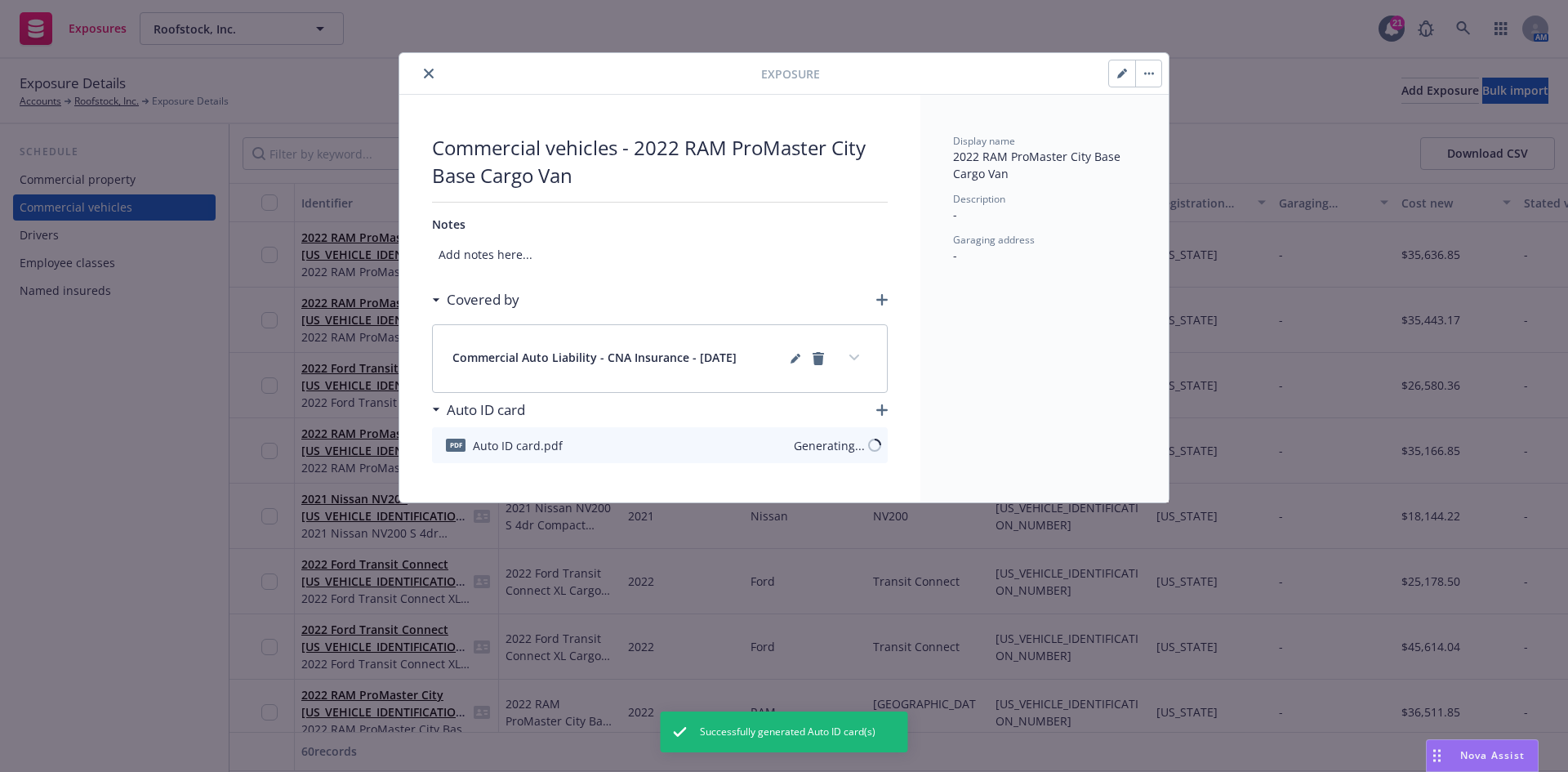
click at [432, 69] on icon "close" at bounding box center [429, 73] width 10 height 10
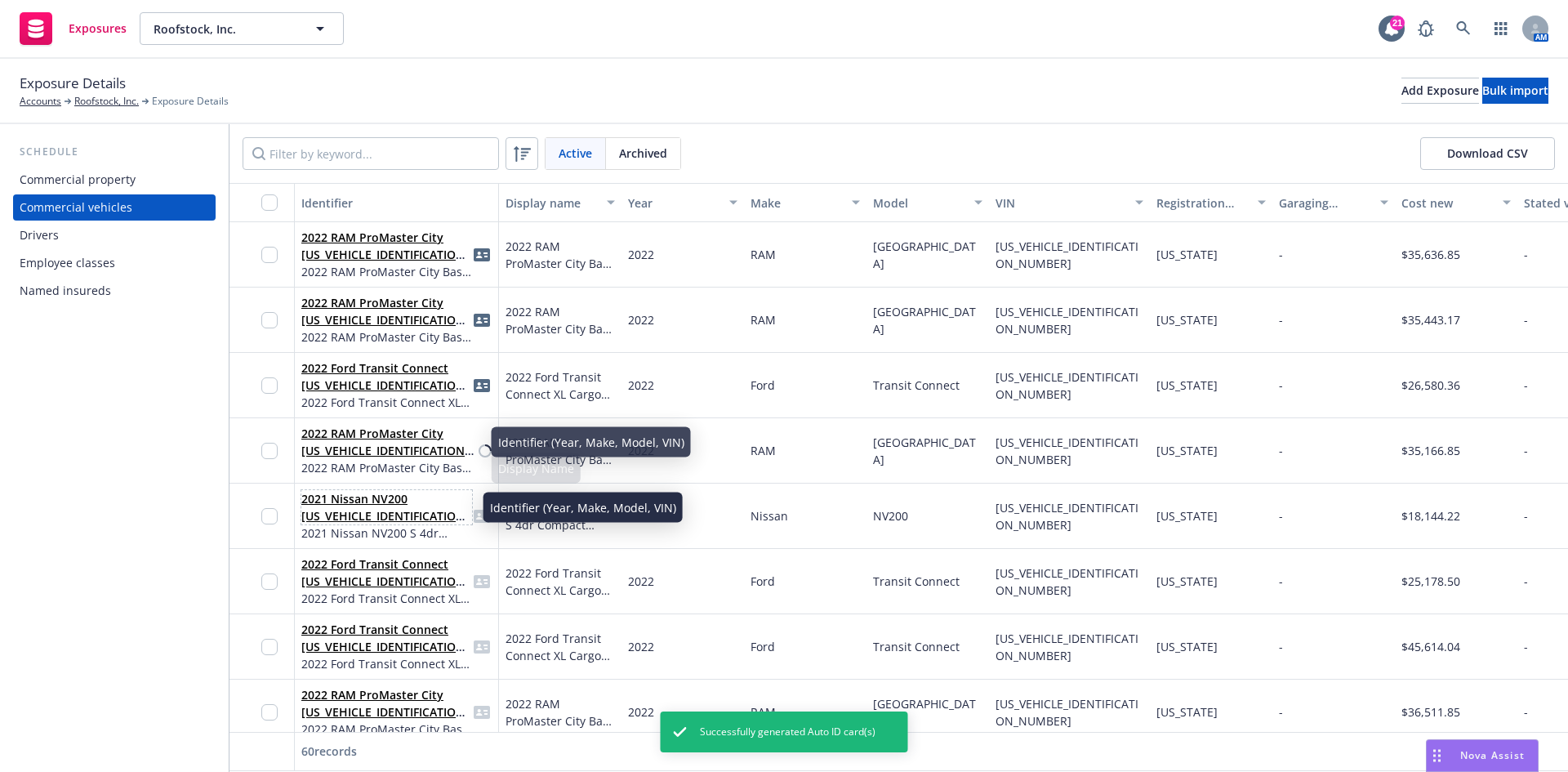
click at [389, 505] on link "2021 Nissan NV200 [US_VEHICLE_IDENTIFICATION_NUMBER]" at bounding box center [386, 516] width 169 height 50
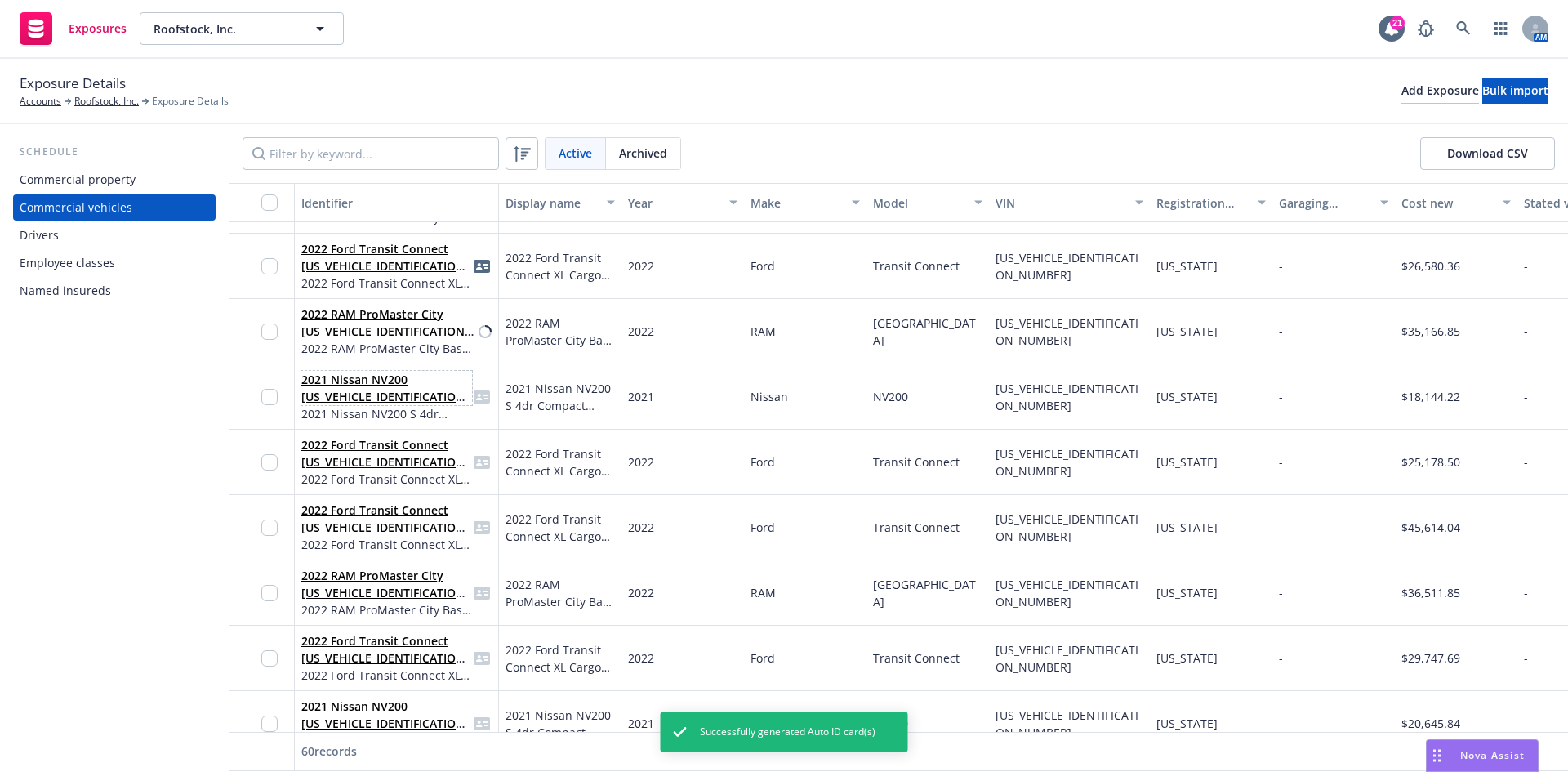
scroll to position [1797, 0]
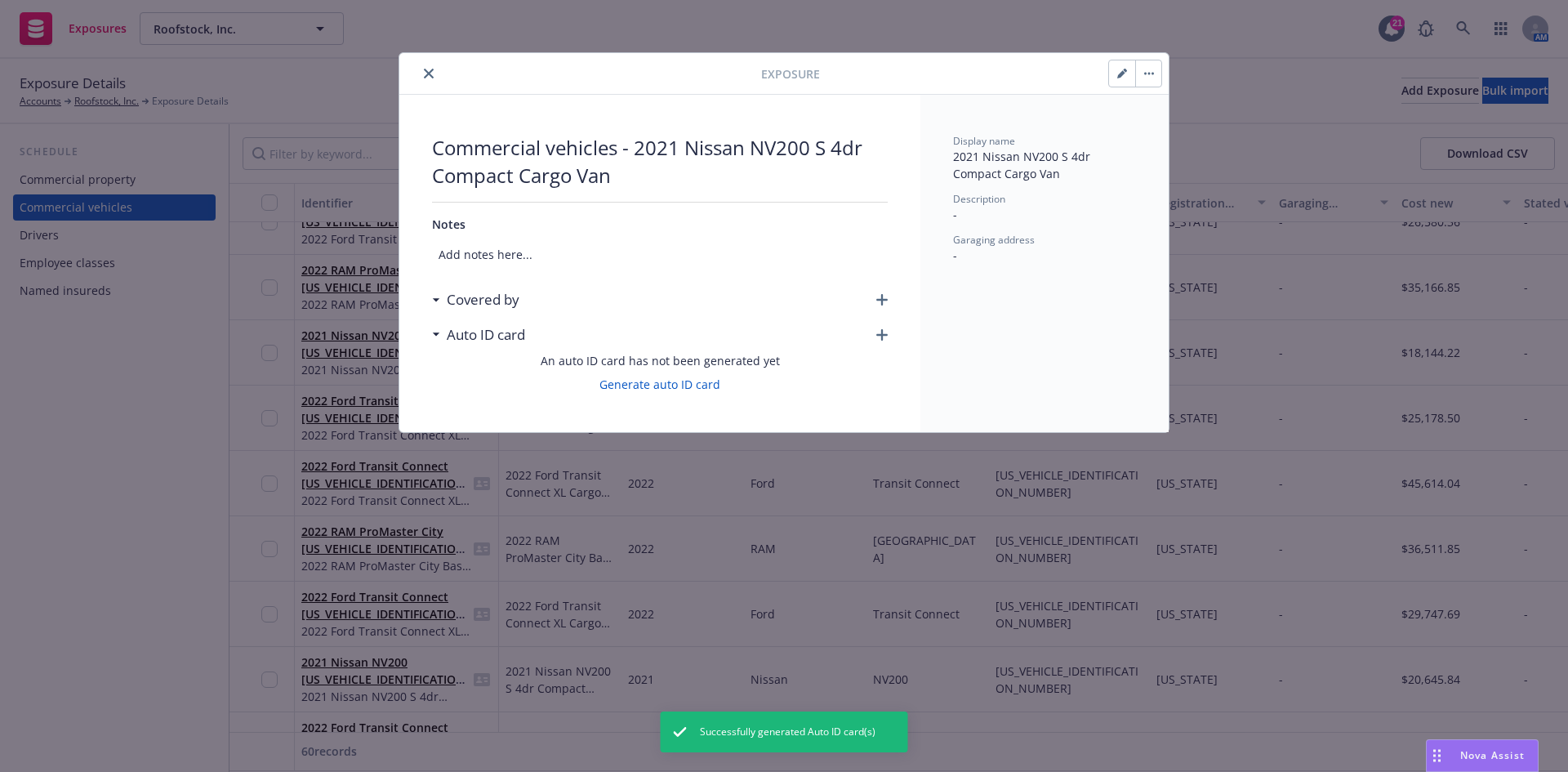
click at [885, 300] on icon "button" at bounding box center [882, 300] width 12 height 12
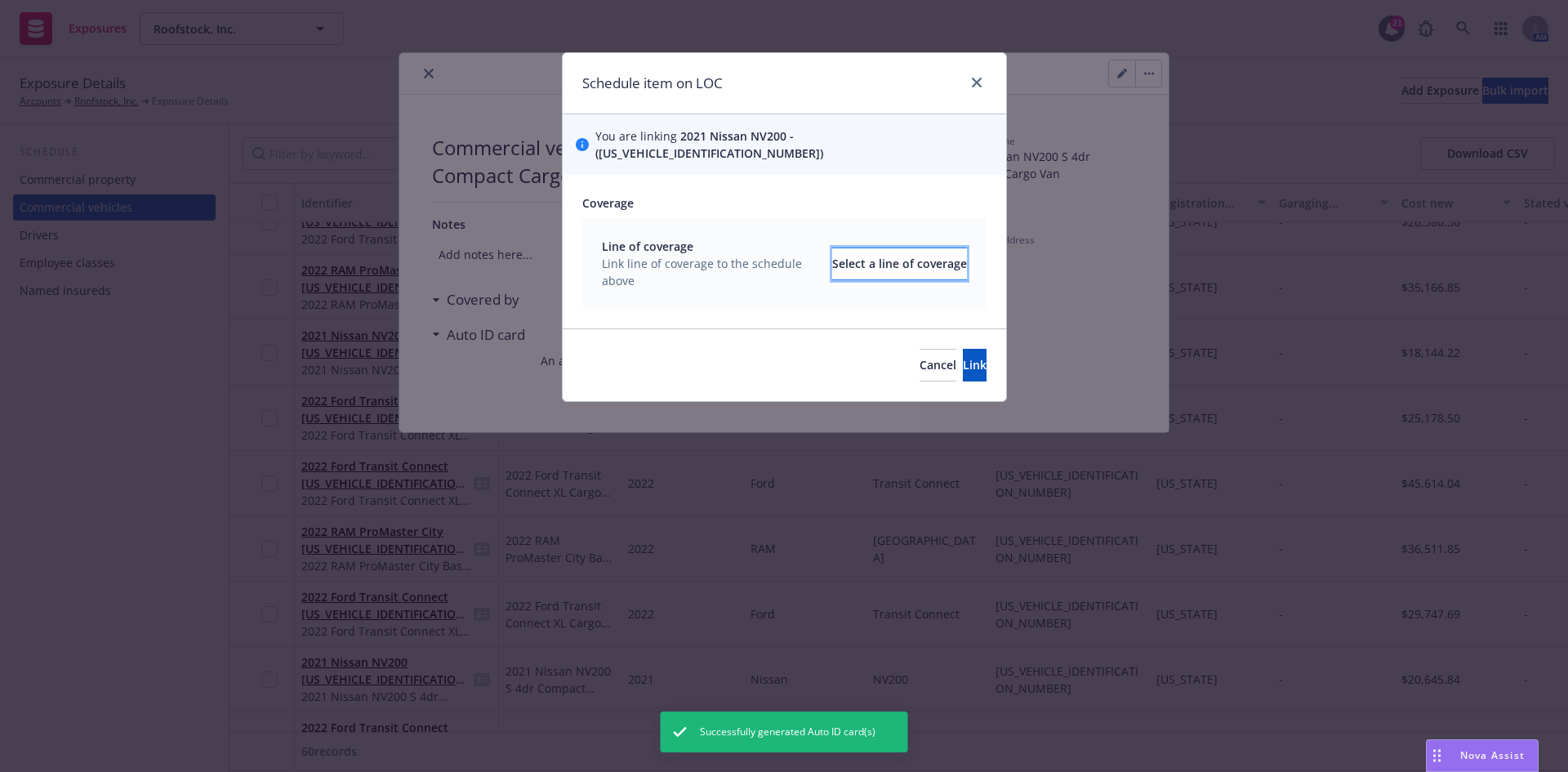
click at [833, 251] on div "Select a line of coverage" at bounding box center [900, 263] width 135 height 31
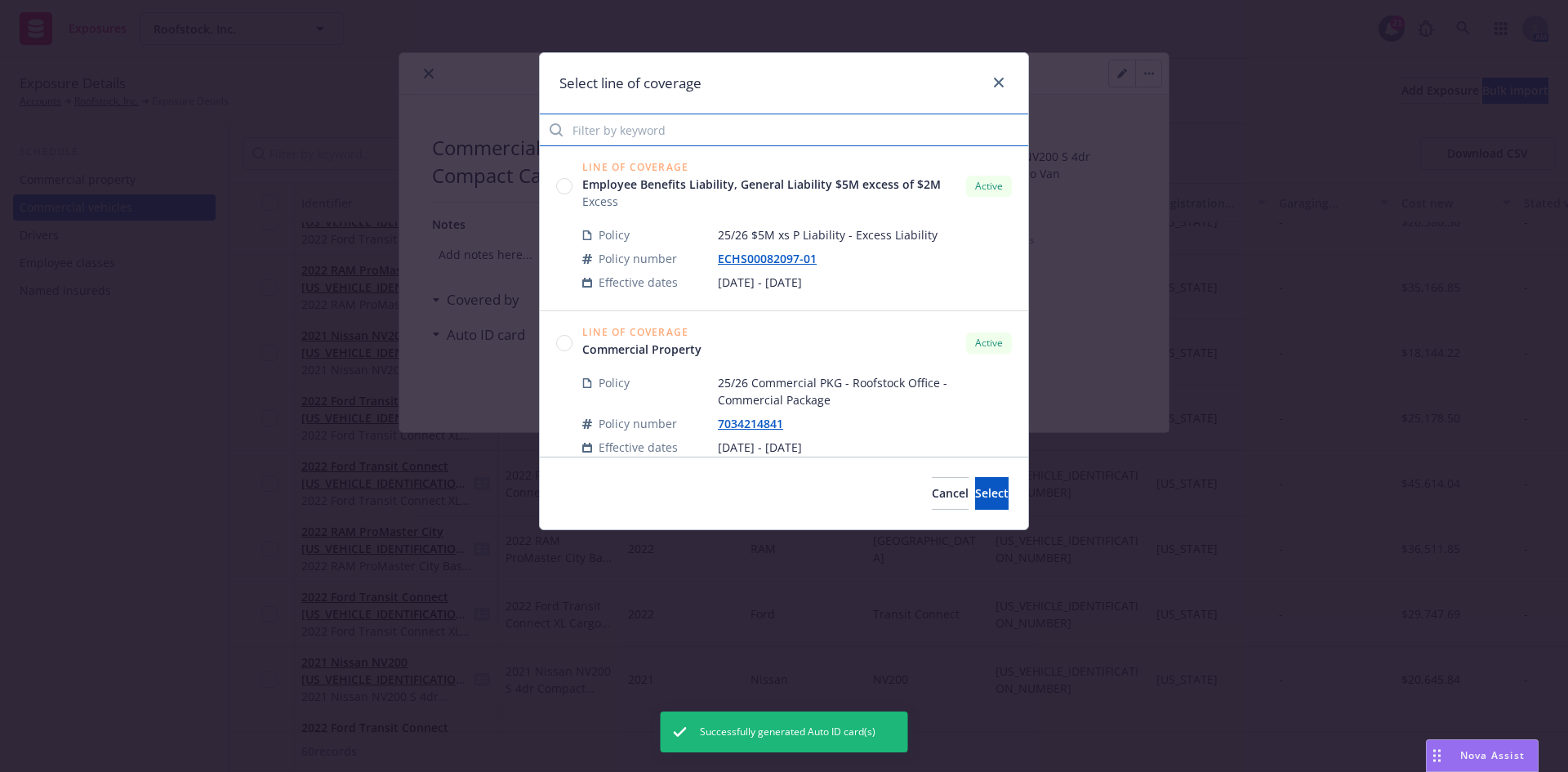
click at [652, 130] on input "Filter by keyword" at bounding box center [784, 129] width 488 height 33
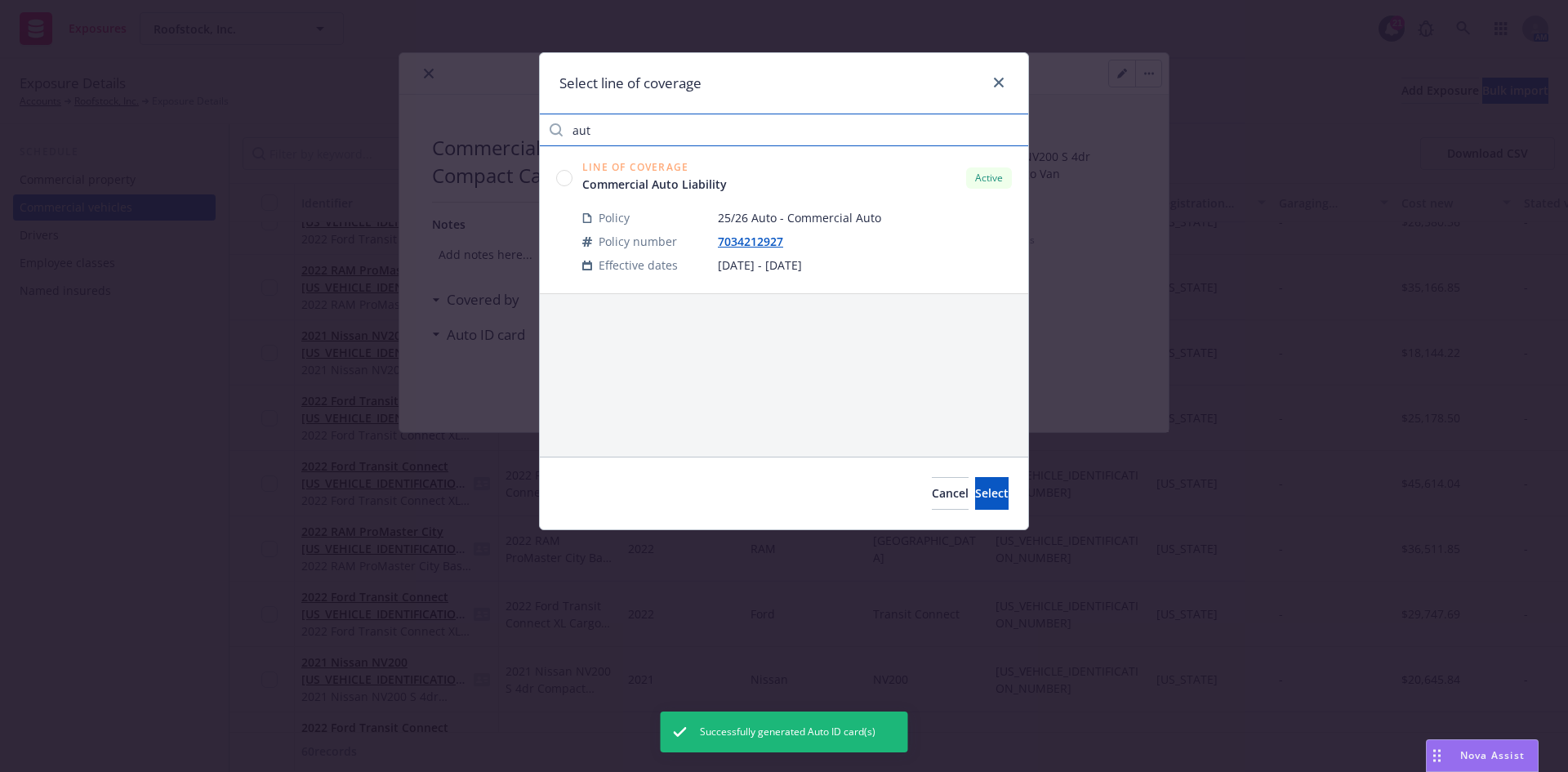
type input "aut"
click at [570, 178] on circle at bounding box center [565, 178] width 16 height 16
click at [976, 483] on button "Select" at bounding box center [992, 493] width 34 height 33
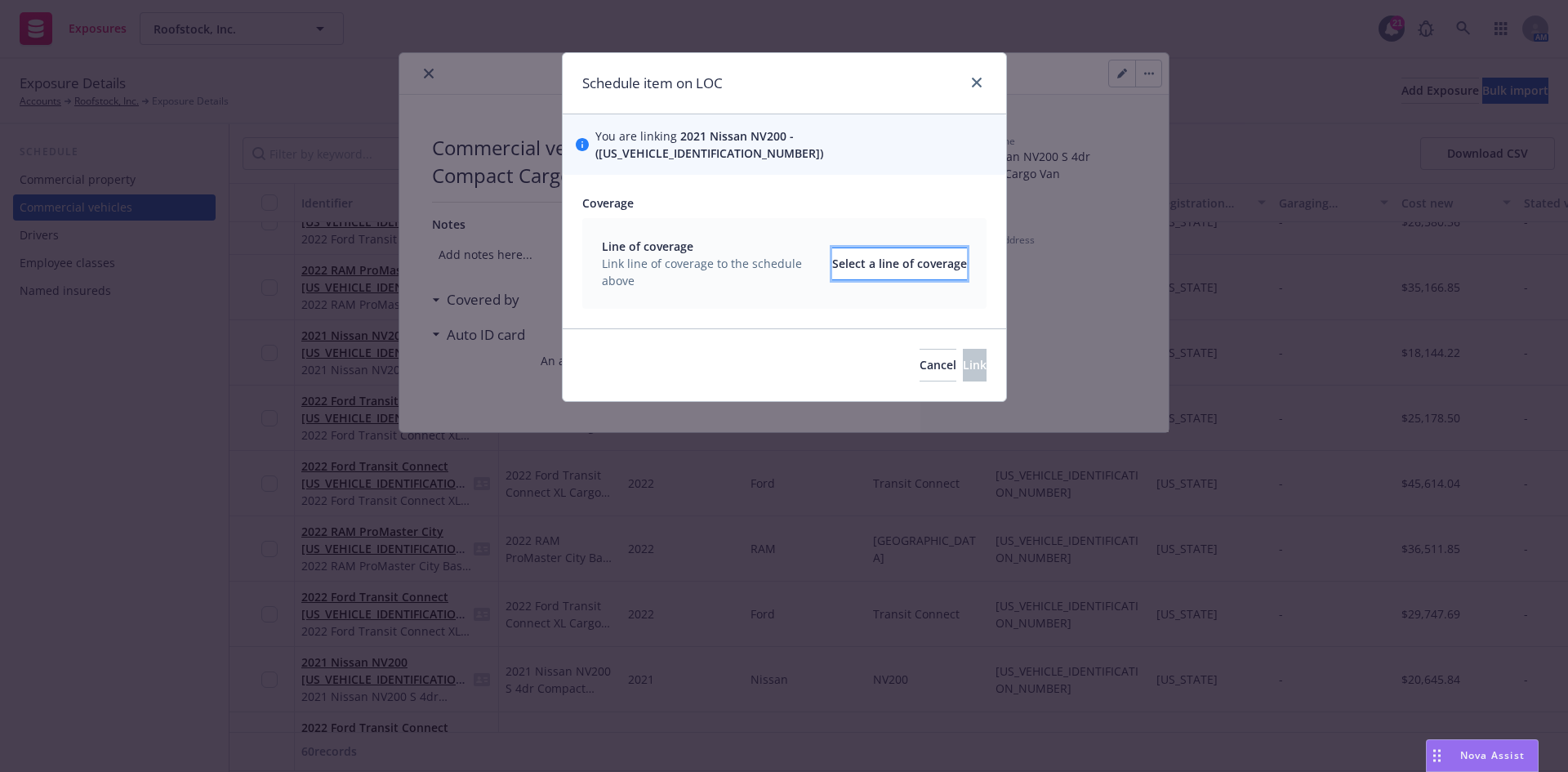
click at [874, 248] on div "Select a line of coverage" at bounding box center [900, 263] width 135 height 31
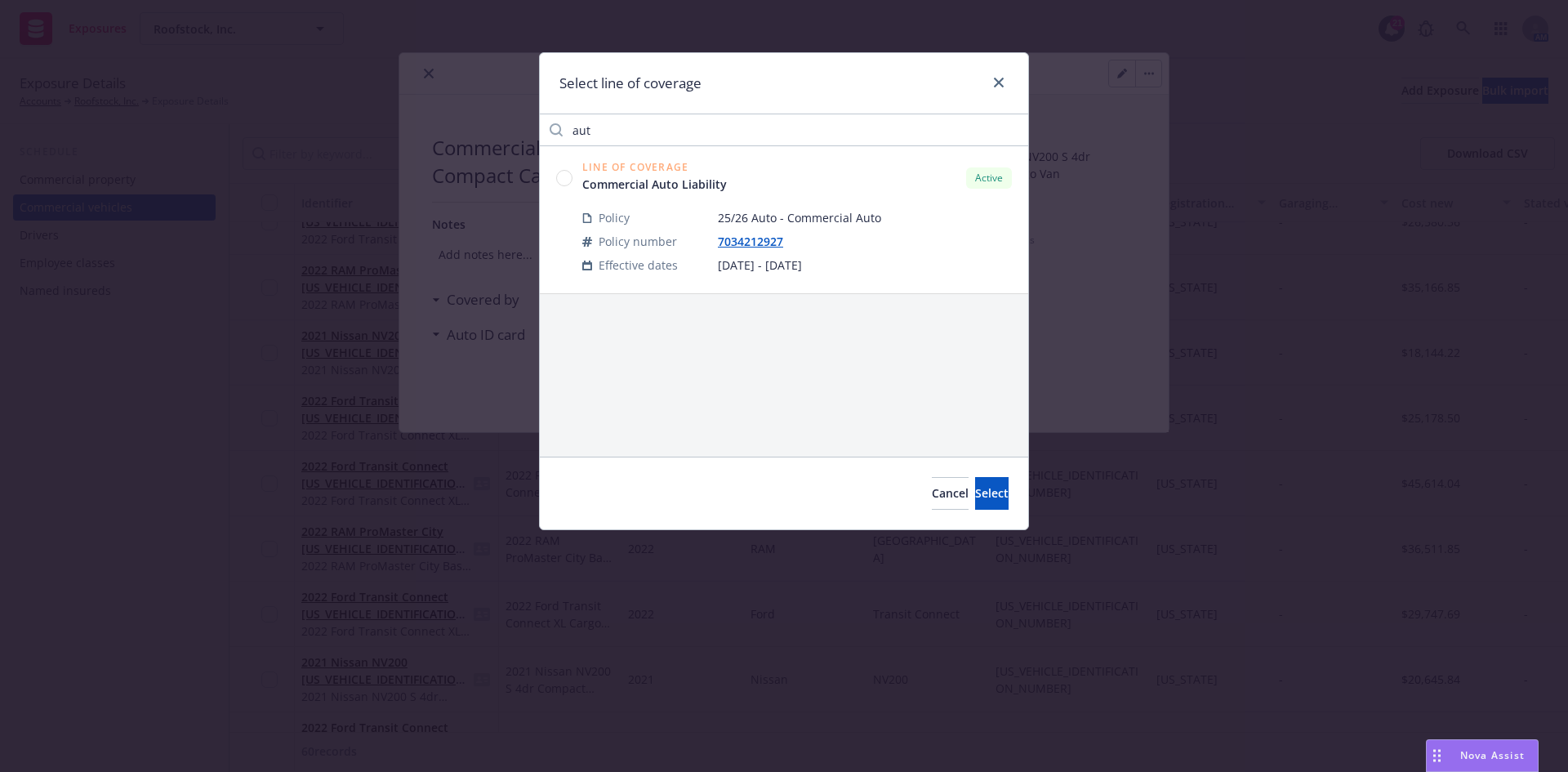
click at [575, 188] on div "Line of Coverage Commercial Auto Liability Active" at bounding box center [783, 178] width 456 height 30
click at [566, 183] on circle at bounding box center [565, 178] width 16 height 16
click at [976, 494] on span "Select" at bounding box center [992, 493] width 34 height 16
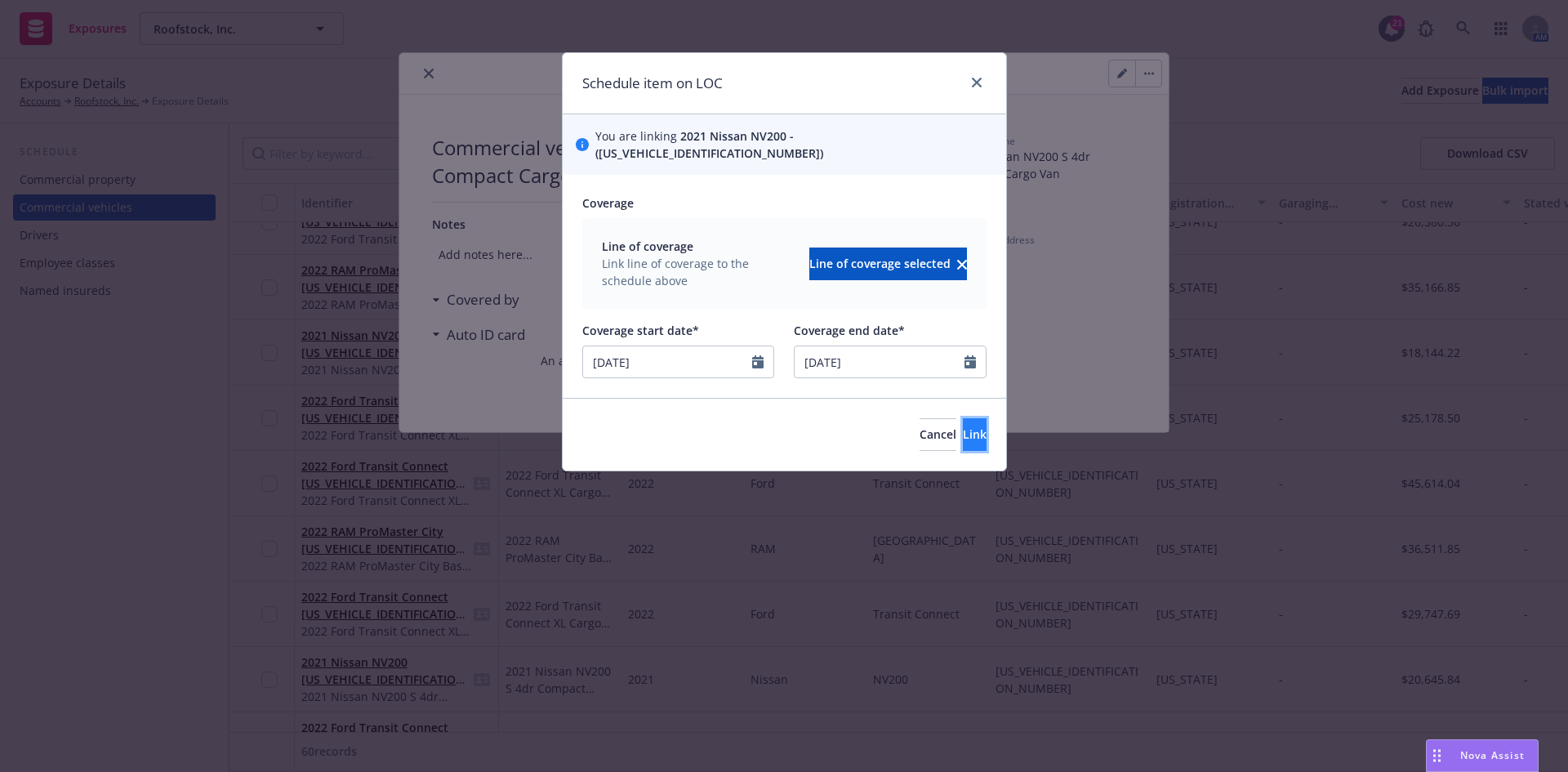
click at [963, 427] on span "Link" at bounding box center [975, 435] width 24 height 16
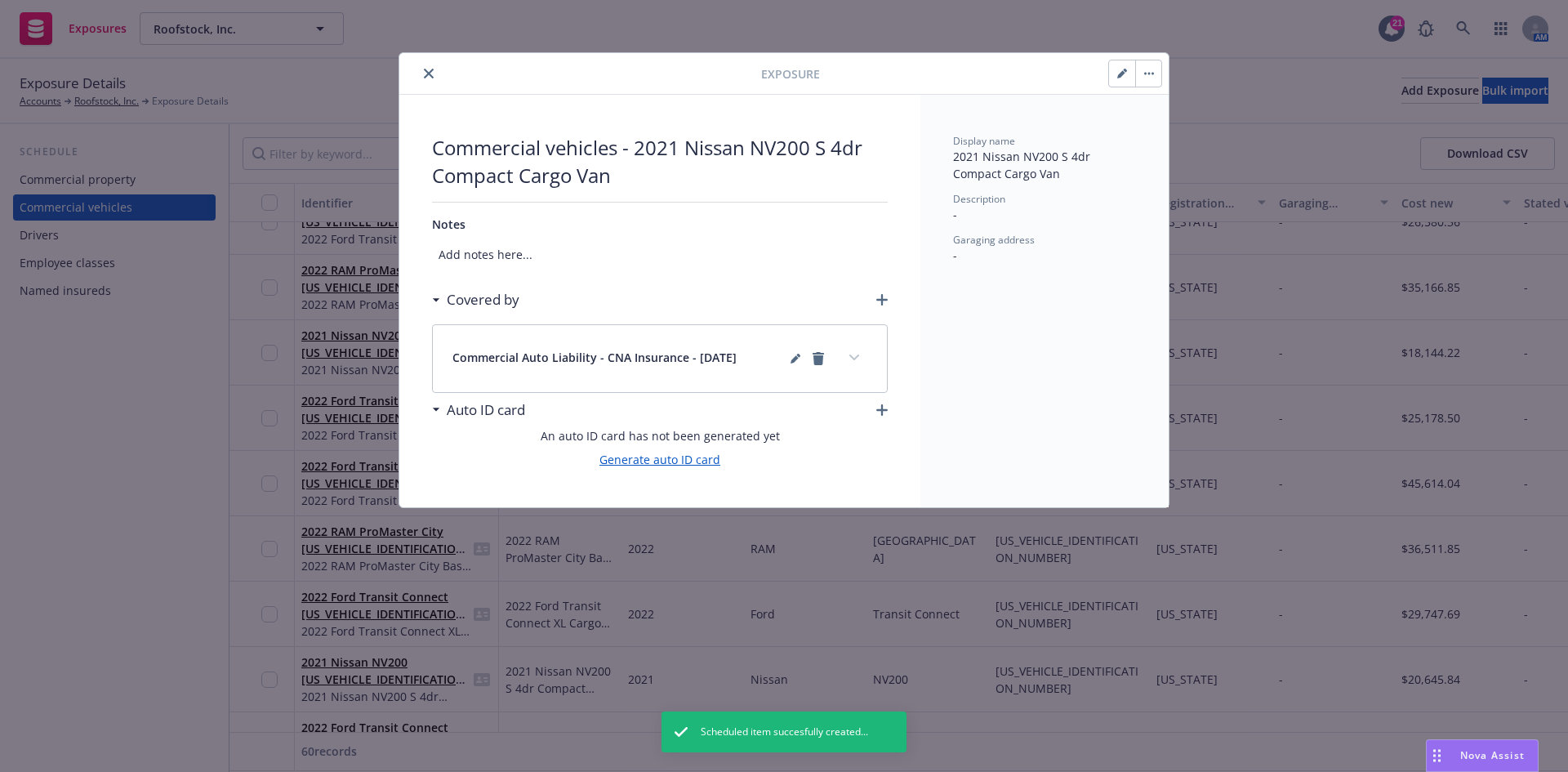
click at [695, 459] on link "Generate auto ID card" at bounding box center [660, 458] width 121 height 17
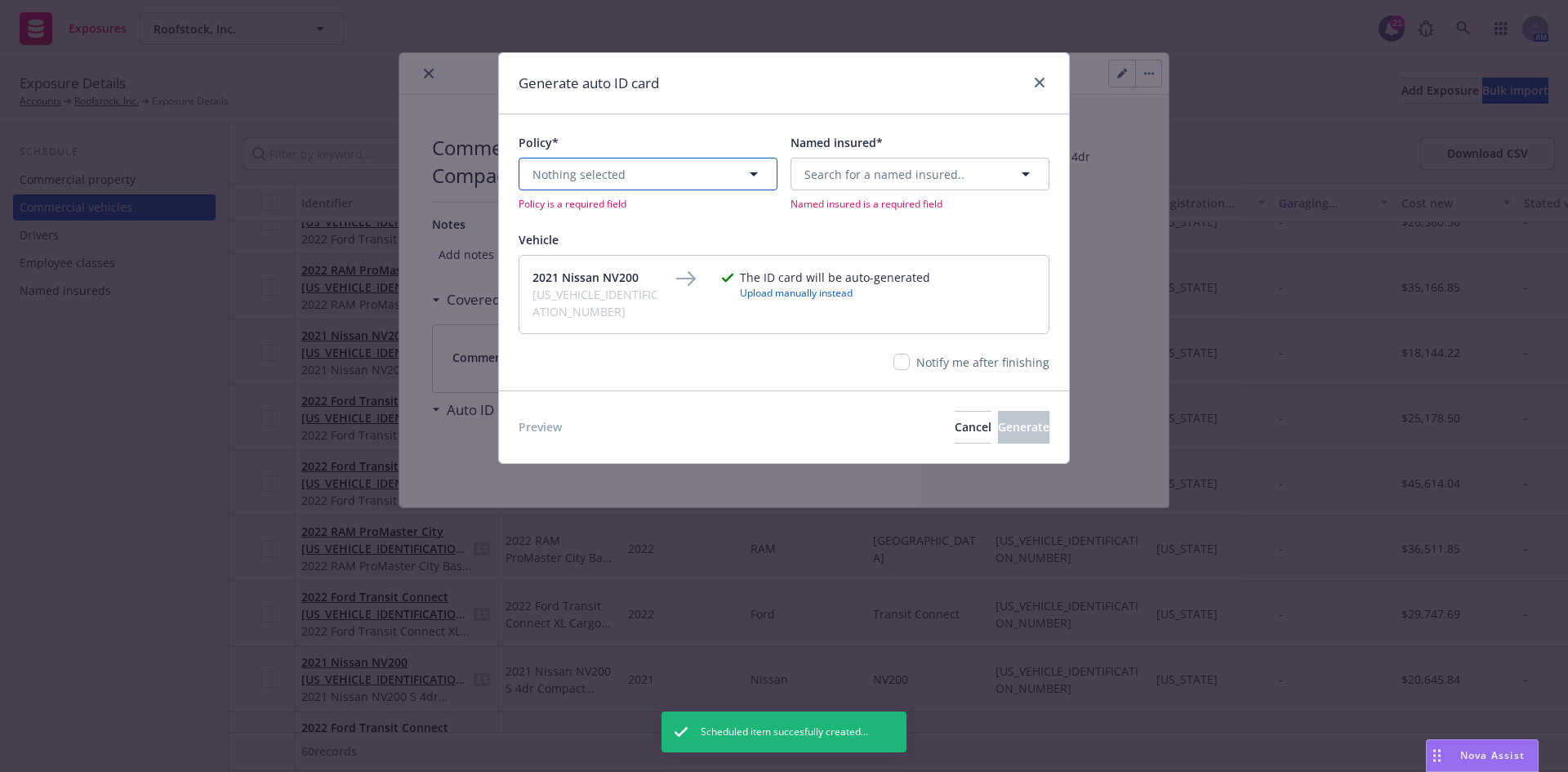
click at [718, 176] on button "Nothing selected" at bounding box center [648, 174] width 259 height 33
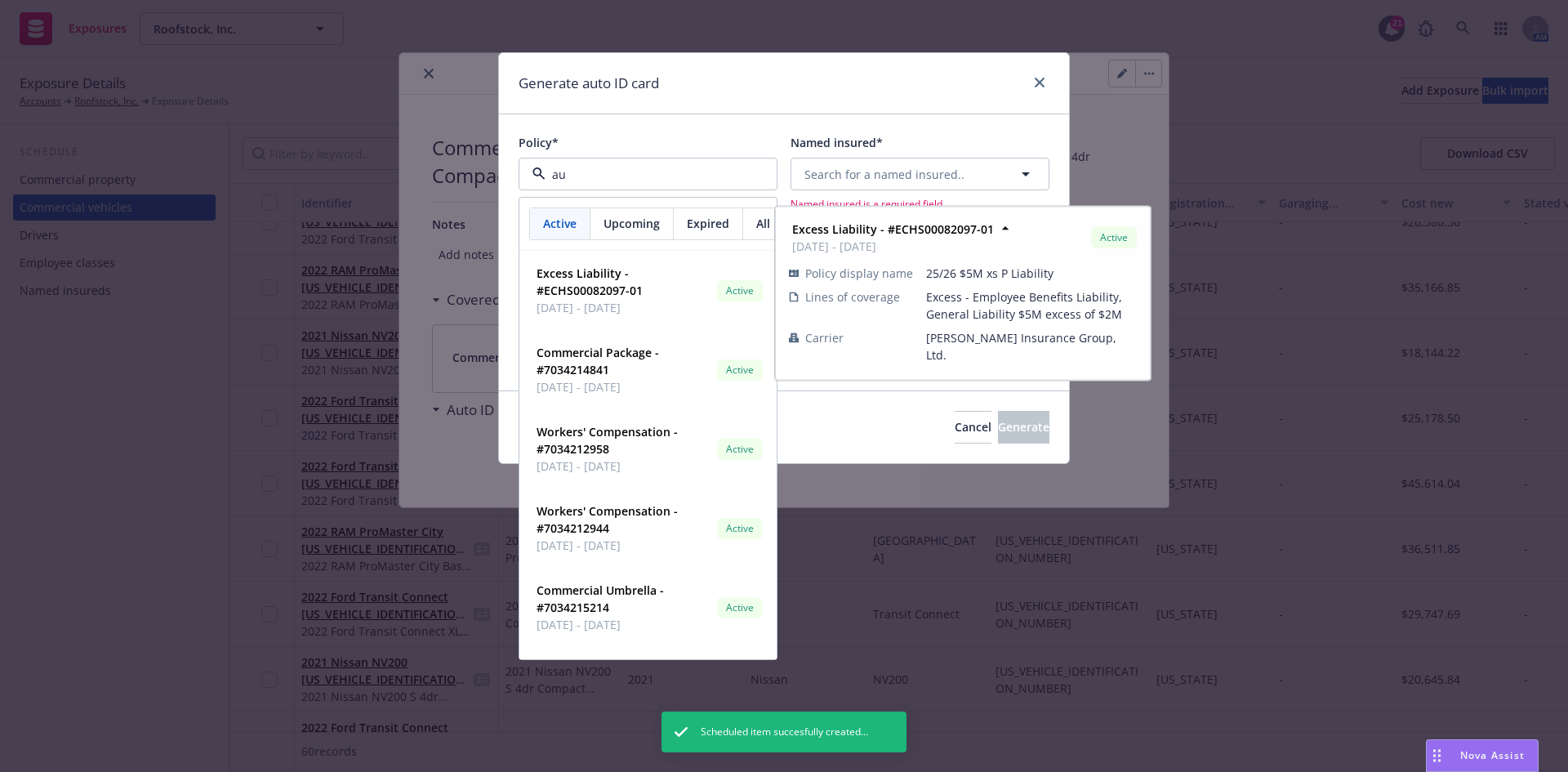
type input "aut"
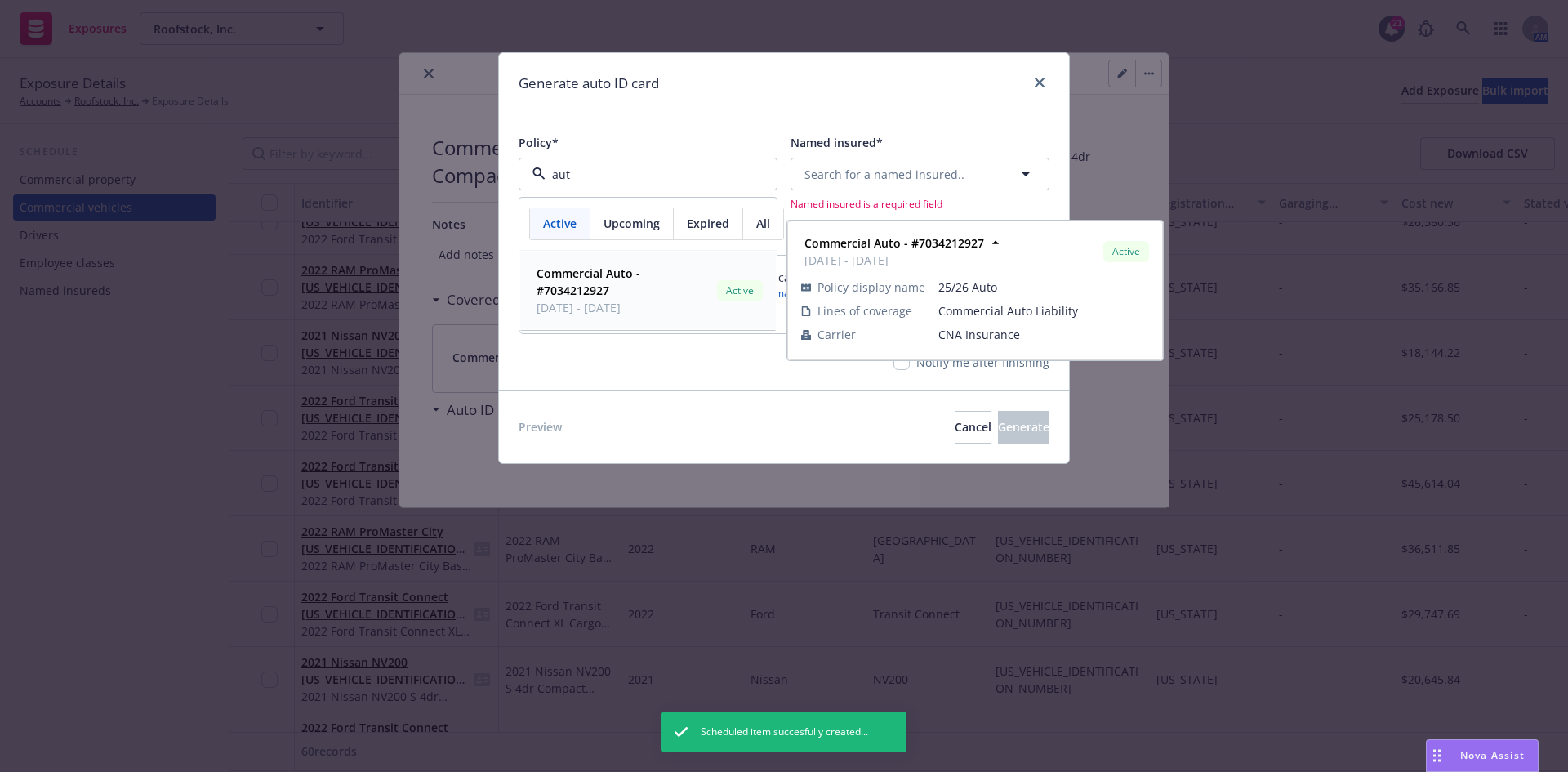
click at [592, 300] on span "[DATE] - [DATE]" at bounding box center [623, 307] width 174 height 17
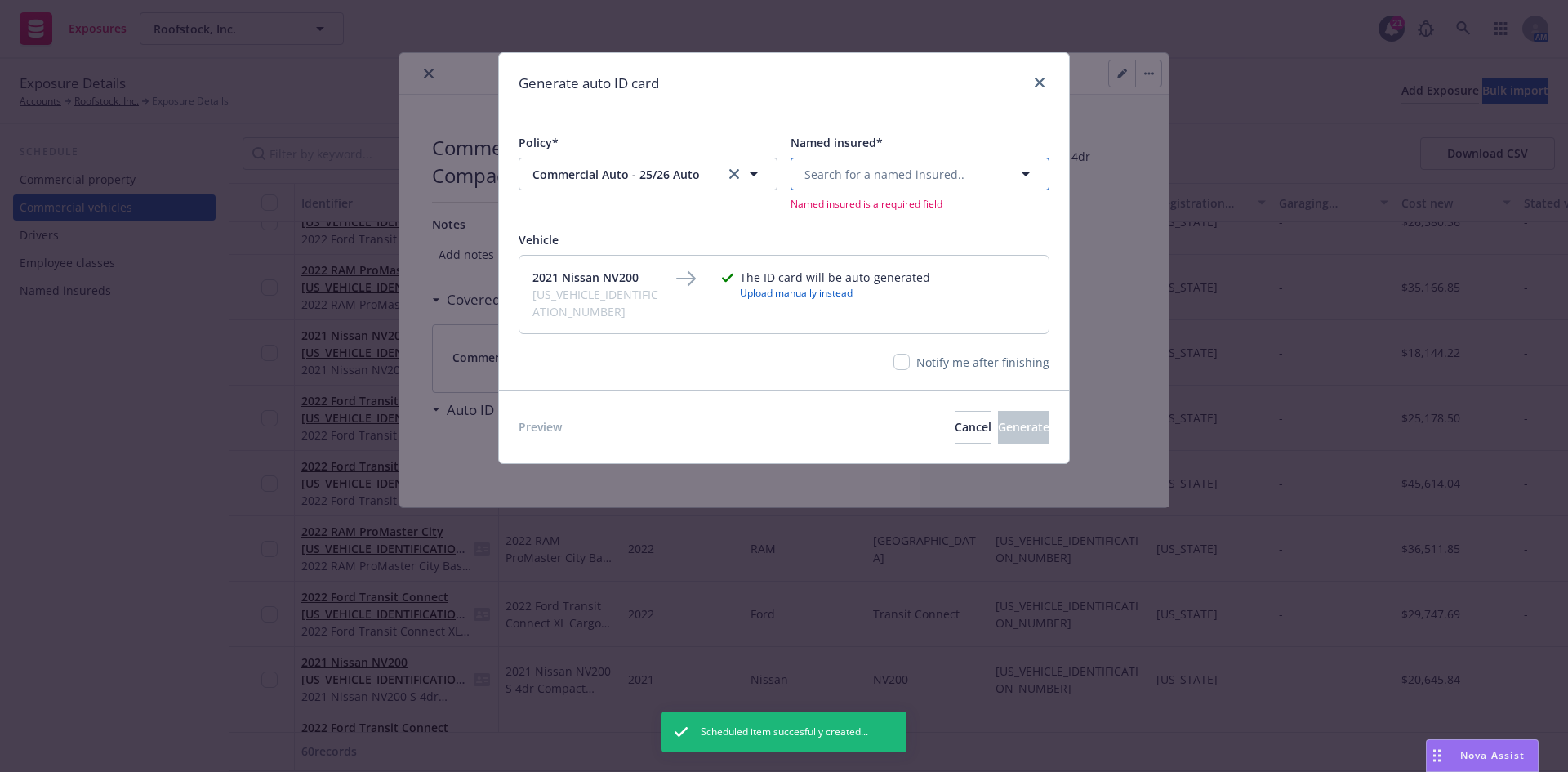
click at [842, 174] on span "Search for a named insured.." at bounding box center [884, 174] width 160 height 17
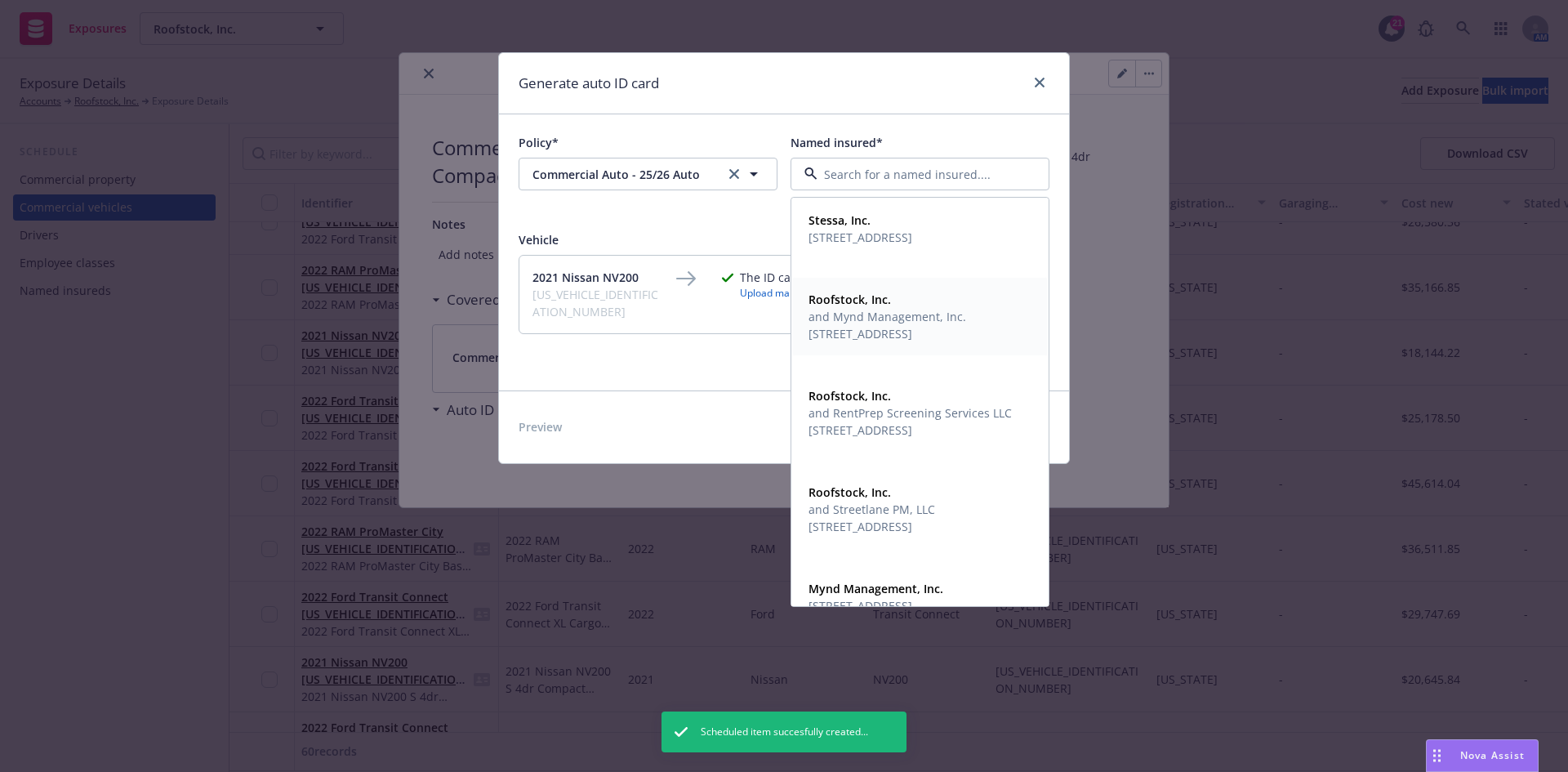
click at [873, 324] on span "and Mynd Management, Inc." at bounding box center [887, 316] width 158 height 17
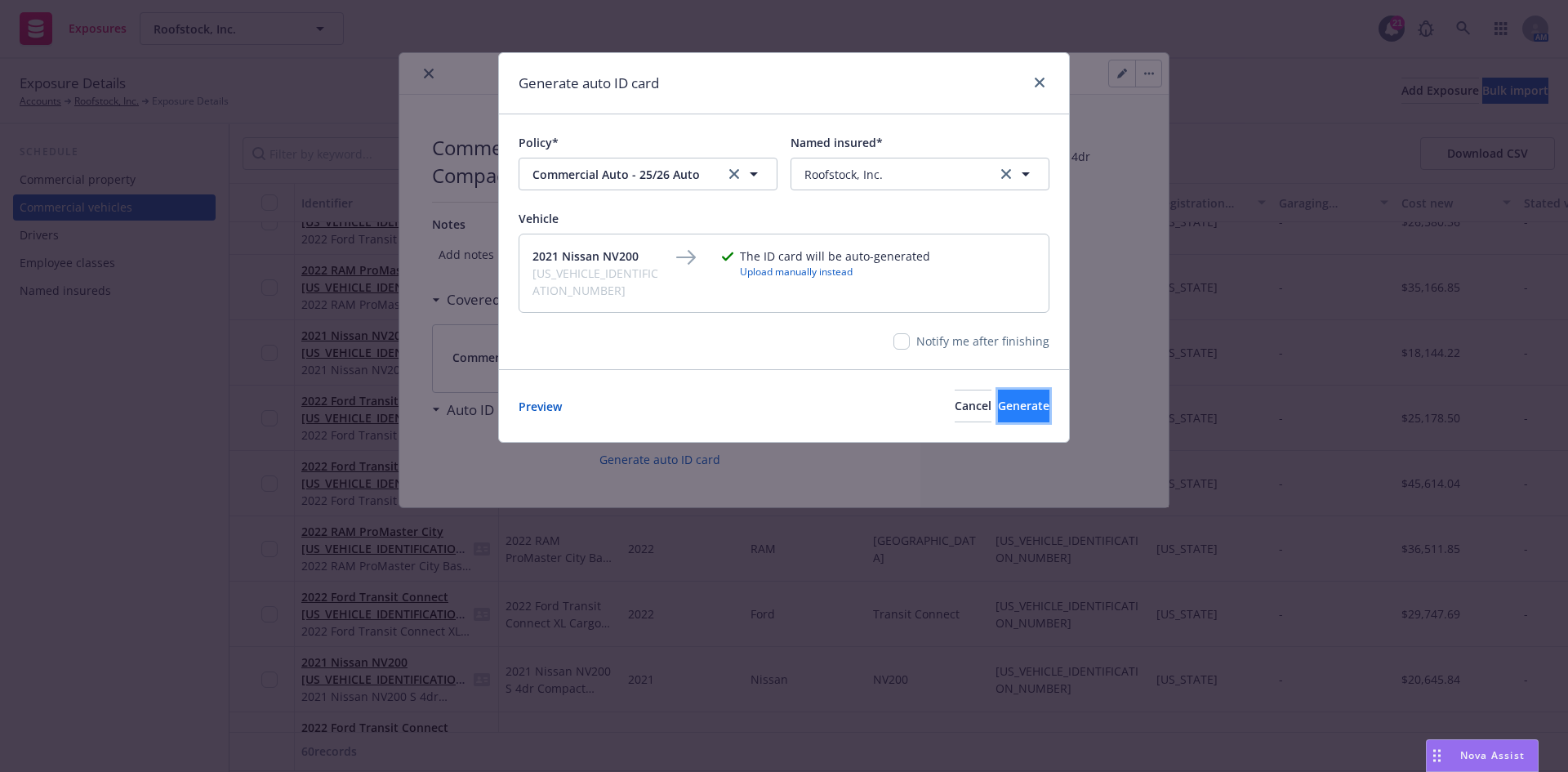
click at [1001, 398] on span "Generate" at bounding box center [1024, 406] width 52 height 16
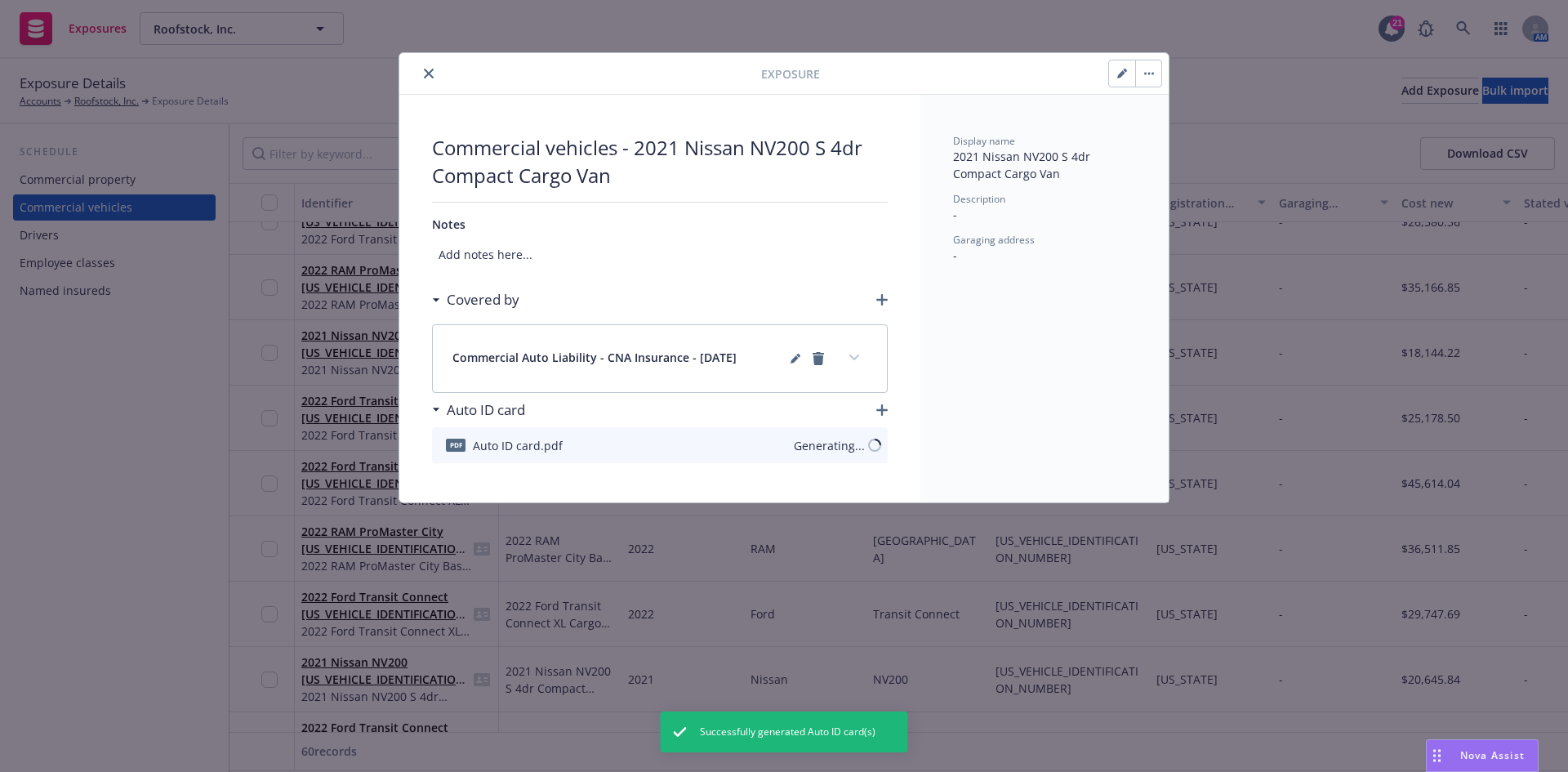
click at [427, 74] on icon "close" at bounding box center [429, 73] width 10 height 10
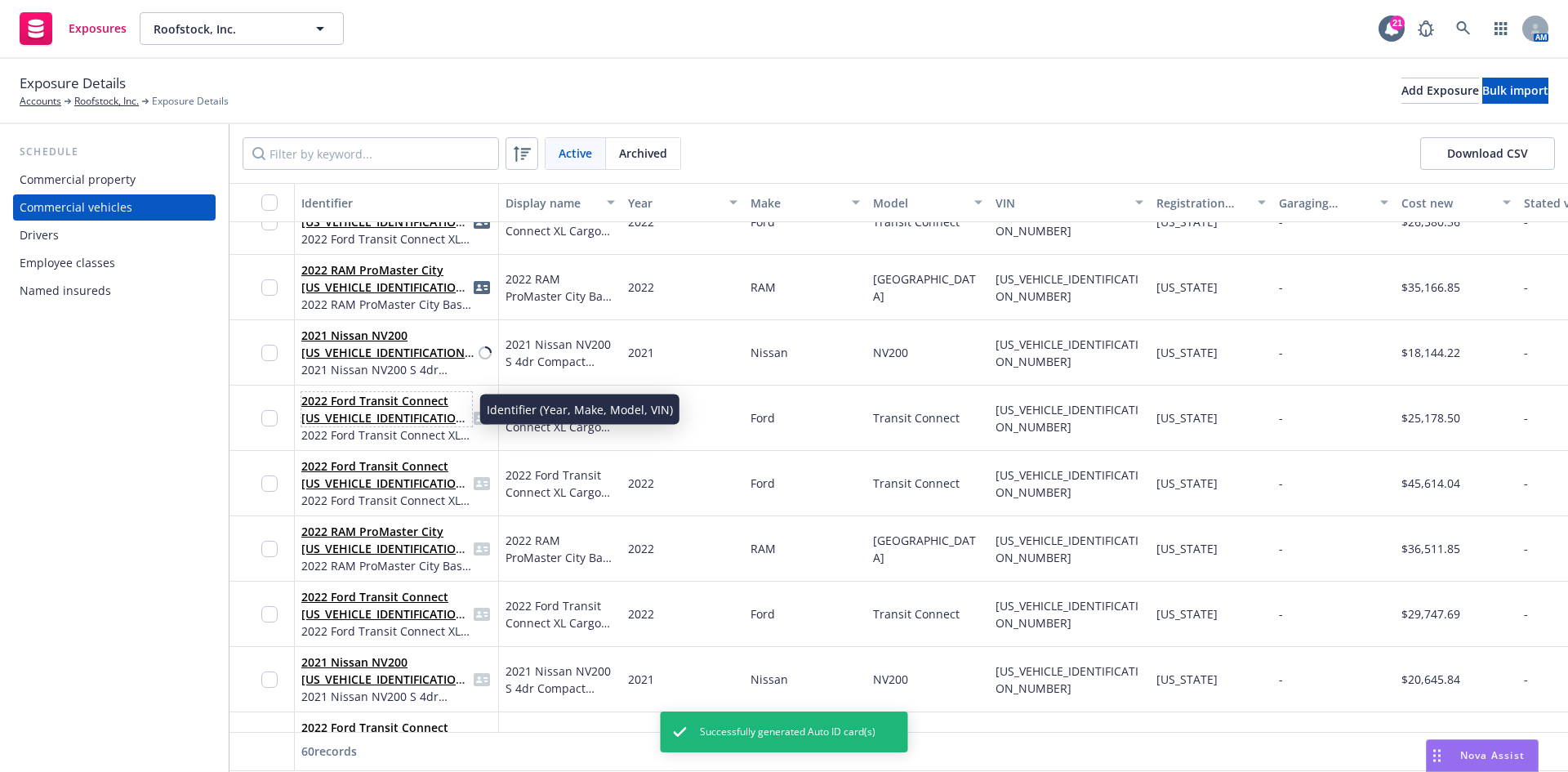
click at [390, 411] on link "2022 Ford Transit Connect [US_VEHICLE_IDENTIFICATION_NUMBER]" at bounding box center [386, 418] width 169 height 50
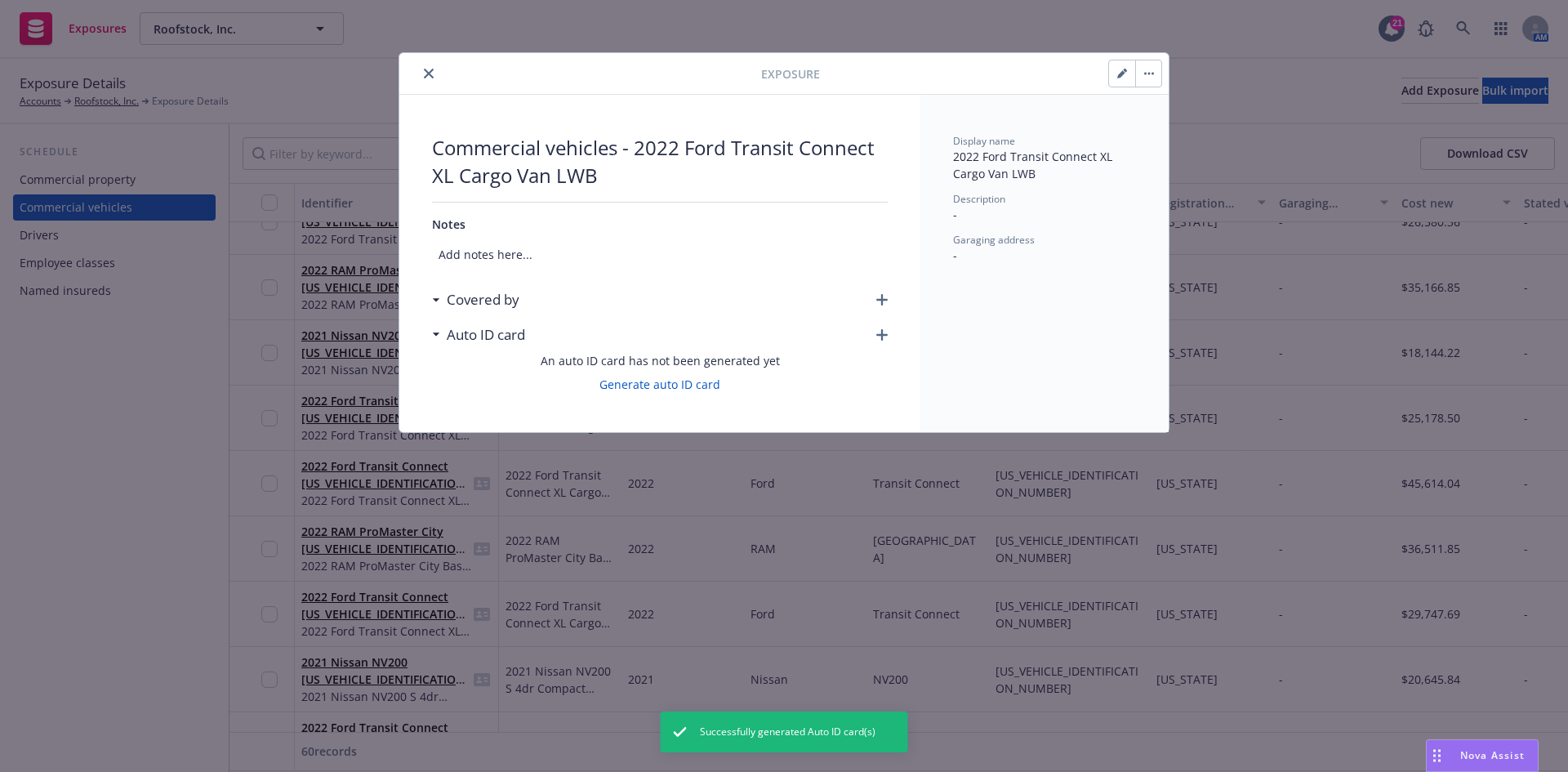
click at [883, 291] on div "Covered by" at bounding box center [659, 300] width 456 height 35
click at [883, 298] on icon "button" at bounding box center [882, 300] width 12 height 12
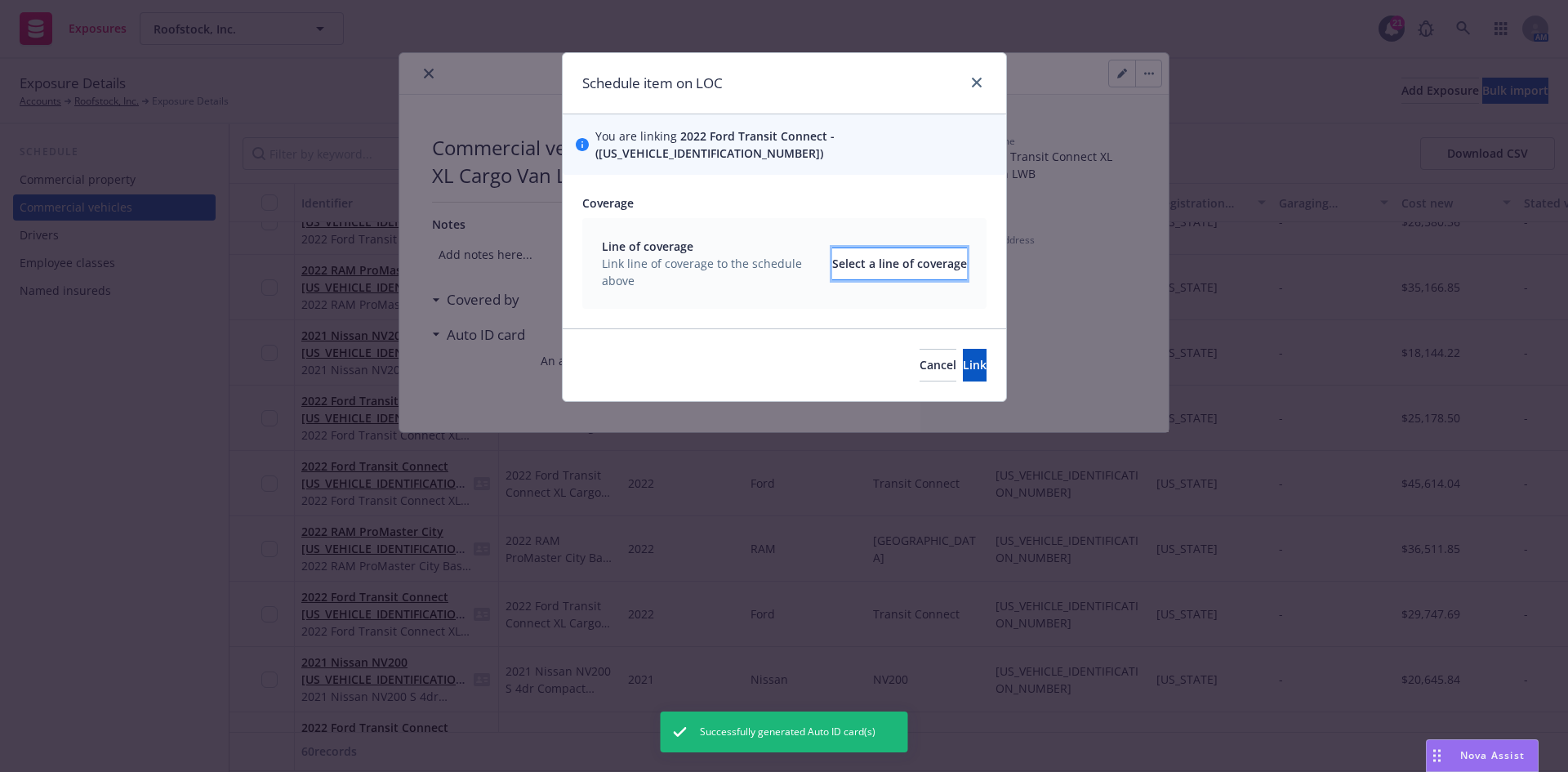
click at [851, 248] on div "Select a line of coverage" at bounding box center [900, 263] width 135 height 31
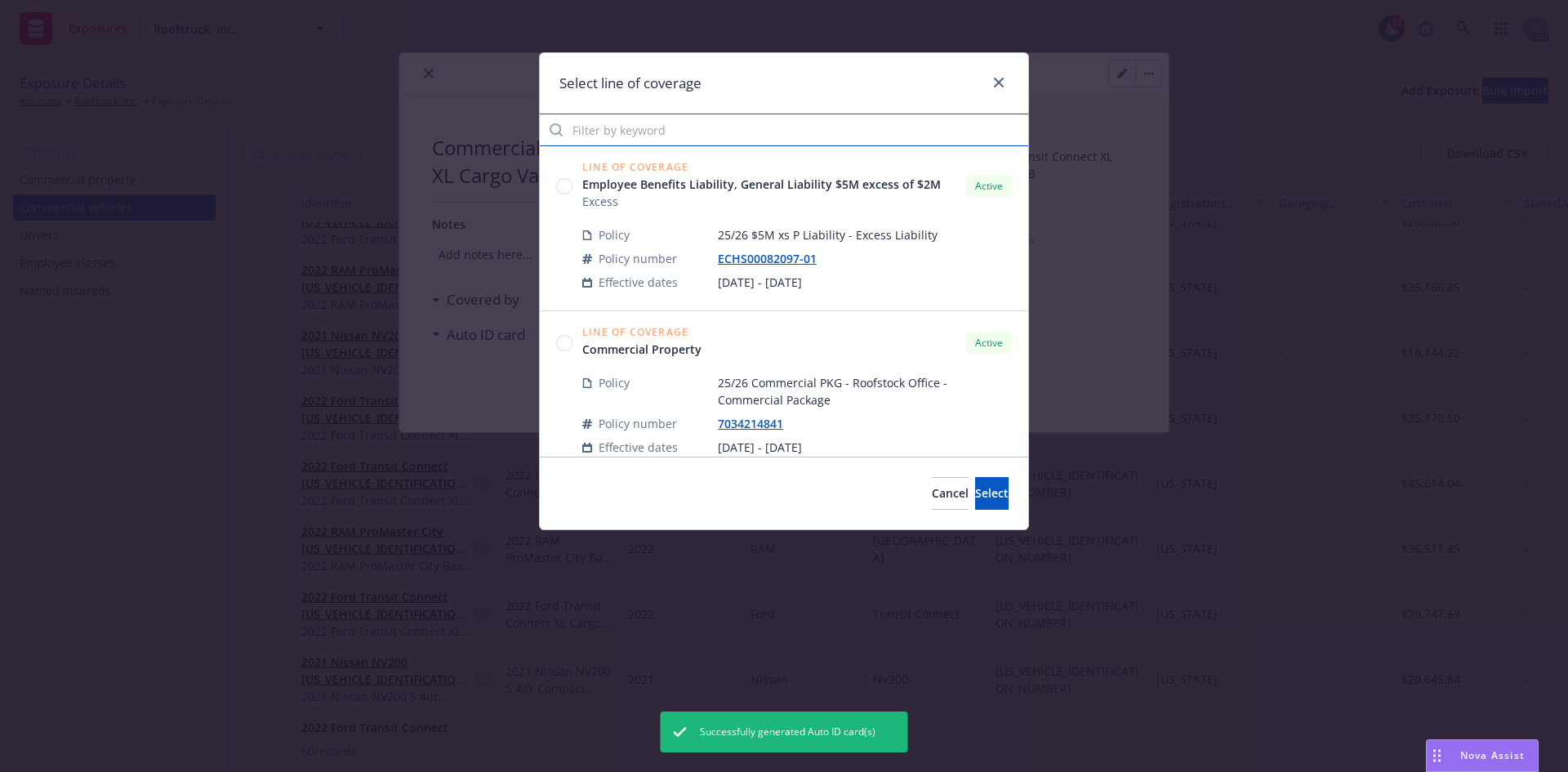
click at [680, 134] on input "Filter by keyword" at bounding box center [784, 129] width 488 height 33
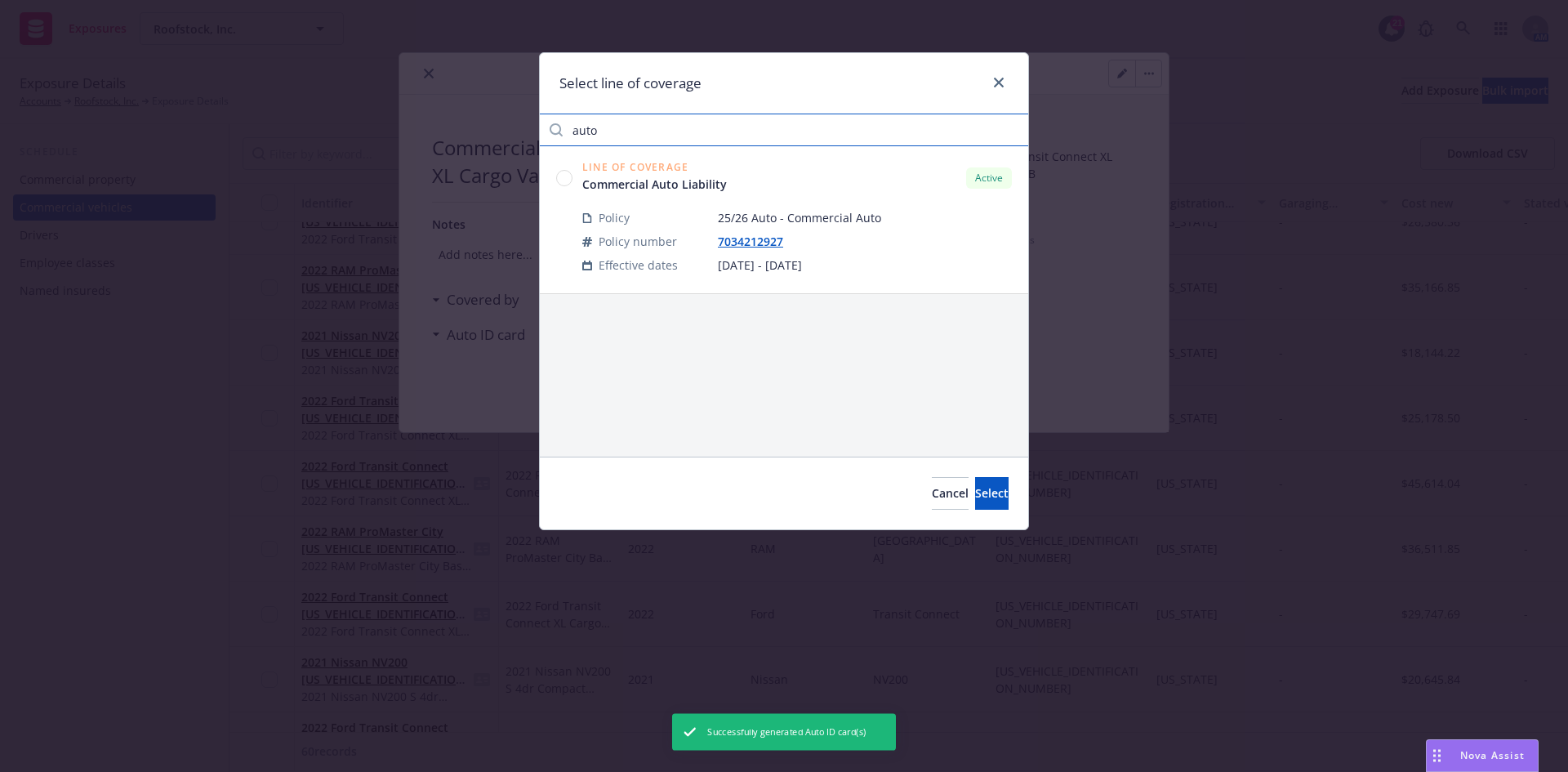
type input "auto"
click at [562, 177] on circle at bounding box center [565, 178] width 16 height 16
click at [976, 496] on span "Select" at bounding box center [992, 493] width 34 height 16
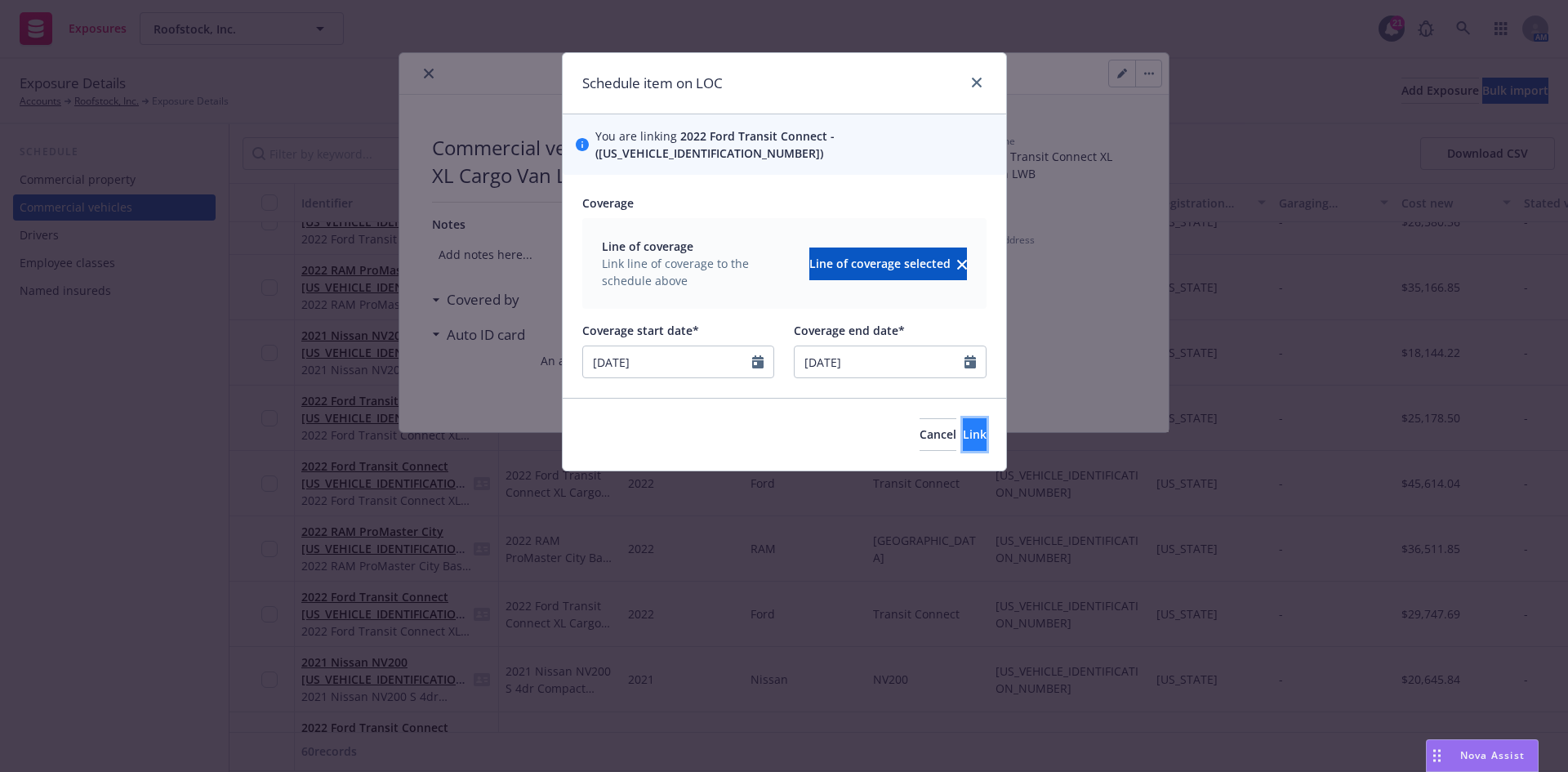
click at [963, 427] on span "Link" at bounding box center [975, 435] width 24 height 16
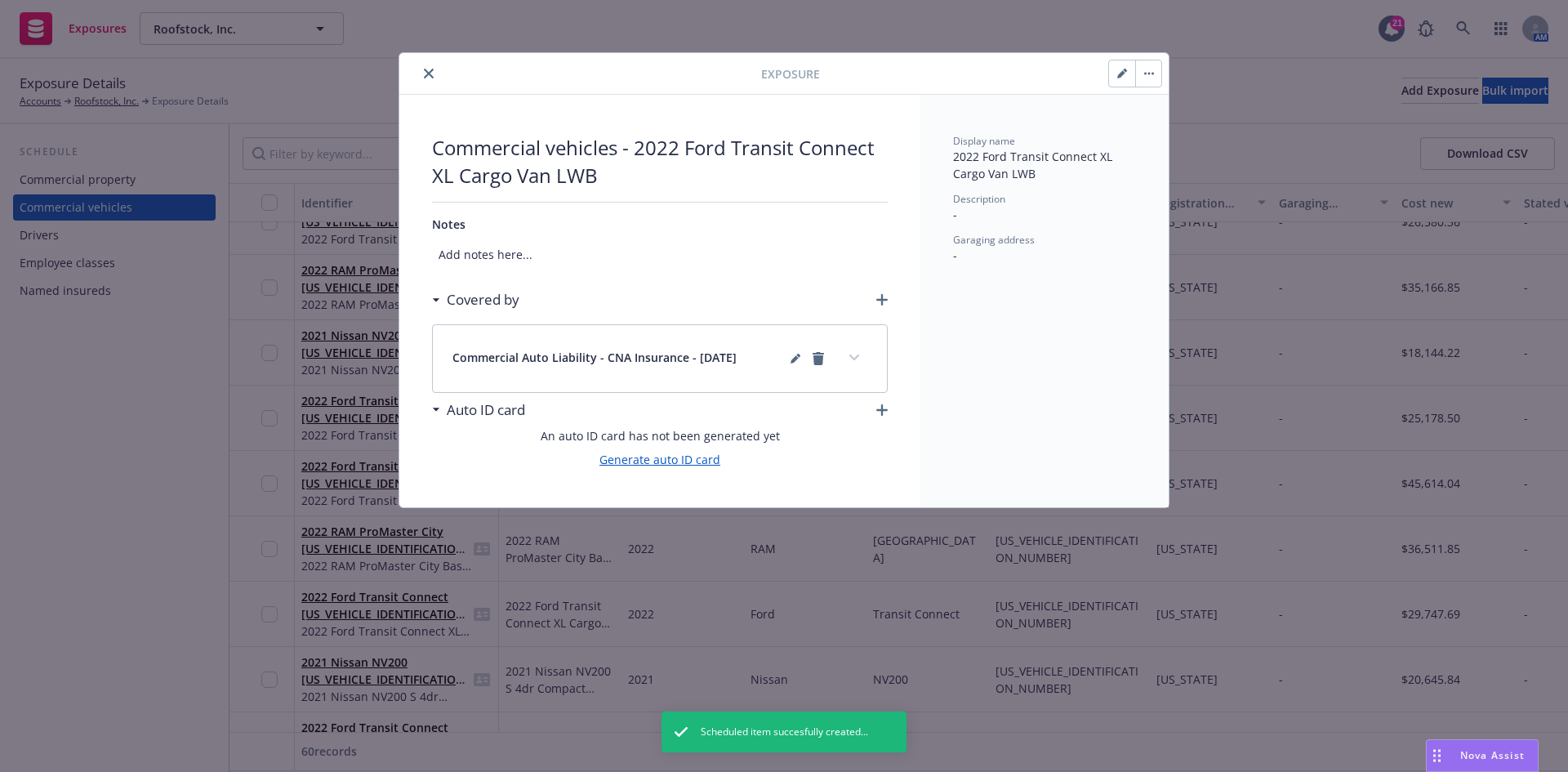
click at [663, 467] on link "Generate auto ID card" at bounding box center [660, 458] width 121 height 17
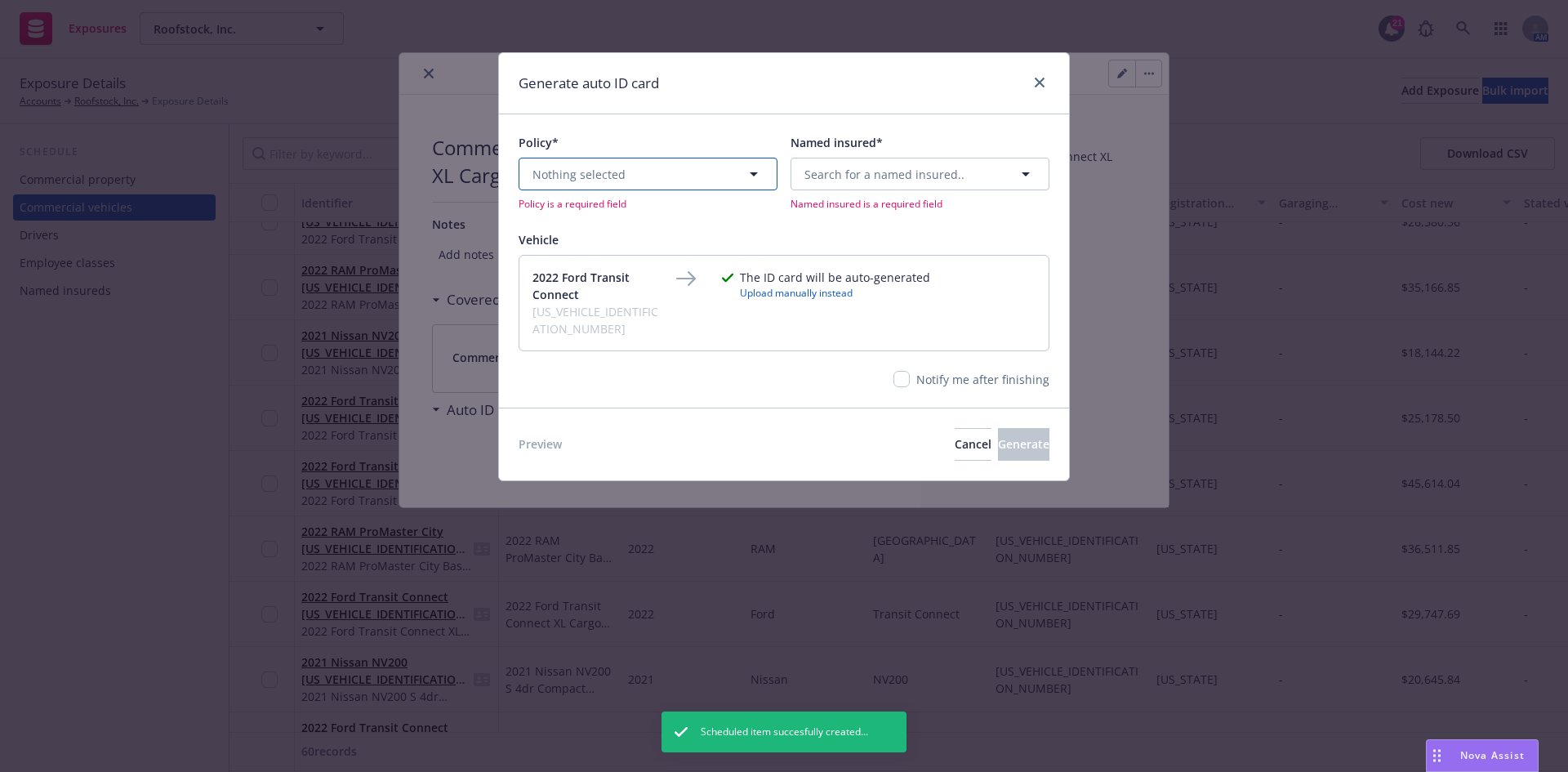
click at [623, 171] on button "Nothing selected" at bounding box center [648, 174] width 259 height 33
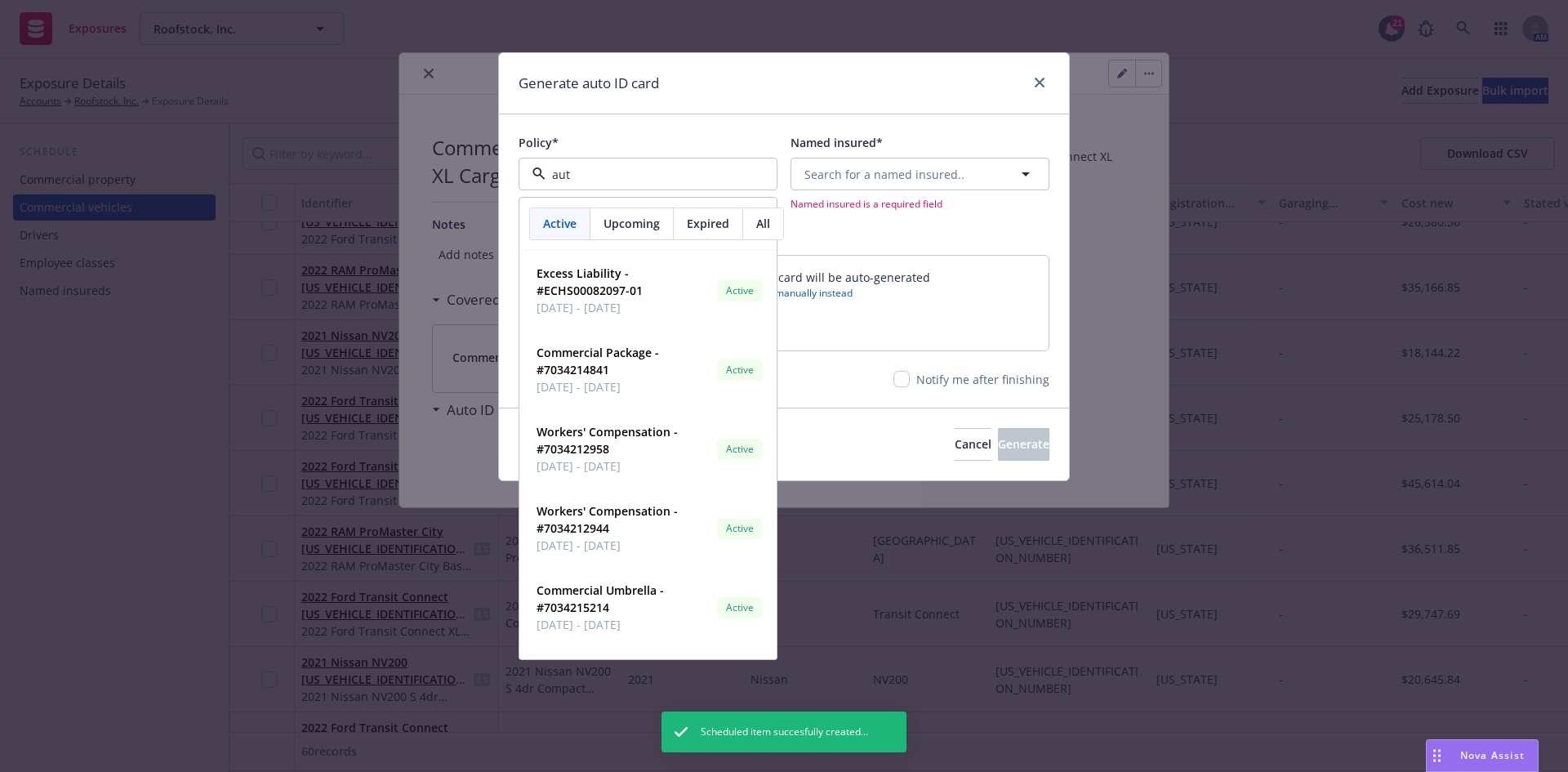
type input "auto"
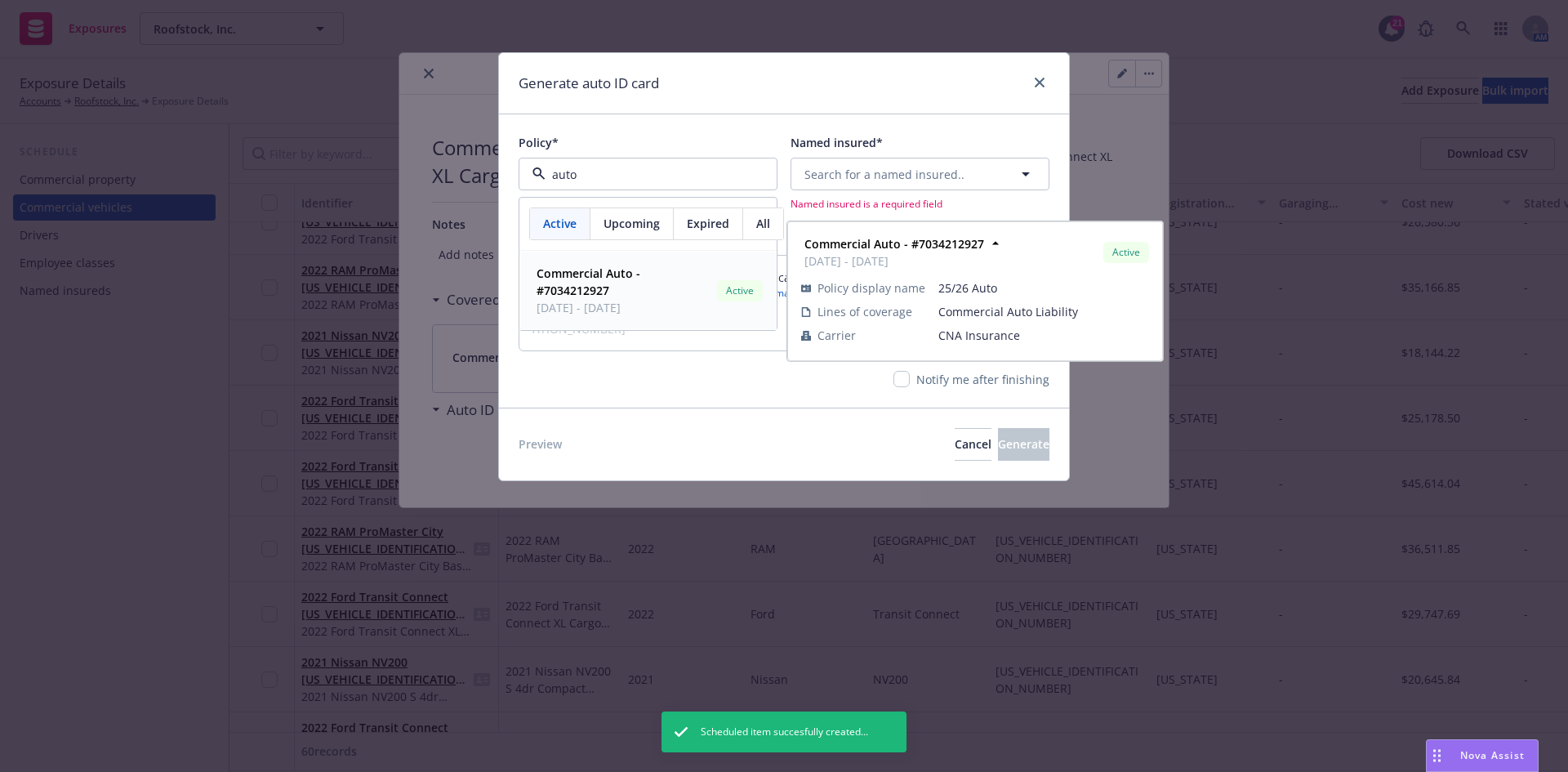
click at [578, 287] on strong "Commercial Auto - #7034212927" at bounding box center [588, 281] width 104 height 33
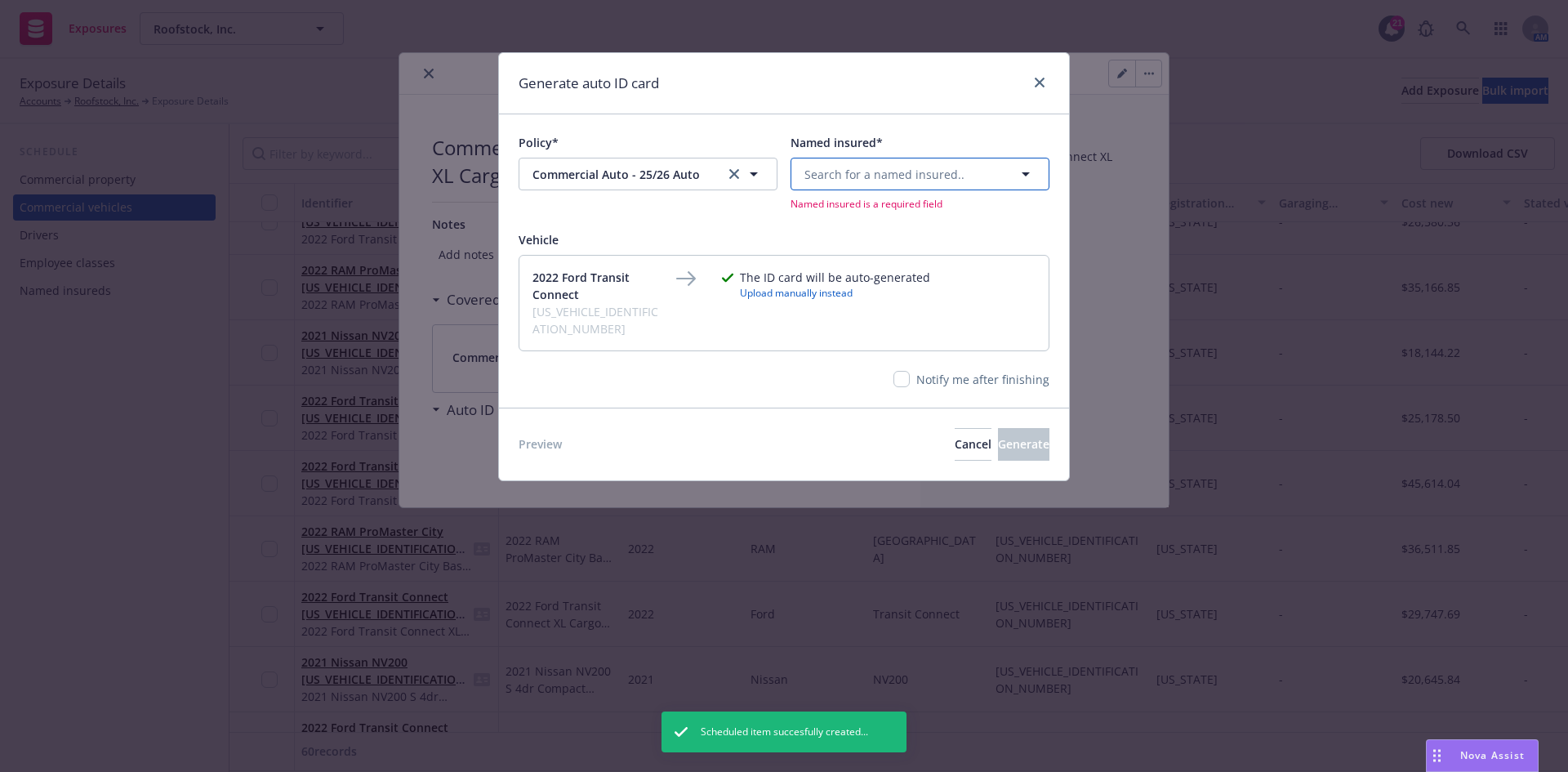
click at [944, 180] on span "Search for a named insured.." at bounding box center [884, 174] width 160 height 17
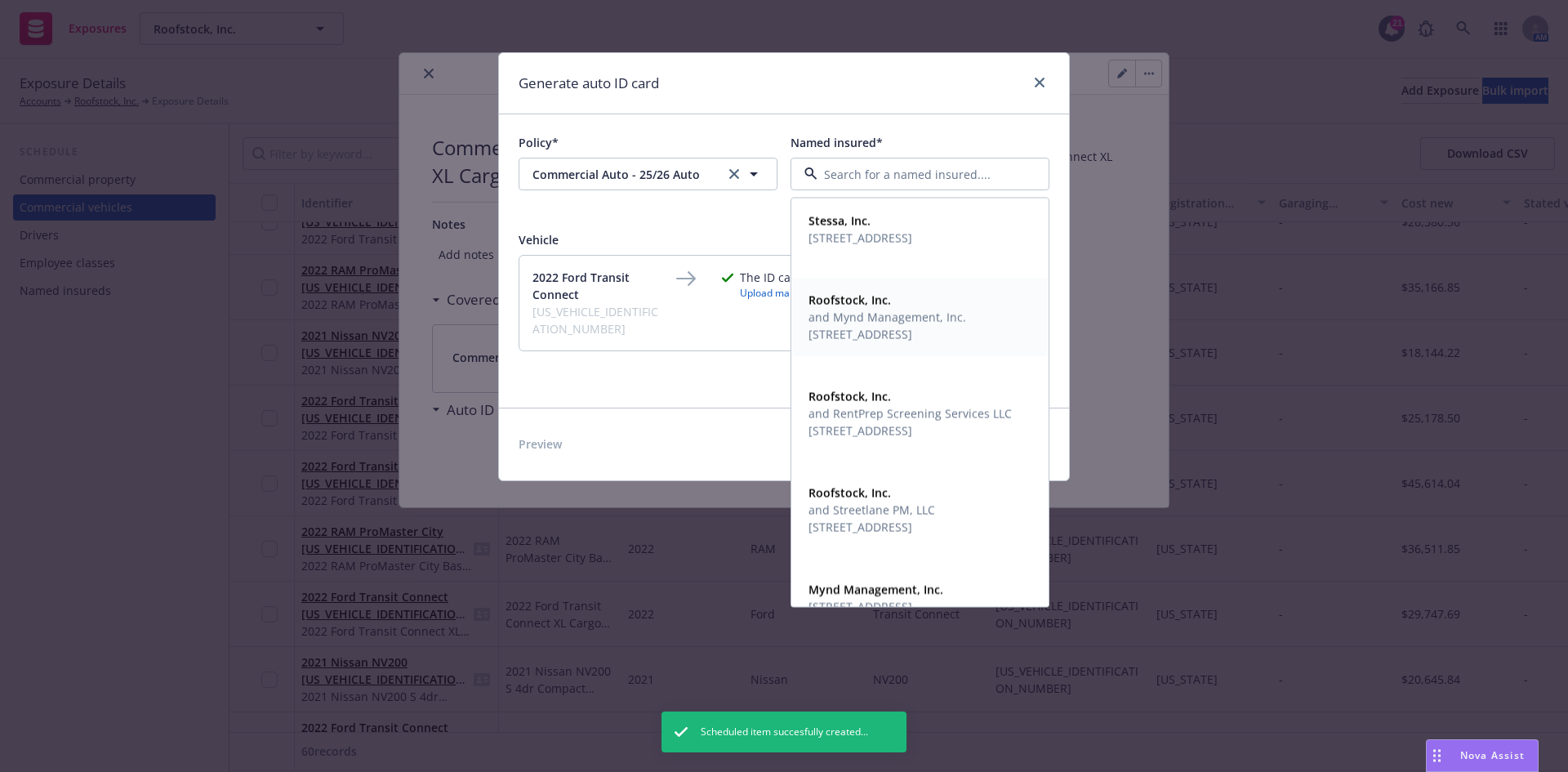
click at [878, 316] on span "and Mynd Management, Inc." at bounding box center [887, 317] width 158 height 17
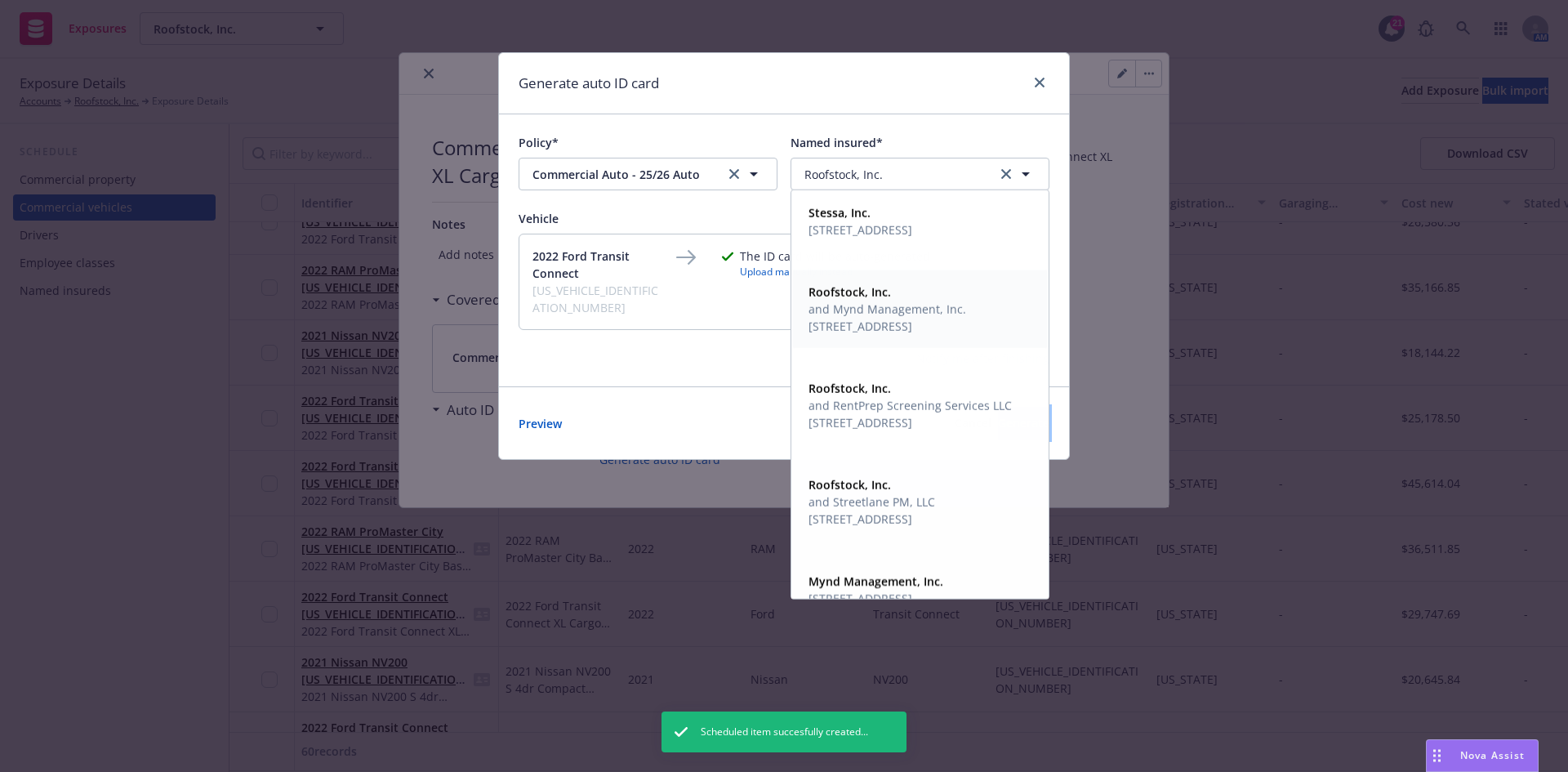
click at [998, 407] on button "Generate" at bounding box center [1024, 423] width 52 height 33
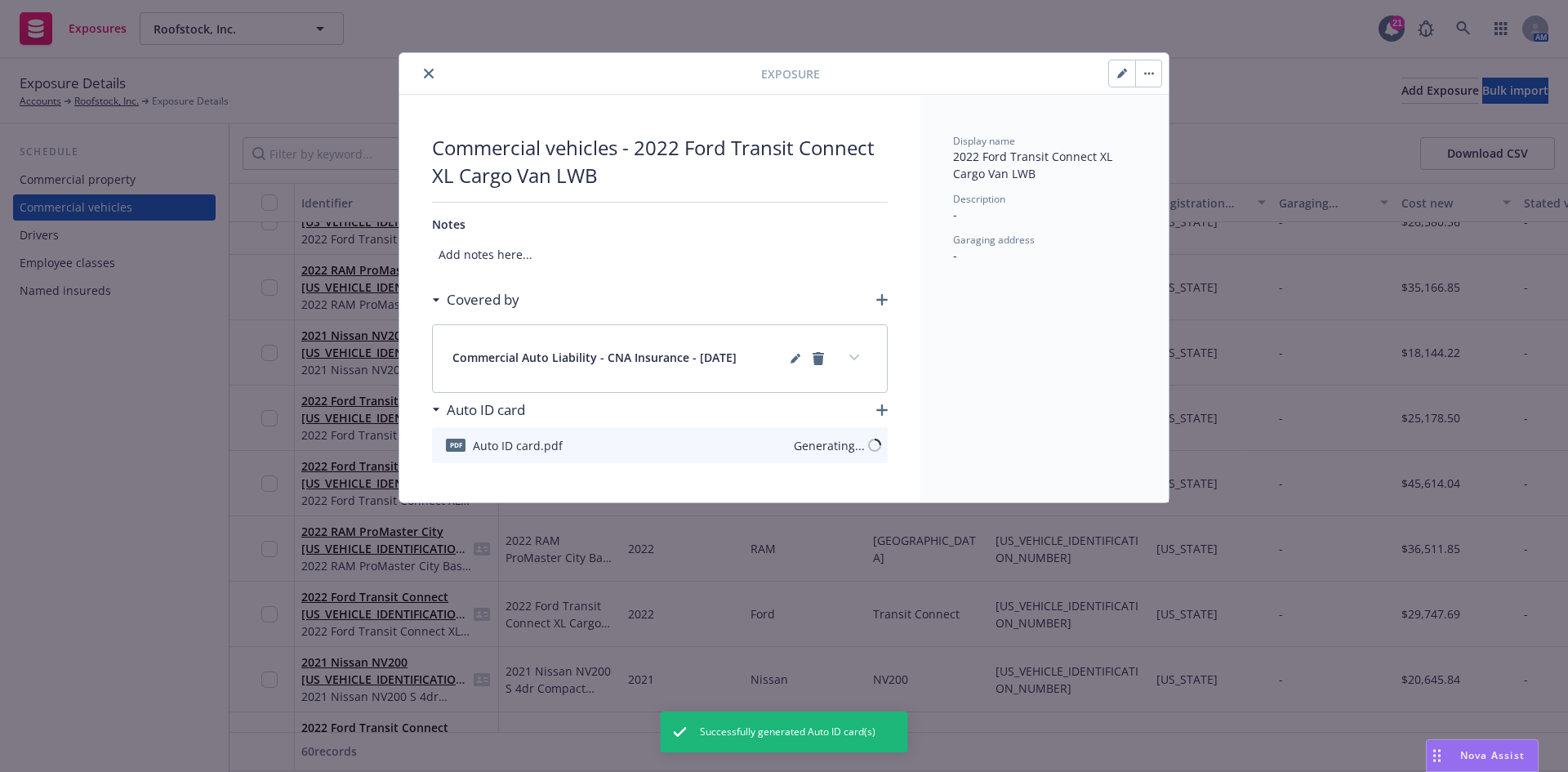
click at [427, 73] on icon "close" at bounding box center [429, 73] width 10 height 10
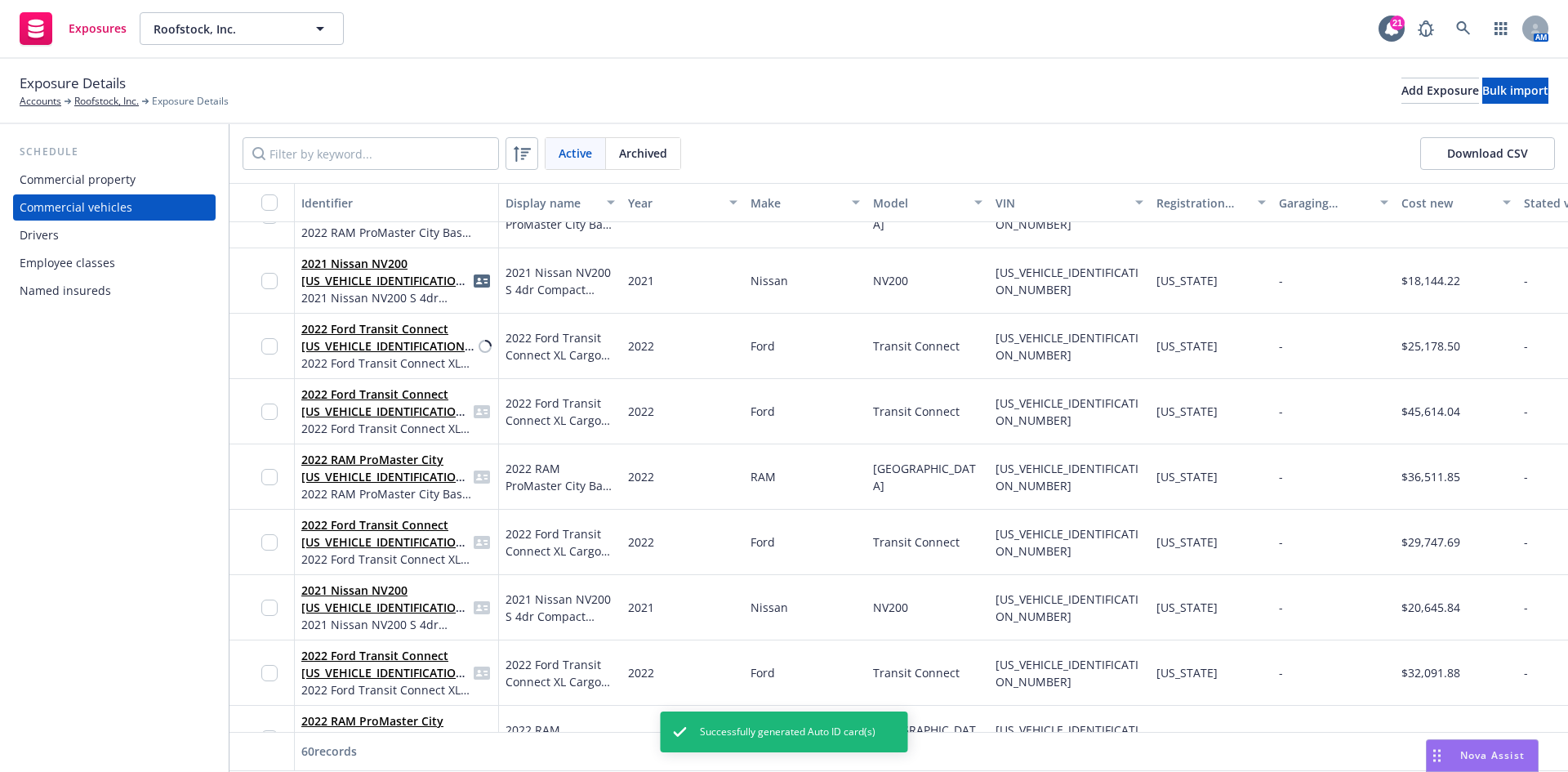
scroll to position [1960, 0]
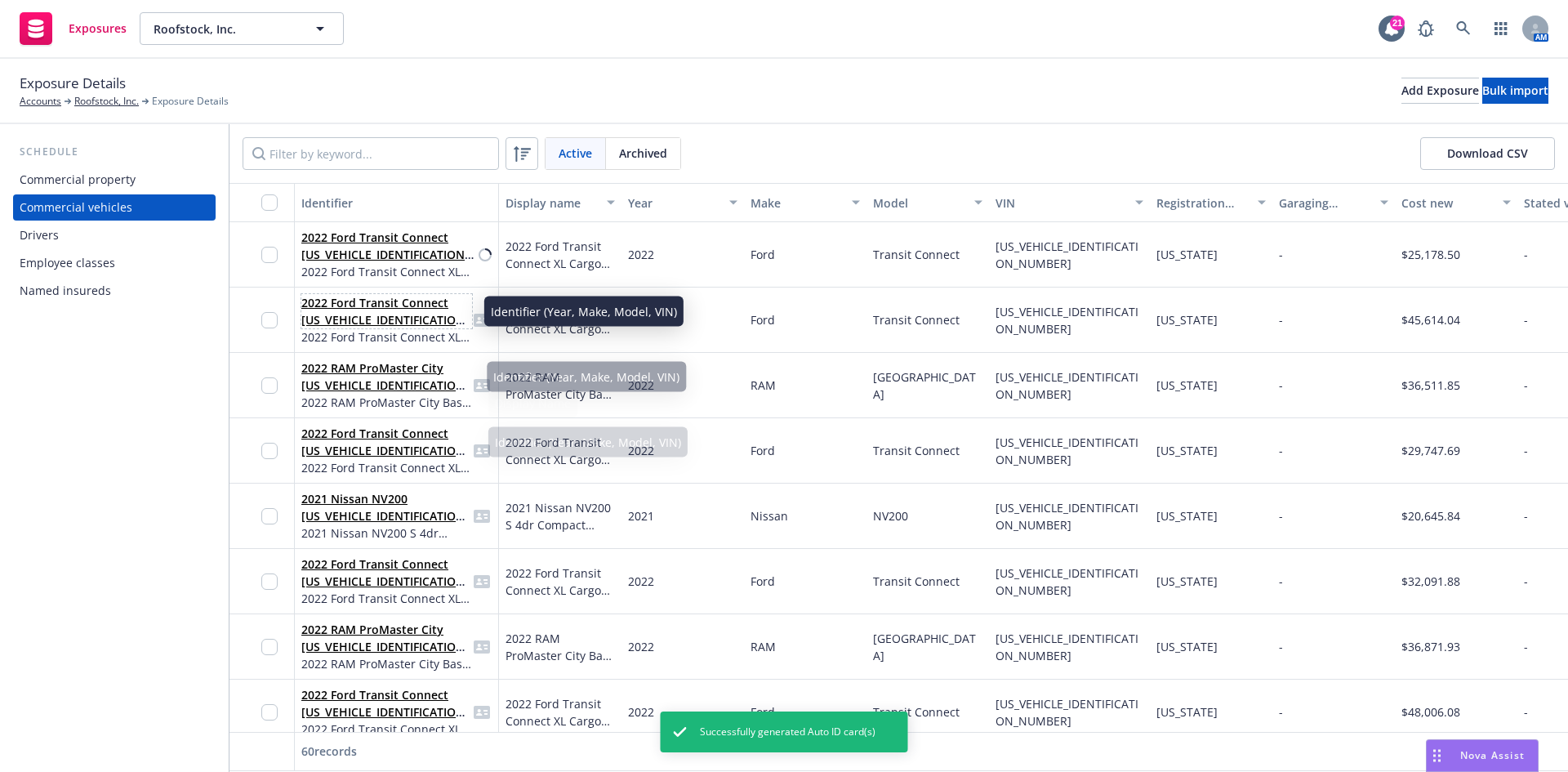
click at [382, 305] on link "2022 Ford Transit Connect [US_VEHICLE_IDENTIFICATION_NUMBER]" at bounding box center [386, 320] width 169 height 50
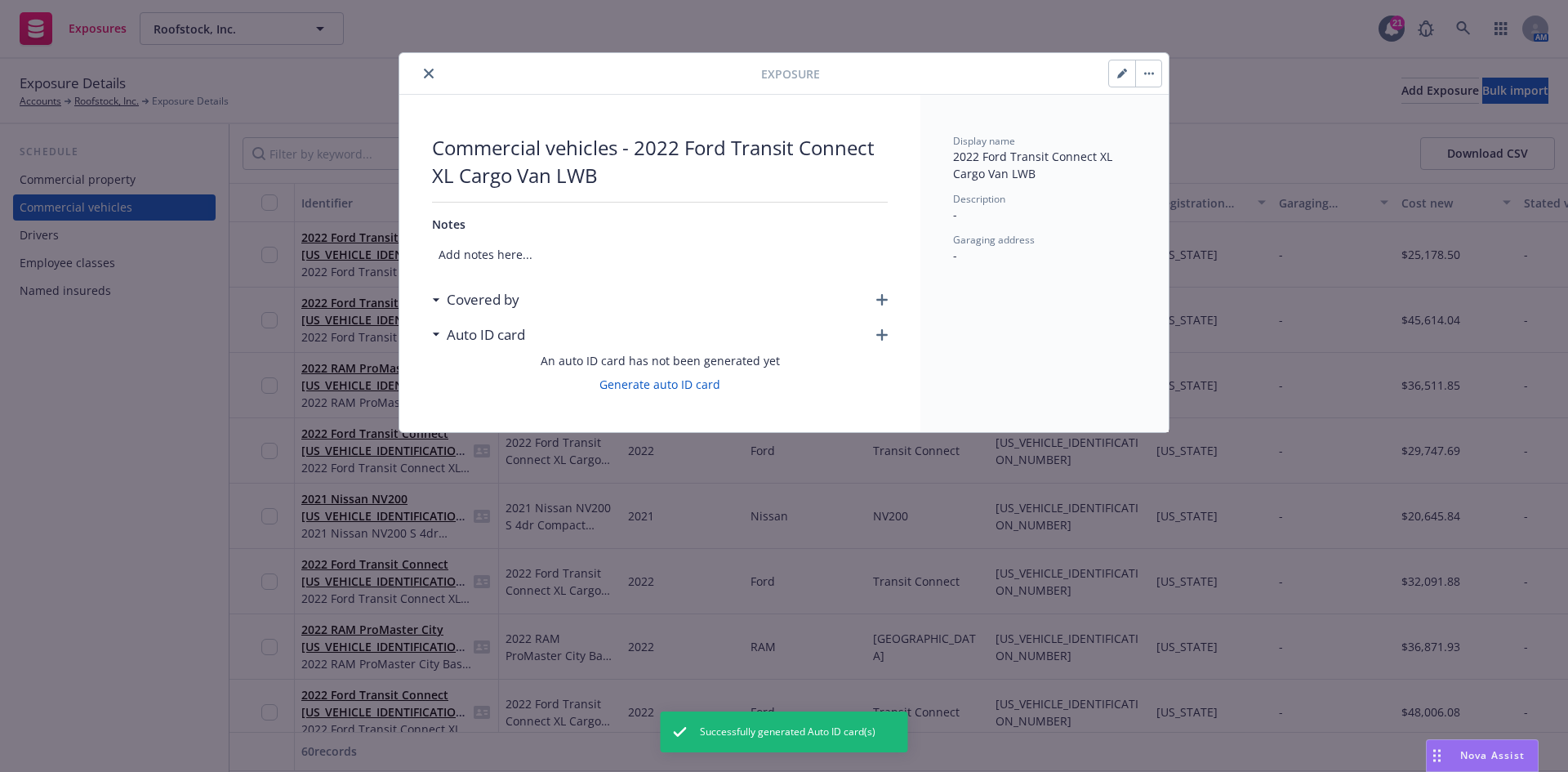
click at [881, 309] on div "Covered by" at bounding box center [659, 300] width 456 height 35
click at [879, 294] on icon "button" at bounding box center [882, 300] width 12 height 12
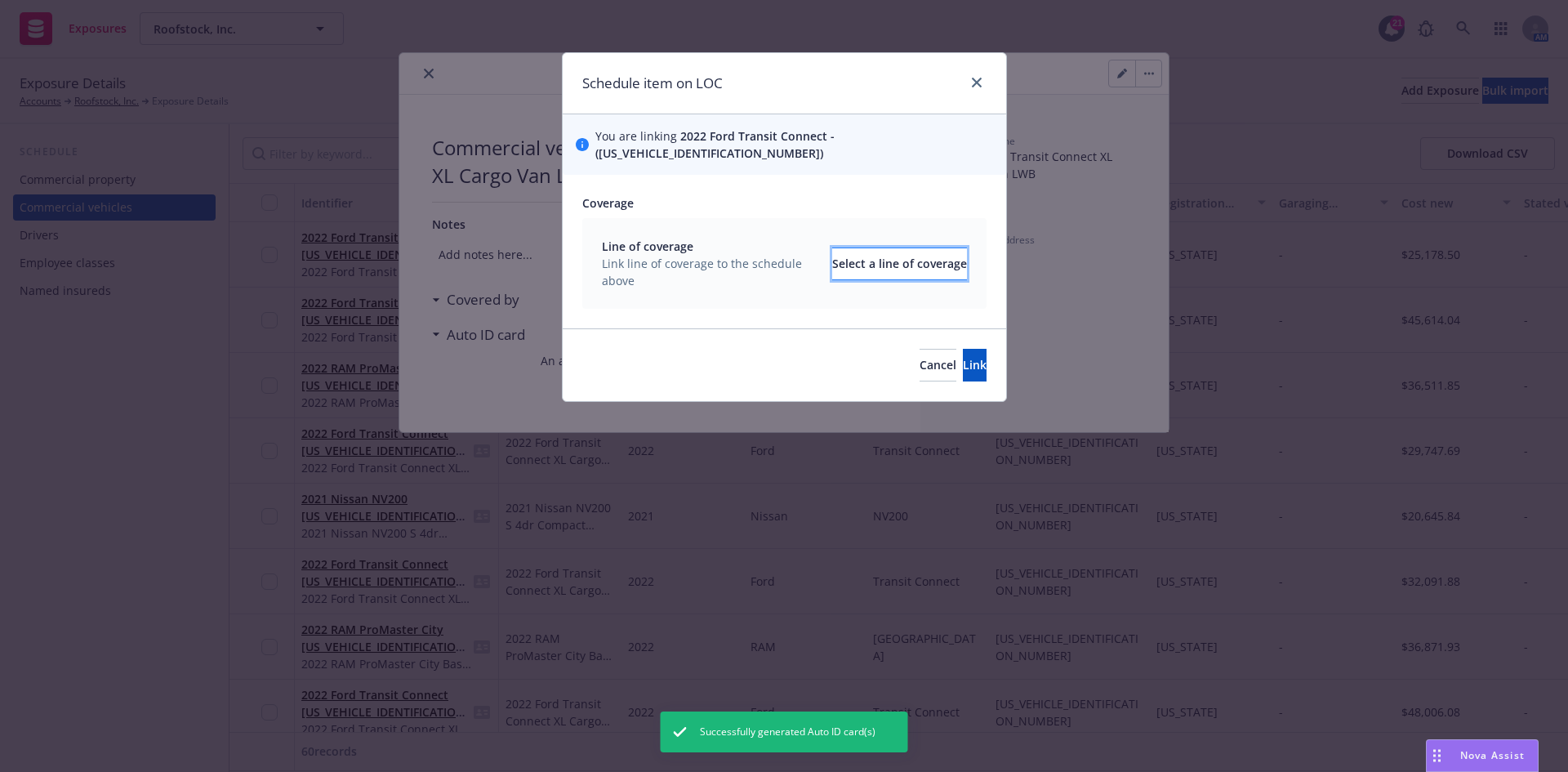
click at [886, 250] on div "Select a line of coverage" at bounding box center [900, 263] width 135 height 31
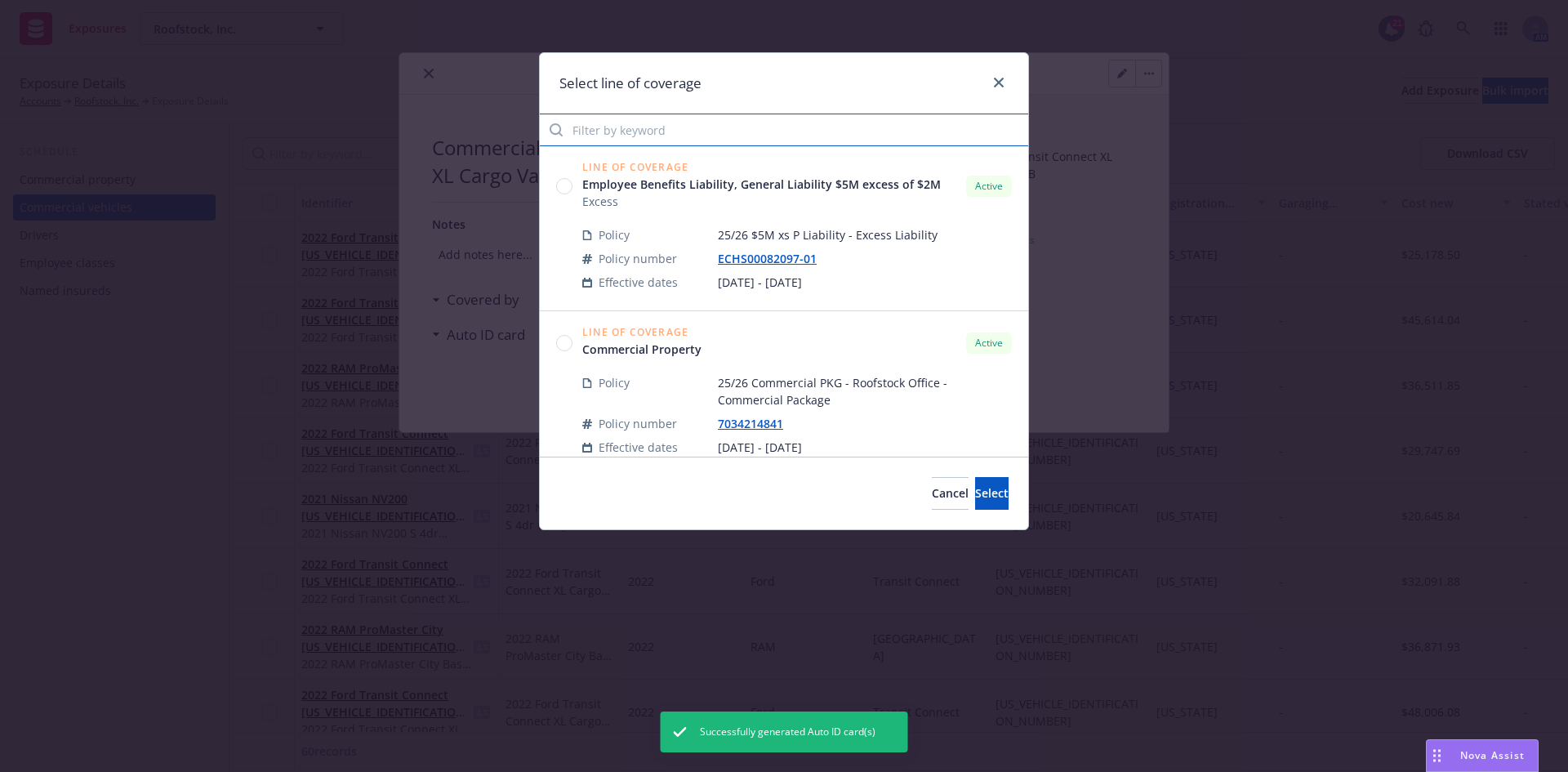
click at [635, 128] on input "Filter by keyword" at bounding box center [784, 129] width 488 height 33
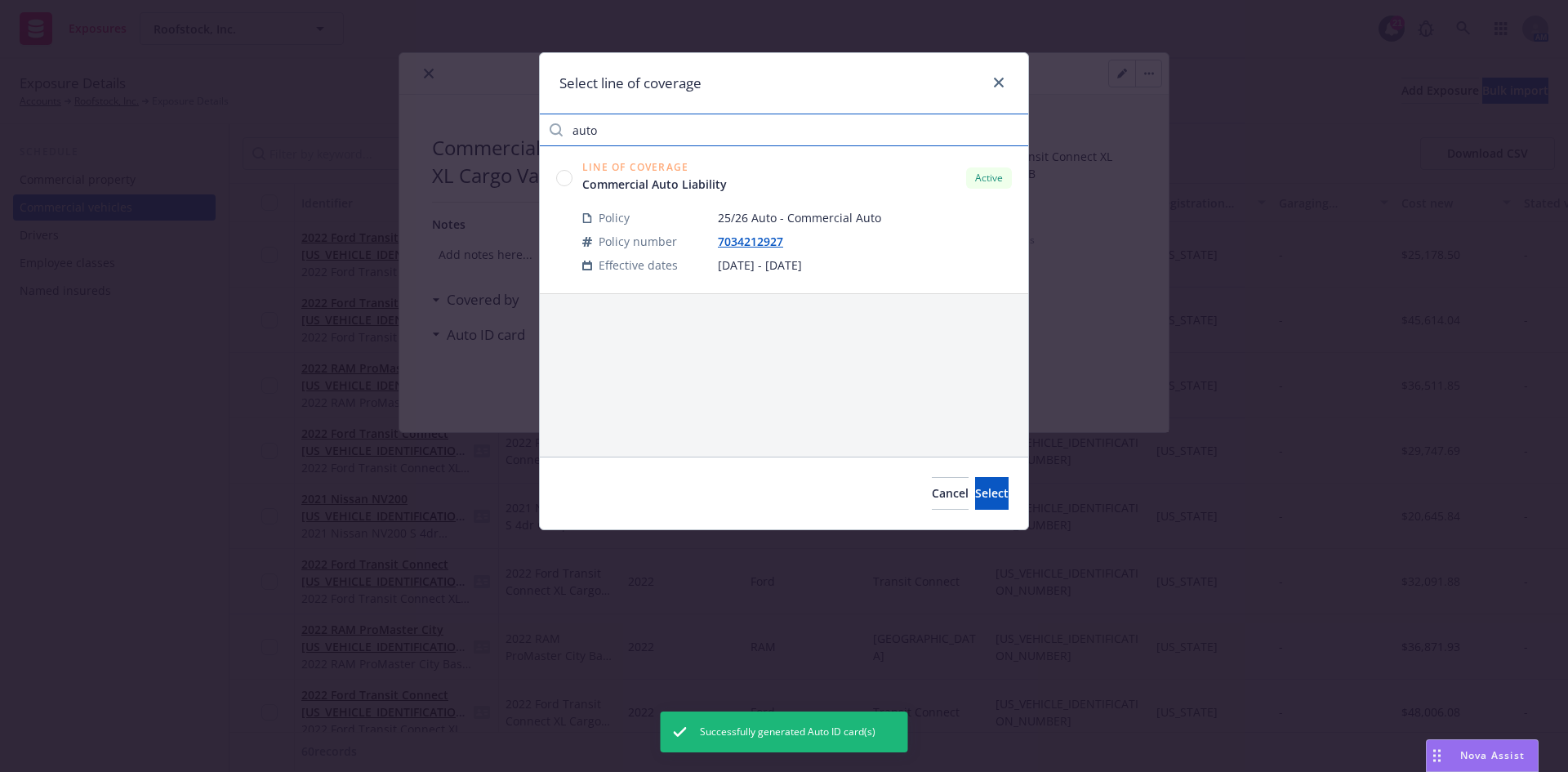
type input "auto"
click at [567, 176] on circle at bounding box center [565, 178] width 16 height 16
click at [986, 506] on button "Select" at bounding box center [992, 493] width 34 height 33
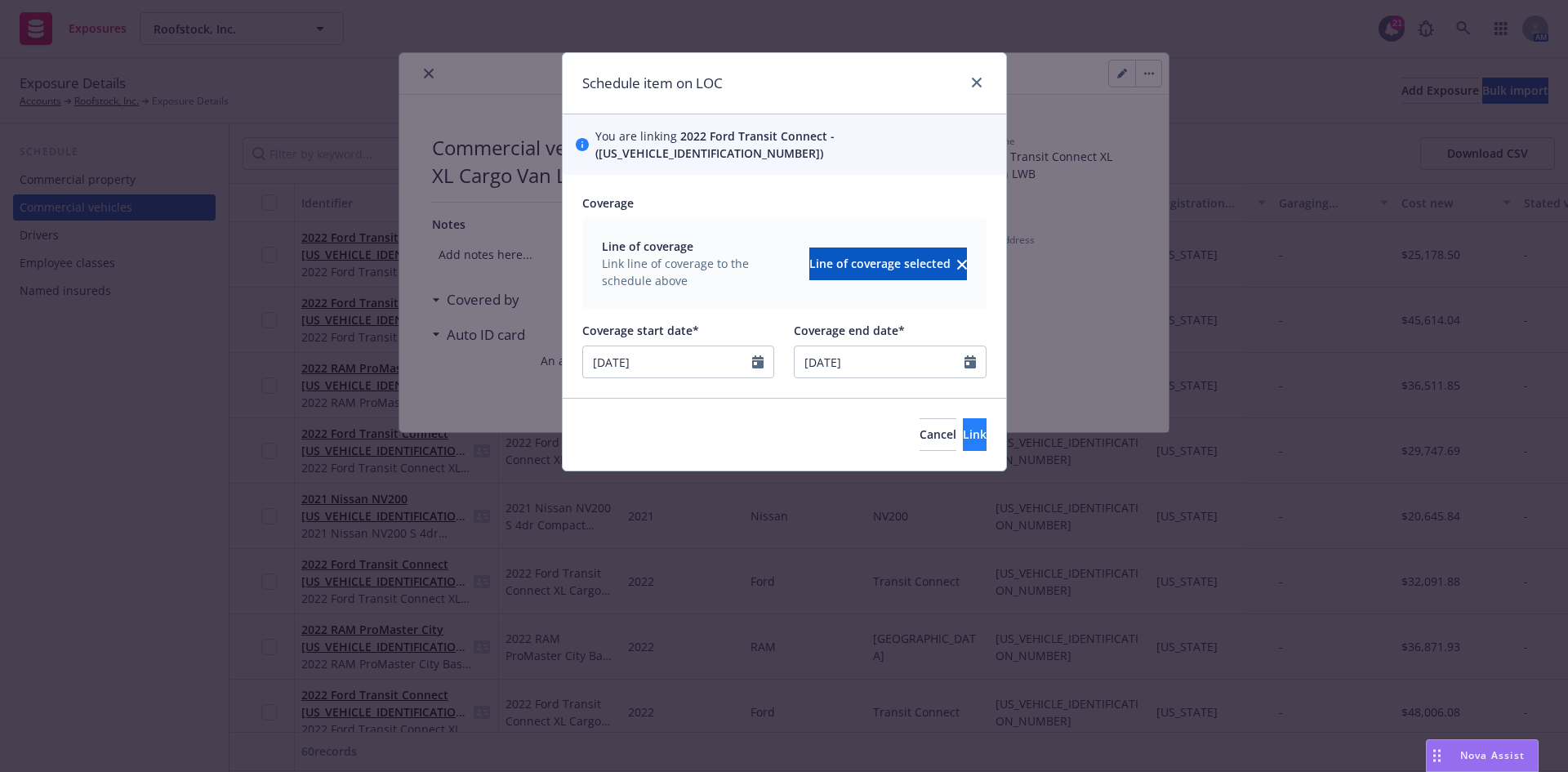
drag, startPoint x: 998, startPoint y: 438, endPoint x: 948, endPoint y: 418, distance: 53.9
click at [994, 438] on div "Cancel Link" at bounding box center [784, 434] width 444 height 72
click at [963, 427] on span "Link" at bounding box center [975, 435] width 24 height 16
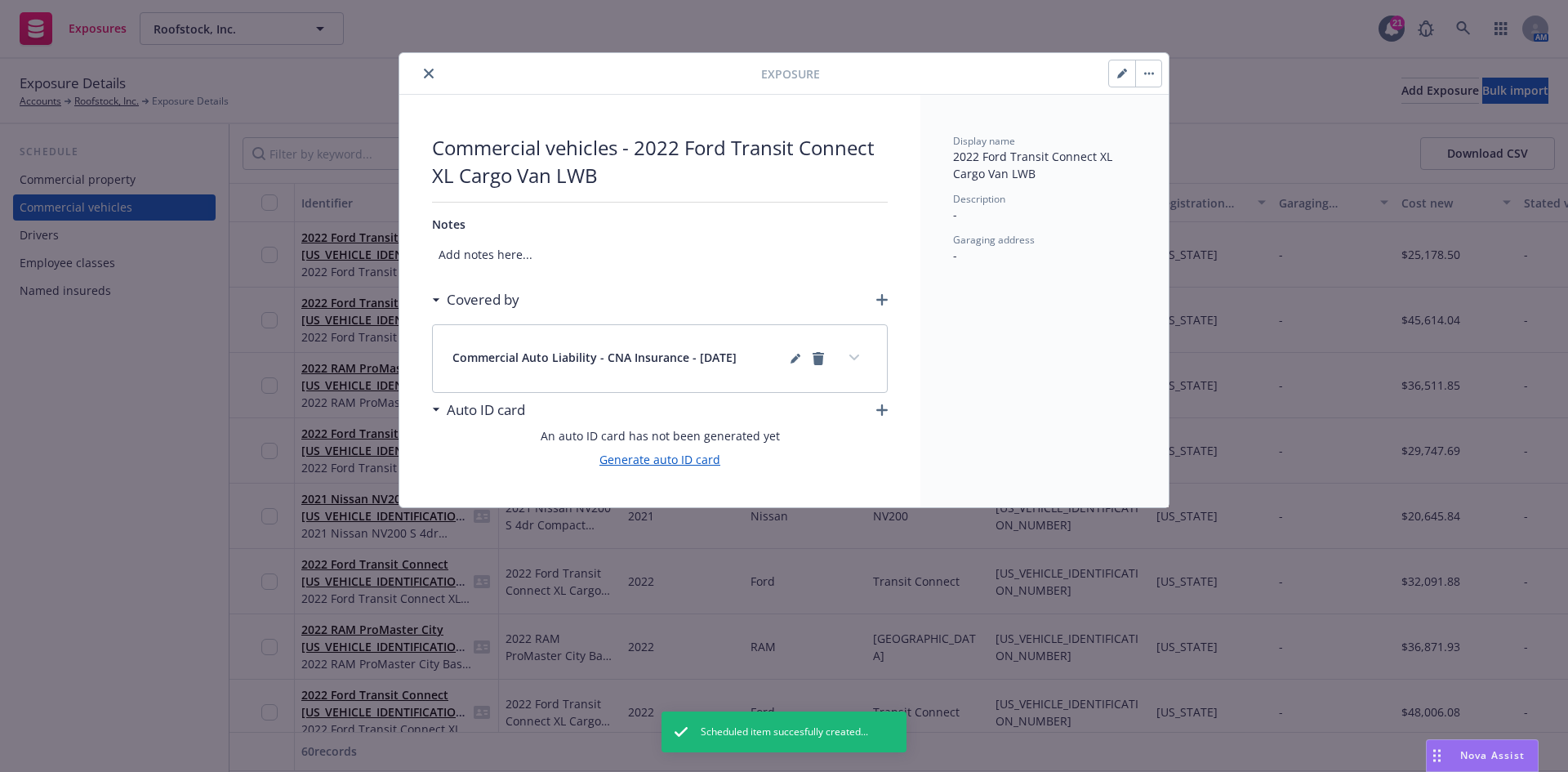
click at [709, 458] on link "Generate auto ID card" at bounding box center [660, 458] width 121 height 17
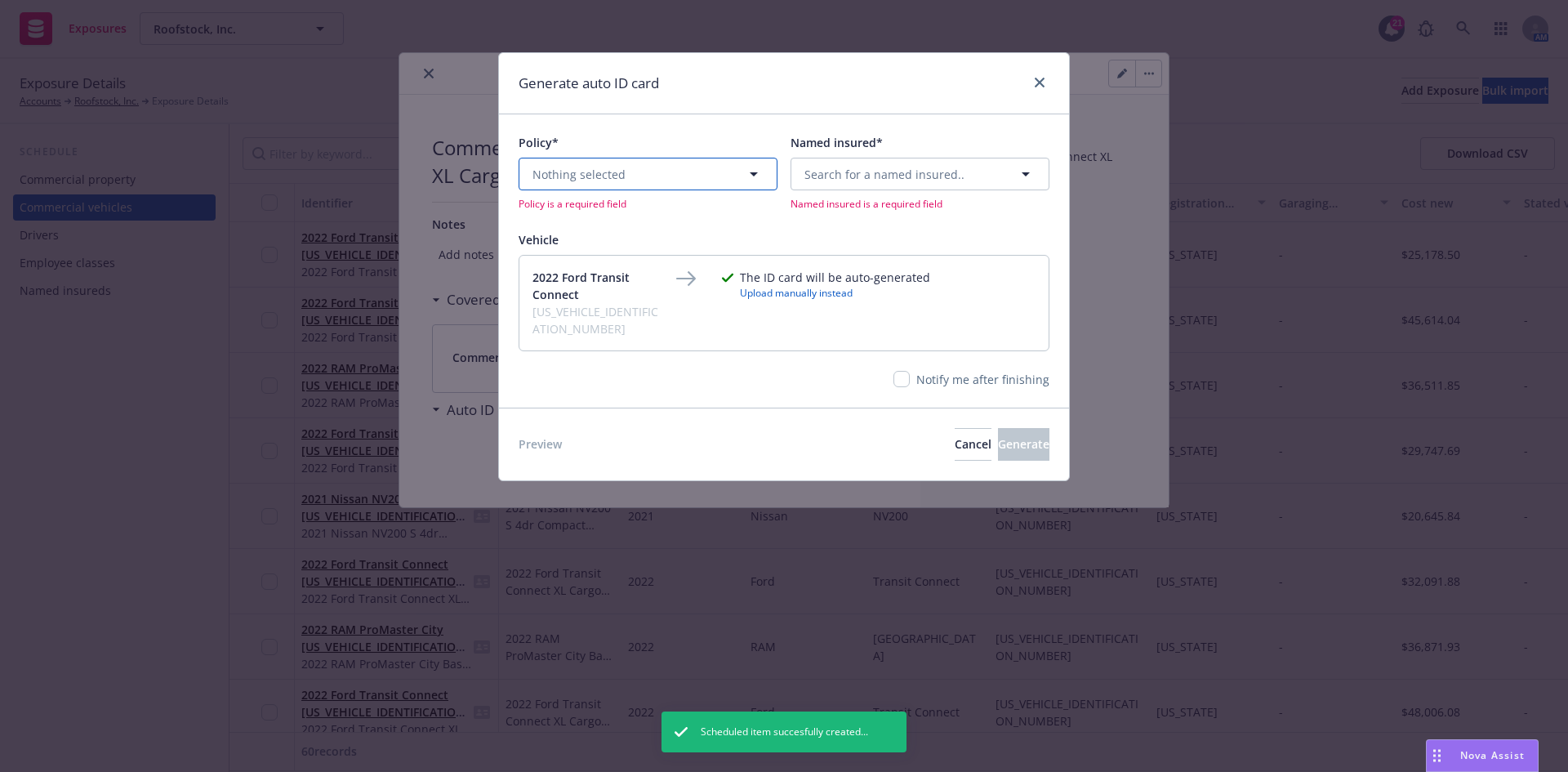
click at [645, 187] on button "Nothing selected" at bounding box center [648, 174] width 259 height 33
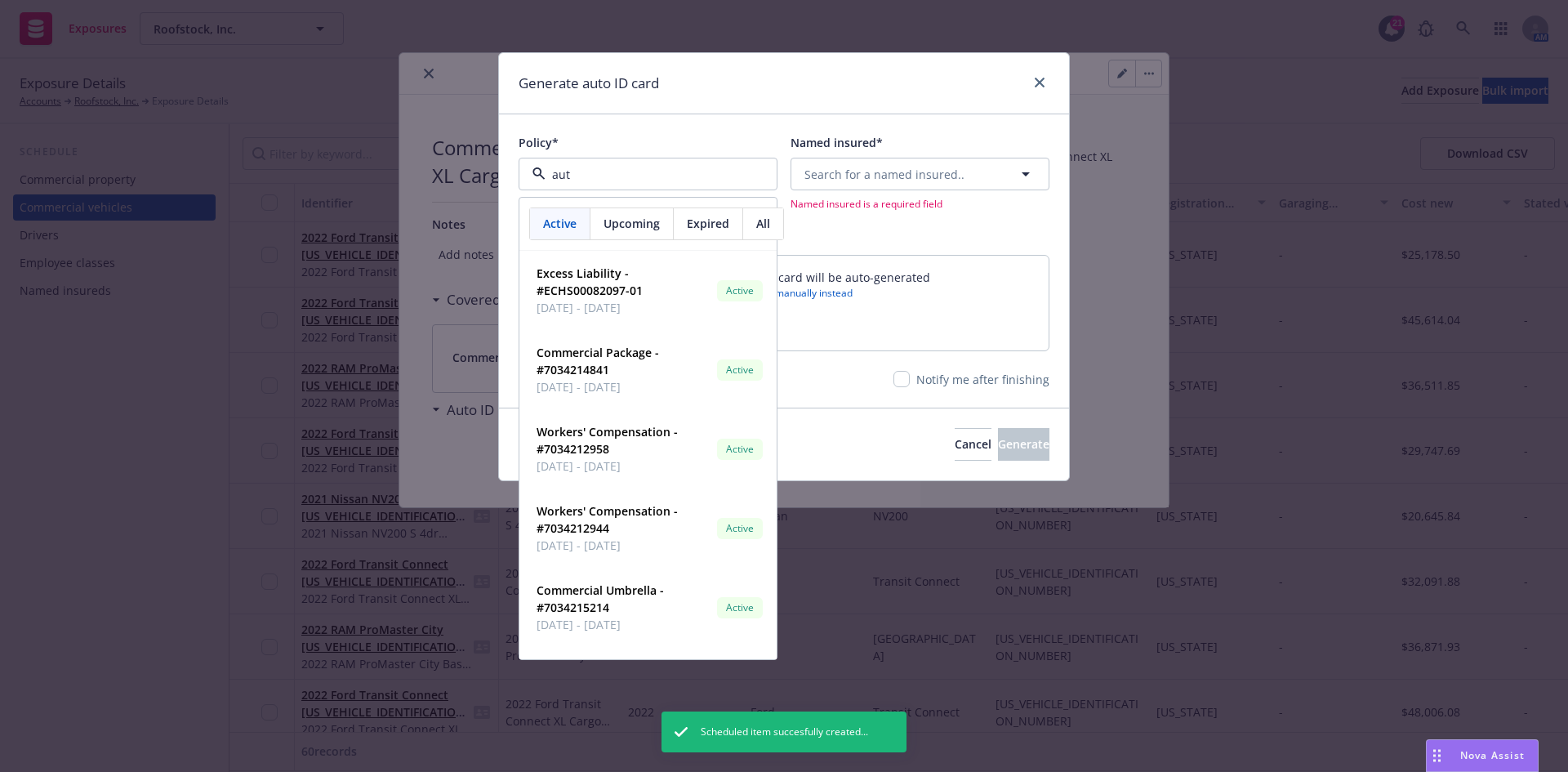
type input "auto"
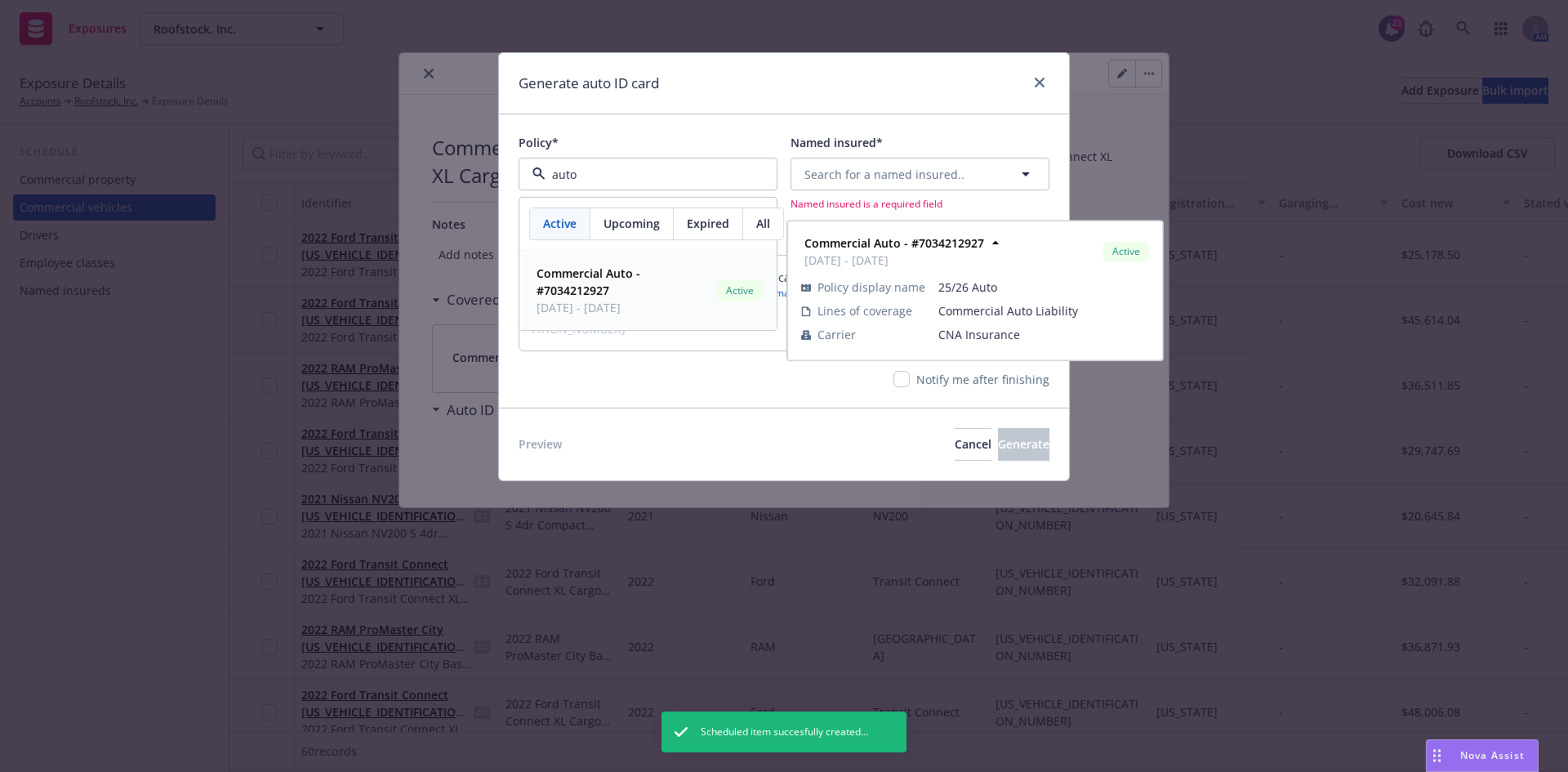
click at [606, 282] on span "Commercial Auto - #7034212927" at bounding box center [623, 282] width 174 height 35
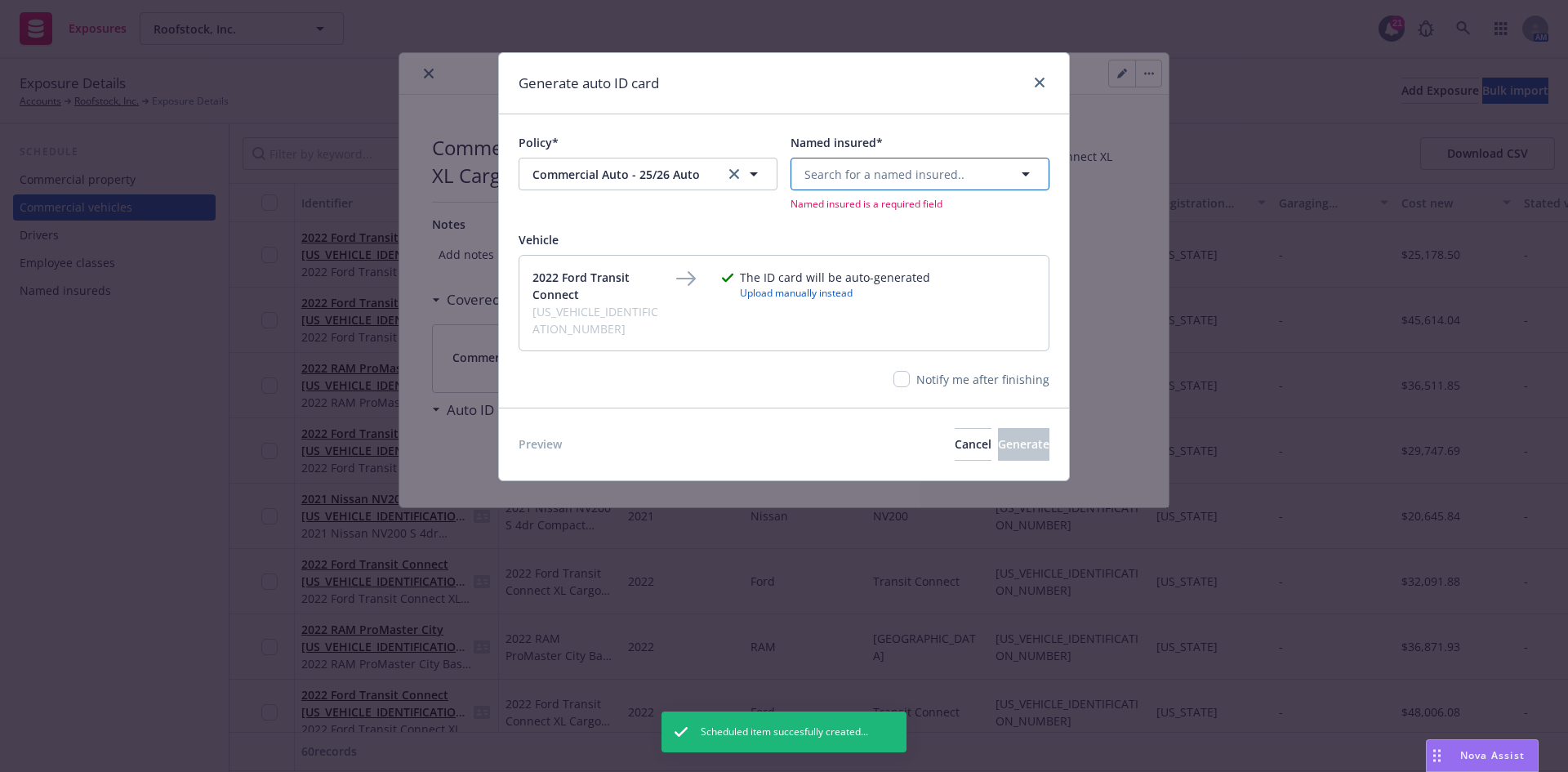
click at [930, 172] on span "Search for a named insured.." at bounding box center [884, 174] width 160 height 17
click at [904, 340] on span "[STREET_ADDRESS]" at bounding box center [887, 333] width 158 height 17
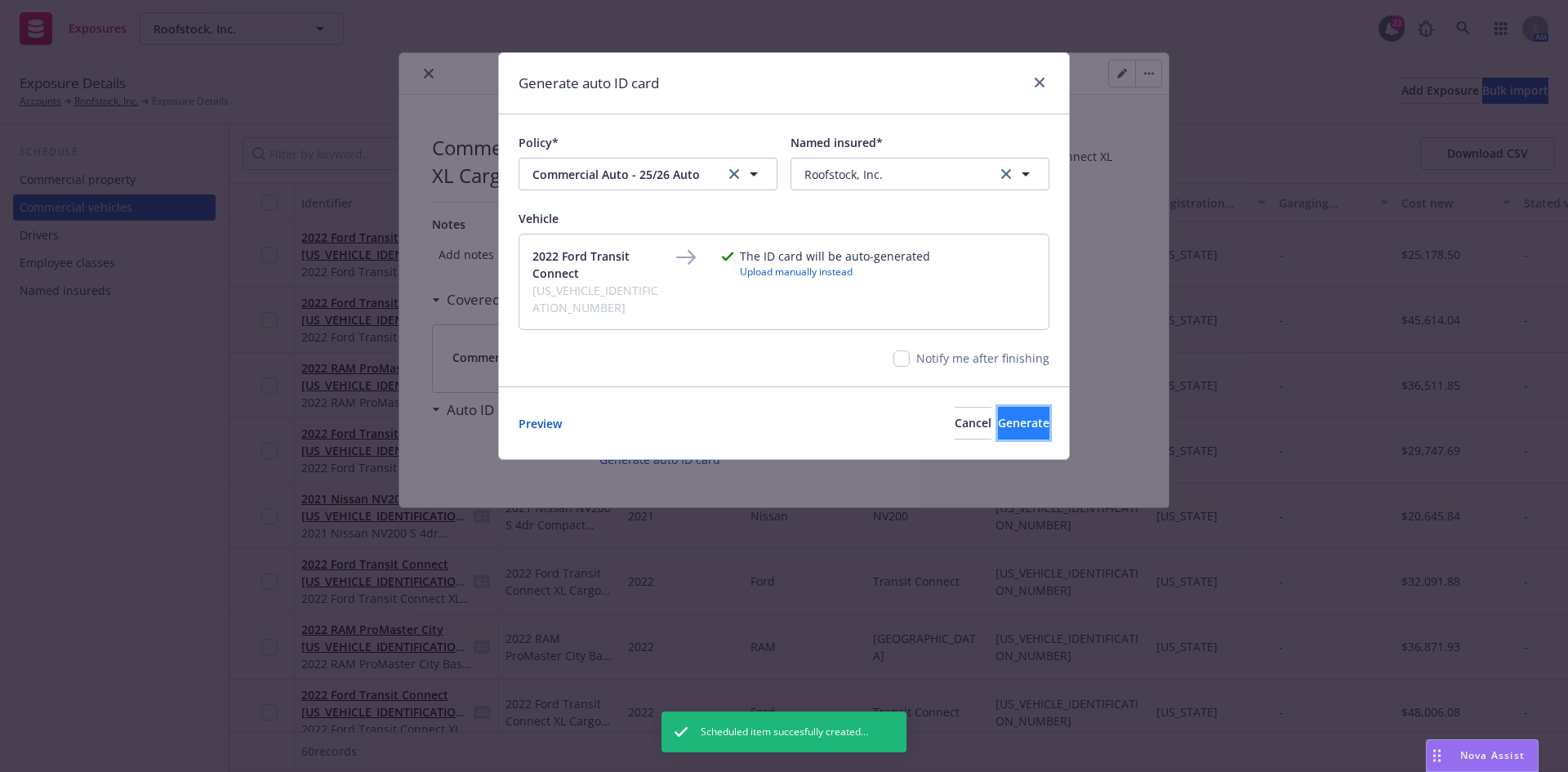
click at [1022, 407] on button "Generate" at bounding box center [1024, 423] width 52 height 33
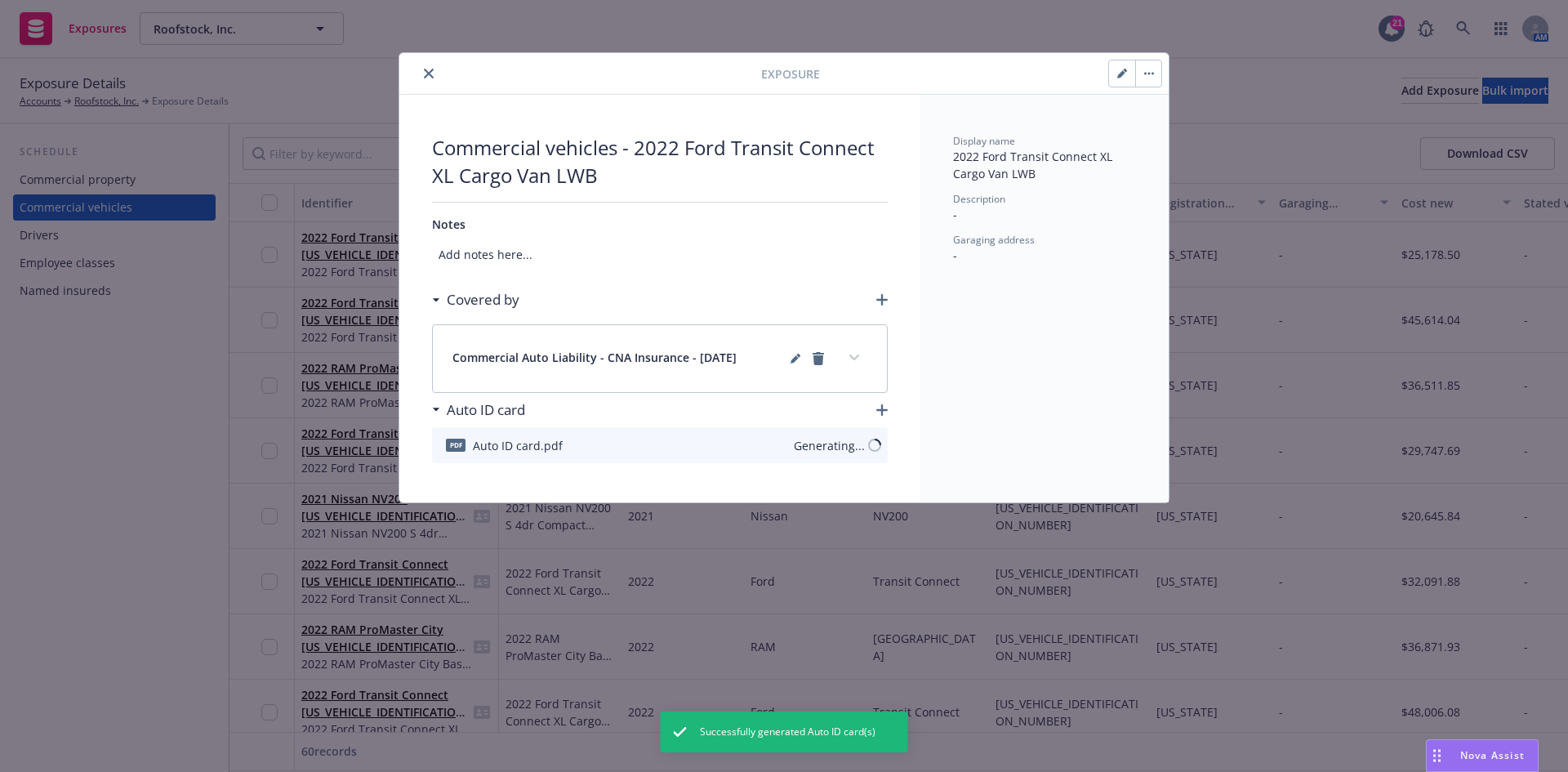
click at [427, 72] on icon "close" at bounding box center [429, 73] width 10 height 10
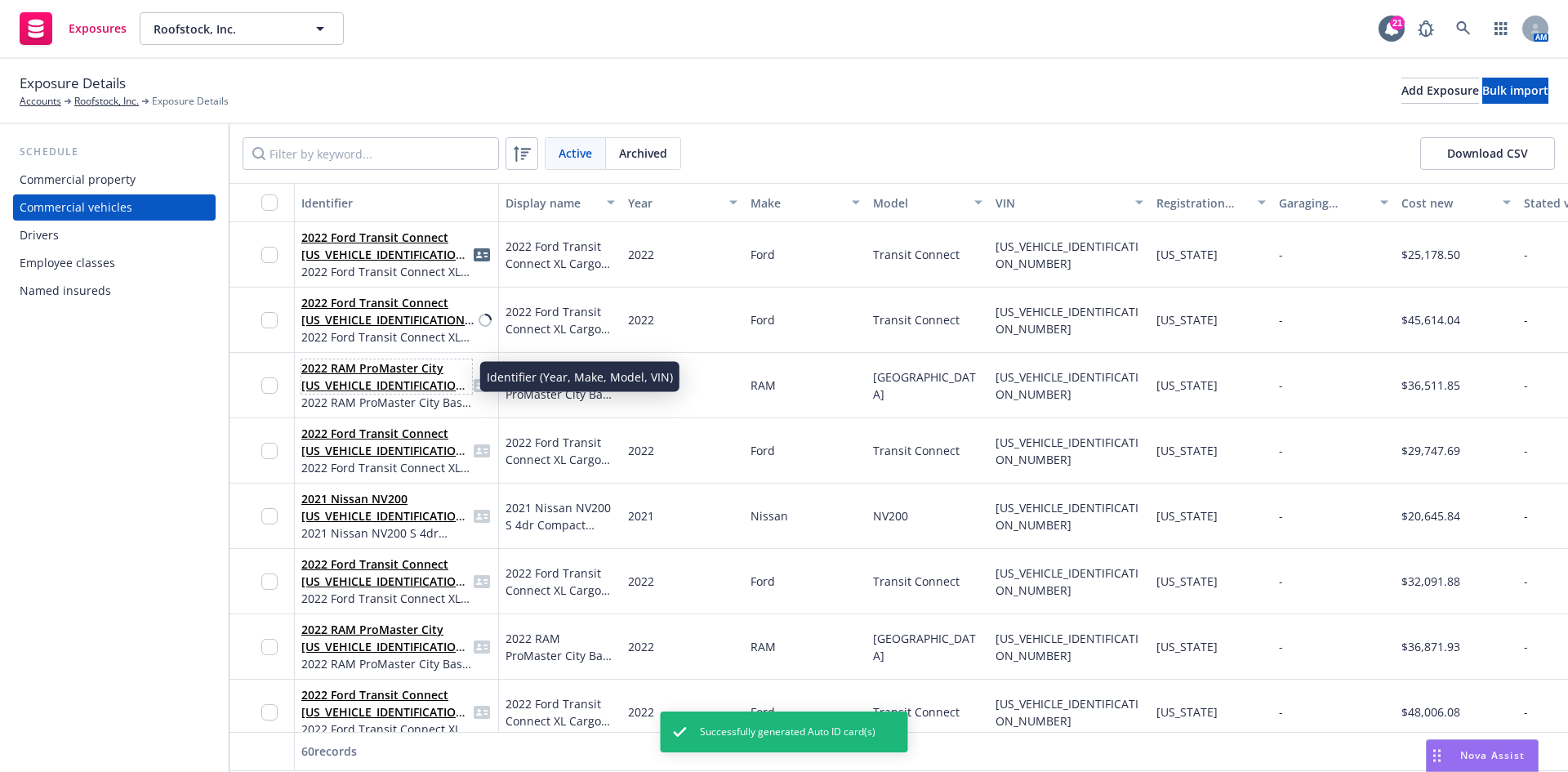
click at [382, 381] on link "2022 RAM ProMaster City [US_VEHICLE_IDENTIFICATION_NUMBER]" at bounding box center [386, 385] width 169 height 50
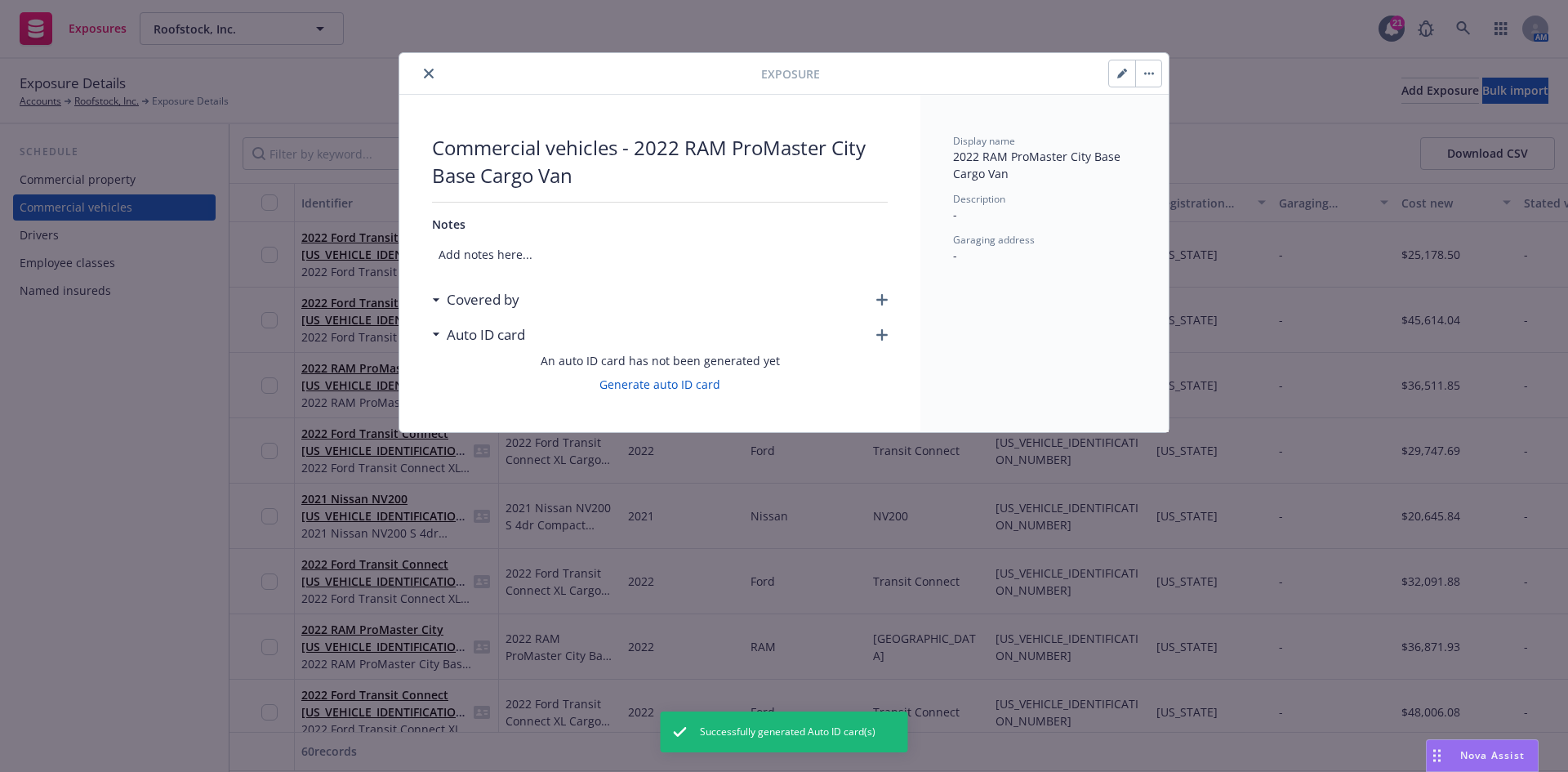
click at [876, 302] on icon "button" at bounding box center [882, 300] width 12 height 12
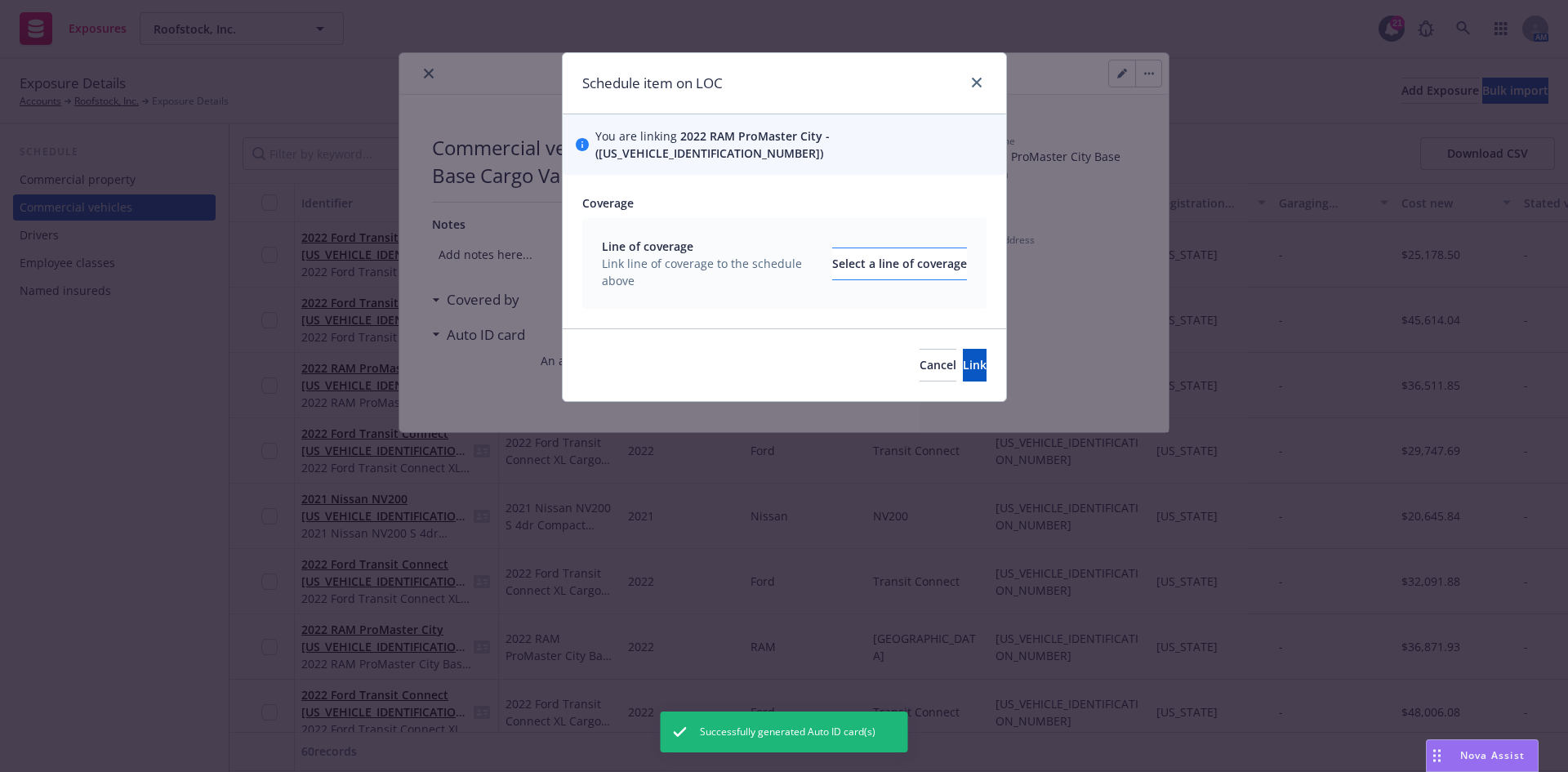
drag, startPoint x: 856, startPoint y: 265, endPoint x: 847, endPoint y: 249, distance: 18.4
click at [854, 263] on div "Line of coverage Link line of coverage to the schedule above Select a line of c…" at bounding box center [785, 263] width 365 height 52
click at [843, 248] on div "Select a line of coverage" at bounding box center [900, 263] width 135 height 31
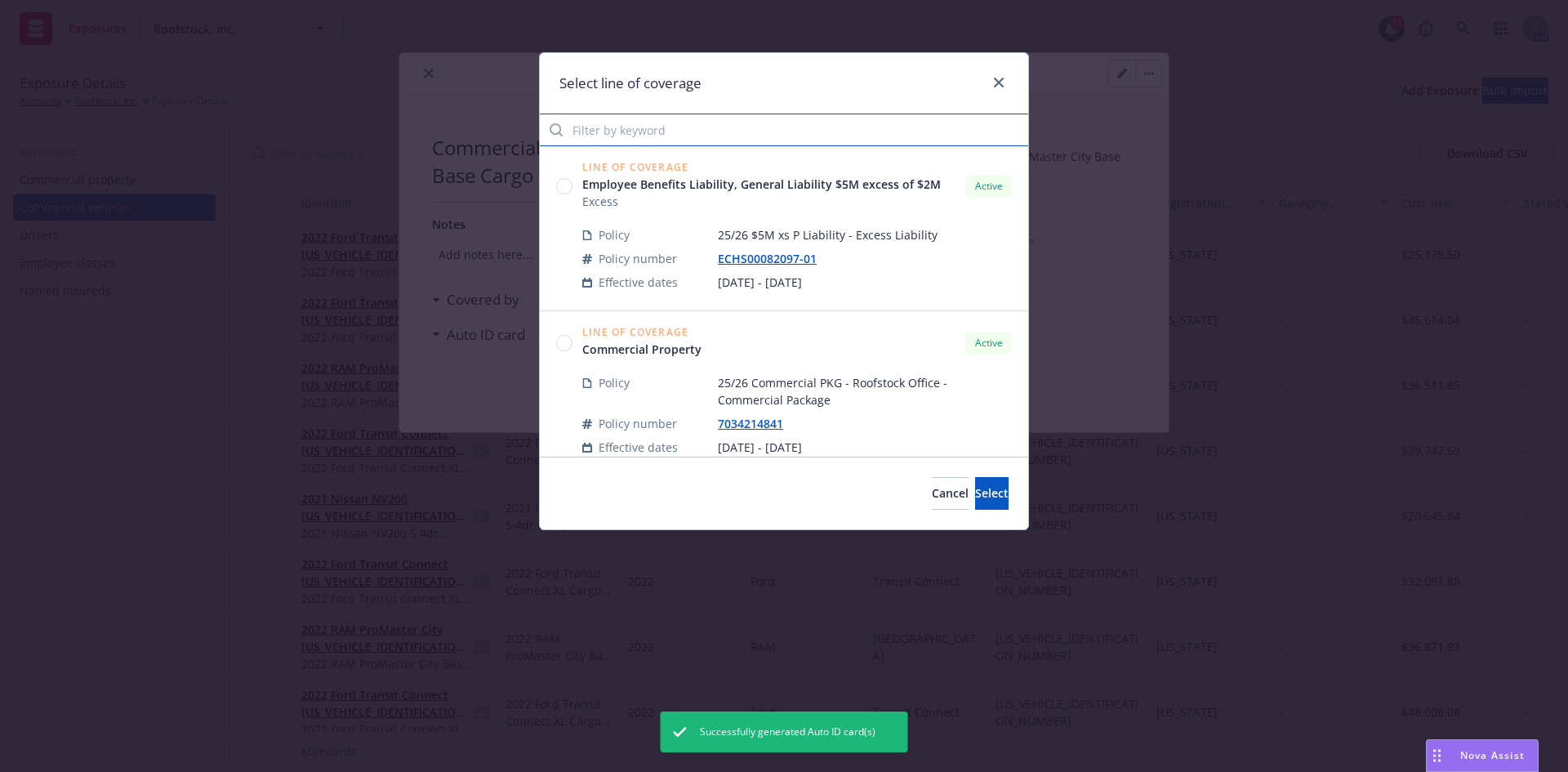
click at [696, 133] on input "Filter by keyword" at bounding box center [784, 129] width 488 height 33
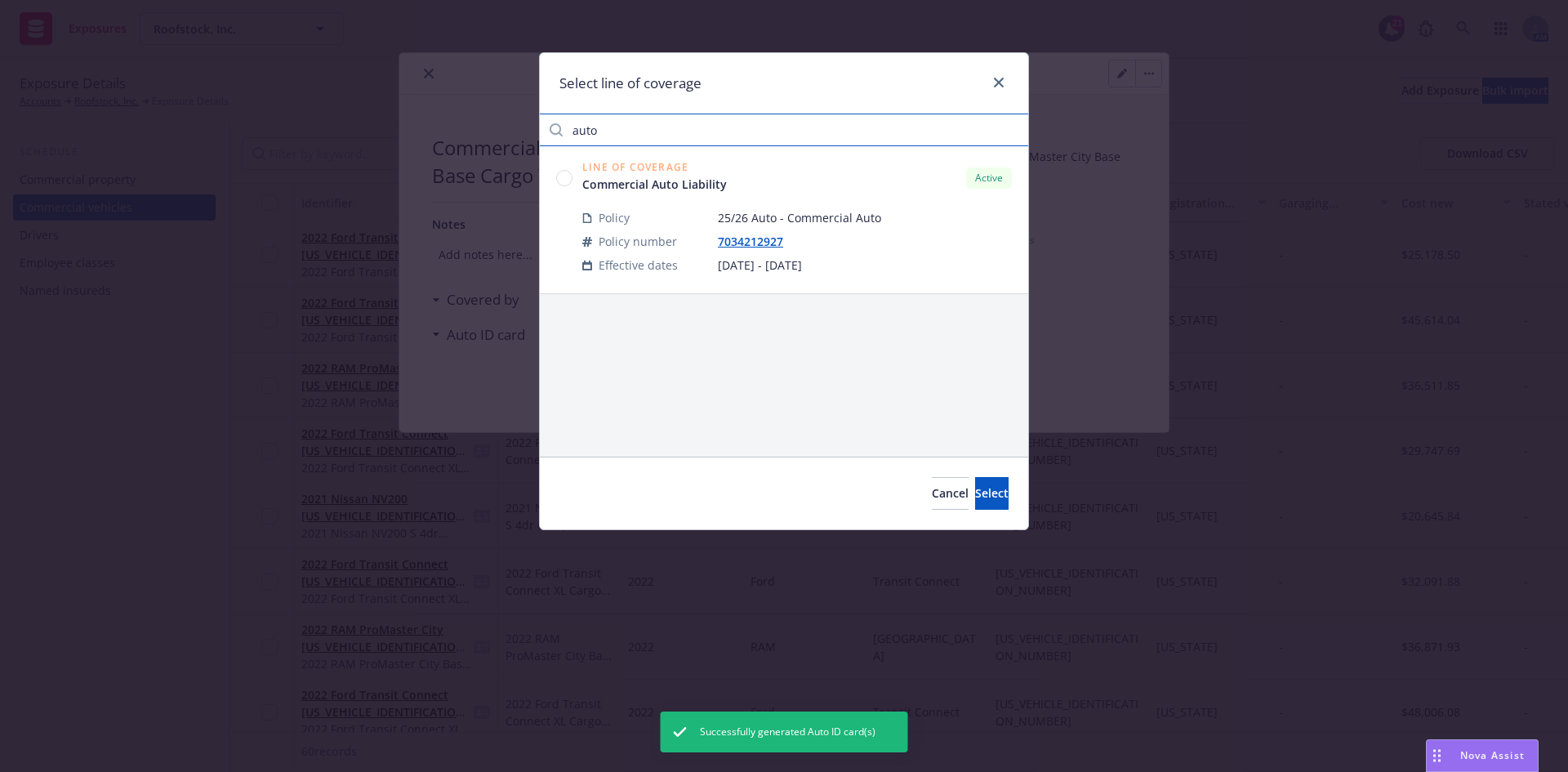
type input "auto"
click at [570, 183] on circle at bounding box center [565, 178] width 16 height 16
click at [999, 496] on button "Select" at bounding box center [992, 493] width 34 height 33
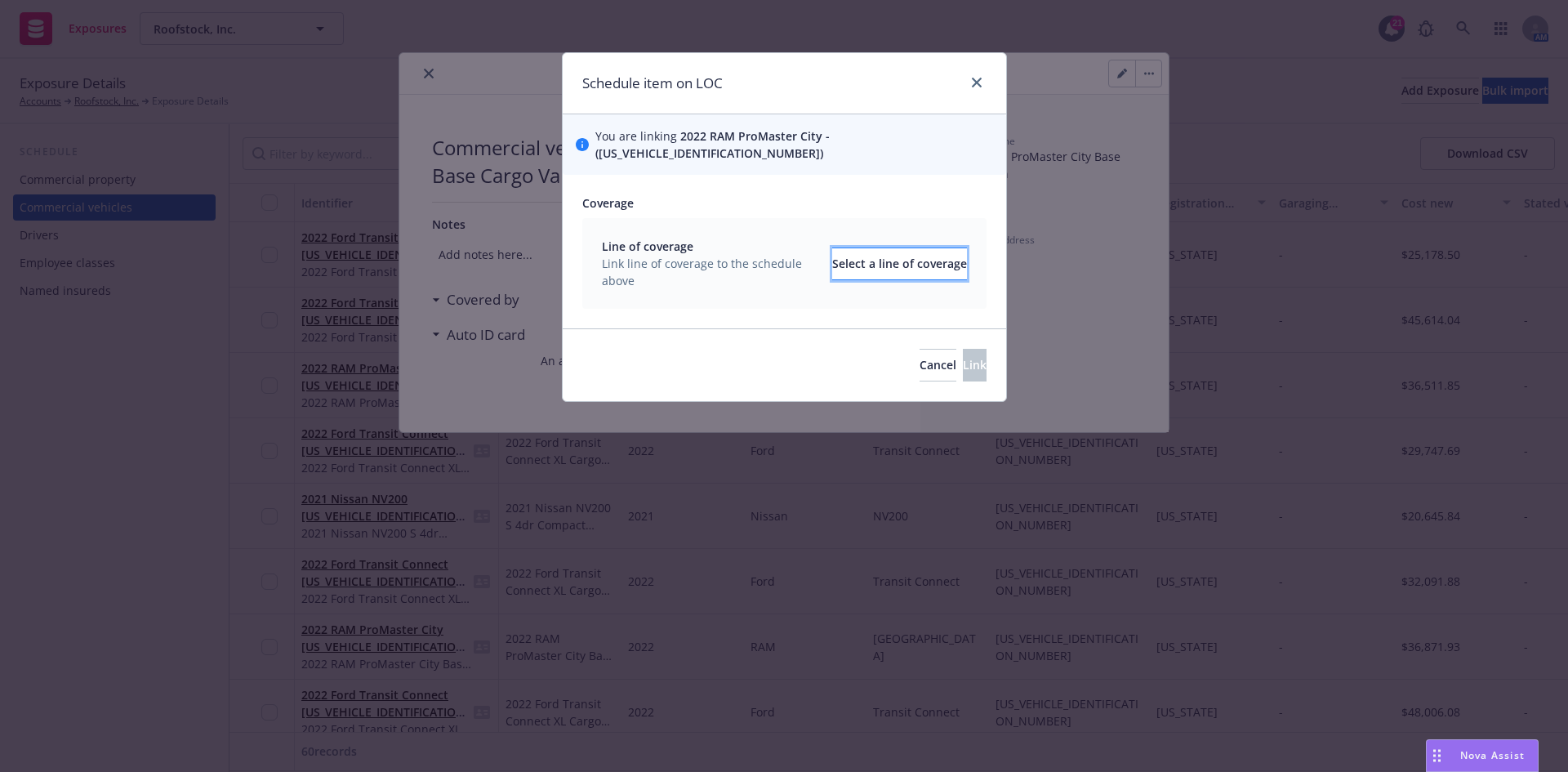
click at [890, 251] on div "Select a line of coverage" at bounding box center [900, 263] width 135 height 31
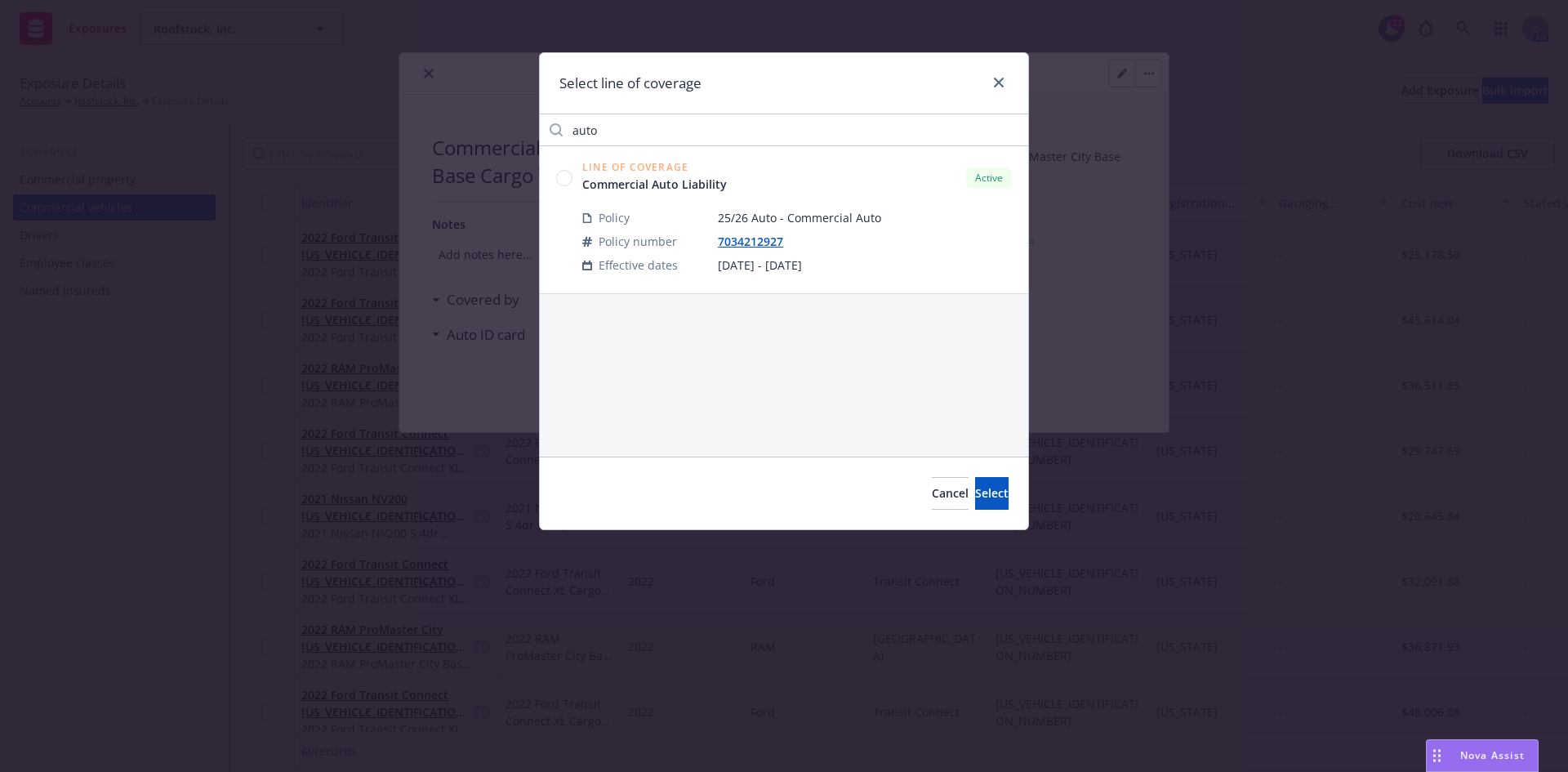
click at [577, 175] on div "Line of Coverage Commercial Auto Liability Active" at bounding box center [783, 178] width 456 height 30
click at [570, 178] on circle at bounding box center [565, 178] width 16 height 16
click at [976, 492] on span "Select" at bounding box center [992, 493] width 34 height 16
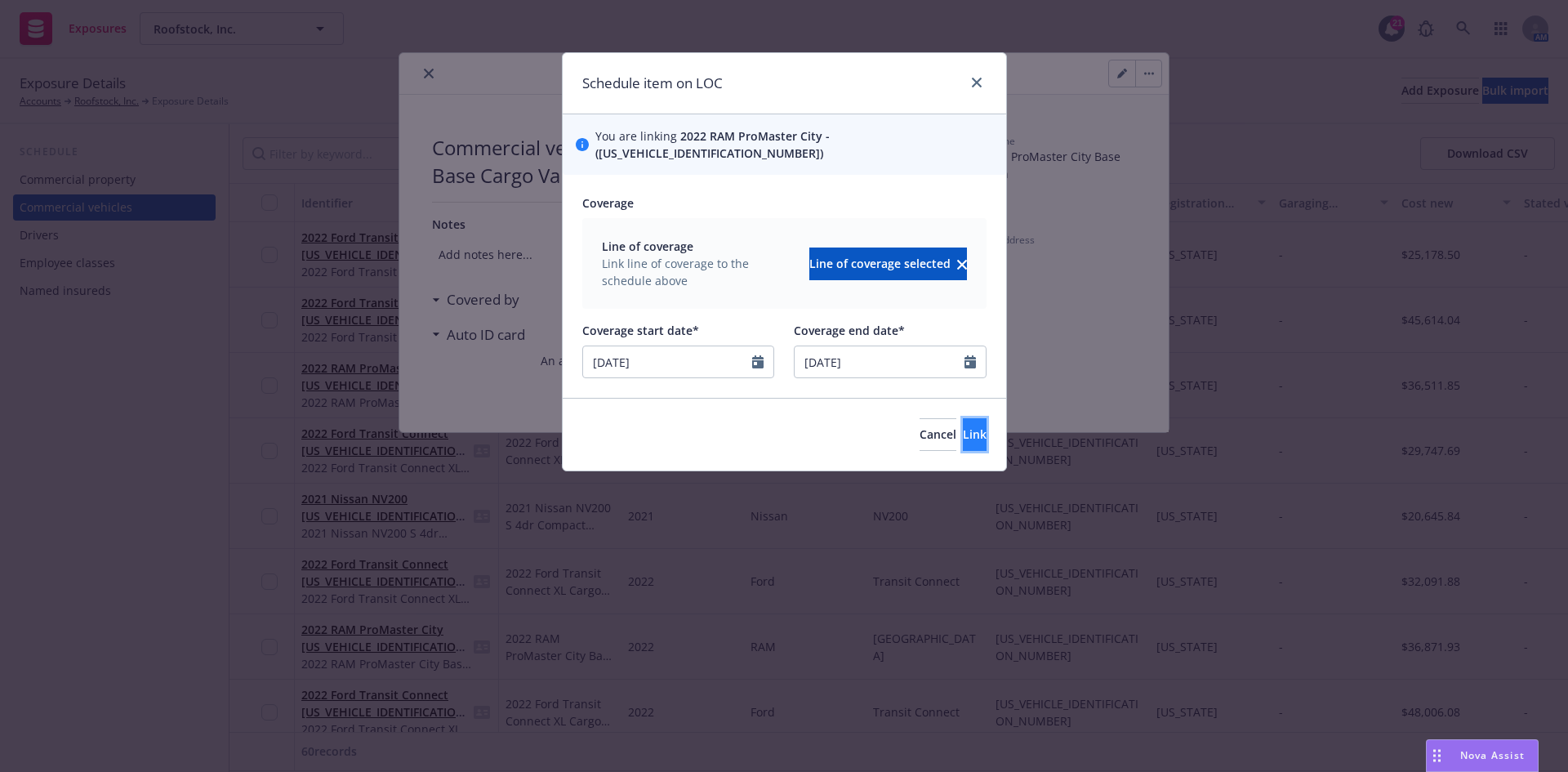
click at [963, 427] on button "Link" at bounding box center [975, 434] width 24 height 33
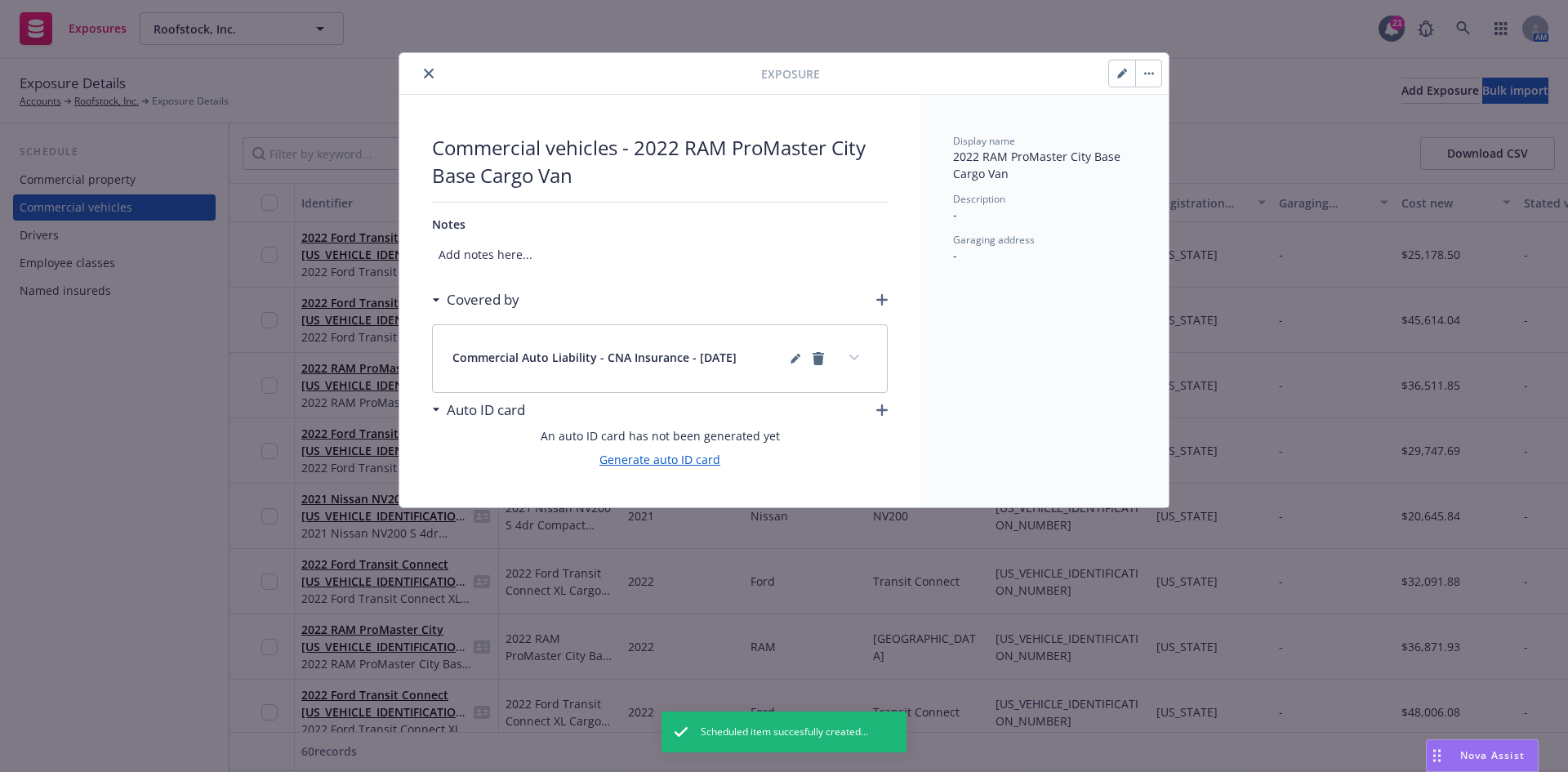
click at [658, 456] on link "Generate auto ID card" at bounding box center [660, 458] width 121 height 17
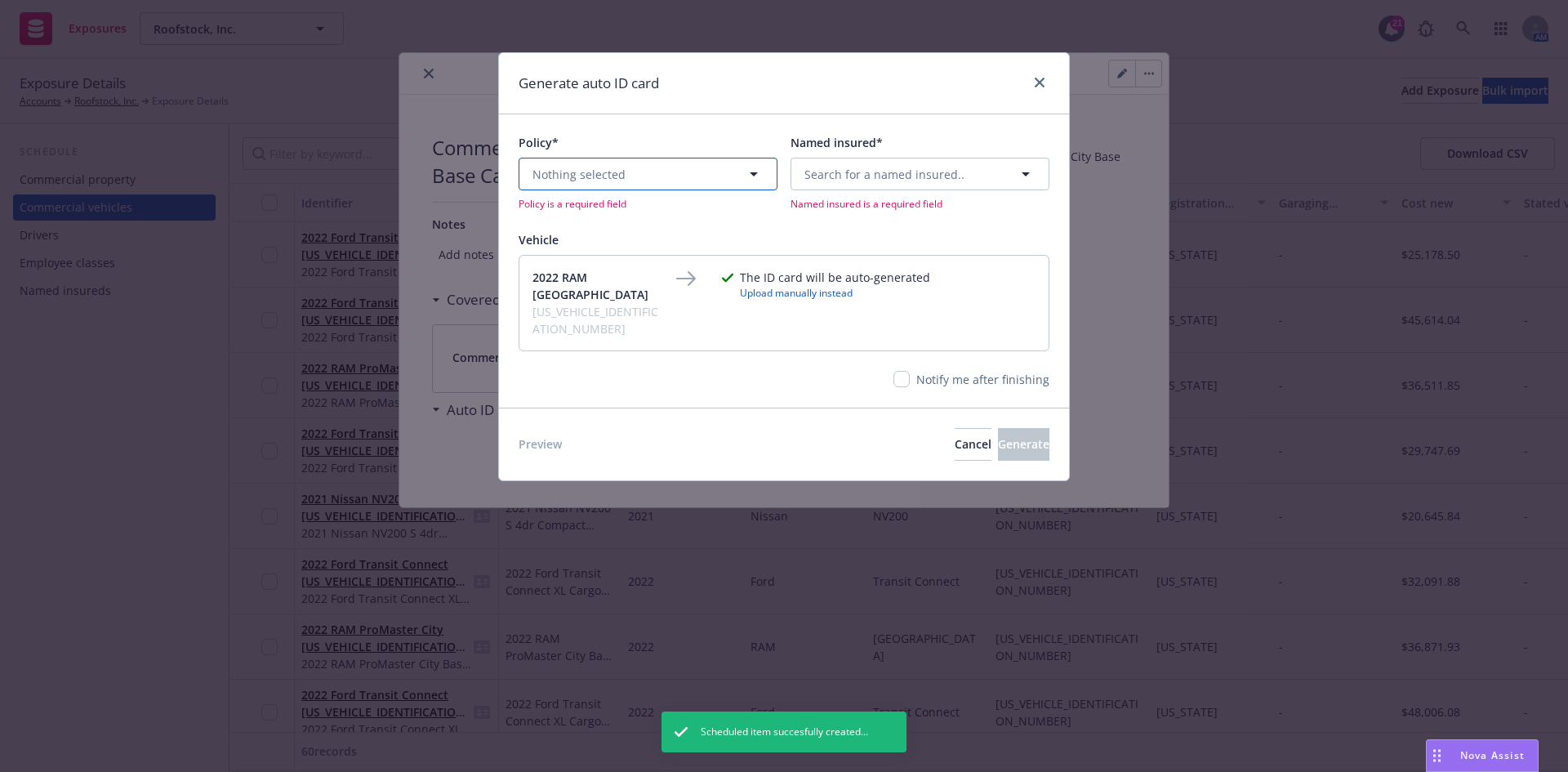
click at [617, 172] on span "Nothing selected" at bounding box center [580, 174] width 93 height 17
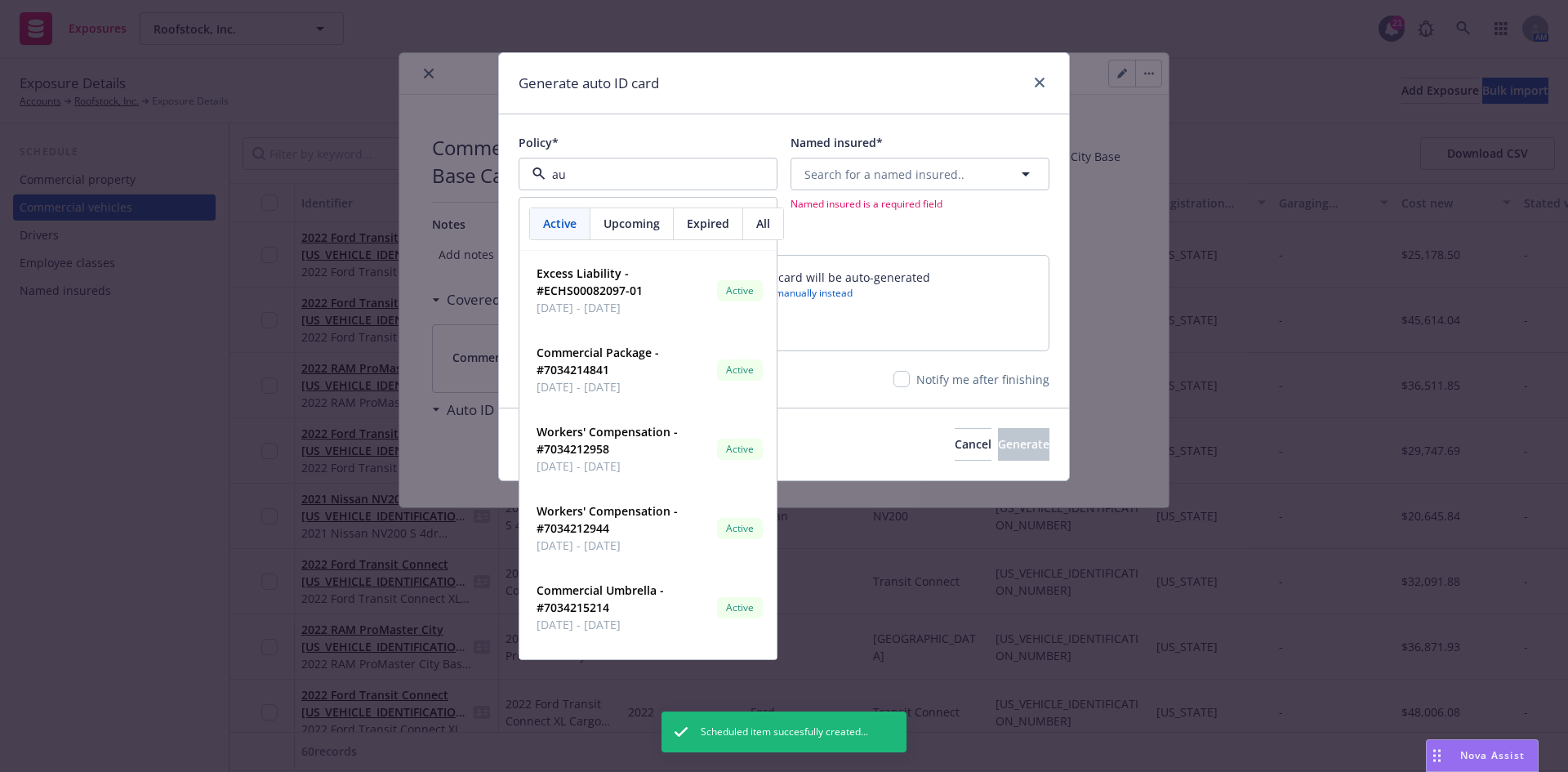
type input "aut"
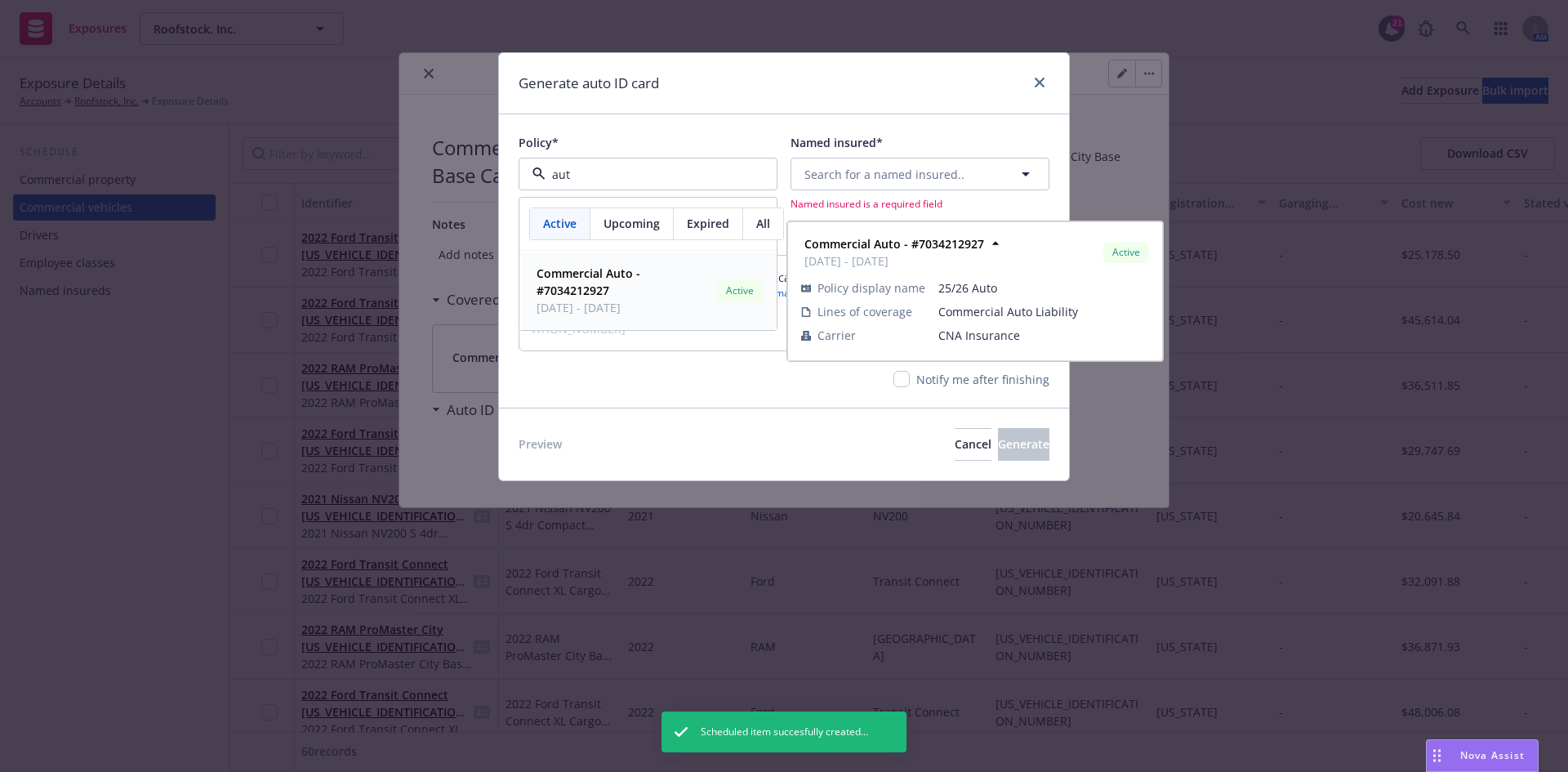
click at [611, 272] on strong "Commercial Auto - #7034212927" at bounding box center [588, 281] width 104 height 33
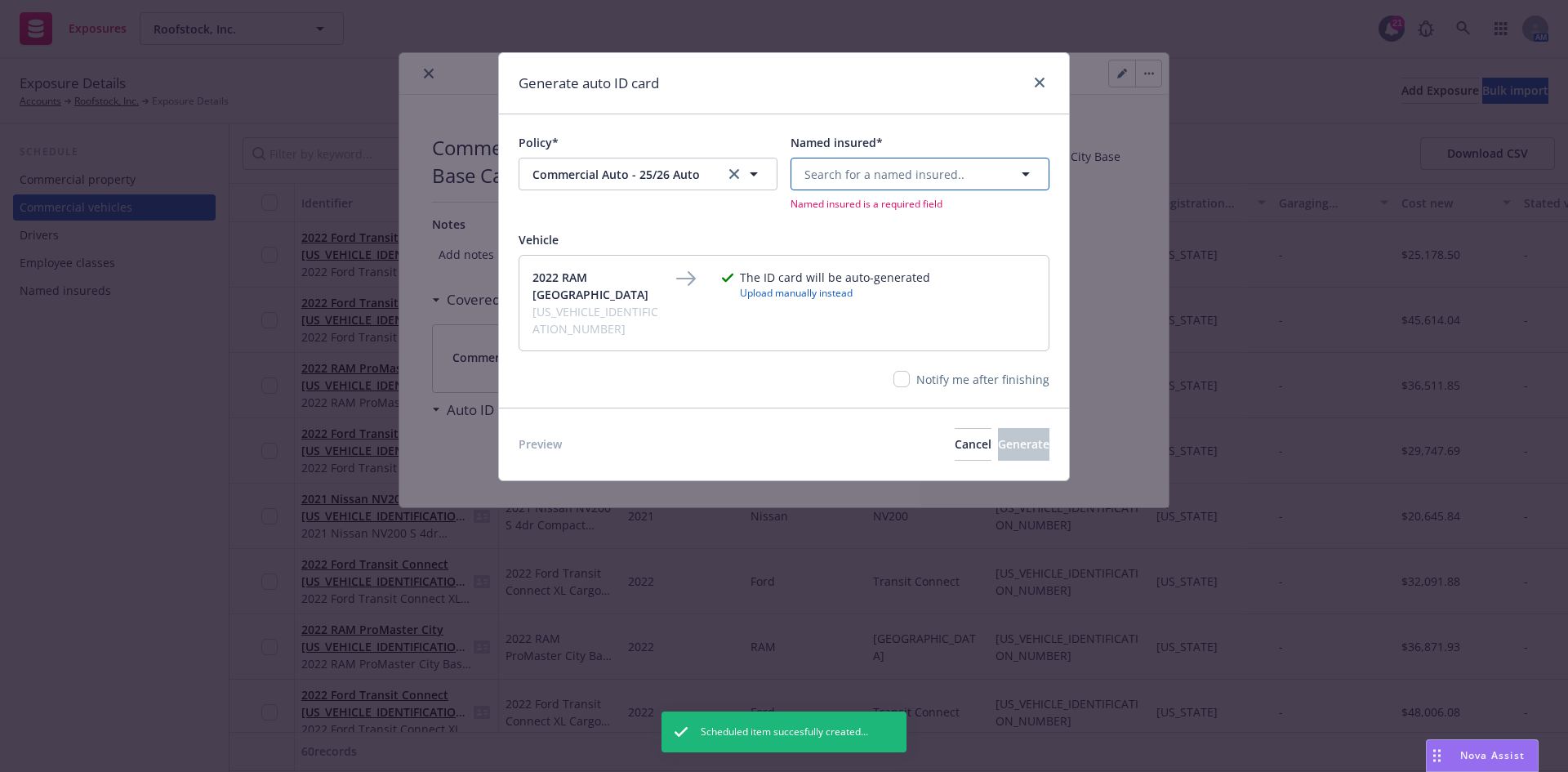
click at [900, 181] on span "Search for a named insured.." at bounding box center [884, 174] width 160 height 17
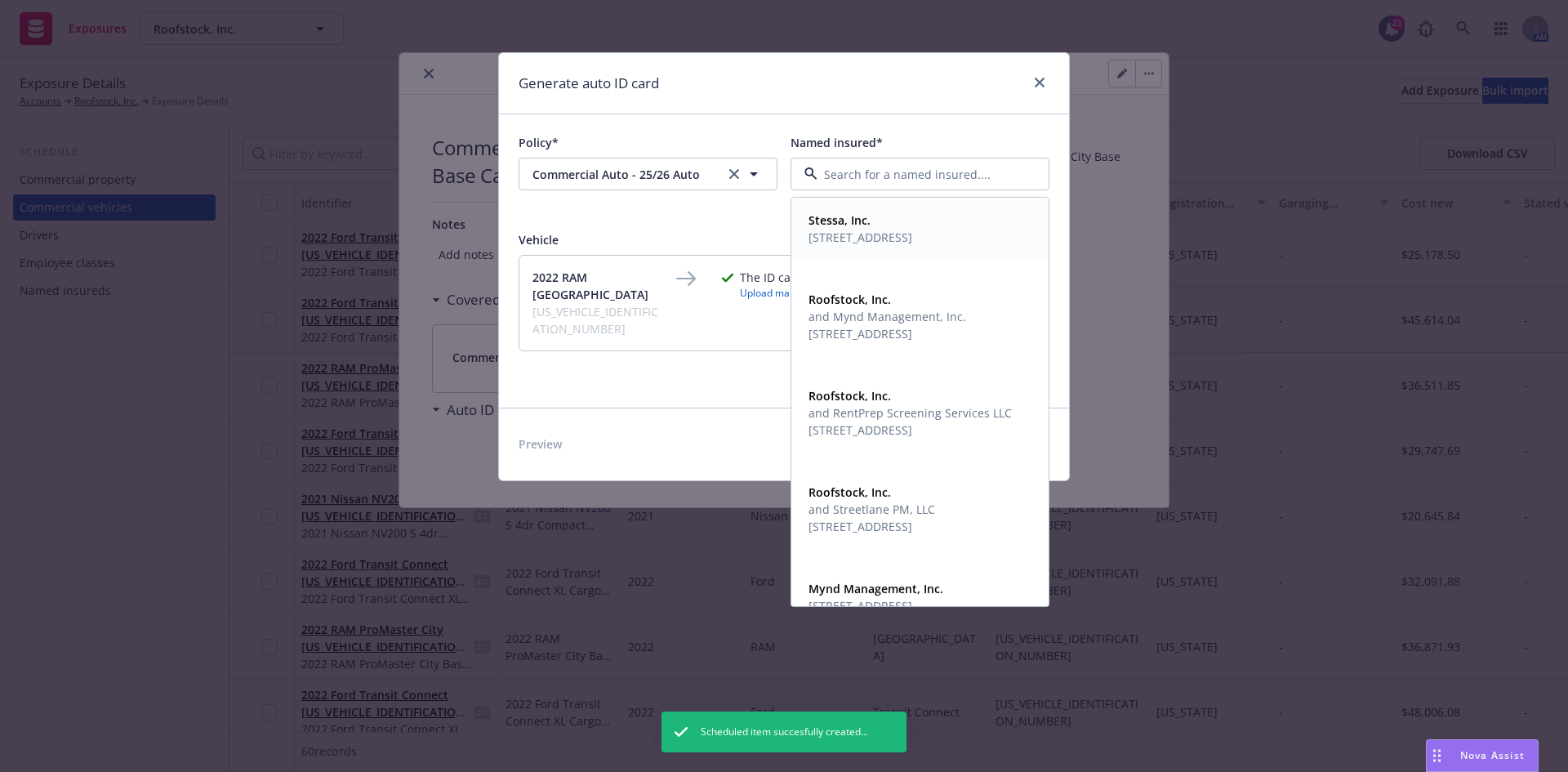
click at [888, 228] on span "Stessa, Inc." at bounding box center [860, 219] width 104 height 17
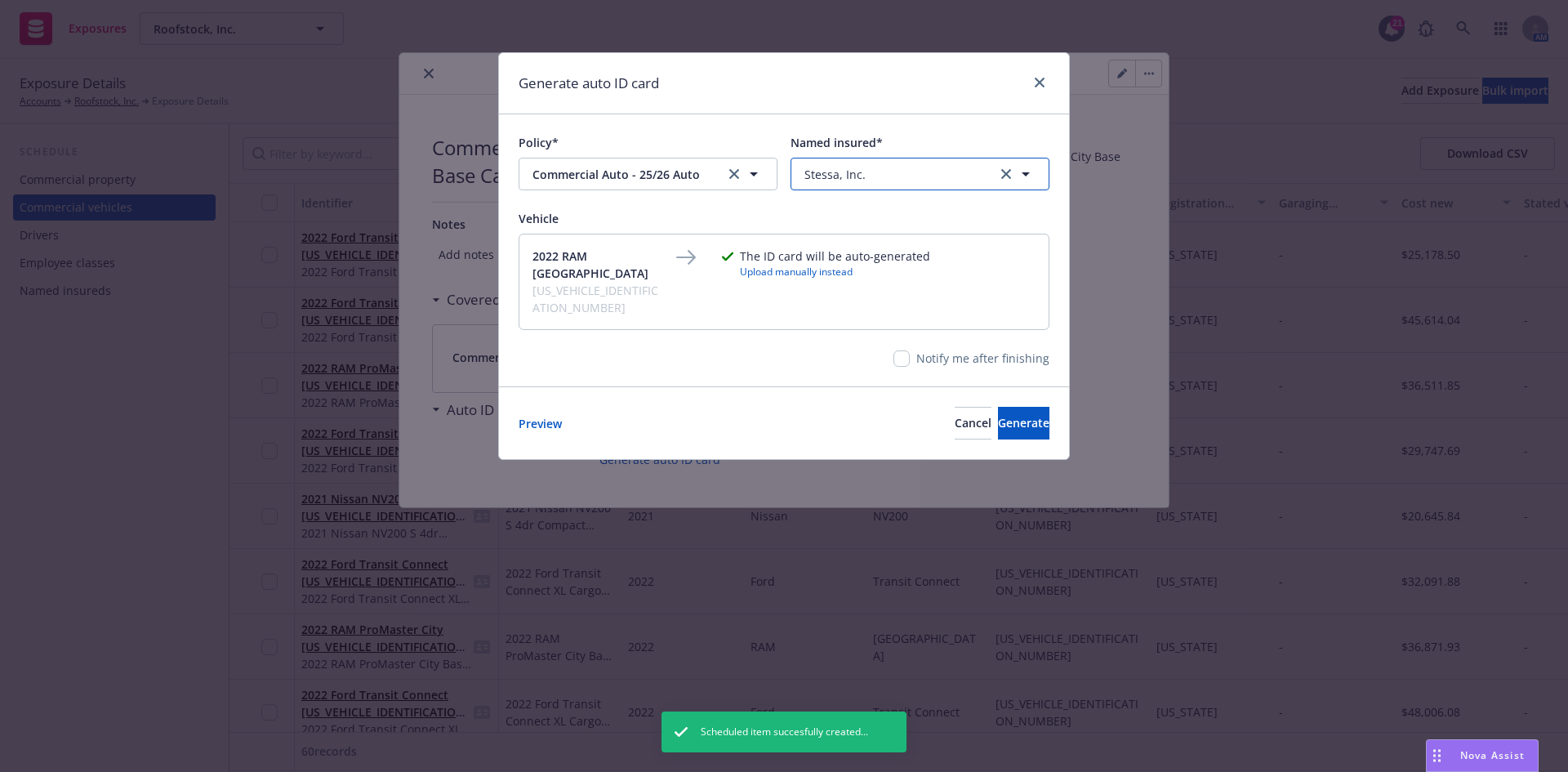
click at [882, 178] on div "Stessa, Inc." at bounding box center [910, 174] width 211 height 17
click at [891, 317] on span "and Mynd Management, Inc." at bounding box center [887, 316] width 158 height 17
click at [1013, 415] on span "Generate" at bounding box center [1024, 423] width 52 height 16
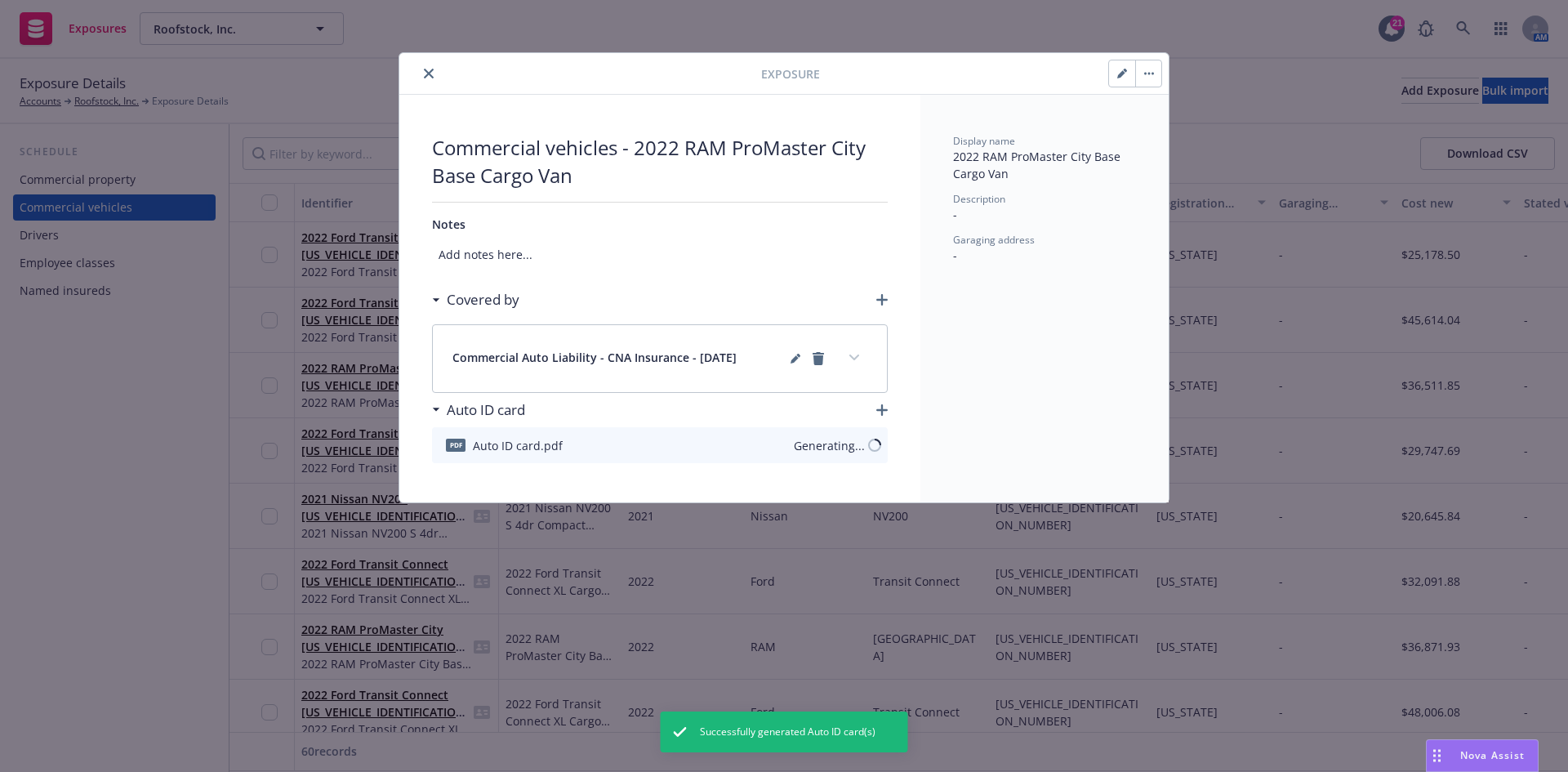
click at [433, 71] on icon "close" at bounding box center [429, 73] width 10 height 10
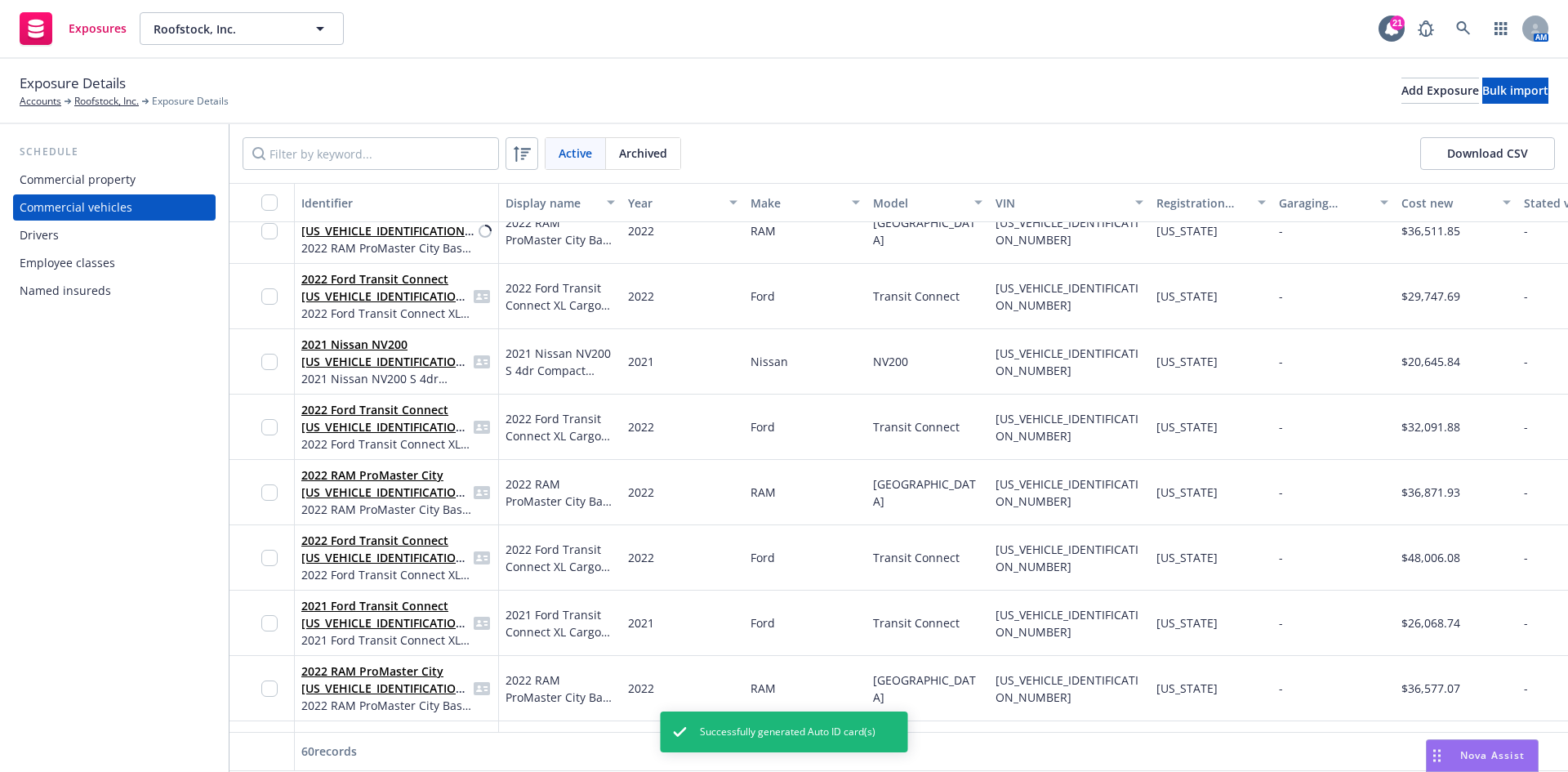
scroll to position [2123, 0]
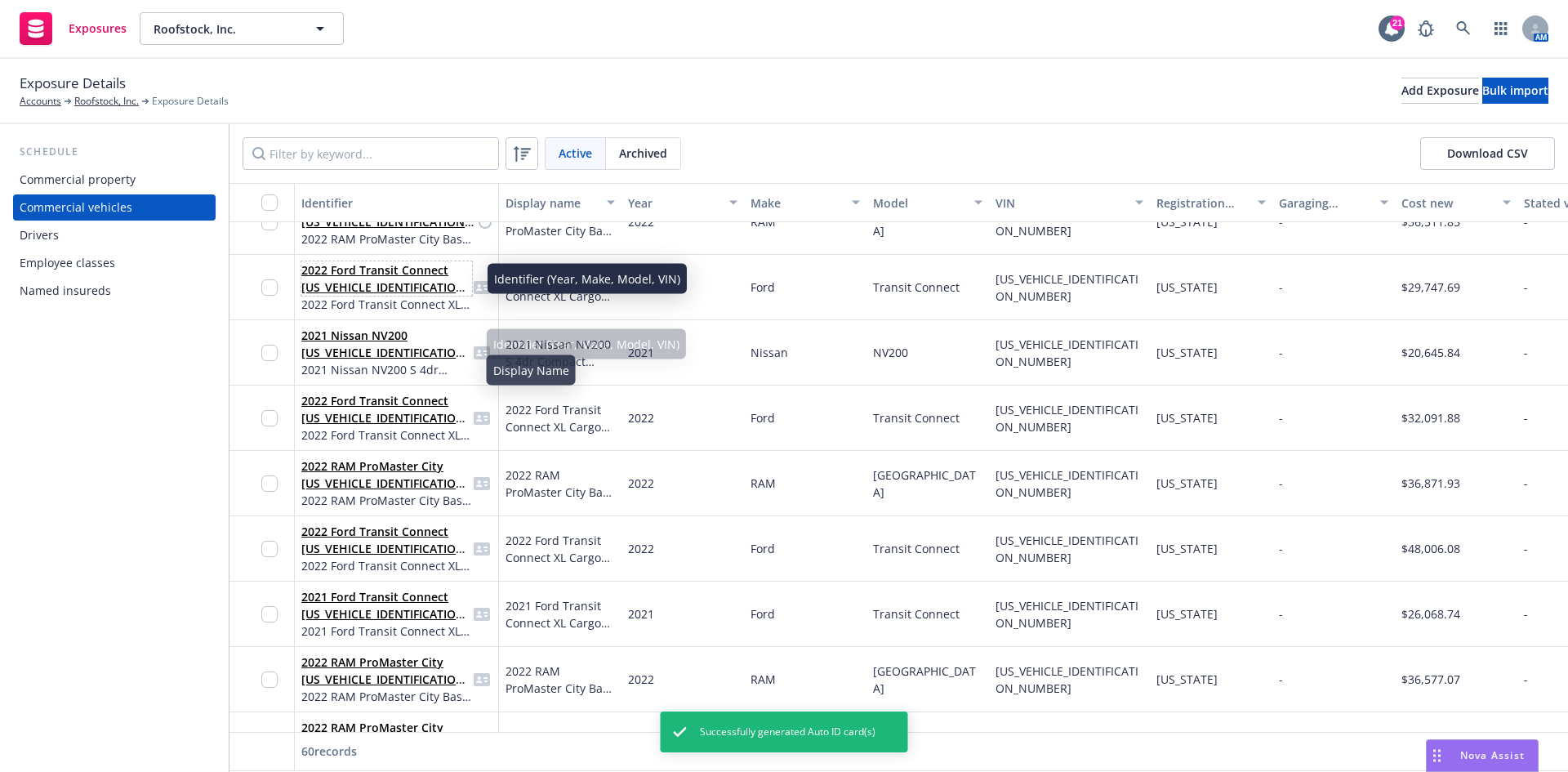
click at [377, 272] on link "2022 Ford Transit Connect [US_VEHICLE_IDENTIFICATION_NUMBER]" at bounding box center [386, 287] width 169 height 50
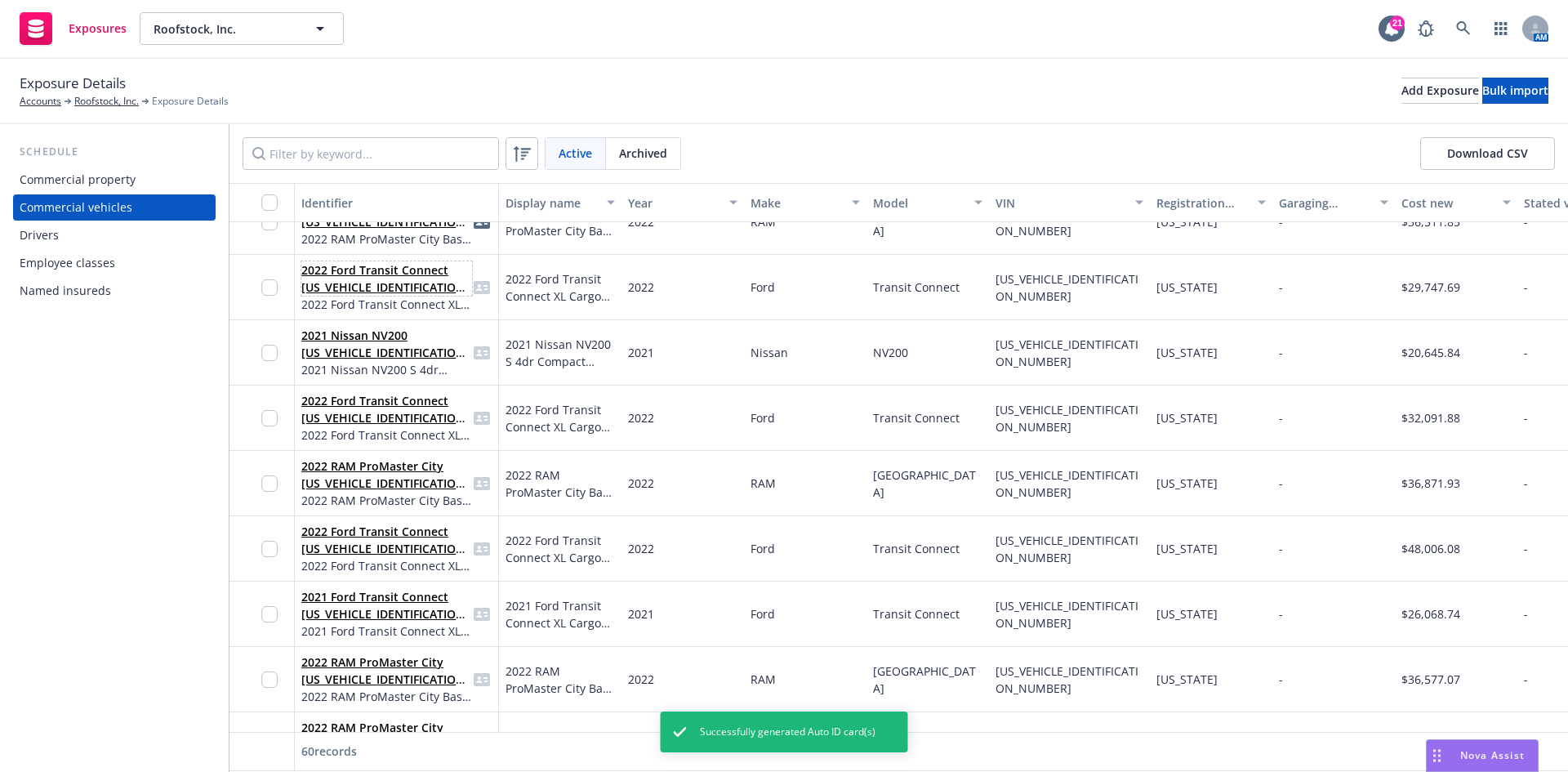
click at [372, 278] on span "2022 Ford Transit Connect [US_VEHICLE_IDENTIFICATION_NUMBER]" at bounding box center [387, 278] width 171 height 35
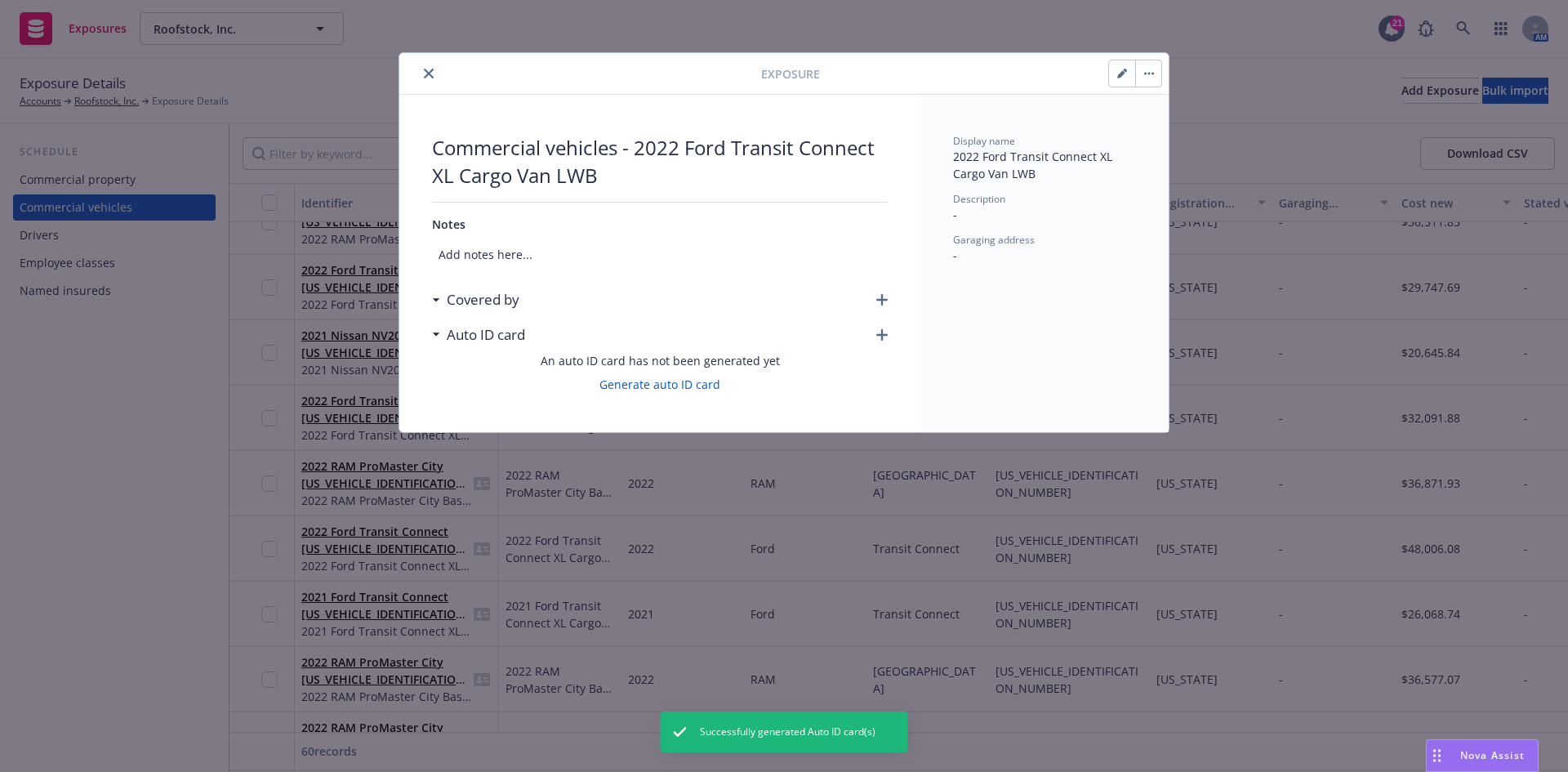
click at [878, 302] on icon "button" at bounding box center [882, 300] width 12 height 12
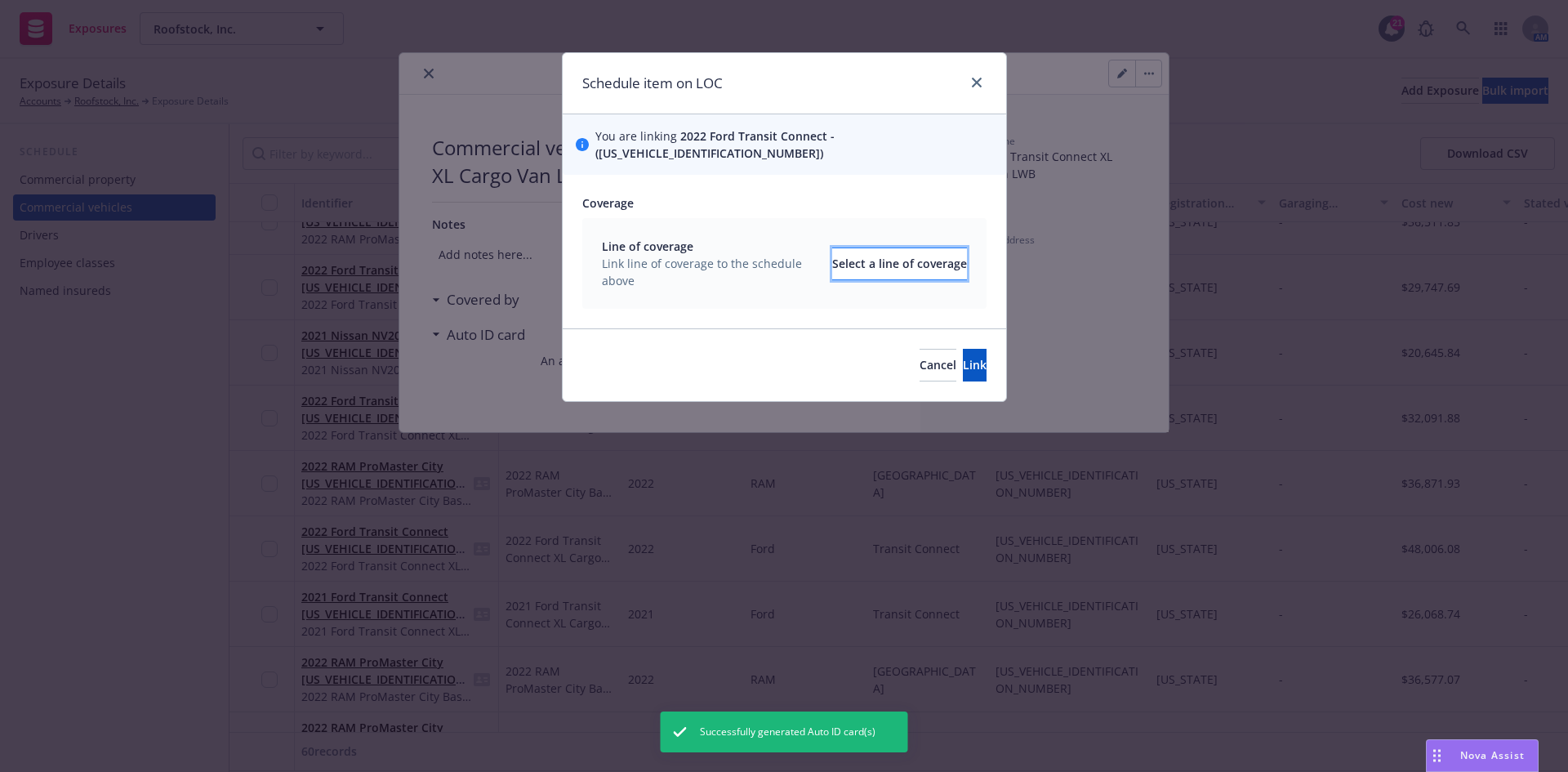
click at [900, 255] on div "Select a line of coverage" at bounding box center [900, 263] width 135 height 31
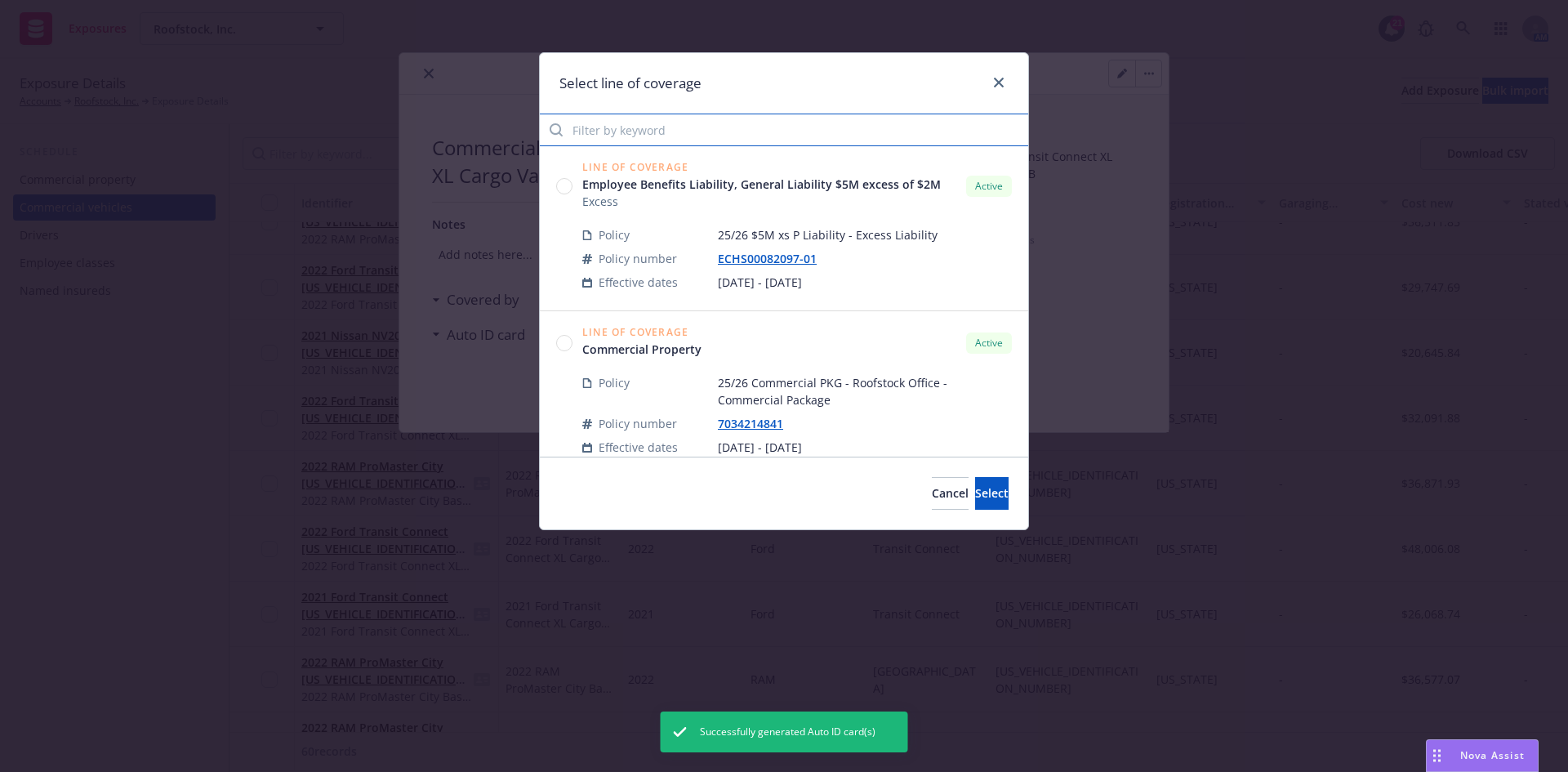
click at [663, 119] on input "Filter by keyword" at bounding box center [784, 129] width 488 height 33
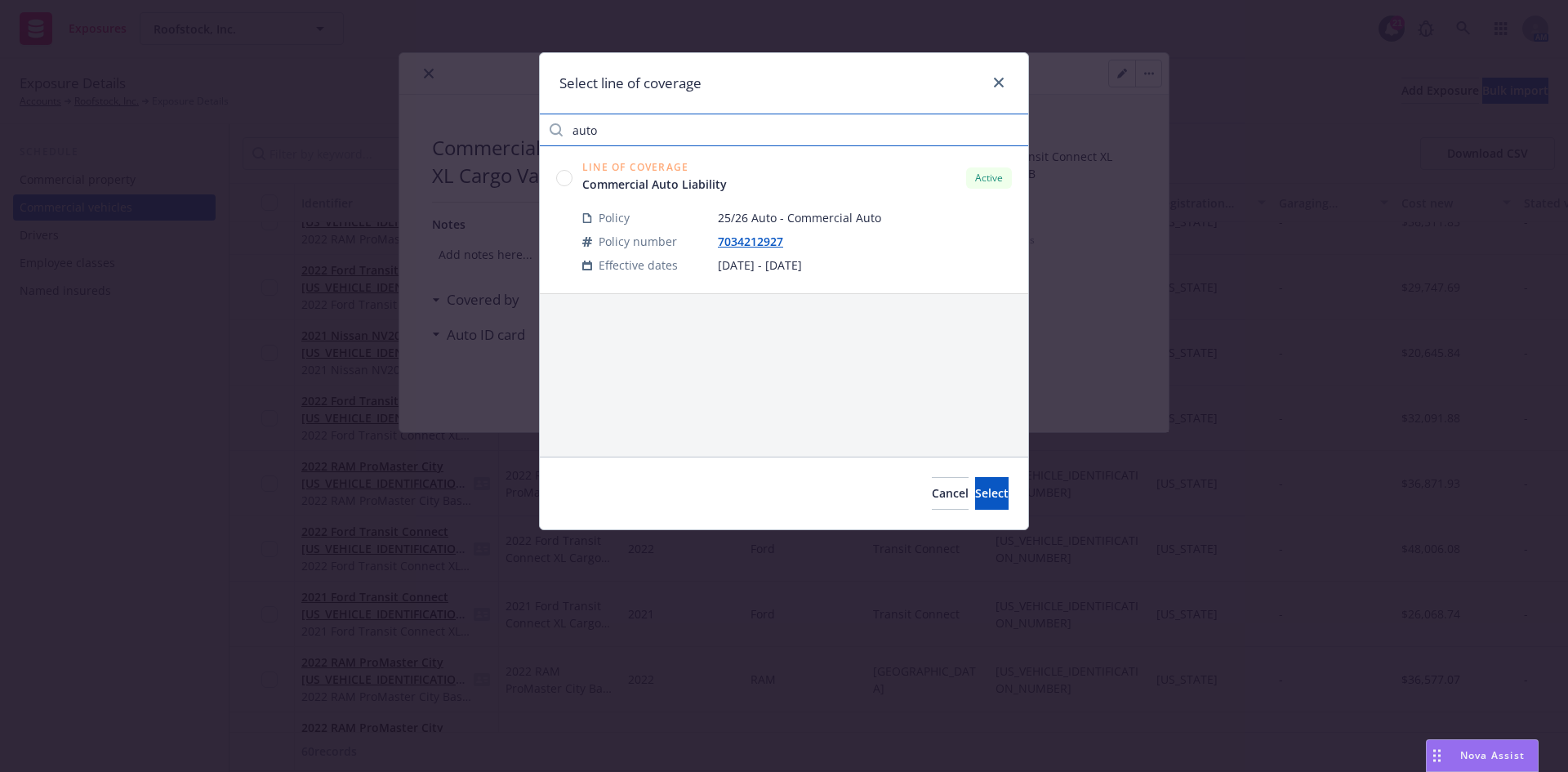
type input "auto"
click at [561, 177] on circle at bounding box center [565, 178] width 16 height 16
click at [965, 473] on div "Cancel Select" at bounding box center [784, 492] width 488 height 72
click at [976, 487] on span "Select" at bounding box center [992, 493] width 34 height 16
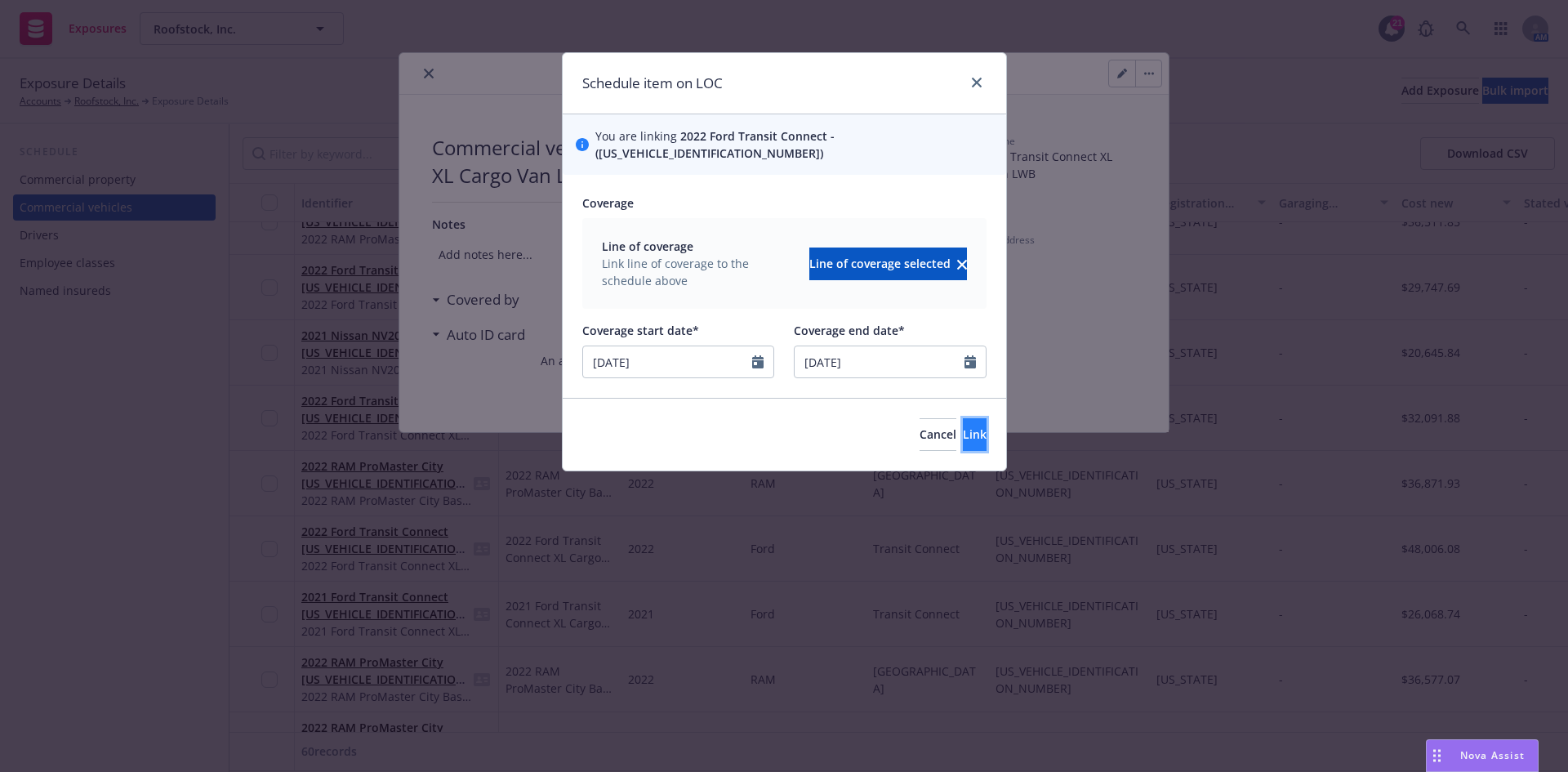
click at [963, 427] on span "Link" at bounding box center [975, 435] width 24 height 16
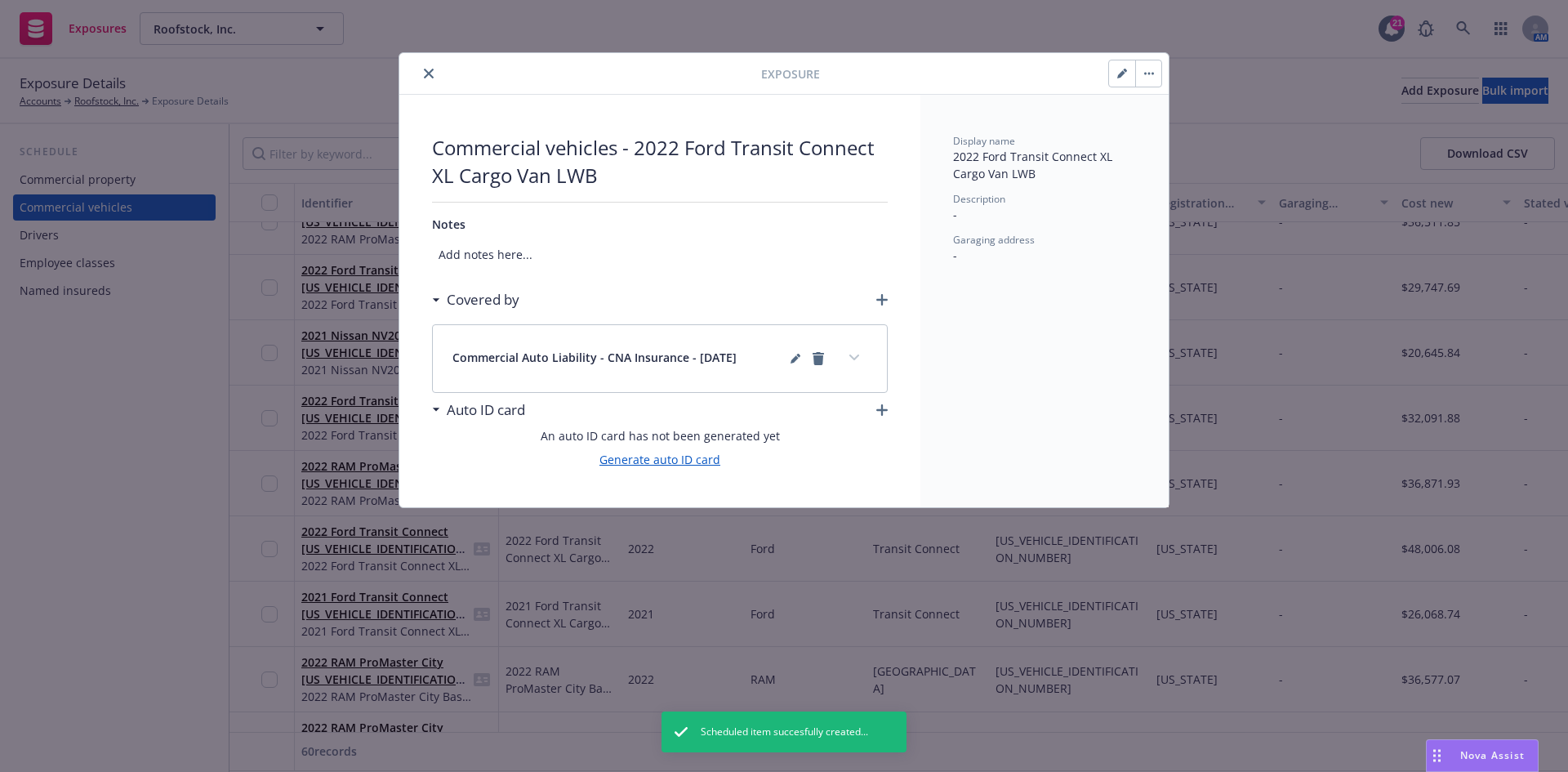
click at [689, 457] on link "Generate auto ID card" at bounding box center [660, 458] width 121 height 17
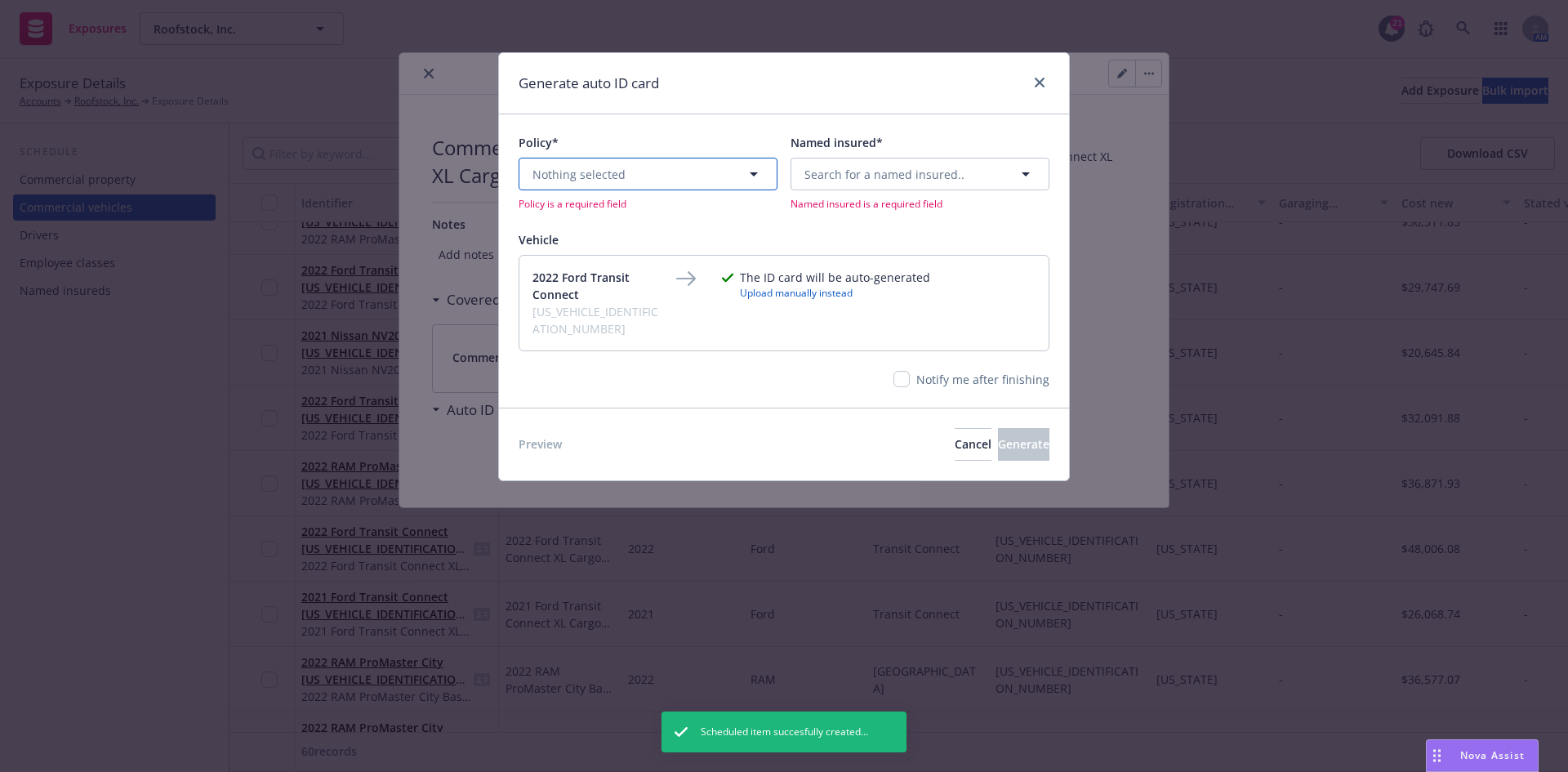
click at [611, 180] on span "Nothing selected" at bounding box center [580, 174] width 93 height 17
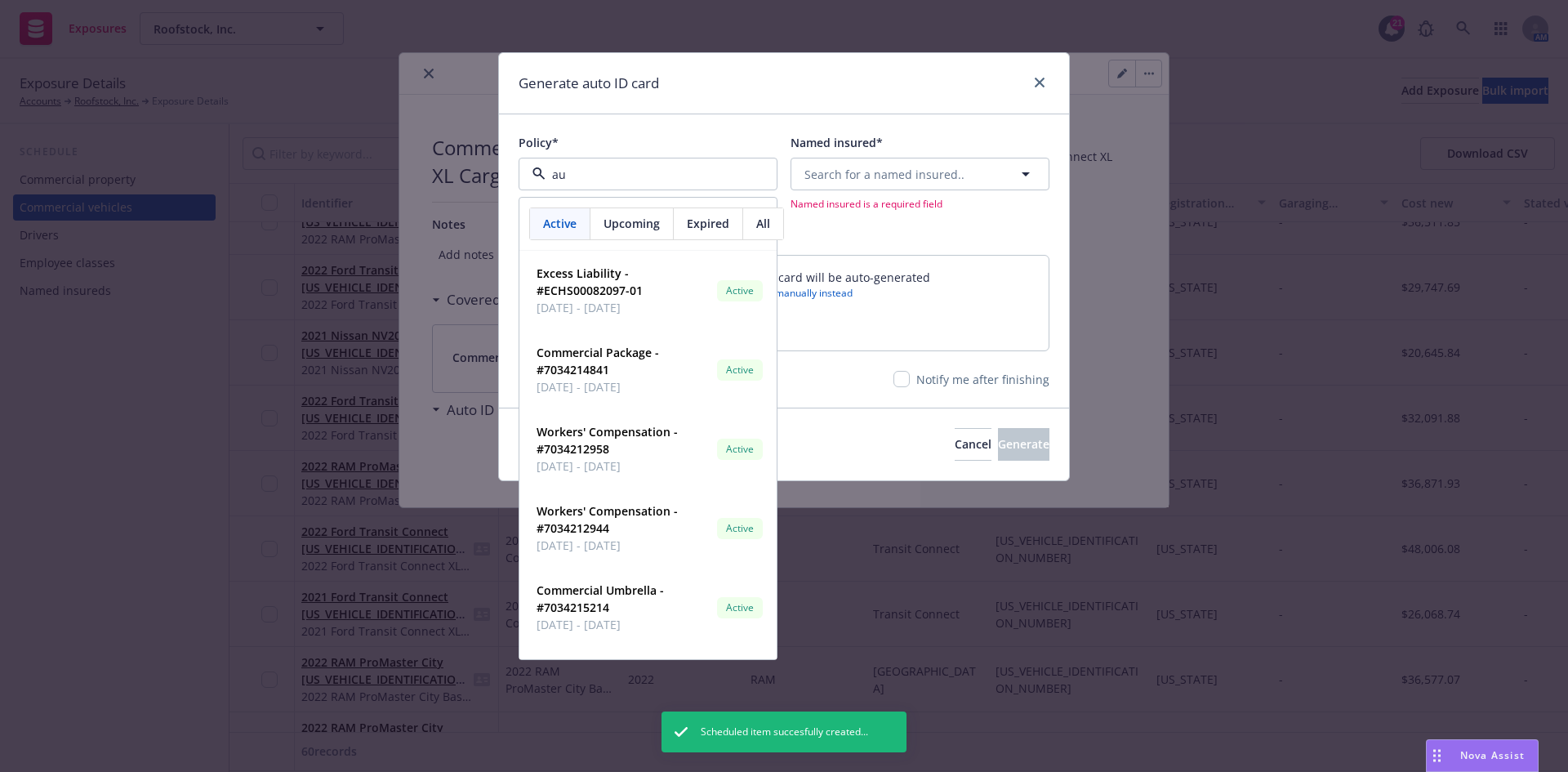
type input "aut"
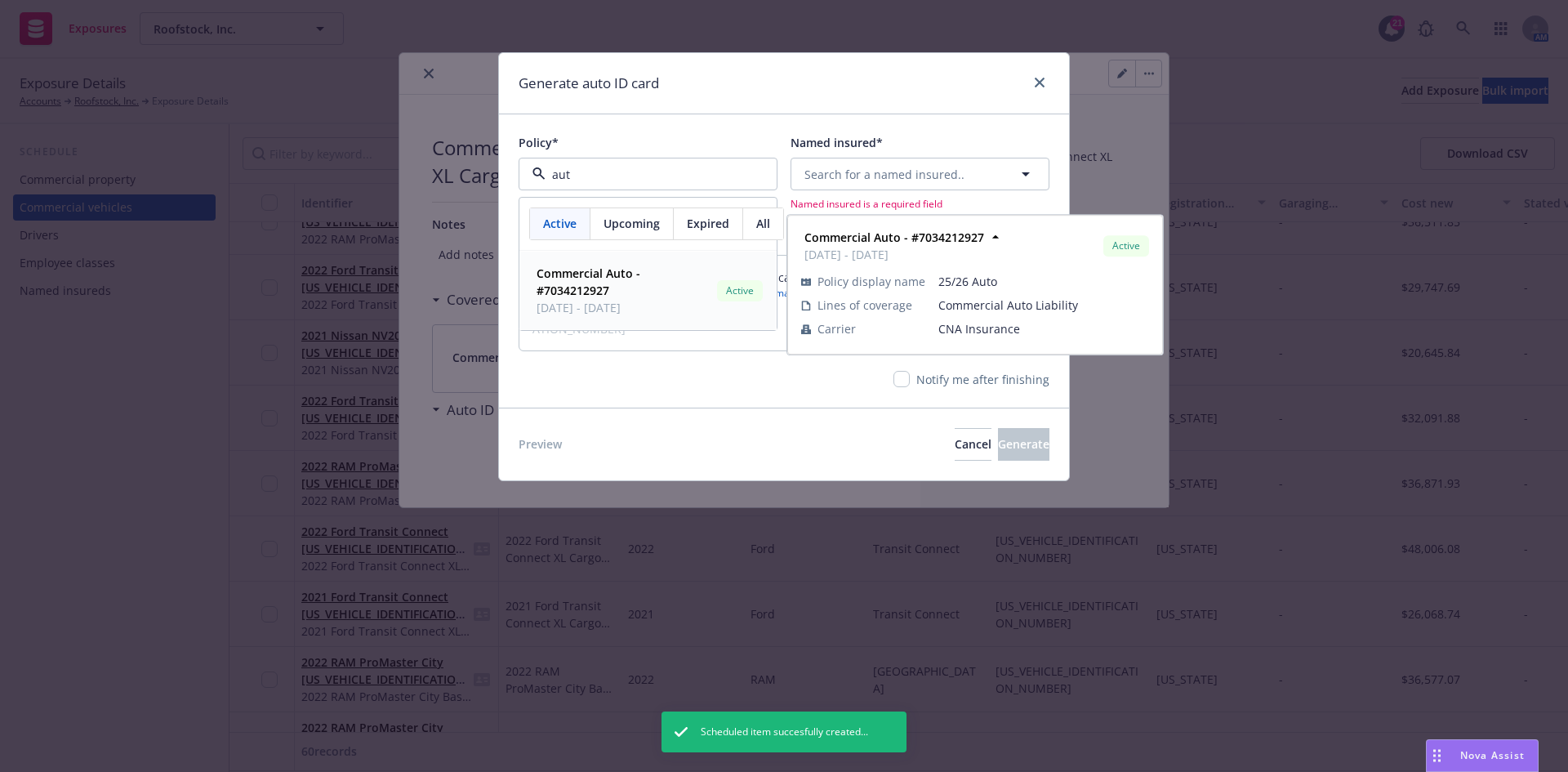
click at [588, 287] on strong "Commercial Auto - #7034212927" at bounding box center [588, 281] width 104 height 33
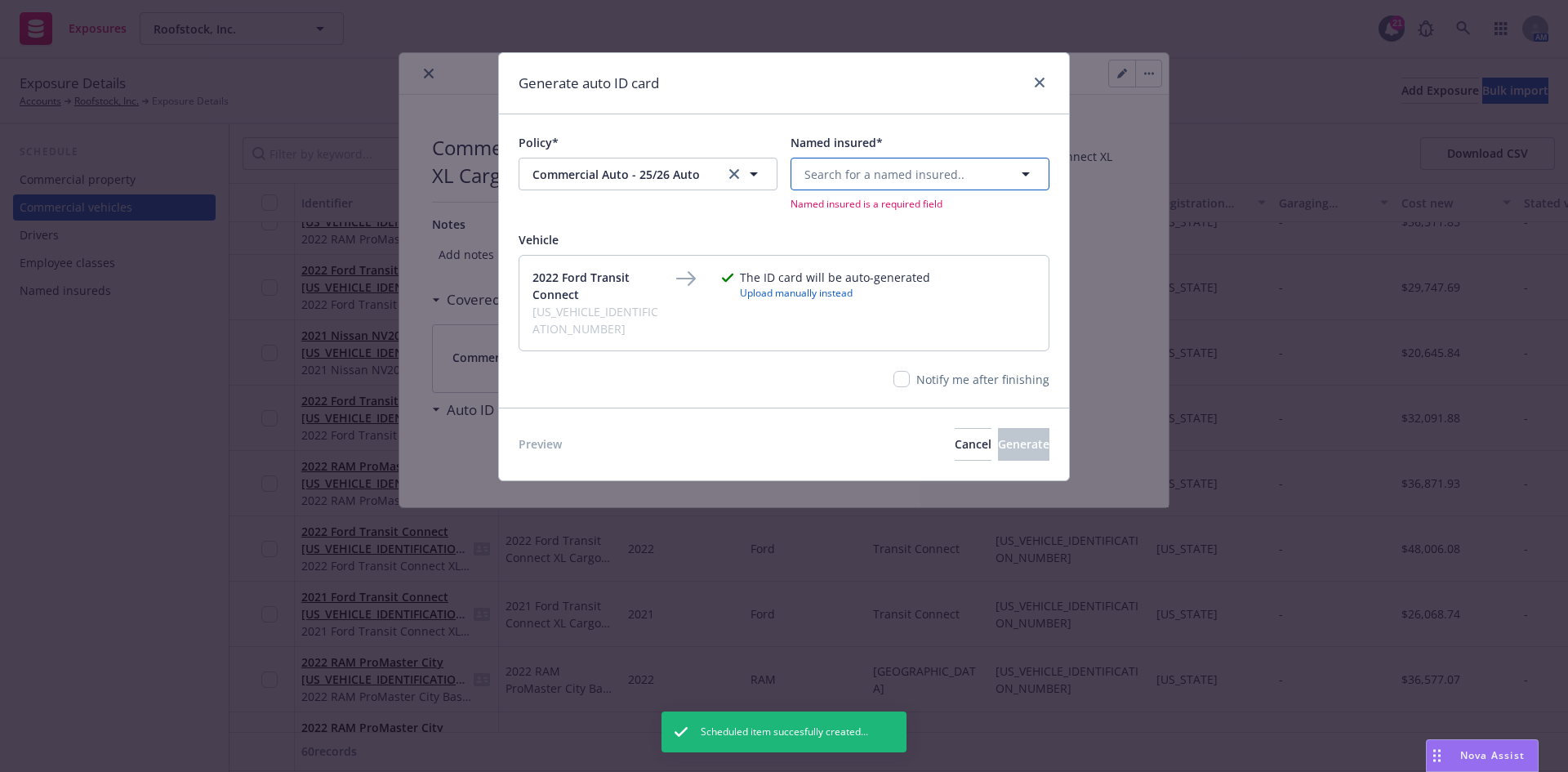
click at [829, 174] on span "Search for a named insured.." at bounding box center [884, 174] width 160 height 17
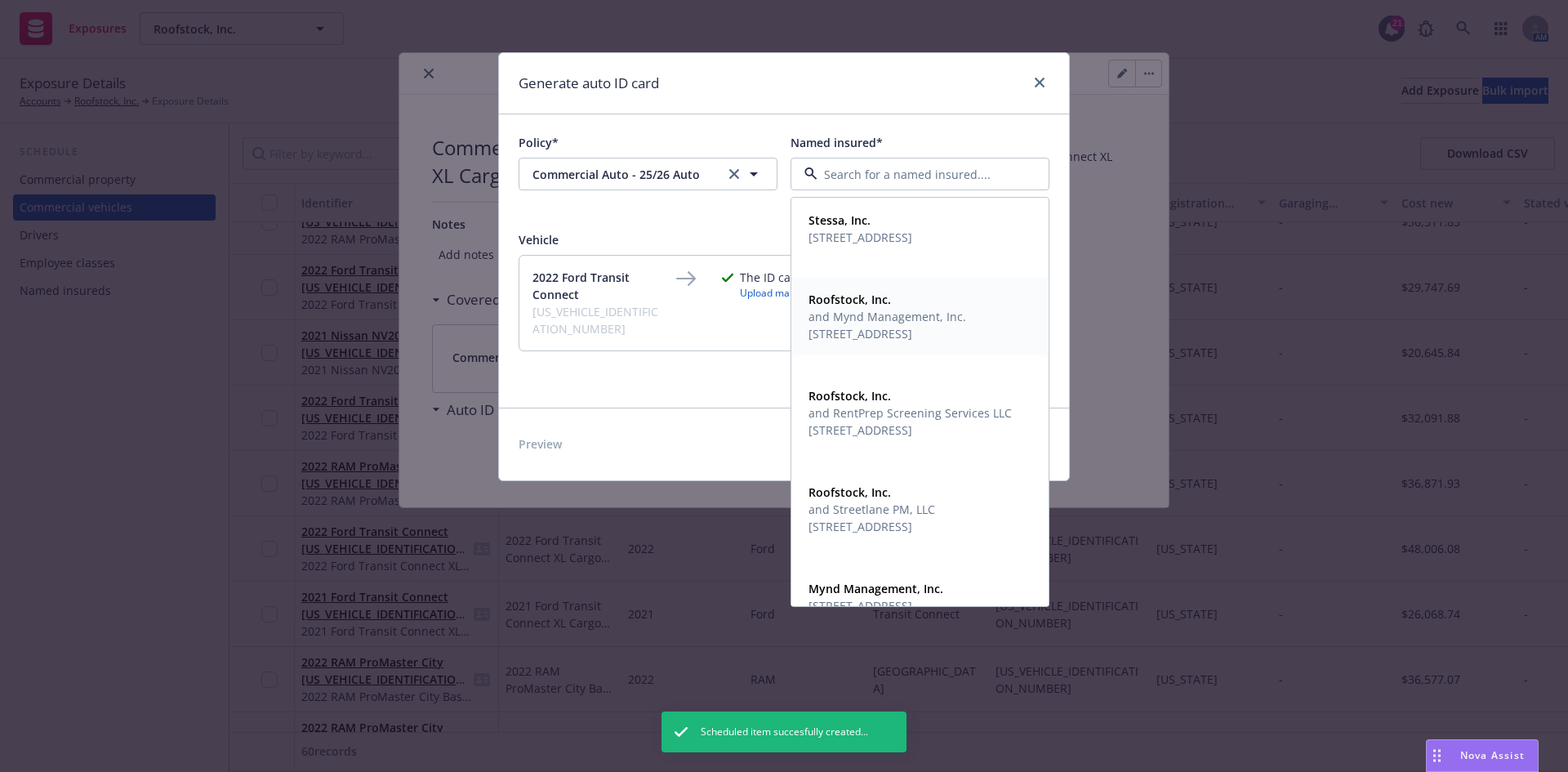
click at [883, 312] on span "and Mynd Management, Inc." at bounding box center [887, 316] width 158 height 17
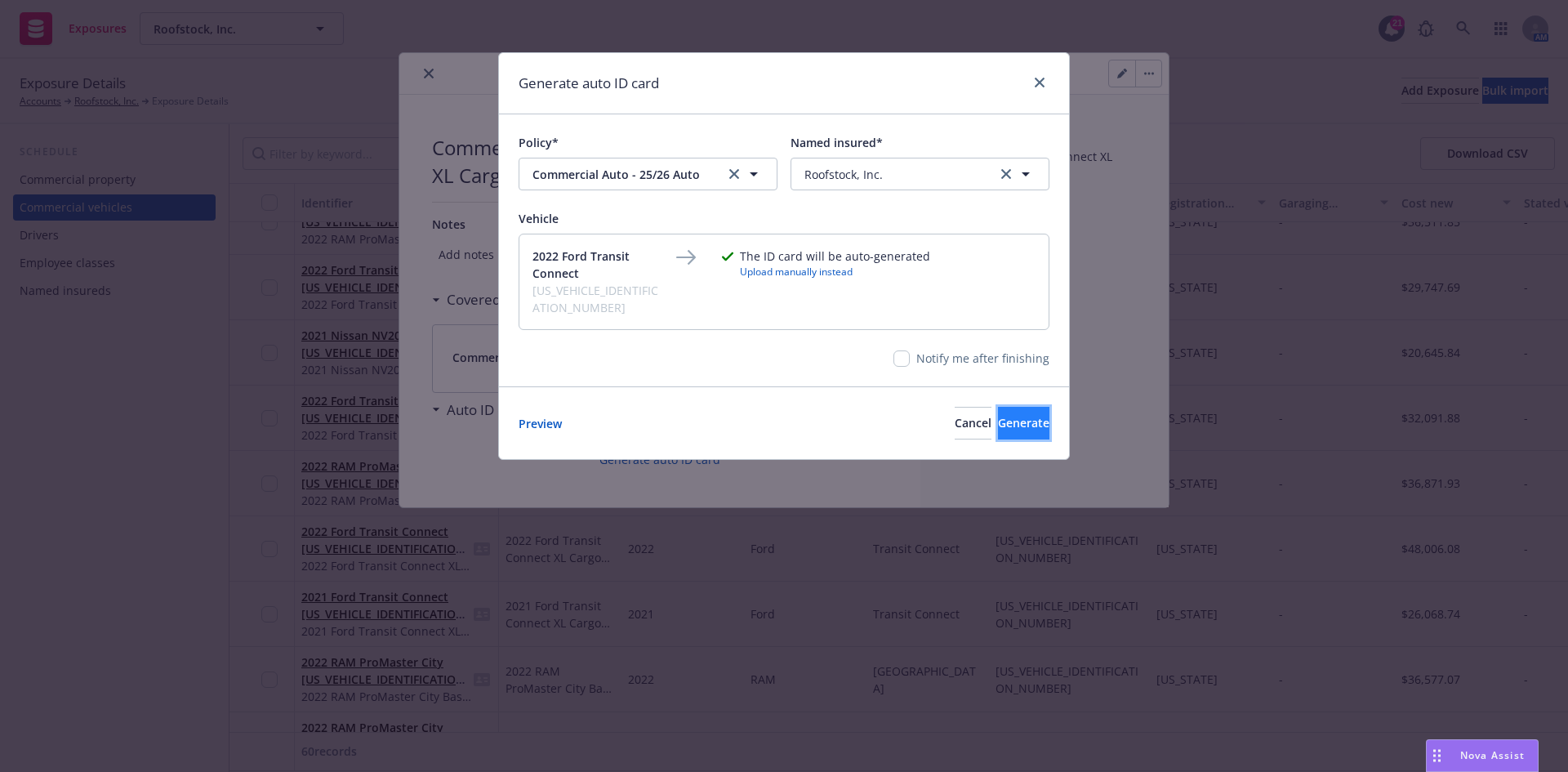
click at [998, 415] on span "Generate" at bounding box center [1024, 423] width 52 height 16
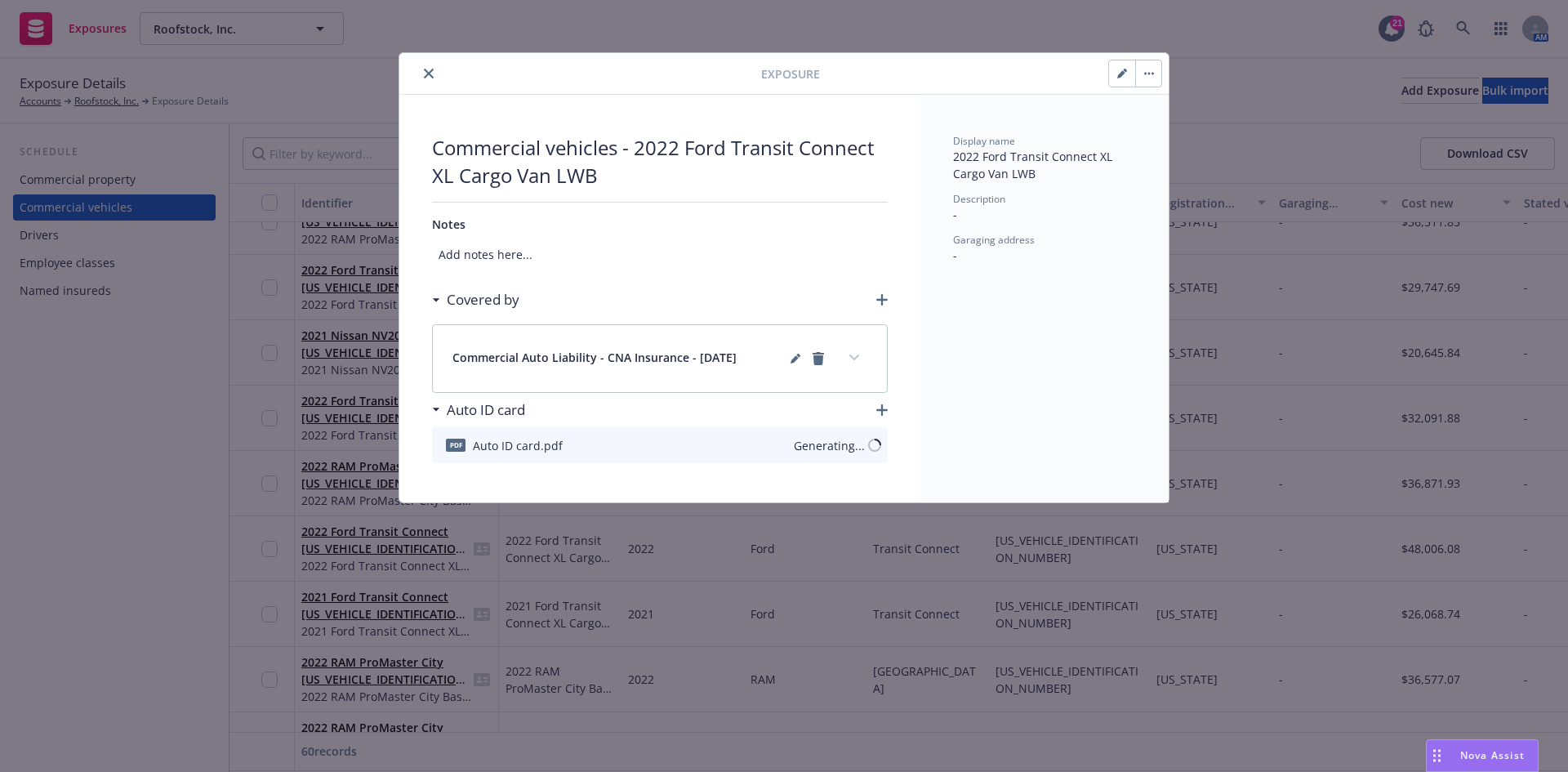
click at [427, 71] on icon "close" at bounding box center [429, 73] width 10 height 10
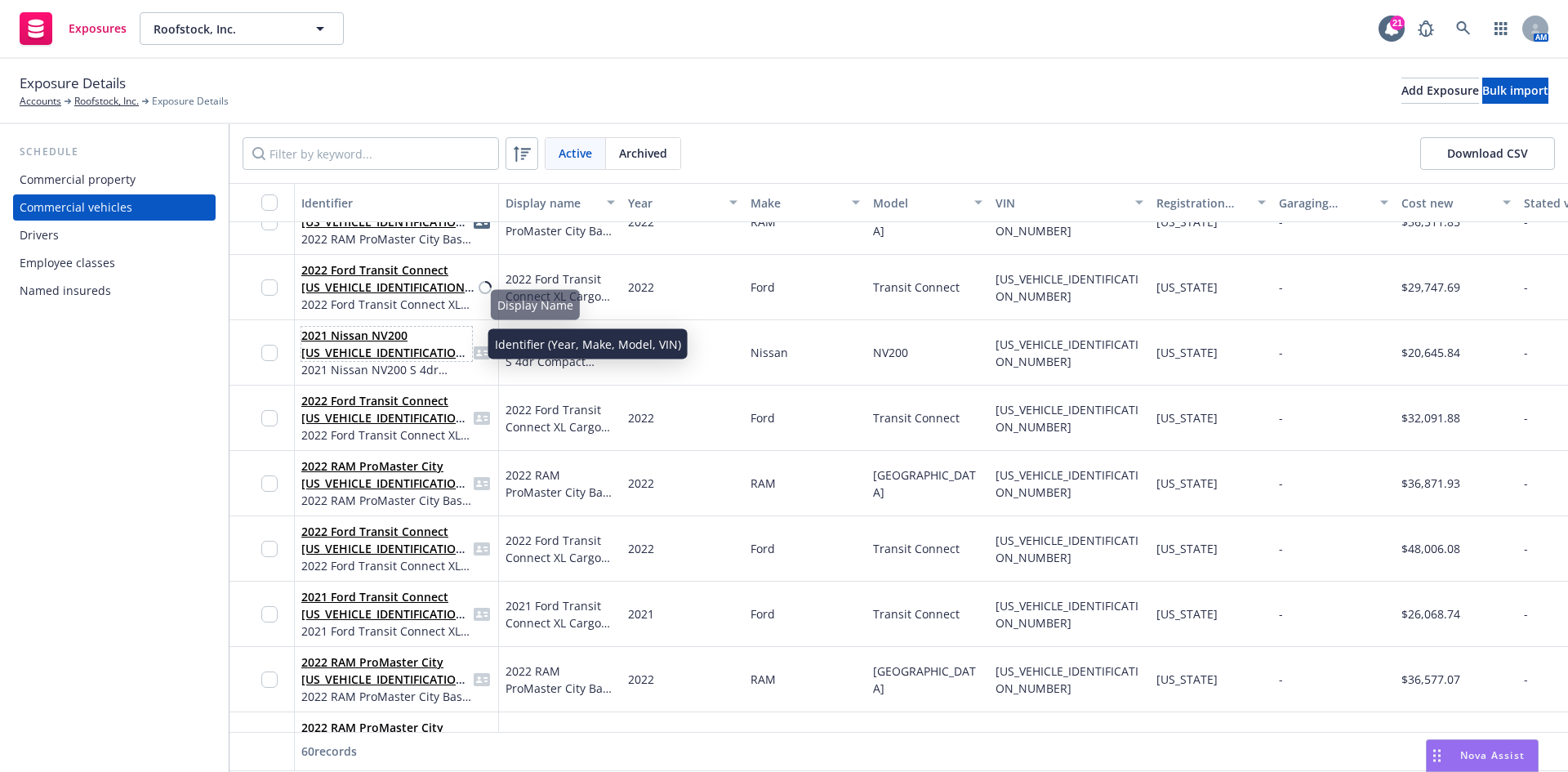
click at [399, 350] on link "2021 Nissan NV200 [US_VEHICLE_IDENTIFICATION_NUMBER]" at bounding box center [386, 352] width 169 height 50
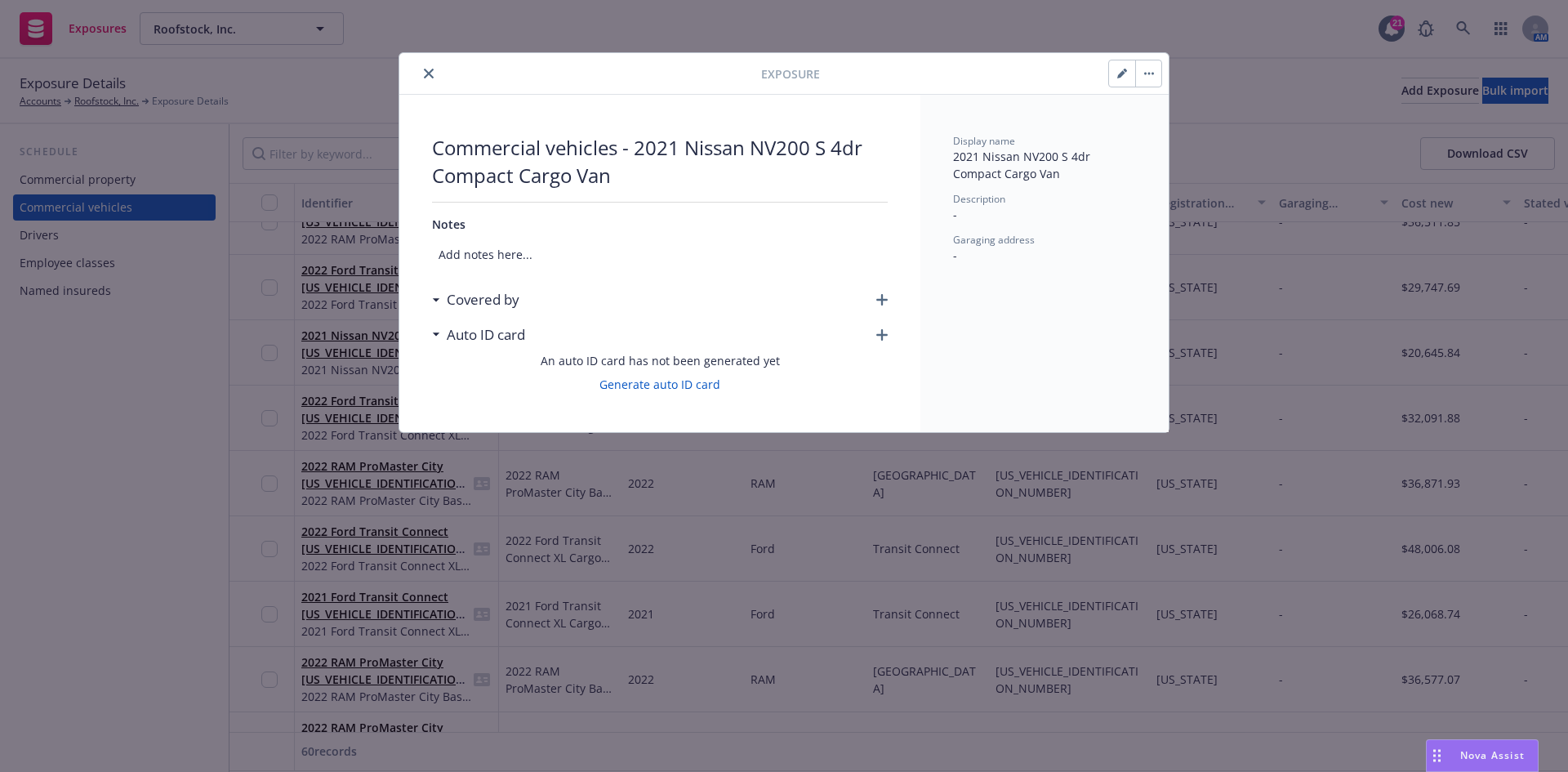
click at [884, 303] on icon "button" at bounding box center [882, 300] width 12 height 12
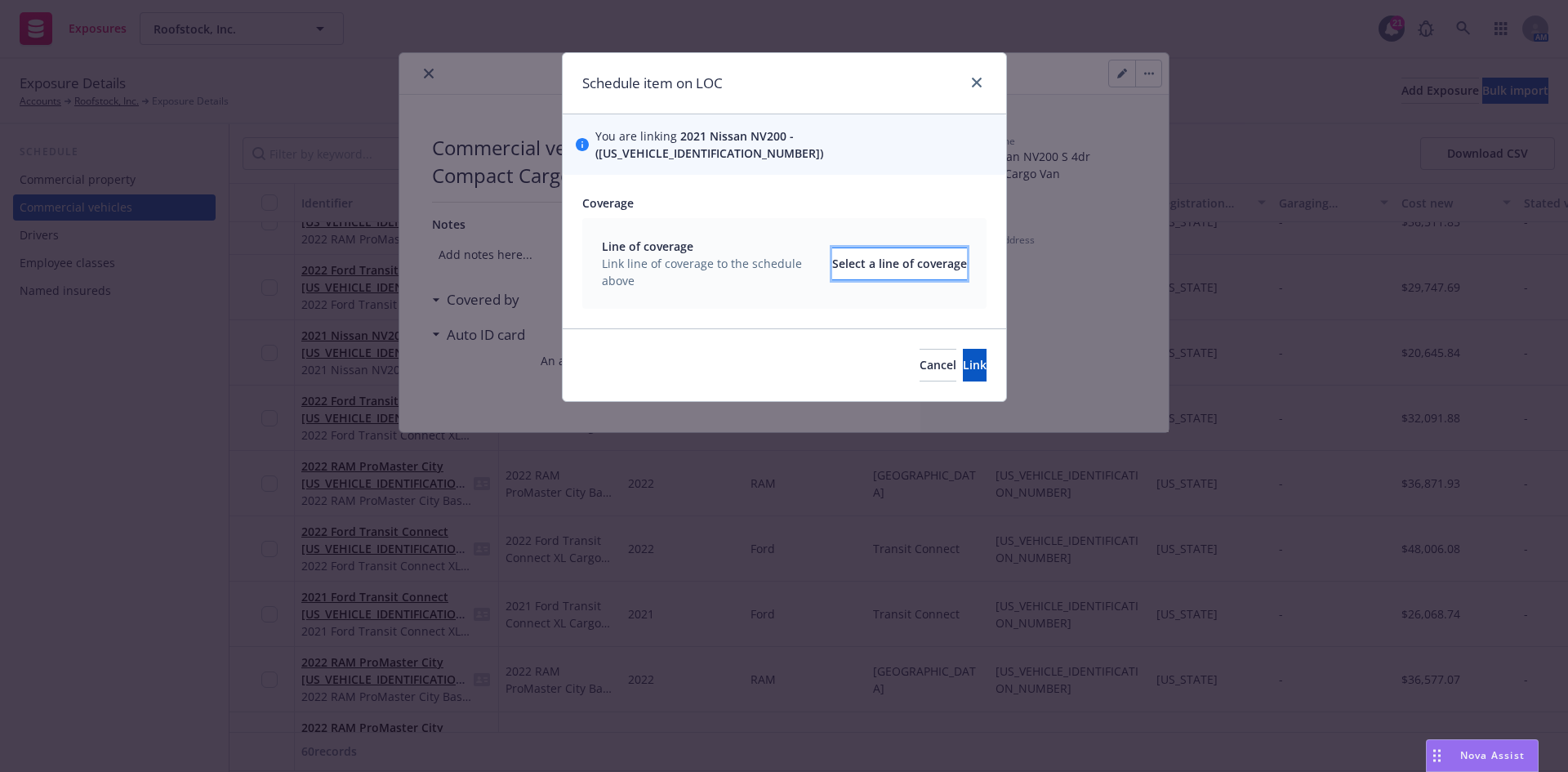
click at [865, 248] on div "Select a line of coverage" at bounding box center [900, 263] width 135 height 31
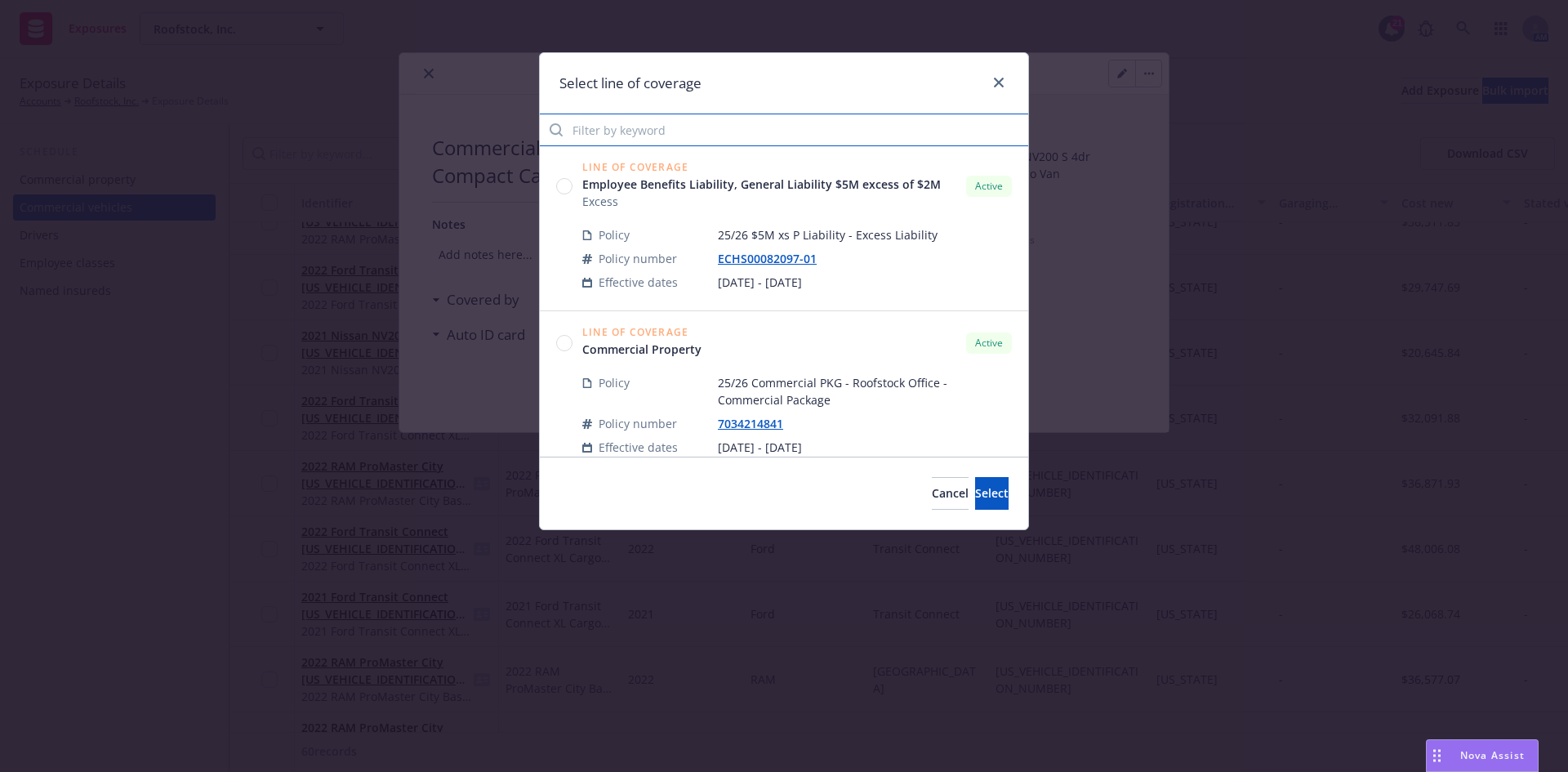
click at [597, 132] on input "Filter by keyword" at bounding box center [784, 129] width 488 height 33
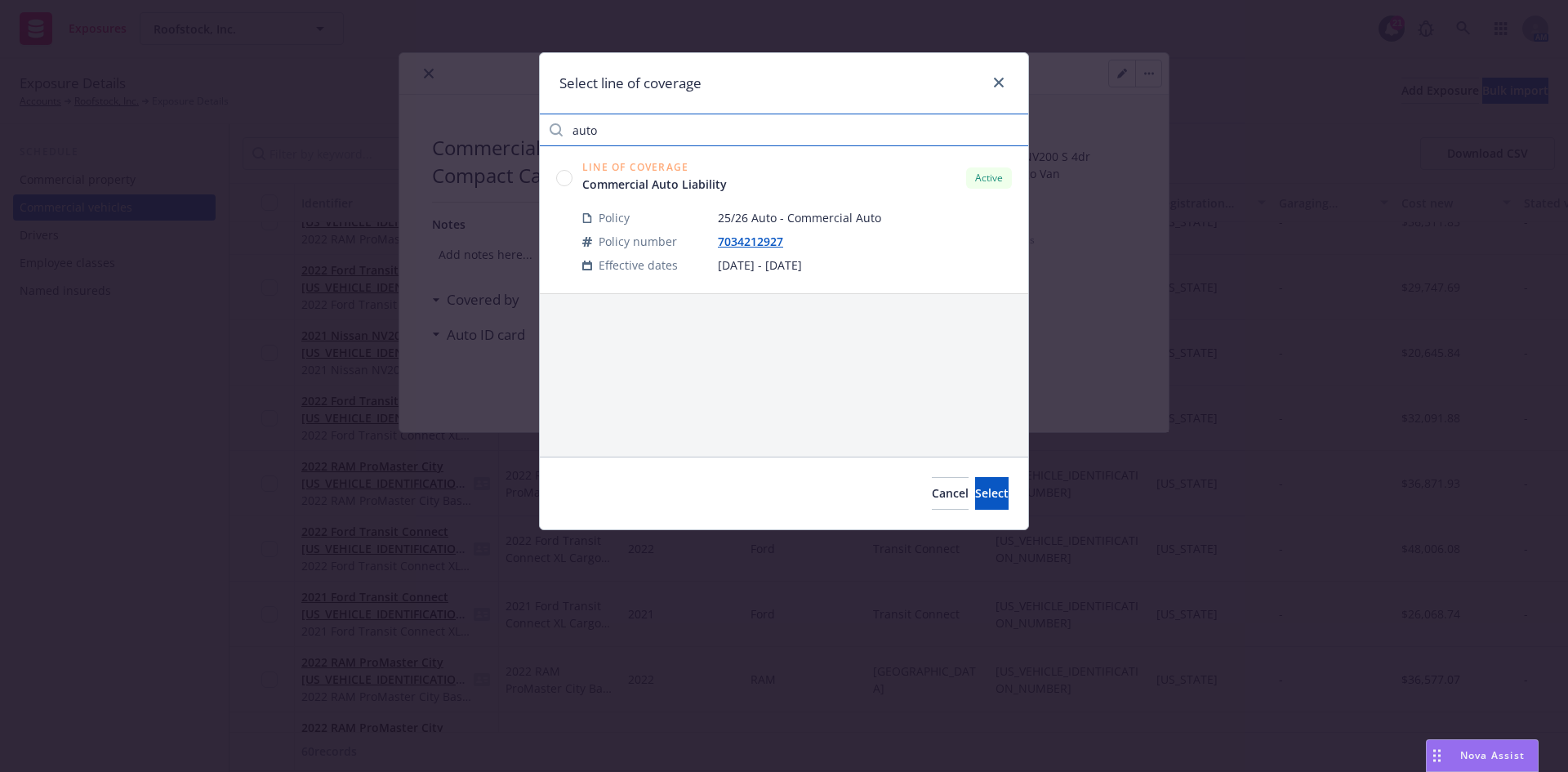
type input "auto"
click at [566, 178] on circle at bounding box center [565, 178] width 16 height 16
click at [976, 496] on span "Select" at bounding box center [992, 493] width 34 height 16
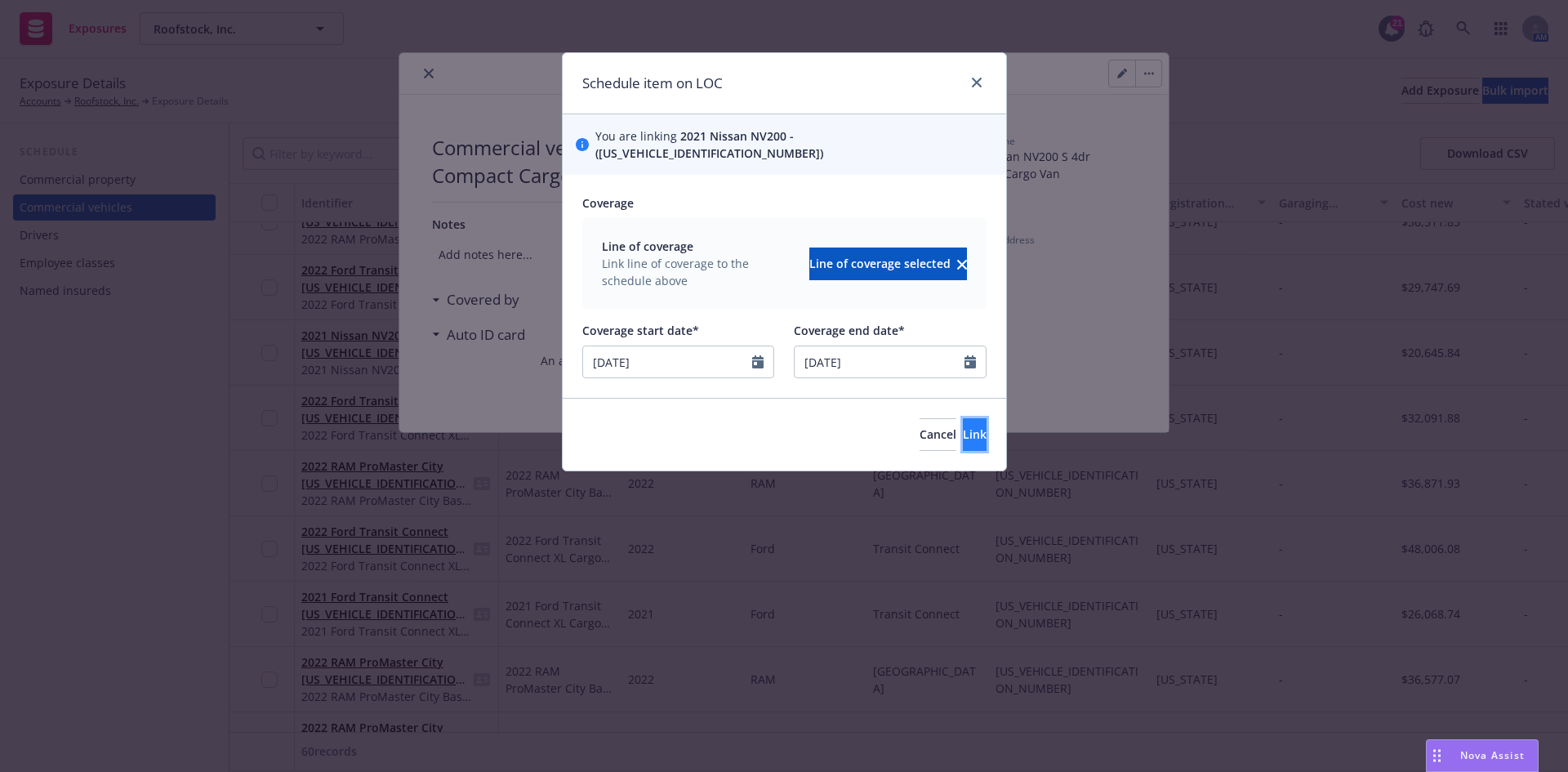
click at [963, 427] on span "Link" at bounding box center [975, 435] width 24 height 16
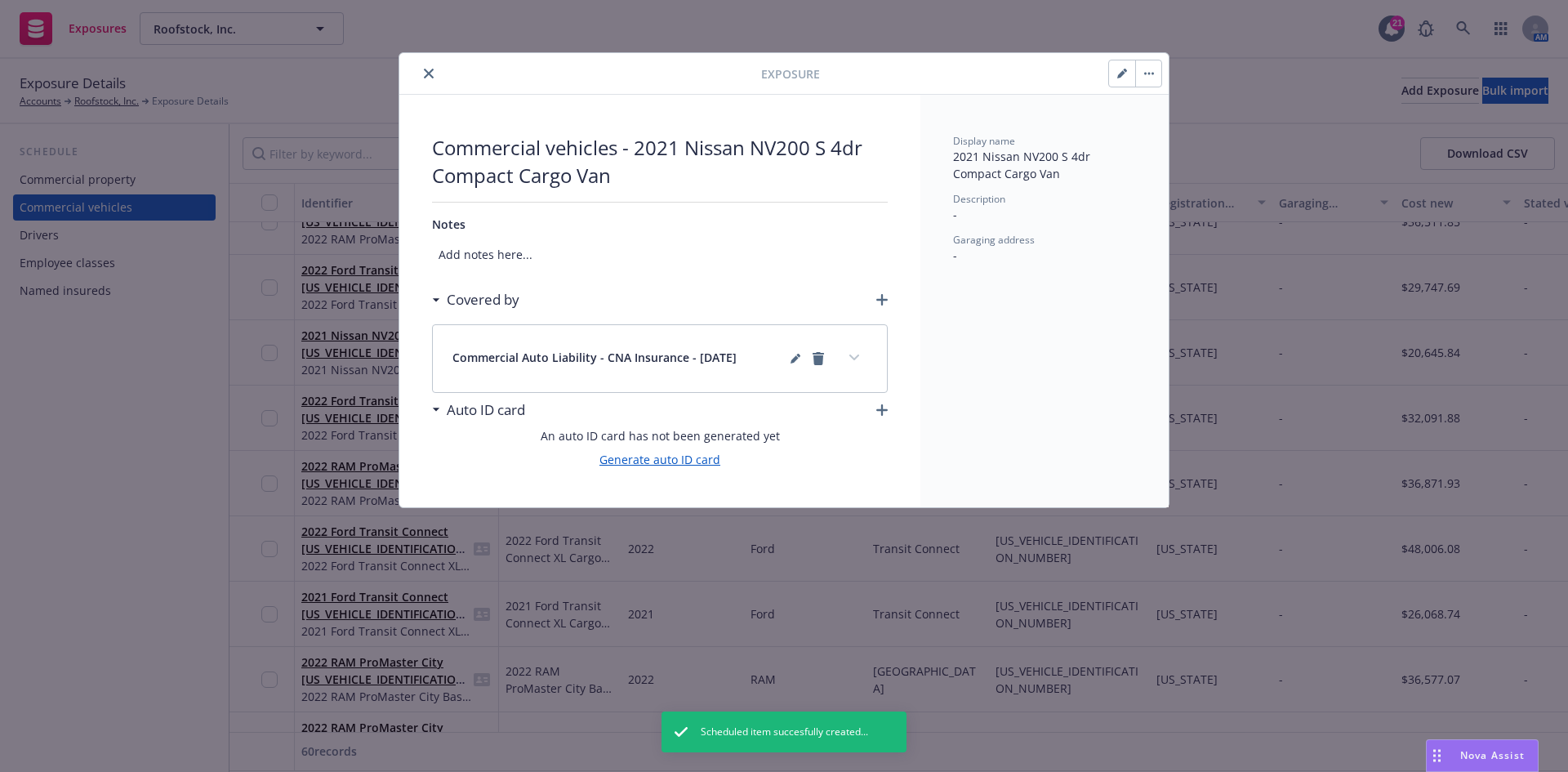
click at [643, 461] on link "Generate auto ID card" at bounding box center [660, 458] width 121 height 17
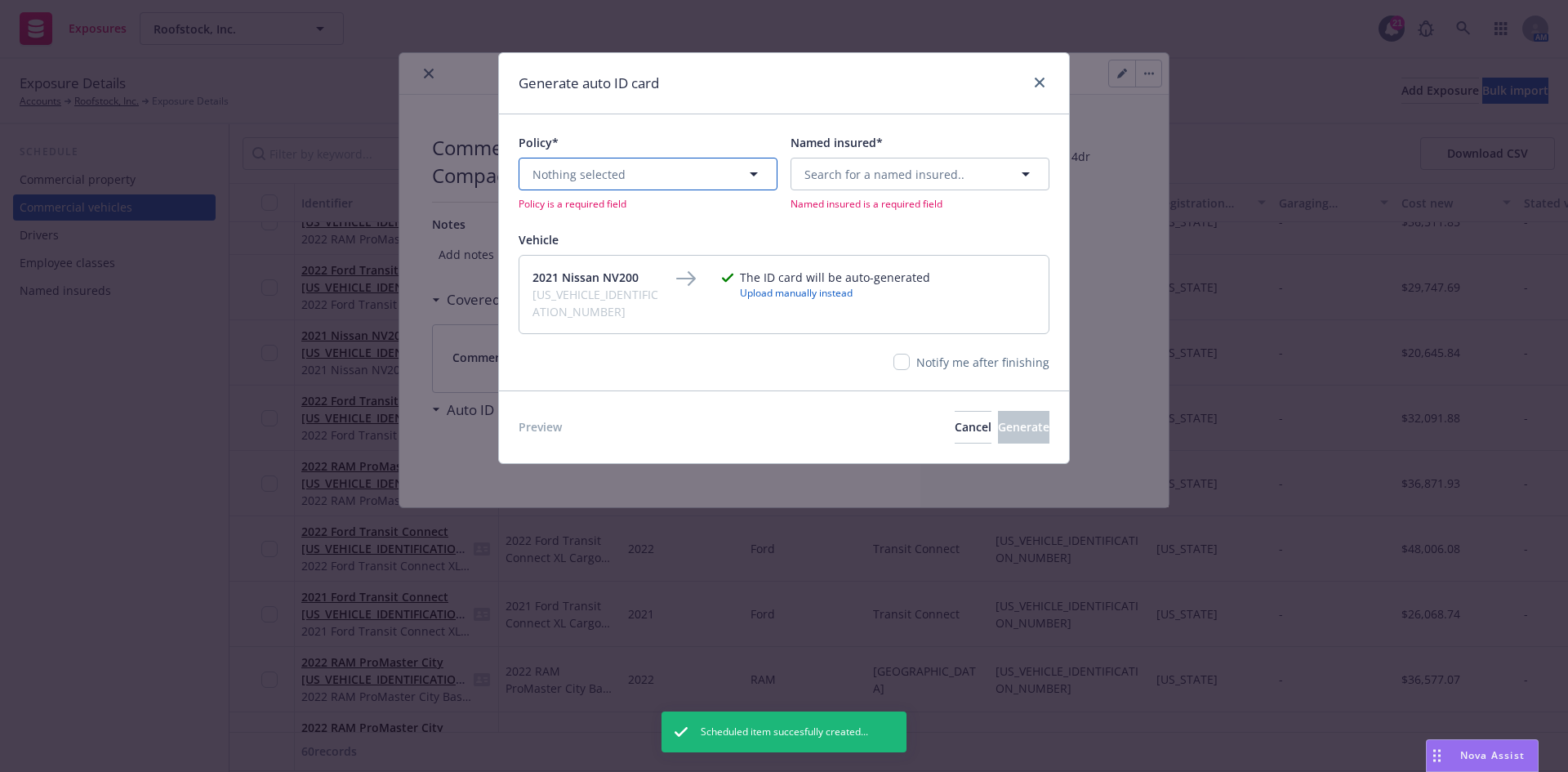
click at [630, 183] on button "Nothing selected" at bounding box center [648, 174] width 259 height 33
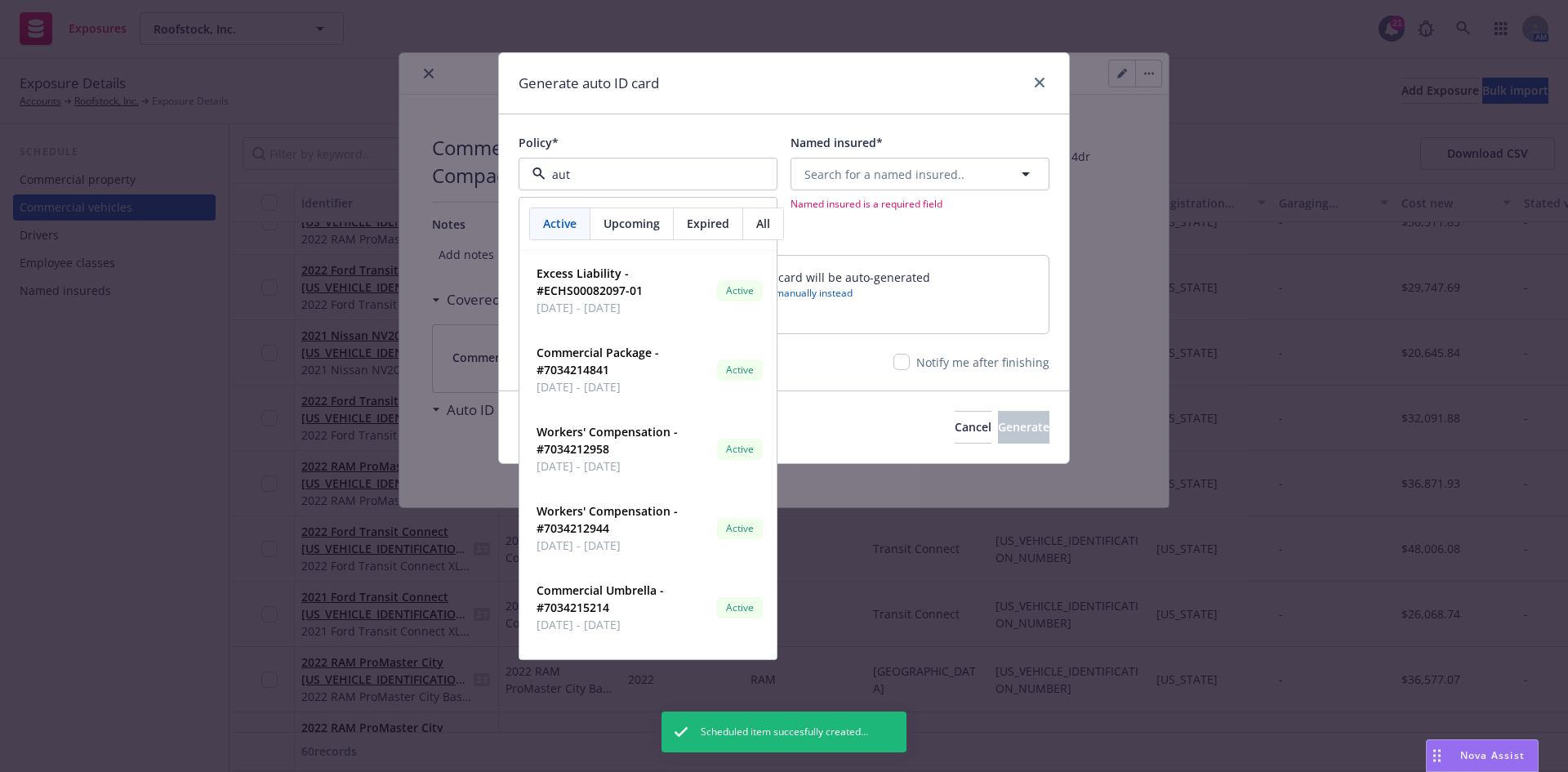
type input "auto"
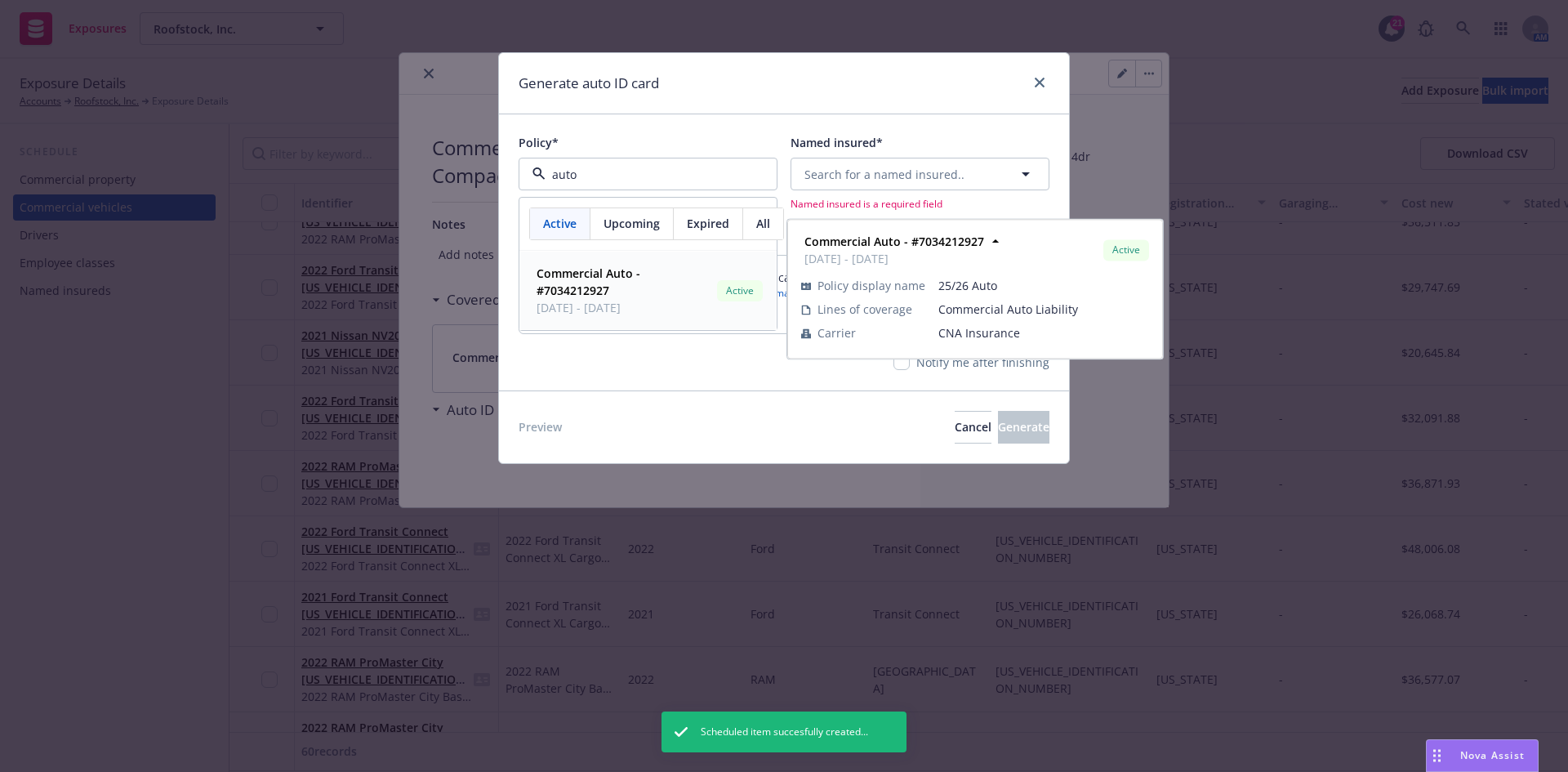
click at [607, 303] on span "[DATE] - [DATE]" at bounding box center [623, 307] width 174 height 17
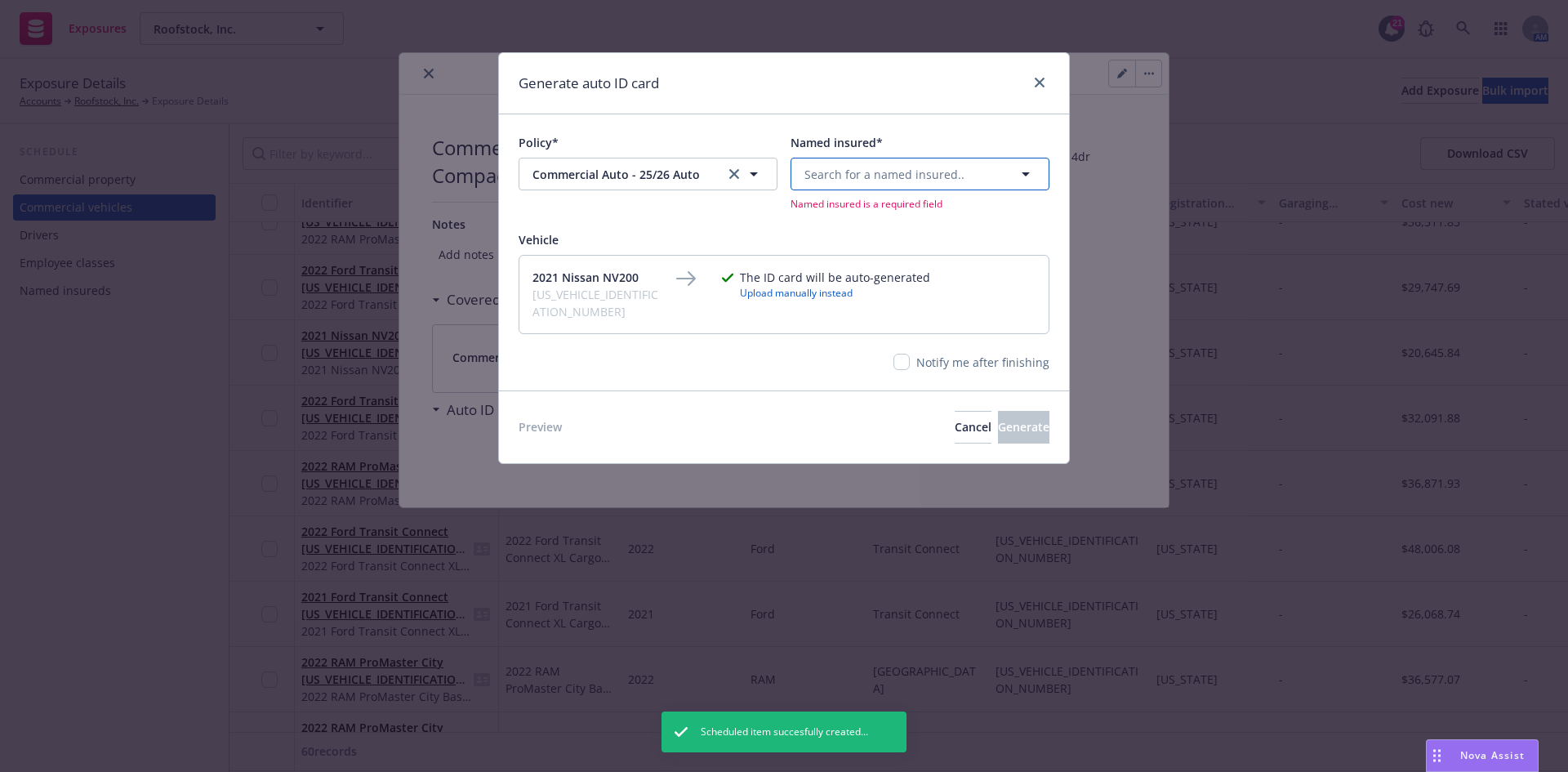
click at [962, 169] on button "Search for a named insured.." at bounding box center [920, 174] width 259 height 33
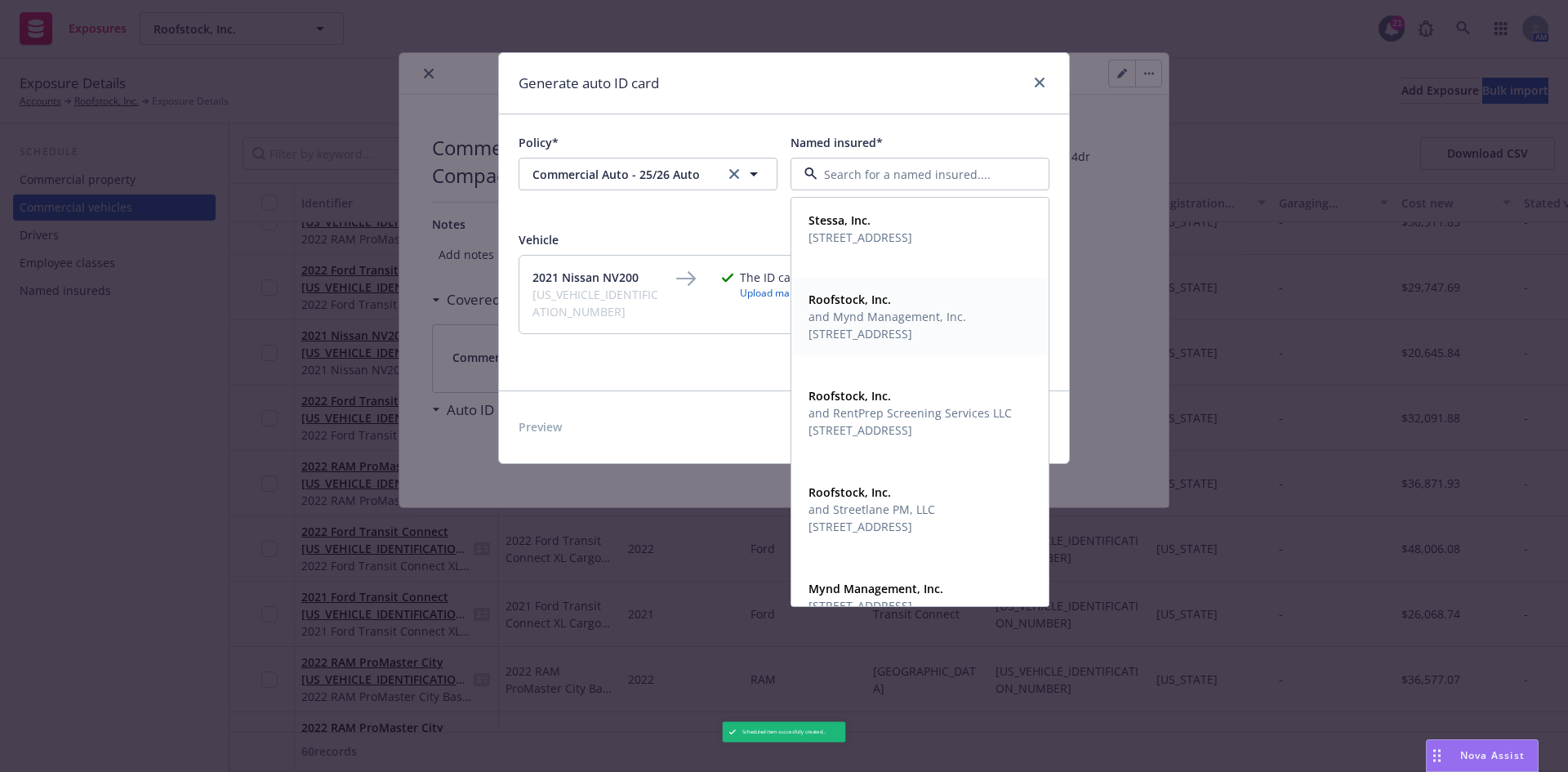
click at [918, 333] on span "[STREET_ADDRESS]" at bounding box center [887, 333] width 158 height 17
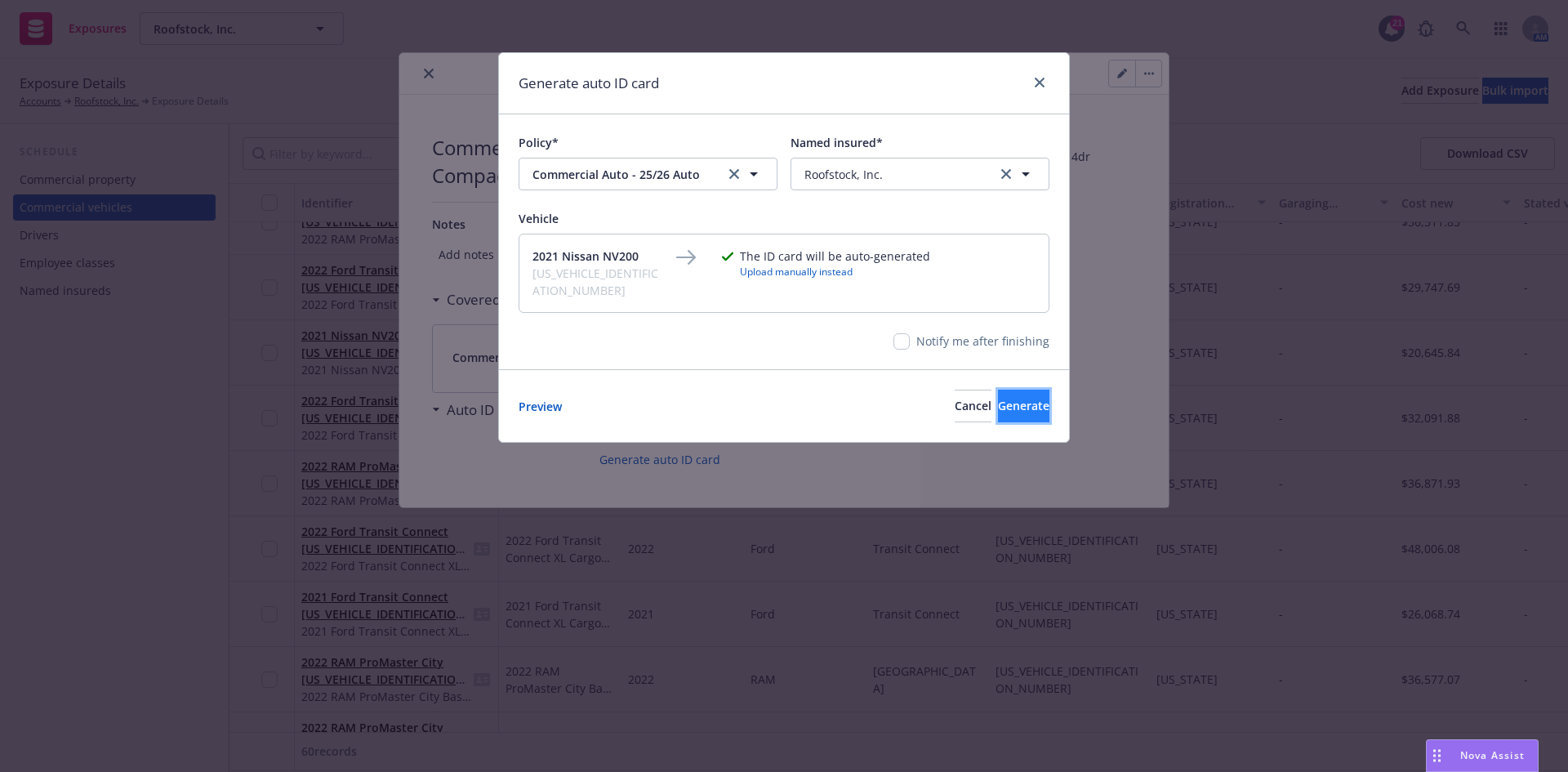
click at [1003, 398] on span "Generate" at bounding box center [1024, 406] width 52 height 16
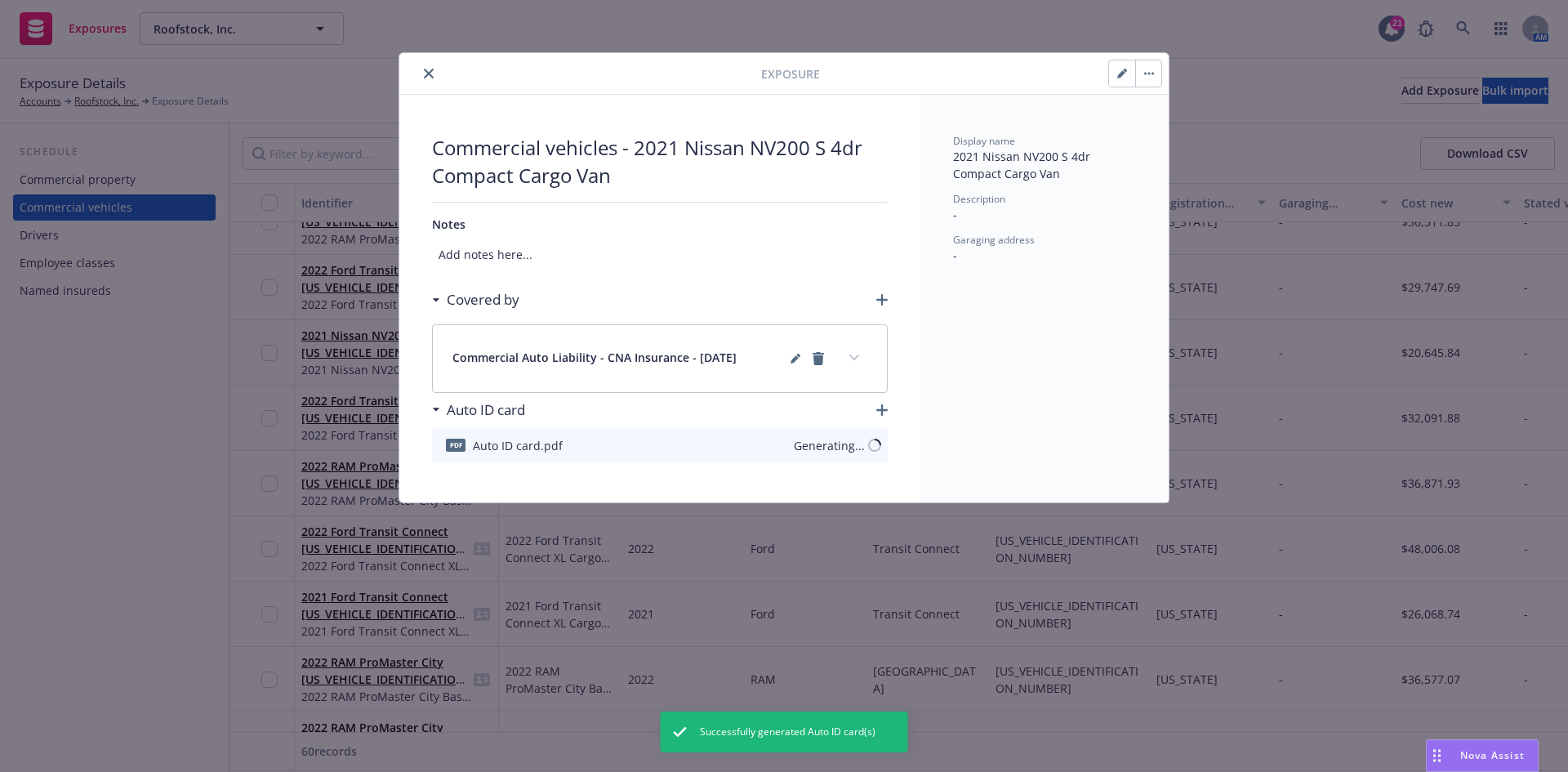
click at [429, 68] on icon "close" at bounding box center [429, 73] width 10 height 10
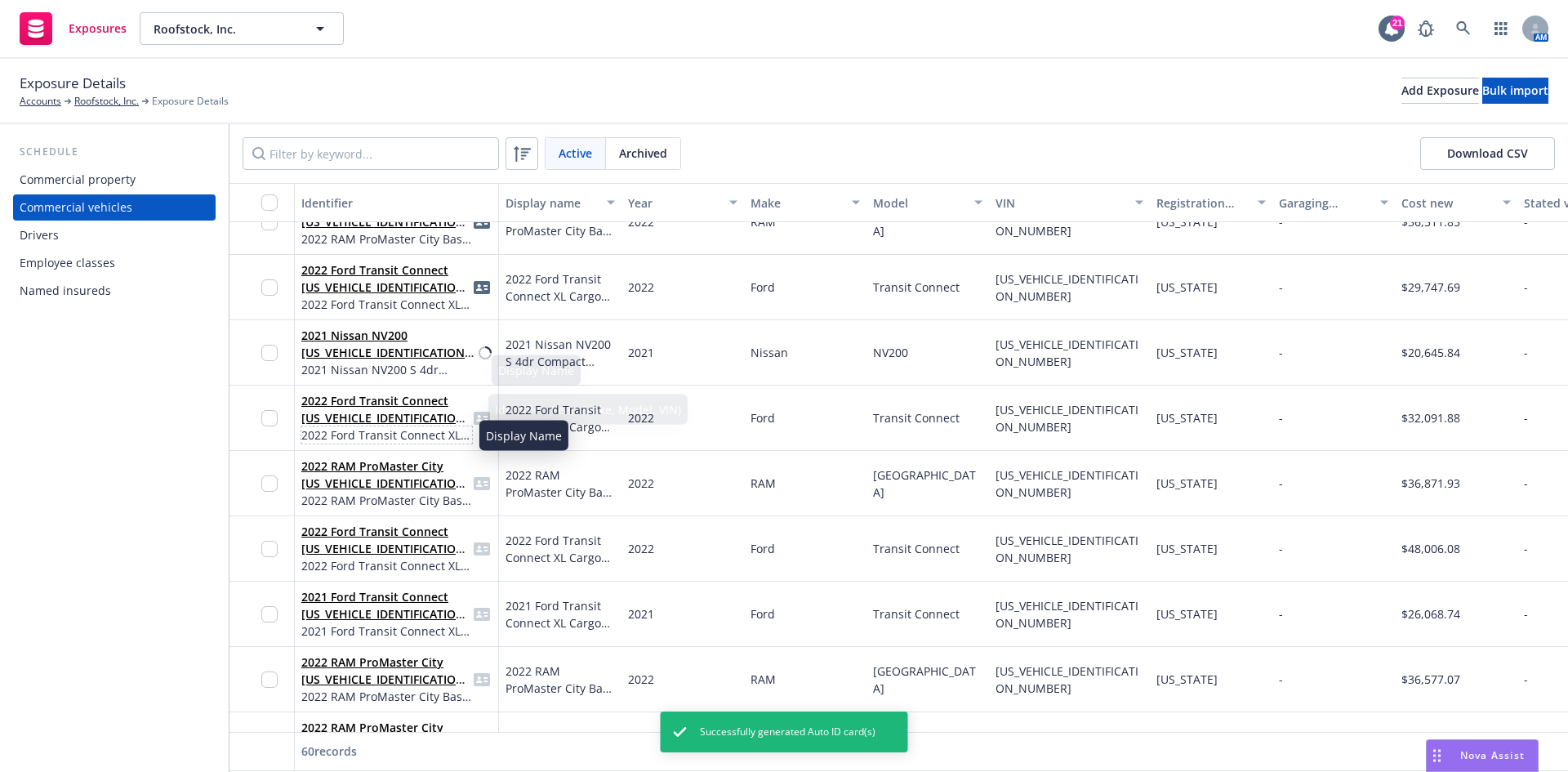
click at [404, 427] on span "2022 Ford Transit Connect XL Cargo Van LWB" at bounding box center [387, 435] width 171 height 17
click at [394, 410] on link "2022 Ford Transit Connect [US_VEHICLE_IDENTIFICATION_NUMBER]" at bounding box center [386, 418] width 169 height 50
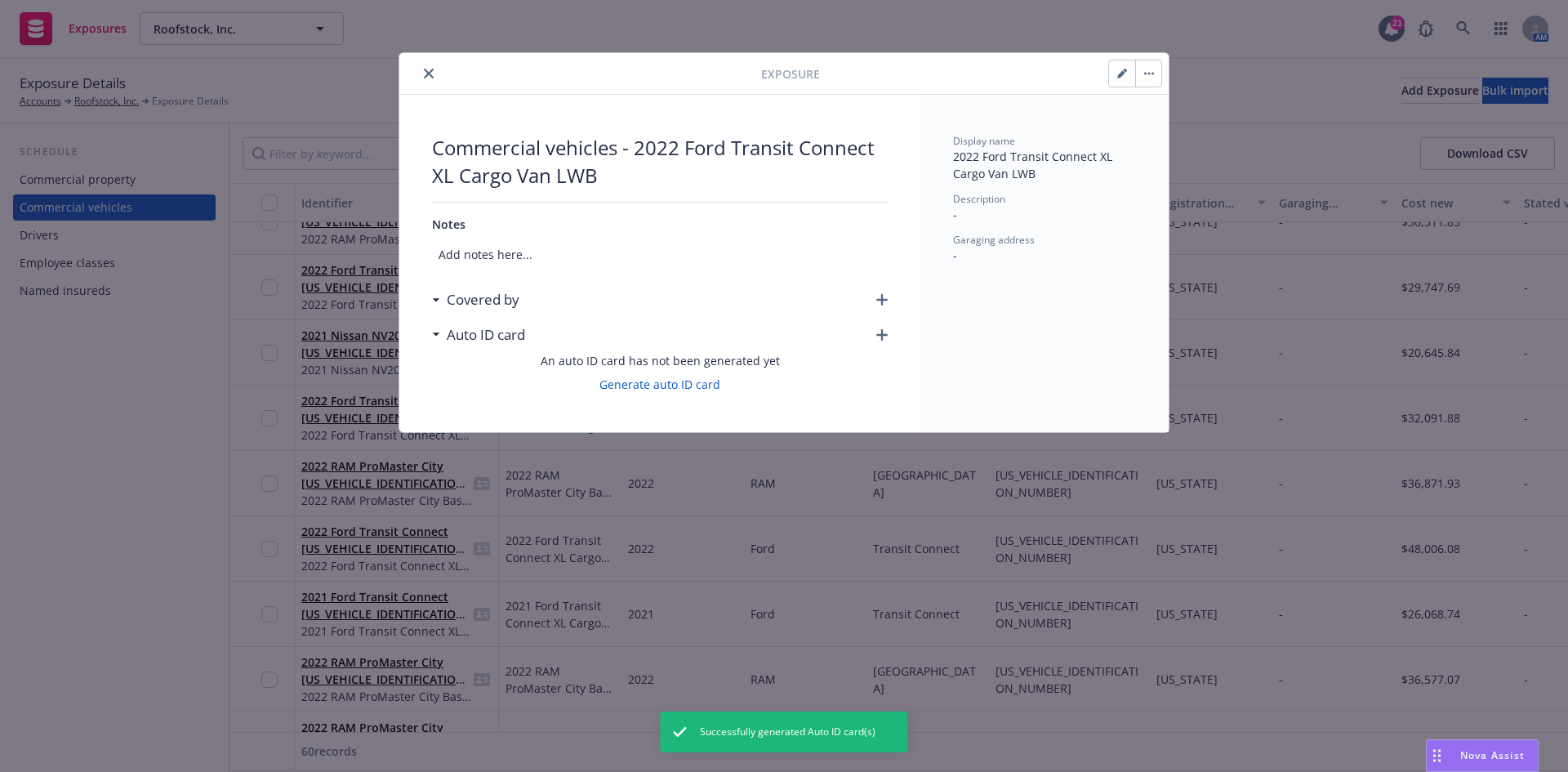
click at [871, 302] on div "Covered by" at bounding box center [659, 300] width 456 height 35
click at [882, 302] on icon "button" at bounding box center [882, 300] width 12 height 12
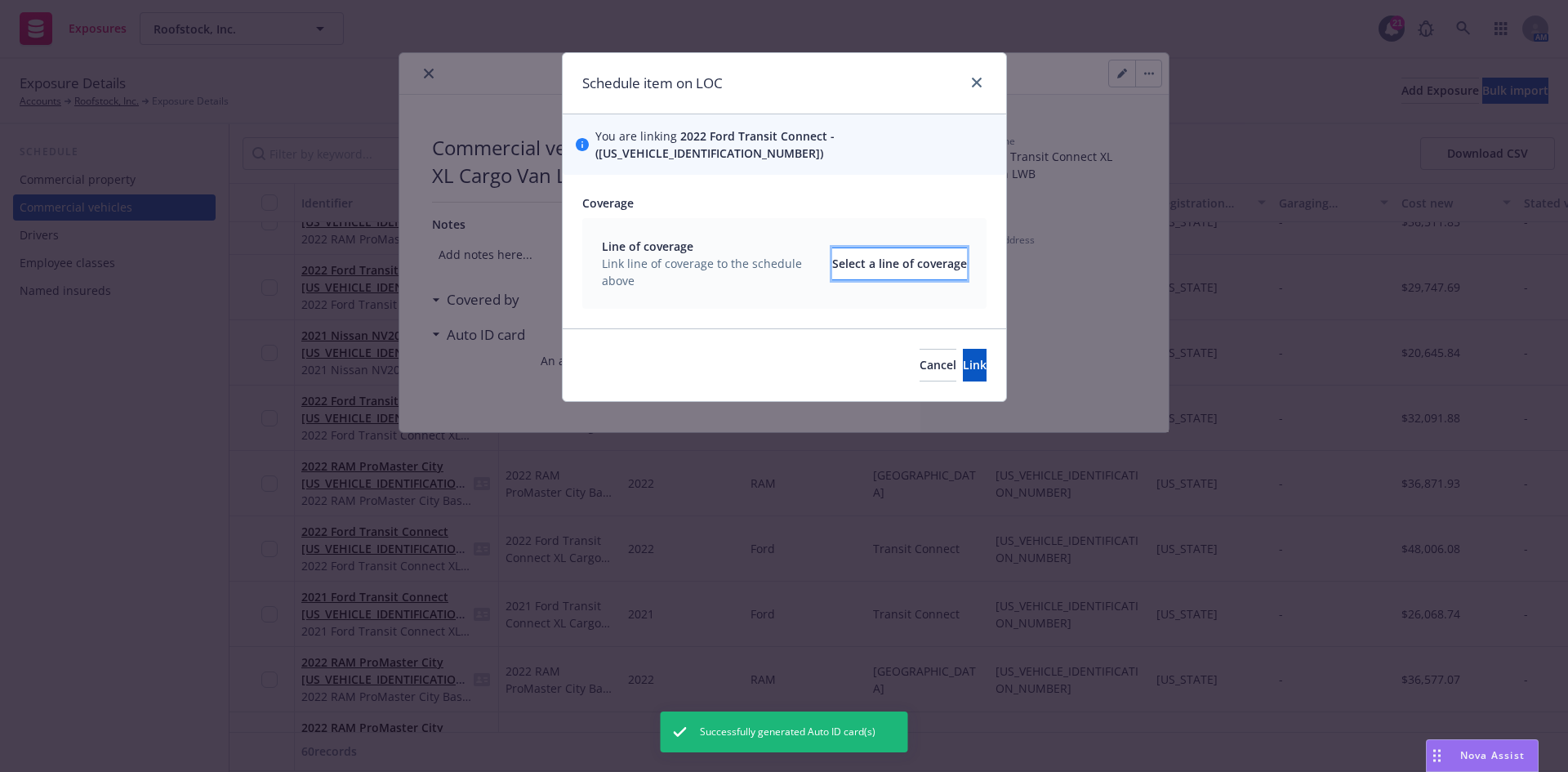
click at [869, 248] on div "Select a line of coverage" at bounding box center [900, 263] width 135 height 31
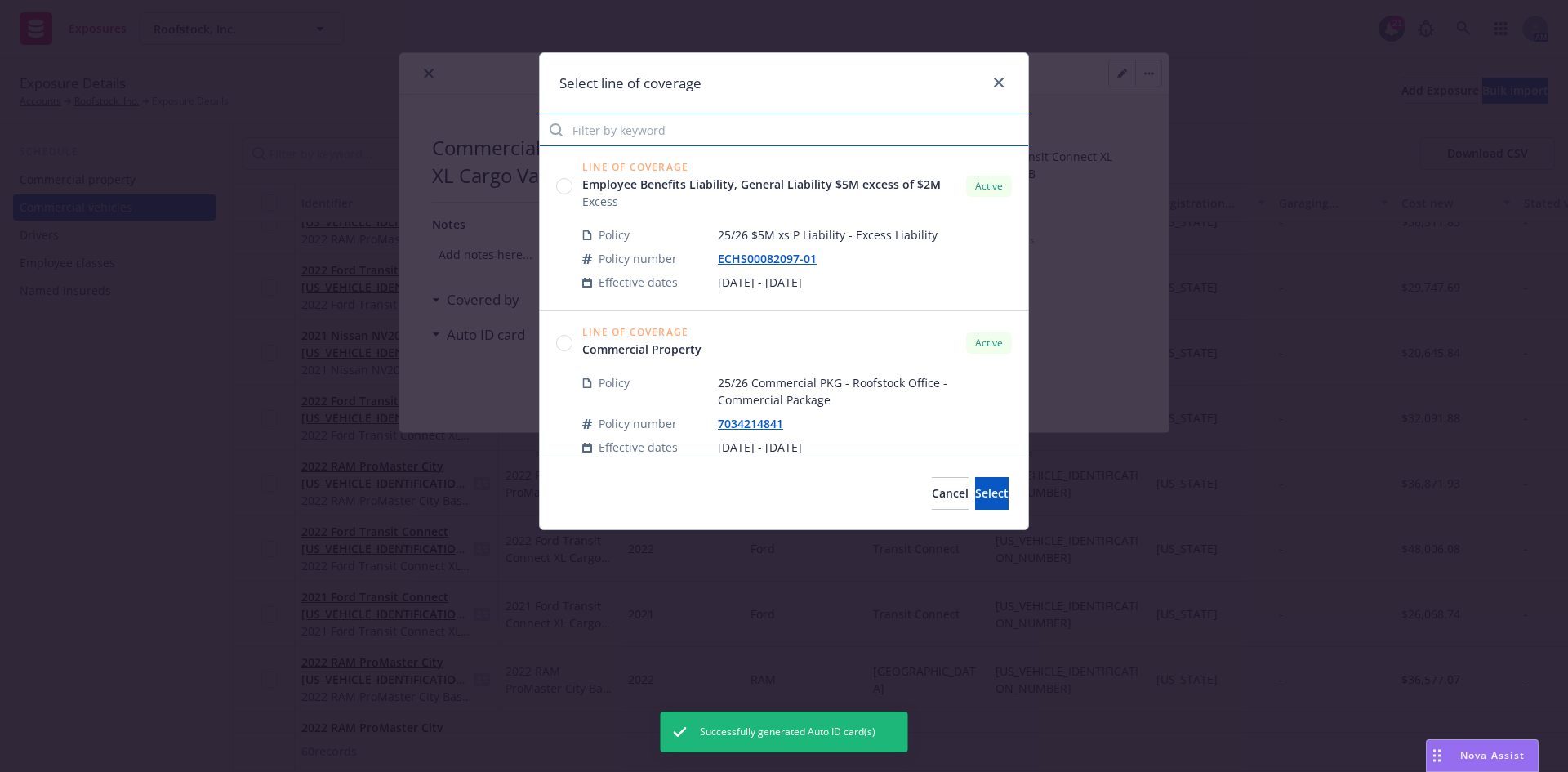
click at [586, 143] on input "Filter by keyword" at bounding box center [784, 129] width 488 height 33
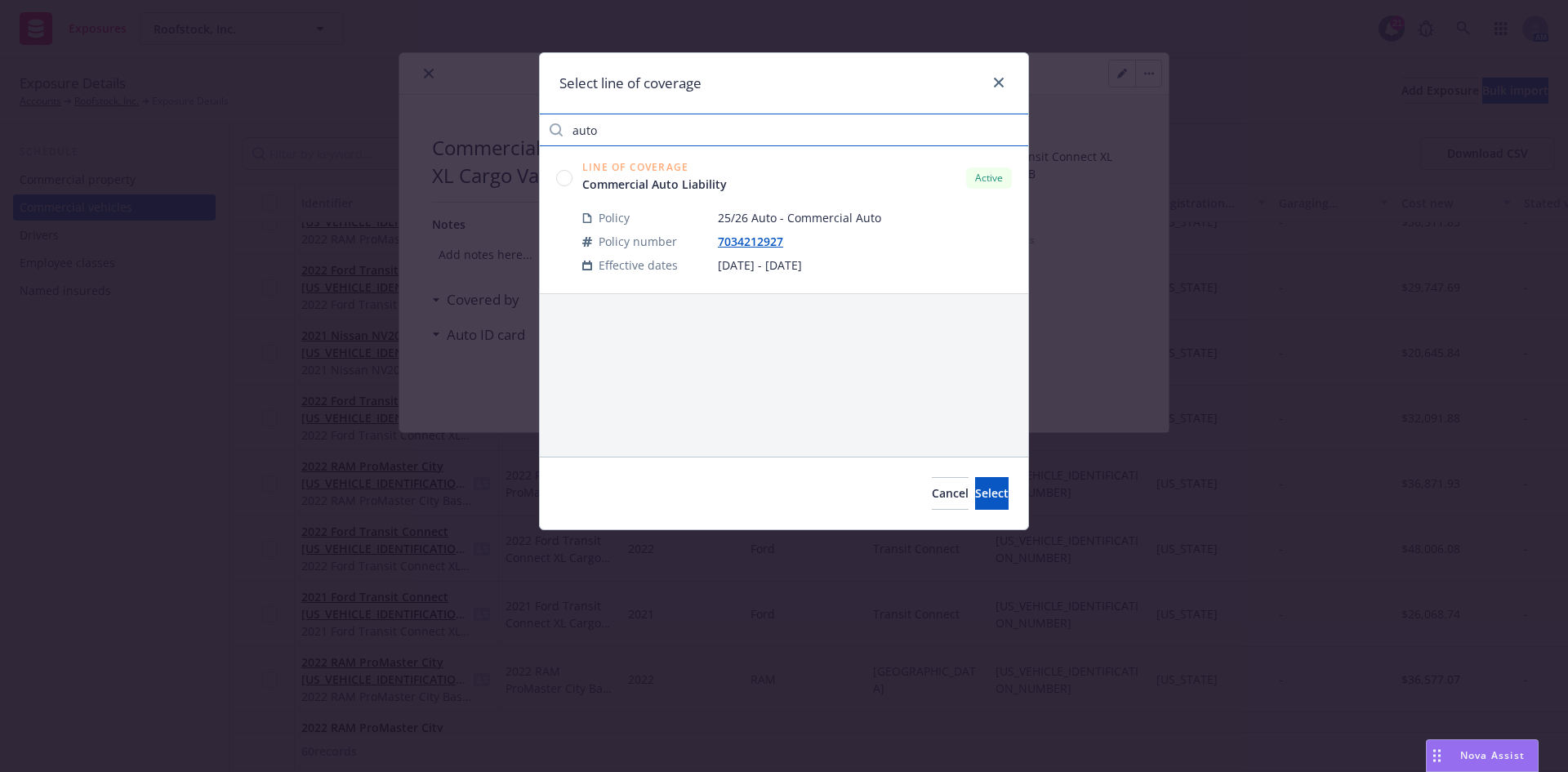
type input "auto"
click at [567, 178] on circle at bounding box center [565, 178] width 16 height 16
click at [976, 496] on button "Select" at bounding box center [992, 493] width 34 height 33
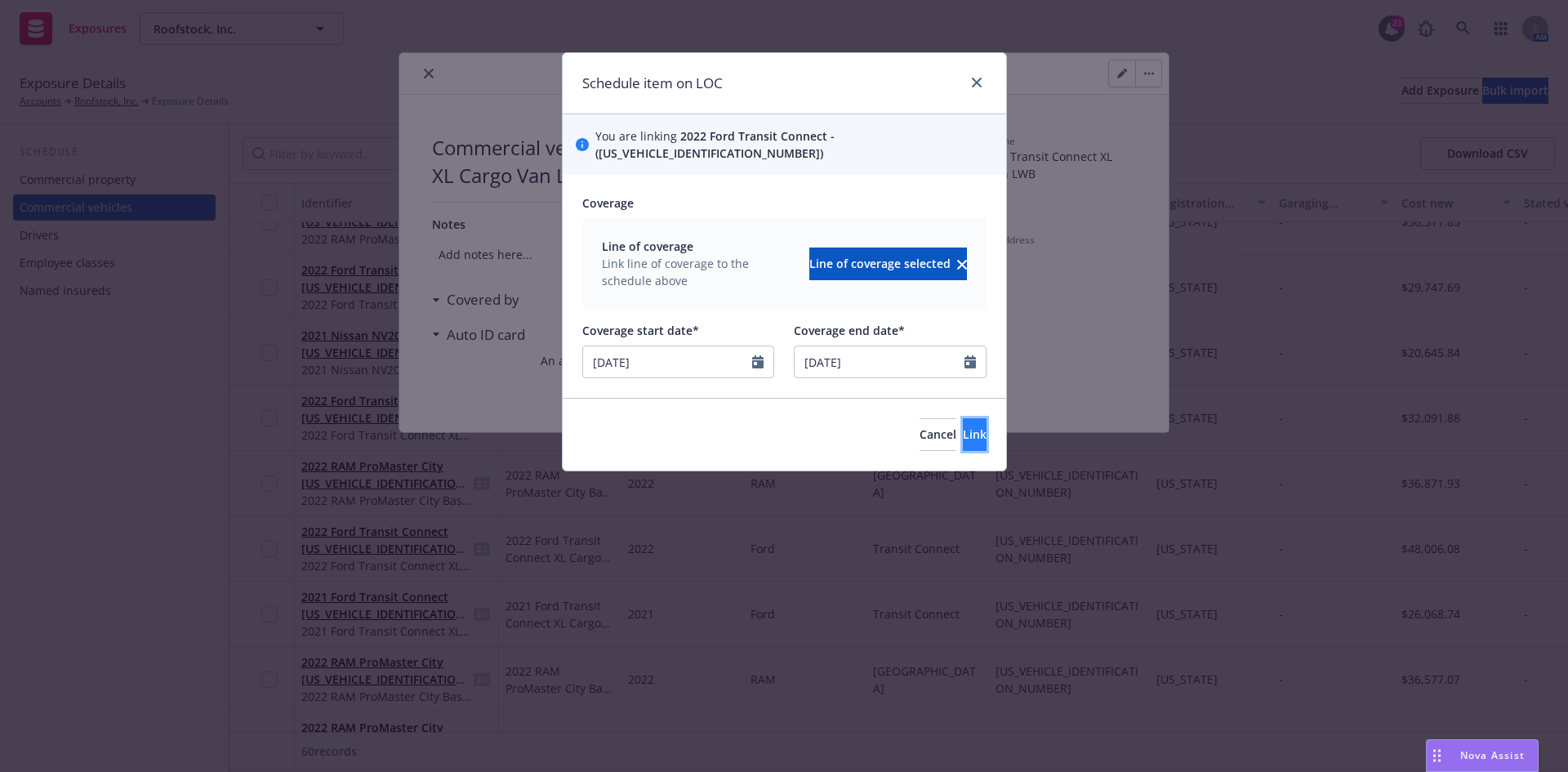
click at [965, 418] on button "Link" at bounding box center [975, 434] width 24 height 33
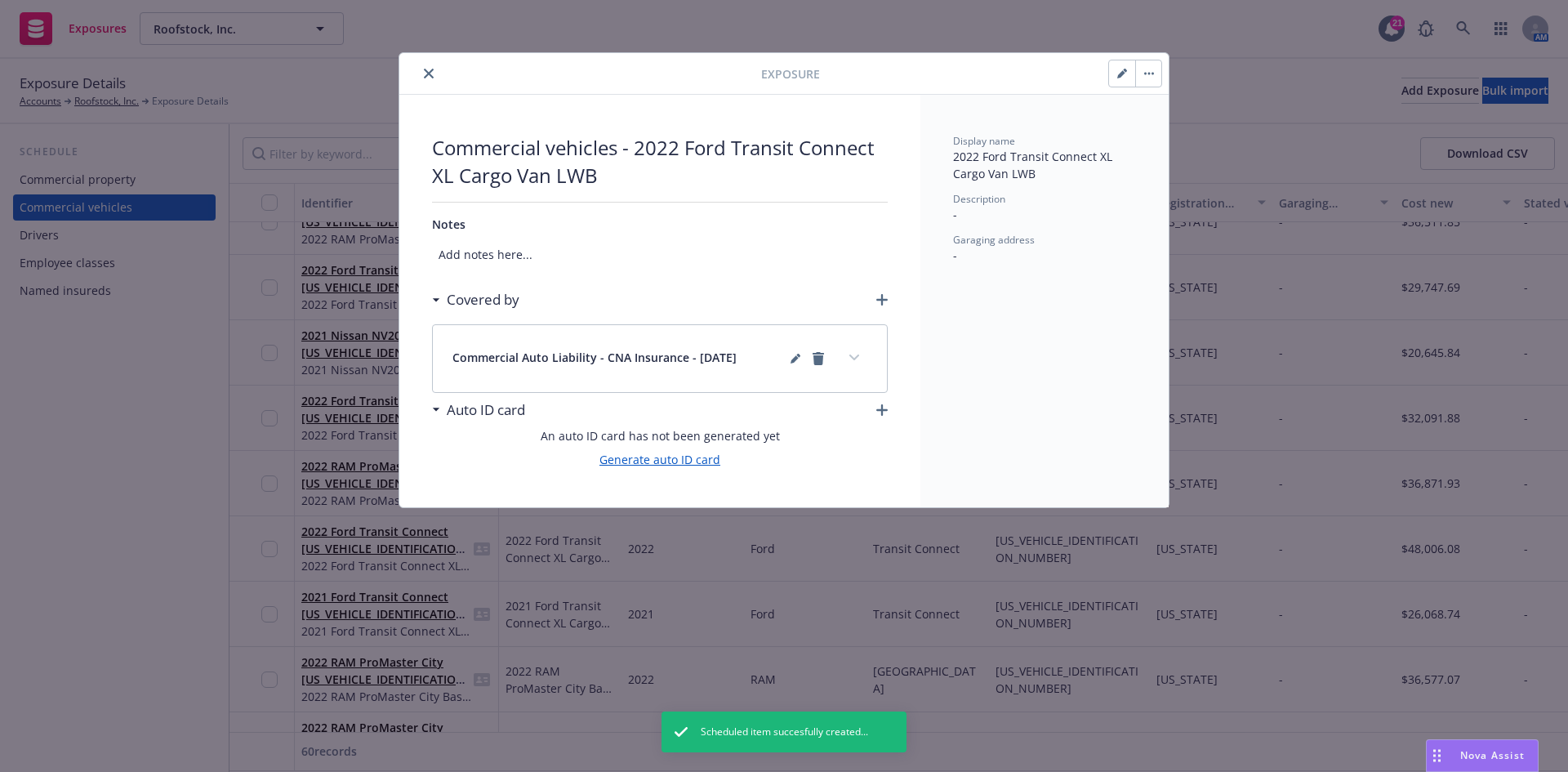
click at [683, 458] on link "Generate auto ID card" at bounding box center [660, 458] width 121 height 17
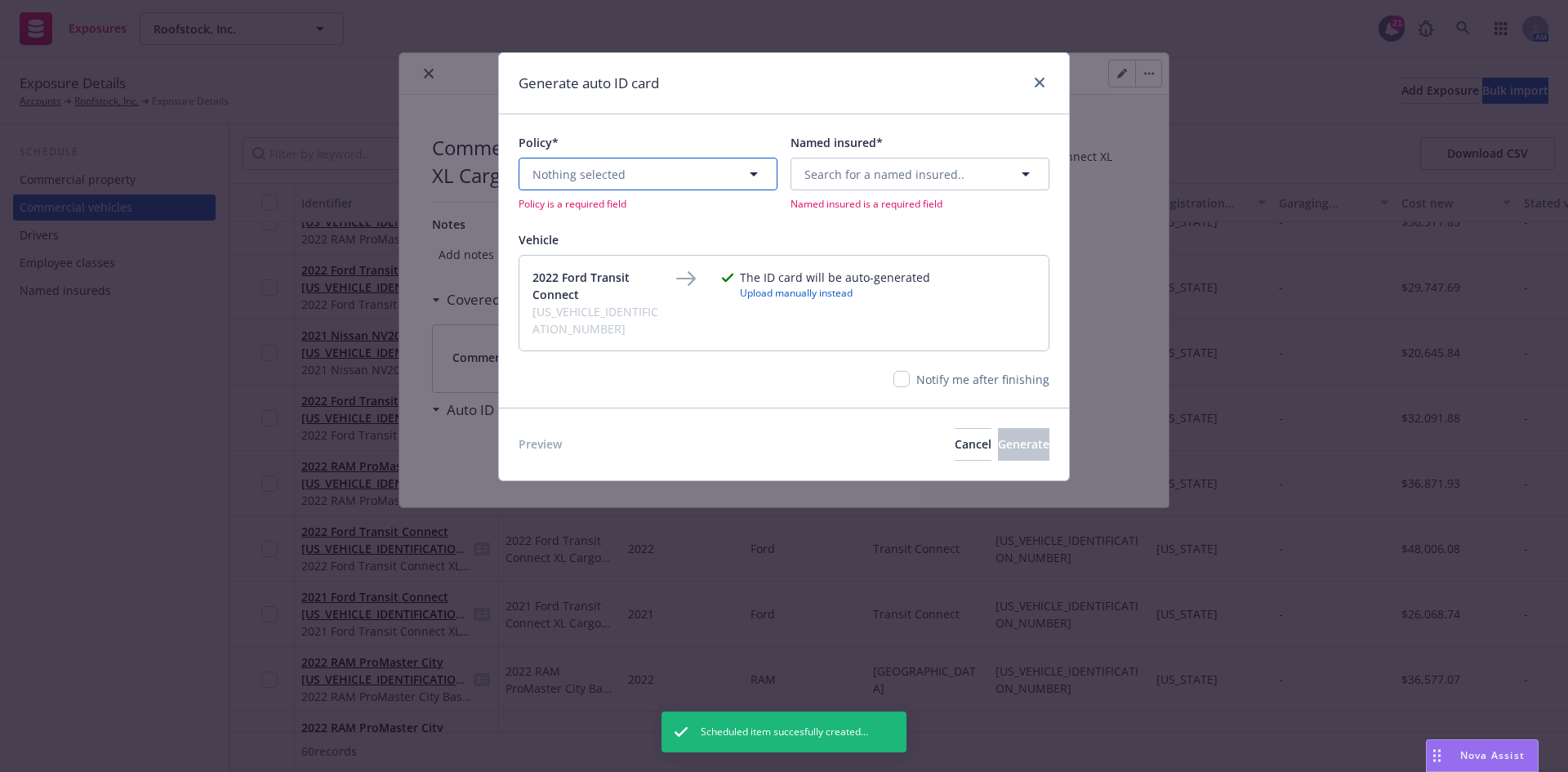
click at [585, 174] on span "Nothing selected" at bounding box center [580, 174] width 93 height 17
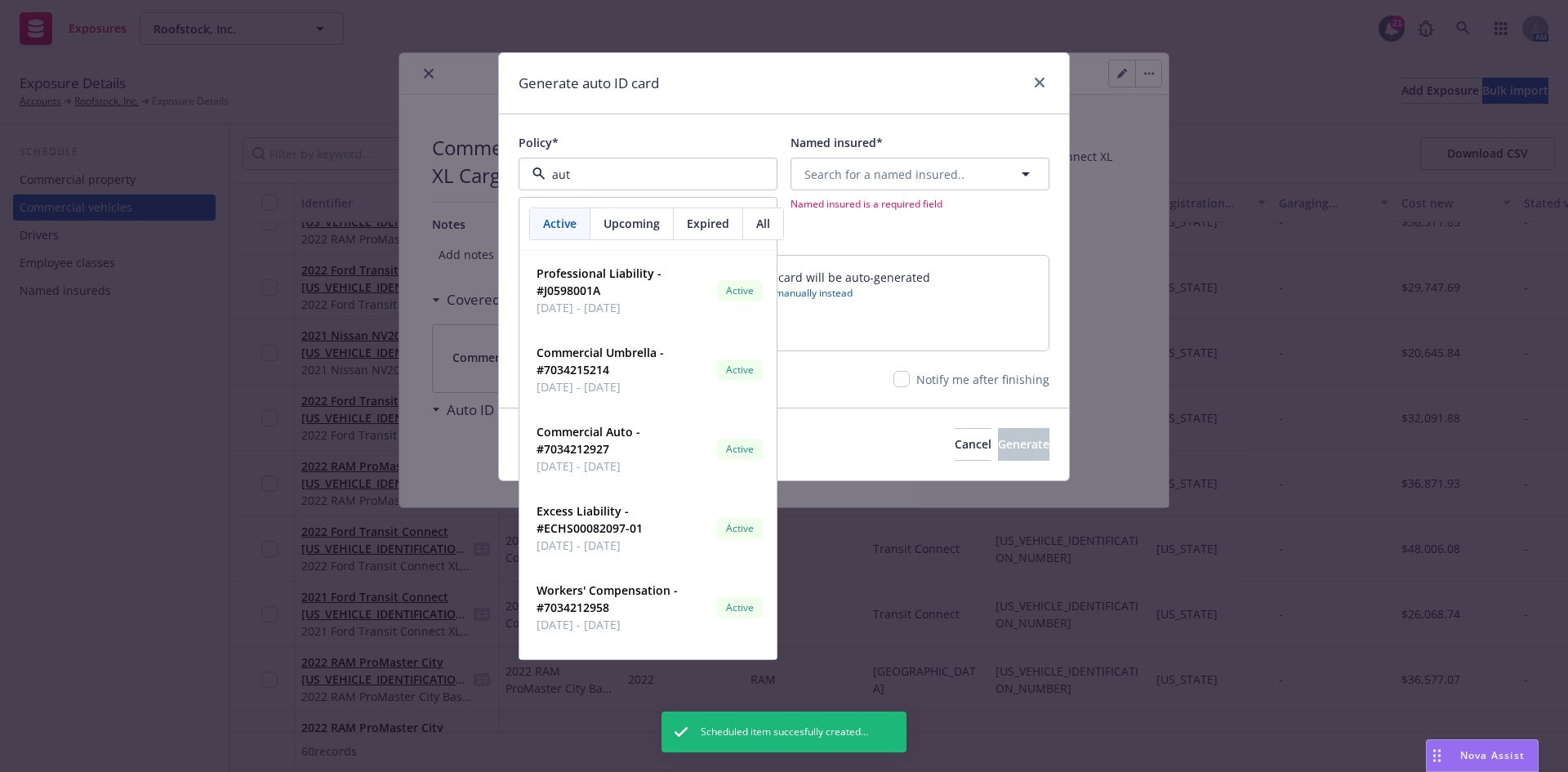
type input "auto"
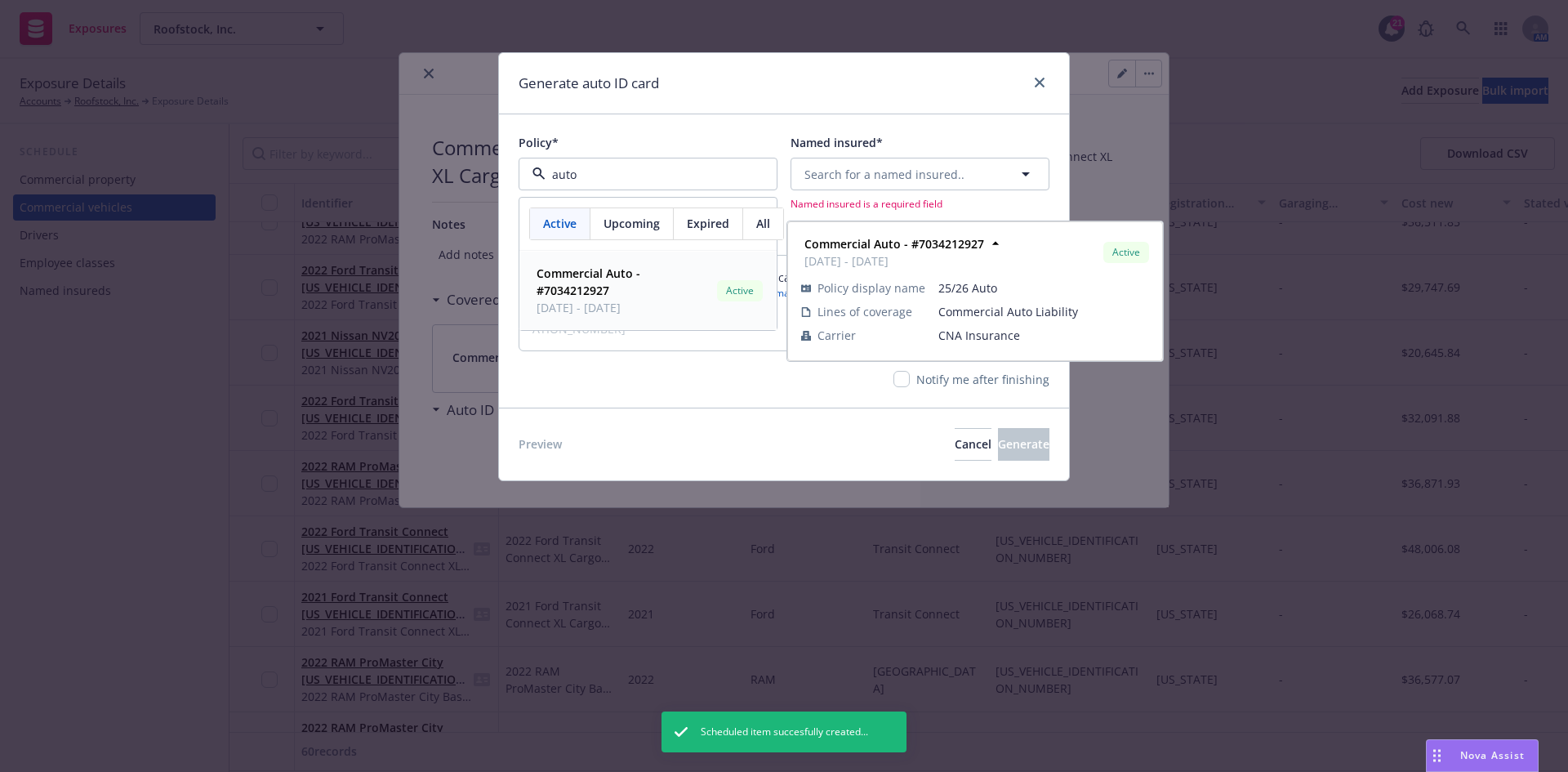
drag, startPoint x: 584, startPoint y: 274, endPoint x: 618, endPoint y: 257, distance: 38.0
click at [590, 274] on strong "Commercial Auto - #7034212927" at bounding box center [588, 281] width 104 height 33
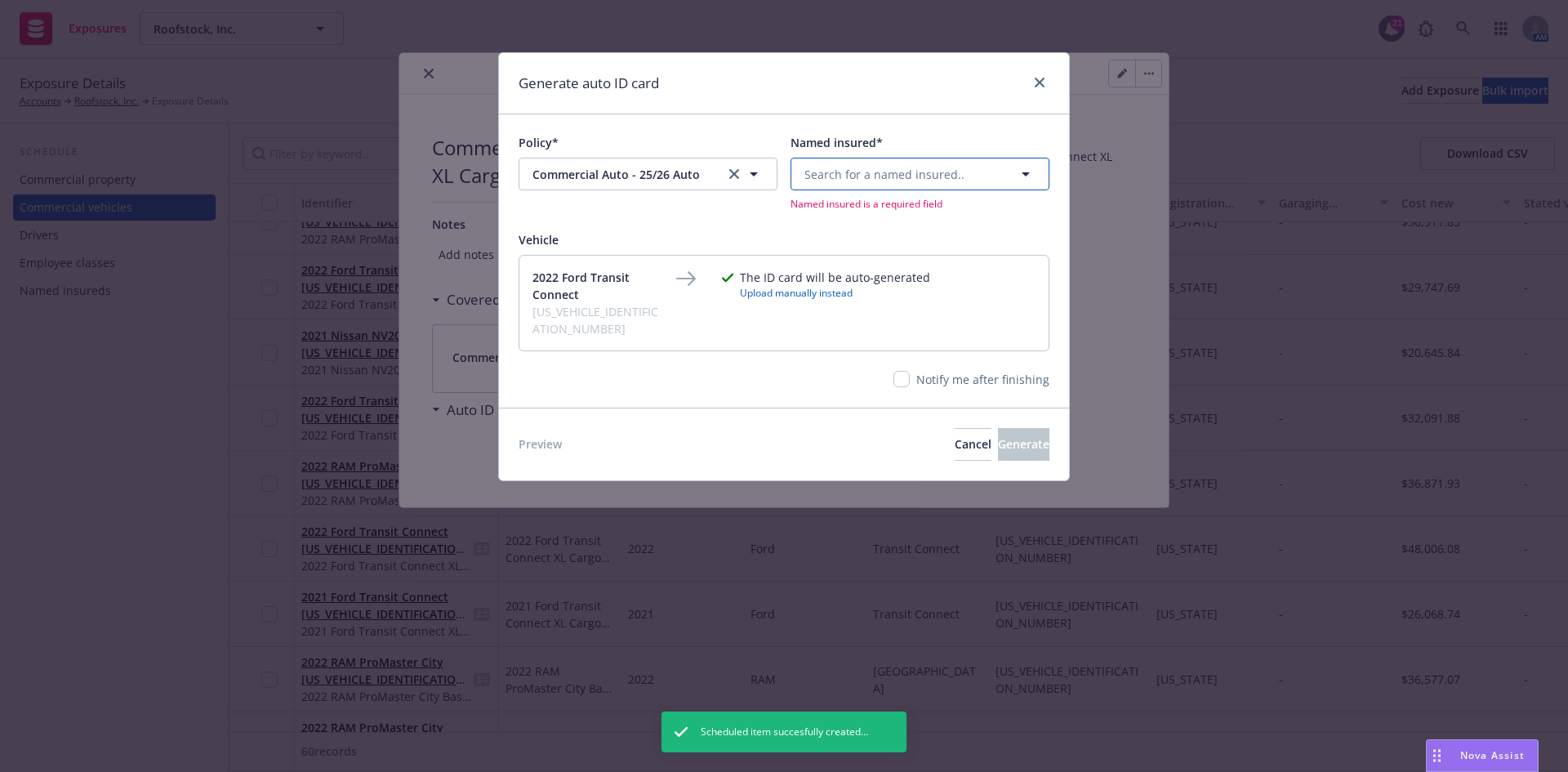
click at [852, 170] on span "Search for a named insured.." at bounding box center [884, 174] width 160 height 17
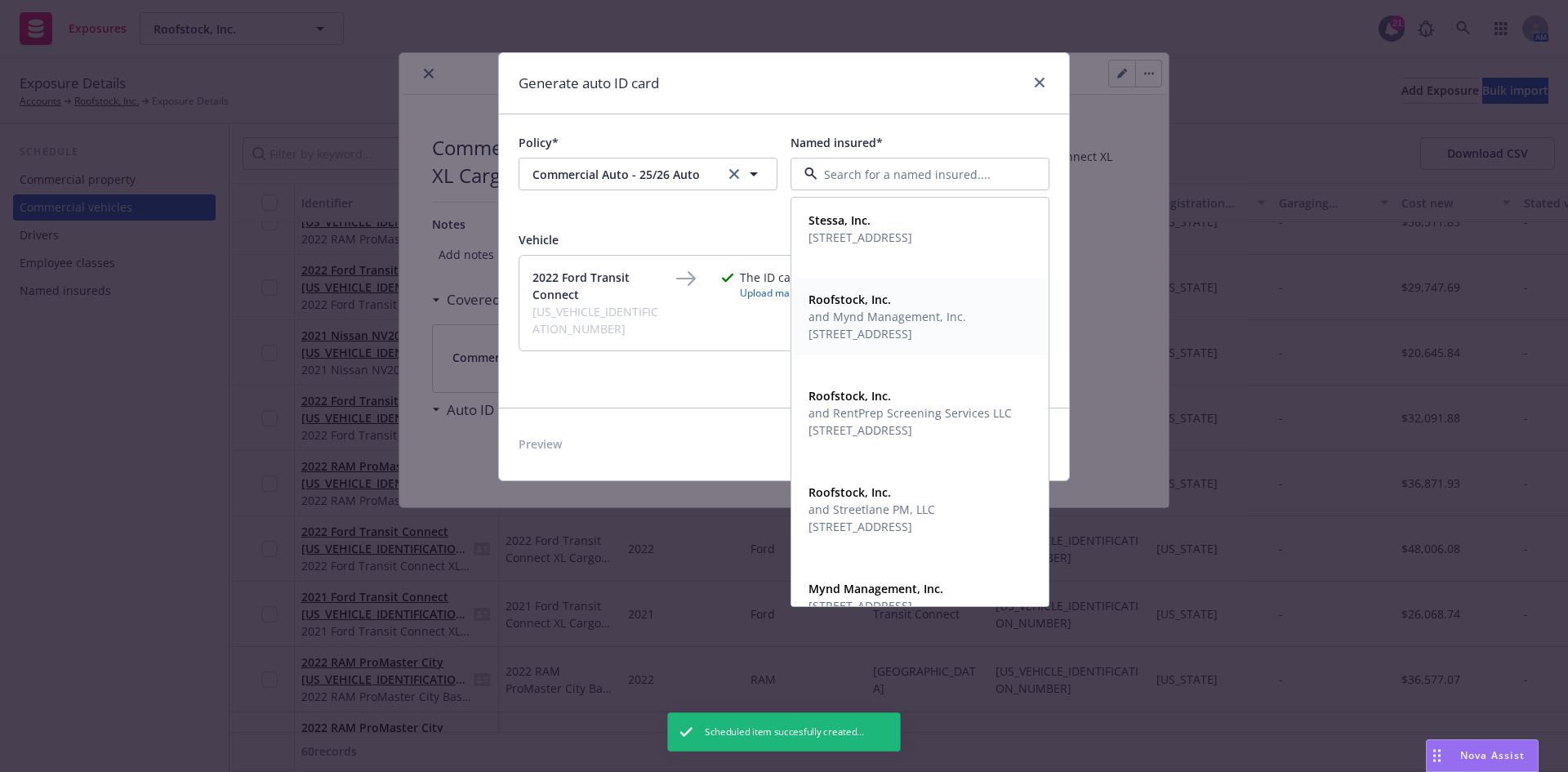
click at [897, 337] on span "[STREET_ADDRESS]" at bounding box center [887, 333] width 158 height 17
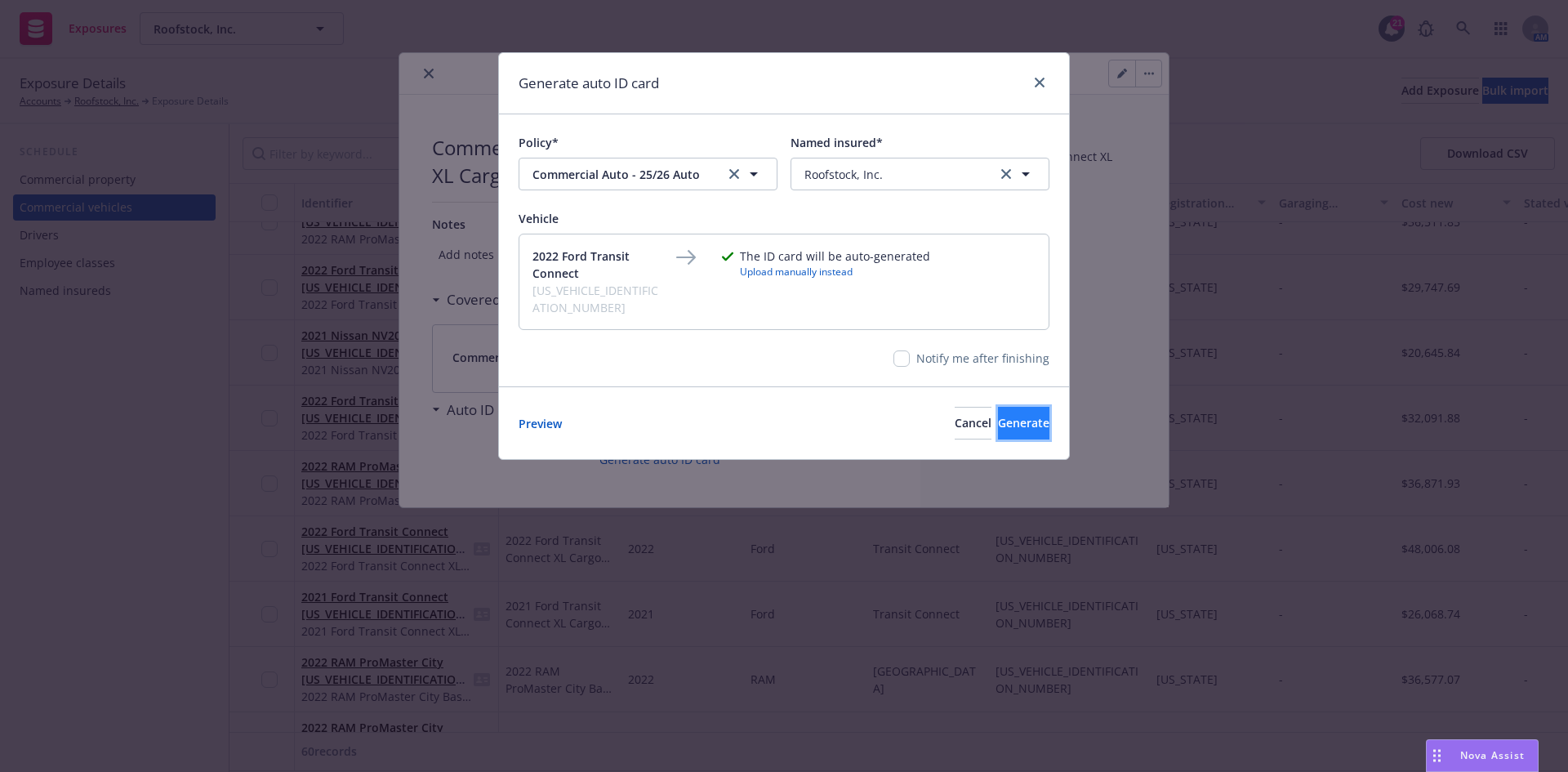
click at [1006, 415] on span "Generate" at bounding box center [1024, 423] width 52 height 16
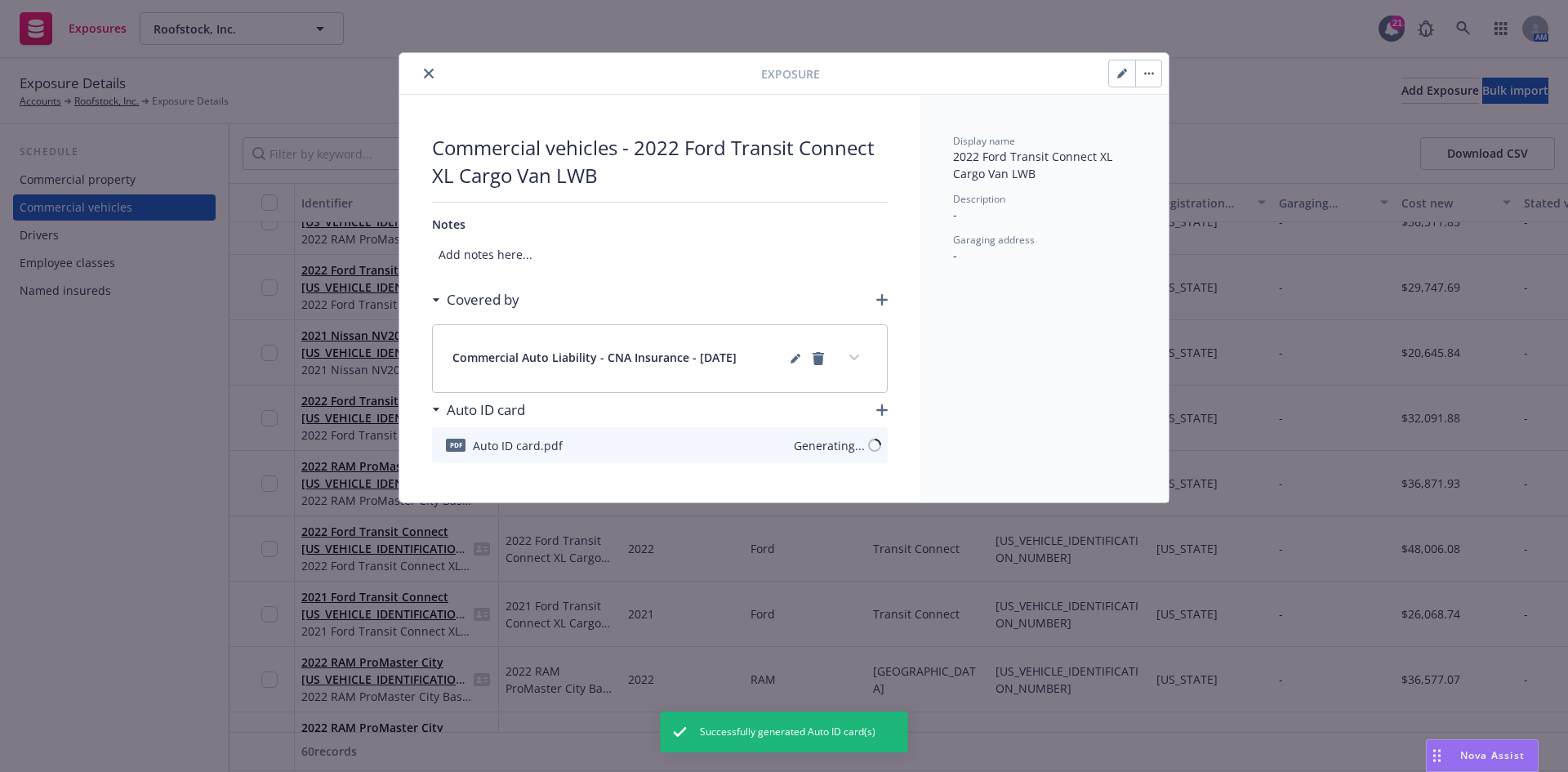
click at [423, 71] on button "close" at bounding box center [429, 73] width 20 height 20
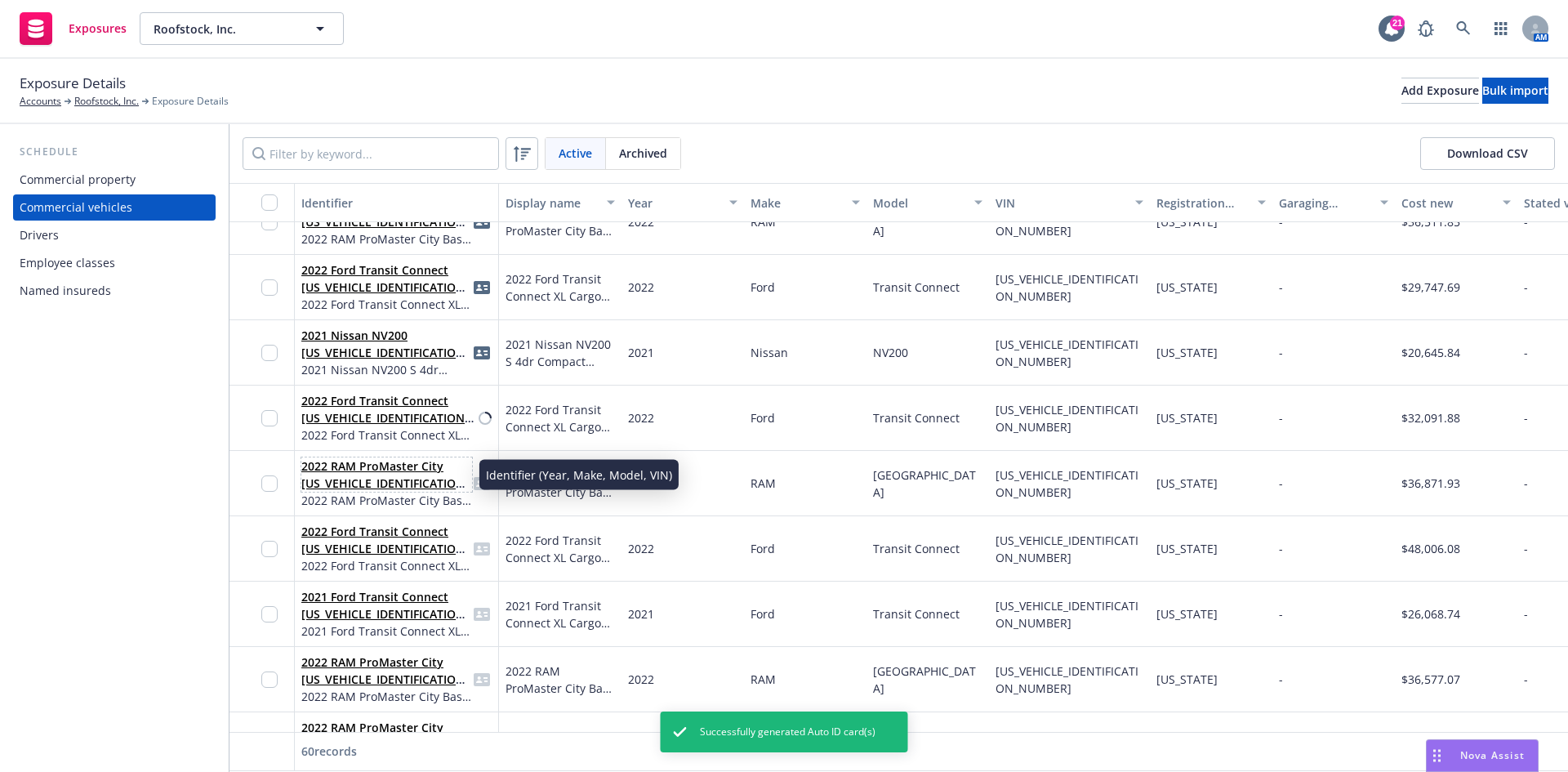
click at [339, 468] on link "2022 RAM ProMaster City [US_VEHICLE_IDENTIFICATION_NUMBER]" at bounding box center [386, 483] width 169 height 50
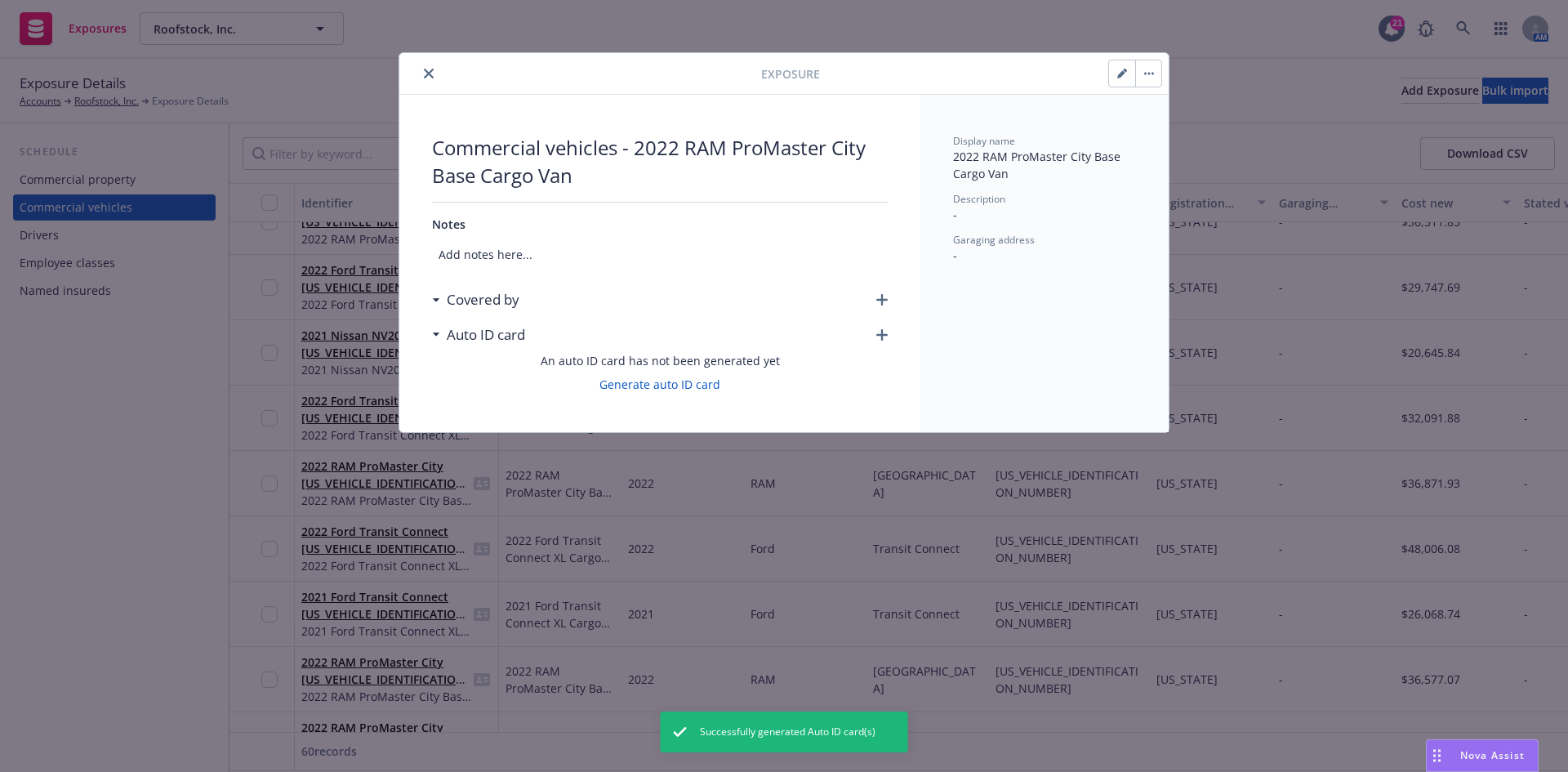
click at [893, 293] on div "Commercial vehicles - 2022 RAM ProMaster City Base Cargo Van Notes Add notes he…" at bounding box center [659, 263] width 521 height 337
click at [883, 297] on icon "button" at bounding box center [882, 300] width 12 height 12
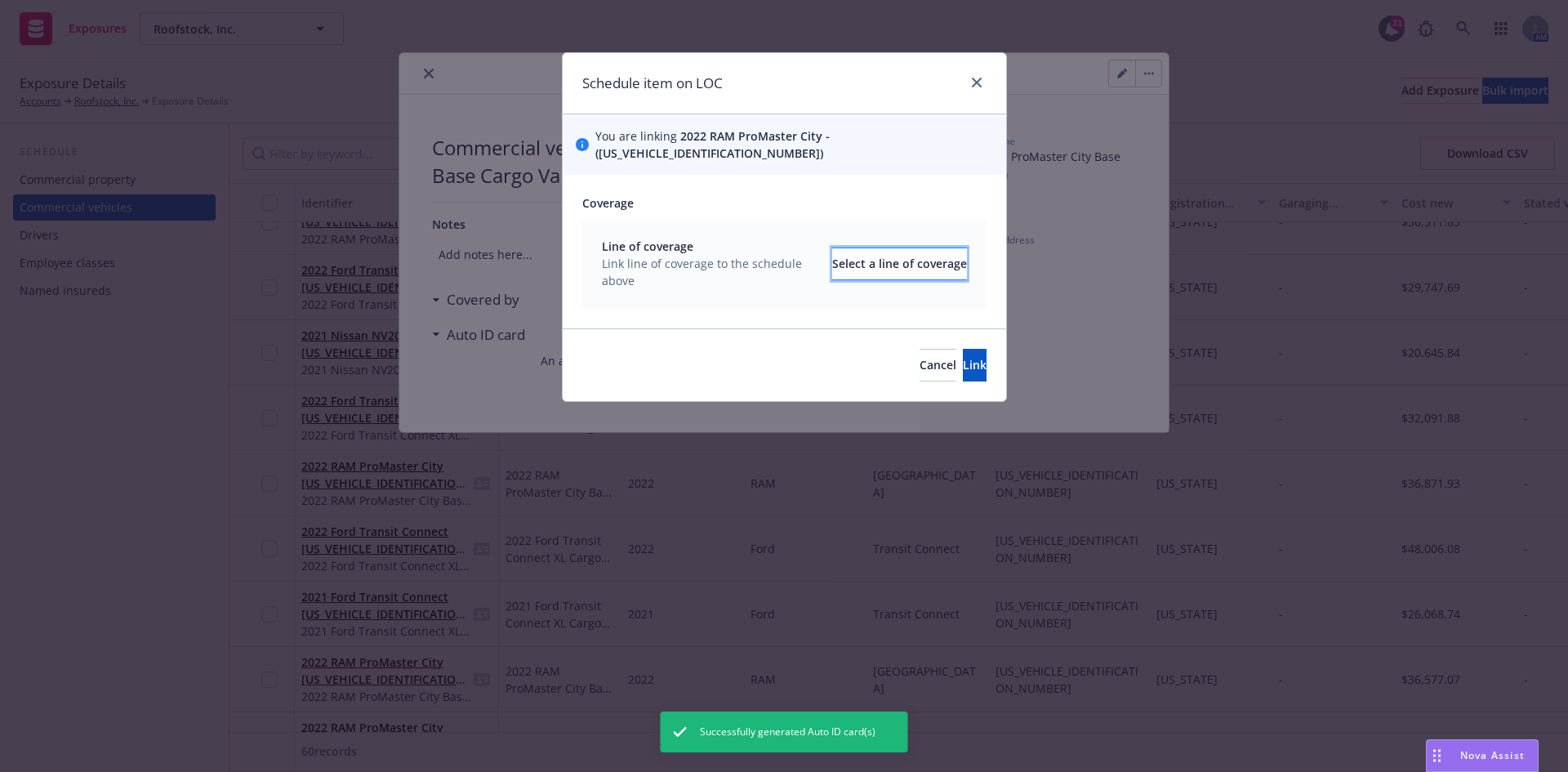
click at [871, 251] on div "Select a line of coverage" at bounding box center [900, 263] width 135 height 31
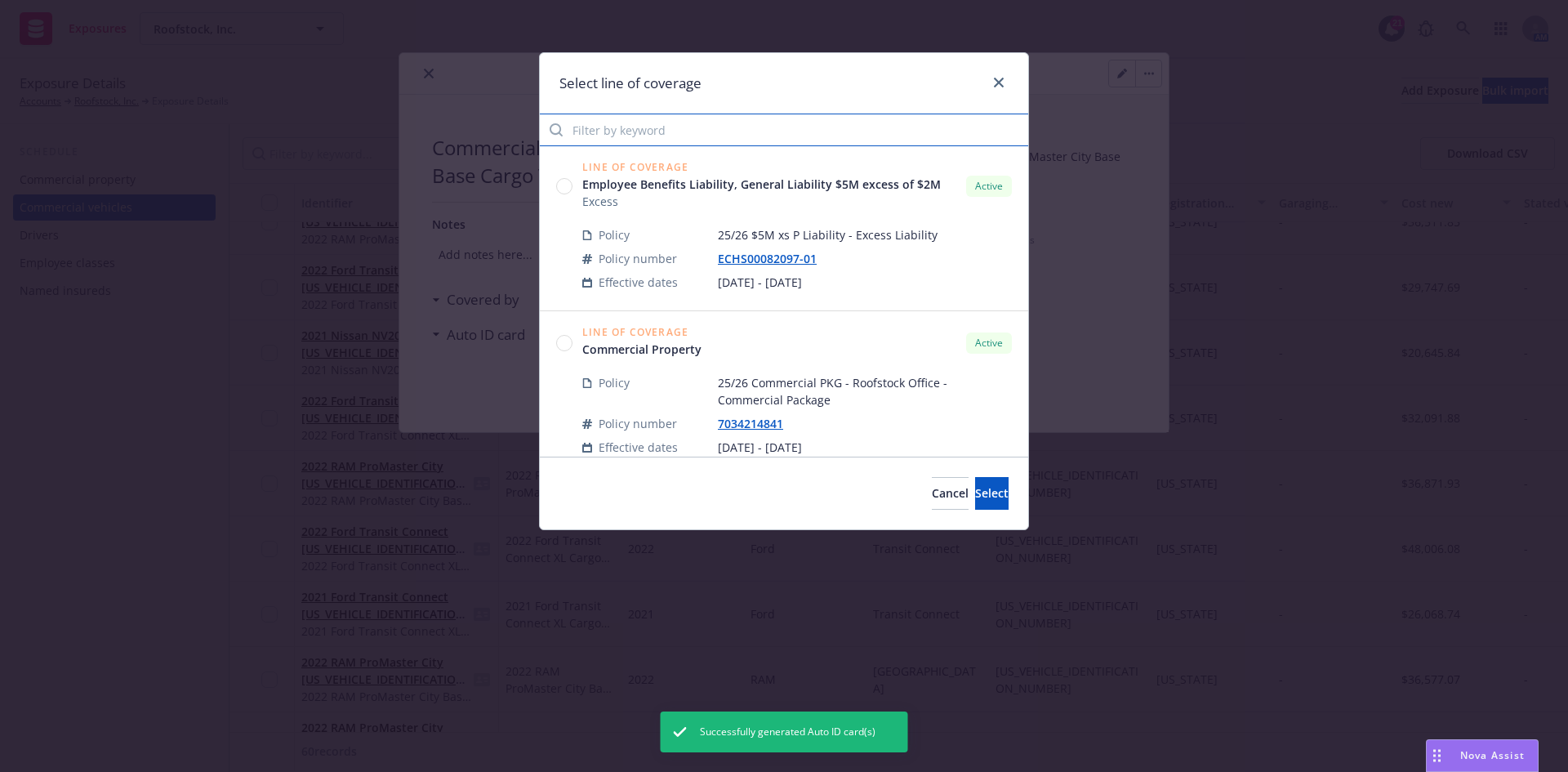
click at [632, 118] on input "Filter by keyword" at bounding box center [784, 129] width 488 height 33
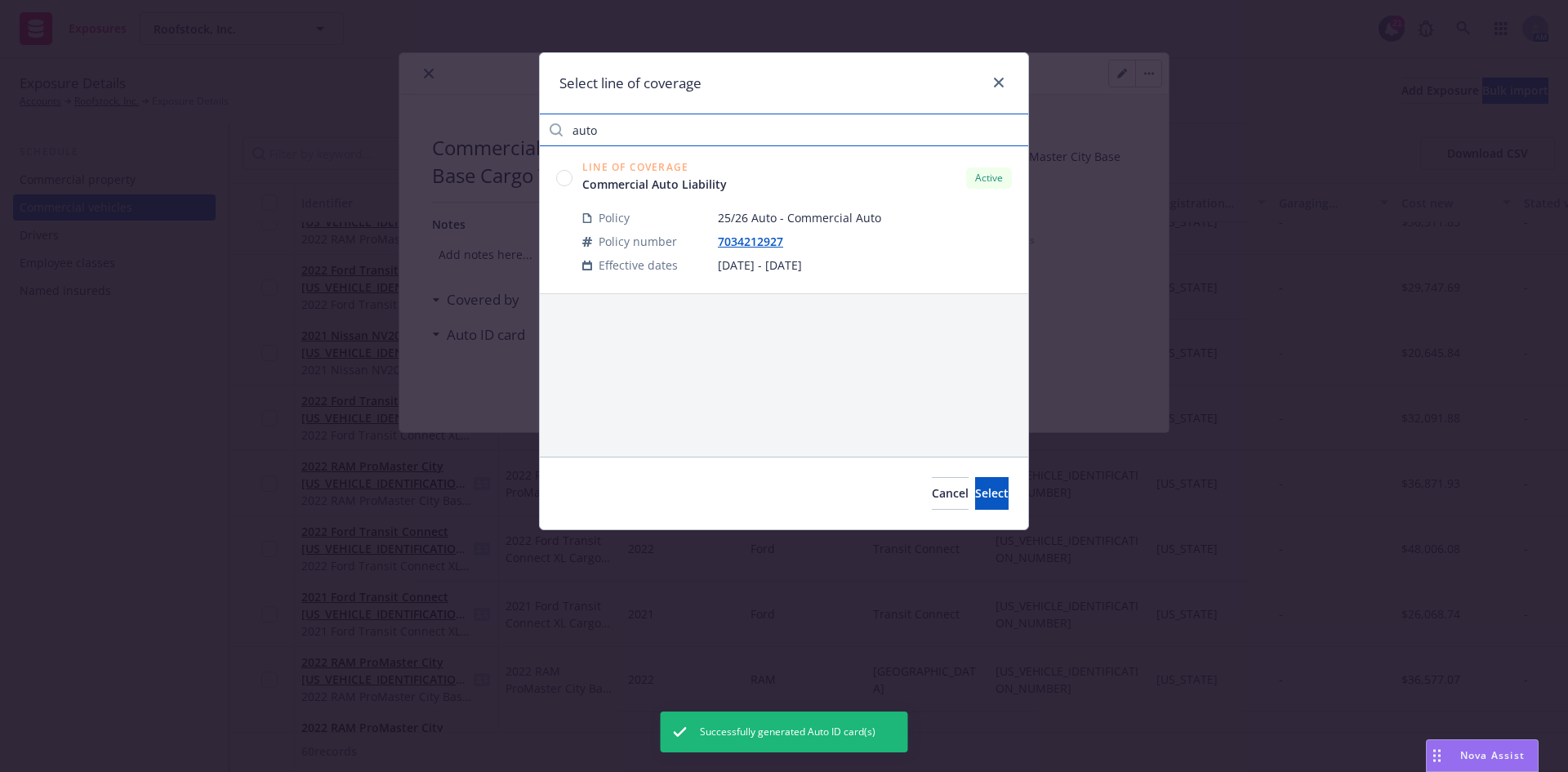
type input "auto"
click at [567, 182] on circle at bounding box center [565, 178] width 16 height 16
click at [976, 494] on span "Select" at bounding box center [992, 493] width 34 height 16
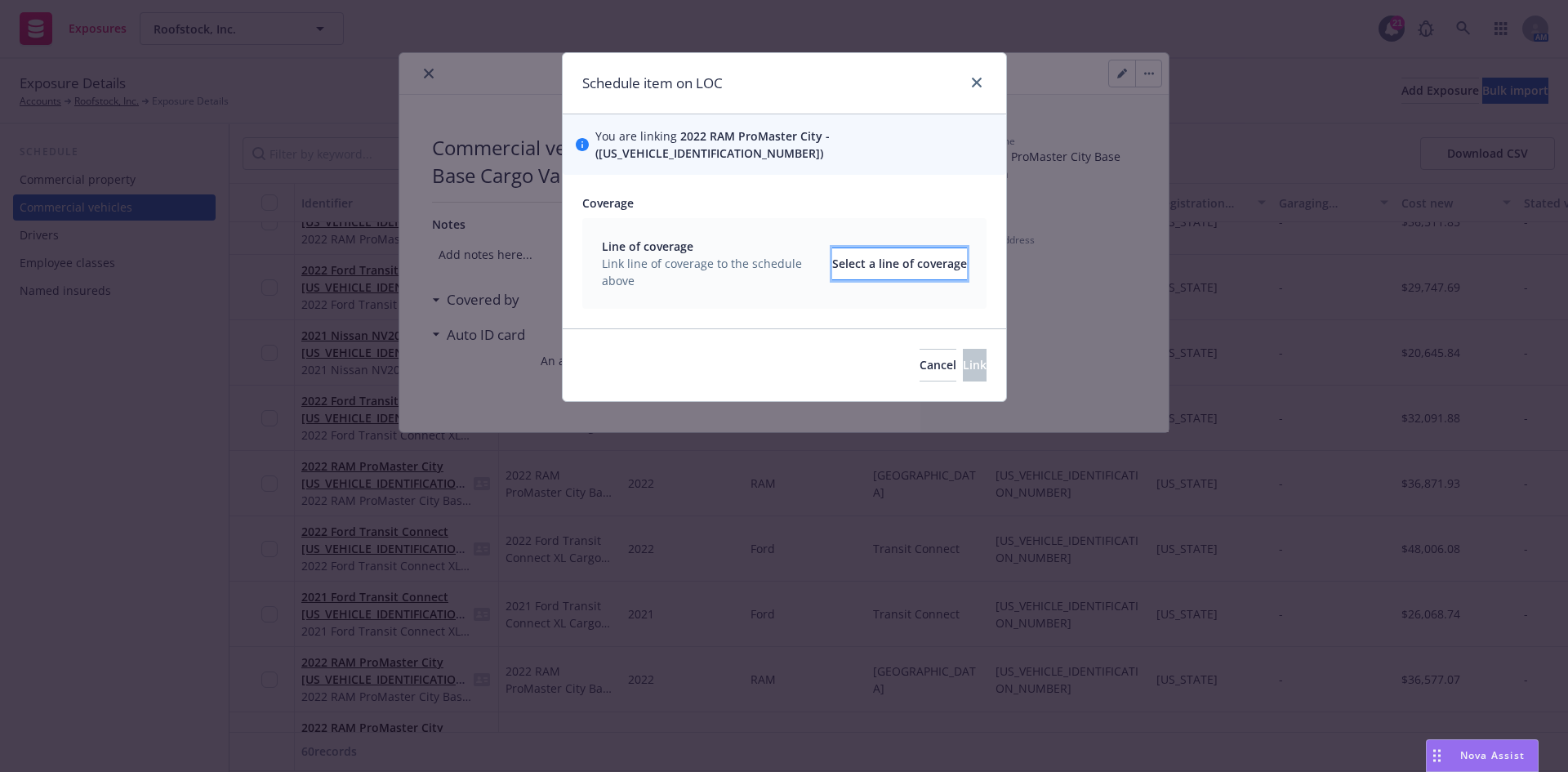
click at [866, 252] on div "Select a line of coverage" at bounding box center [900, 263] width 135 height 31
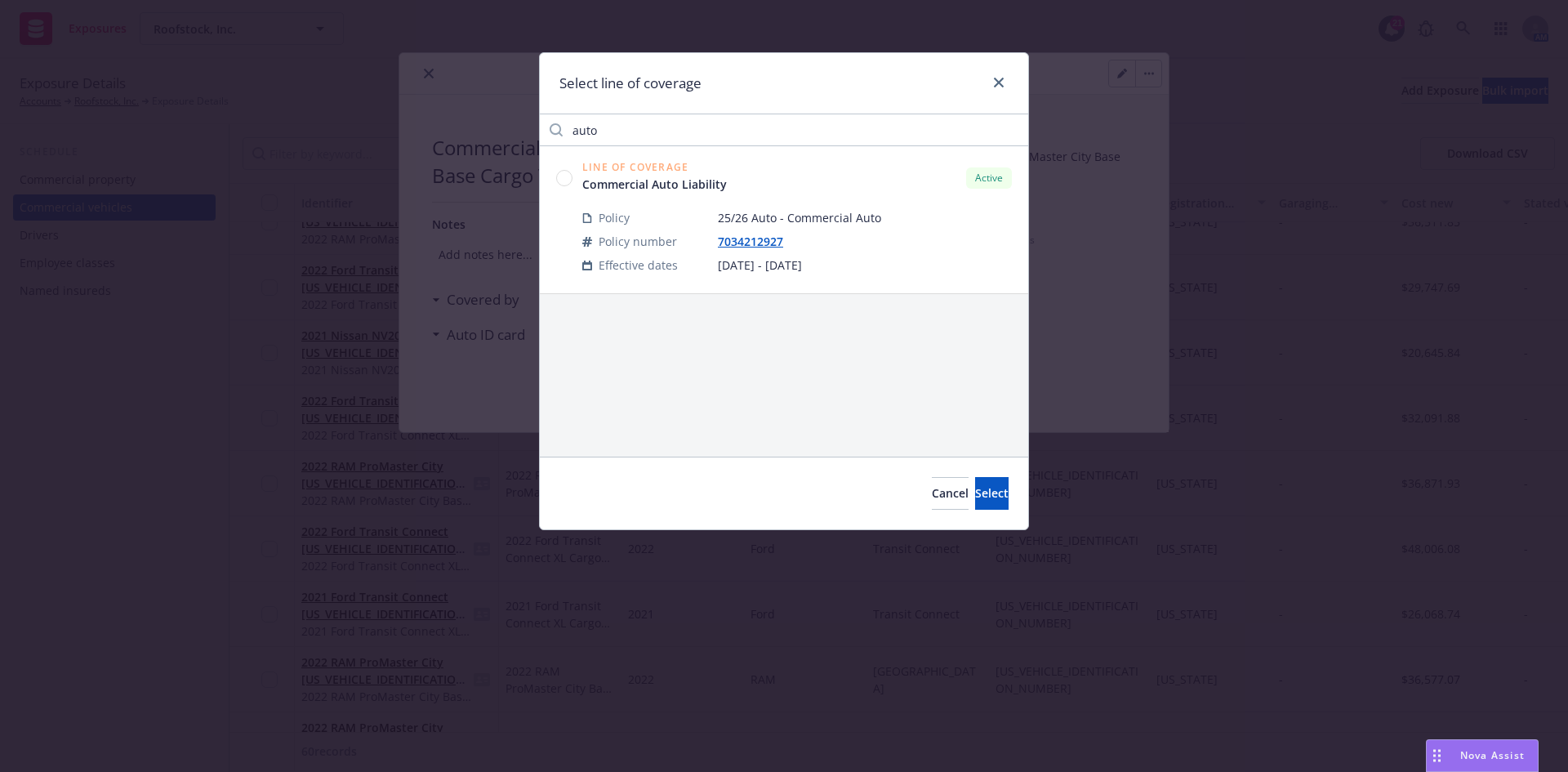
click at [575, 171] on div "Line of Coverage Commercial Auto Liability Active" at bounding box center [783, 178] width 456 height 30
click at [566, 181] on circle at bounding box center [565, 178] width 16 height 16
click at [976, 487] on span "Select" at bounding box center [992, 493] width 34 height 16
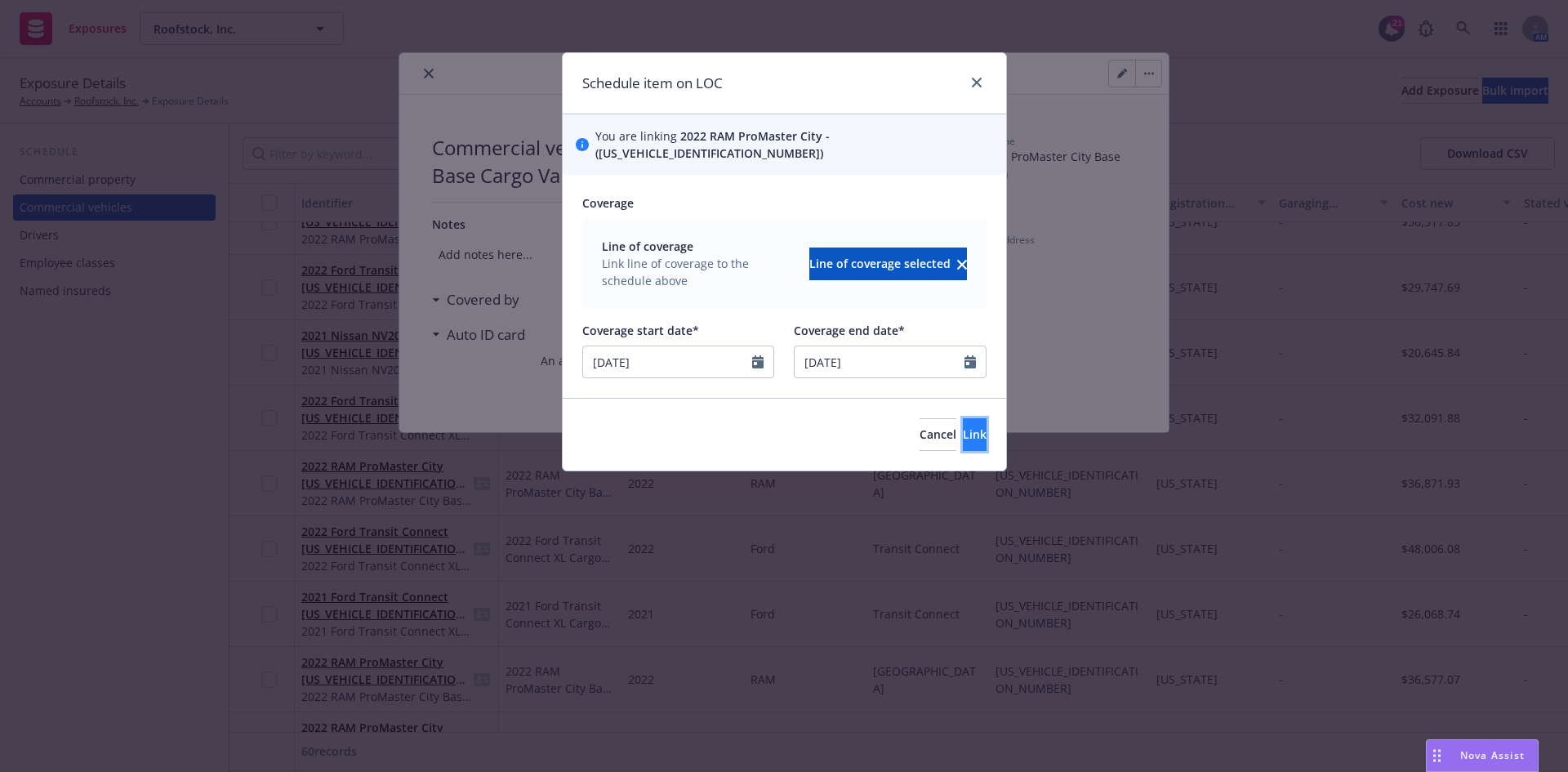
click at [963, 427] on span "Link" at bounding box center [975, 435] width 24 height 16
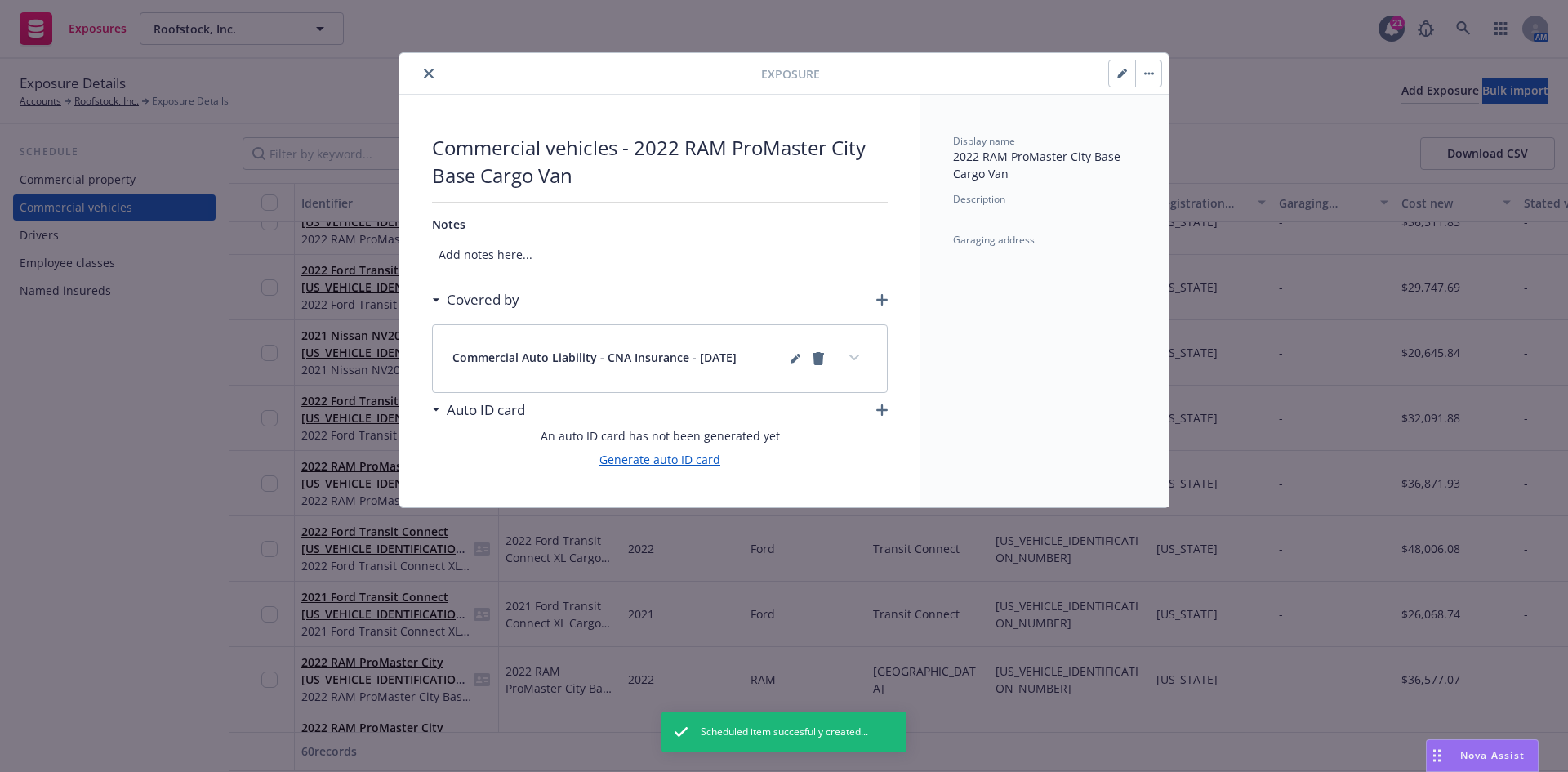
click at [685, 459] on link "Generate auto ID card" at bounding box center [660, 458] width 121 height 17
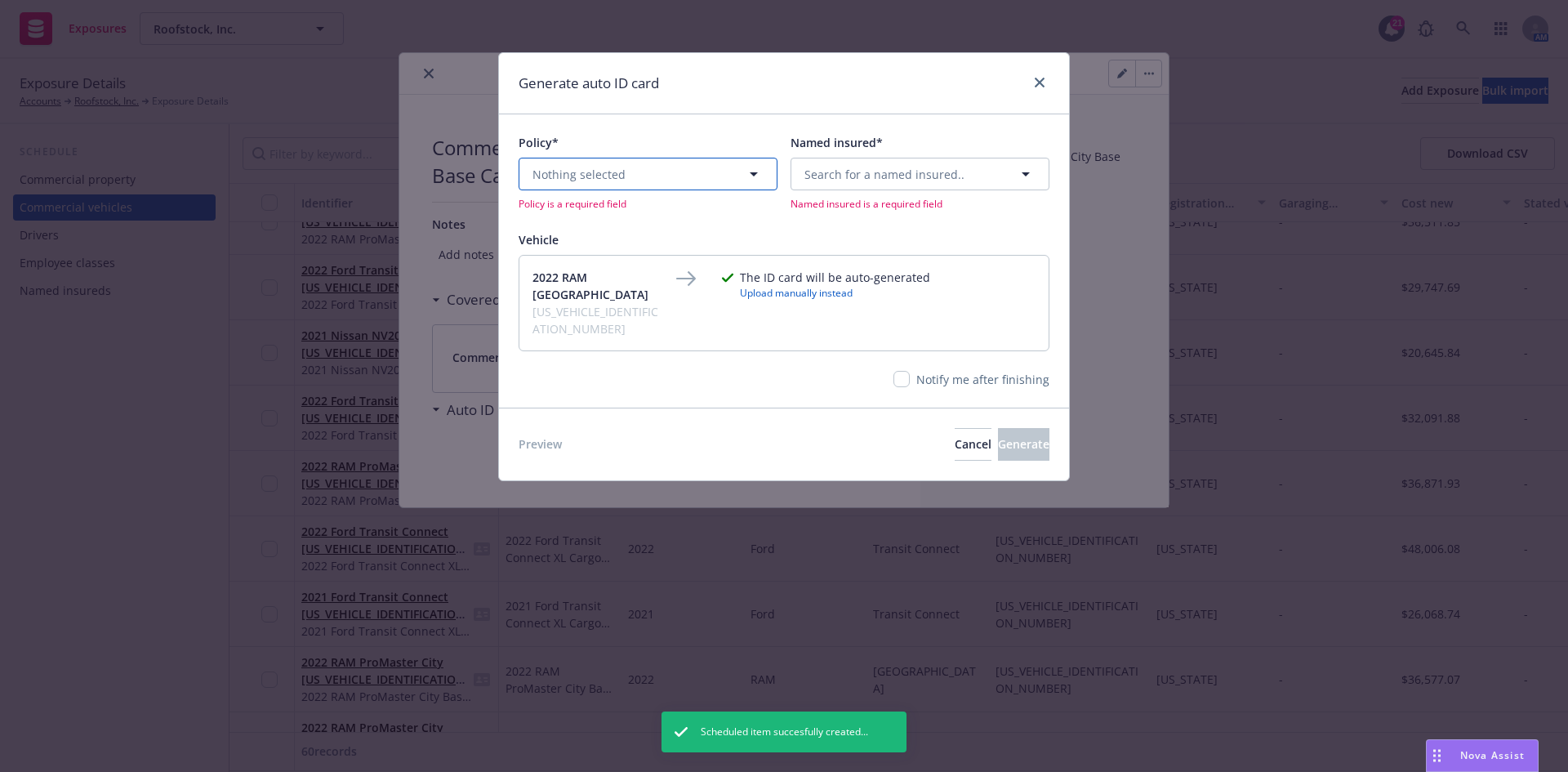
click at [660, 183] on button "Nothing selected" at bounding box center [648, 174] width 259 height 33
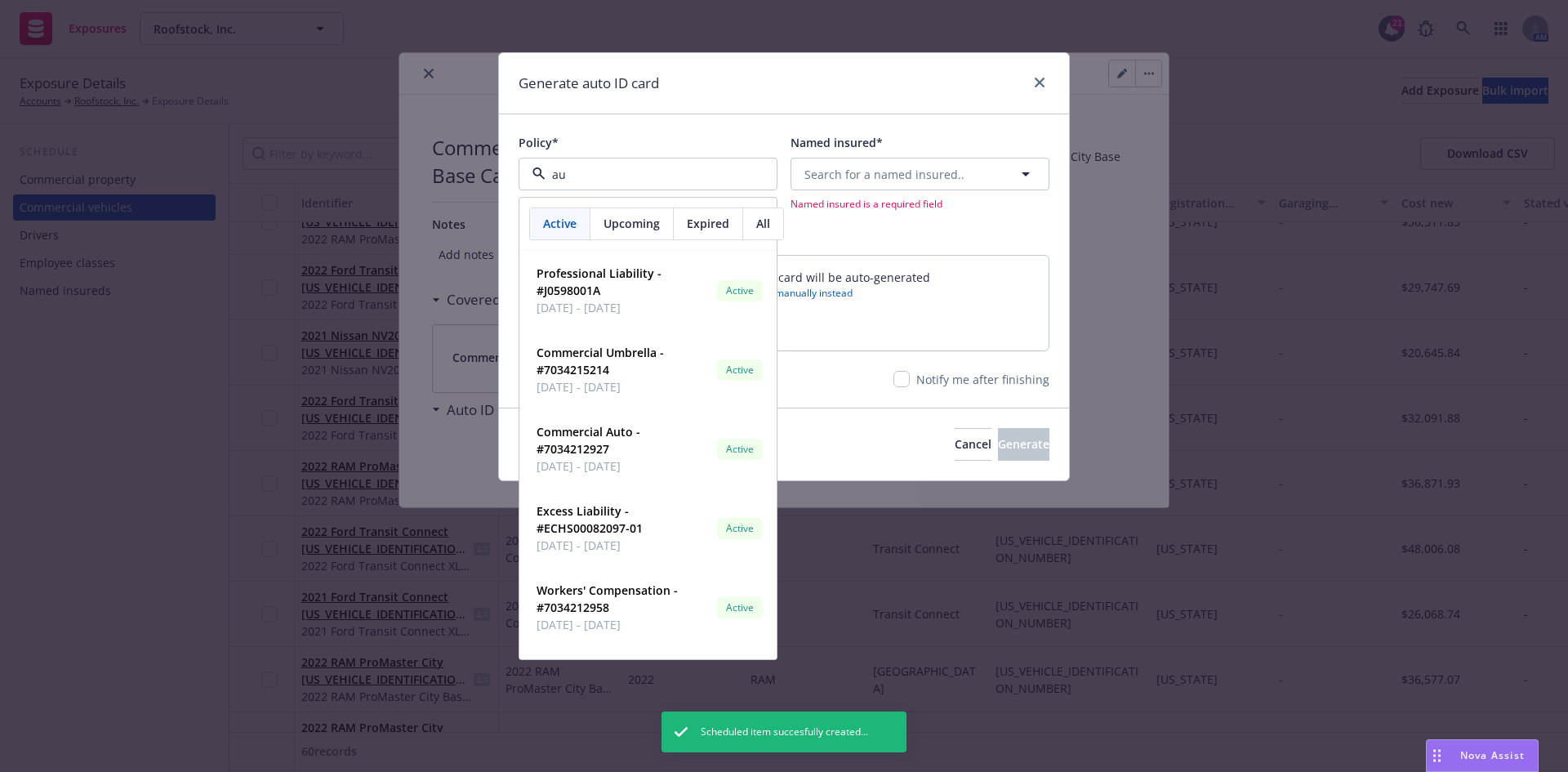
type input "aut"
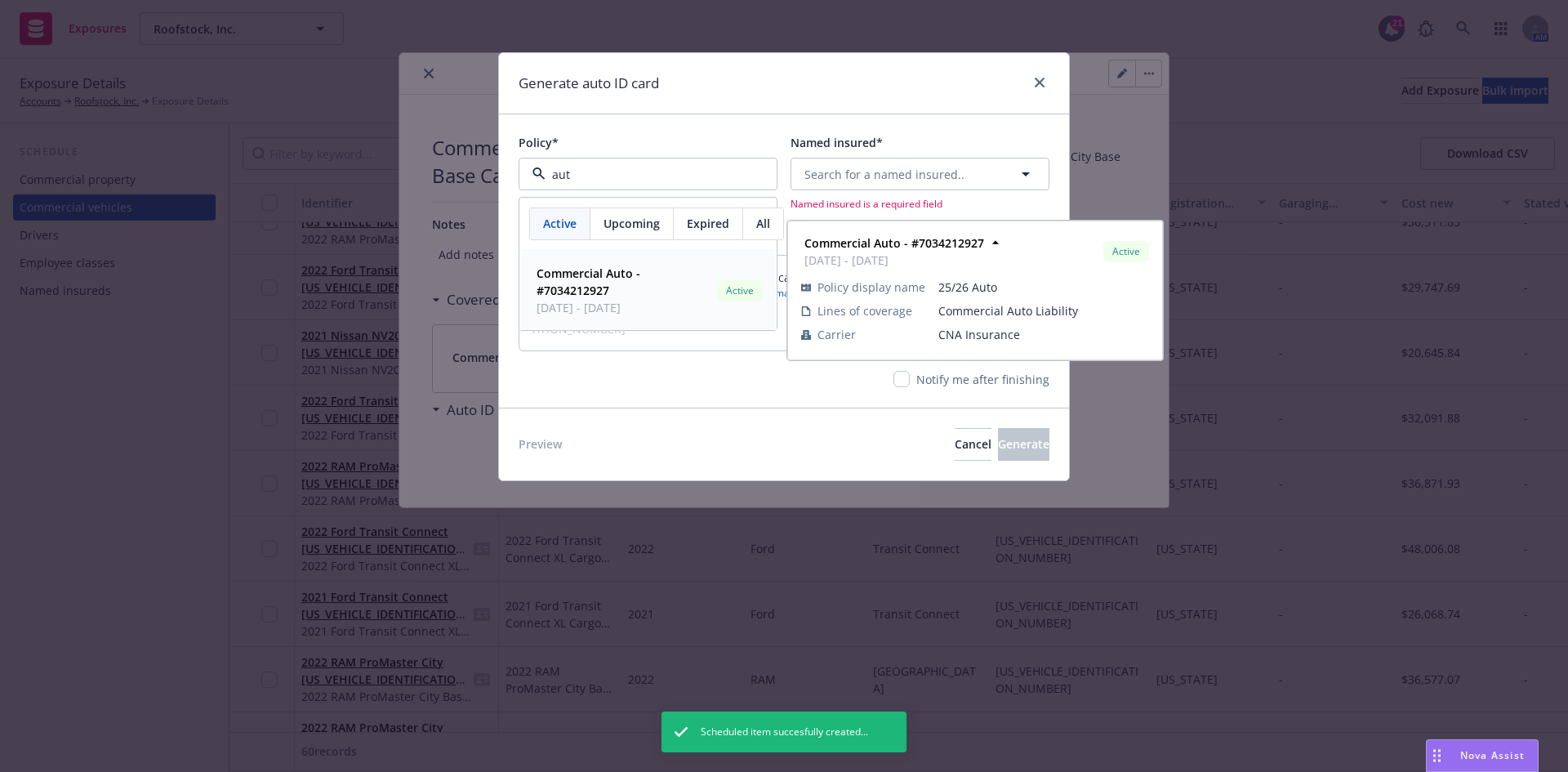
drag, startPoint x: 617, startPoint y: 274, endPoint x: 789, endPoint y: 222, distance: 179.7
click at [617, 276] on strong "Commercial Auto - #7034212927" at bounding box center [588, 281] width 104 height 33
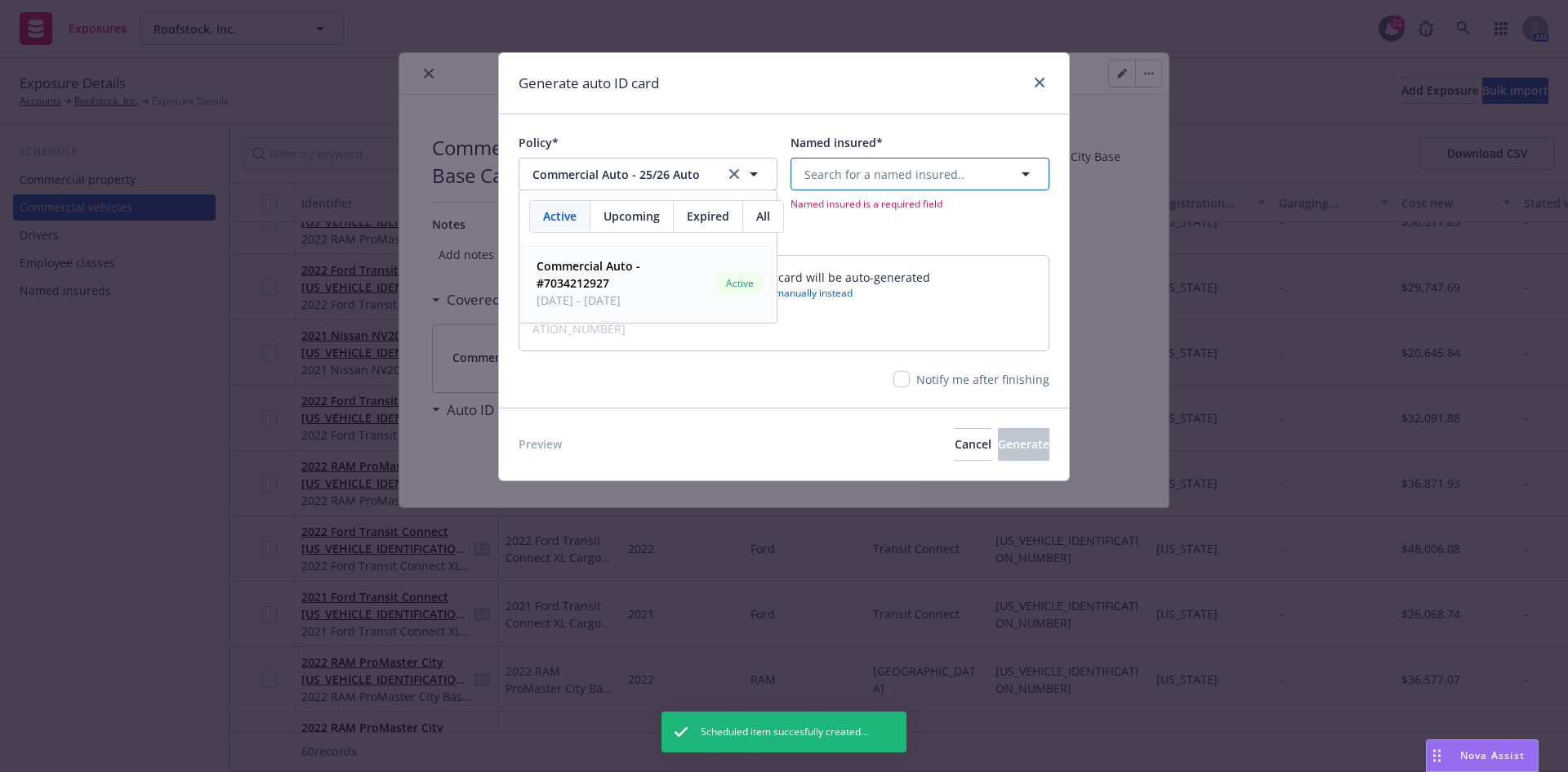
click at [905, 162] on button "Search for a named insured.." at bounding box center [920, 174] width 259 height 33
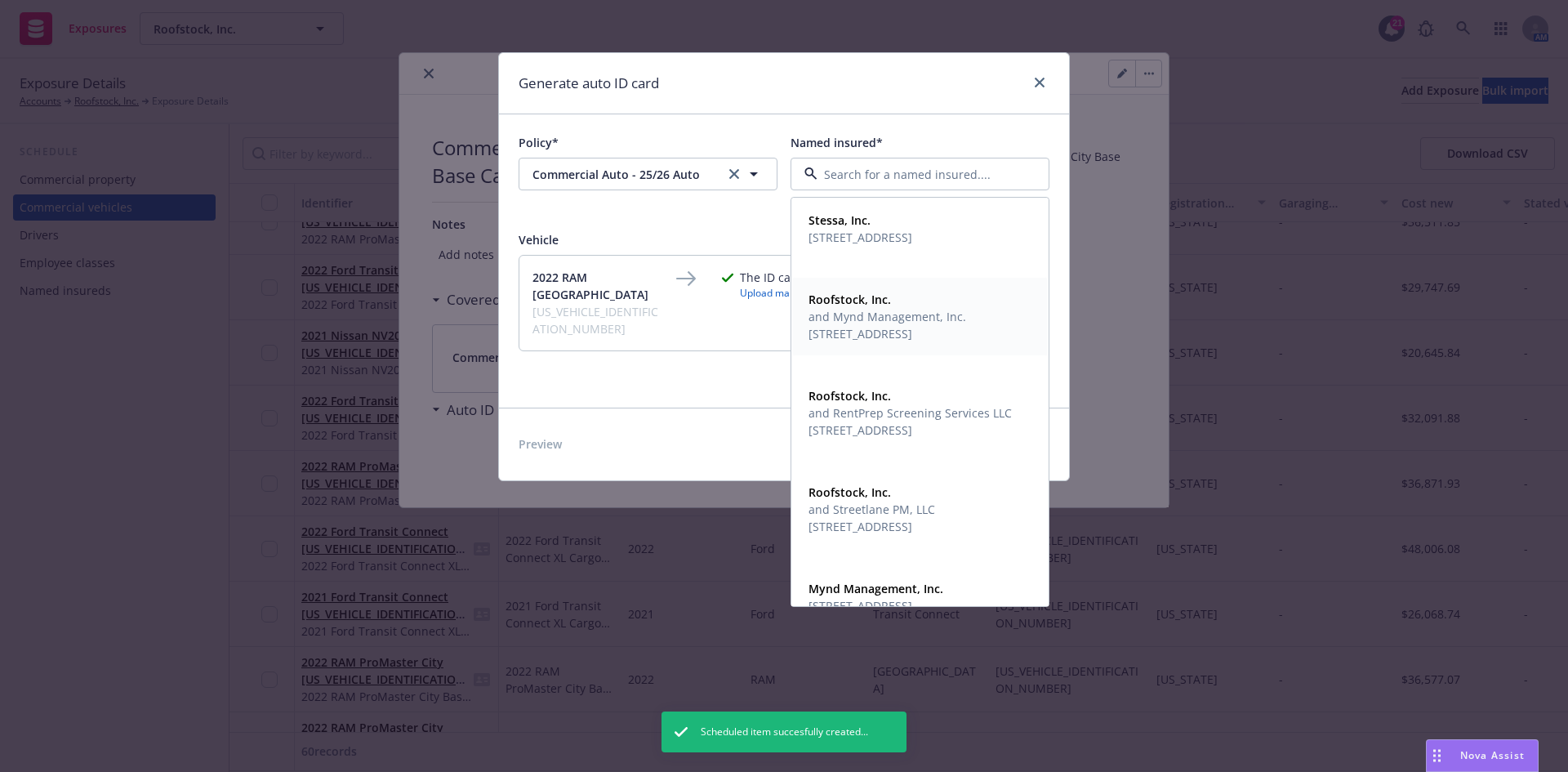
click at [880, 326] on span "[STREET_ADDRESS]" at bounding box center [887, 333] width 158 height 17
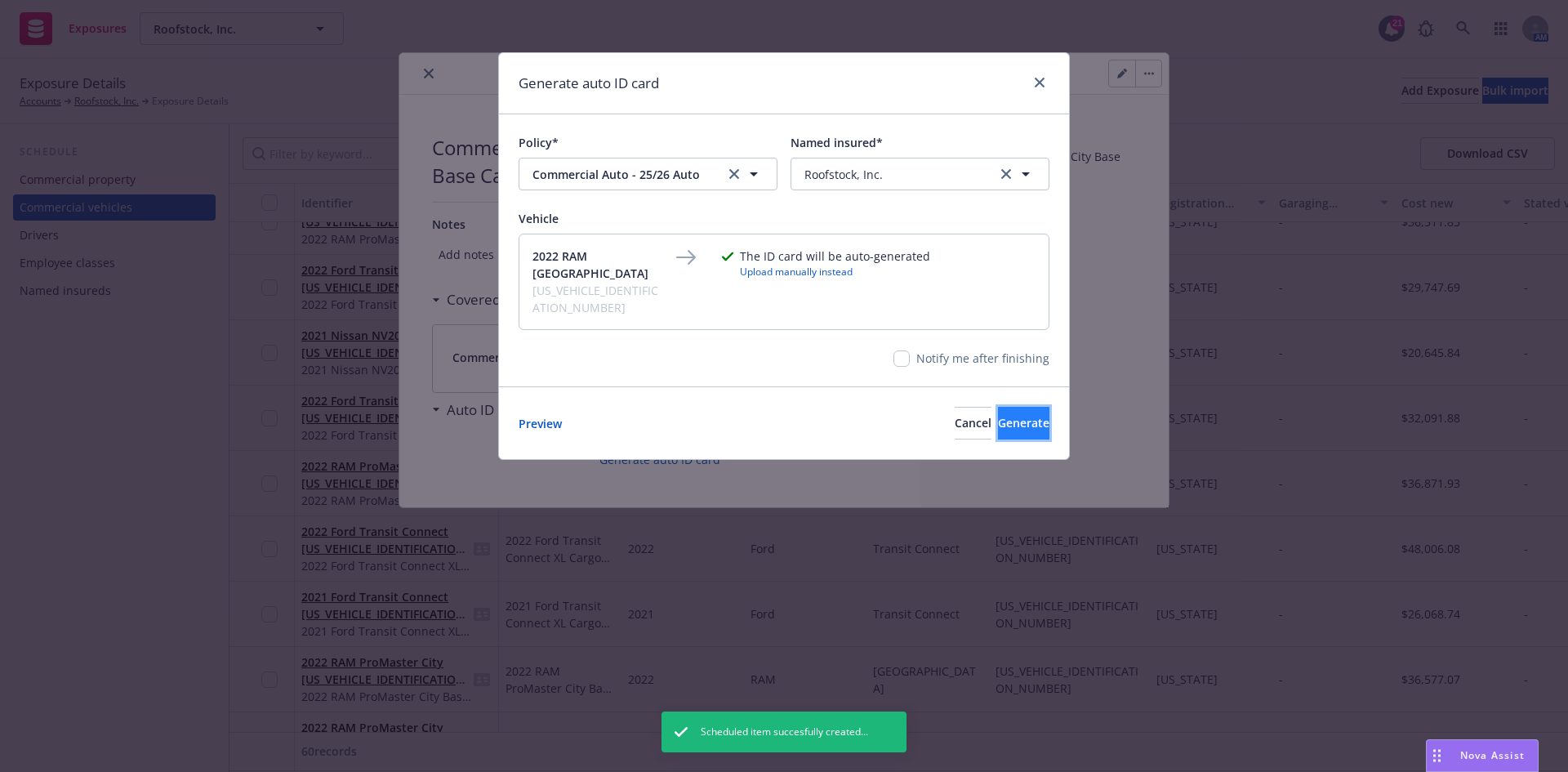
click at [1008, 415] on span "Generate" at bounding box center [1024, 423] width 52 height 16
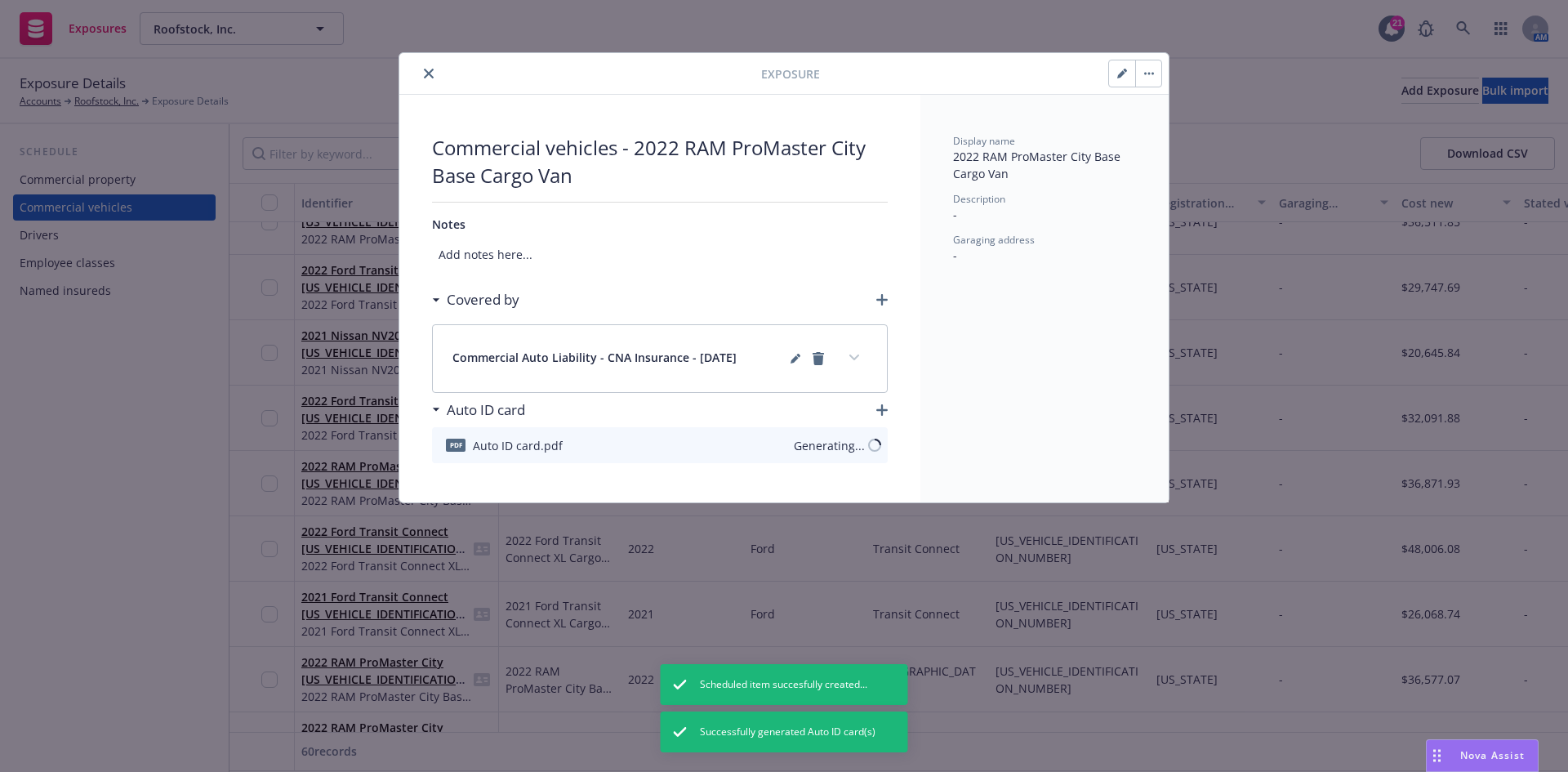
click at [426, 72] on icon "close" at bounding box center [429, 73] width 10 height 10
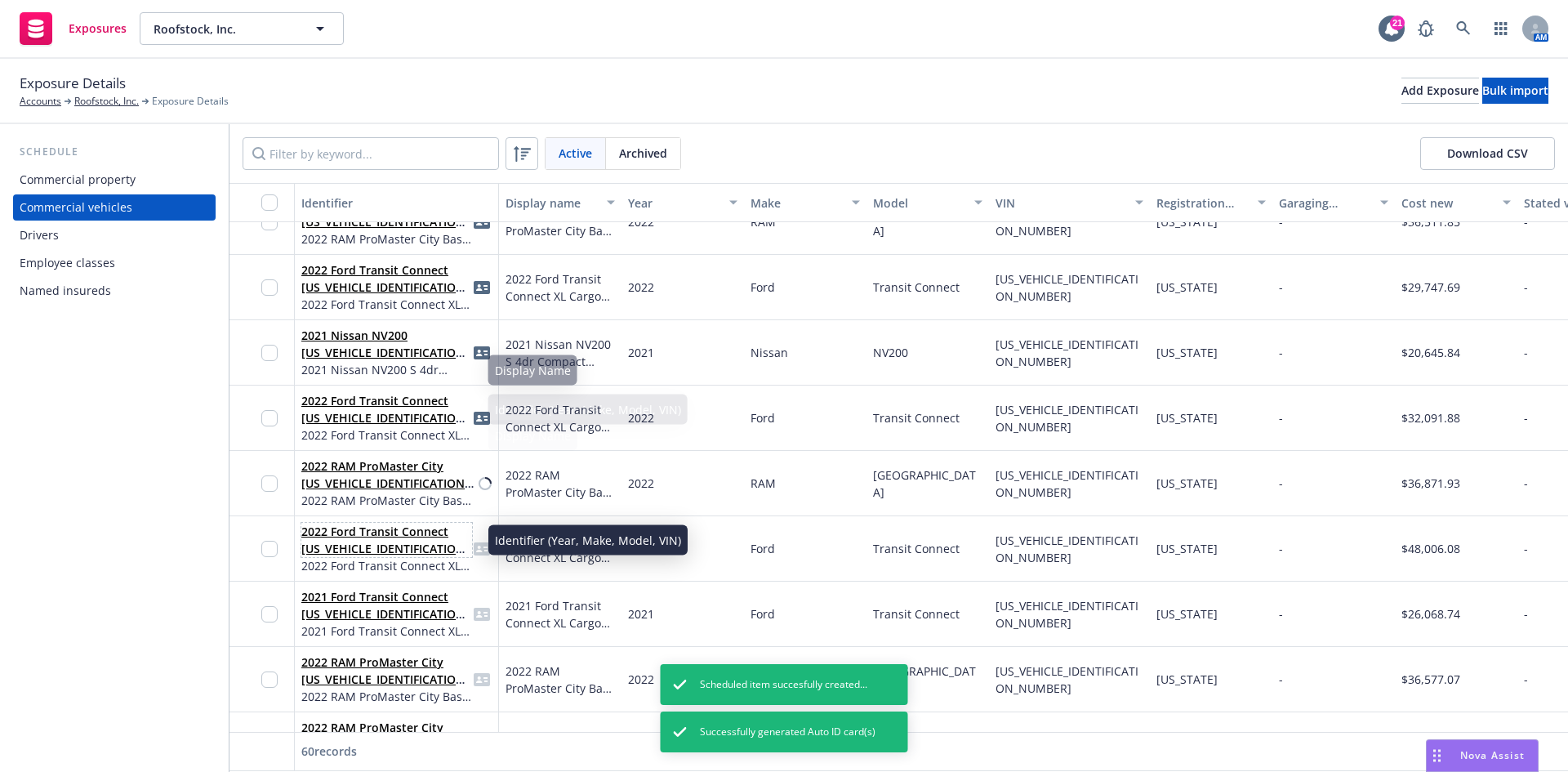
click at [379, 533] on link "2022 Ford Transit Connect [US_VEHICLE_IDENTIFICATION_NUMBER]" at bounding box center [386, 549] width 169 height 50
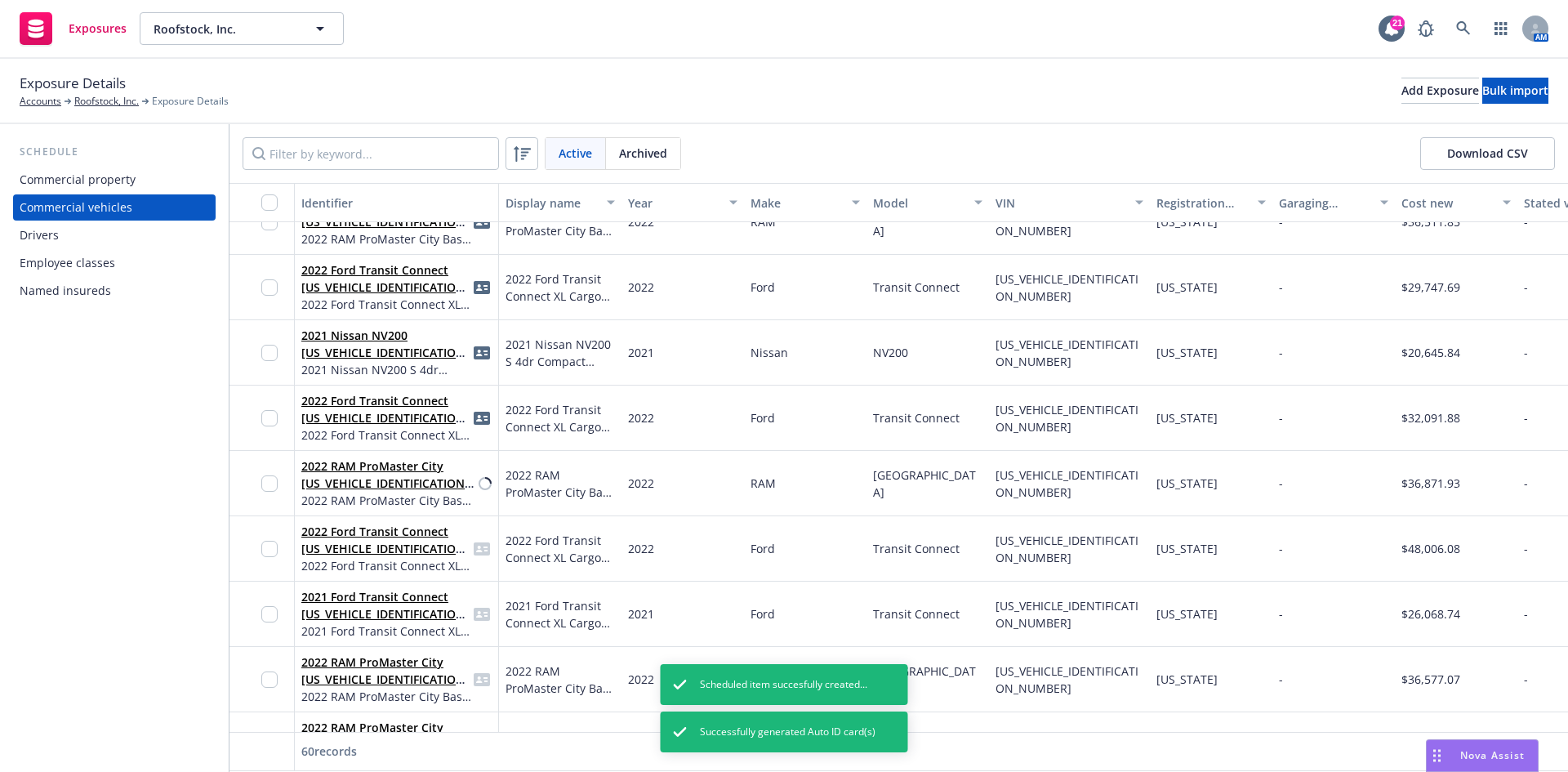
scroll to position [2205, 0]
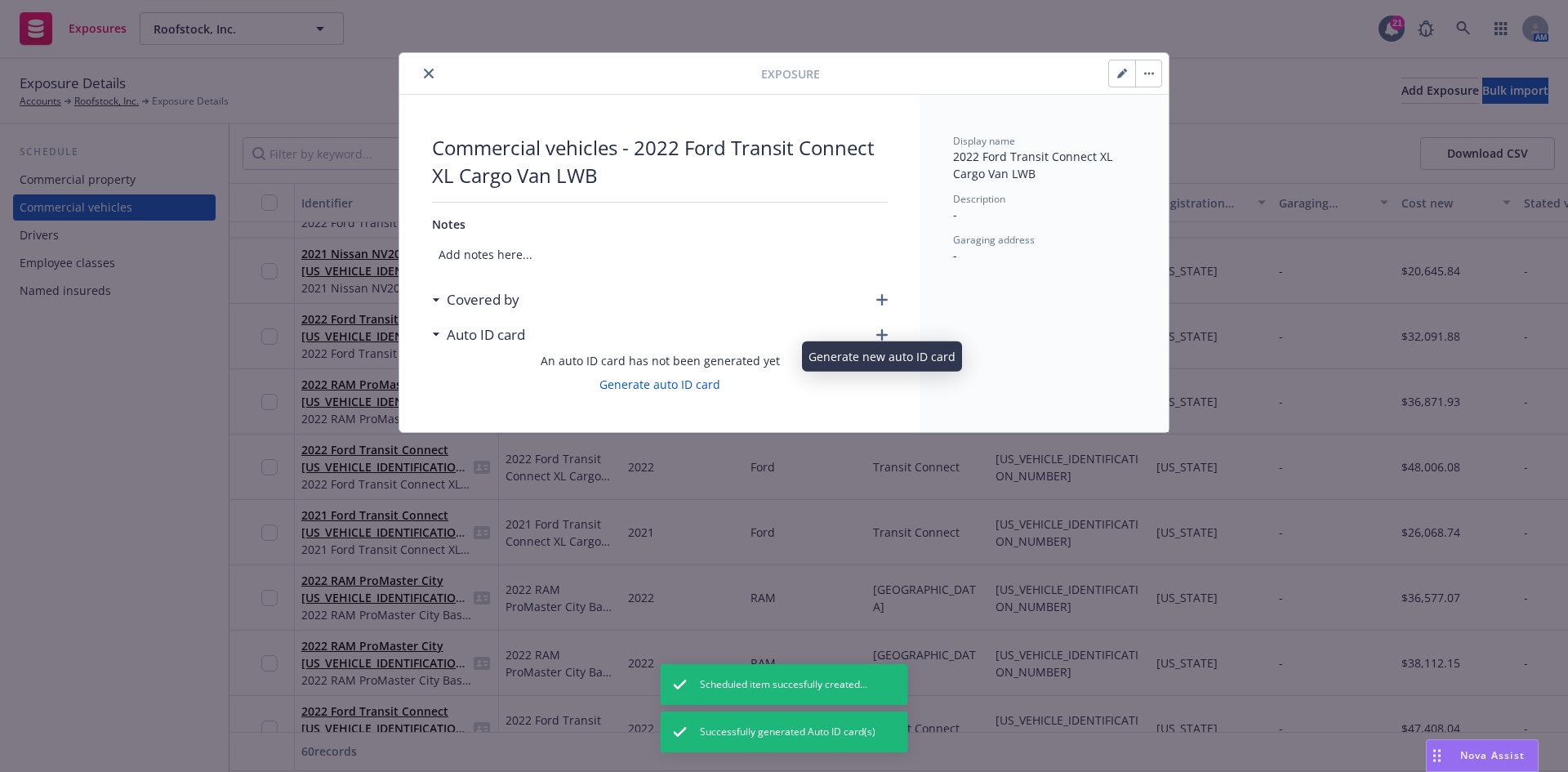
click at [879, 297] on icon "button" at bounding box center [882, 300] width 12 height 12
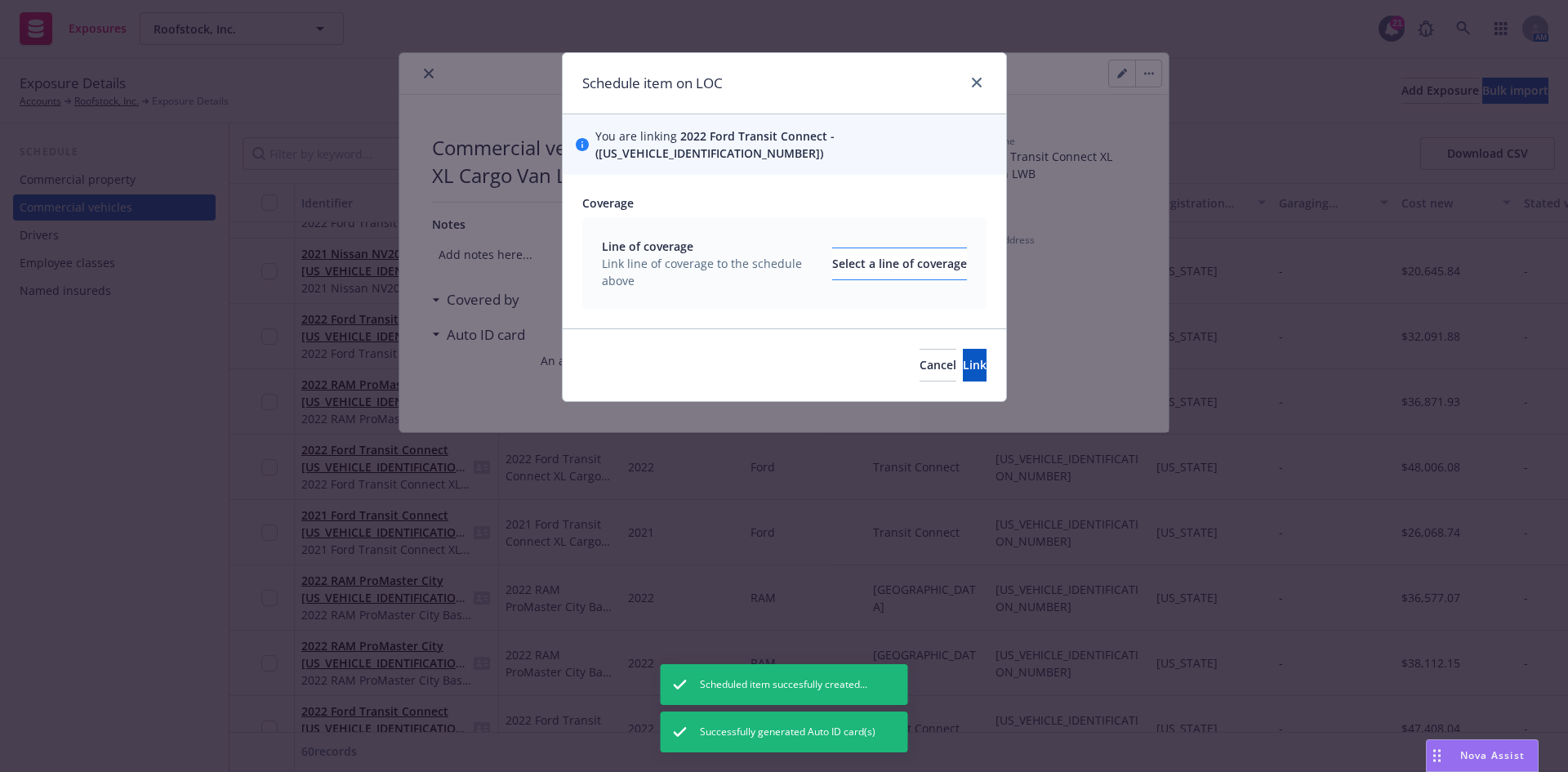
click at [904, 262] on div "Line of coverage Link line of coverage to the schedule above Select a line of c…" at bounding box center [784, 263] width 404 height 90
click at [895, 248] on div "Select a line of coverage" at bounding box center [900, 263] width 135 height 31
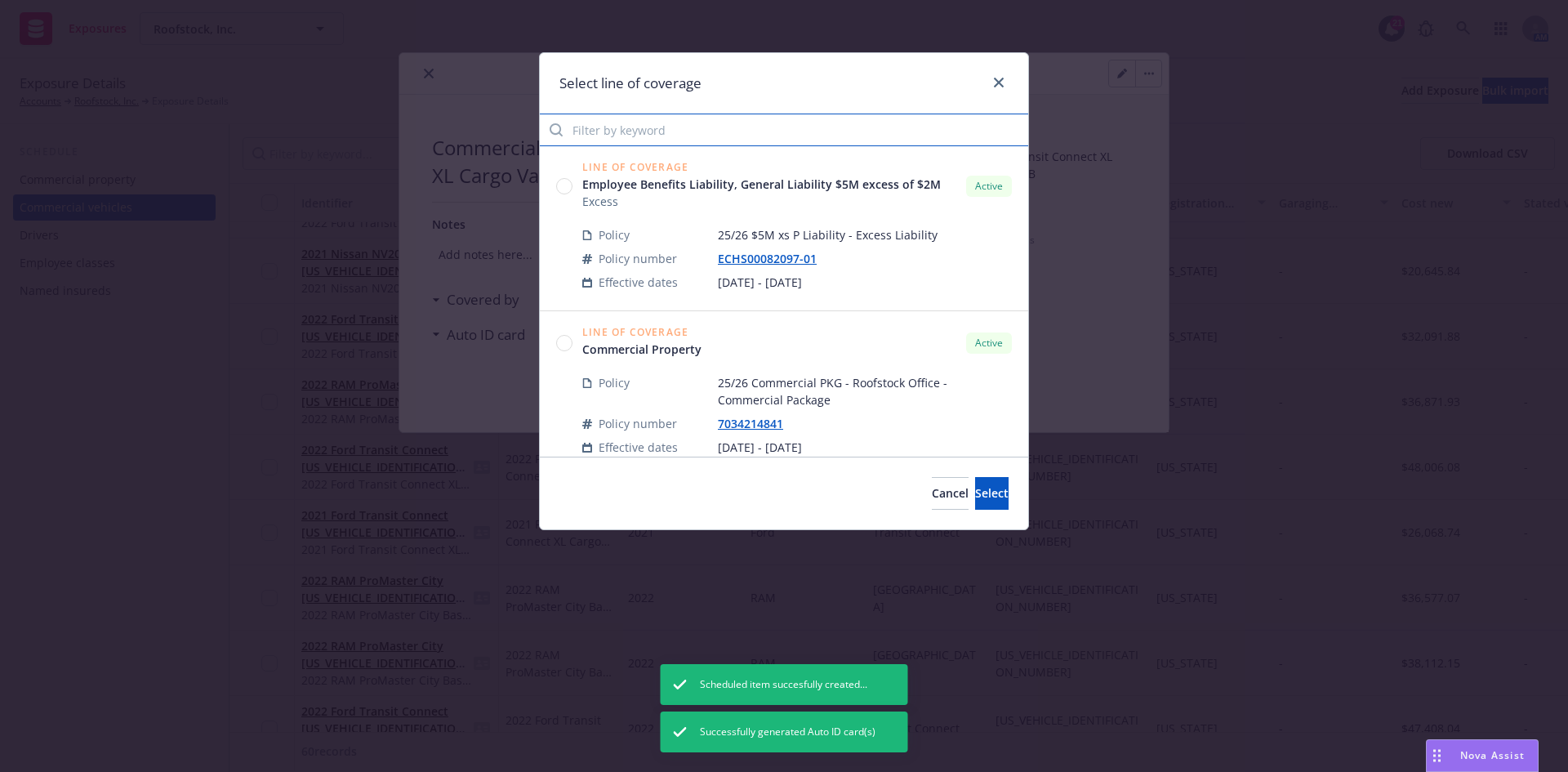
click at [704, 141] on input "Filter by keyword" at bounding box center [784, 129] width 488 height 33
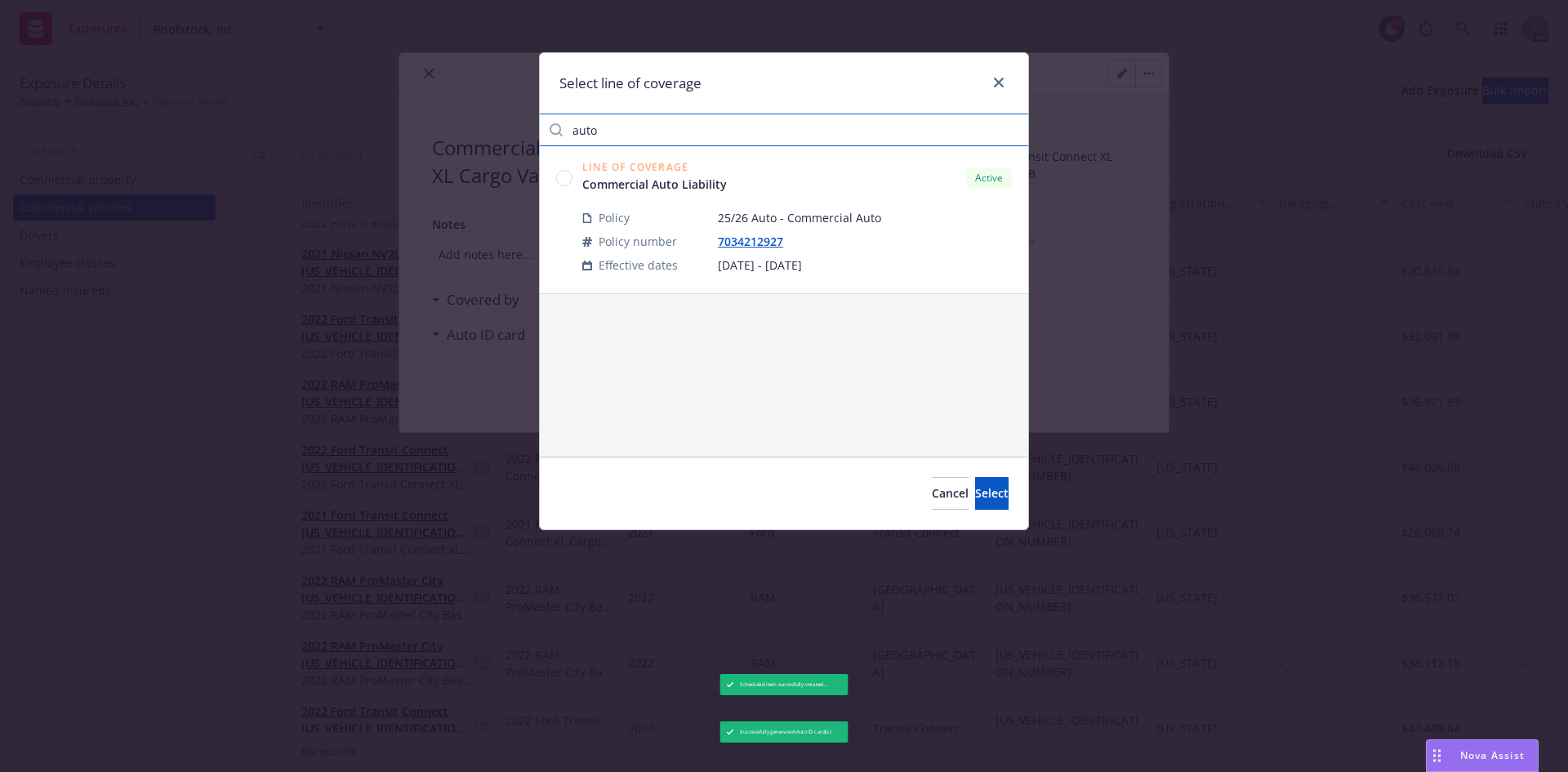
type input "auto"
click at [566, 176] on circle at bounding box center [565, 178] width 16 height 16
click at [976, 491] on span "Select" at bounding box center [992, 493] width 34 height 16
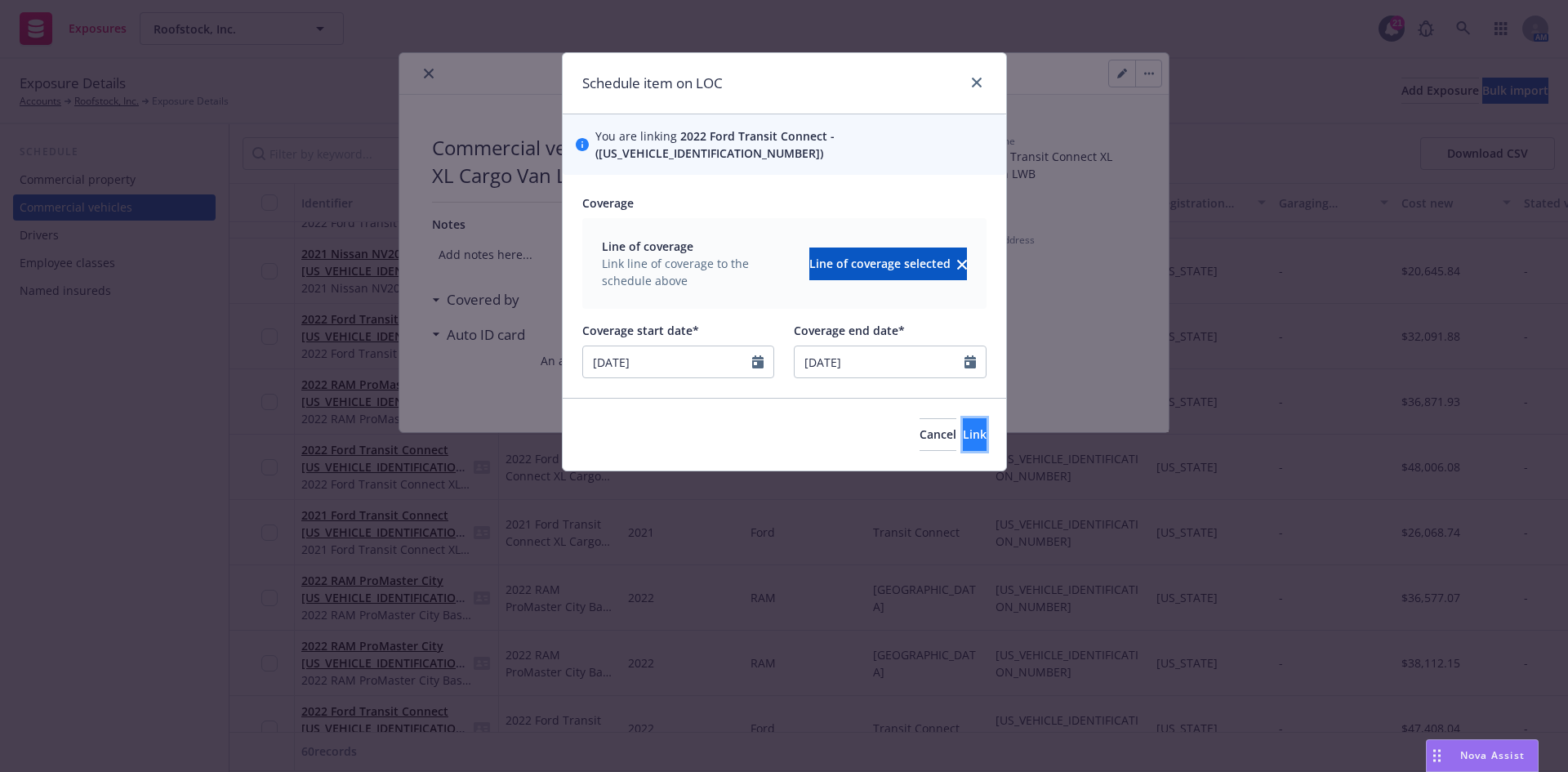
click at [963, 429] on button "Link" at bounding box center [975, 434] width 24 height 33
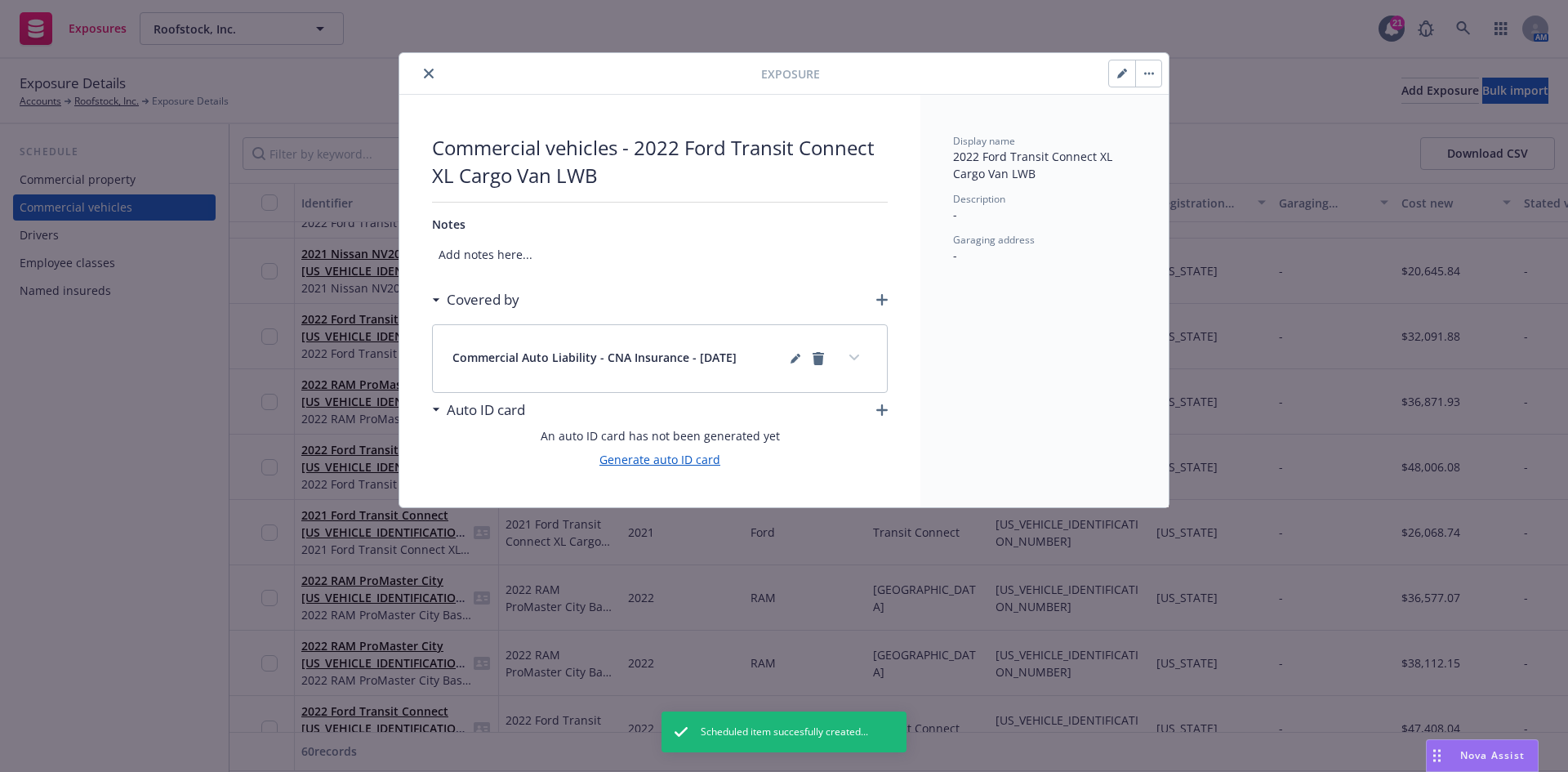
click at [685, 459] on link "Generate auto ID card" at bounding box center [660, 458] width 121 height 17
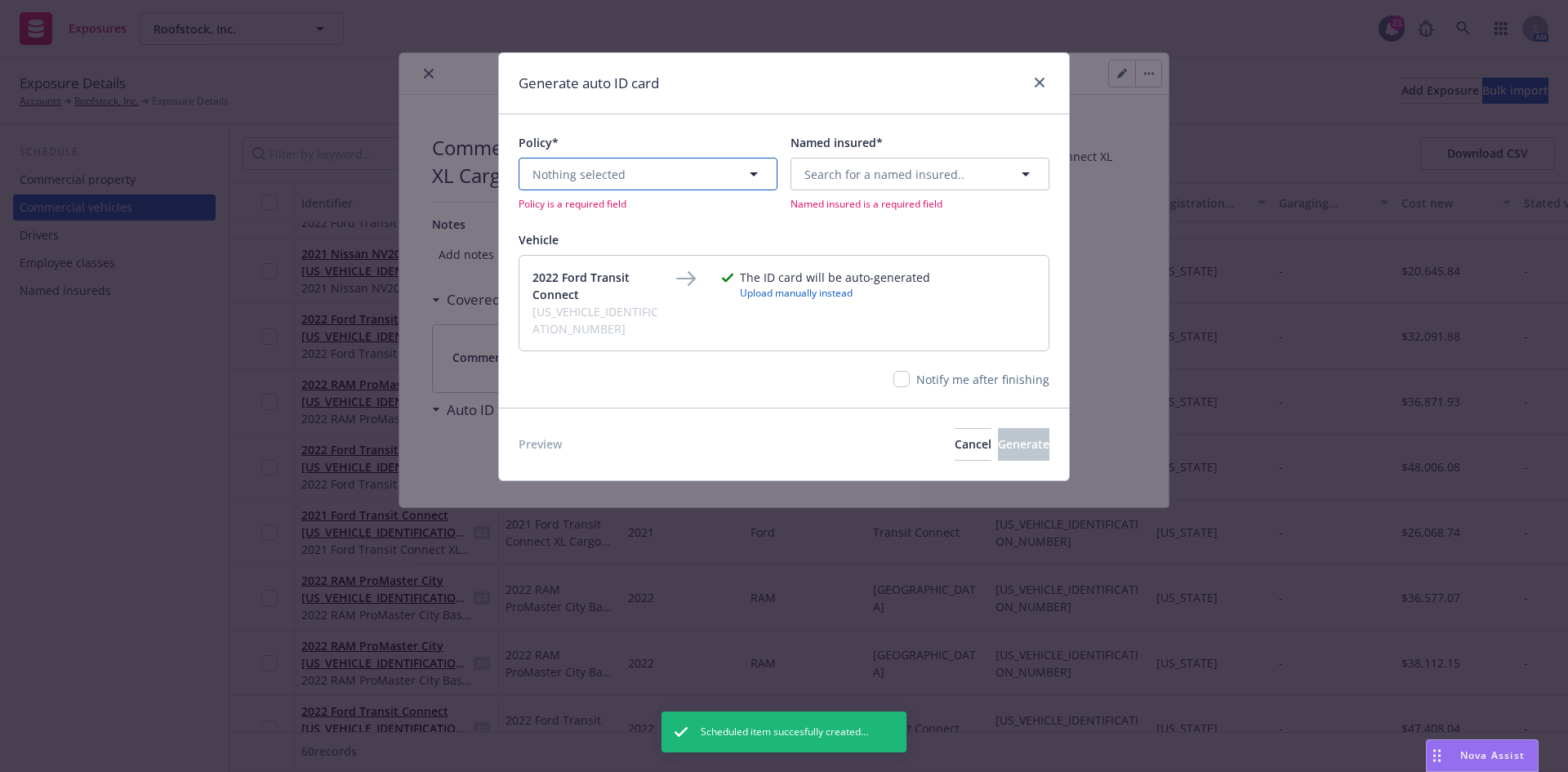
click at [648, 181] on button "Nothing selected" at bounding box center [648, 174] width 259 height 33
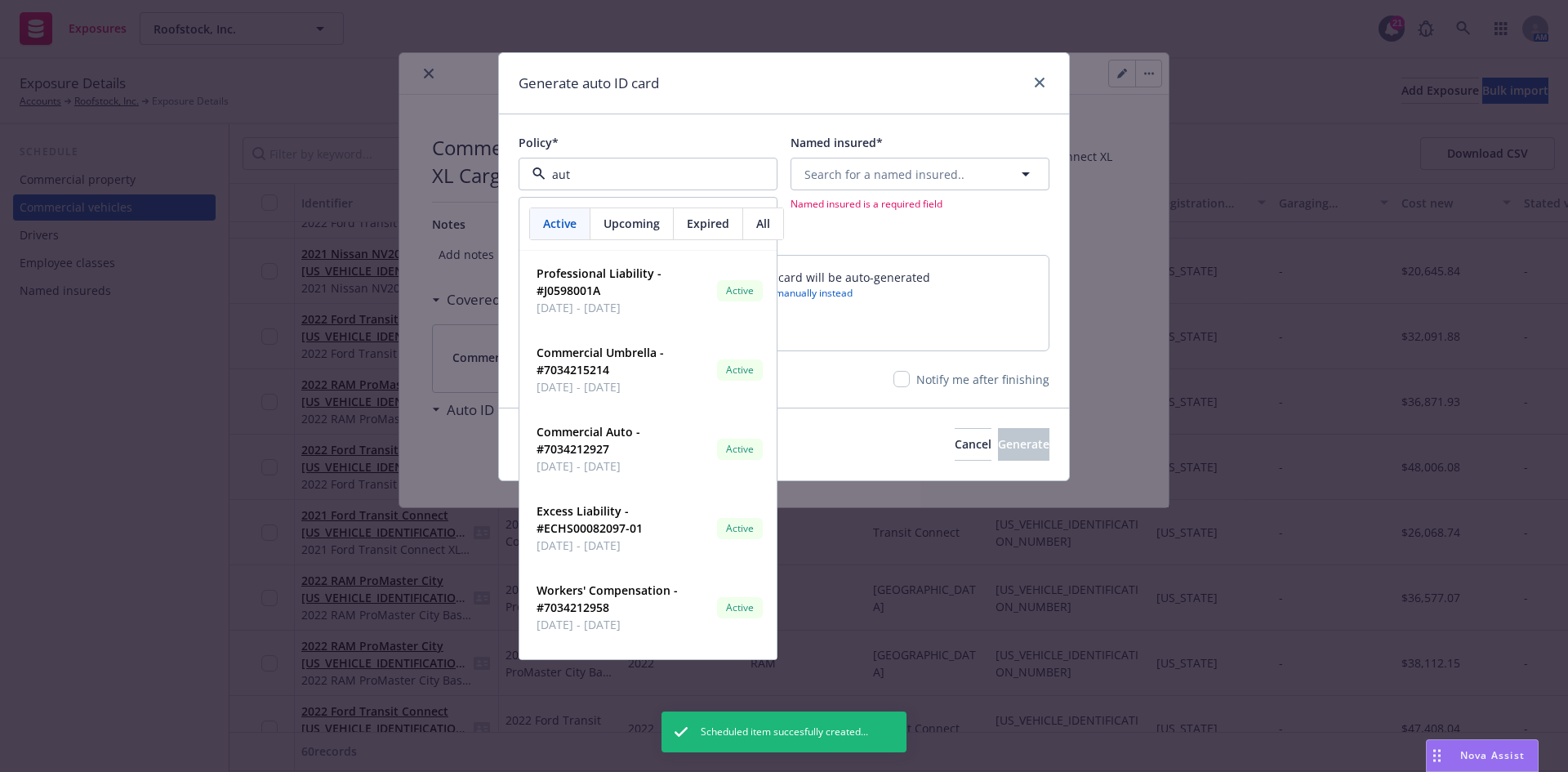
type input "auto"
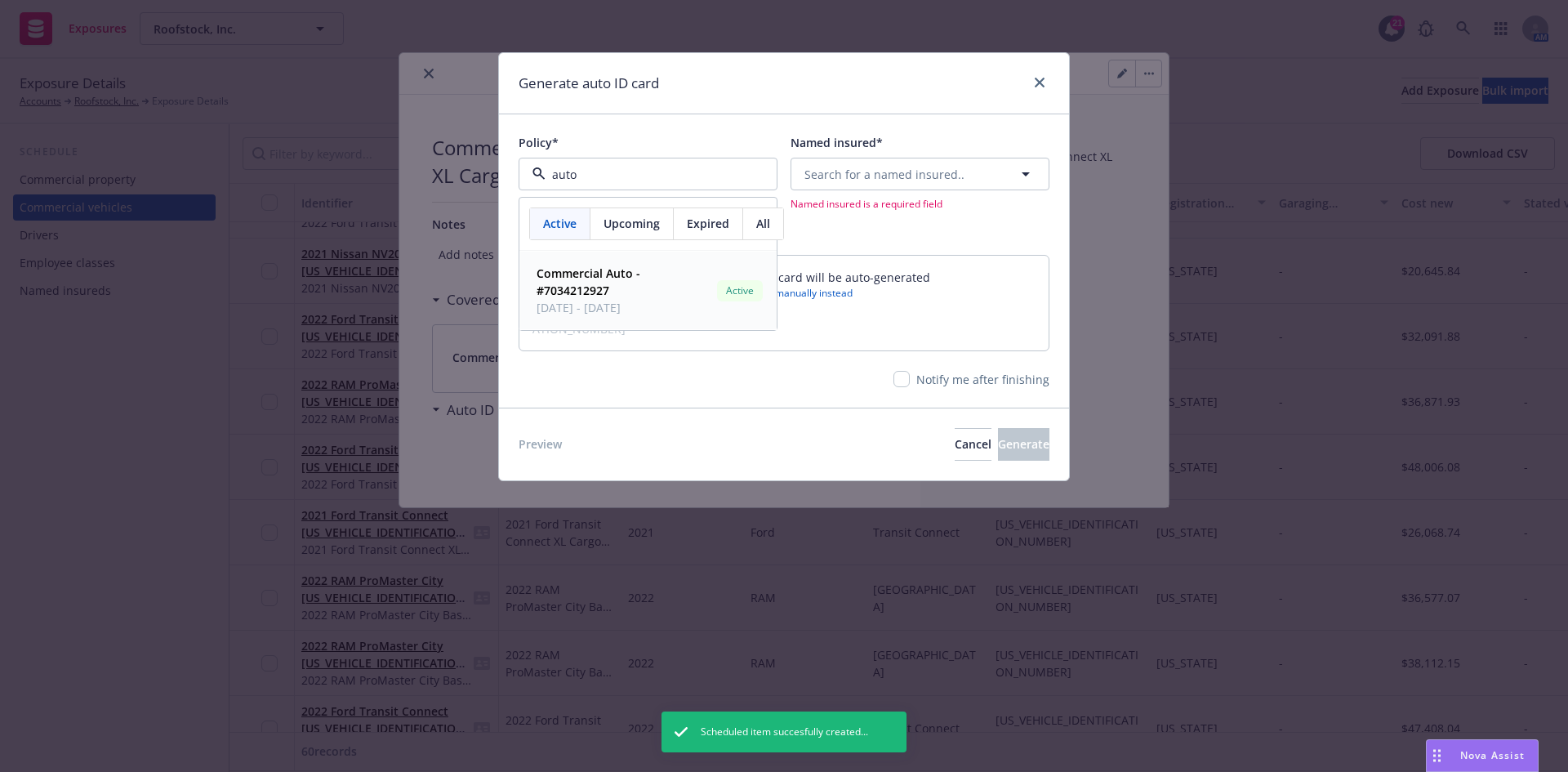
click at [588, 284] on strong "Commercial Auto - #7034212927" at bounding box center [588, 281] width 104 height 33
click at [851, 176] on span "Search for a named insured.." at bounding box center [884, 174] width 160 height 17
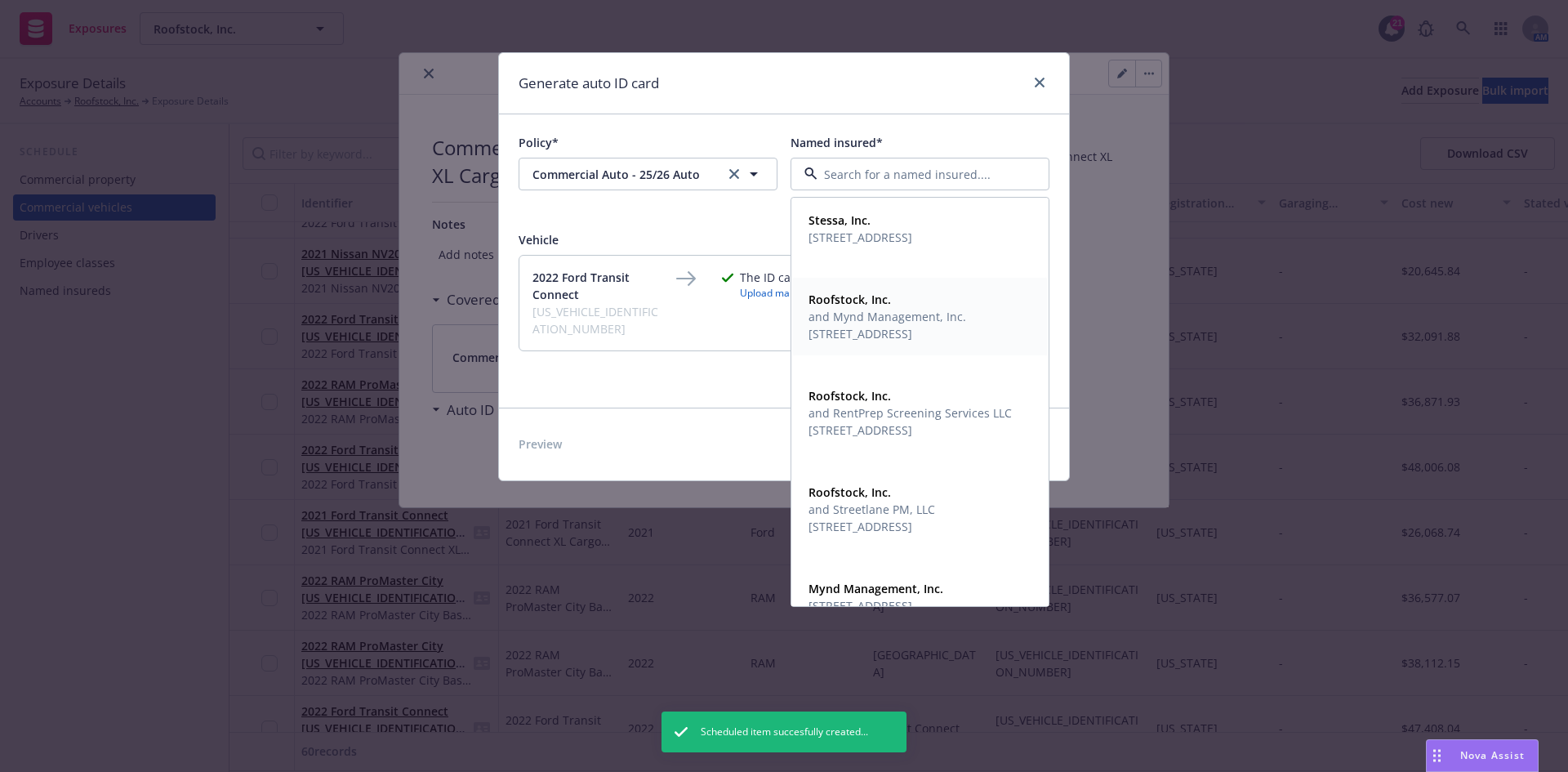
click at [871, 322] on span "and Mynd Management, Inc." at bounding box center [887, 316] width 158 height 17
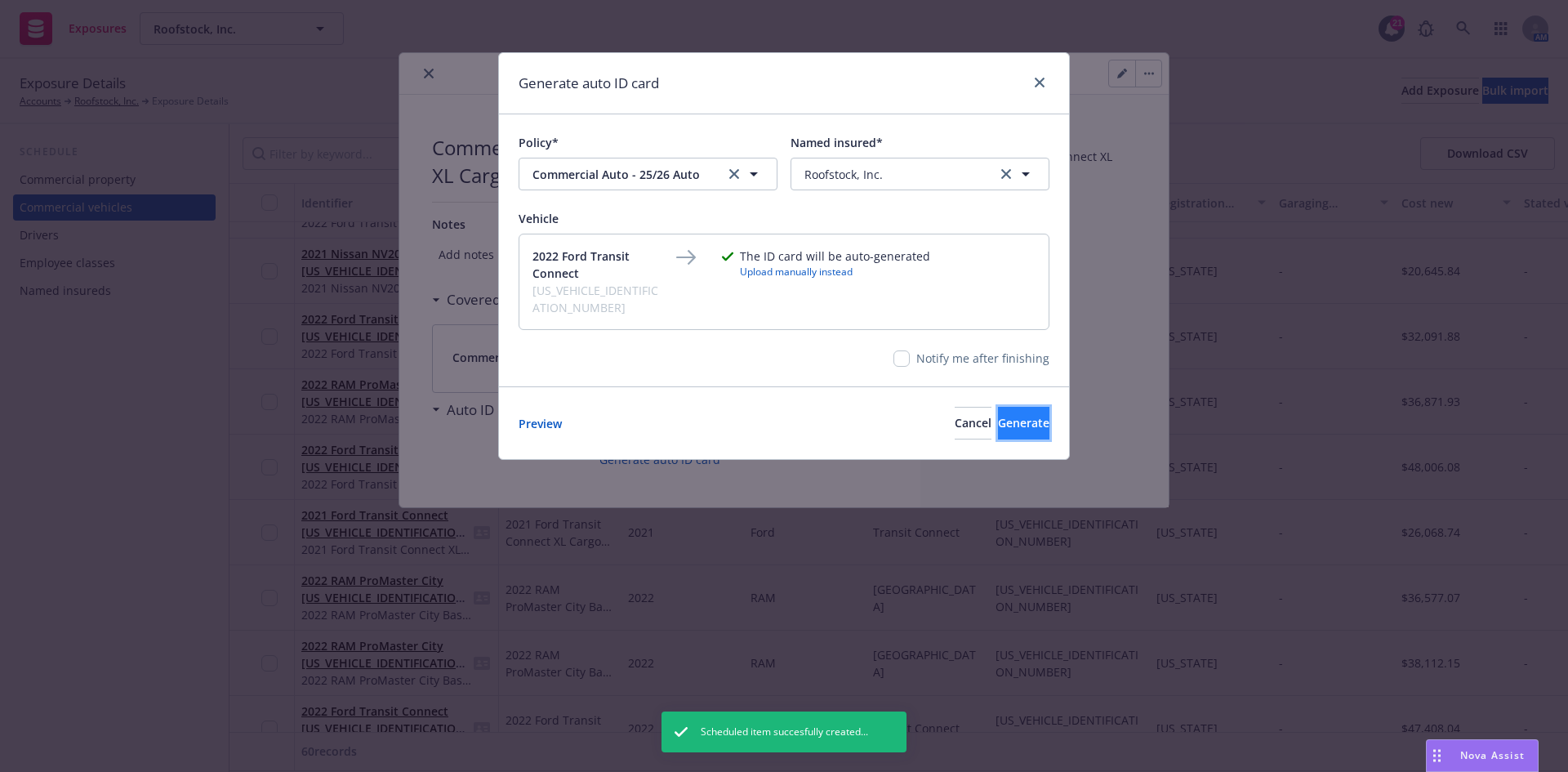
click at [1026, 407] on button "Generate" at bounding box center [1024, 423] width 52 height 33
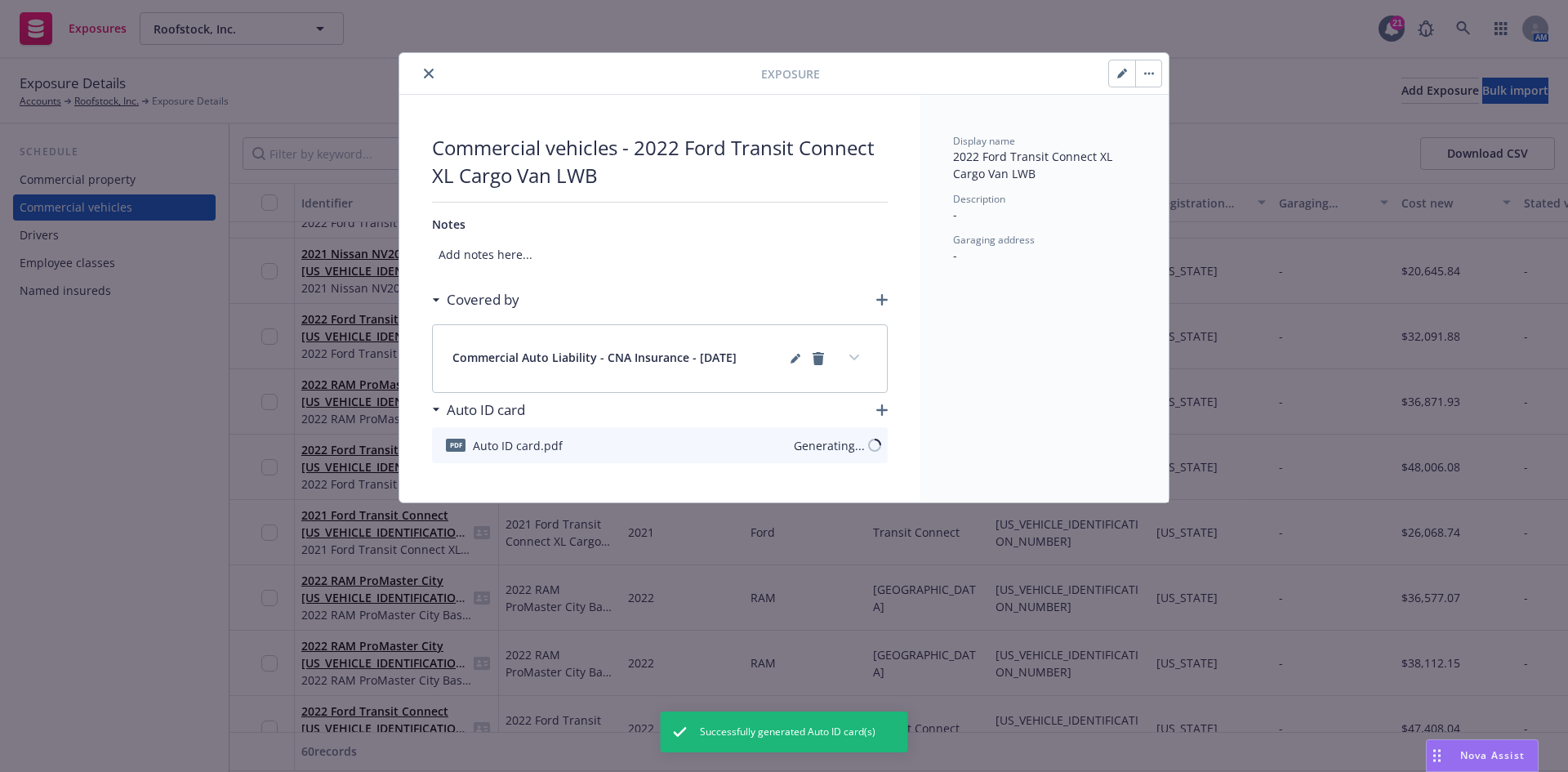
click at [428, 68] on icon "close" at bounding box center [429, 73] width 10 height 10
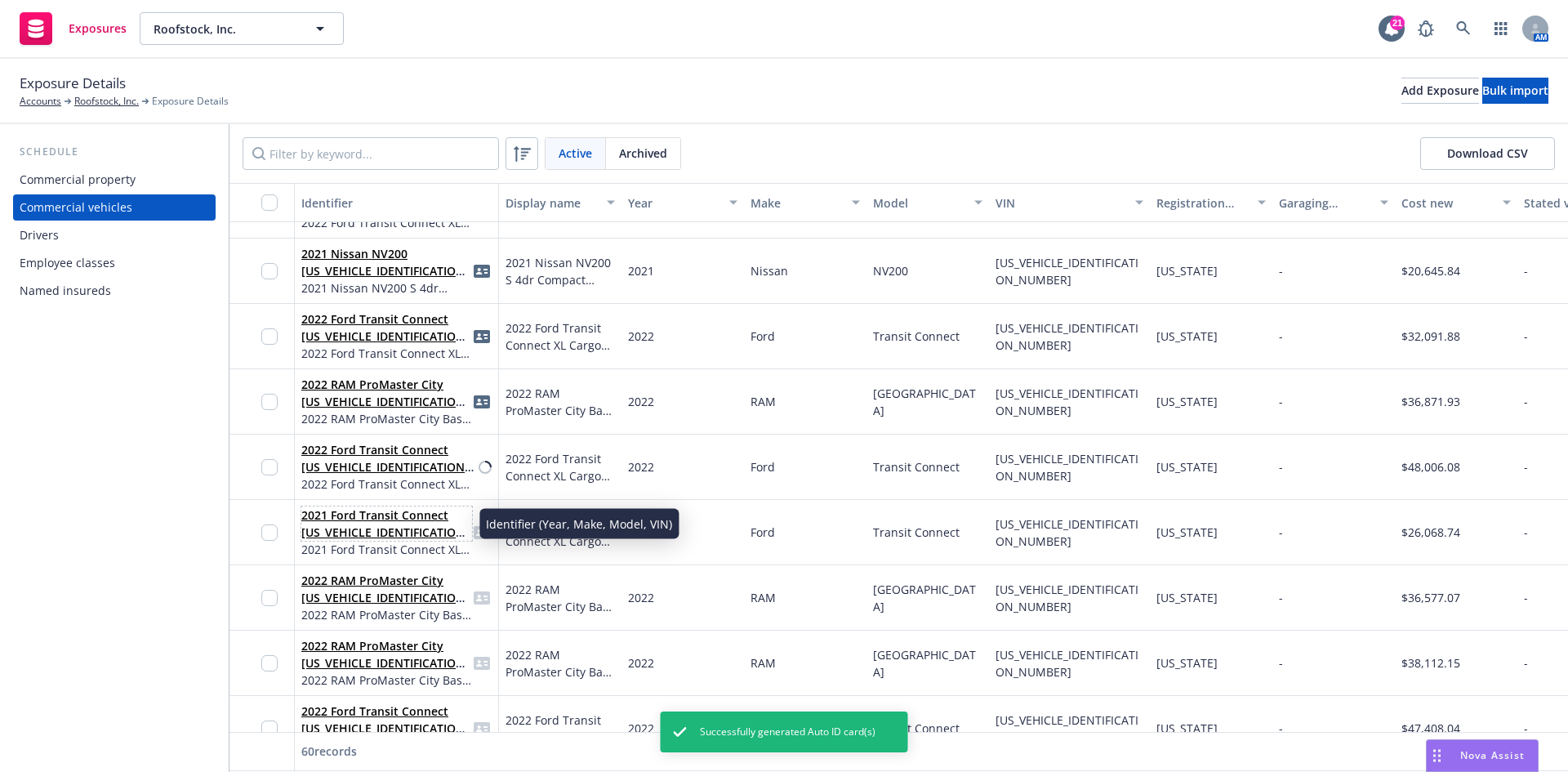
click at [395, 520] on link "2021 Ford Transit Connect [US_VEHICLE_IDENTIFICATION_NUMBER]" at bounding box center [386, 532] width 169 height 50
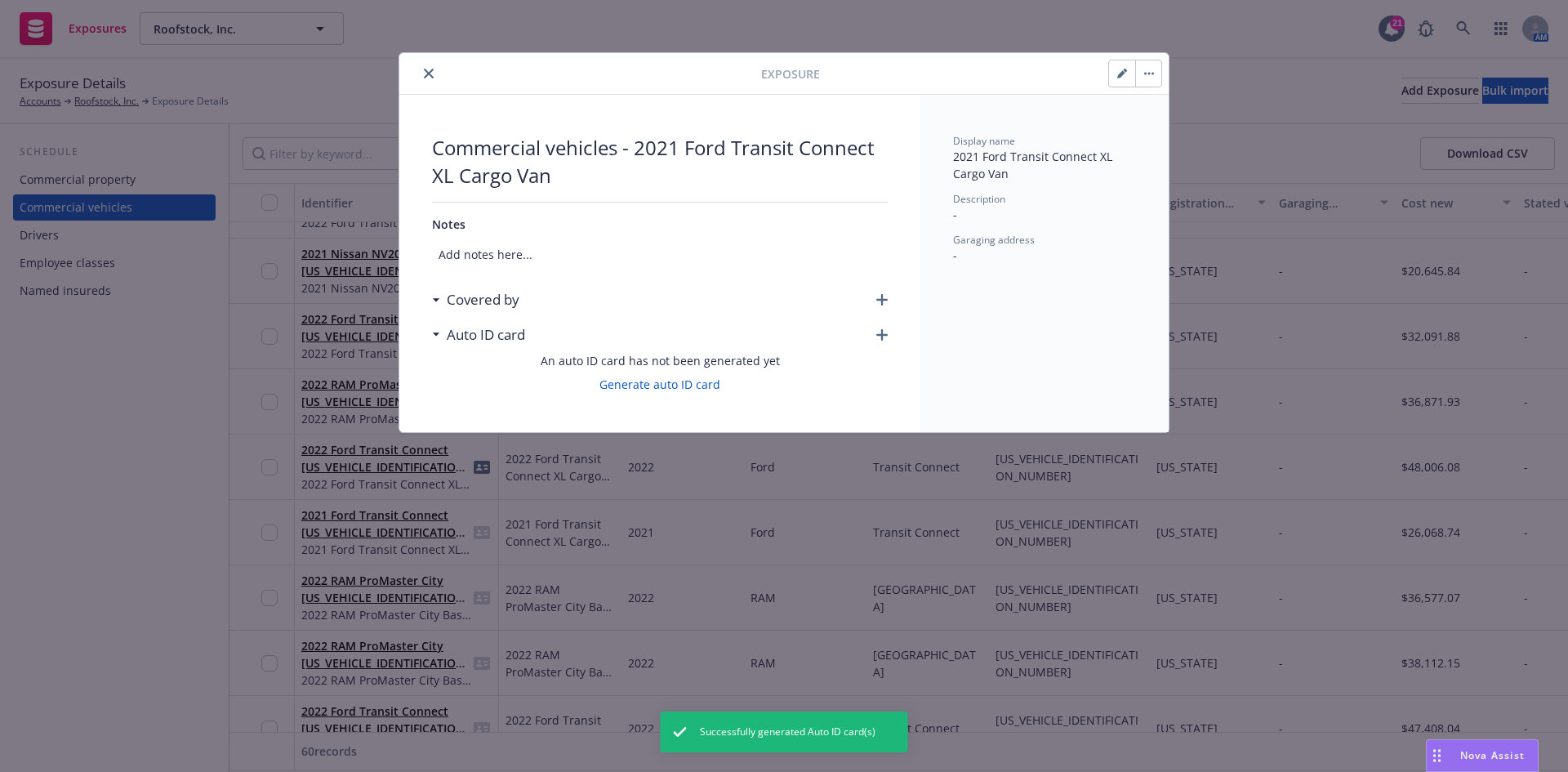
click at [879, 306] on icon "button" at bounding box center [882, 300] width 12 height 12
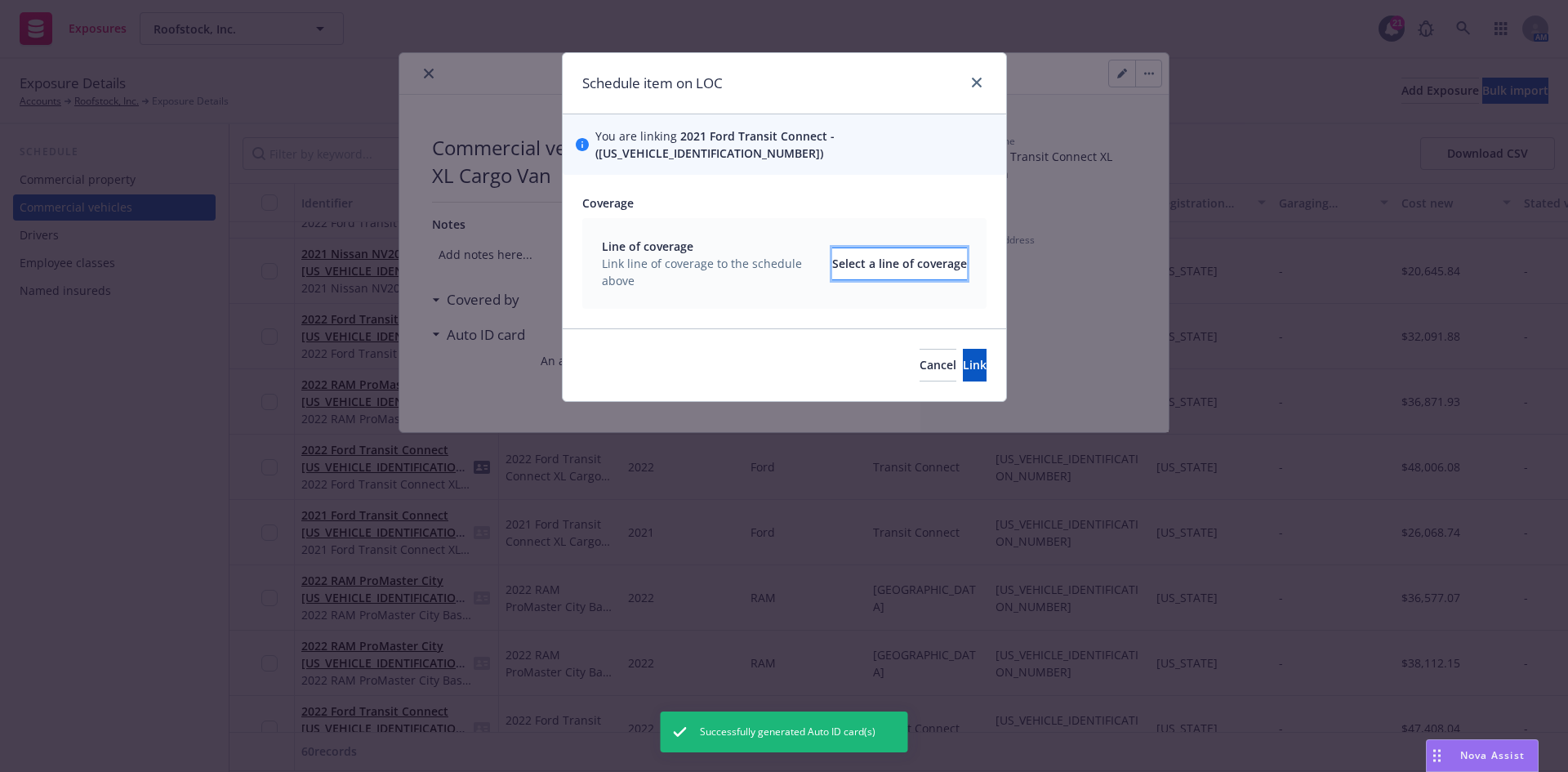
click at [898, 248] on div "Select a line of coverage" at bounding box center [900, 263] width 135 height 31
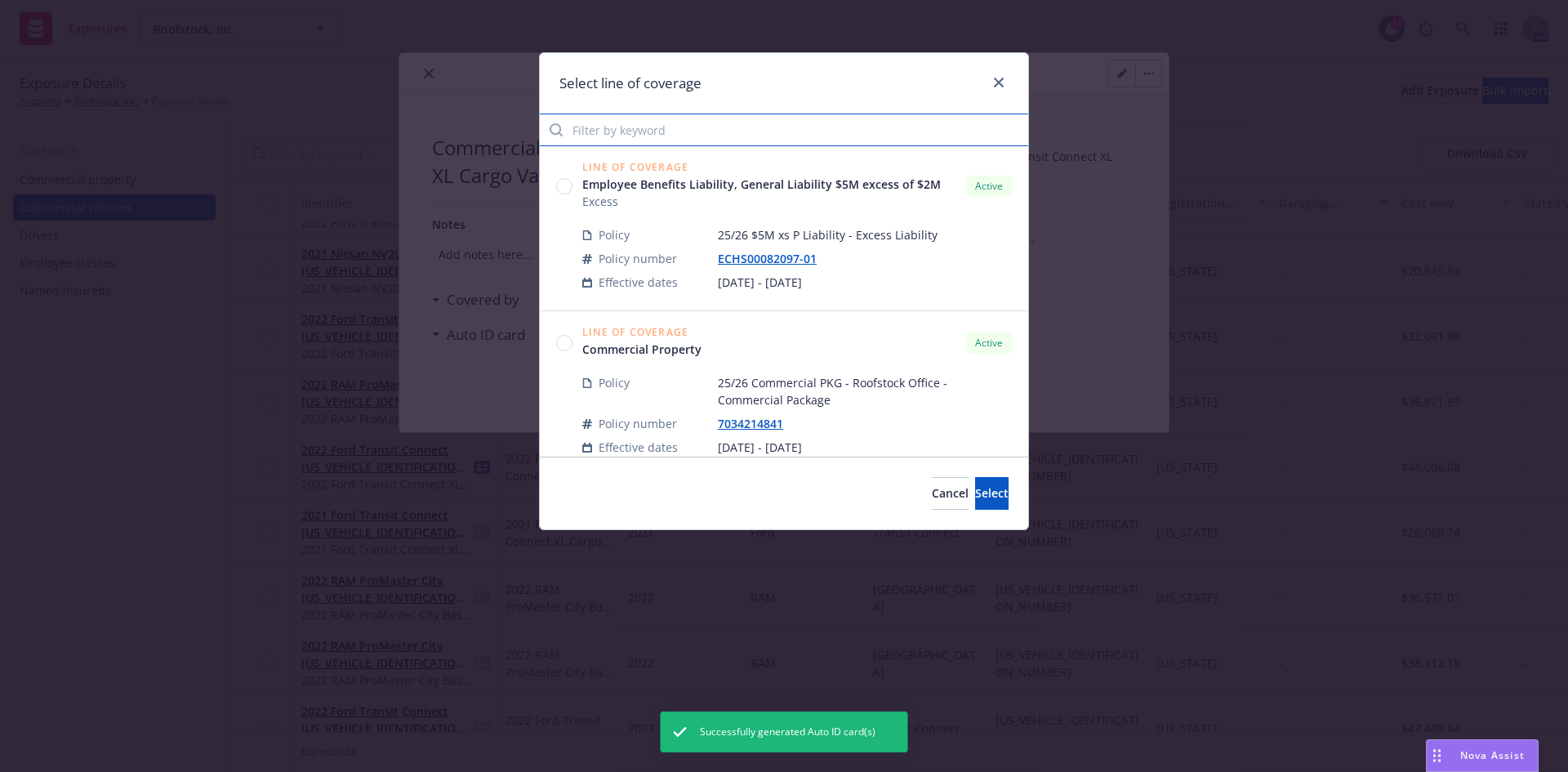
click at [599, 121] on input "Filter by keyword" at bounding box center [784, 129] width 488 height 33
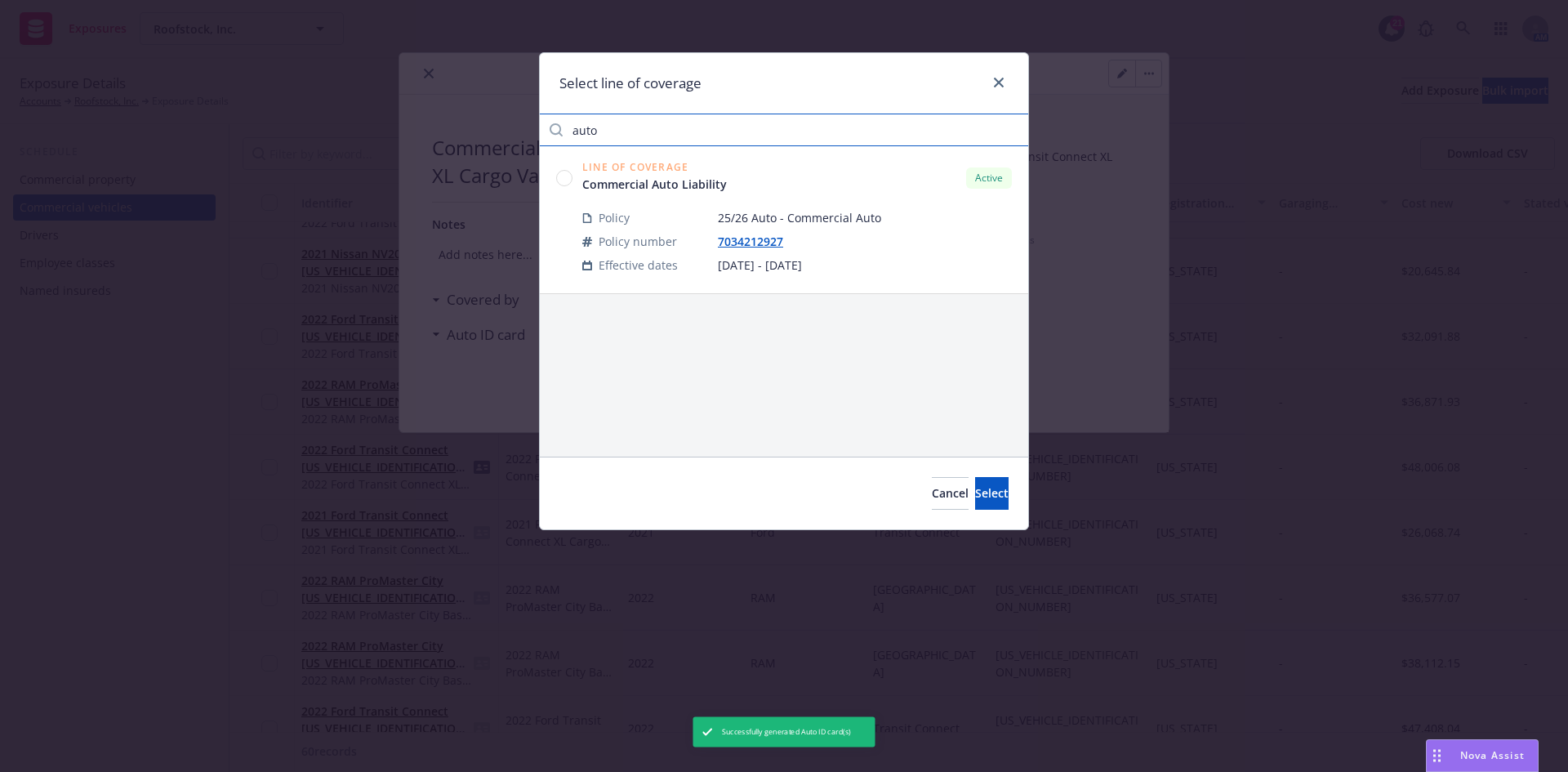
type input "auto"
click at [570, 172] on circle at bounding box center [565, 178] width 16 height 16
click at [976, 487] on span "Select" at bounding box center [992, 493] width 34 height 16
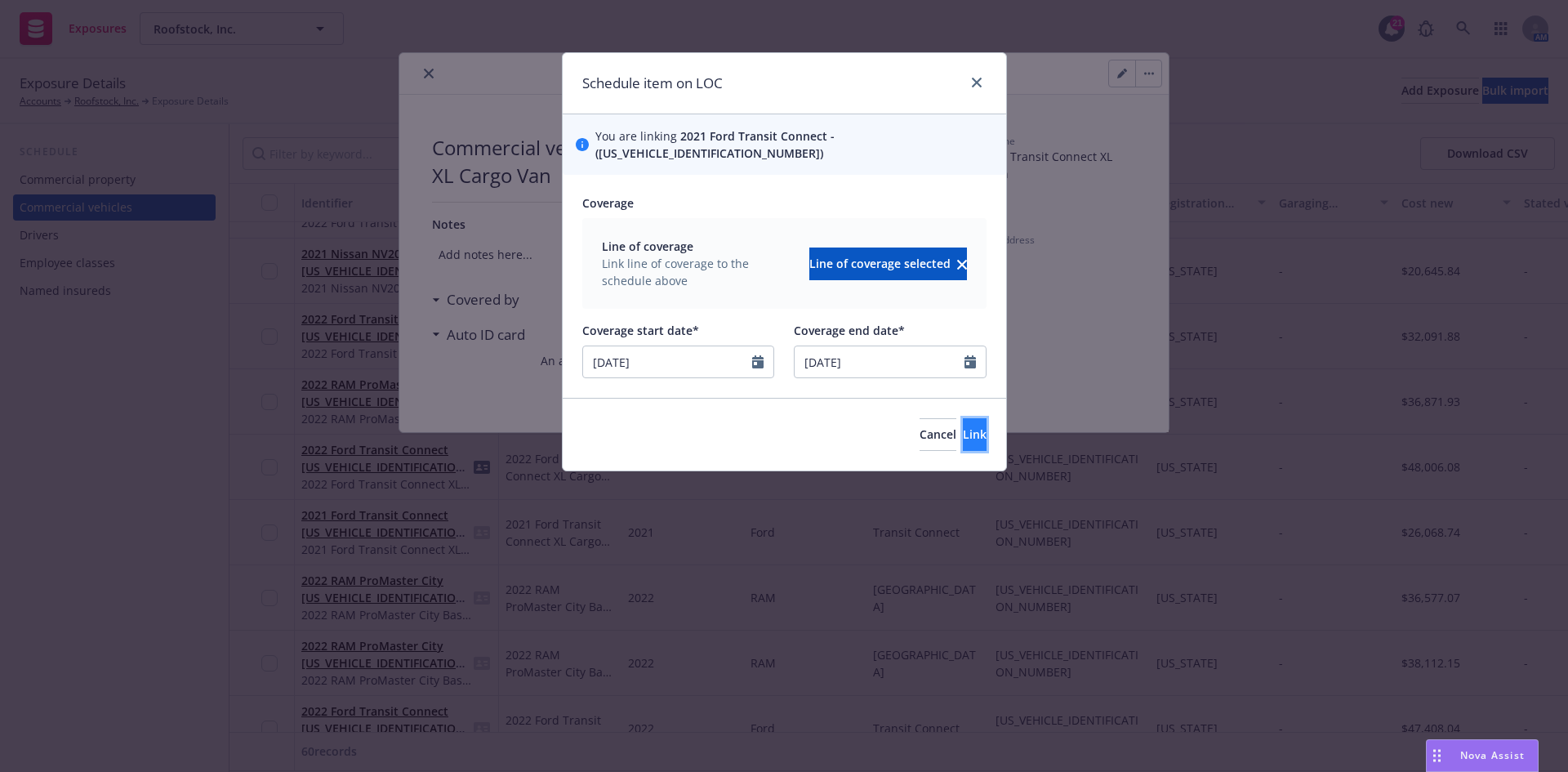
click at [963, 427] on span "Link" at bounding box center [975, 435] width 24 height 16
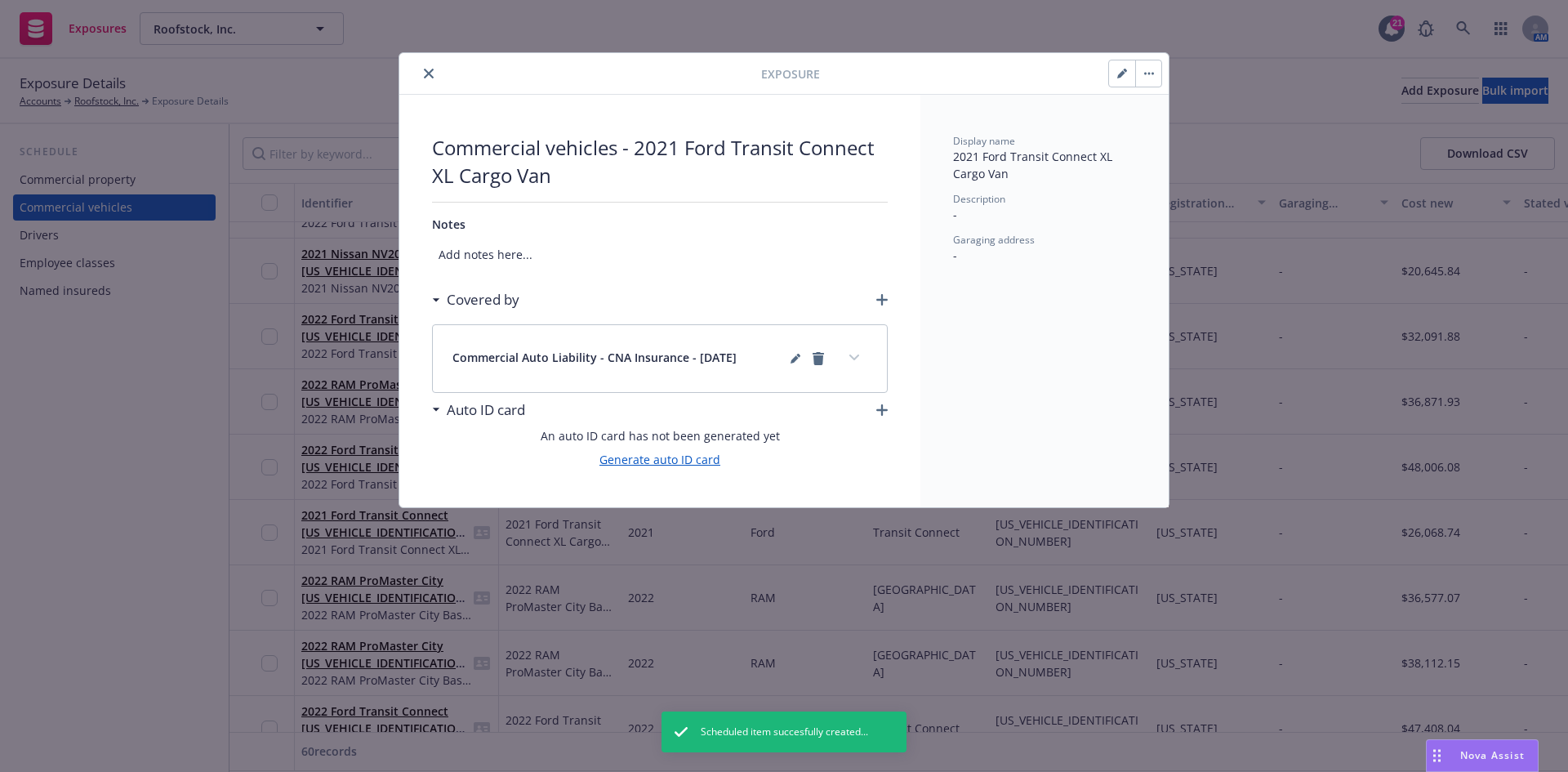
click at [673, 457] on link "Generate auto ID card" at bounding box center [660, 458] width 121 height 17
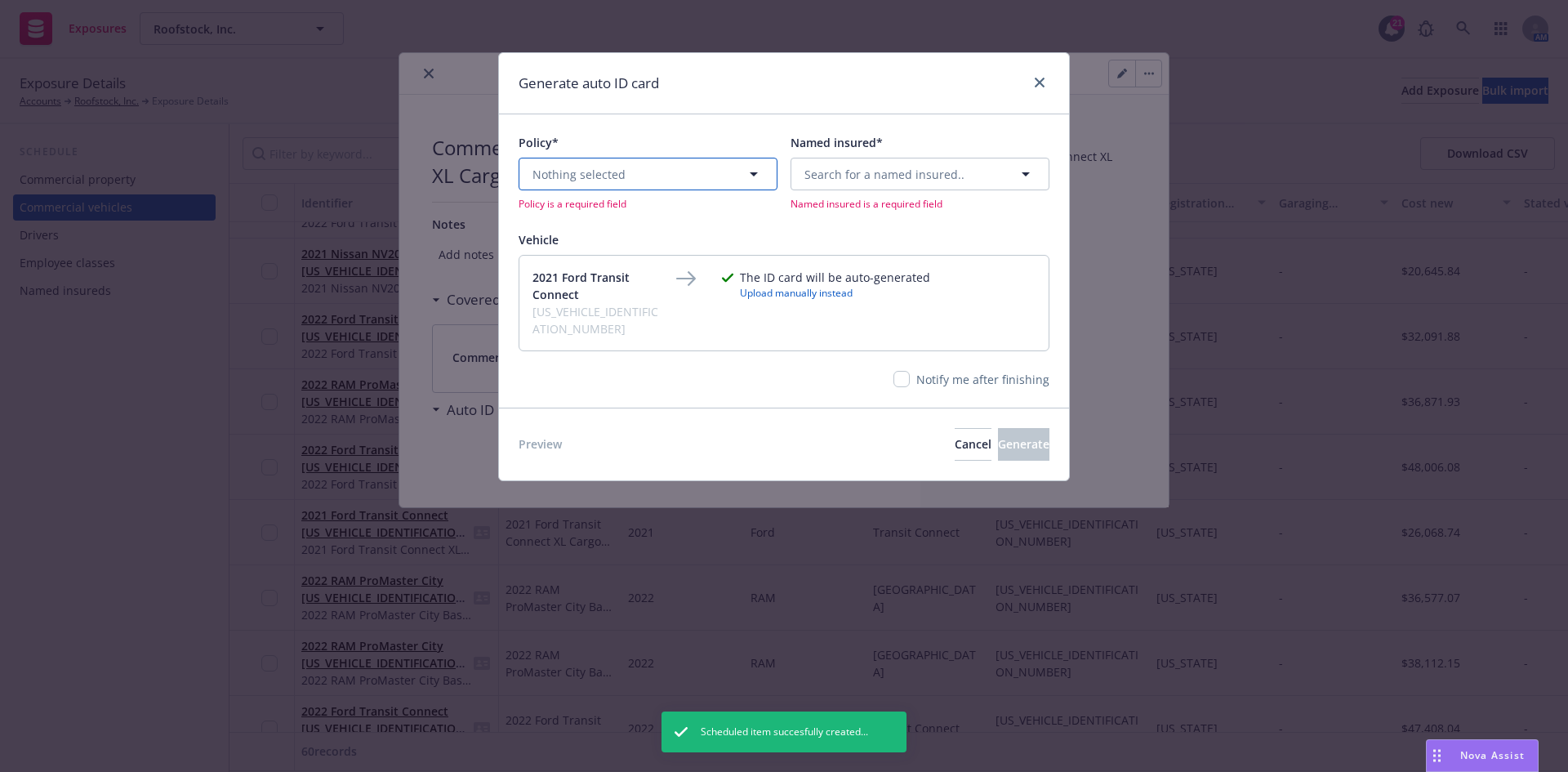
click at [694, 182] on button "Nothing selected" at bounding box center [648, 174] width 259 height 33
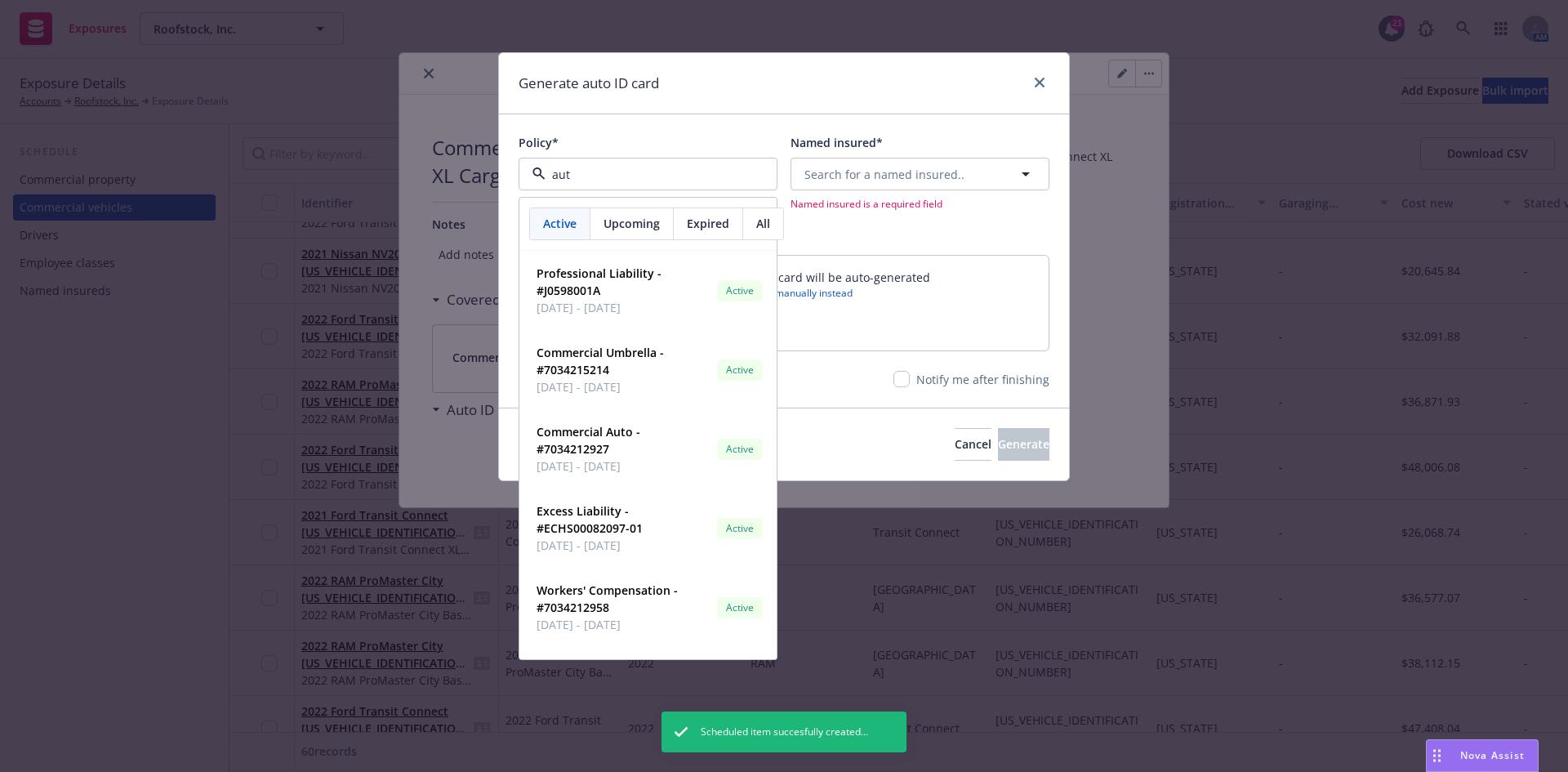
type input "auto"
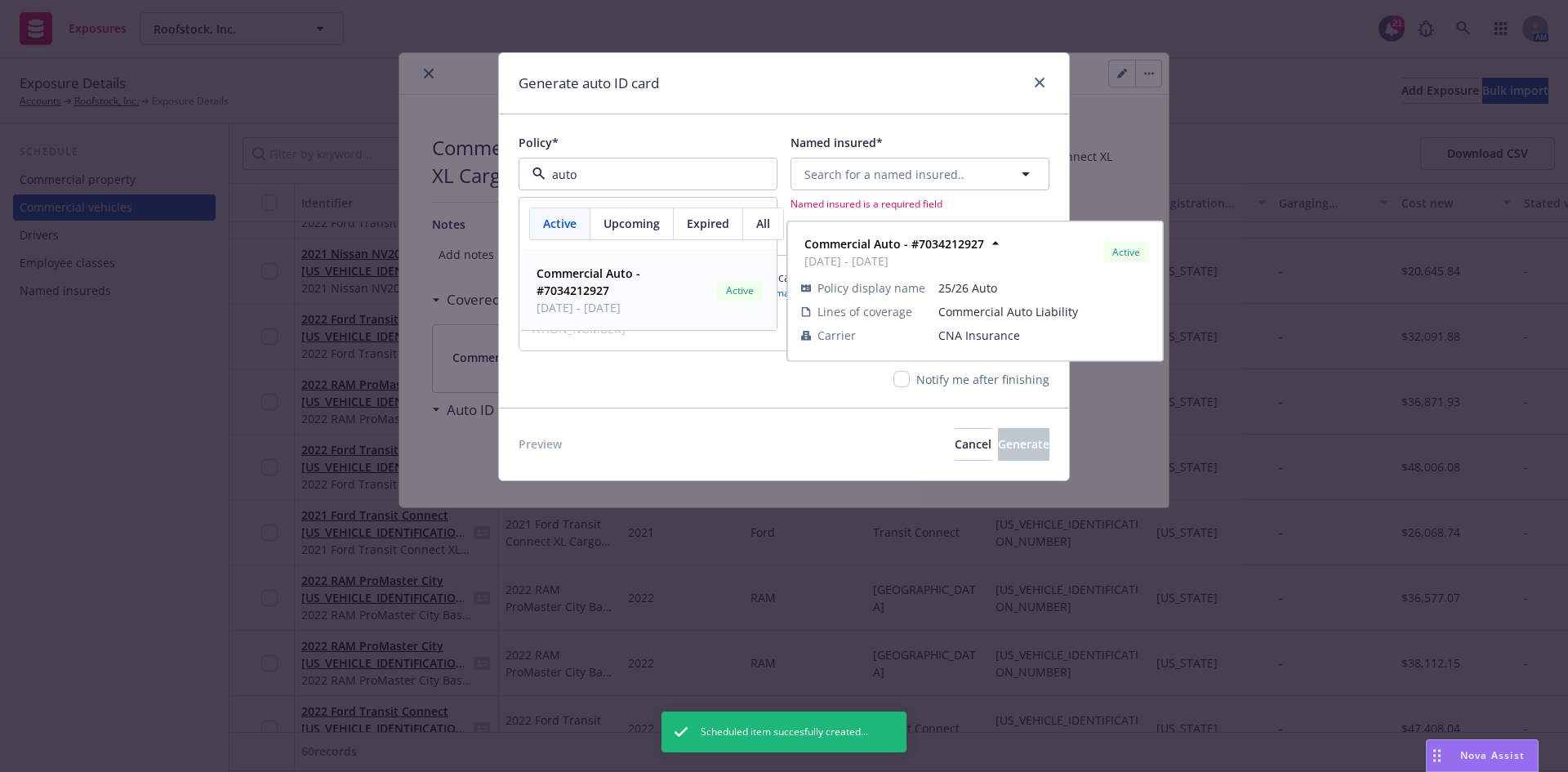
drag, startPoint x: 612, startPoint y: 290, endPoint x: 636, endPoint y: 278, distance: 26.8
click at [612, 289] on span "Commercial Auto - #7034212927" at bounding box center [623, 282] width 174 height 35
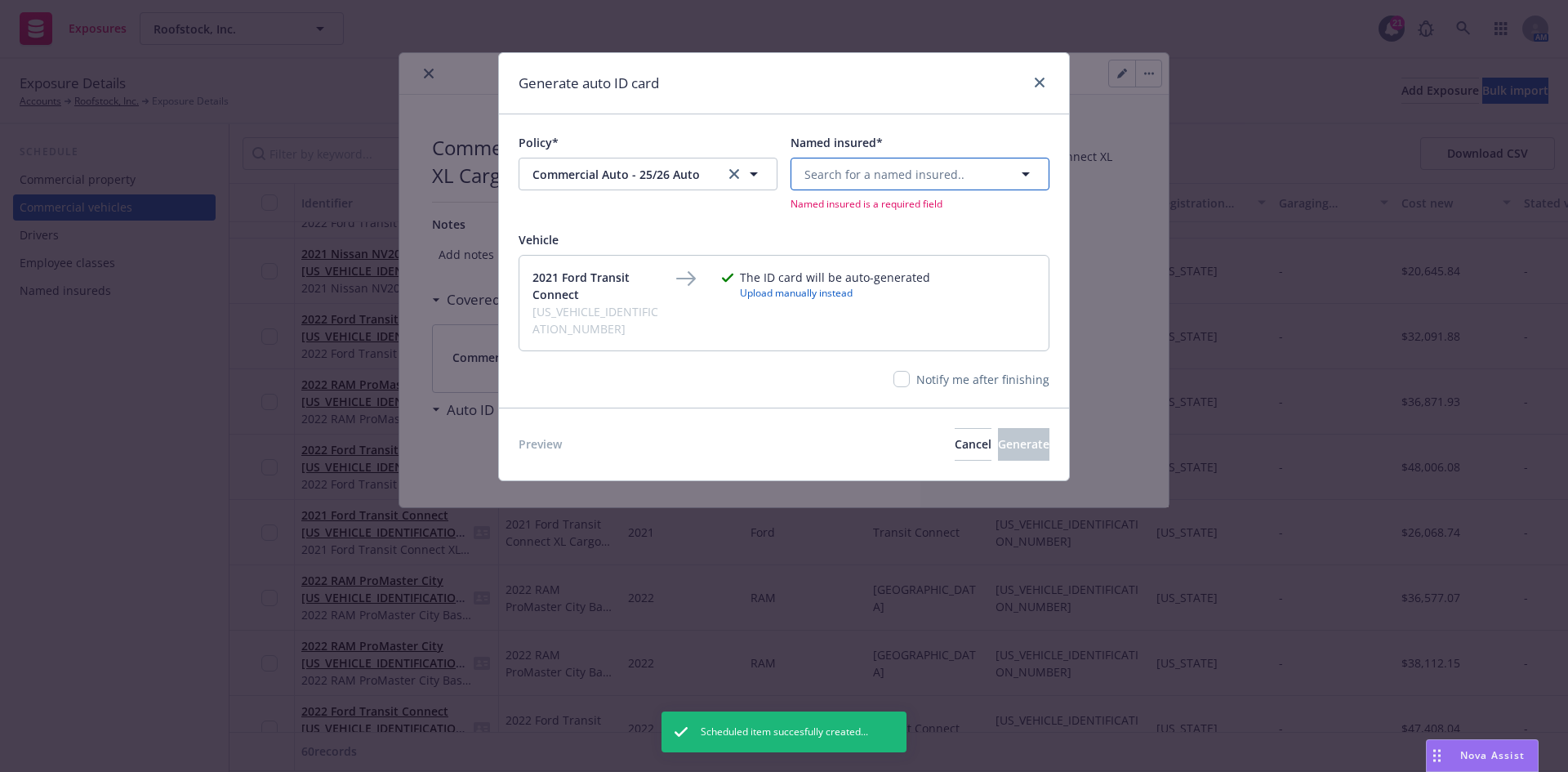
click at [861, 174] on span "Search for a named insured.." at bounding box center [884, 174] width 160 height 17
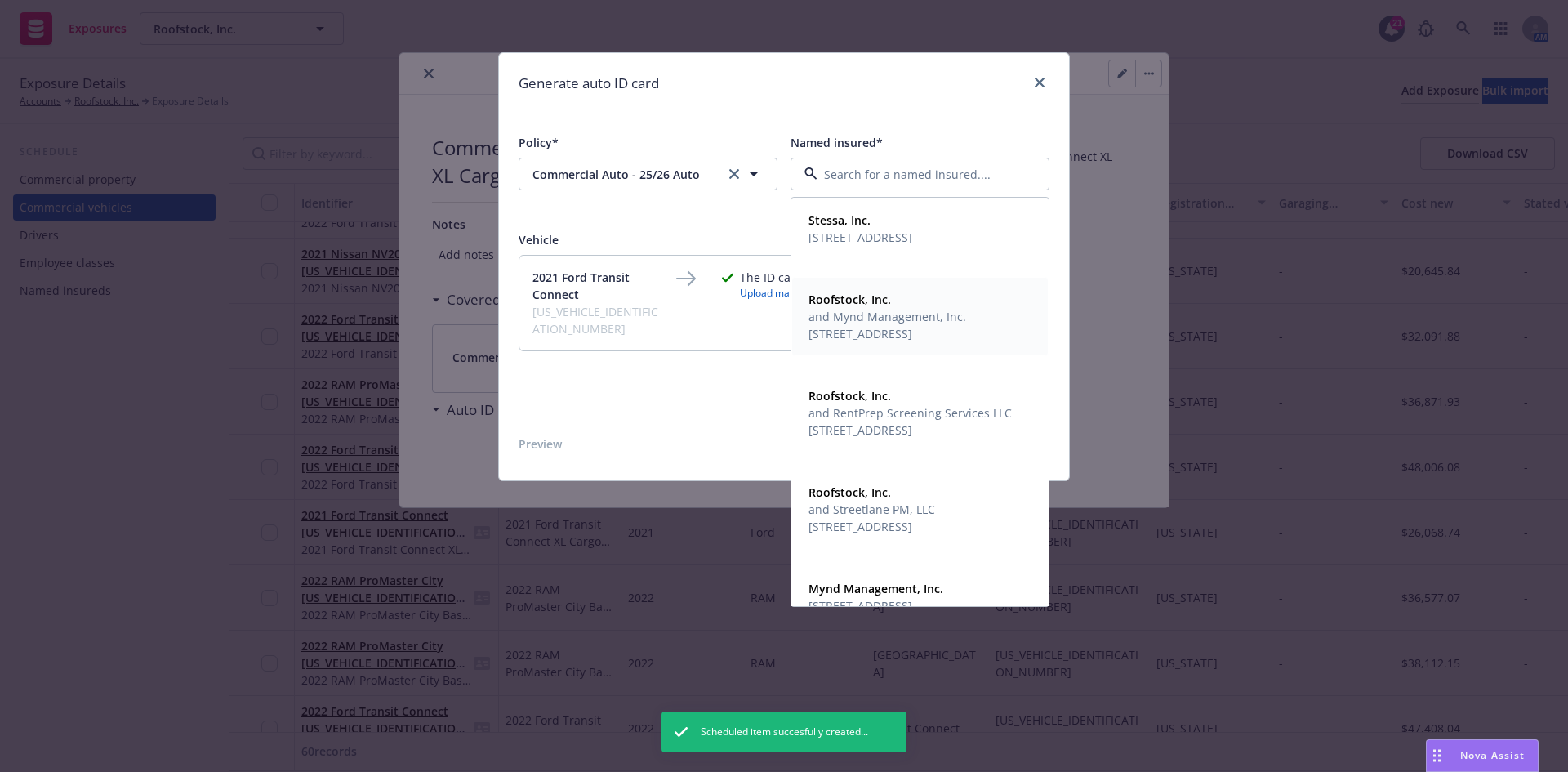
click at [849, 329] on span "[STREET_ADDRESS]" at bounding box center [887, 333] width 158 height 17
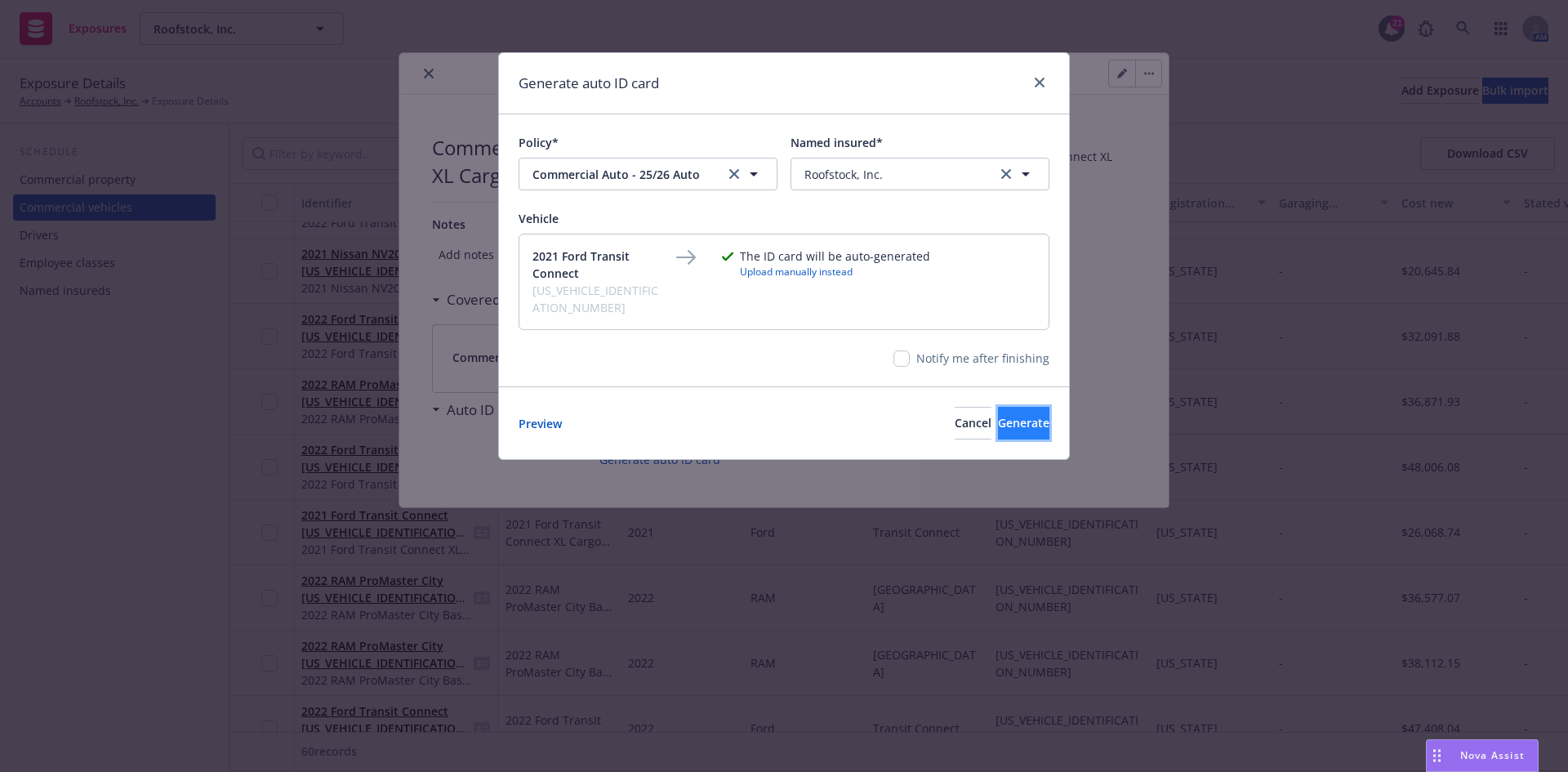
click at [1036, 409] on button "Generate" at bounding box center [1024, 423] width 52 height 33
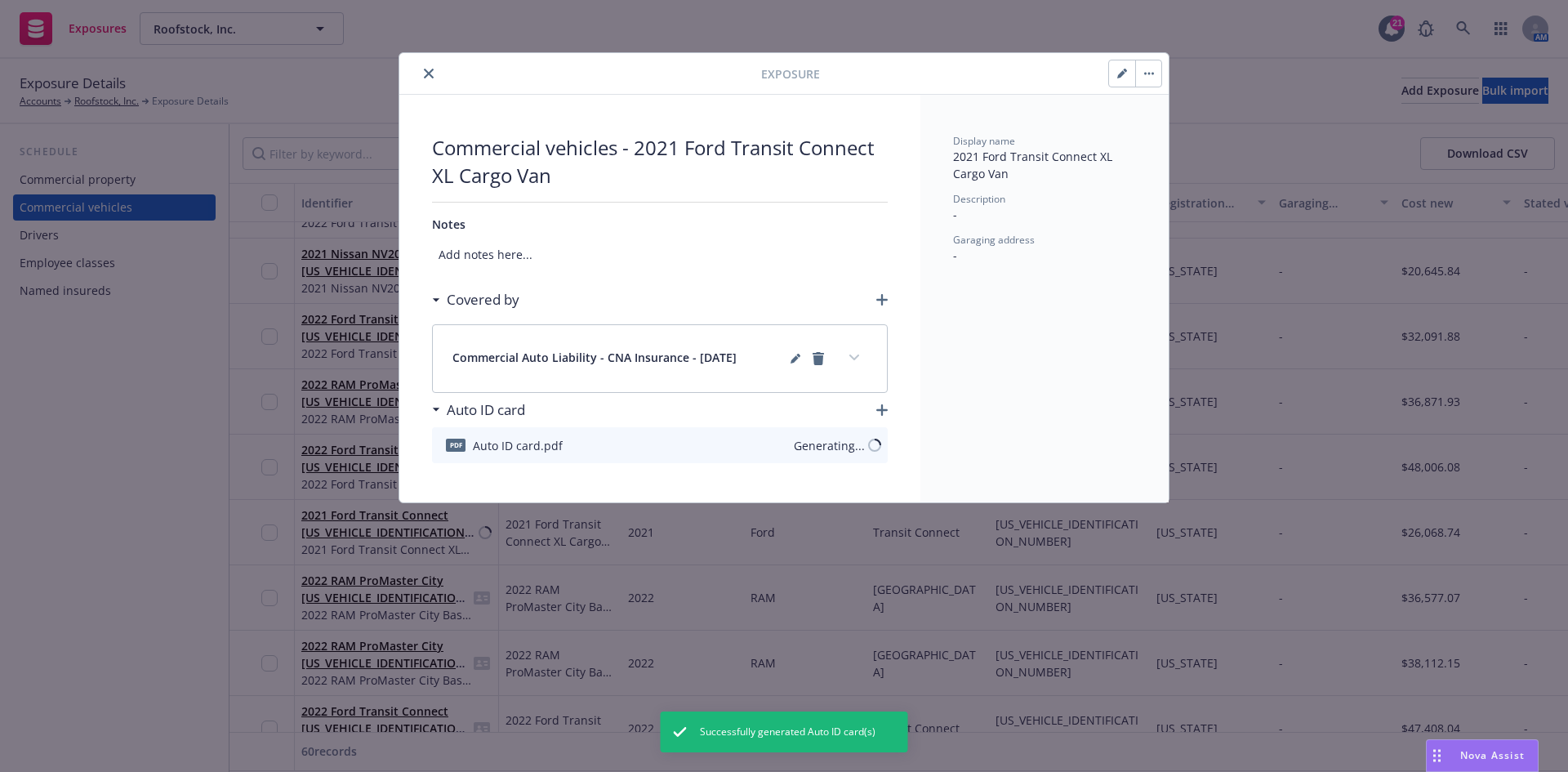
click at [431, 71] on icon "close" at bounding box center [429, 73] width 10 height 10
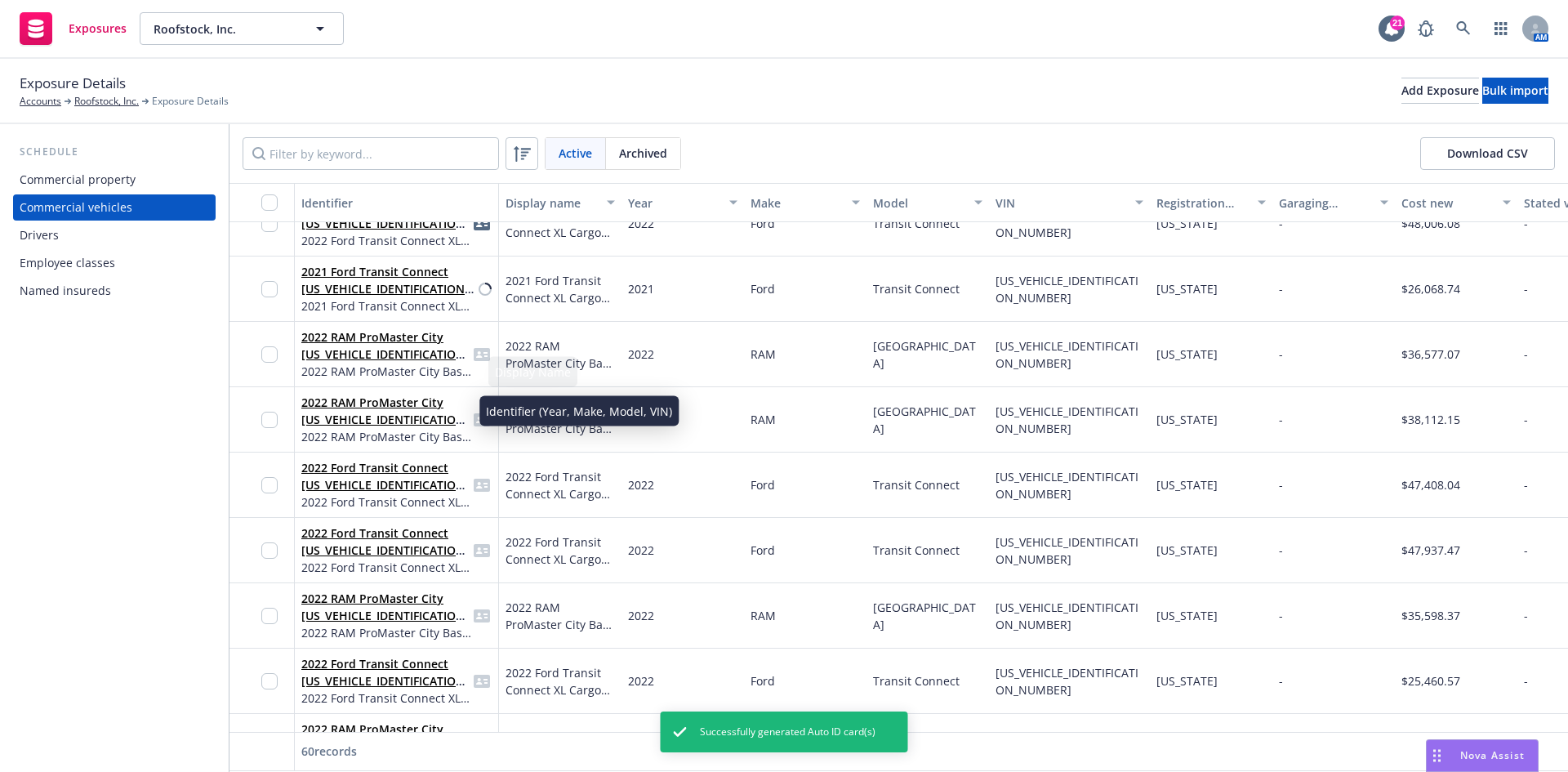
scroll to position [2531, 0]
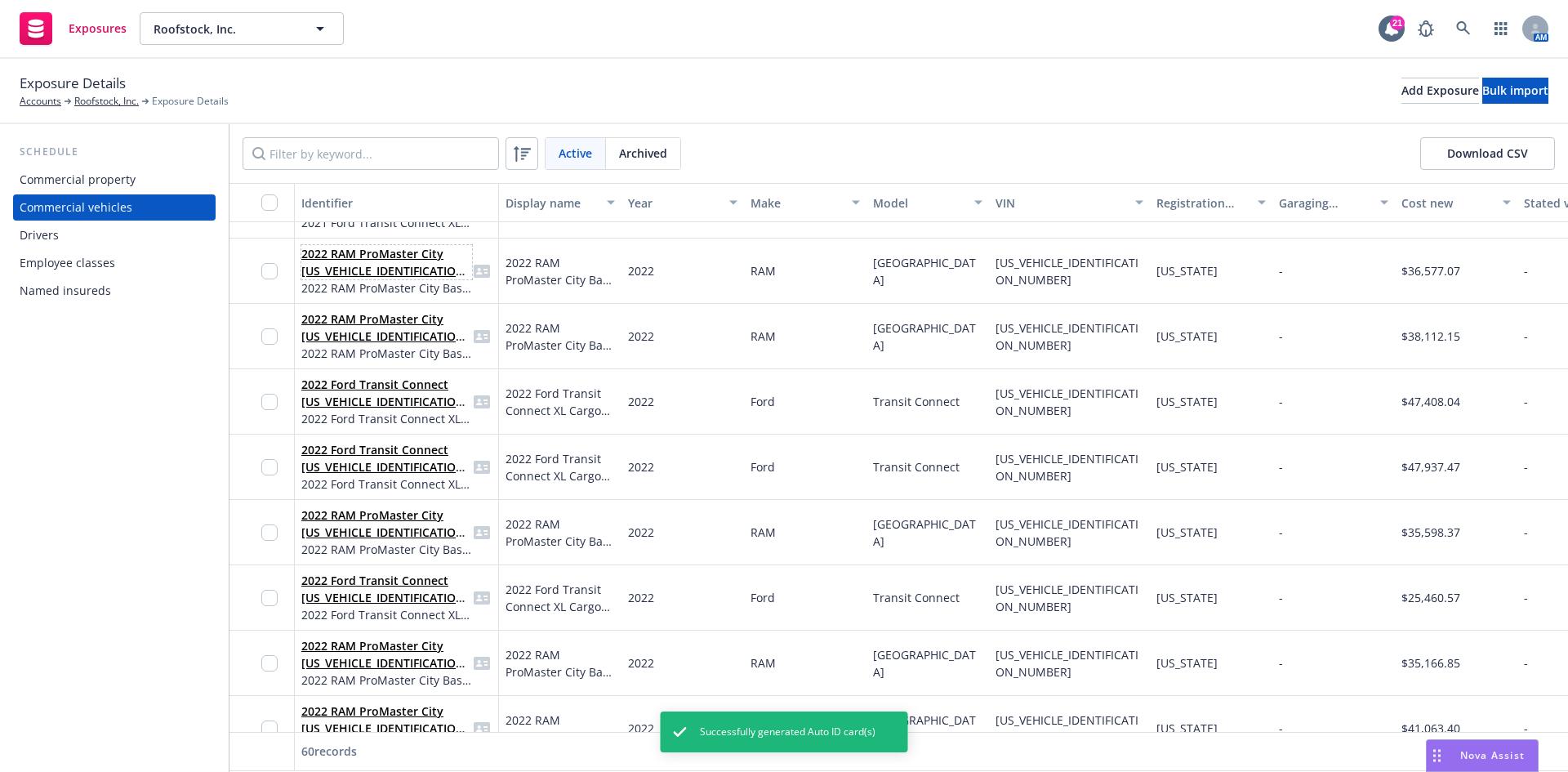
click at [365, 245] on span "2022 RAM ProMaster City [US_VEHICLE_IDENTIFICATION_NUMBER]" at bounding box center [387, 262] width 171 height 35
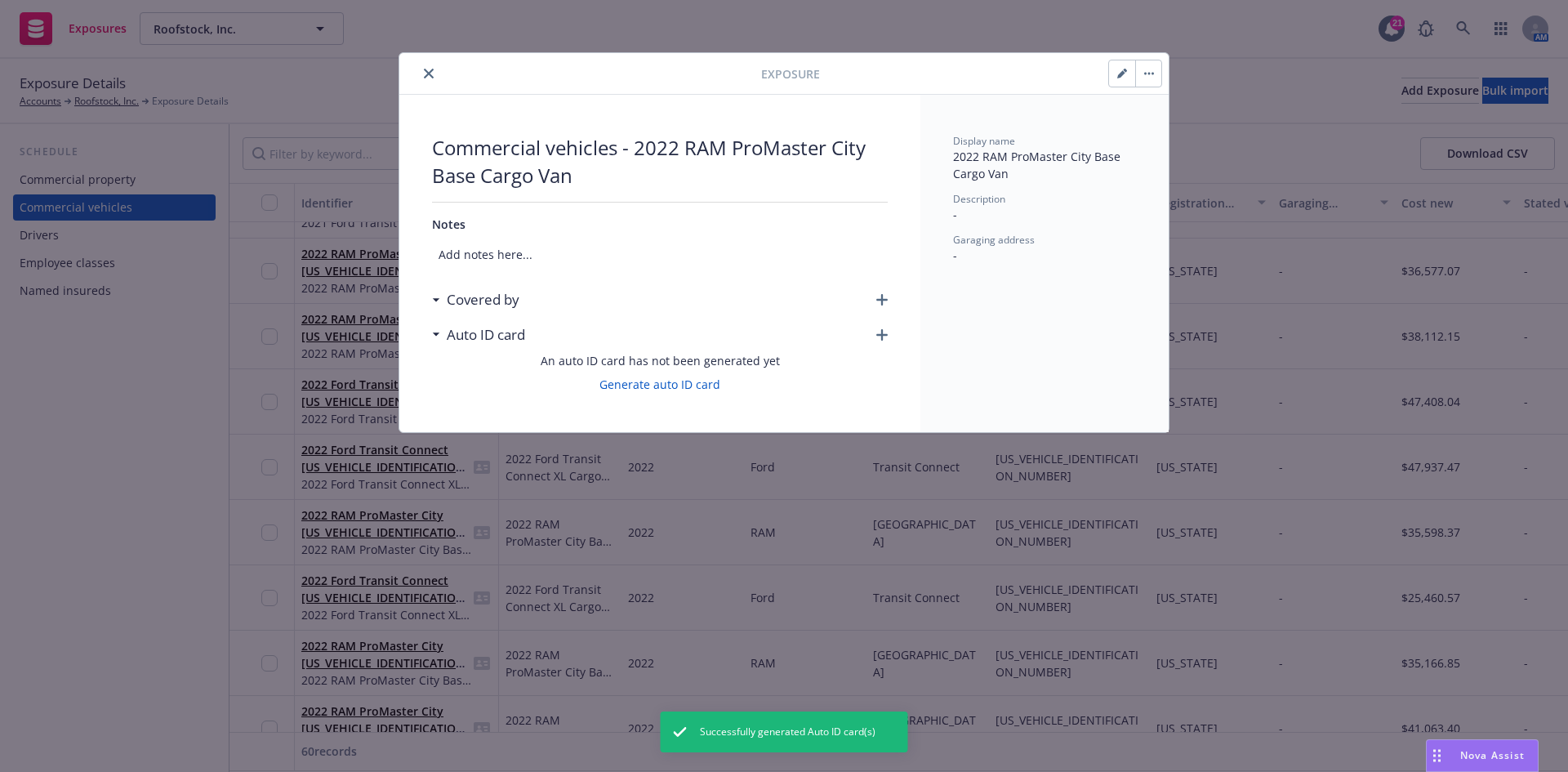
click at [876, 301] on div "Covered by" at bounding box center [659, 300] width 456 height 35
click at [879, 296] on icon "button" at bounding box center [882, 300] width 12 height 12
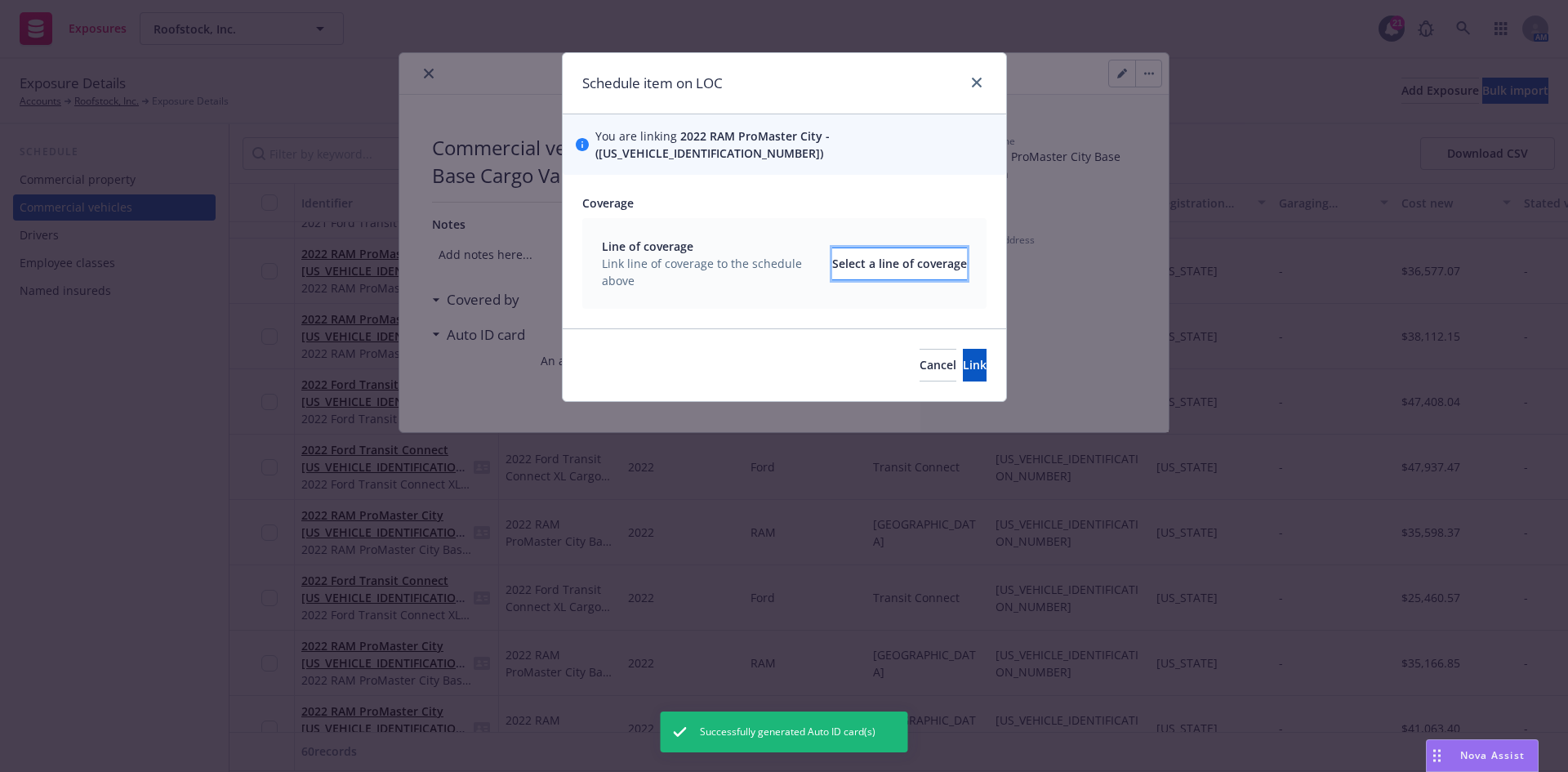
click at [833, 248] on div "Select a line of coverage" at bounding box center [900, 263] width 135 height 31
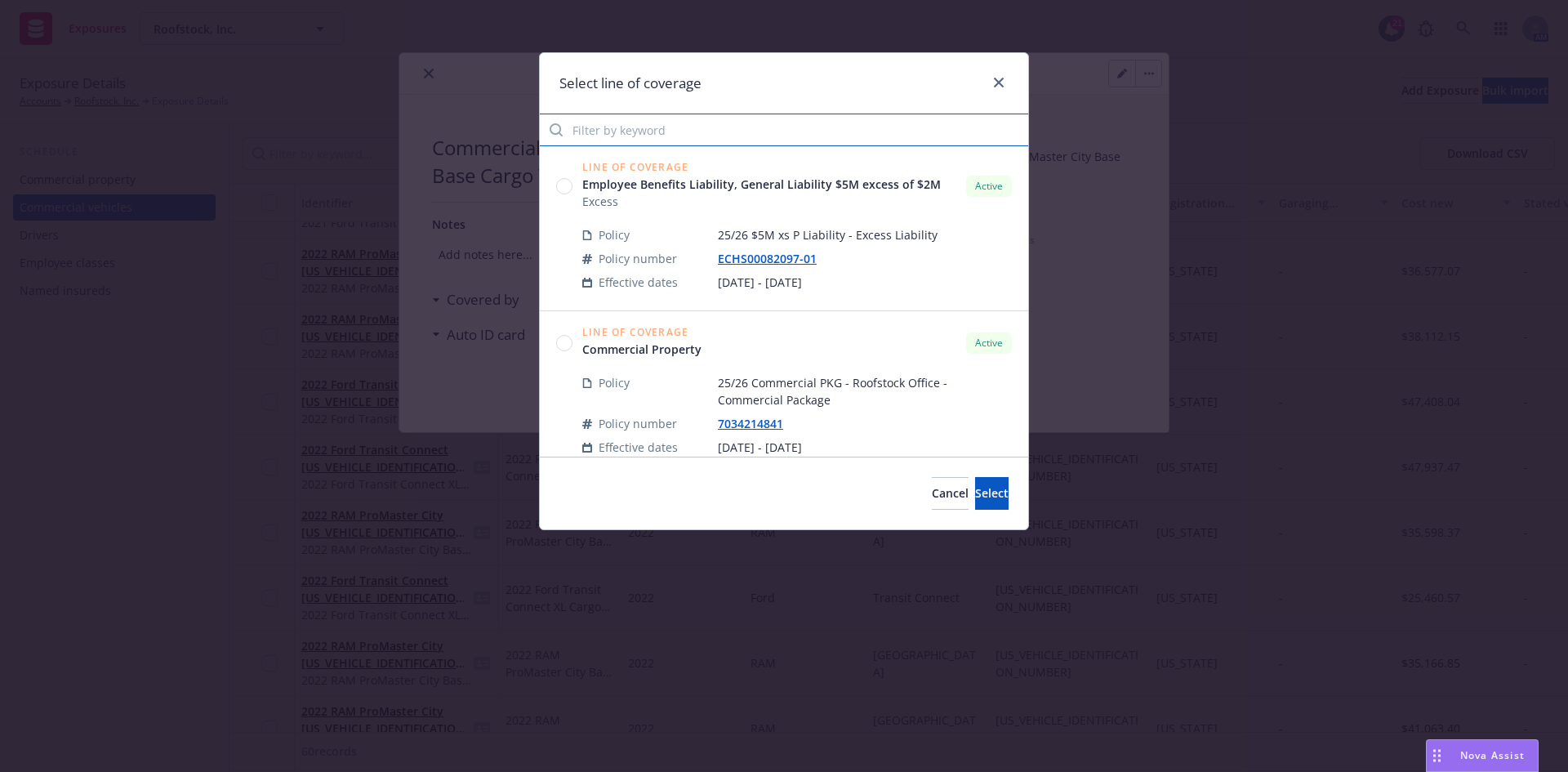
click at [661, 141] on input "Filter by keyword" at bounding box center [784, 129] width 488 height 33
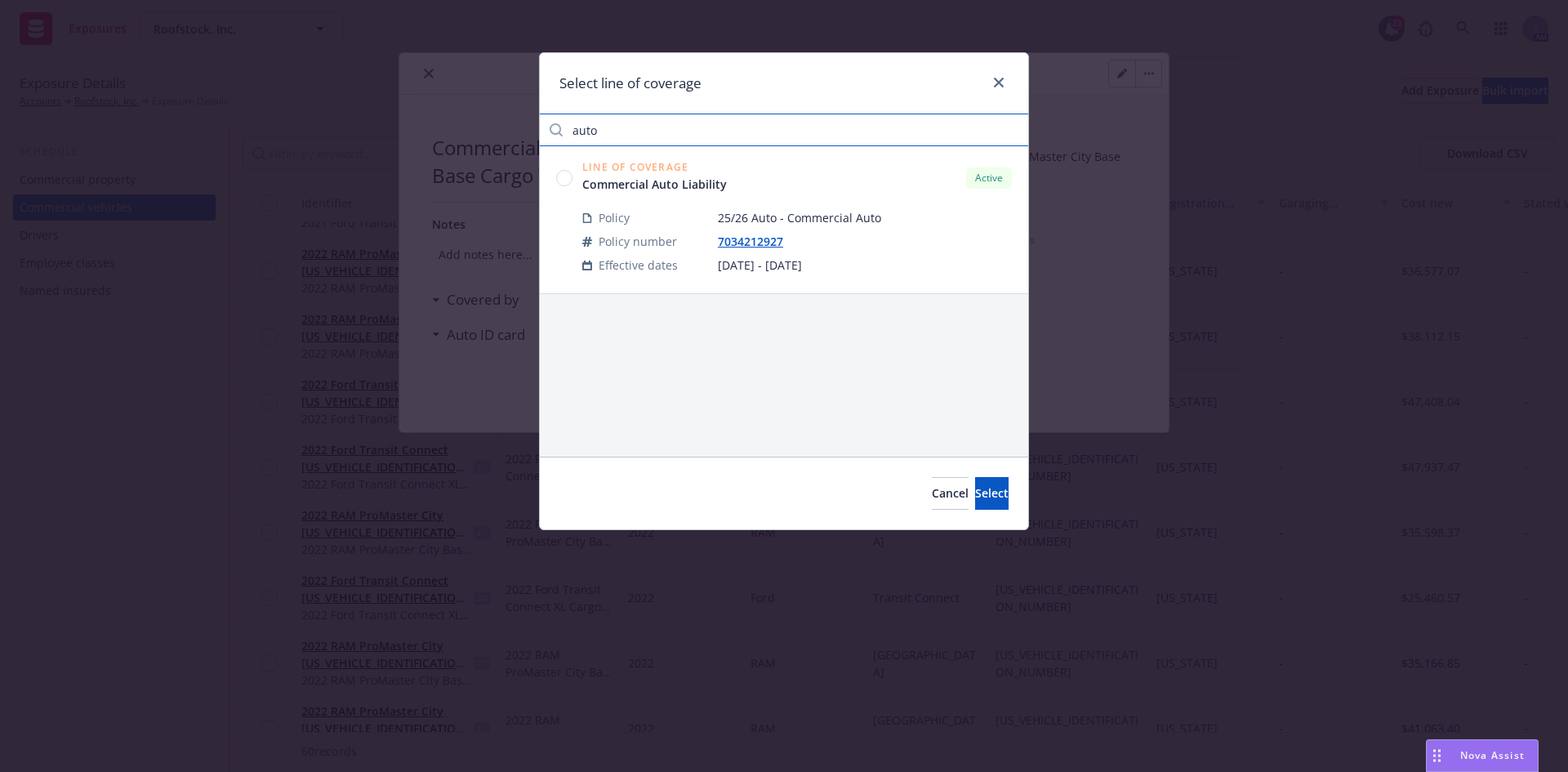
type input "auto"
click at [575, 169] on div "Line of Coverage Commercial Auto Liability Active" at bounding box center [783, 178] width 456 height 30
click at [570, 173] on circle at bounding box center [565, 178] width 16 height 16
click at [976, 488] on span "Select" at bounding box center [992, 493] width 34 height 16
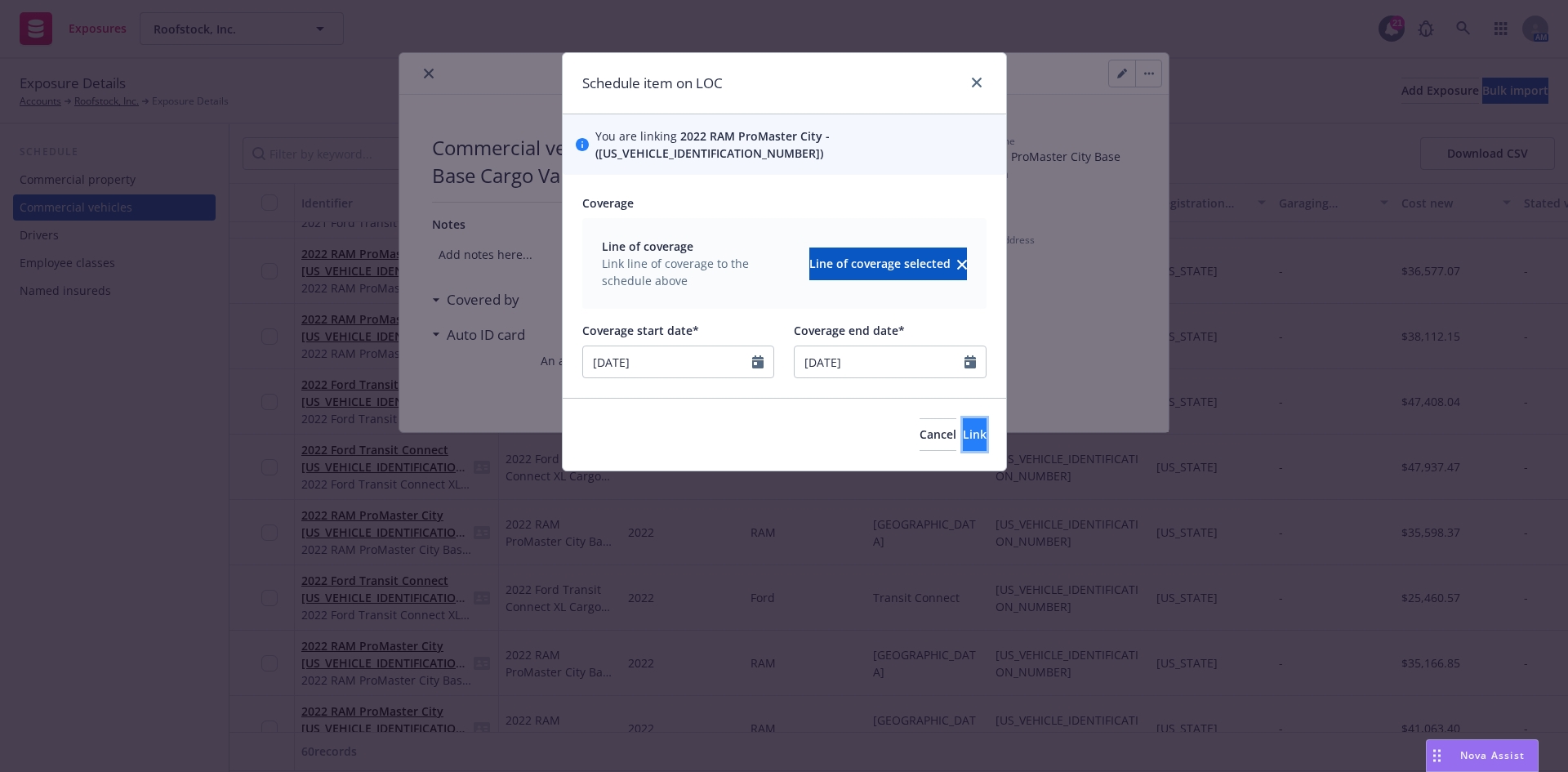
click at [963, 418] on button "Link" at bounding box center [975, 434] width 24 height 33
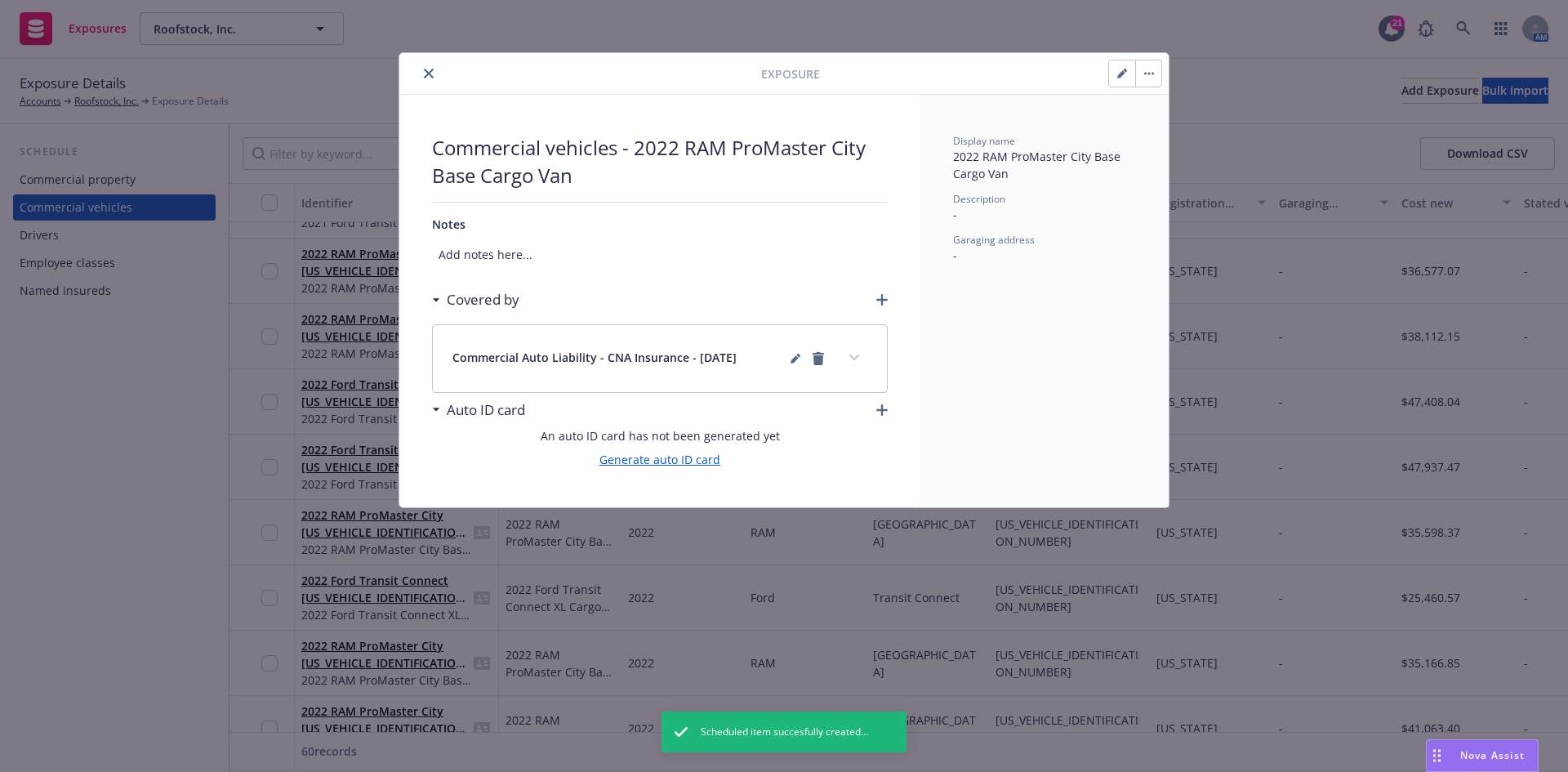
click at [693, 450] on link "Generate auto ID card" at bounding box center [660, 458] width 121 height 17
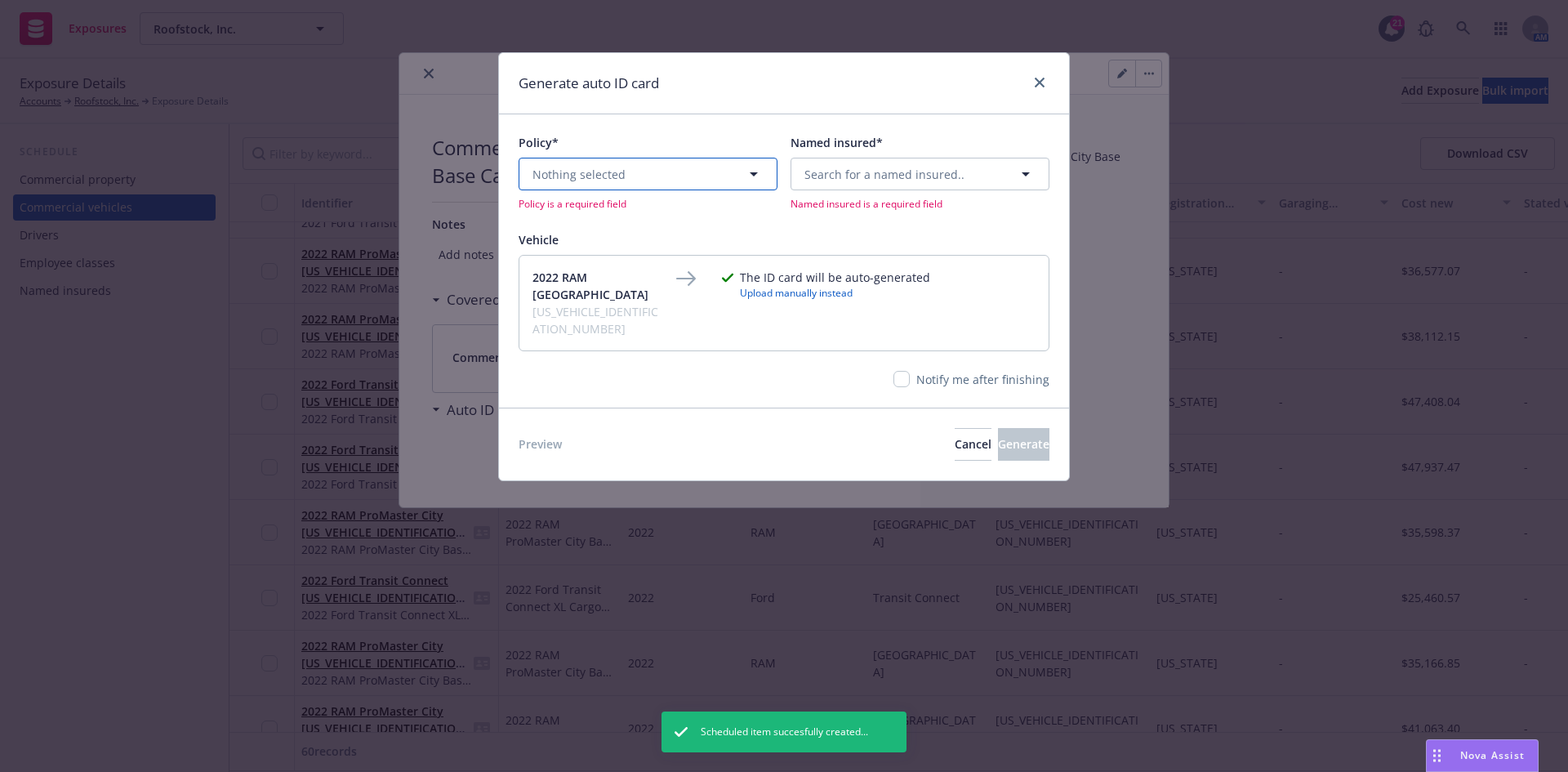
click at [688, 169] on button "Nothing selected" at bounding box center [648, 174] width 259 height 33
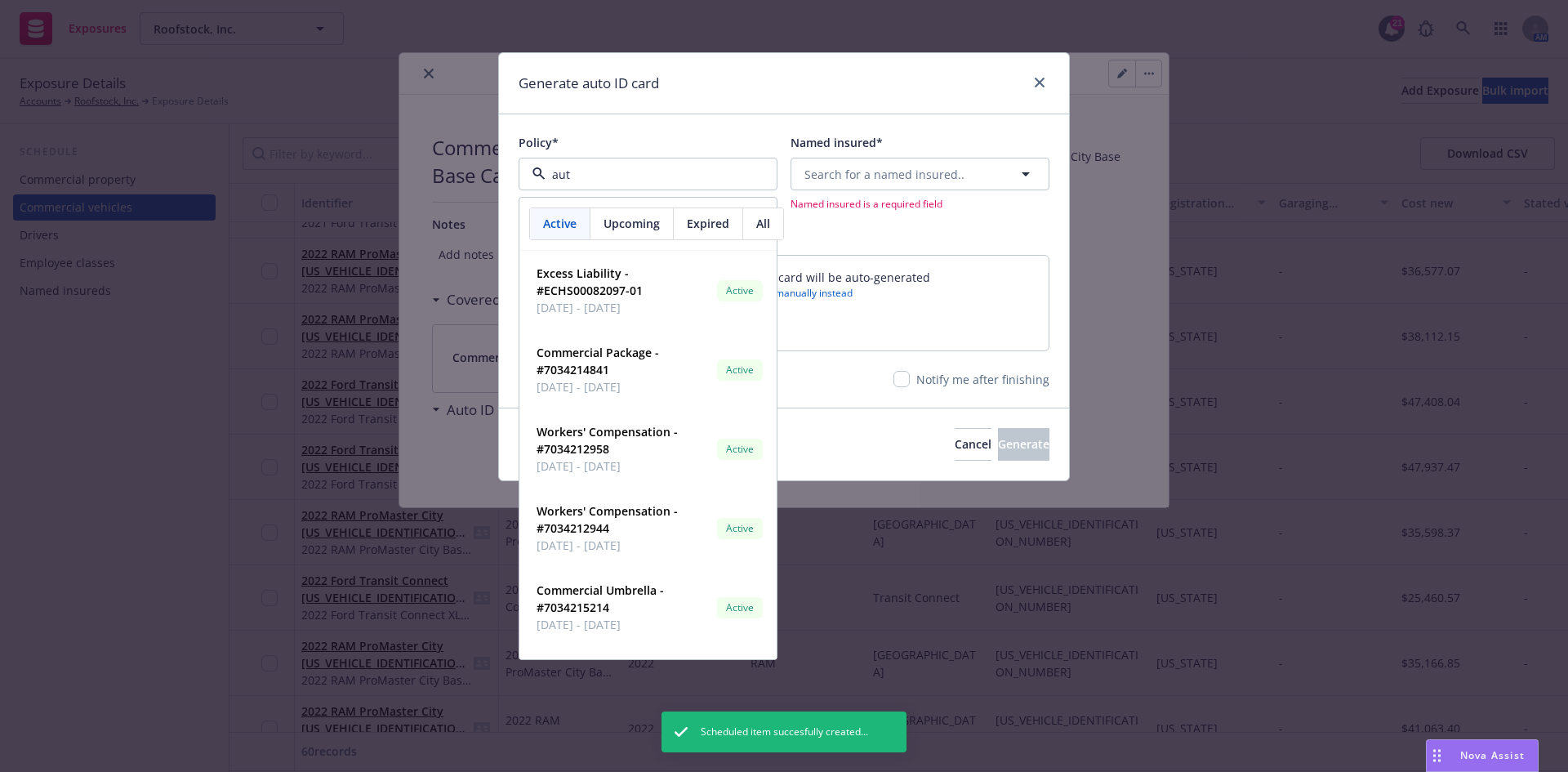
type input "auto"
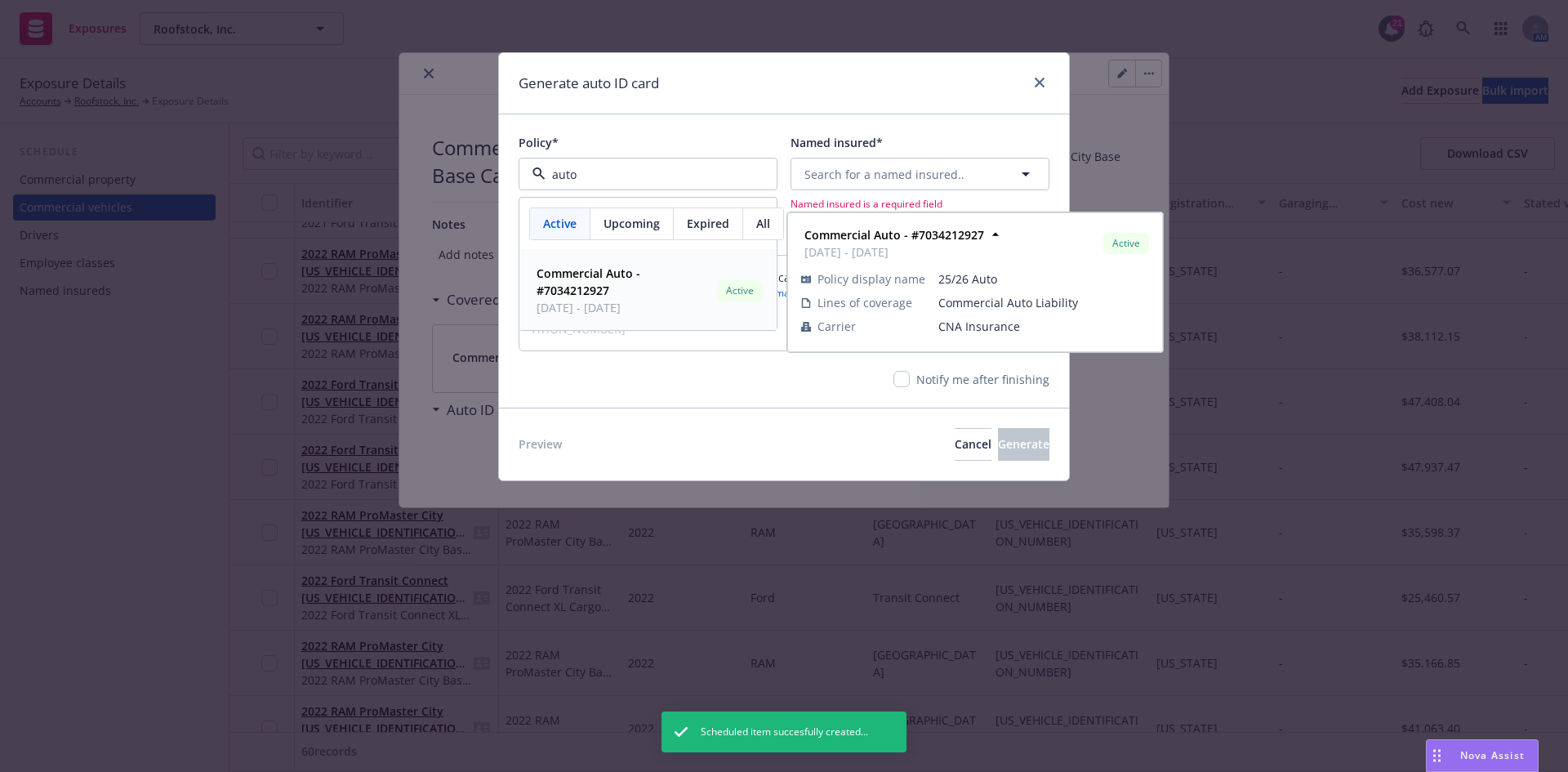
drag, startPoint x: 606, startPoint y: 293, endPoint x: 616, endPoint y: 286, distance: 12.2
click at [606, 293] on strong "Commercial Auto - #7034212927" at bounding box center [588, 281] width 104 height 33
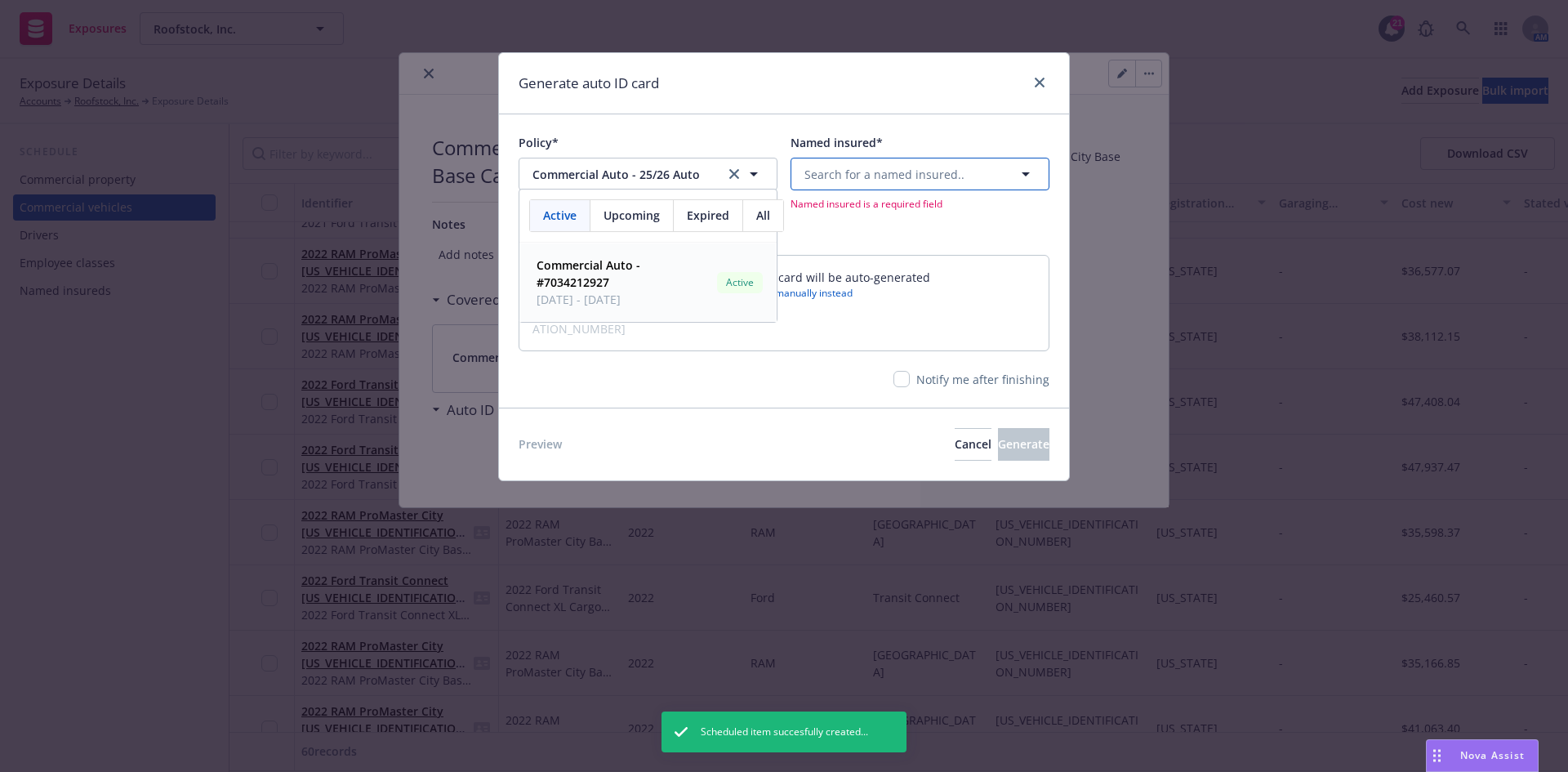
click at [953, 160] on button "Search for a named insured.." at bounding box center [920, 174] width 259 height 33
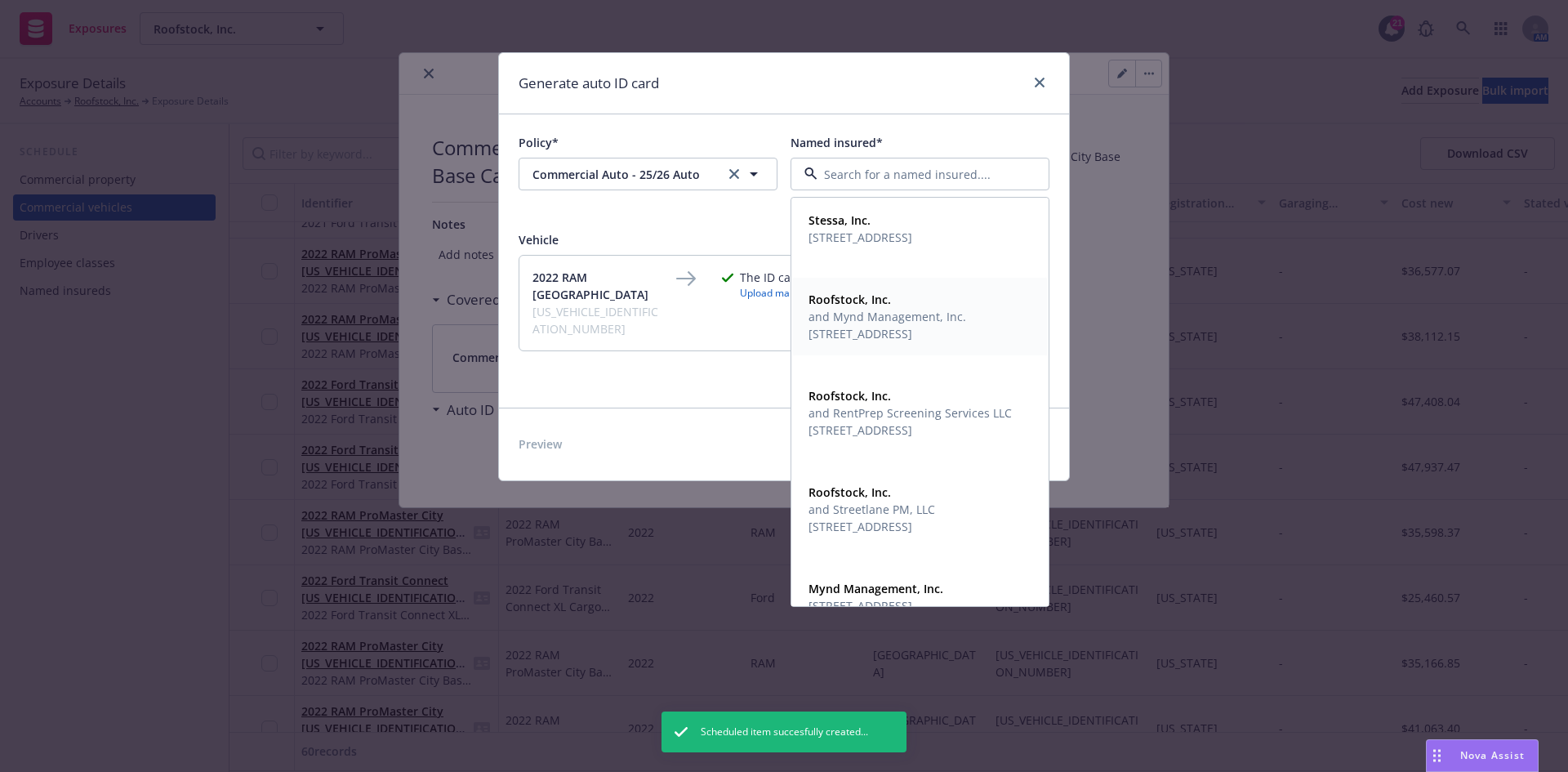
drag, startPoint x: 819, startPoint y: 356, endPoint x: 831, endPoint y: 348, distance: 14.4
click at [819, 342] on span "[STREET_ADDRESS]" at bounding box center [887, 333] width 158 height 17
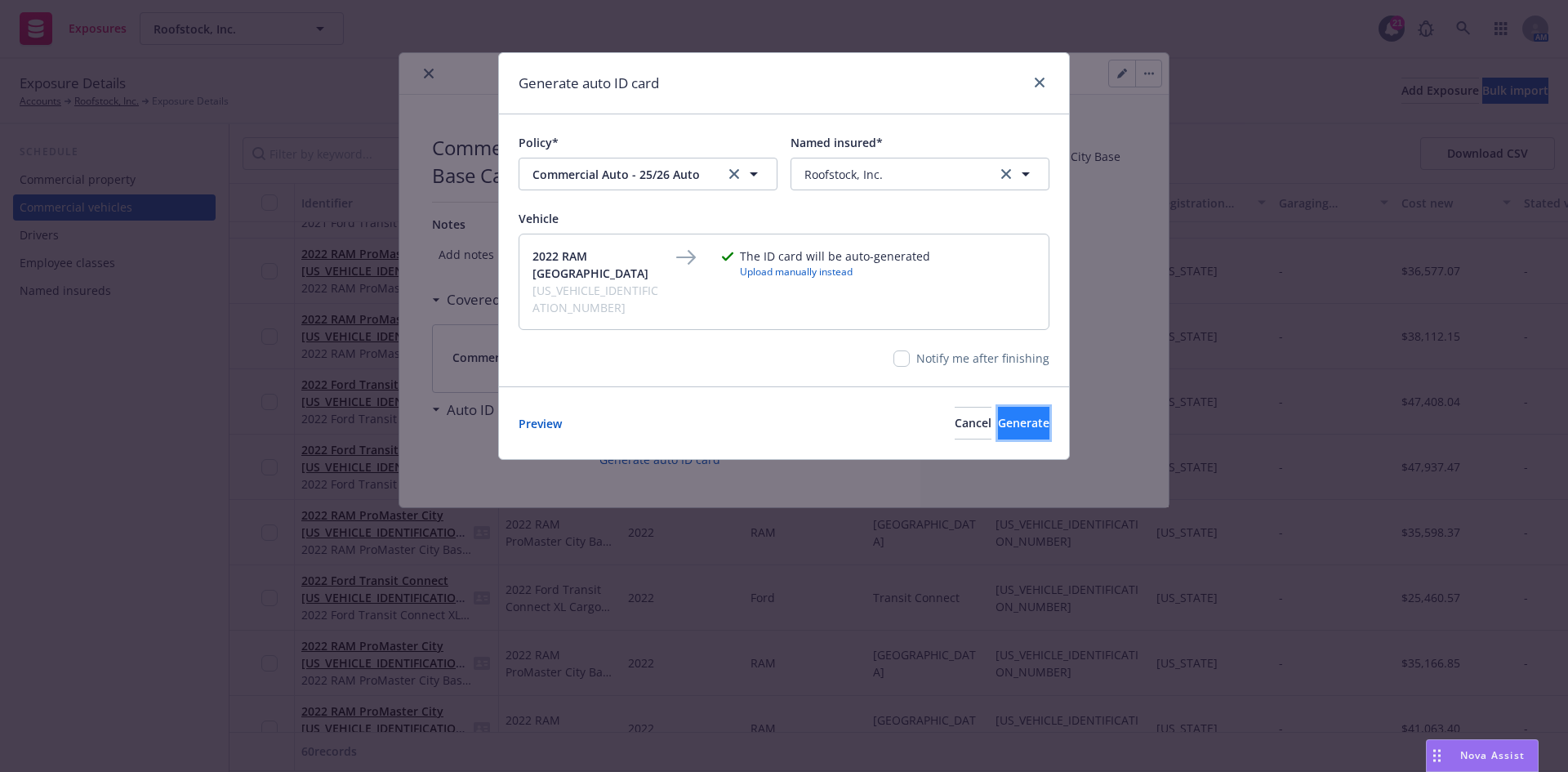
click at [998, 407] on button "Generate" at bounding box center [1024, 423] width 52 height 33
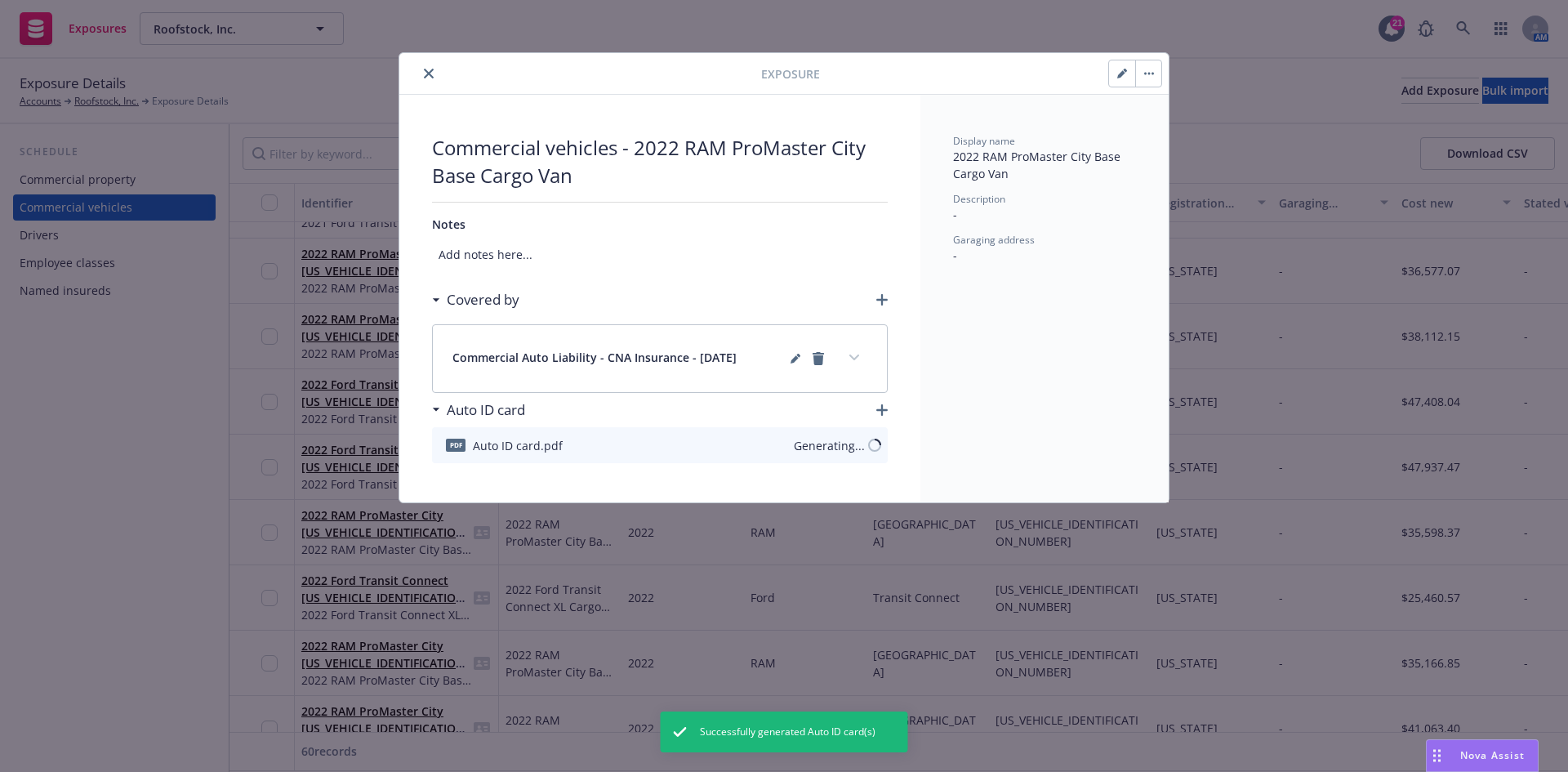
click at [432, 65] on div "Exposure" at bounding box center [783, 73] width 769 height 42
click at [430, 70] on icon "close" at bounding box center [429, 73] width 10 height 10
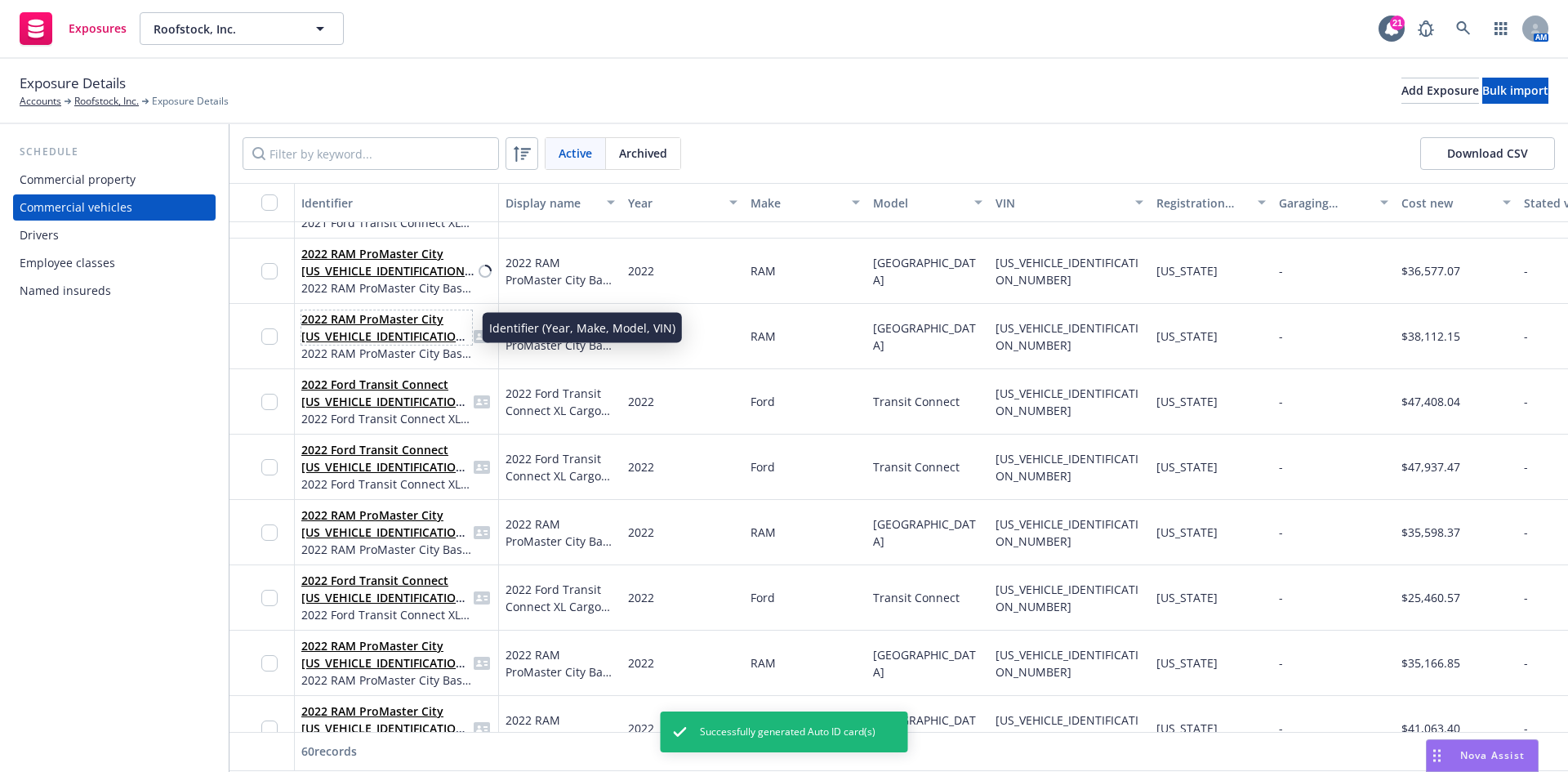
click at [377, 337] on link "2022 RAM ProMaster City [US_VEHICLE_IDENTIFICATION_NUMBER]" at bounding box center [386, 336] width 169 height 50
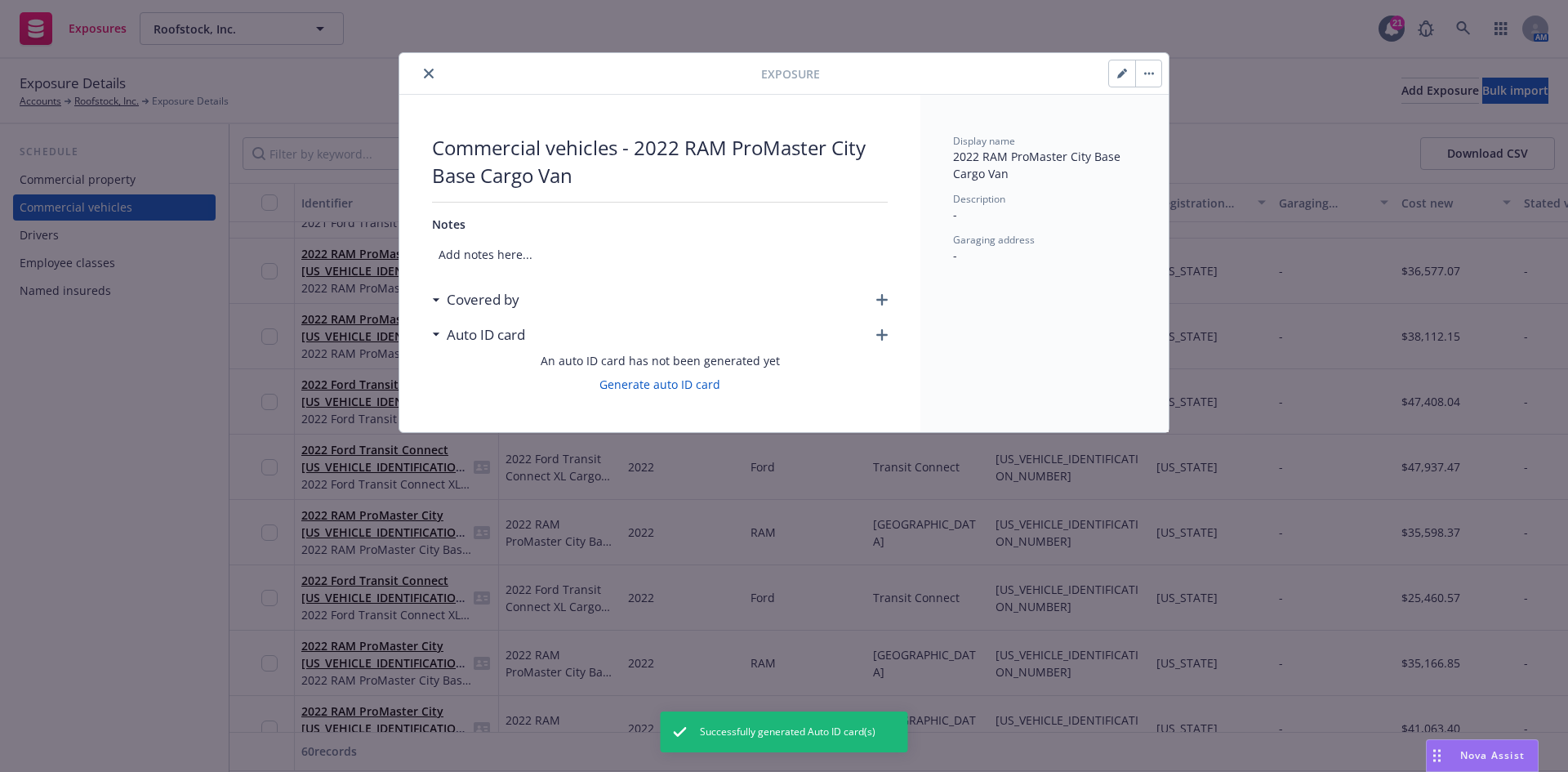
click at [880, 301] on icon "button" at bounding box center [882, 300] width 12 height 12
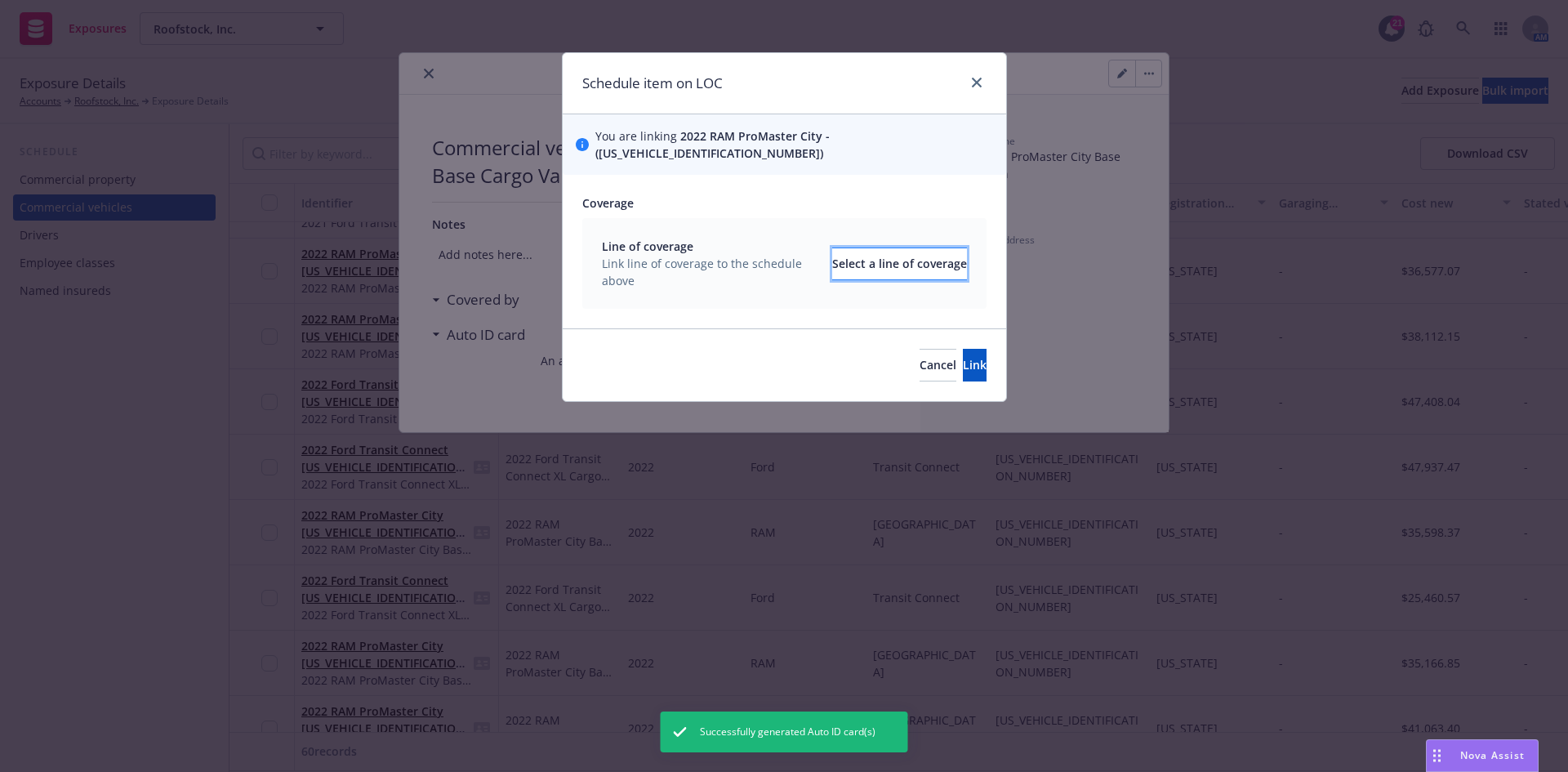
click at [846, 248] on div "Select a line of coverage" at bounding box center [900, 263] width 135 height 31
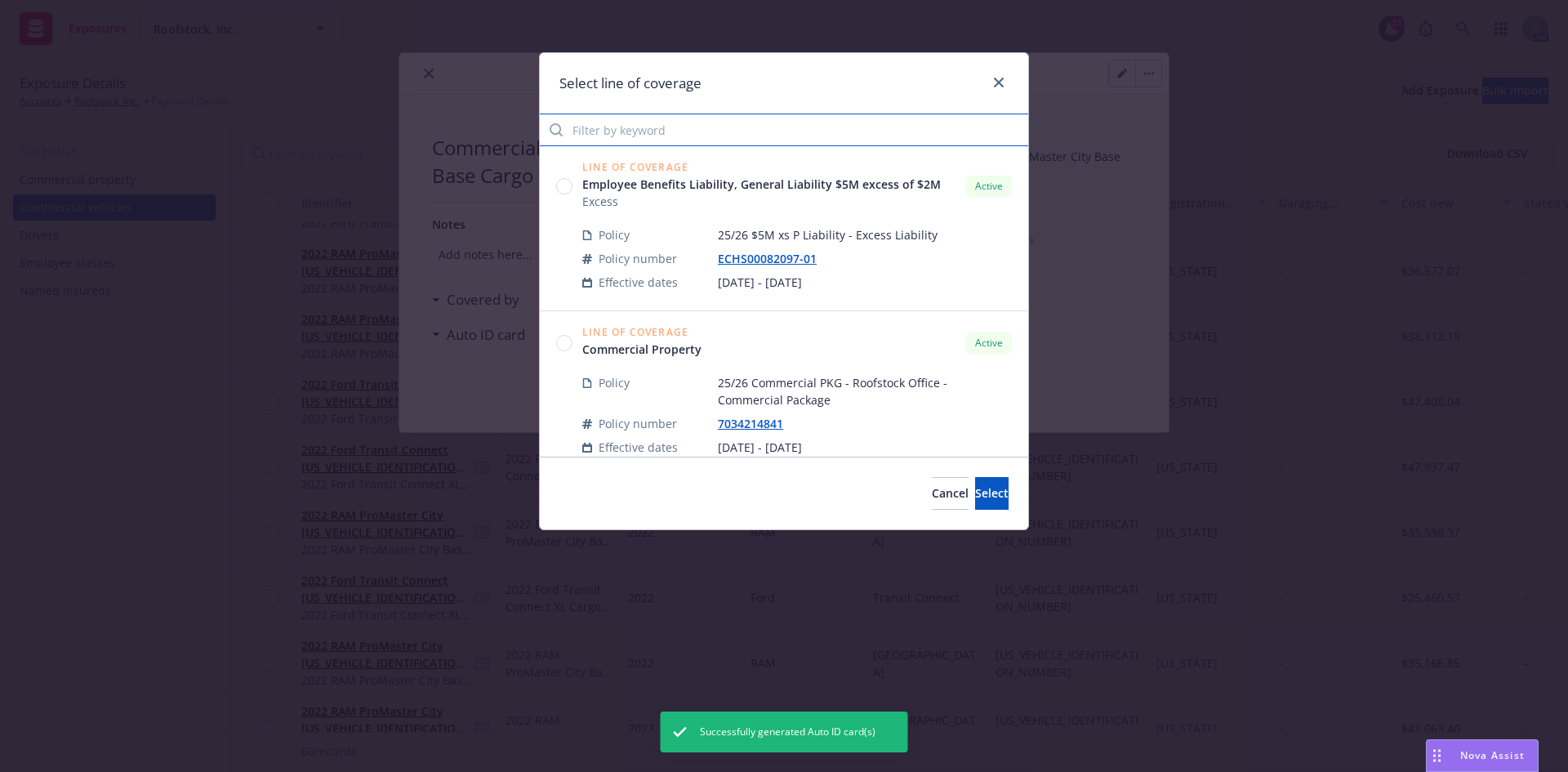
click at [667, 132] on input "Filter by keyword" at bounding box center [784, 129] width 488 height 33
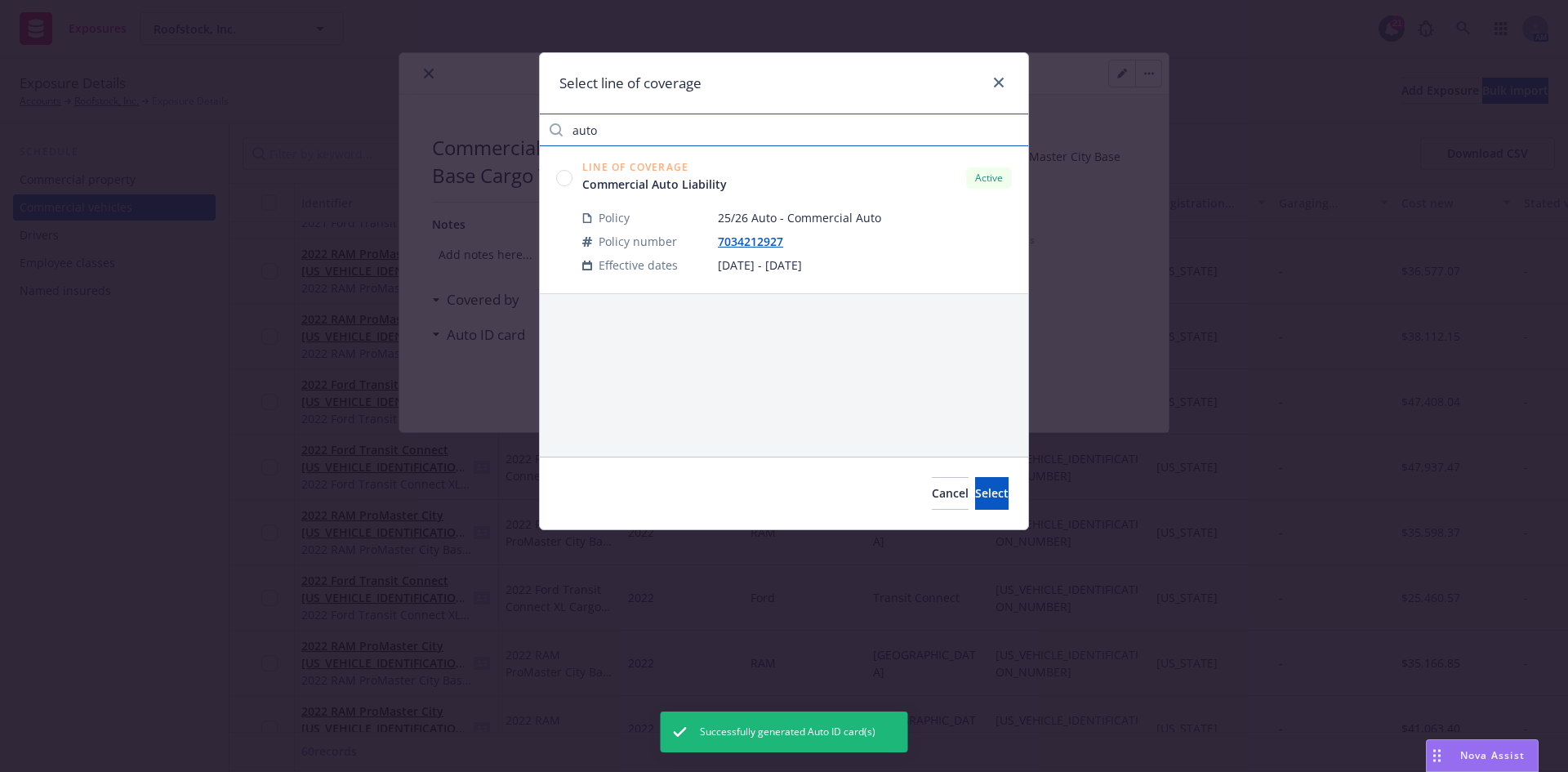
type input "auto"
click at [566, 175] on circle at bounding box center [565, 178] width 16 height 16
click at [976, 480] on button "Select" at bounding box center [992, 493] width 34 height 33
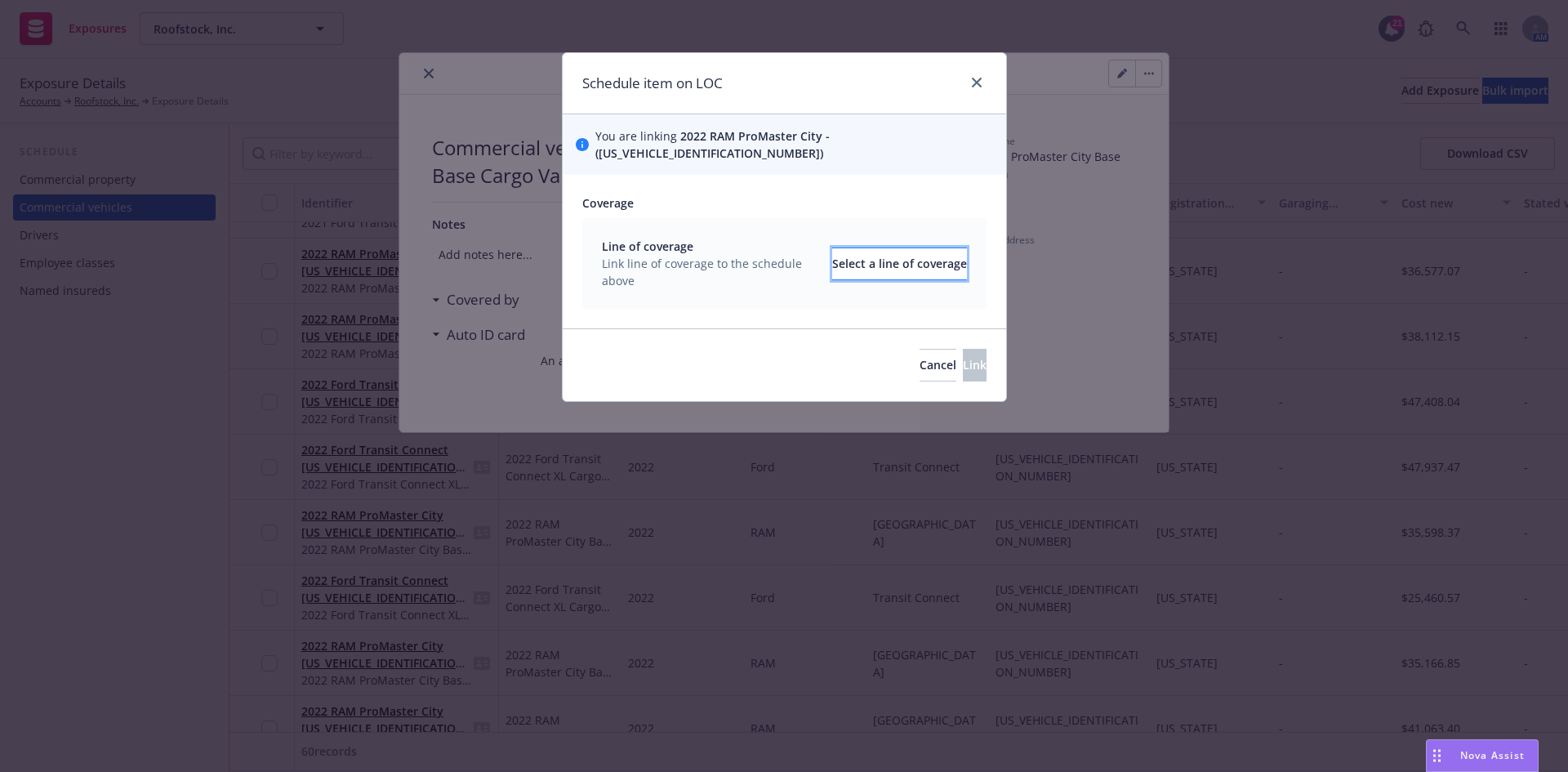
click at [833, 247] on button "Select a line of coverage" at bounding box center [900, 263] width 135 height 33
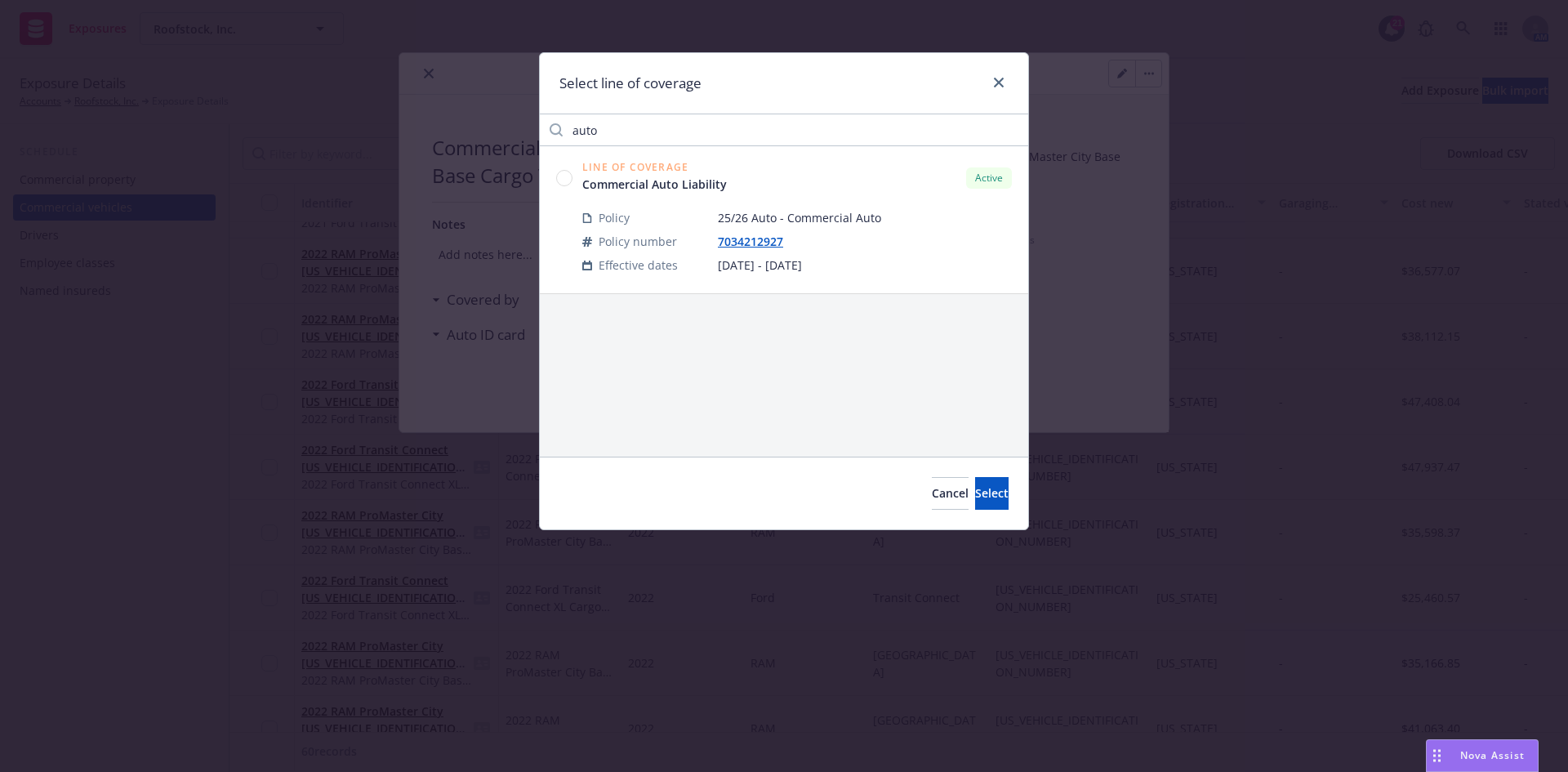
drag, startPoint x: 567, startPoint y: 178, endPoint x: 623, endPoint y: 209, distance: 64.0
click at [568, 178] on circle at bounding box center [565, 178] width 16 height 16
click at [976, 496] on span "Select" at bounding box center [992, 493] width 34 height 16
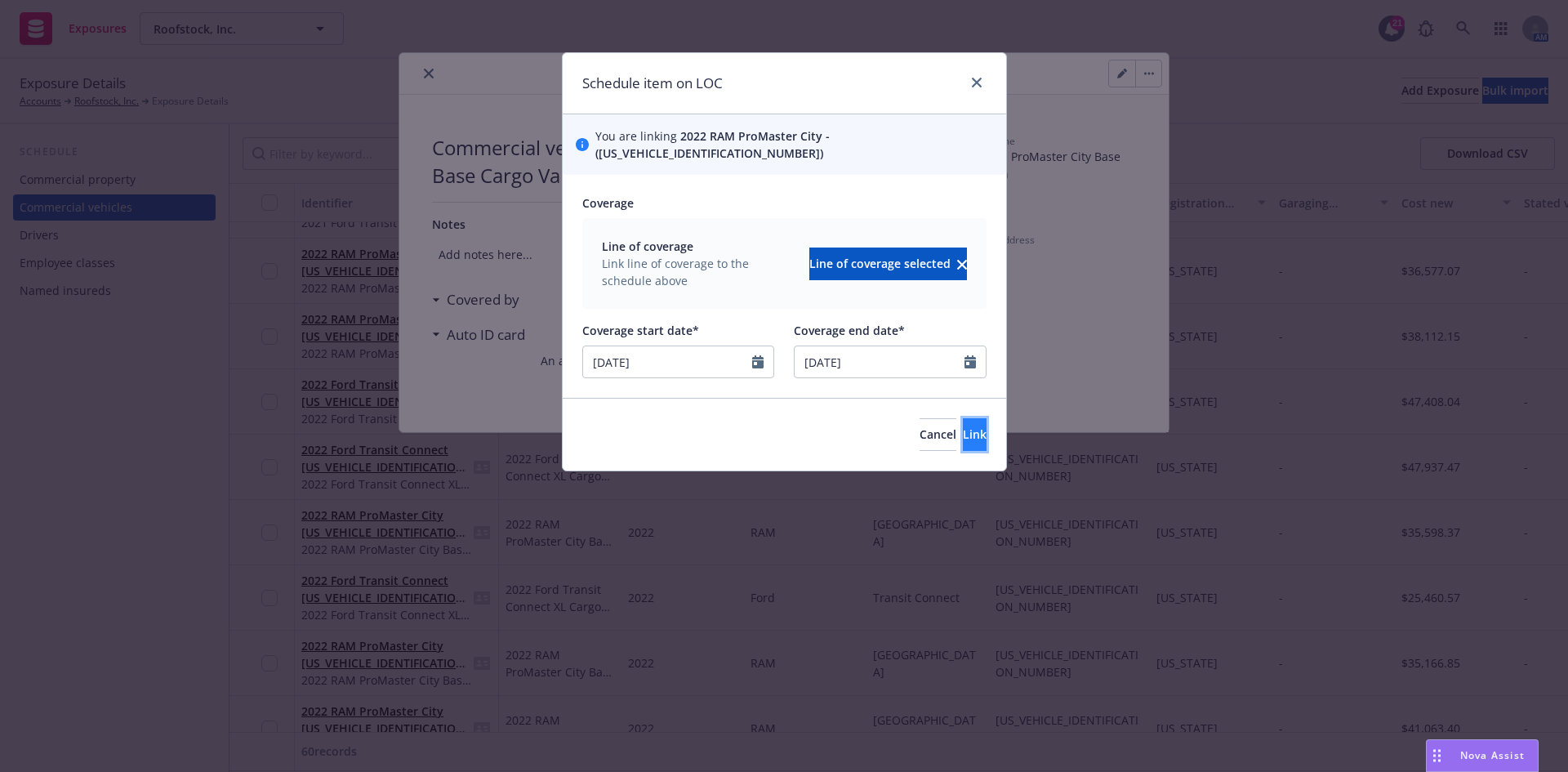
click at [967, 420] on button "Link" at bounding box center [975, 434] width 24 height 33
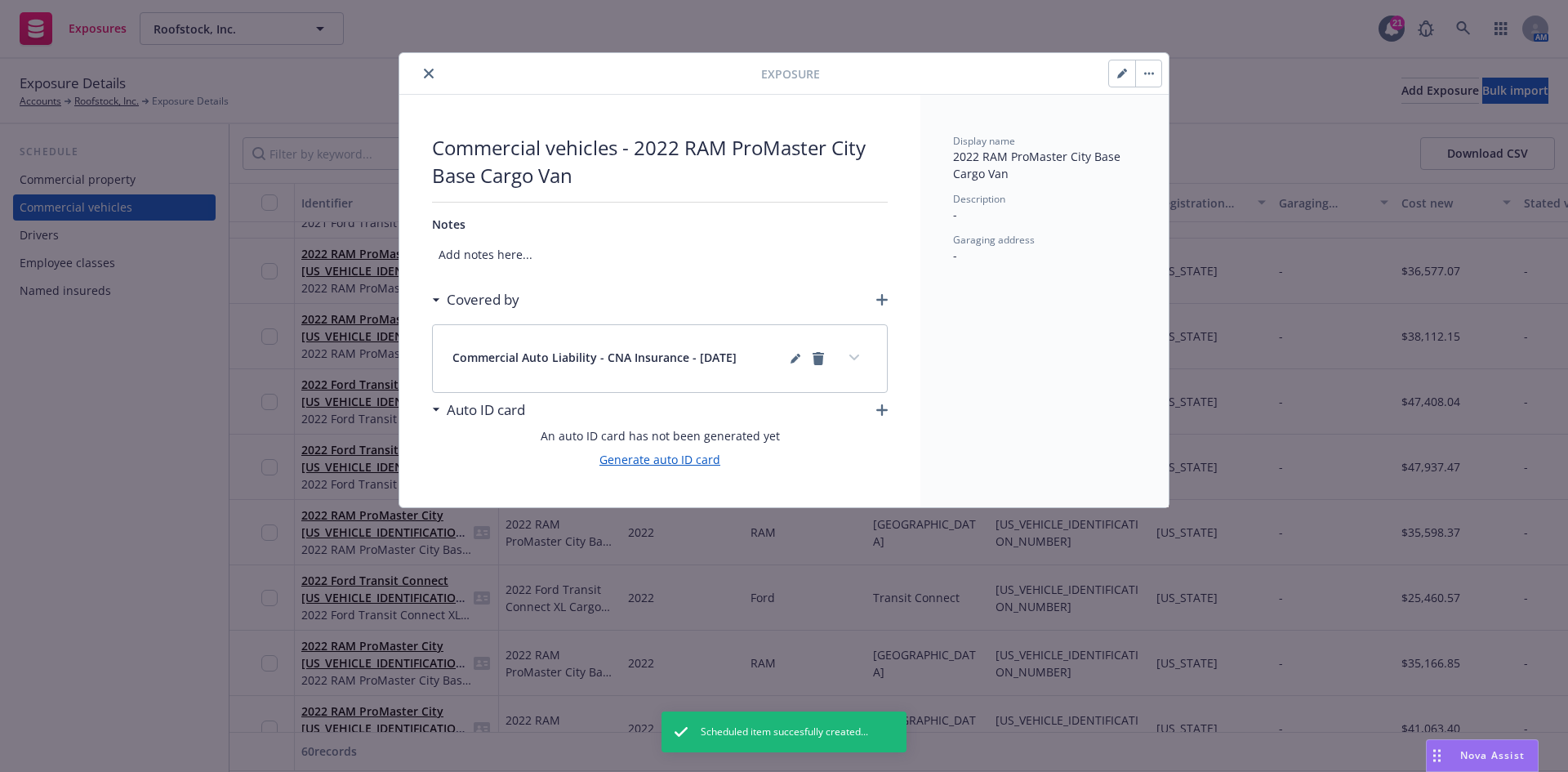
click at [696, 467] on link "Generate auto ID card" at bounding box center [660, 458] width 121 height 17
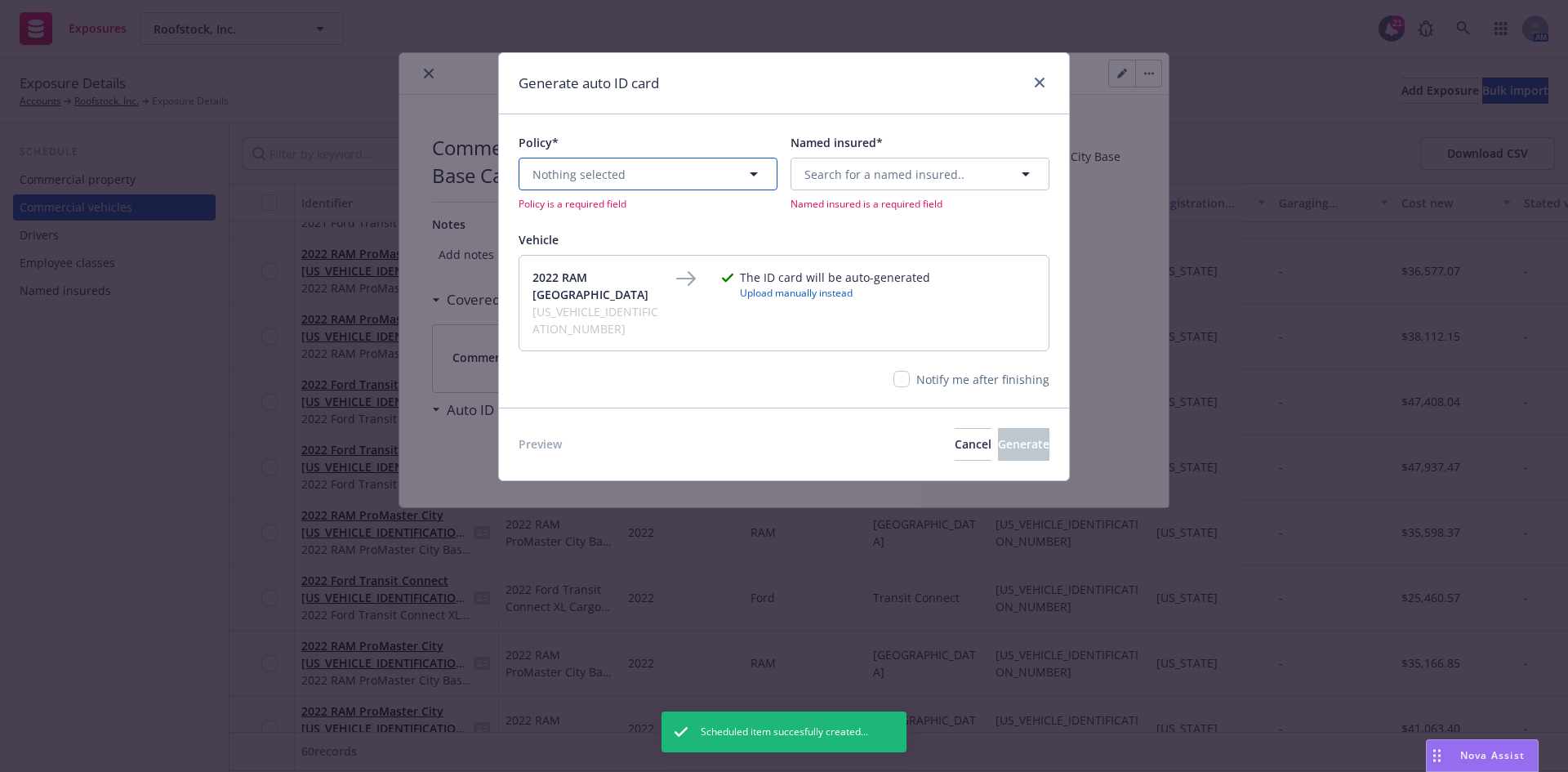
click at [652, 183] on button "Nothing selected" at bounding box center [648, 174] width 259 height 33
drag, startPoint x: 624, startPoint y: 169, endPoint x: 466, endPoint y: 169, distance: 158.0
click at [466, 169] on div "Generate auto ID card Policy* suto Active Upcoming Expired All No results Polic…" at bounding box center [784, 386] width 1568 height 772
type input "auto"
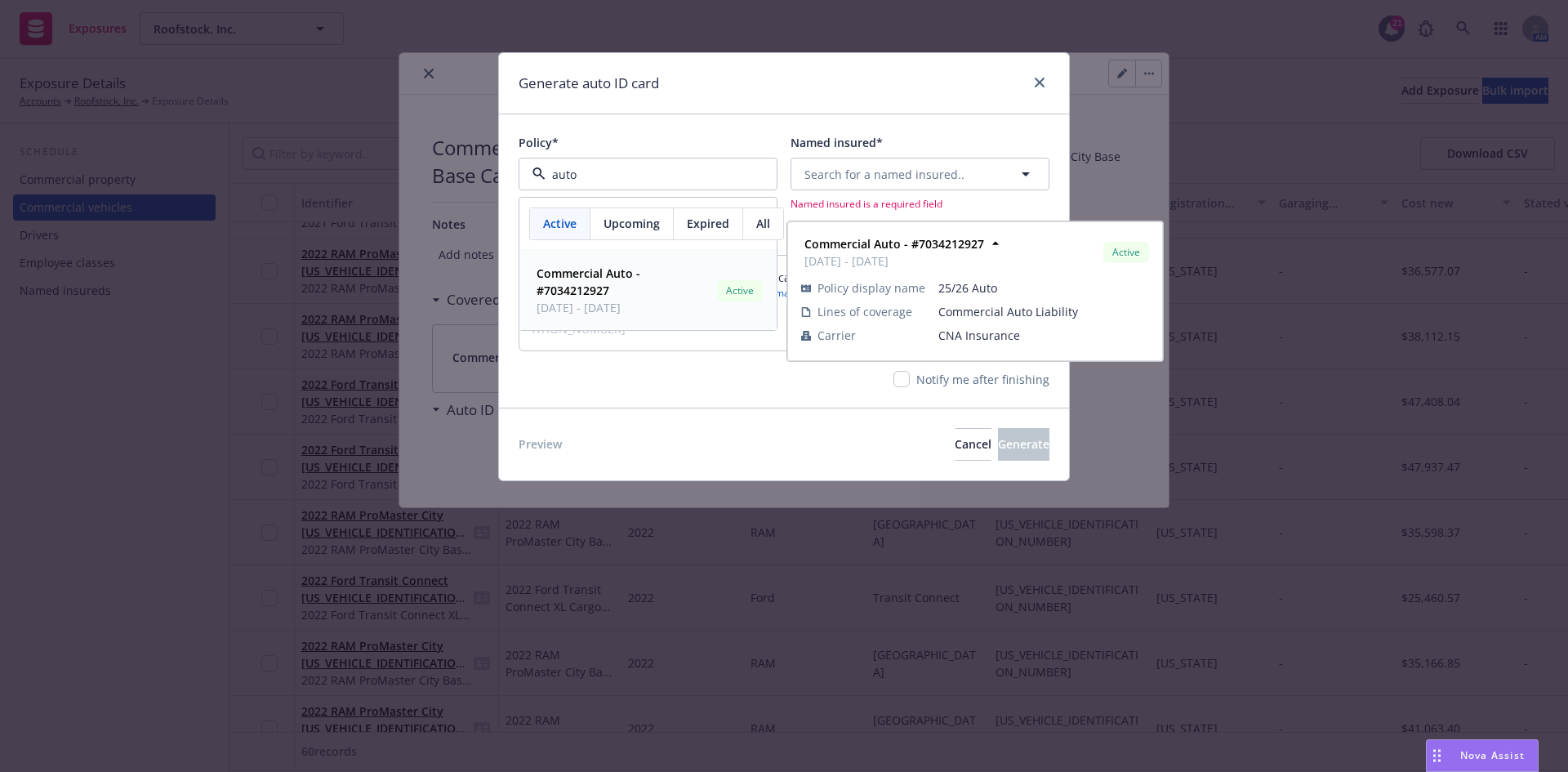
click at [615, 270] on strong "Commercial Auto - #7034212927" at bounding box center [588, 281] width 104 height 33
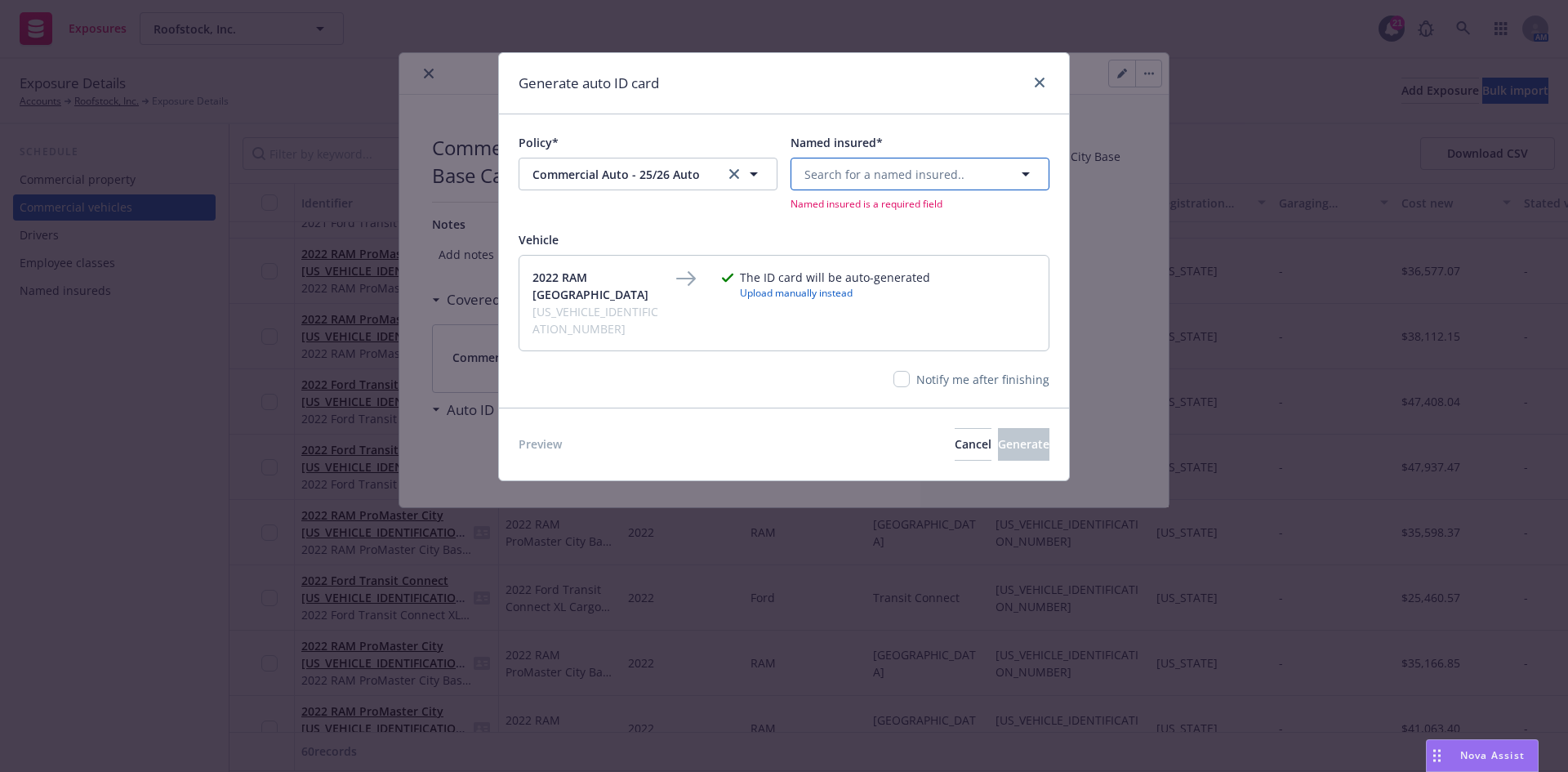
click at [833, 184] on button "Search for a named insured.." at bounding box center [920, 174] width 259 height 33
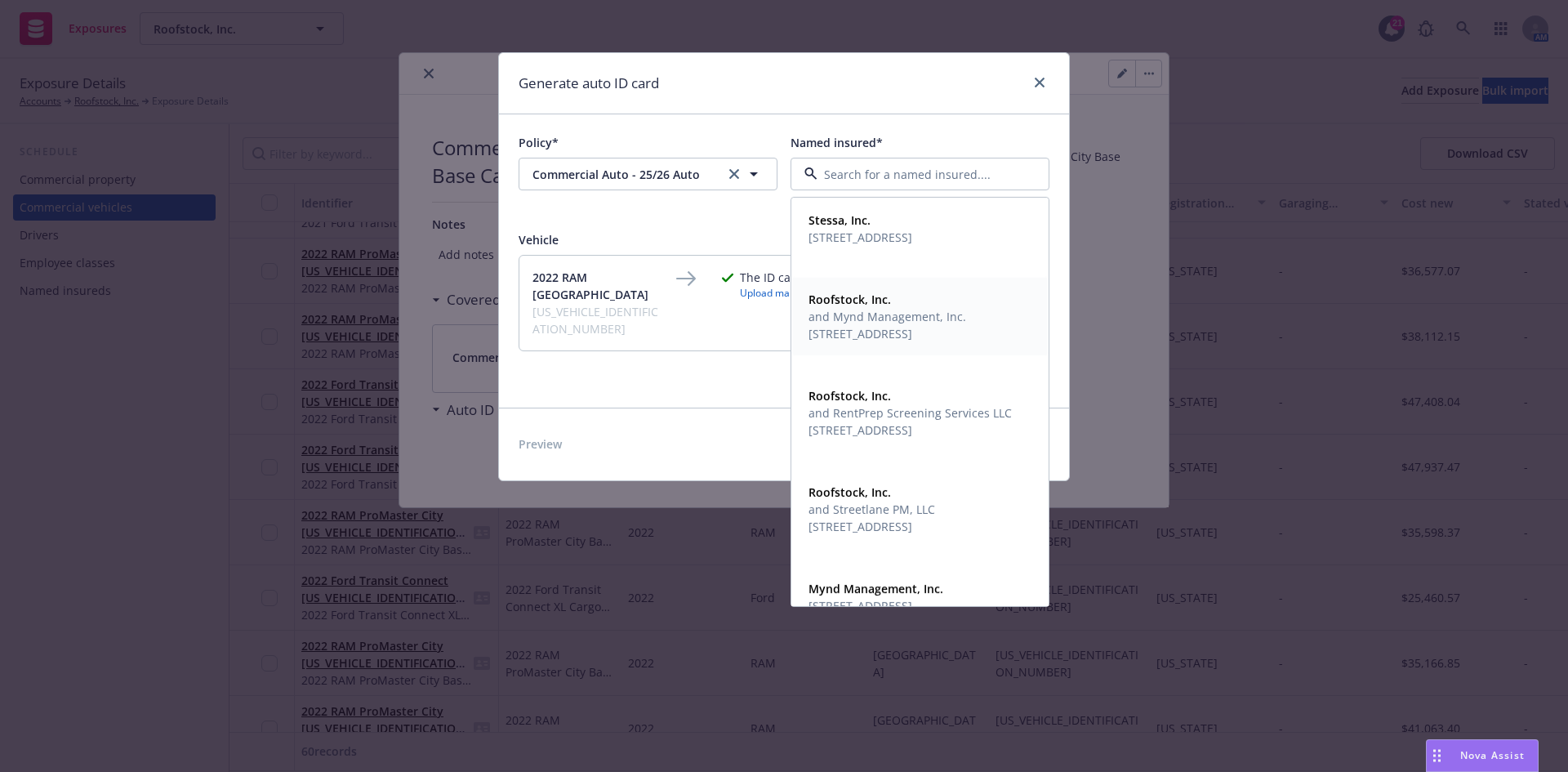
click at [864, 311] on span "and Mynd Management, Inc." at bounding box center [887, 316] width 158 height 17
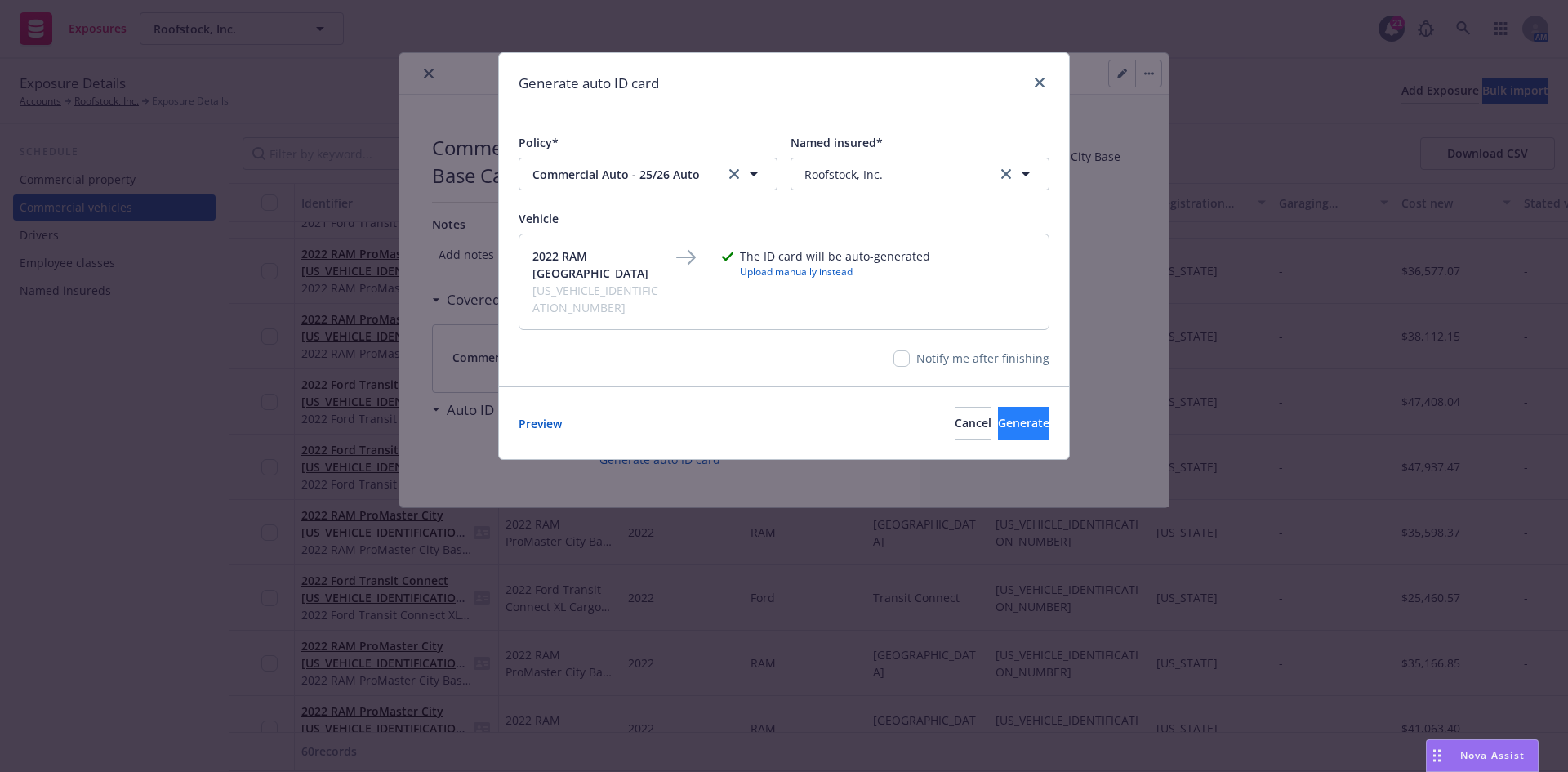
drag, startPoint x: 991, startPoint y: 426, endPoint x: 999, endPoint y: 416, distance: 12.8
click at [993, 425] on div "Preview Cancel Generate" at bounding box center [784, 422] width 570 height 72
click at [1000, 415] on span "Generate" at bounding box center [1024, 423] width 52 height 16
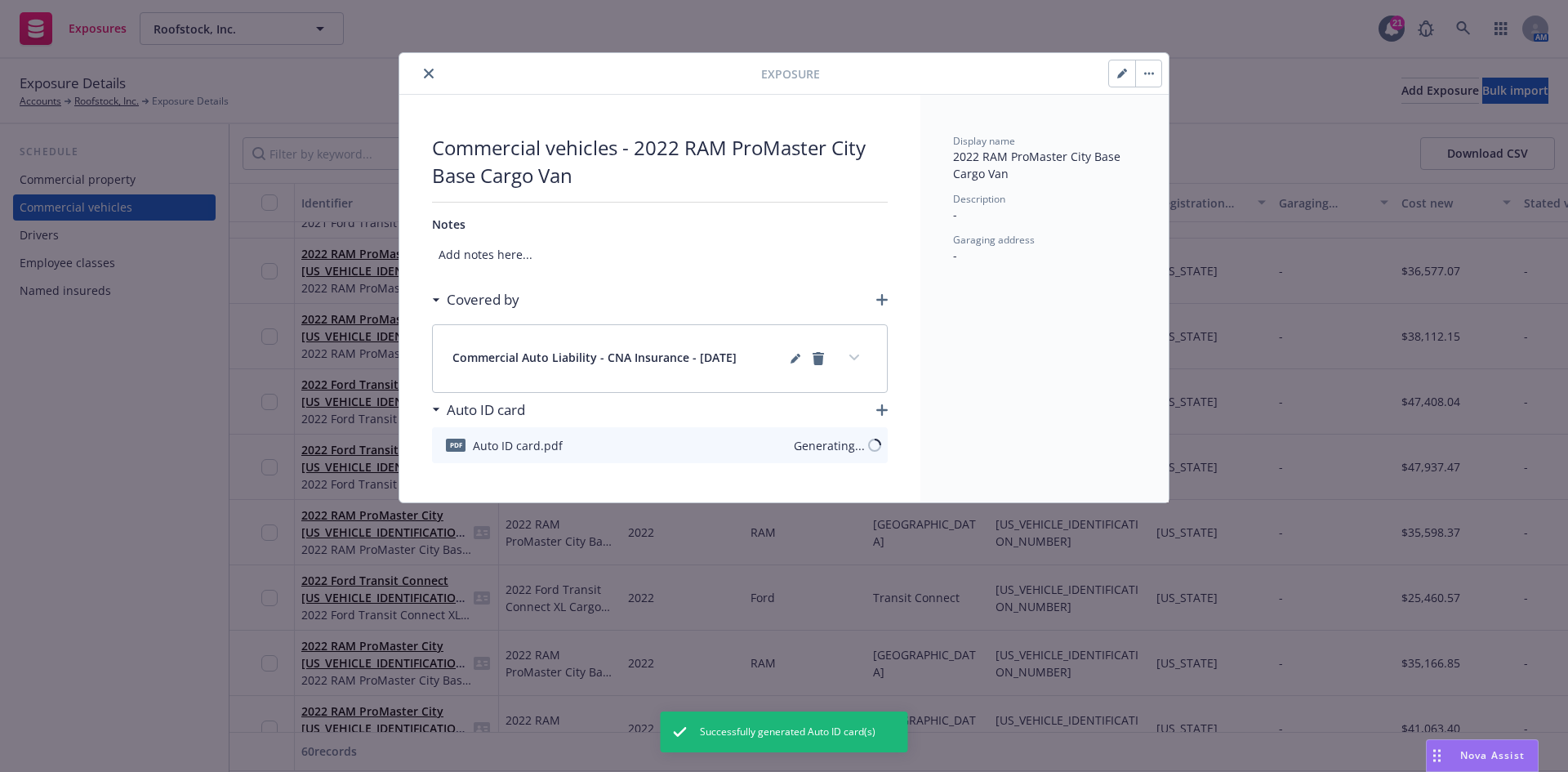
click at [430, 76] on icon "close" at bounding box center [429, 73] width 10 height 10
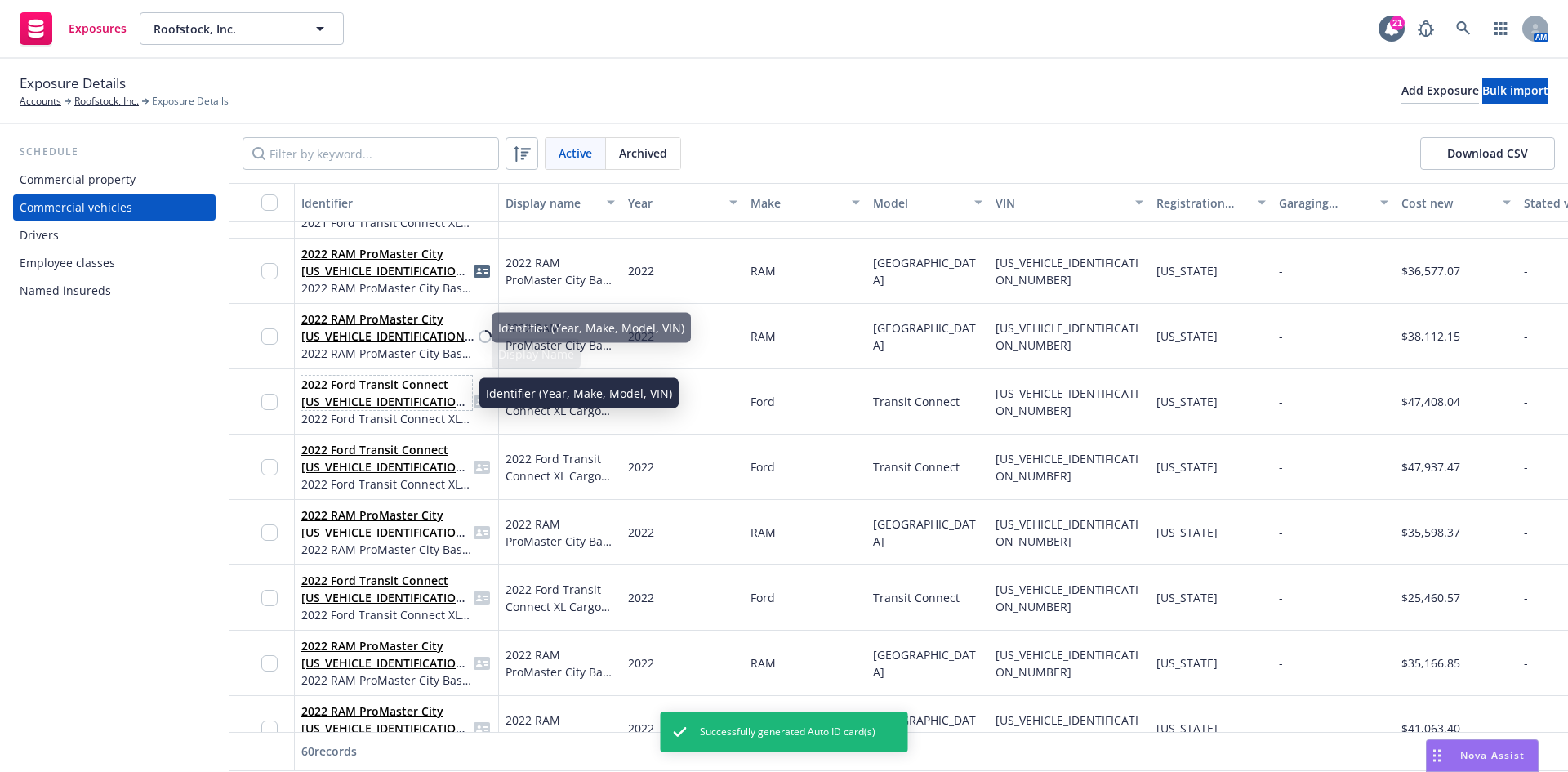
click at [377, 398] on link "2022 Ford Transit Connect [US_VEHICLE_IDENTIFICATION_NUMBER]" at bounding box center [386, 401] width 169 height 50
click at [388, 402] on link "2022 Ford Transit Connect [US_VEHICLE_IDENTIFICATION_NUMBER]" at bounding box center [386, 401] width 169 height 50
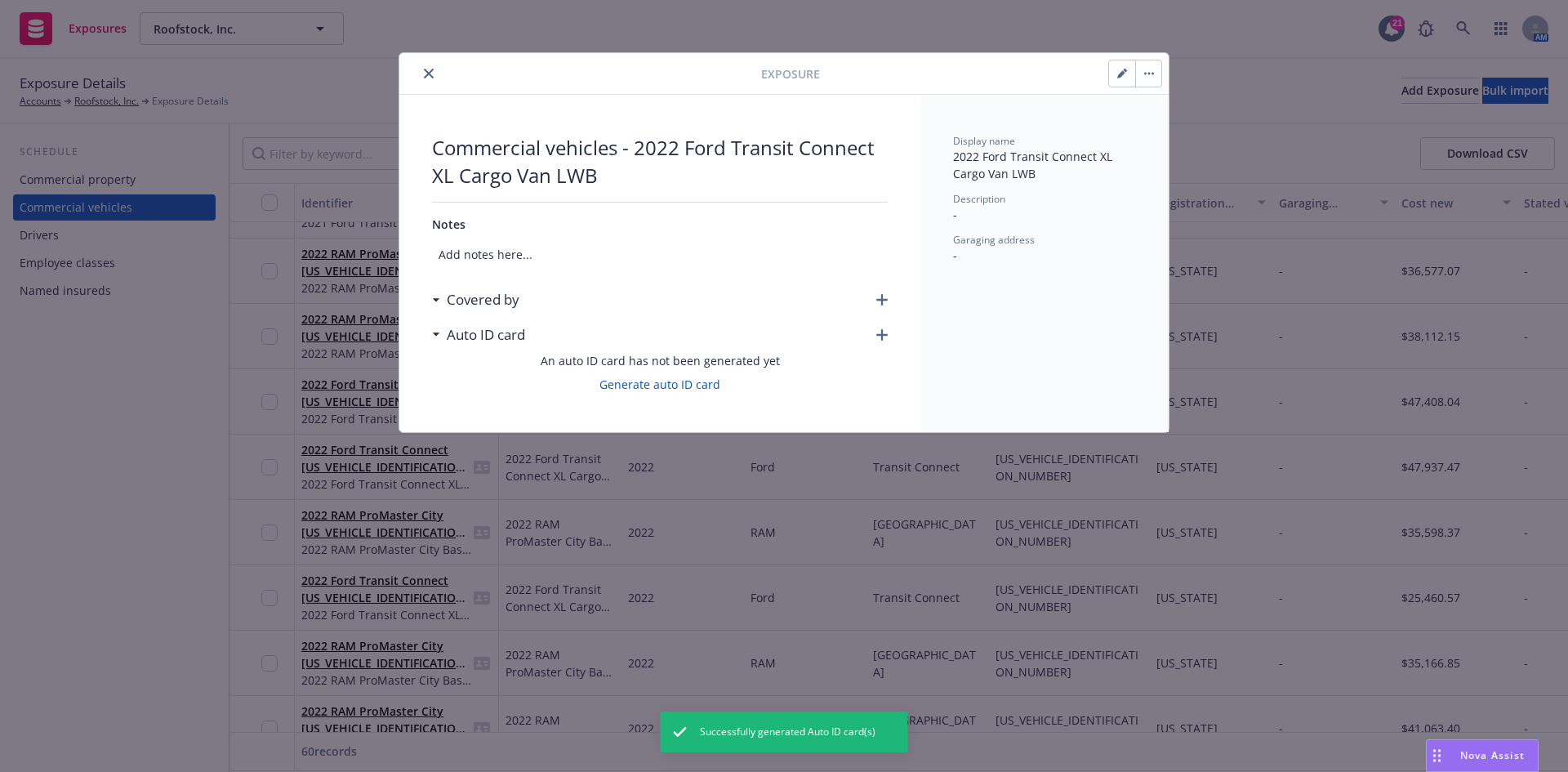
click at [886, 302] on icon "button" at bounding box center [882, 300] width 12 height 12
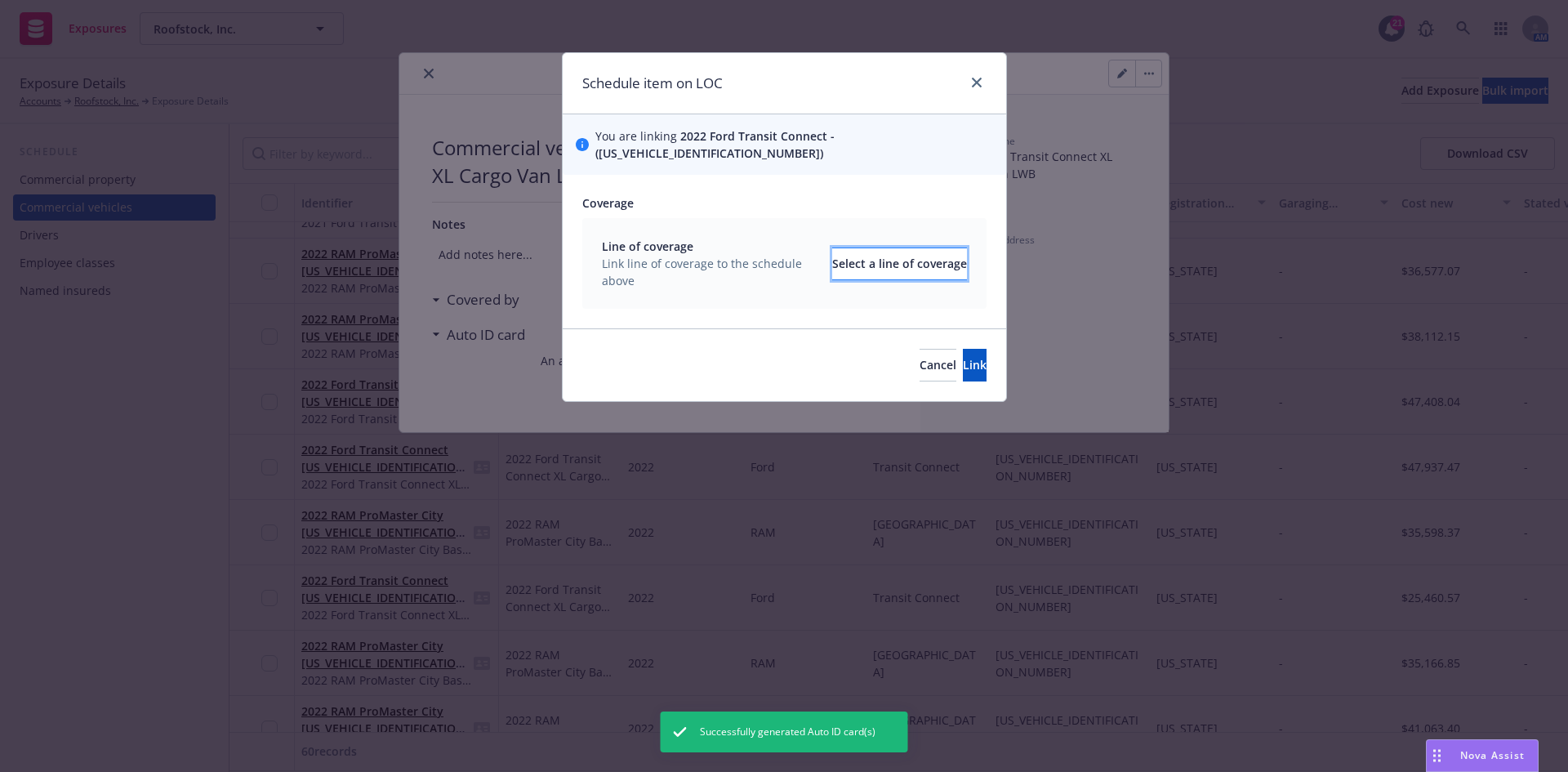
click at [833, 248] on div "Select a line of coverage" at bounding box center [900, 263] width 135 height 31
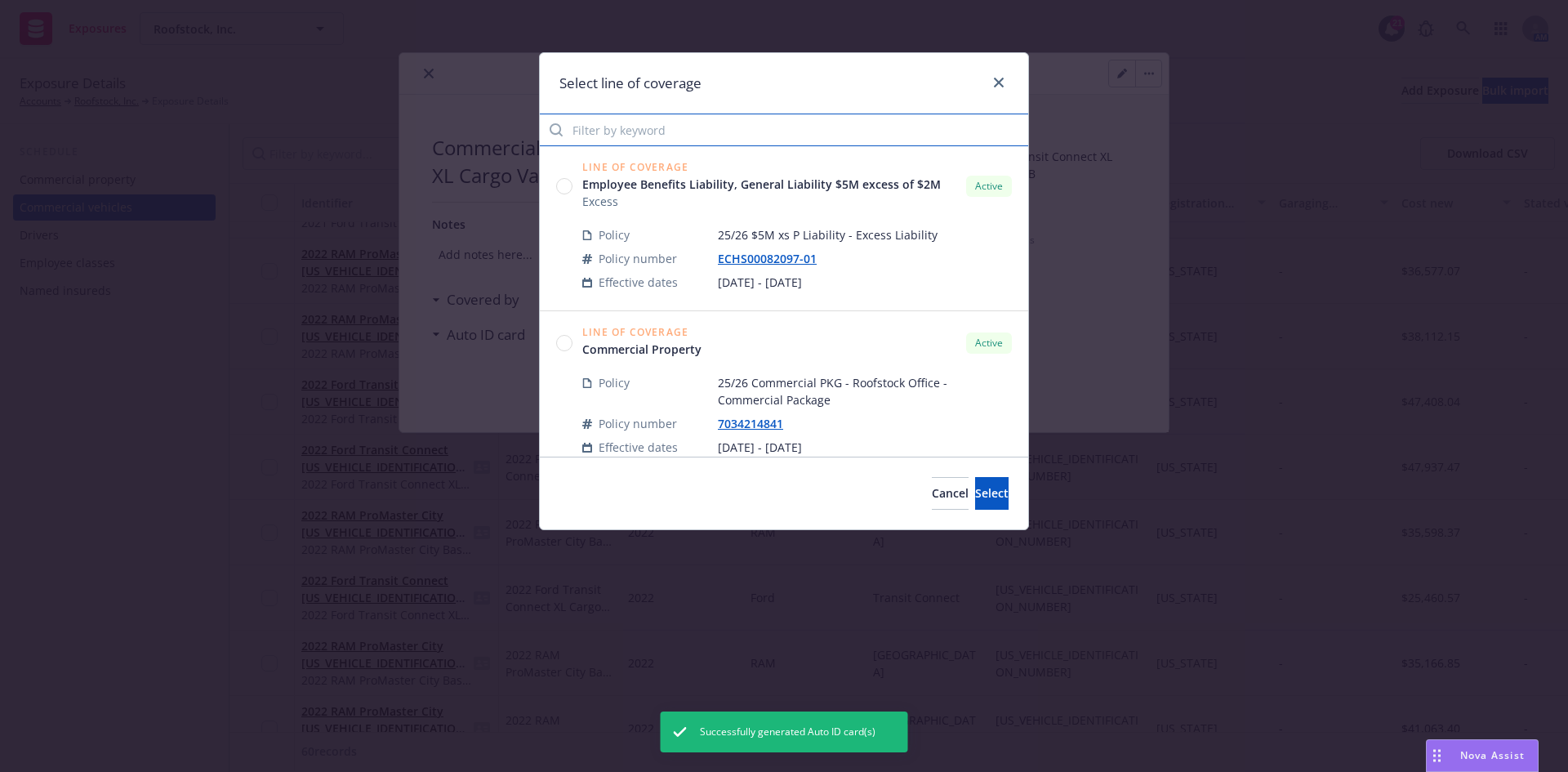
click at [621, 122] on input "Filter by keyword" at bounding box center [784, 129] width 488 height 33
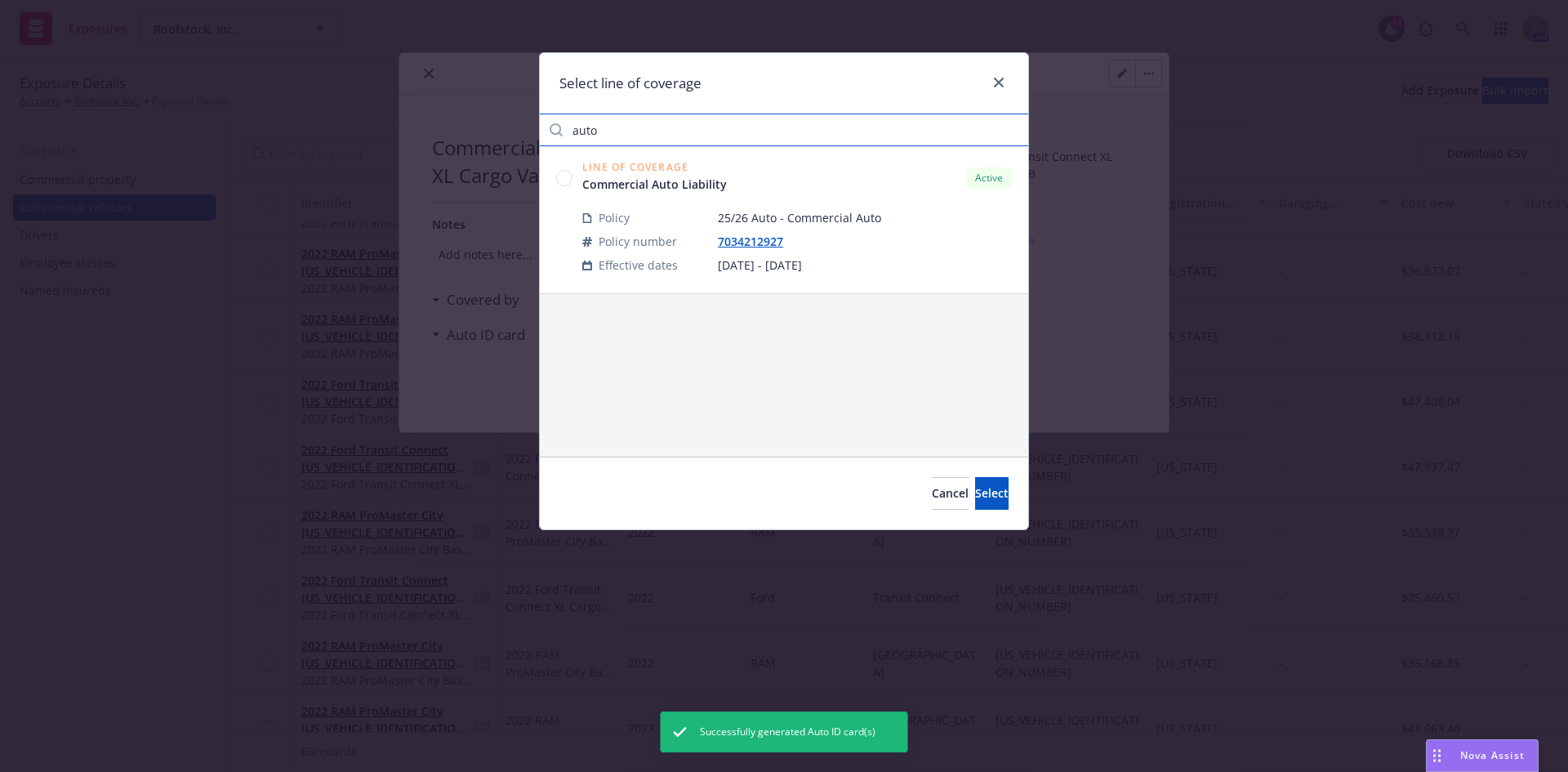
type input "auto"
click at [568, 172] on circle at bounding box center [565, 178] width 16 height 16
click at [976, 491] on span "Select" at bounding box center [992, 493] width 34 height 16
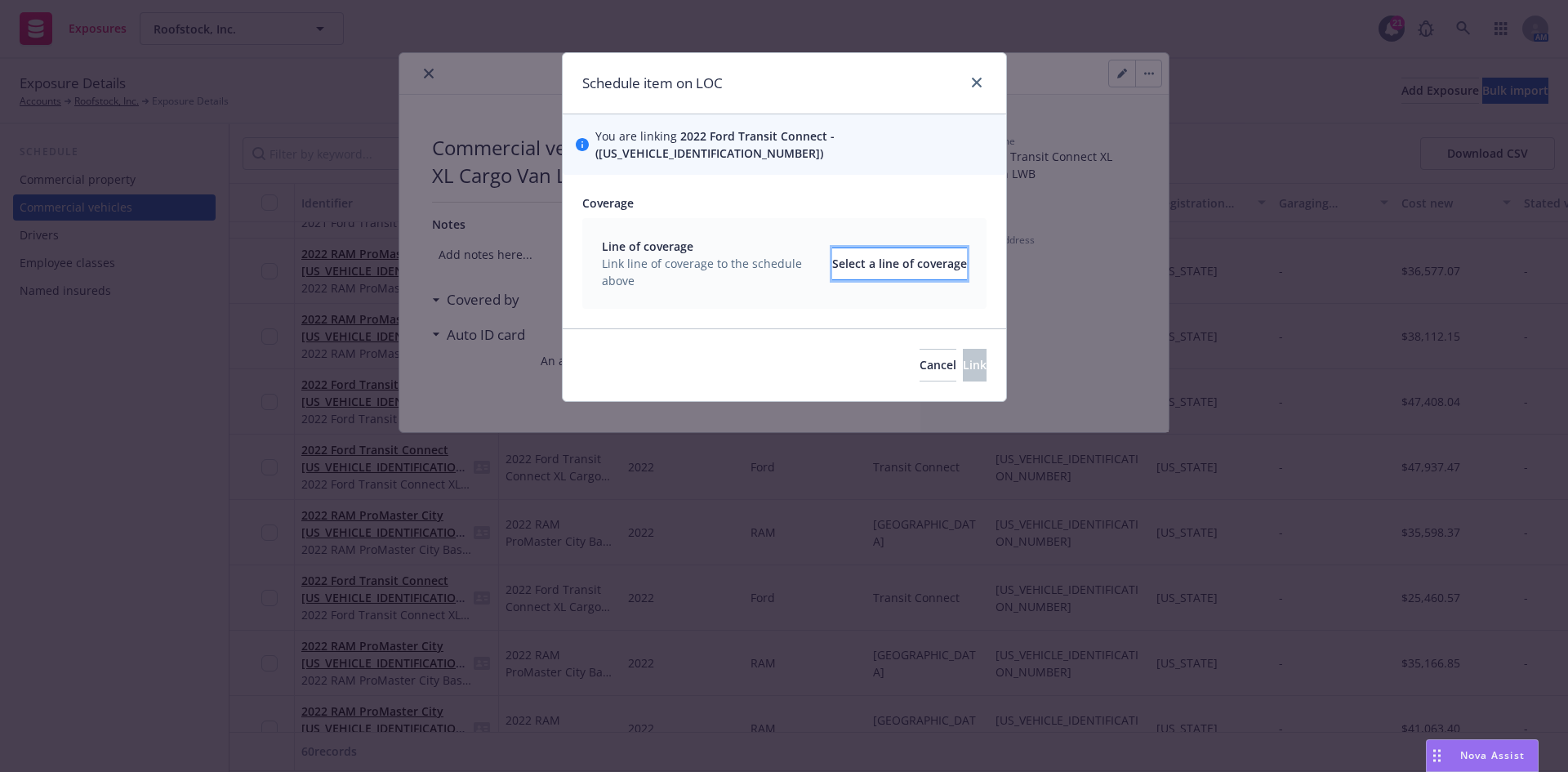
click at [888, 248] on div "Select a line of coverage" at bounding box center [900, 263] width 135 height 31
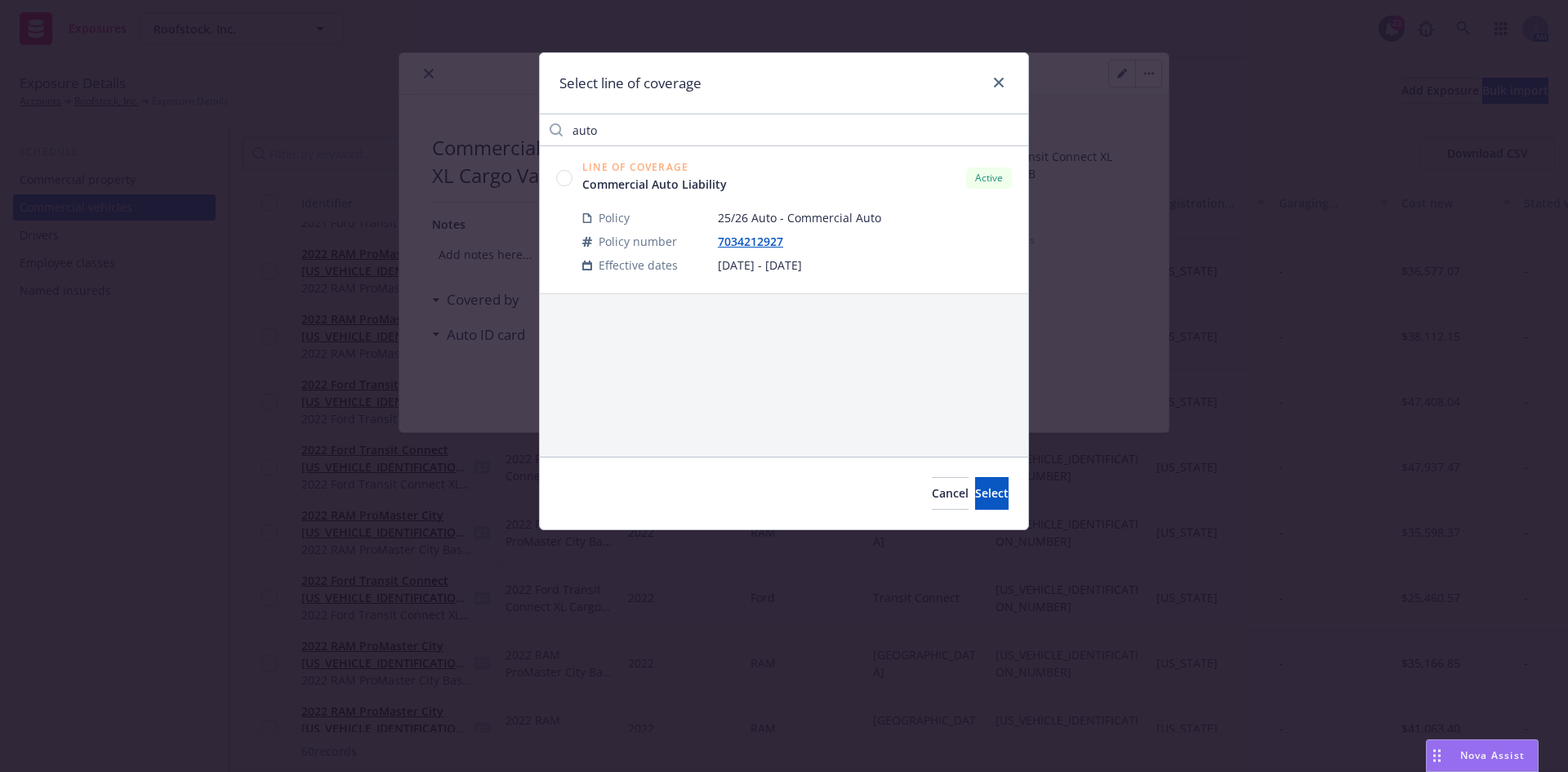
drag, startPoint x: 570, startPoint y: 178, endPoint x: 576, endPoint y: 185, distance: 9.2
click at [570, 178] on circle at bounding box center [565, 178] width 16 height 16
click at [976, 503] on button "Select" at bounding box center [992, 493] width 34 height 33
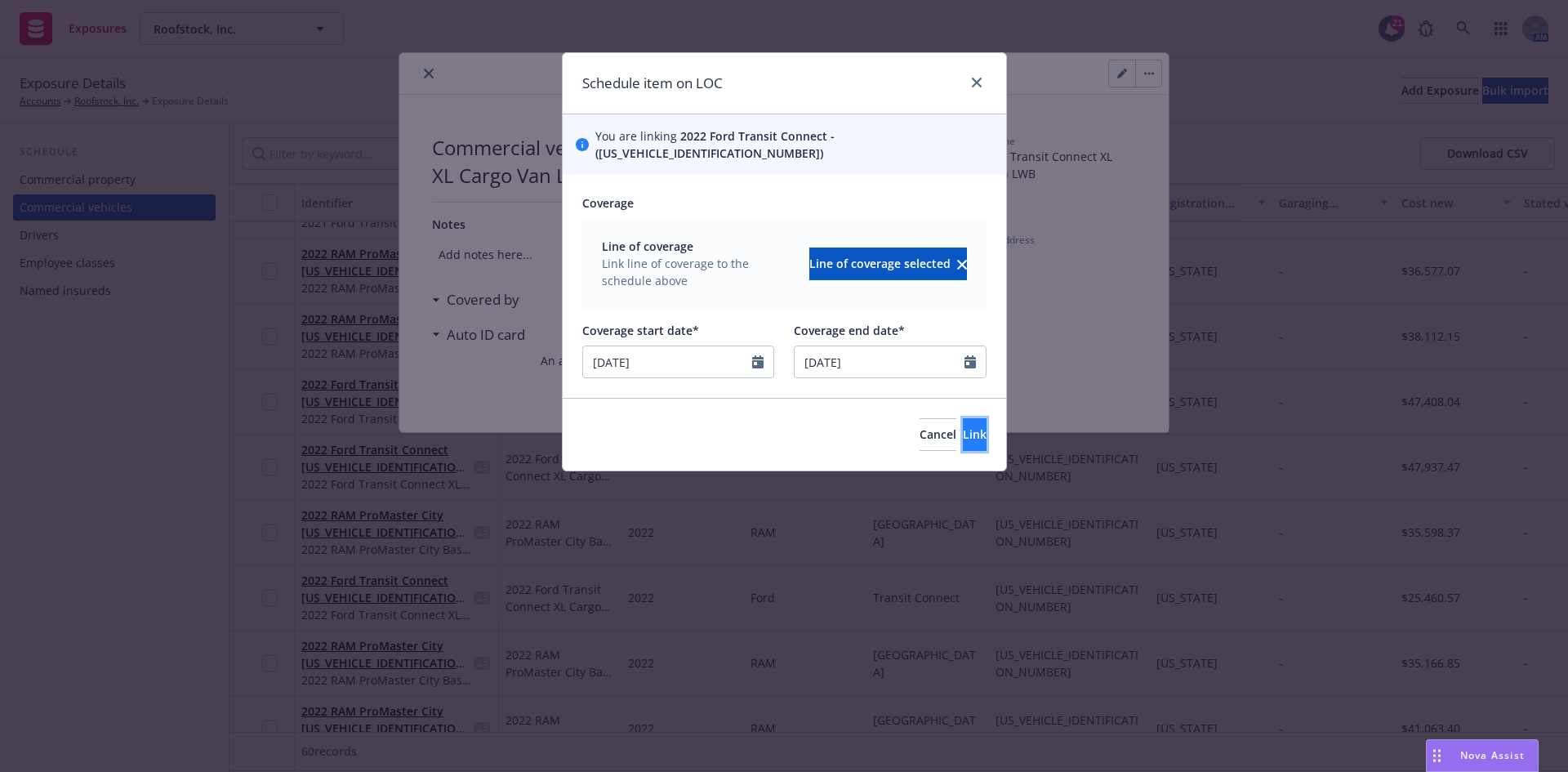
click at [966, 420] on button "Link" at bounding box center [975, 434] width 24 height 33
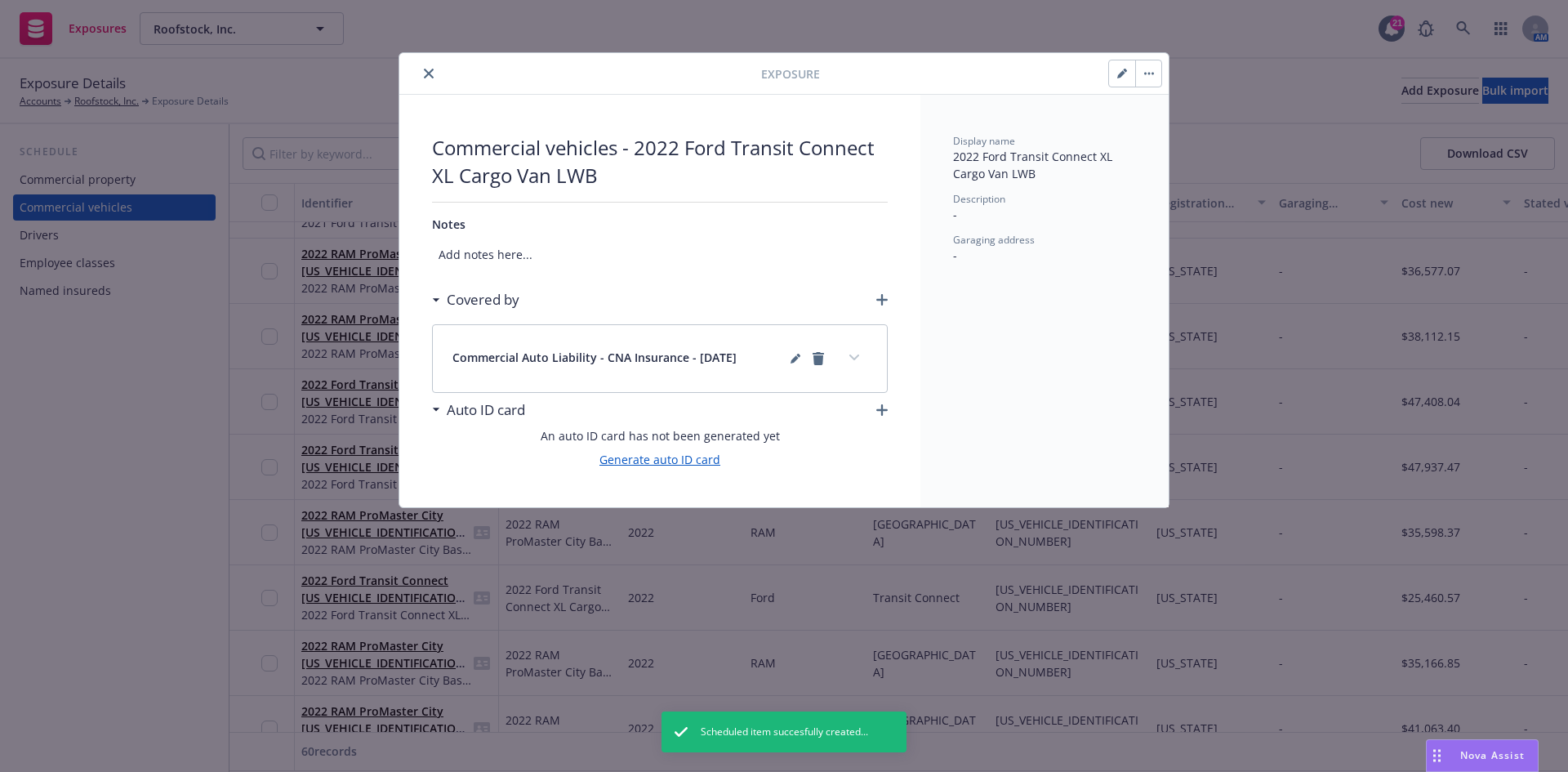
click at [704, 455] on link "Generate auto ID card" at bounding box center [660, 458] width 121 height 17
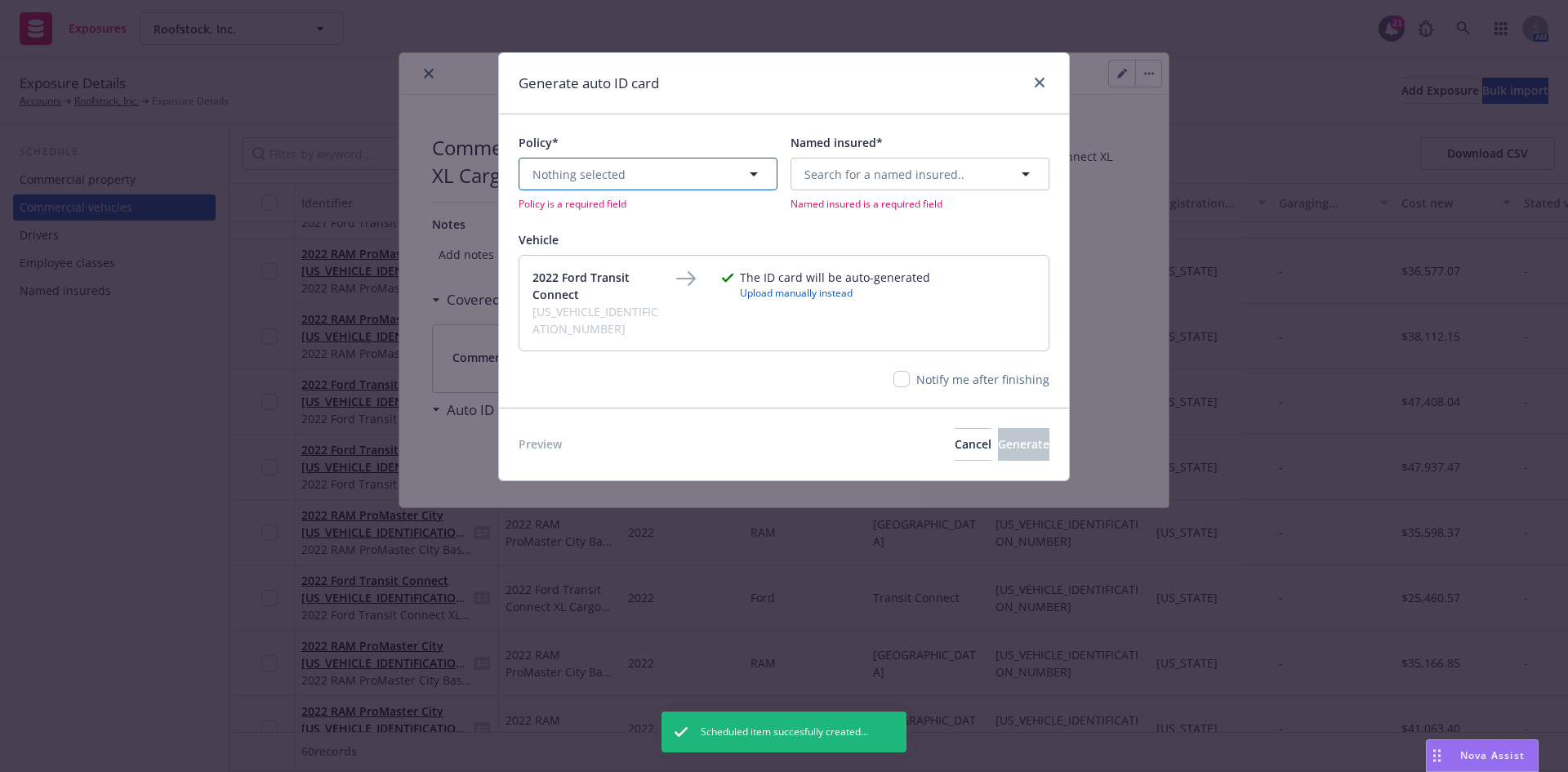
click at [607, 182] on span "Nothing selected" at bounding box center [580, 174] width 93 height 17
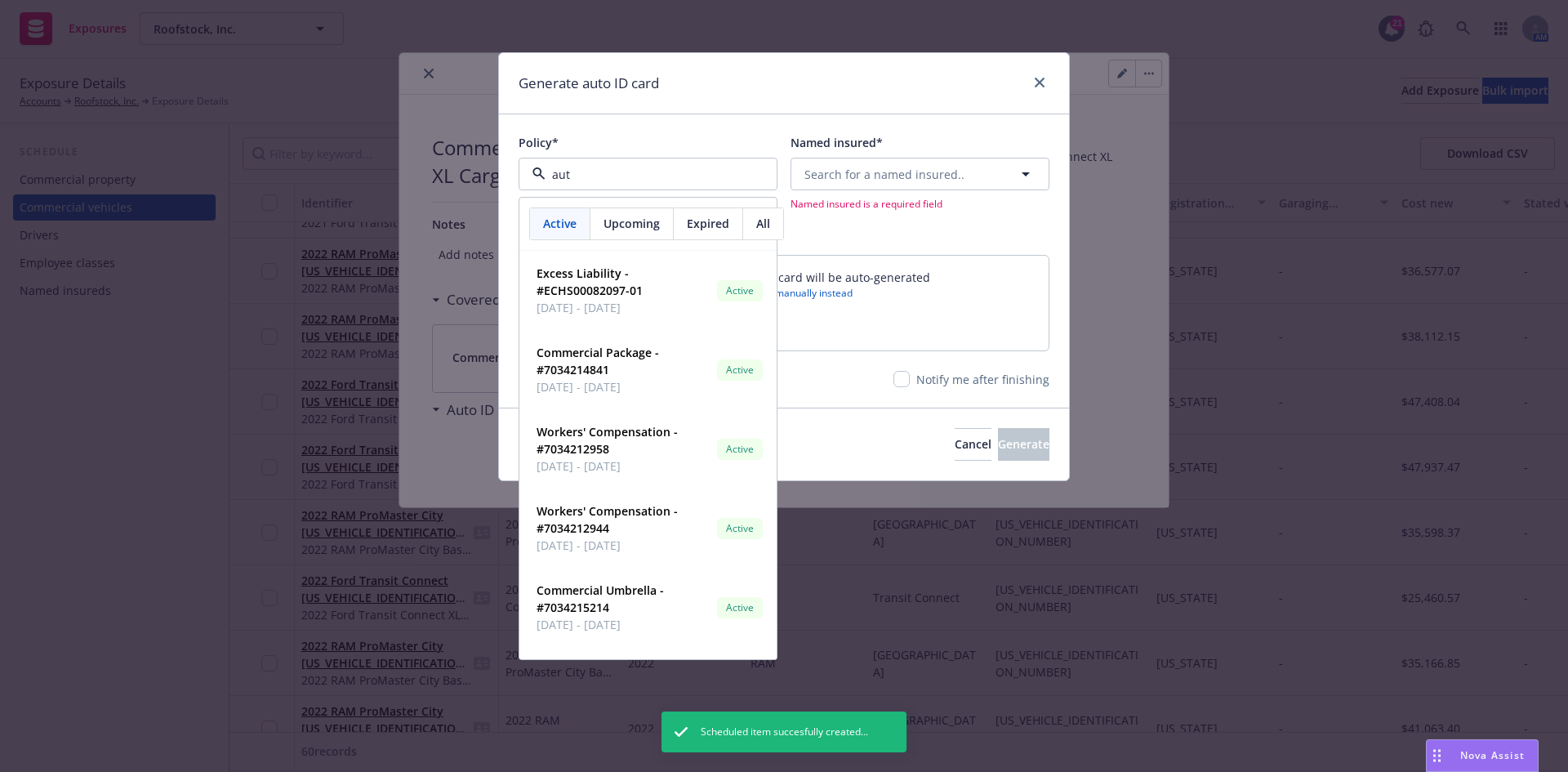
type input "auto"
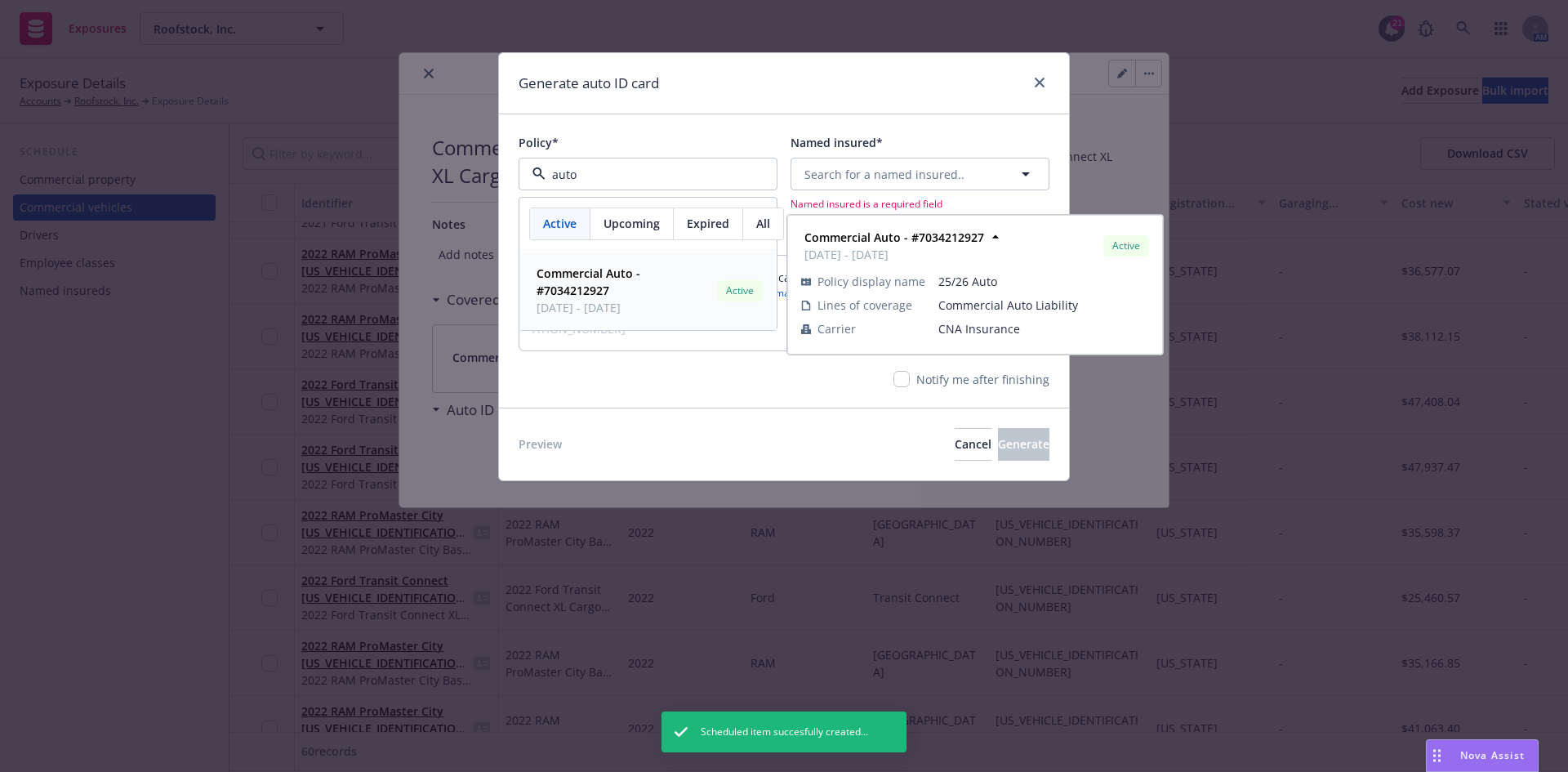
click at [609, 304] on span "[DATE] - [DATE]" at bounding box center [623, 307] width 174 height 17
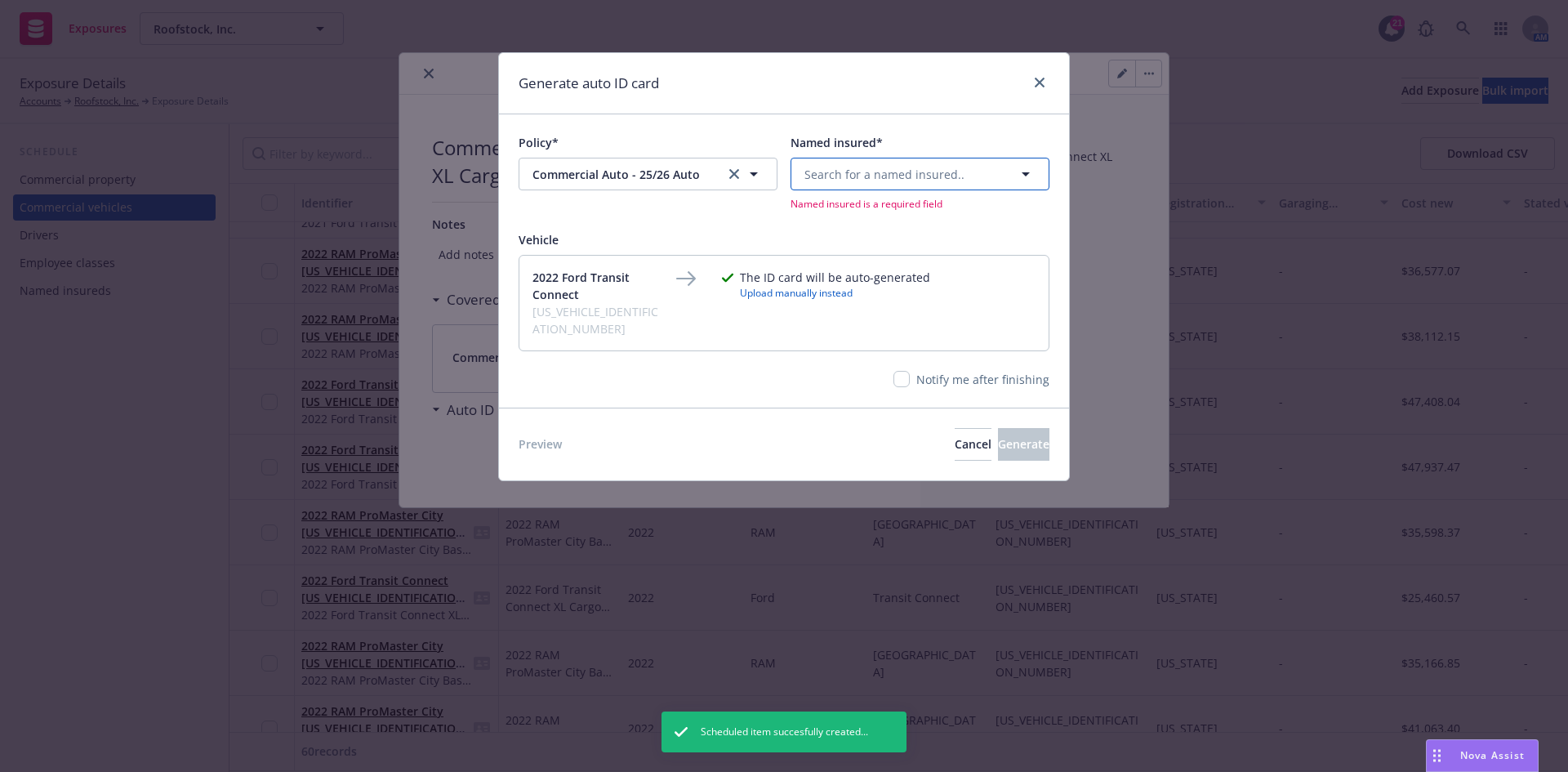
click at [881, 175] on span "Search for a named insured.." at bounding box center [884, 174] width 160 height 17
click at [866, 321] on span "and Mynd Management, Inc." at bounding box center [887, 316] width 158 height 17
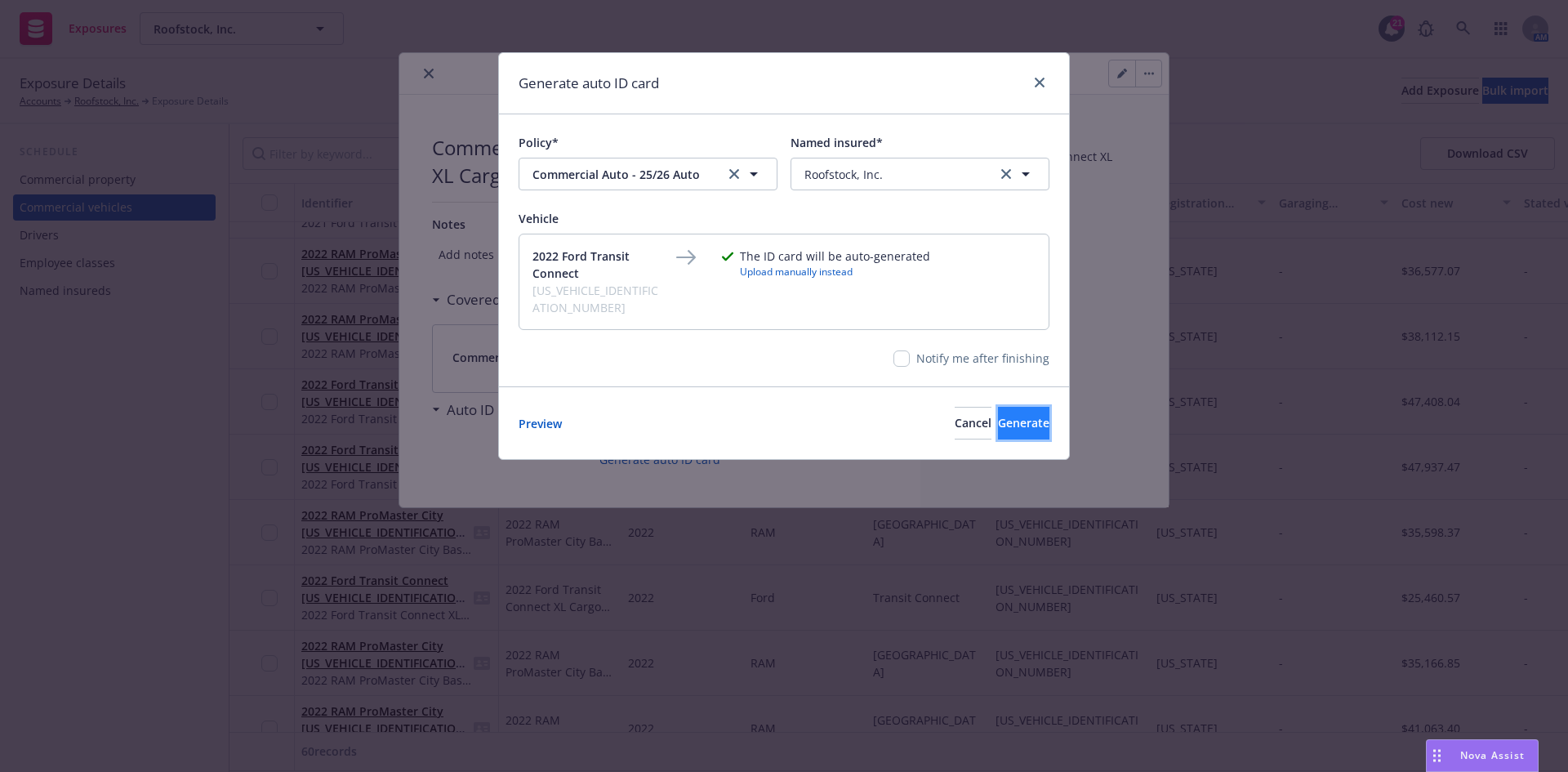
click at [998, 415] on span "Generate" at bounding box center [1024, 423] width 52 height 16
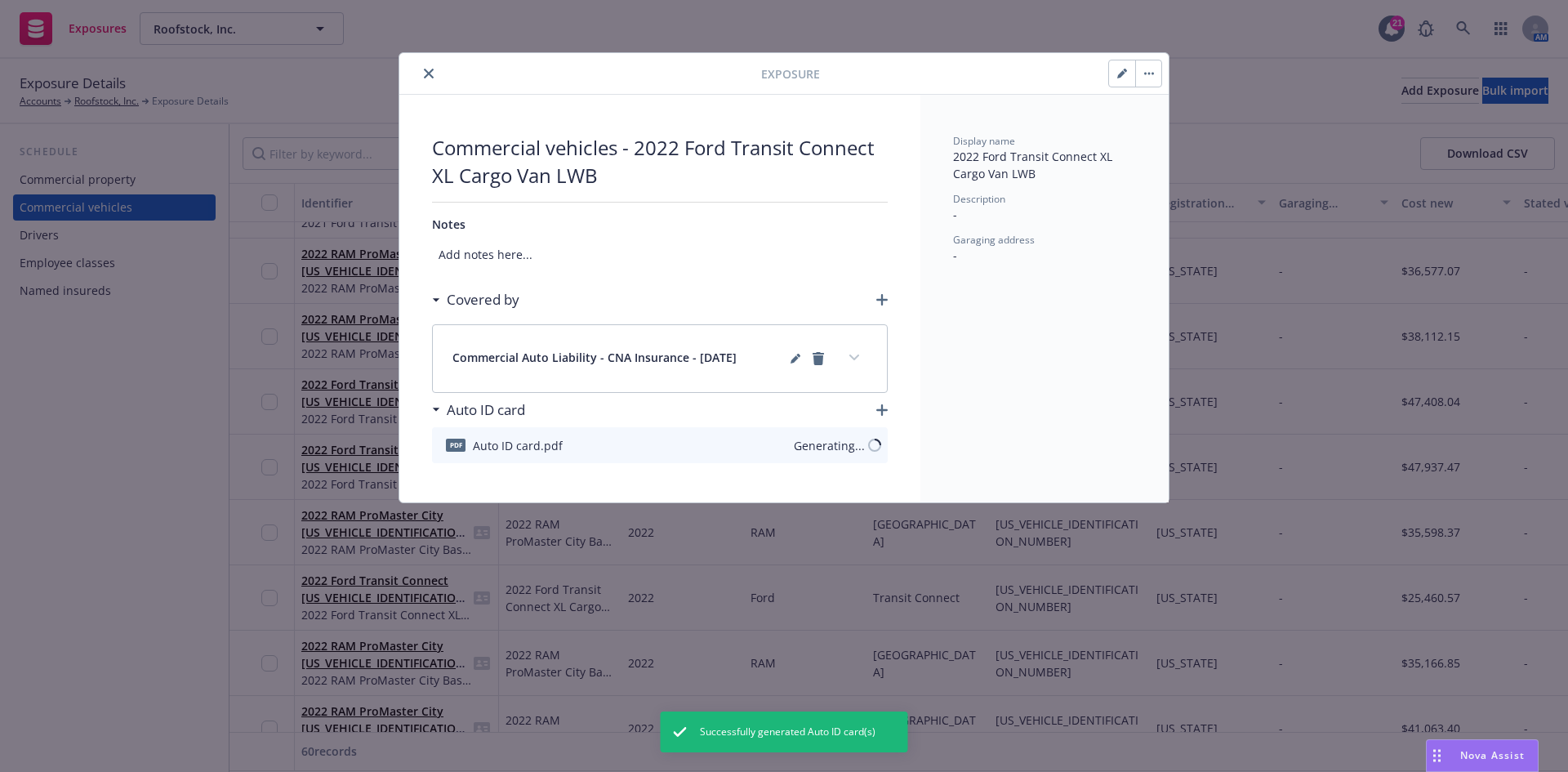
click at [432, 73] on icon "close" at bounding box center [429, 73] width 10 height 10
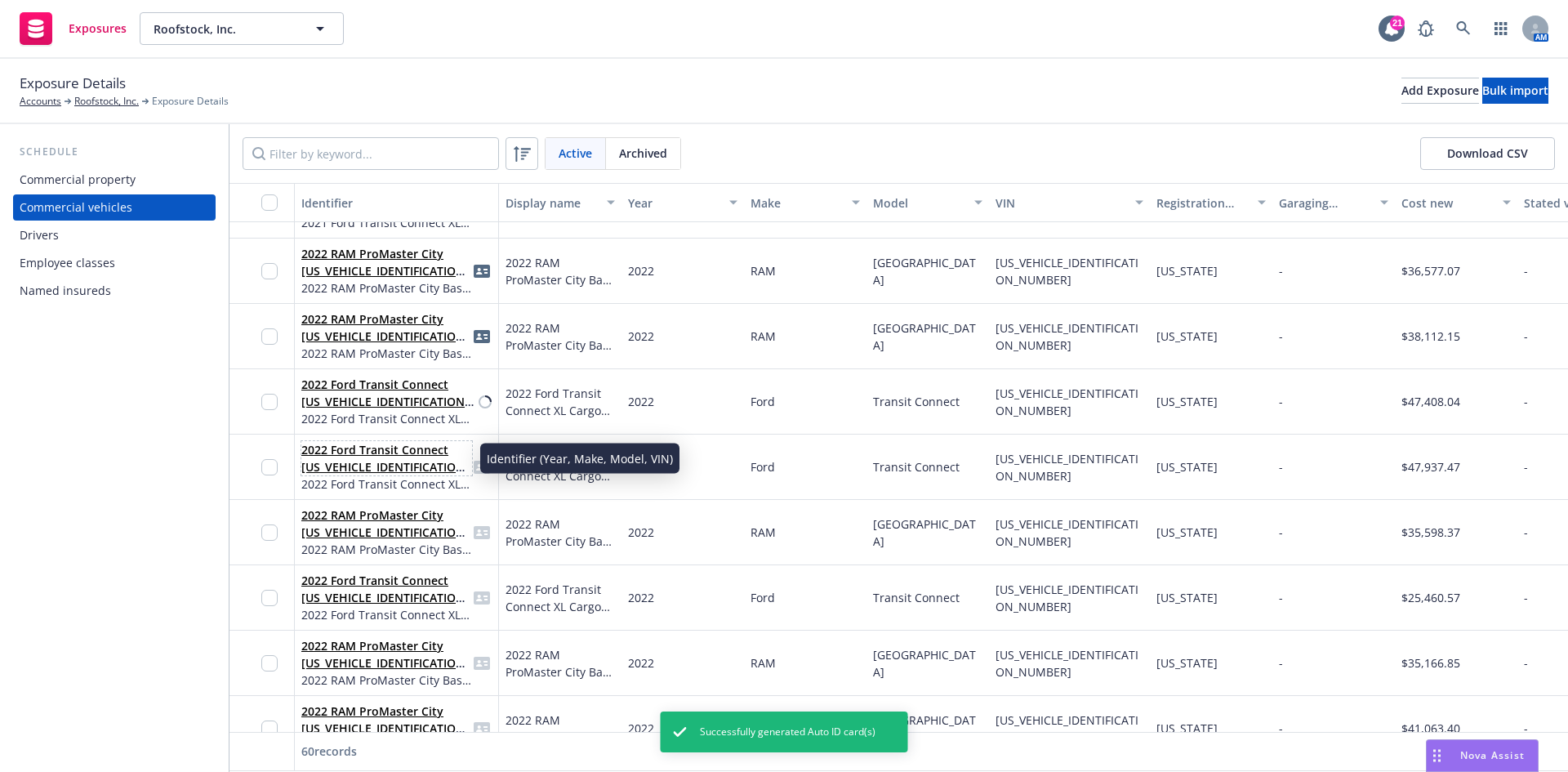
click at [402, 465] on link "2022 Ford Transit Connect [US_VEHICLE_IDENTIFICATION_NUMBER]" at bounding box center [386, 466] width 169 height 50
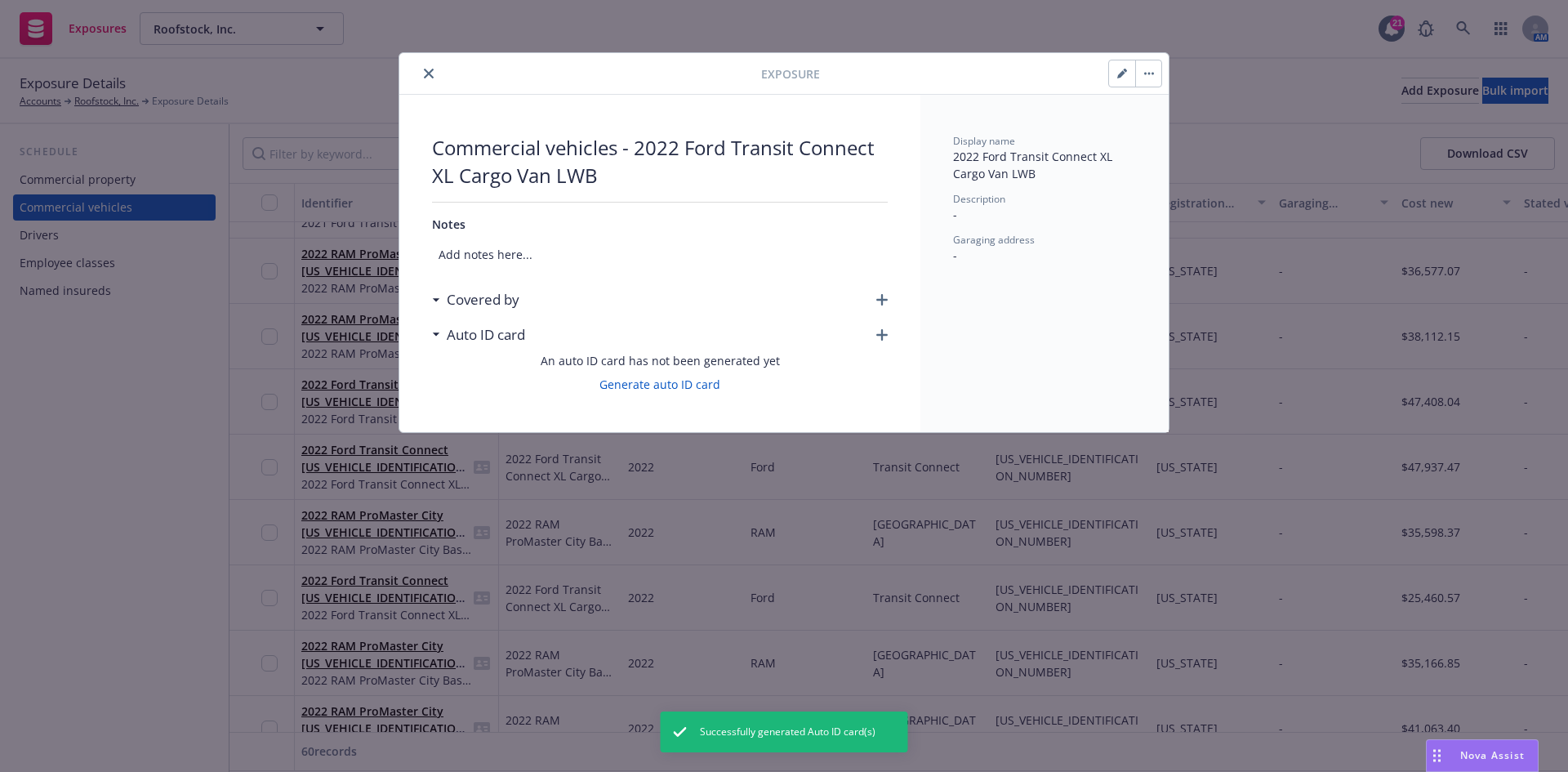
click at [883, 299] on icon "button" at bounding box center [882, 300] width 12 height 12
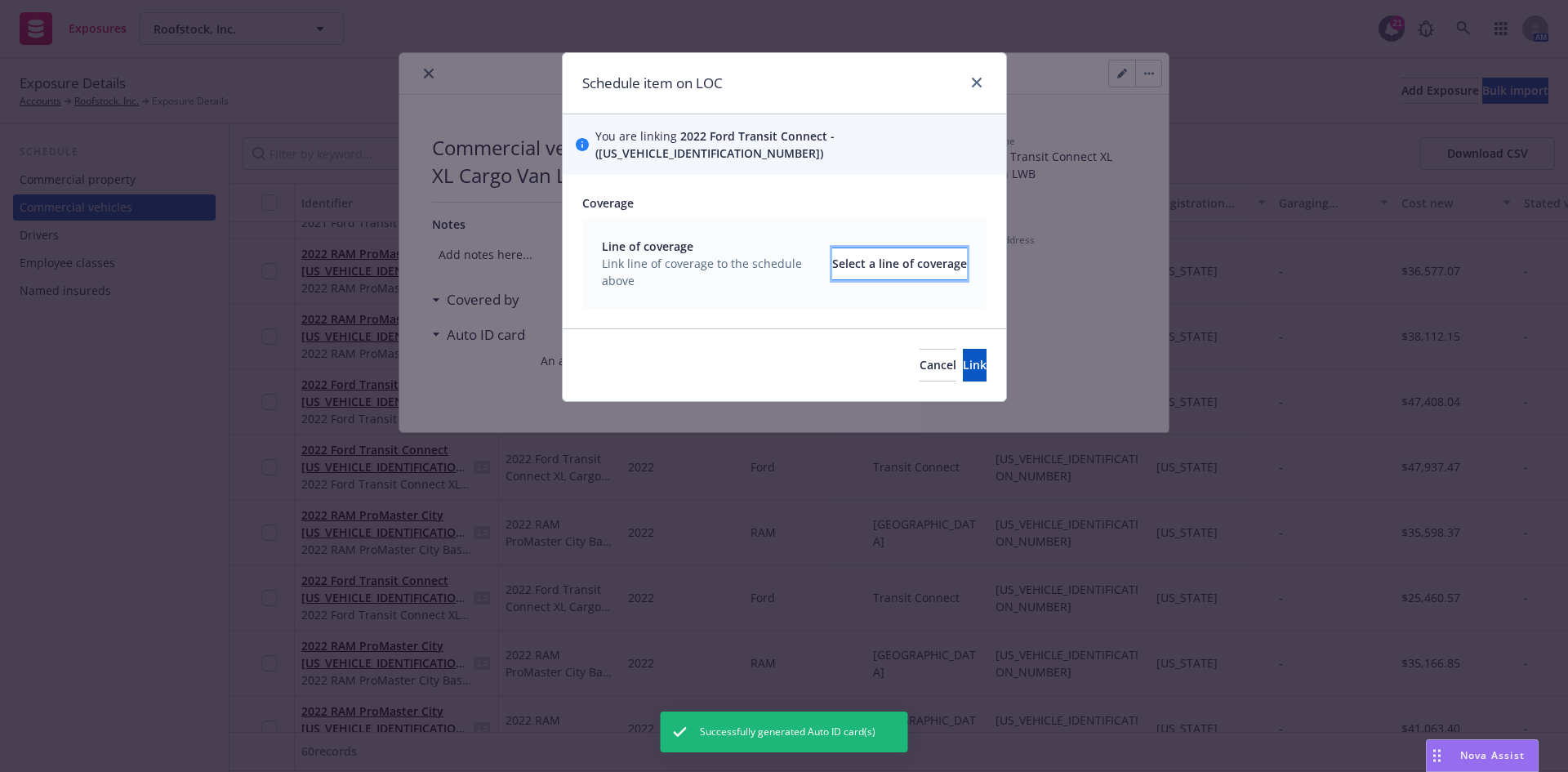
click at [838, 248] on div "Select a line of coverage" at bounding box center [900, 263] width 135 height 31
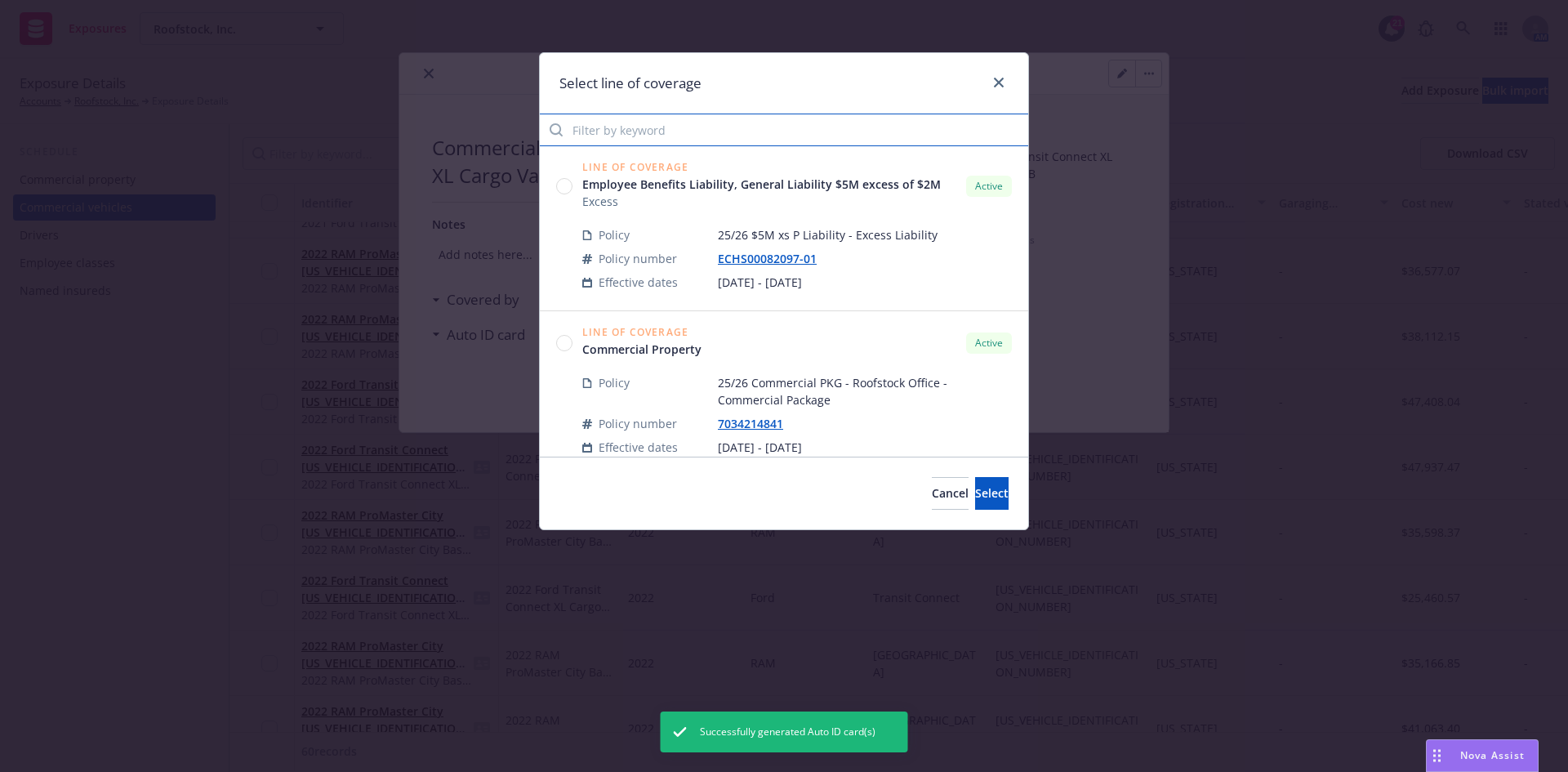
click at [643, 132] on input "Filter by keyword" at bounding box center [784, 129] width 488 height 33
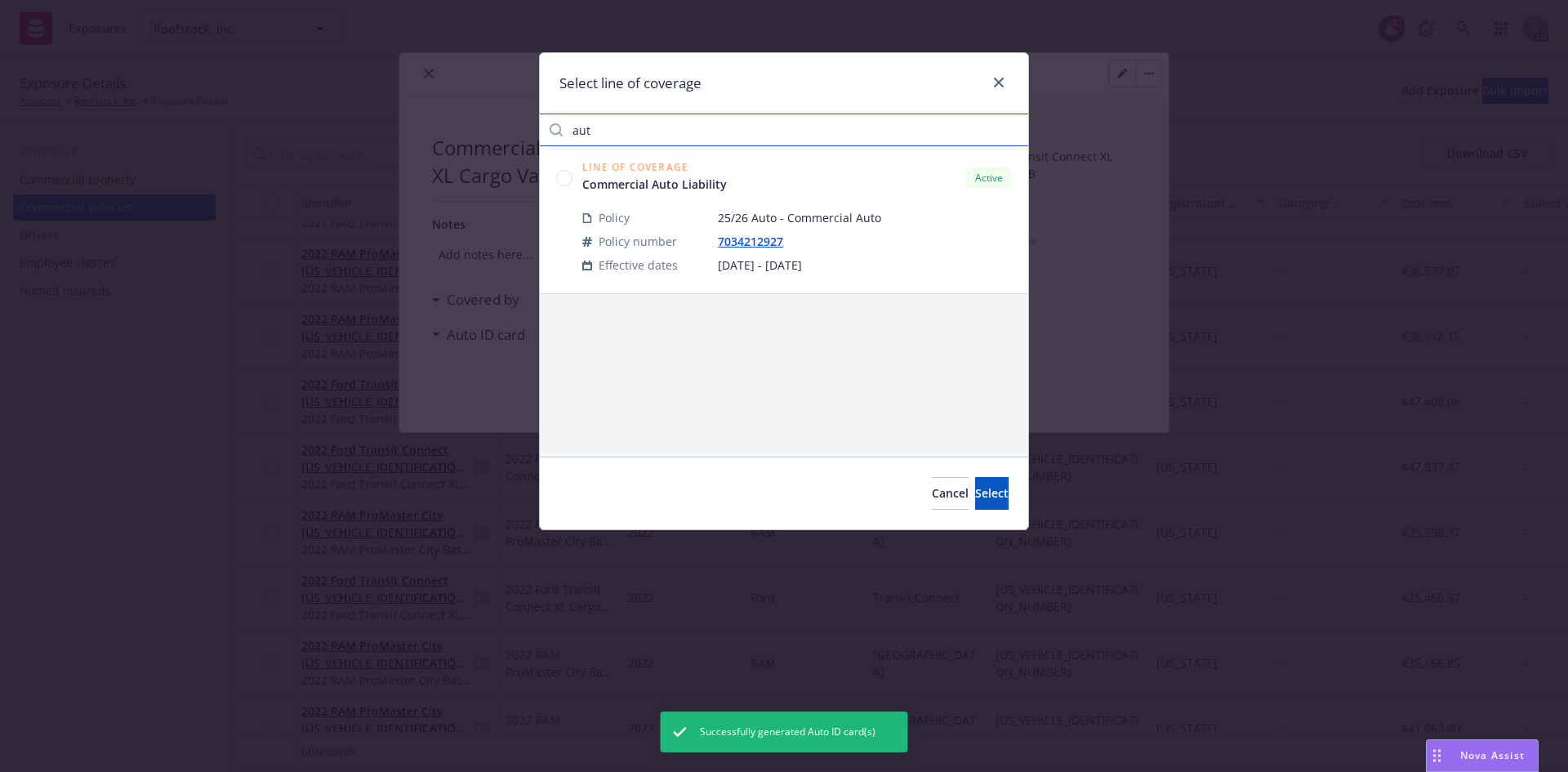
type input "aut"
click at [570, 178] on circle at bounding box center [565, 178] width 16 height 16
click at [572, 172] on icon at bounding box center [564, 178] width 16 height 16
click at [976, 487] on span "Select" at bounding box center [992, 493] width 34 height 16
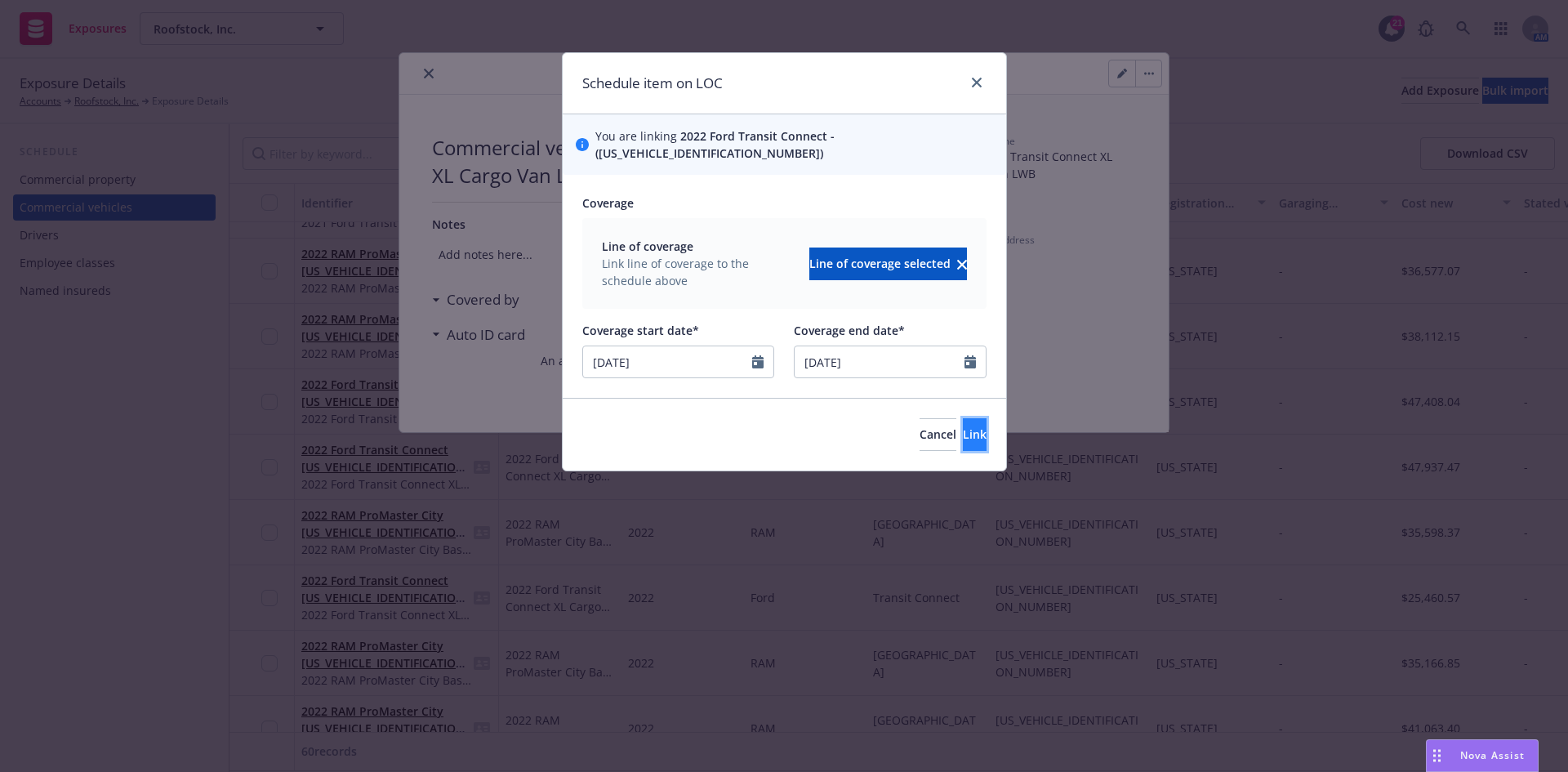
click at [963, 427] on span "Link" at bounding box center [975, 435] width 24 height 16
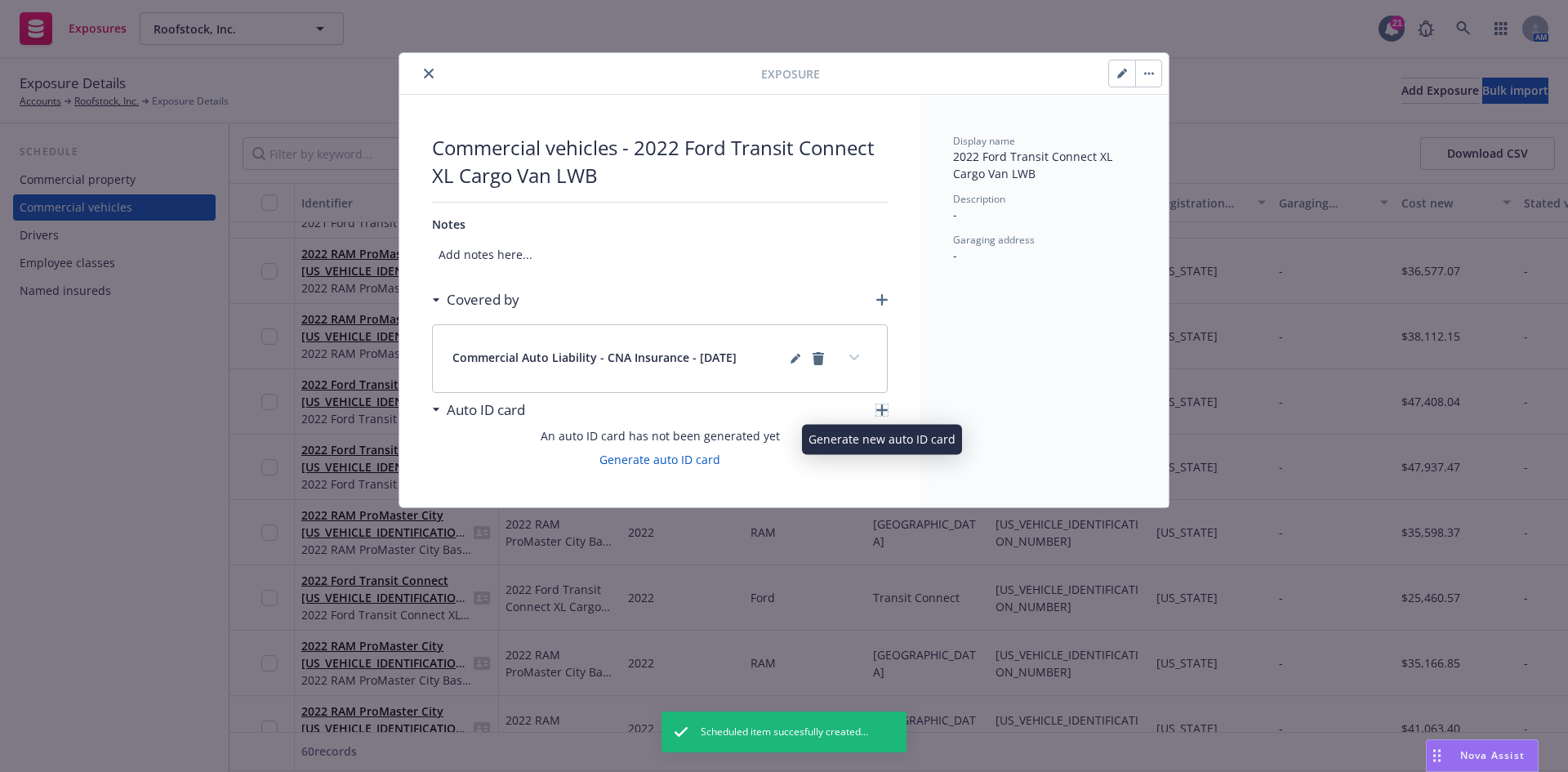
click at [879, 409] on icon "button" at bounding box center [882, 410] width 12 height 12
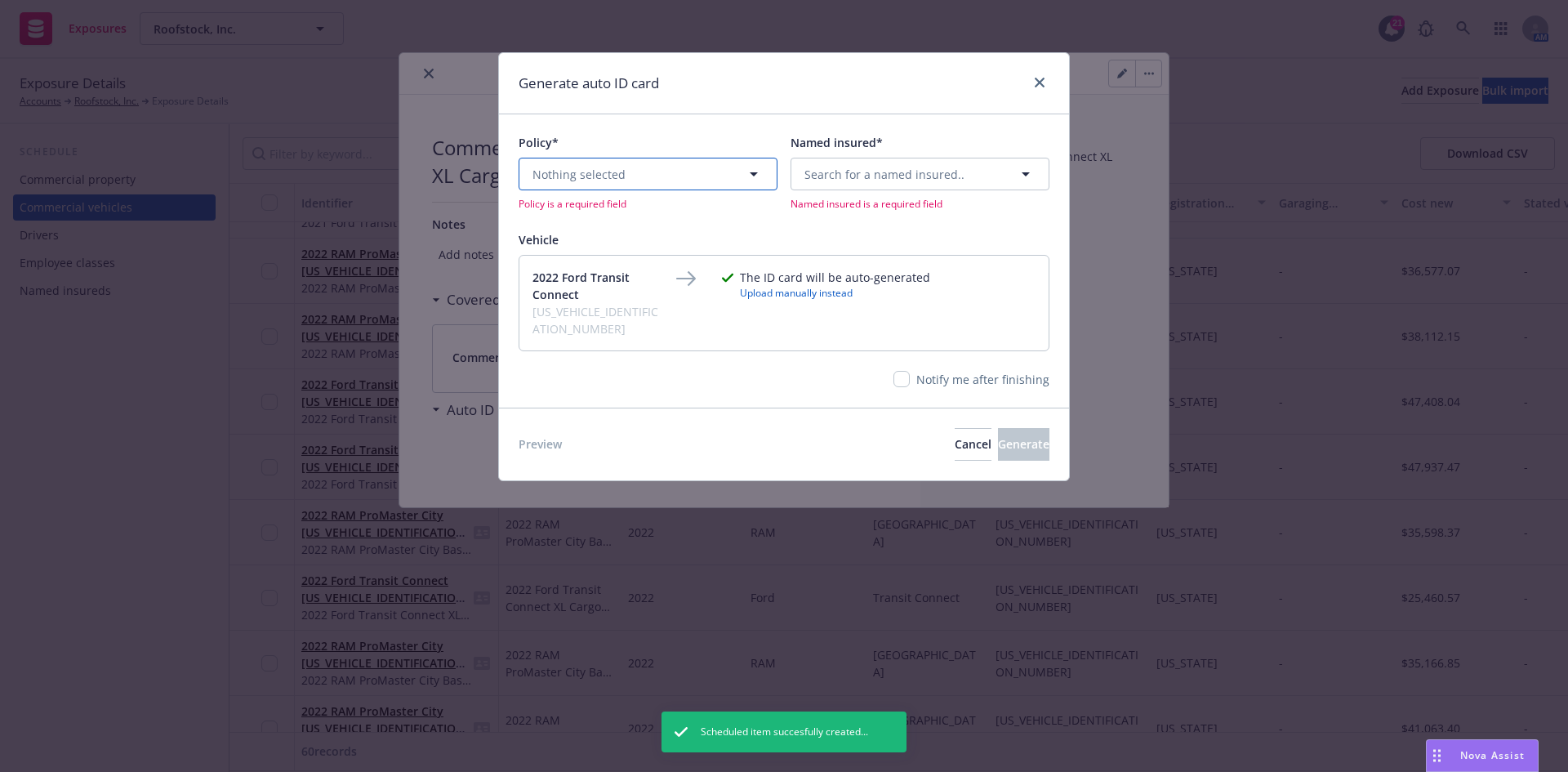
click at [644, 179] on button "Nothing selected" at bounding box center [648, 174] width 259 height 33
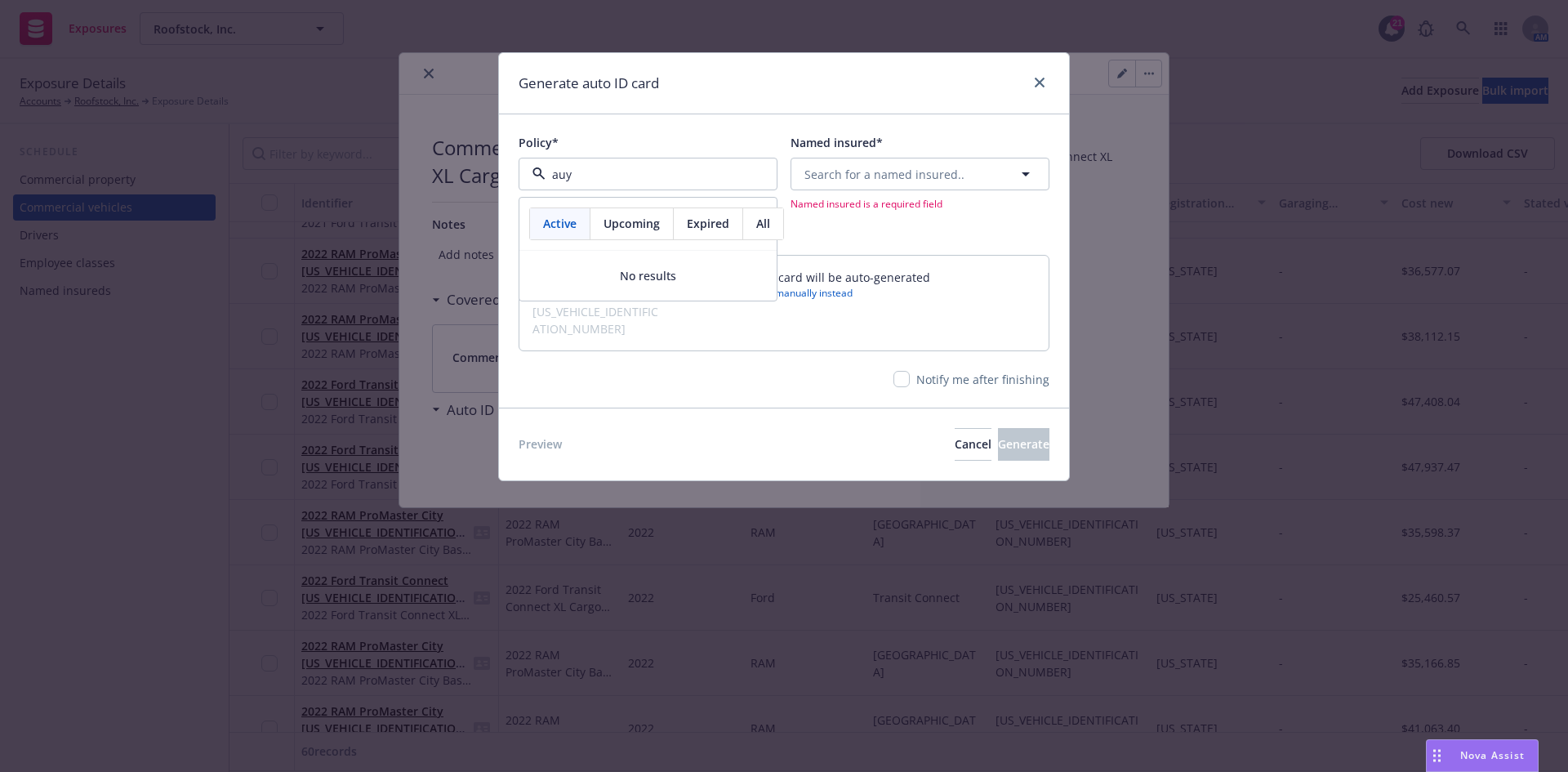
type input "au"
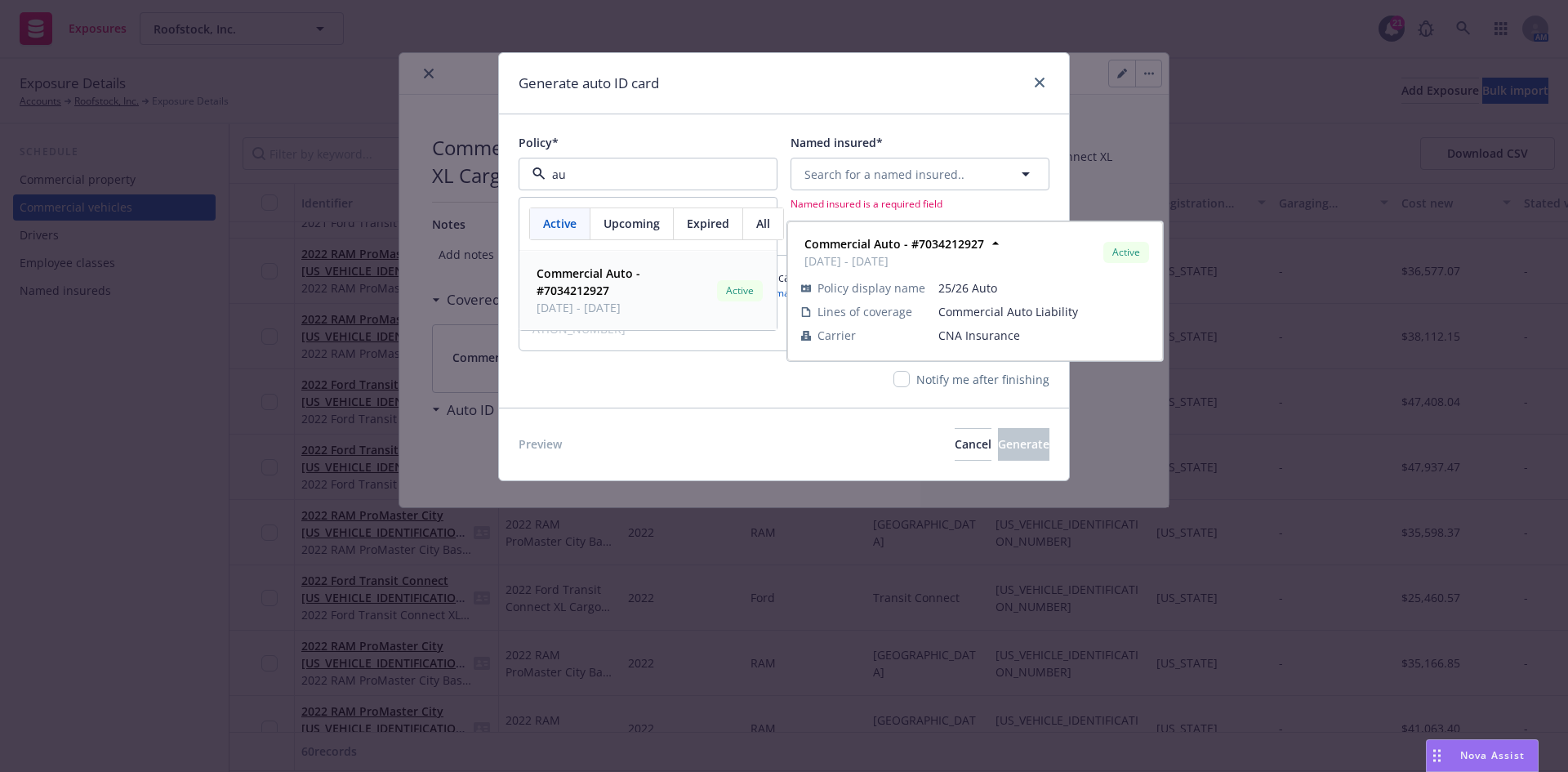
click at [588, 275] on strong "Commercial Auto - #7034212927" at bounding box center [588, 281] width 104 height 33
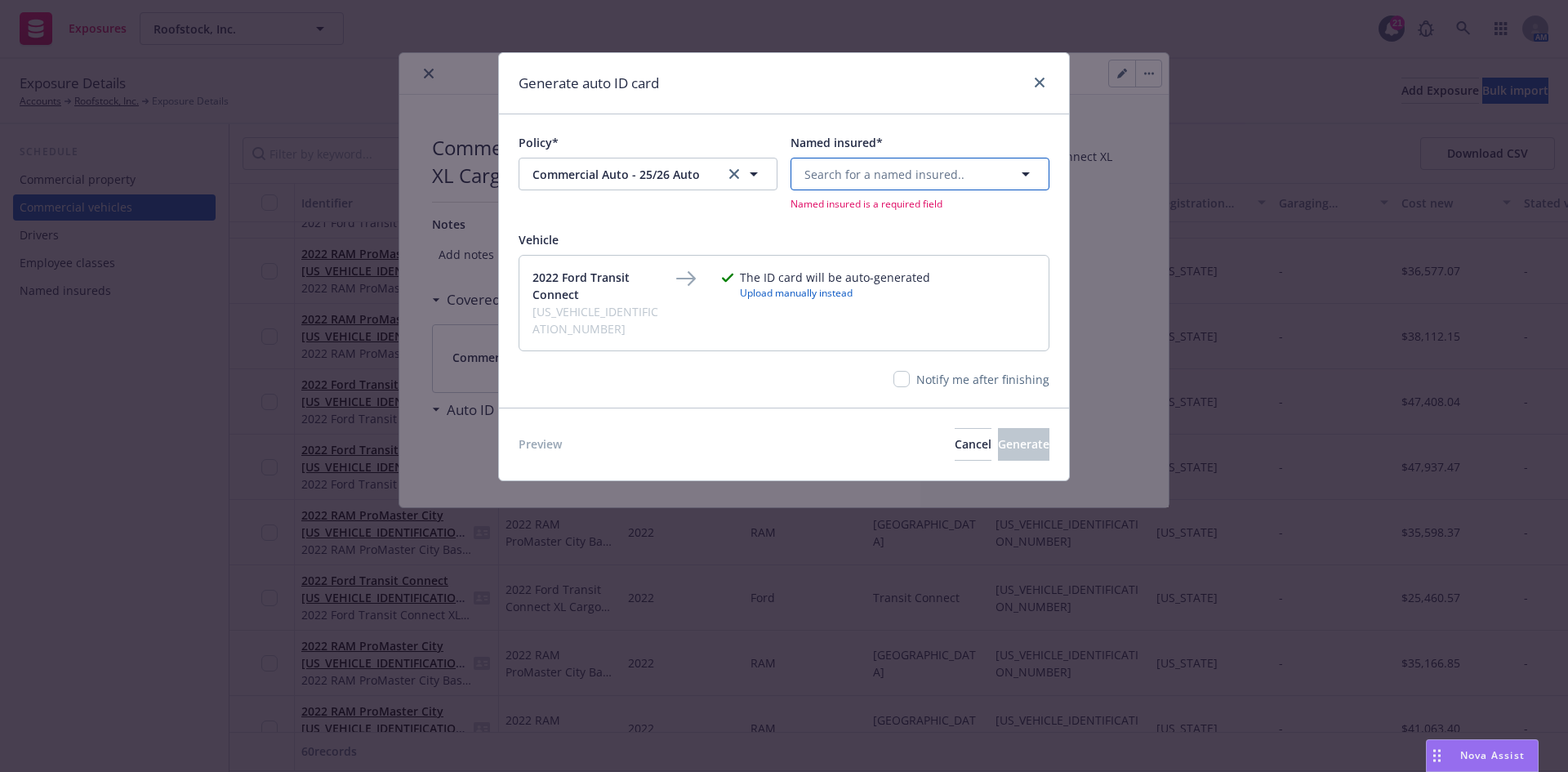
click at [829, 183] on span "Search for a named insured.." at bounding box center [884, 174] width 160 height 17
click at [857, 320] on span "and Mynd Management, Inc." at bounding box center [887, 316] width 158 height 17
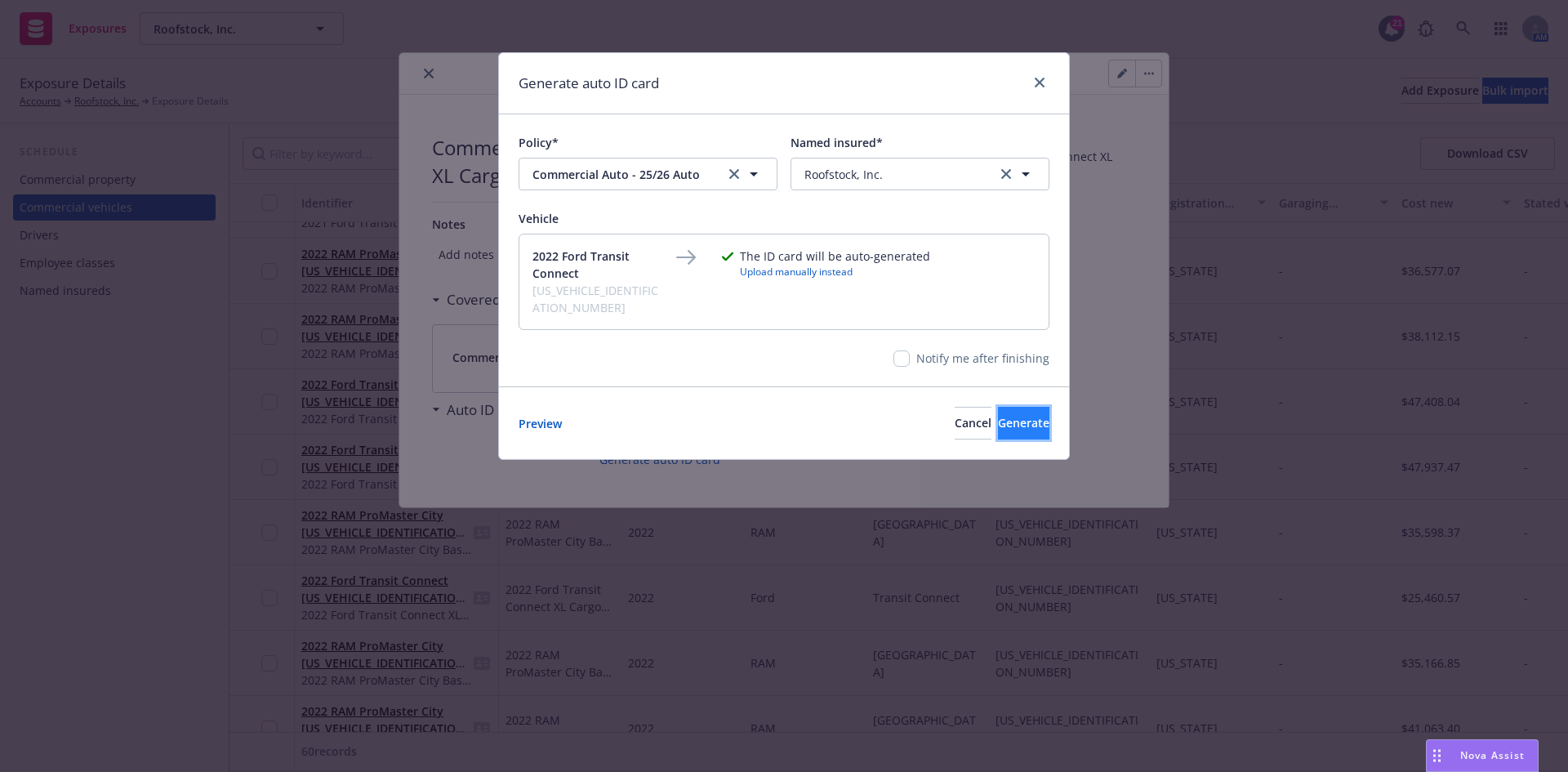
click at [1010, 415] on span "Generate" at bounding box center [1024, 423] width 52 height 16
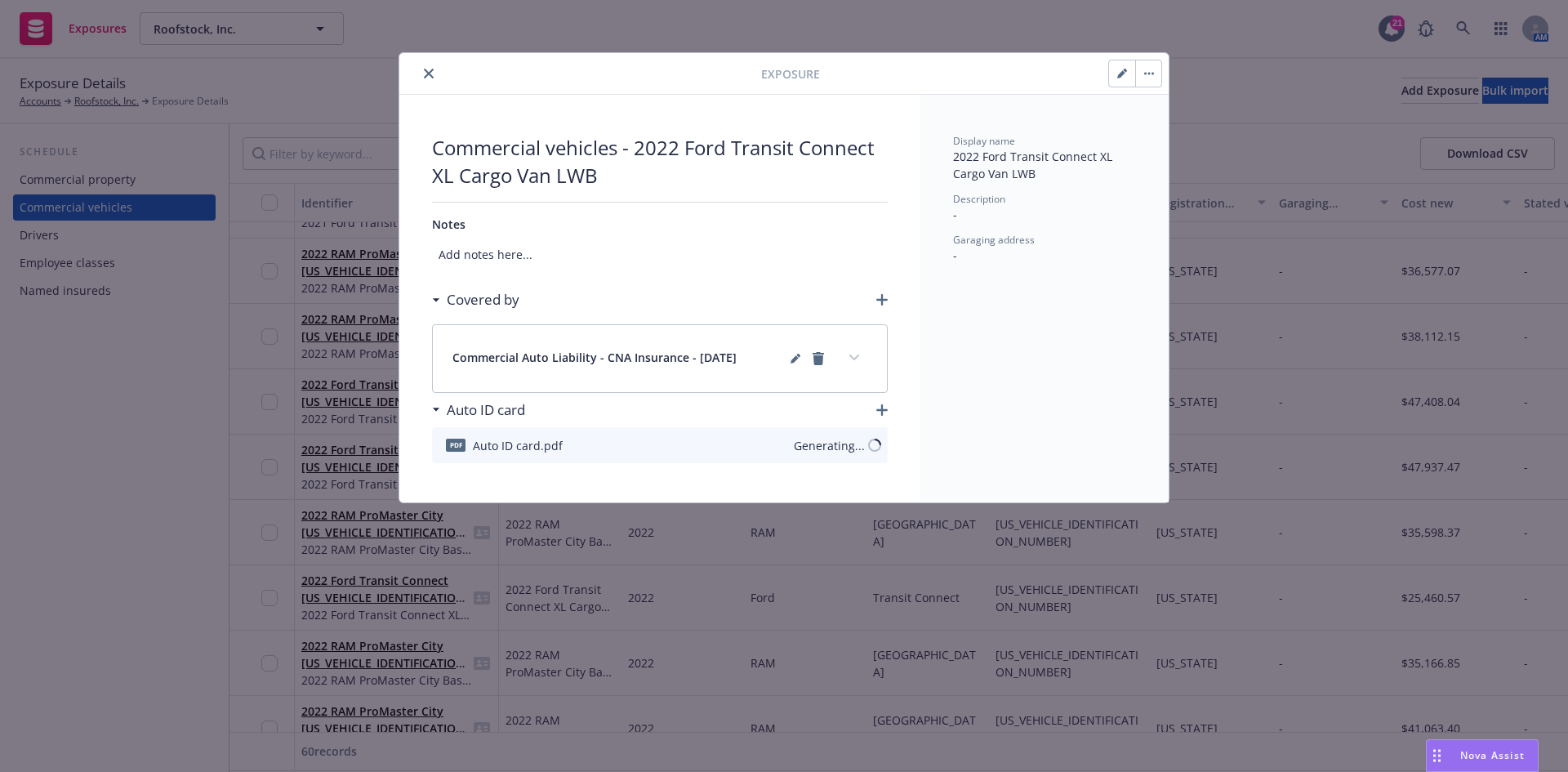
click at [427, 75] on icon "close" at bounding box center [429, 73] width 10 height 10
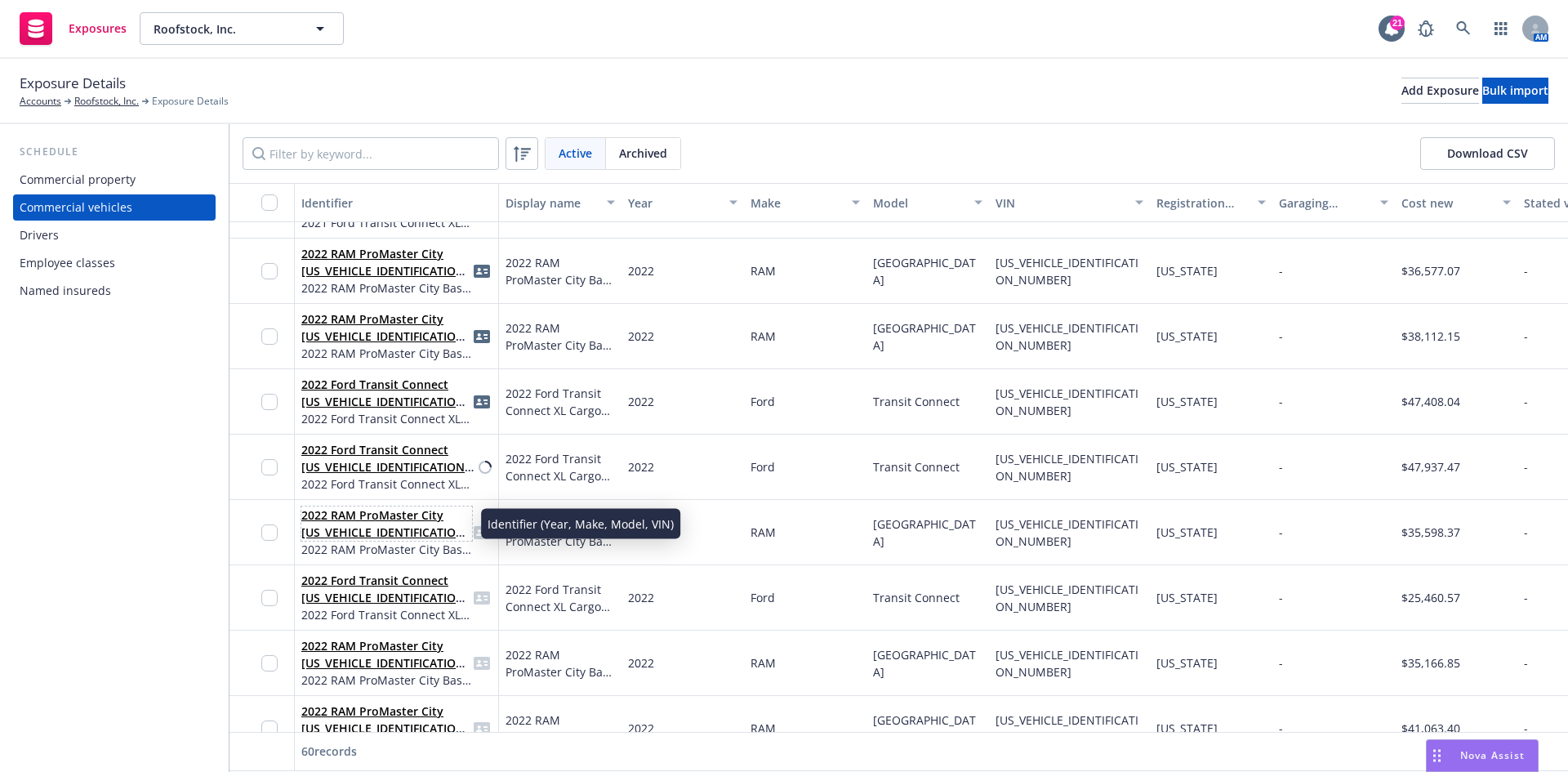
click at [381, 532] on link "2022 RAM ProMaster City [US_VEHICLE_IDENTIFICATION_NUMBER]" at bounding box center [386, 532] width 169 height 50
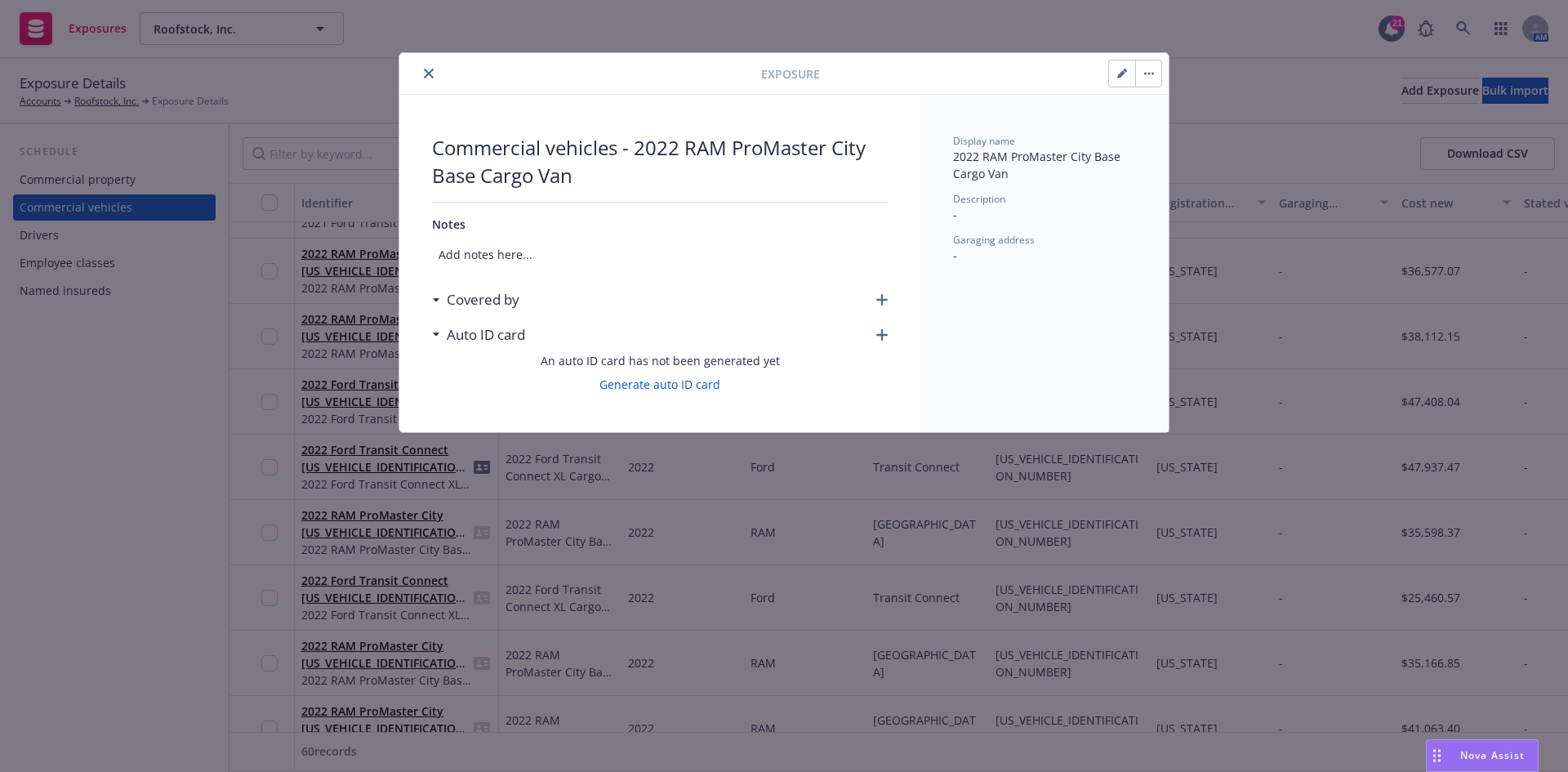
click at [884, 302] on icon "button" at bounding box center [882, 300] width 12 height 12
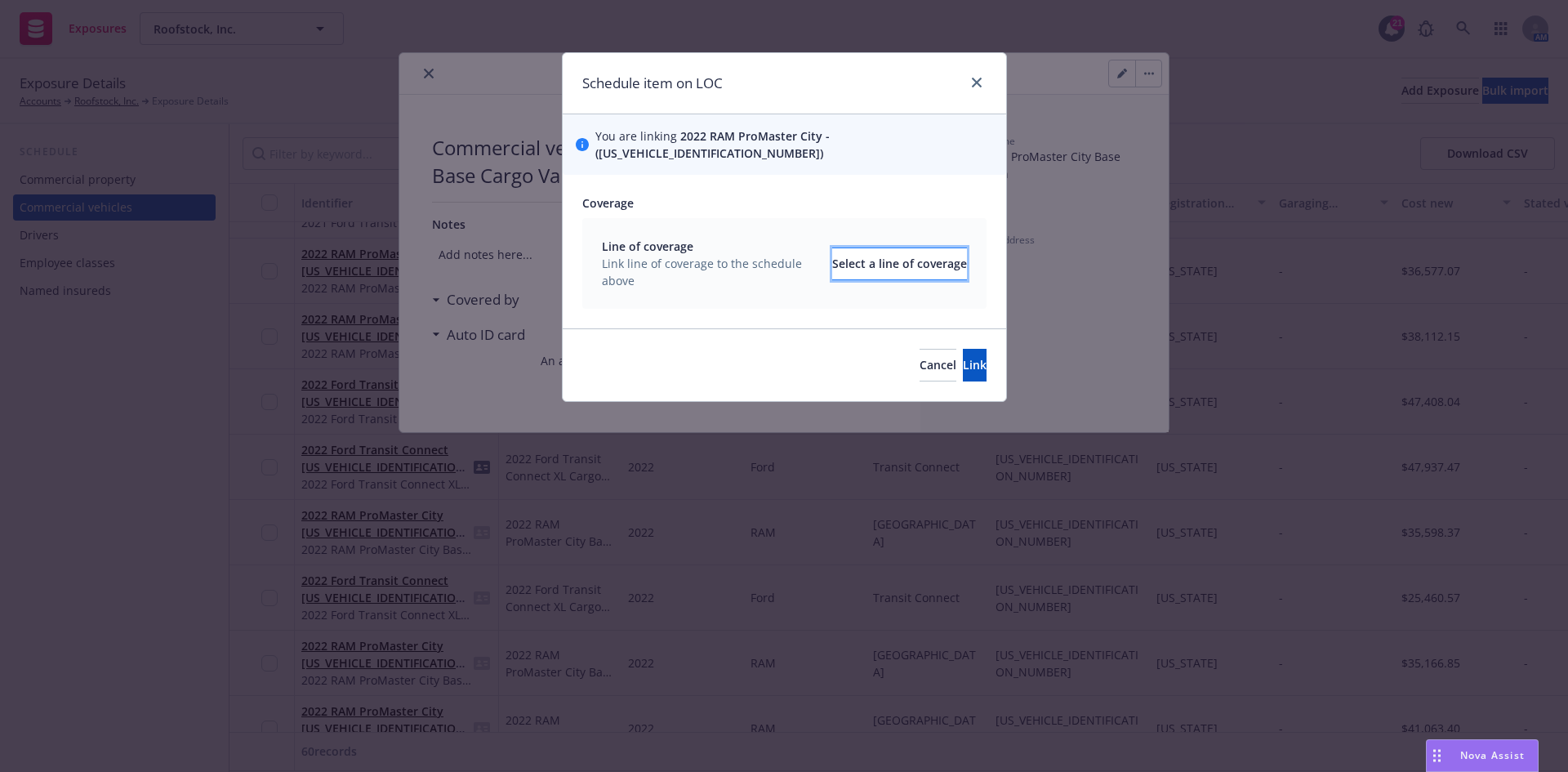
click at [856, 253] on div "Select a line of coverage" at bounding box center [900, 263] width 135 height 31
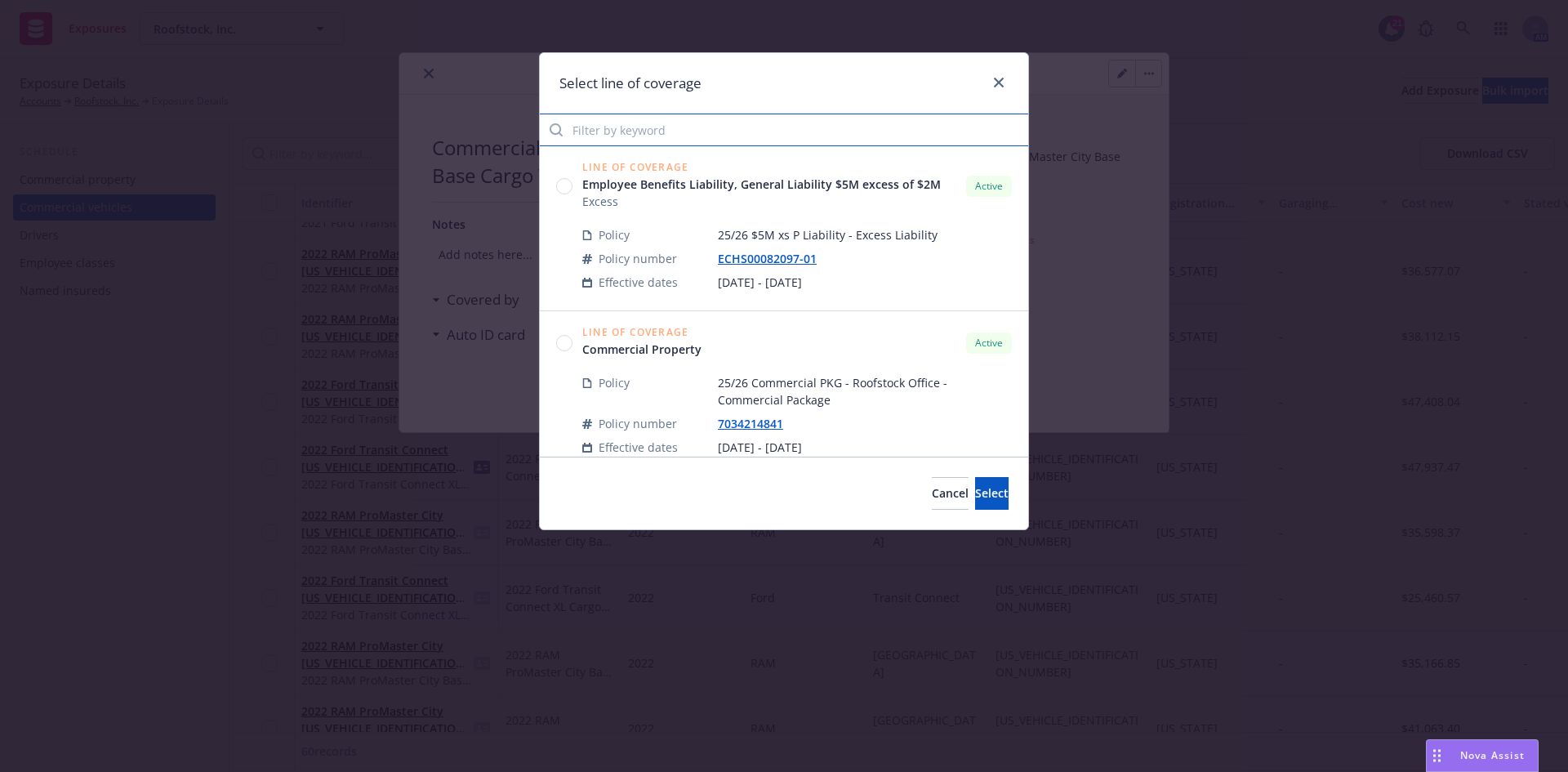
click at [658, 133] on input "Filter by keyword" at bounding box center [784, 129] width 488 height 33
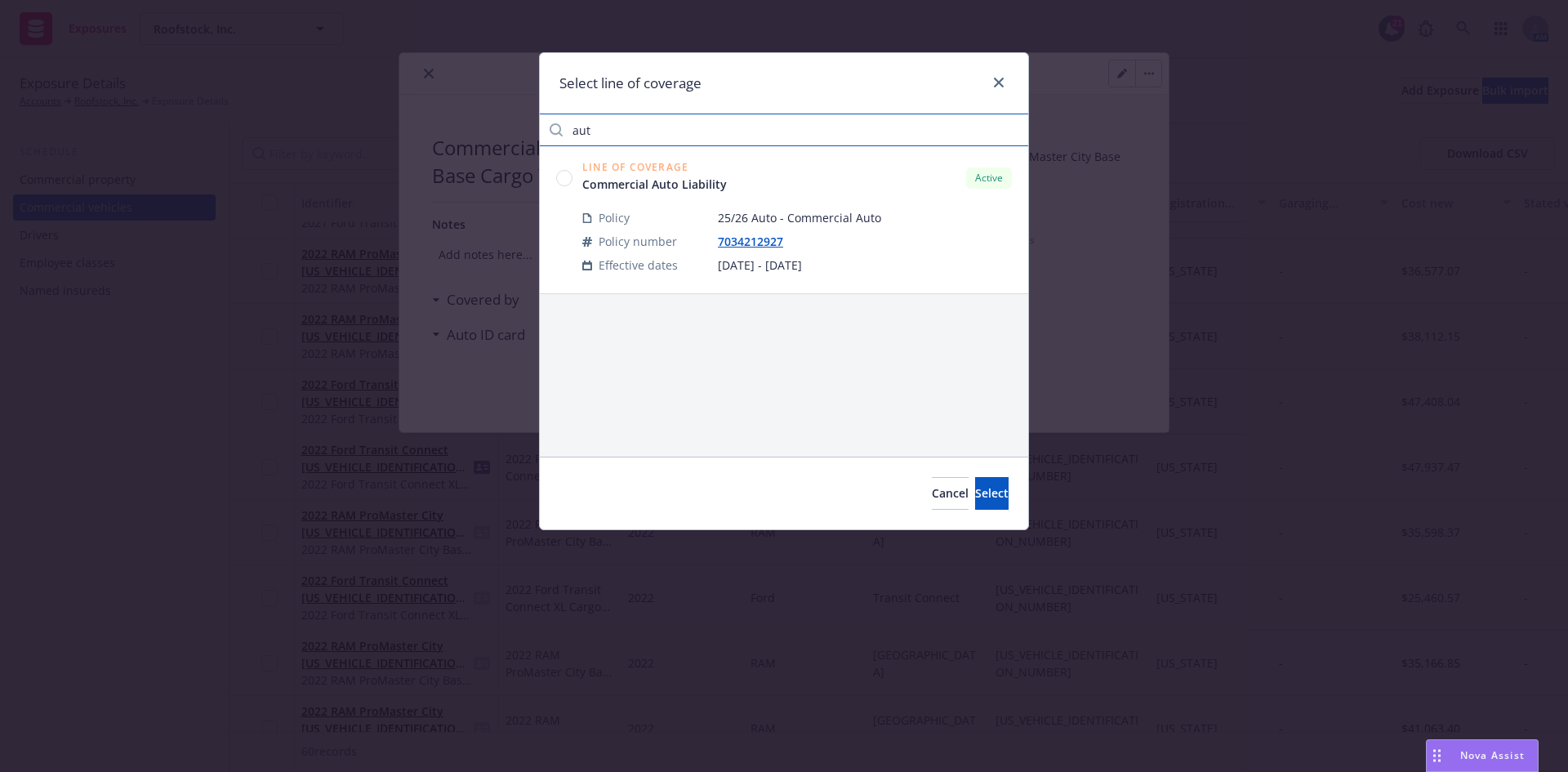
type input "aut"
click at [569, 180] on circle at bounding box center [565, 178] width 16 height 16
click at [976, 491] on button "Select" at bounding box center [992, 493] width 34 height 33
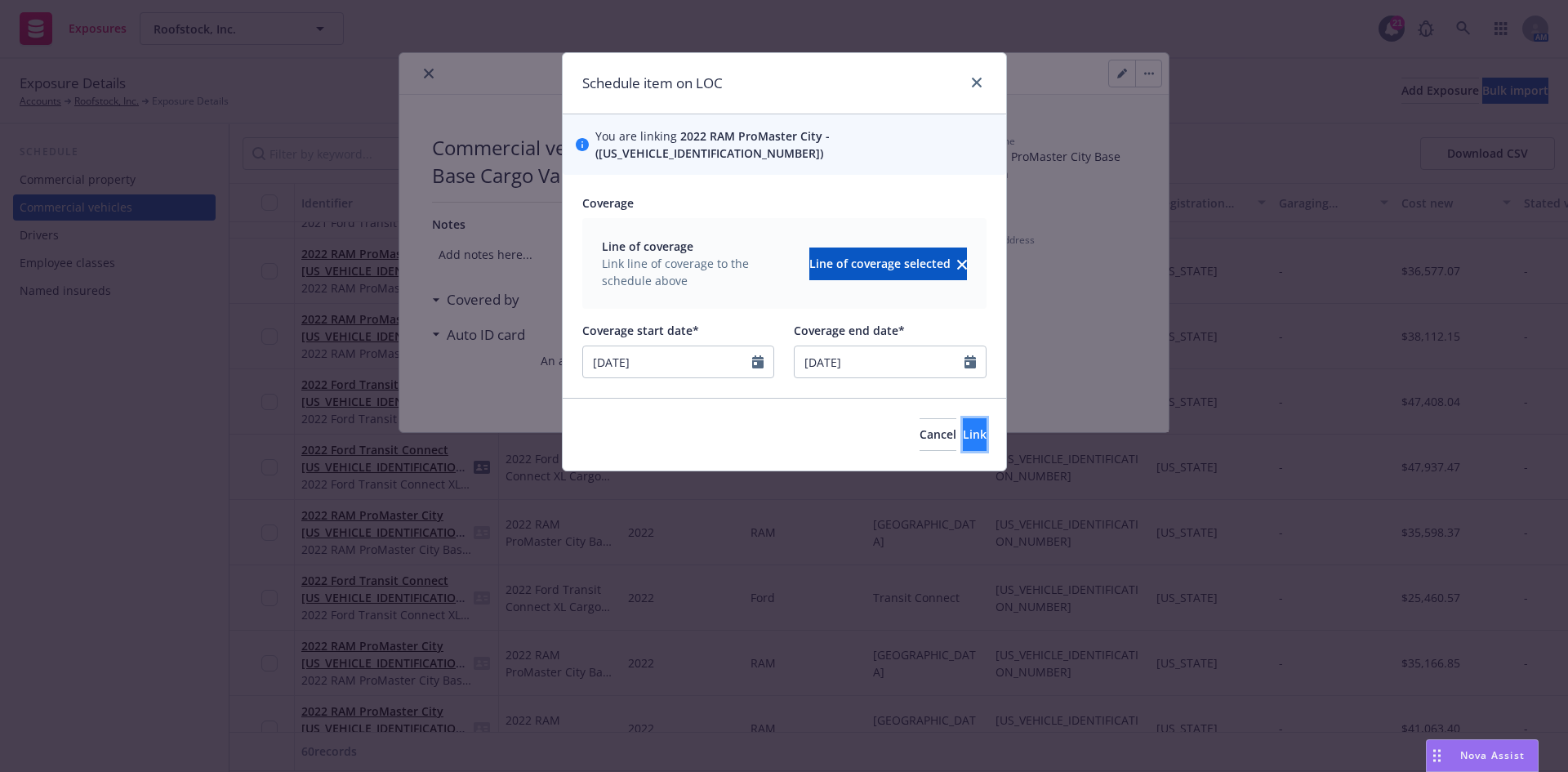
click at [963, 418] on button "Link" at bounding box center [975, 434] width 24 height 33
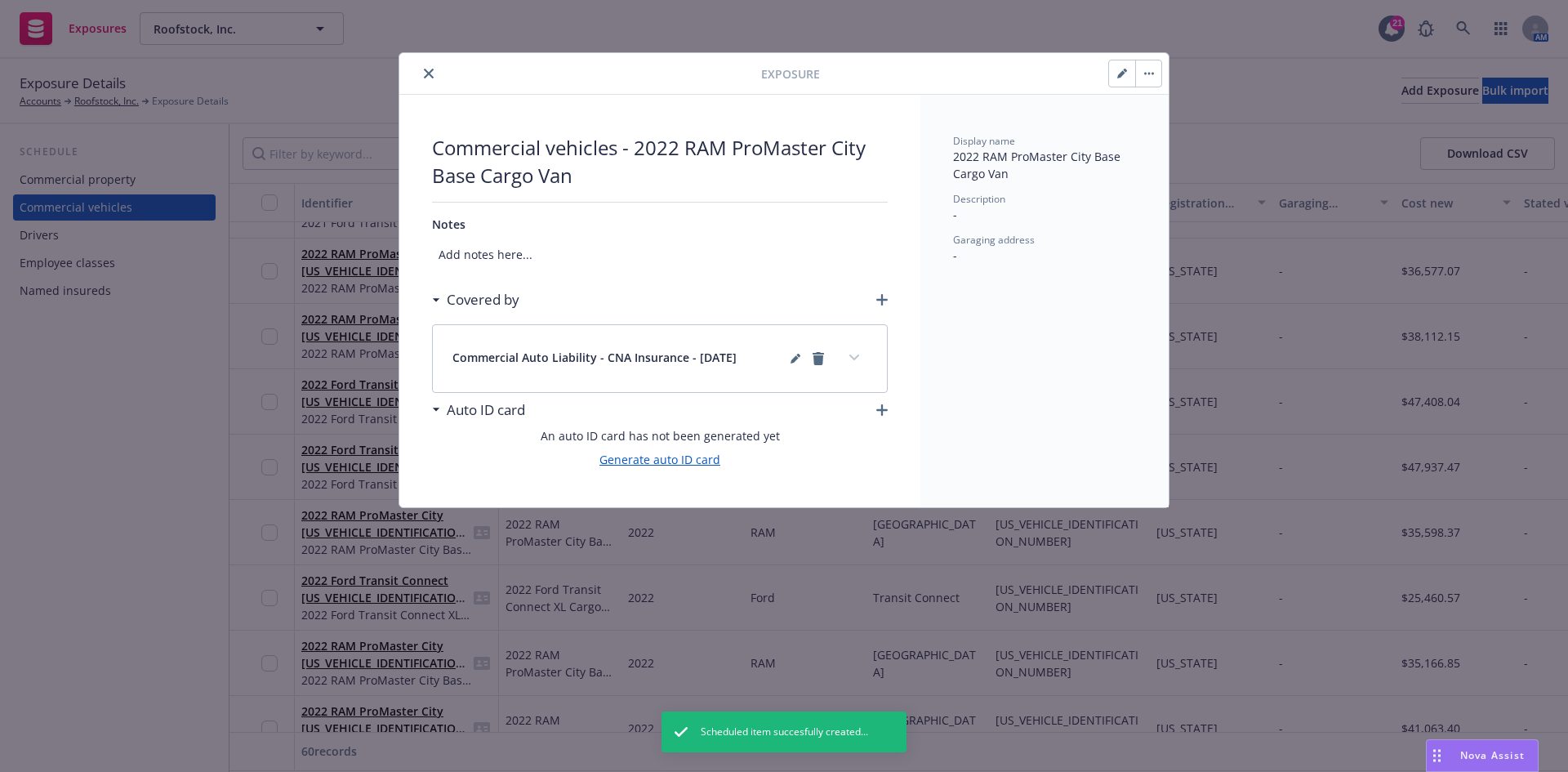
click at [670, 463] on link "Generate auto ID card" at bounding box center [660, 458] width 121 height 17
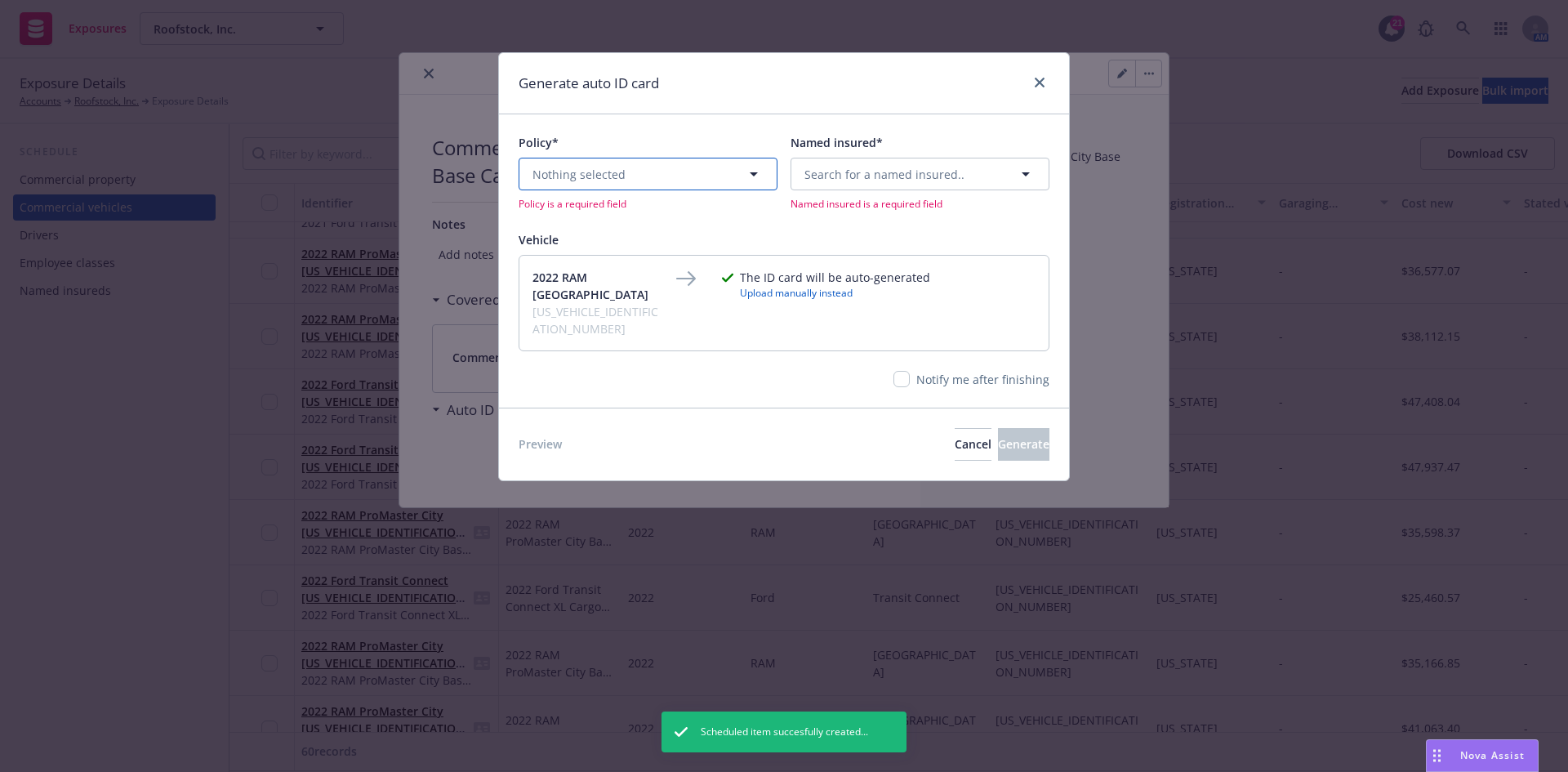
click at [660, 174] on button "Nothing selected" at bounding box center [648, 174] width 259 height 33
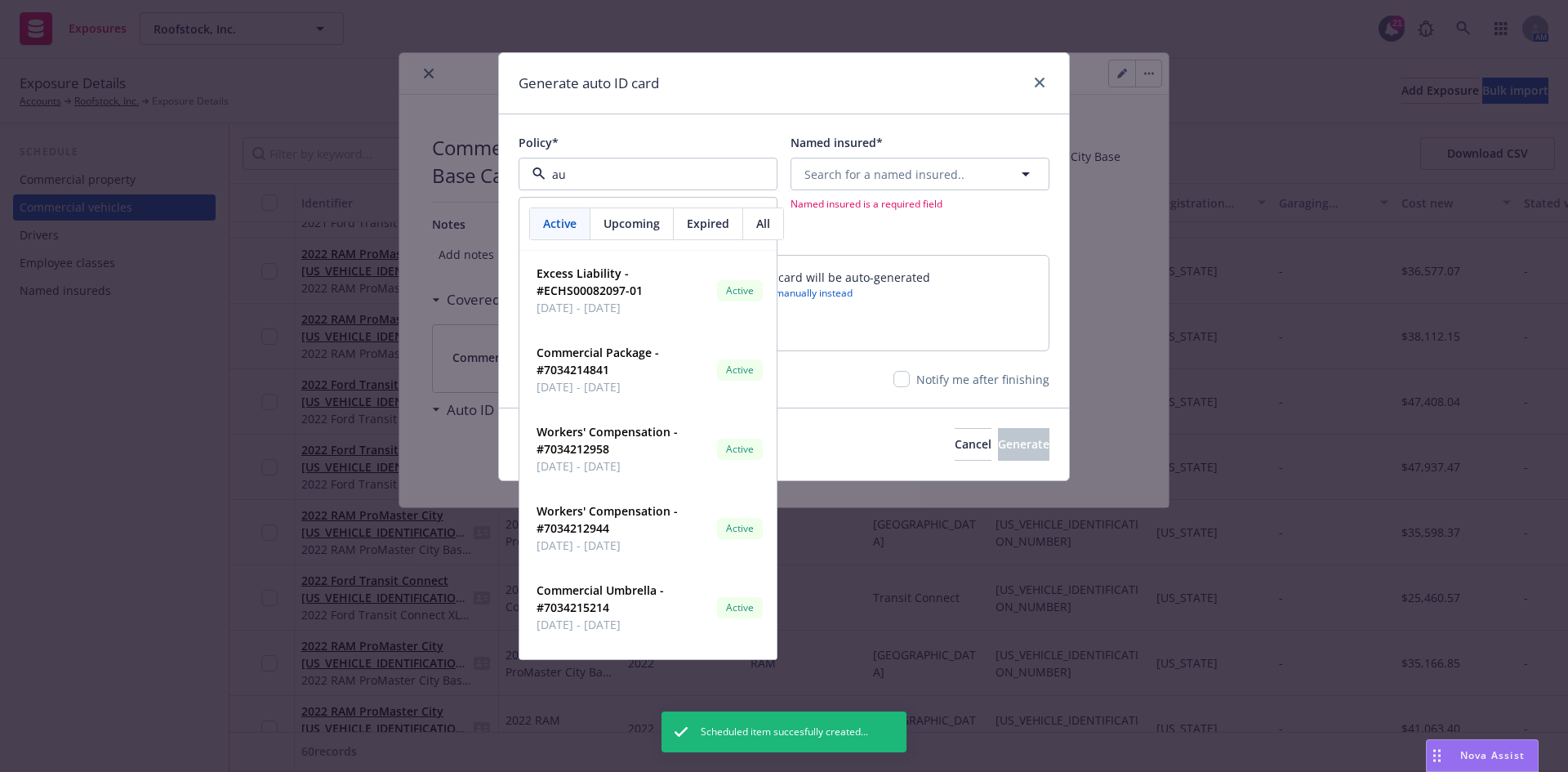
type input "aut"
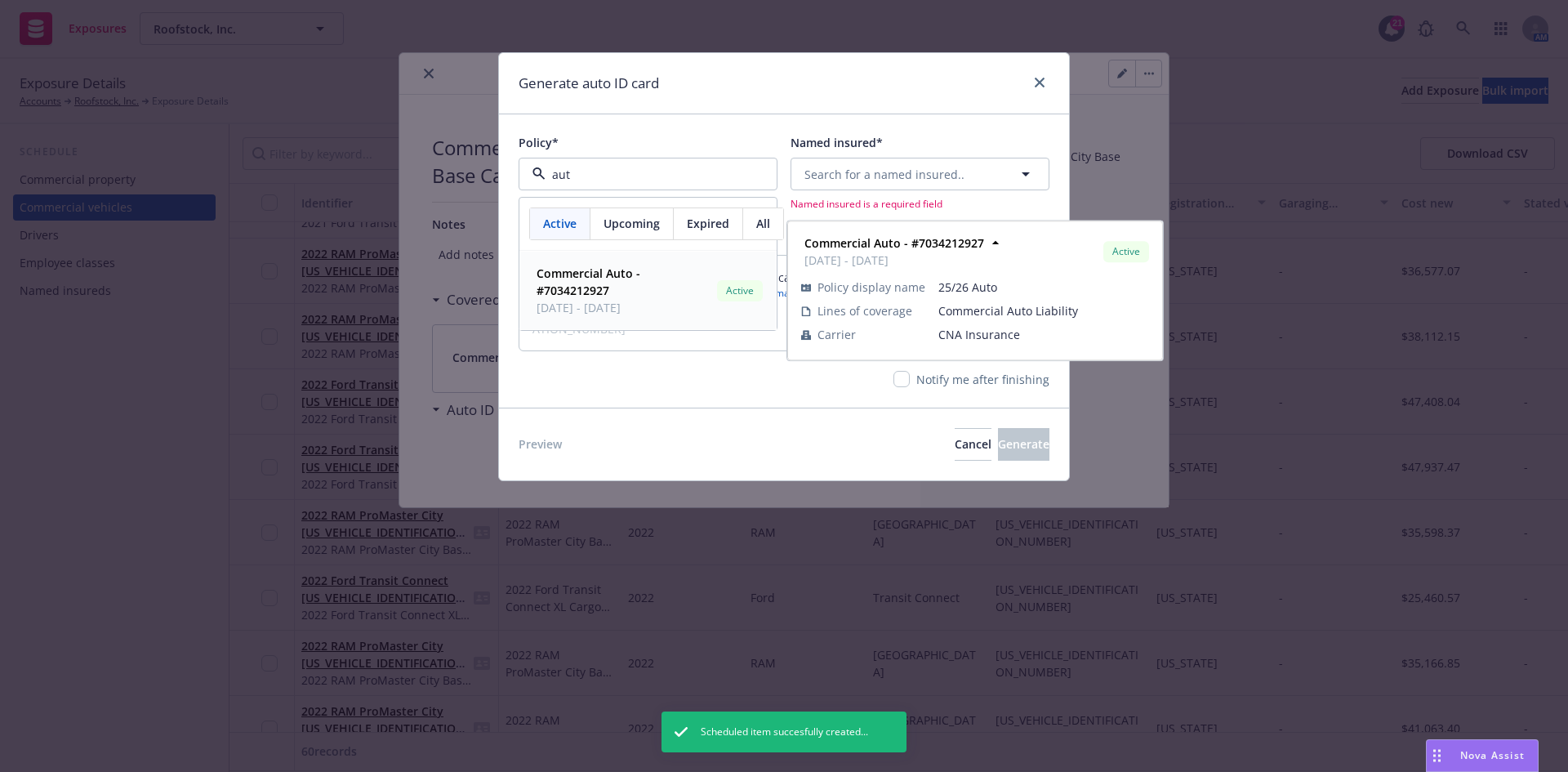
click at [644, 293] on span "Commercial Auto - #7034212927" at bounding box center [623, 282] width 174 height 35
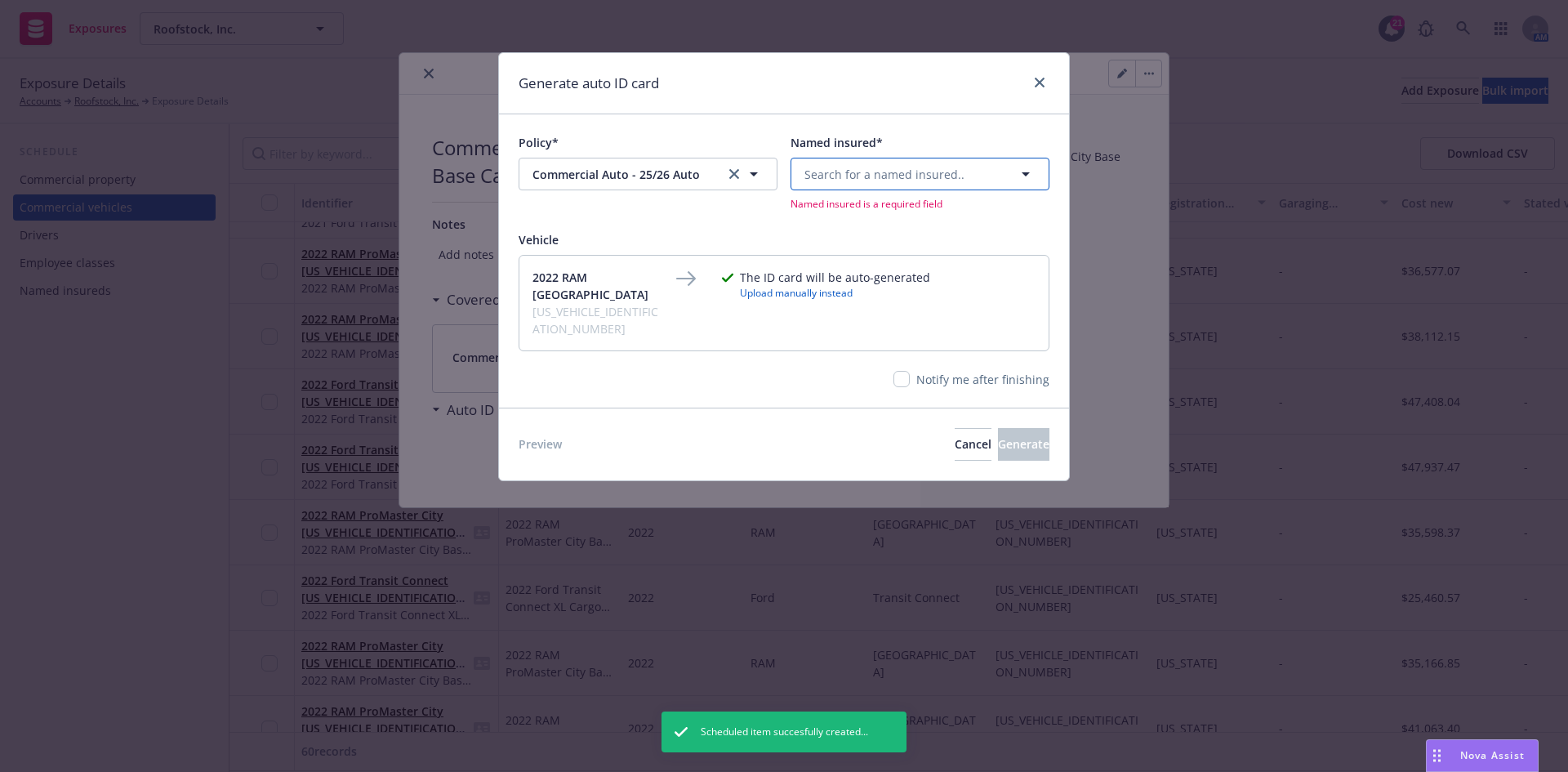
click at [843, 183] on button "Search for a named insured.." at bounding box center [920, 174] width 259 height 33
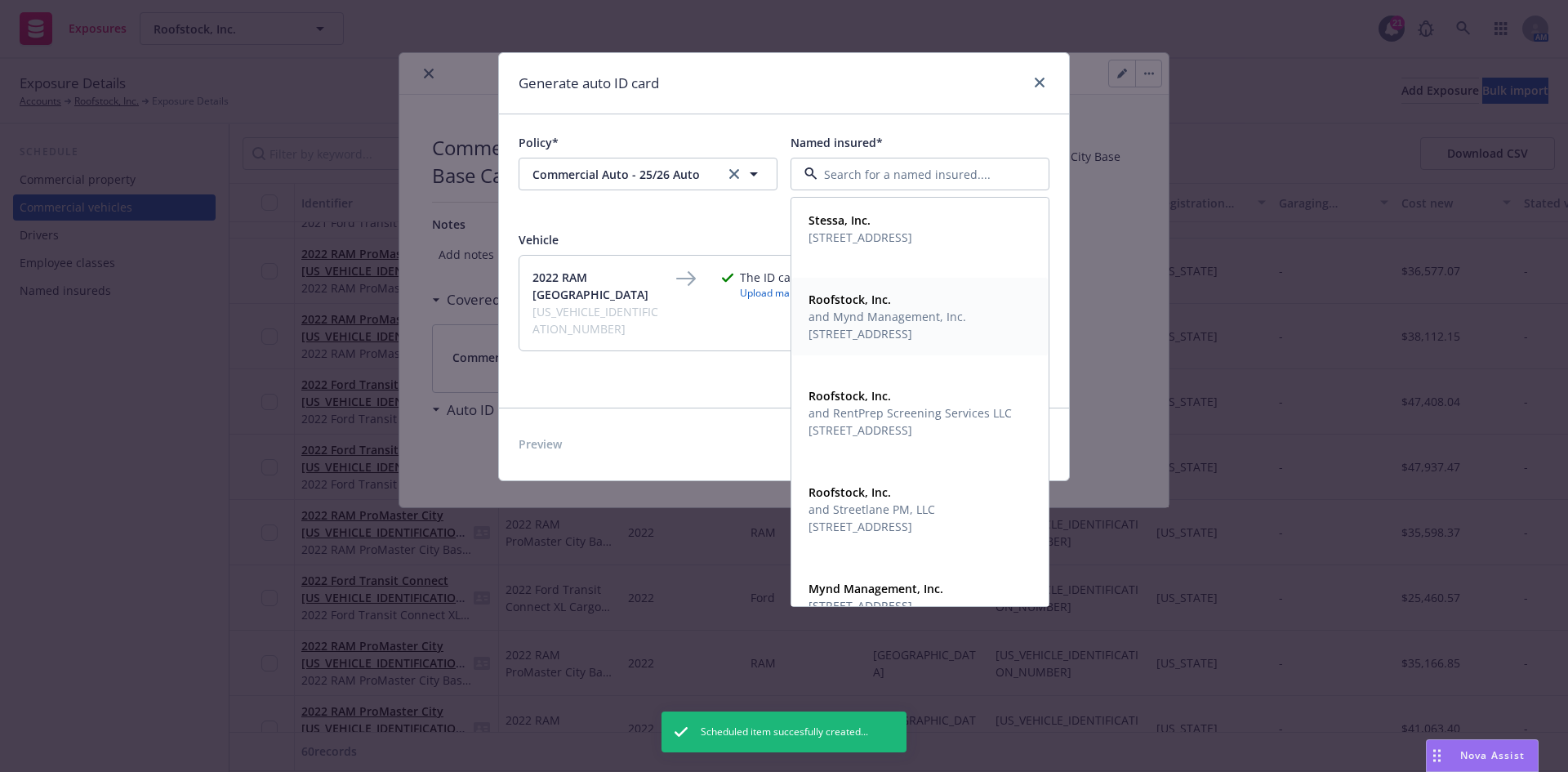
click at [853, 319] on span "and Mynd Management, Inc." at bounding box center [887, 316] width 158 height 17
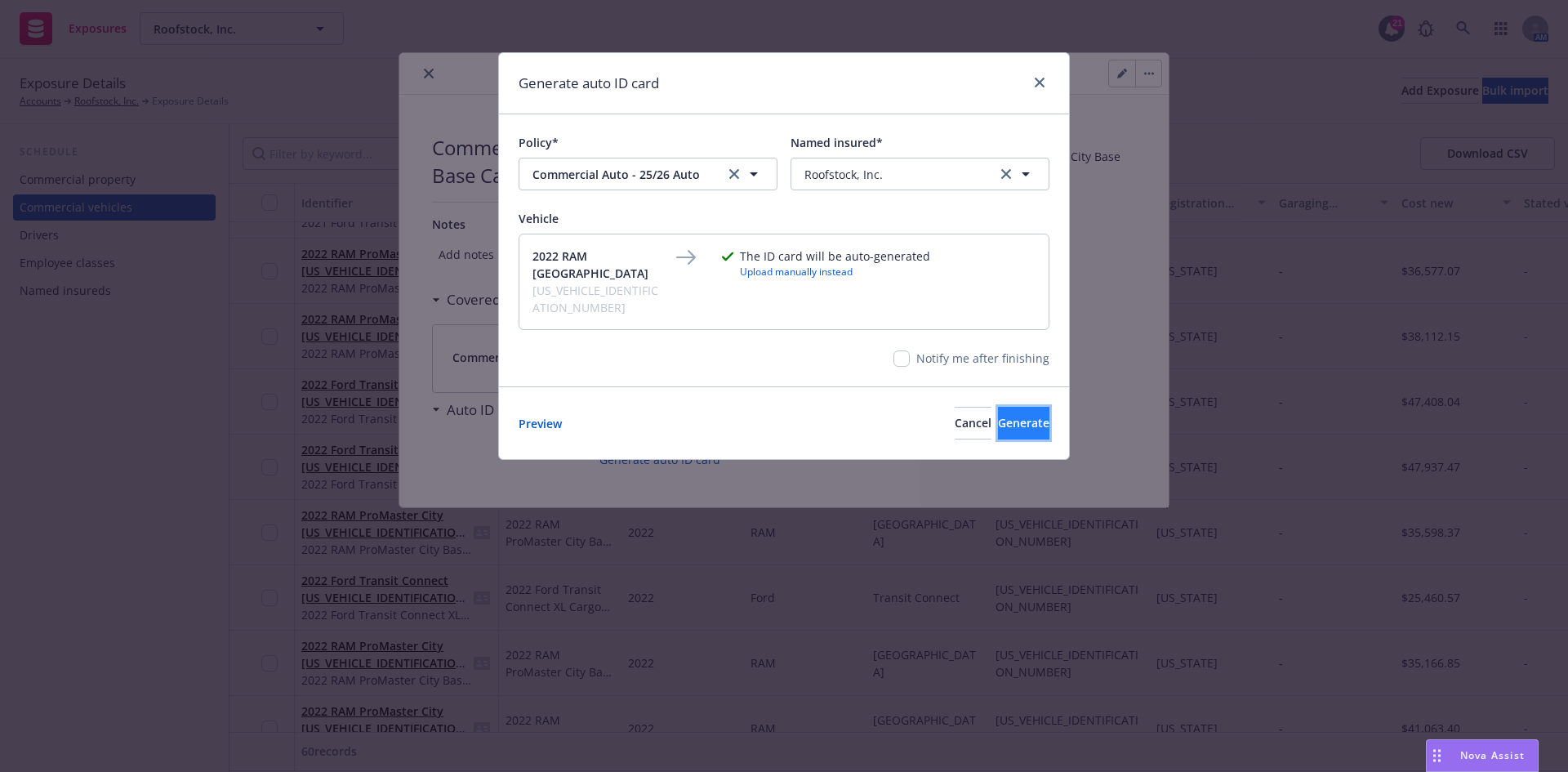
click at [998, 415] on span "Generate" at bounding box center [1024, 423] width 52 height 16
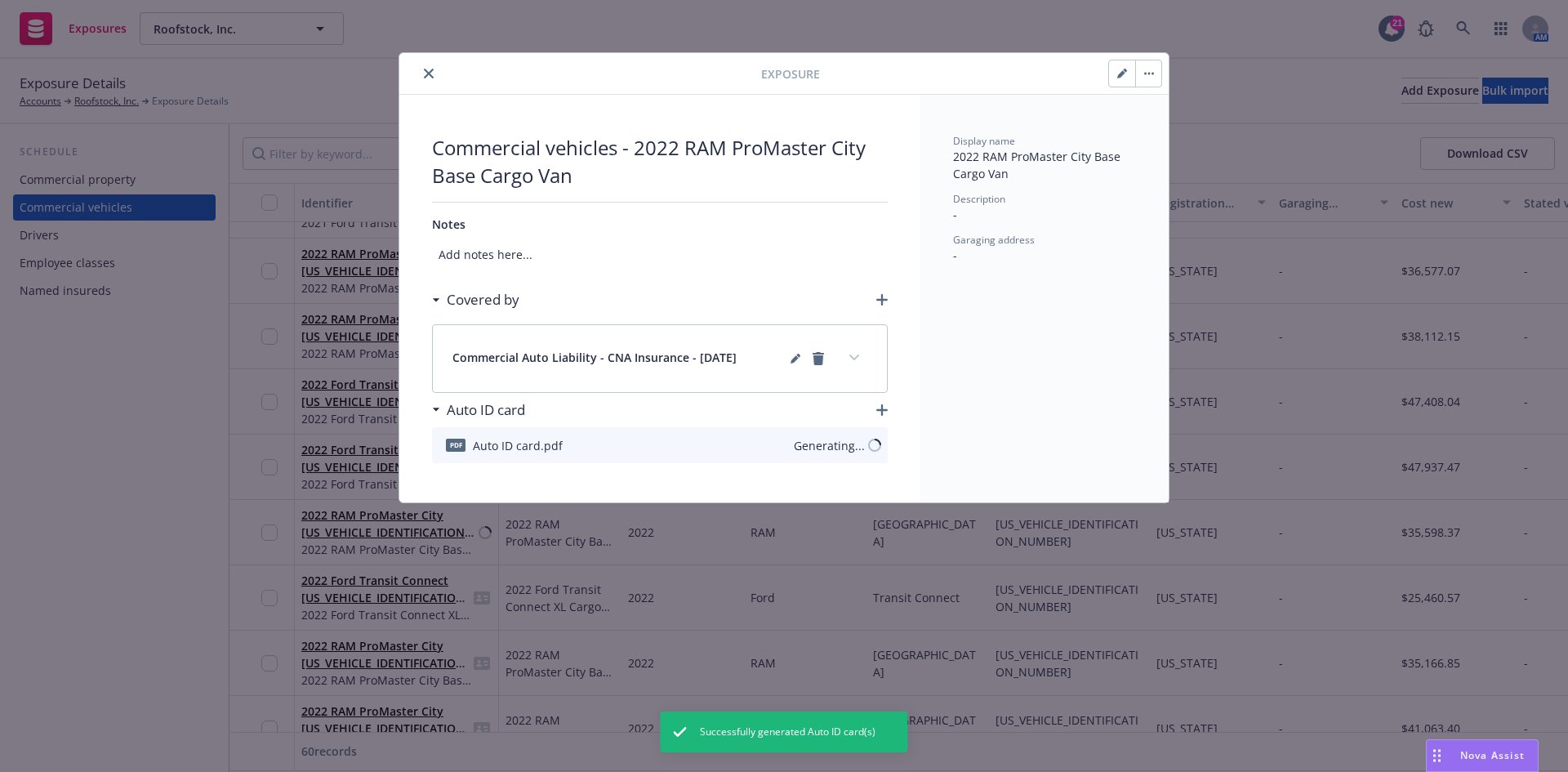
click at [432, 73] on icon "close" at bounding box center [429, 73] width 10 height 10
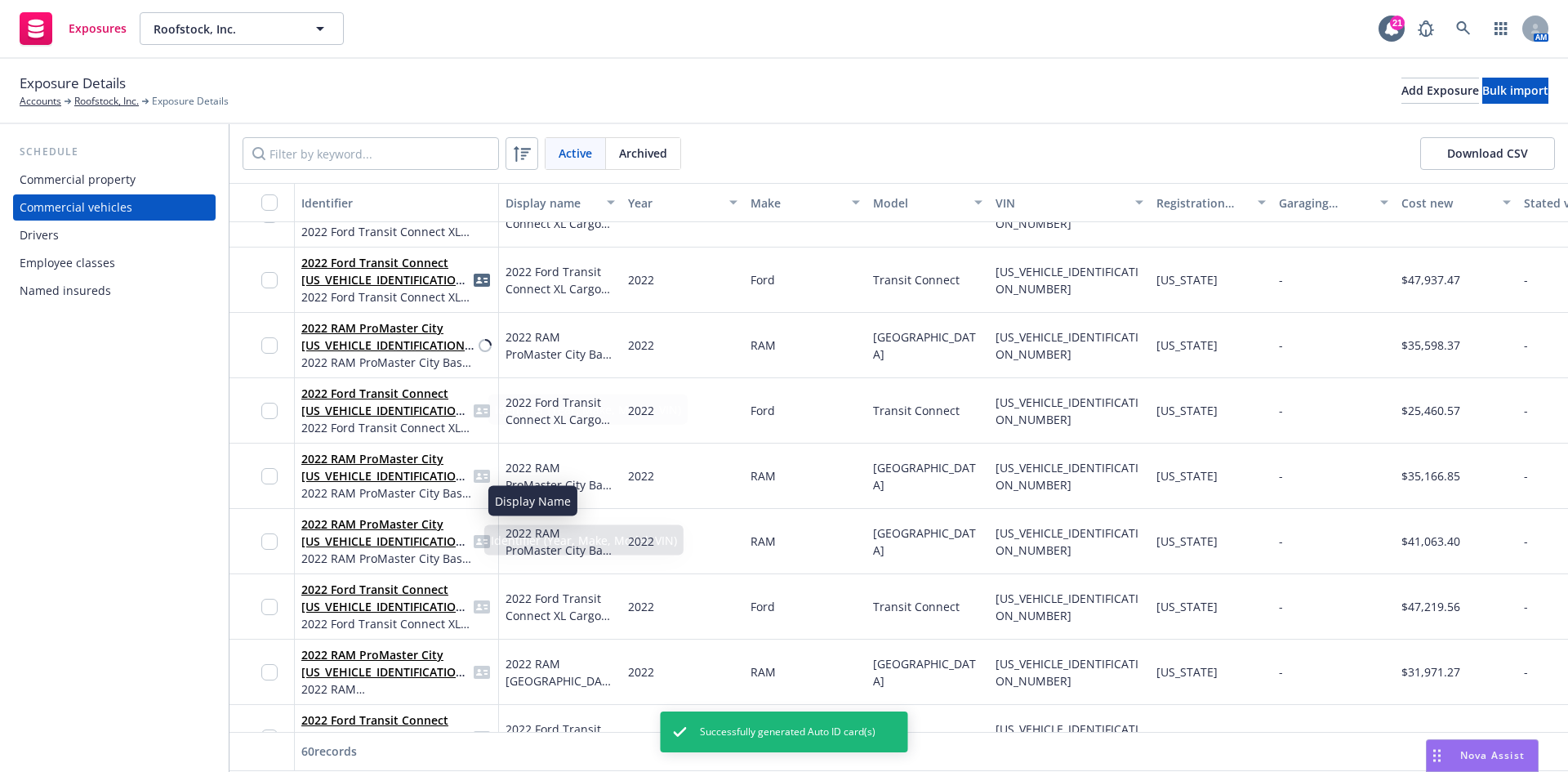
scroll to position [2776, 0]
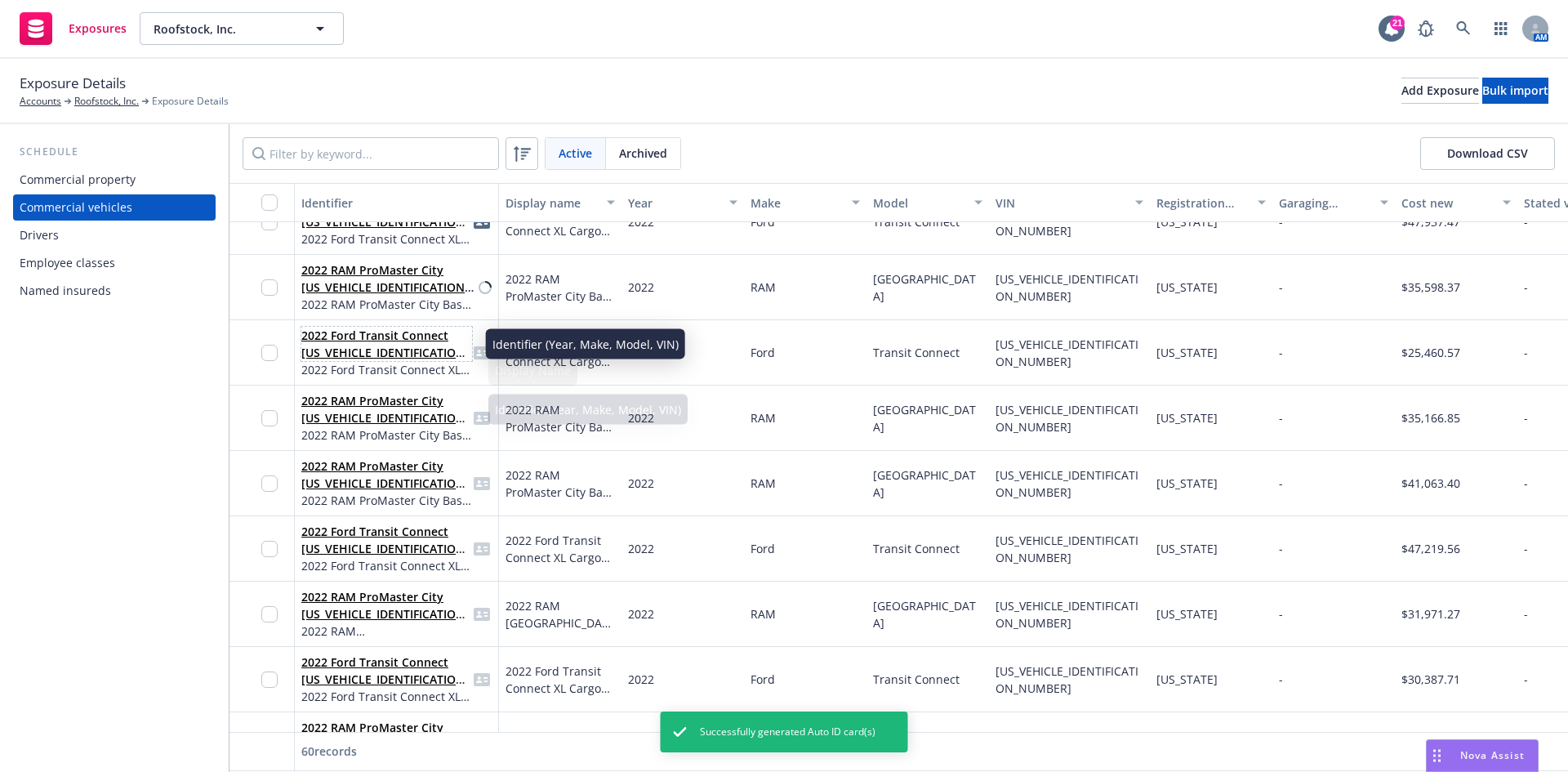
click at [370, 343] on span "2022 Ford Transit Connect [US_VEHICLE_IDENTIFICATION_NUMBER]" at bounding box center [387, 343] width 171 height 35
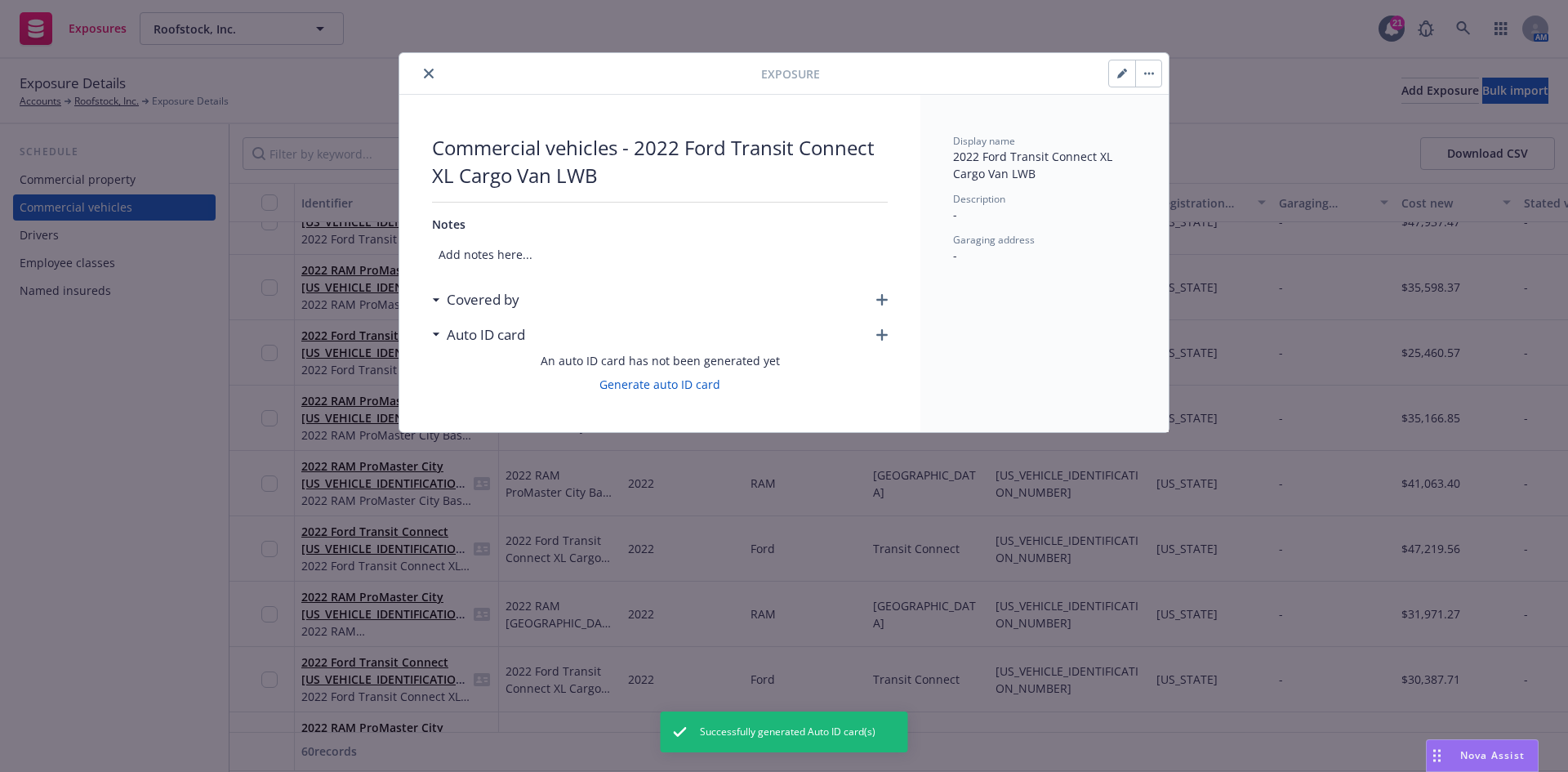
click at [880, 302] on icon "button" at bounding box center [882, 300] width 12 height 12
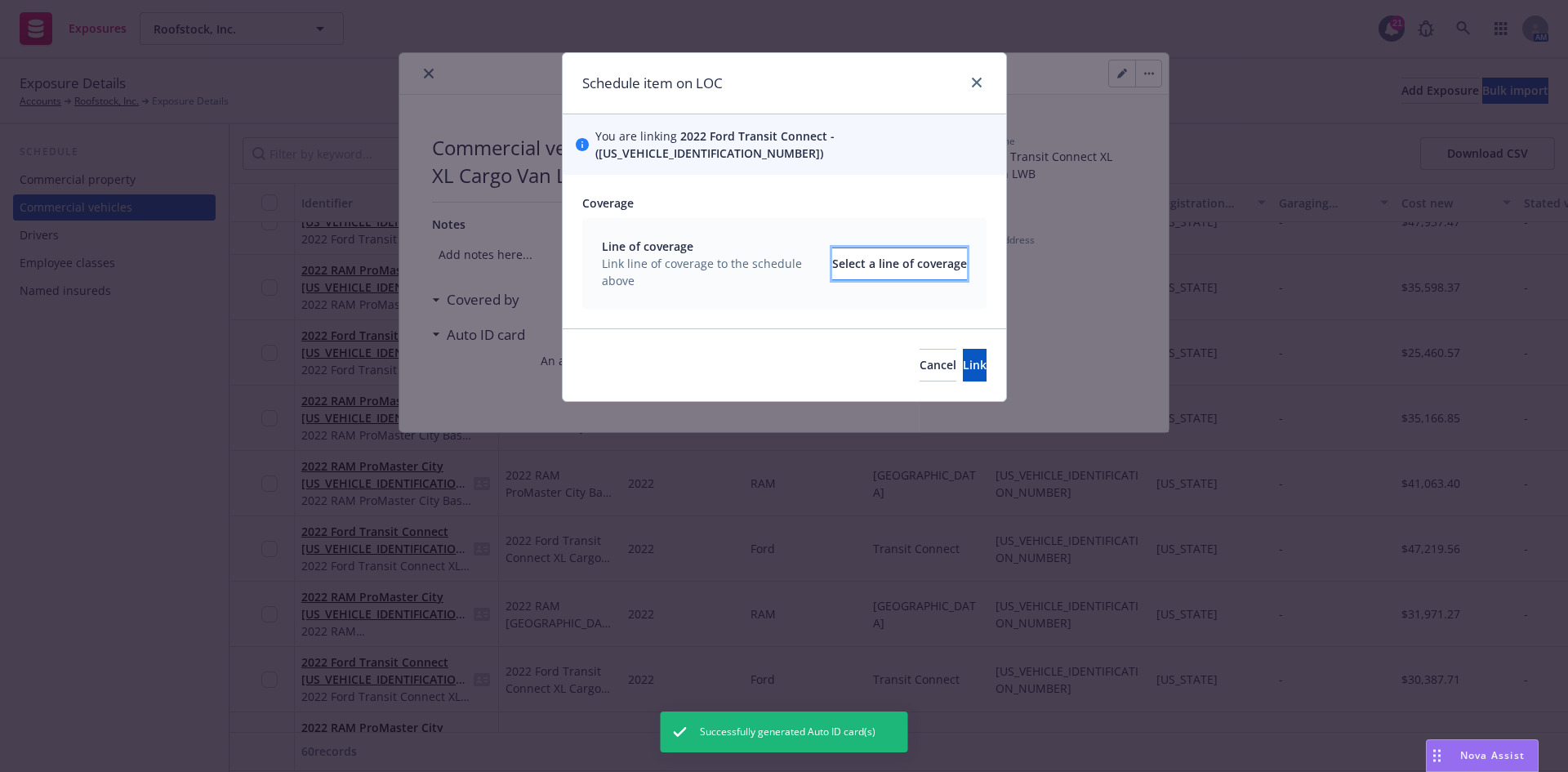
click at [865, 248] on div "Select a line of coverage" at bounding box center [900, 263] width 135 height 31
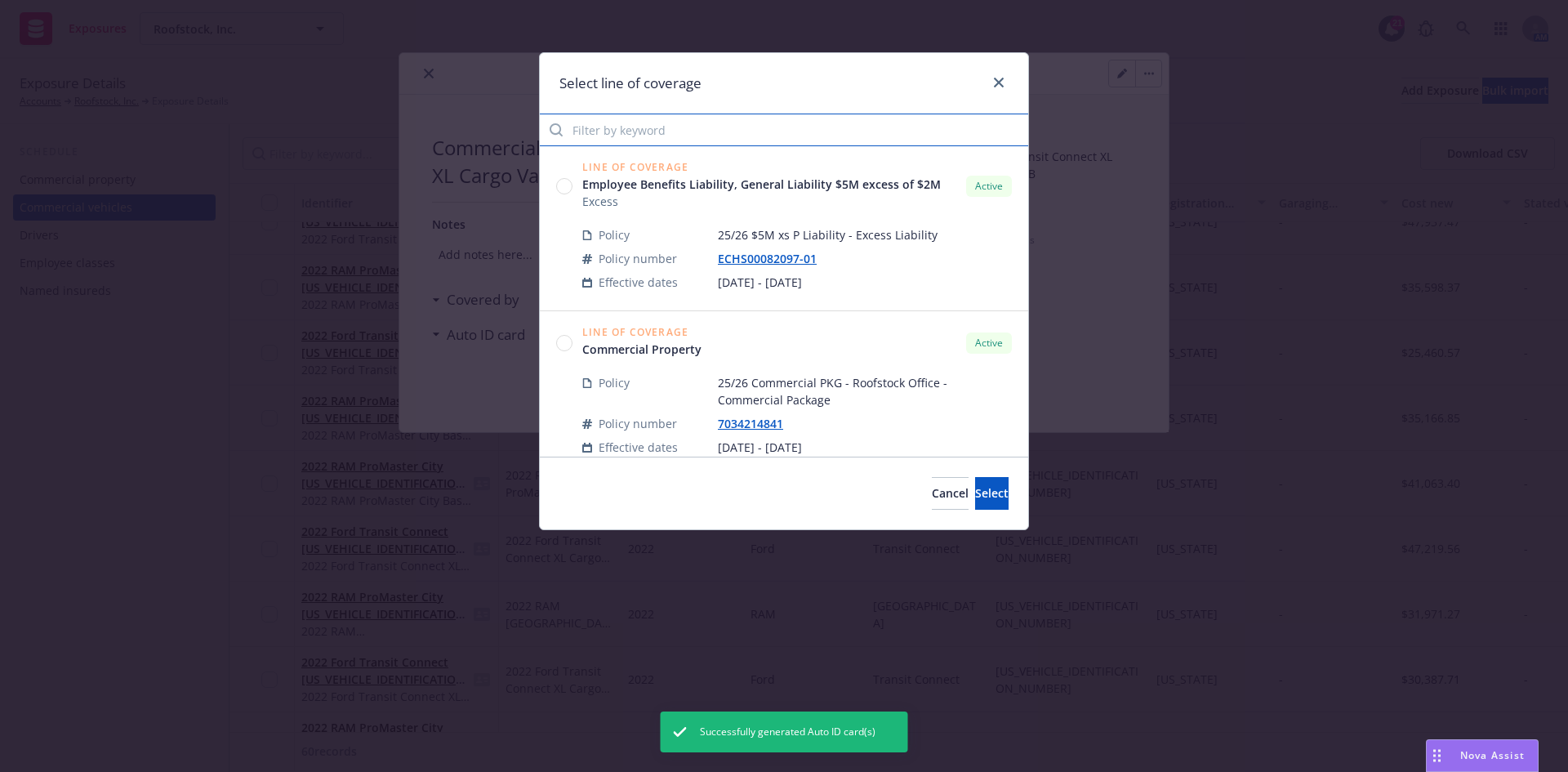
click at [670, 141] on input "Filter by keyword" at bounding box center [784, 129] width 488 height 33
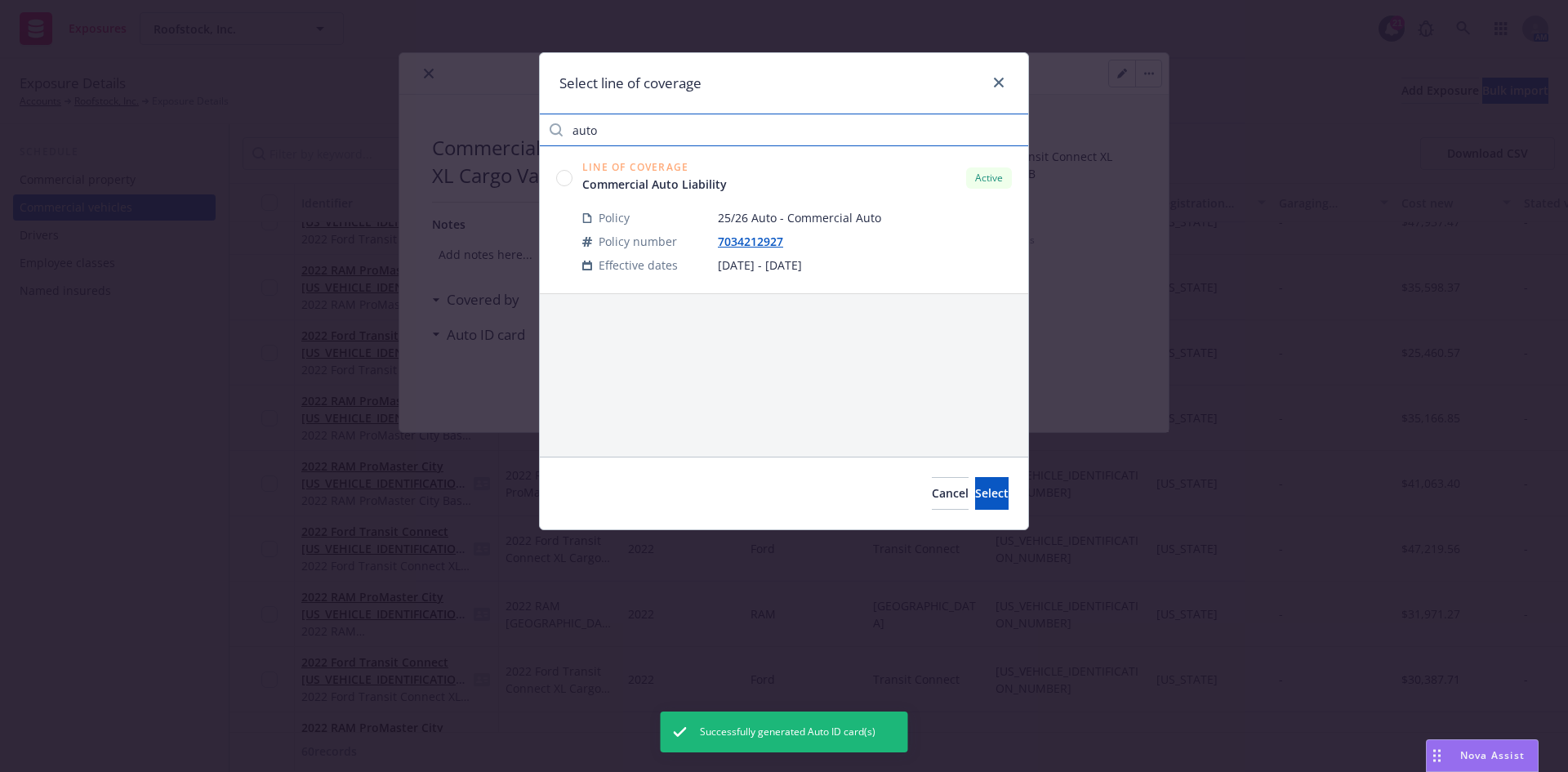
type input "auto"
drag, startPoint x: 570, startPoint y: 183, endPoint x: 581, endPoint y: 189, distance: 12.5
click at [570, 182] on circle at bounding box center [565, 178] width 16 height 16
click at [976, 481] on button "Select" at bounding box center [992, 493] width 34 height 33
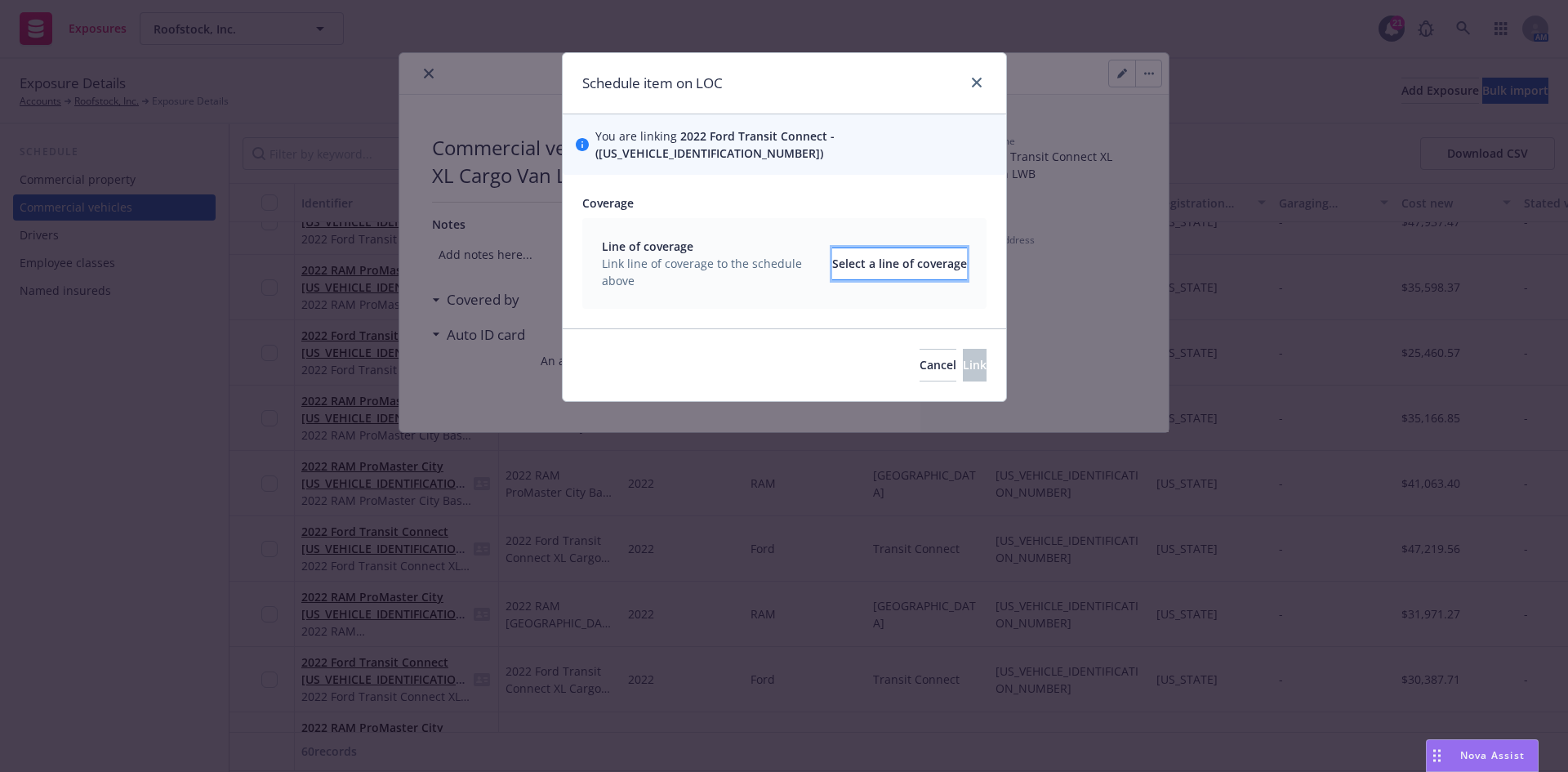
click at [854, 248] on div "Select a line of coverage" at bounding box center [900, 263] width 135 height 31
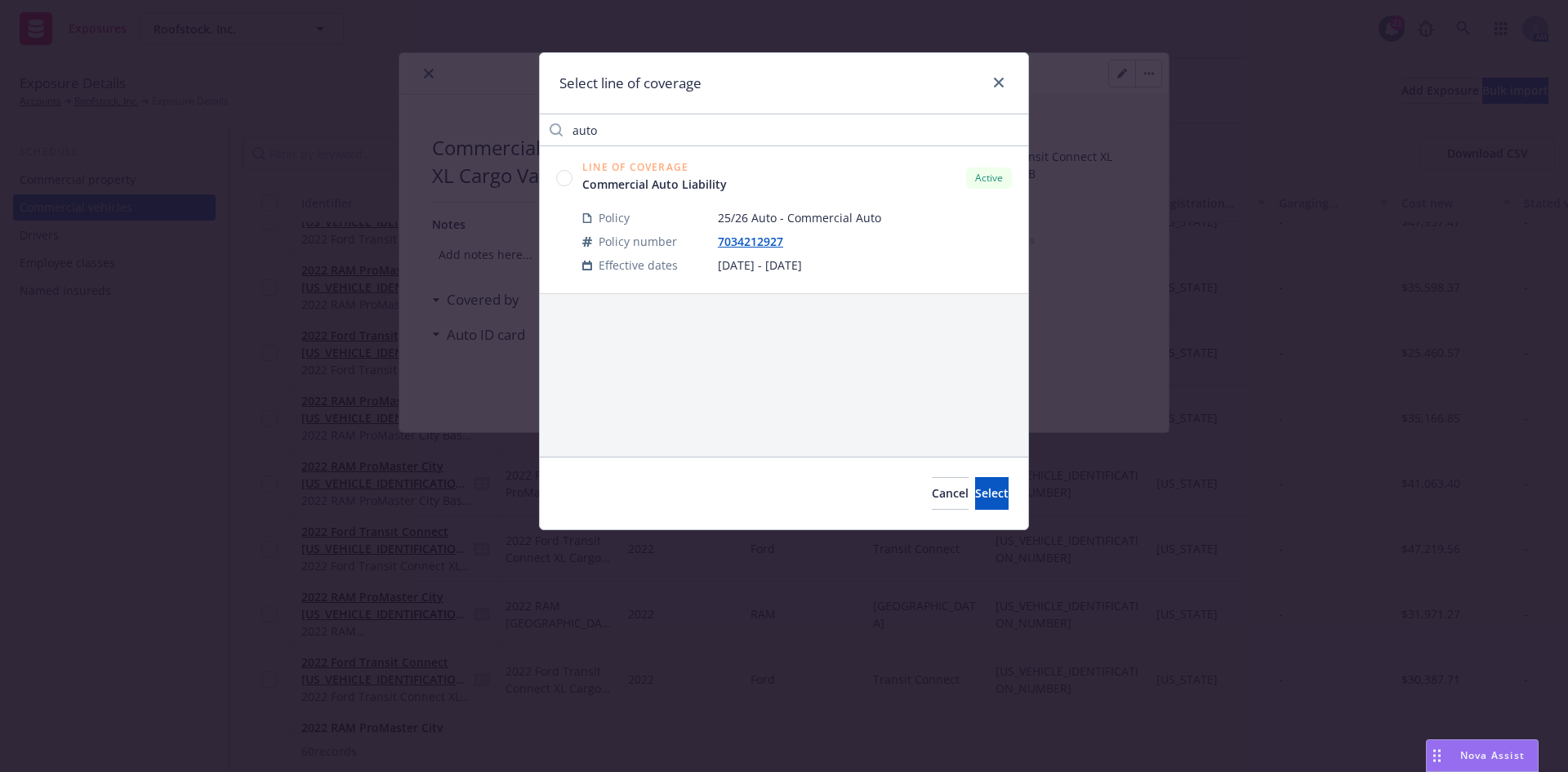
click at [568, 178] on circle at bounding box center [565, 178] width 16 height 16
click at [976, 508] on button "Select" at bounding box center [992, 493] width 34 height 33
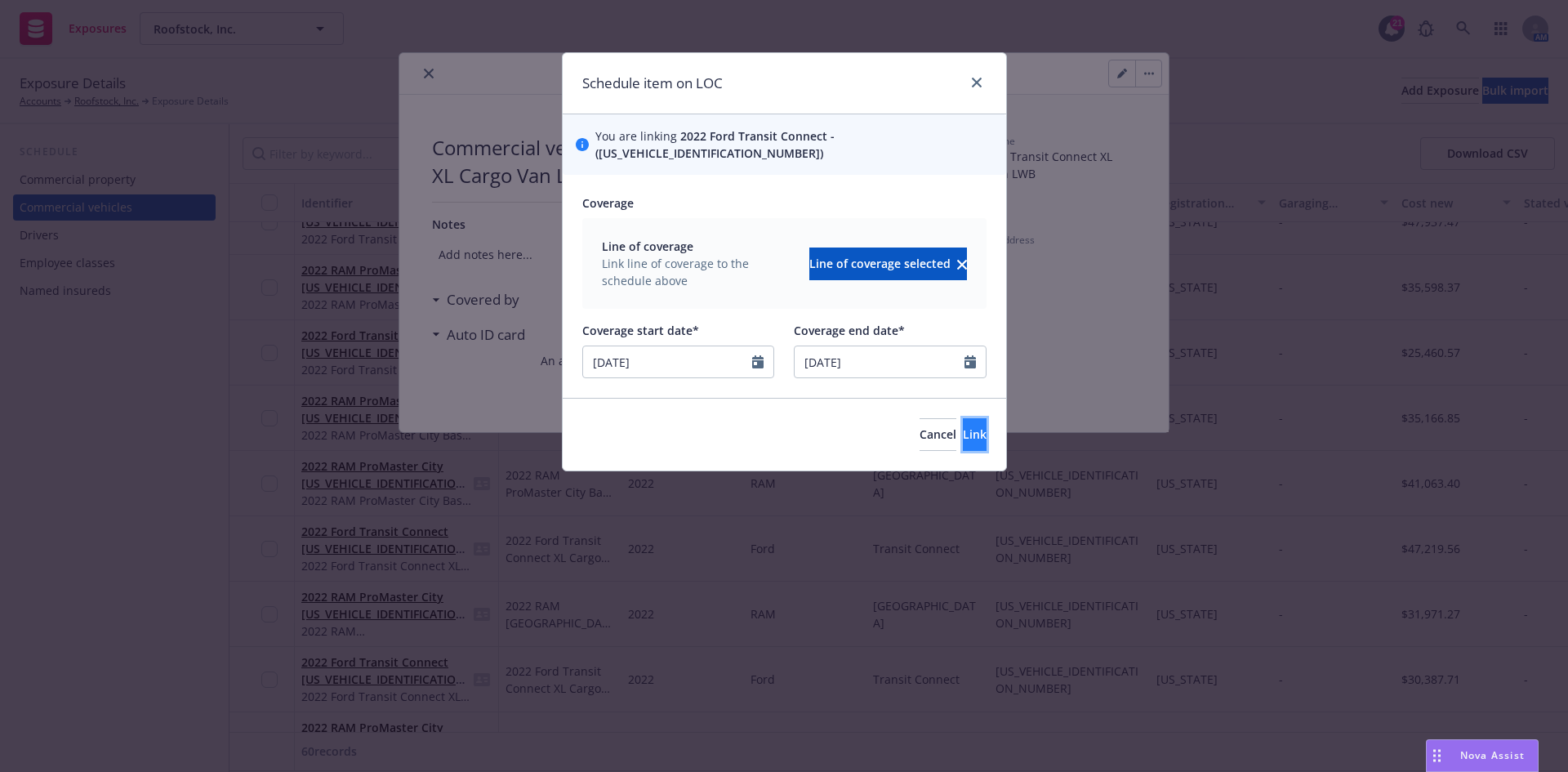
click at [963, 427] on span "Link" at bounding box center [975, 435] width 24 height 16
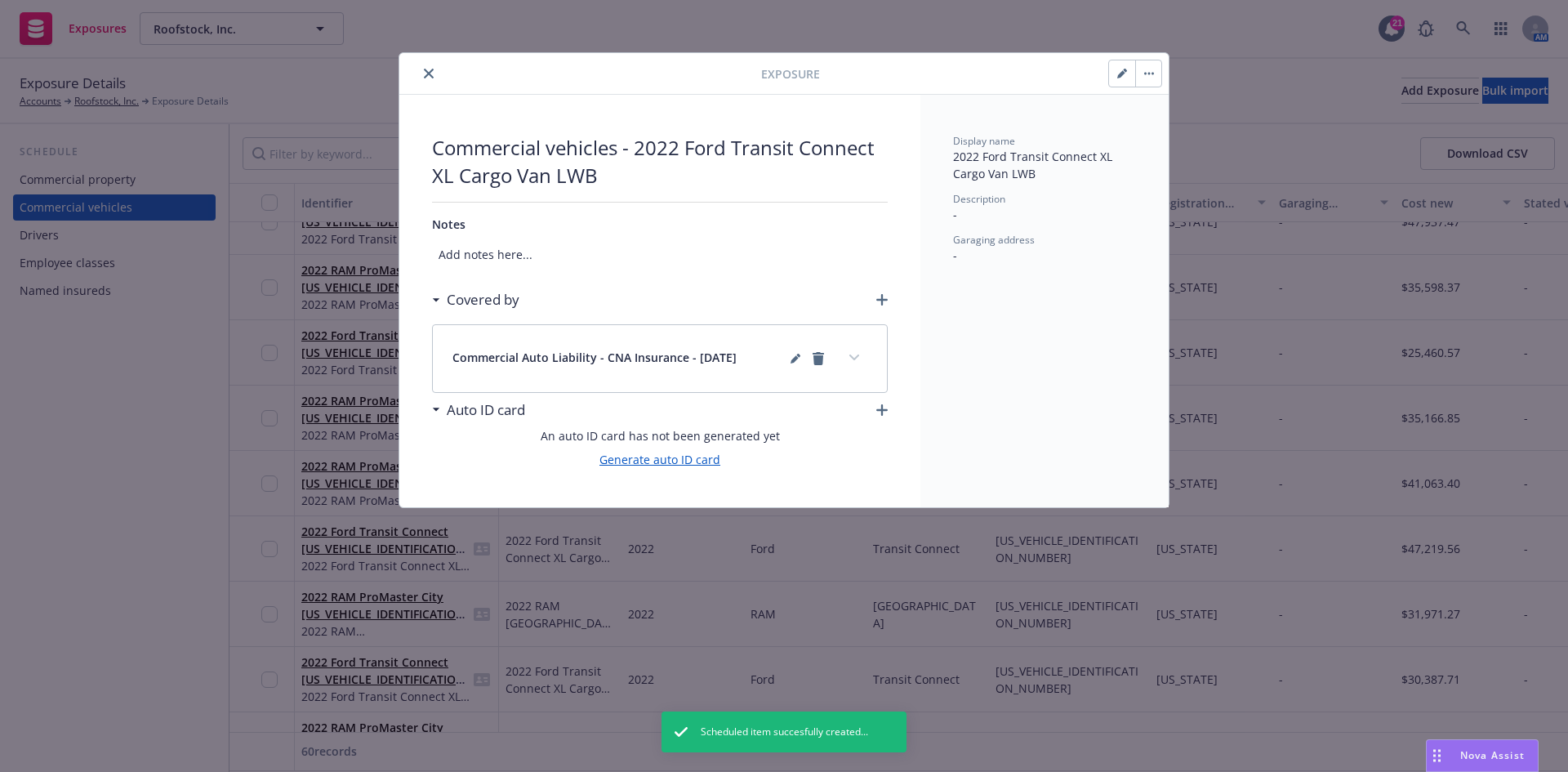
click at [679, 466] on link "Generate auto ID card" at bounding box center [660, 458] width 121 height 17
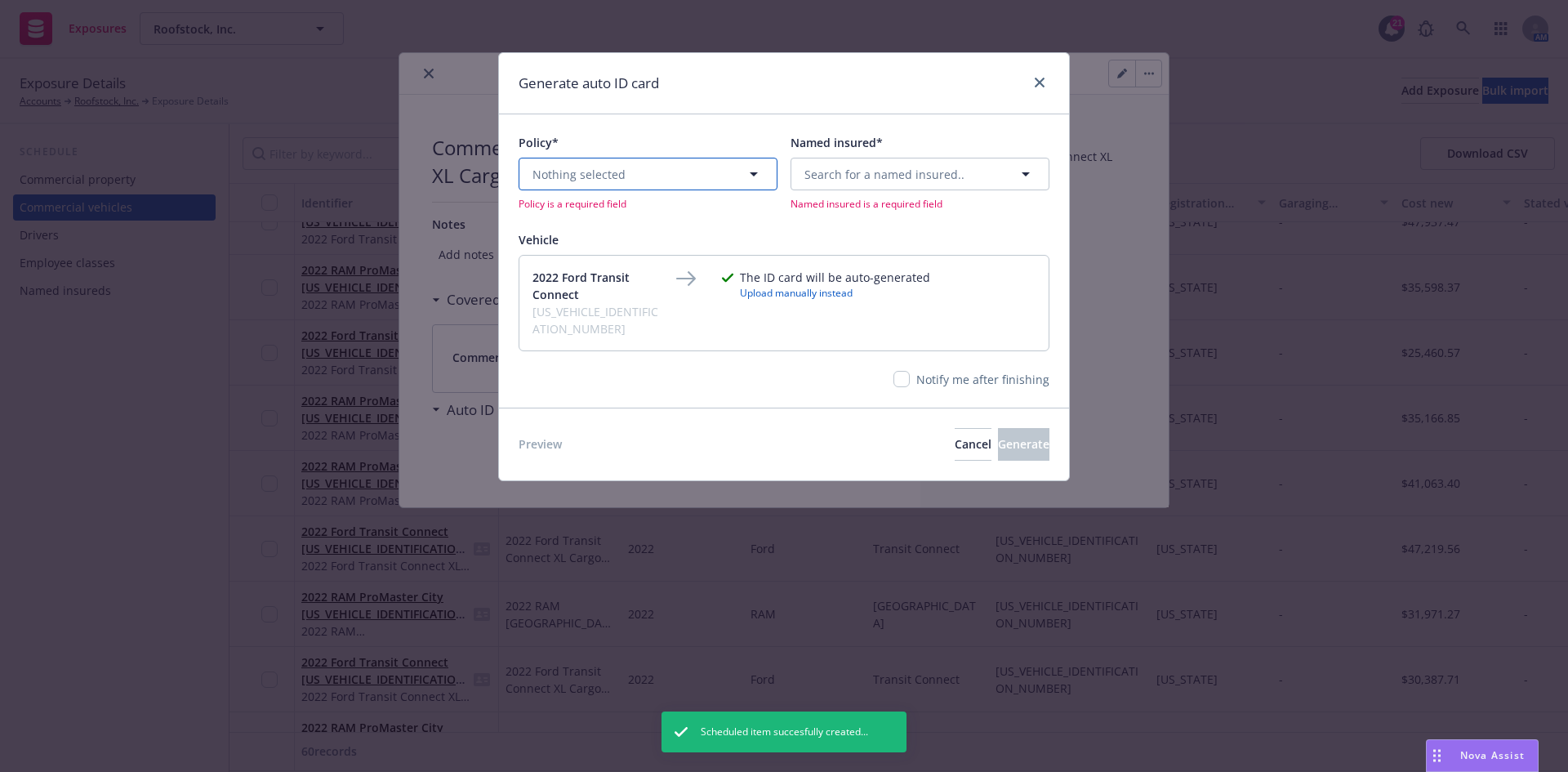
click at [622, 173] on button "Nothing selected" at bounding box center [648, 174] width 259 height 33
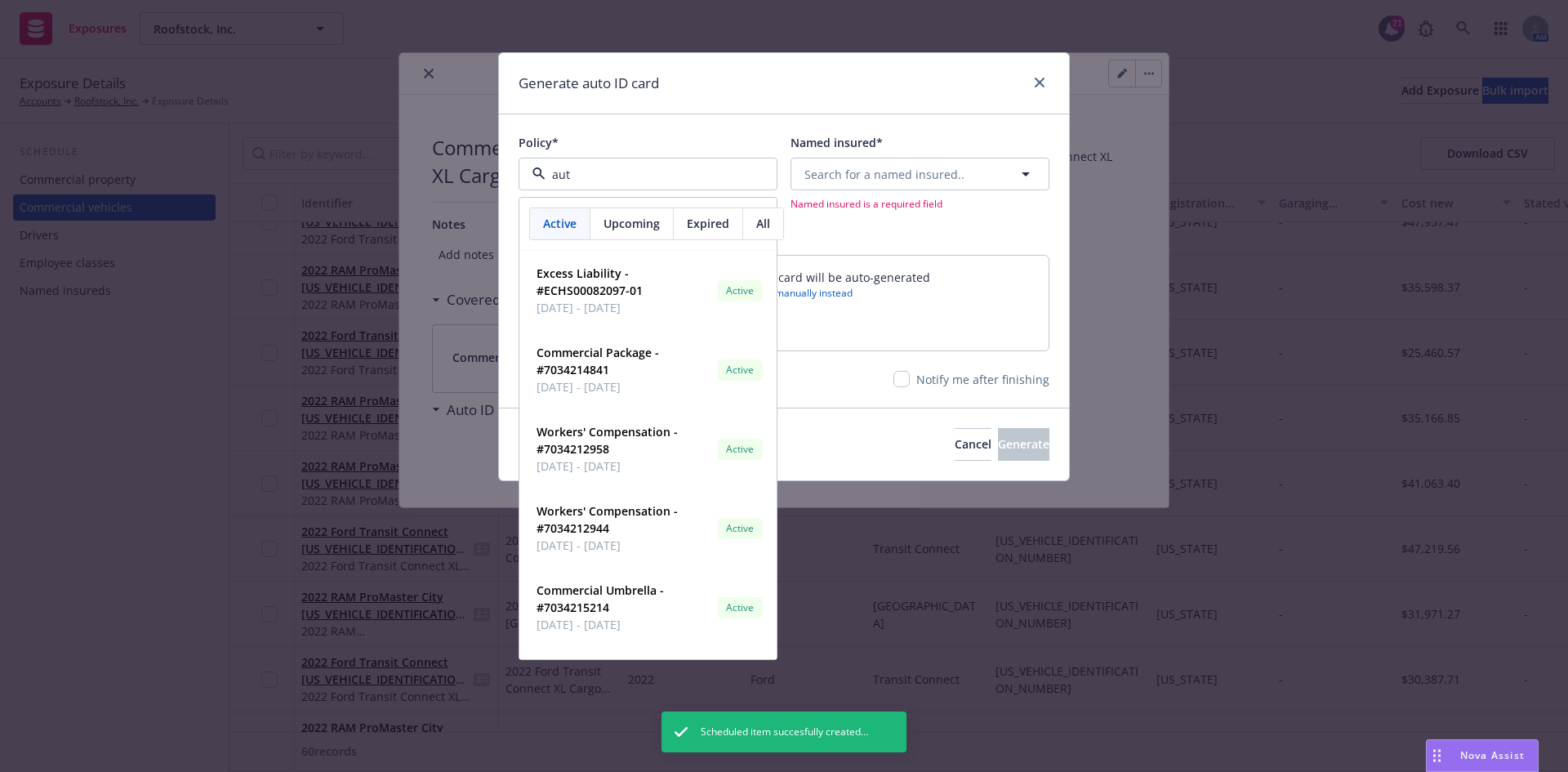
type input "auto"
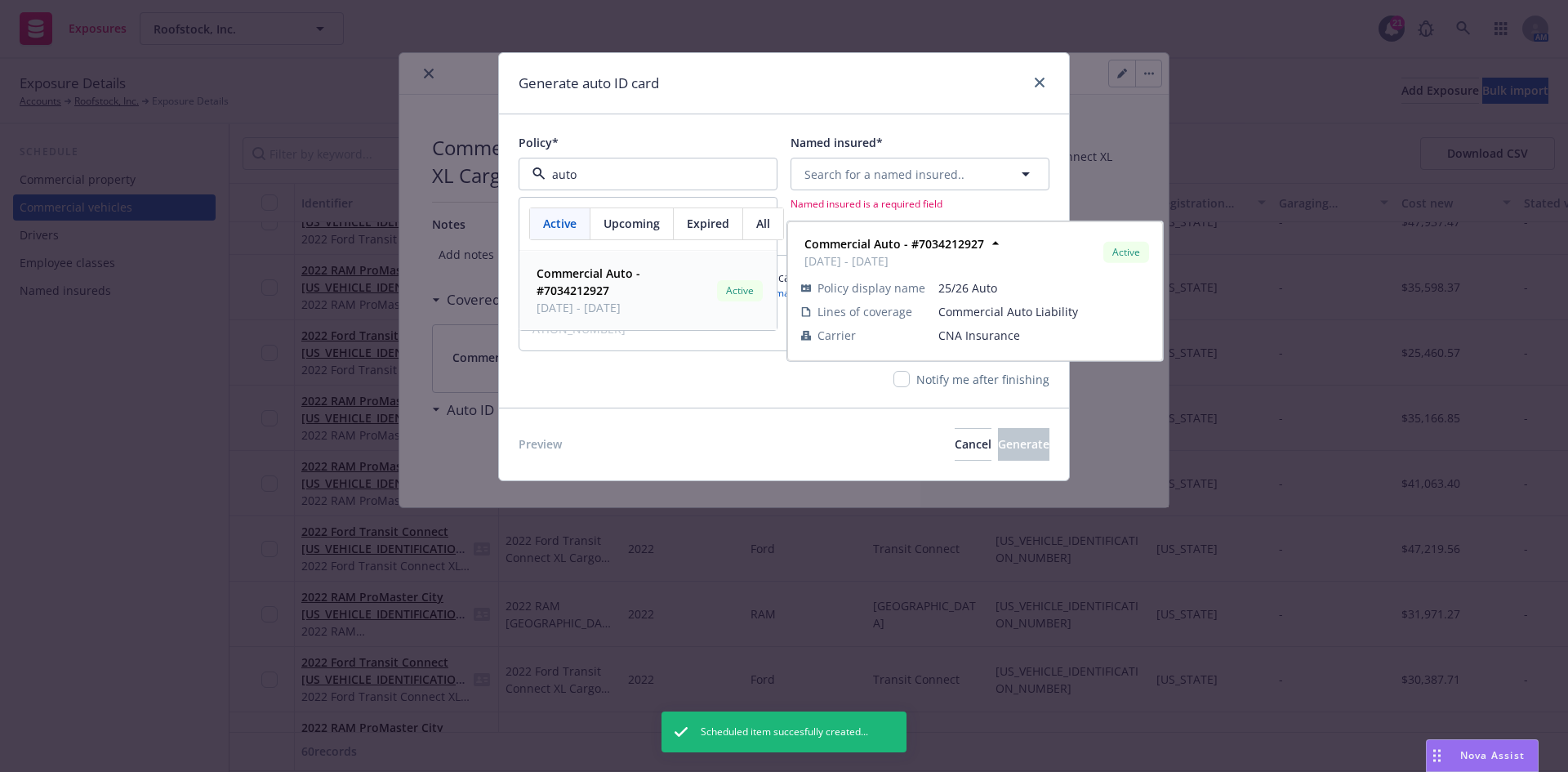
click at [583, 302] on span "[DATE] - [DATE]" at bounding box center [623, 307] width 174 height 17
click at [858, 184] on button "Search for a named insured.." at bounding box center [920, 174] width 259 height 33
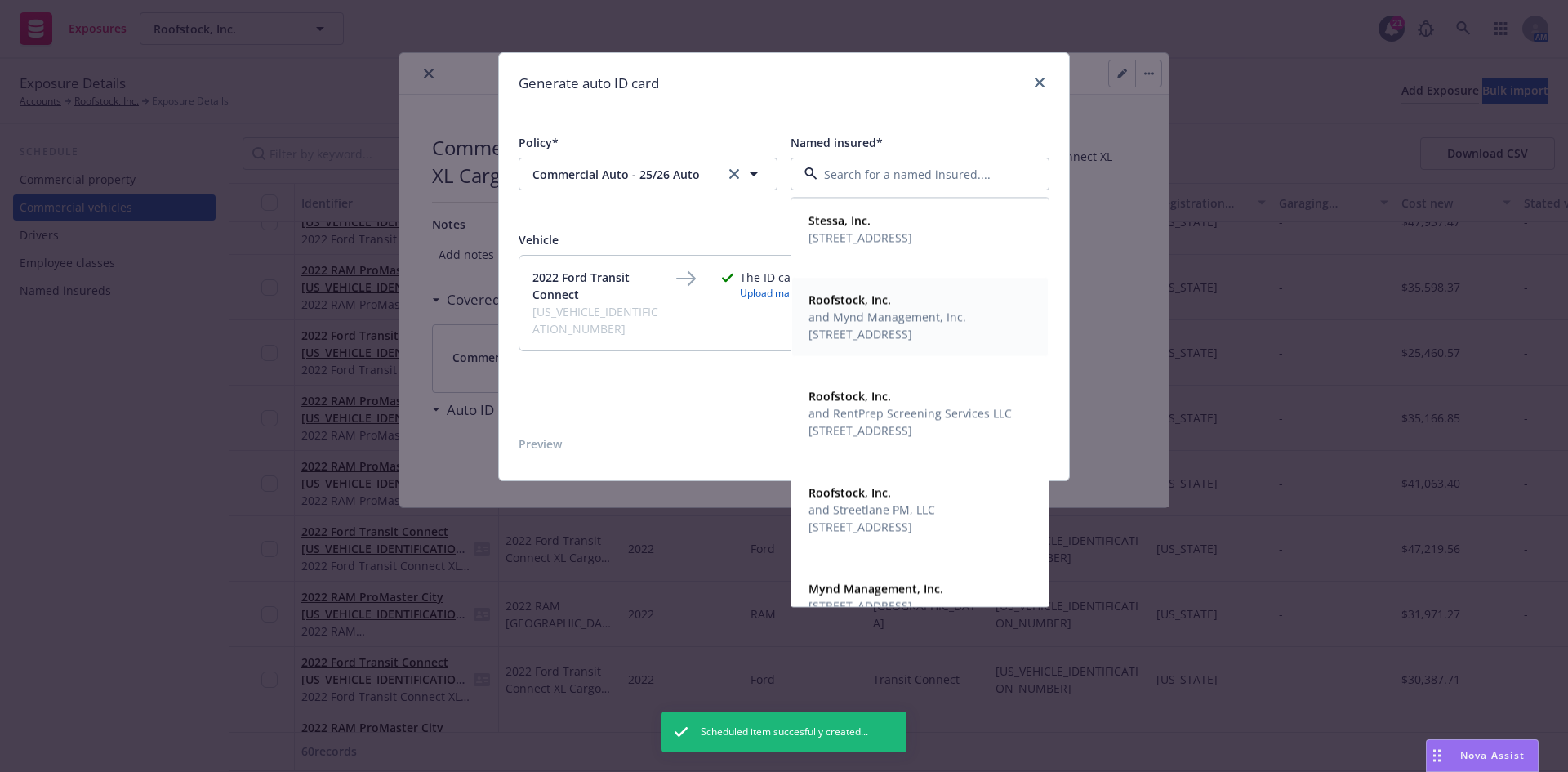
click at [870, 318] on span "and Mynd Management, Inc." at bounding box center [887, 317] width 158 height 17
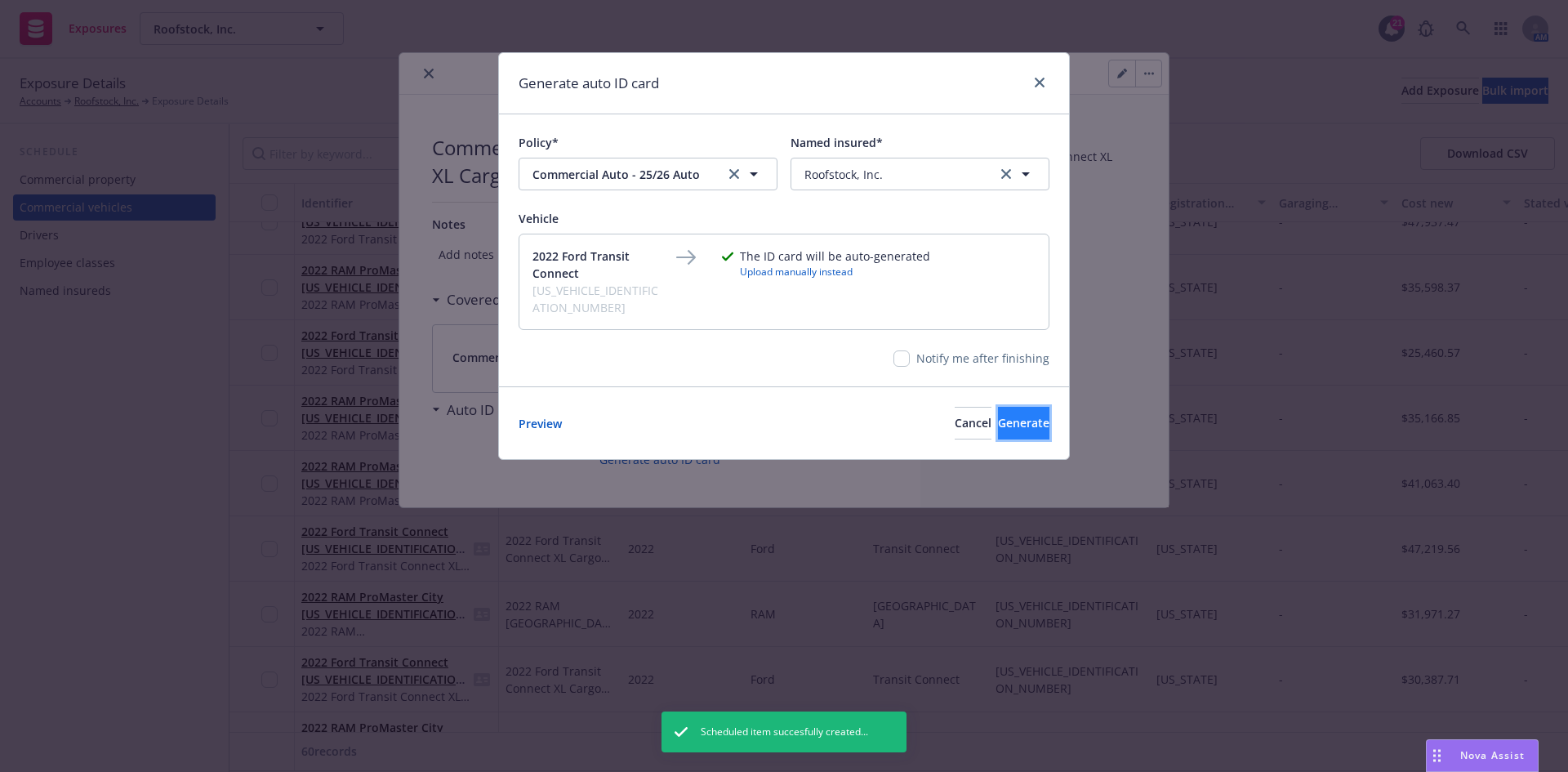
click at [998, 415] on span "Generate" at bounding box center [1024, 423] width 52 height 16
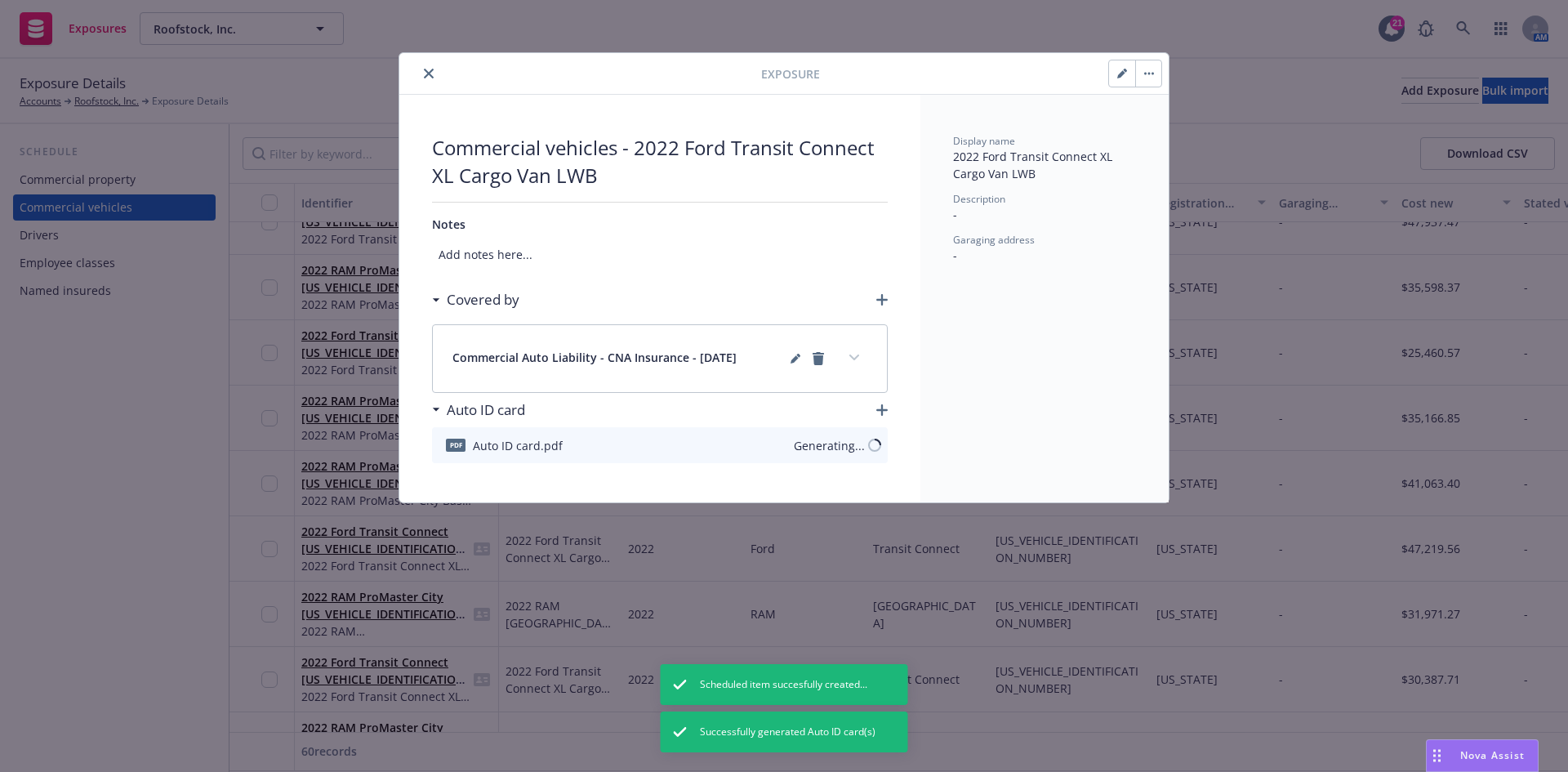
click at [427, 71] on icon "close" at bounding box center [429, 73] width 10 height 10
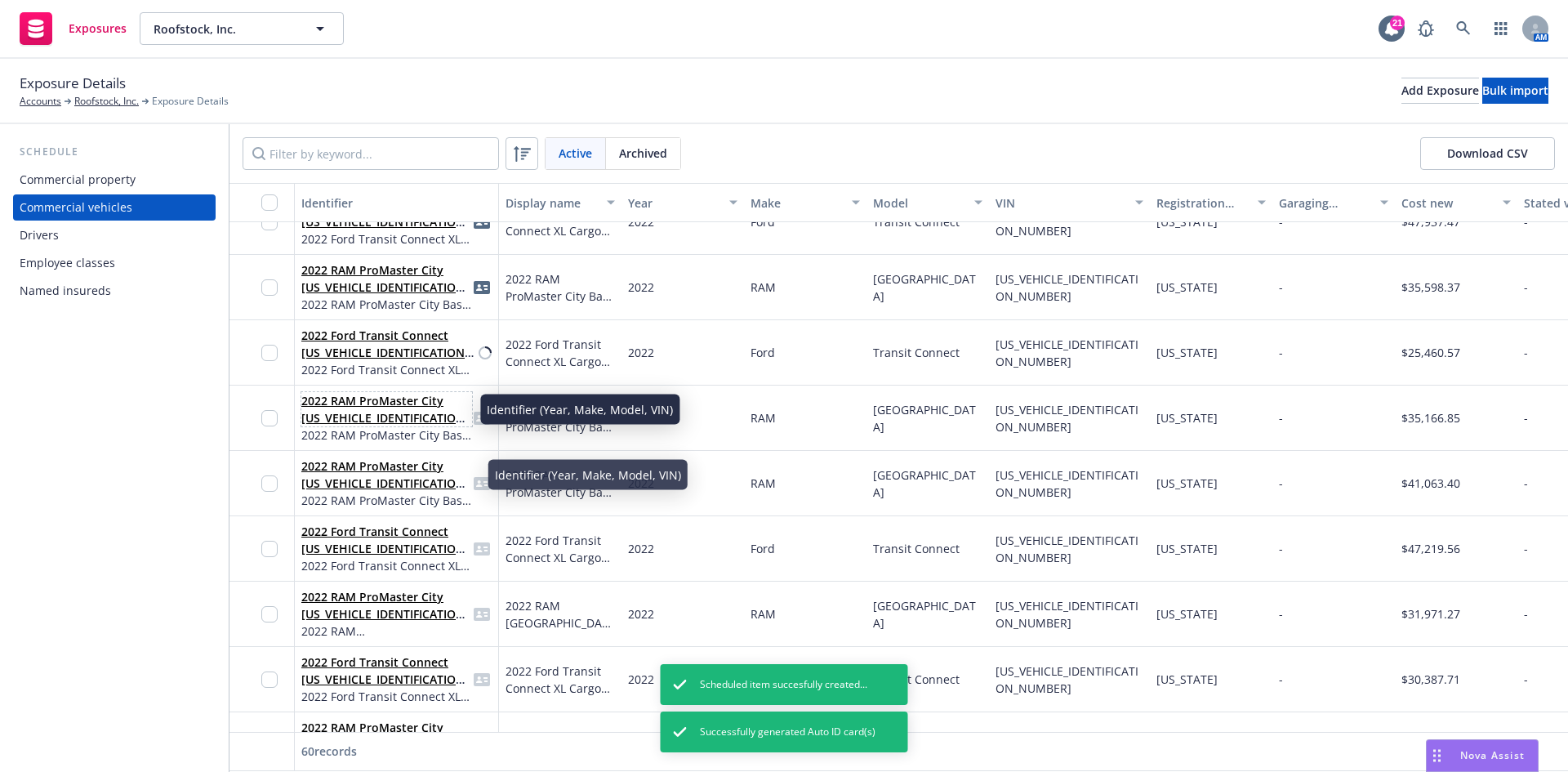
click at [409, 414] on link "2022 RAM ProMaster City [US_VEHICLE_IDENTIFICATION_NUMBER]" at bounding box center [386, 418] width 169 height 50
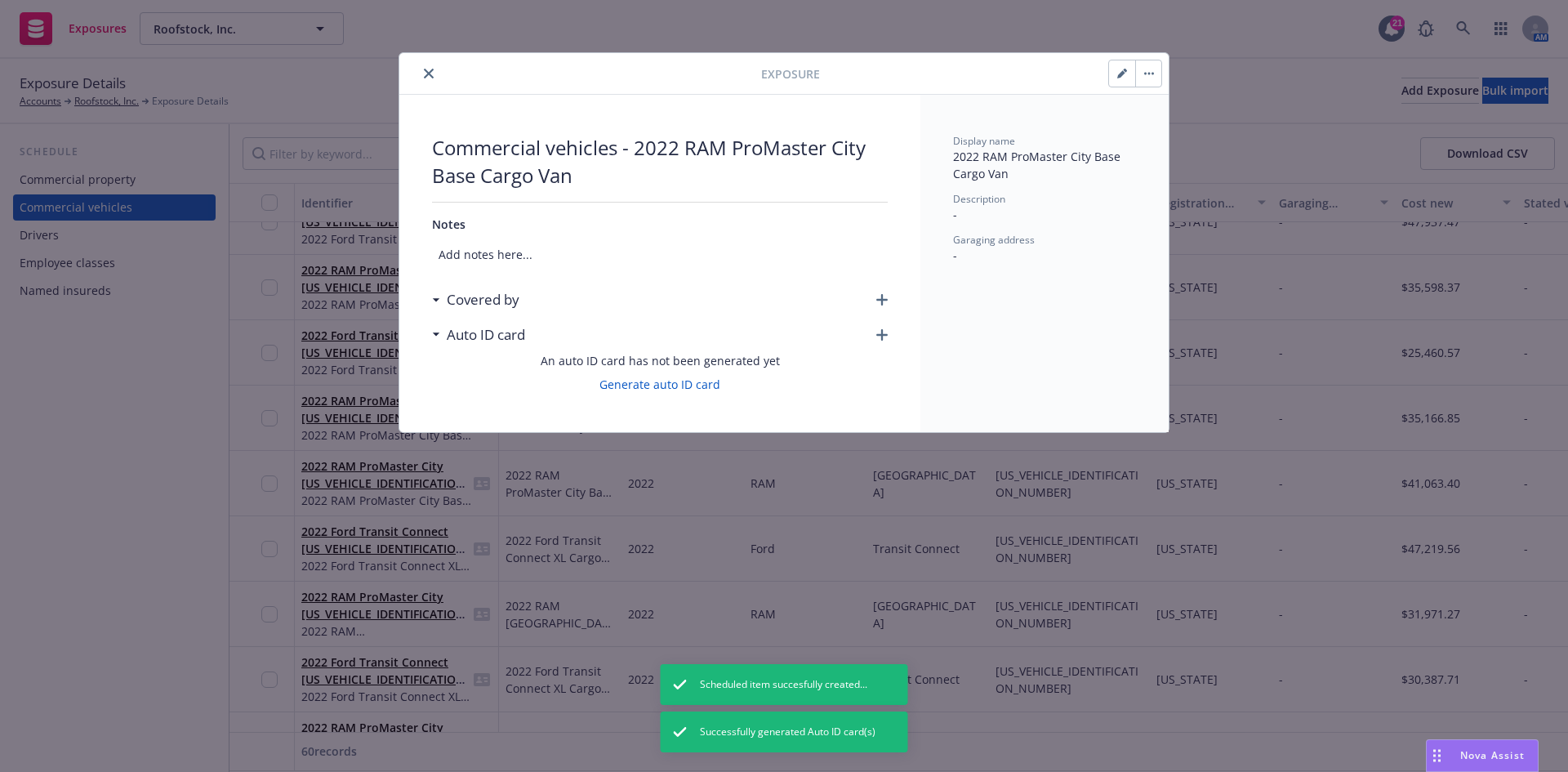
click at [883, 299] on icon "button" at bounding box center [882, 300] width 12 height 12
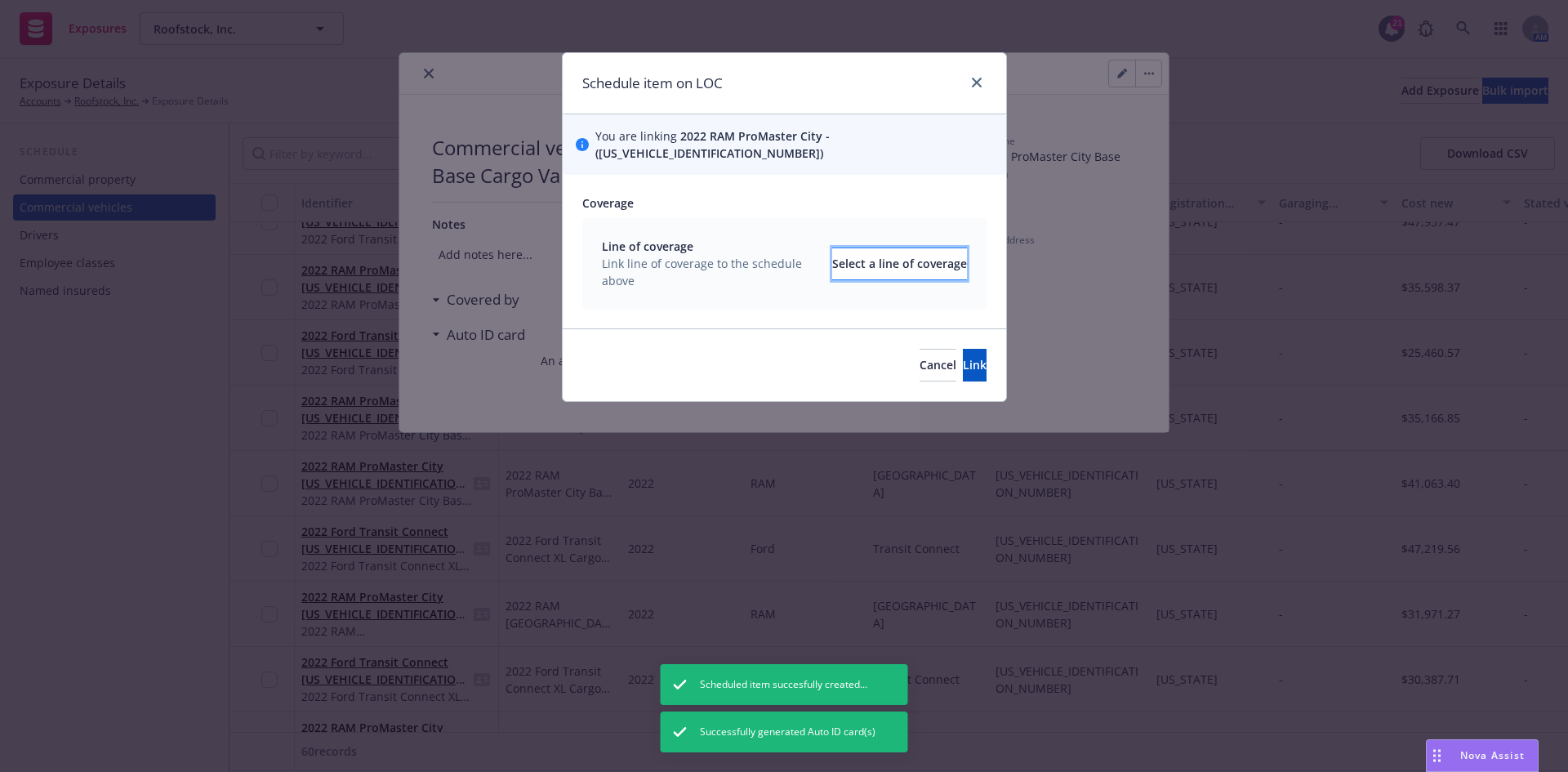
click at [888, 250] on div "Select a line of coverage" at bounding box center [900, 263] width 135 height 31
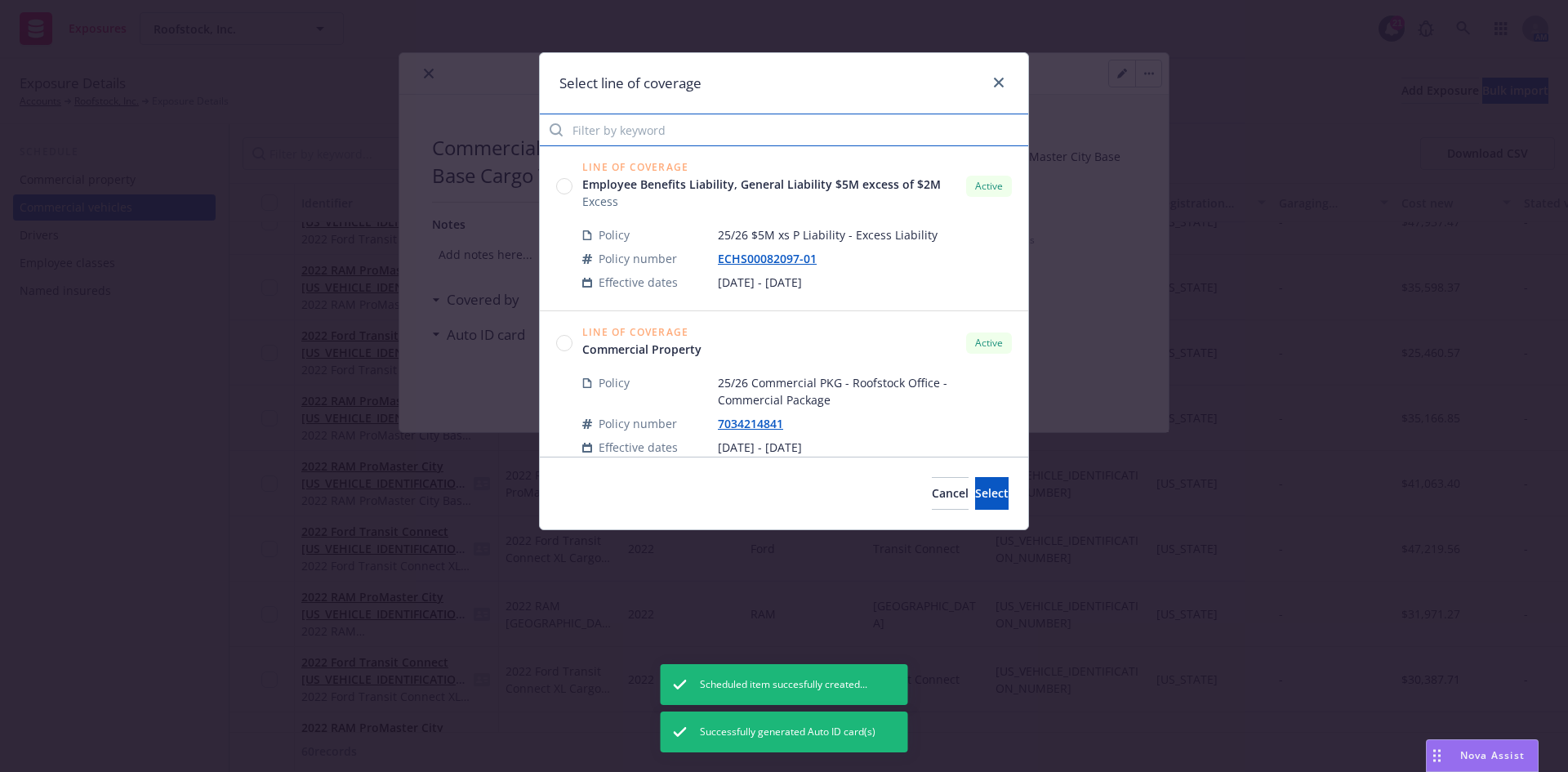
click at [651, 128] on input "Filter by keyword" at bounding box center [784, 129] width 488 height 33
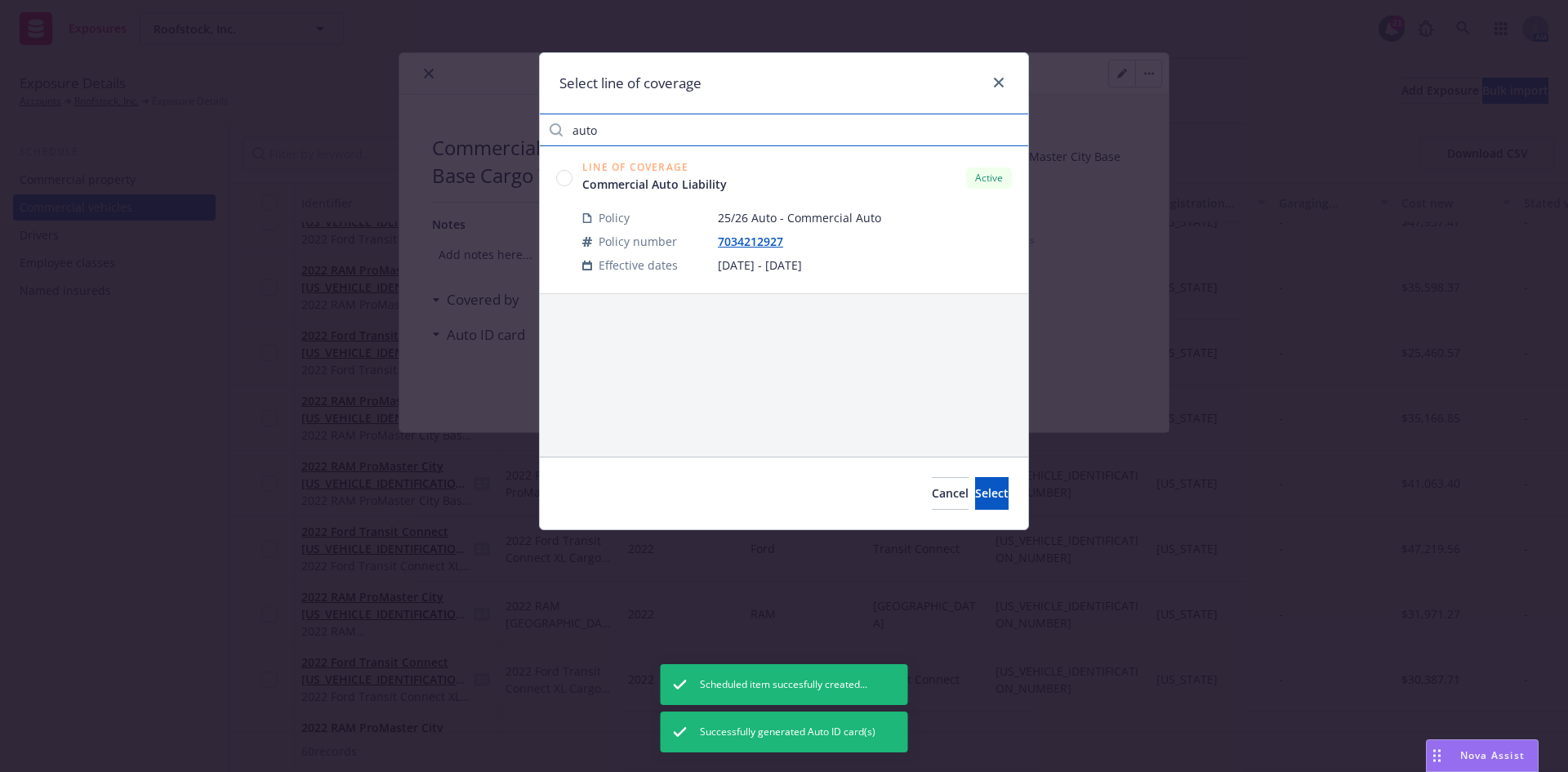
type input "auto"
click at [567, 178] on circle at bounding box center [565, 178] width 16 height 16
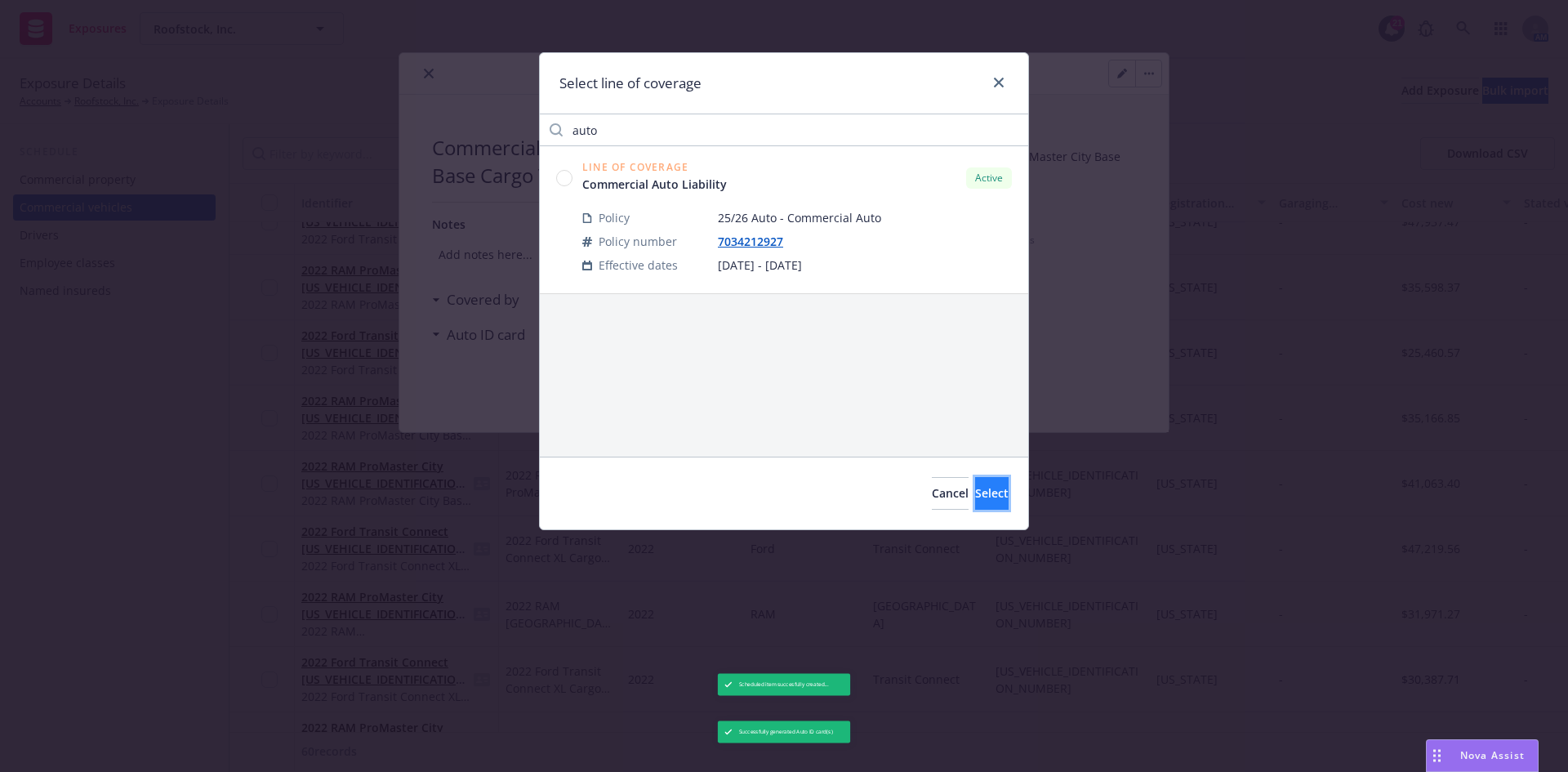
click at [976, 490] on span "Select" at bounding box center [992, 493] width 34 height 16
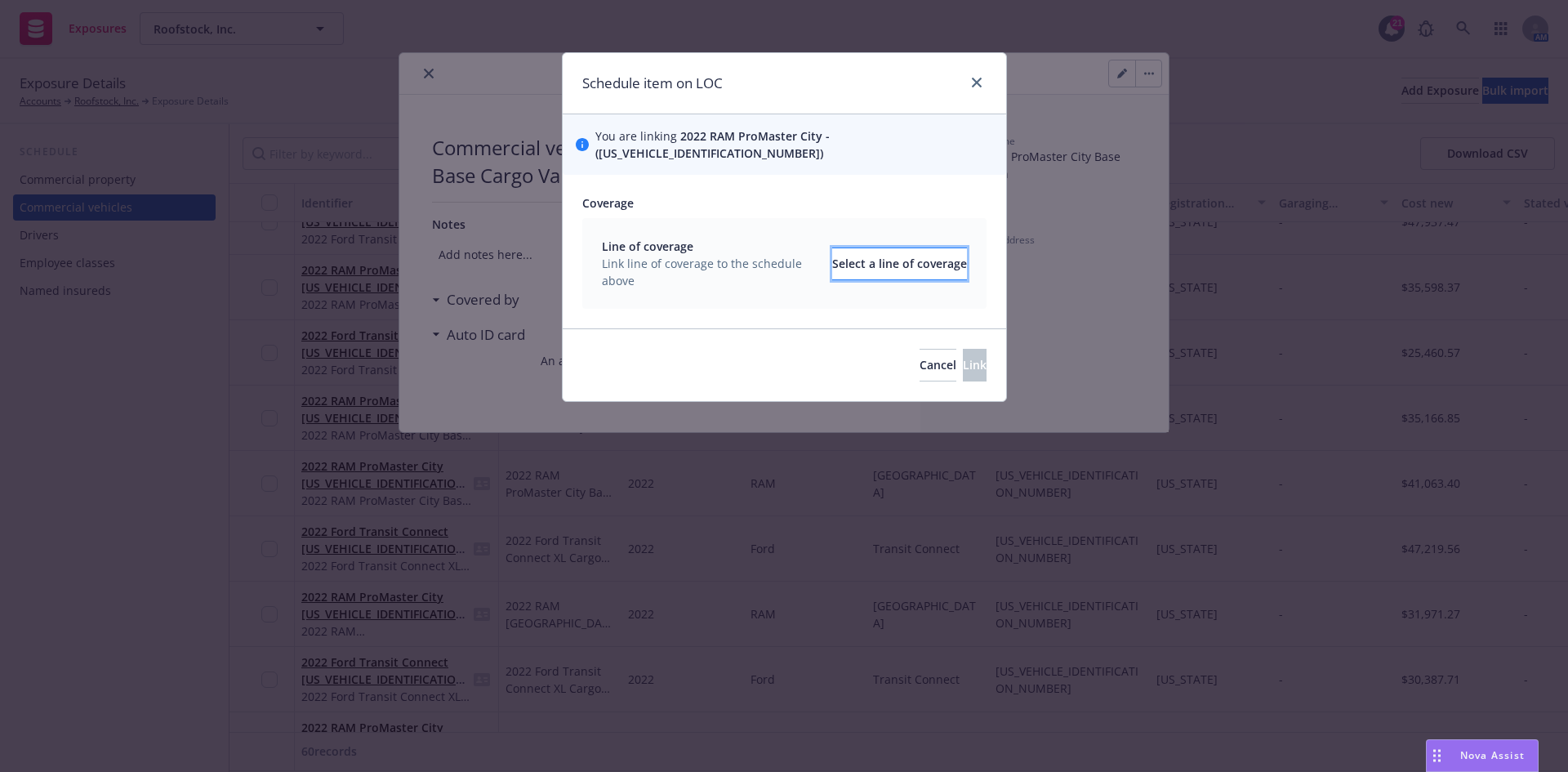
click at [868, 257] on div "Select a line of coverage" at bounding box center [900, 263] width 135 height 31
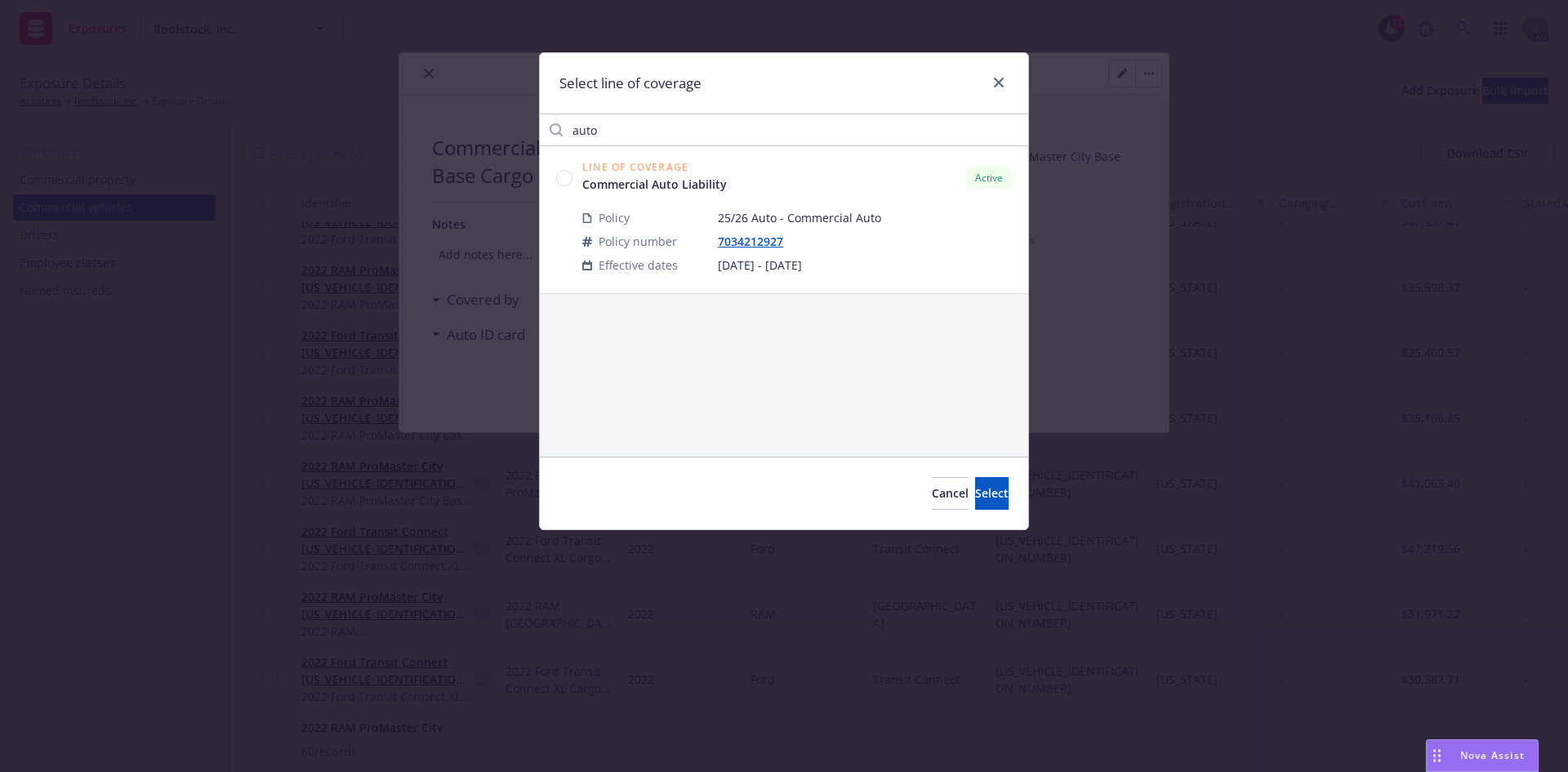
click at [564, 173] on circle at bounding box center [565, 178] width 16 height 16
click at [981, 496] on button "Select" at bounding box center [992, 493] width 34 height 33
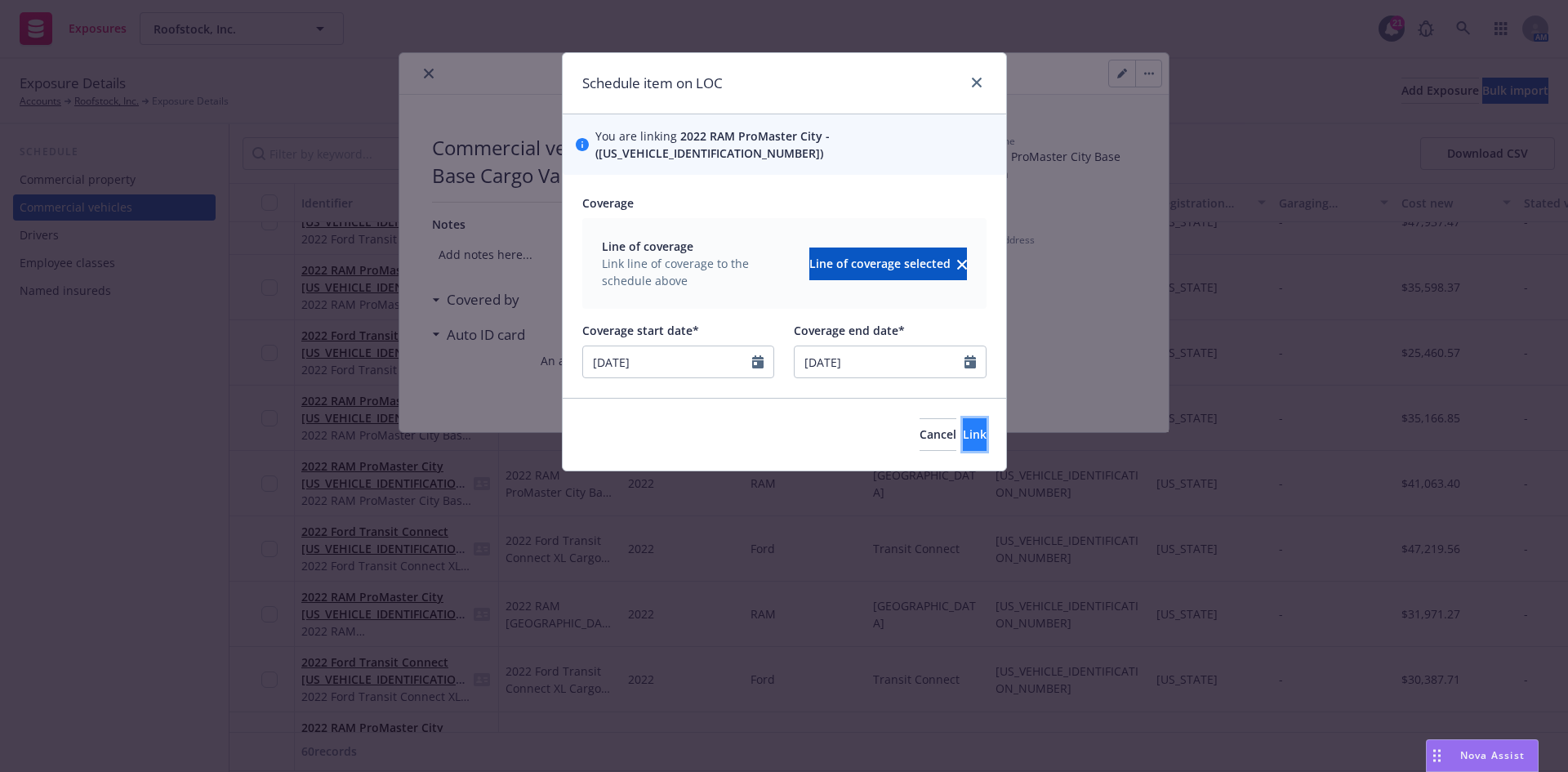
click at [963, 427] on span "Link" at bounding box center [975, 435] width 24 height 16
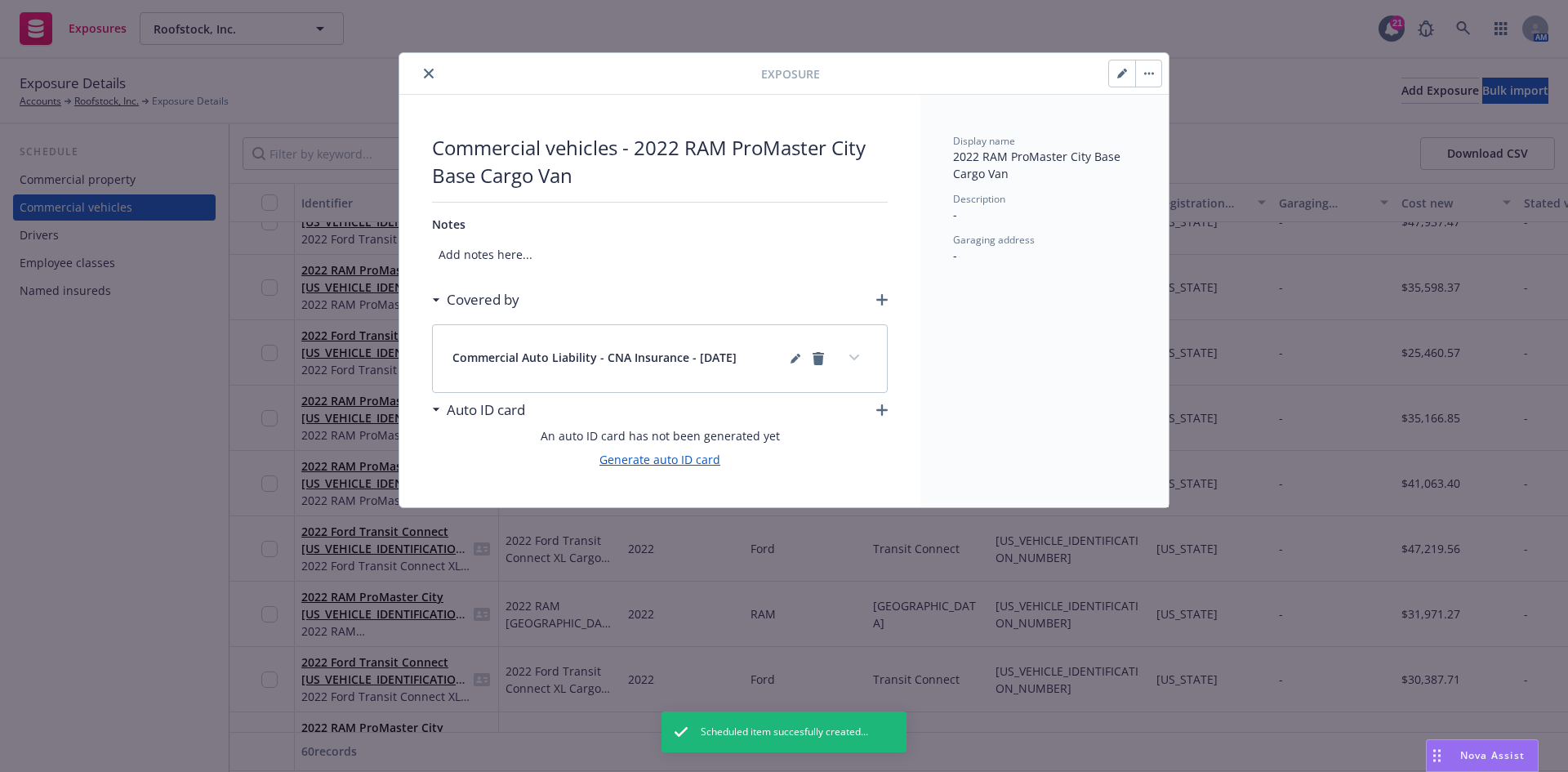
click at [690, 459] on link "Generate auto ID card" at bounding box center [660, 458] width 121 height 17
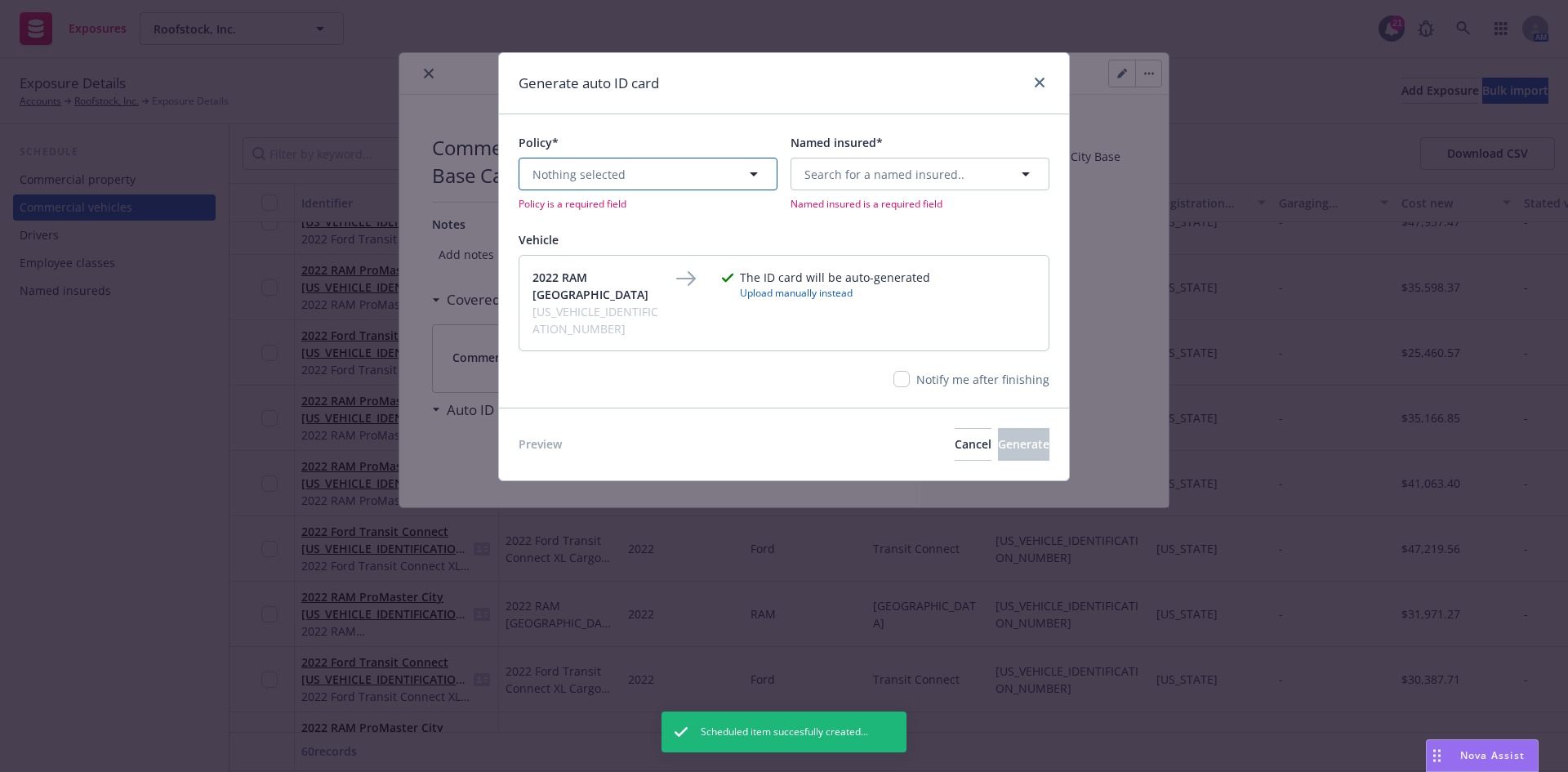
click at [669, 164] on button "Nothing selected" at bounding box center [648, 174] width 259 height 33
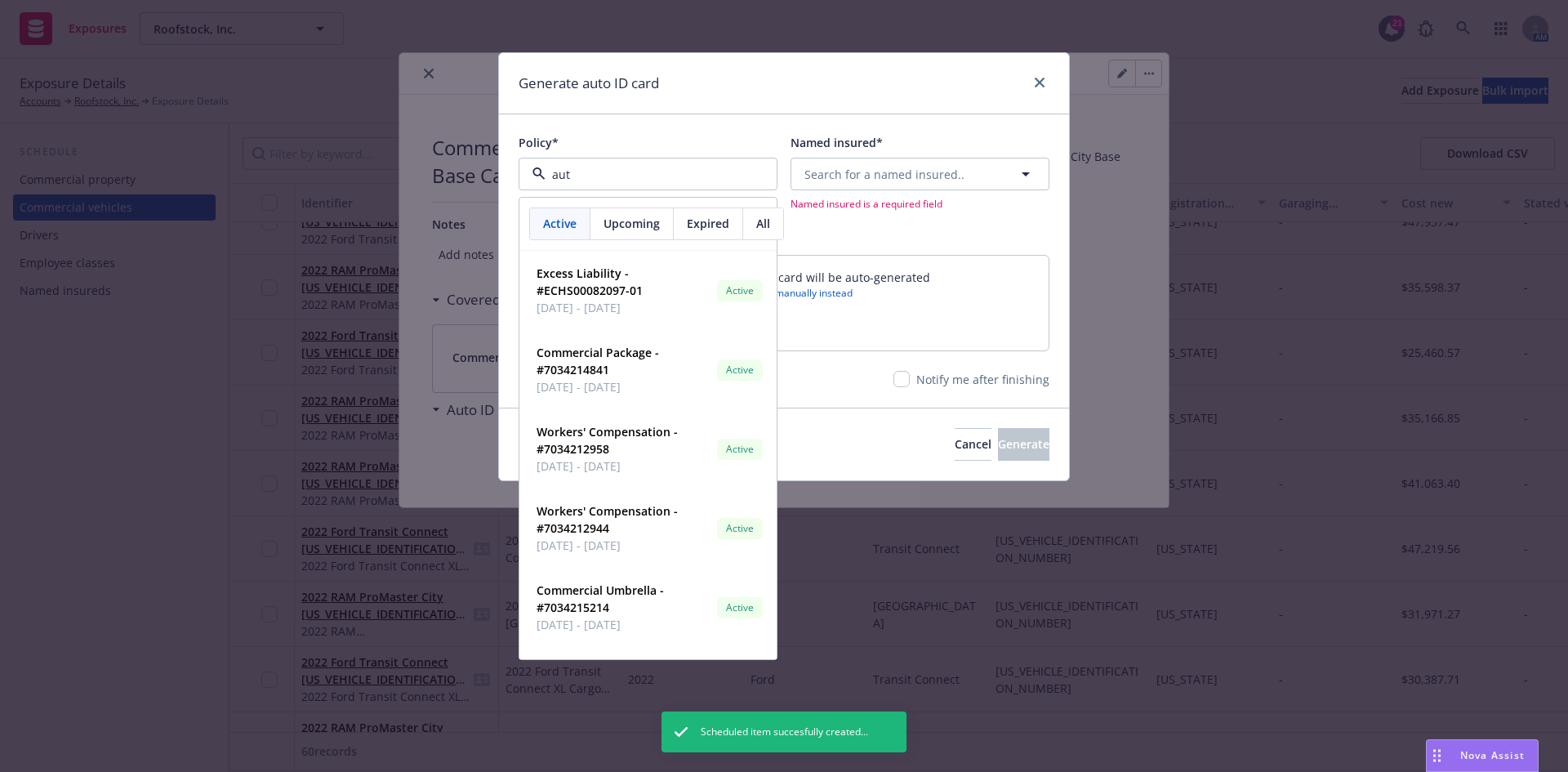
type input "auto"
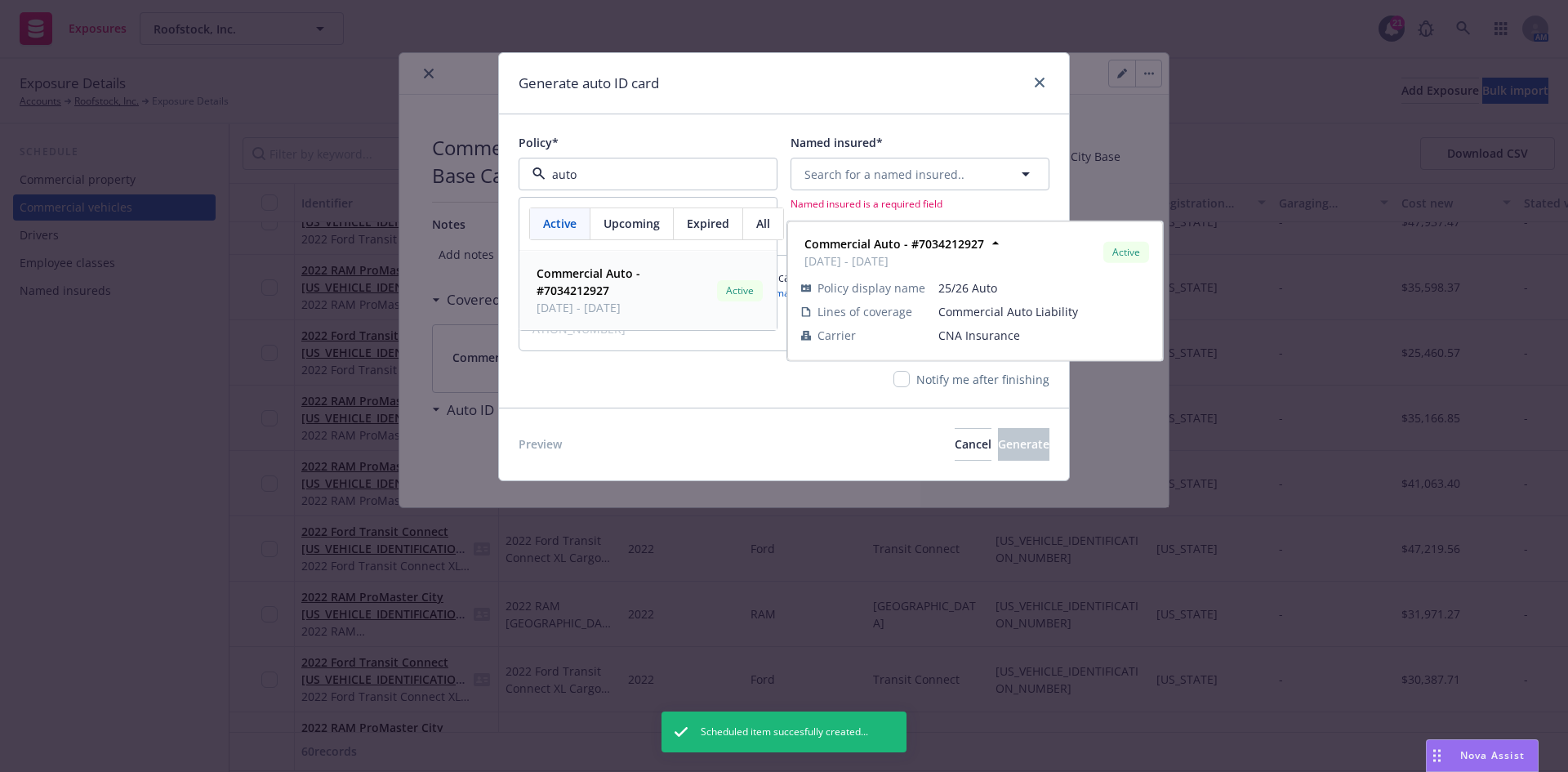
click at [621, 283] on span "Commercial Auto - #7034212927" at bounding box center [623, 282] width 174 height 35
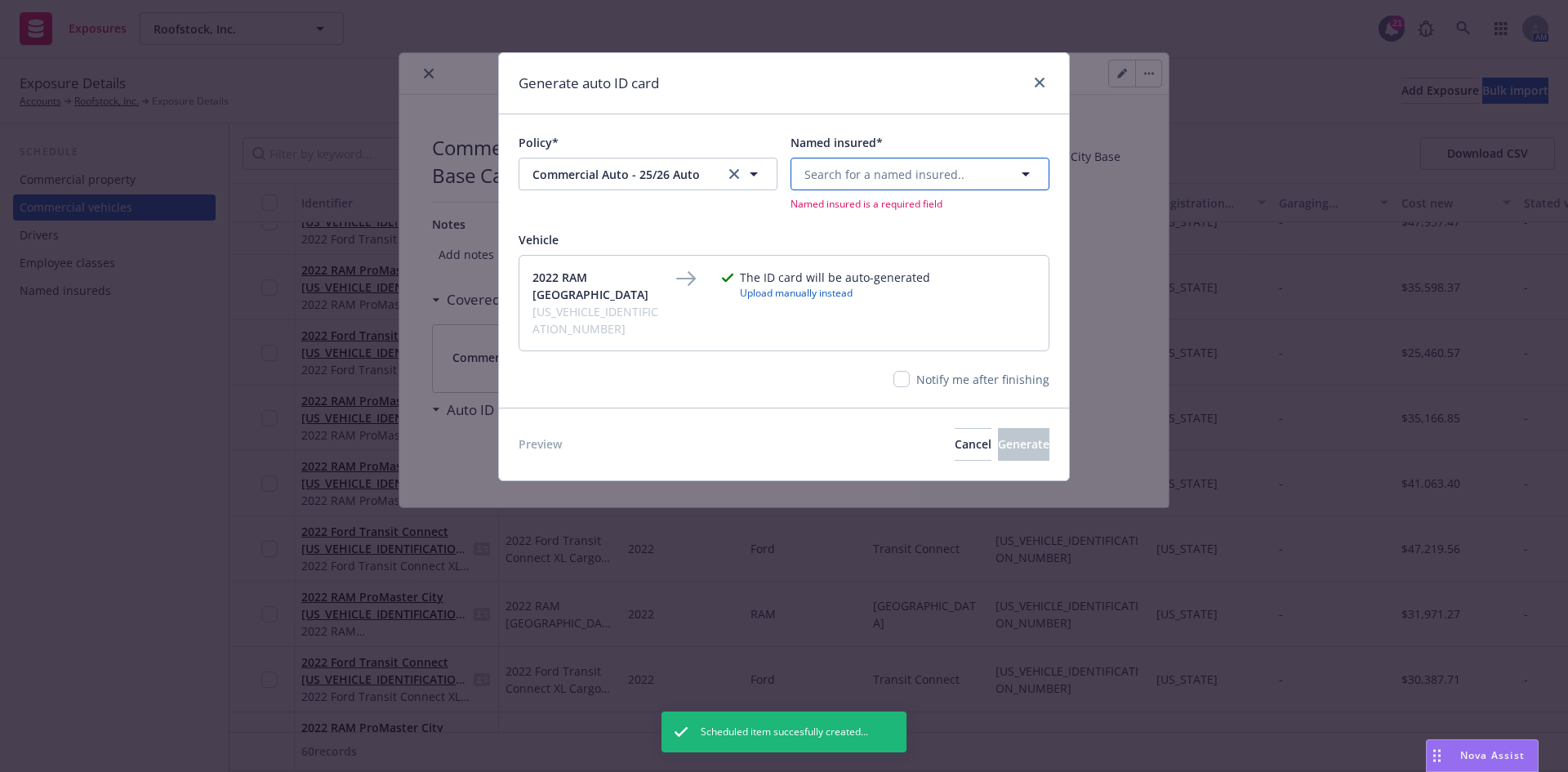
click at [946, 176] on span "Search for a named insured.." at bounding box center [884, 174] width 160 height 17
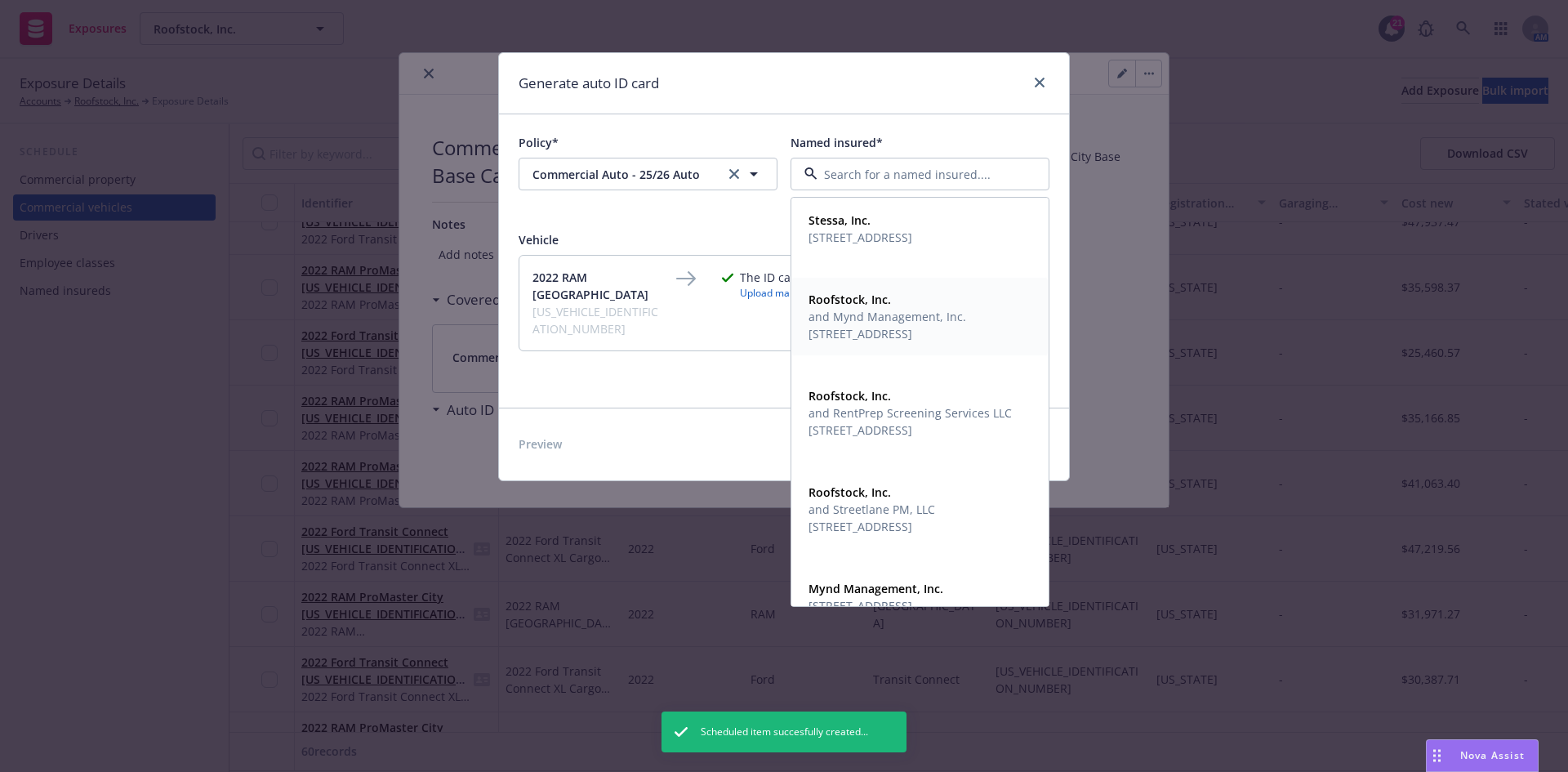
click at [889, 312] on span "and Mynd Management, Inc." at bounding box center [887, 316] width 158 height 17
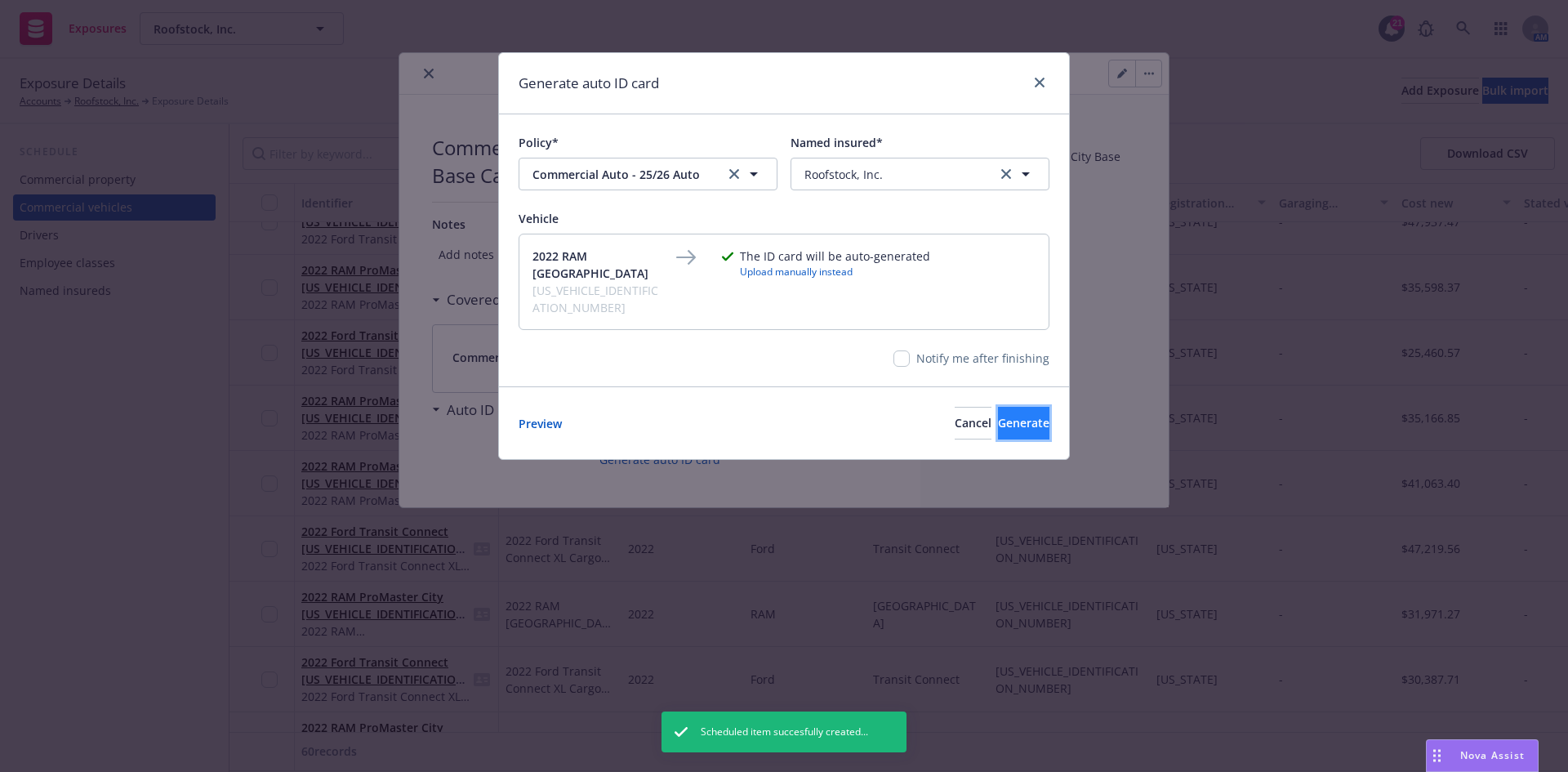
click at [998, 412] on button "Generate" at bounding box center [1024, 423] width 52 height 33
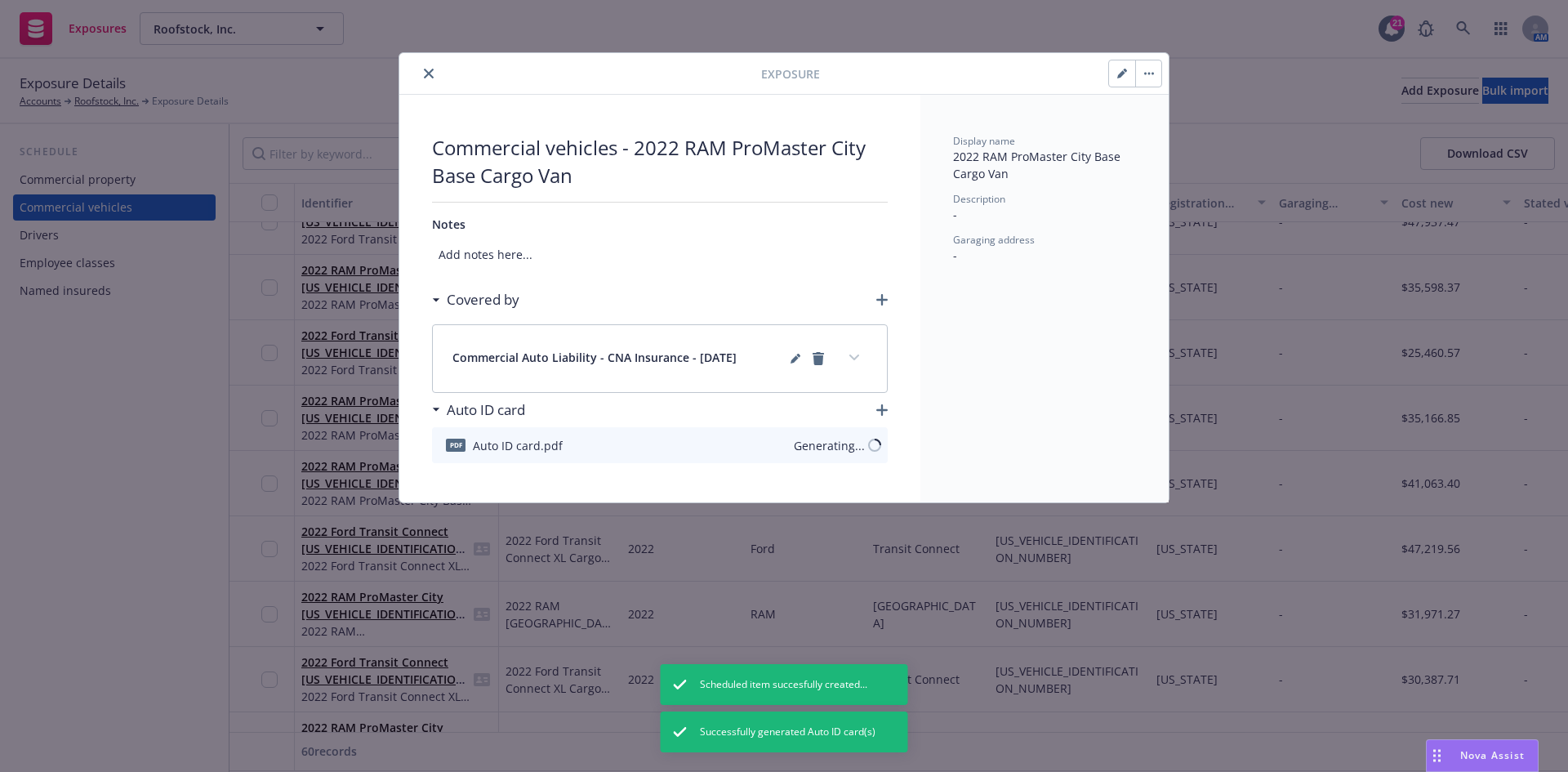
click at [423, 68] on button "close" at bounding box center [429, 73] width 20 height 20
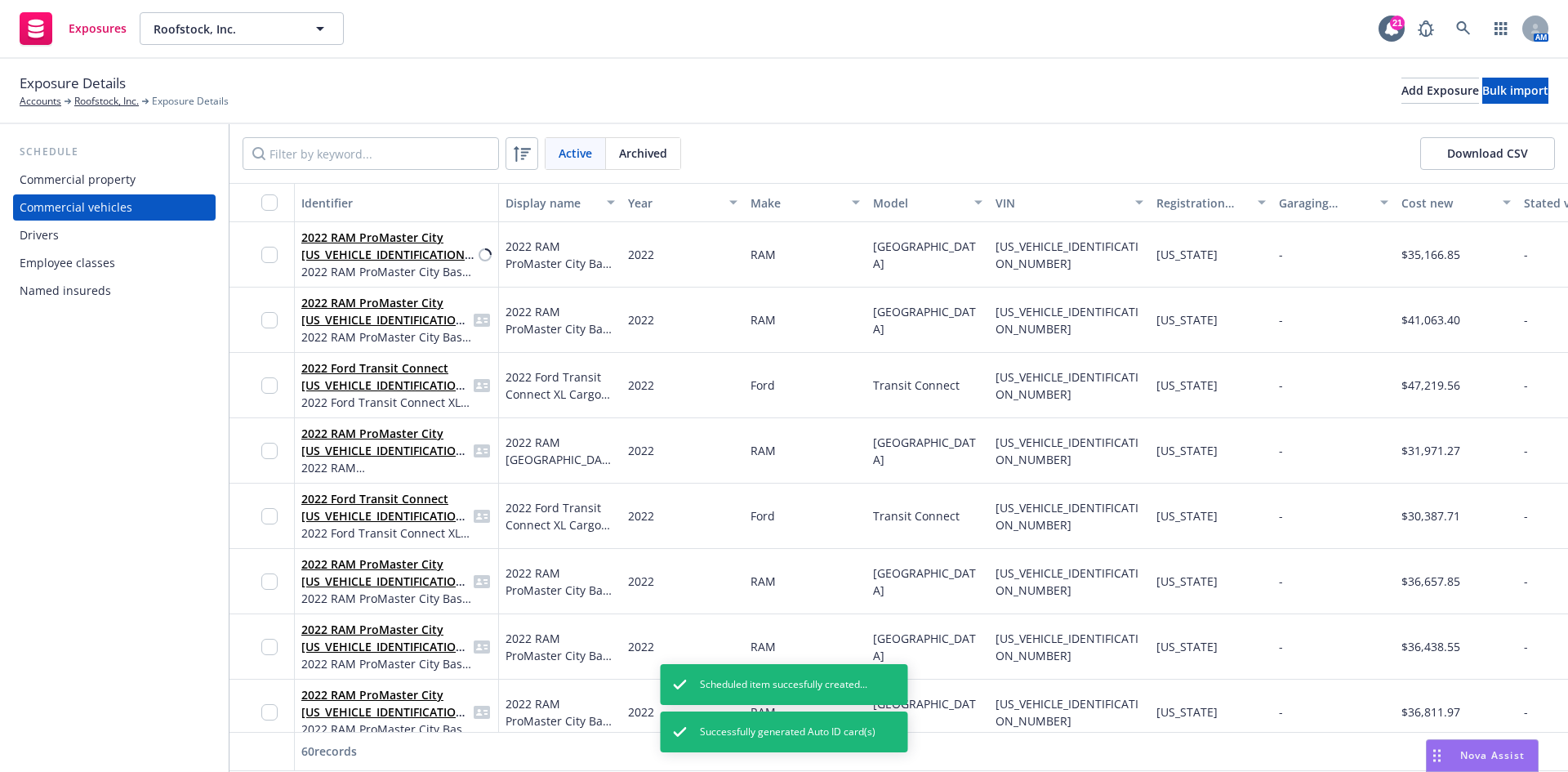
scroll to position [2859, 0]
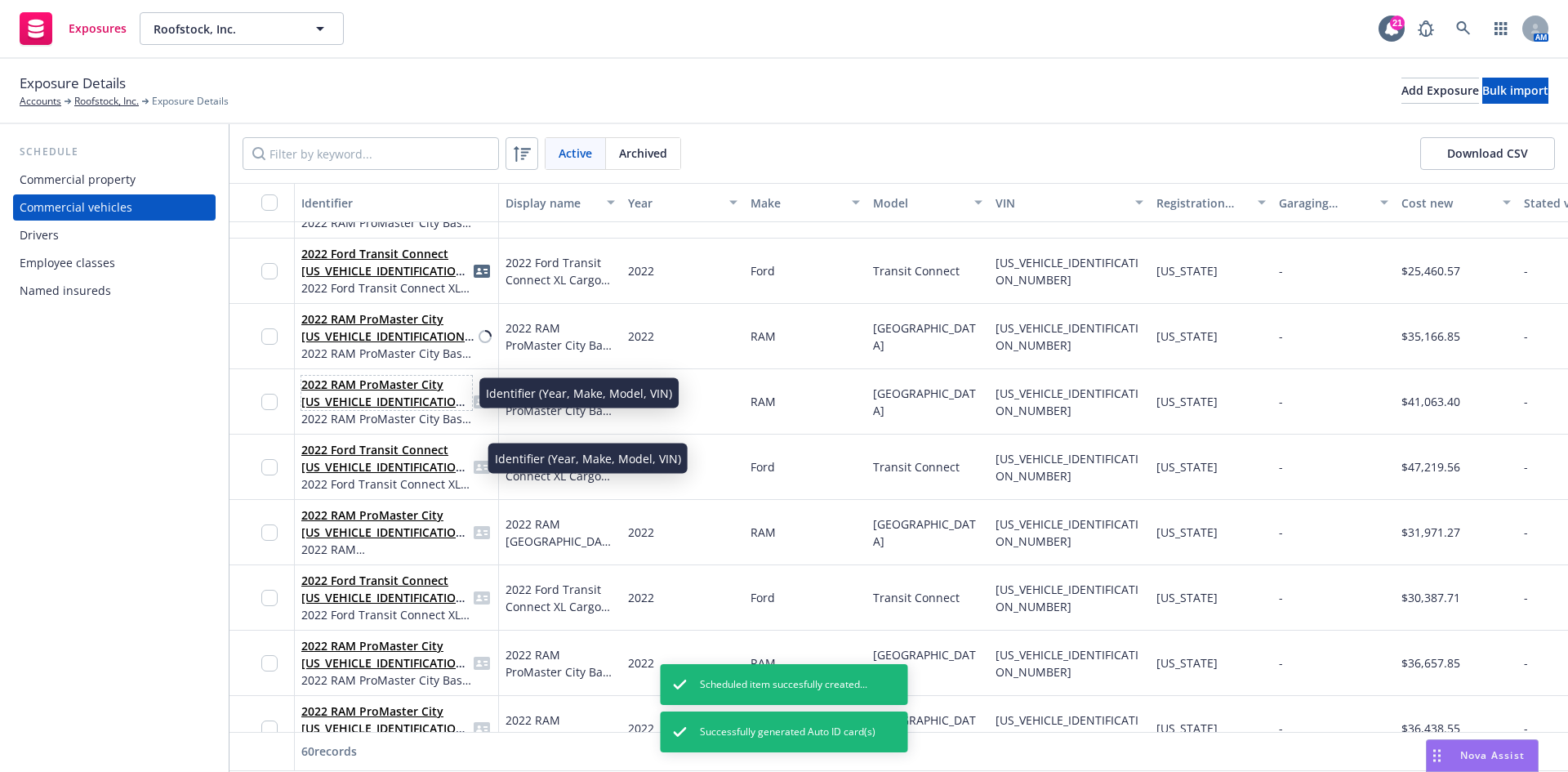
click at [386, 398] on link "2022 RAM ProMaster City [US_VEHICLE_IDENTIFICATION_NUMBER]" at bounding box center [386, 401] width 169 height 50
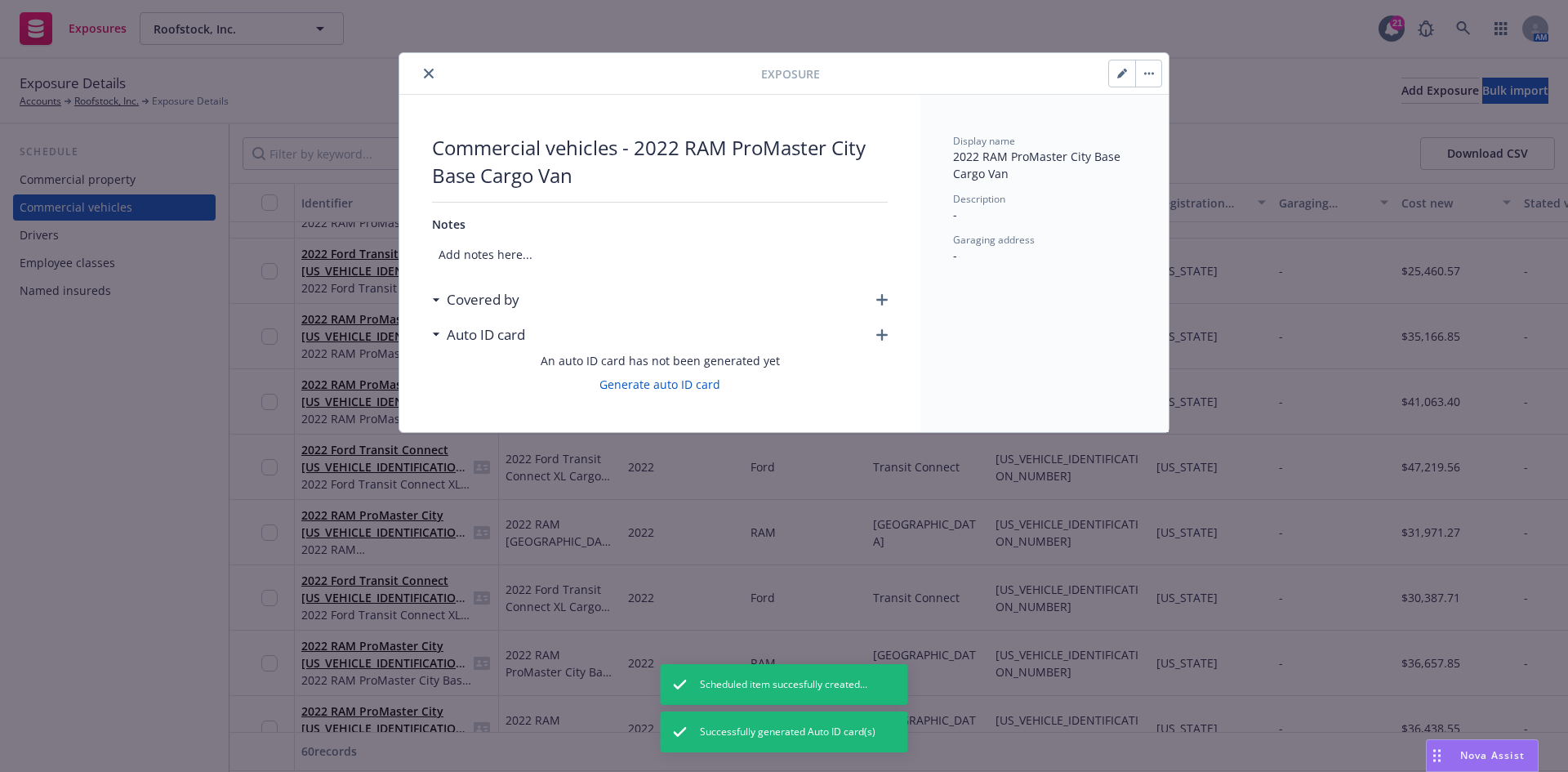
click at [880, 291] on div "Covered by" at bounding box center [659, 300] width 456 height 35
click at [881, 299] on icon "button" at bounding box center [882, 300] width 12 height 12
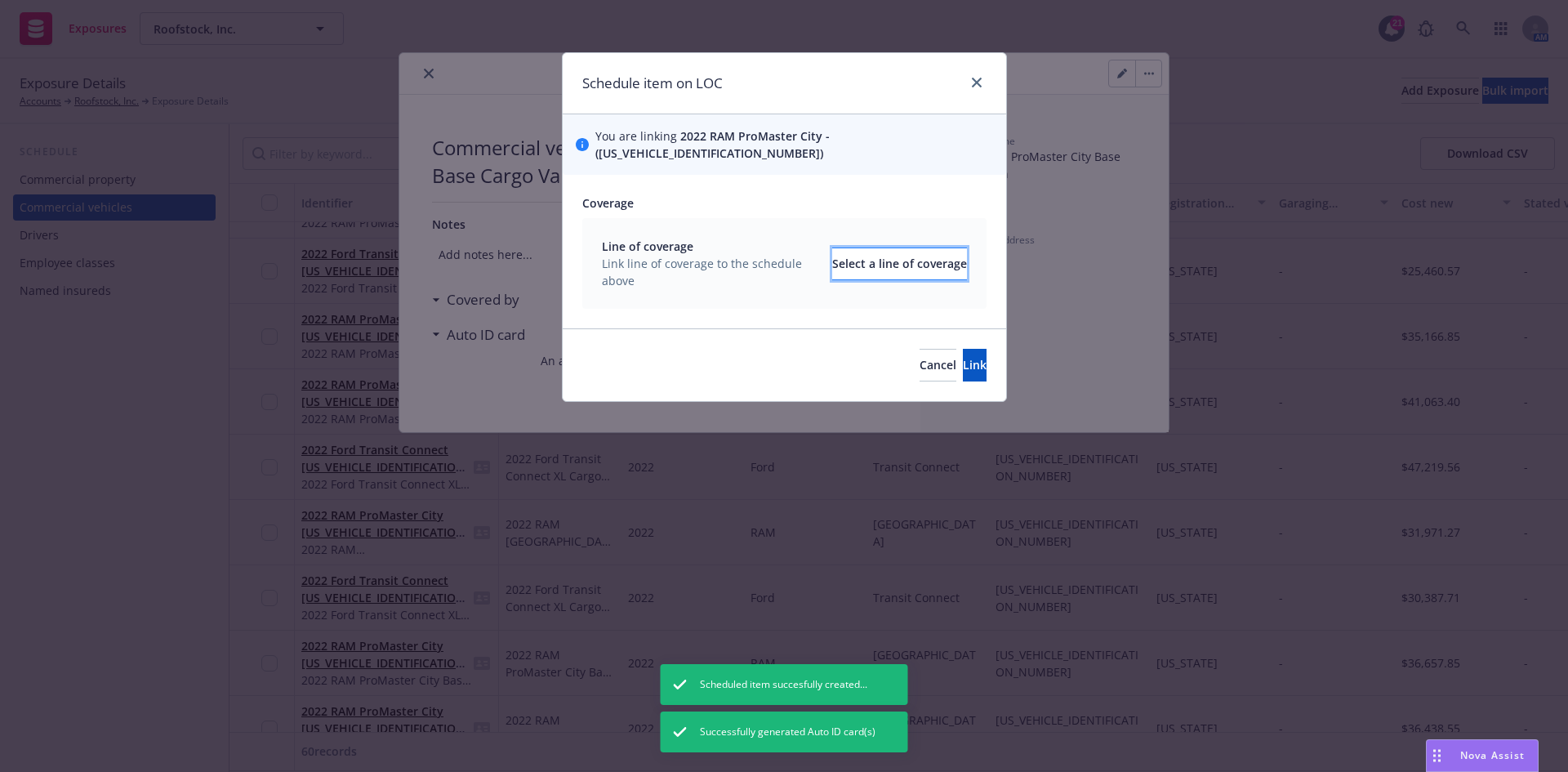
click at [856, 248] on div "Select a line of coverage" at bounding box center [900, 263] width 135 height 31
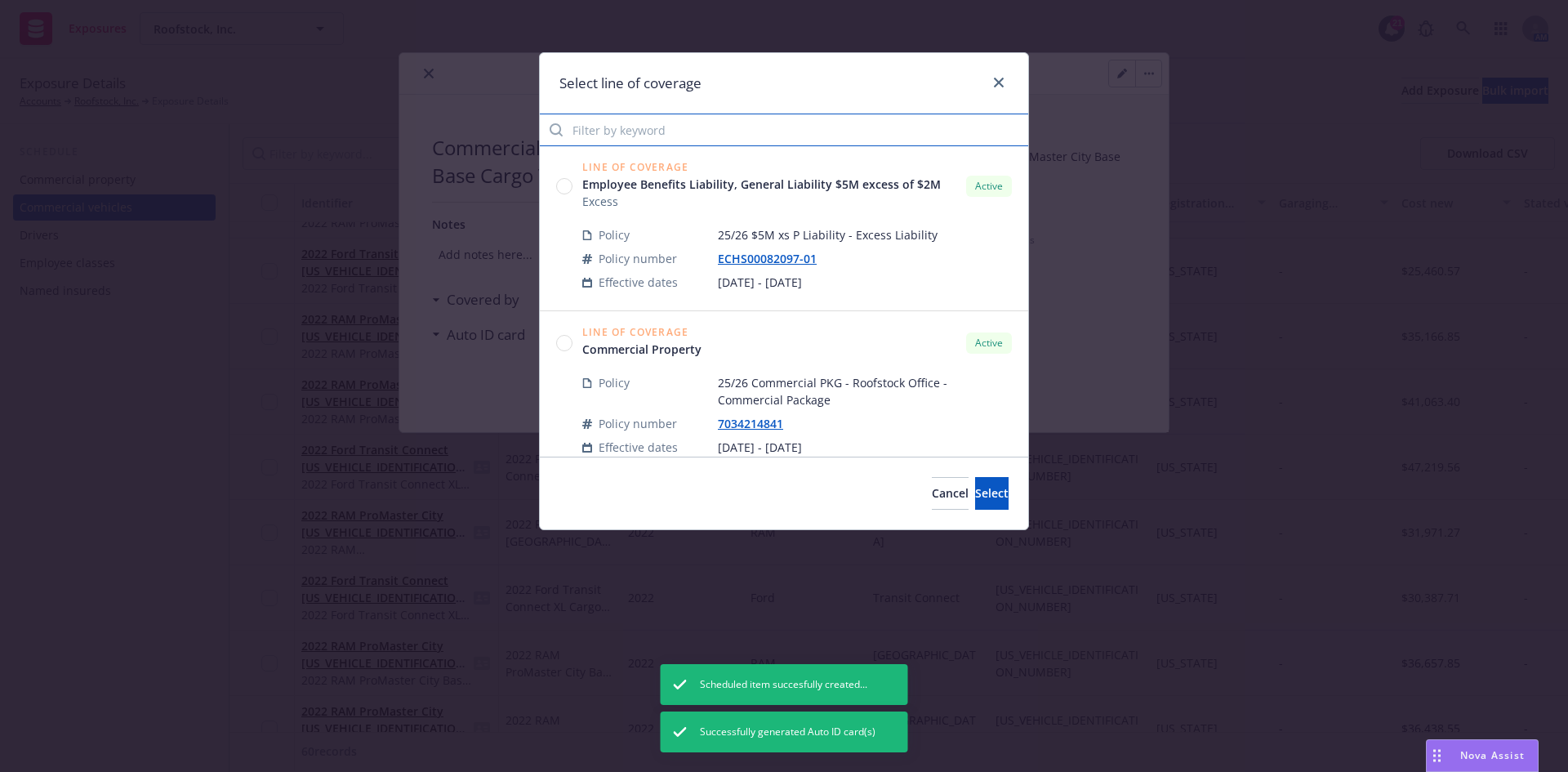
click at [696, 132] on input "Filter by keyword" at bounding box center [784, 129] width 488 height 33
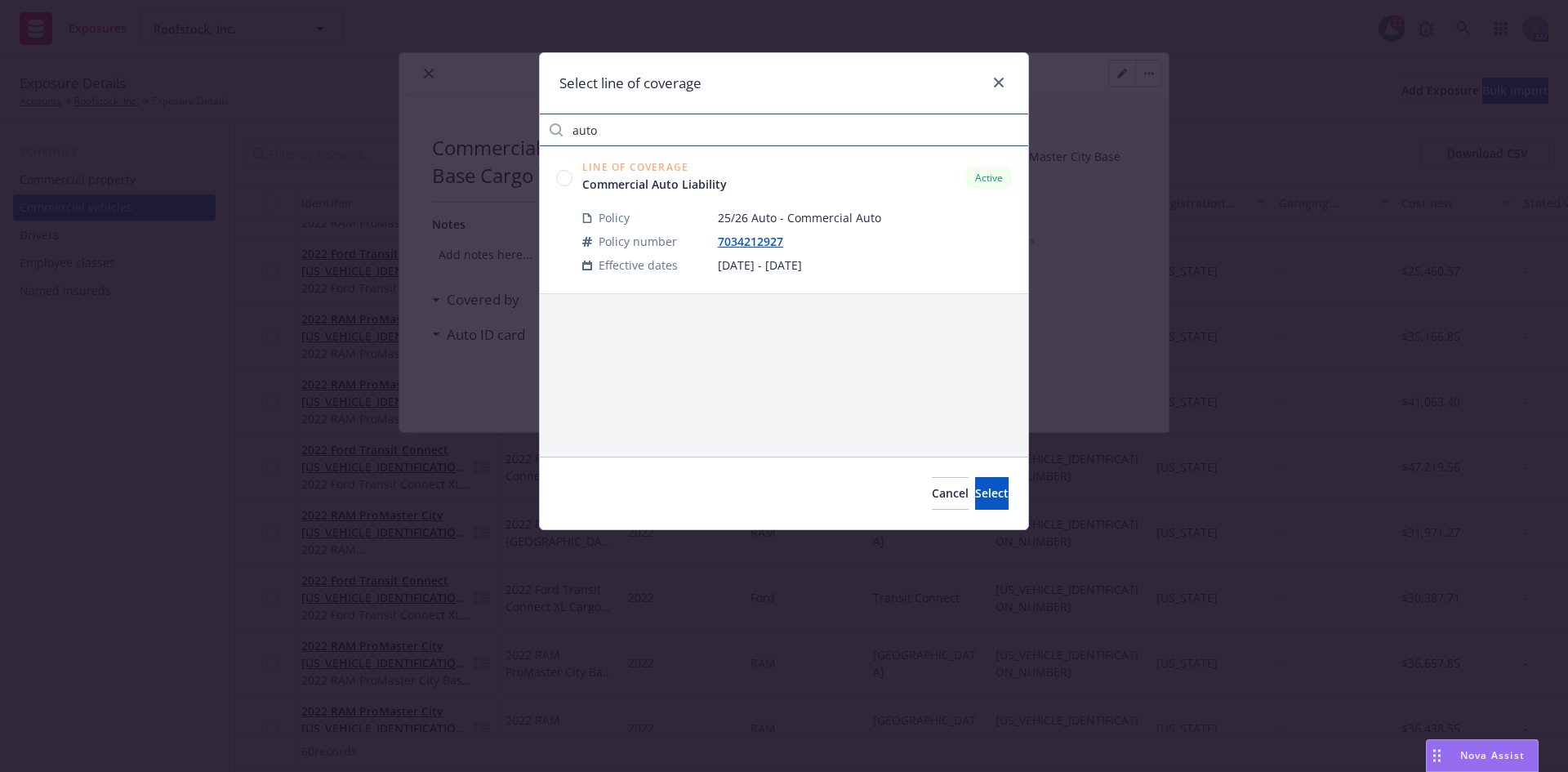
type input "auto"
drag, startPoint x: 563, startPoint y: 176, endPoint x: 670, endPoint y: 244, distance: 126.8
click at [565, 177] on circle at bounding box center [565, 178] width 16 height 16
click at [980, 488] on span "Select" at bounding box center [992, 493] width 34 height 16
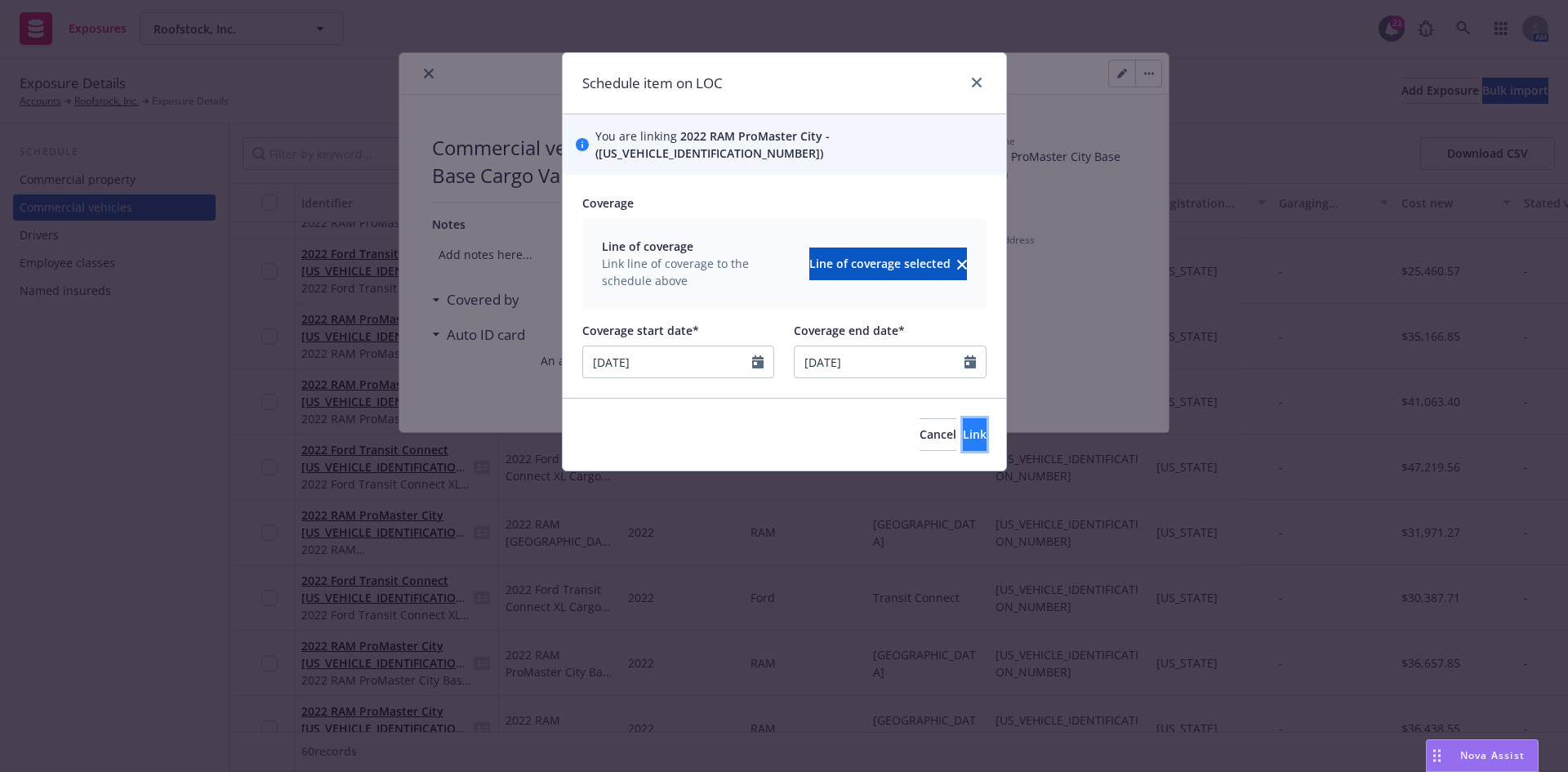
click at [963, 427] on span "Link" at bounding box center [975, 435] width 24 height 16
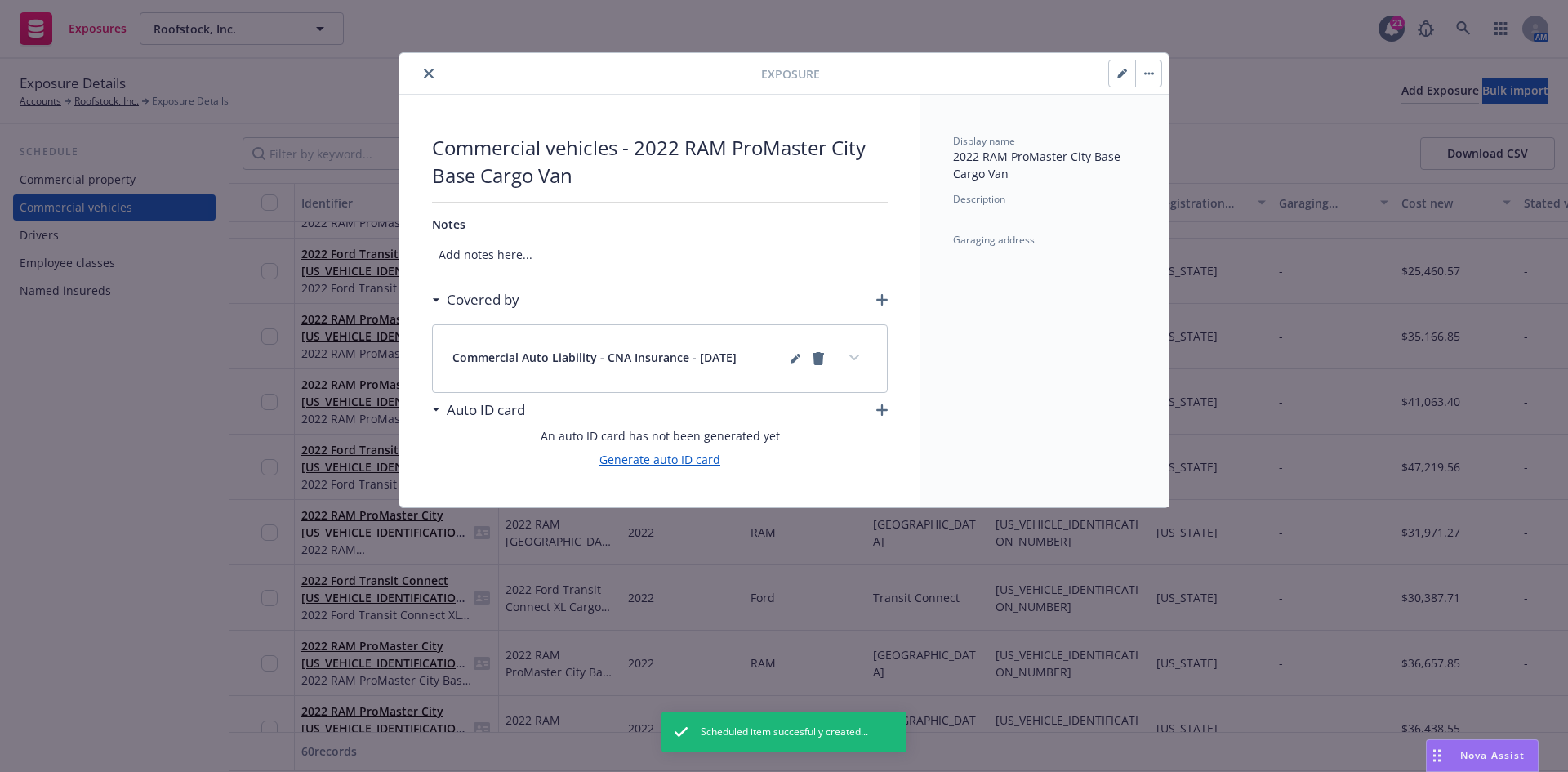
click at [696, 459] on link "Generate auto ID card" at bounding box center [660, 458] width 121 height 17
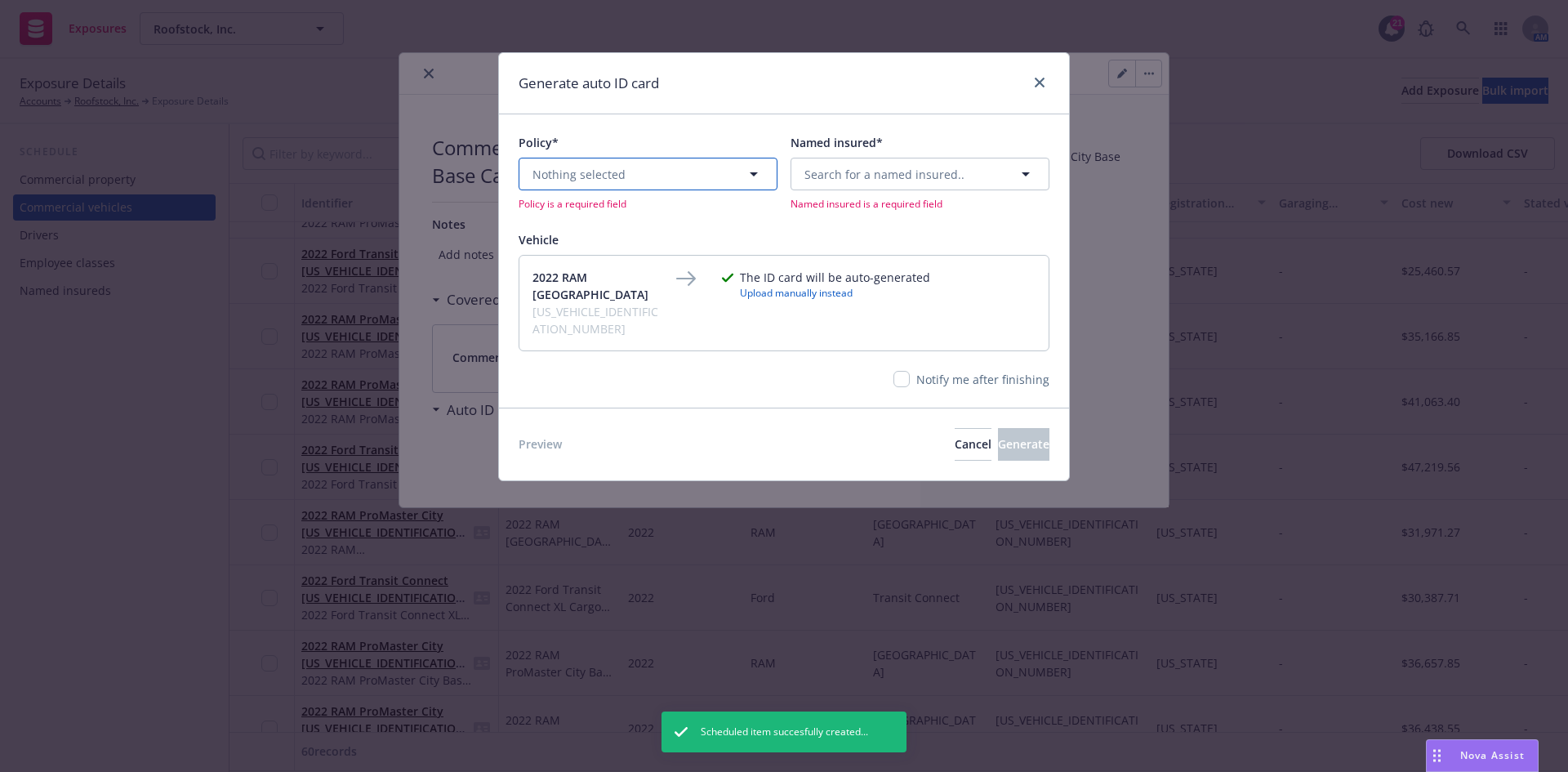
click at [621, 175] on span "Nothing selected" at bounding box center [580, 174] width 93 height 17
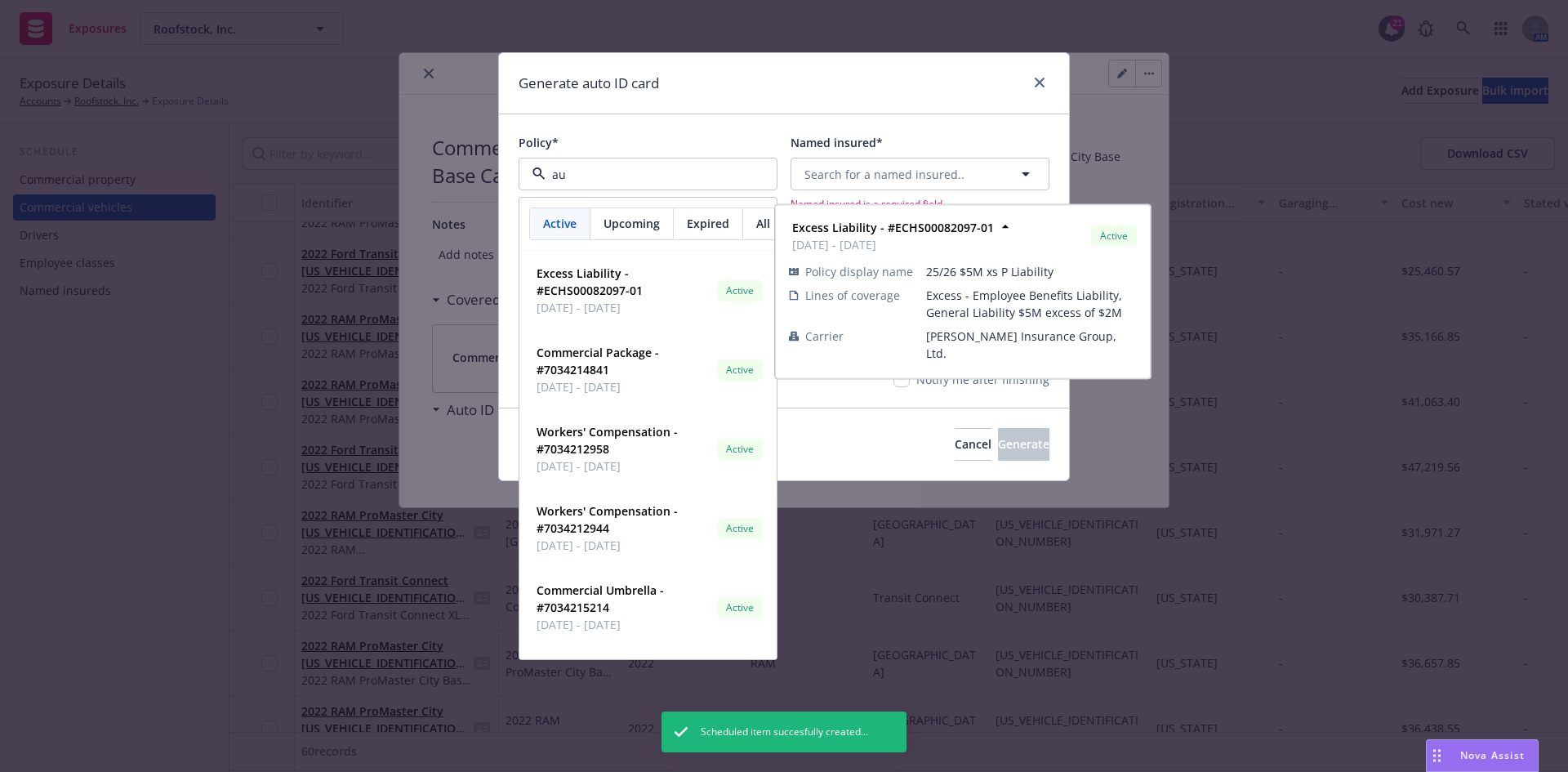
type input "aut"
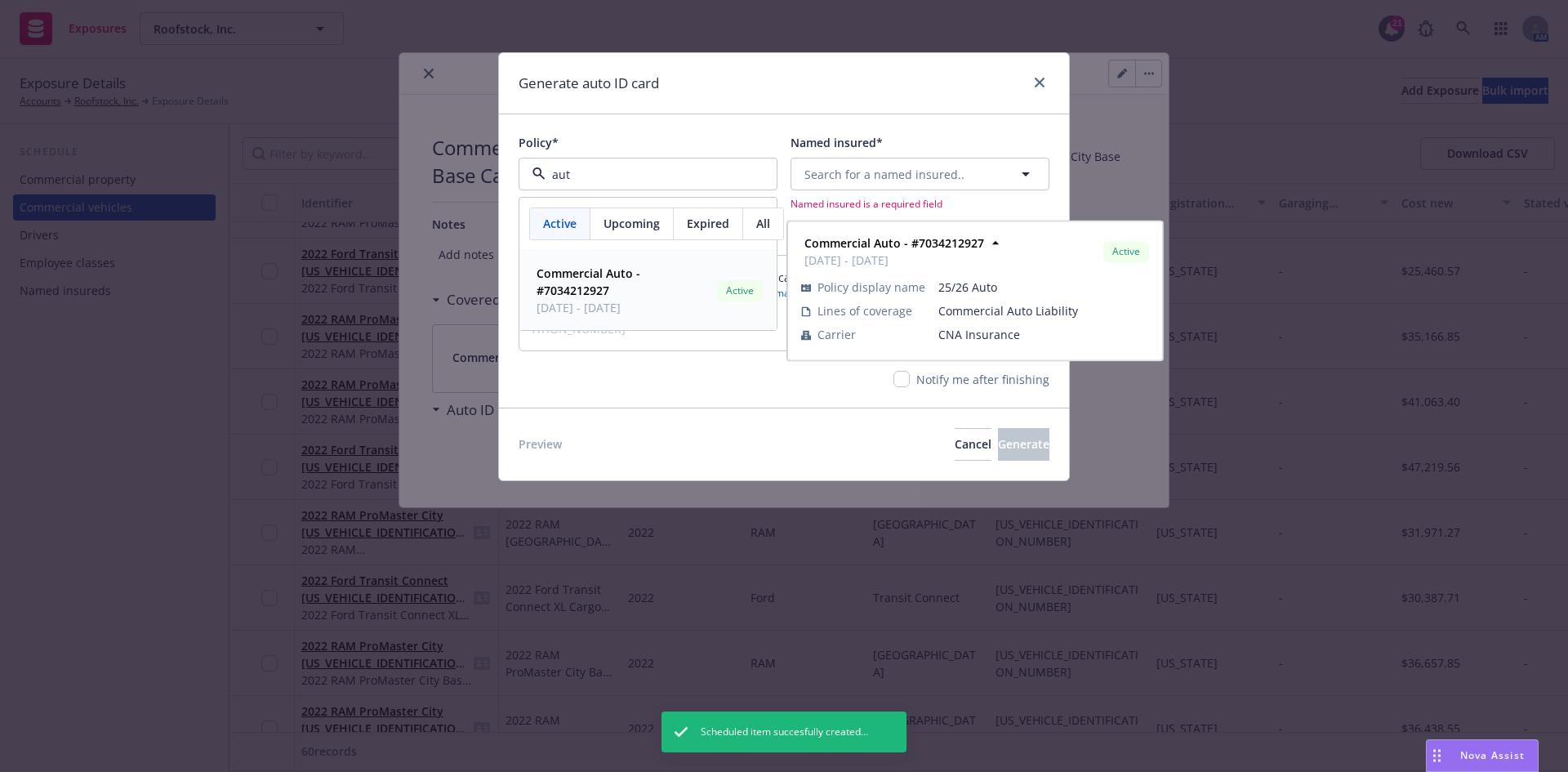
click at [639, 277] on strong "Commercial Auto - #7034212927" at bounding box center [588, 281] width 104 height 33
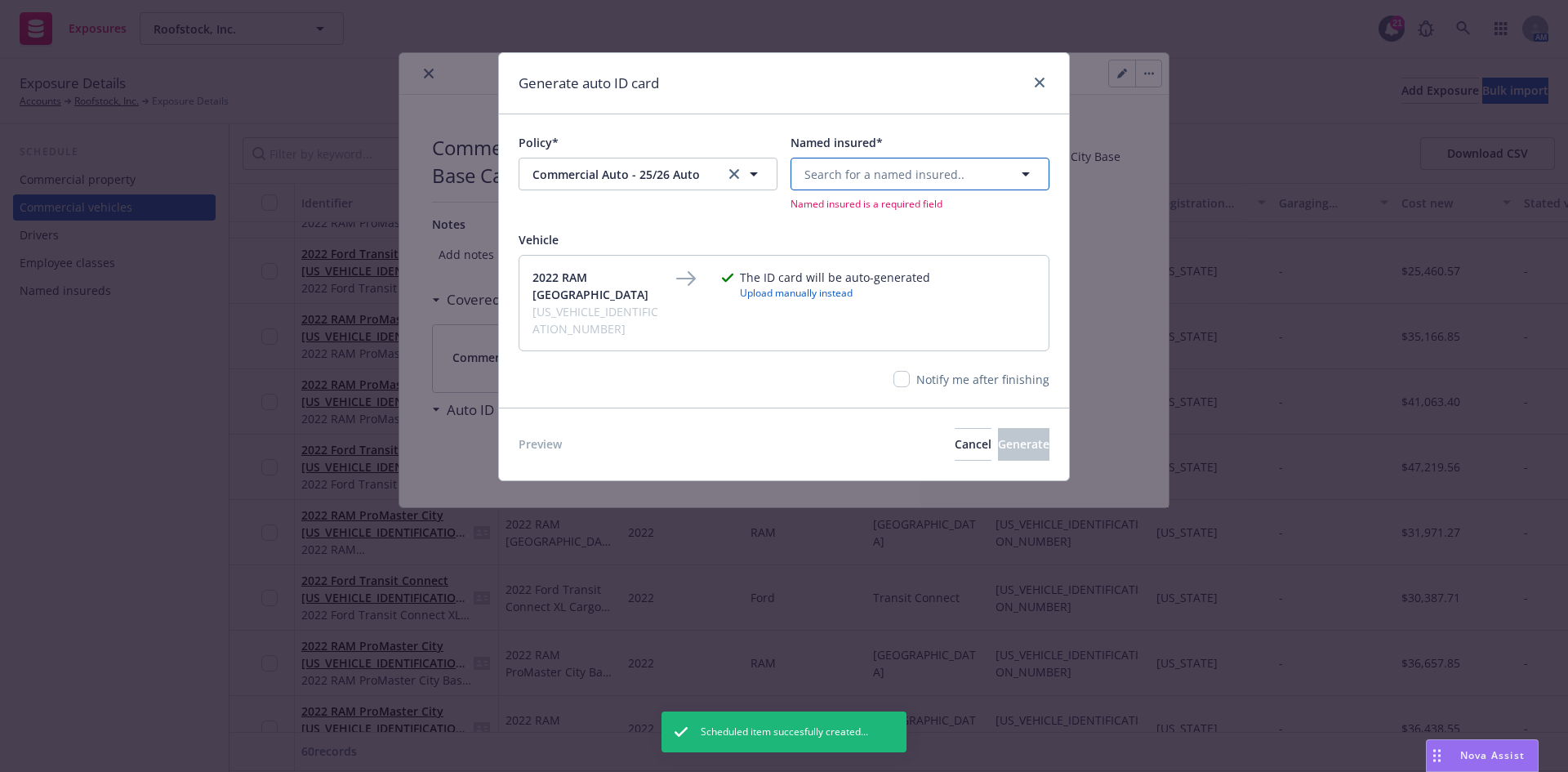
click at [914, 173] on span "Search for a named insured.." at bounding box center [884, 174] width 160 height 17
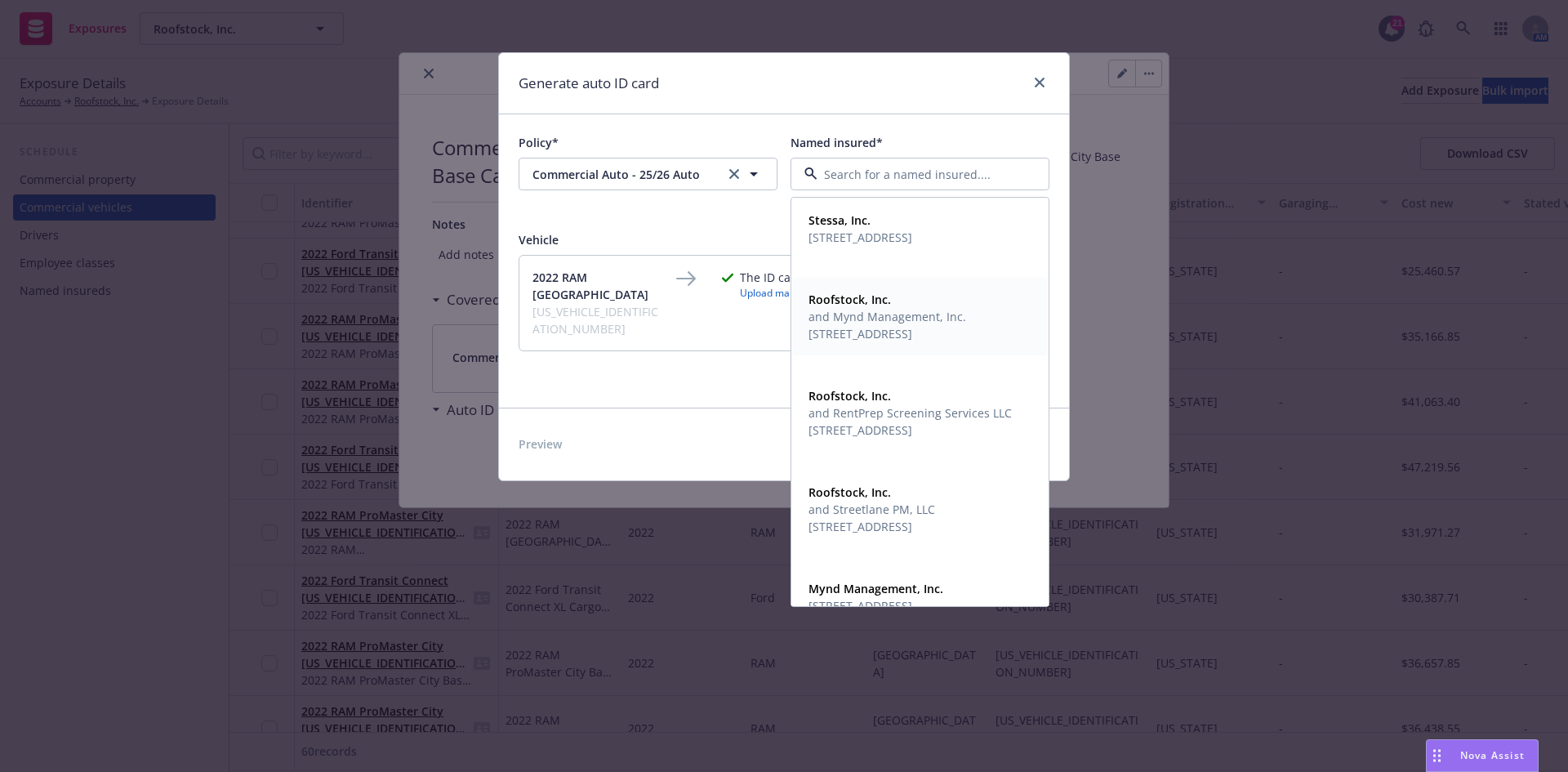
click at [889, 313] on span "and Mynd Management, Inc." at bounding box center [887, 316] width 158 height 17
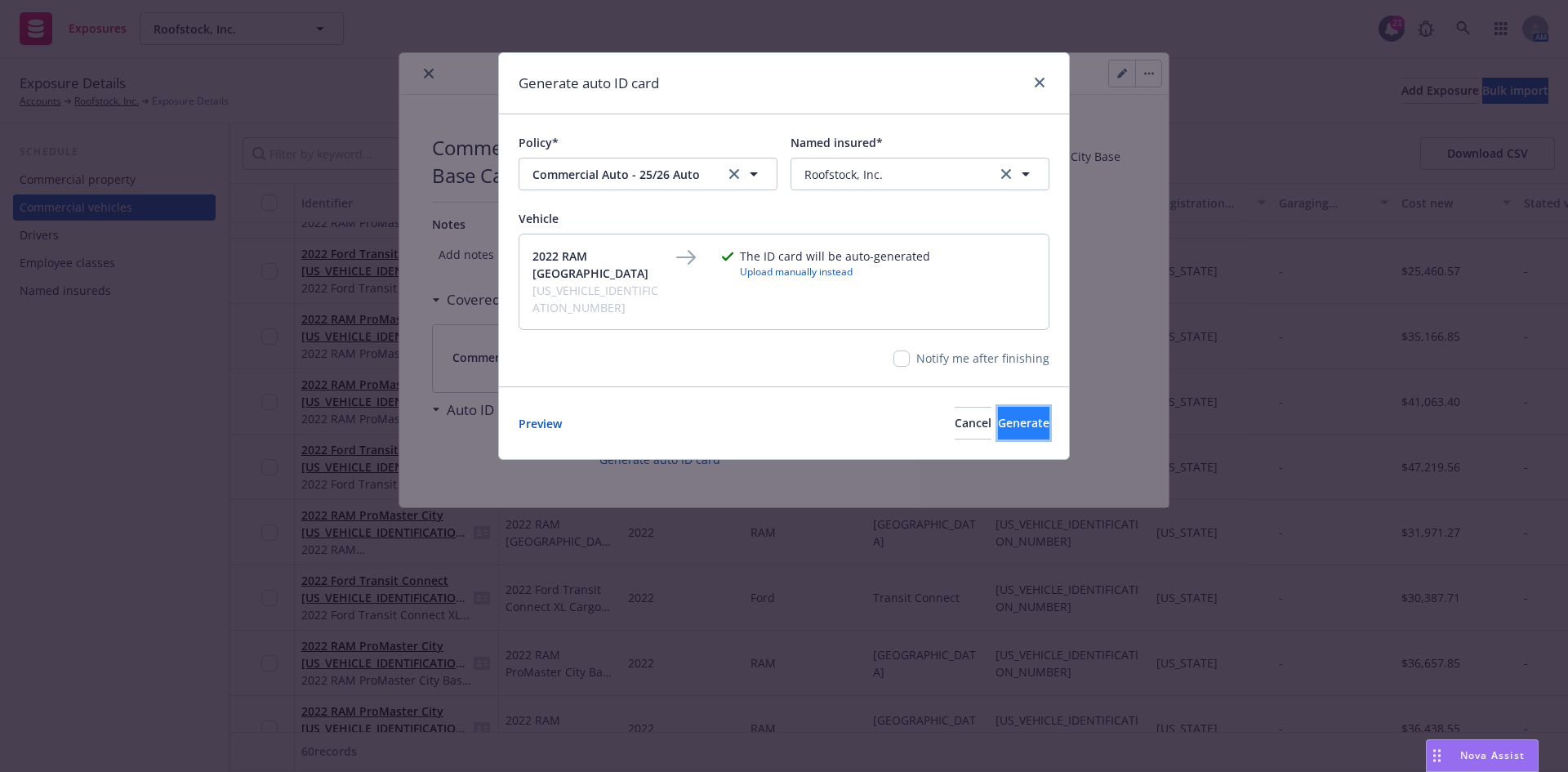
click at [1000, 415] on span "Generate" at bounding box center [1024, 423] width 52 height 16
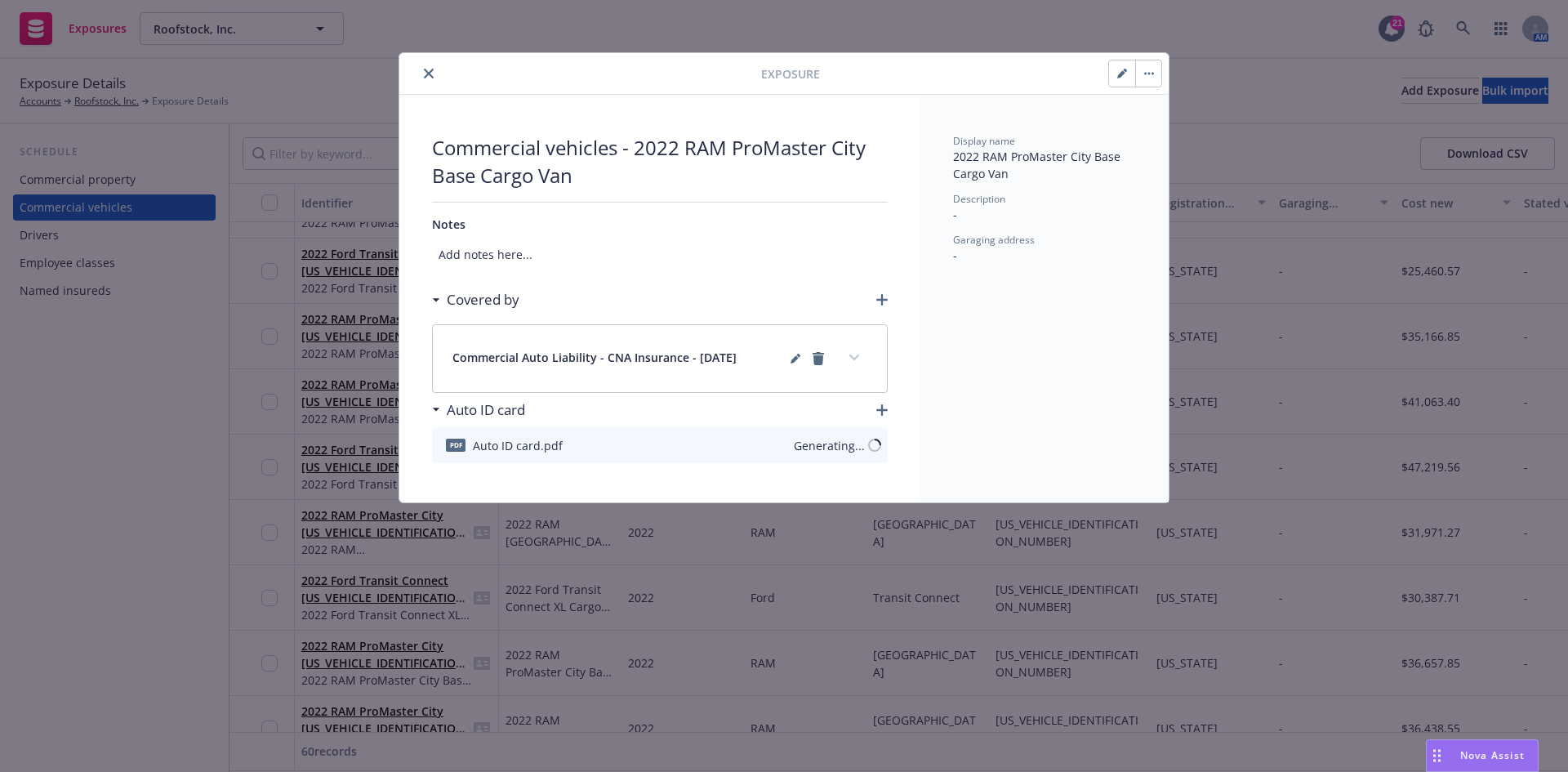
click at [438, 74] on button "close" at bounding box center [429, 73] width 20 height 20
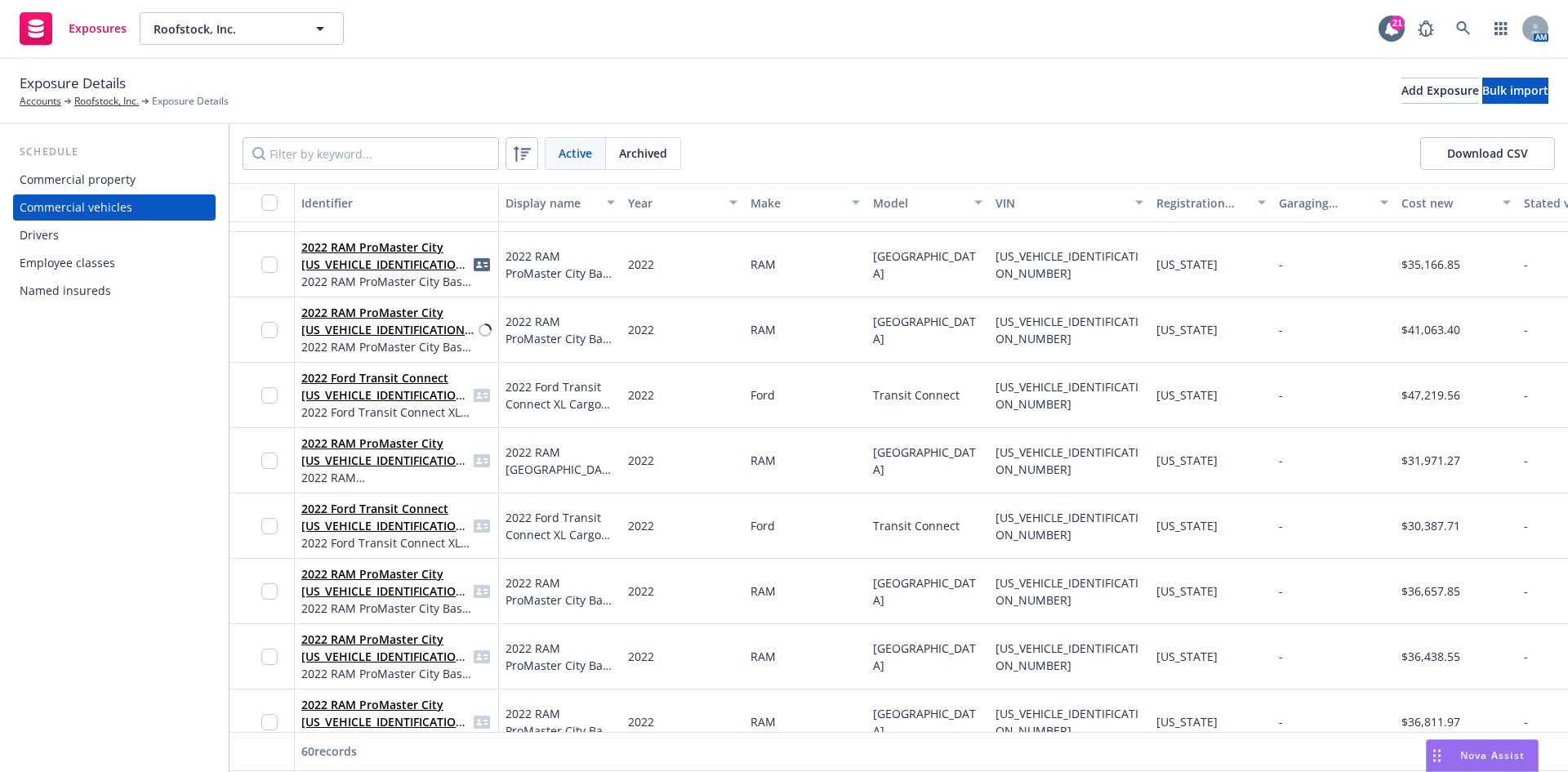
scroll to position [2940, 0]
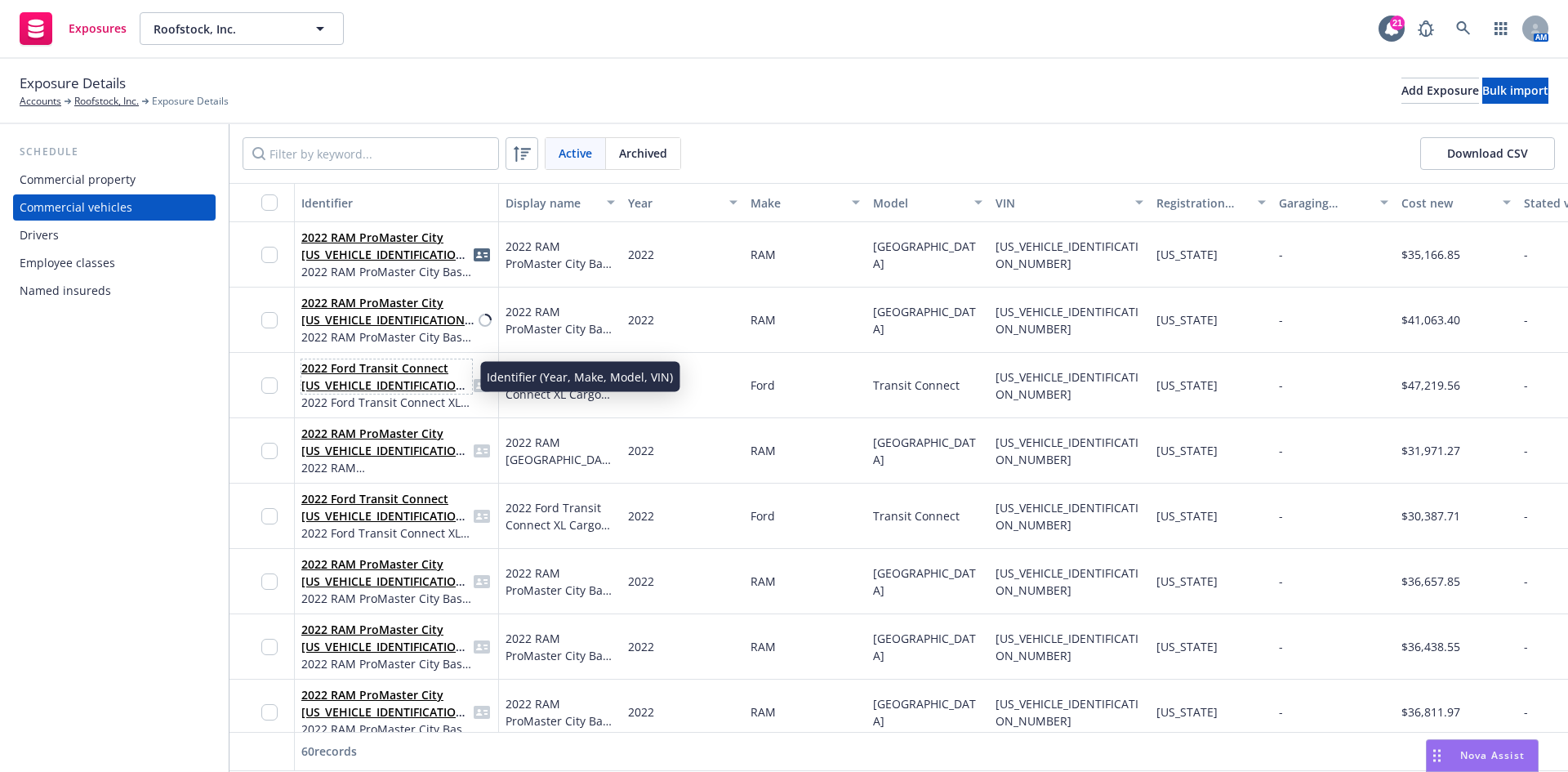
click at [403, 390] on link "2022 Ford Transit Connect [US_VEHICLE_IDENTIFICATION_NUMBER]" at bounding box center [386, 385] width 169 height 50
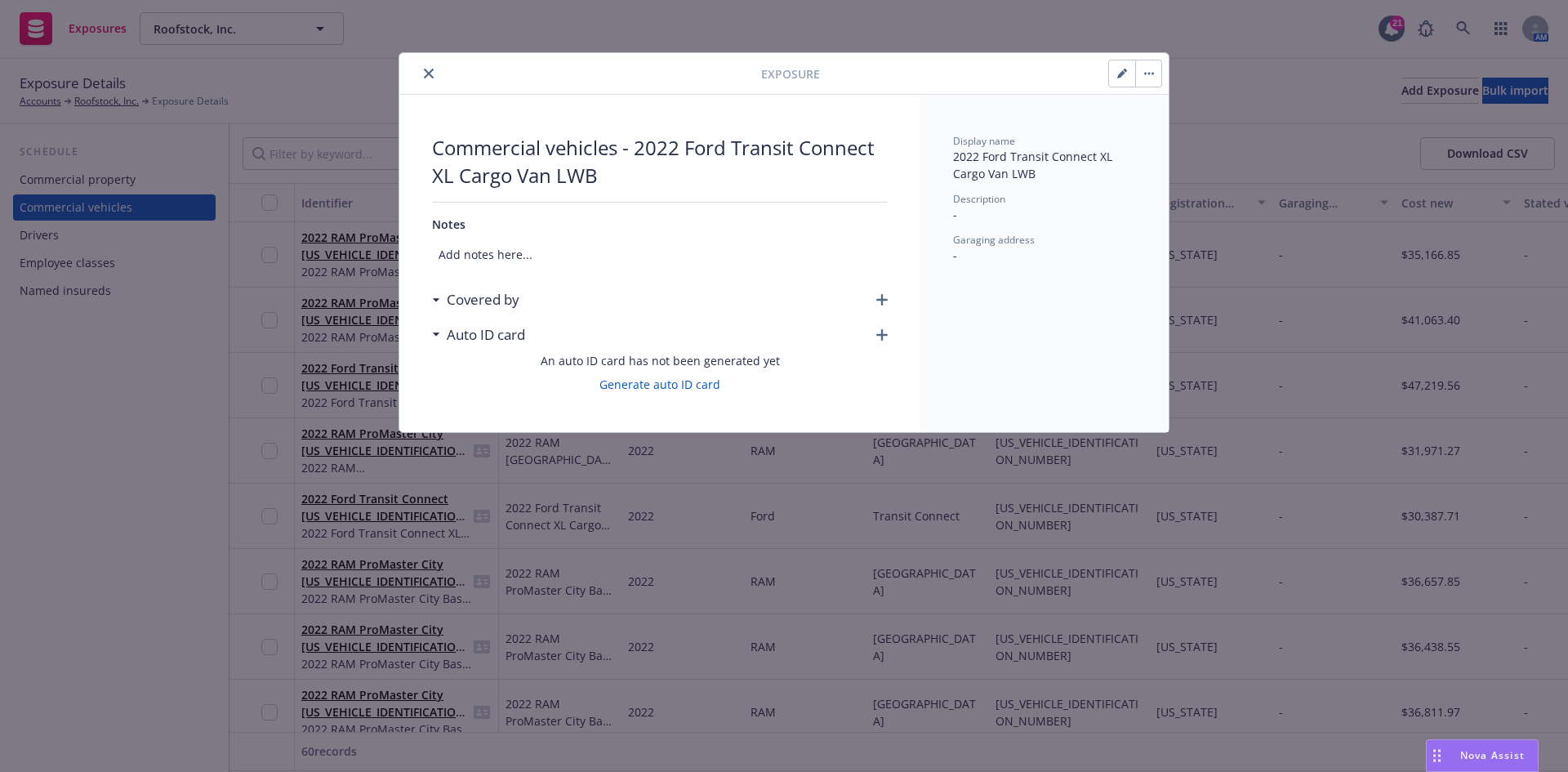
click at [883, 302] on icon "button" at bounding box center [882, 300] width 12 height 12
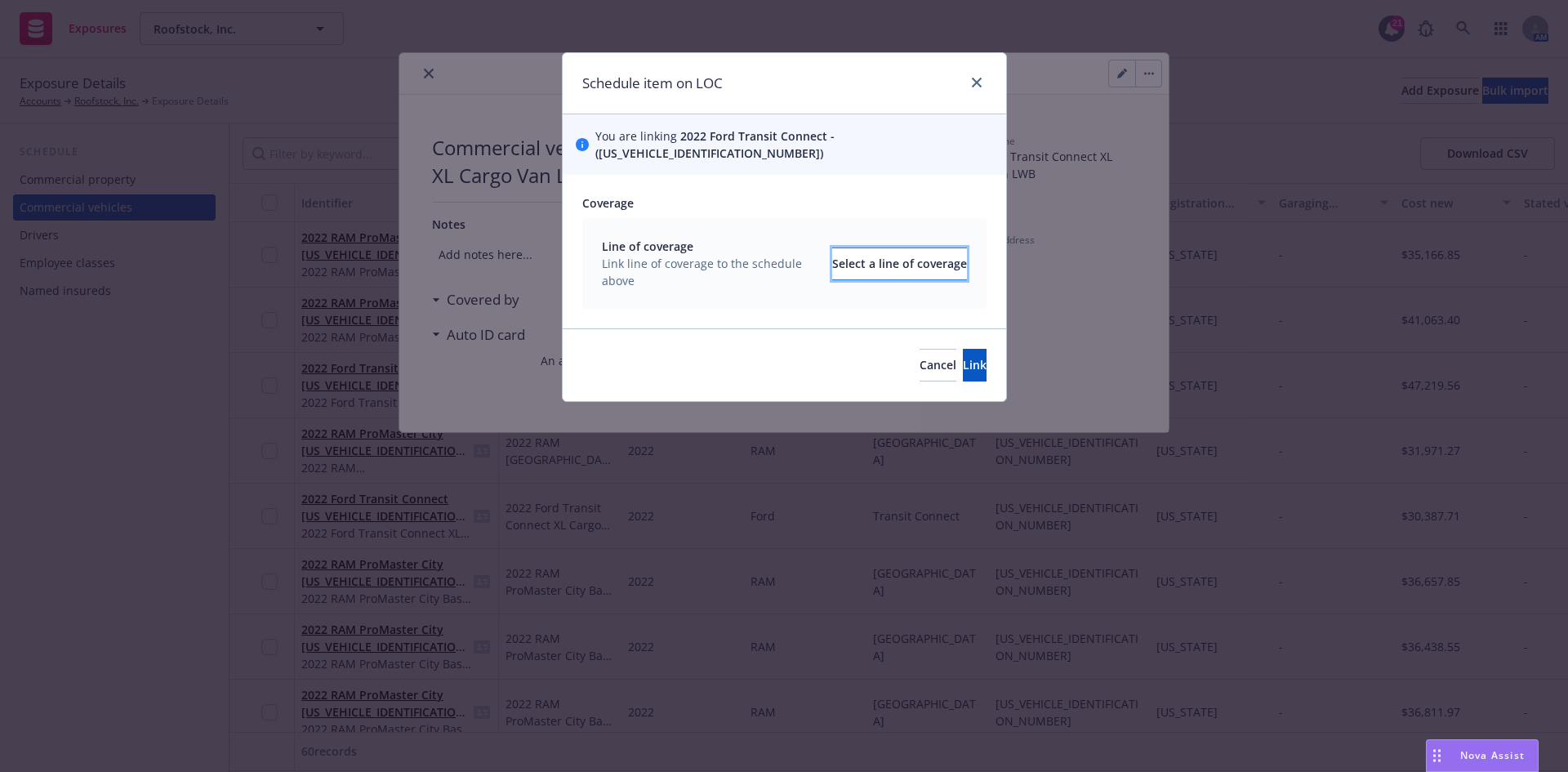
click at [858, 252] on div "Select a line of coverage" at bounding box center [900, 263] width 135 height 31
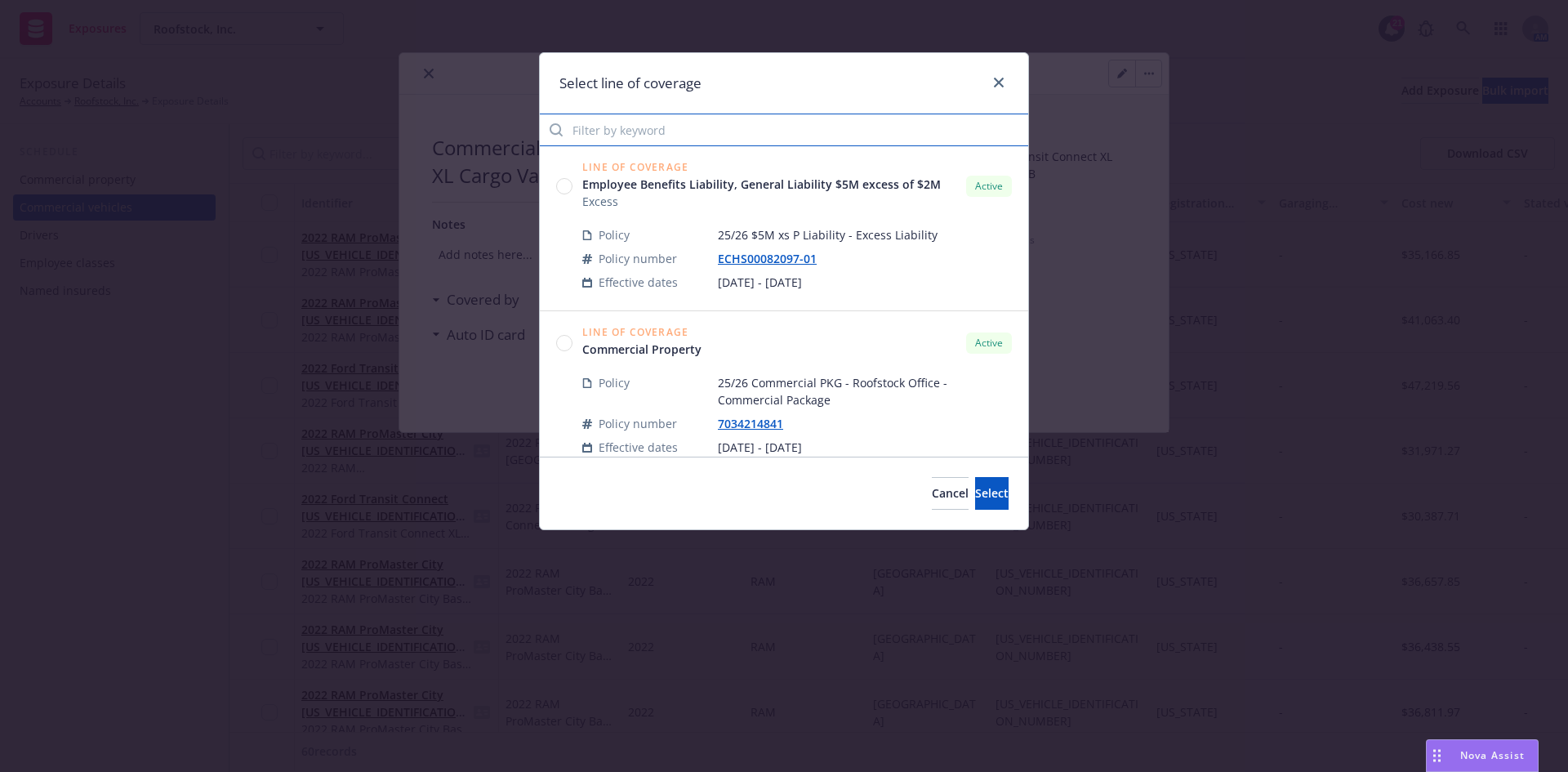
click at [654, 132] on input "Filter by keyword" at bounding box center [784, 129] width 488 height 33
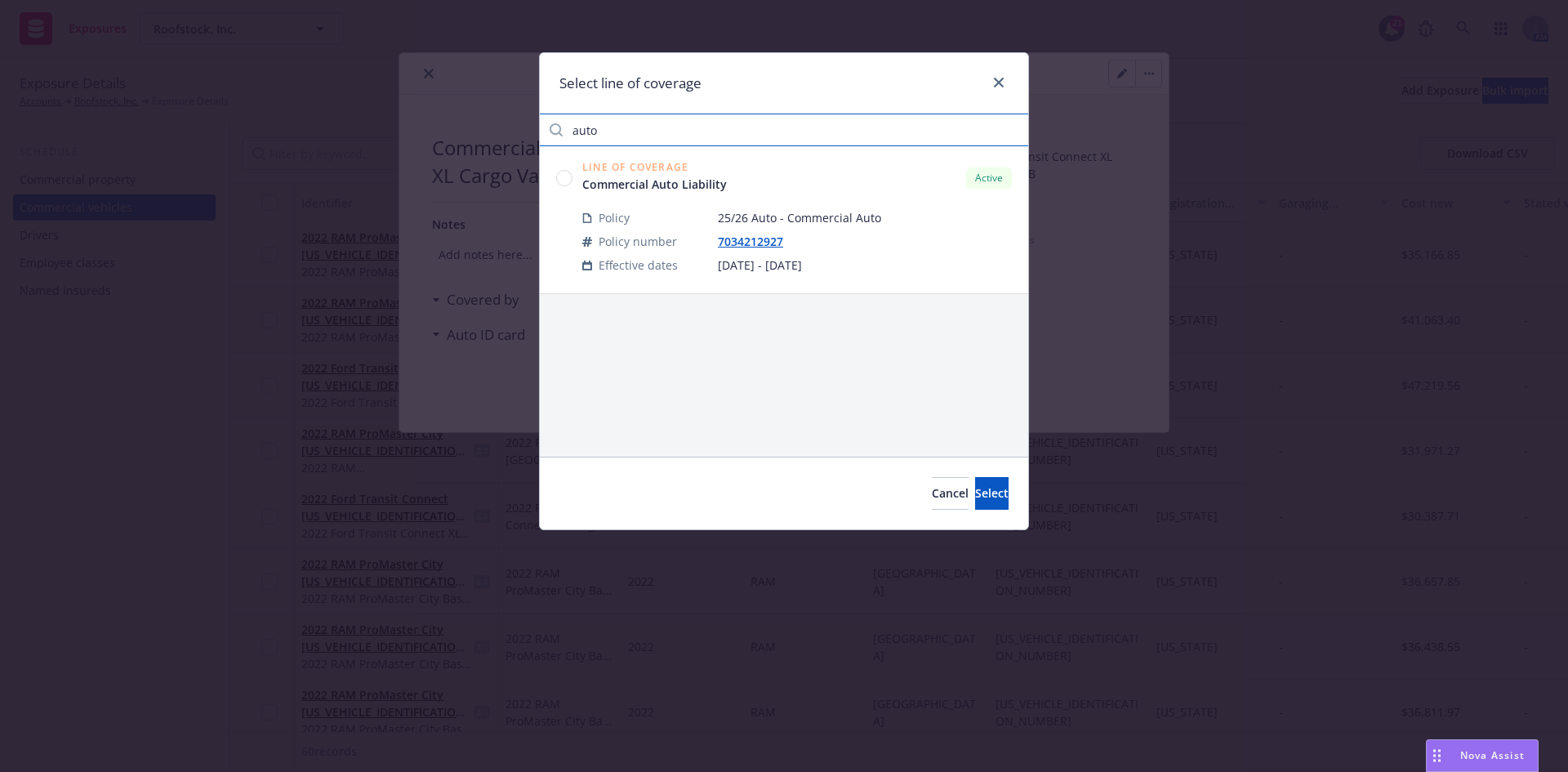
type input "auto"
click at [570, 183] on circle at bounding box center [565, 178] width 16 height 16
click at [976, 494] on span "Select" at bounding box center [992, 493] width 34 height 16
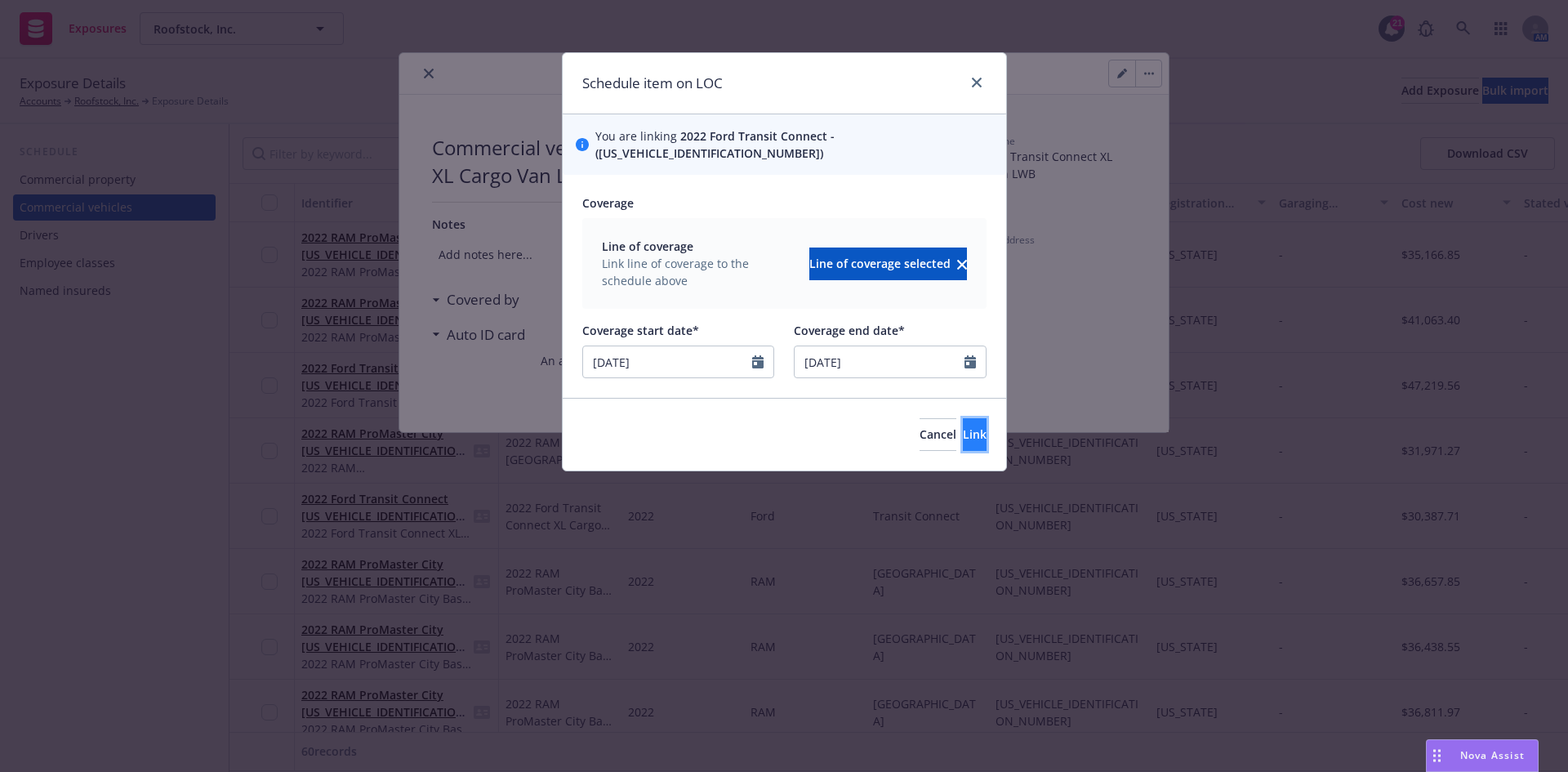
click at [963, 427] on span "Link" at bounding box center [975, 435] width 24 height 16
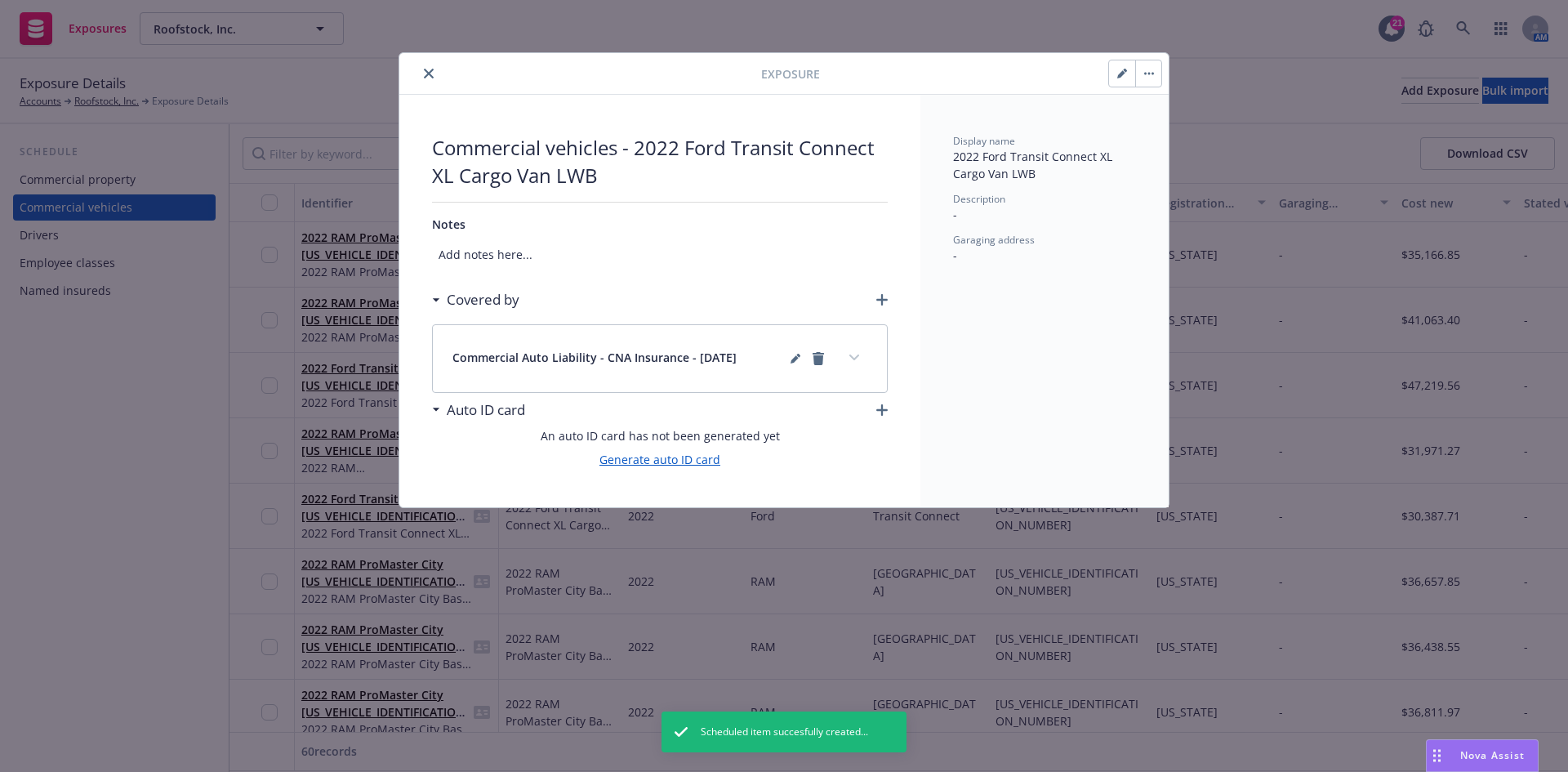
click at [639, 464] on link "Generate auto ID card" at bounding box center [660, 458] width 121 height 17
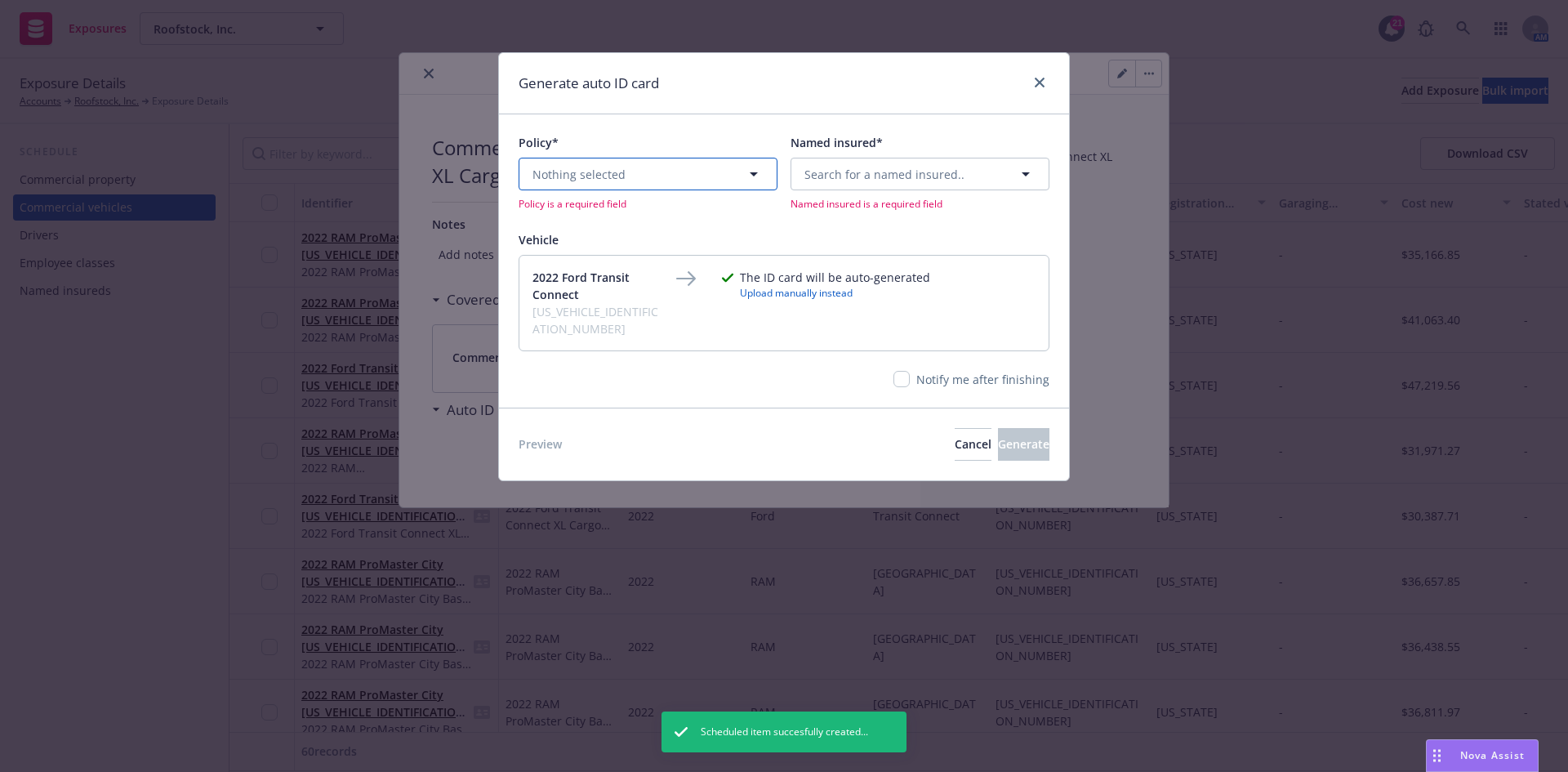
click at [627, 173] on button "Nothing selected" at bounding box center [648, 174] width 259 height 33
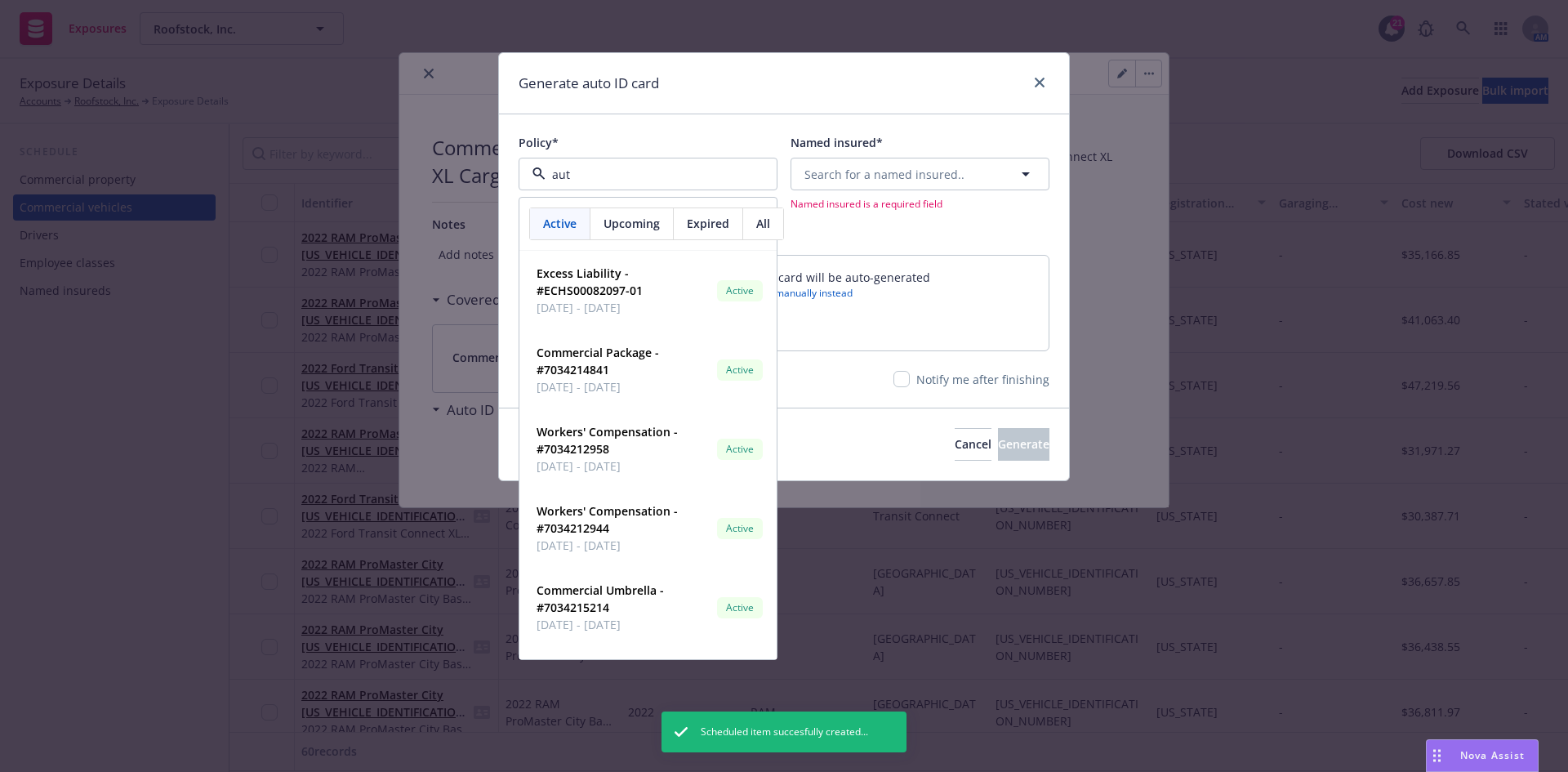
type input "auto"
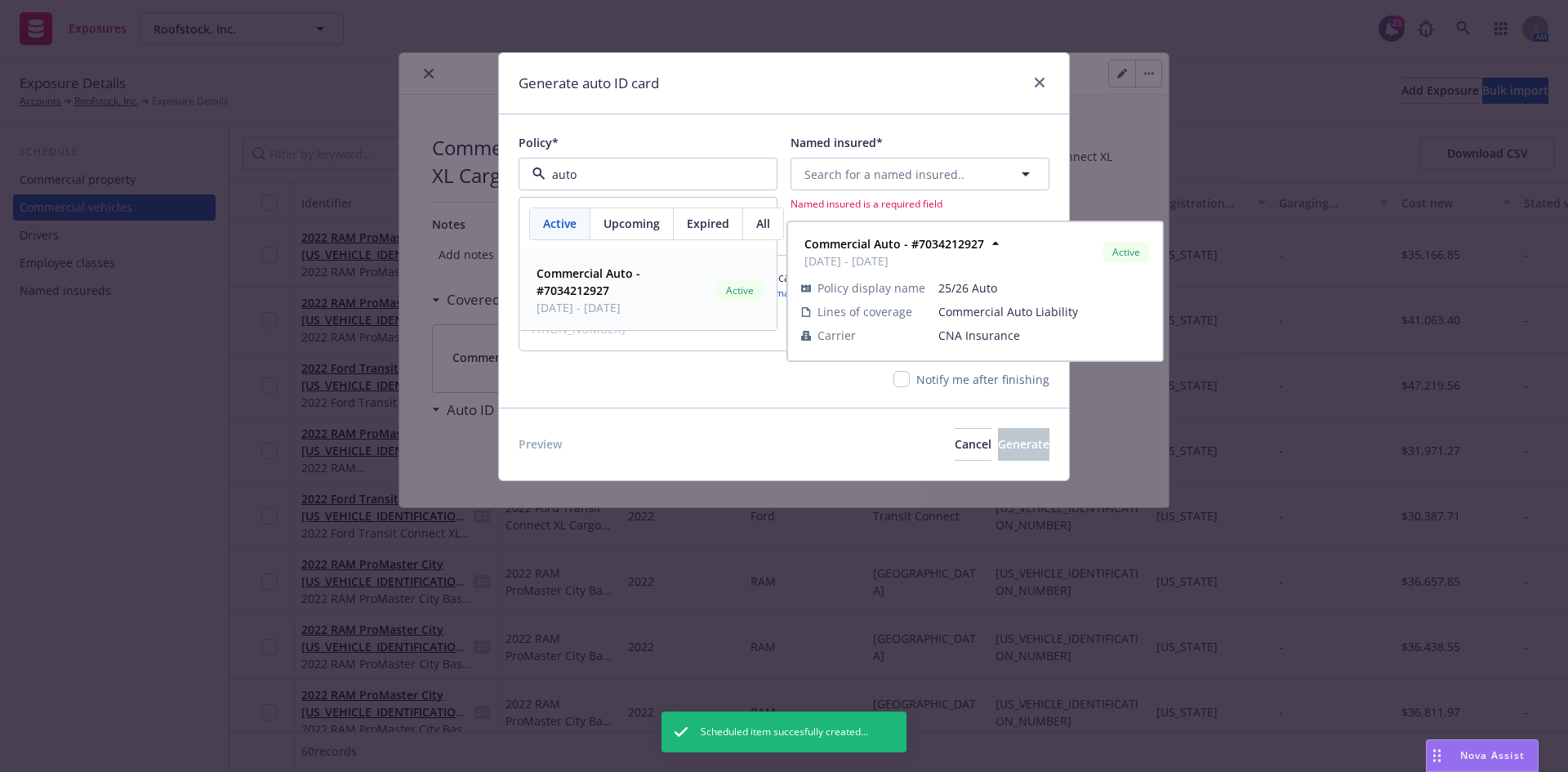
drag, startPoint x: 567, startPoint y: 317, endPoint x: 574, endPoint y: 307, distance: 12.2
click at [569, 314] on span "[DATE] - [DATE]" at bounding box center [623, 307] width 174 height 17
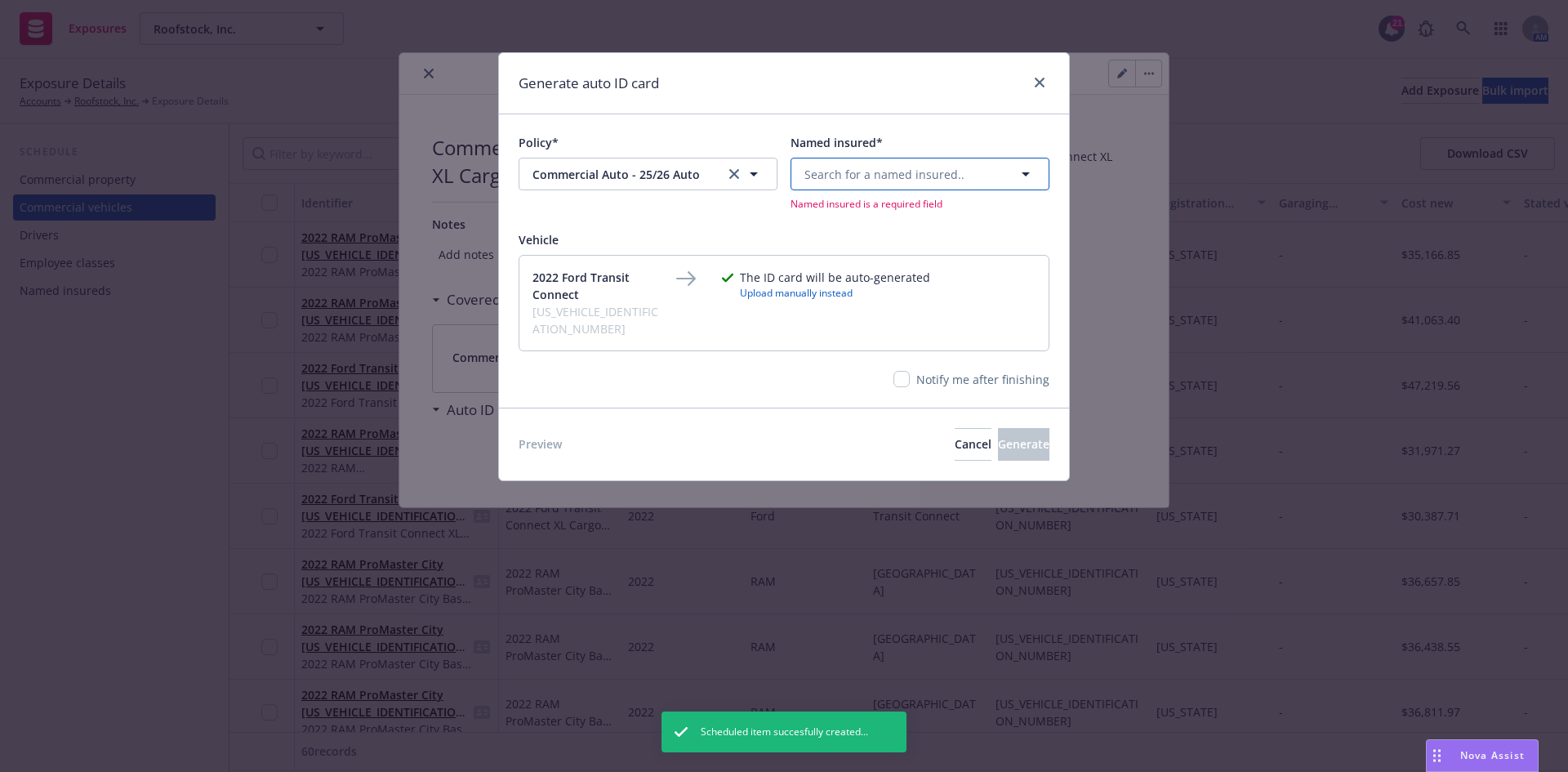
click at [919, 173] on span "Search for a named insured.." at bounding box center [884, 174] width 160 height 17
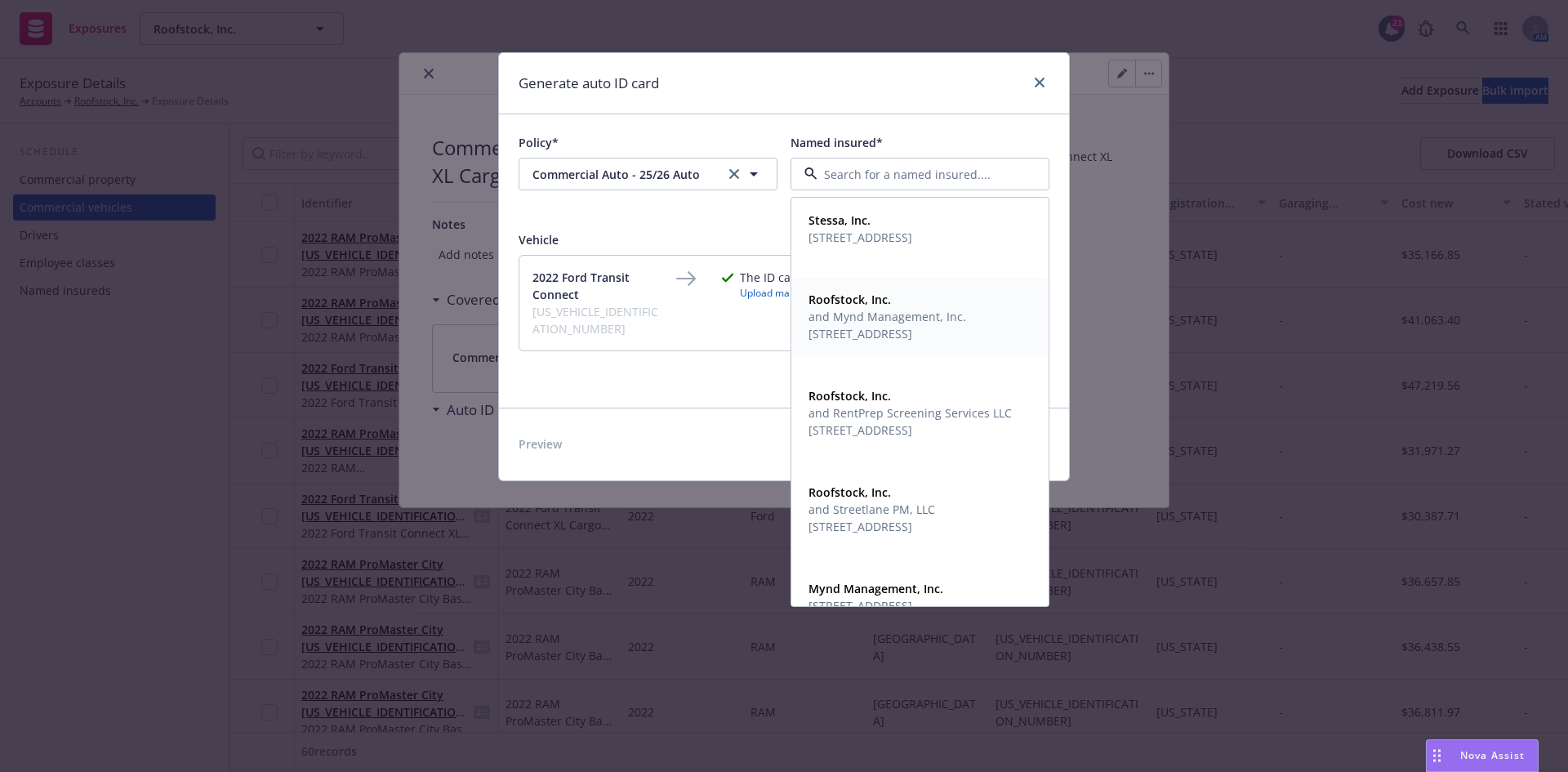
click at [862, 342] on span "[STREET_ADDRESS]" at bounding box center [887, 333] width 158 height 17
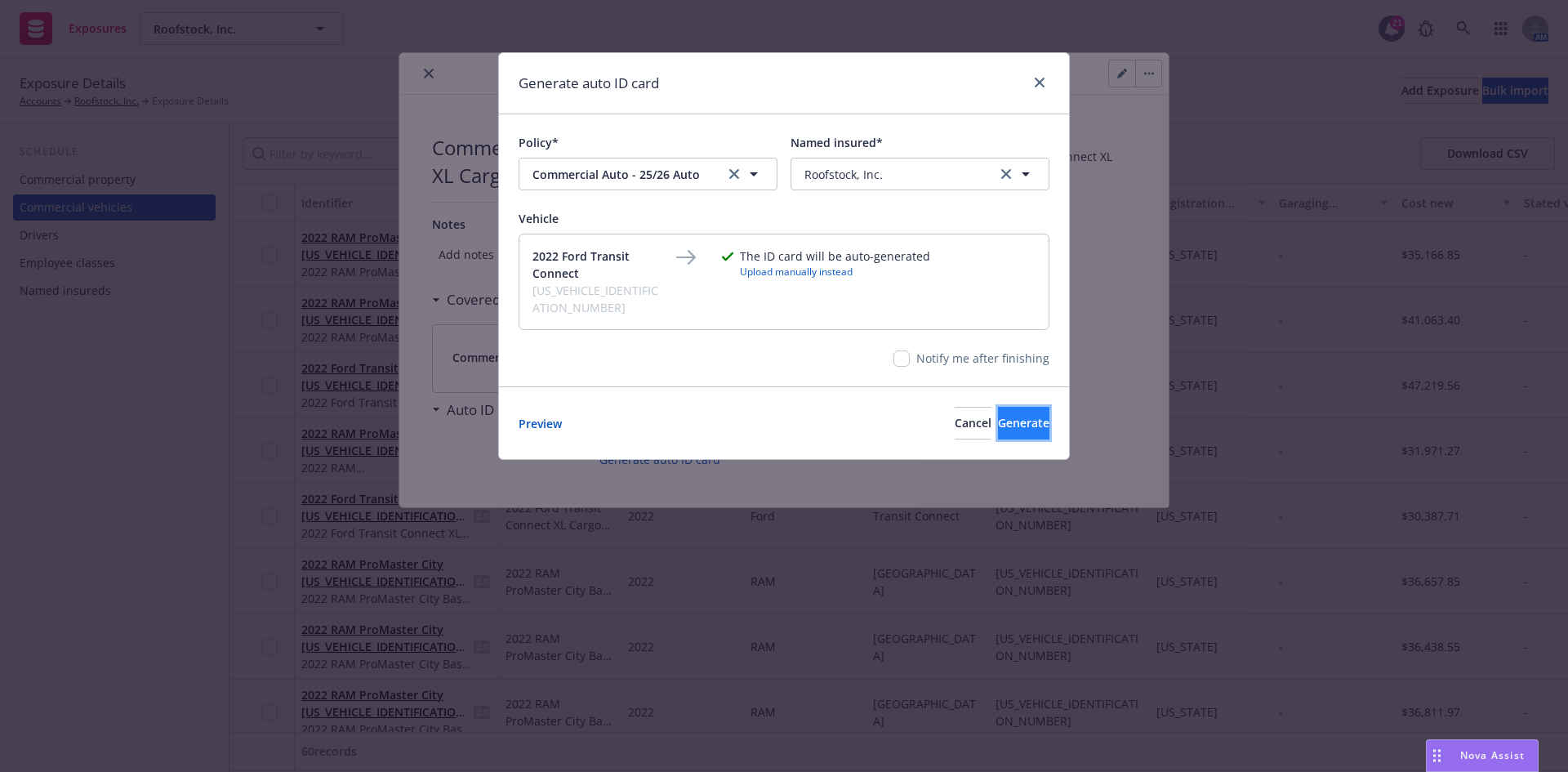
click at [1013, 415] on span "Generate" at bounding box center [1024, 423] width 52 height 16
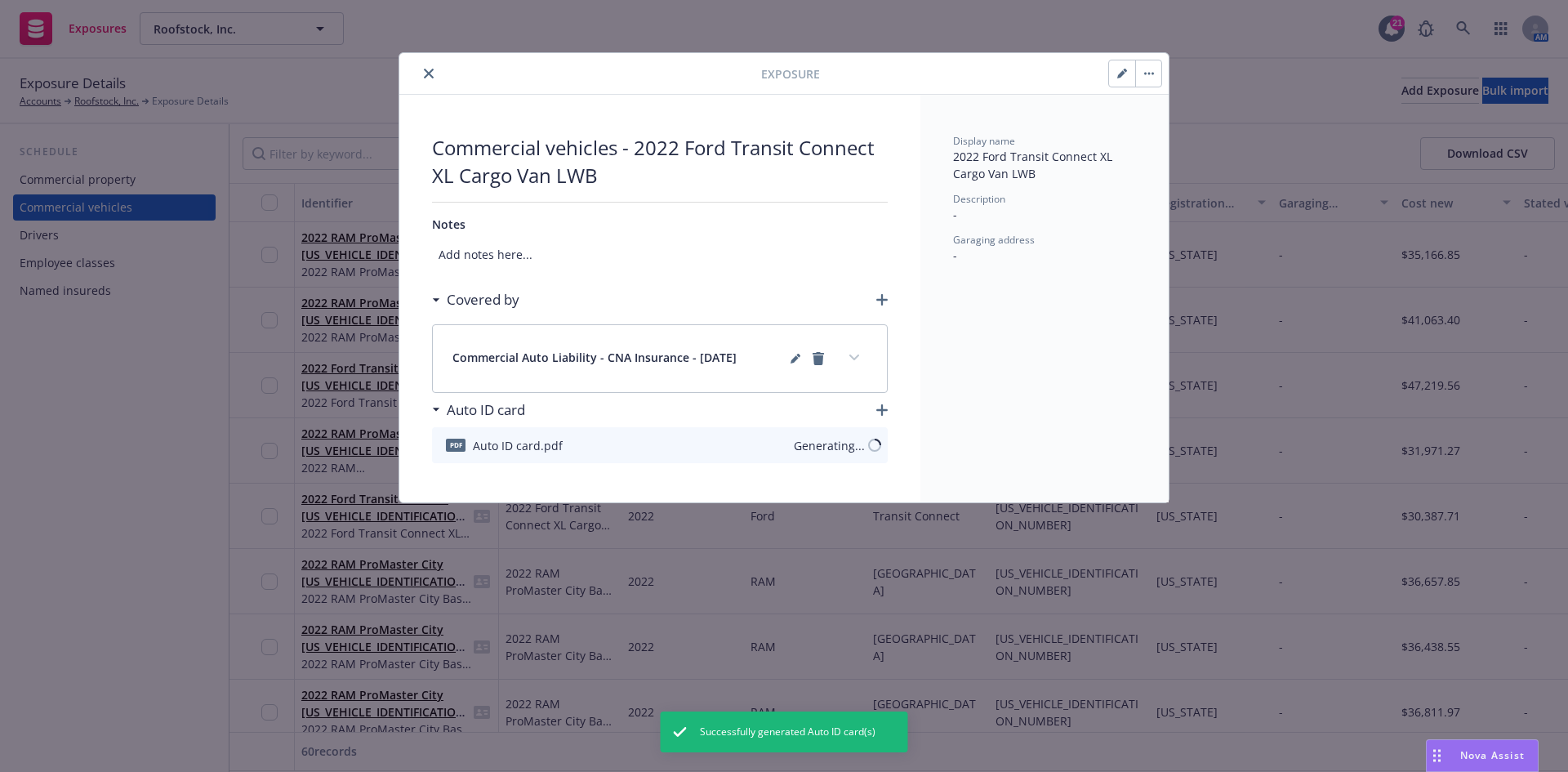
click at [433, 72] on icon "close" at bounding box center [429, 73] width 10 height 10
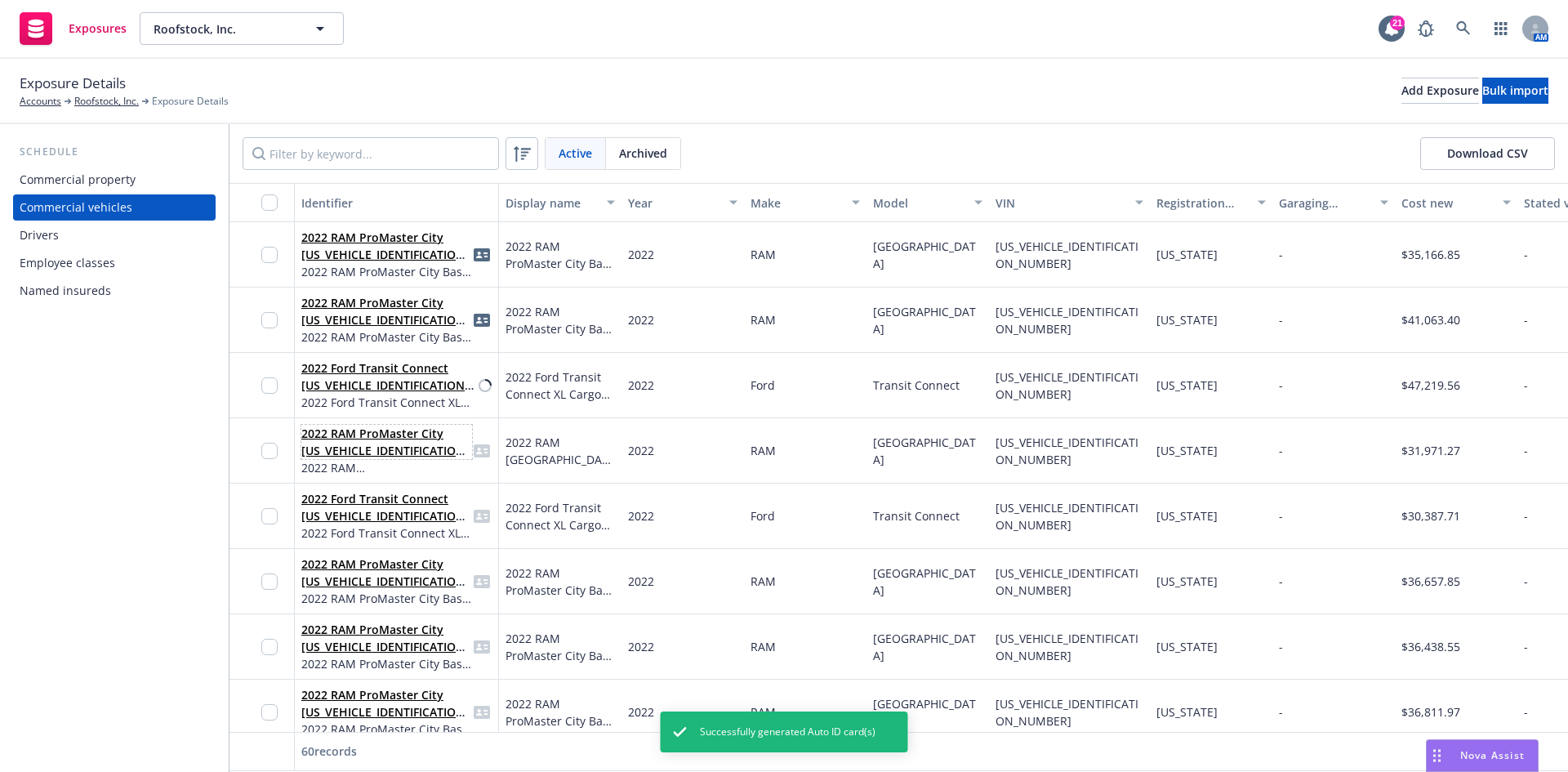
click at [385, 451] on link "2022 RAM ProMaster City [US_VEHICLE_IDENTIFICATION_NUMBER]" at bounding box center [386, 450] width 169 height 50
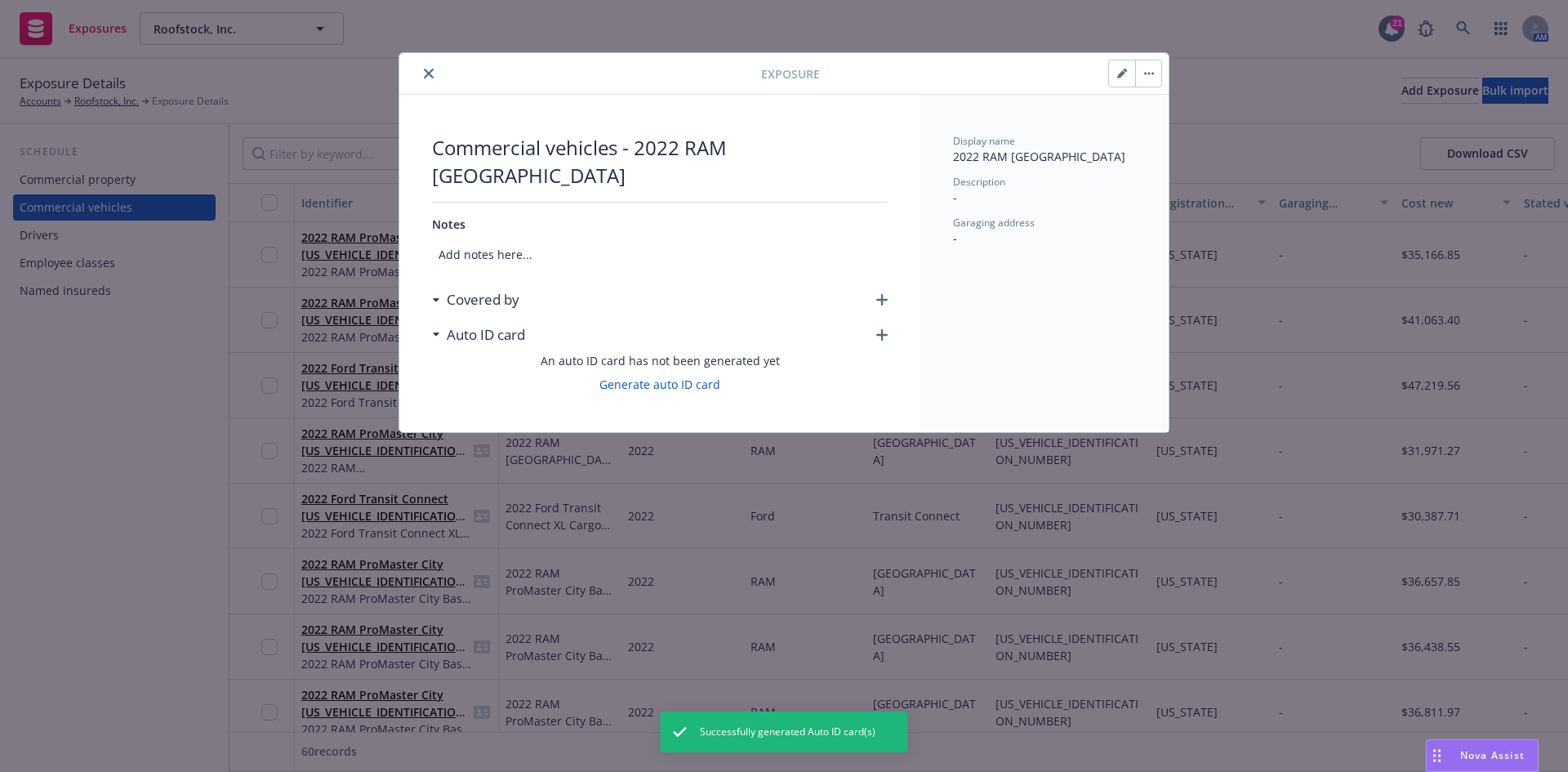
click at [883, 298] on icon "button" at bounding box center [882, 300] width 12 height 12
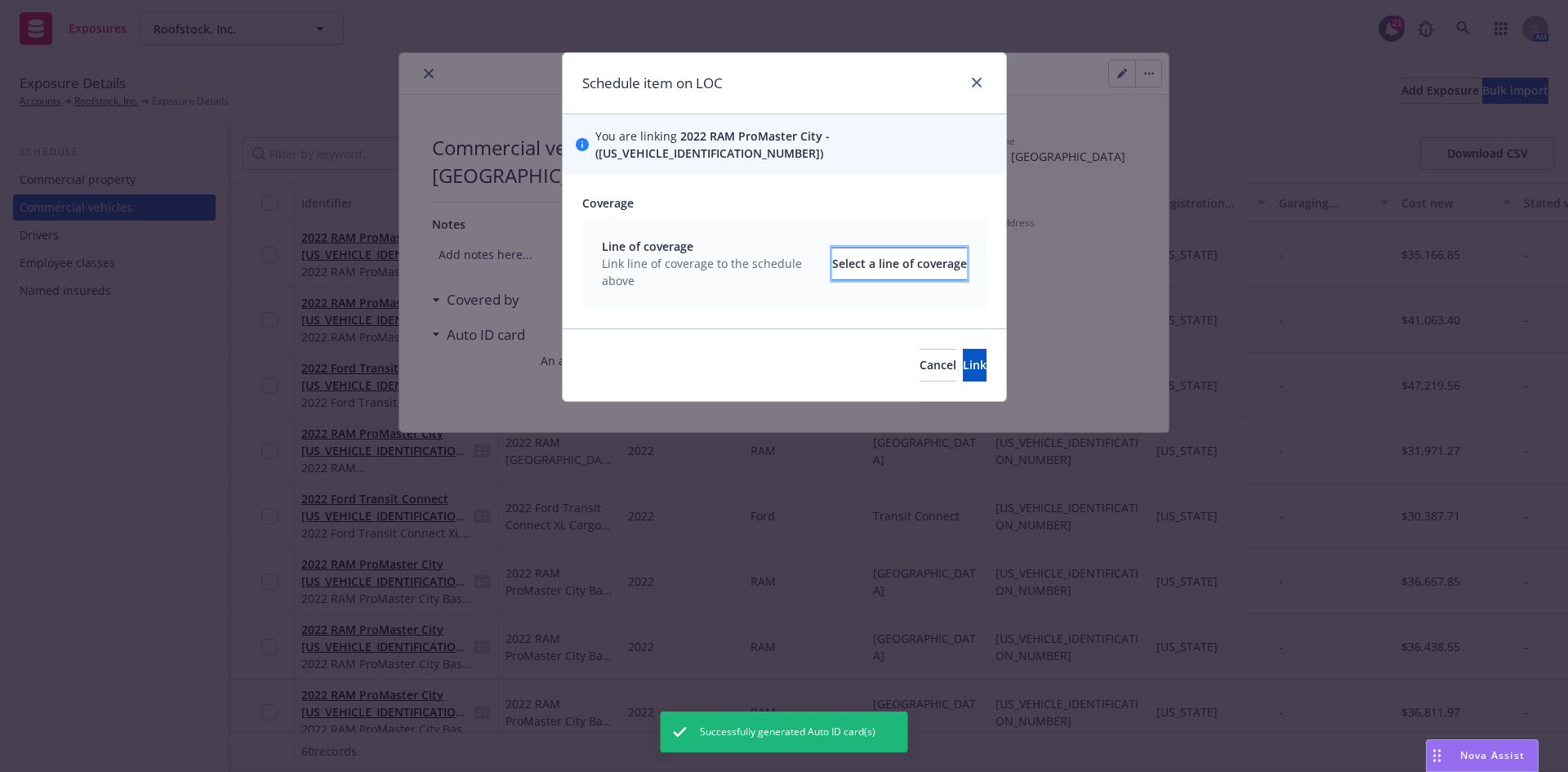
click at [833, 255] on div "Select a line of coverage" at bounding box center [900, 263] width 135 height 31
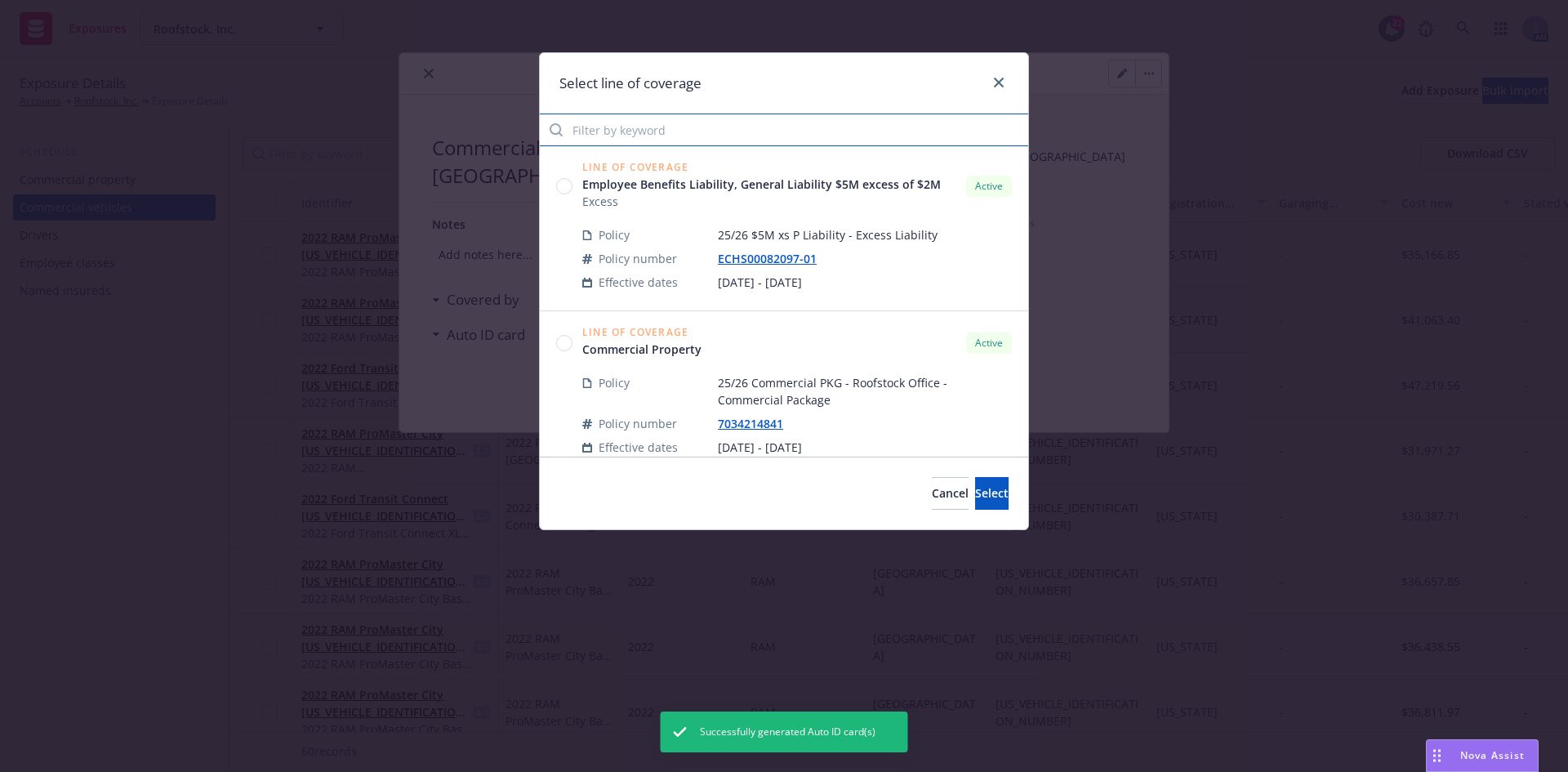
click at [618, 130] on input "Filter by keyword" at bounding box center [784, 129] width 488 height 33
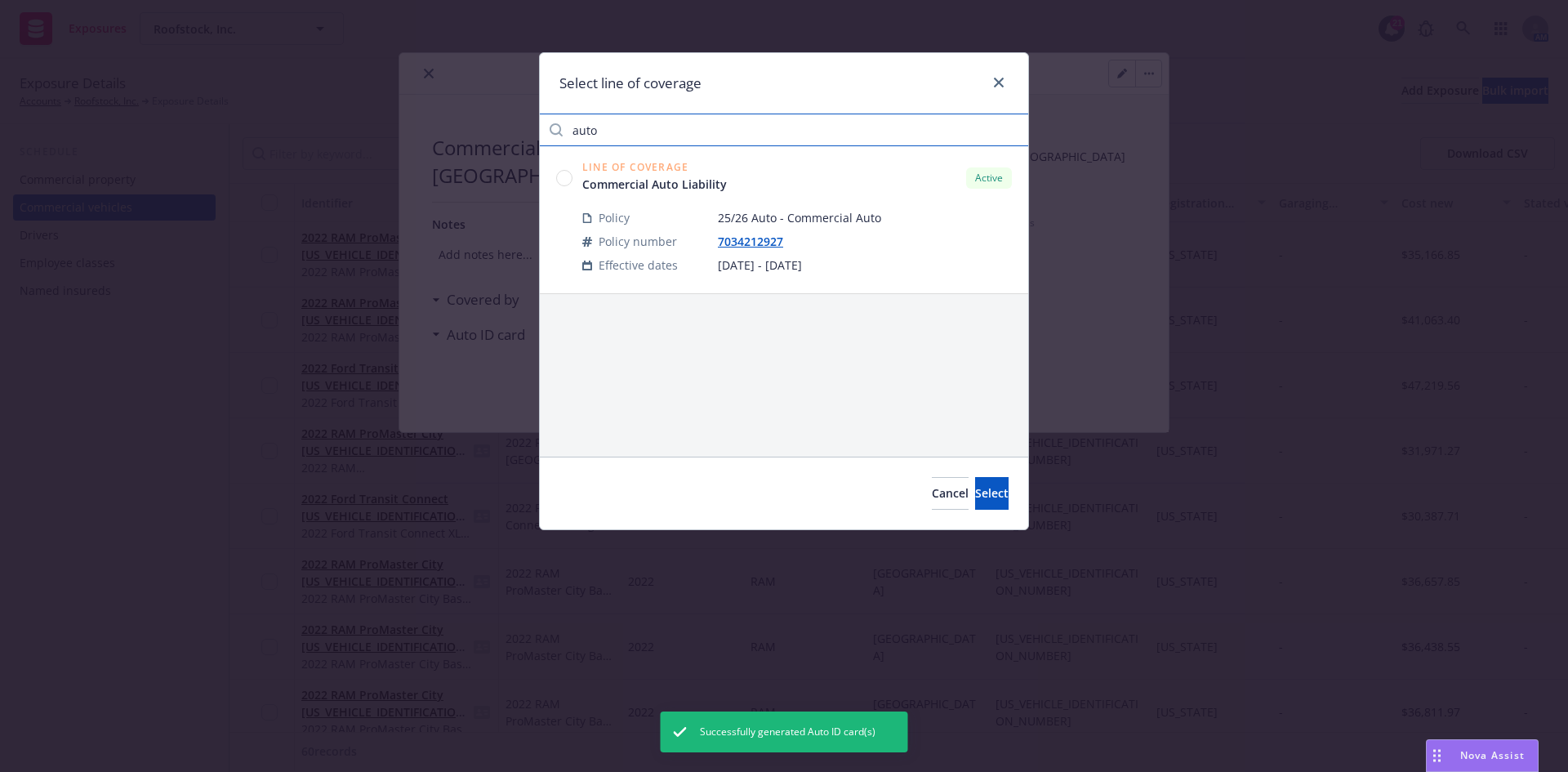
type input "auto"
click at [564, 178] on circle at bounding box center [565, 178] width 16 height 16
click at [976, 501] on button "Select" at bounding box center [992, 493] width 34 height 33
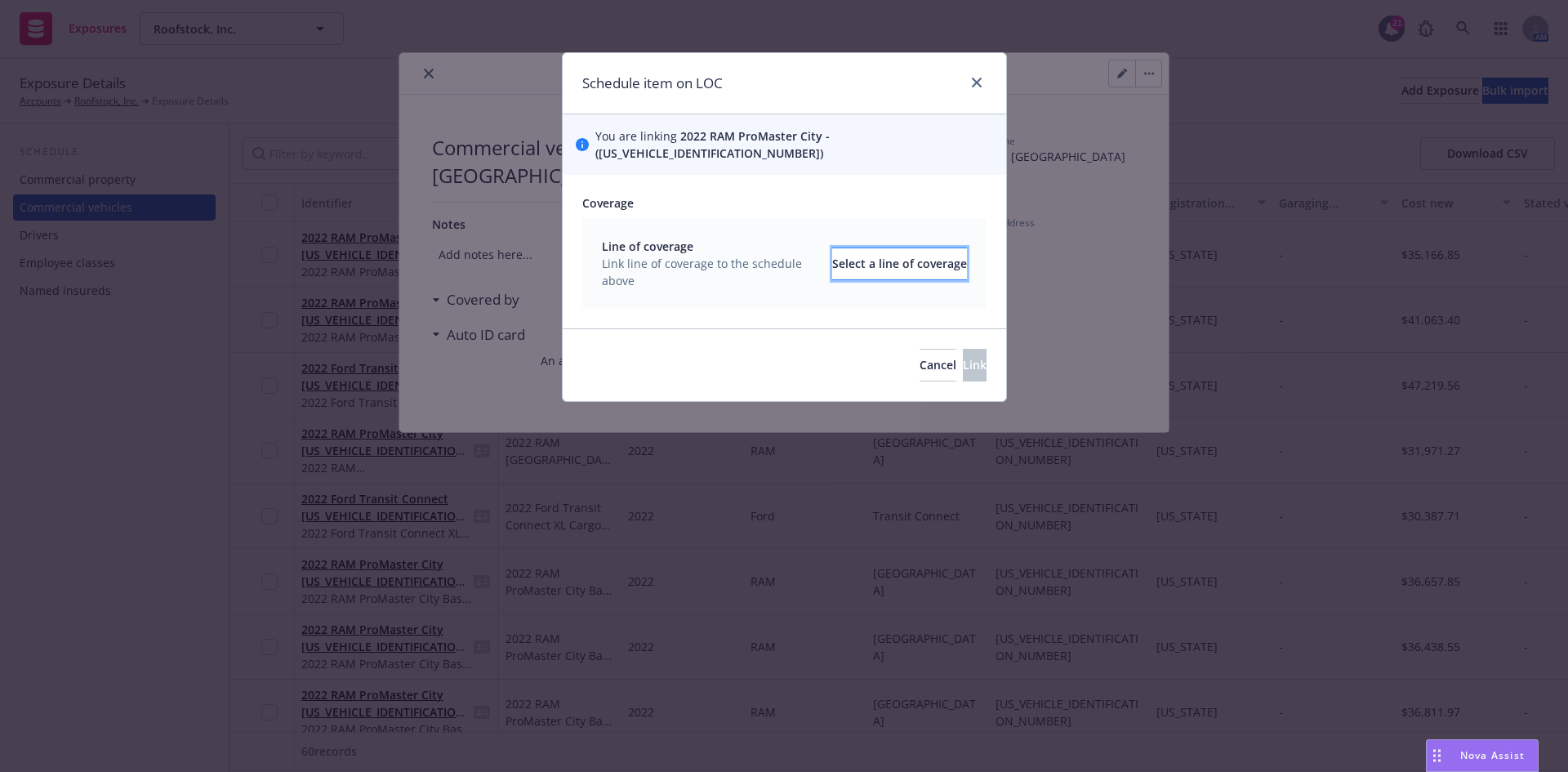
click at [904, 254] on div "Select a line of coverage" at bounding box center [900, 263] width 135 height 31
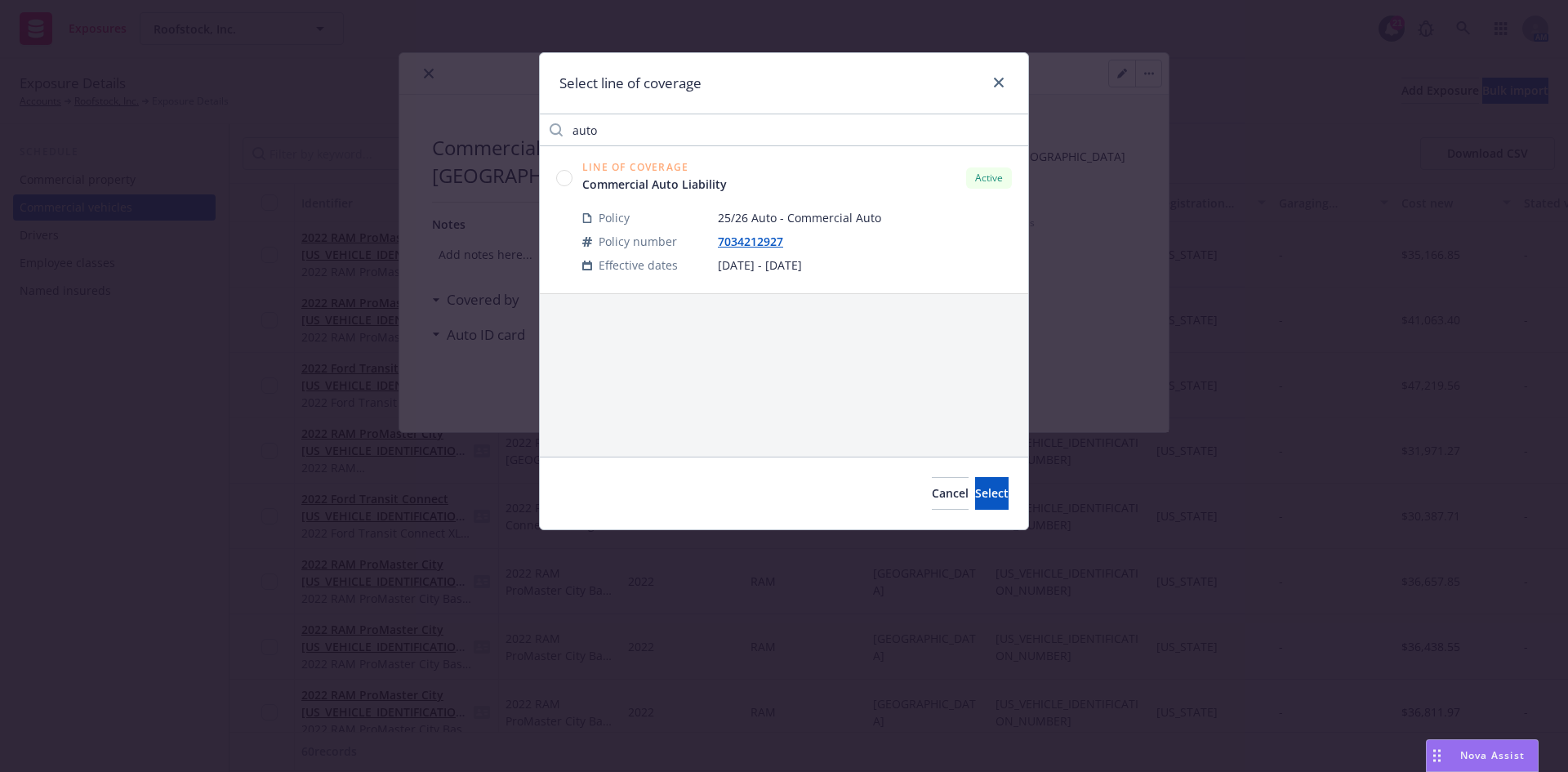
drag, startPoint x: 570, startPoint y: 174, endPoint x: 579, endPoint y: 180, distance: 10.8
click at [569, 175] on circle at bounding box center [565, 178] width 16 height 16
click at [991, 487] on button "Select" at bounding box center [992, 493] width 34 height 33
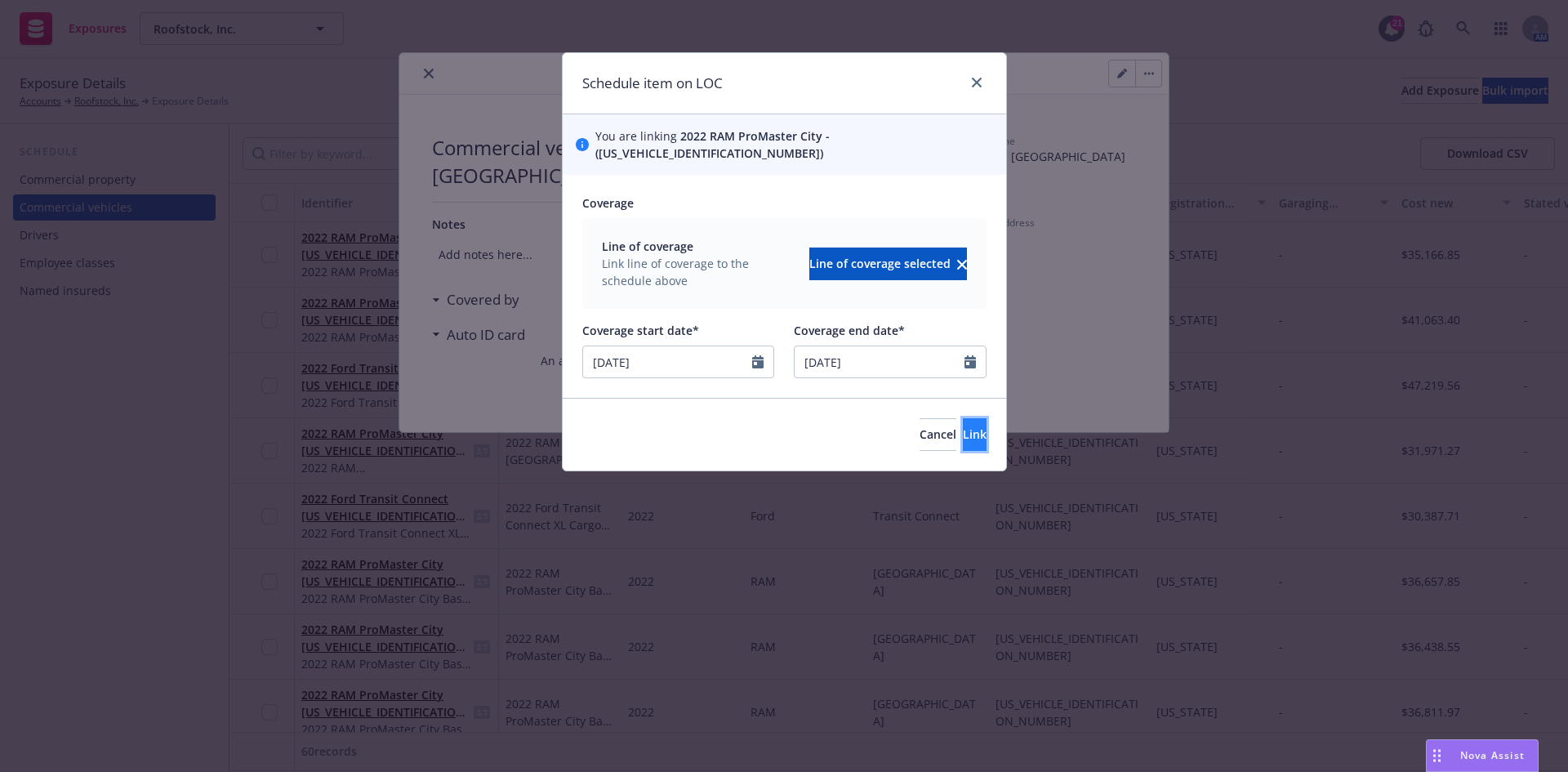
click at [963, 418] on button "Link" at bounding box center [975, 434] width 24 height 33
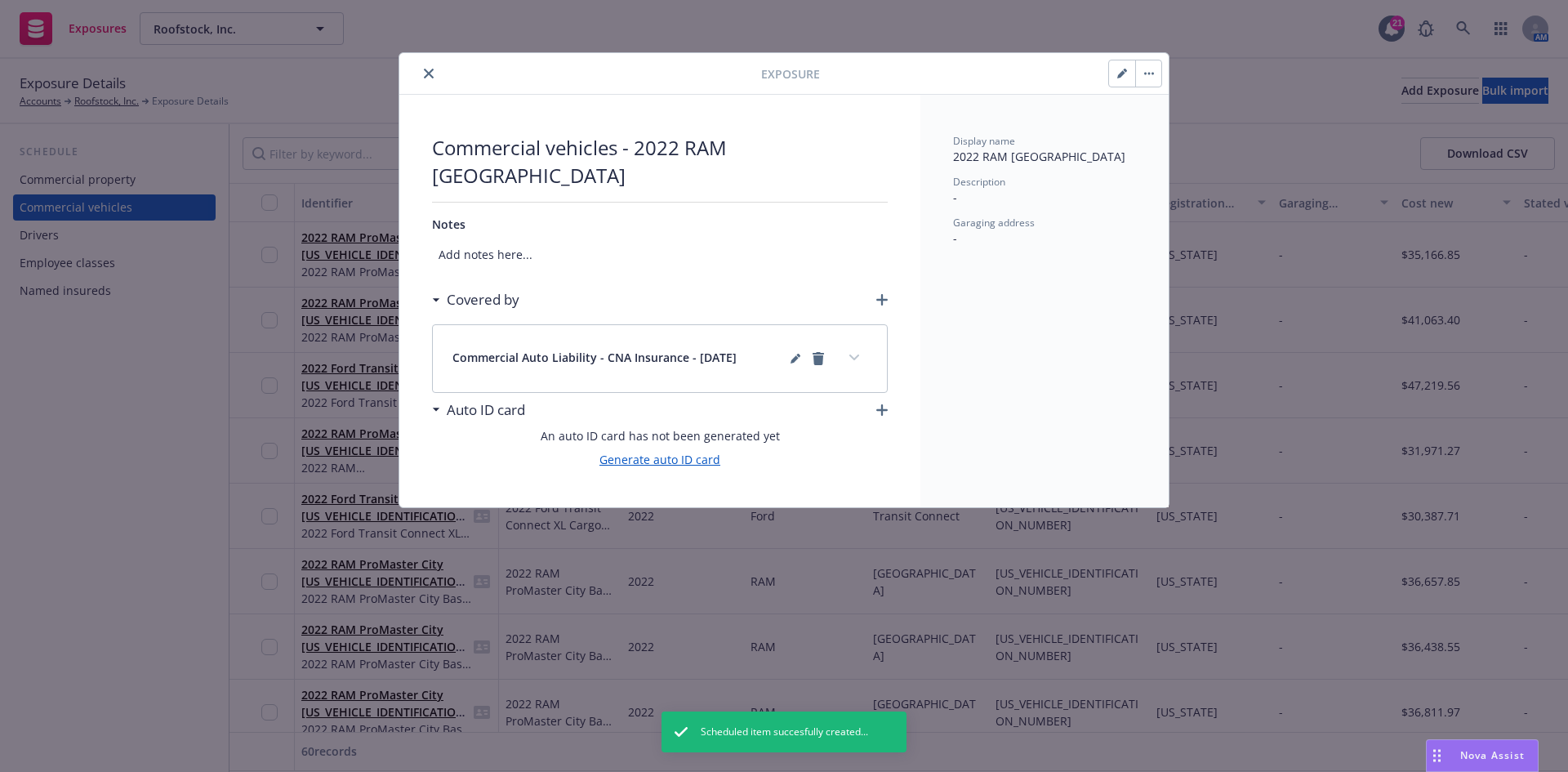
click at [699, 454] on link "Generate auto ID card" at bounding box center [660, 458] width 121 height 17
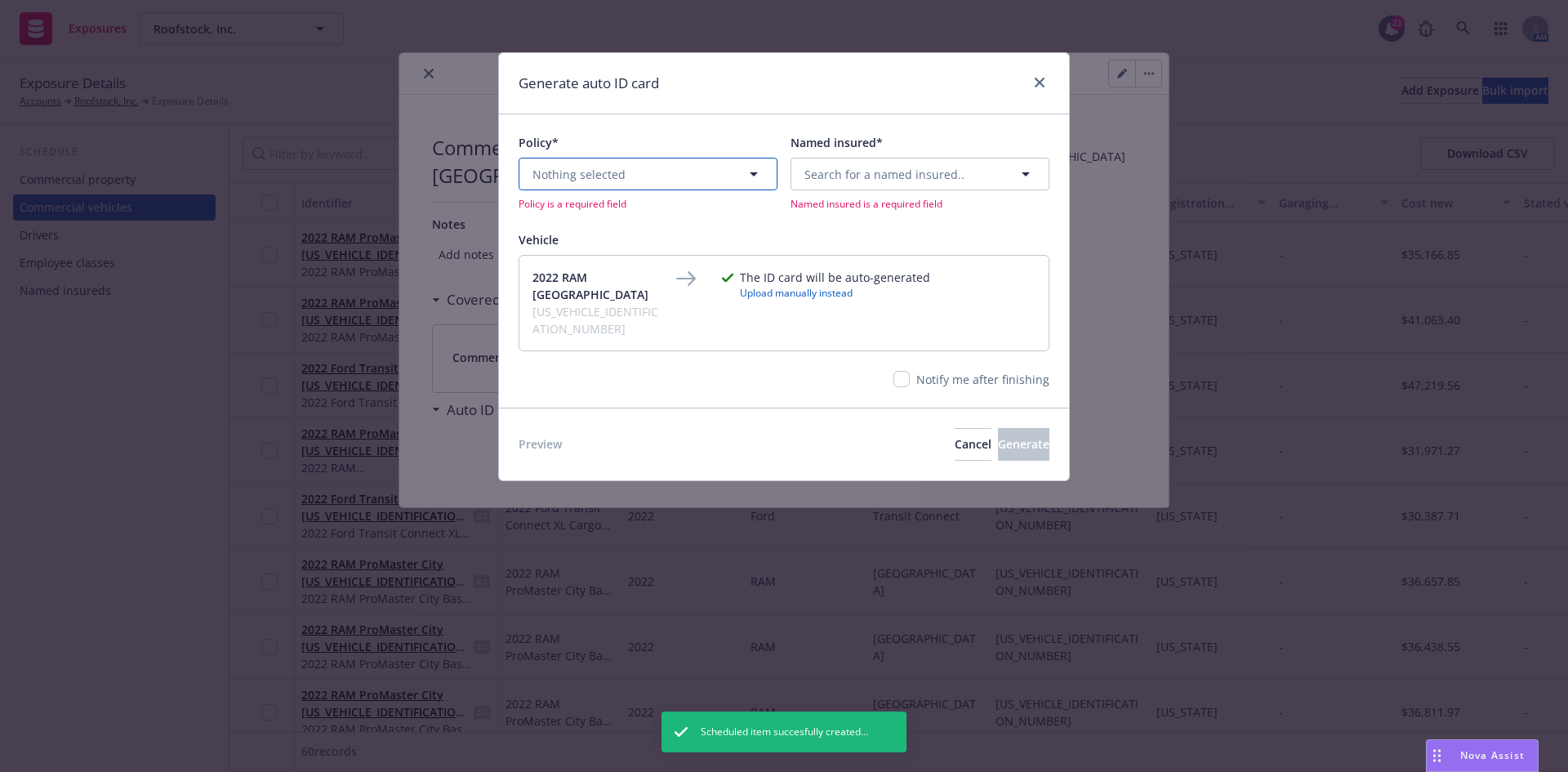
click at [616, 180] on span "Nothing selected" at bounding box center [580, 174] width 93 height 17
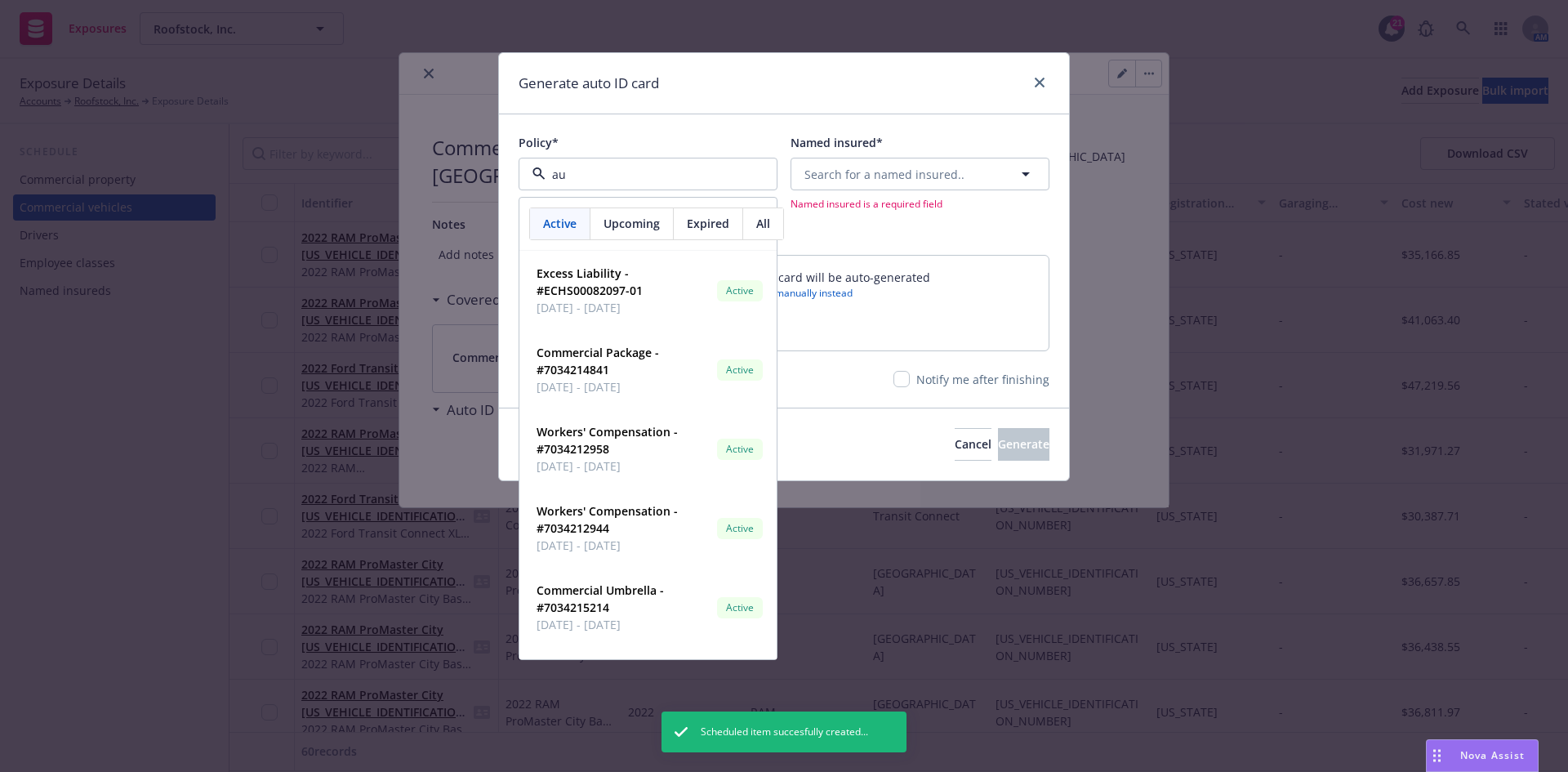
type input "aut"
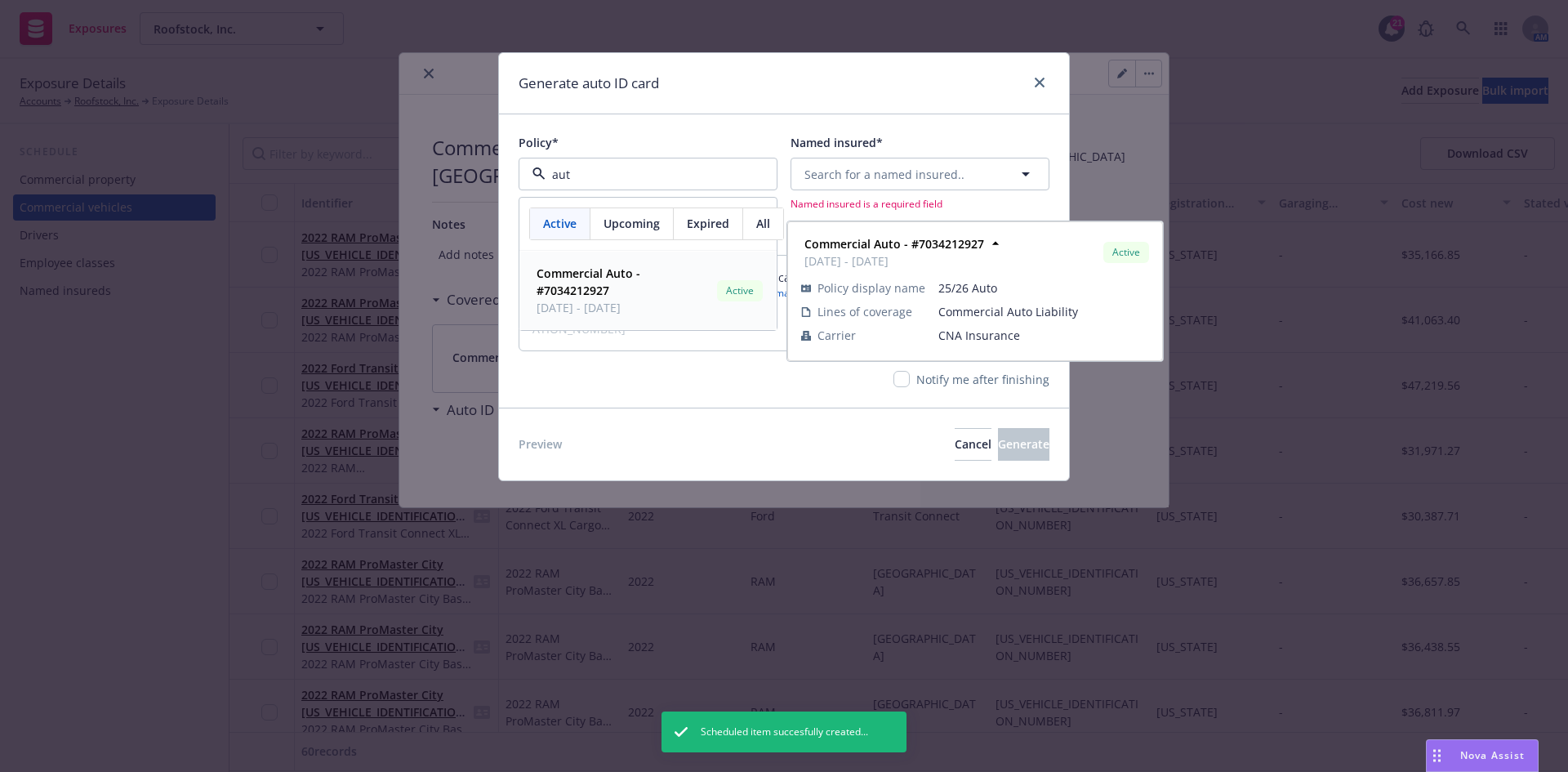
click at [590, 290] on strong "Commercial Auto - #7034212927" at bounding box center [588, 281] width 104 height 33
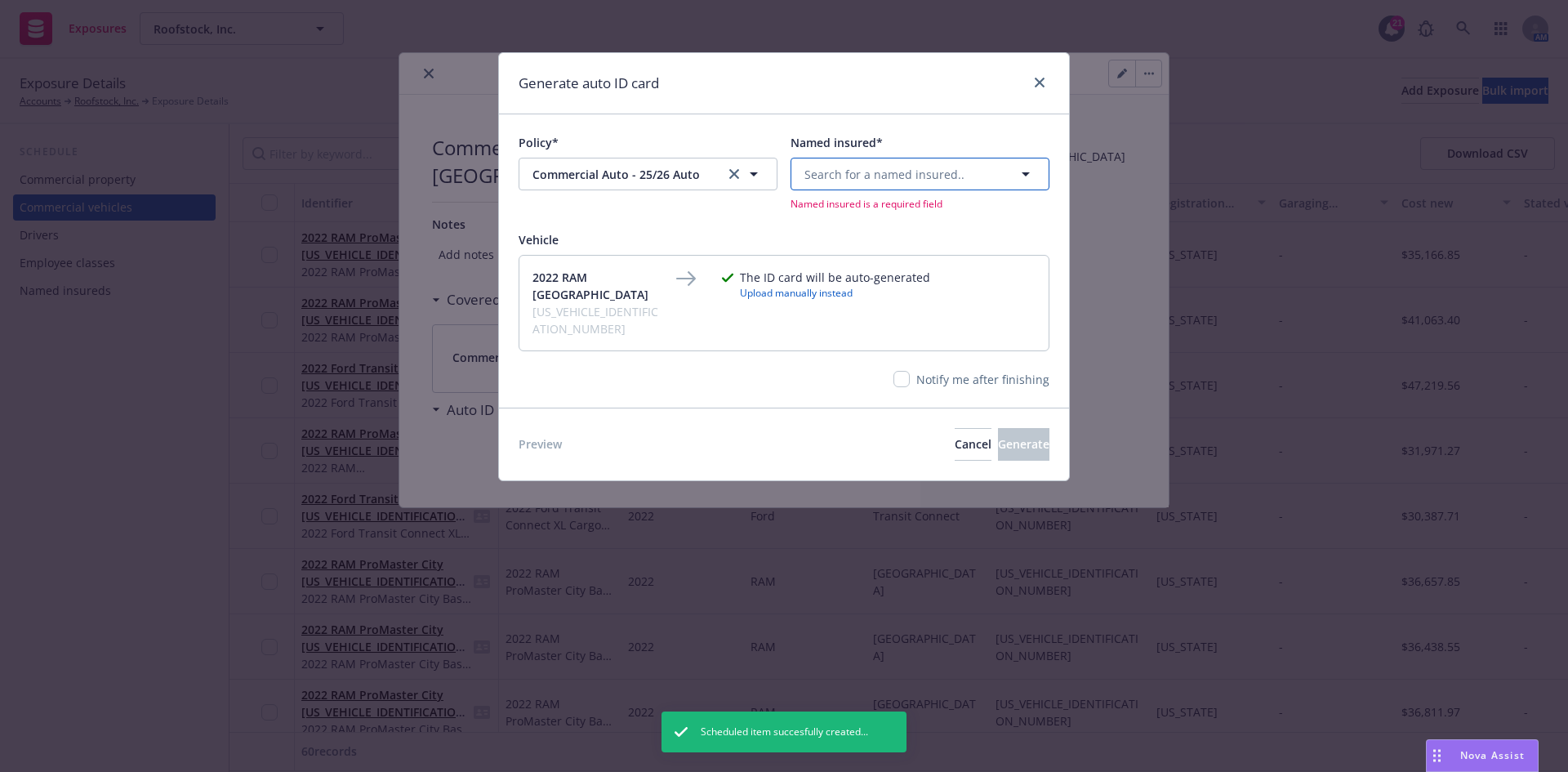
click at [921, 173] on span "Search for a named insured.." at bounding box center [884, 174] width 160 height 17
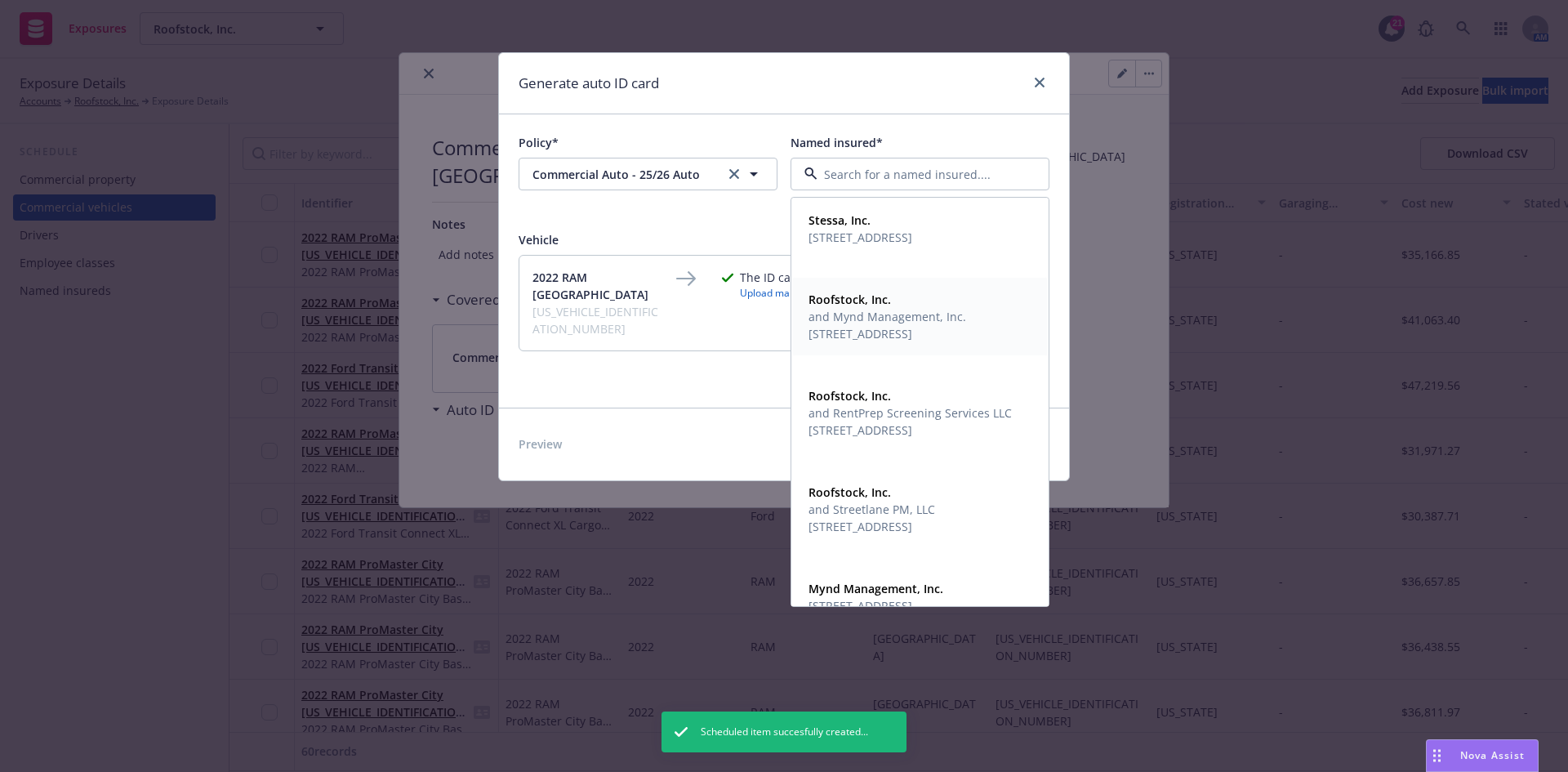
click at [877, 319] on span "and Mynd Management, Inc." at bounding box center [887, 316] width 158 height 17
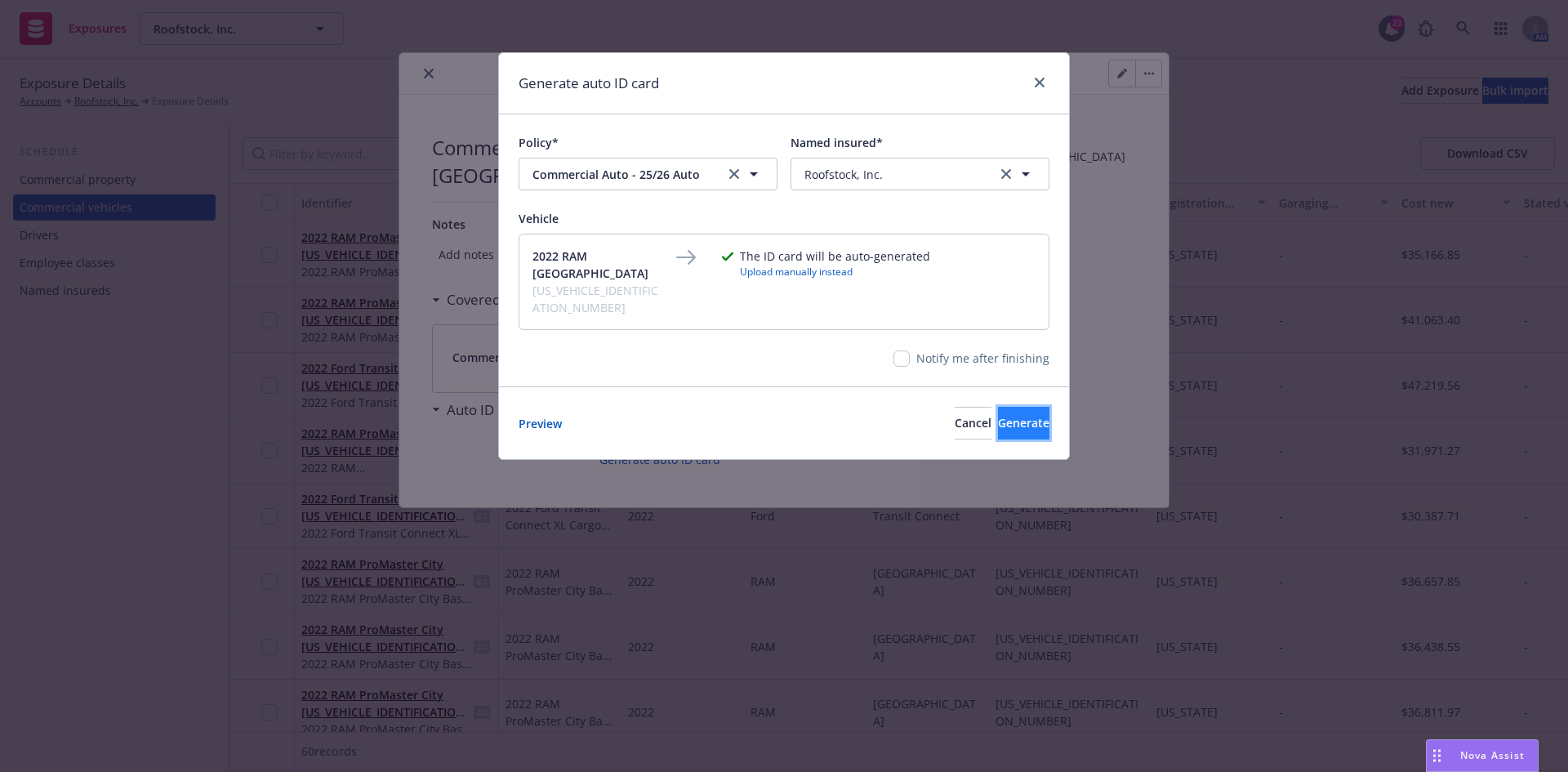
click at [1011, 415] on span "Generate" at bounding box center [1024, 423] width 52 height 16
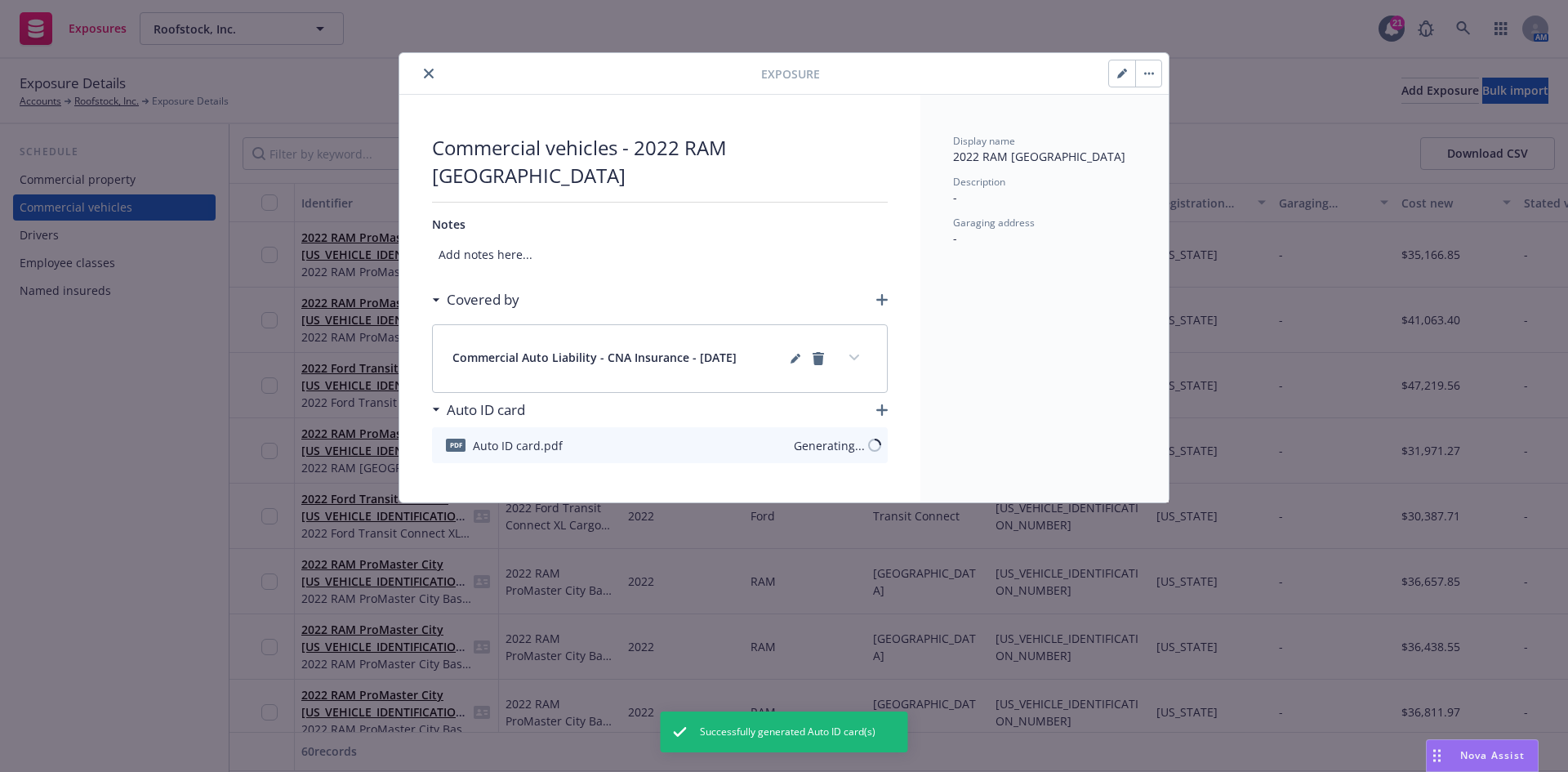
click at [435, 71] on button "close" at bounding box center [429, 73] width 20 height 20
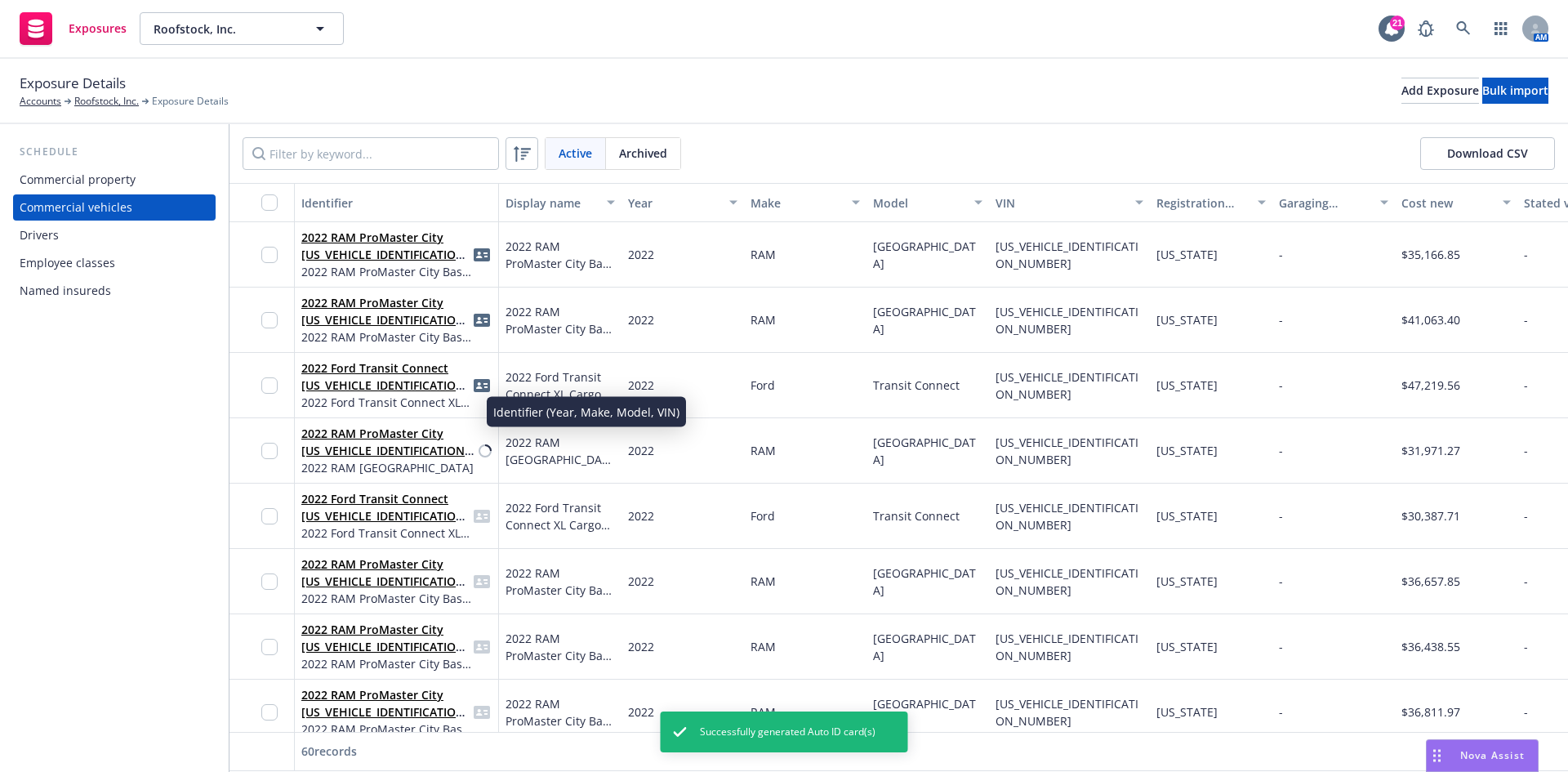
scroll to position [3022, 0]
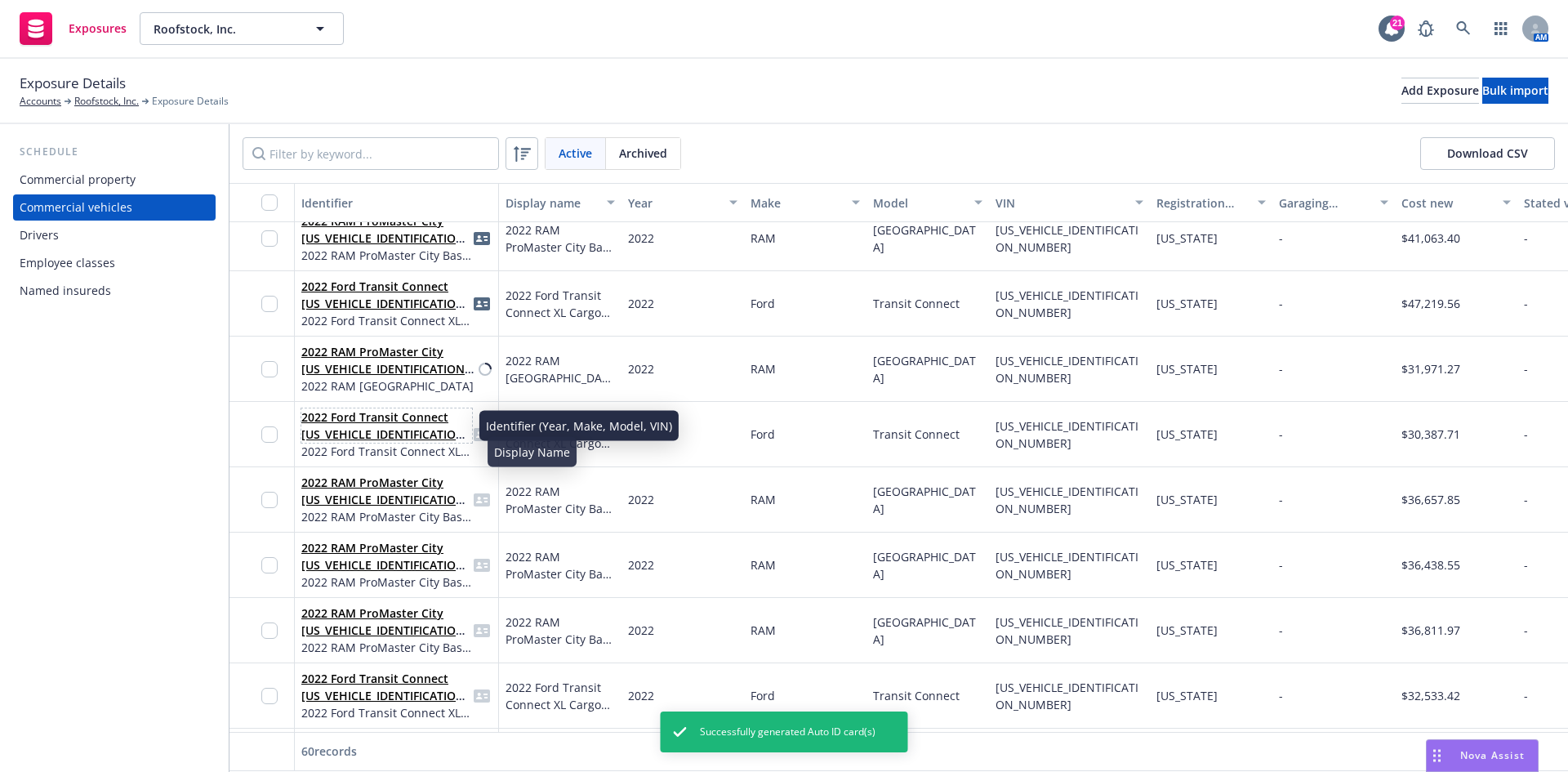
click at [374, 432] on link "2022 Ford Transit Connect [US_VEHICLE_IDENTIFICATION_NUMBER]" at bounding box center [386, 434] width 169 height 50
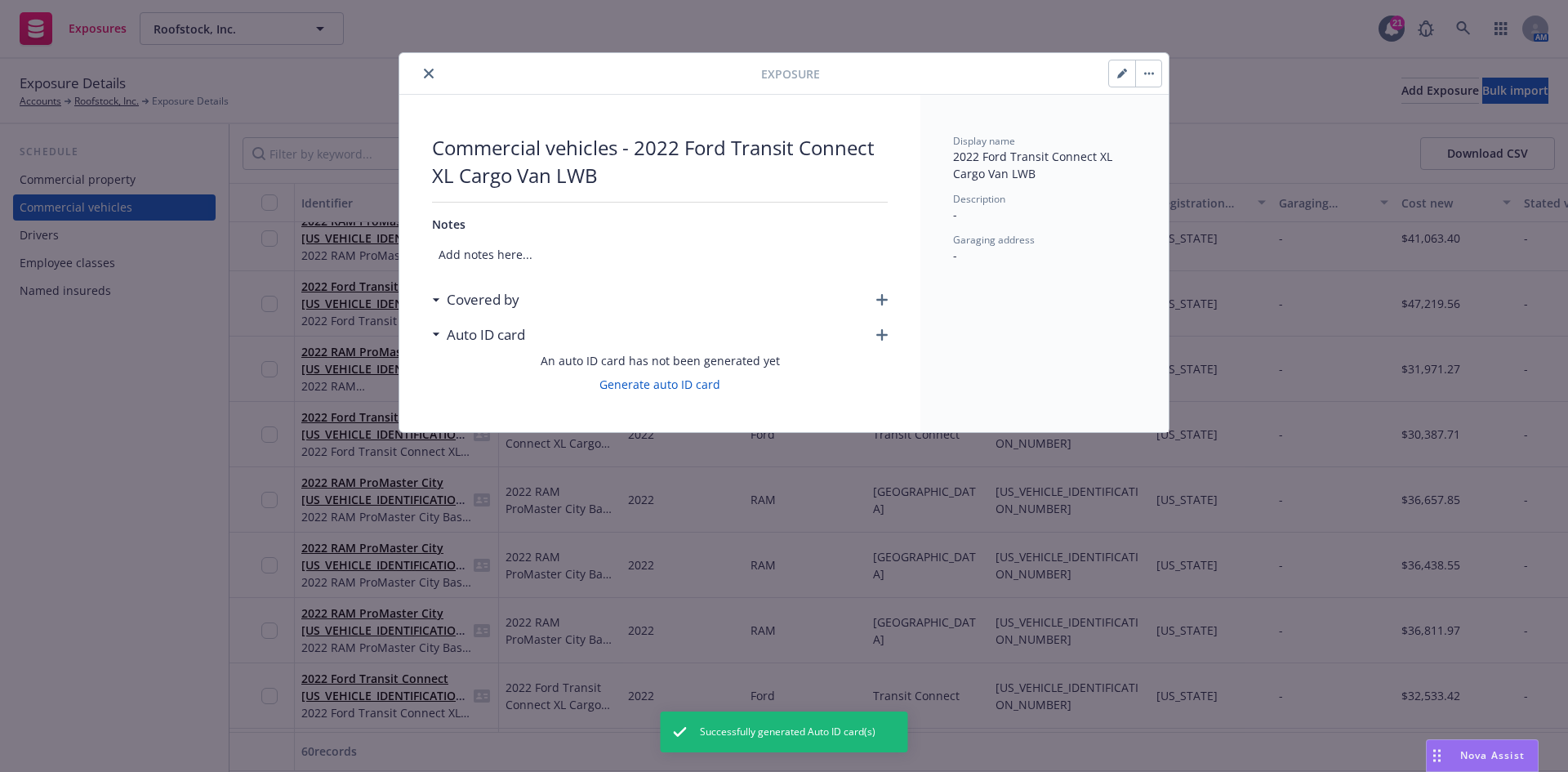
drag, startPoint x: 890, startPoint y: 300, endPoint x: 880, endPoint y: 300, distance: 10.0
click at [889, 300] on div "Commercial vehicles - 2022 Ford Transit Connect XL Cargo Van LWB Notes Add note…" at bounding box center [659, 263] width 521 height 337
click at [880, 300] on icon "button" at bounding box center [882, 300] width 12 height 12
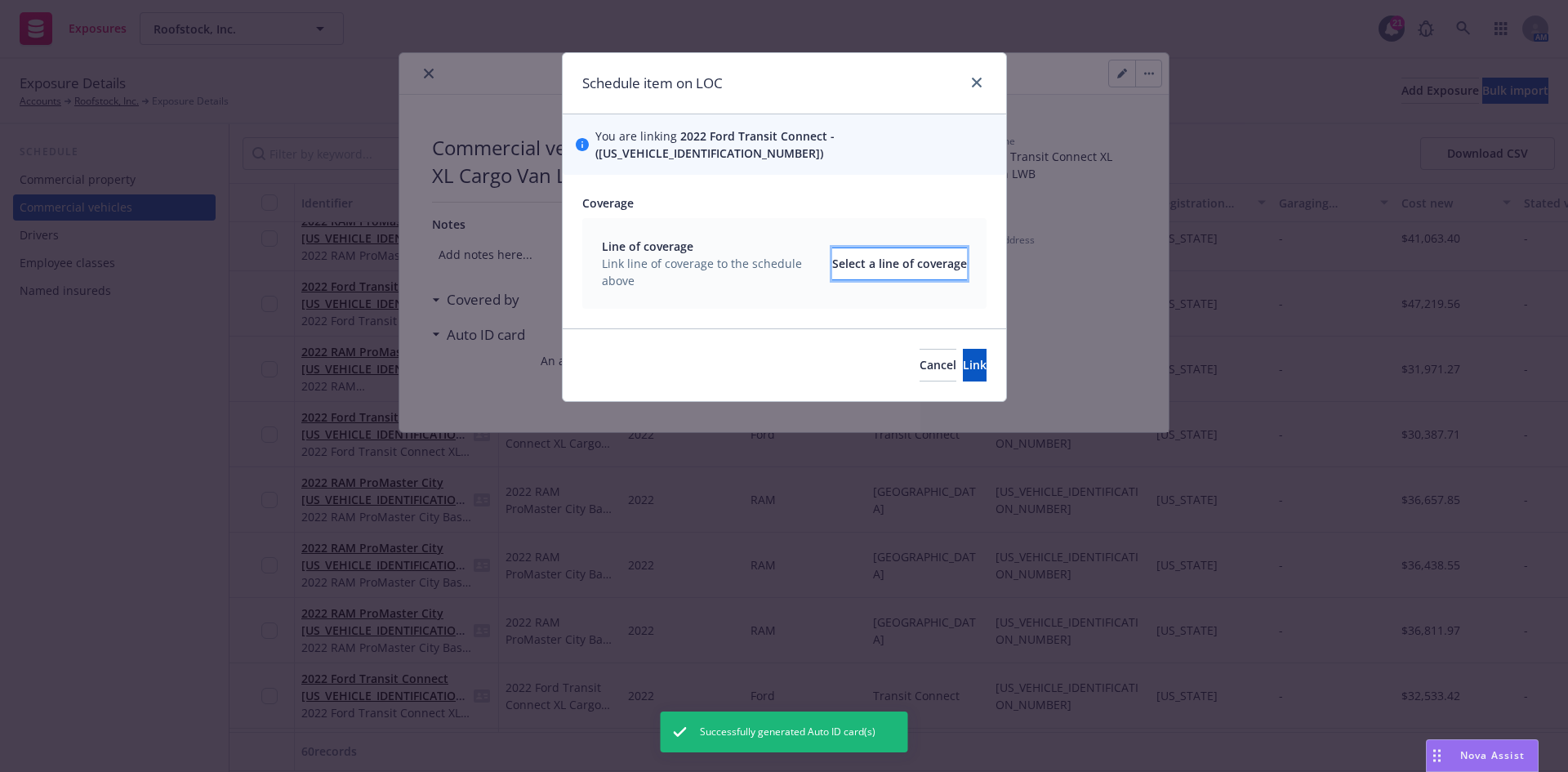
click at [833, 248] on div "Select a line of coverage" at bounding box center [900, 263] width 135 height 31
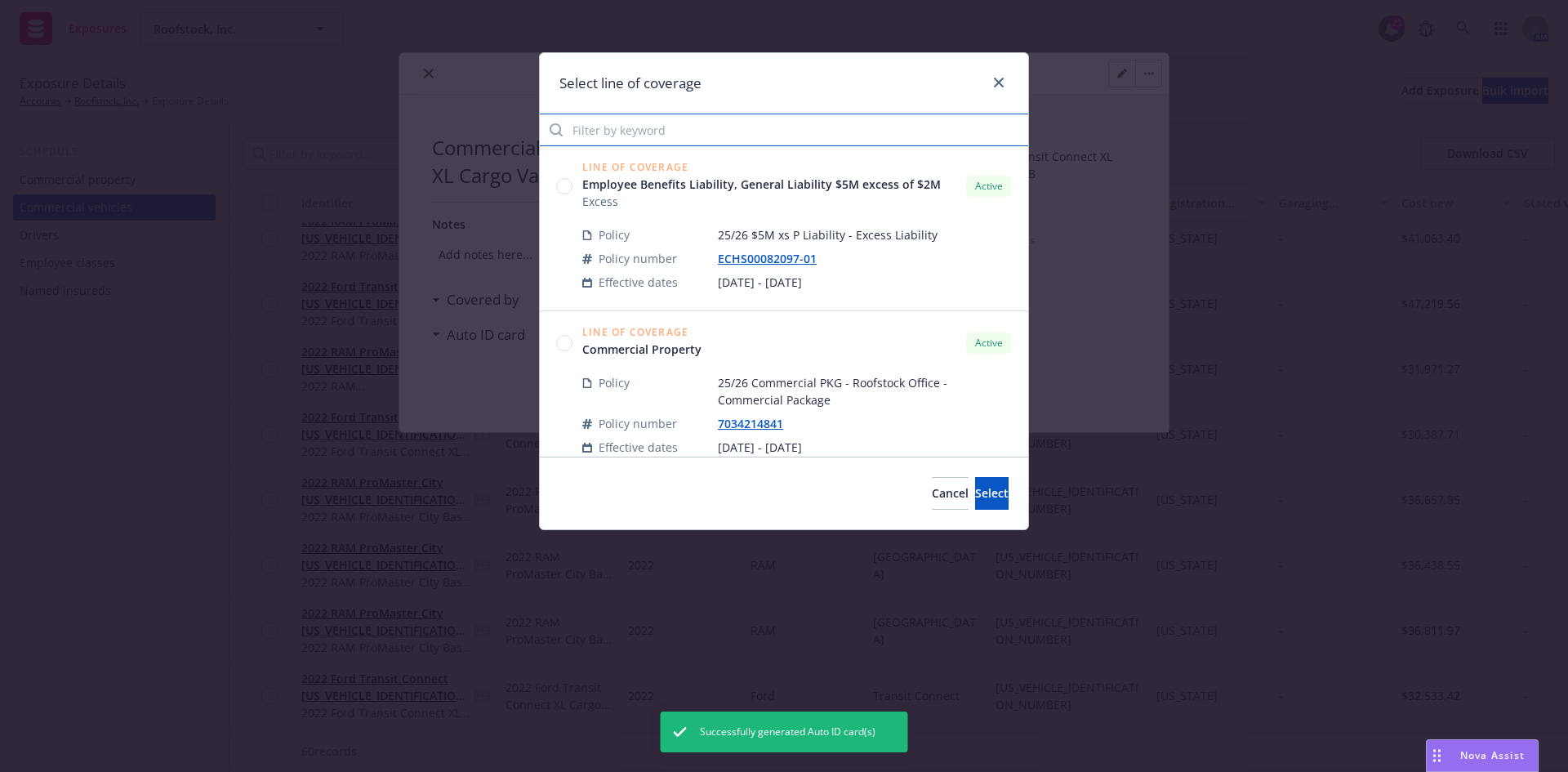
click at [646, 119] on input "Filter by keyword" at bounding box center [784, 129] width 488 height 33
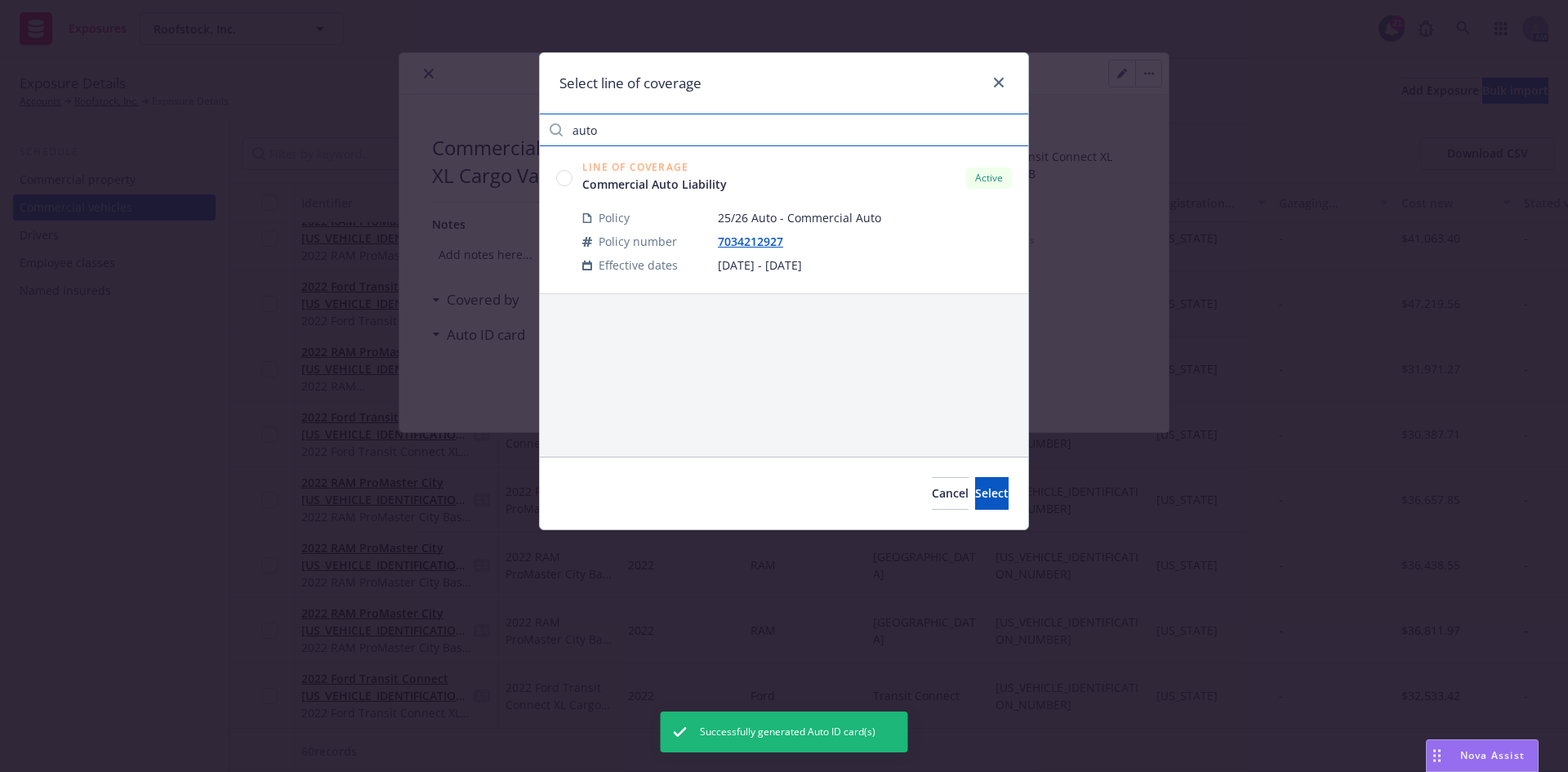
type input "auto"
click at [570, 175] on circle at bounding box center [565, 178] width 16 height 16
click at [976, 496] on span "Select" at bounding box center [992, 493] width 34 height 16
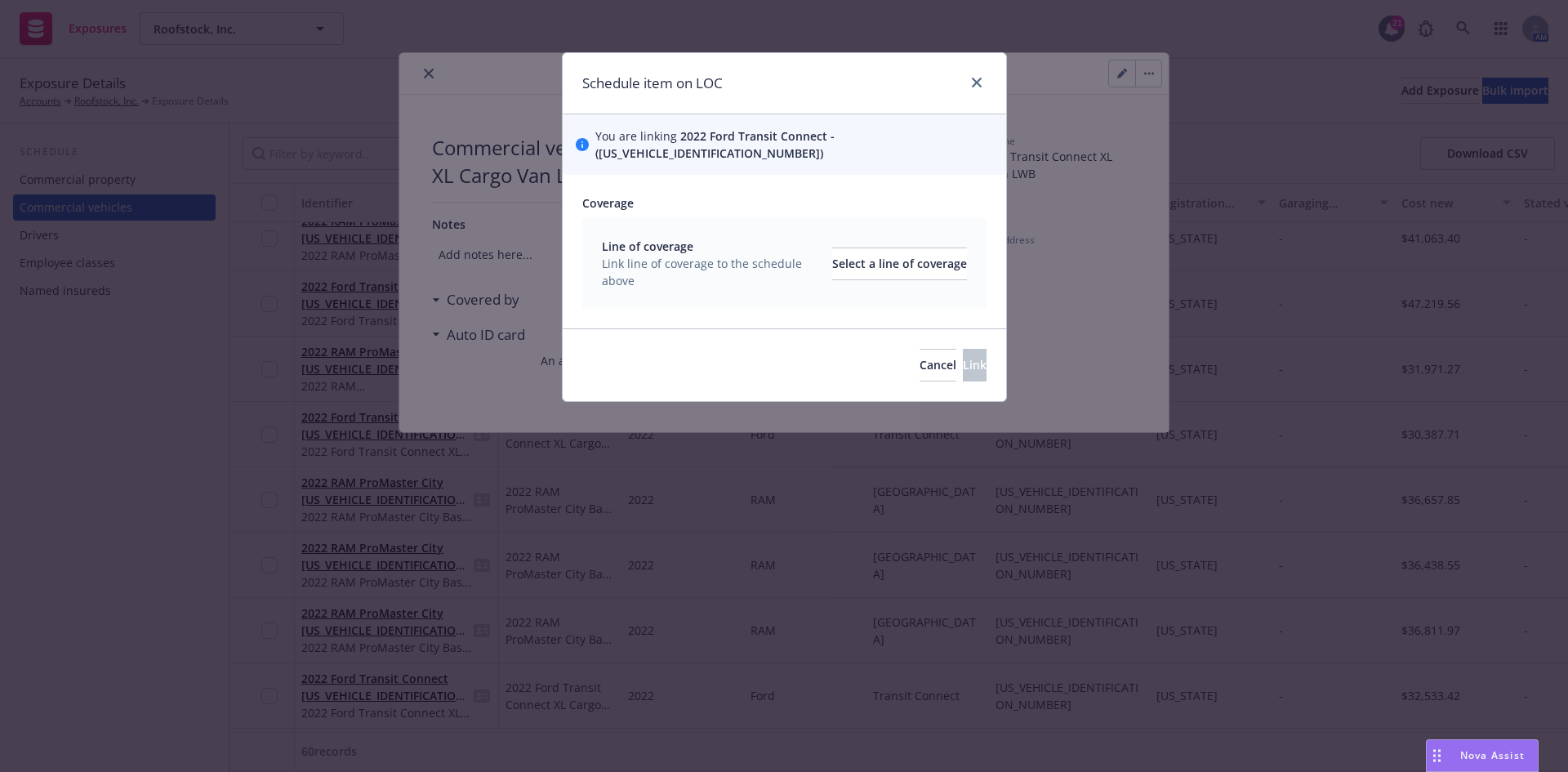
click at [832, 237] on div "Line of coverage Link line of coverage to the schedule above Select a line of c…" at bounding box center [785, 263] width 365 height 52
click at [833, 256] on div "Select a line of coverage" at bounding box center [900, 263] width 135 height 31
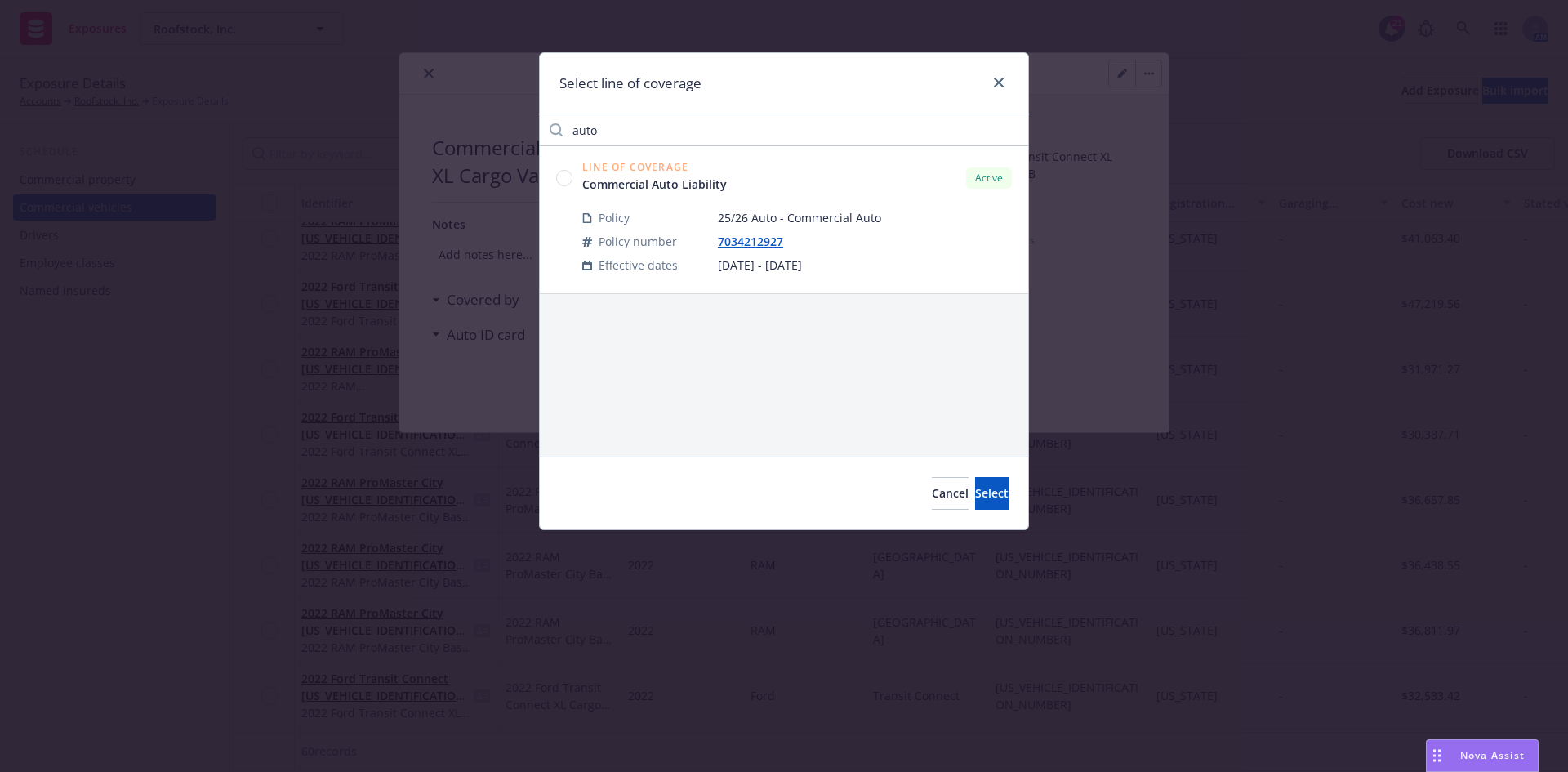
drag, startPoint x: 566, startPoint y: 178, endPoint x: 774, endPoint y: 282, distance: 232.6
click at [566, 179] on circle at bounding box center [565, 178] width 16 height 16
click at [976, 482] on button "Select" at bounding box center [992, 493] width 34 height 33
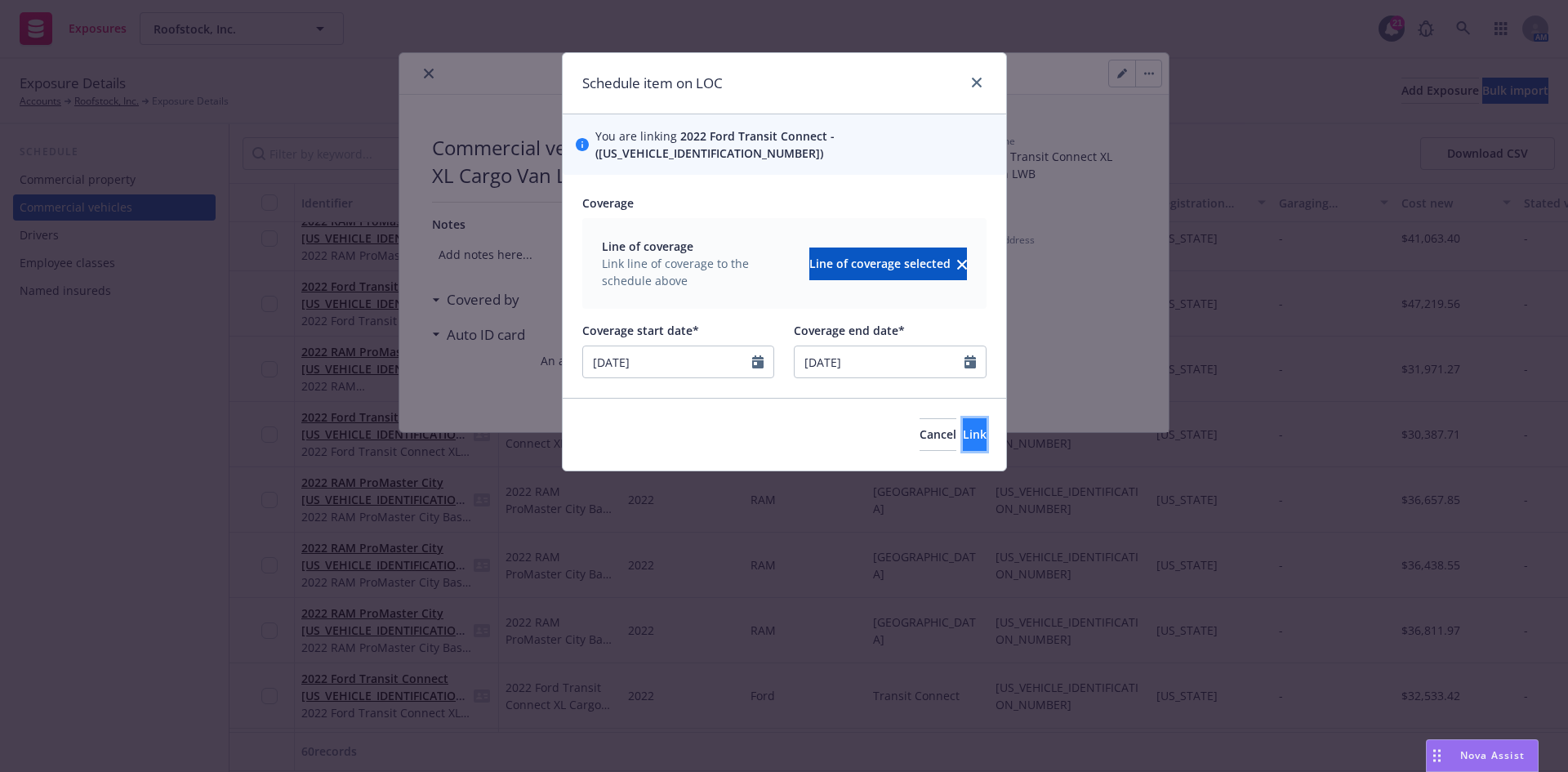
click at [963, 418] on button "Link" at bounding box center [975, 434] width 24 height 33
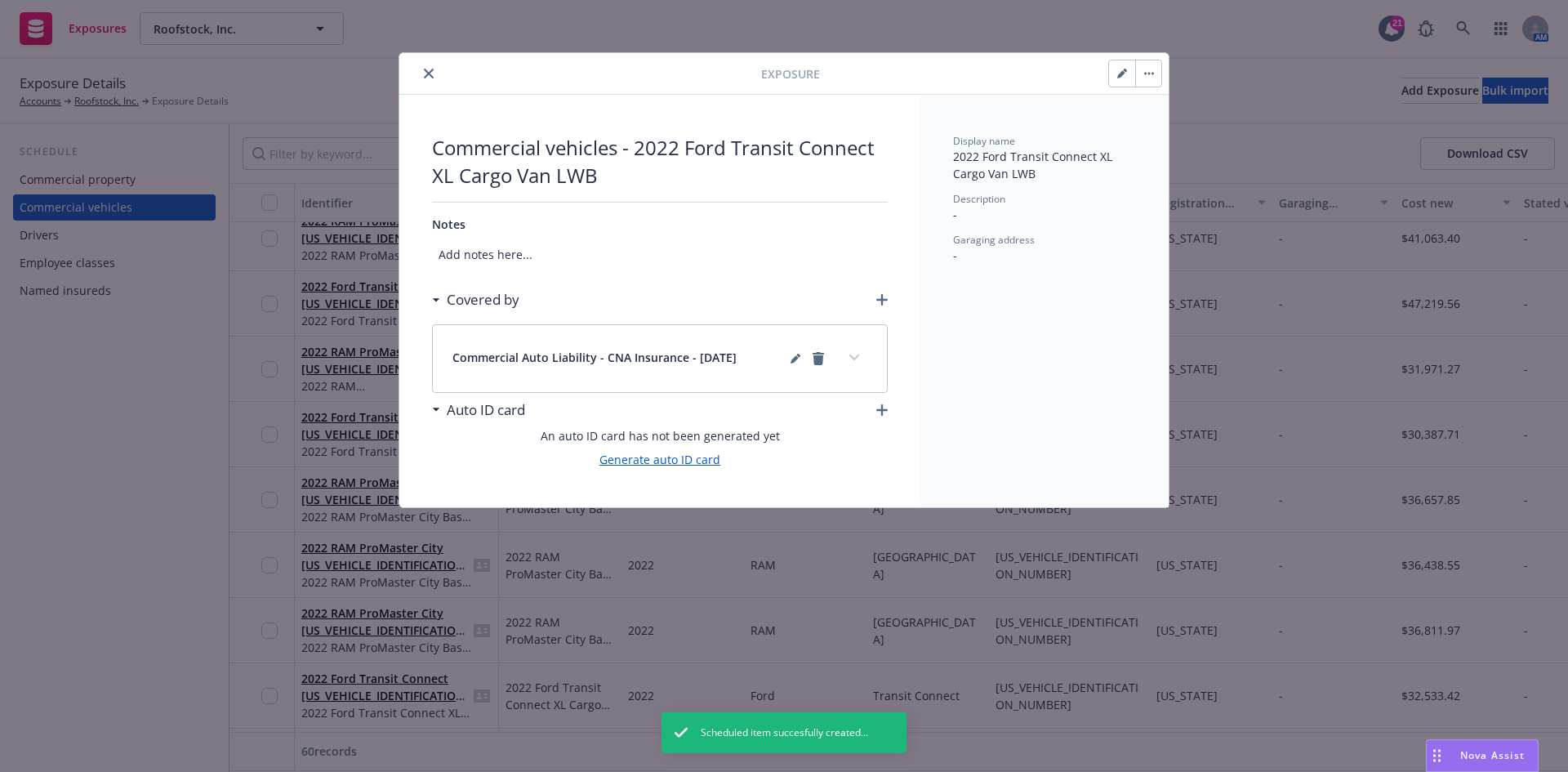
click at [707, 463] on link "Generate auto ID card" at bounding box center [660, 458] width 121 height 17
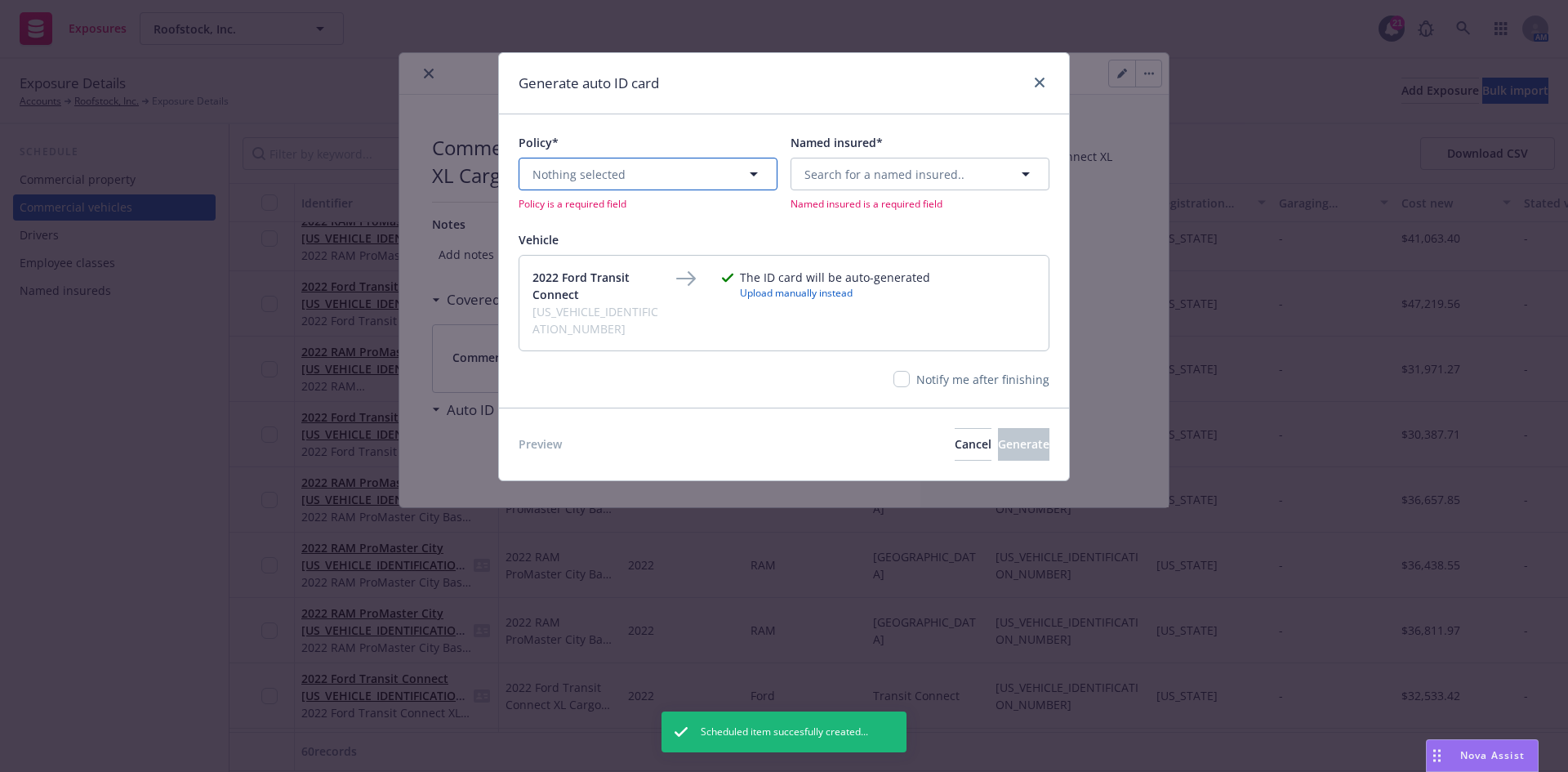
click at [634, 170] on button "Nothing selected" at bounding box center [648, 174] width 259 height 33
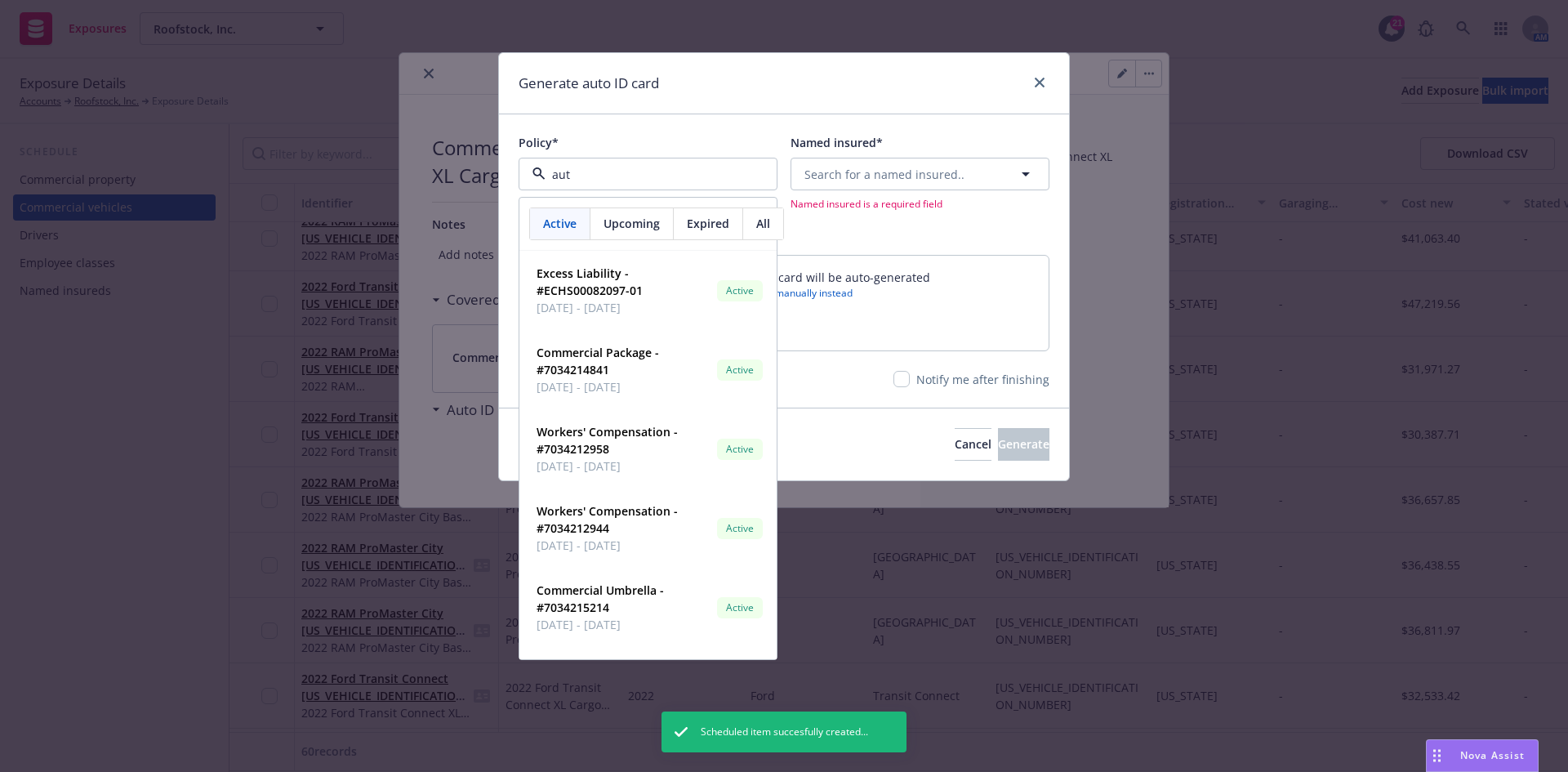
type input "auto"
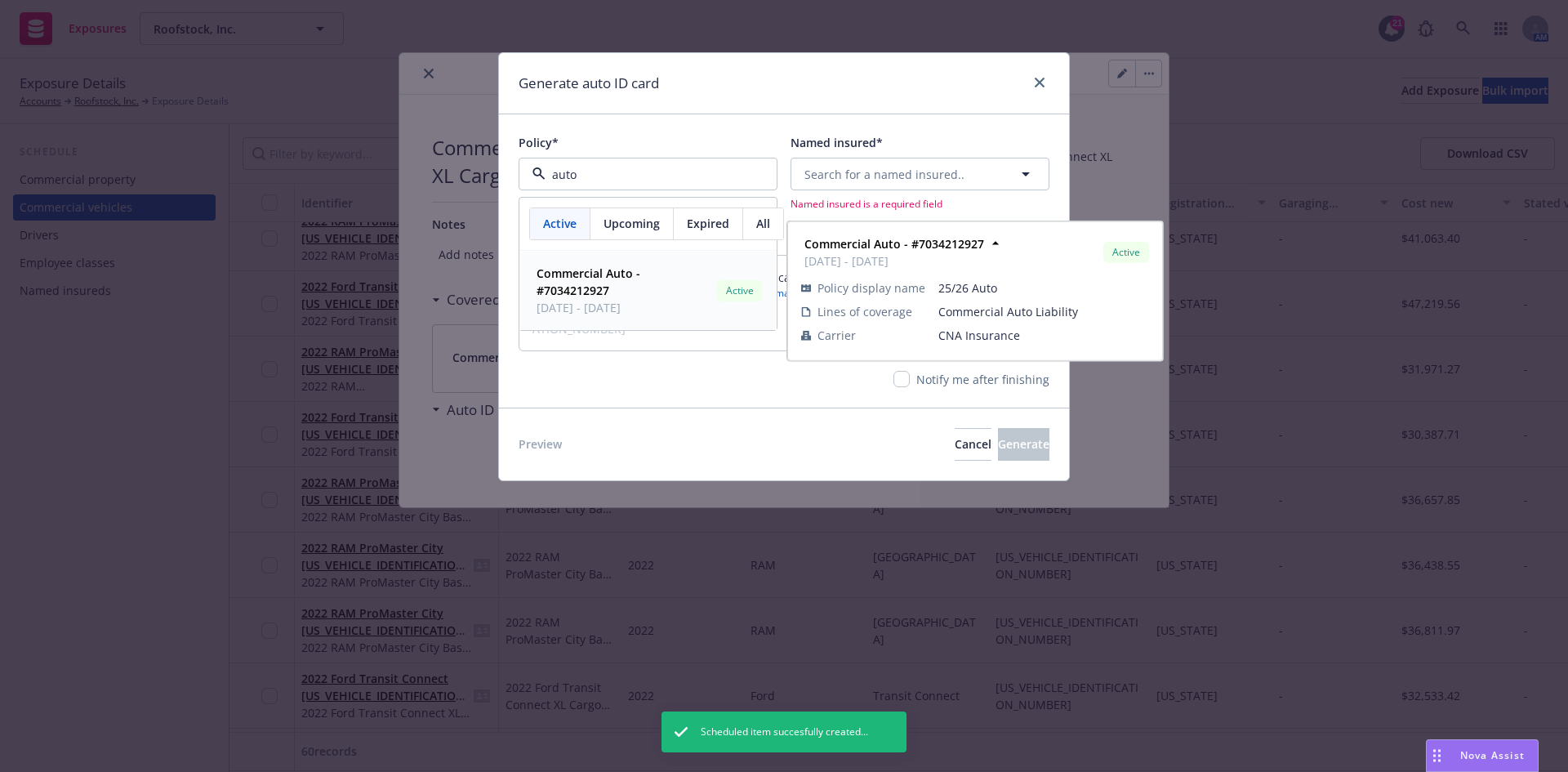
click at [598, 289] on strong "Commercial Auto - #7034212927" at bounding box center [588, 281] width 104 height 33
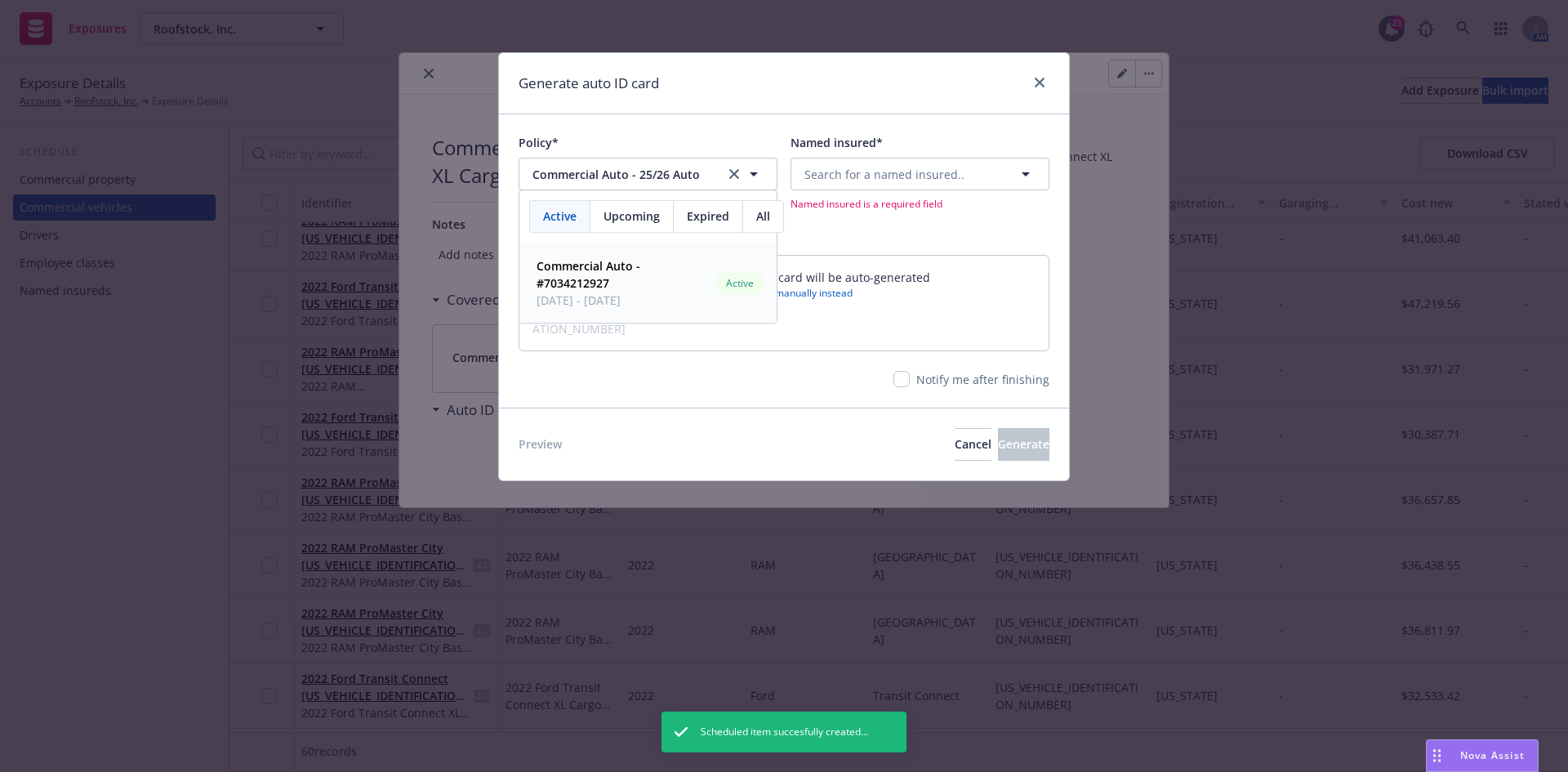
click at [870, 154] on div "Named insured* Search for a named insured.. Named insured is a required field" at bounding box center [920, 172] width 259 height 76
click at [875, 173] on span "Search for a named insured.." at bounding box center [884, 174] width 160 height 17
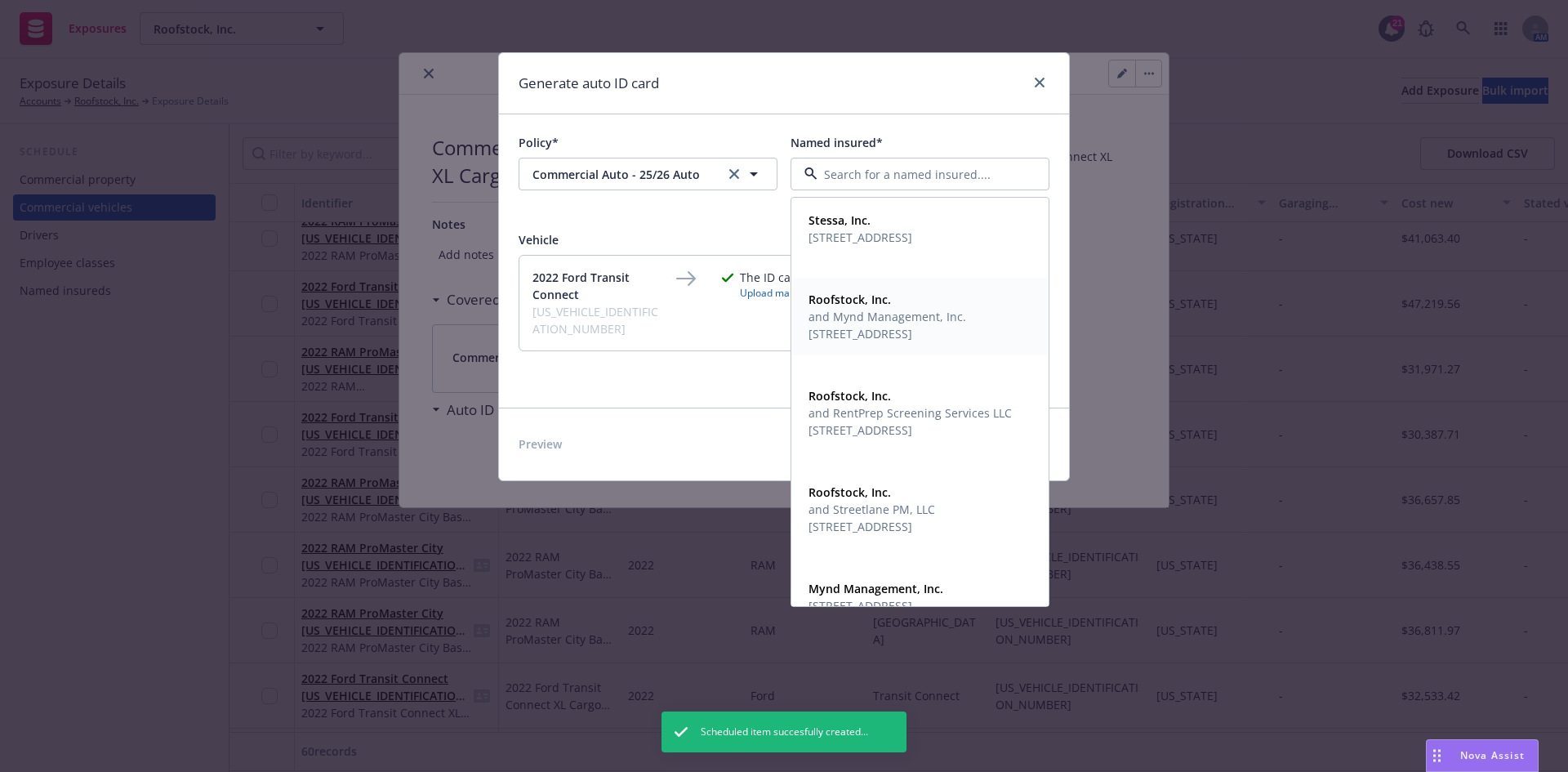
click at [871, 304] on strong "Roofstock, Inc." at bounding box center [849, 300] width 82 height 16
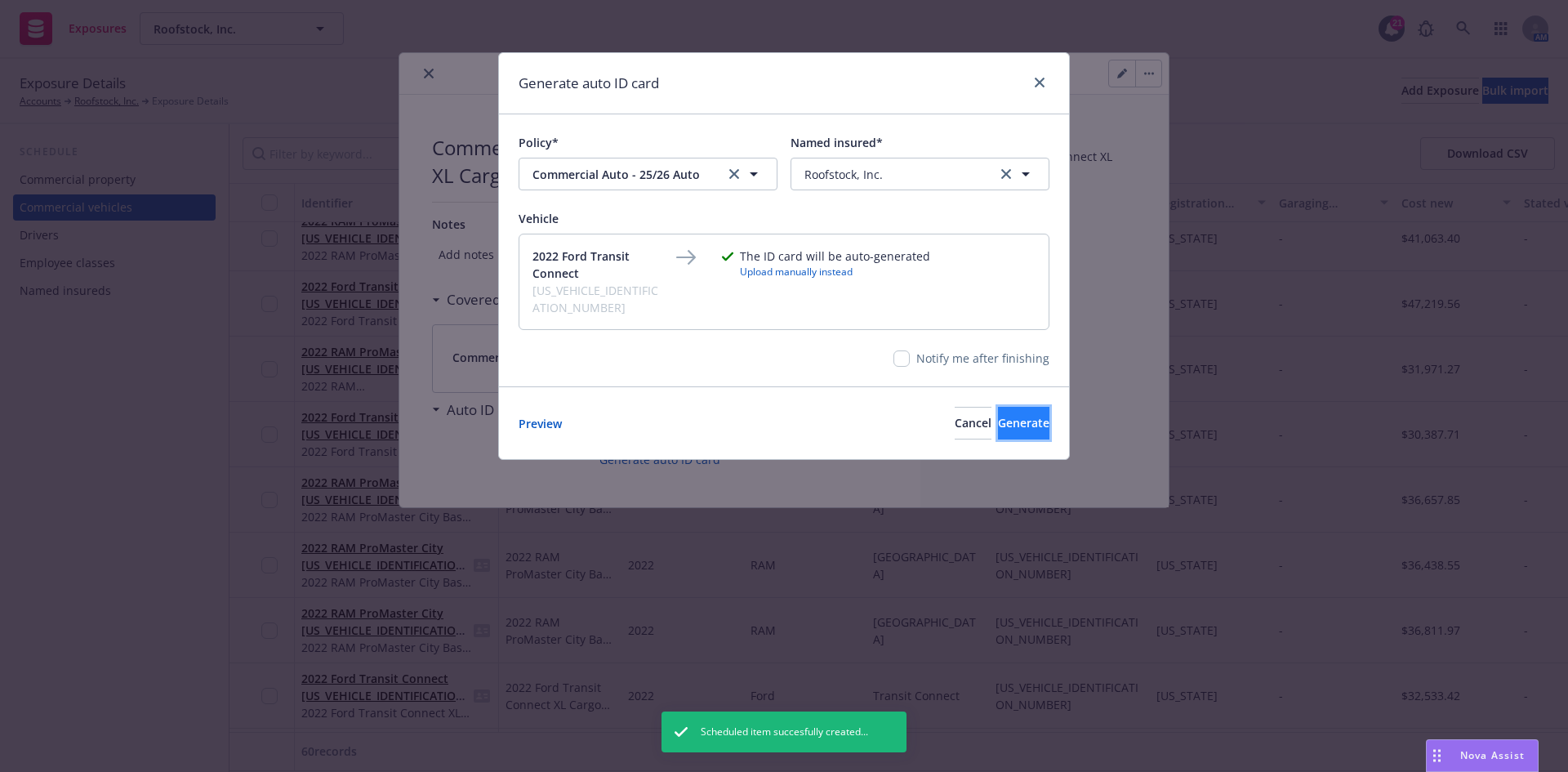
click at [1008, 414] on button "Generate" at bounding box center [1024, 423] width 52 height 33
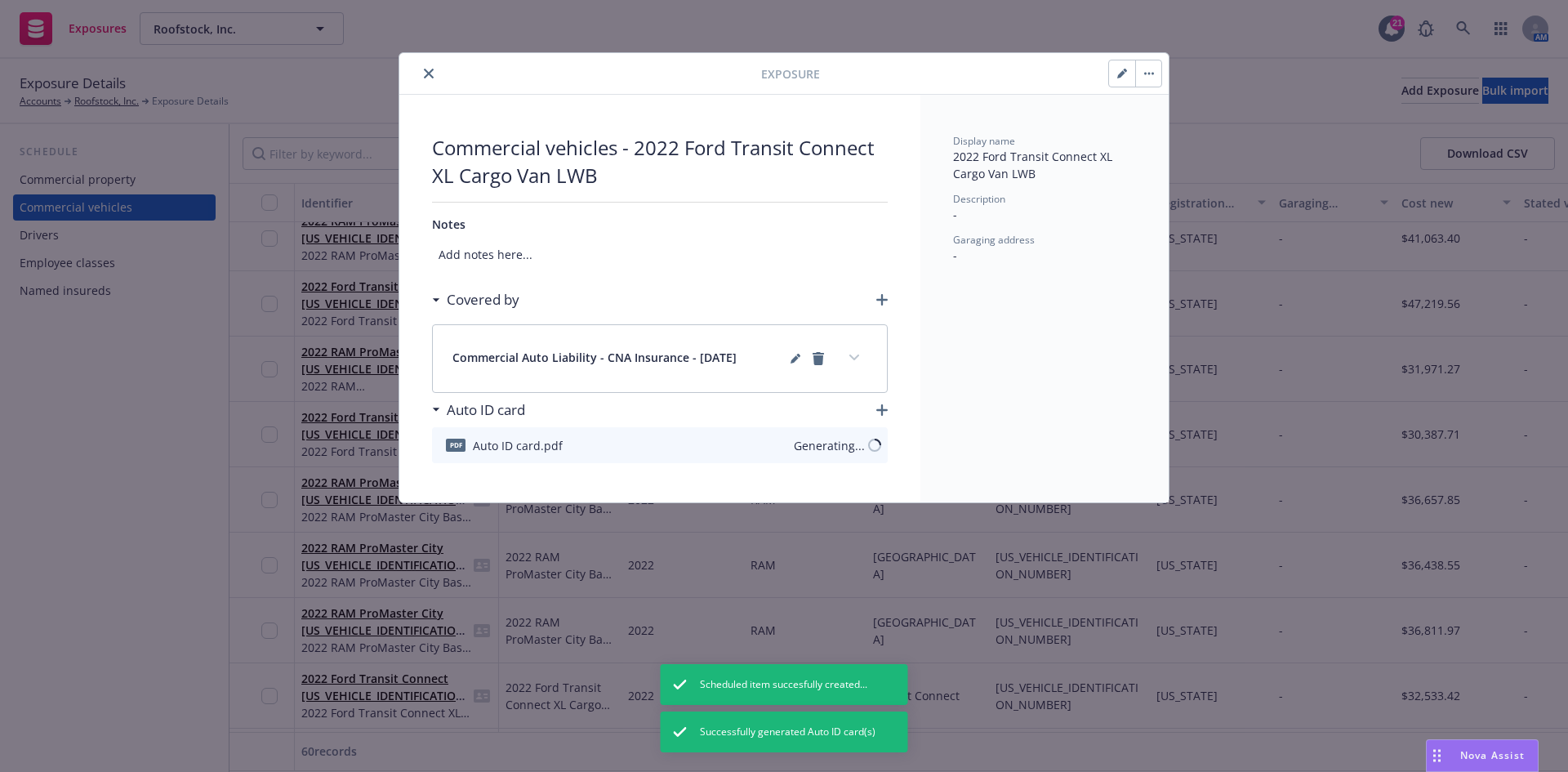
click at [432, 73] on icon "close" at bounding box center [429, 73] width 10 height 10
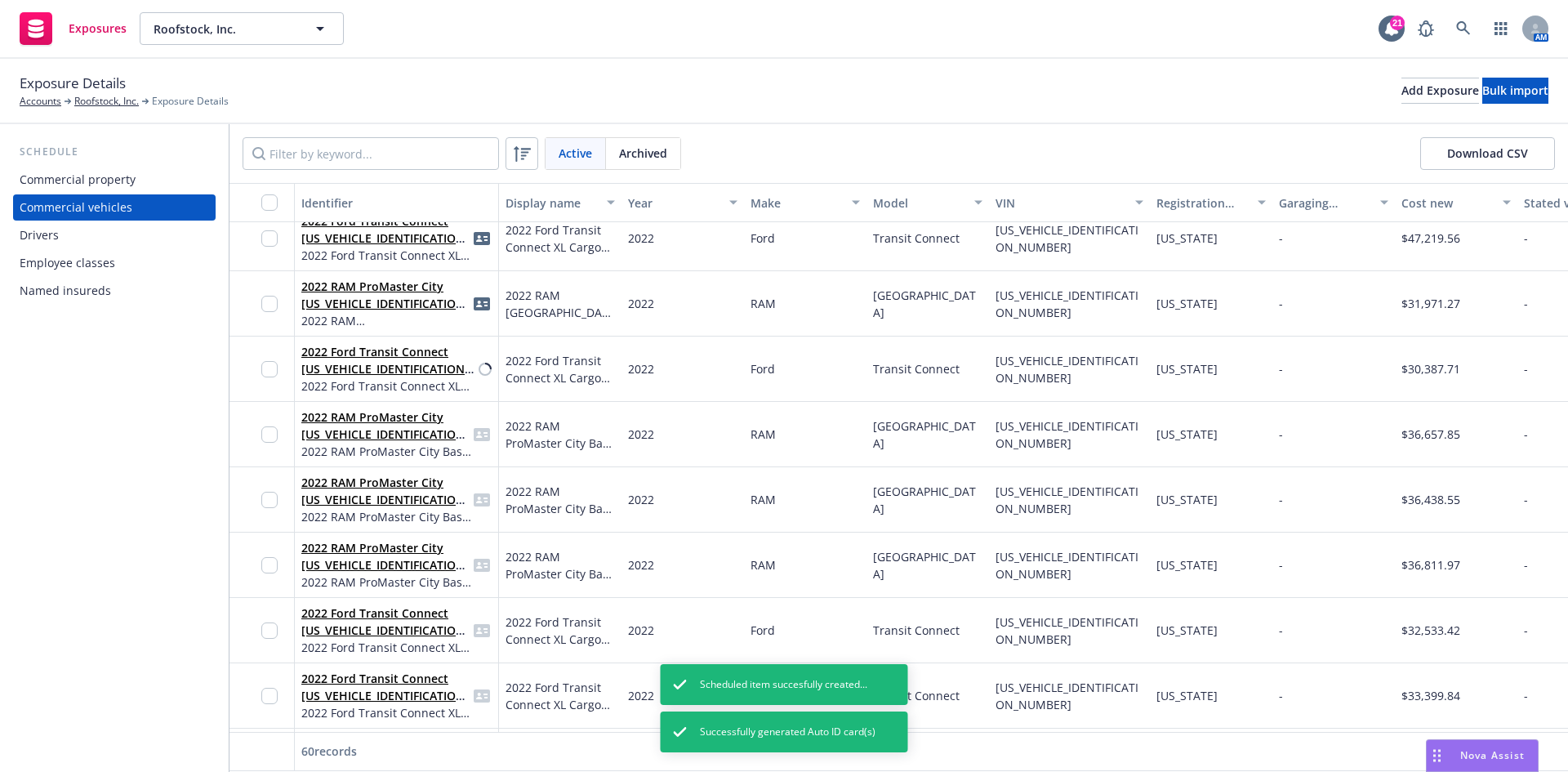
scroll to position [3185, 0]
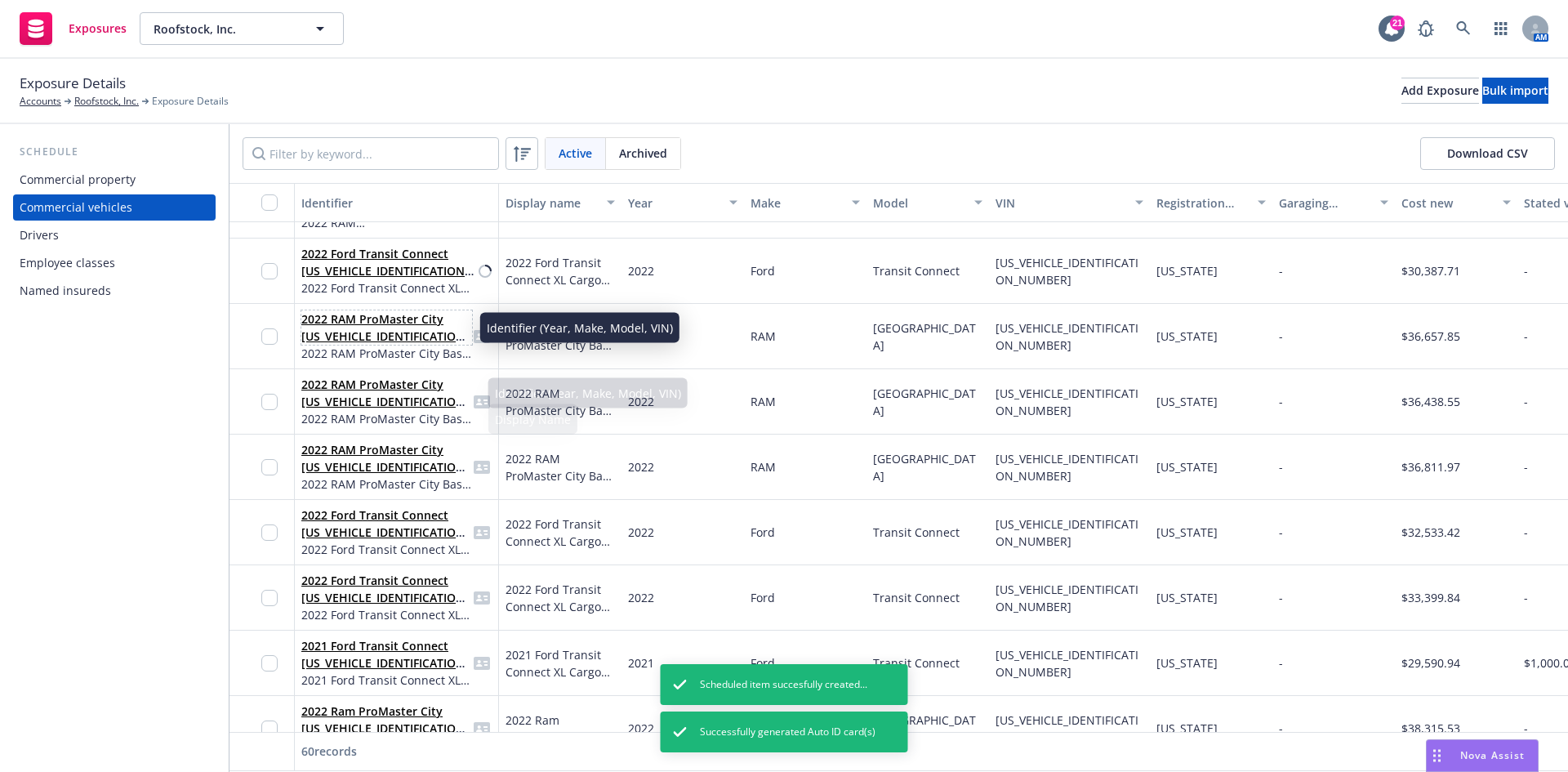
click at [375, 312] on link "2022 RAM ProMaster City [US_VEHICLE_IDENTIFICATION_NUMBER]" at bounding box center [386, 336] width 169 height 50
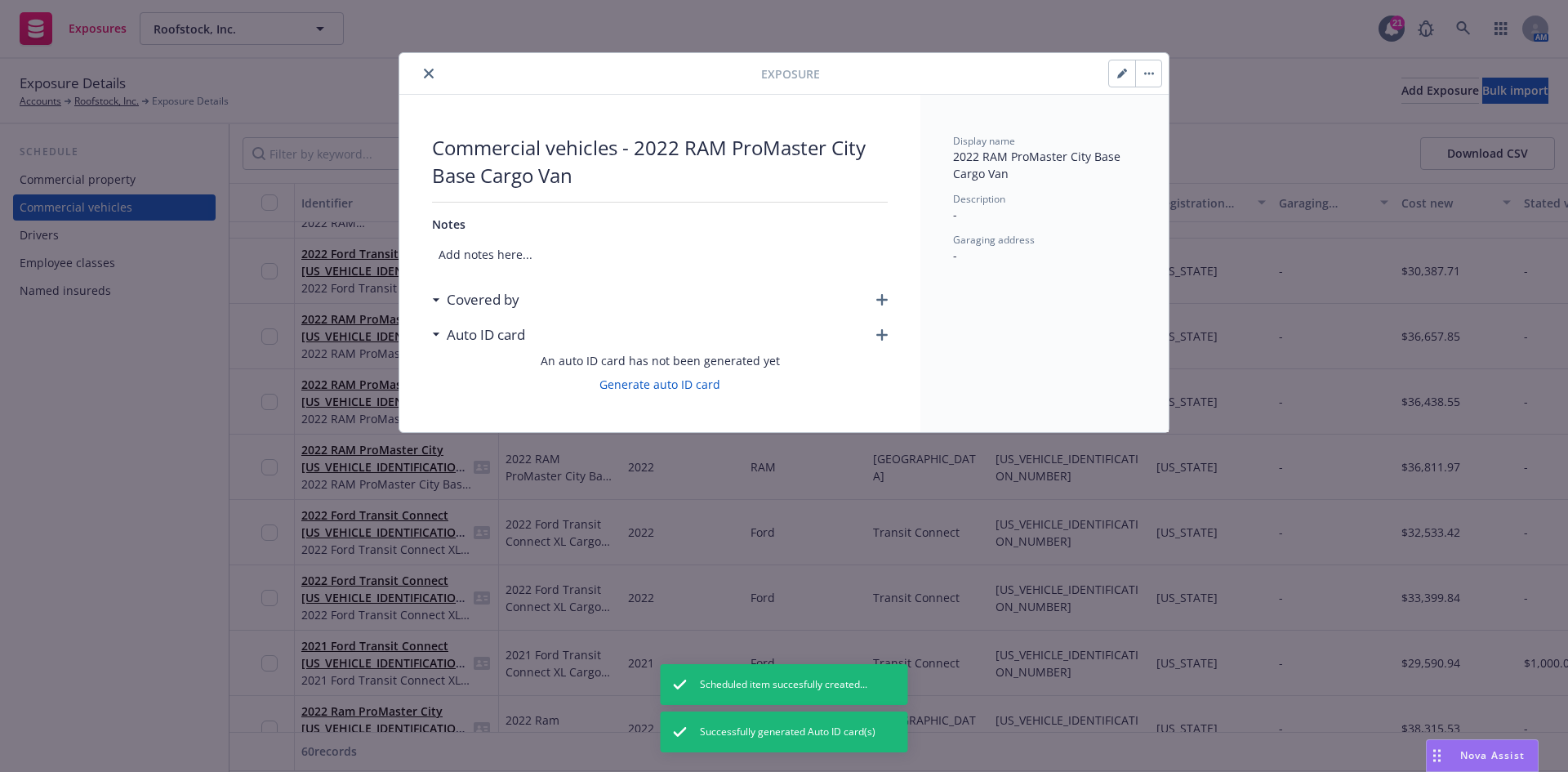
click at [881, 297] on icon "button" at bounding box center [882, 300] width 12 height 12
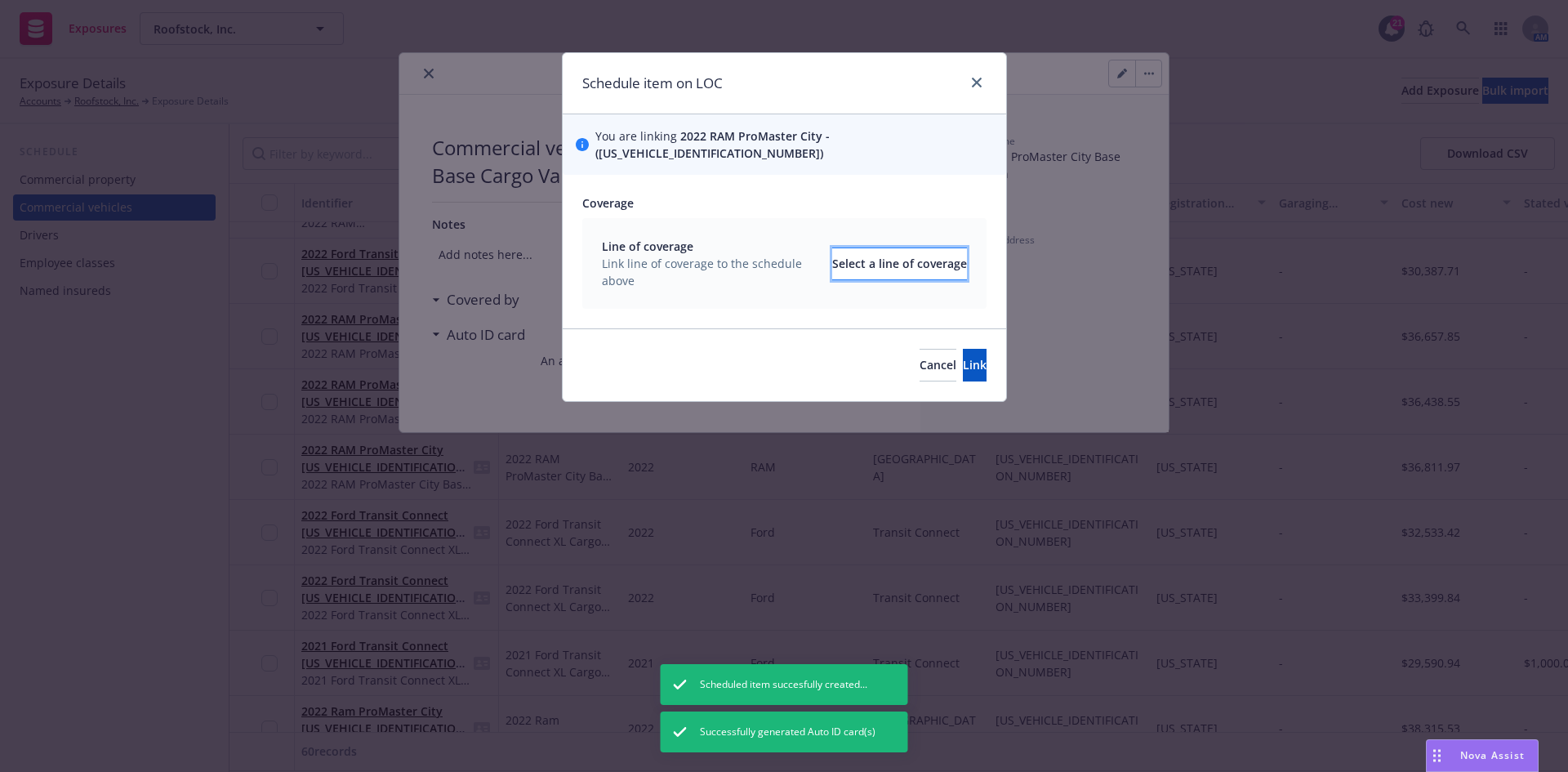
click at [833, 256] on div "Select a line of coverage" at bounding box center [900, 263] width 135 height 31
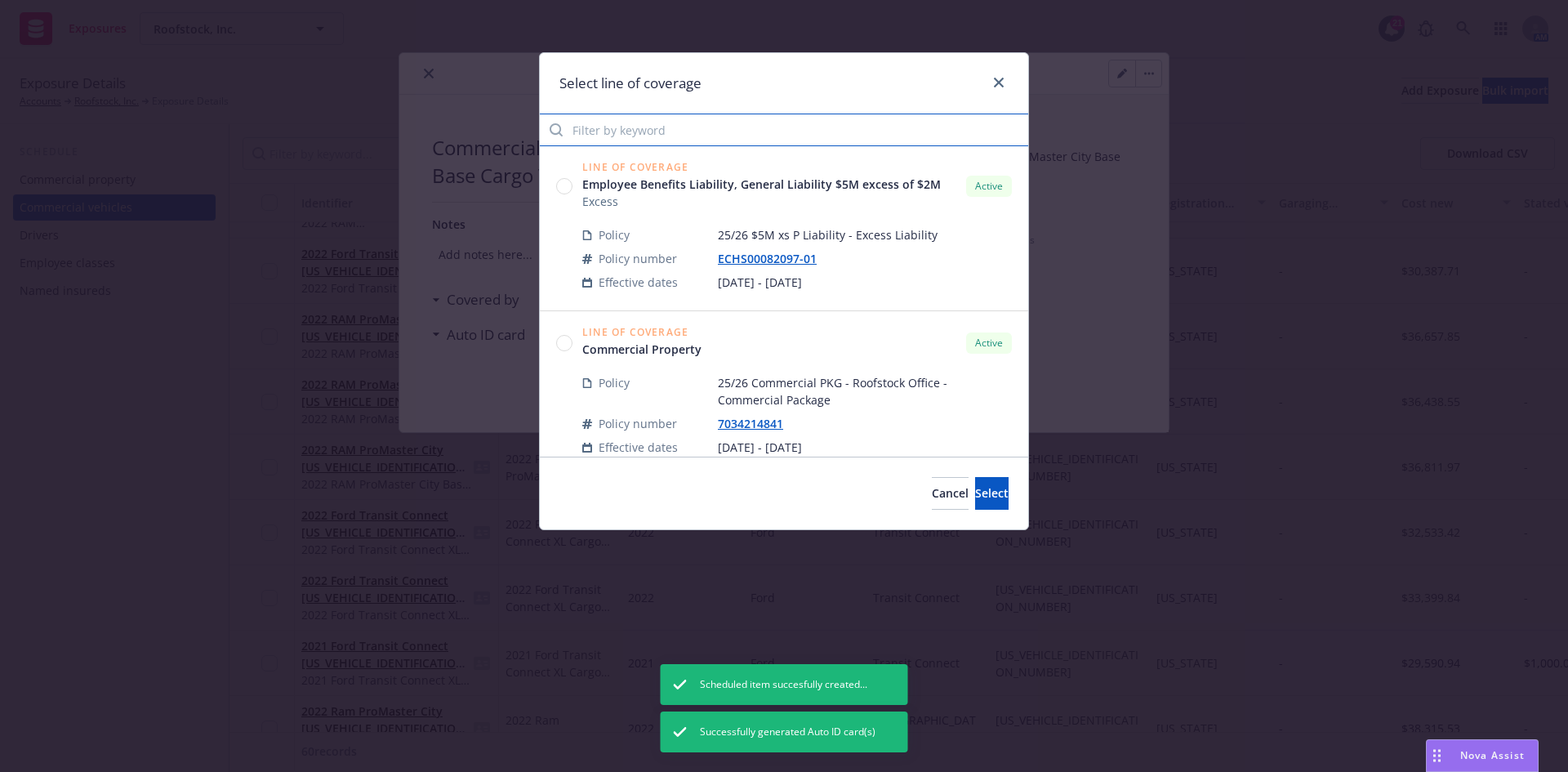
click at [624, 130] on input "Filter by keyword" at bounding box center [784, 129] width 488 height 33
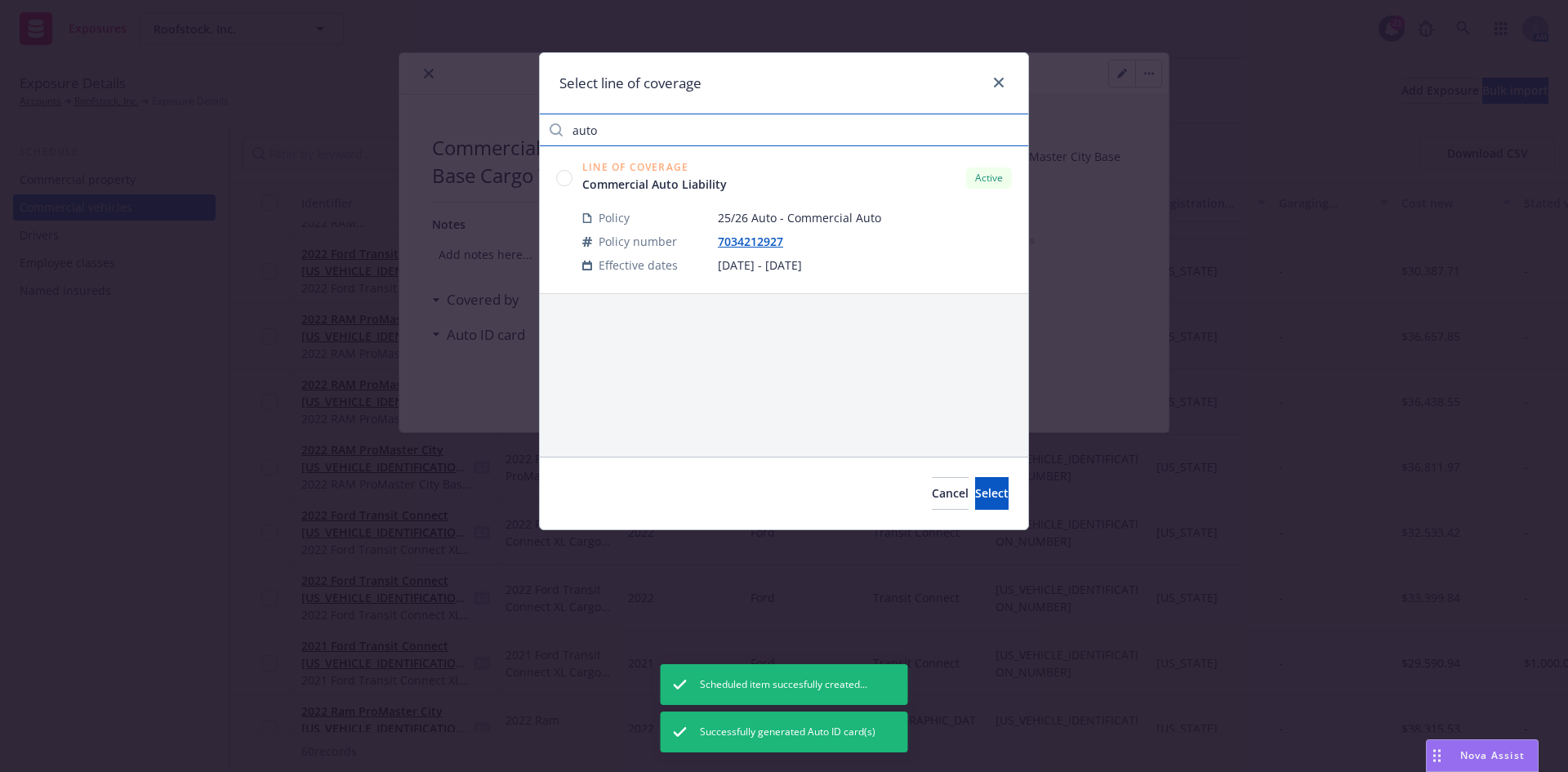
type input "auto"
drag, startPoint x: 566, startPoint y: 179, endPoint x: 673, endPoint y: 274, distance: 143.1
click at [567, 179] on circle at bounding box center [565, 178] width 16 height 16
click at [981, 481] on button "Select" at bounding box center [992, 493] width 34 height 33
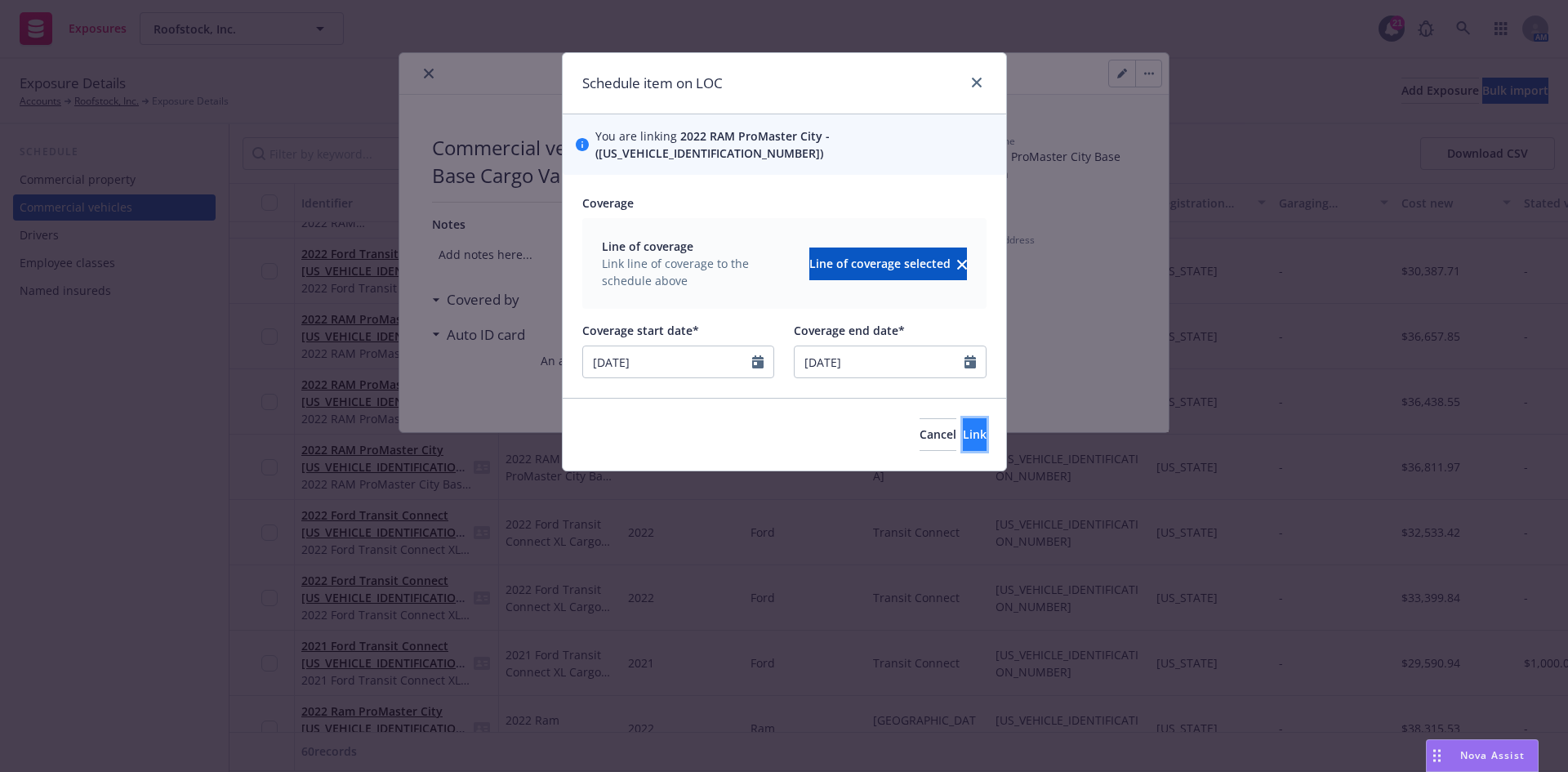
click at [963, 427] on span "Link" at bounding box center [975, 435] width 24 height 16
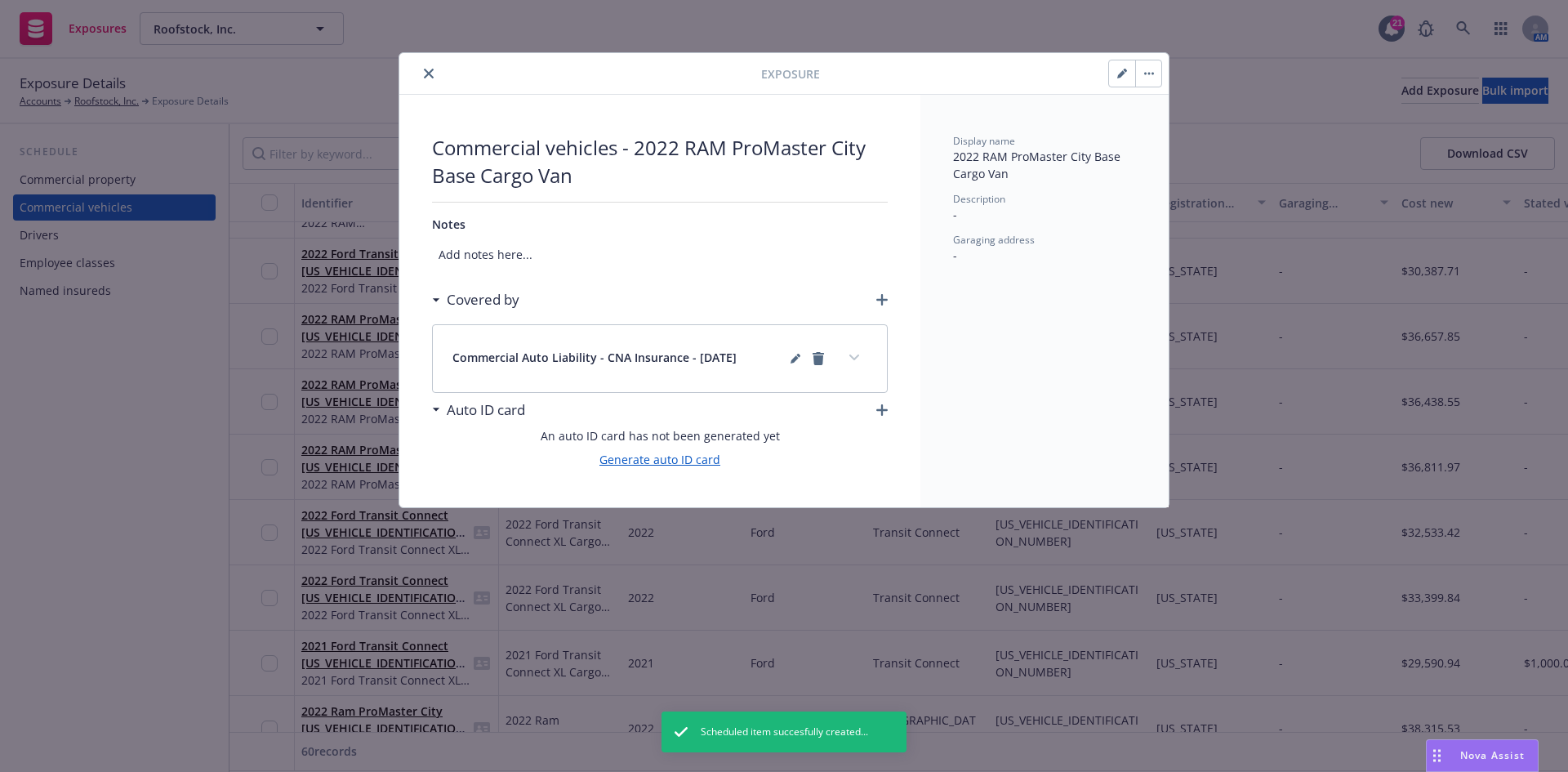
click at [657, 458] on link "Generate auto ID card" at bounding box center [660, 458] width 121 height 17
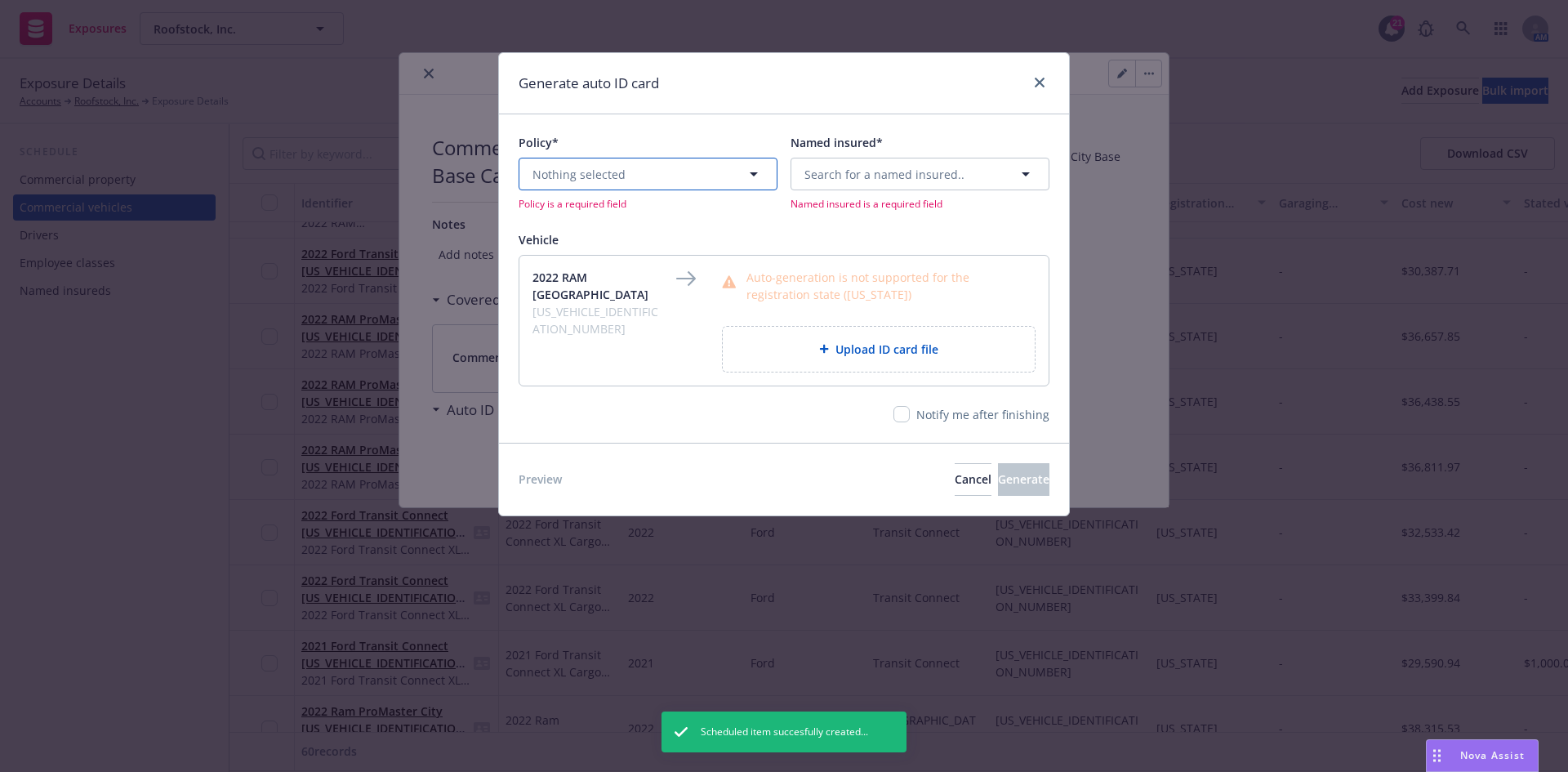
click at [616, 176] on span "Nothing selected" at bounding box center [580, 174] width 93 height 17
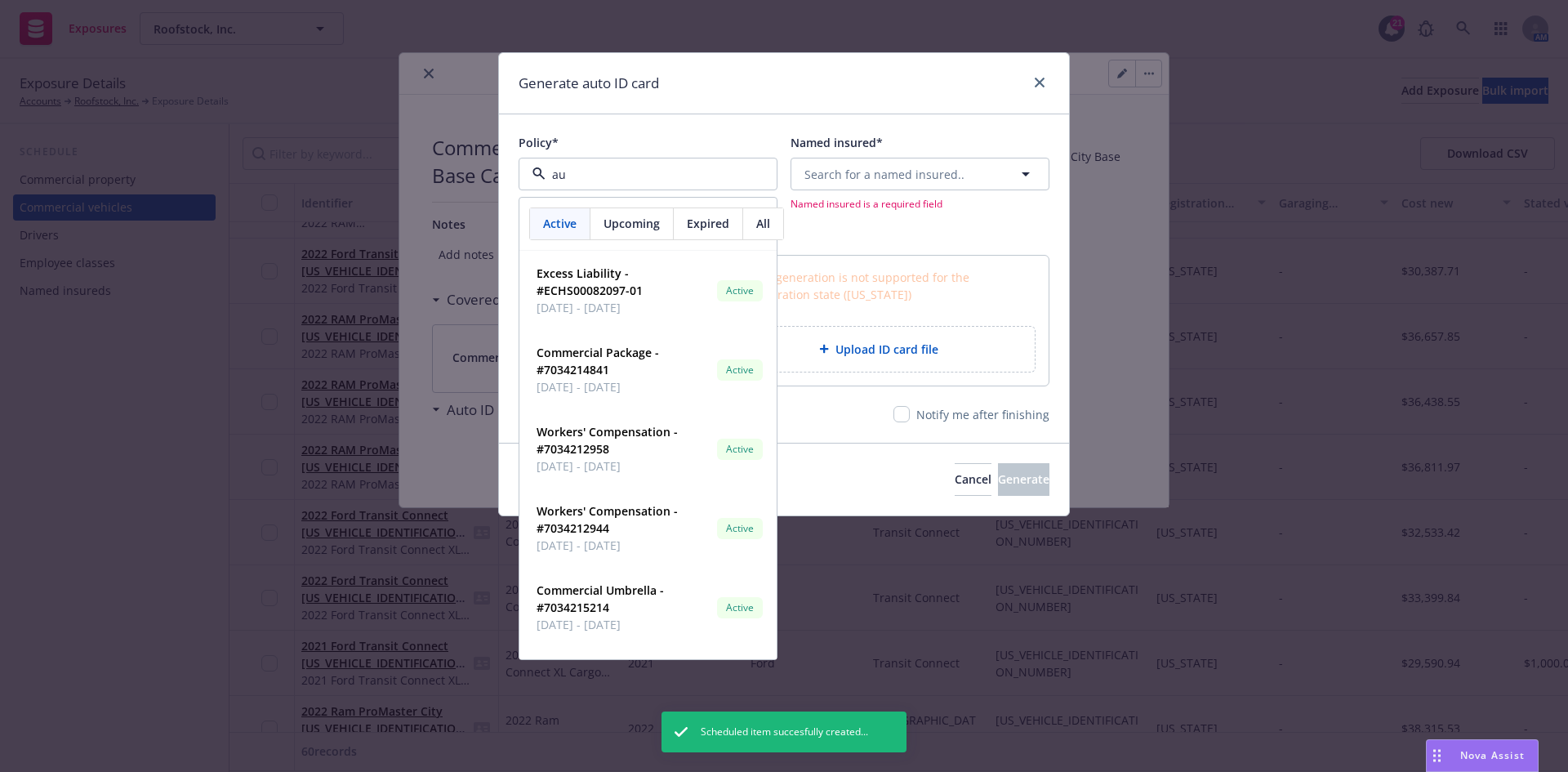
type input "aut"
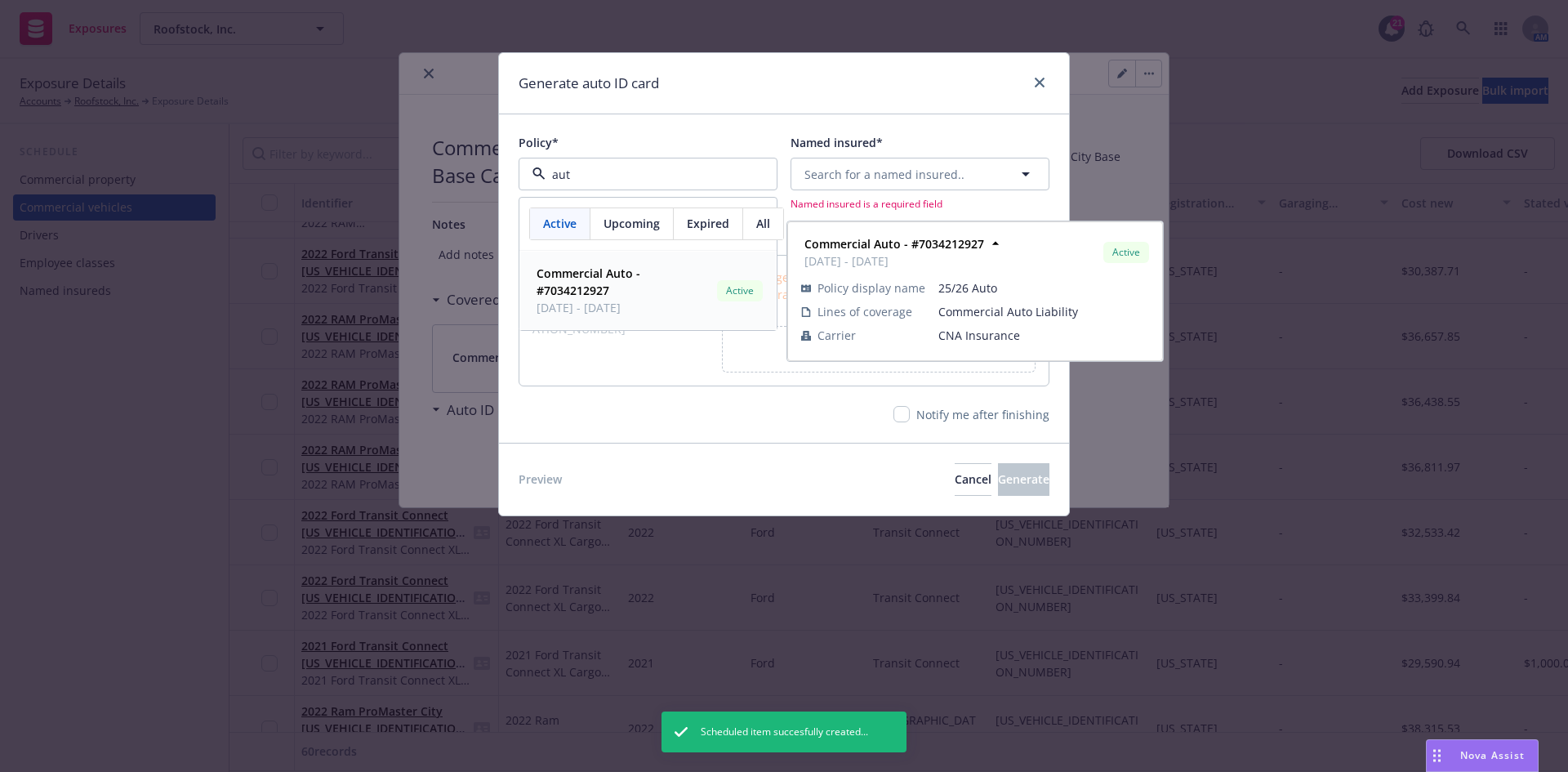
click at [588, 293] on strong "Commercial Auto - #7034212927" at bounding box center [588, 281] width 104 height 33
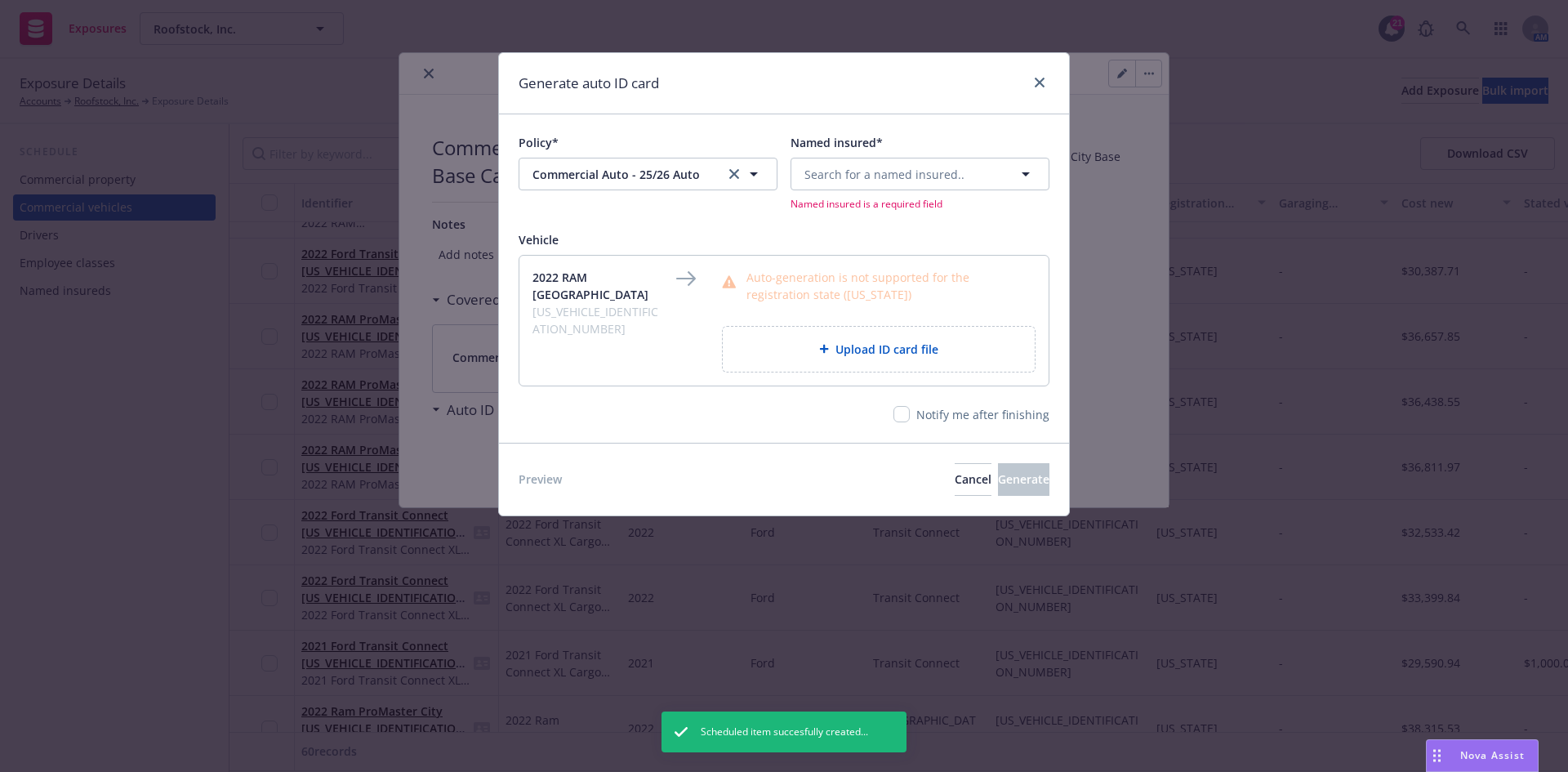
drag, startPoint x: 889, startPoint y: 157, endPoint x: 890, endPoint y: 174, distance: 17.0
click at [890, 158] on div "Named insured* Search for a named insured.. Named insured is a required field" at bounding box center [920, 172] width 259 height 76
click at [888, 169] on span "Search for a named insured.." at bounding box center [884, 174] width 160 height 17
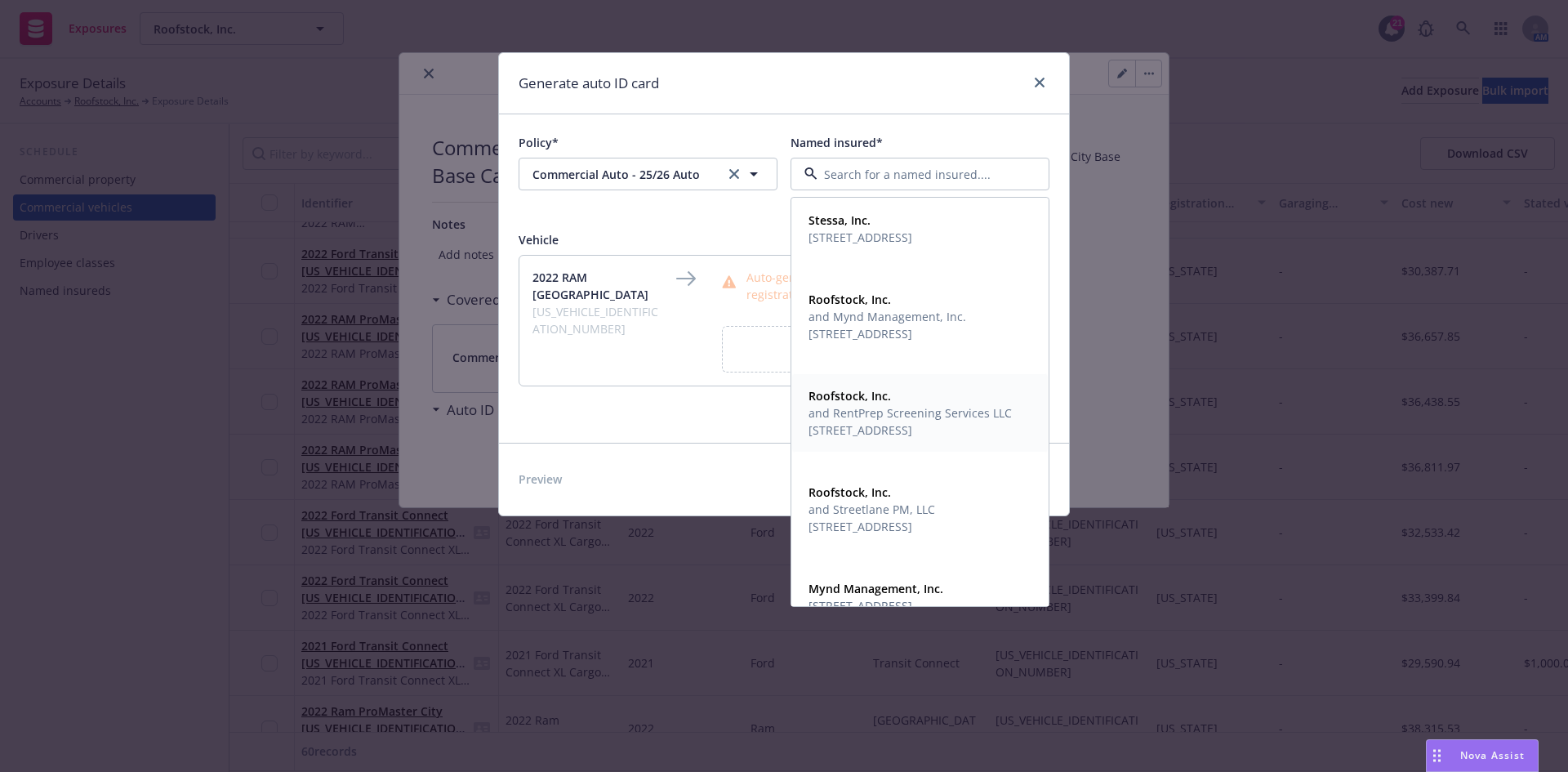
click at [892, 398] on span "Roofstock, Inc." at bounding box center [910, 395] width 203 height 17
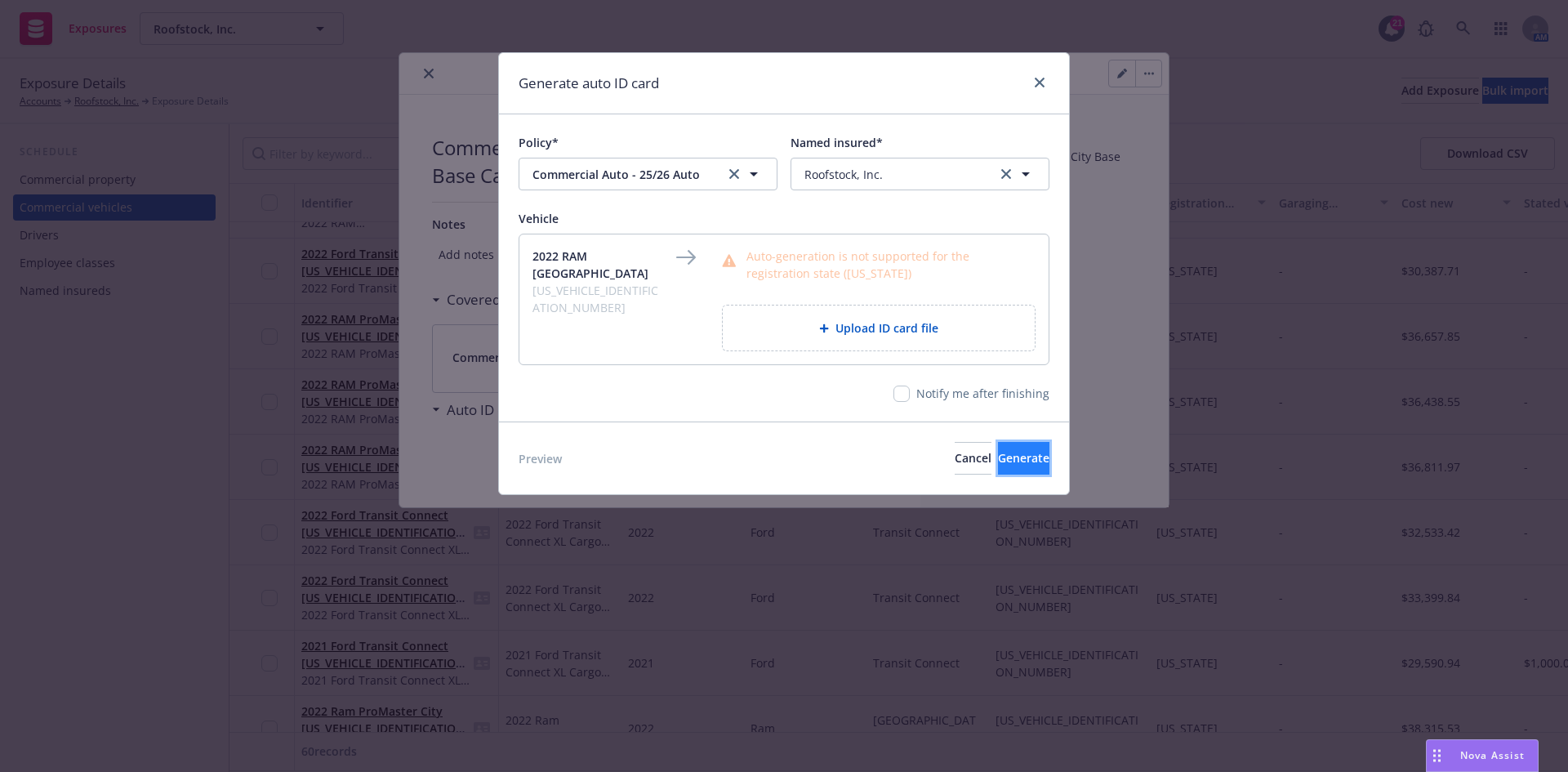
click at [1031, 467] on button "Generate" at bounding box center [1024, 457] width 52 height 33
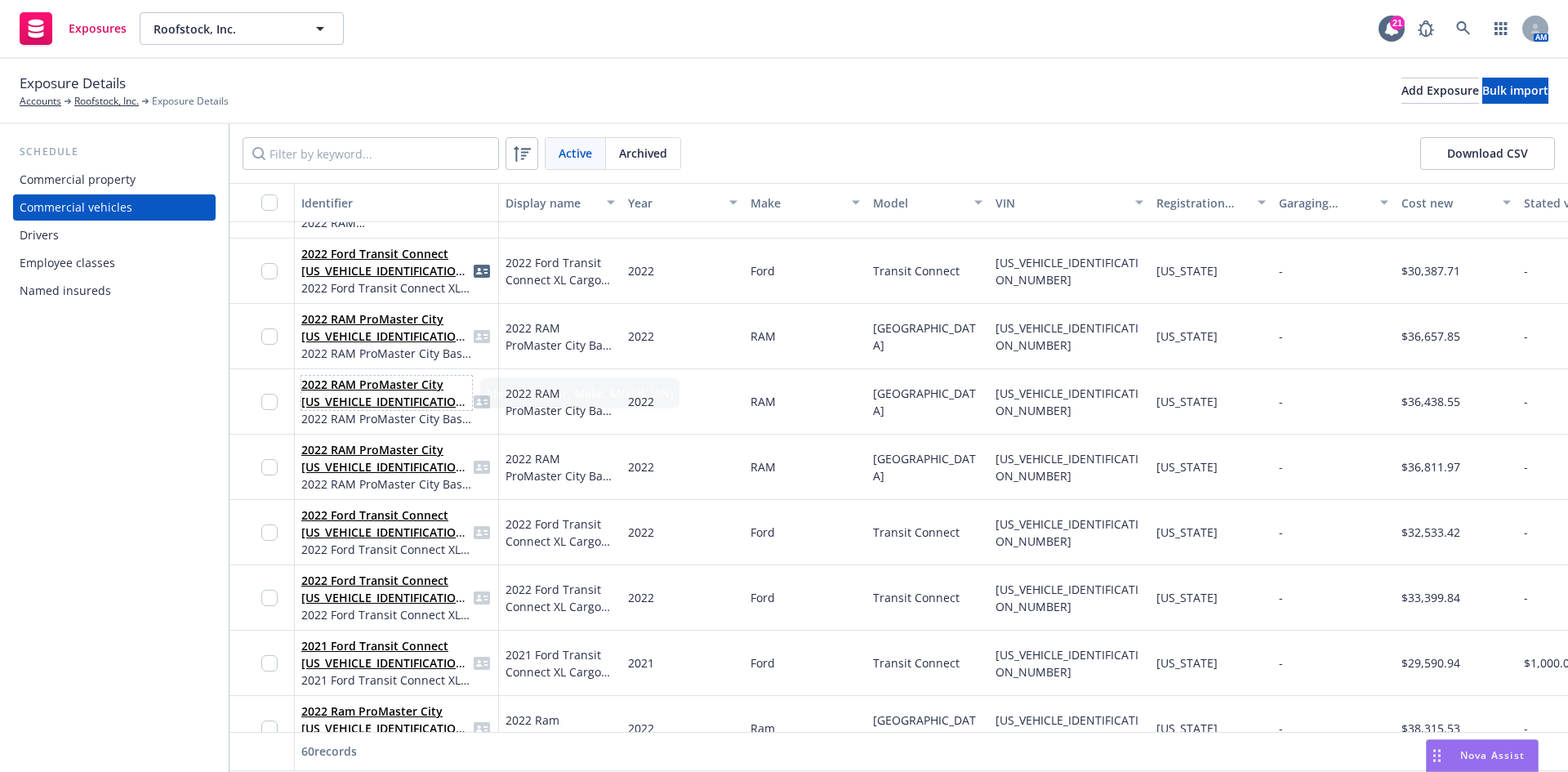
click at [392, 394] on link "2022 RAM ProMaster City [US_VEHICLE_IDENTIFICATION_NUMBER]" at bounding box center [386, 401] width 169 height 50
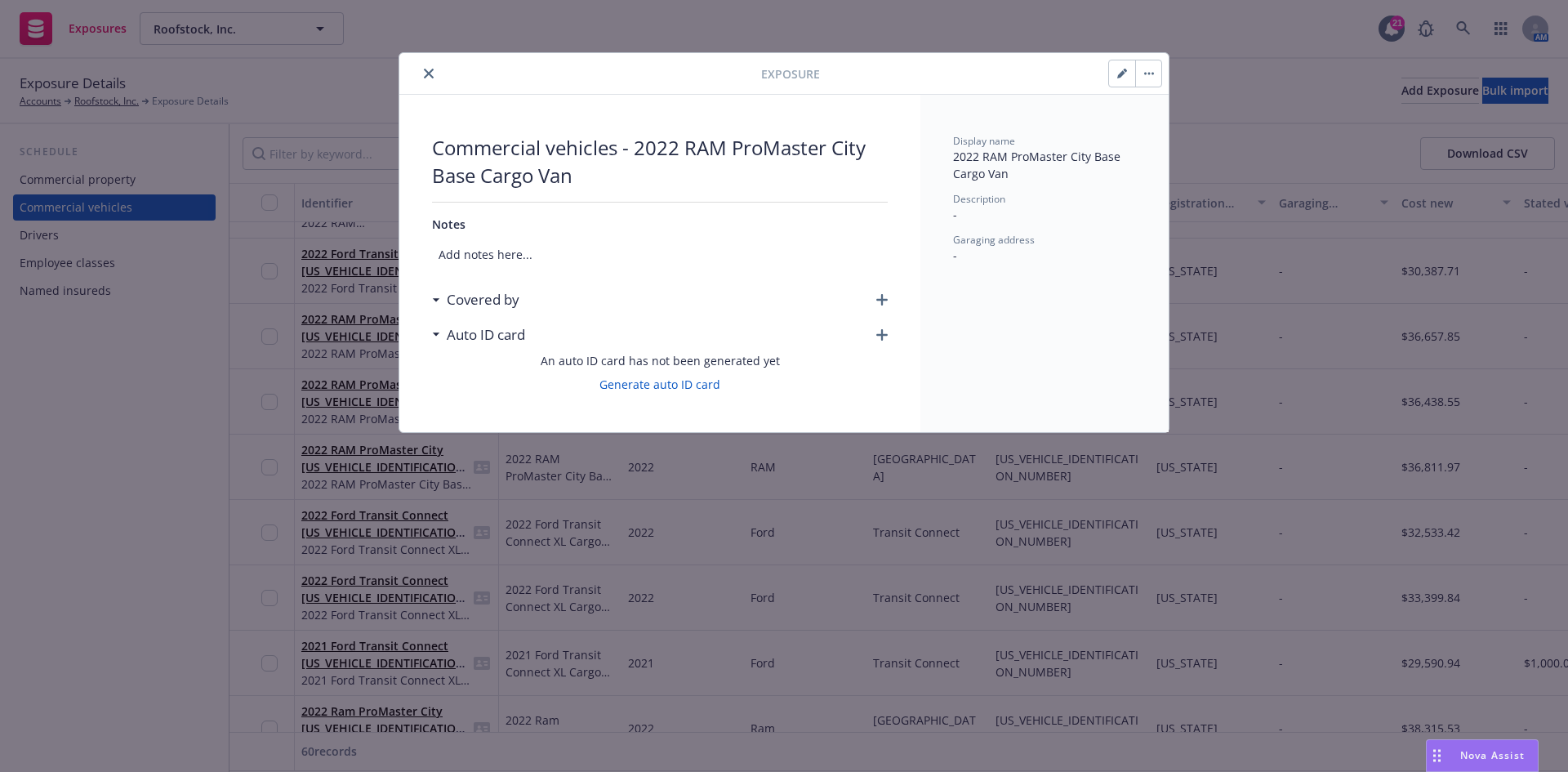
click at [888, 303] on div "Commercial vehicles - 2022 RAM ProMaster City Base Cargo Van Notes Add notes he…" at bounding box center [659, 263] width 521 height 337
click at [878, 298] on icon "button" at bounding box center [882, 300] width 12 height 12
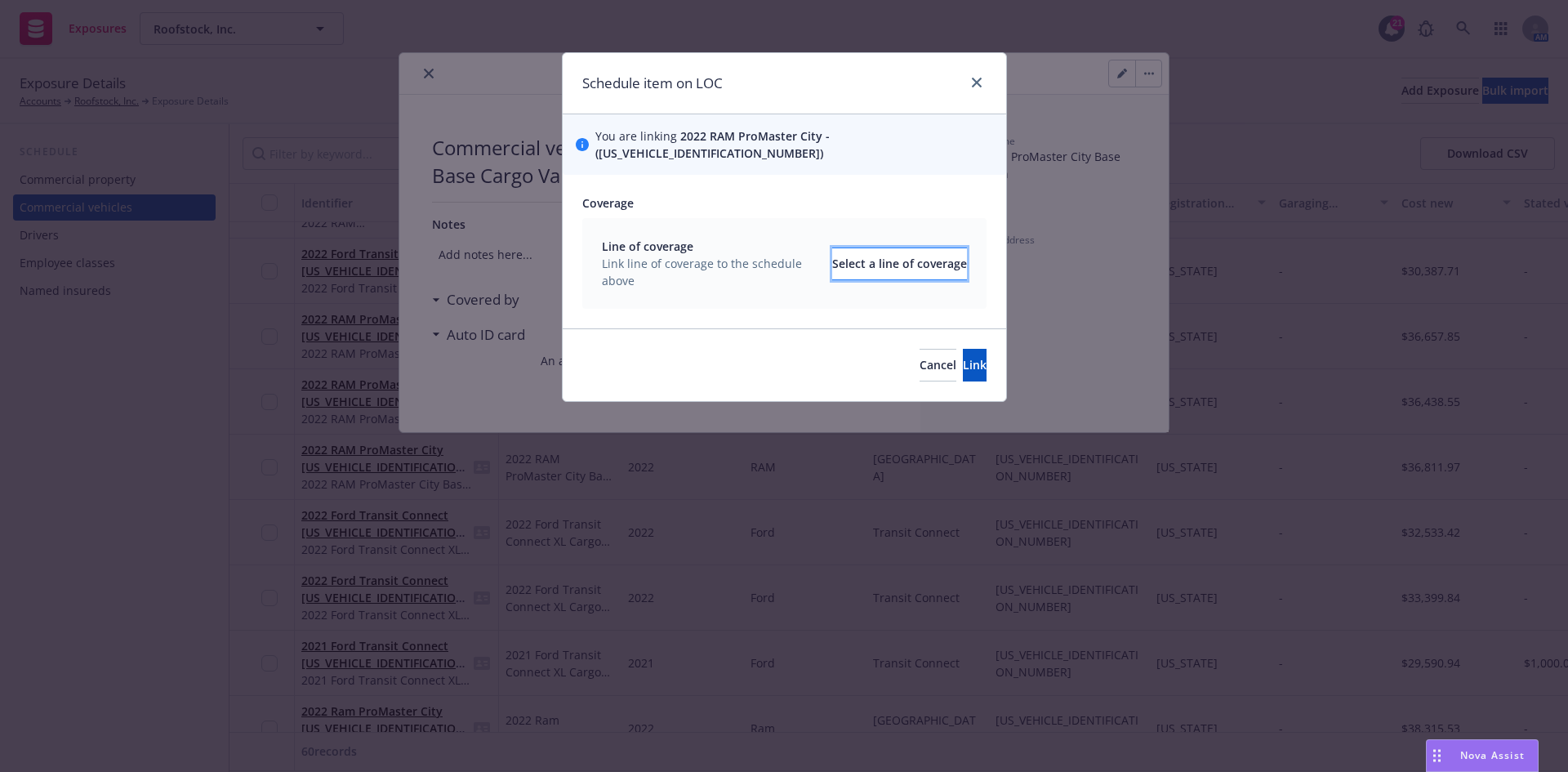
click at [867, 255] on div "Select a line of coverage" at bounding box center [900, 263] width 135 height 31
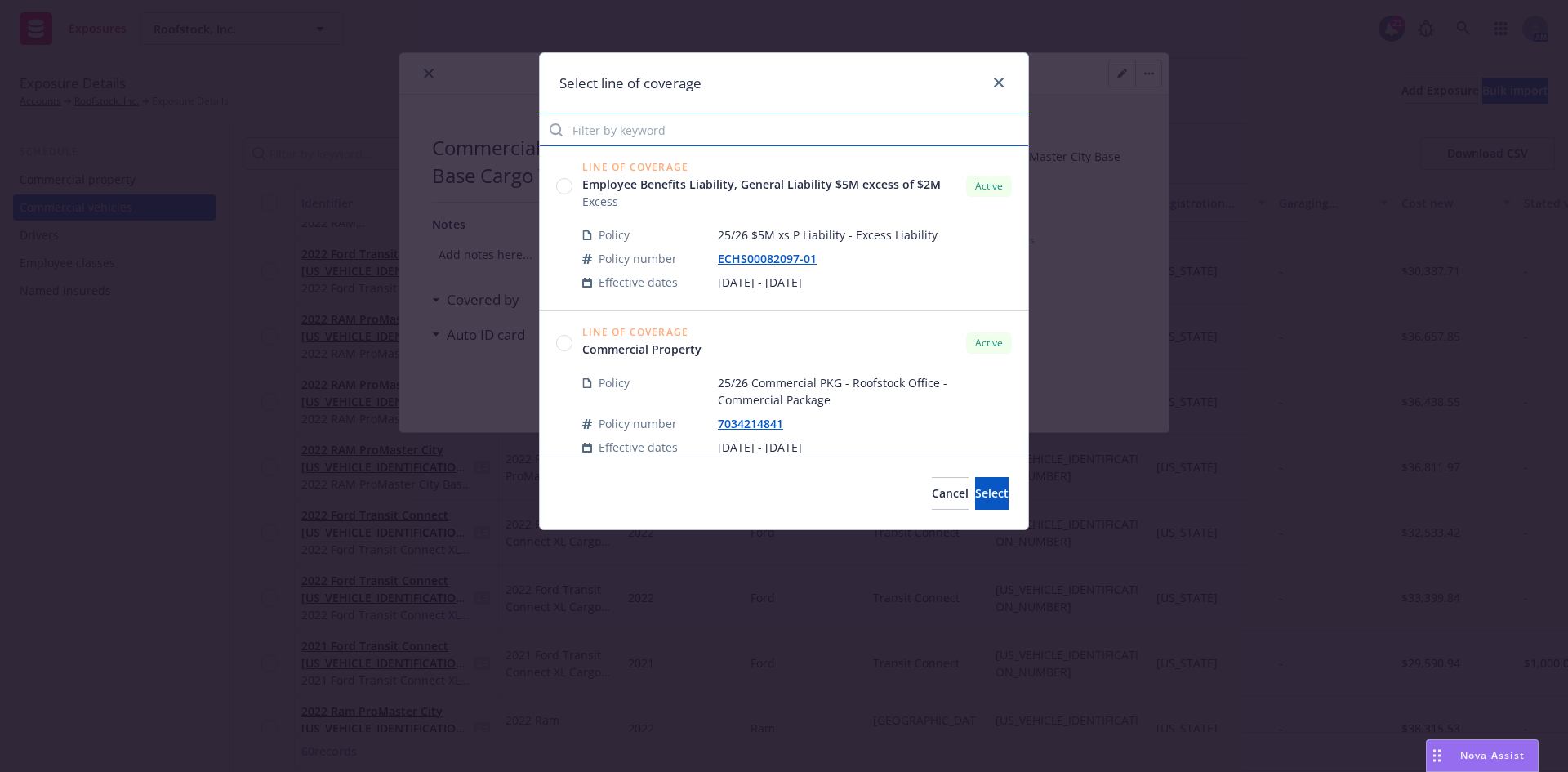
click at [653, 133] on input "Filter by keyword" at bounding box center [784, 129] width 488 height 33
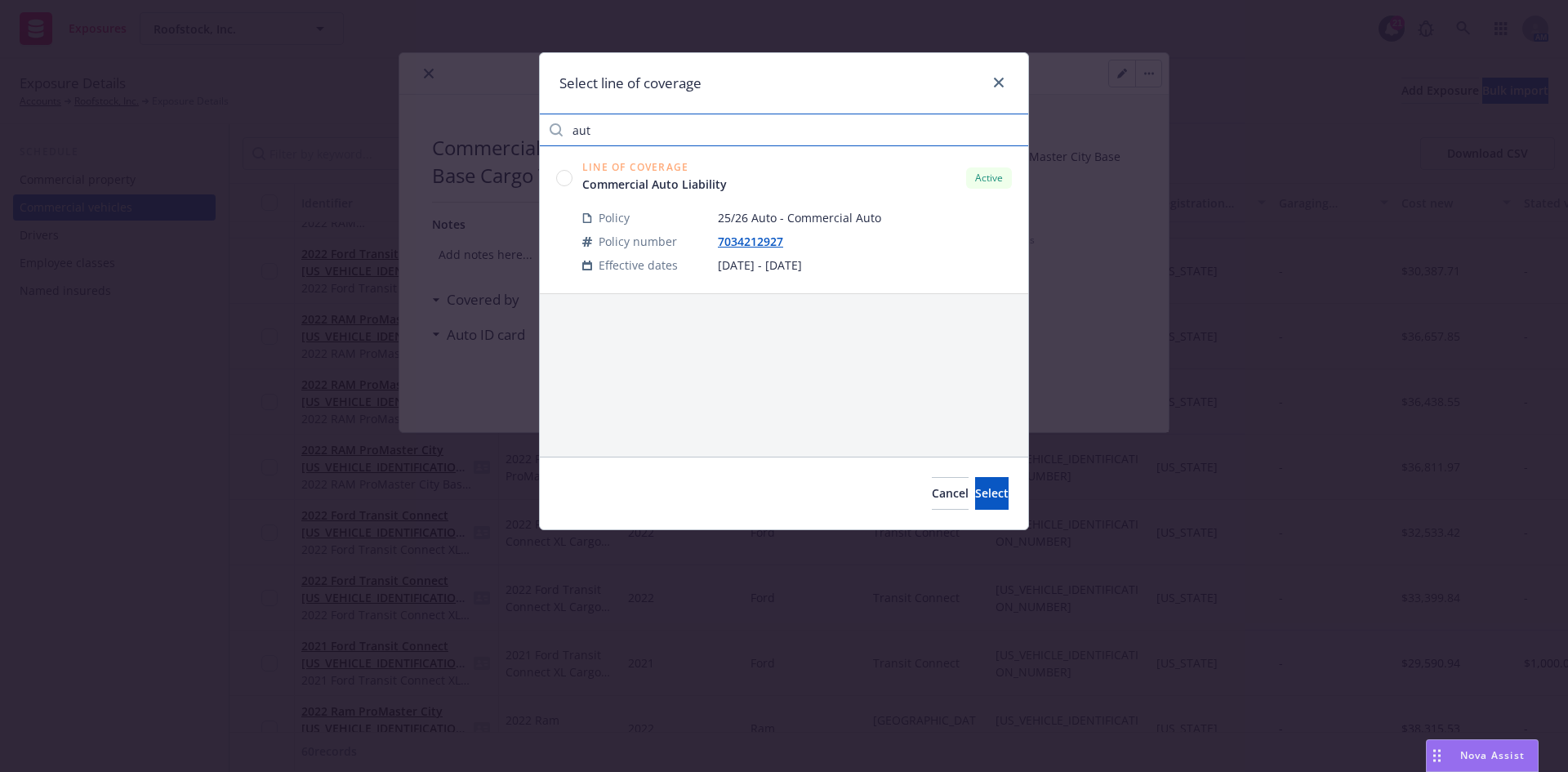
type input "aut"
click at [566, 183] on circle at bounding box center [565, 178] width 16 height 16
click at [985, 492] on button "Select" at bounding box center [992, 493] width 34 height 33
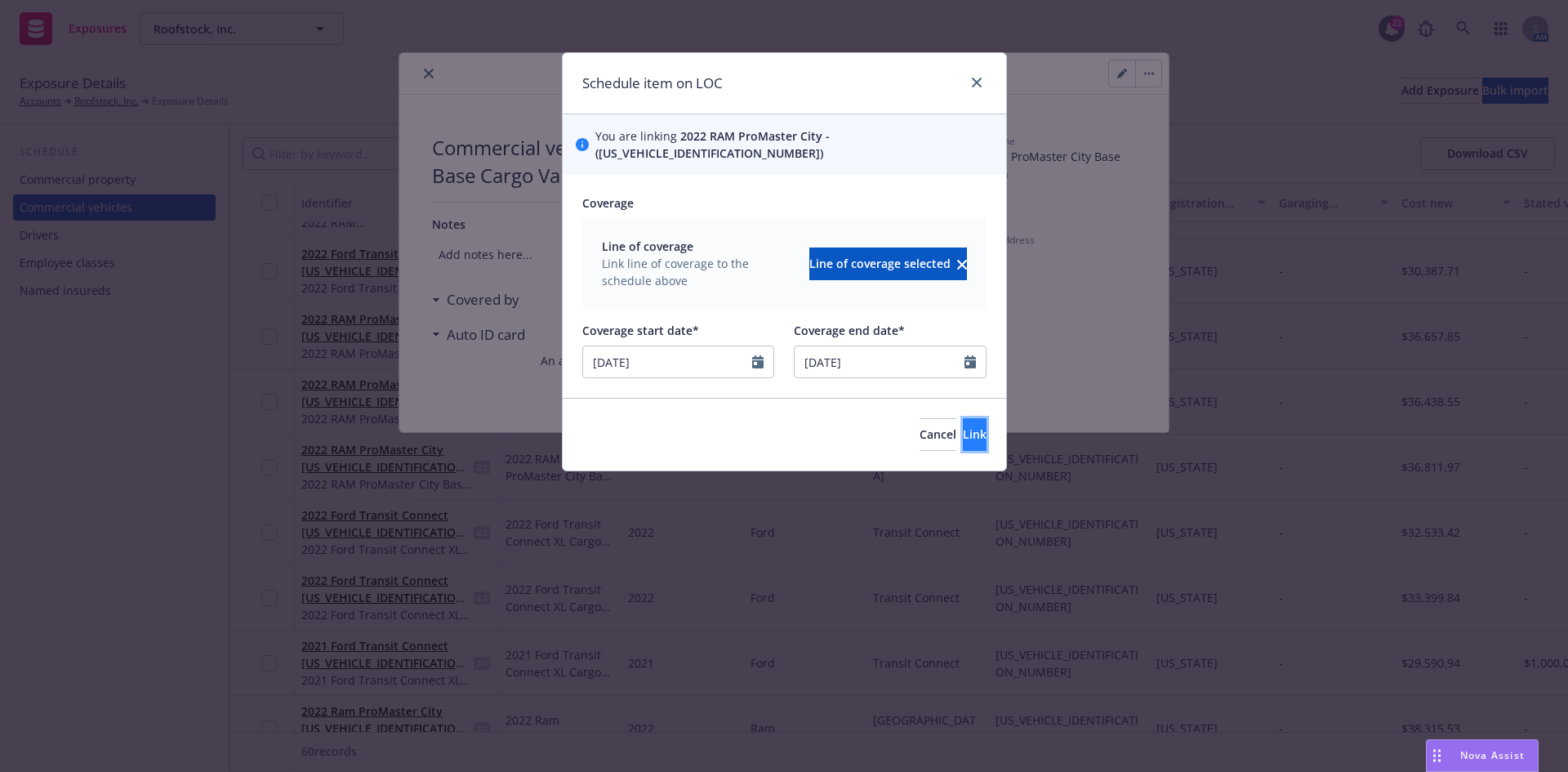
click at [963, 427] on span "Link" at bounding box center [975, 435] width 24 height 16
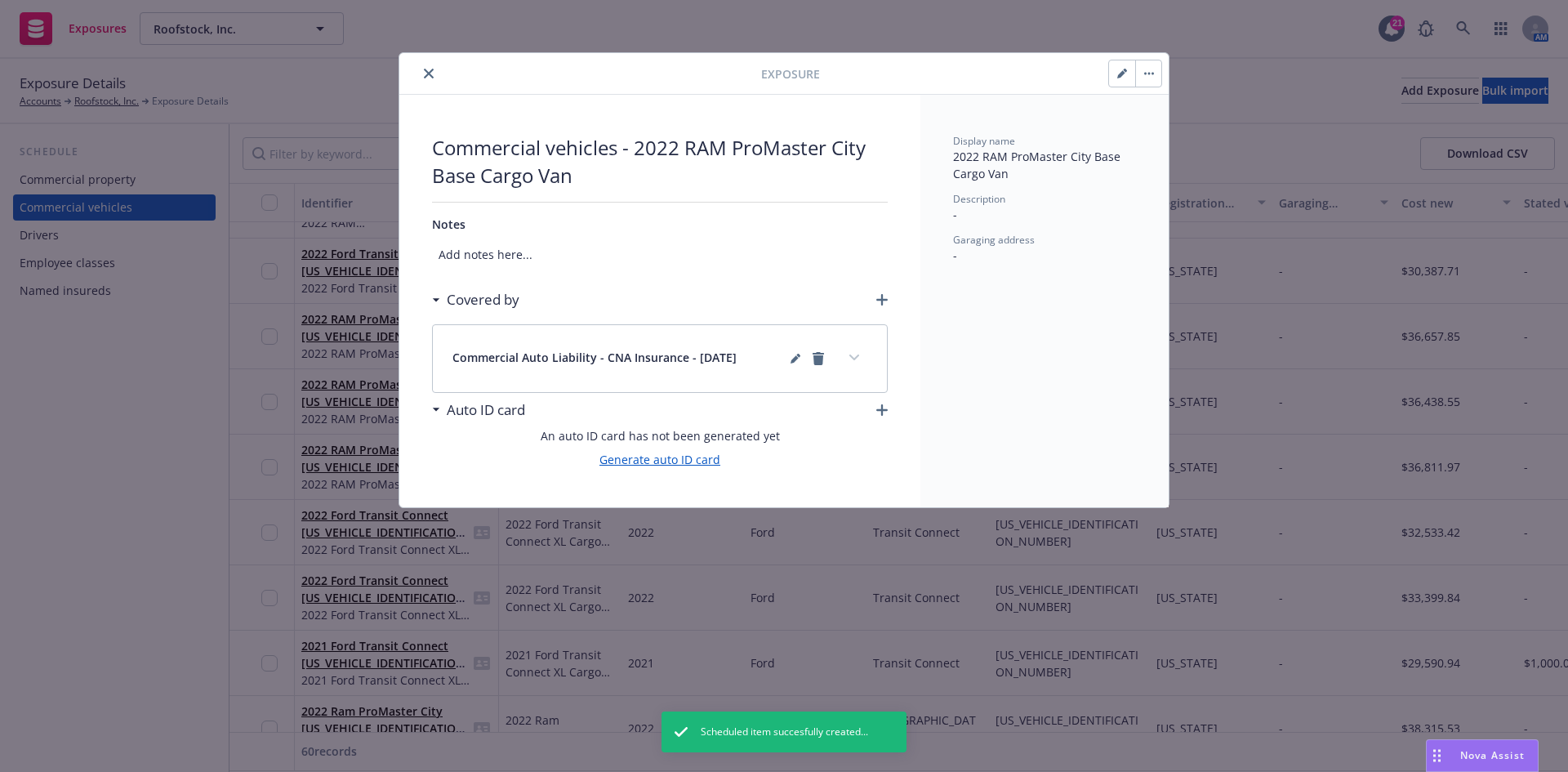
click at [693, 455] on link "Generate auto ID card" at bounding box center [660, 458] width 121 height 17
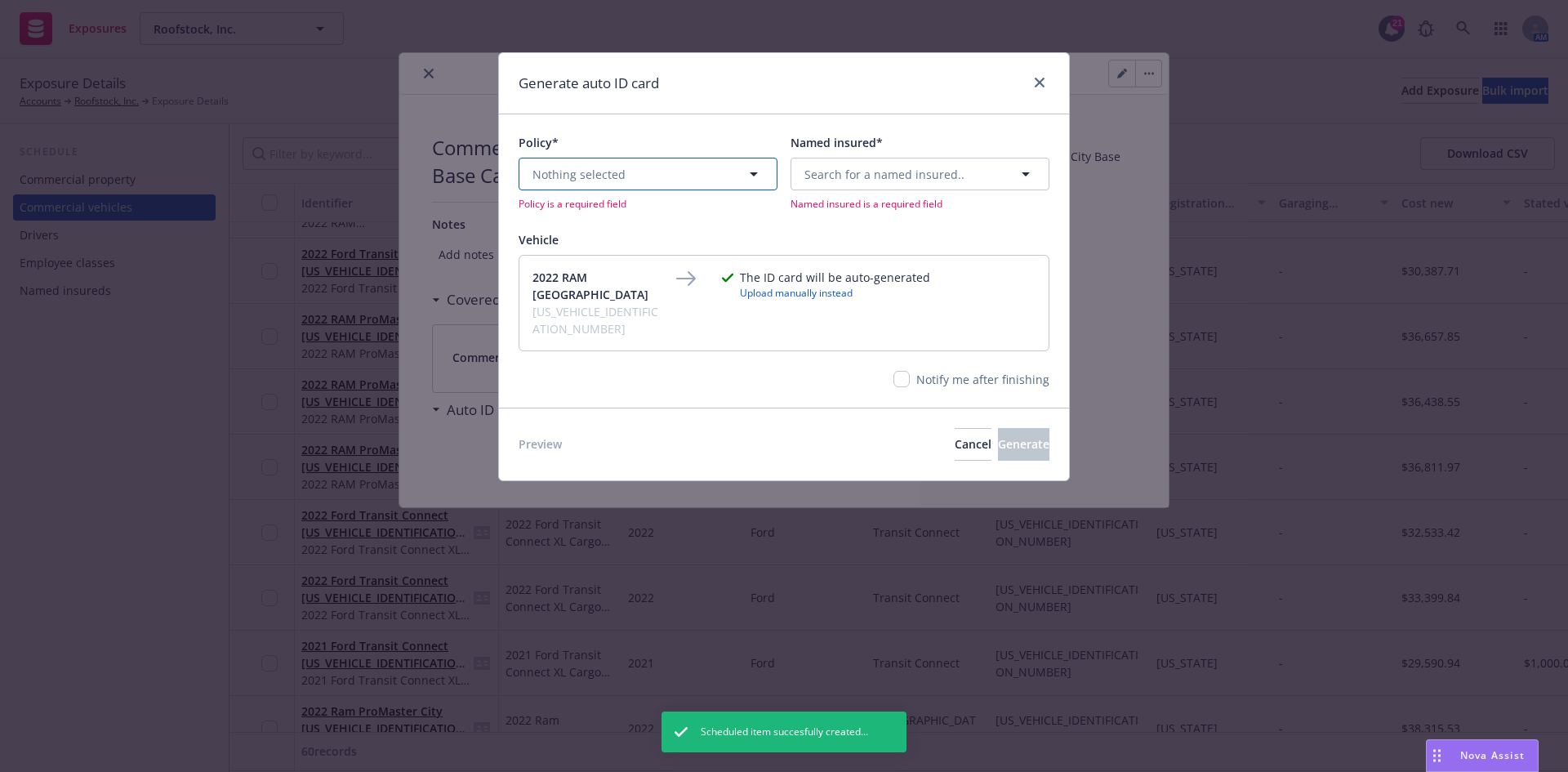
click at [646, 175] on button "Nothing selected" at bounding box center [648, 174] width 259 height 33
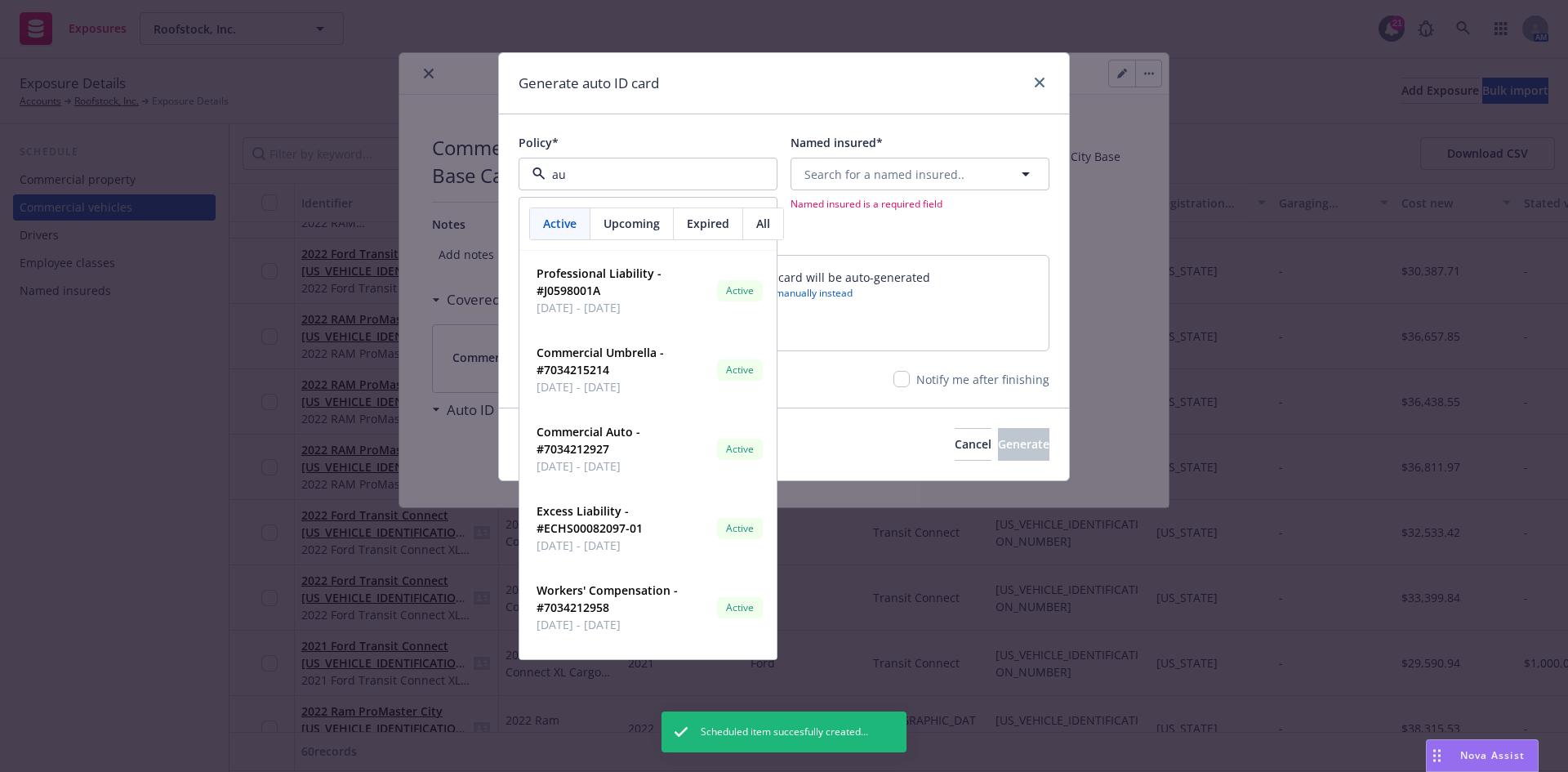
type input "aut"
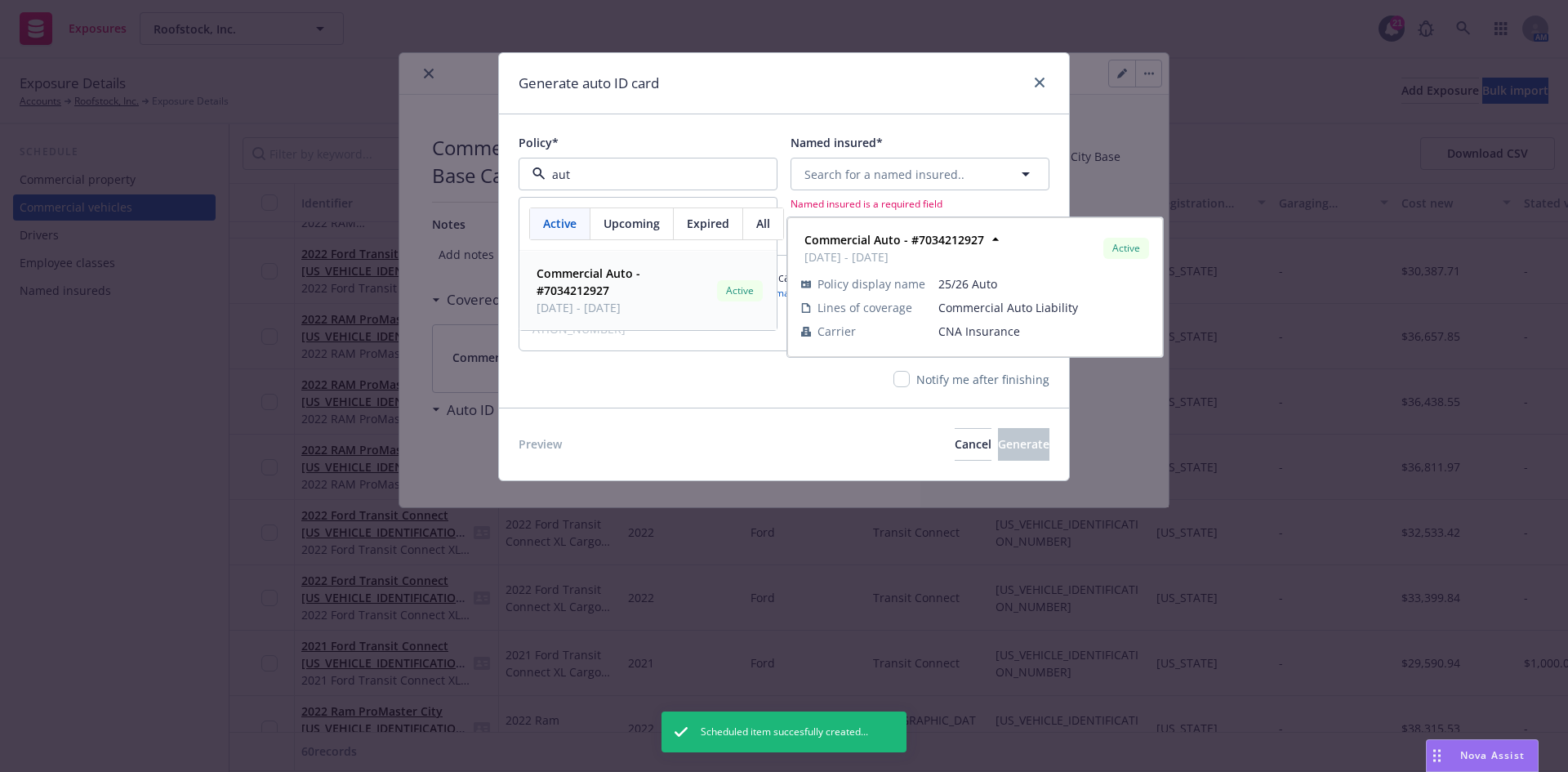
drag, startPoint x: 614, startPoint y: 307, endPoint x: 734, endPoint y: 228, distance: 143.7
click at [616, 305] on span "[DATE] - [DATE]" at bounding box center [623, 307] width 174 height 17
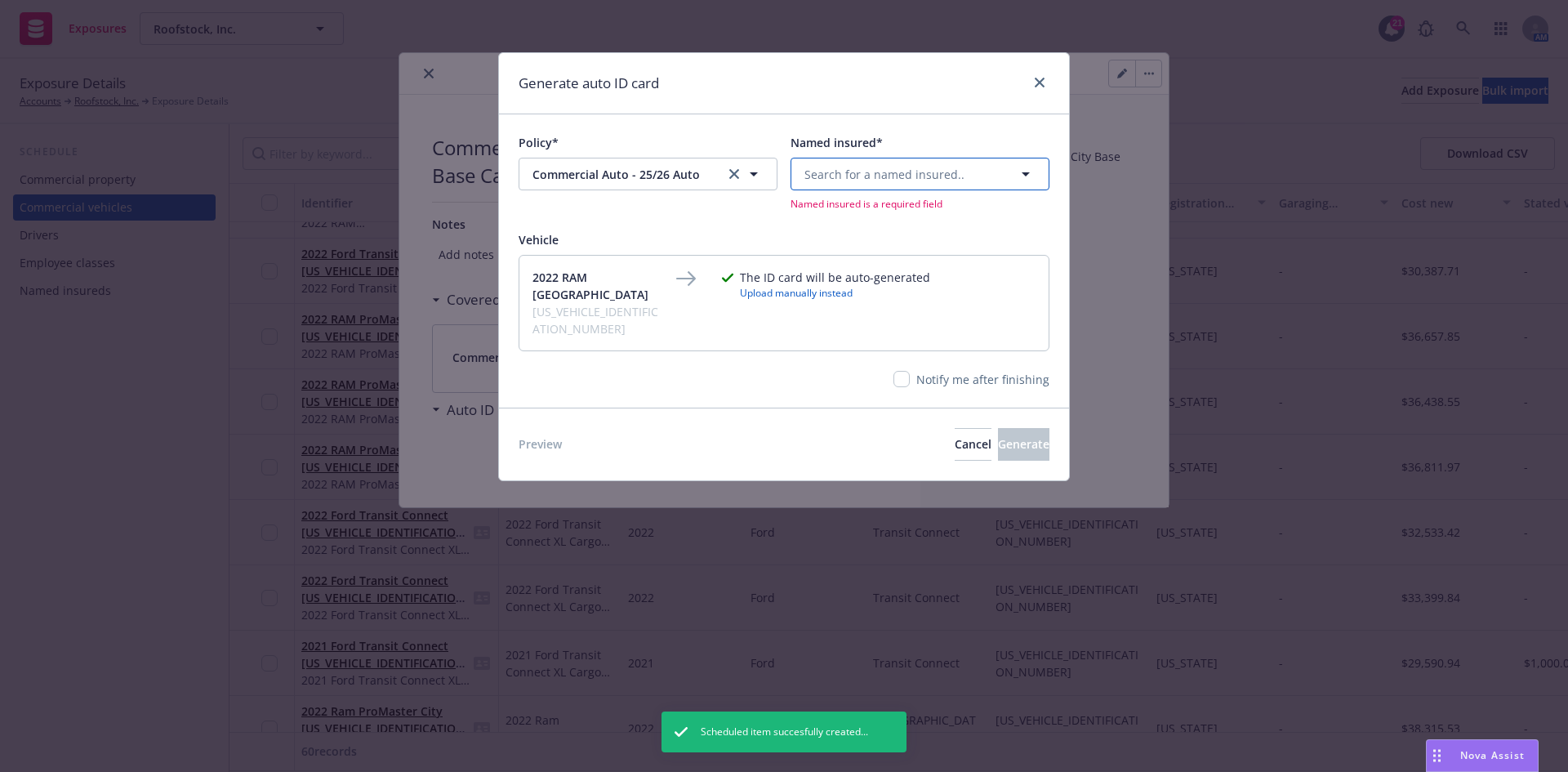
click at [806, 175] on span "Search for a named insured.." at bounding box center [884, 174] width 160 height 17
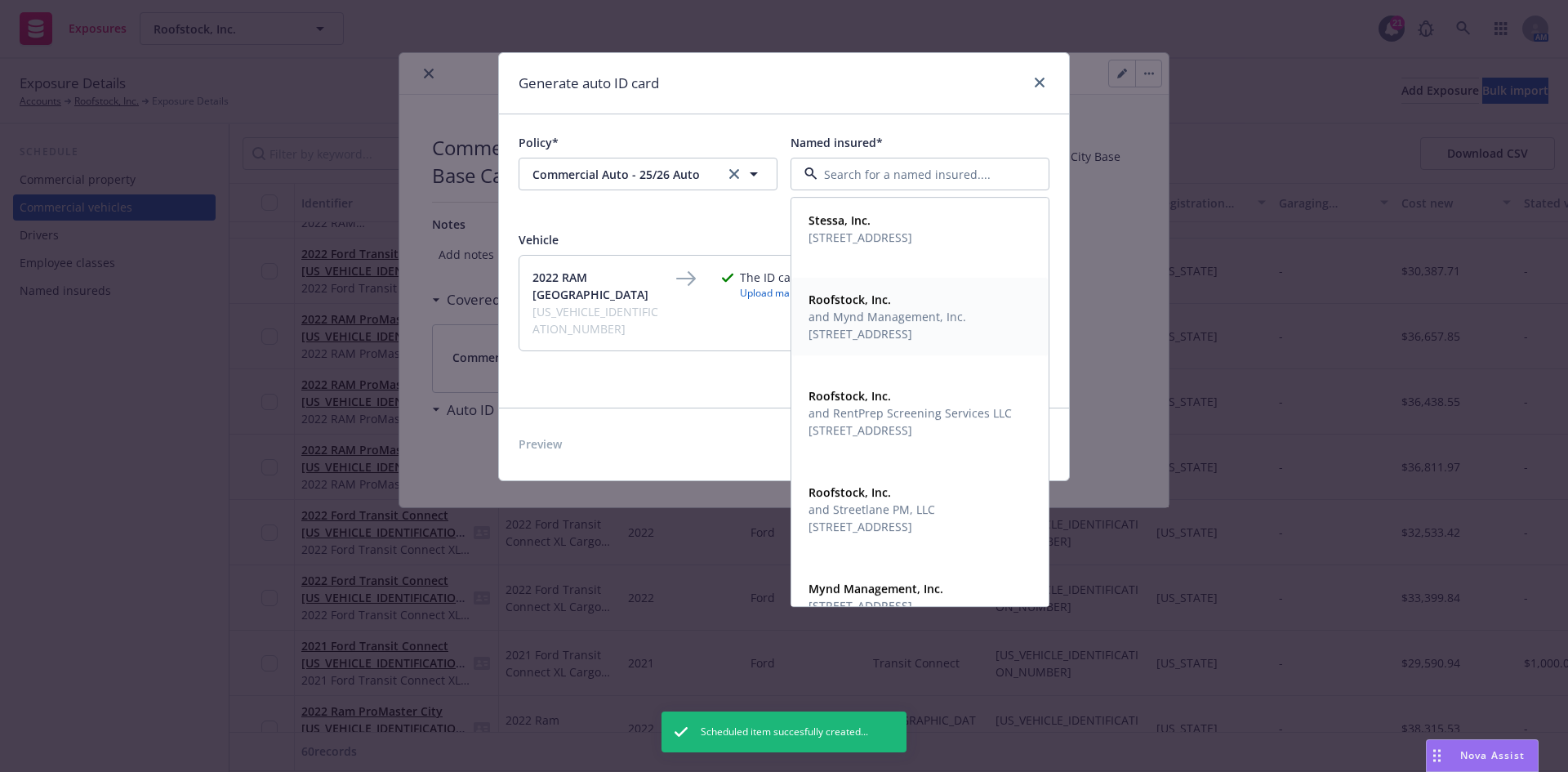
click at [855, 341] on span "[STREET_ADDRESS]" at bounding box center [887, 333] width 158 height 17
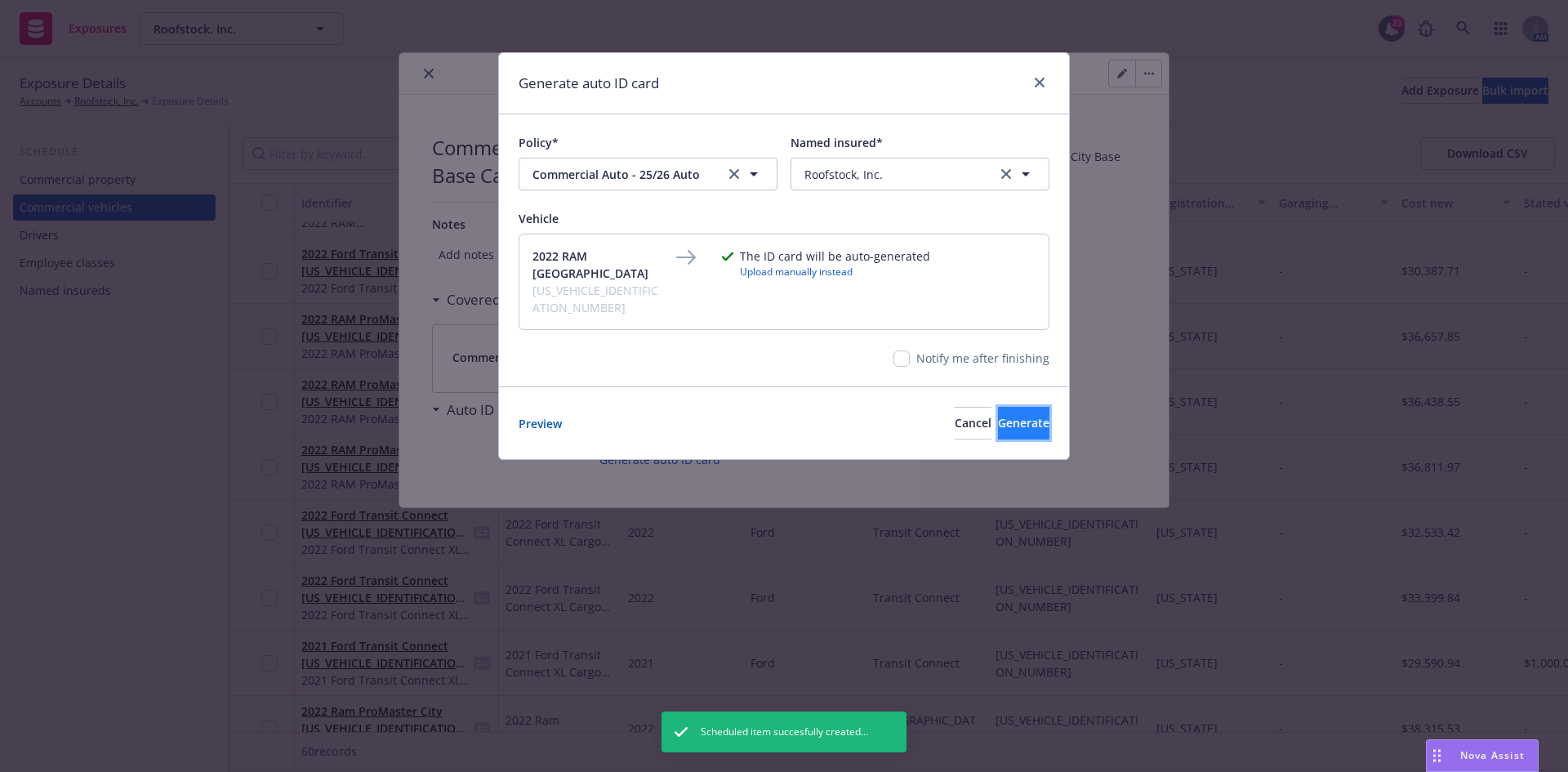
click at [998, 418] on button "Generate" at bounding box center [1024, 423] width 52 height 33
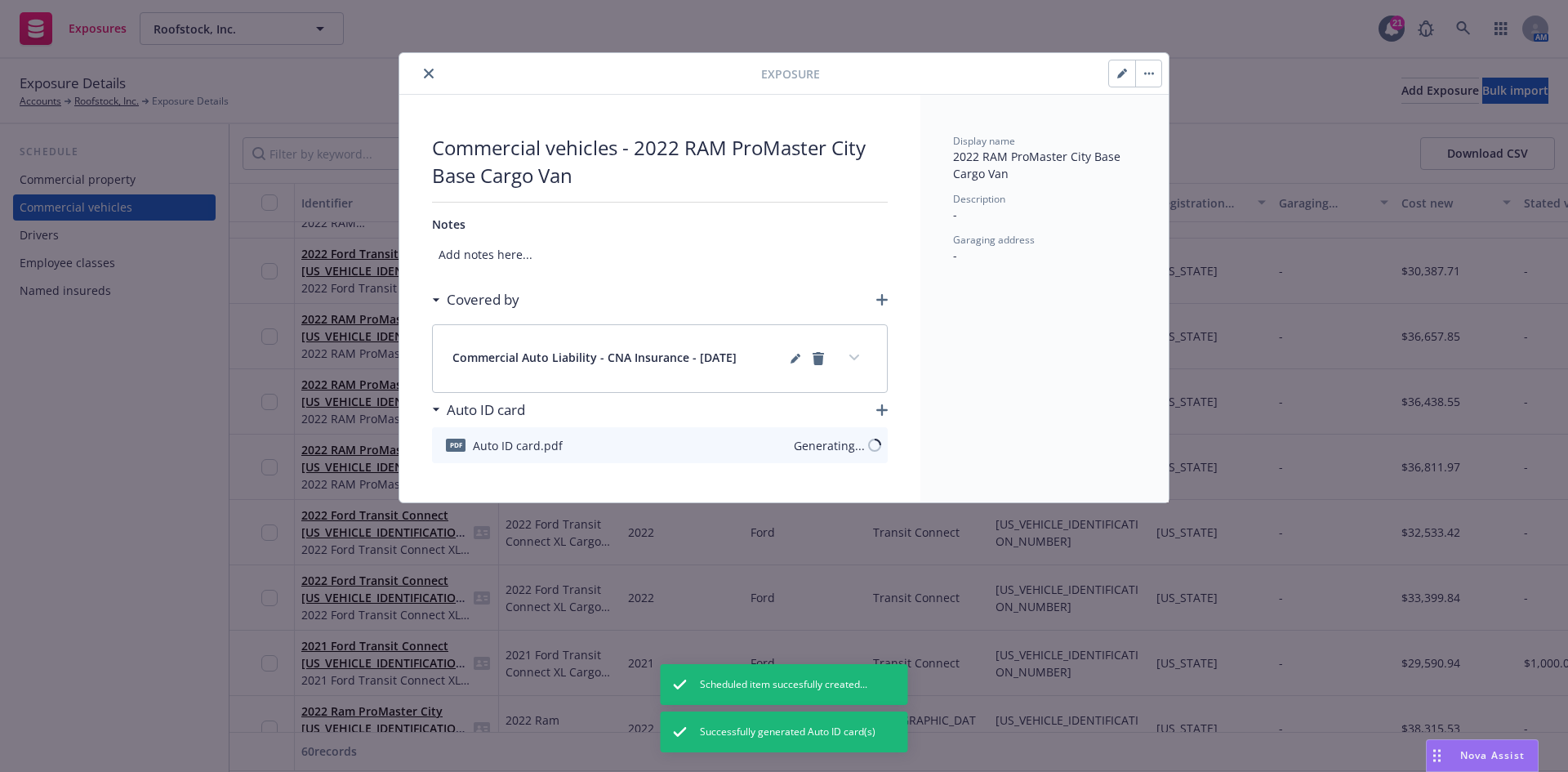
click at [429, 68] on icon "close" at bounding box center [429, 73] width 10 height 10
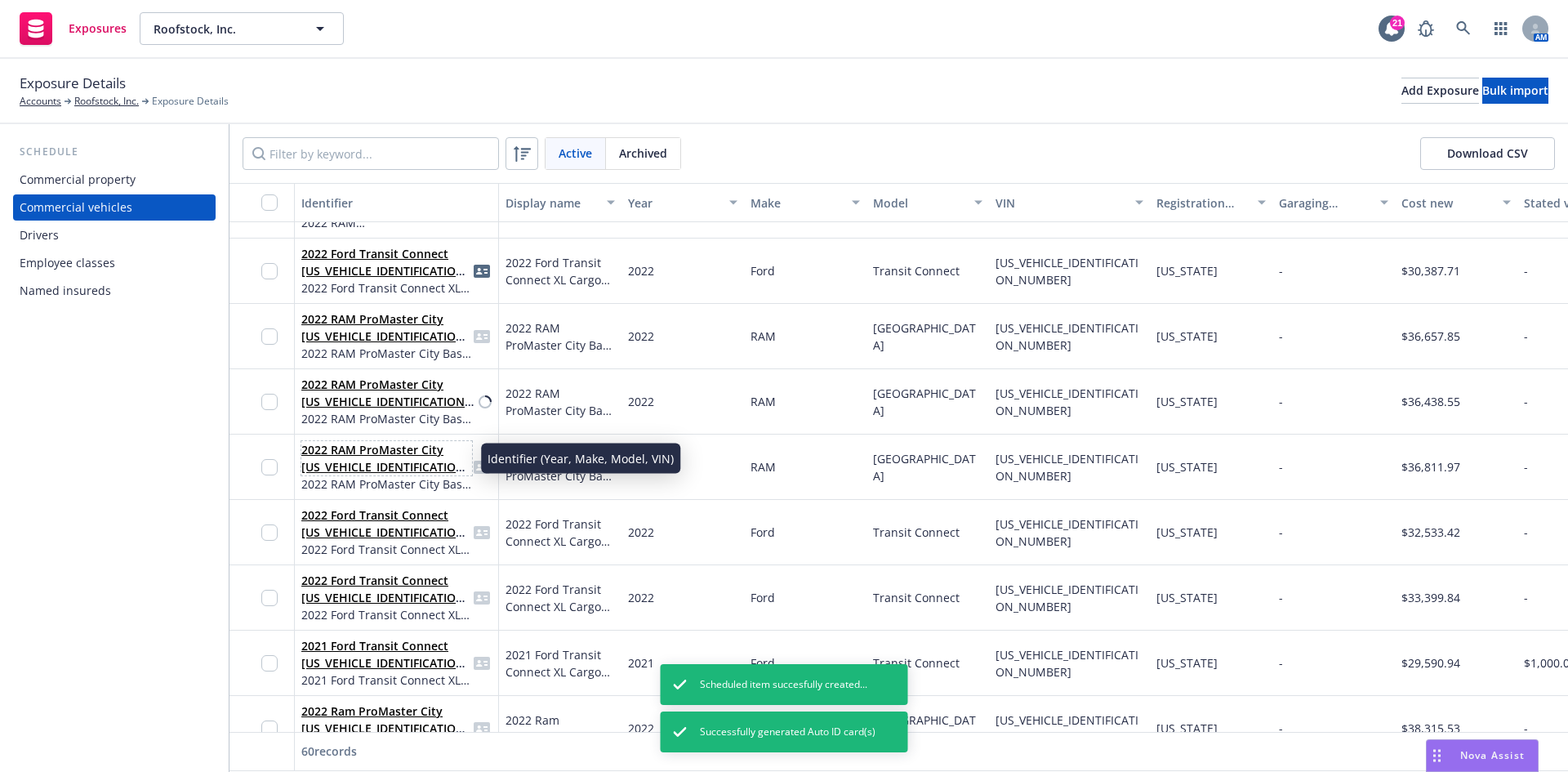
click at [348, 451] on link "2022 RAM ProMaster City [US_VEHICLE_IDENTIFICATION_NUMBER]" at bounding box center [386, 466] width 169 height 50
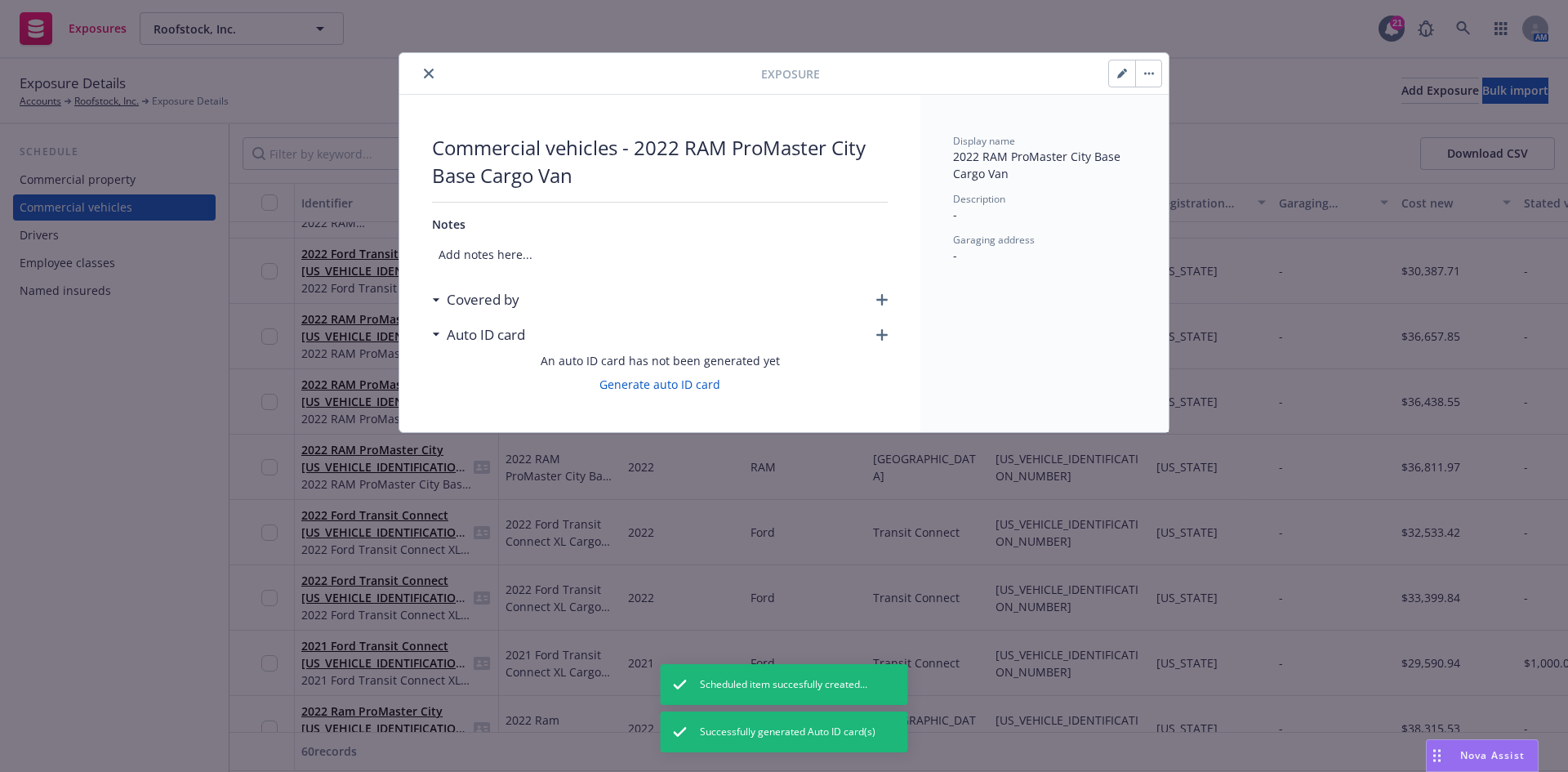
click at [885, 299] on icon "button" at bounding box center [882, 300] width 12 height 12
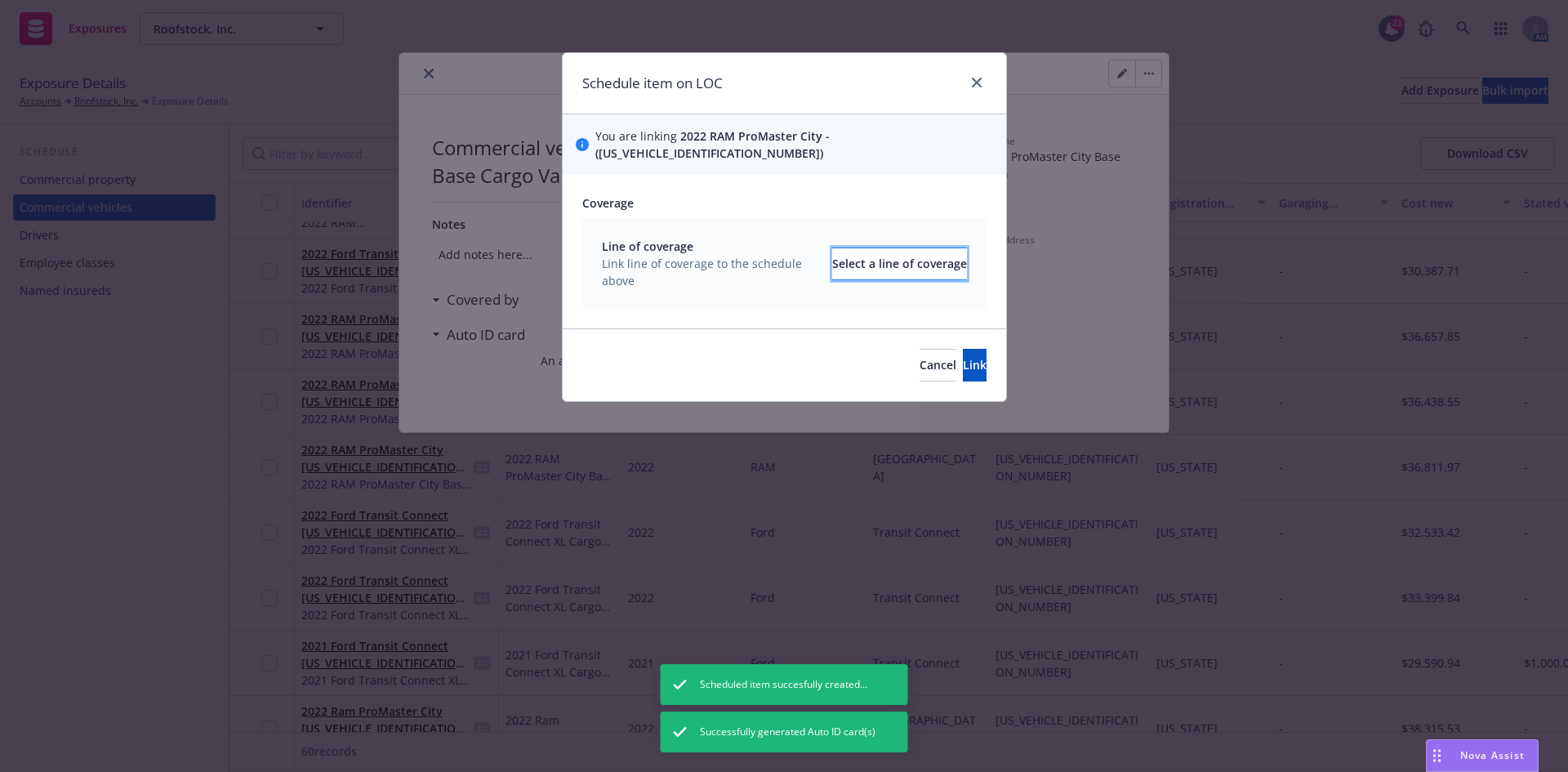
click at [886, 248] on div "Select a line of coverage" at bounding box center [900, 263] width 135 height 31
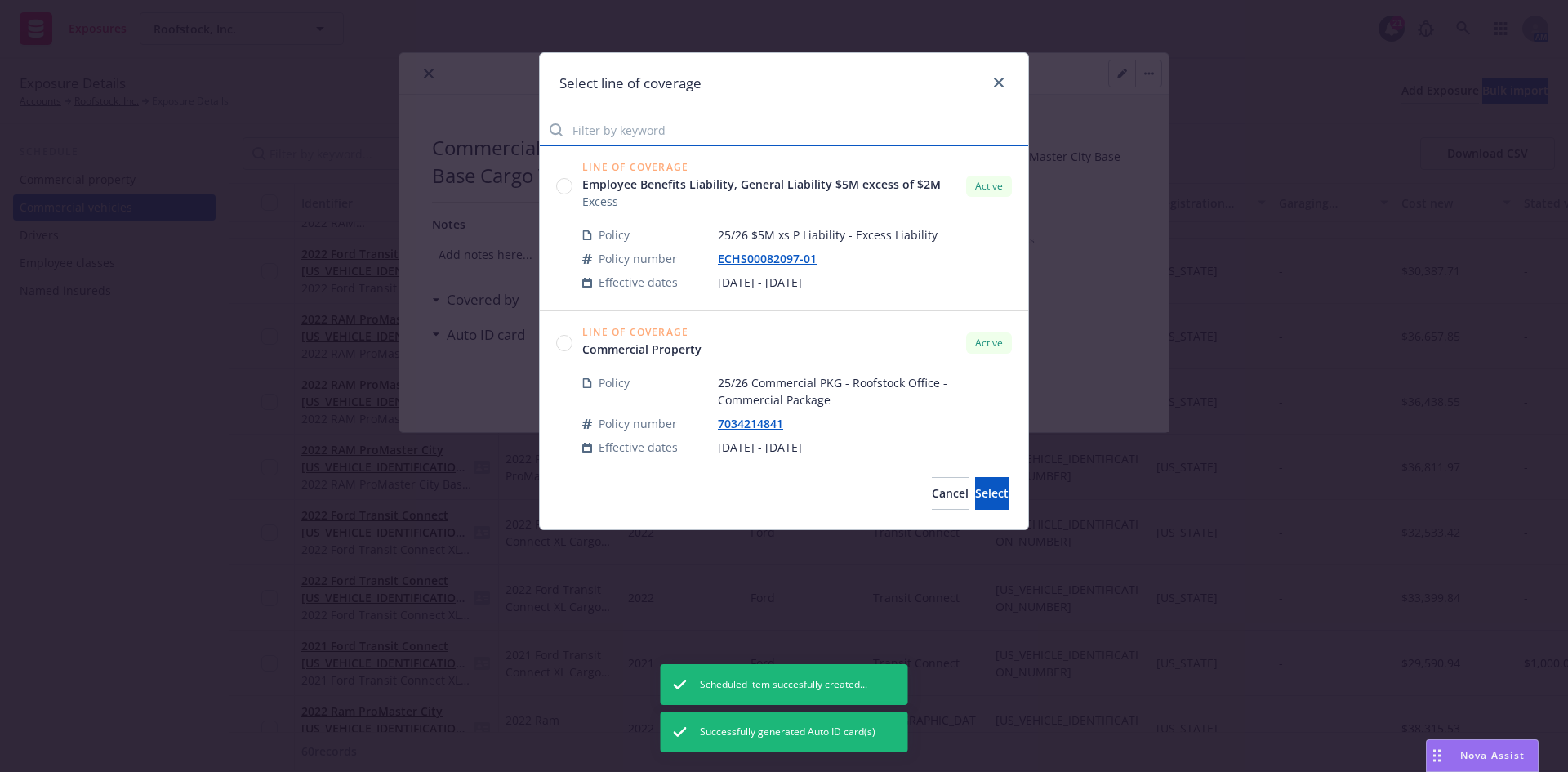
click at [623, 137] on input "Filter by keyword" at bounding box center [784, 129] width 488 height 33
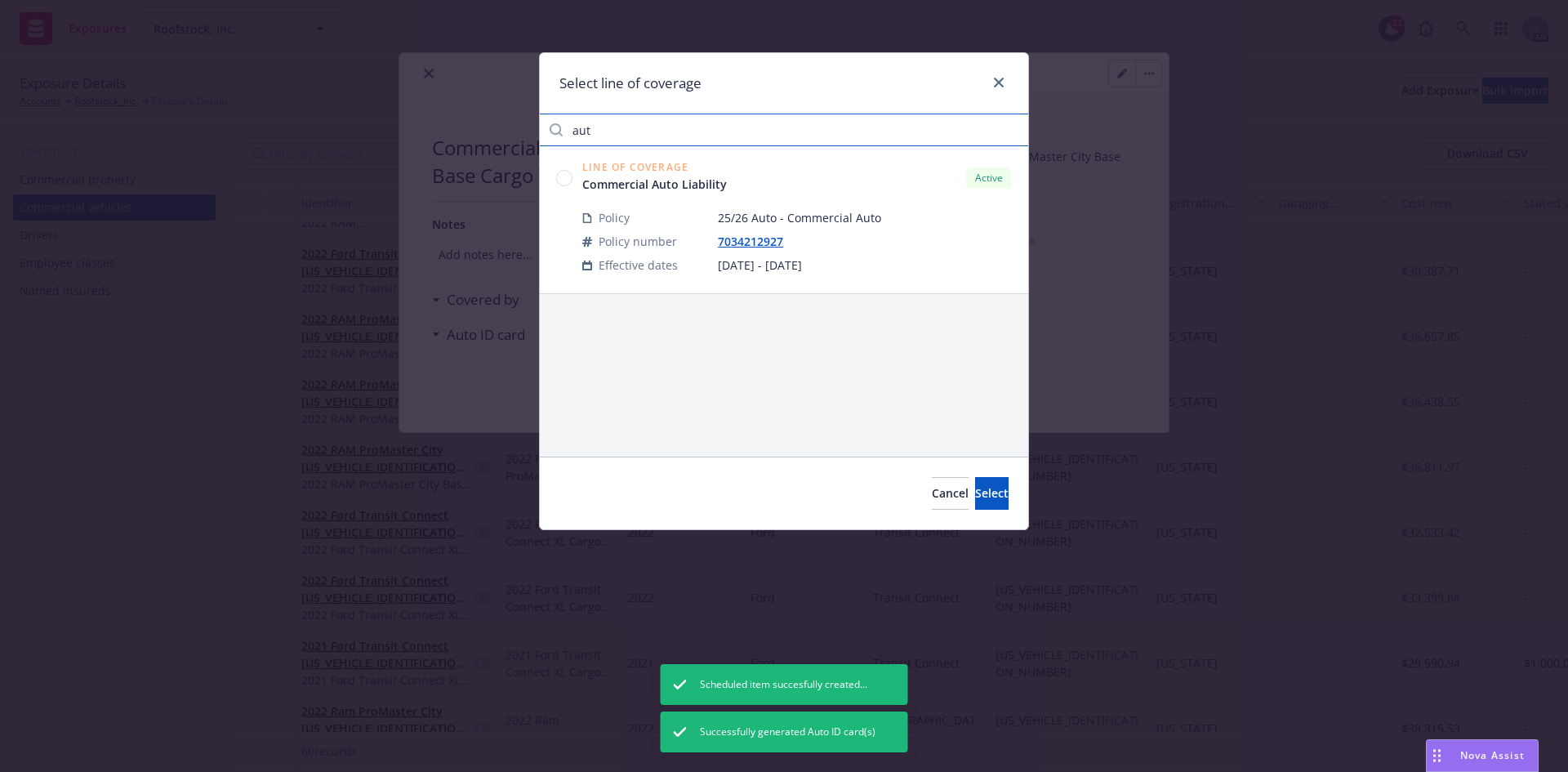
type input "aut"
click at [561, 175] on div "Line of Coverage Commercial Auto Liability Active Policy 25/26 Auto - Commercia…" at bounding box center [784, 219] width 488 height 148
click at [564, 177] on circle at bounding box center [565, 178] width 16 height 16
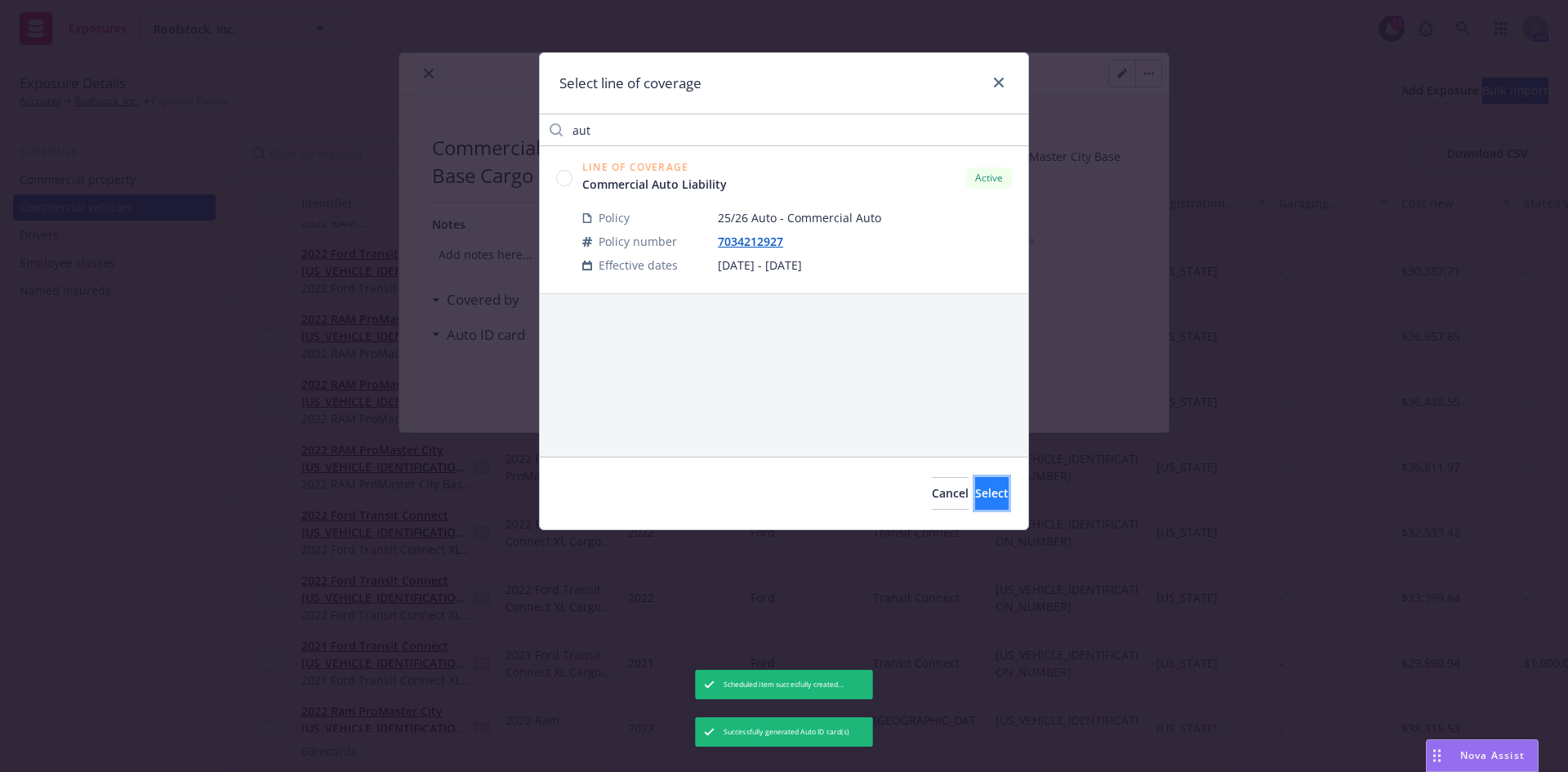
click at [982, 478] on button "Select" at bounding box center [992, 493] width 34 height 33
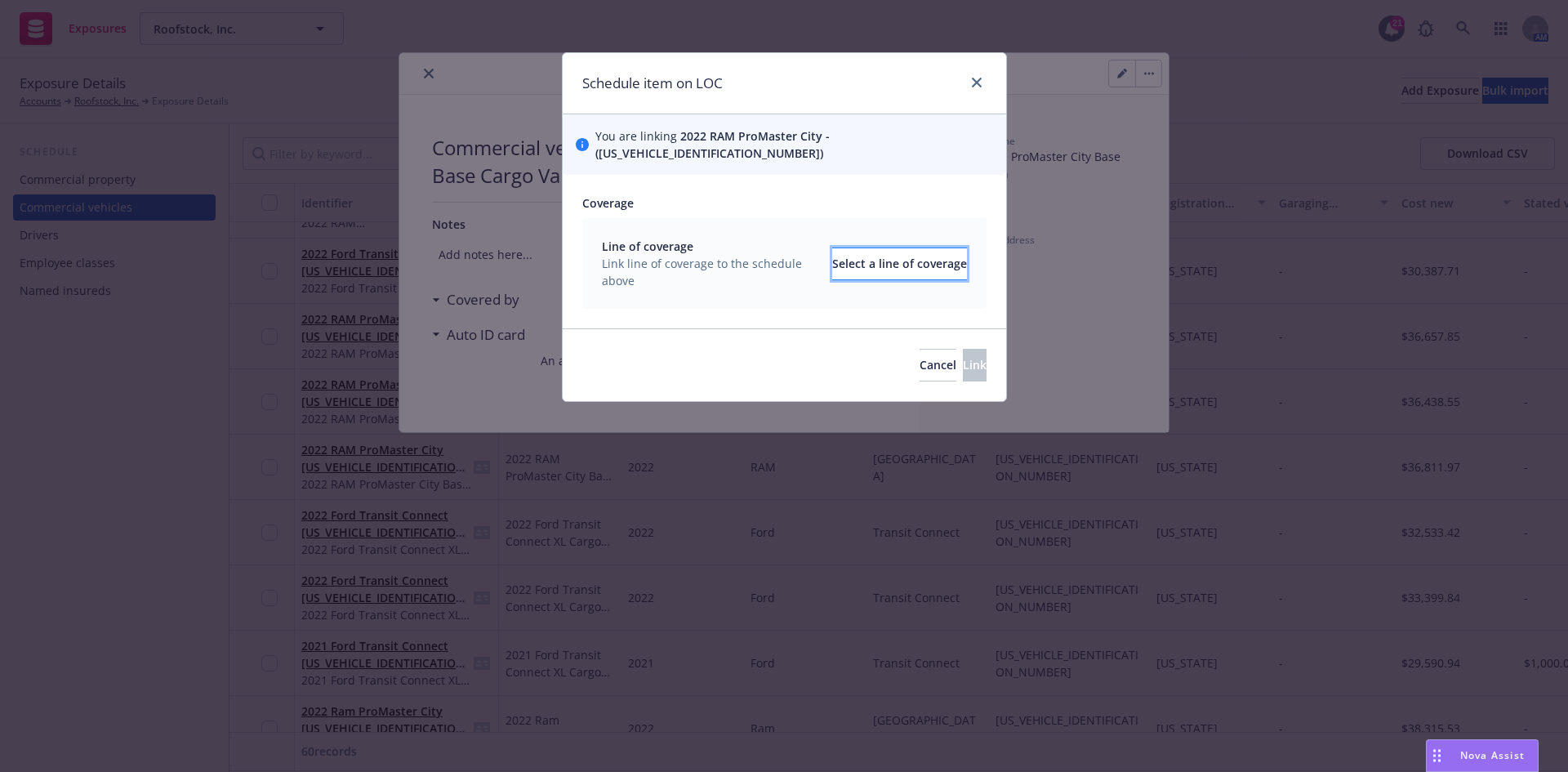
click at [833, 256] on div "Select a line of coverage" at bounding box center [900, 263] width 135 height 31
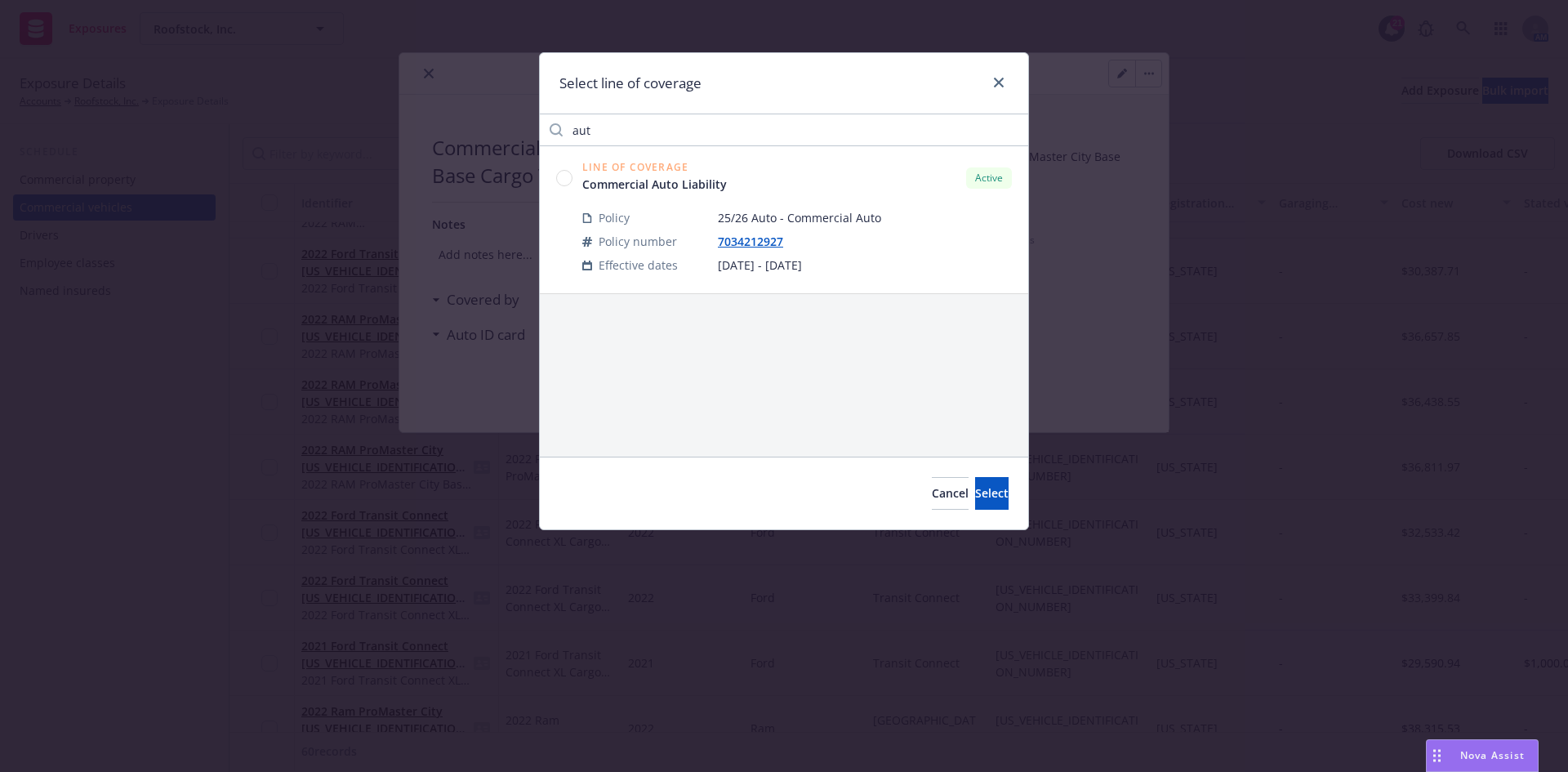
click at [570, 174] on circle at bounding box center [565, 178] width 16 height 16
click at [983, 487] on button "Select" at bounding box center [992, 493] width 34 height 33
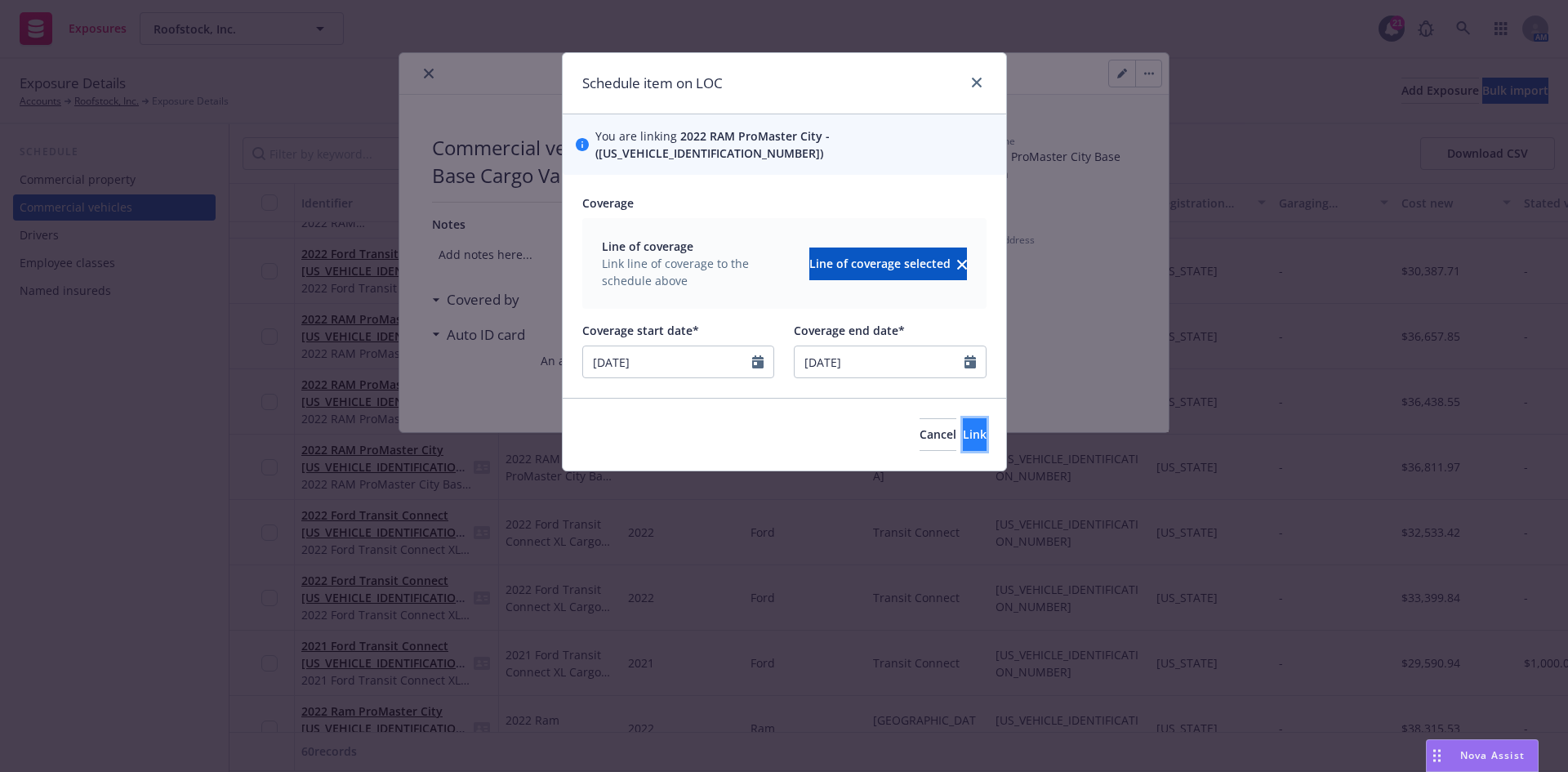
click at [972, 431] on button "Link" at bounding box center [975, 434] width 24 height 33
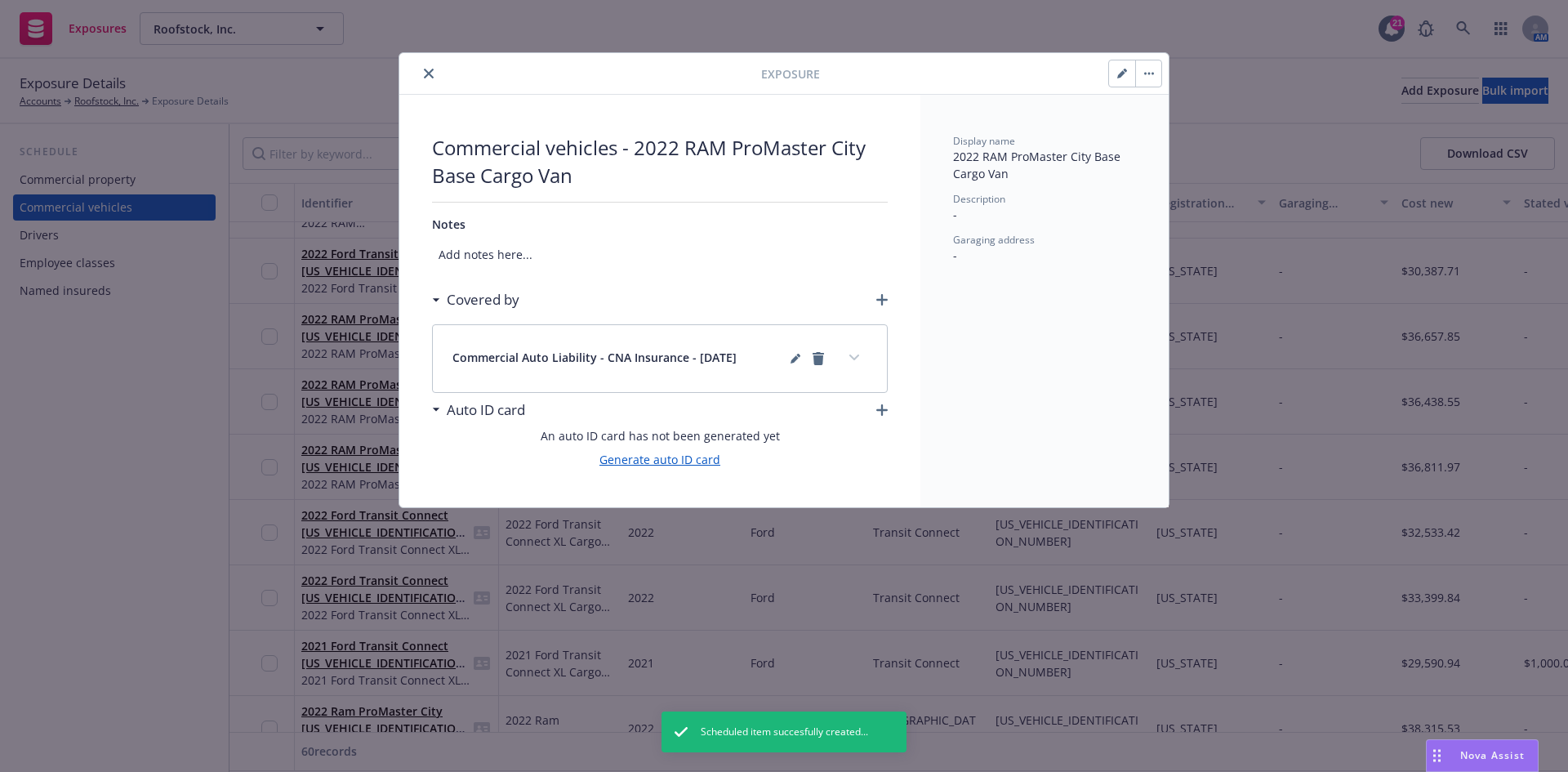
click at [664, 456] on link "Generate auto ID card" at bounding box center [660, 458] width 121 height 17
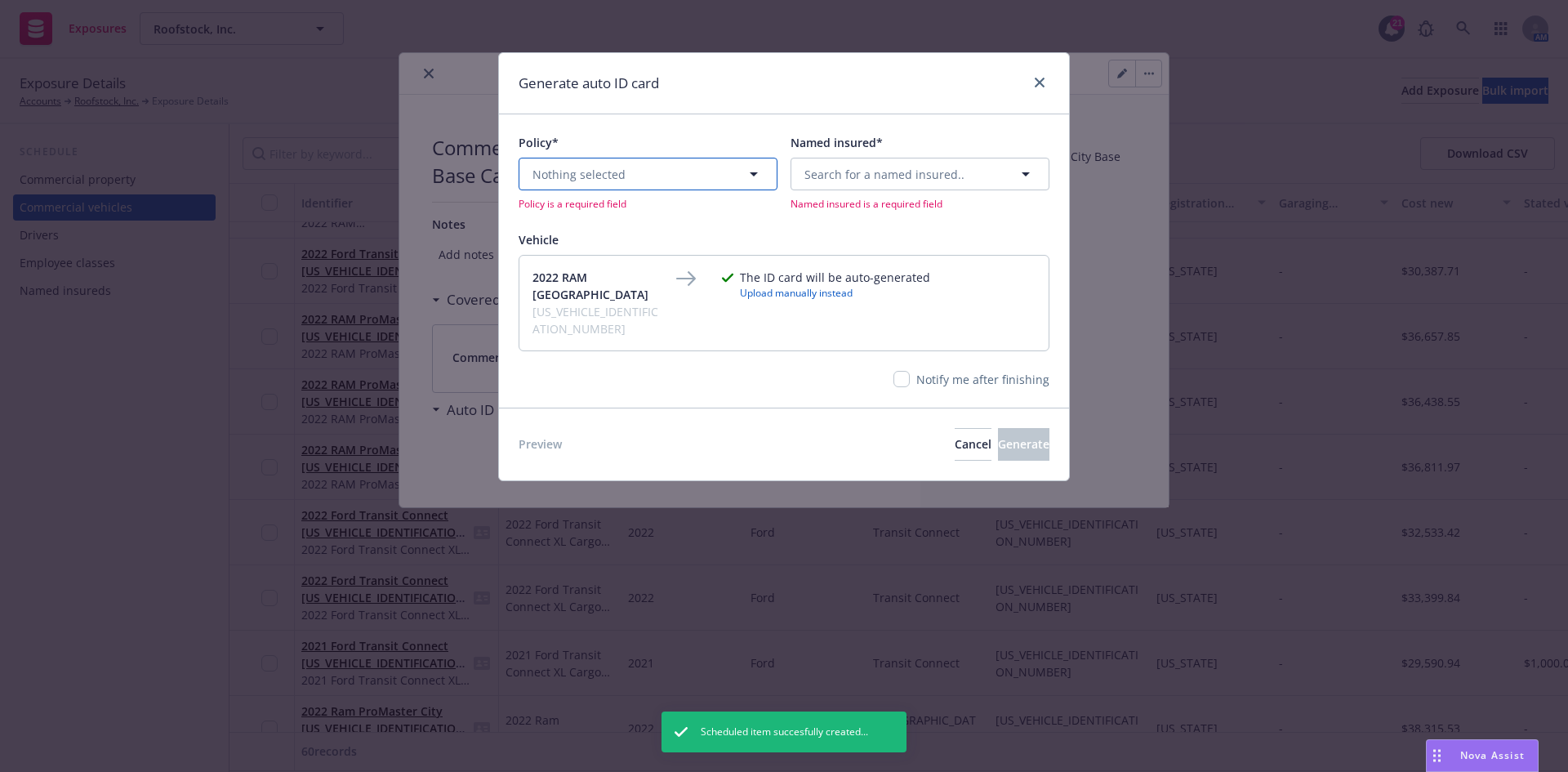
click at [606, 172] on span "Nothing selected" at bounding box center [580, 174] width 93 height 17
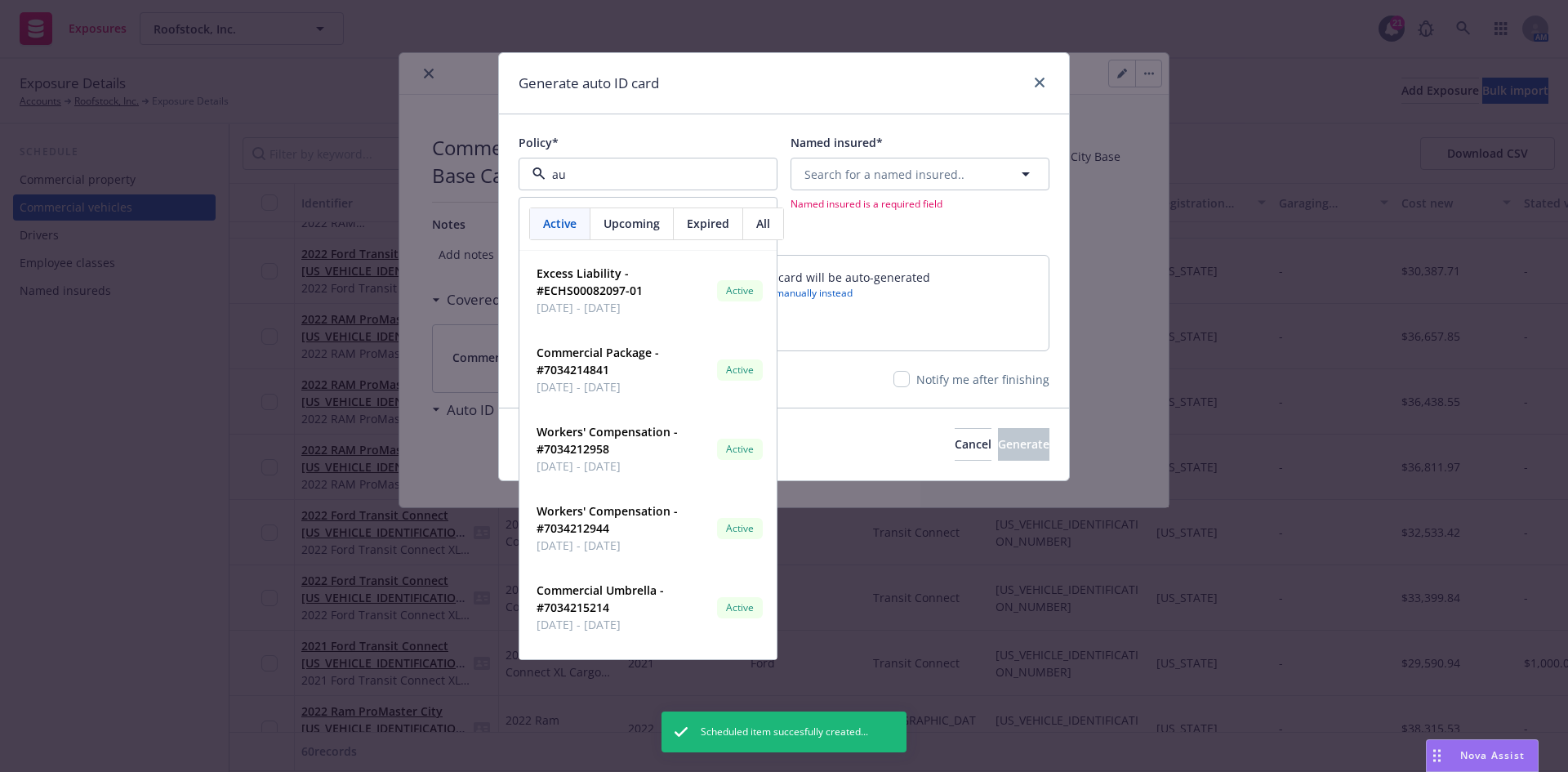
type input "aut"
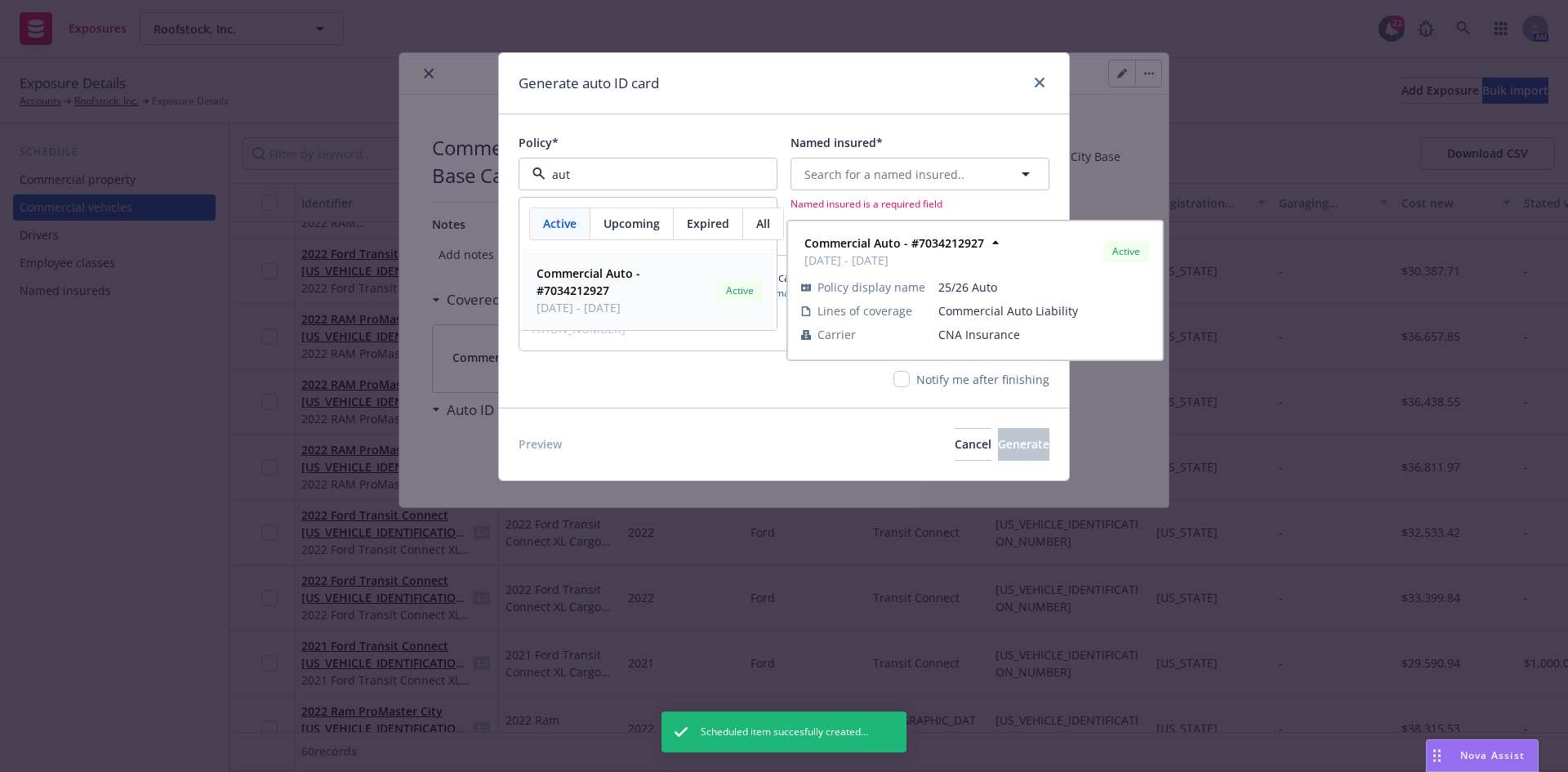
click at [630, 289] on span "Commercial Auto - #7034212927" at bounding box center [623, 282] width 174 height 35
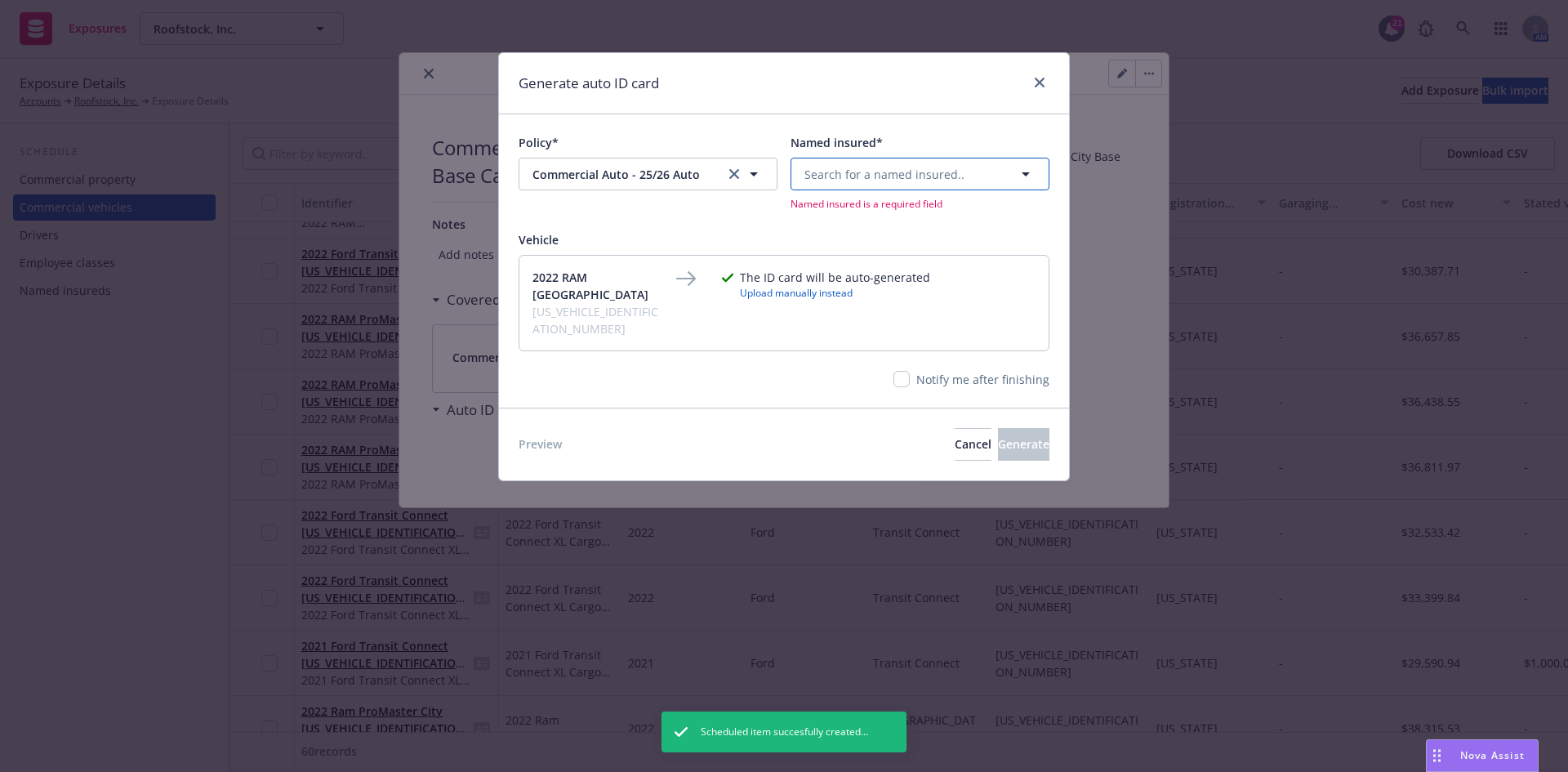
click at [868, 183] on span "Search for a named insured.." at bounding box center [884, 174] width 160 height 17
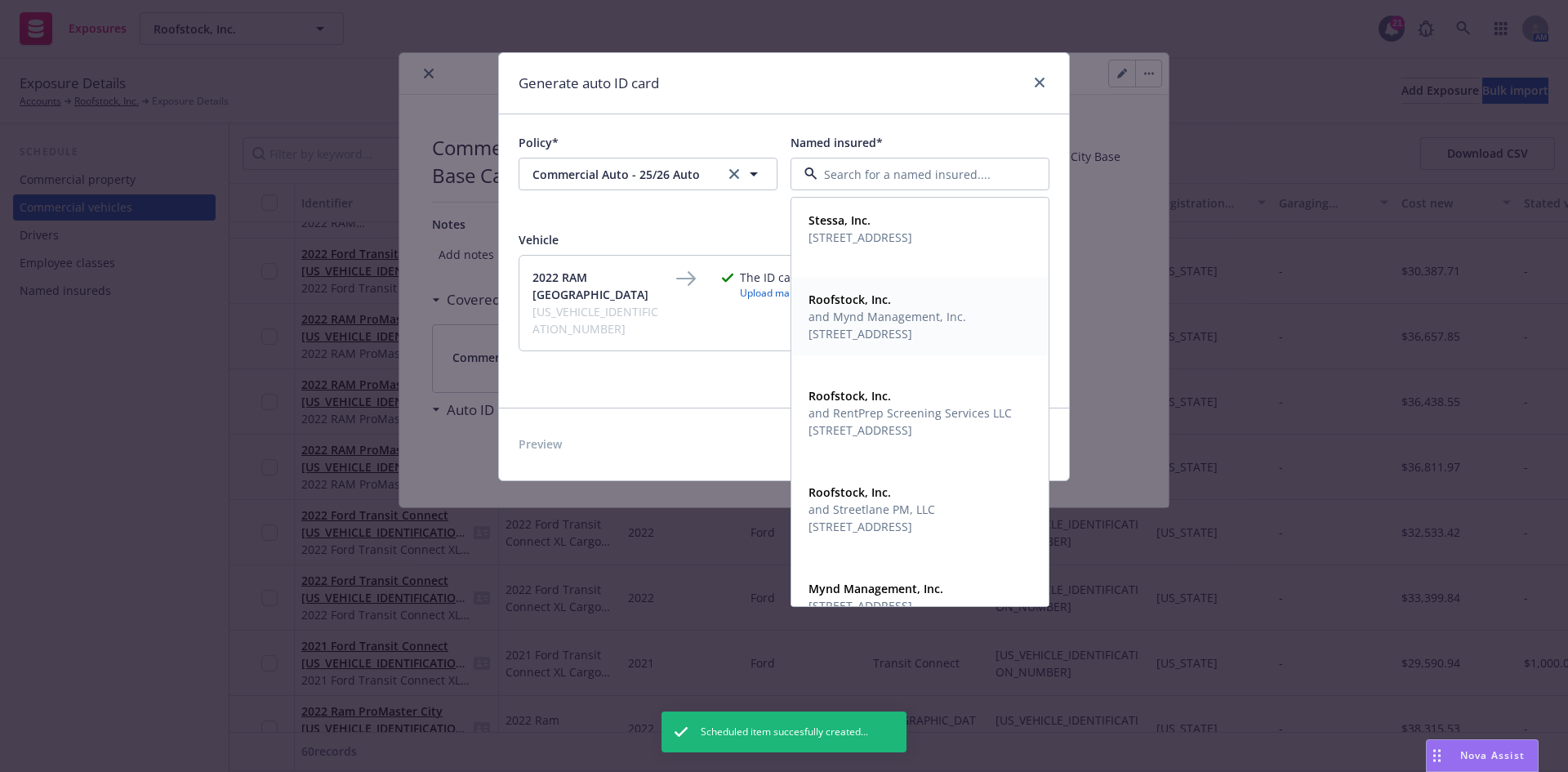
click at [880, 321] on span "and Mynd Management, Inc." at bounding box center [887, 316] width 158 height 17
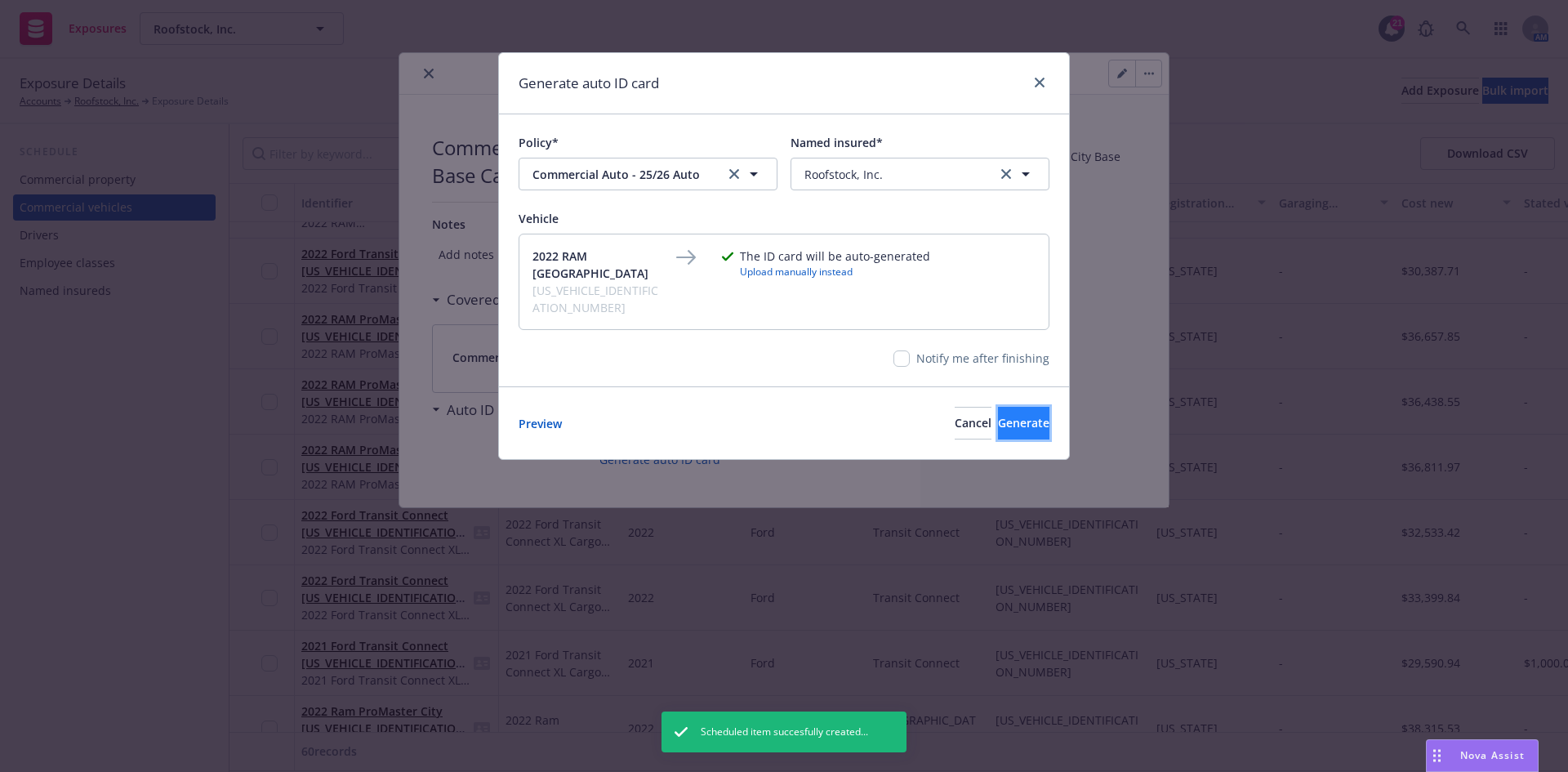
click at [998, 407] on button "Generate" at bounding box center [1024, 423] width 52 height 33
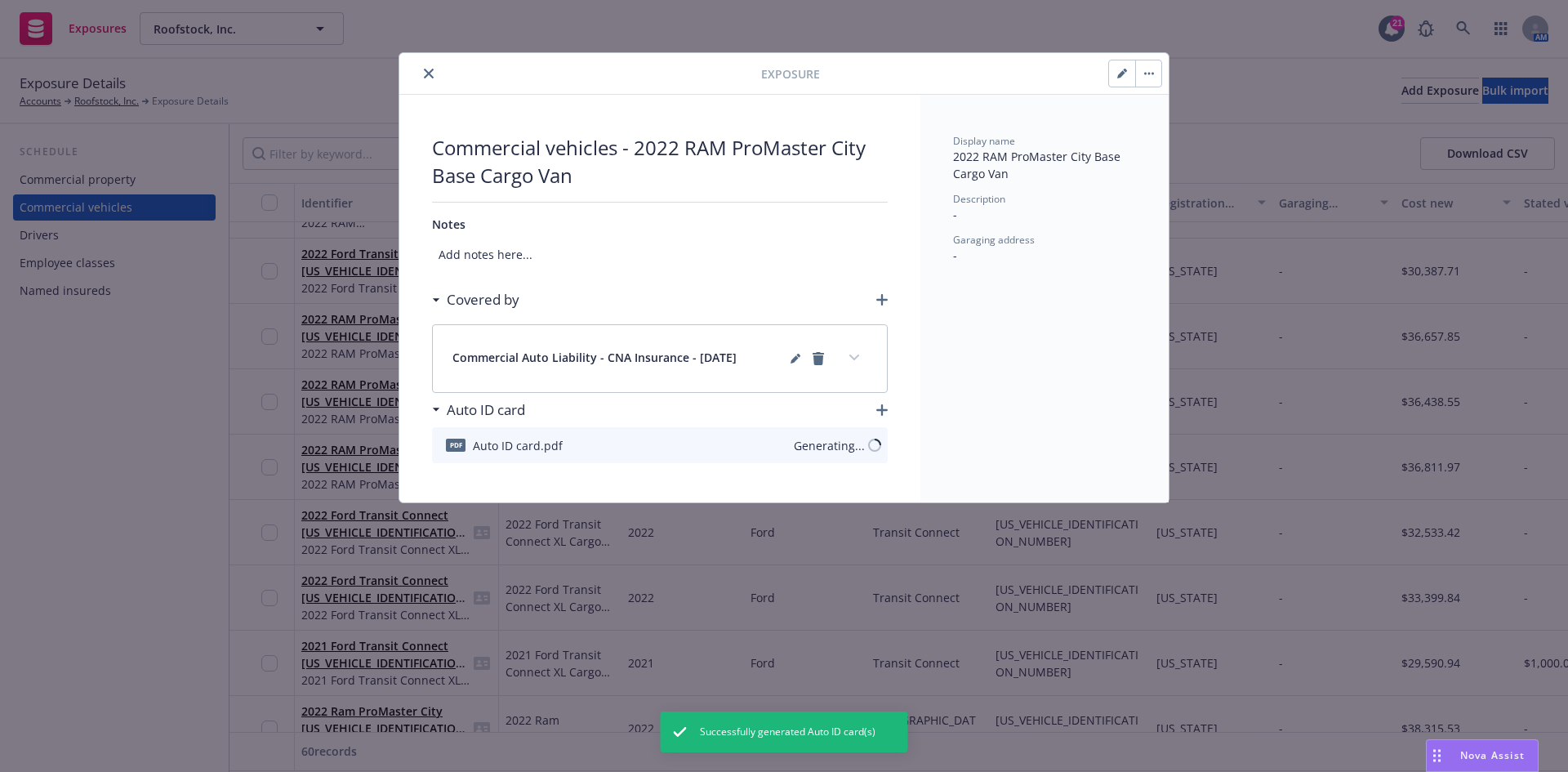
click at [430, 73] on icon "close" at bounding box center [429, 73] width 10 height 10
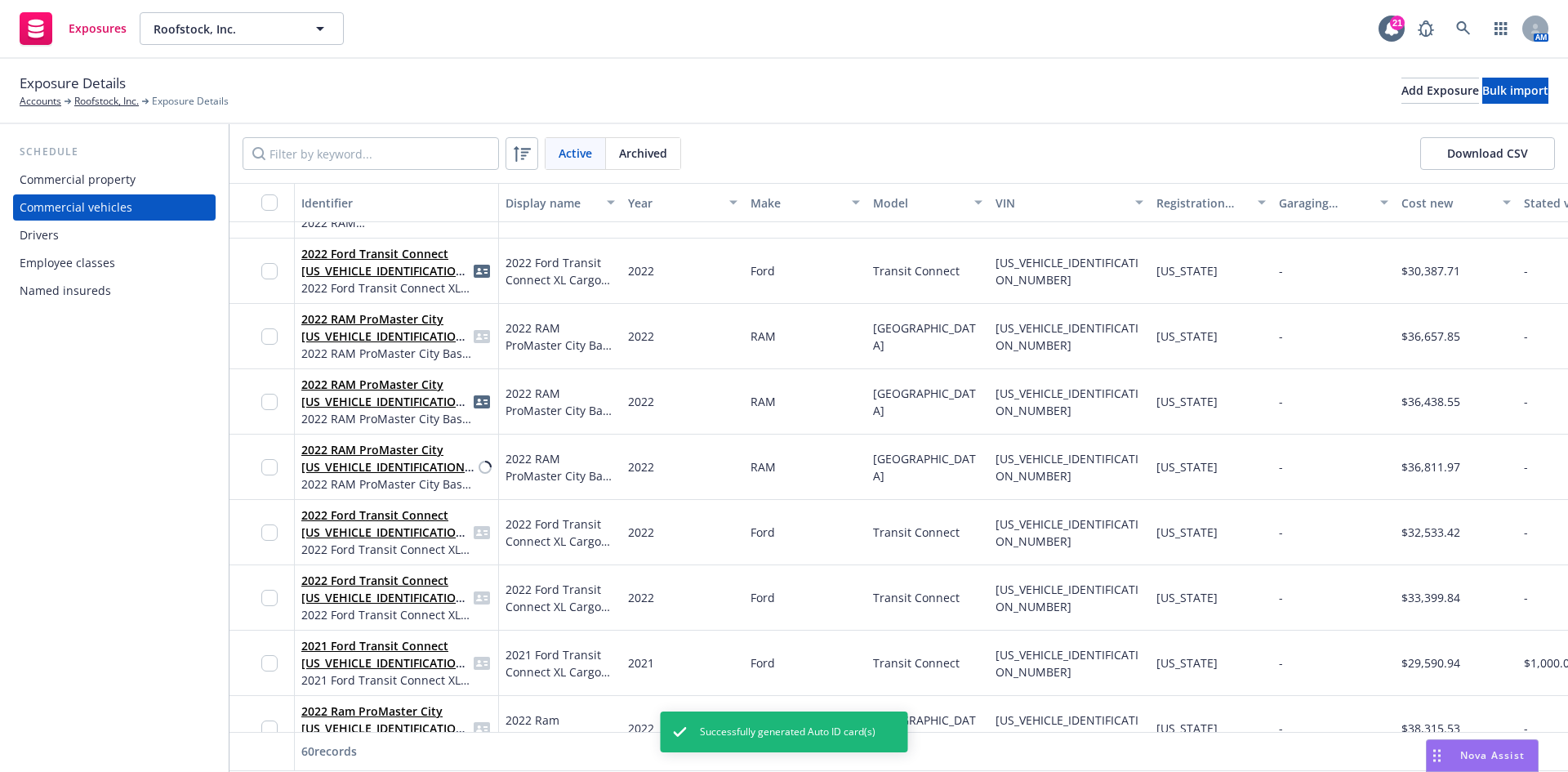
scroll to position [3267, 0]
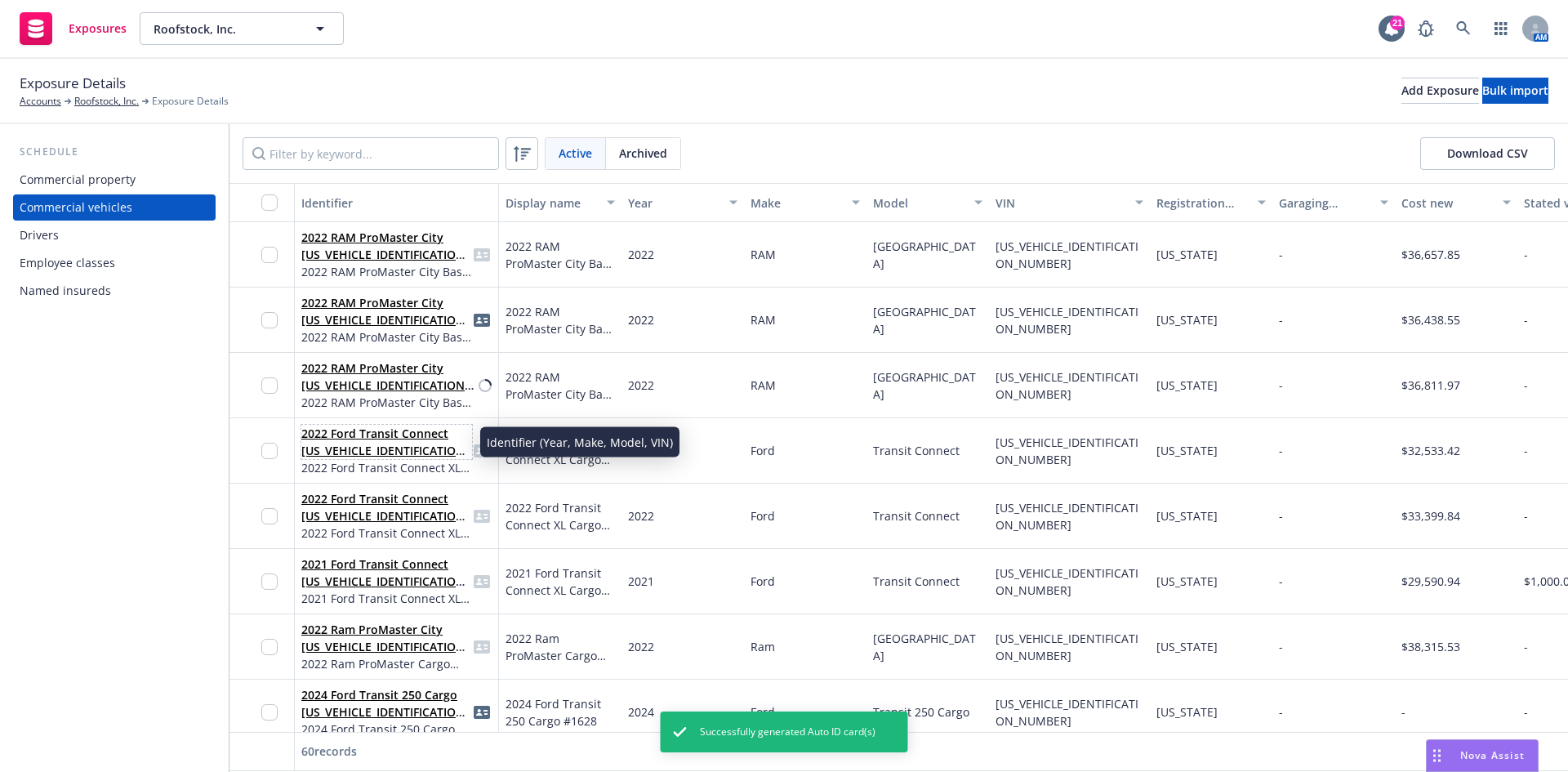
click at [375, 439] on link "2022 Ford Transit Connect [US_VEHICLE_IDENTIFICATION_NUMBER]" at bounding box center [386, 450] width 169 height 50
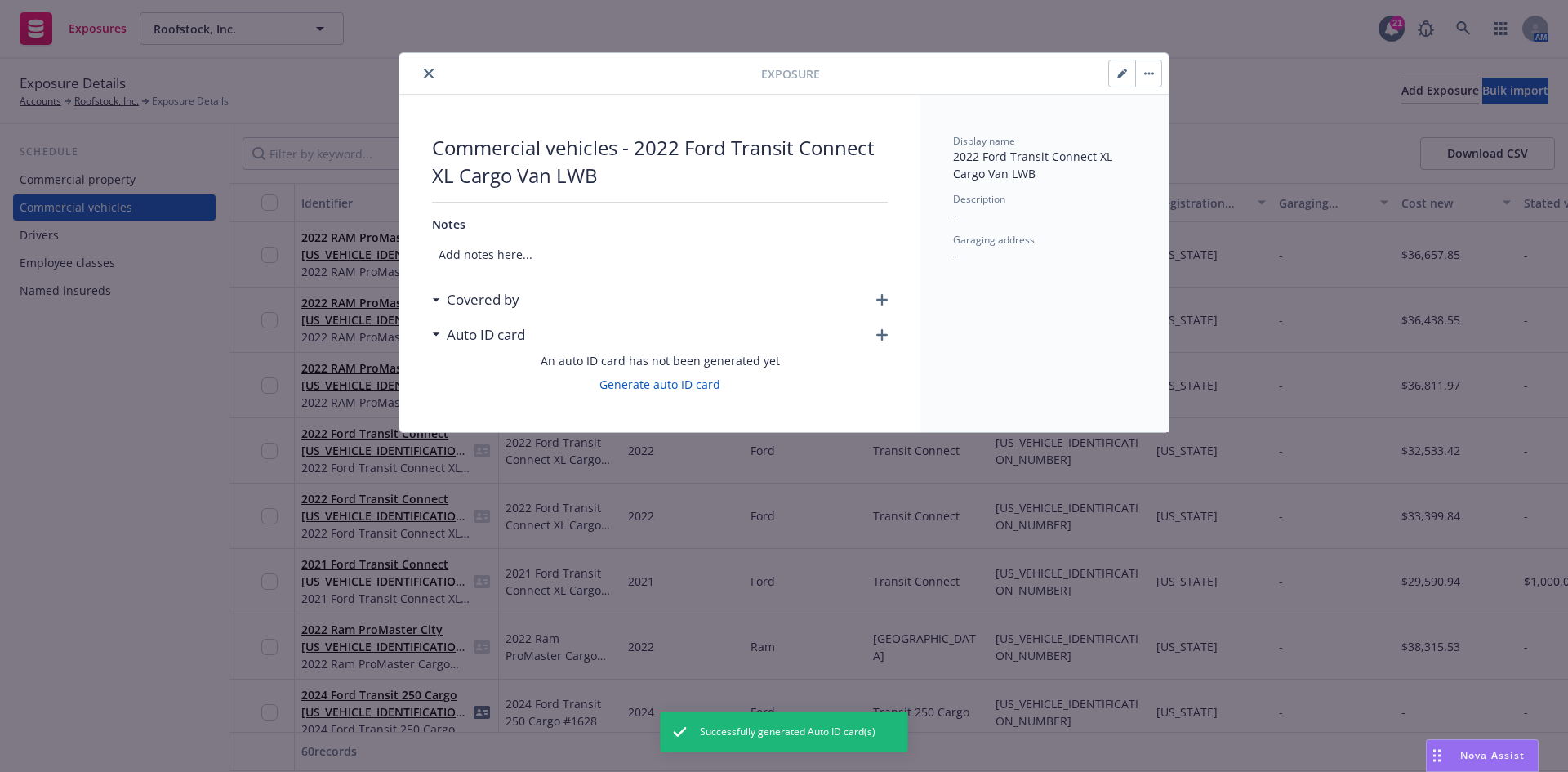
click at [871, 299] on div "Covered by" at bounding box center [659, 300] width 456 height 35
click at [883, 298] on icon "button" at bounding box center [882, 300] width 12 height 12
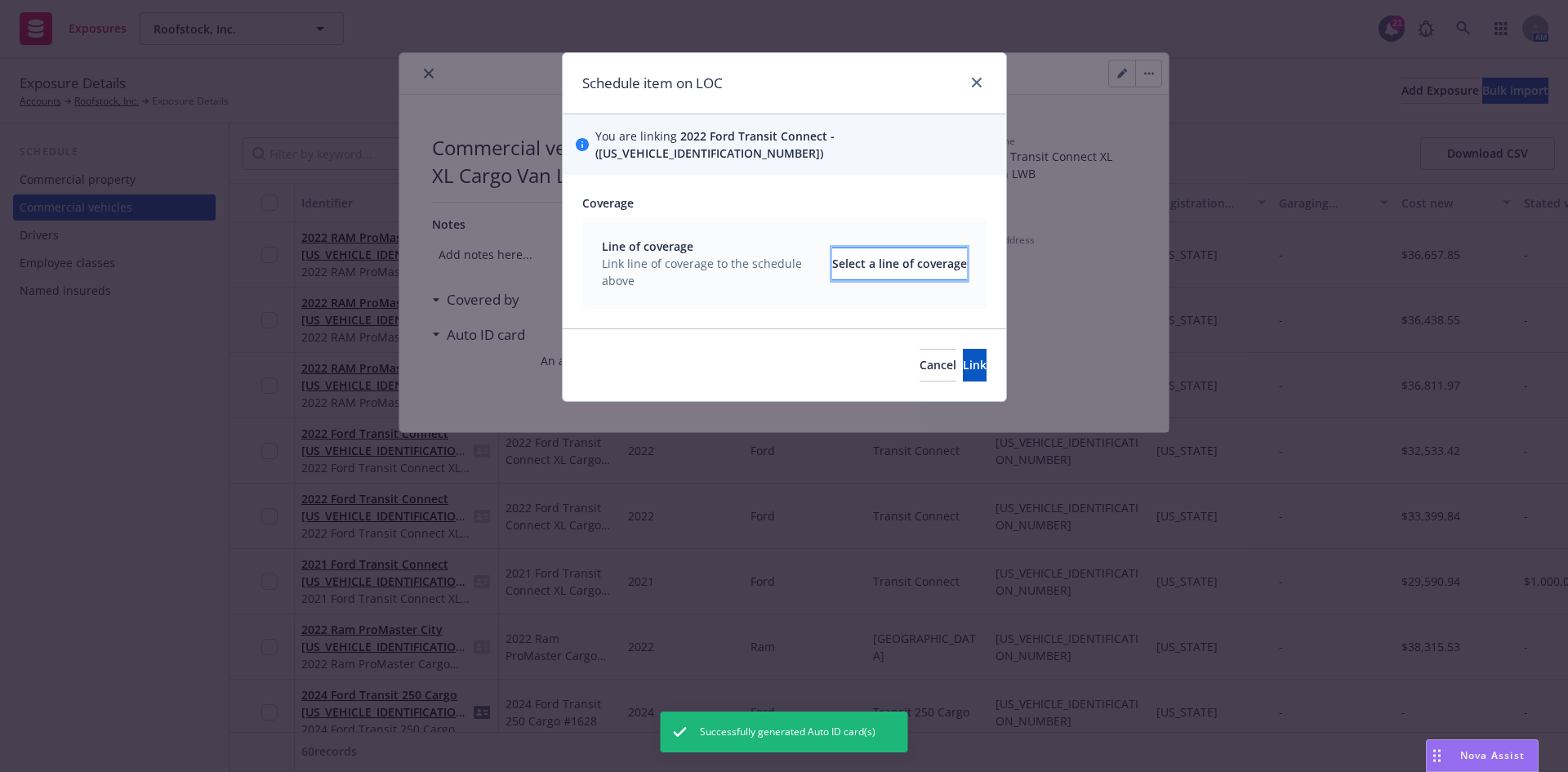
click at [839, 248] on div "Select a line of coverage" at bounding box center [900, 263] width 135 height 31
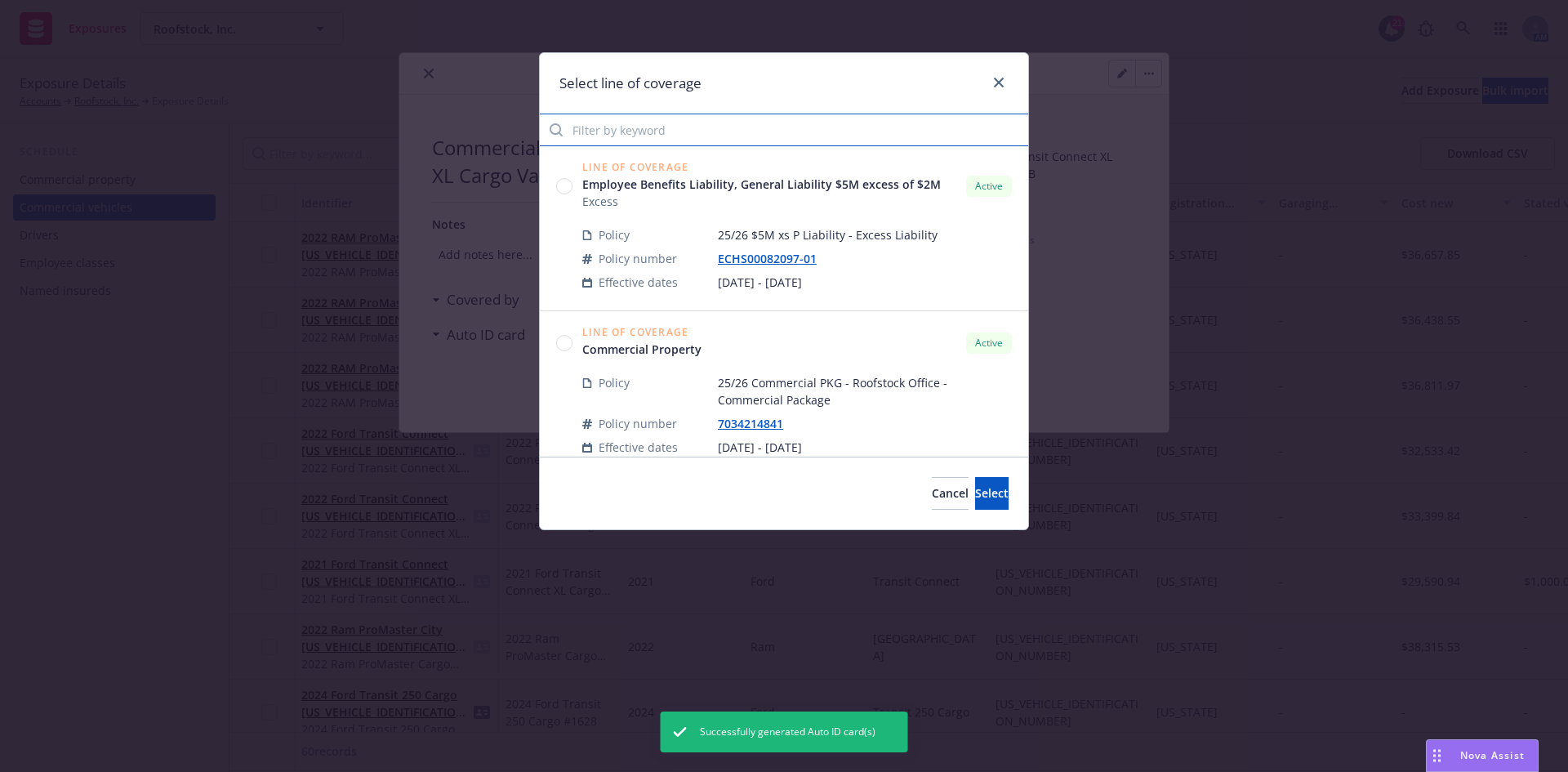
click at [631, 137] on input "Filter by keyword" at bounding box center [784, 129] width 488 height 33
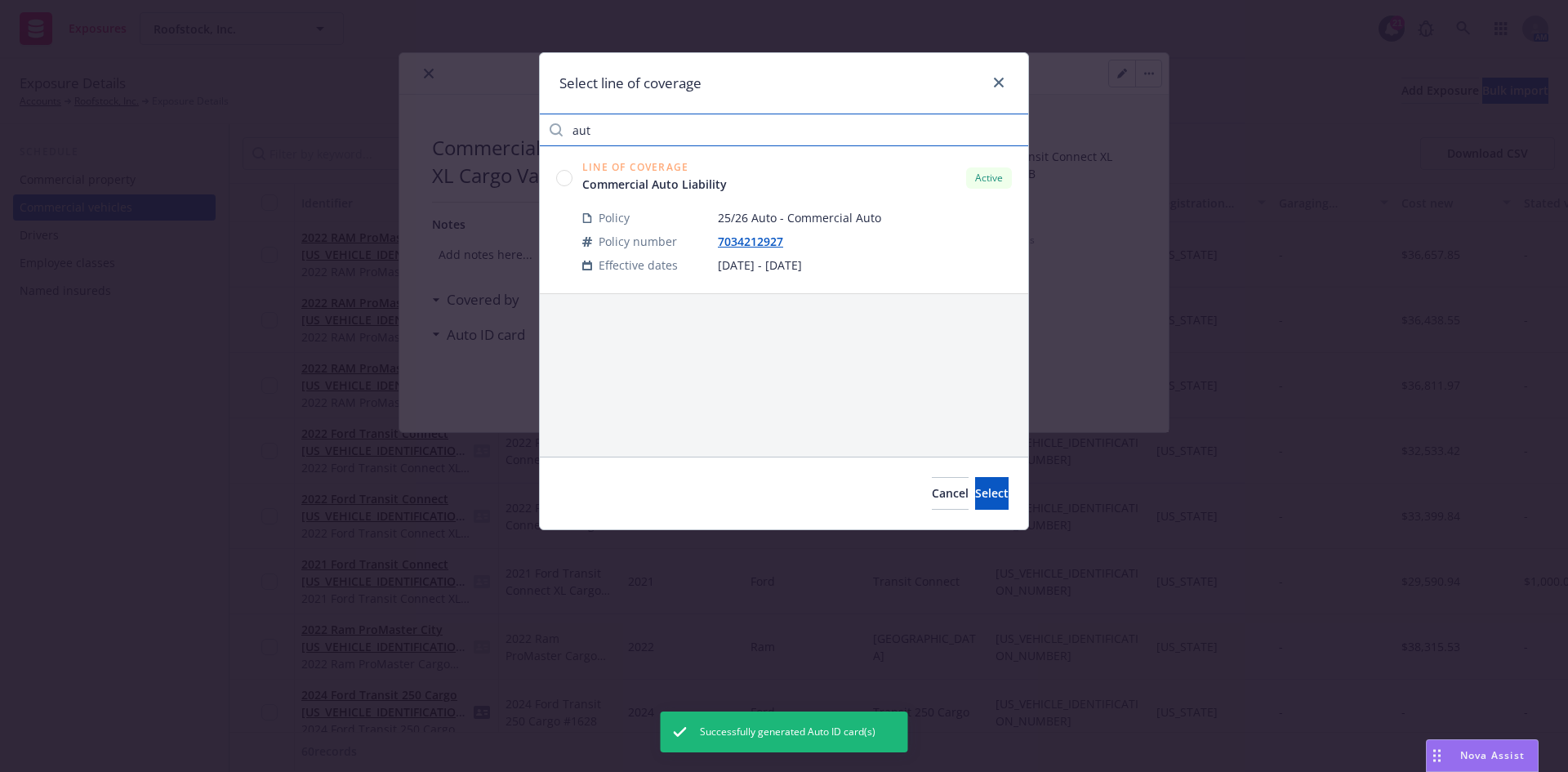
type input "aut"
click at [558, 179] on circle at bounding box center [565, 178] width 16 height 16
click at [987, 497] on button "Select" at bounding box center [992, 493] width 34 height 33
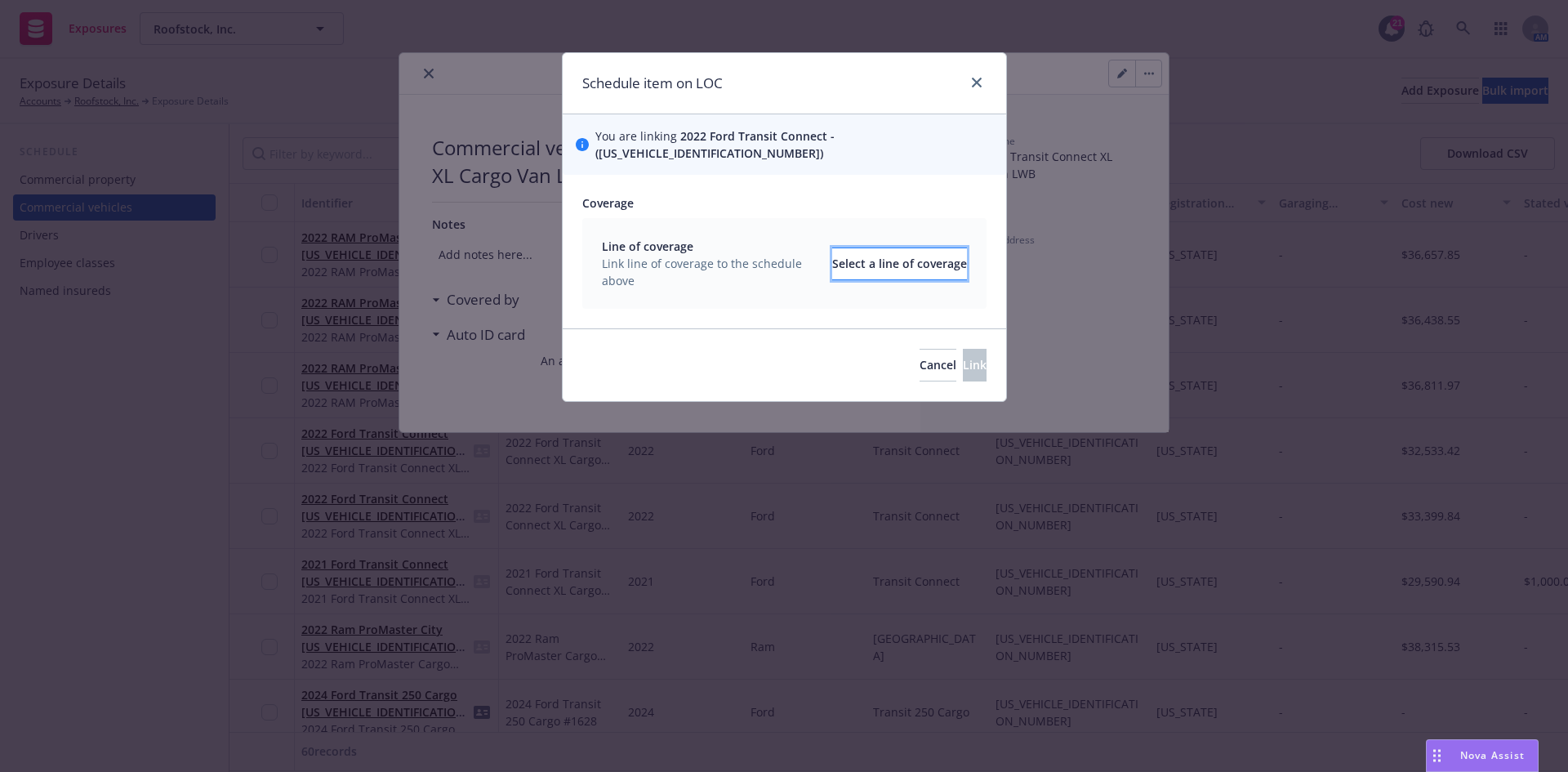
click at [864, 248] on div "Select a line of coverage" at bounding box center [900, 263] width 135 height 31
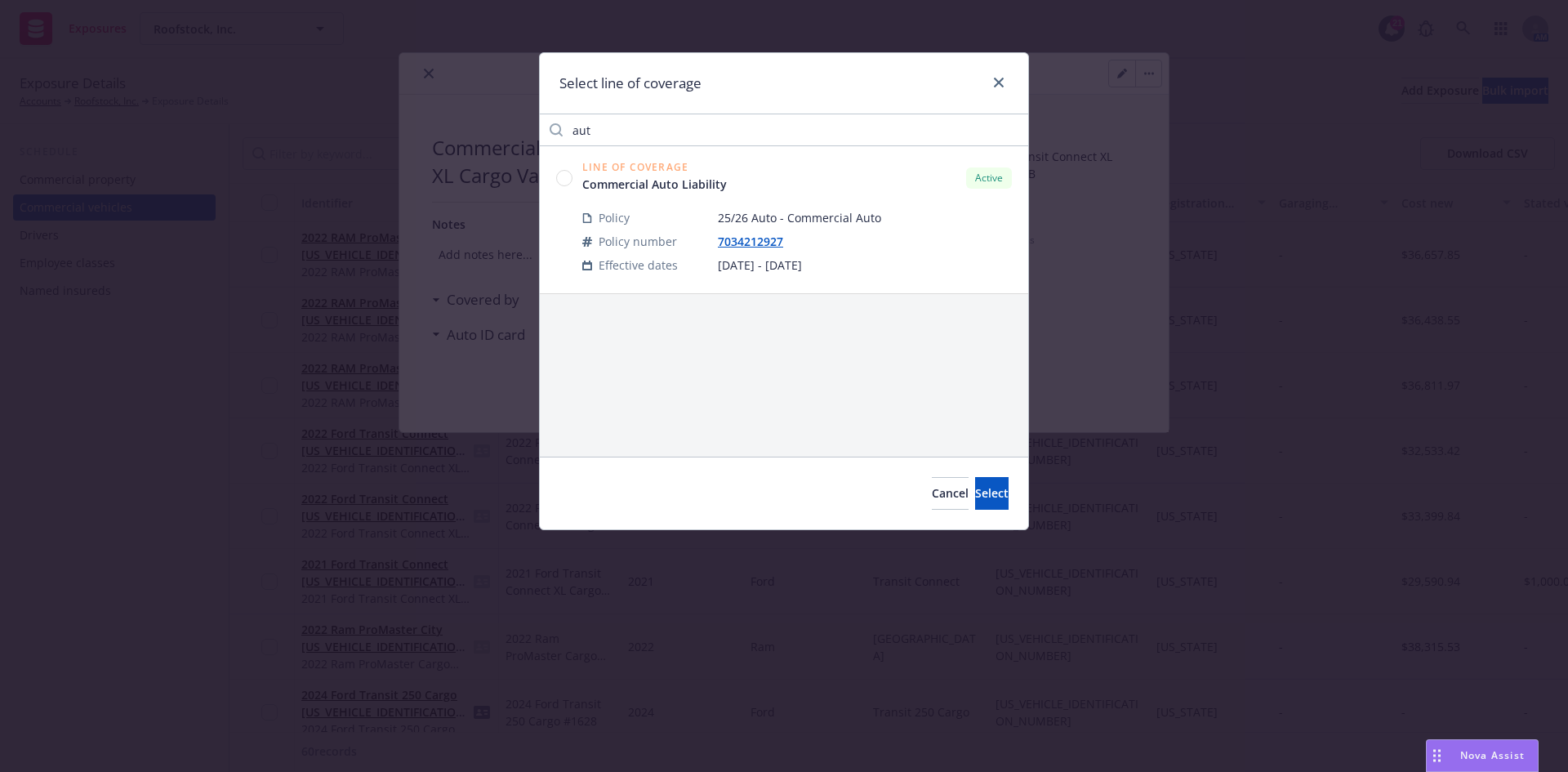
click at [568, 178] on circle at bounding box center [565, 178] width 16 height 16
click at [984, 479] on button "Select" at bounding box center [992, 493] width 34 height 33
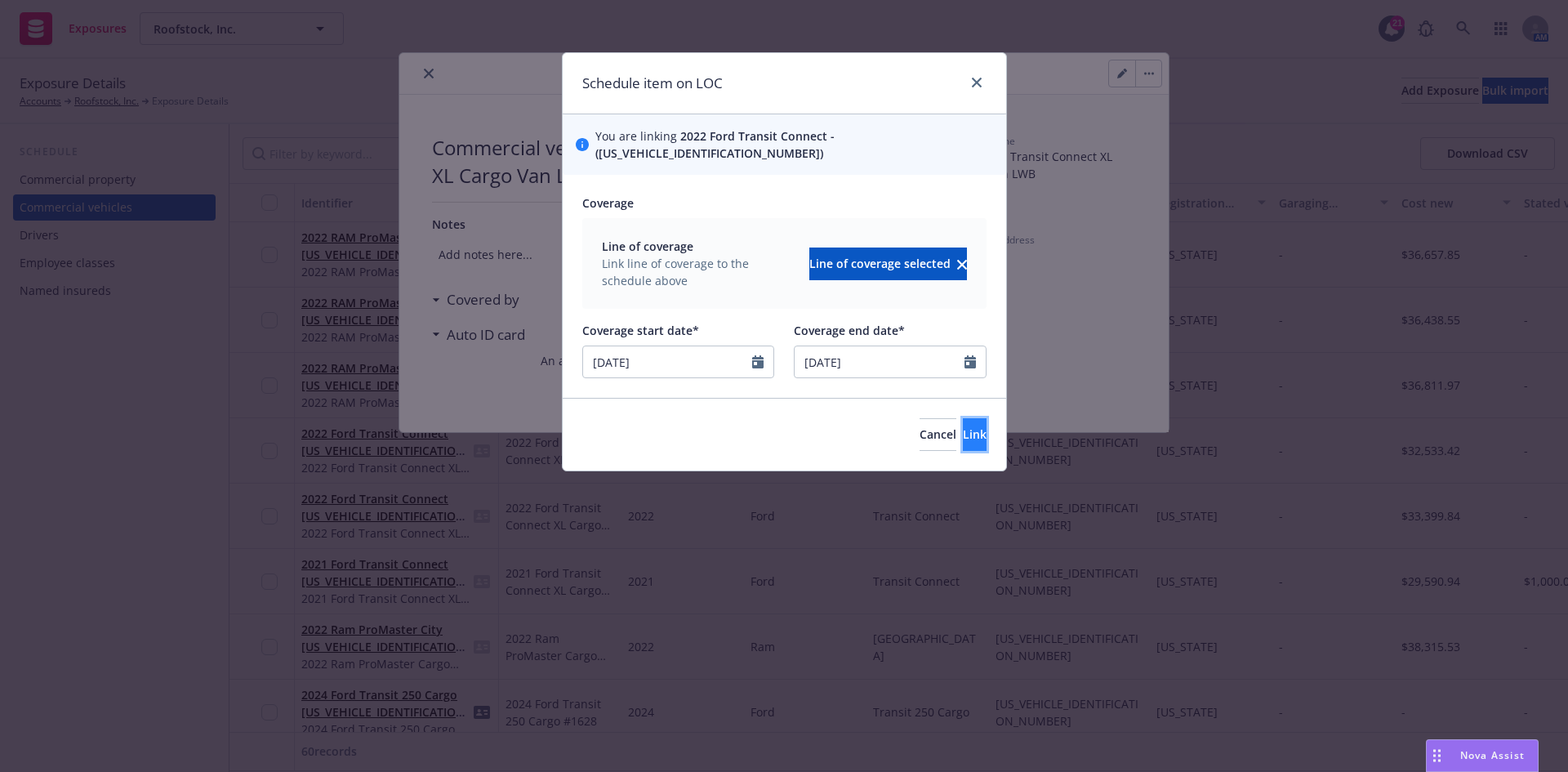
click at [963, 418] on button "Link" at bounding box center [975, 434] width 24 height 33
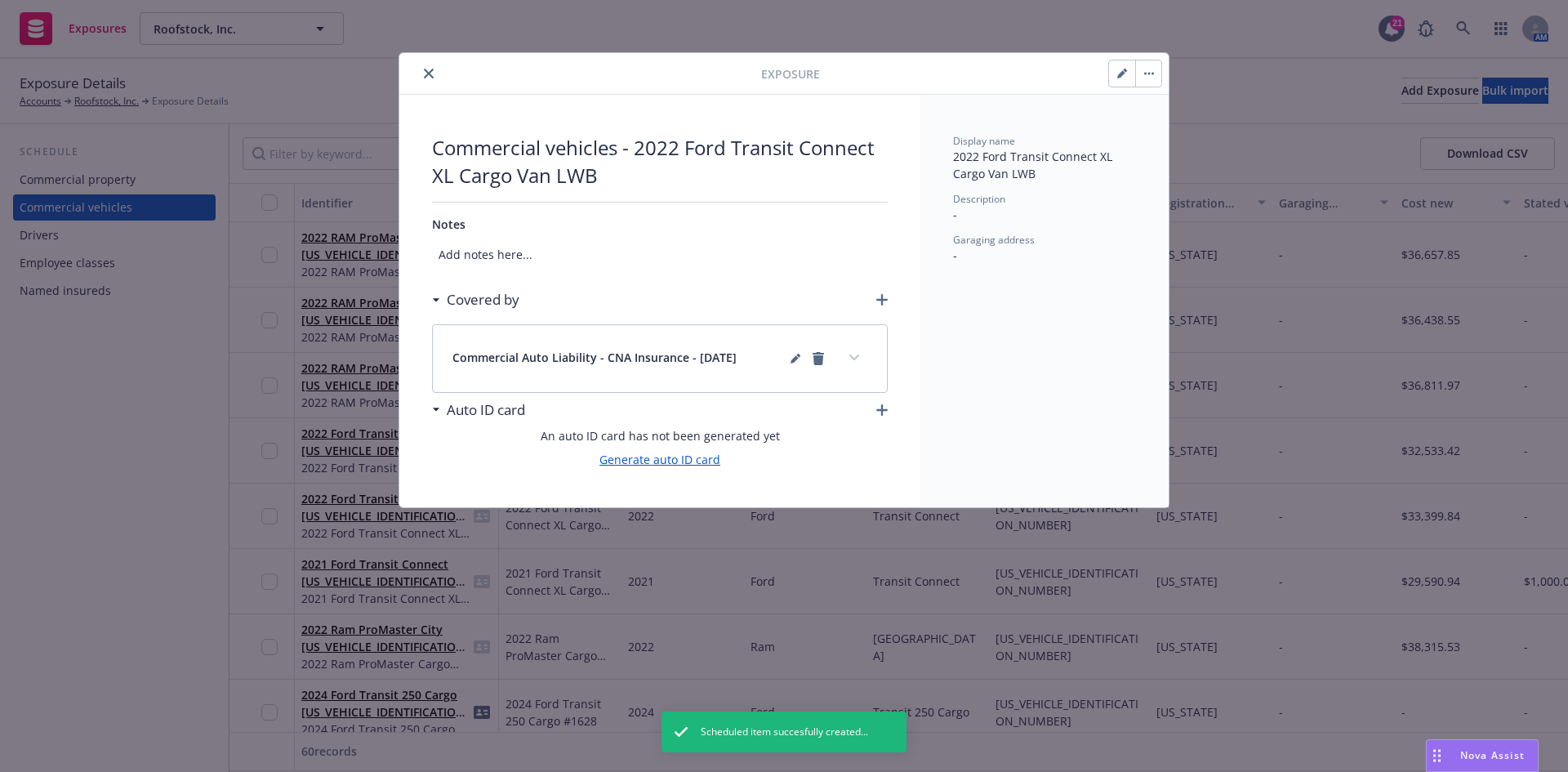
click at [672, 453] on link "Generate auto ID card" at bounding box center [660, 458] width 121 height 17
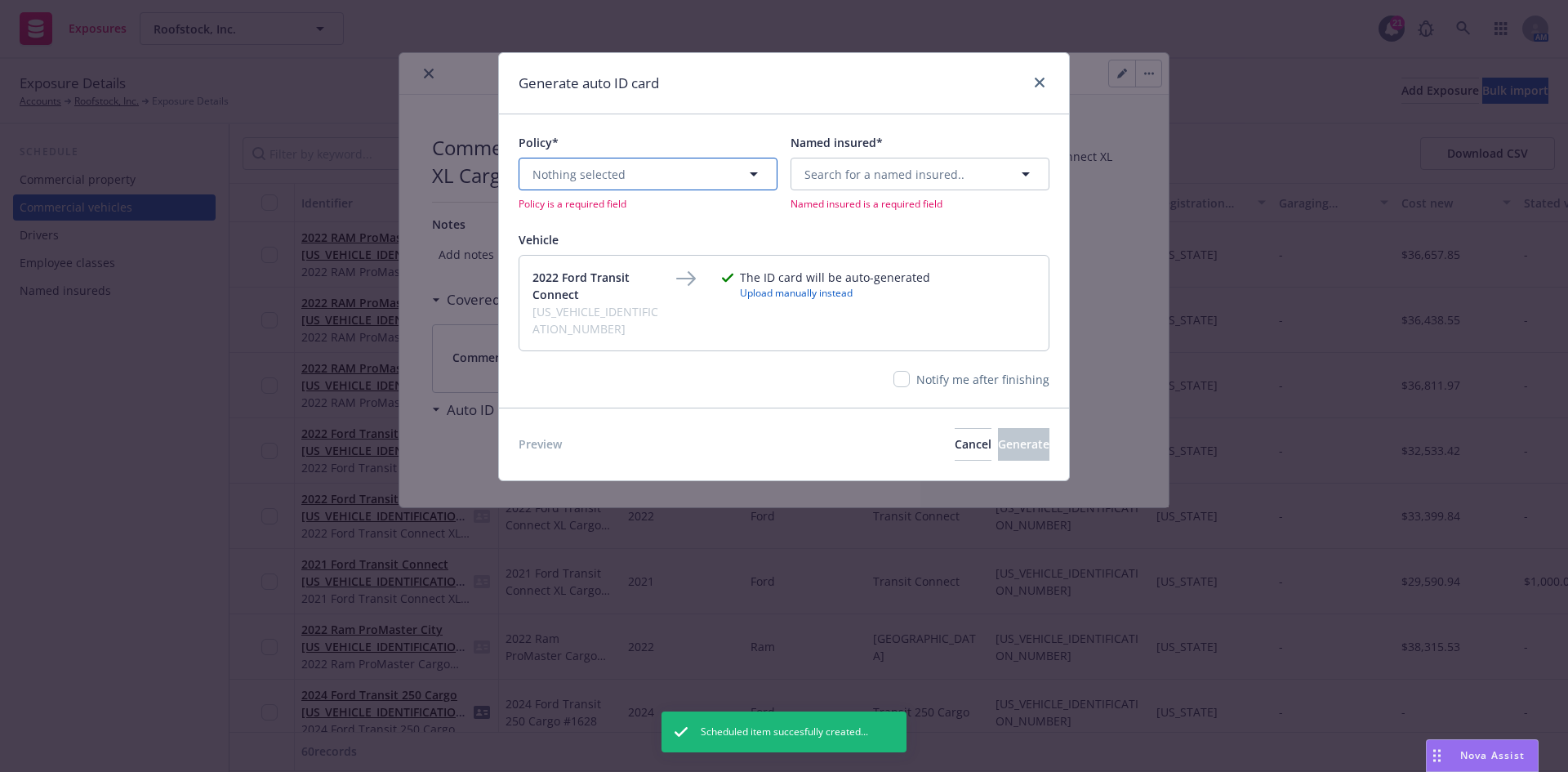
click at [625, 175] on button "Nothing selected" at bounding box center [648, 174] width 259 height 33
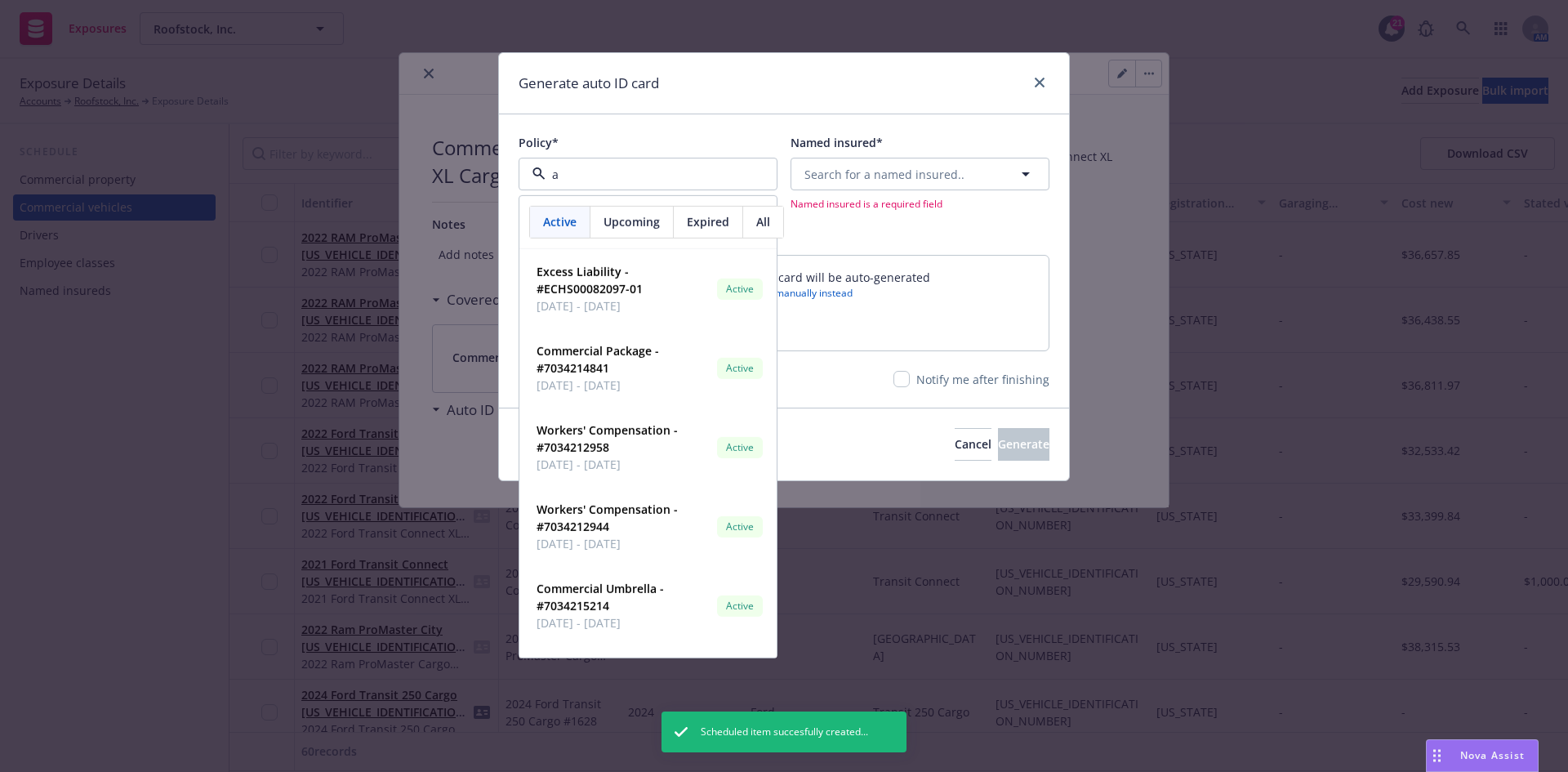
type input "au"
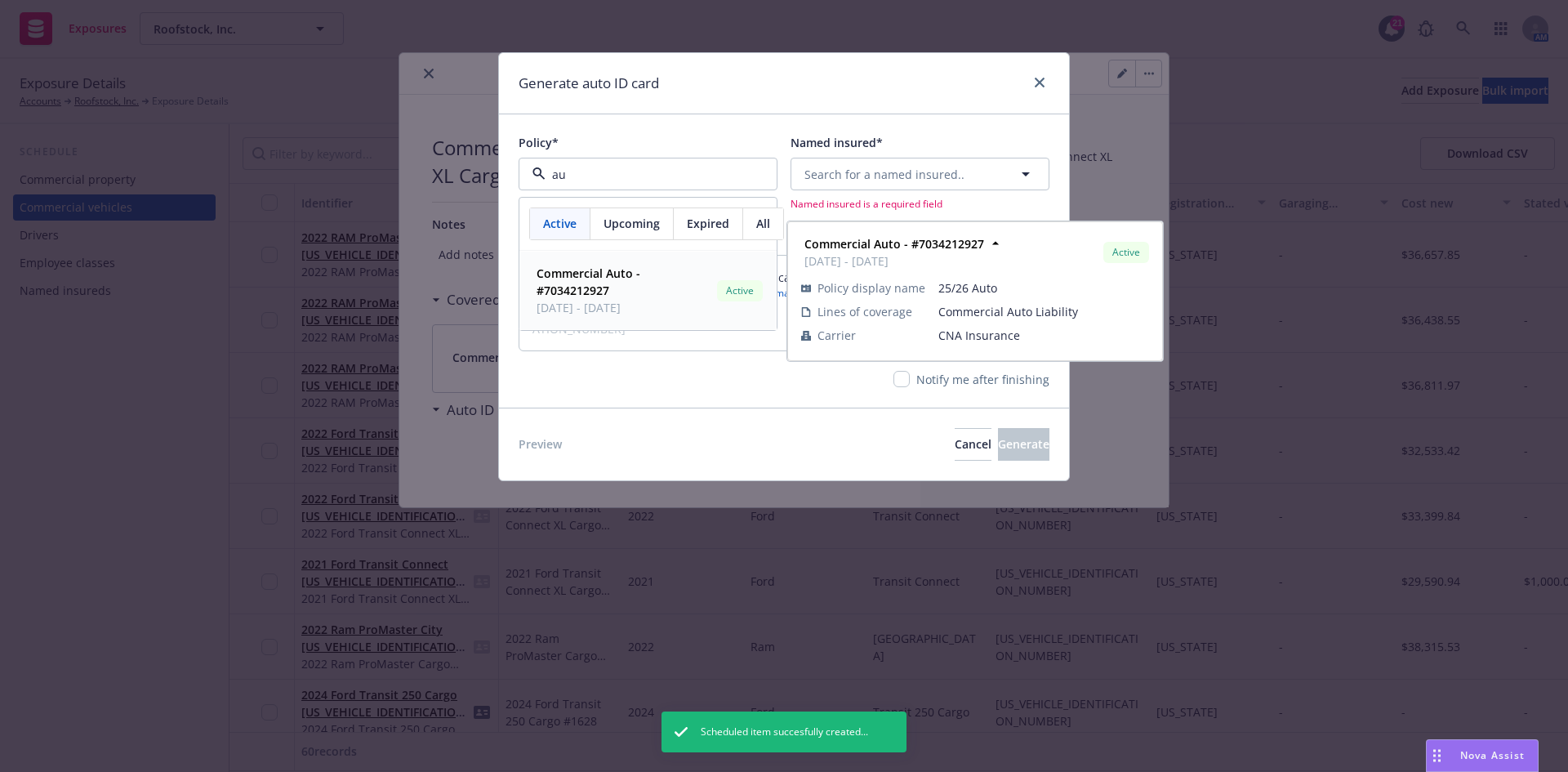
click at [596, 285] on strong "Commercial Auto - #7034212927" at bounding box center [588, 281] width 104 height 33
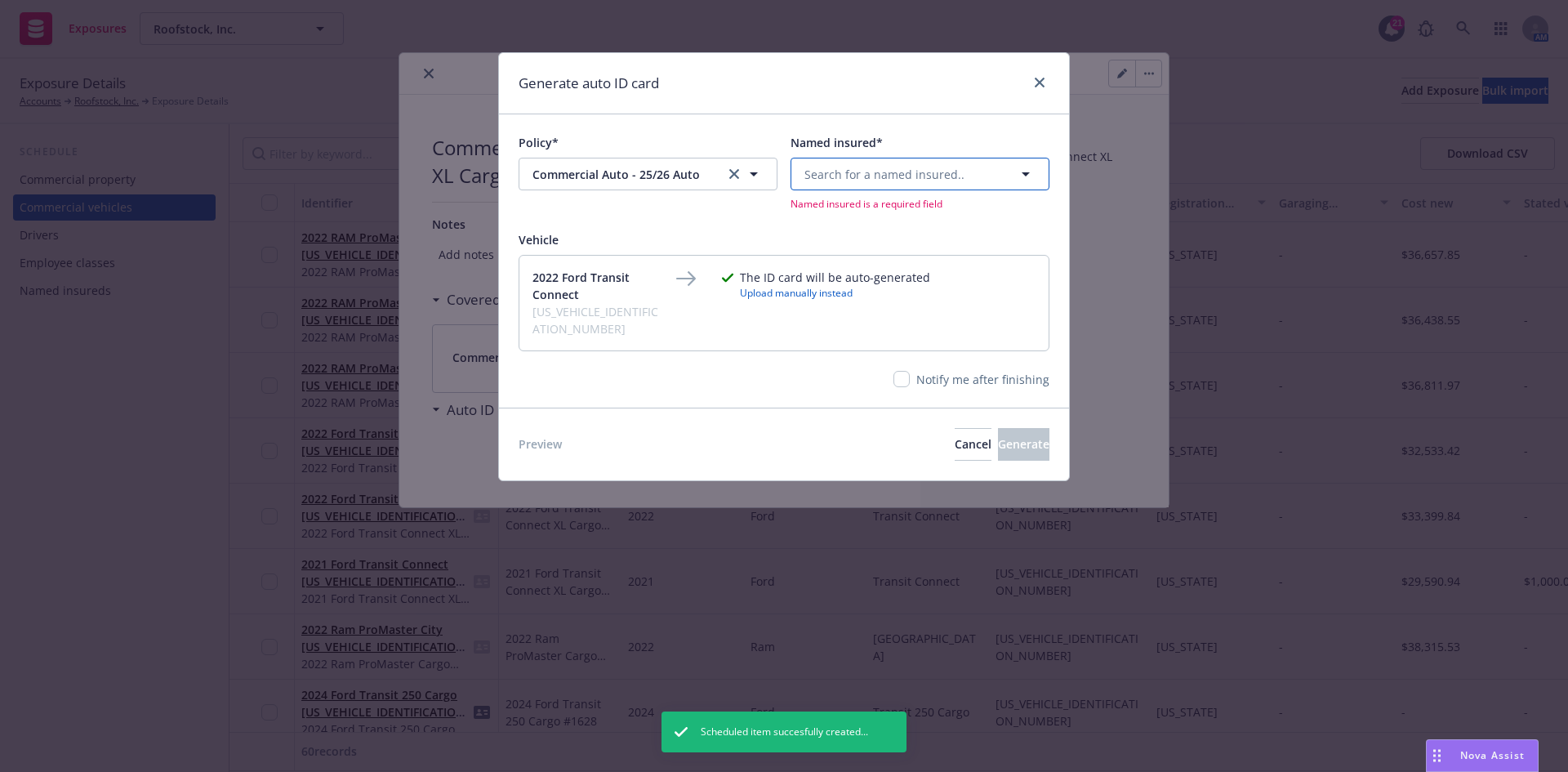
click at [892, 180] on span "Search for a named insured.." at bounding box center [884, 174] width 160 height 17
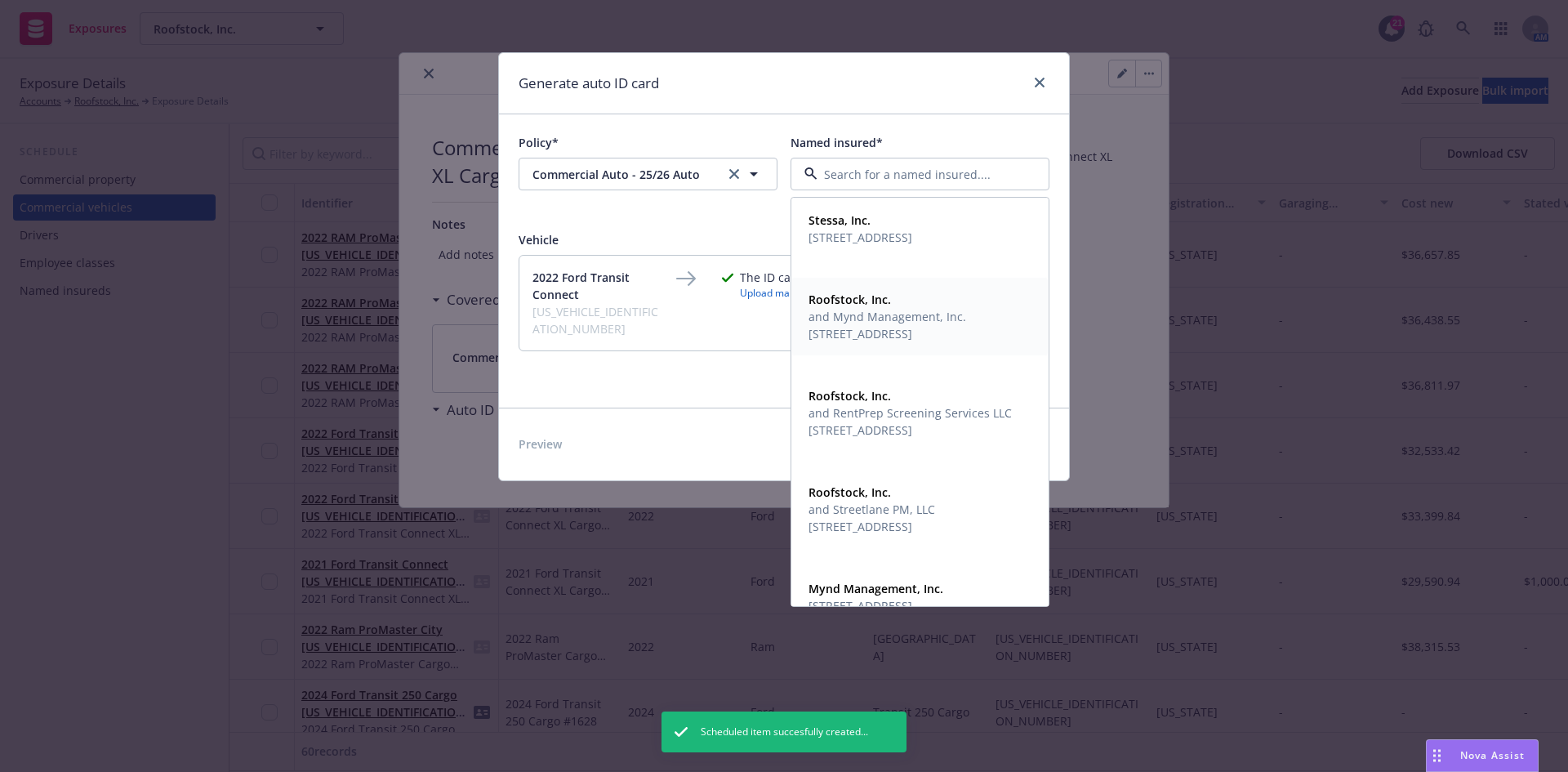
click at [884, 334] on span "[STREET_ADDRESS]" at bounding box center [887, 333] width 158 height 17
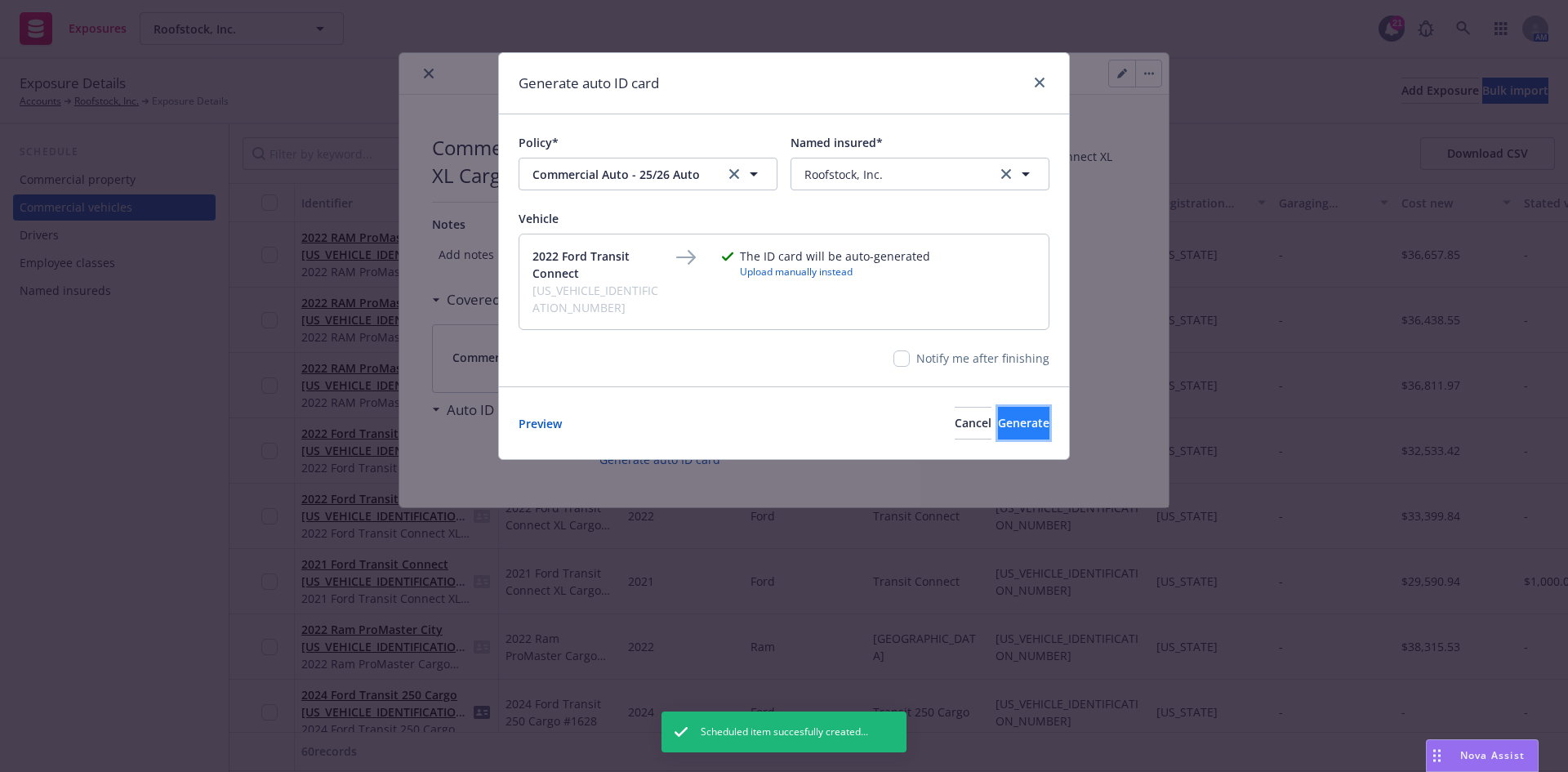
click at [998, 415] on span "Generate" at bounding box center [1024, 423] width 52 height 16
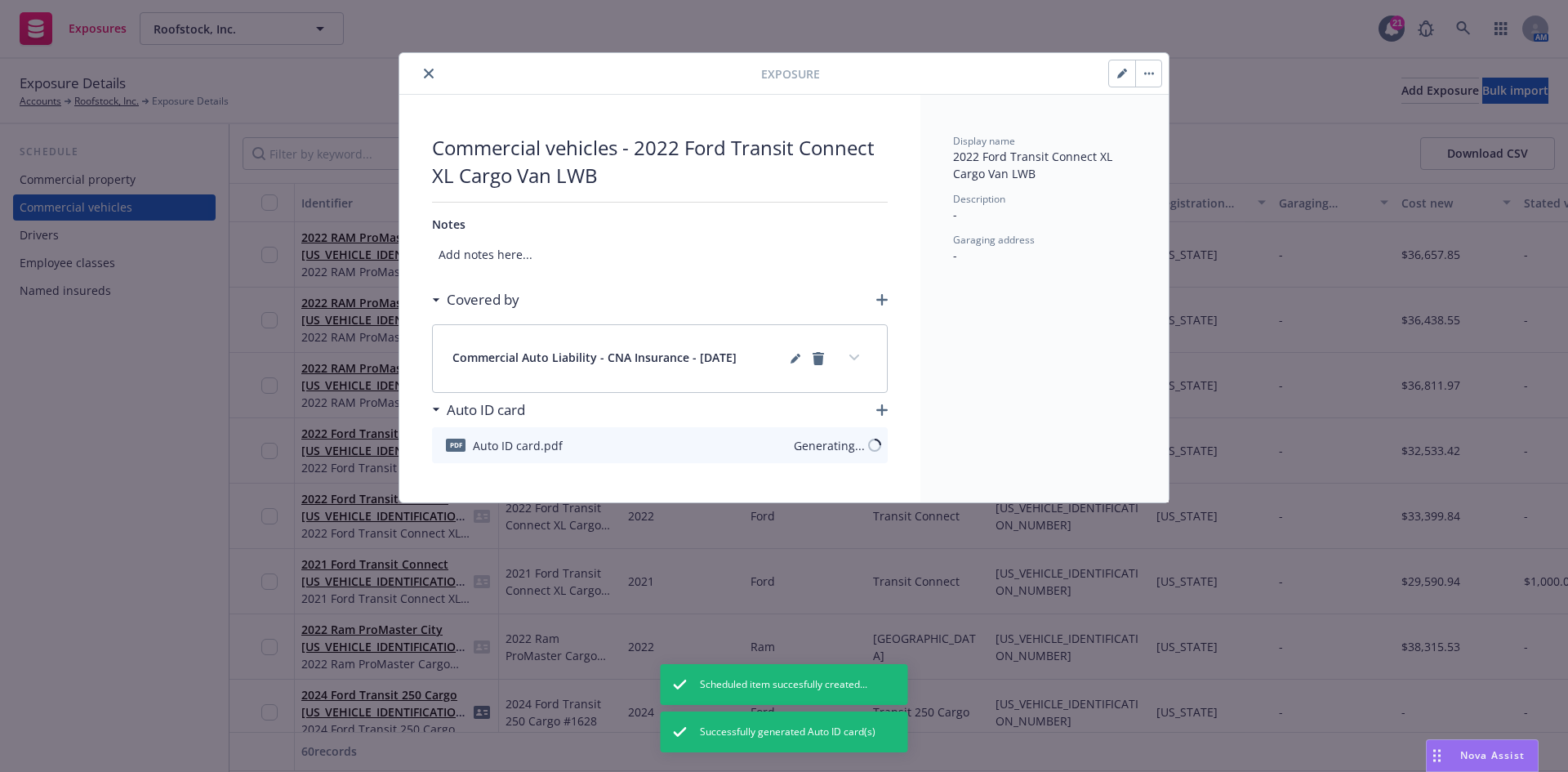
click at [433, 70] on icon "close" at bounding box center [429, 73] width 10 height 10
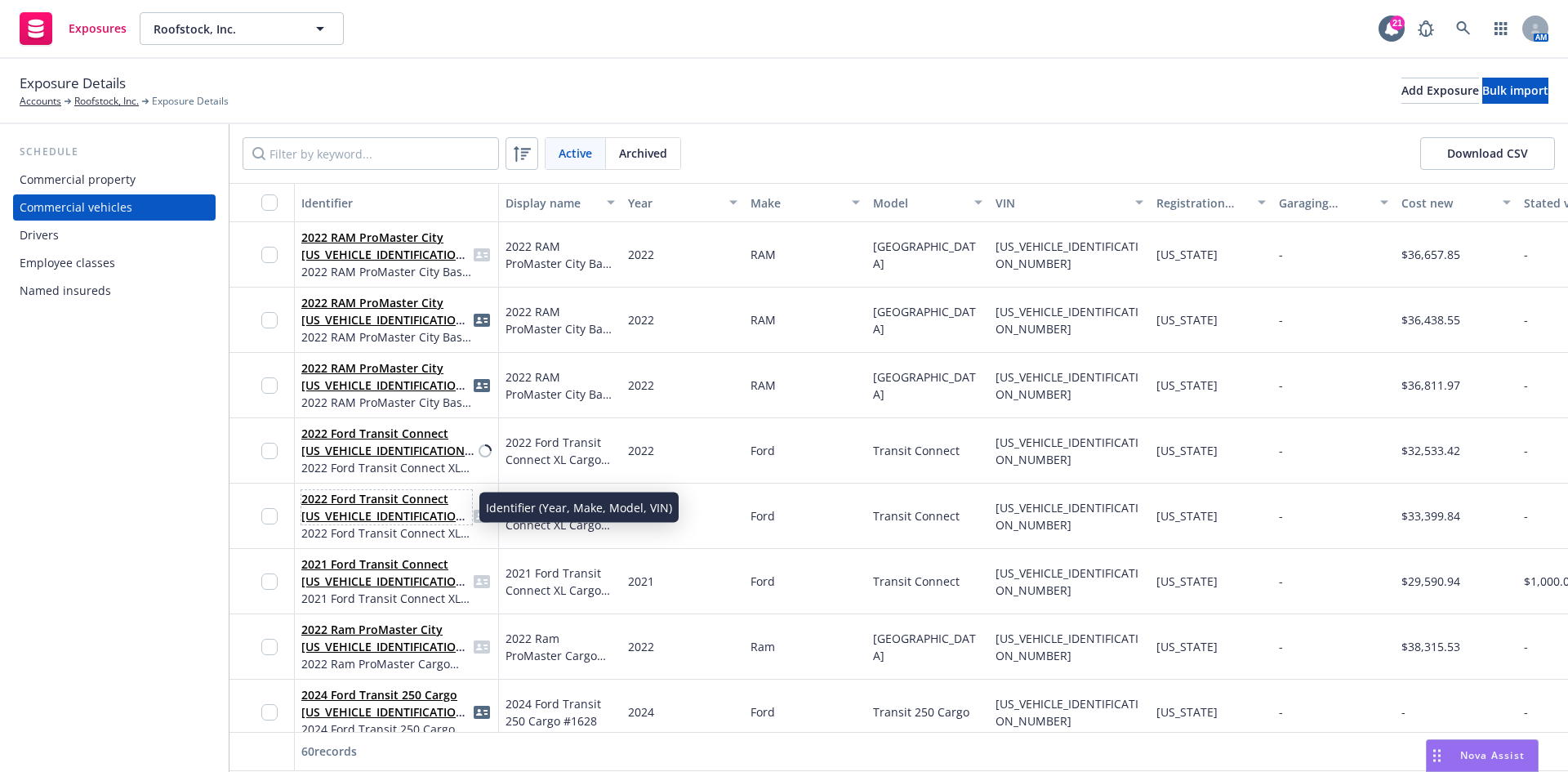
click at [371, 500] on link "2022 Ford Transit Connect [US_VEHICLE_IDENTIFICATION_NUMBER]" at bounding box center [386, 516] width 169 height 50
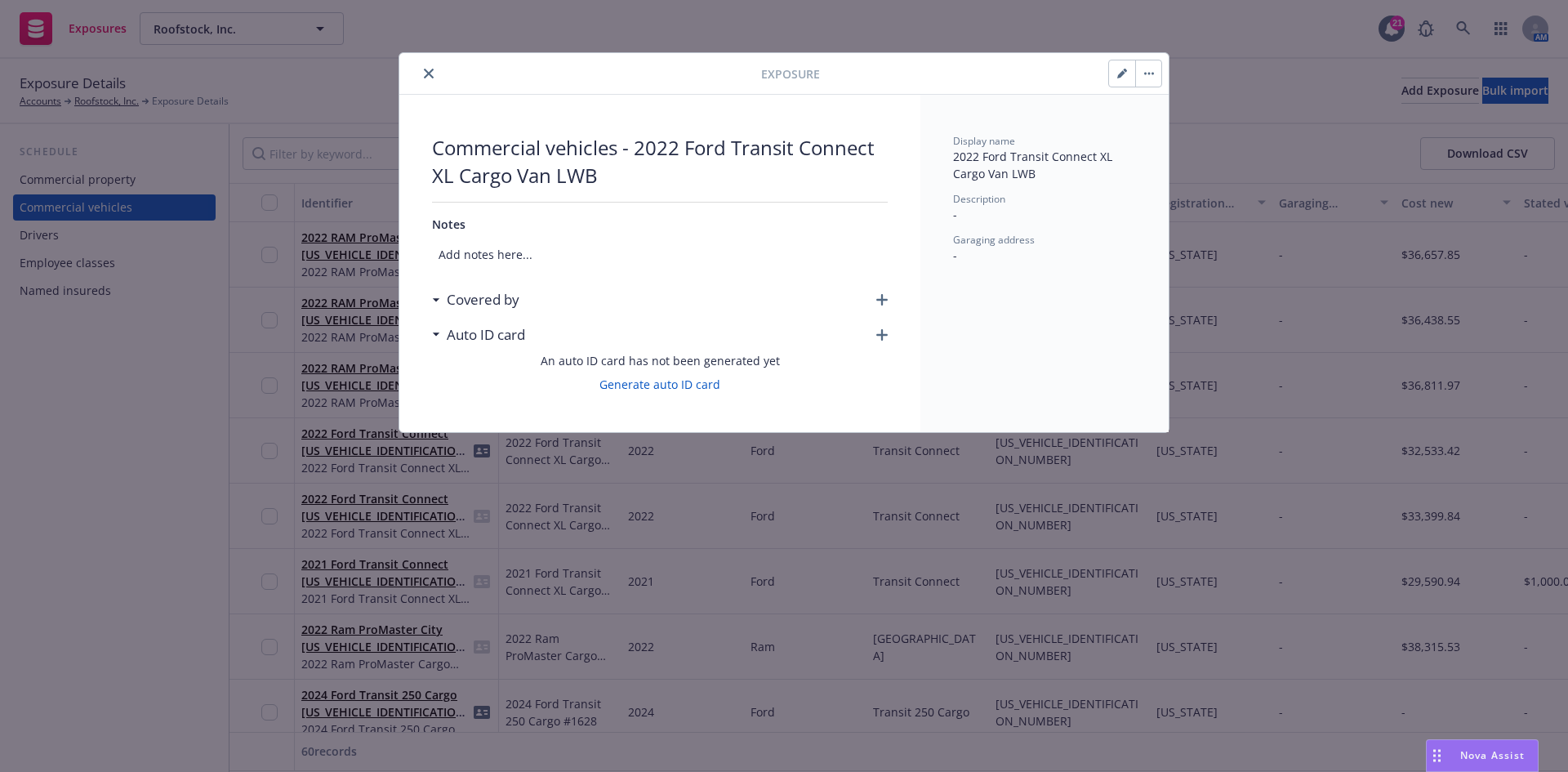
click at [883, 300] on icon "button" at bounding box center [882, 300] width 12 height 12
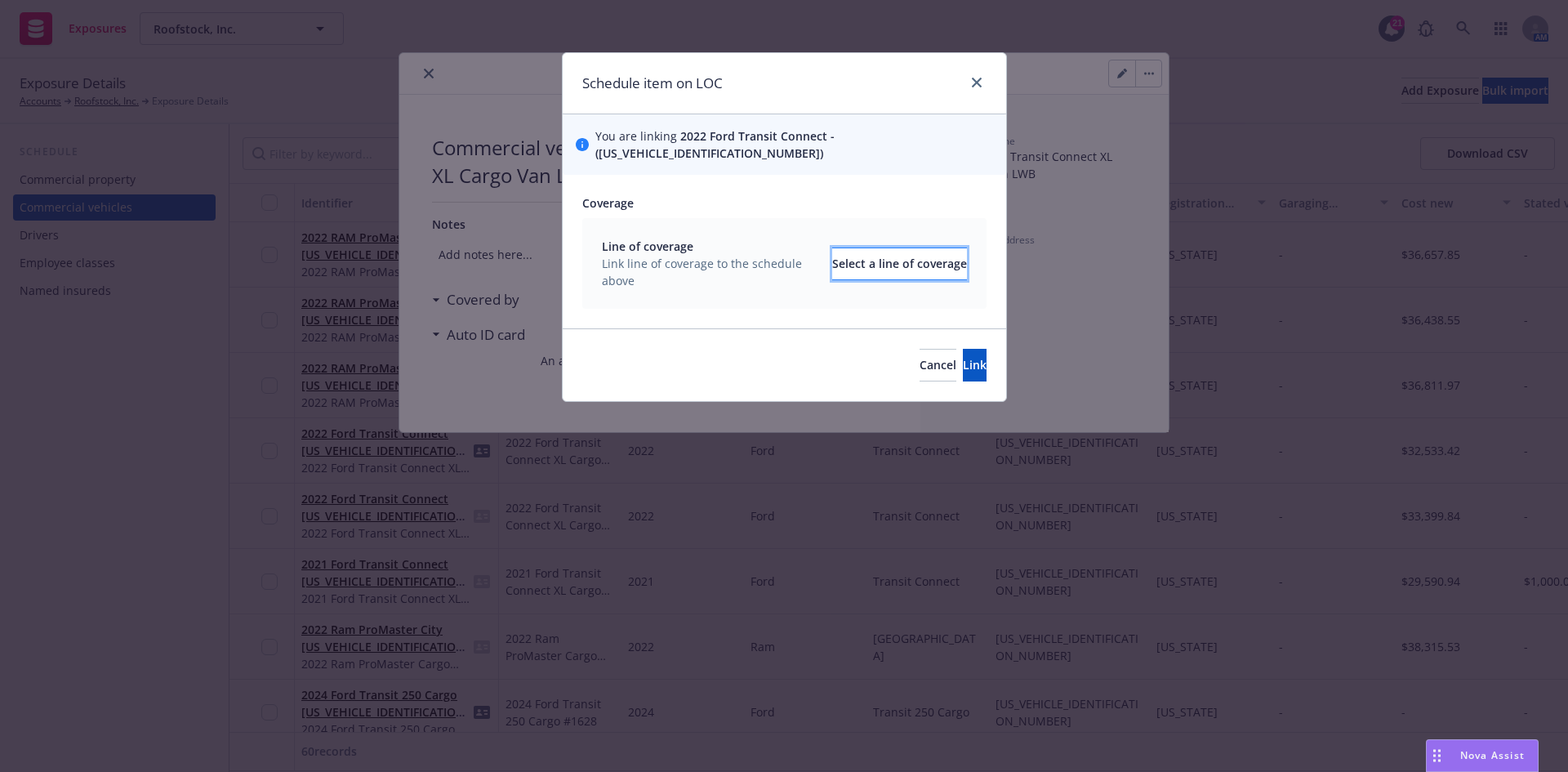
click at [945, 257] on button "Select a line of coverage" at bounding box center [900, 263] width 135 height 33
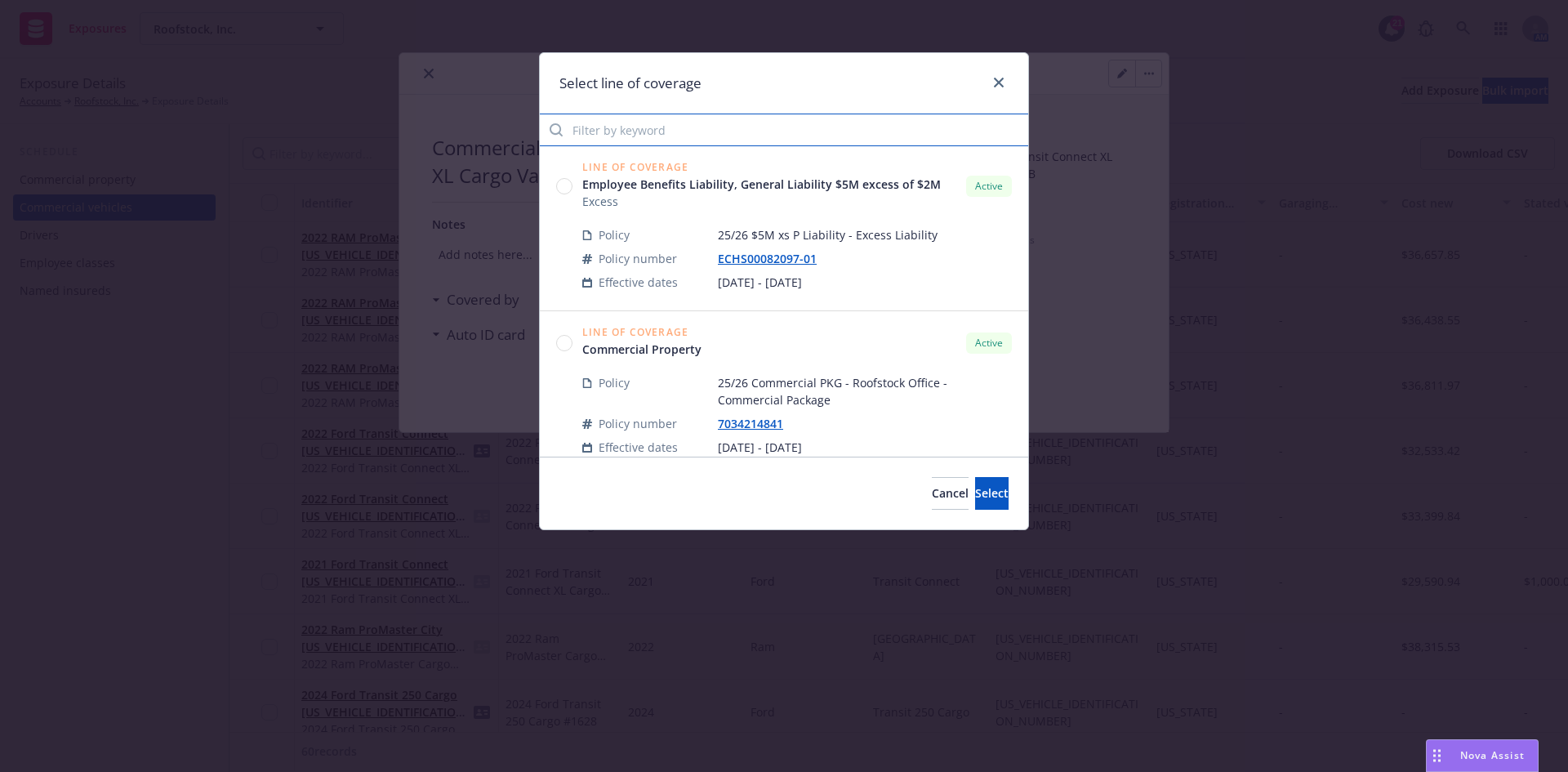
click at [607, 145] on input "Filter by keyword" at bounding box center [784, 129] width 488 height 33
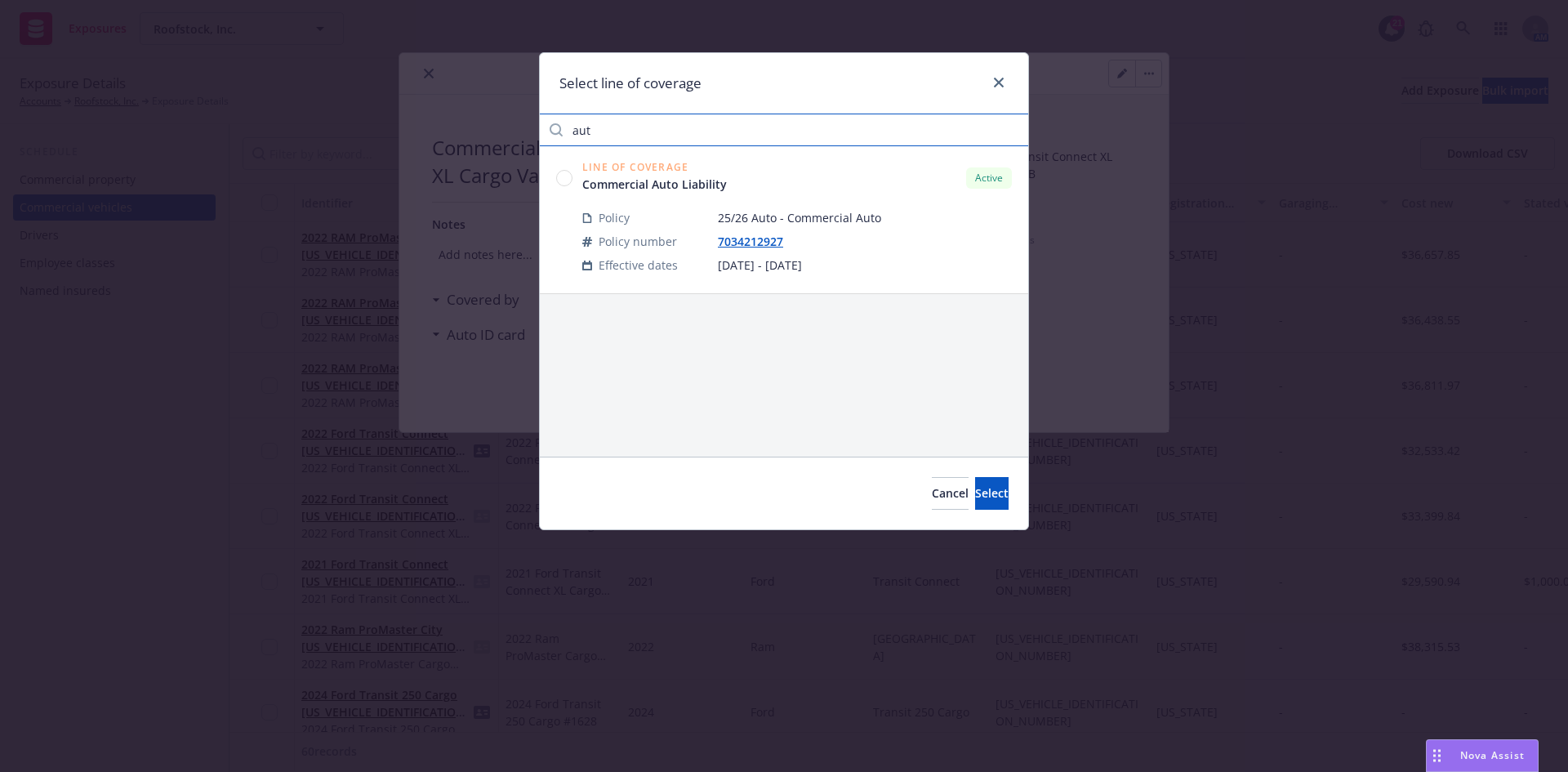
type input "aut"
click at [567, 183] on circle at bounding box center [565, 178] width 16 height 16
click at [976, 496] on span "Select" at bounding box center [992, 493] width 34 height 16
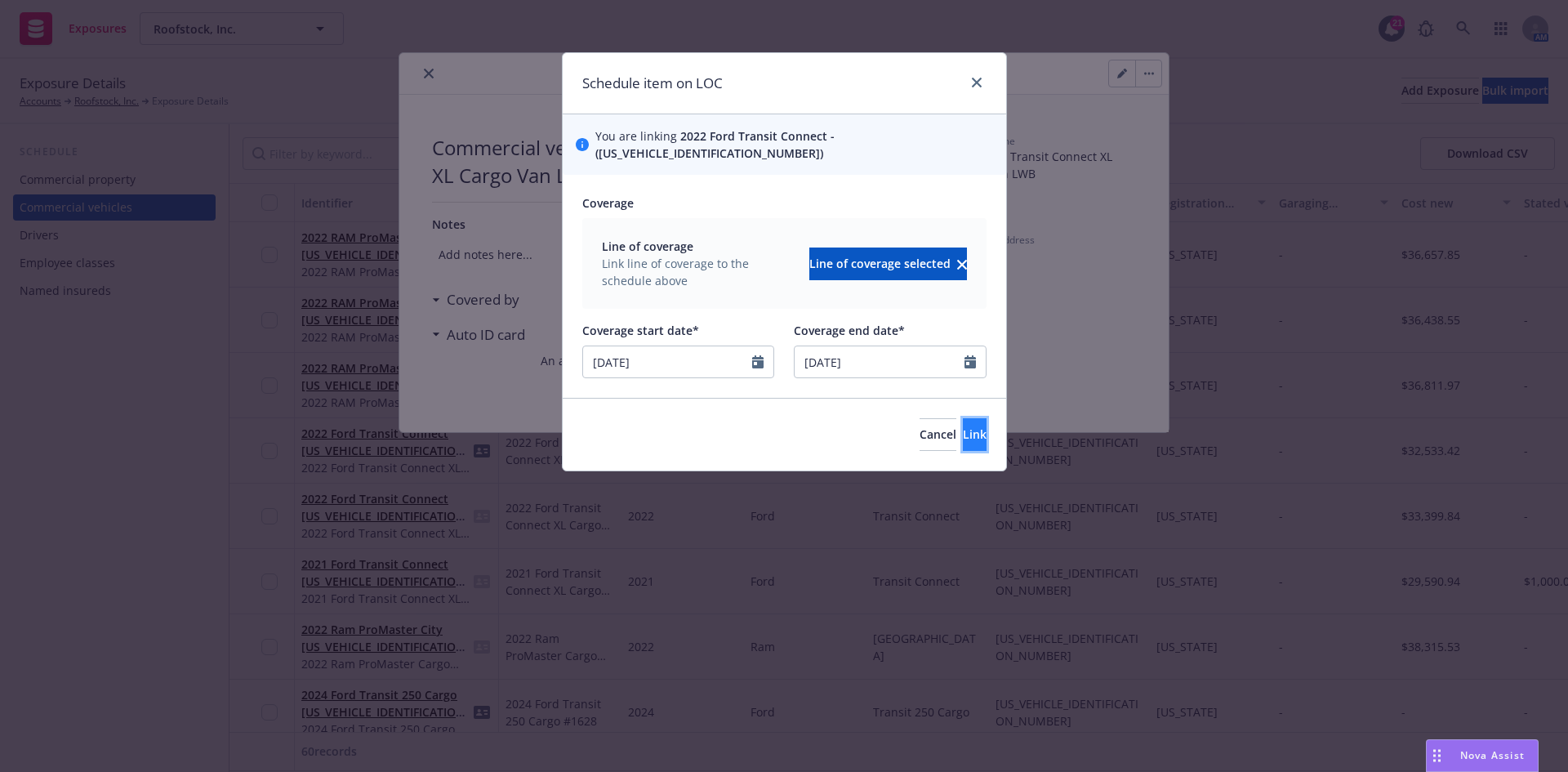
click at [963, 427] on span "Link" at bounding box center [975, 435] width 24 height 16
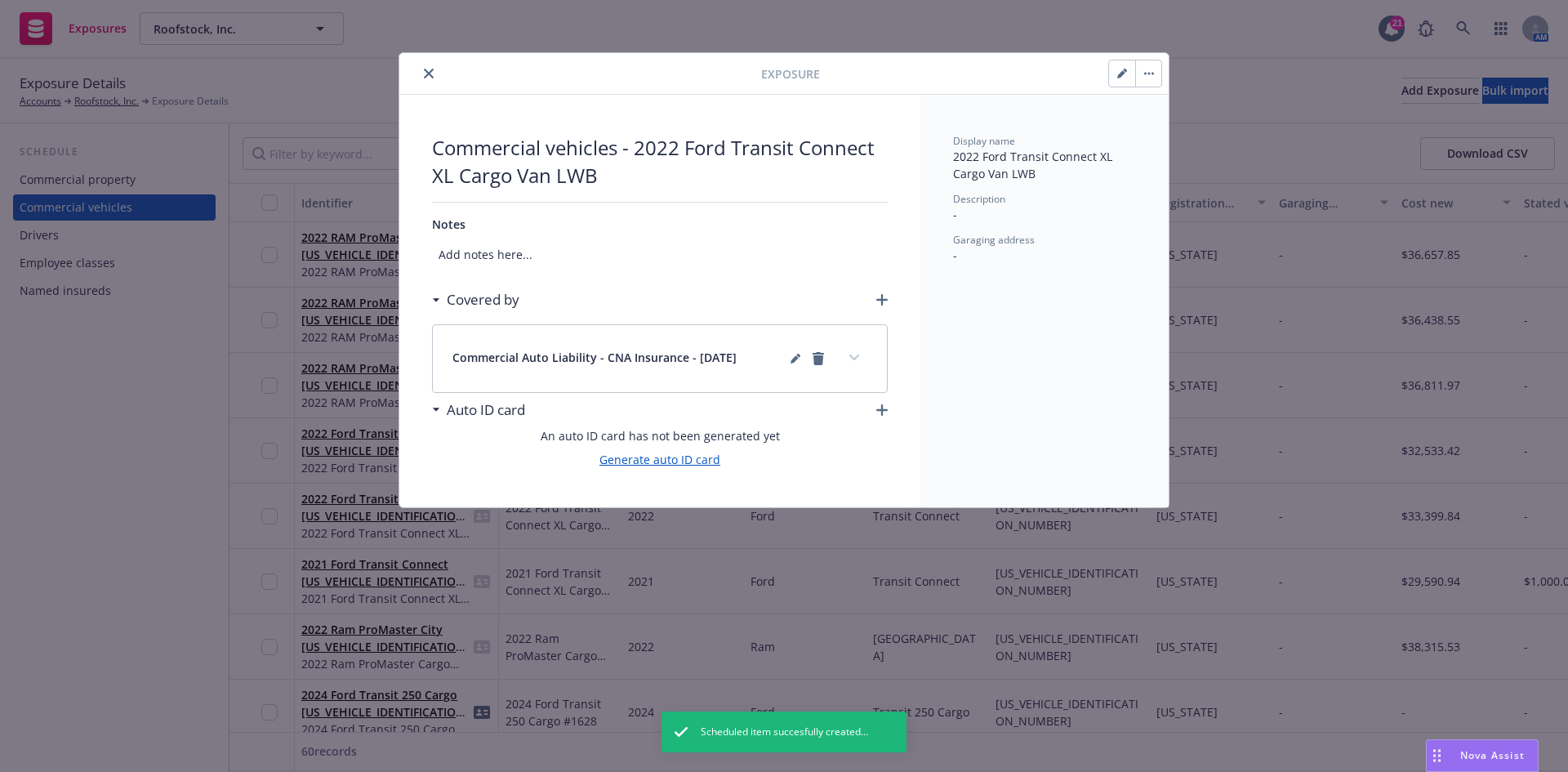
click at [669, 462] on link "Generate auto ID card" at bounding box center [660, 458] width 121 height 17
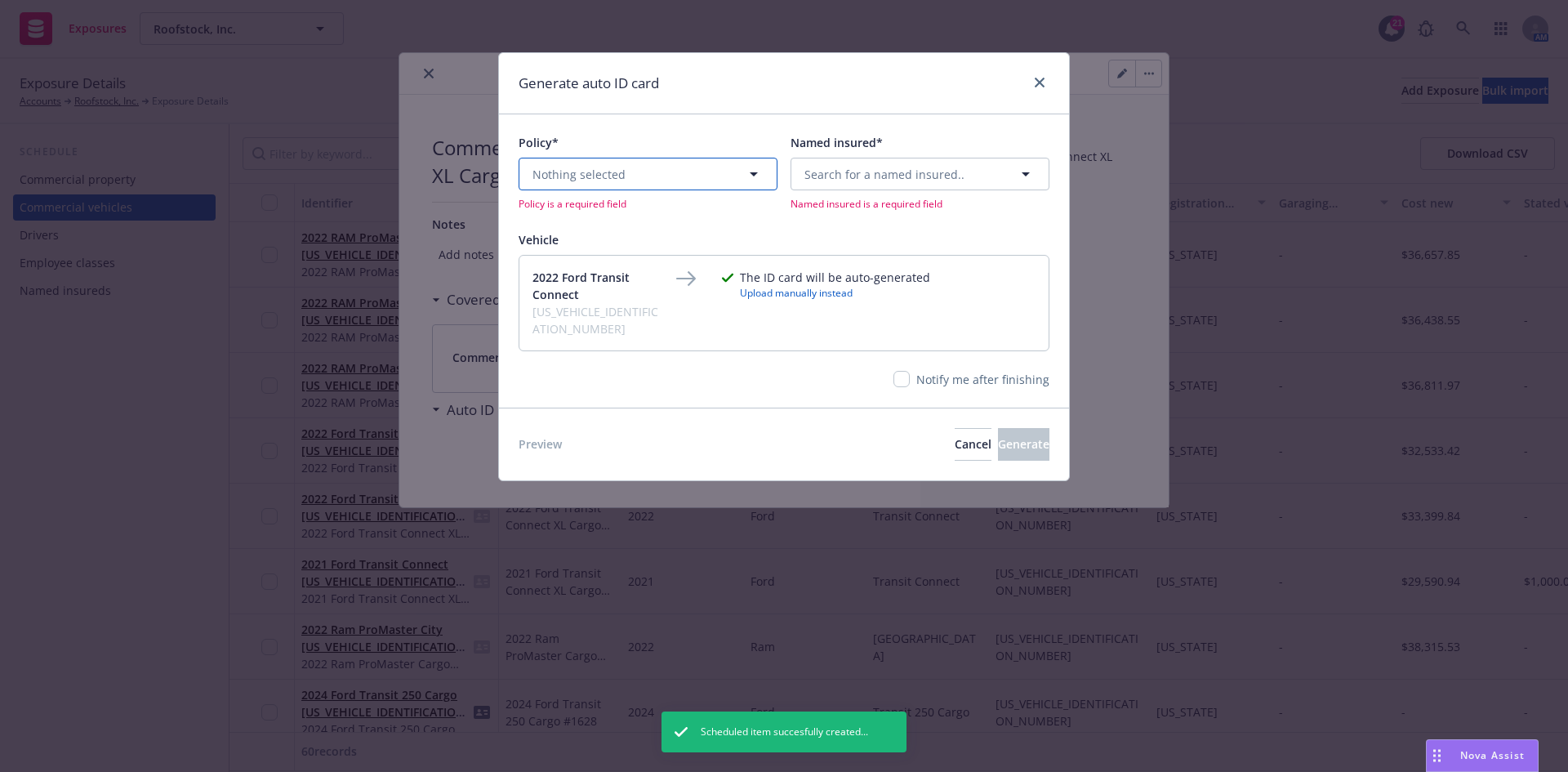
click at [618, 173] on span "Nothing selected" at bounding box center [580, 174] width 93 height 17
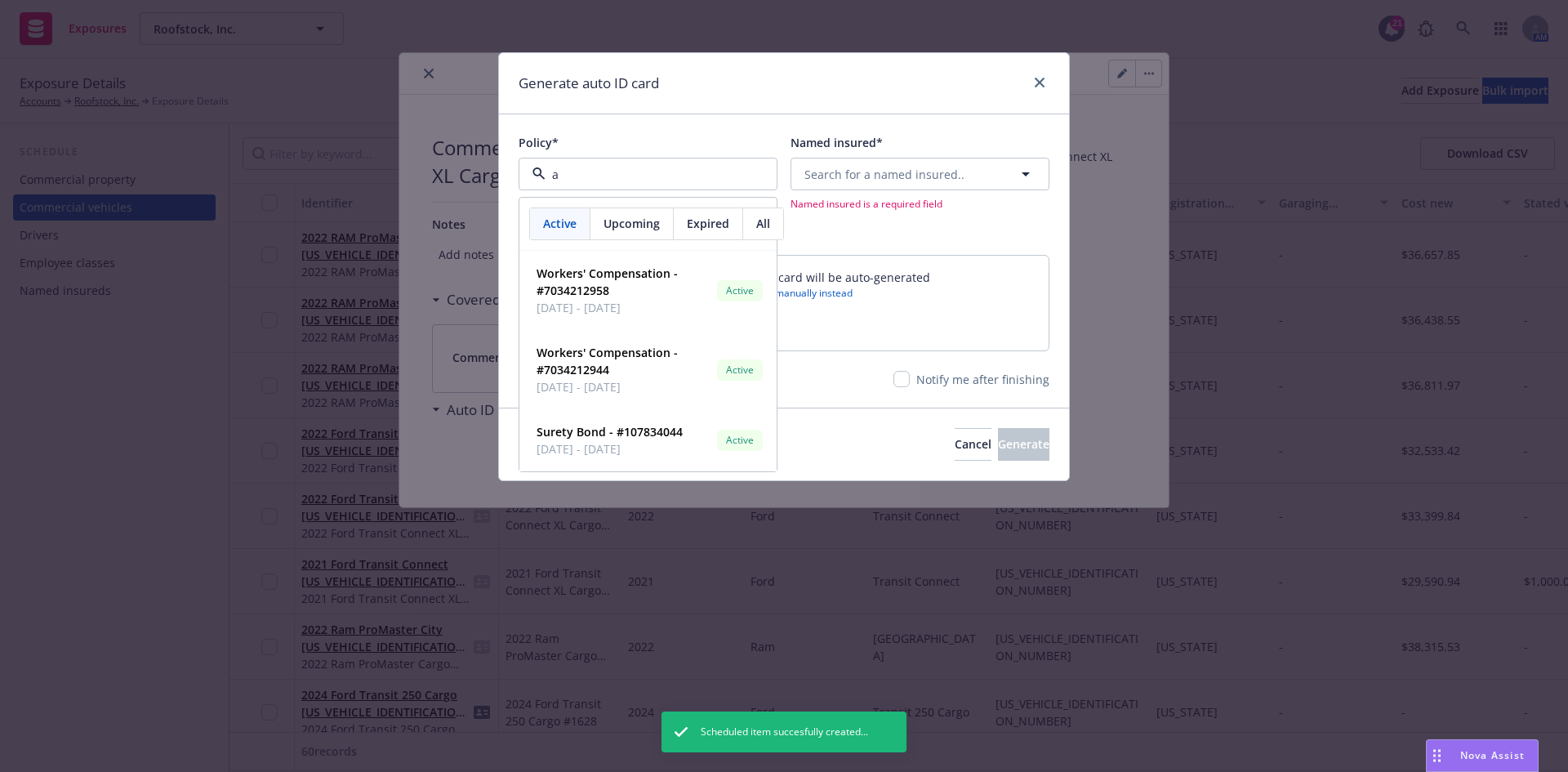
type input "au"
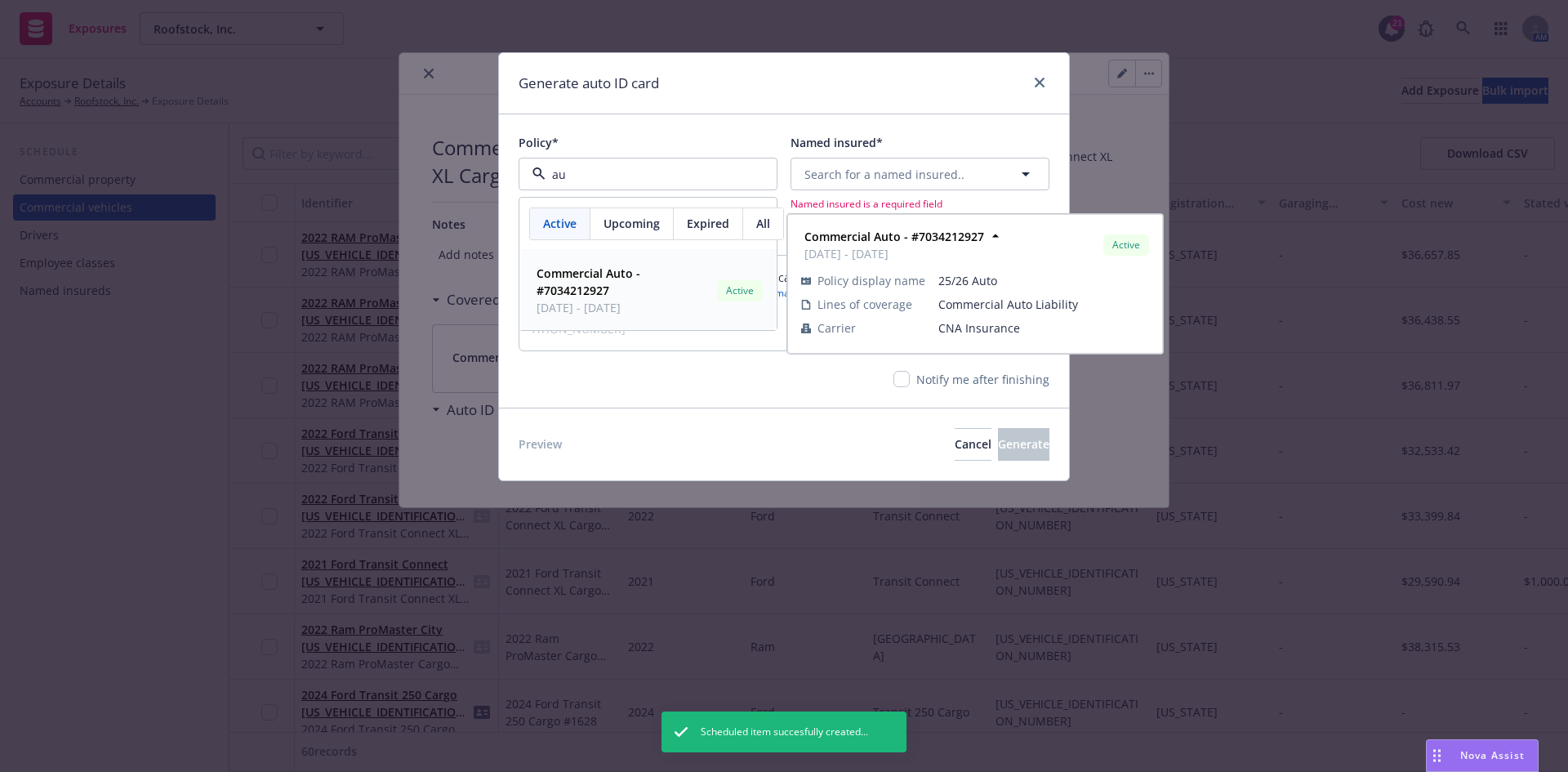
click at [673, 290] on span "Commercial Auto - #7034212927" at bounding box center [623, 282] width 174 height 35
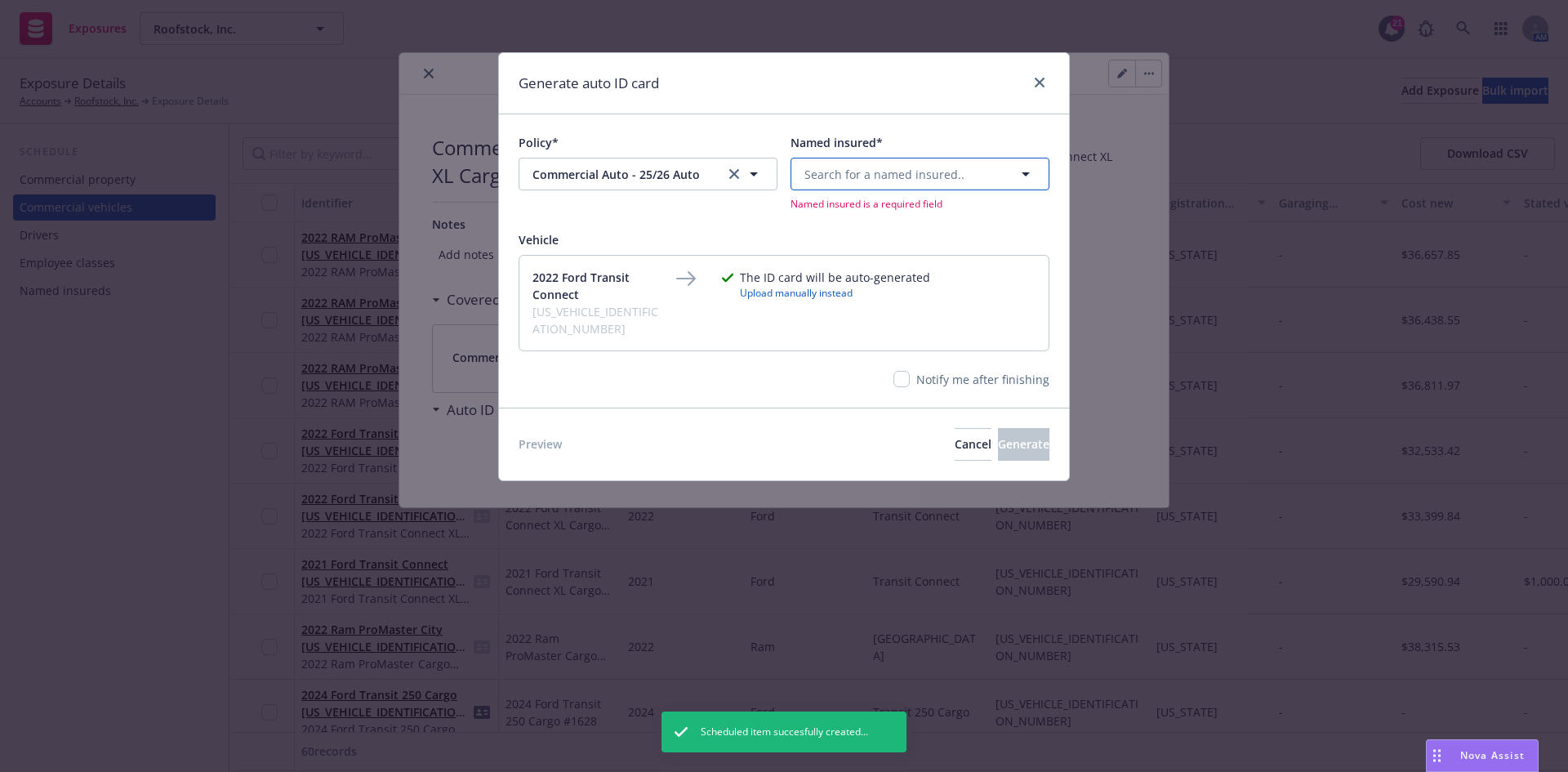
click at [825, 169] on span "Search for a named insured.." at bounding box center [884, 174] width 160 height 17
click at [878, 312] on span "and Mynd Management, Inc." at bounding box center [887, 316] width 158 height 17
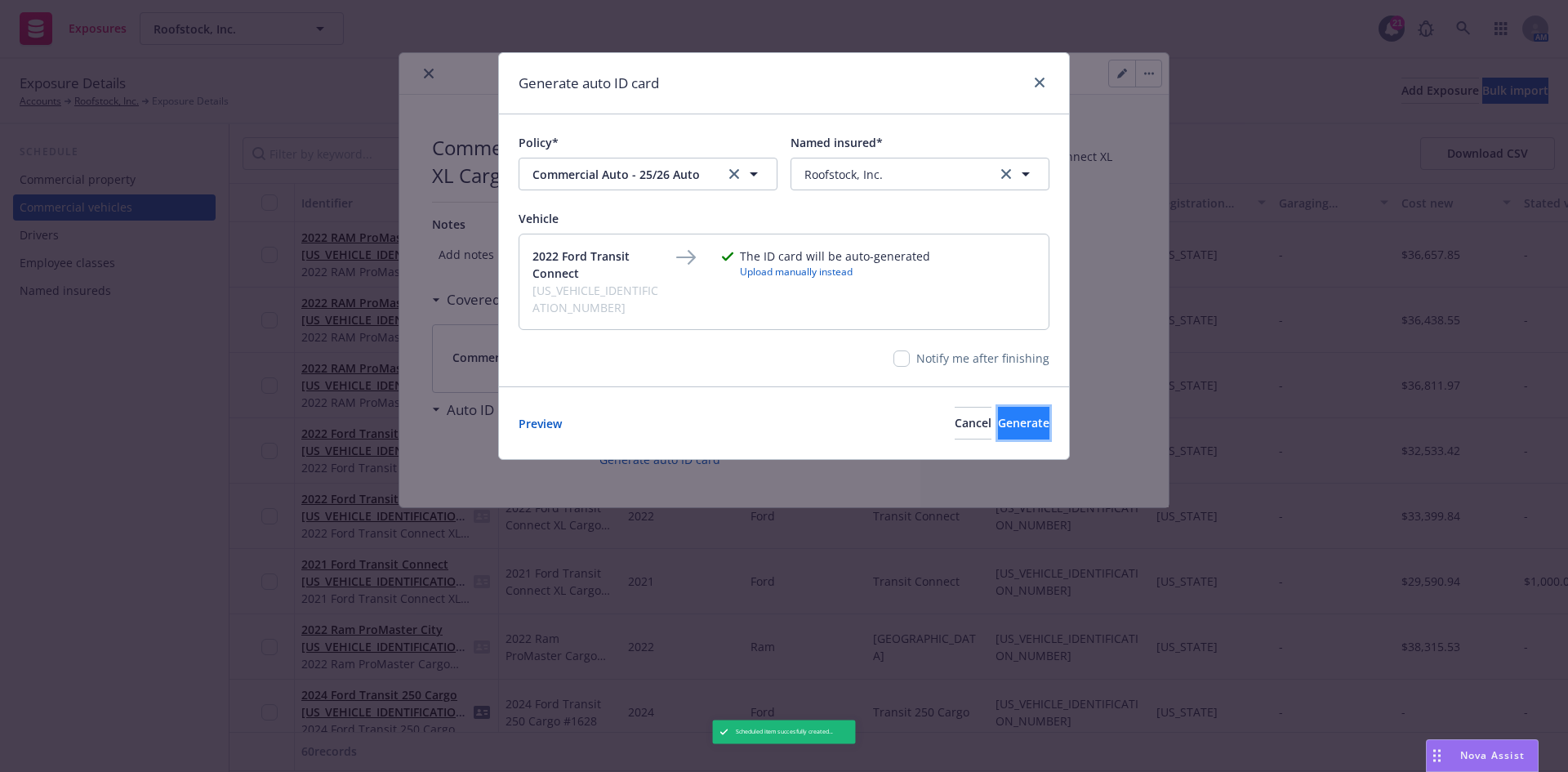
click at [999, 415] on span "Generate" at bounding box center [1024, 423] width 52 height 16
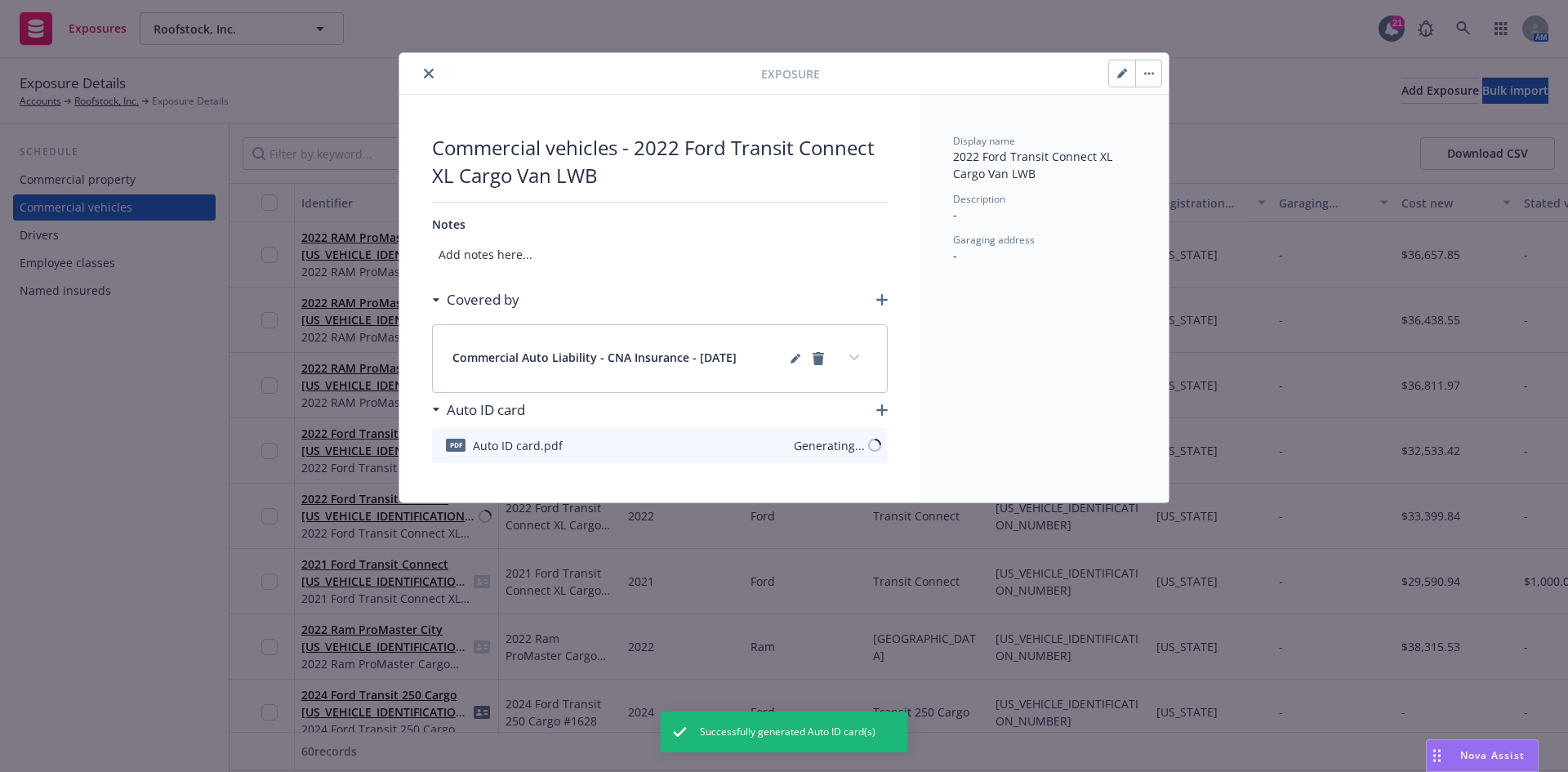
click at [432, 77] on icon "close" at bounding box center [429, 73] width 10 height 10
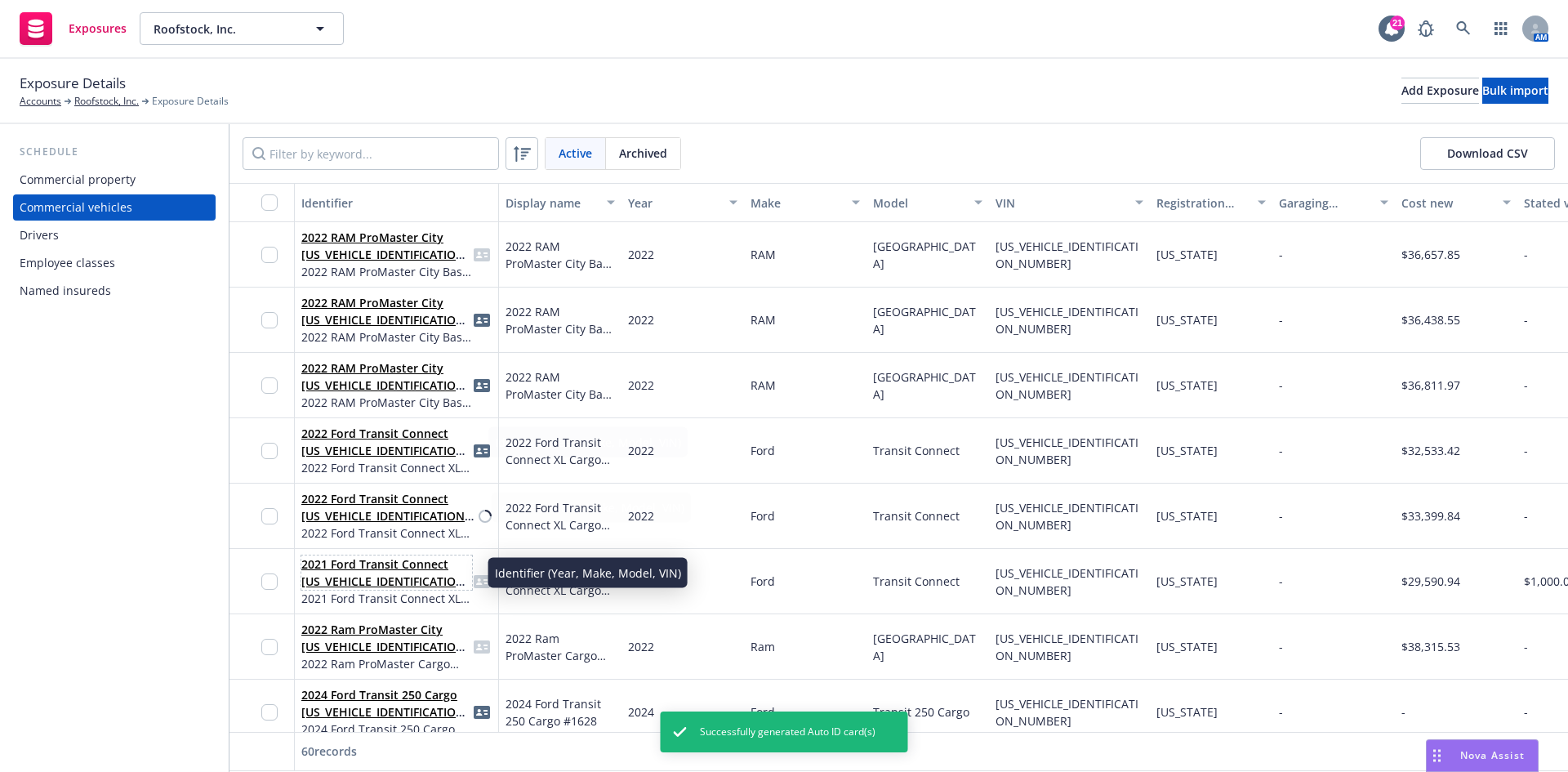
click at [398, 574] on link "2021 Ford Transit Connect [US_VEHICLE_IDENTIFICATION_NUMBER]" at bounding box center [386, 580] width 169 height 50
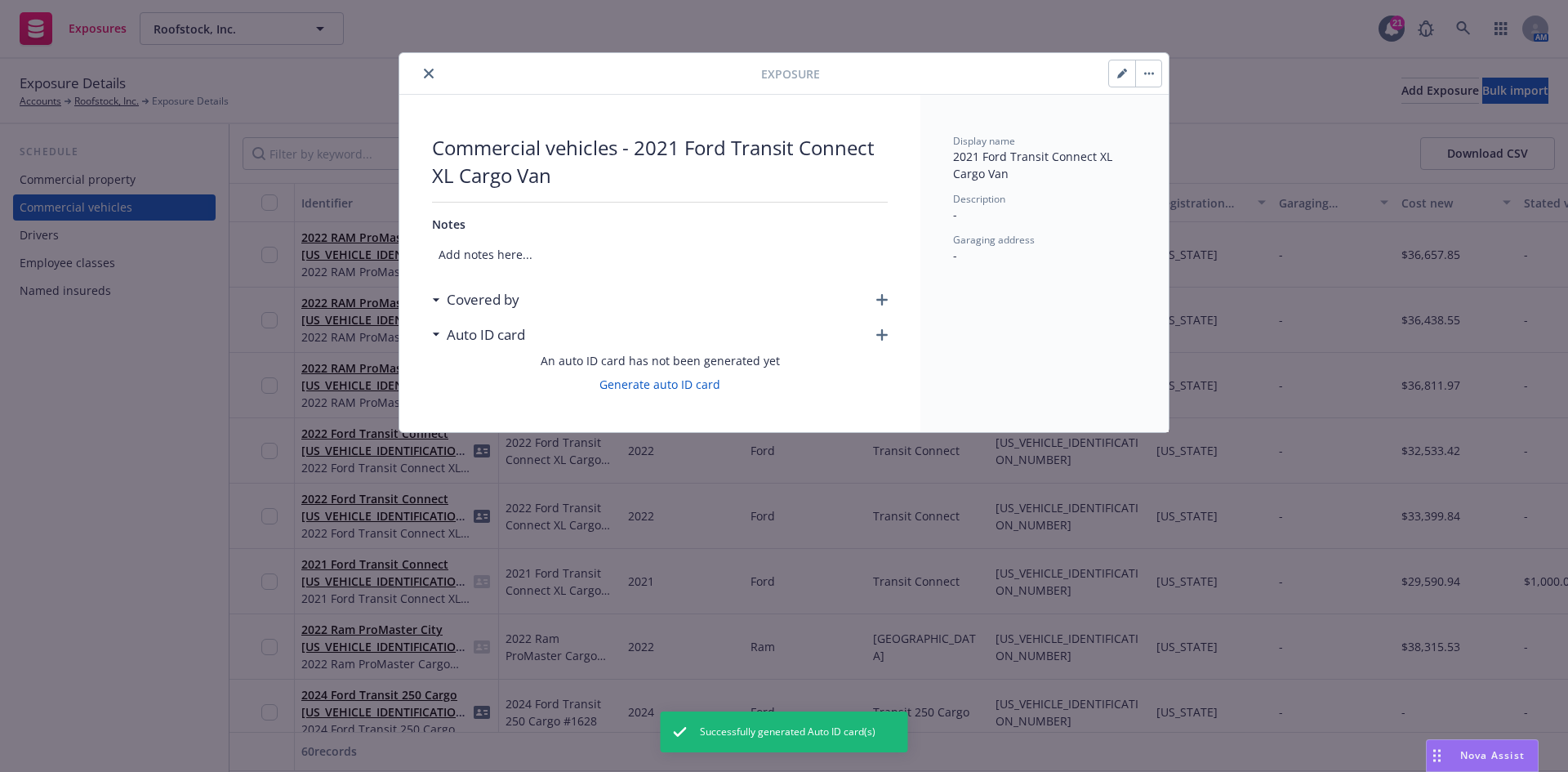
click at [876, 300] on icon "button" at bounding box center [882, 300] width 12 height 12
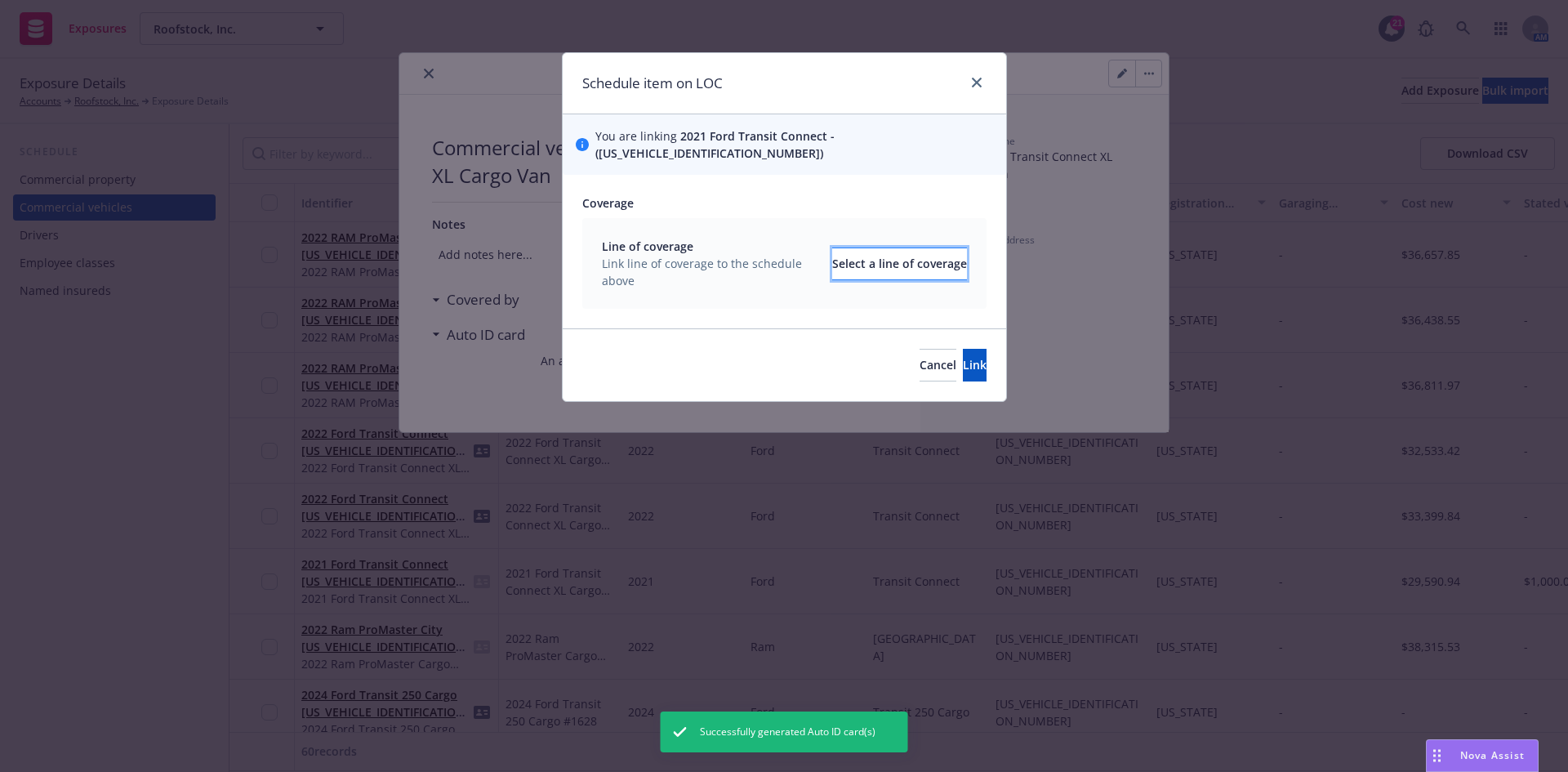
click at [883, 255] on div "Select a line of coverage" at bounding box center [900, 263] width 135 height 31
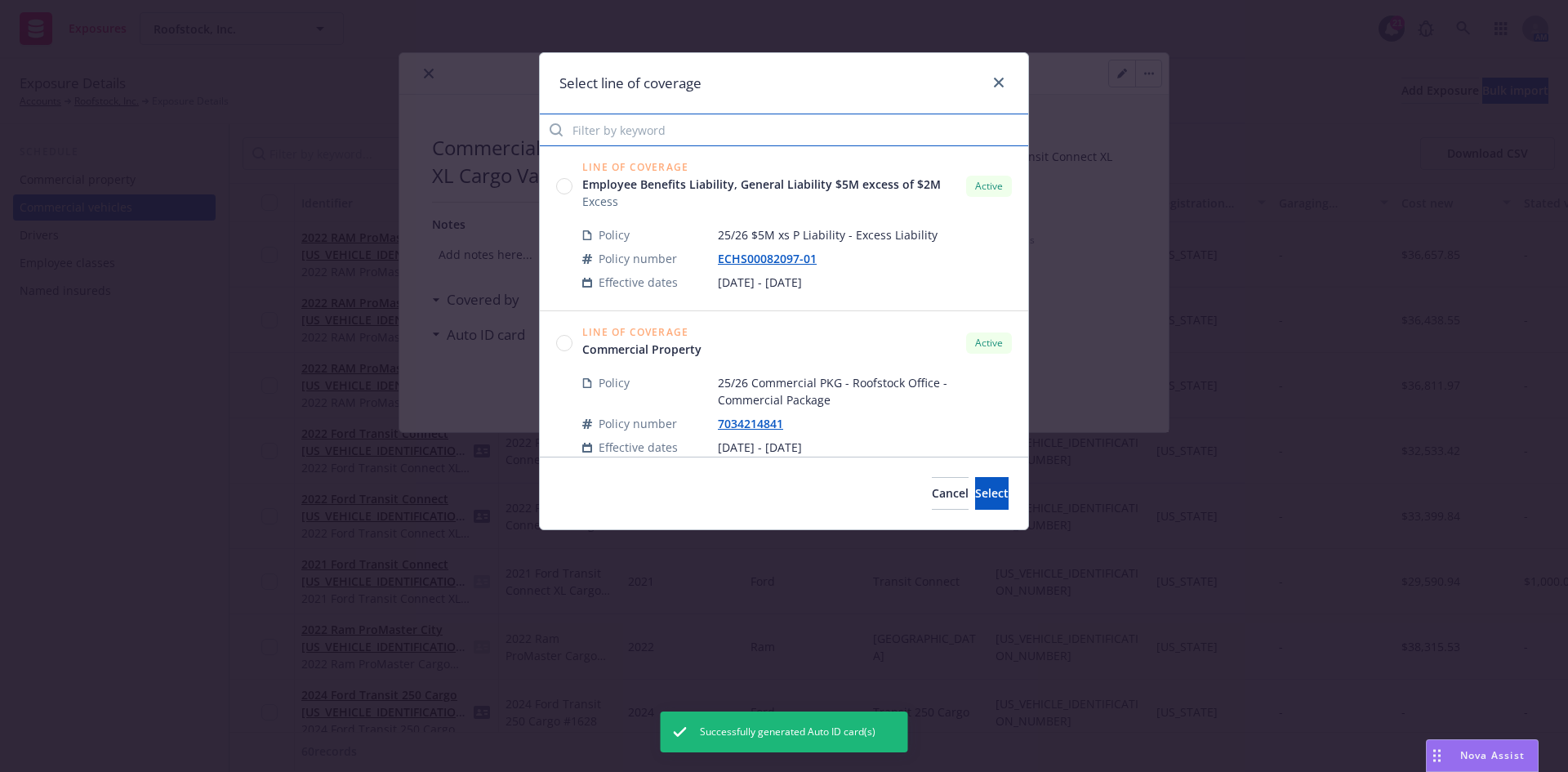
click at [595, 136] on input "Filter by keyword" at bounding box center [784, 129] width 488 height 33
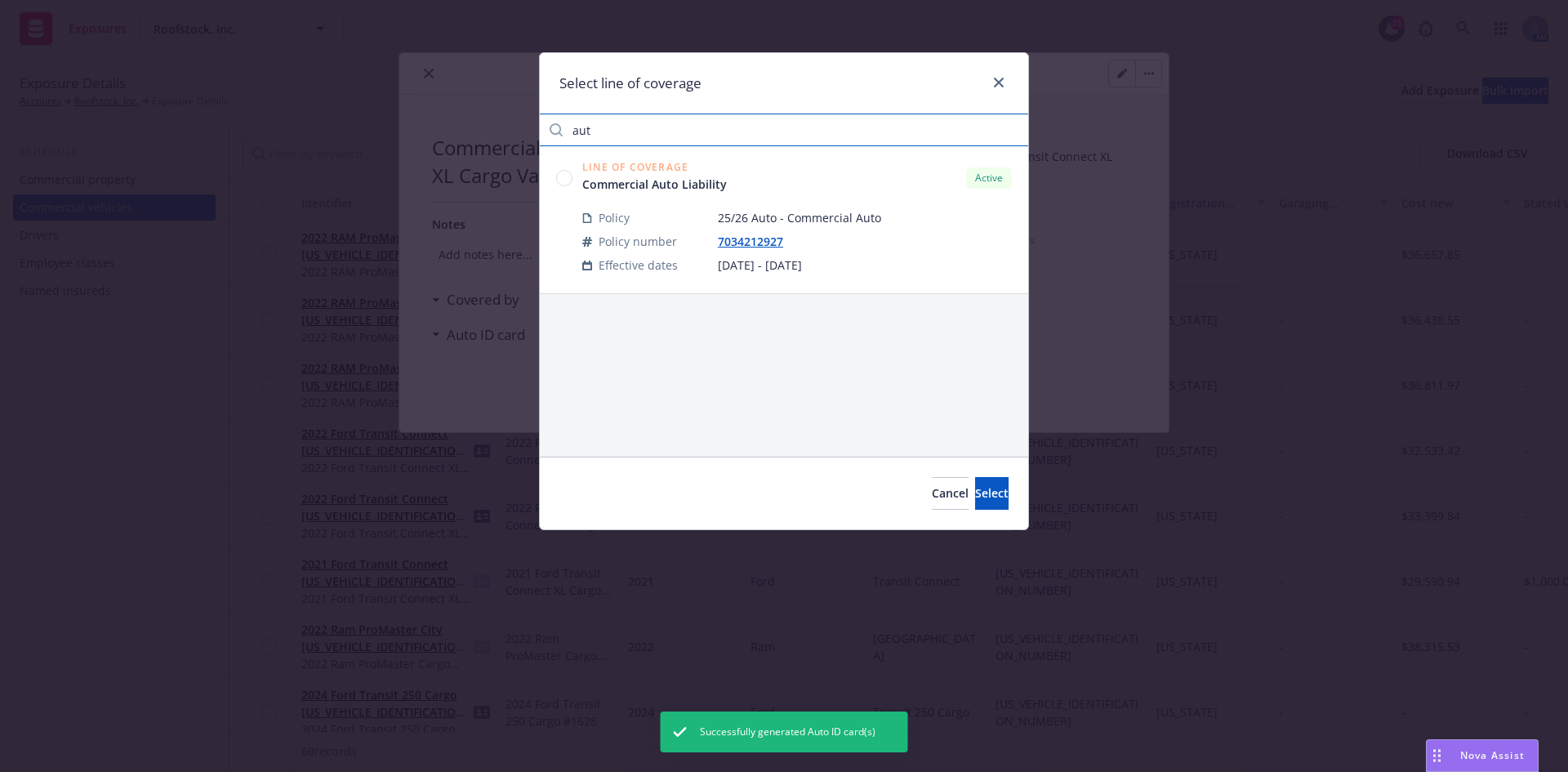
type input "aut"
click at [560, 177] on circle at bounding box center [565, 178] width 16 height 16
click at [980, 500] on button "Select" at bounding box center [992, 493] width 34 height 33
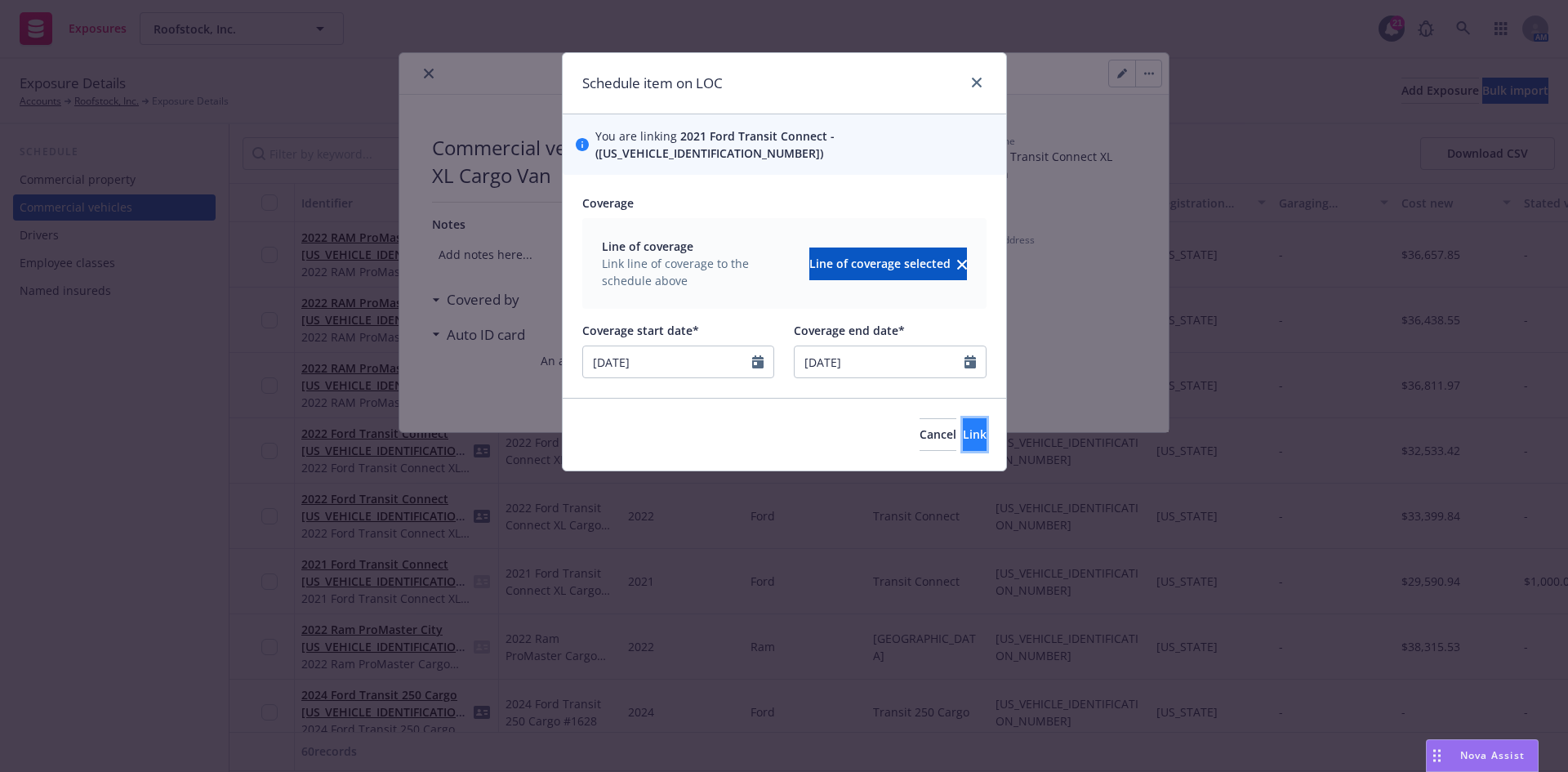
click at [963, 418] on button "Link" at bounding box center [975, 434] width 24 height 33
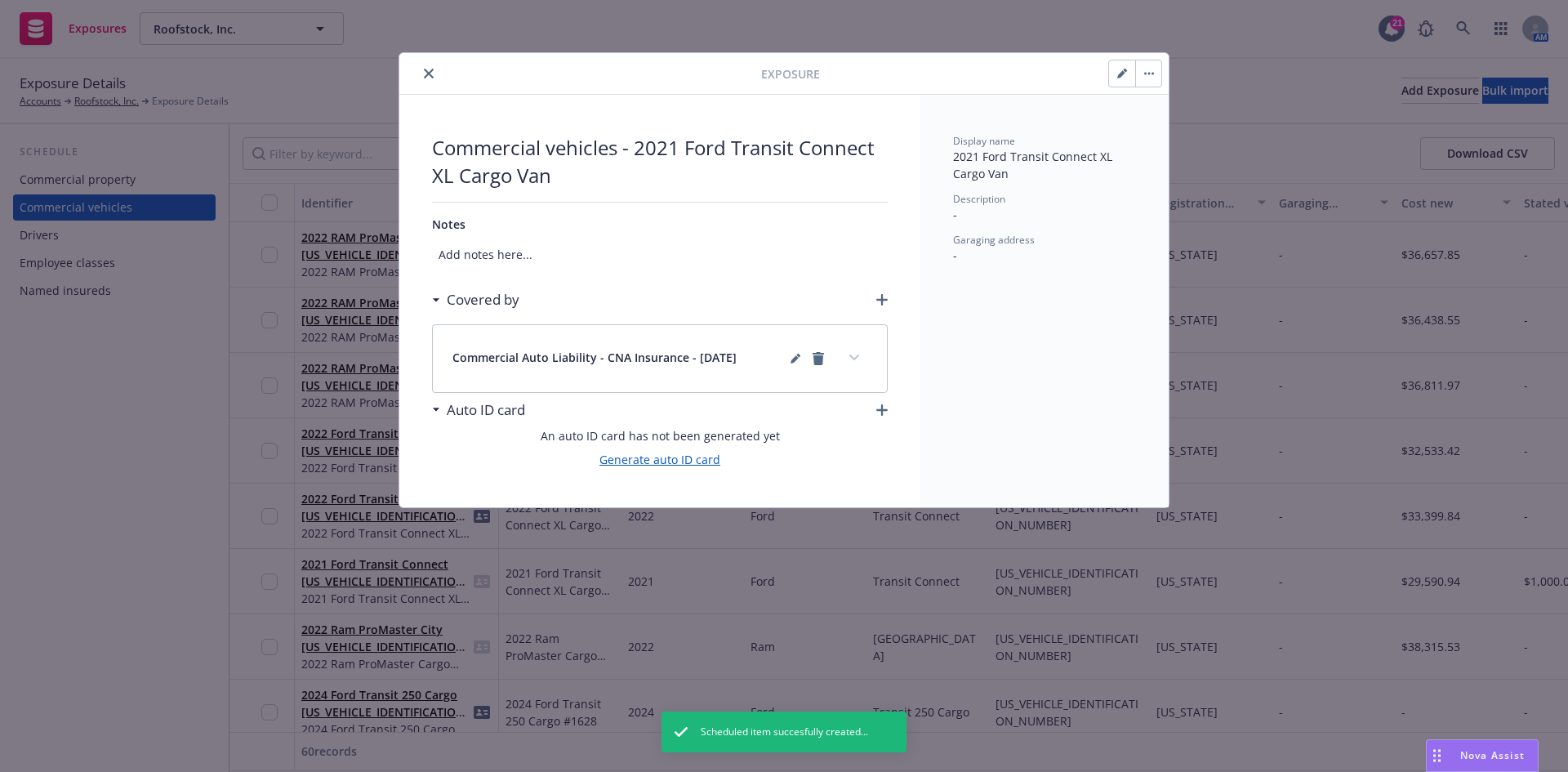
click at [648, 452] on link "Generate auto ID card" at bounding box center [660, 458] width 121 height 17
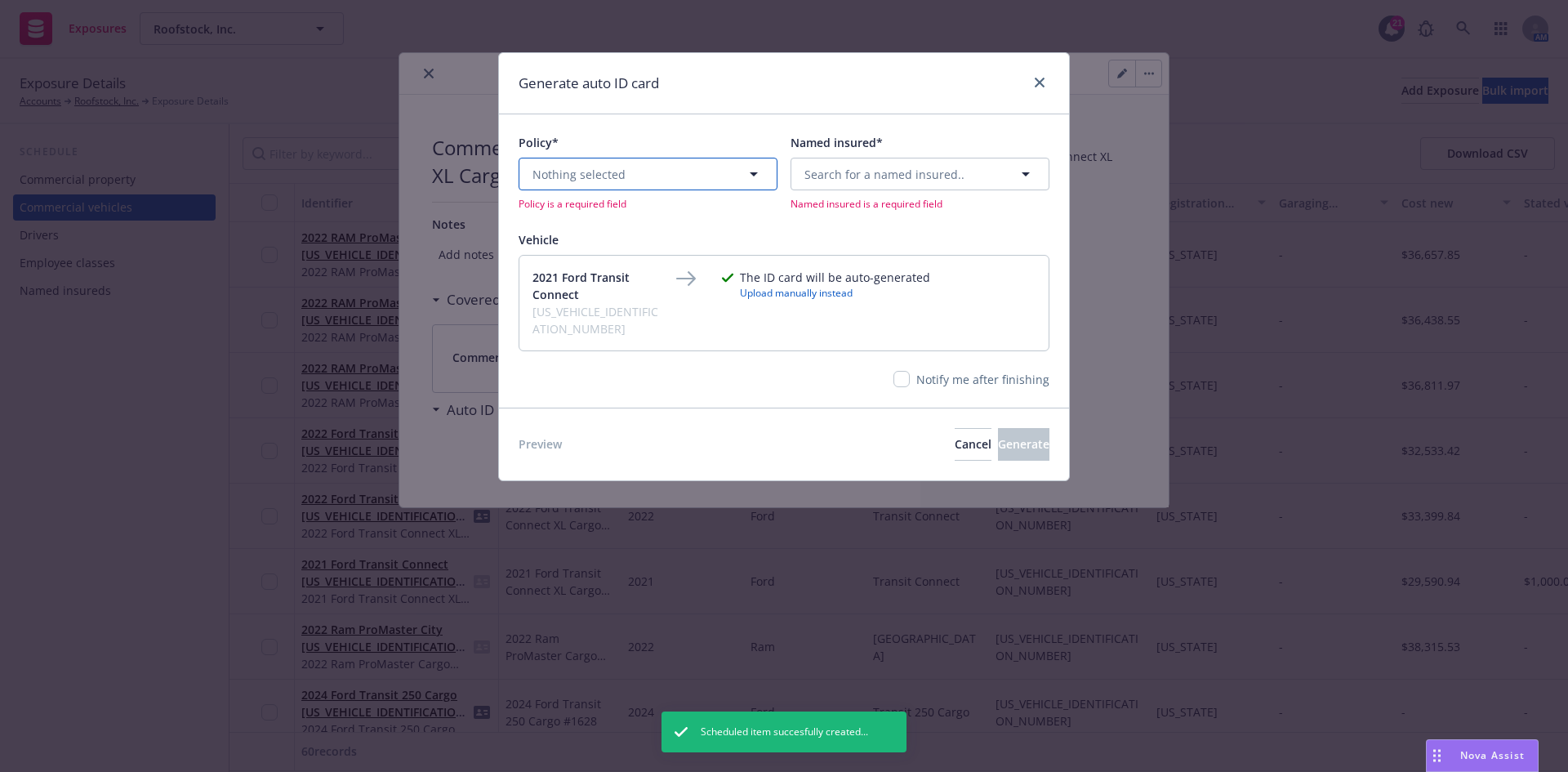
click at [643, 164] on button "Nothing selected" at bounding box center [648, 174] width 259 height 33
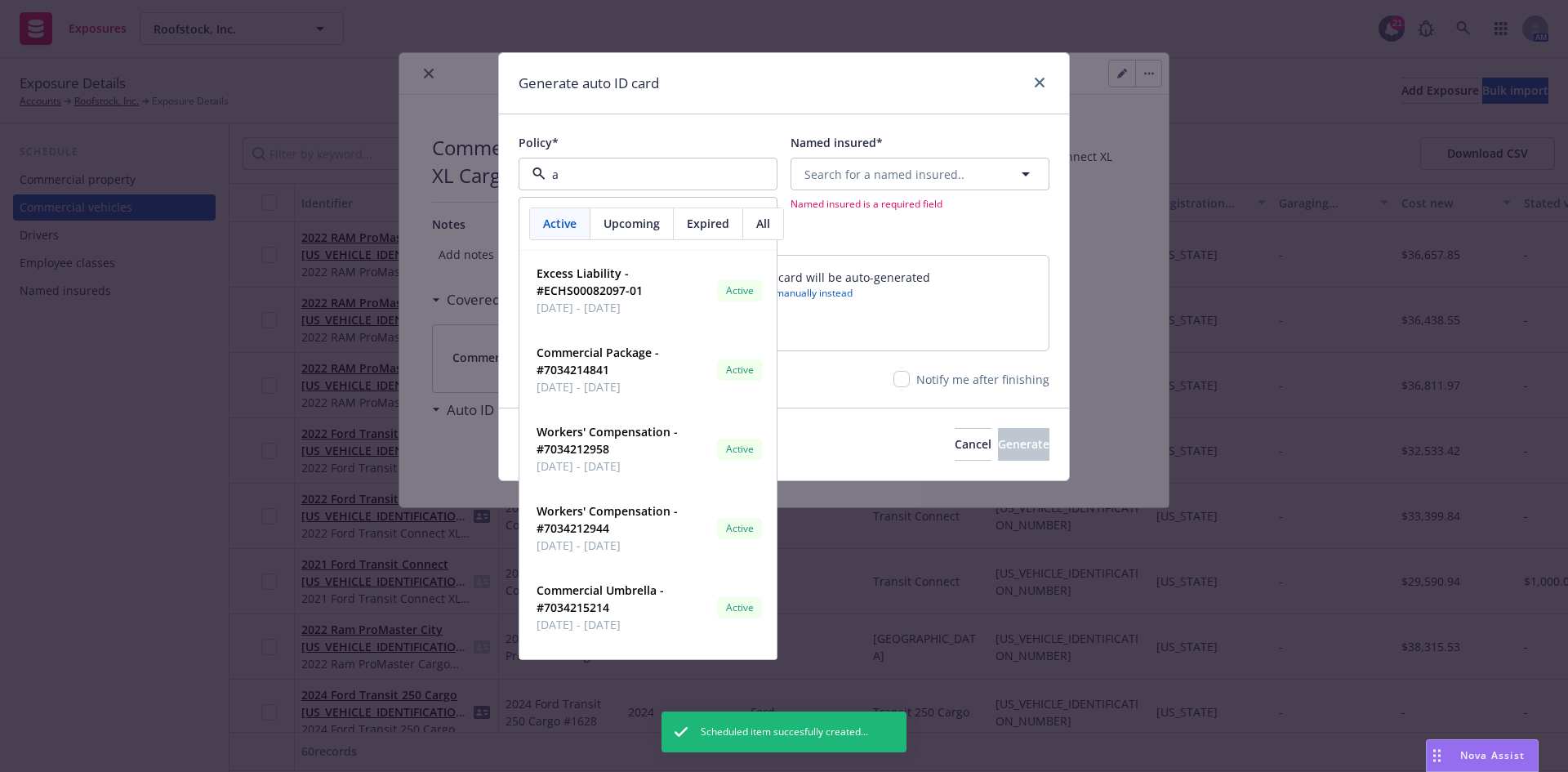
type input "au"
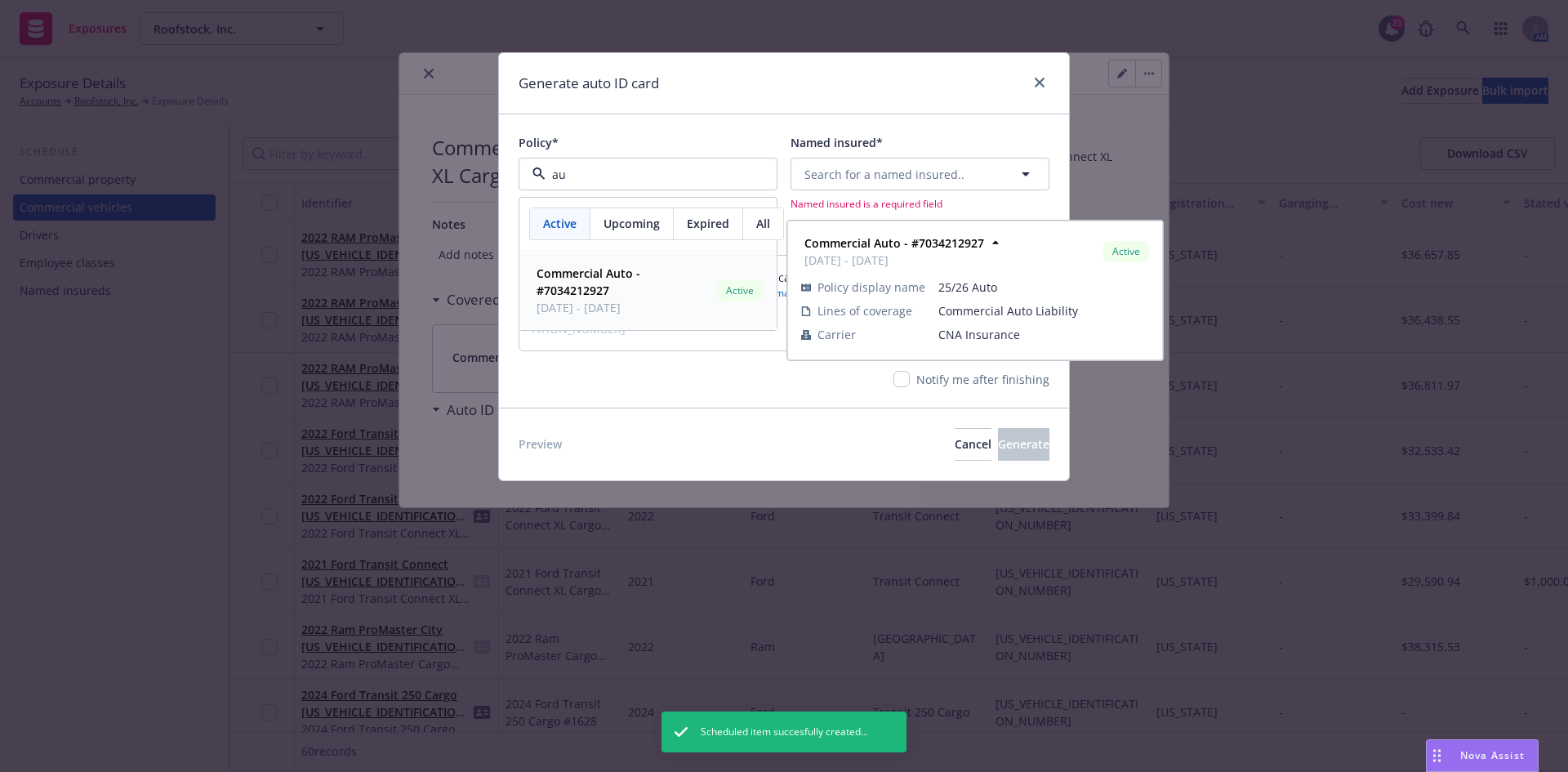
click at [610, 302] on span "[DATE] - [DATE]" at bounding box center [623, 307] width 174 height 17
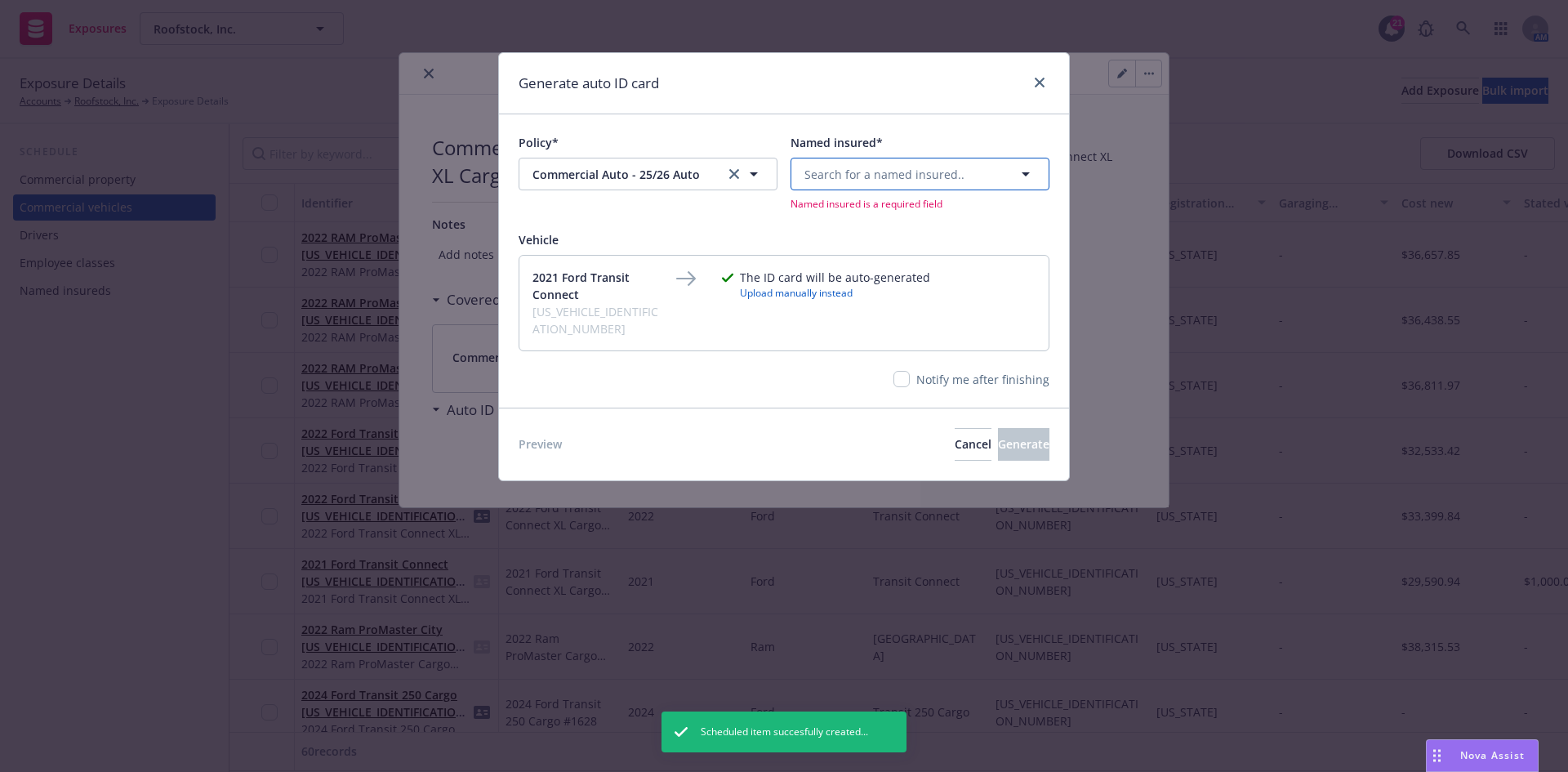
click at [890, 173] on span "Search for a named insured.." at bounding box center [884, 174] width 160 height 17
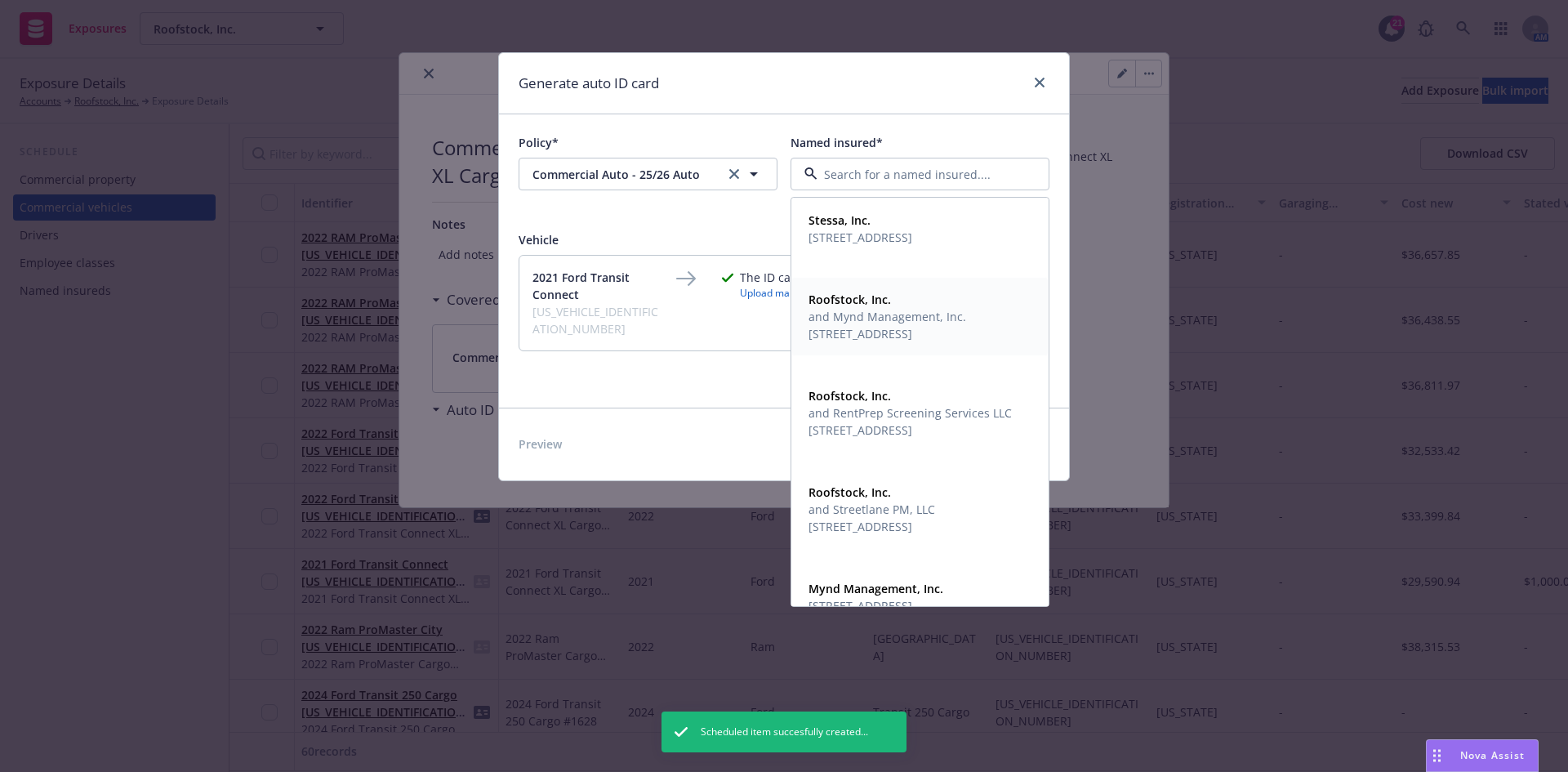
click at [911, 324] on span "and Mynd Management, Inc." at bounding box center [887, 316] width 158 height 17
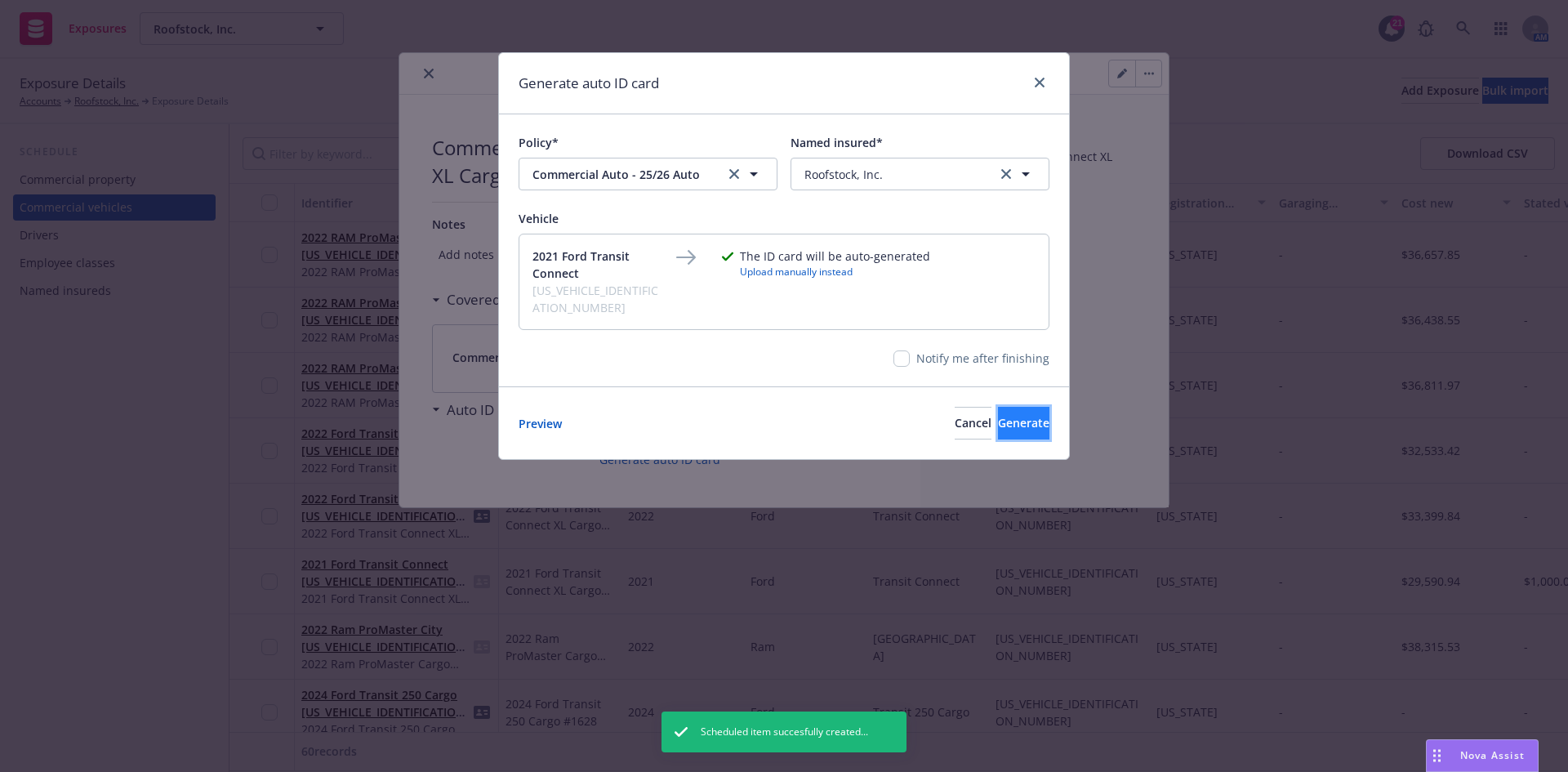
click at [1004, 415] on span "Generate" at bounding box center [1024, 423] width 52 height 16
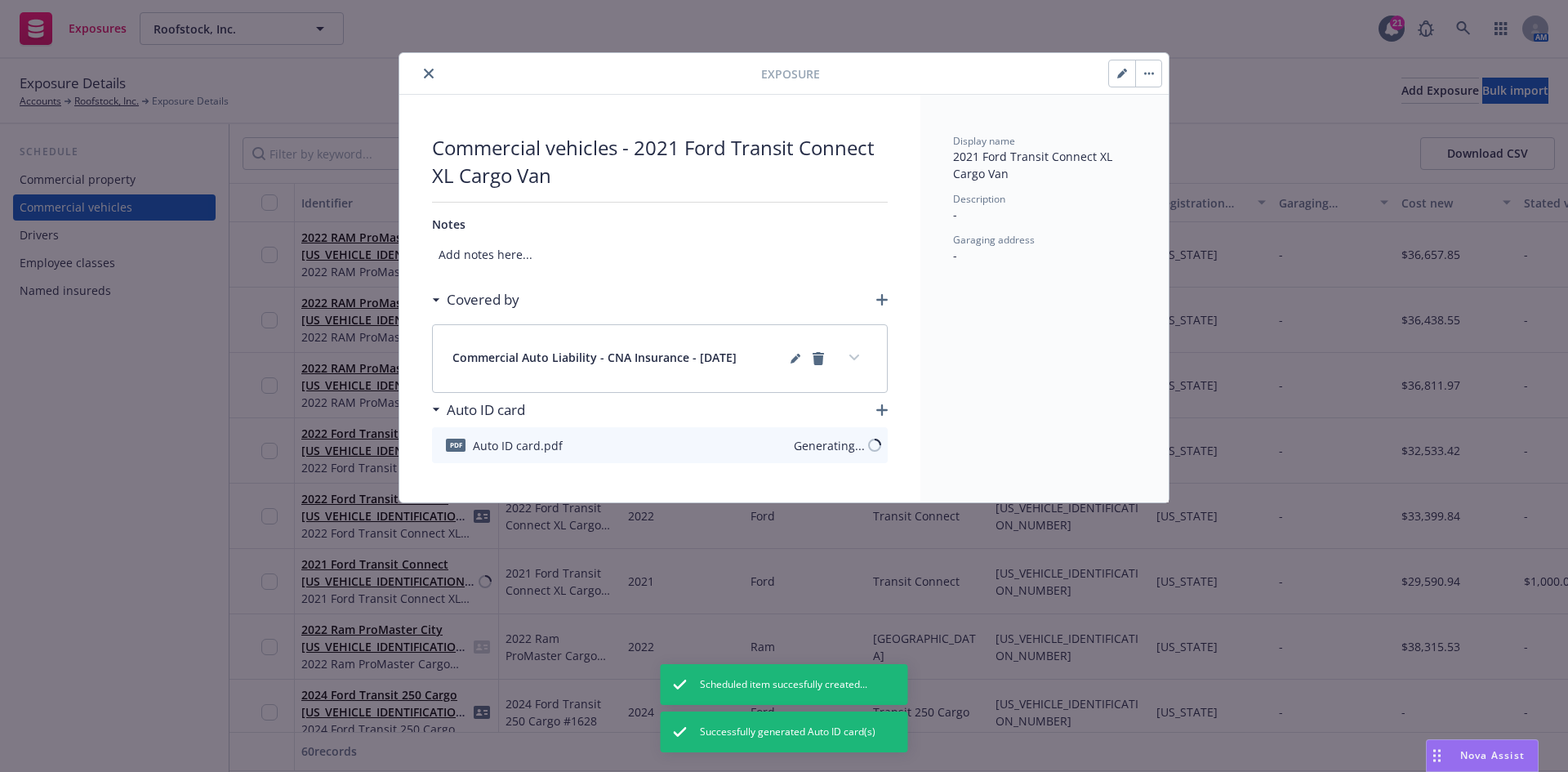
click at [431, 72] on icon "close" at bounding box center [429, 73] width 10 height 10
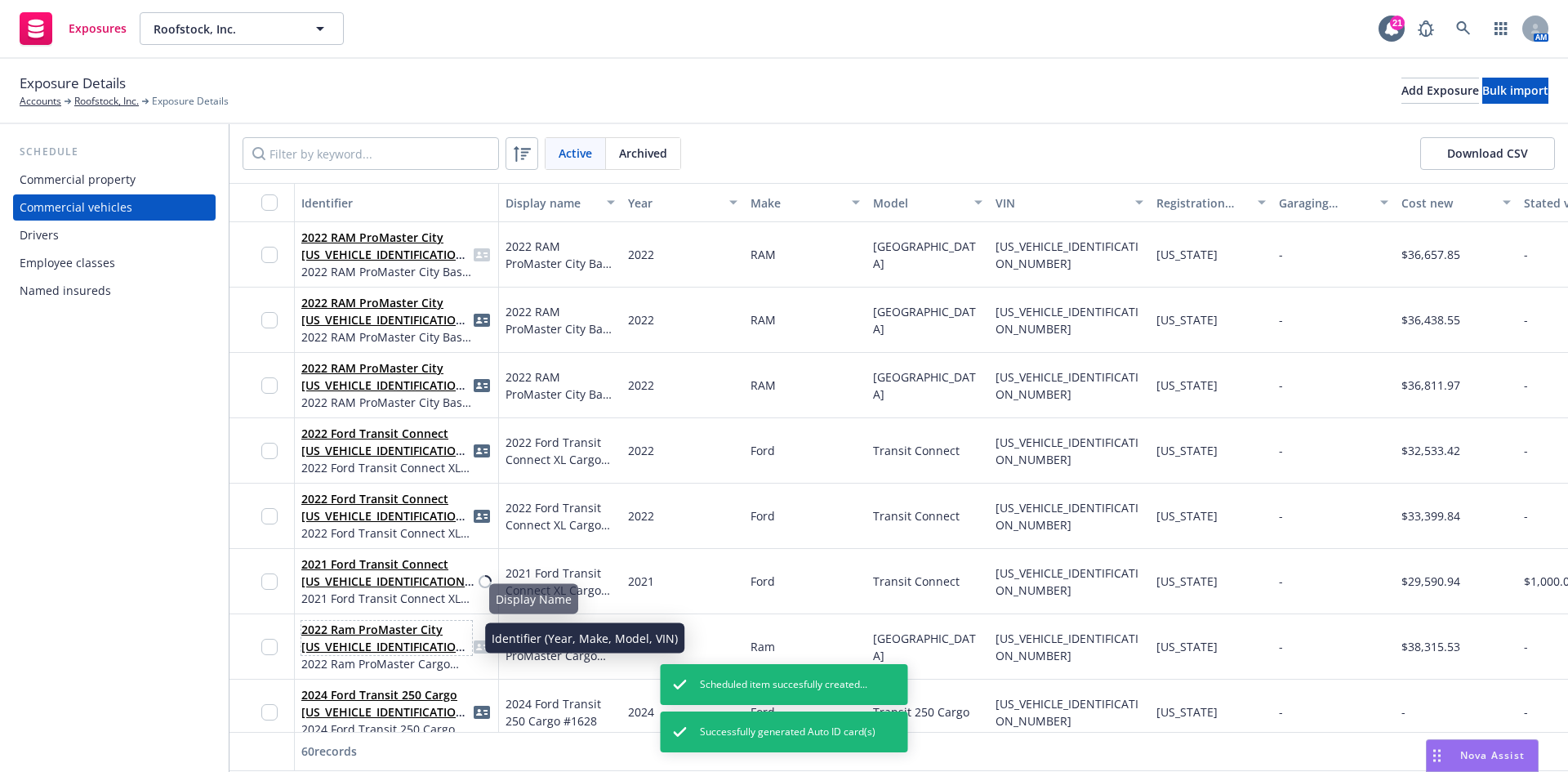
click at [387, 646] on link "2022 Ram ProMaster City [US_VEHICLE_IDENTIFICATION_NUMBER]" at bounding box center [386, 646] width 169 height 50
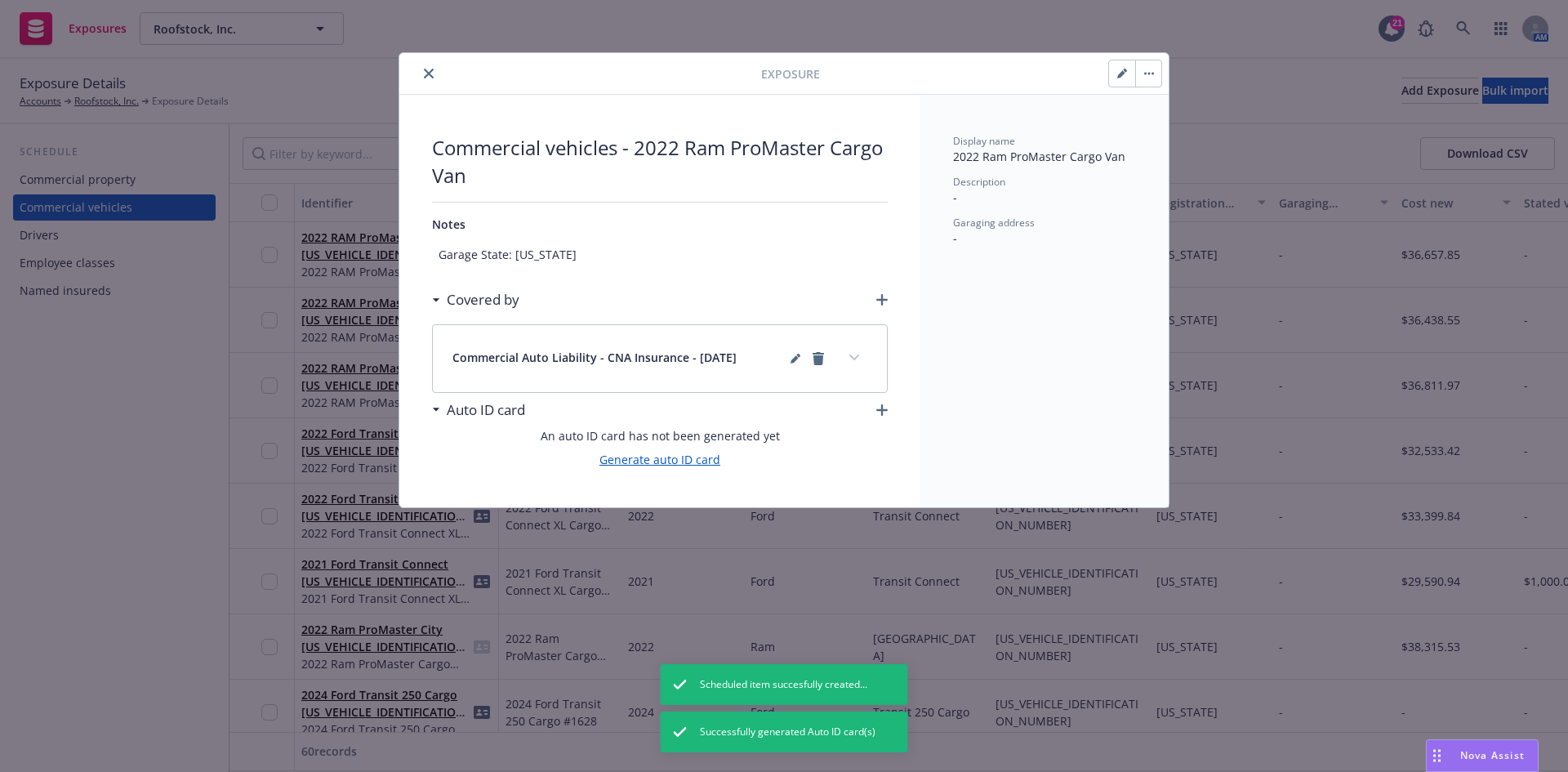
click at [656, 459] on link "Generate auto ID card" at bounding box center [660, 458] width 121 height 17
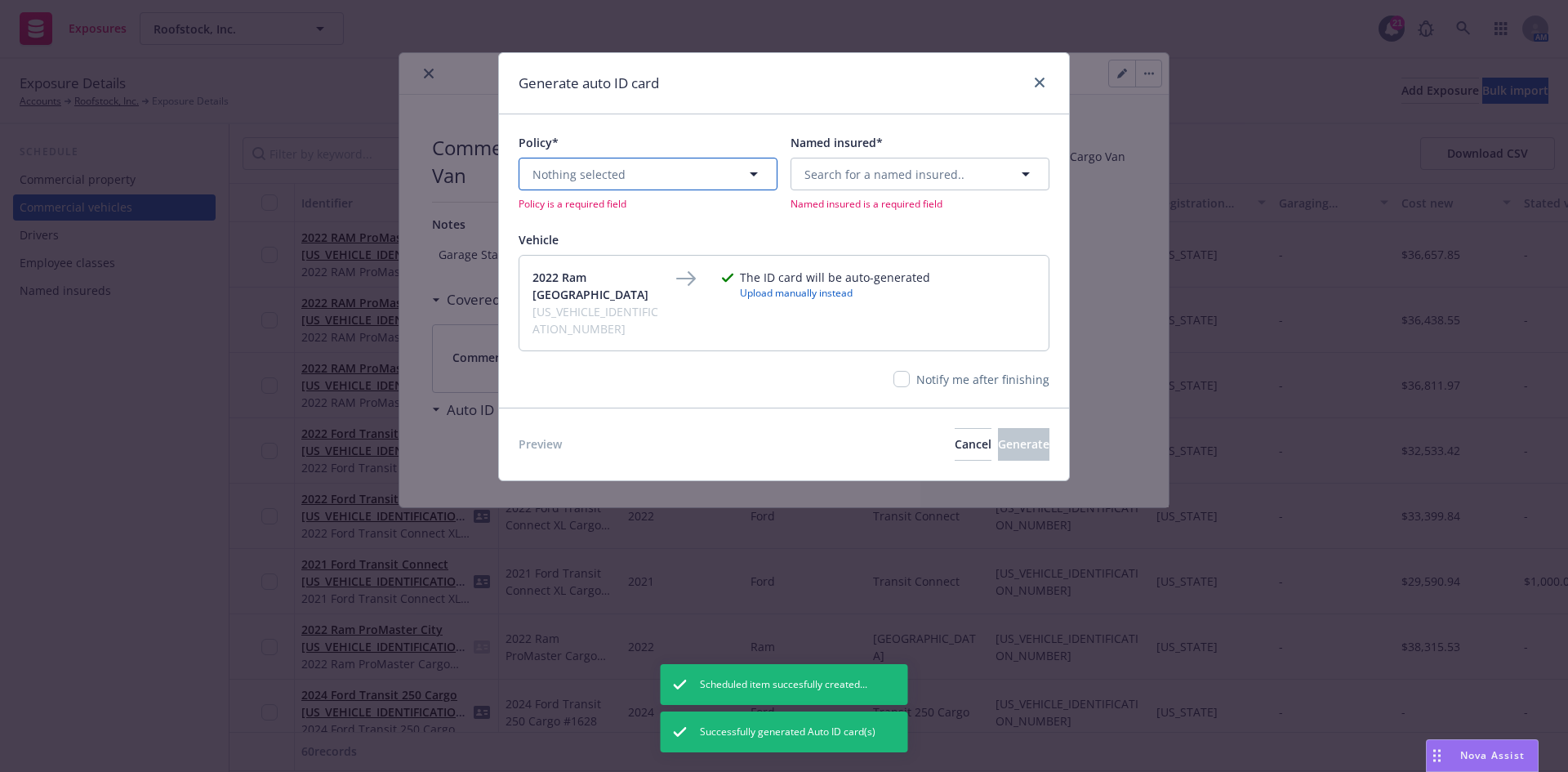
click at [706, 174] on button "Nothing selected" at bounding box center [648, 174] width 259 height 33
type input "au"
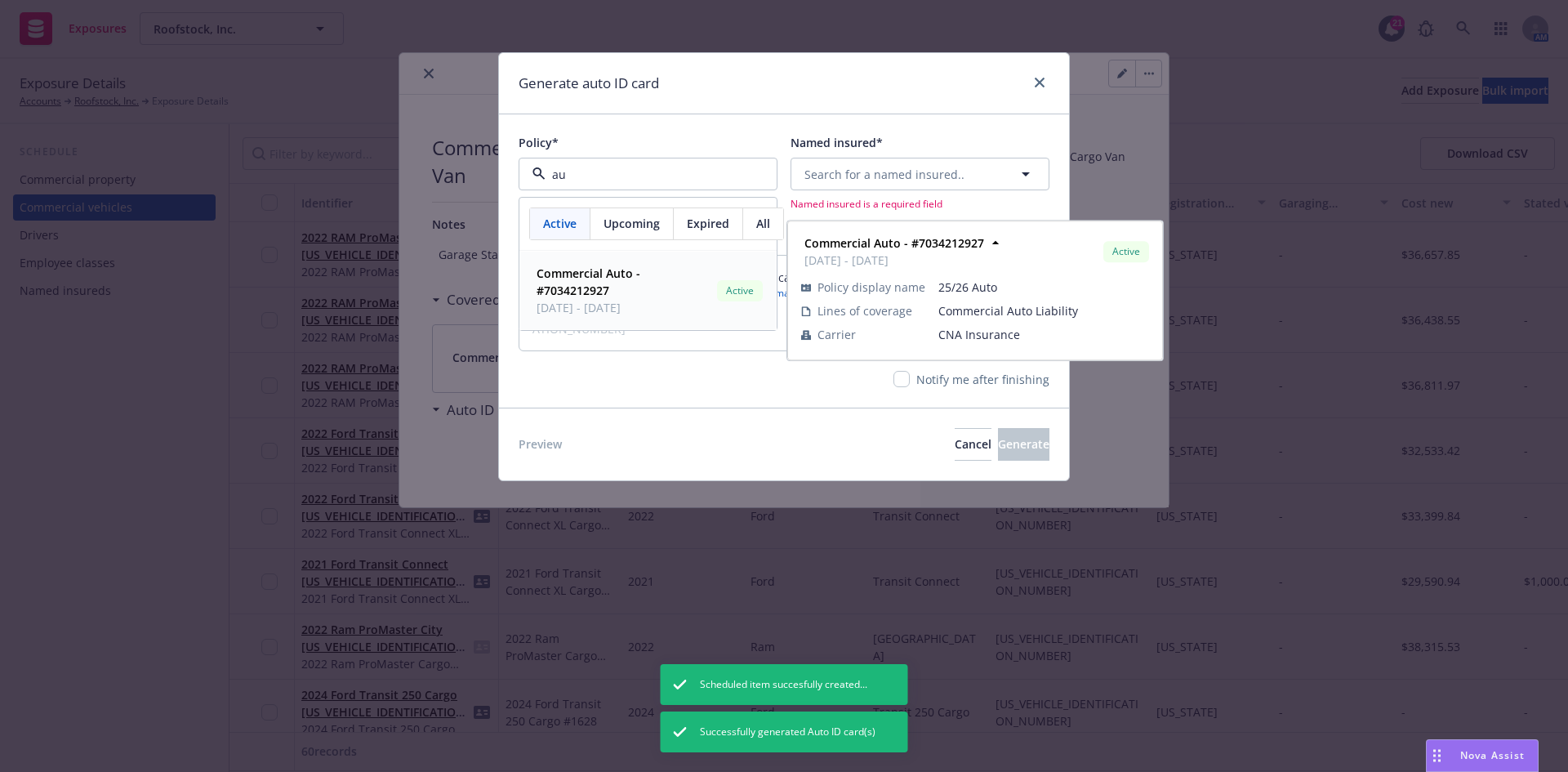
click at [616, 287] on span "Commercial Auto - #7034212927" at bounding box center [623, 282] width 174 height 35
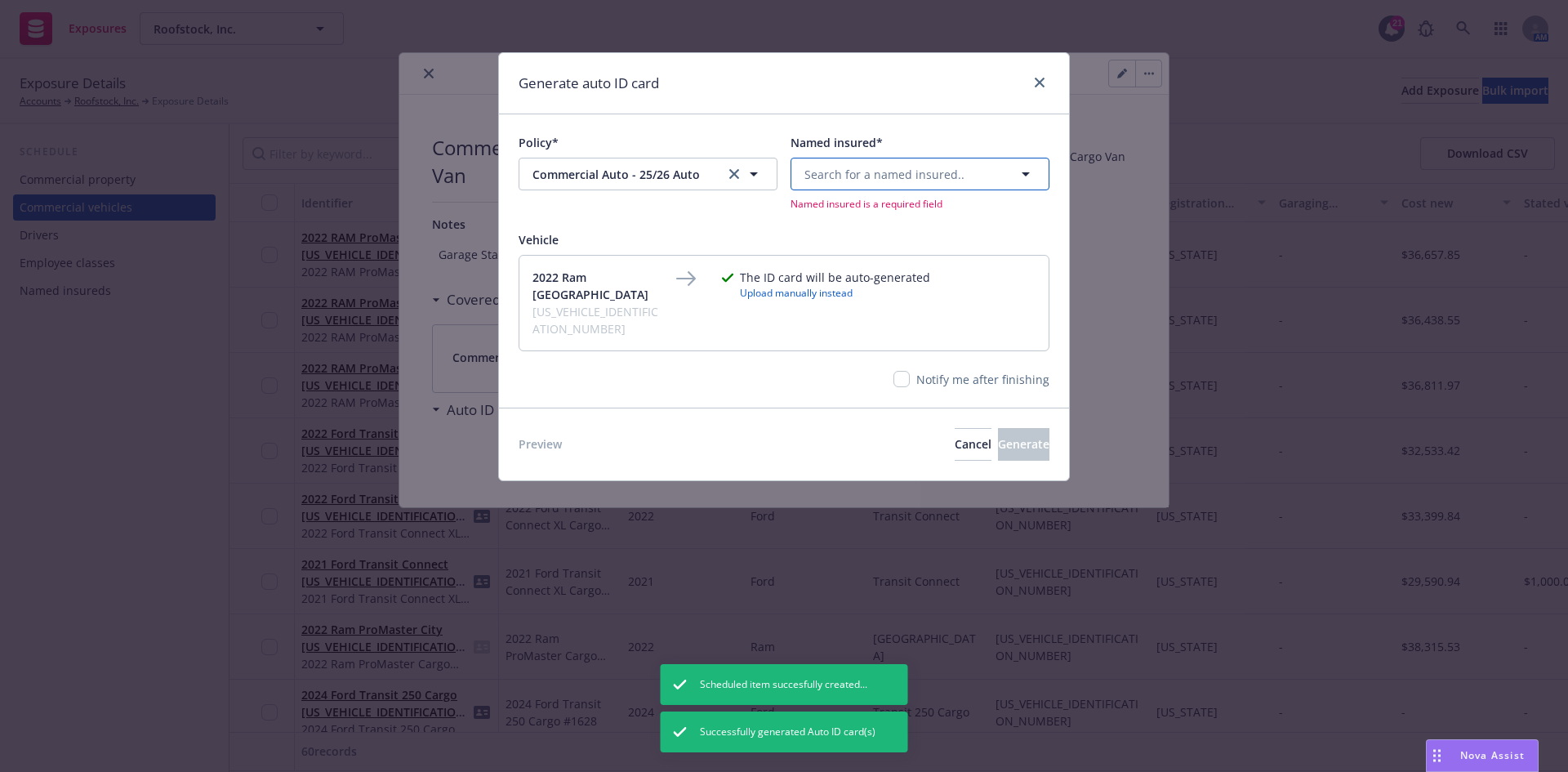
click at [859, 166] on span "Search for a named insured.." at bounding box center [884, 174] width 160 height 17
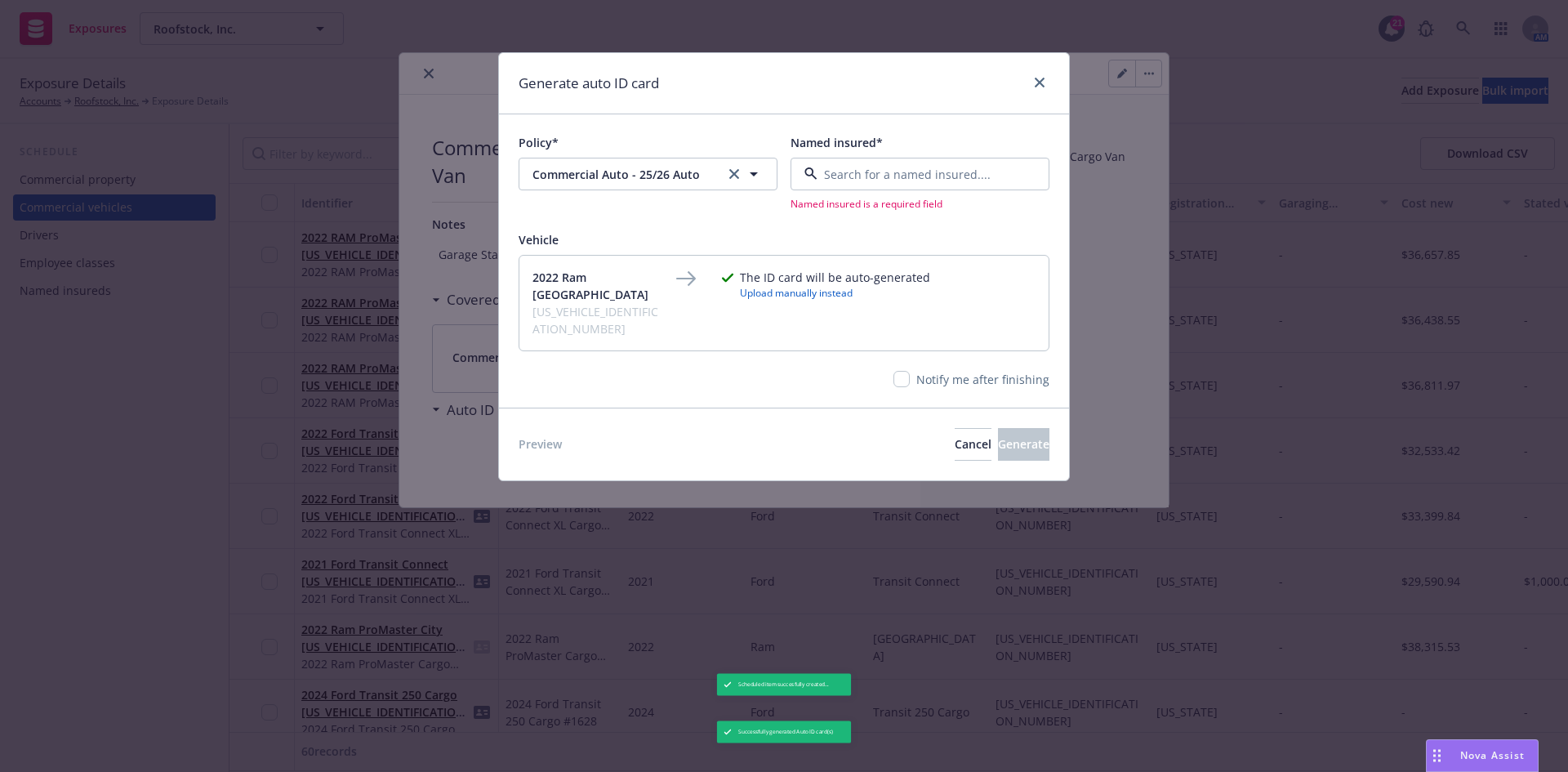
click at [861, 333] on span "[STREET_ADDRESS]" at bounding box center [887, 333] width 158 height 17
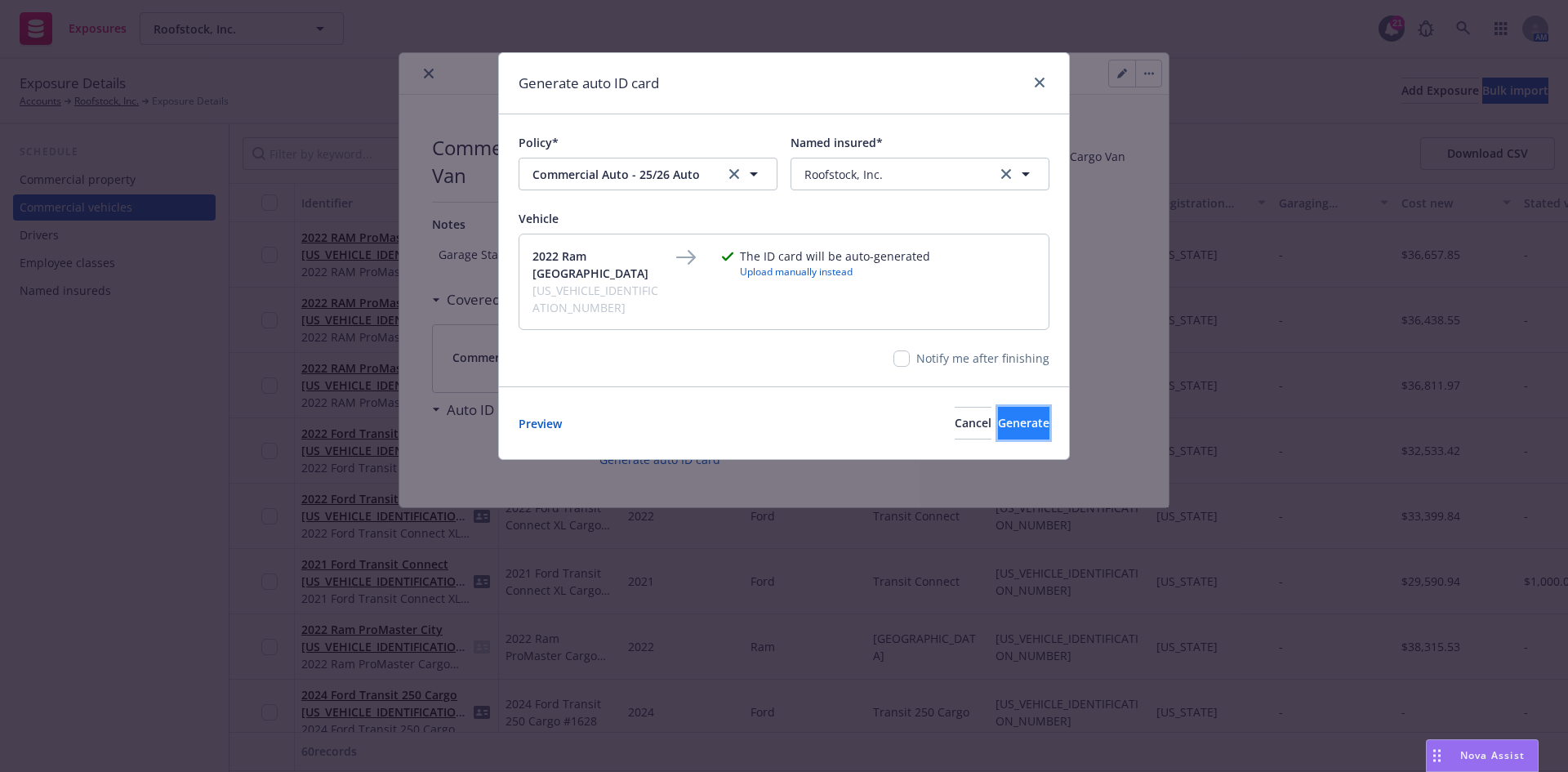
click at [998, 407] on button "Generate" at bounding box center [1024, 423] width 52 height 33
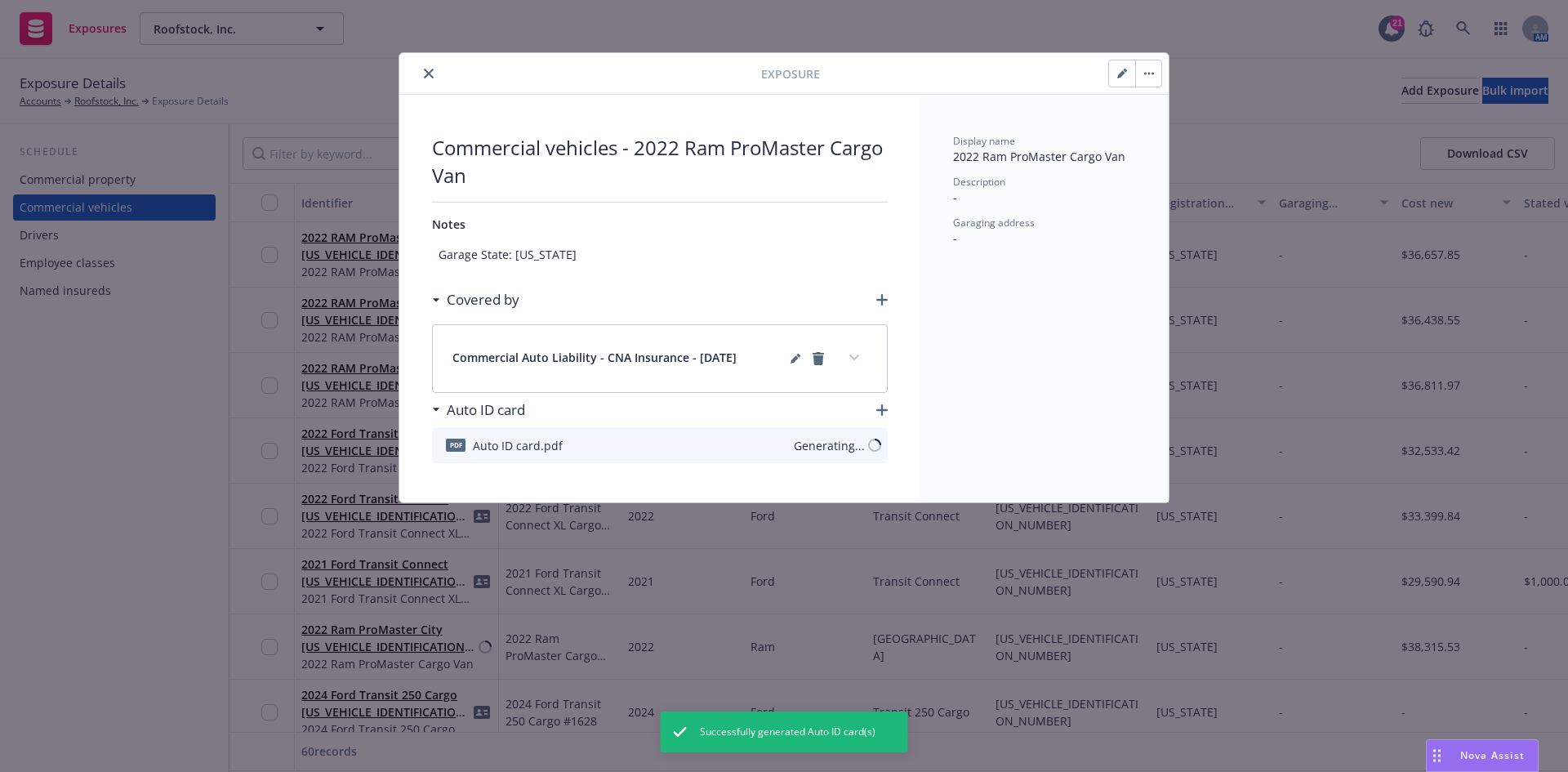
click at [432, 72] on icon "close" at bounding box center [429, 73] width 10 height 10
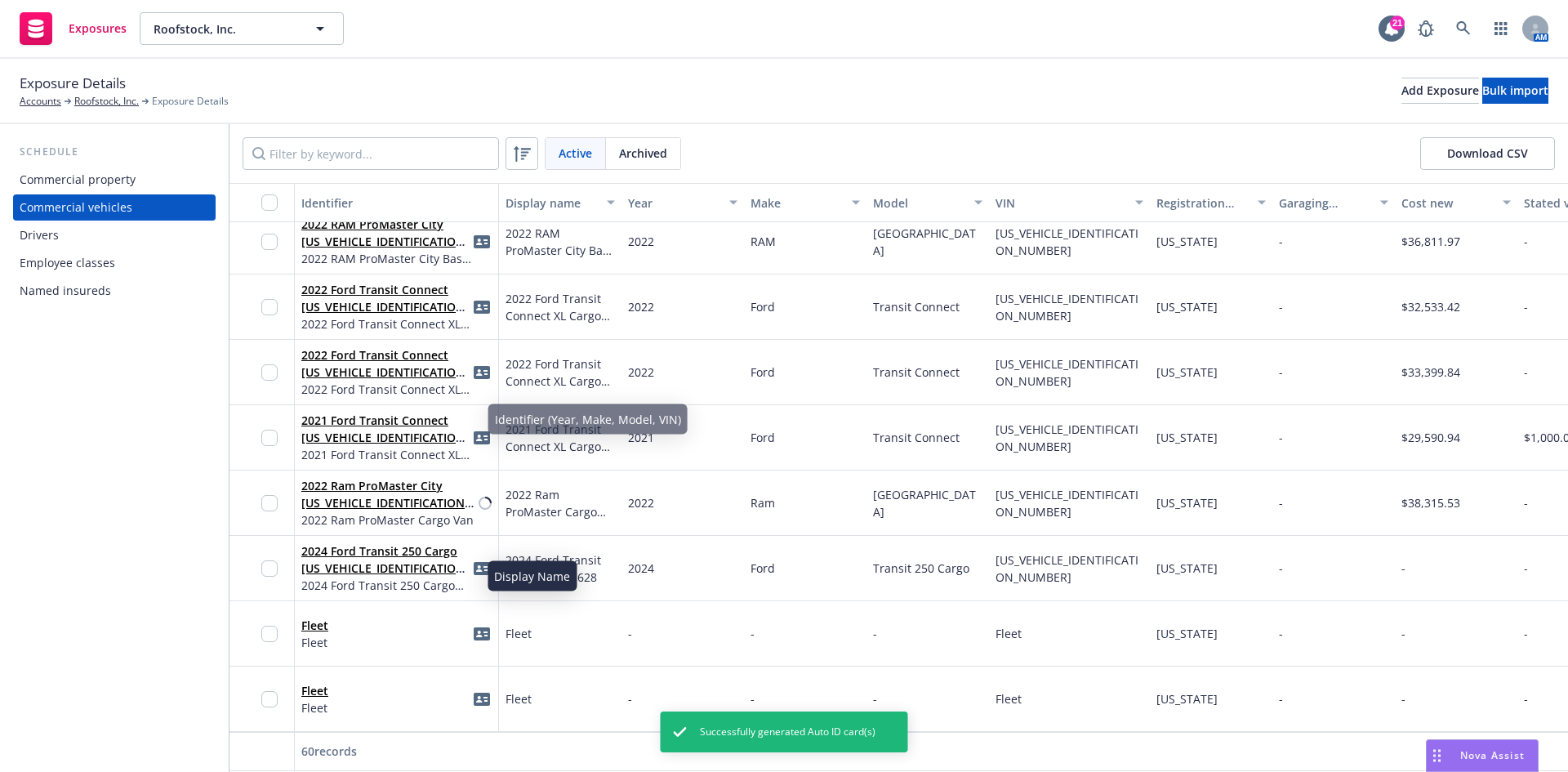
scroll to position [3422, 0]
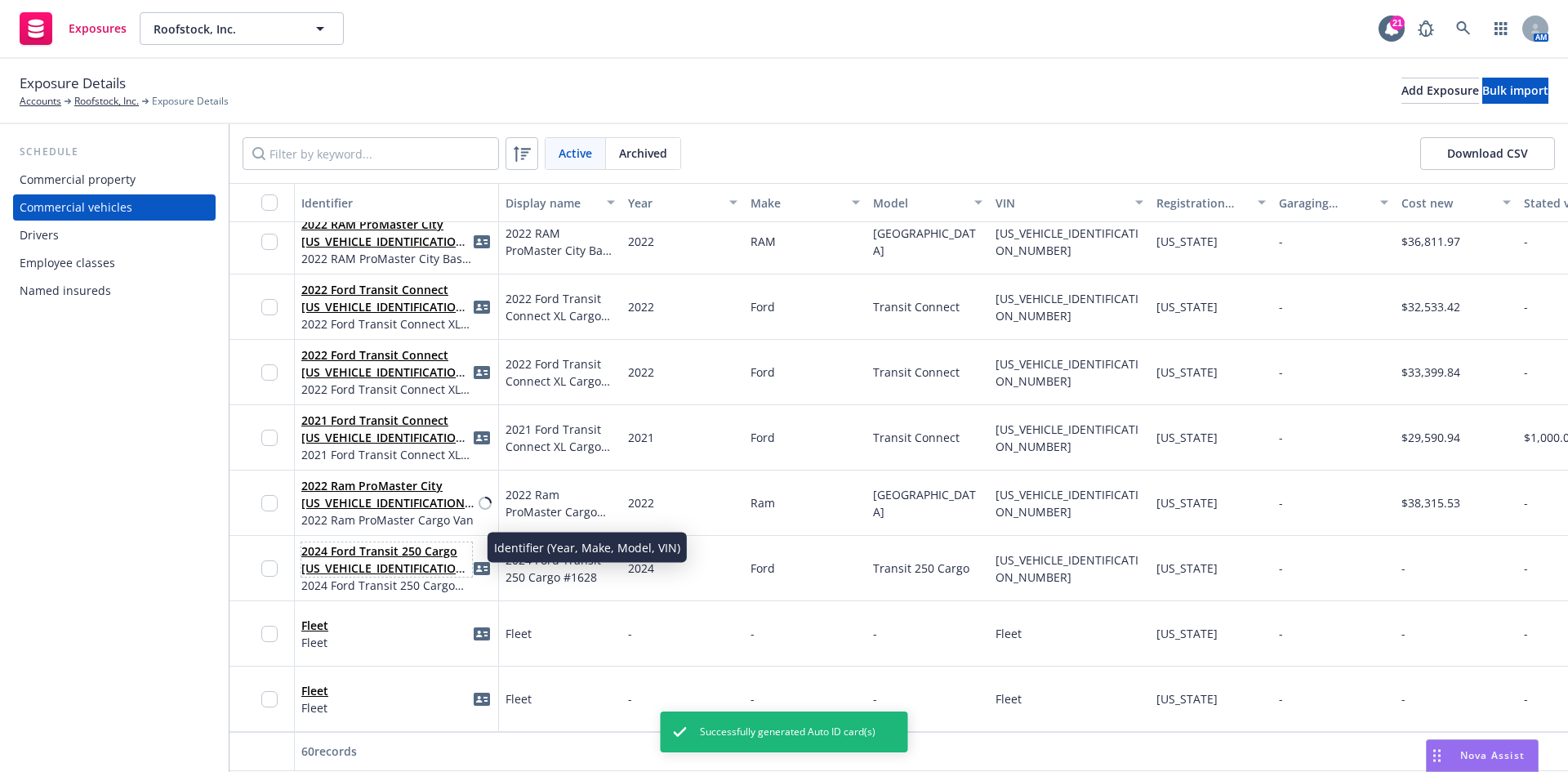
click at [406, 553] on link "2024 Ford Transit 250 Cargo [US_VEHICLE_IDENTIFICATION_NUMBER]" at bounding box center [386, 568] width 169 height 50
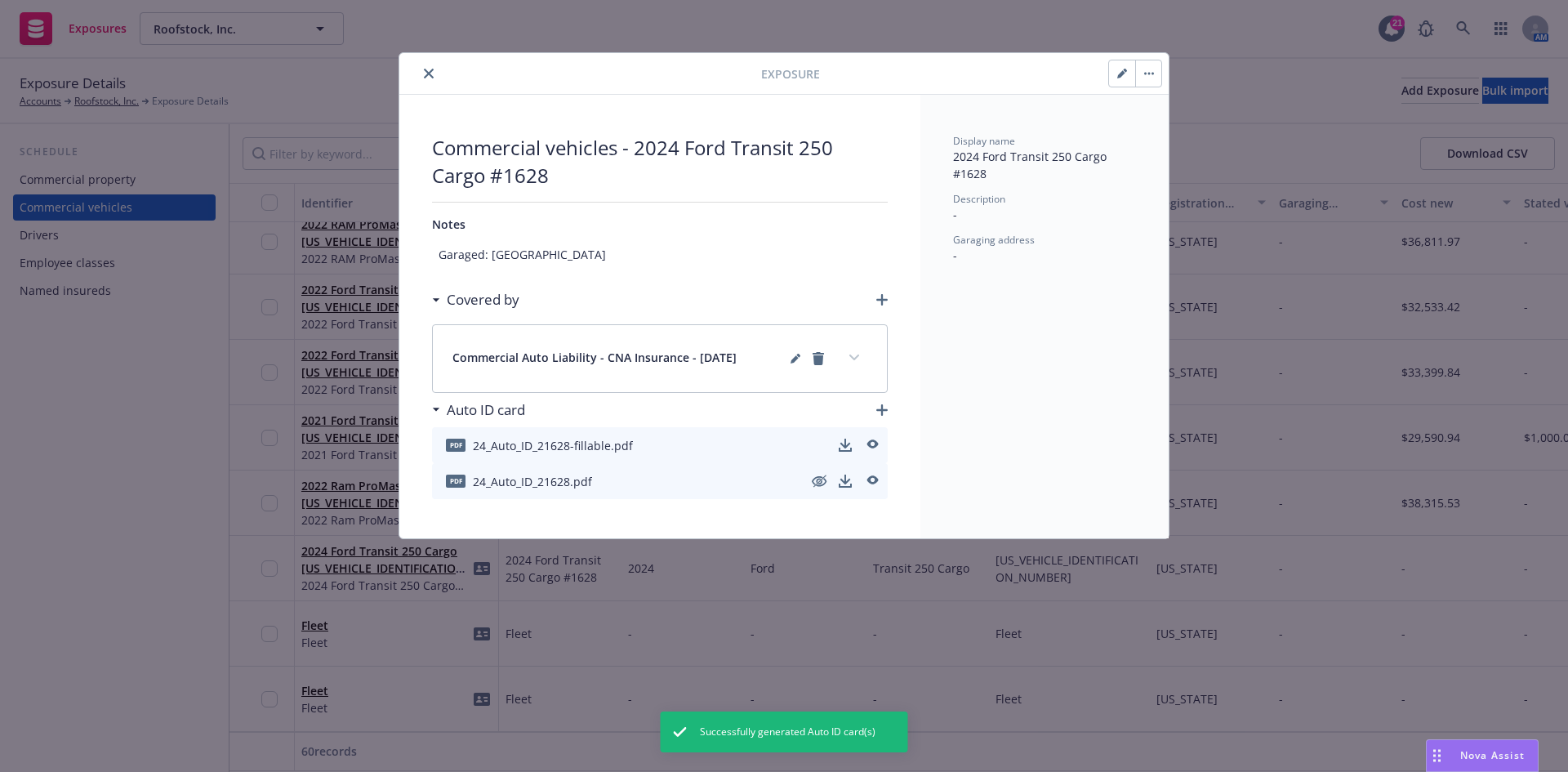
click at [436, 76] on button "close" at bounding box center [429, 73] width 20 height 20
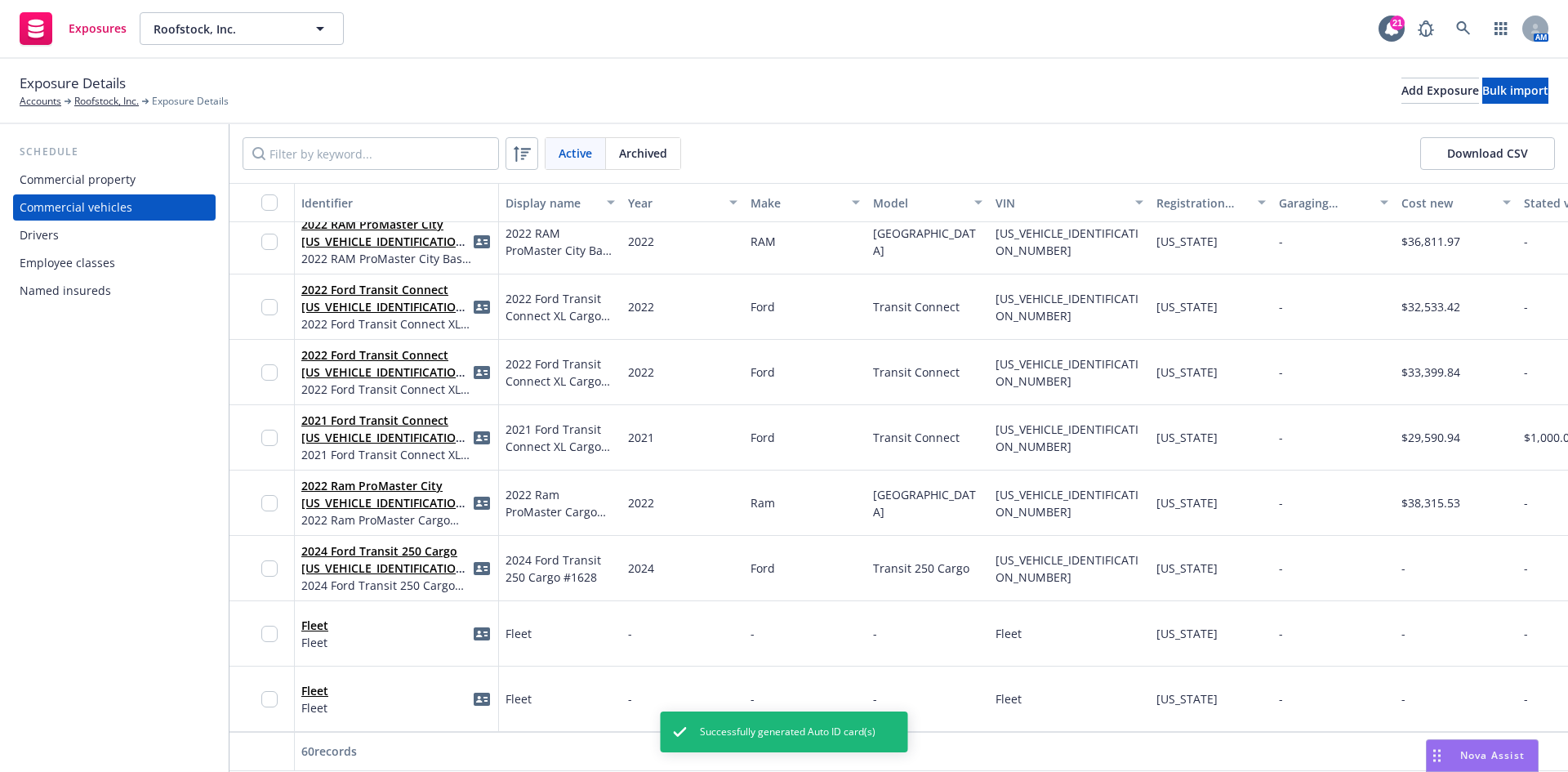
click at [279, 200] on div "button" at bounding box center [274, 202] width 26 height 16
click at [269, 203] on input "checkbox" at bounding box center [269, 202] width 16 height 16
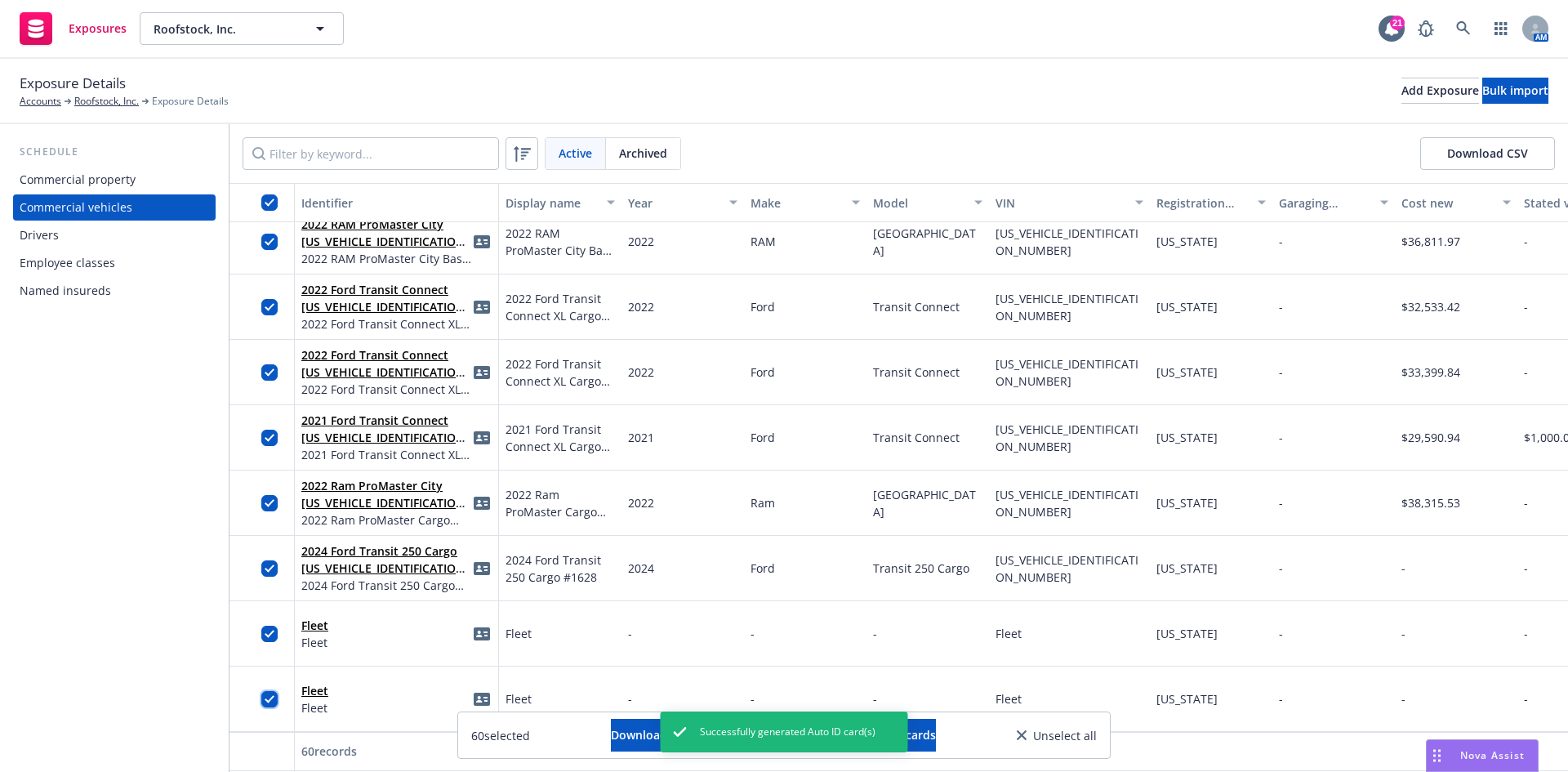
click at [267, 691] on input "checkbox" at bounding box center [269, 699] width 16 height 16
click at [274, 625] on input "checkbox" at bounding box center [269, 633] width 16 height 16
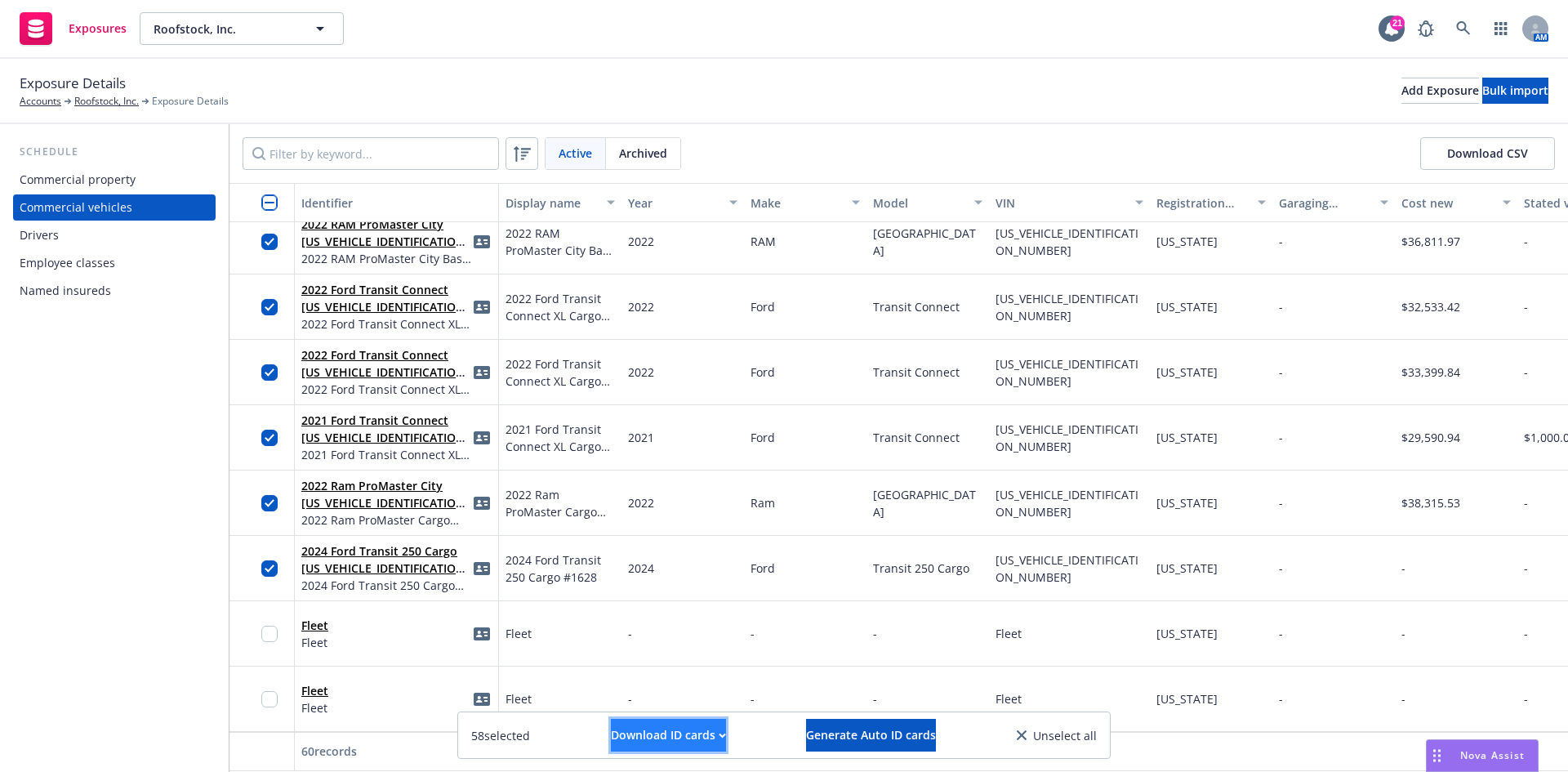
click at [709, 731] on div "Download ID cards" at bounding box center [669, 734] width 115 height 31
click at [665, 689] on link "Download uneditable ID cards" at bounding box center [635, 695] width 218 height 33
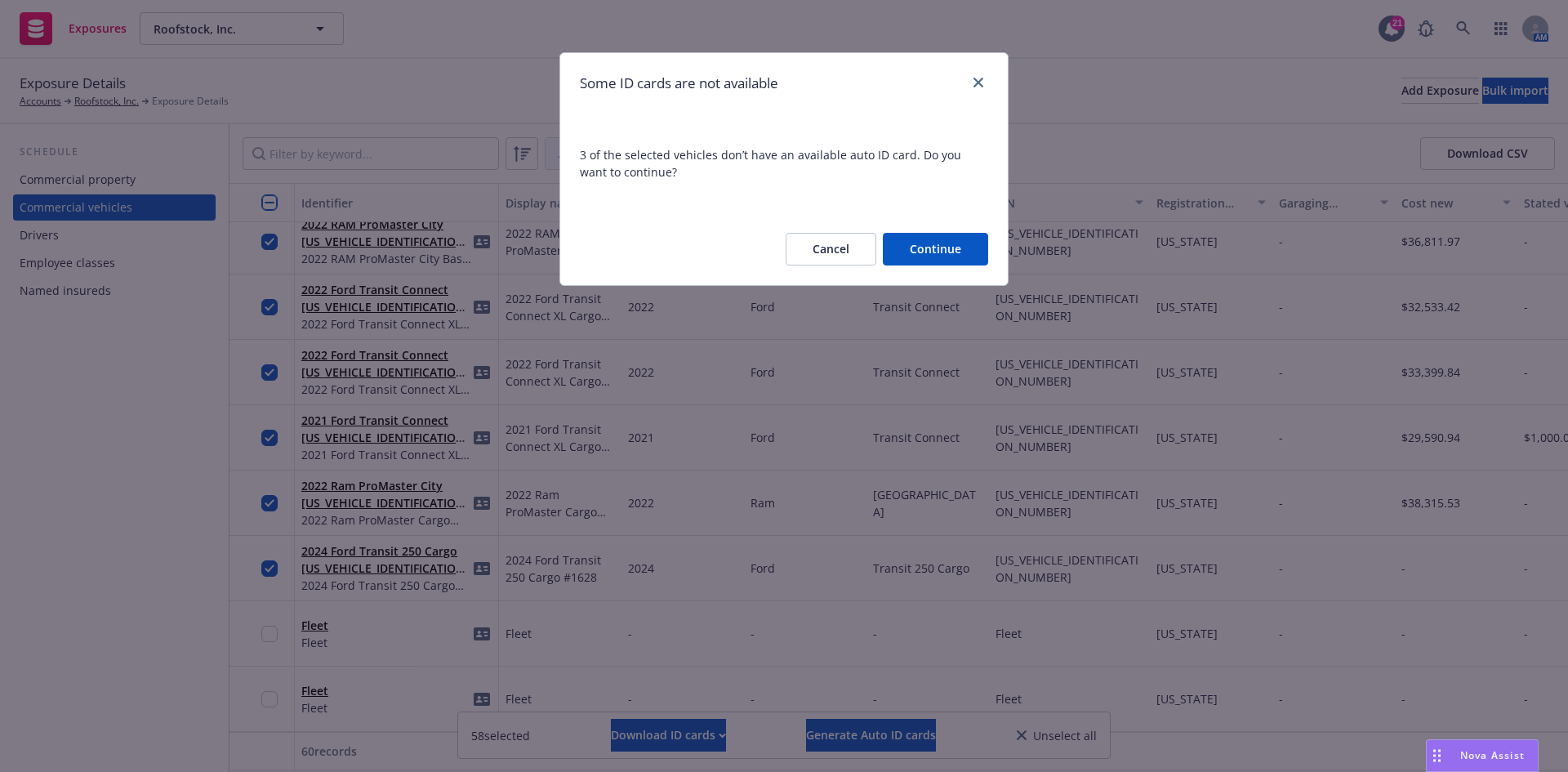
click at [941, 248] on button "Continue" at bounding box center [936, 249] width 105 height 33
